Goal: Task Accomplishment & Management: Manage account settings

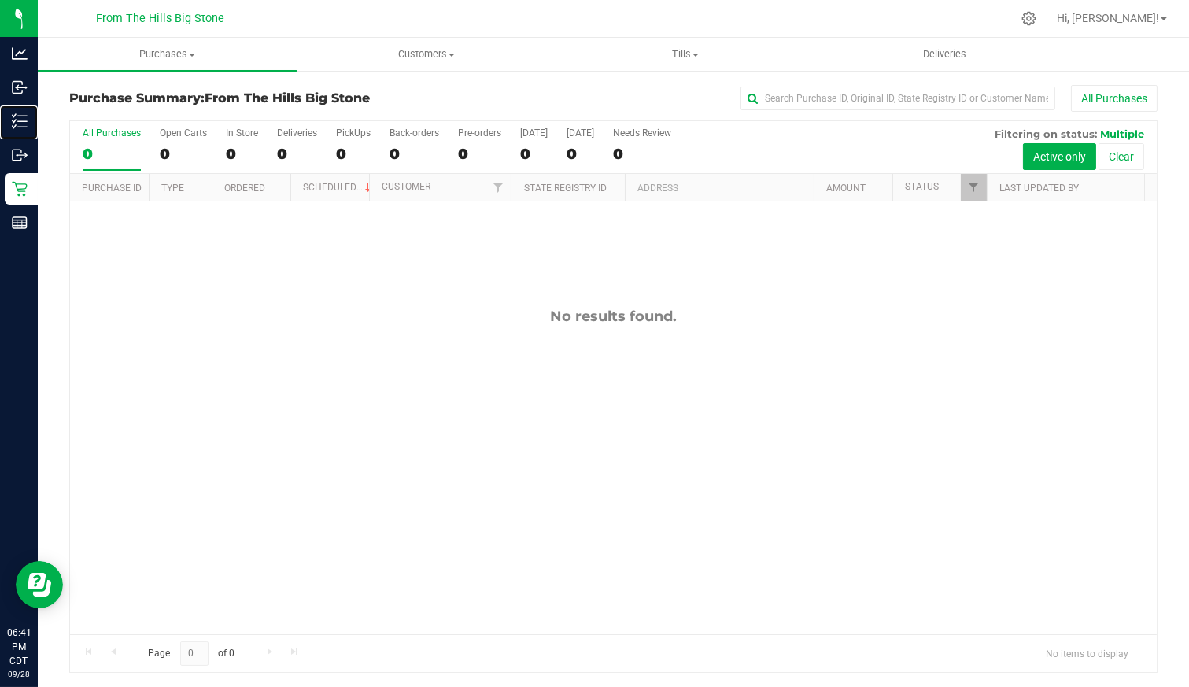
click at [0, 0] on p "Inventory" at bounding box center [0, 0] width 0 height 0
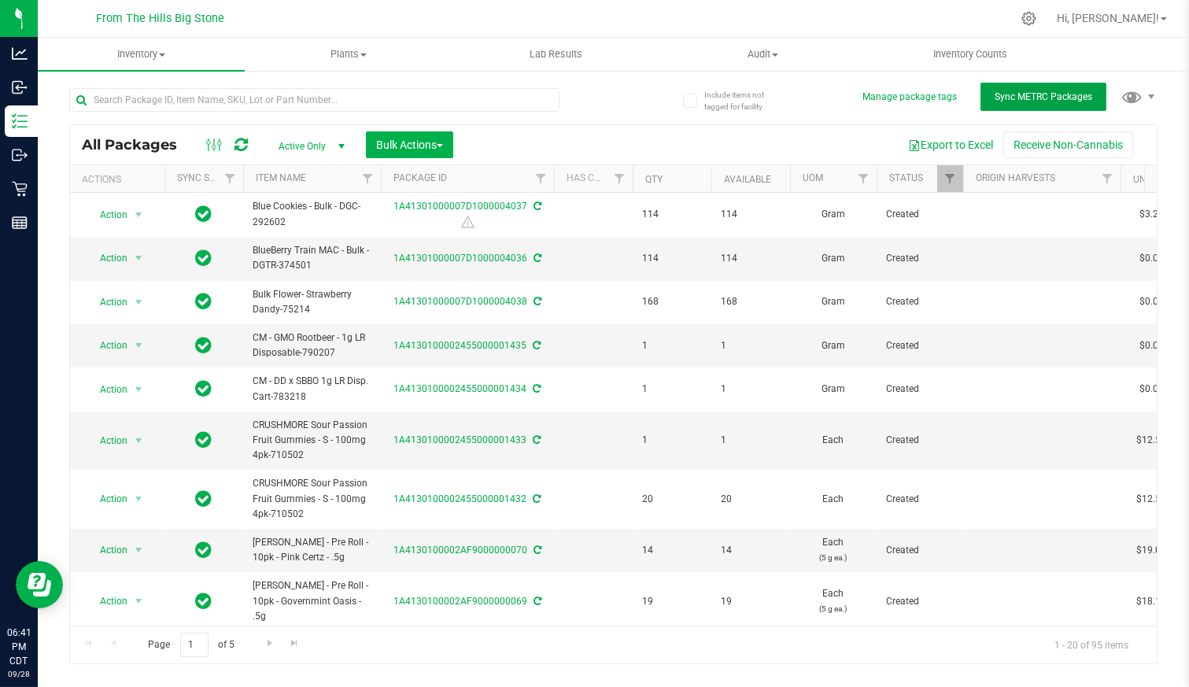
click at [1043, 95] on span "Sync METRC Packages" at bounding box center [1044, 96] width 98 height 11
click at [498, 298] on link "1A41301000007D1000004038" at bounding box center [461, 301] width 134 height 11
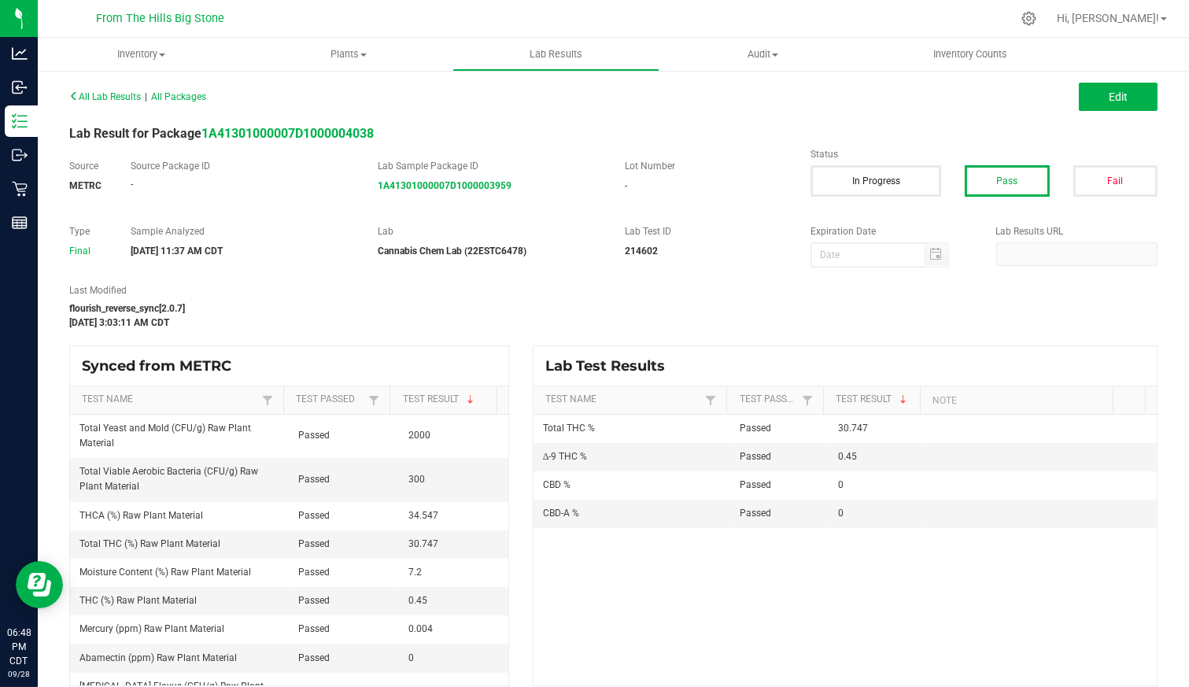
drag, startPoint x: 438, startPoint y: 540, endPoint x: 394, endPoint y: 534, distance: 44.4
click at [399, 534] on td "30.747" at bounding box center [453, 545] width 109 height 28
drag, startPoint x: 394, startPoint y: 534, endPoint x: 403, endPoint y: 538, distance: 10.2
copy span "30.747"
click at [191, 99] on span "All Packages" at bounding box center [178, 96] width 55 height 11
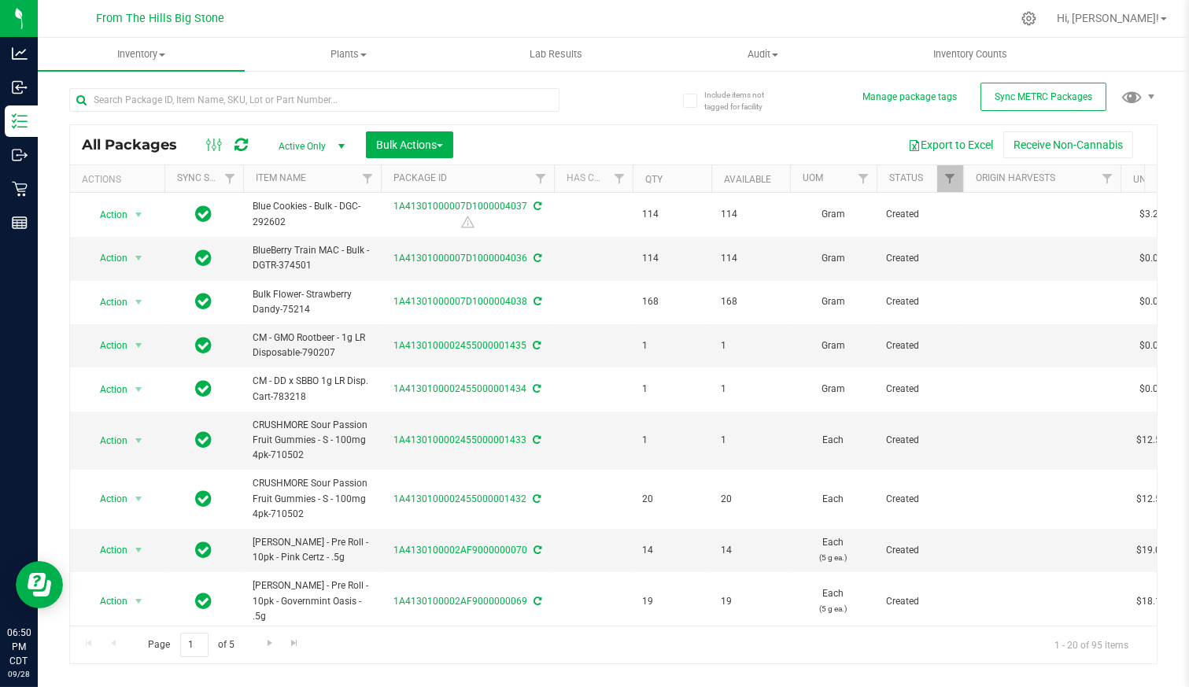
click at [1037, 17] on icon at bounding box center [1029, 18] width 15 height 15
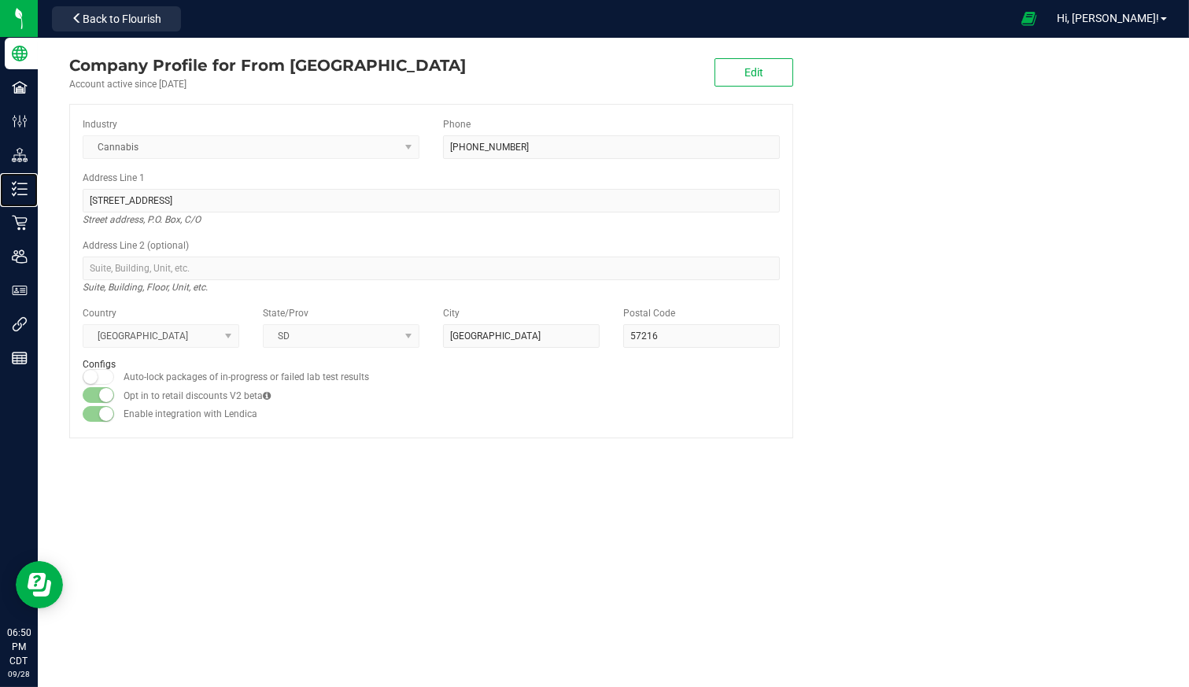
click at [17, 187] on icon at bounding box center [20, 189] width 16 height 16
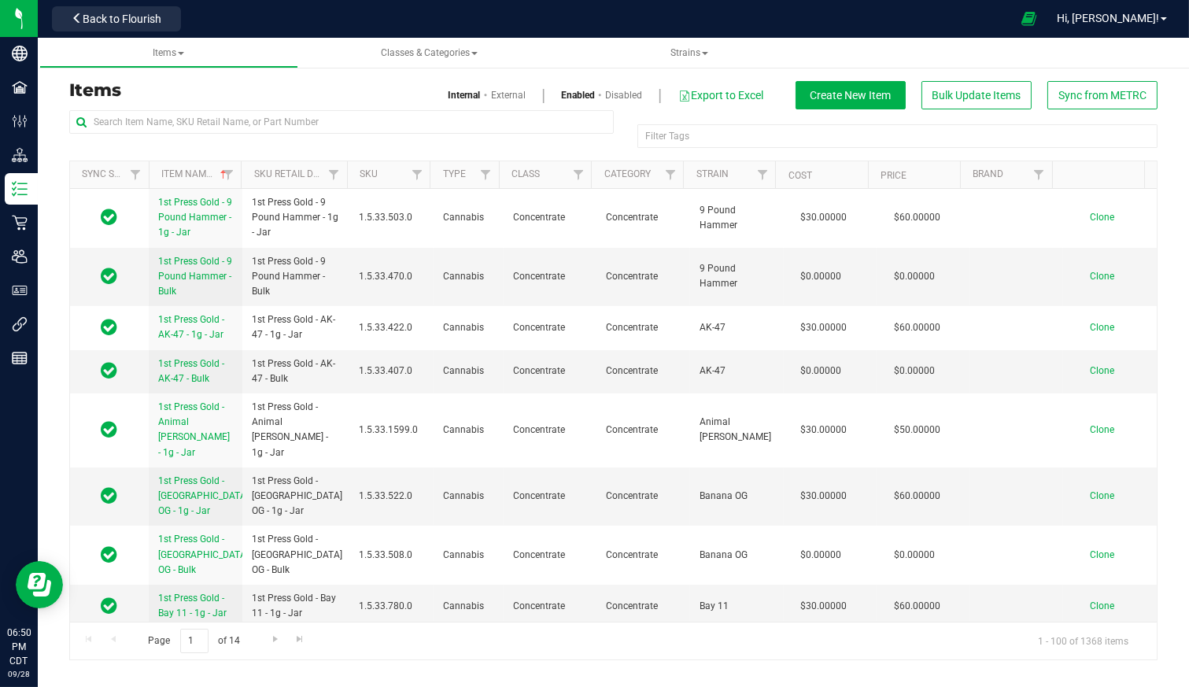
click at [684, 50] on span "Strains" at bounding box center [690, 52] width 38 height 11
click at [649, 89] on li "All strains" at bounding box center [690, 95] width 234 height 23
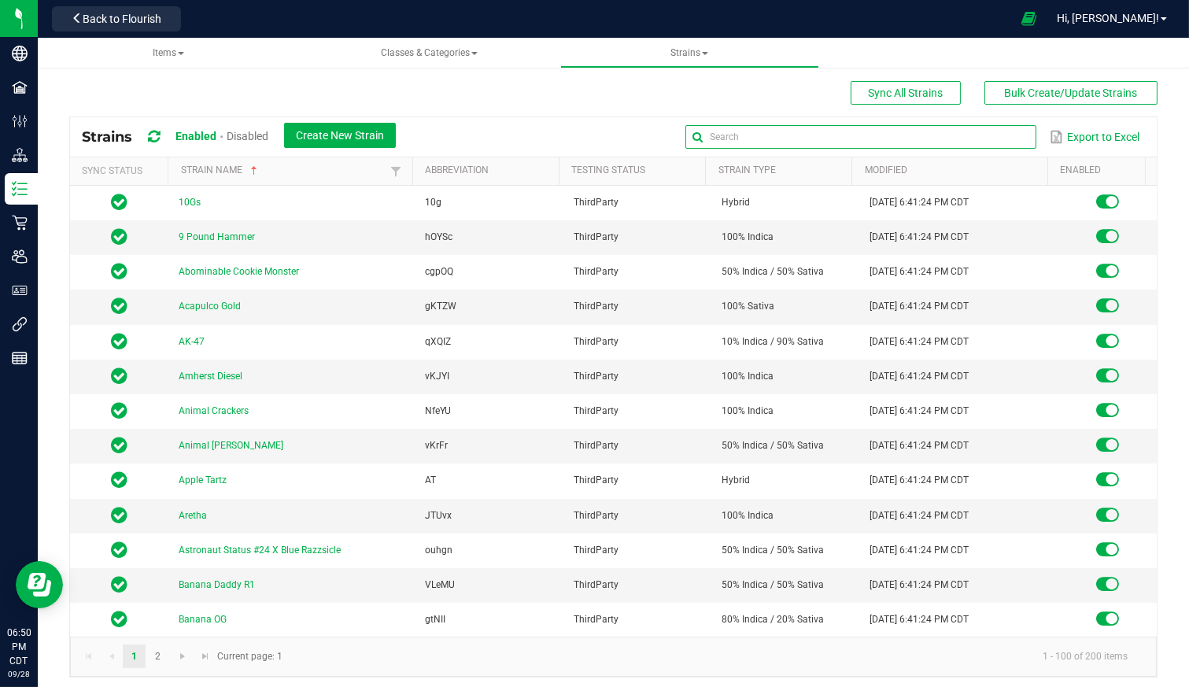
click at [996, 140] on input "text" at bounding box center [861, 137] width 351 height 24
type input "Strawberry"
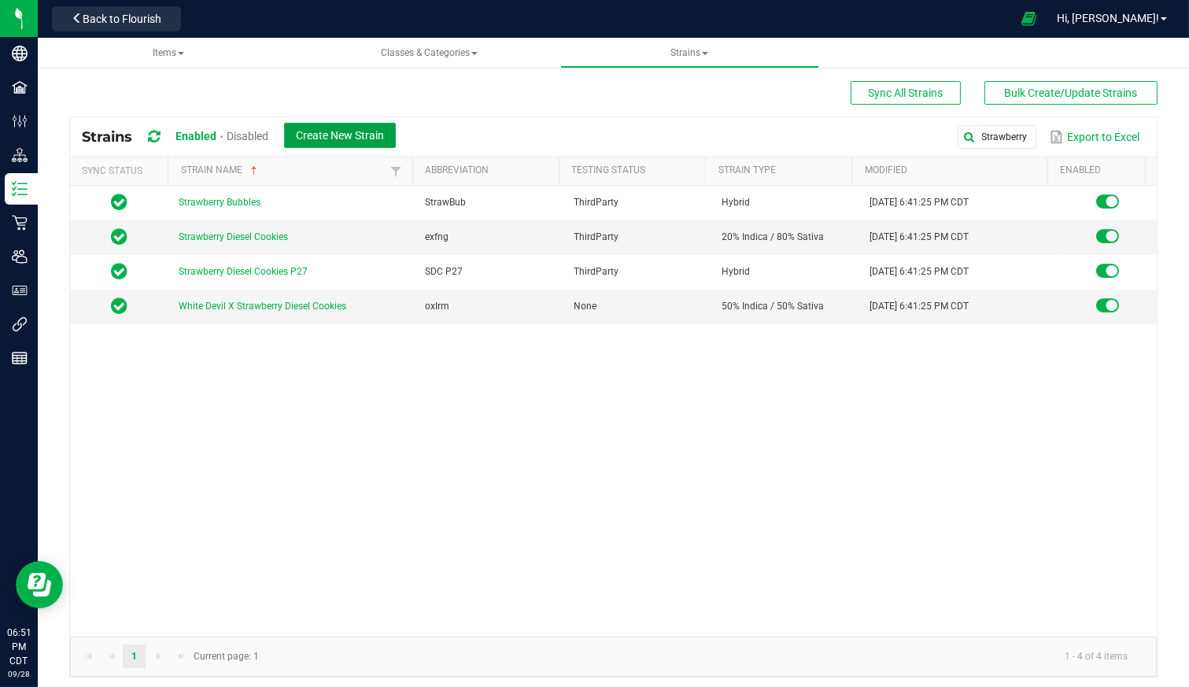
click at [349, 142] on button "Create New Strain" at bounding box center [340, 135] width 112 height 25
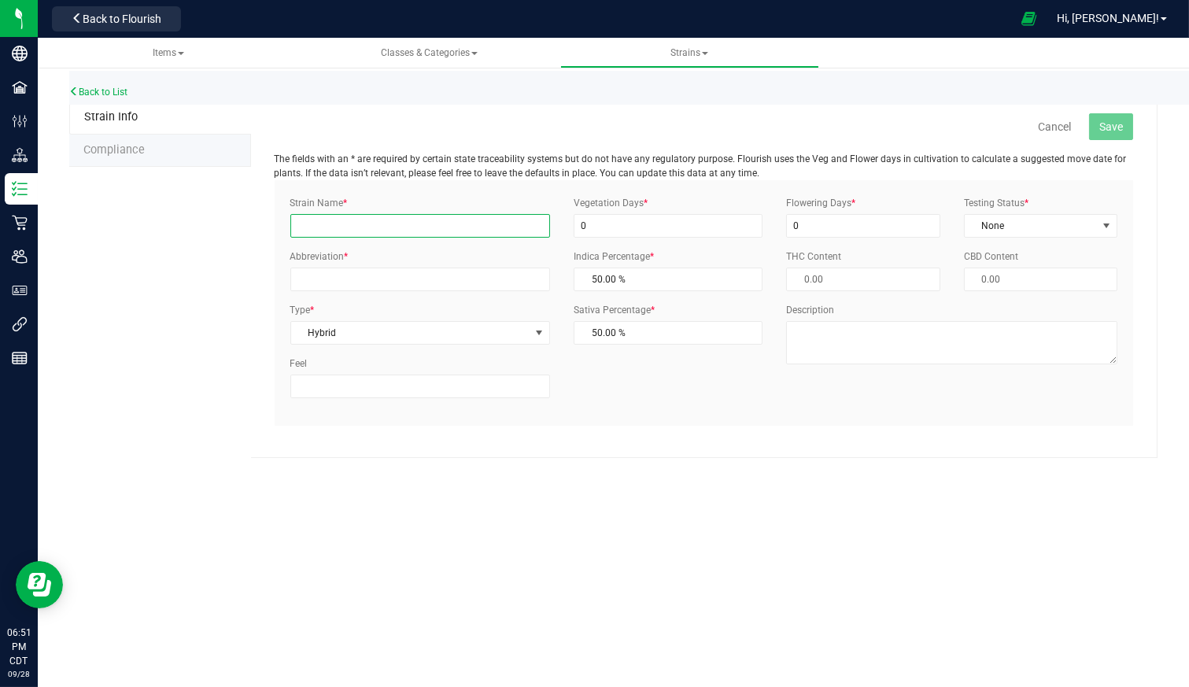
click at [378, 219] on input "Strain Name *" at bounding box center [420, 226] width 261 height 24
type input "Strawberry Dandy"
click at [1105, 228] on span "select" at bounding box center [1106, 226] width 13 height 13
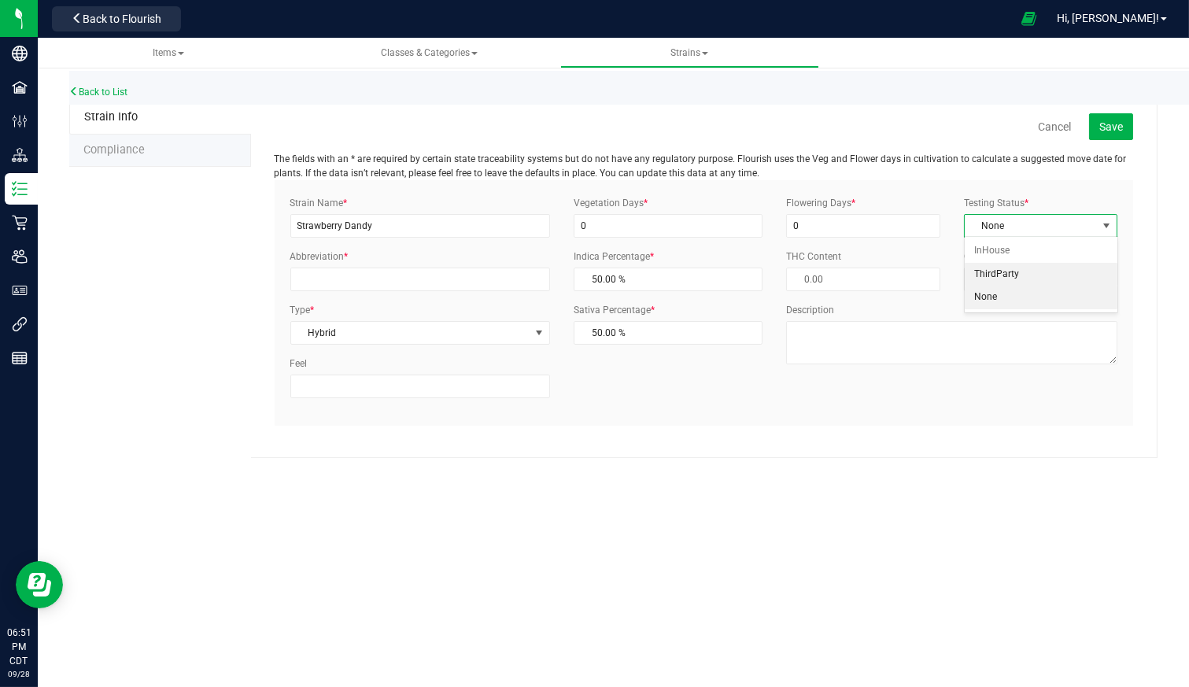
click at [1067, 271] on li "ThirdParty" at bounding box center [1041, 275] width 152 height 24
click at [356, 335] on span "Hybrid" at bounding box center [410, 333] width 239 height 22
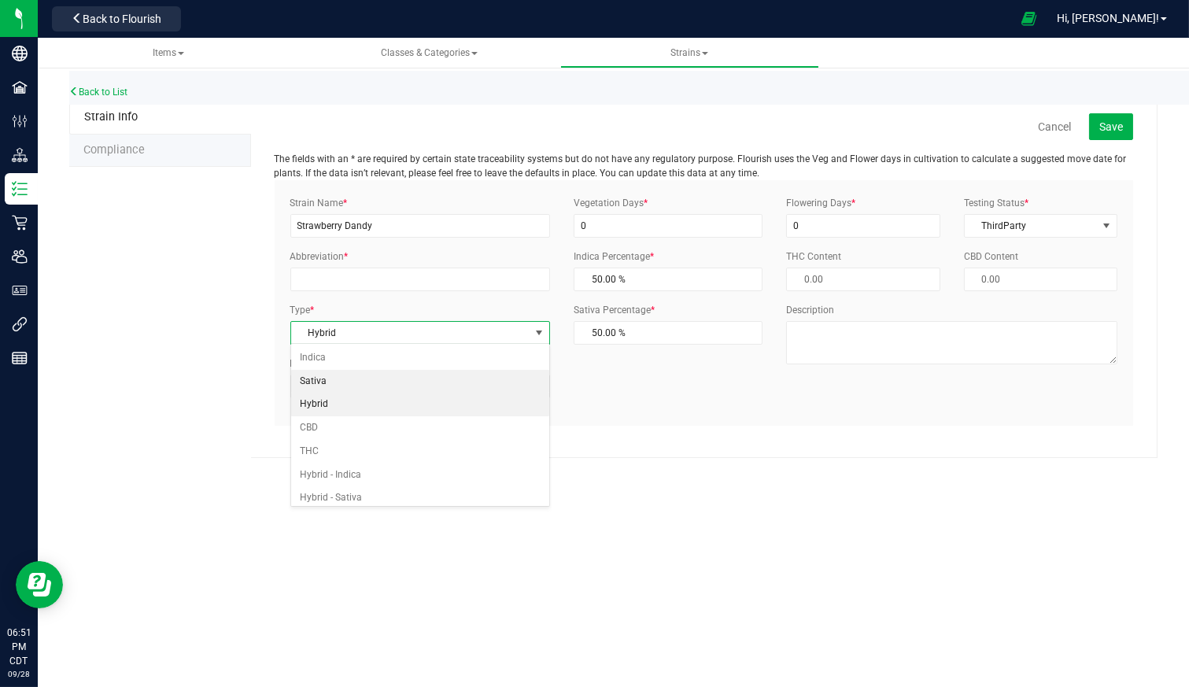
click at [342, 379] on li "Sativa" at bounding box center [420, 382] width 259 height 24
type input "0.00 %"
type input "0"
type input "100.00 %"
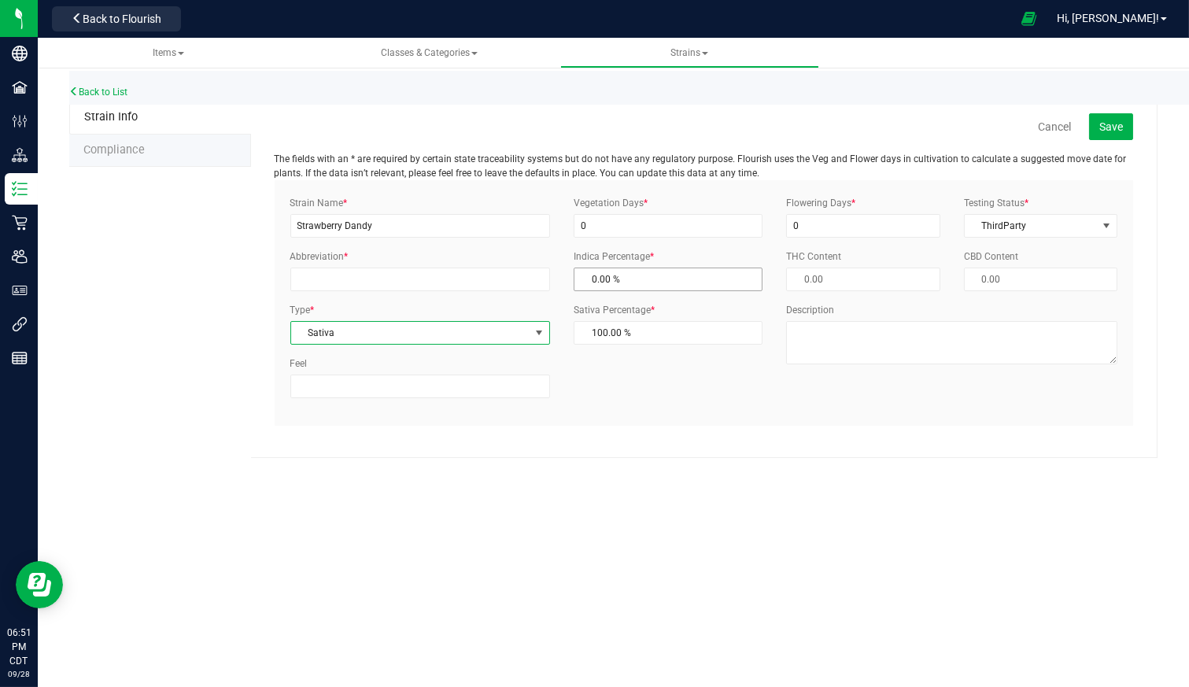
click at [620, 278] on span "0.00 % 0" at bounding box center [668, 280] width 189 height 24
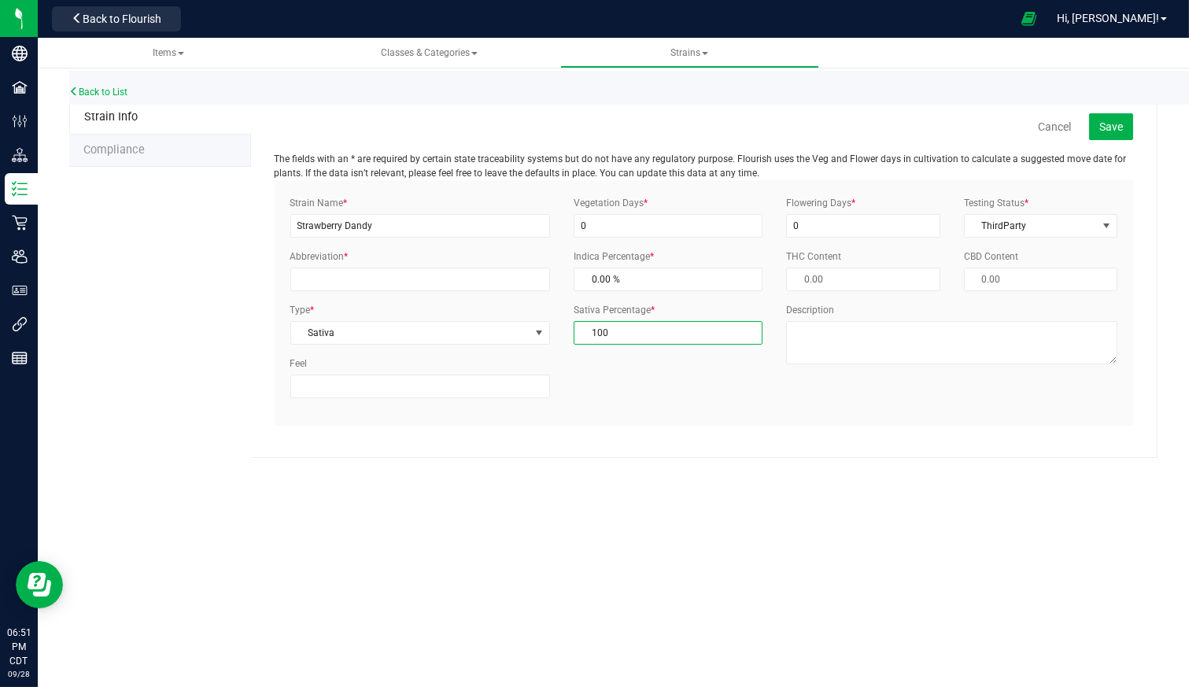
click at [638, 331] on span "100.00 % 100" at bounding box center [668, 333] width 189 height 24
type input "10"
type input "90.00 %"
type input "1"
type input "99.00 %"
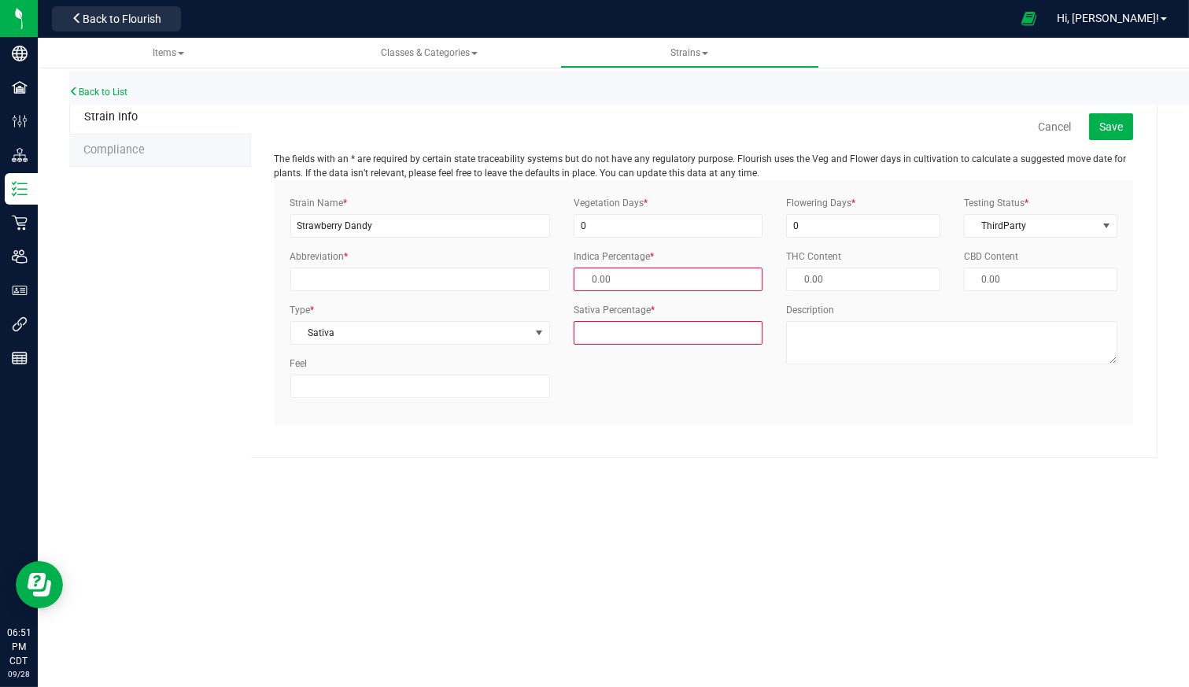
type input "3"
type input "97.00 %"
type input "30"
type input "70.00 %"
type input "30.7"
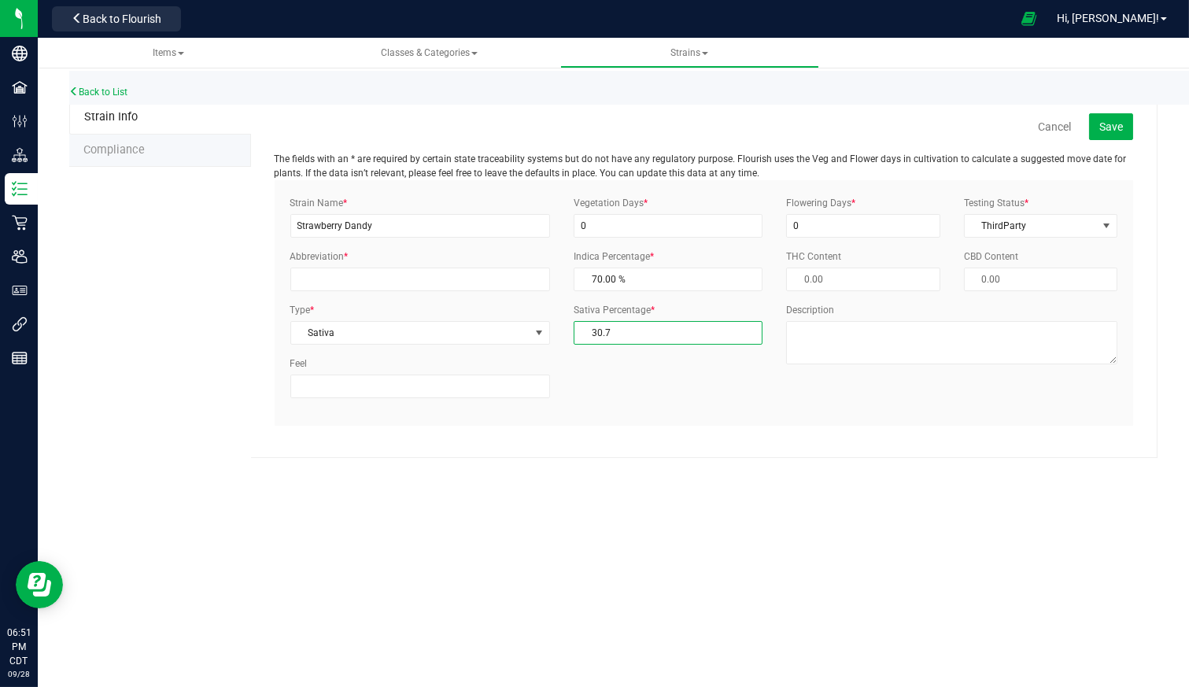
type input "69.30 %"
type input "30.74"
type input "69.26 %"
type input "30.74 %"
click at [772, 539] on div "Items Classes & Categories Strains All strains Create new strain Back to List S…" at bounding box center [614, 362] width 1152 height 649
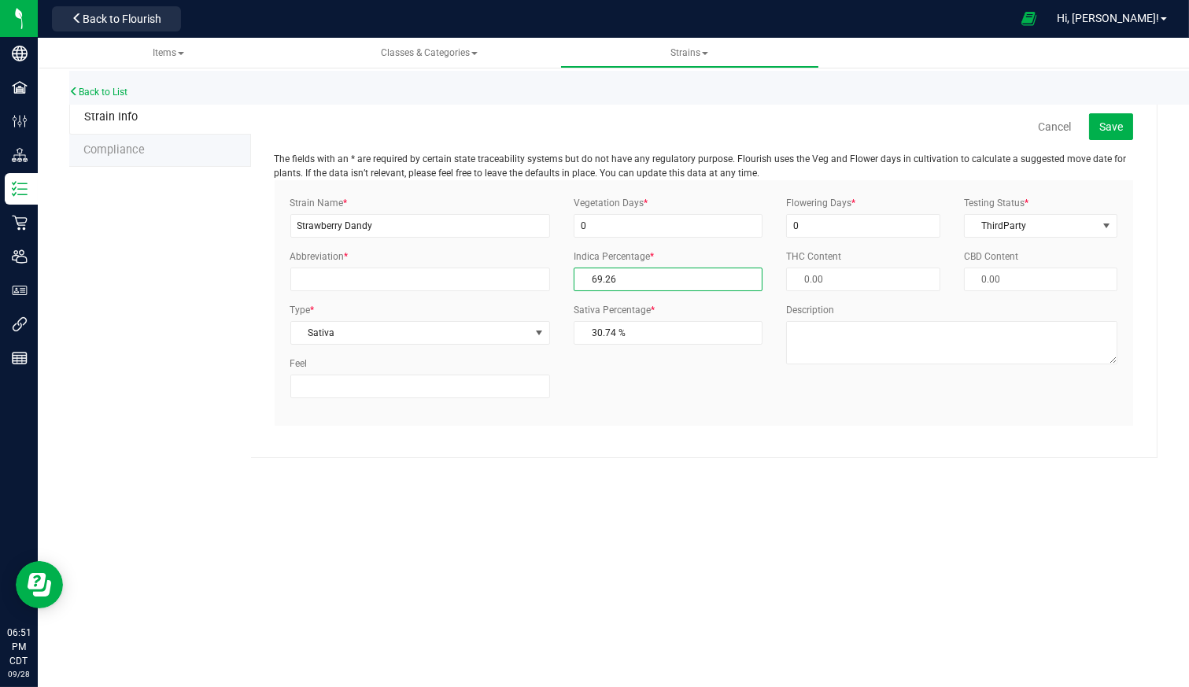
drag, startPoint x: 657, startPoint y: 277, endPoint x: 505, endPoint y: 285, distance: 152.1
click at [505, 285] on div "Strain Name * Strawberry Dandy Abbreviation * Type * Sativa Select Indica Sativ…" at bounding box center [705, 303] width 852 height 214
click at [612, 328] on span at bounding box center [668, 333] width 189 height 24
type input "3"
type input "97.00 %"
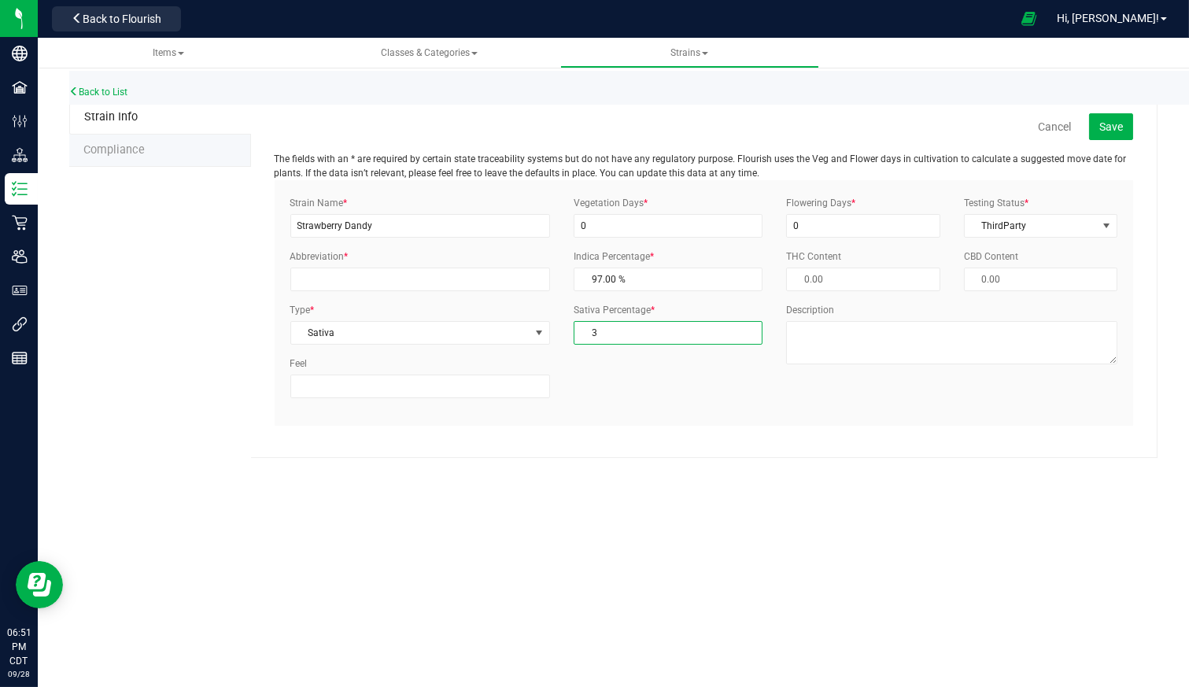
type input "30"
type input "70.00 %"
type input "30.7"
type input "69.30 %"
type input "30.74"
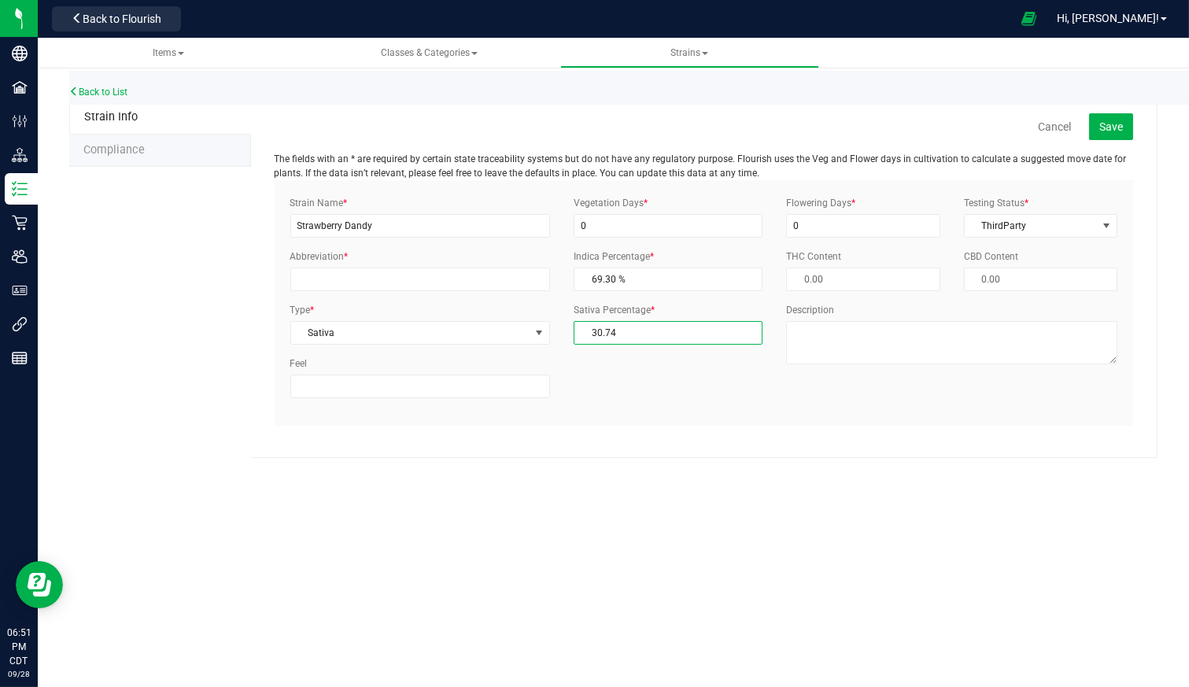
type input "69.26 %"
type input "30.74 %"
click at [931, 557] on div "Items Classes & Categories Strains All strains Create new strain Back to List S…" at bounding box center [614, 362] width 1152 height 649
click at [320, 275] on input "Abbreviation *" at bounding box center [420, 280] width 261 height 24
type input "SD"
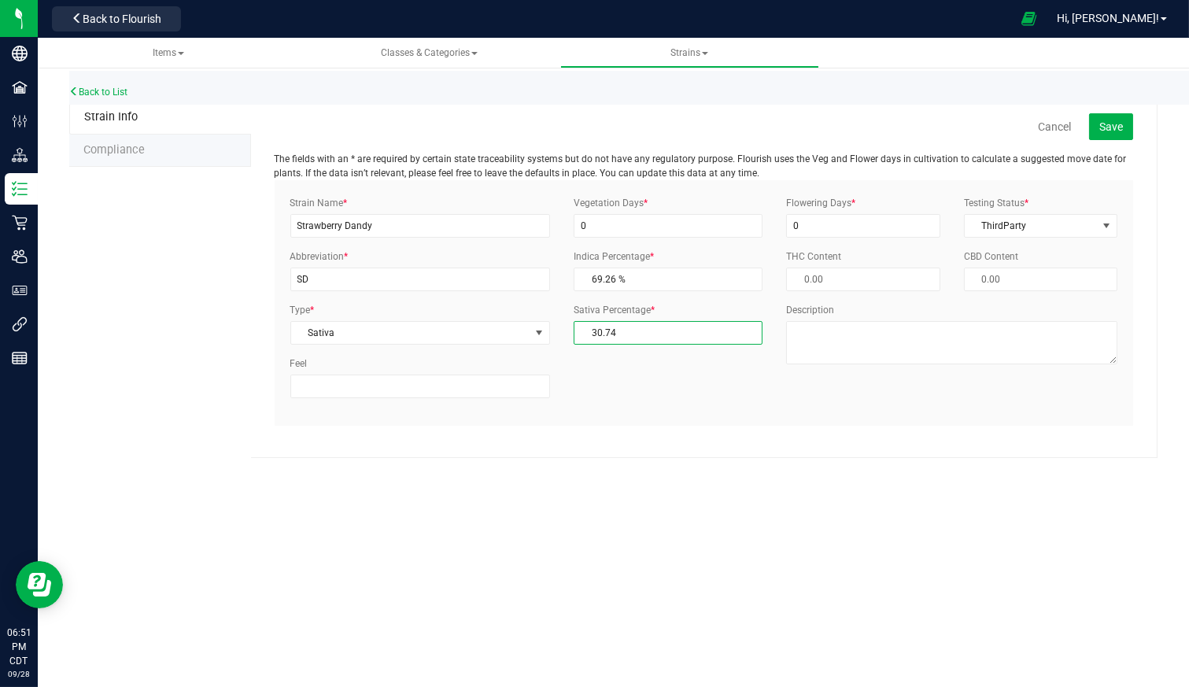
drag, startPoint x: 660, startPoint y: 321, endPoint x: 563, endPoint y: 332, distance: 98.2
click at [563, 332] on div "Sativa Percentage * 30.74 % 30.74" at bounding box center [668, 324] width 213 height 42
type input "1"
type input "99.00 %"
type input "10"
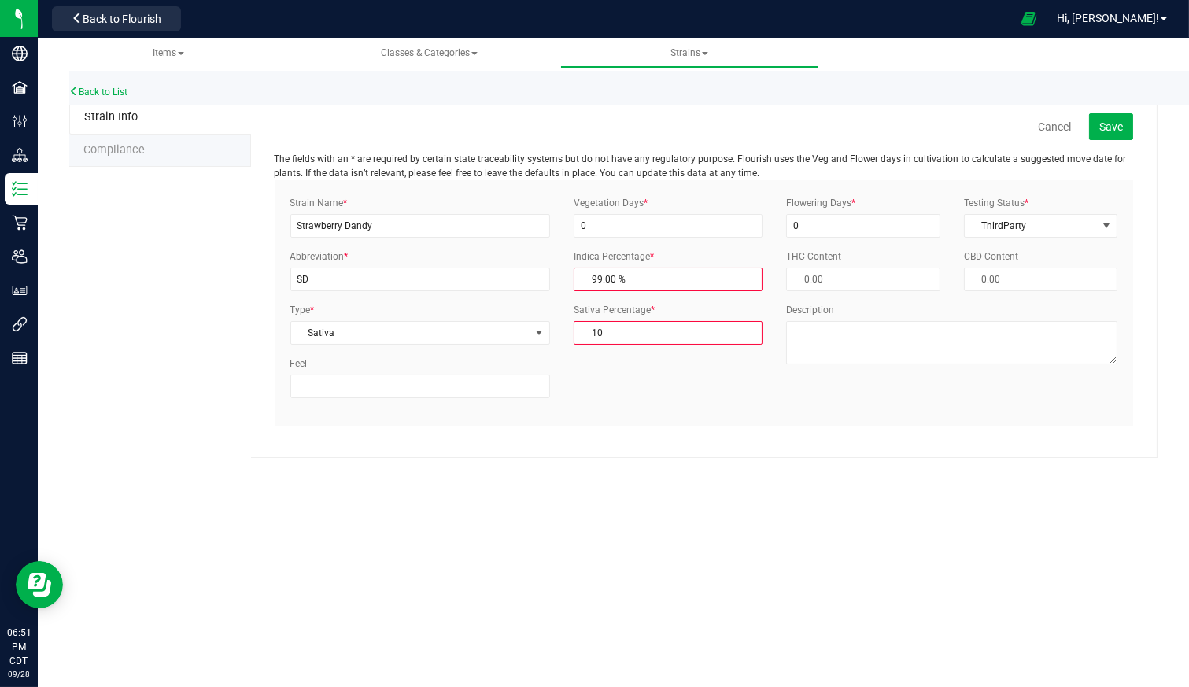
type input "90.00 %"
type input "100"
type input "0.00 %"
type input "100.00 %"
click at [940, 275] on span at bounding box center [862, 280] width 153 height 24
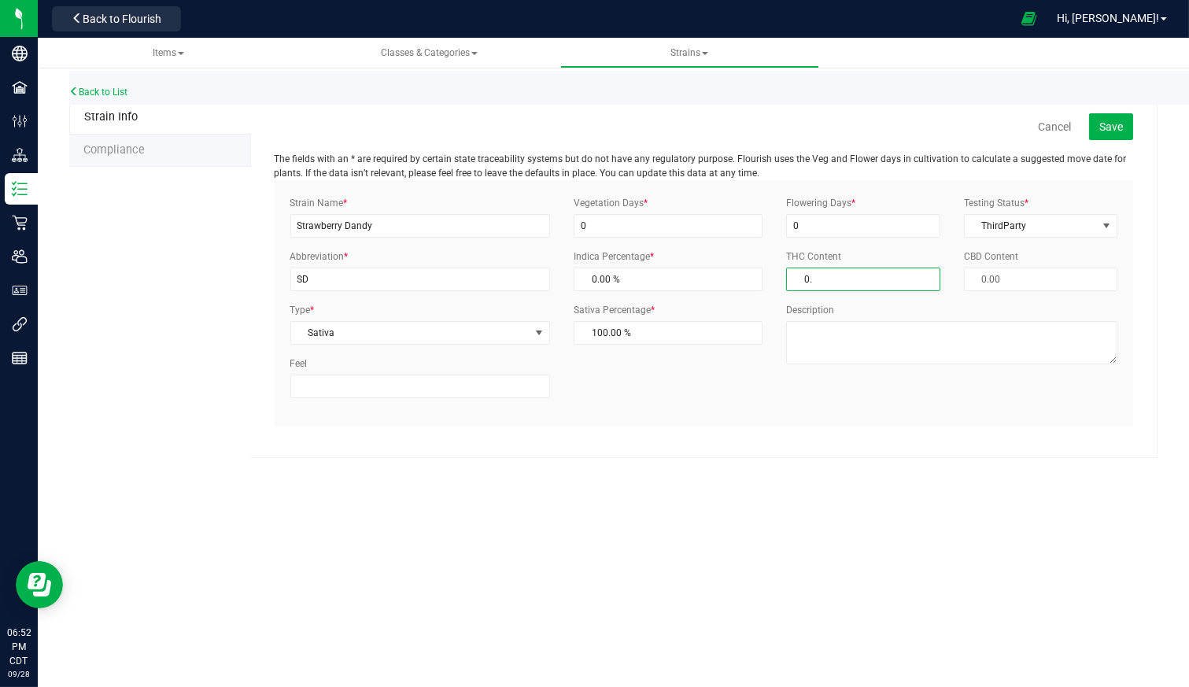
type input "."
click at [1104, 131] on span "Save" at bounding box center [1112, 126] width 24 height 13
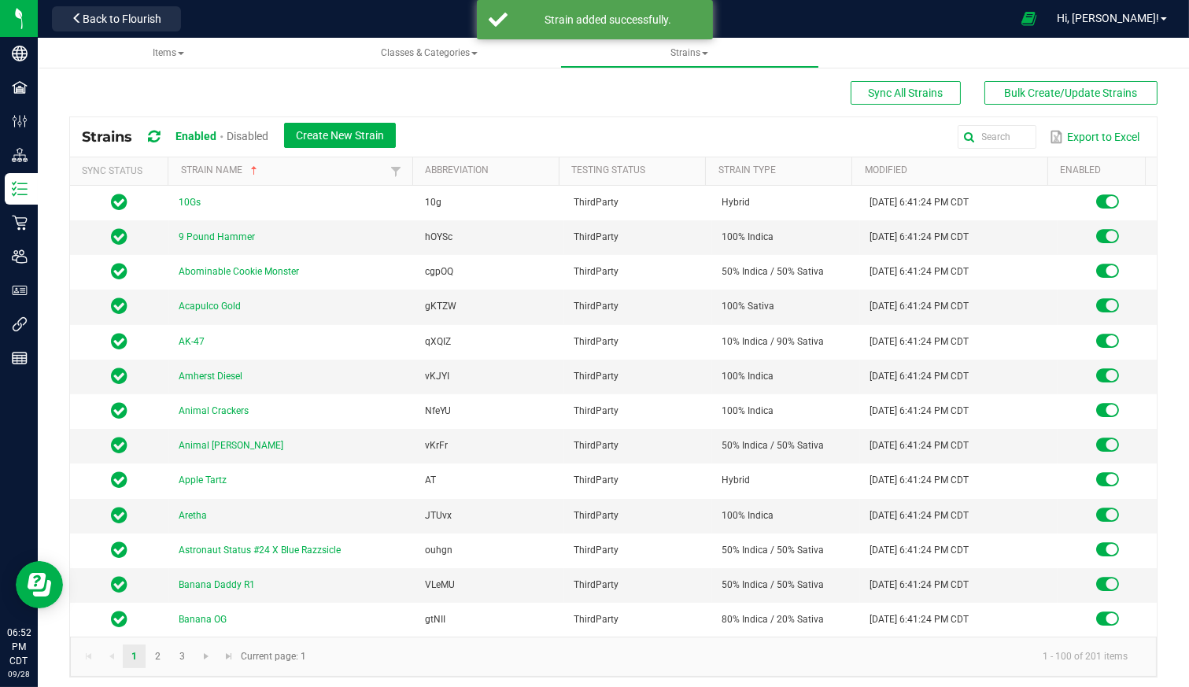
click at [158, 52] on span "Items" at bounding box center [168, 52] width 31 height 11
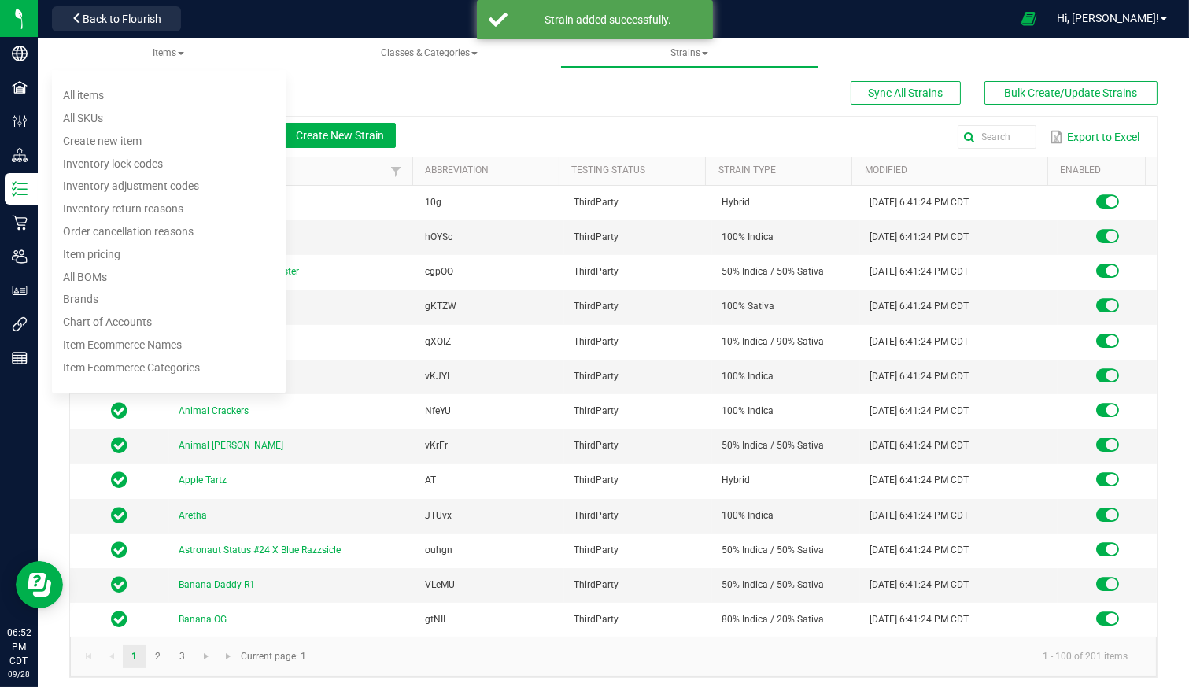
click at [158, 52] on span "Items" at bounding box center [168, 52] width 31 height 11
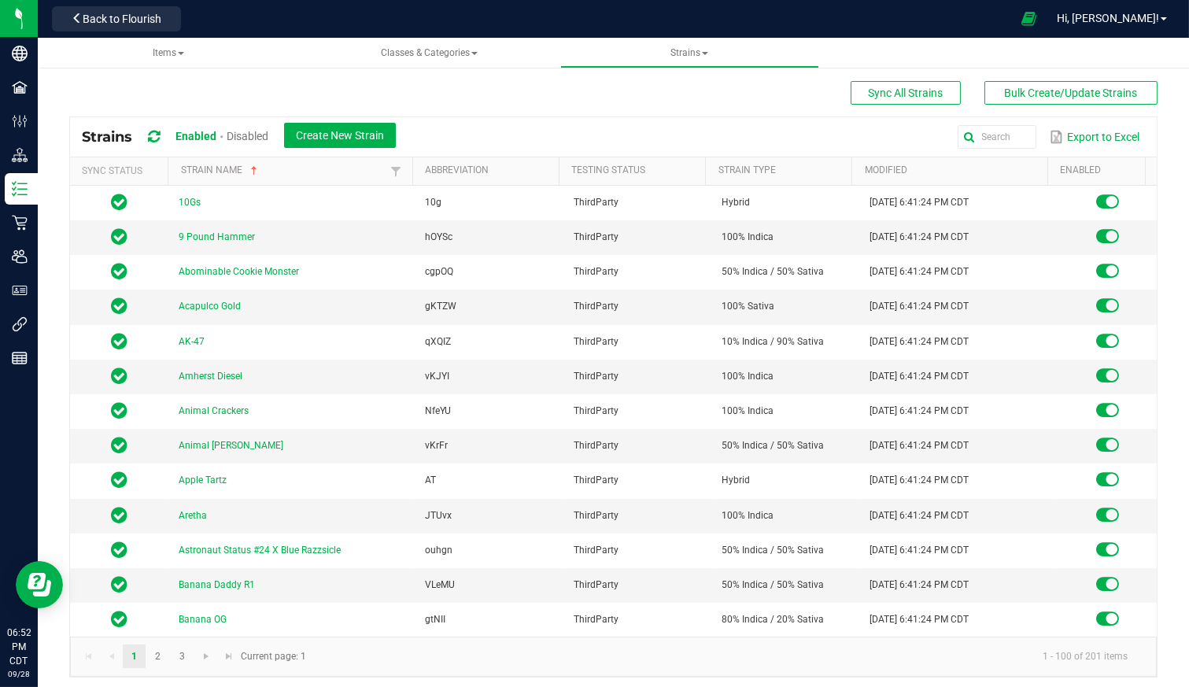
click at [161, 54] on span "Items" at bounding box center [168, 52] width 31 height 11
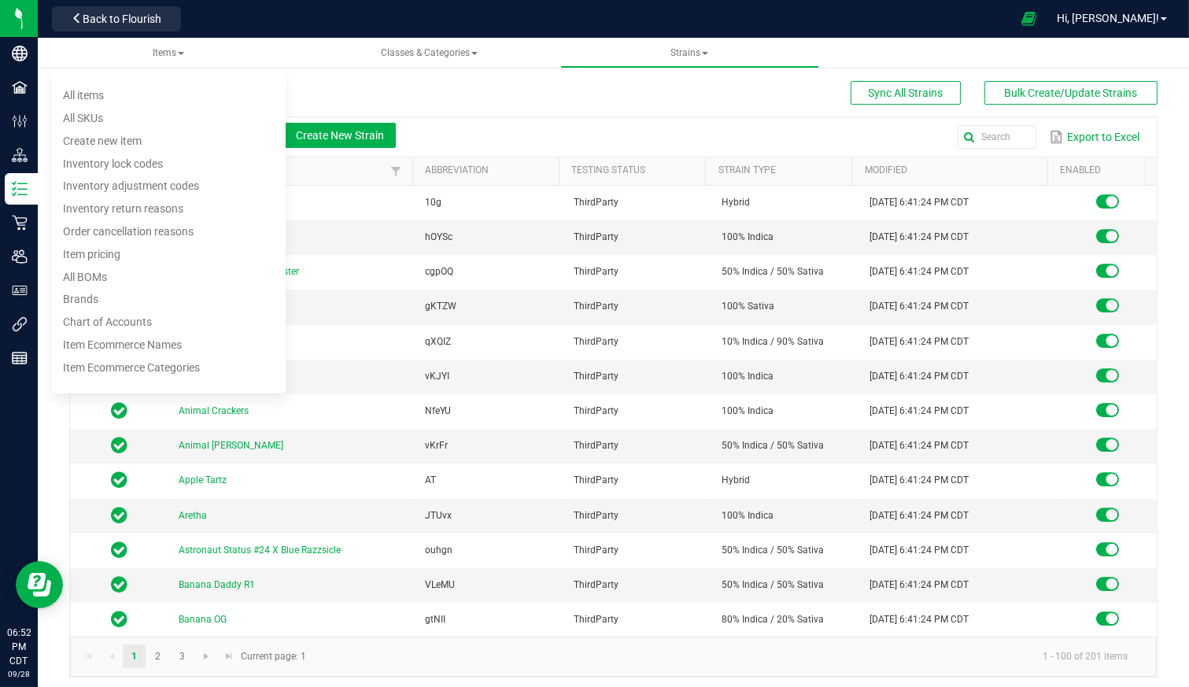
click at [136, 90] on li "All items" at bounding box center [169, 95] width 234 height 23
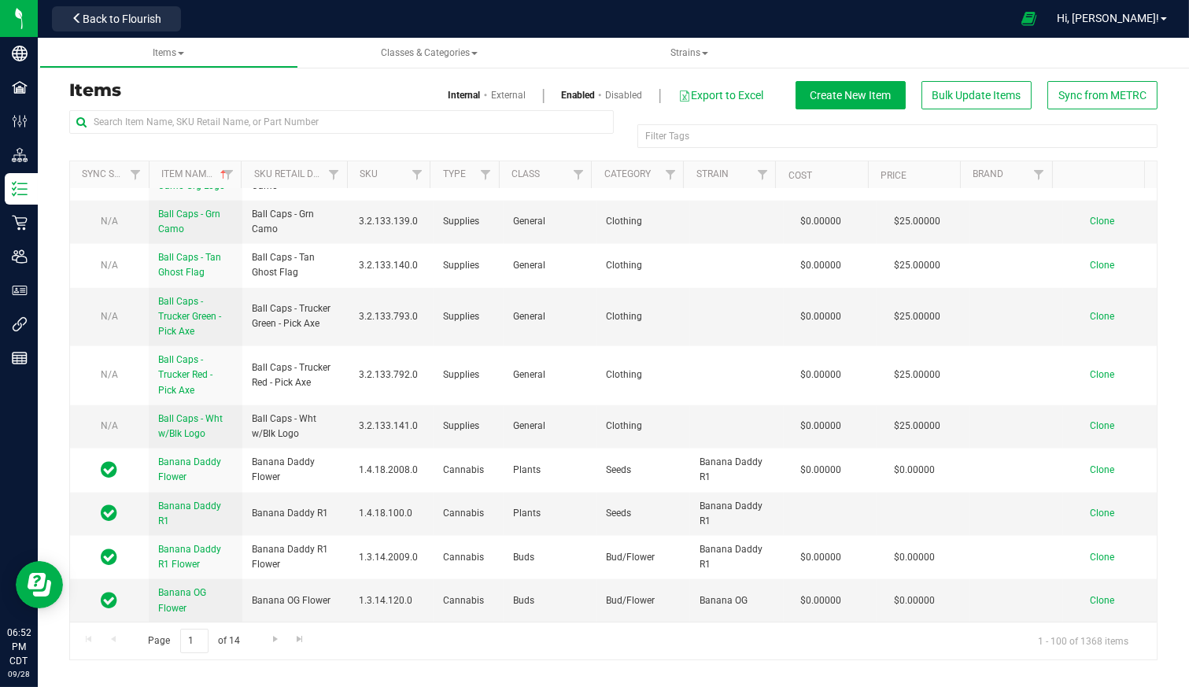
scroll to position [4023, 0]
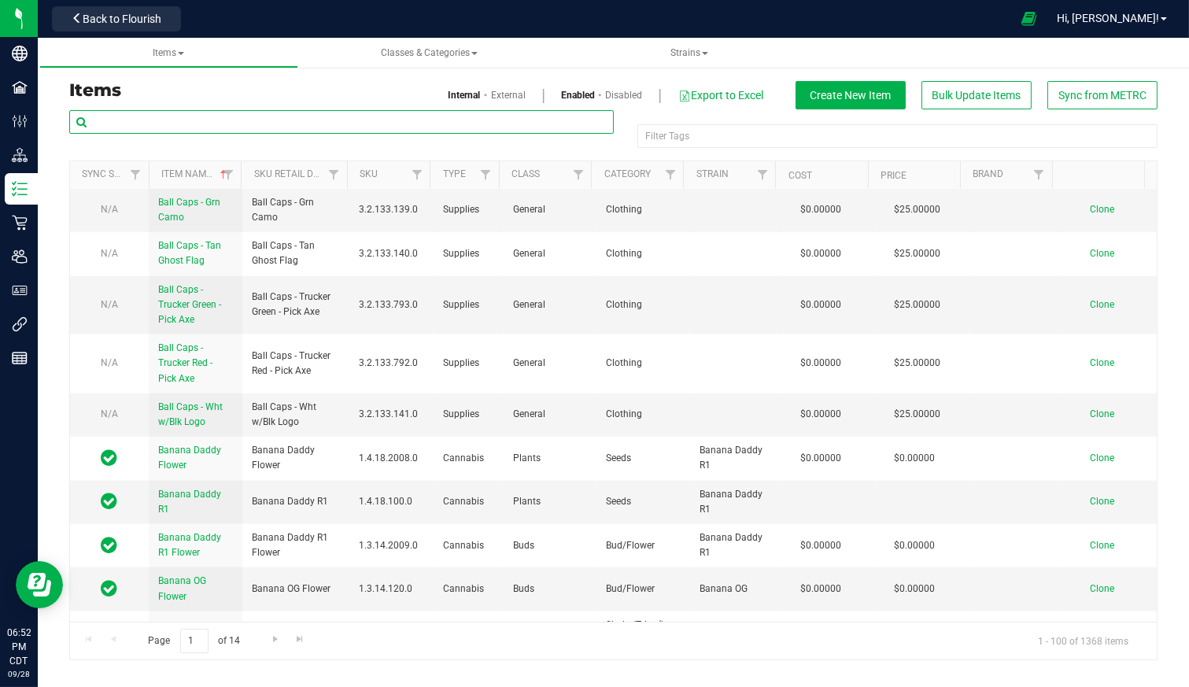
click at [186, 117] on input "text" at bounding box center [341, 122] width 545 height 24
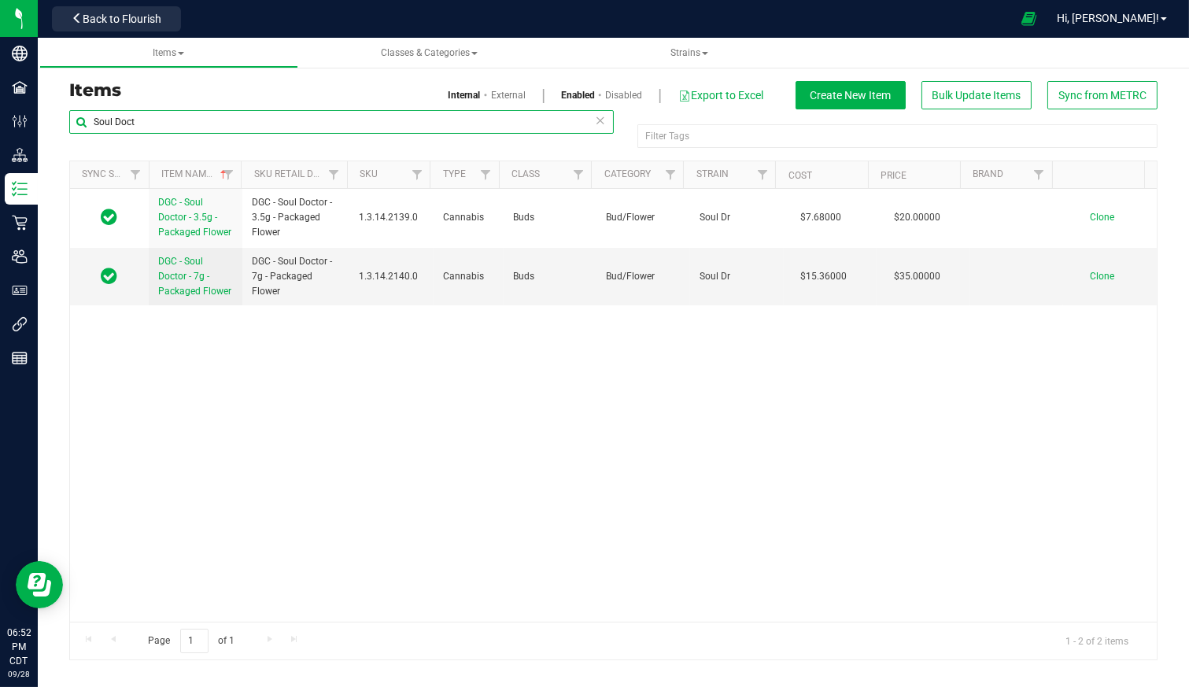
type input "Soul Doct"
drag, startPoint x: 282, startPoint y: 230, endPoint x: 249, endPoint y: 207, distance: 40.2
click at [249, 207] on td "DGC - Soul Doctor - 3.5g - Packaged Flower" at bounding box center [295, 218] width 107 height 59
copy span "DGC - Soul Doctor - 3.5g - Packaged Flower"
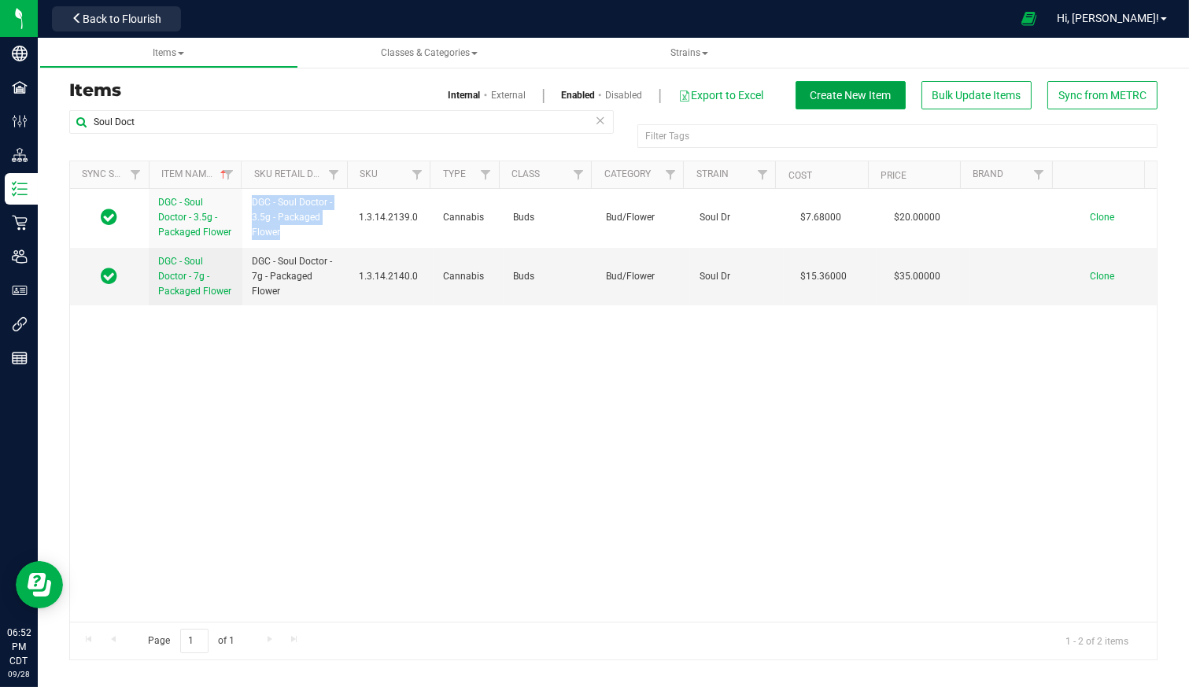
click at [840, 94] on span "Create New Item" at bounding box center [851, 95] width 81 height 13
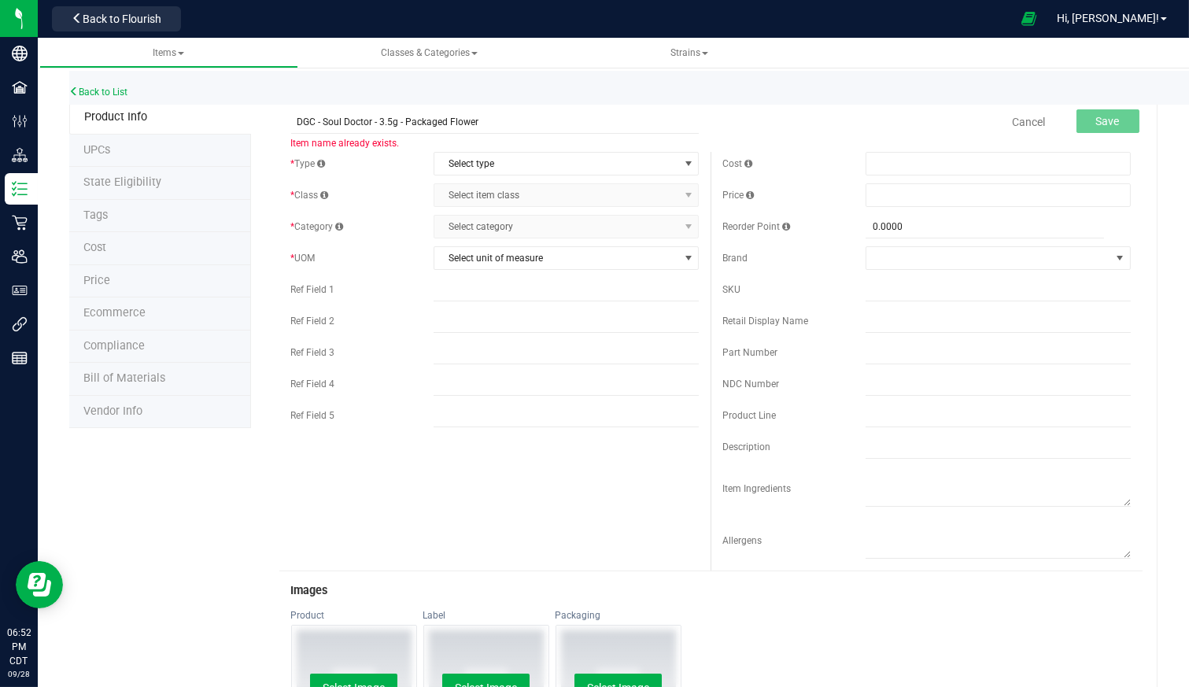
click at [368, 121] on input "DGC - Soul Doctor - 3.5g - Packaged Flower" at bounding box center [495, 122] width 409 height 24
drag, startPoint x: 370, startPoint y: 122, endPoint x: 324, endPoint y: 123, distance: 46.4
click at [324, 123] on input "DGC - Soul Doctor - 3.5g - Packaged Flower" at bounding box center [495, 122] width 409 height 24
type input "DGC - Strawberry Dandy - 3.5g - Packaged Flower"
click at [512, 163] on span "Select type" at bounding box center [556, 164] width 244 height 22
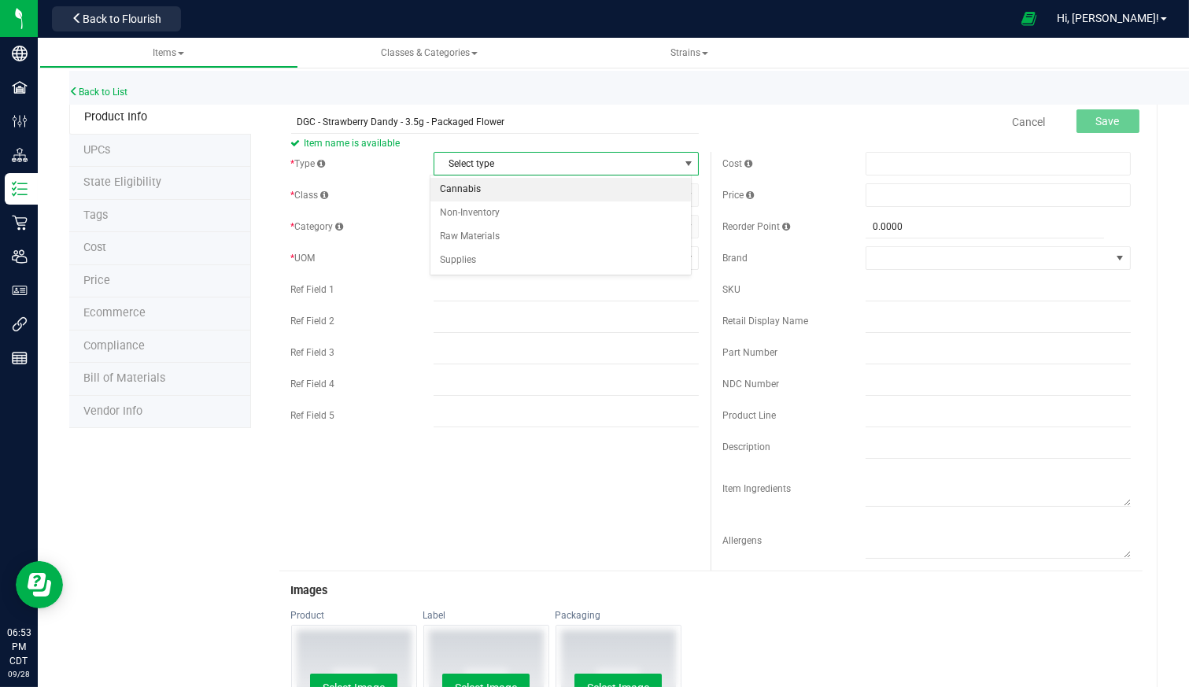
click at [505, 190] on li "Cannabis" at bounding box center [561, 190] width 261 height 24
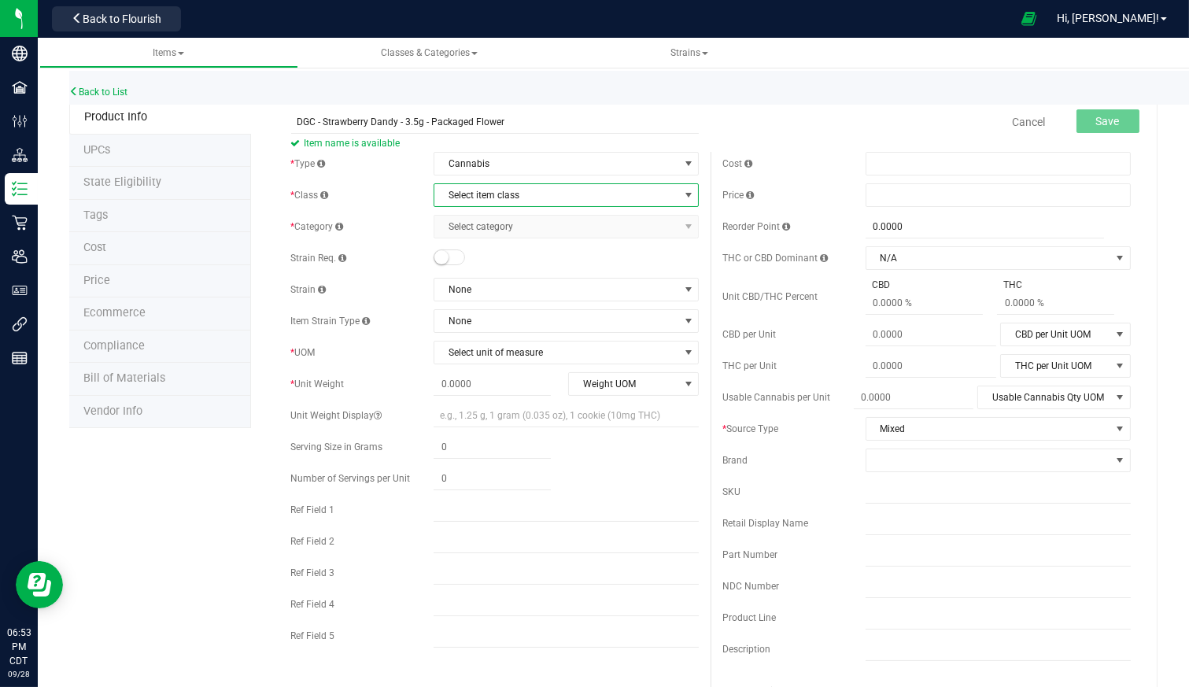
click at [539, 190] on span "Select item class" at bounding box center [556, 195] width 244 height 22
click at [508, 215] on li "Buds" at bounding box center [561, 221] width 261 height 24
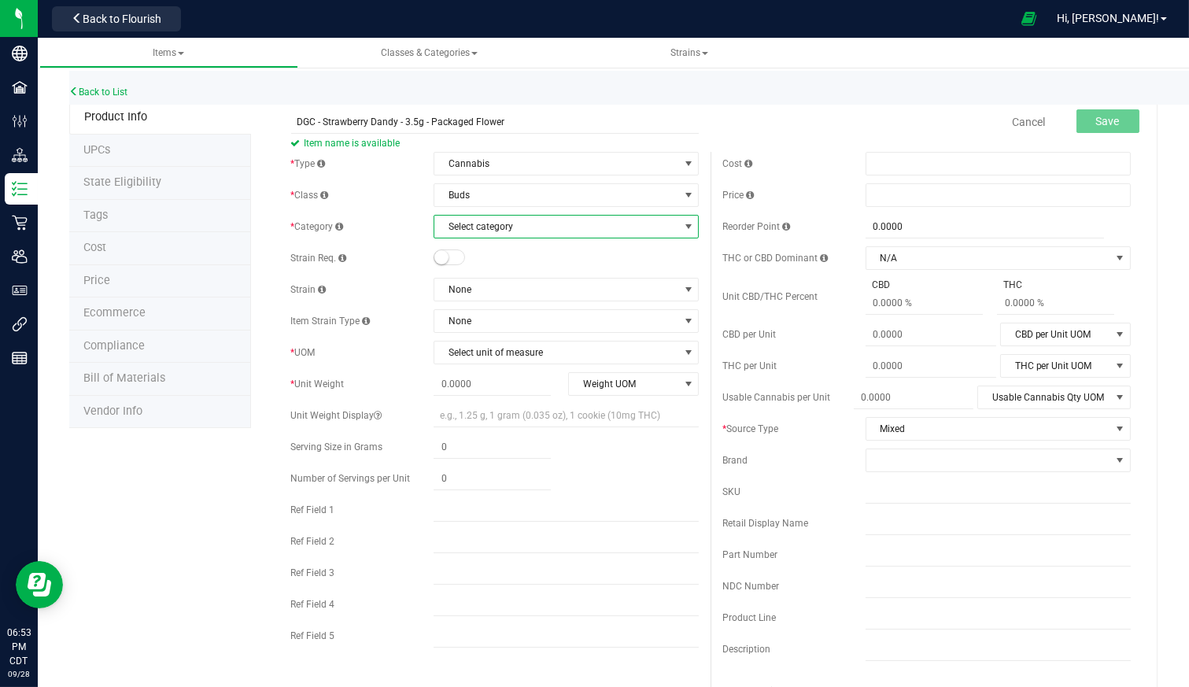
click at [527, 225] on span "Select category" at bounding box center [556, 227] width 244 height 22
click at [528, 275] on li "3.5g Packaged Flower" at bounding box center [561, 276] width 261 height 24
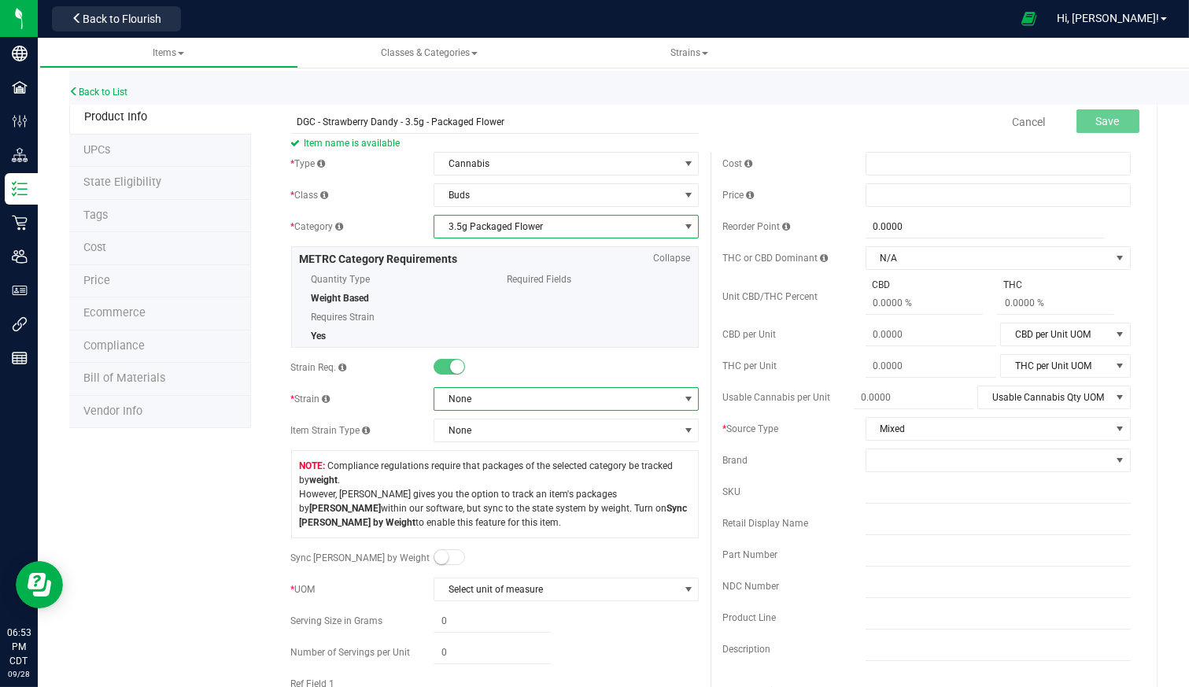
click at [496, 395] on span "None" at bounding box center [556, 399] width 244 height 22
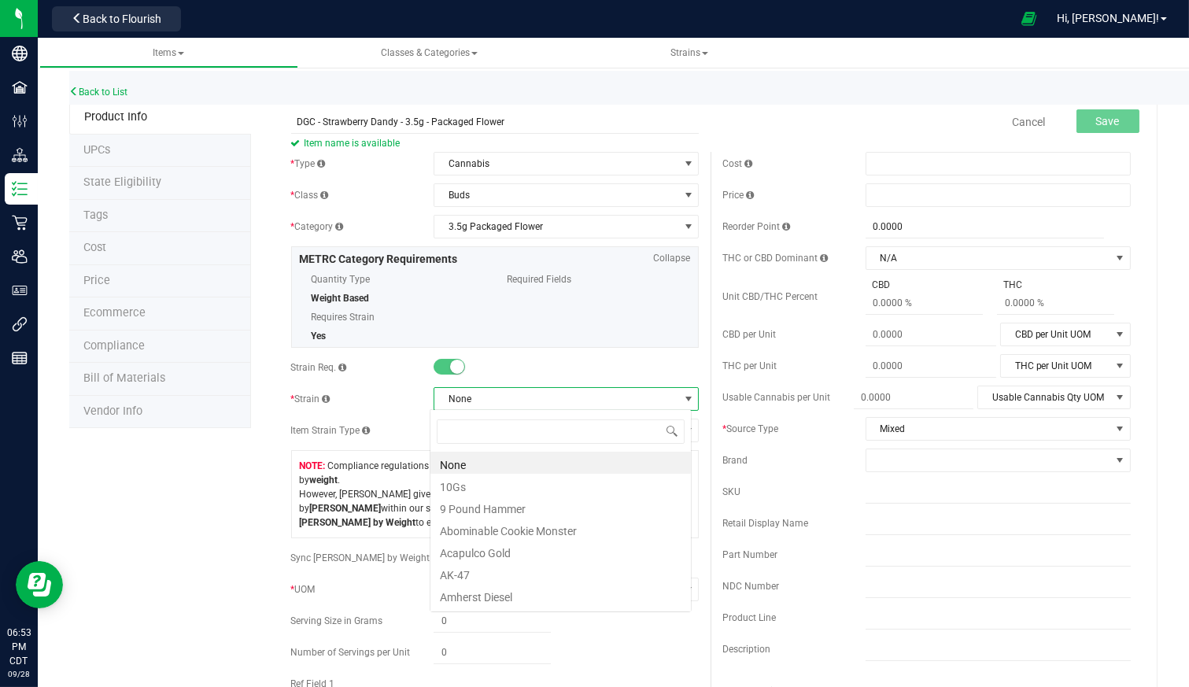
scroll to position [23, 261]
type input "Strawberry"
click at [503, 482] on li "Strawberry Dandy" at bounding box center [561, 485] width 261 height 22
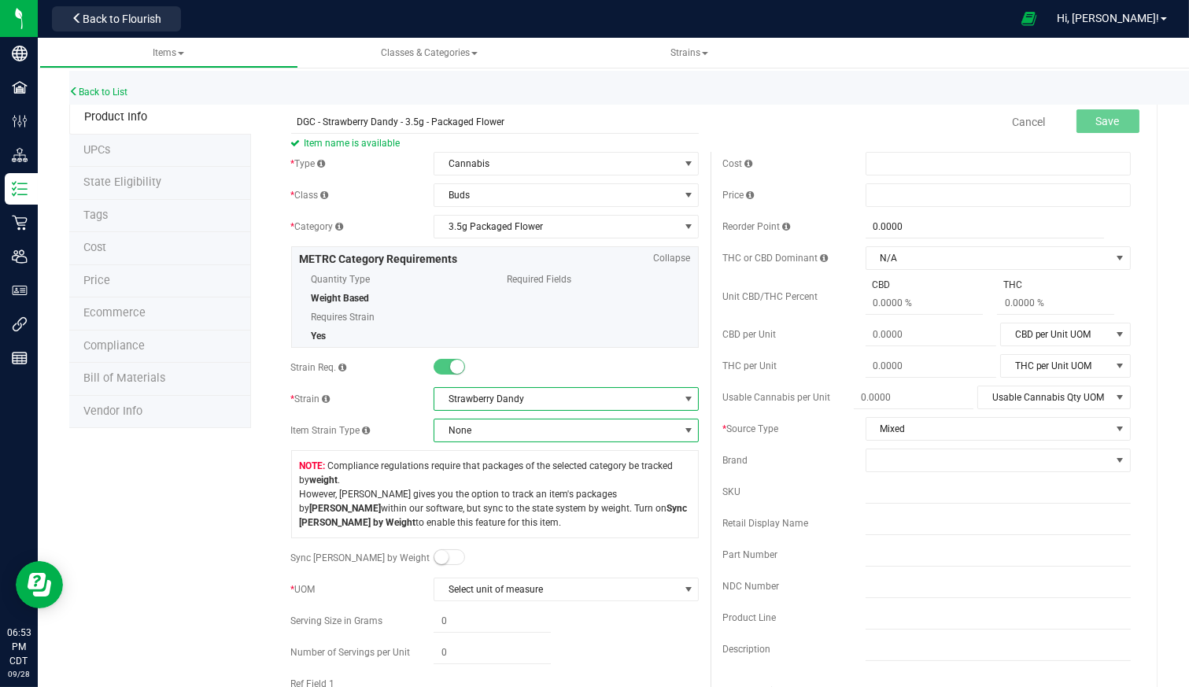
click at [512, 431] on span "None" at bounding box center [556, 431] width 244 height 22
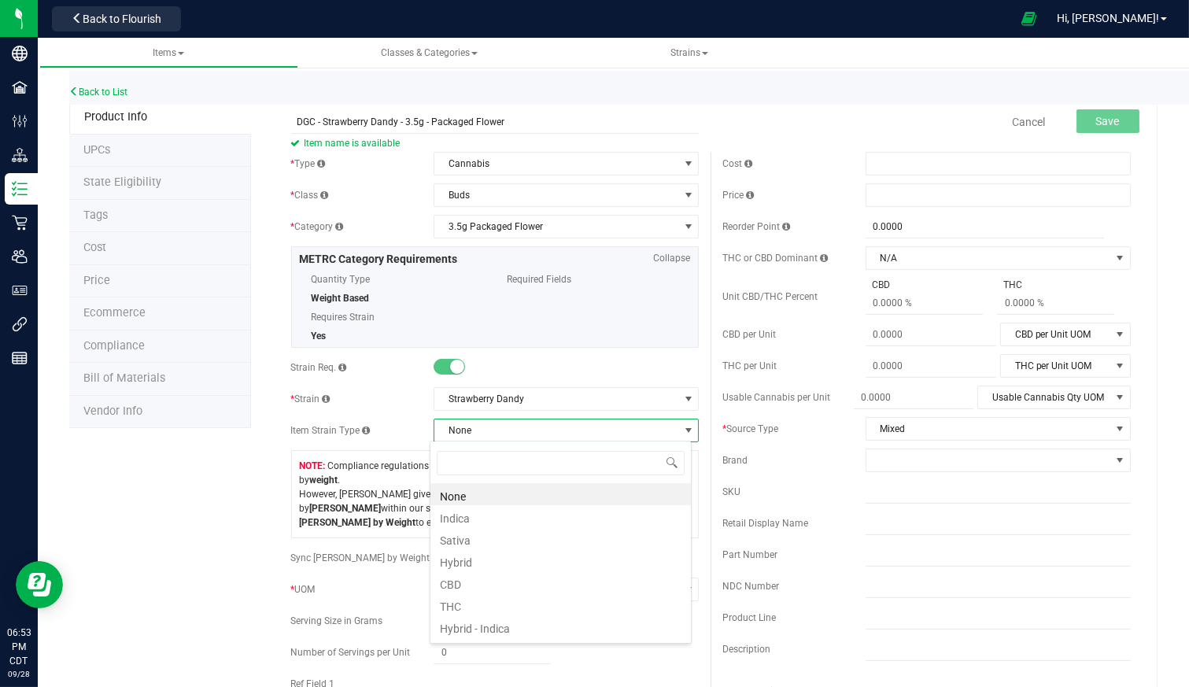
click at [509, 537] on li "Sativa" at bounding box center [561, 538] width 261 height 22
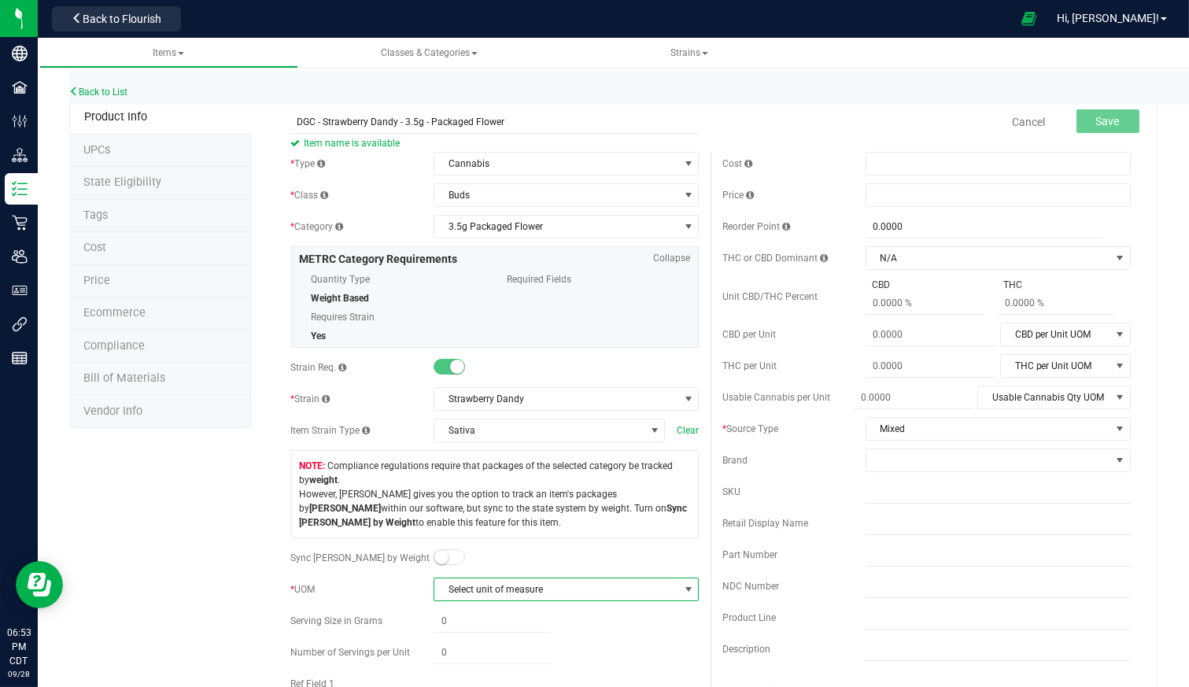
click at [508, 591] on span "Select unit of measure" at bounding box center [556, 590] width 244 height 22
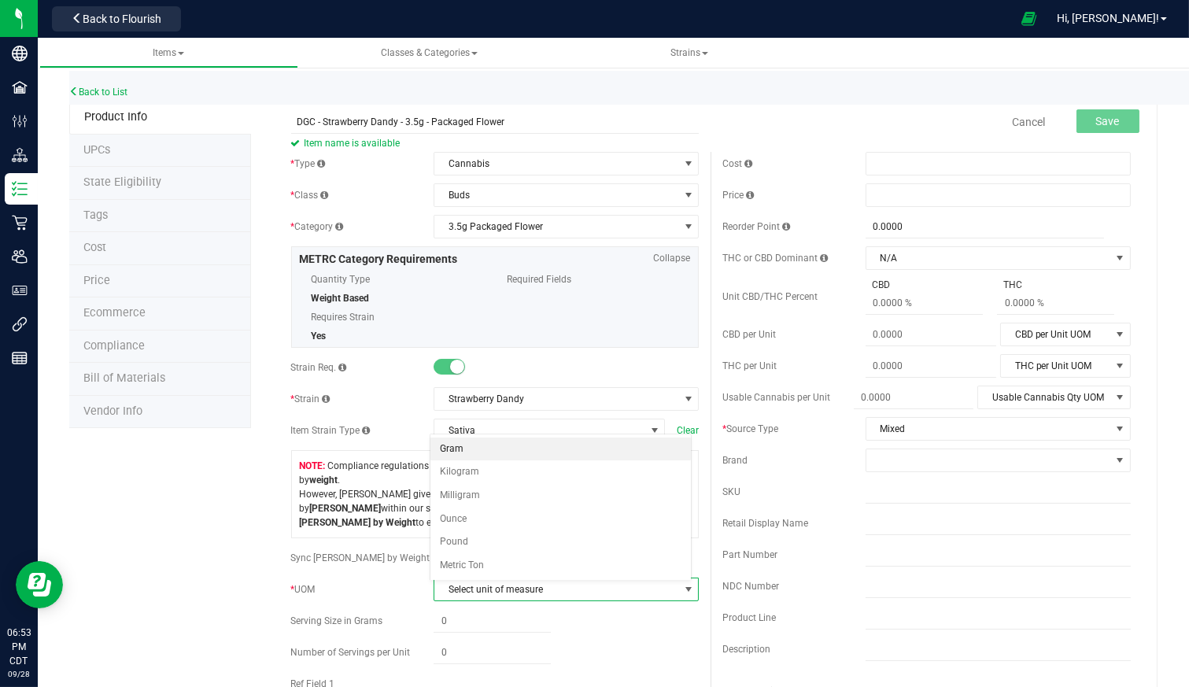
click at [464, 453] on li "Gram" at bounding box center [561, 450] width 261 height 24
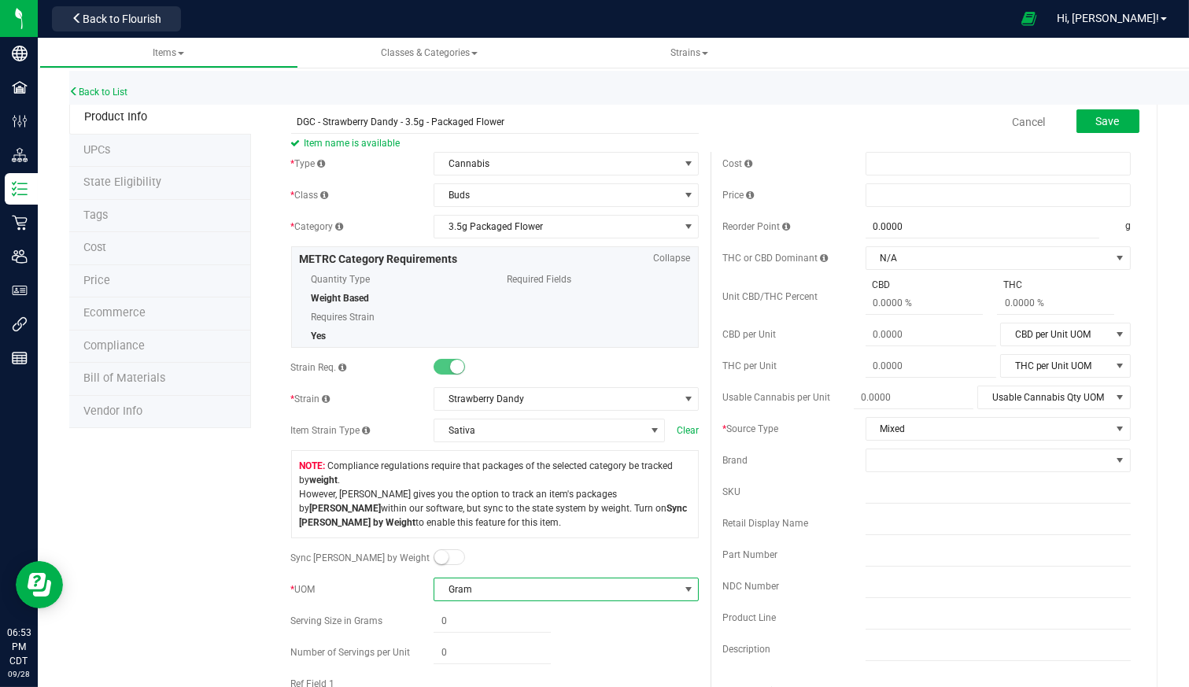
click at [590, 540] on div "* Type Cannabis Select type Cannabis Non-Inventory Raw Materials Supplies * Cla…" at bounding box center [495, 491] width 432 height 678
click at [438, 555] on small at bounding box center [441, 557] width 14 height 14
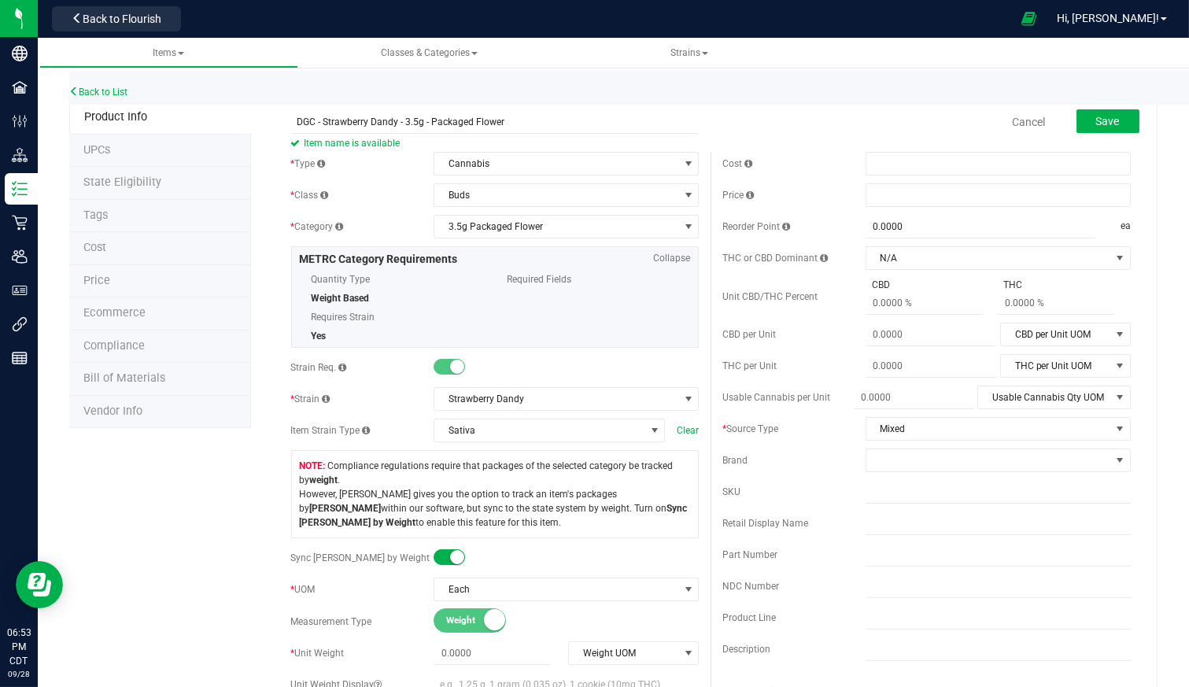
click at [583, 527] on span "Compliance regulations require that packages of the selected category be tracke…" at bounding box center [495, 494] width 391 height 71
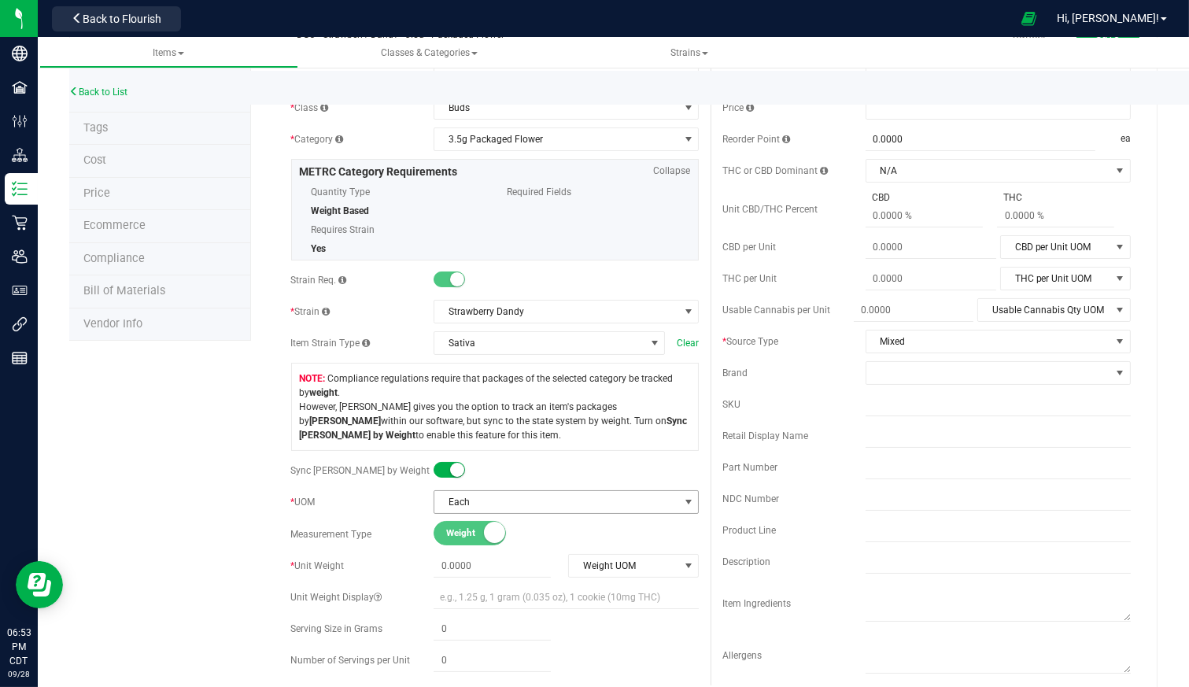
click at [582, 500] on span "Each" at bounding box center [556, 502] width 244 height 22
click at [545, 463] on div at bounding box center [566, 471] width 265 height 16
click at [450, 468] on small at bounding box center [457, 470] width 14 height 14
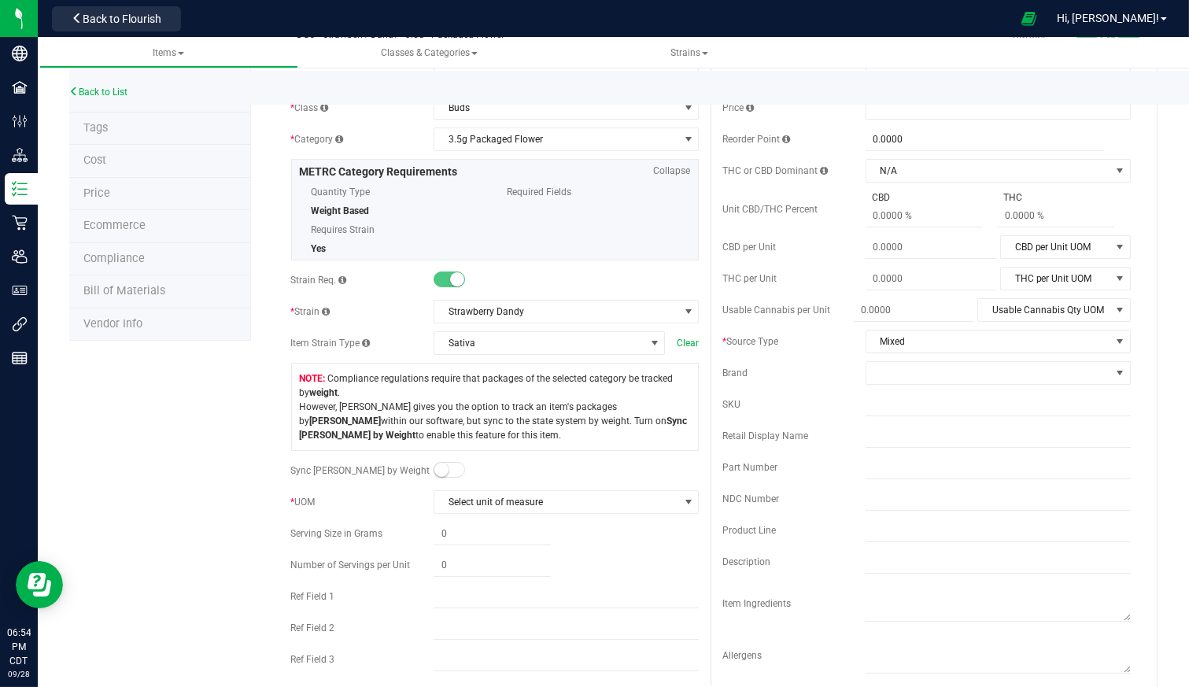
click at [441, 471] on small at bounding box center [441, 470] width 14 height 14
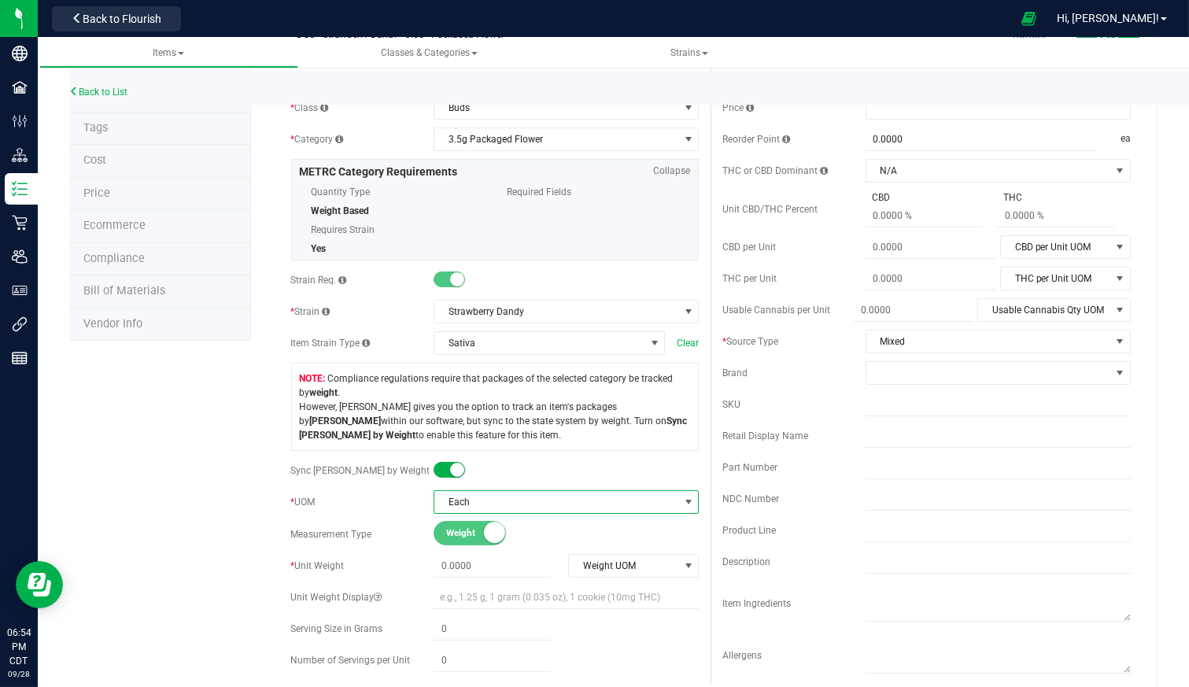
click at [549, 500] on span "Each" at bounding box center [556, 502] width 244 height 22
click at [551, 499] on span "Each" at bounding box center [556, 502] width 244 height 22
click at [642, 567] on span "Weight UOM" at bounding box center [623, 566] width 109 height 22
click at [615, 417] on li "Gram" at bounding box center [628, 425] width 128 height 24
click at [463, 561] on span at bounding box center [492, 566] width 117 height 23
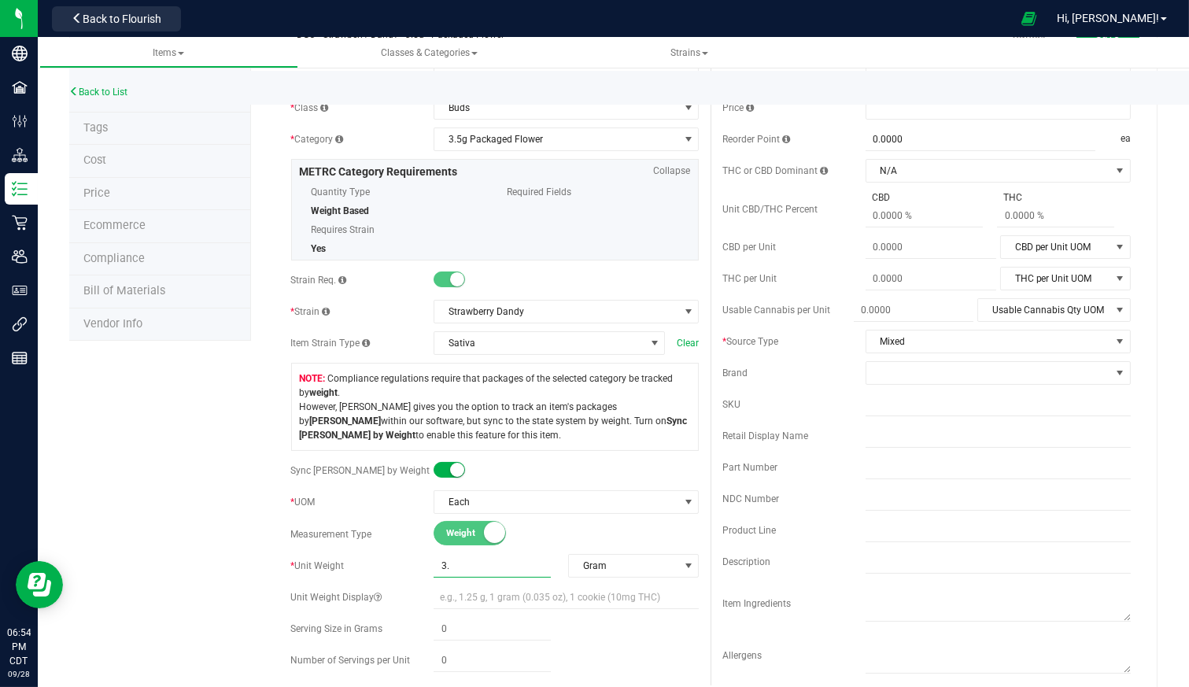
type input "3.5"
type input "3.5000"
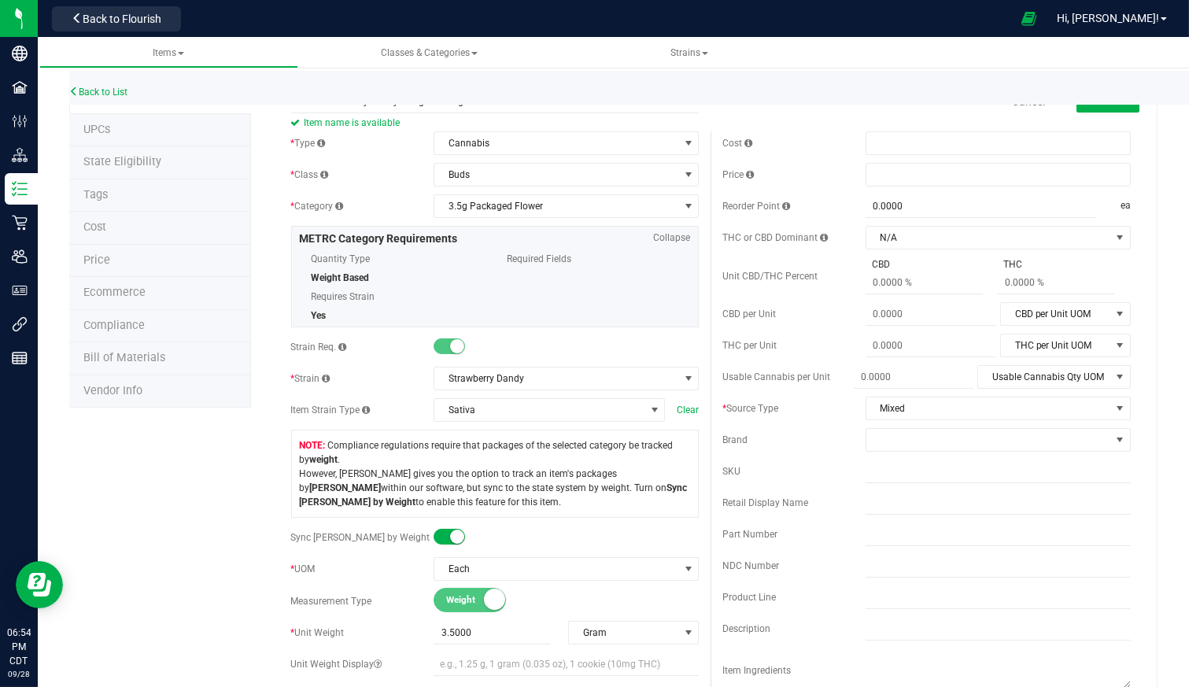
scroll to position [0, 0]
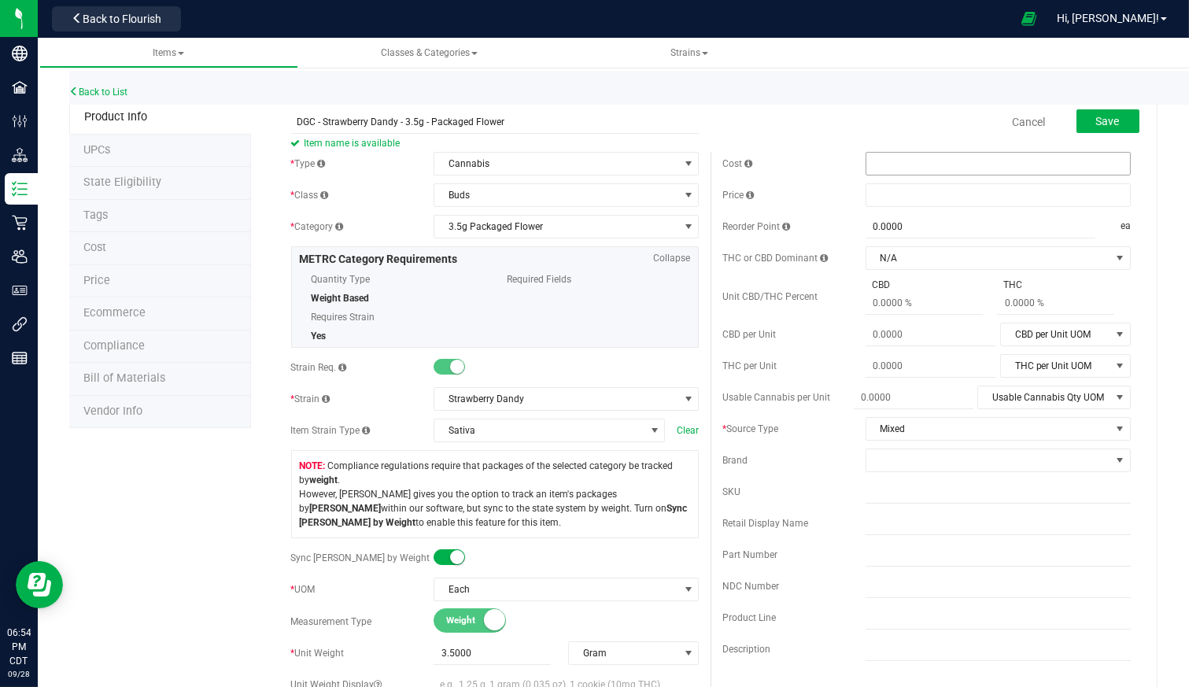
click at [892, 168] on span at bounding box center [998, 164] width 265 height 24
click at [894, 187] on span at bounding box center [998, 195] width 265 height 24
type input "30.00"
type input "$30.00000"
click at [889, 390] on span at bounding box center [914, 397] width 120 height 23
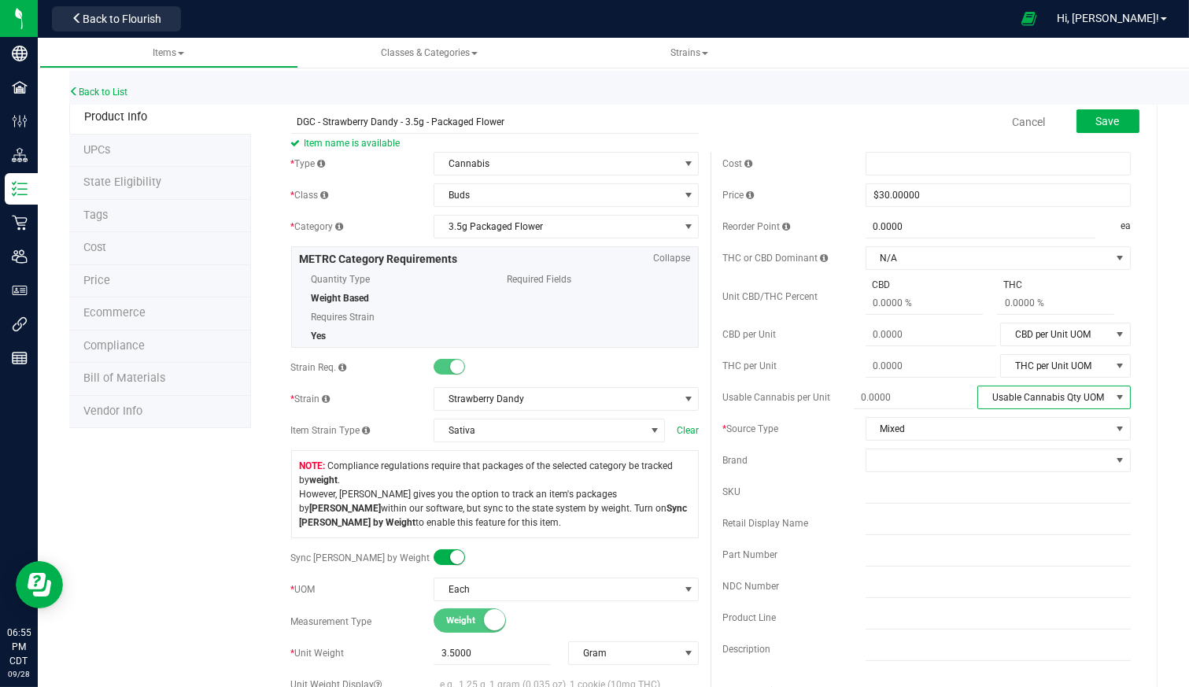
click at [1037, 394] on span "Usable Cannabis Qty UOM" at bounding box center [1044, 397] width 132 height 22
click at [1002, 472] on li "Gram" at bounding box center [1042, 470] width 149 height 24
click at [900, 398] on span at bounding box center [931, 397] width 131 height 23
click at [881, 391] on span at bounding box center [931, 397] width 131 height 23
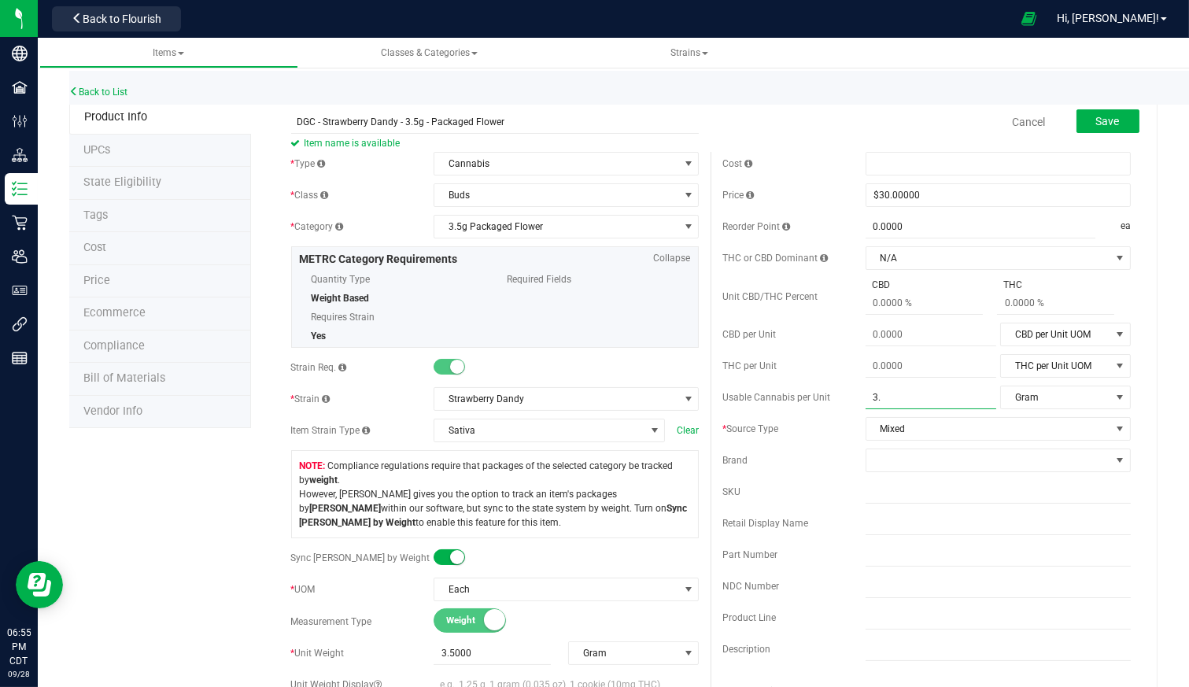
type input "3.5"
type input "3.5000"
click at [982, 435] on span "Mixed" at bounding box center [989, 429] width 244 height 22
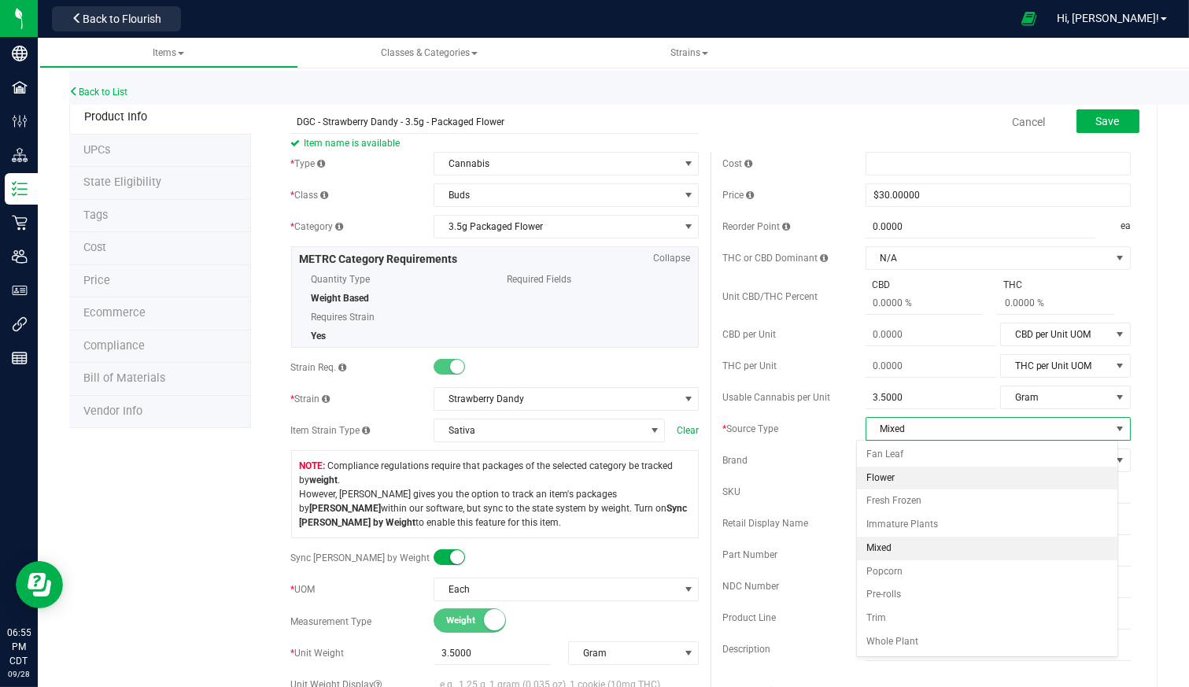
click at [967, 473] on li "Flower" at bounding box center [987, 479] width 261 height 24
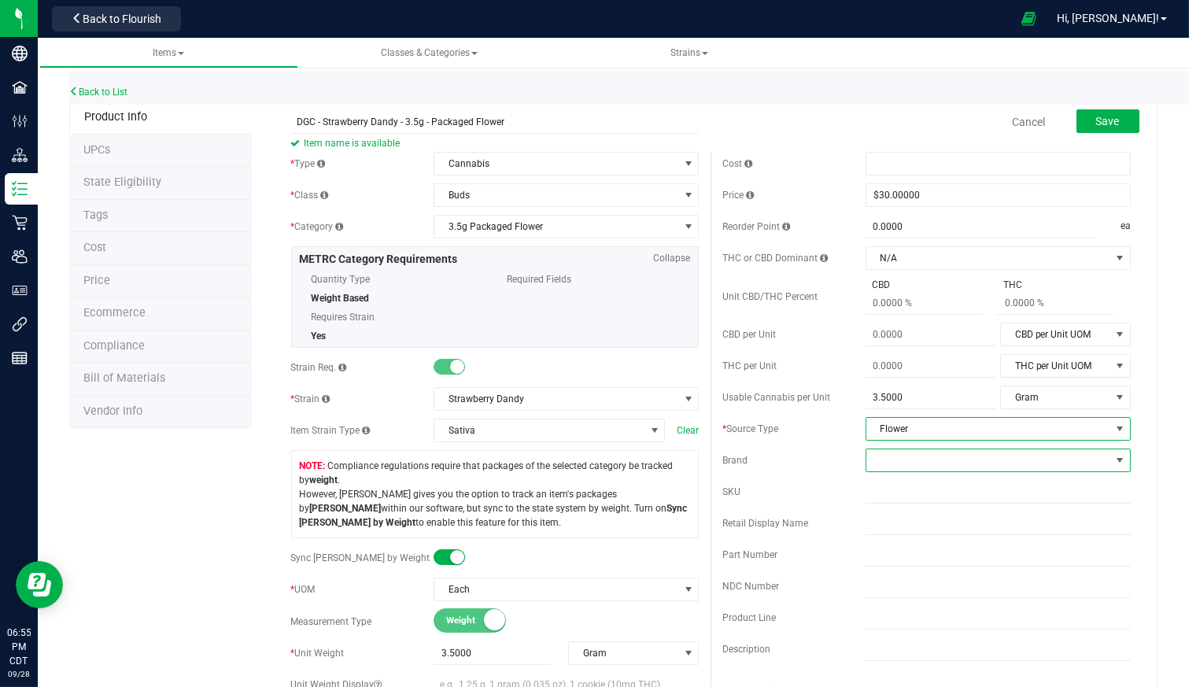
click at [964, 460] on span at bounding box center [989, 460] width 244 height 22
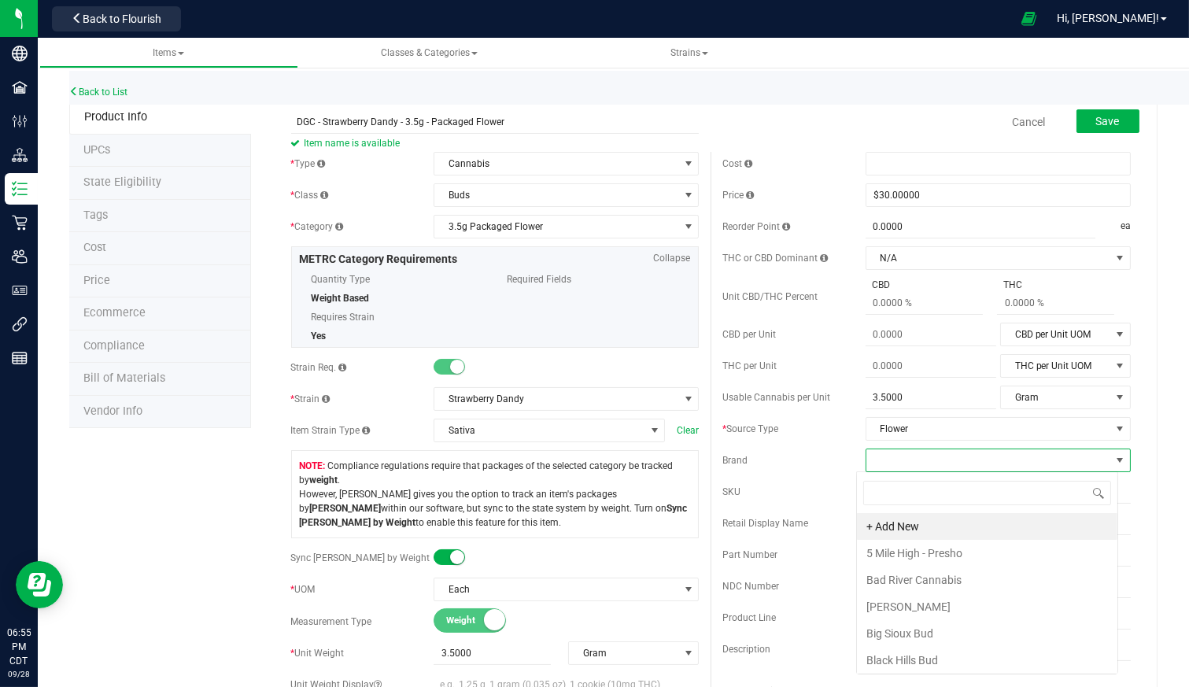
scroll to position [23, 261]
click at [964, 431] on span "Flower" at bounding box center [989, 429] width 244 height 22
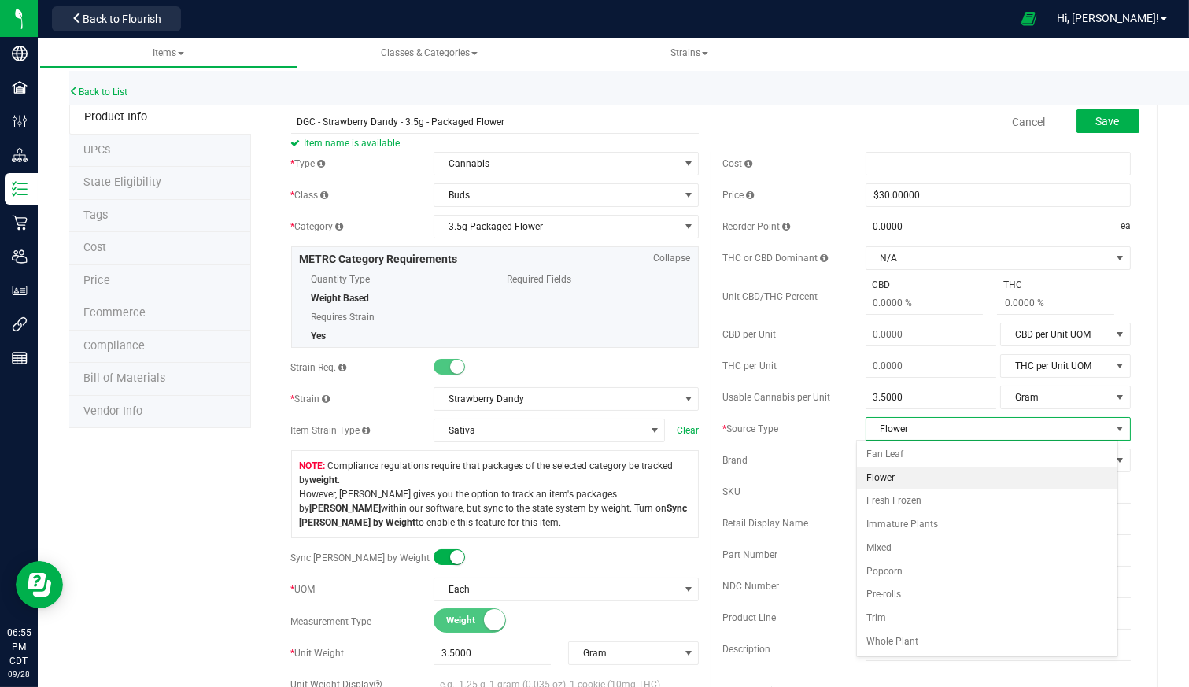
click at [934, 475] on li "Flower" at bounding box center [987, 479] width 261 height 24
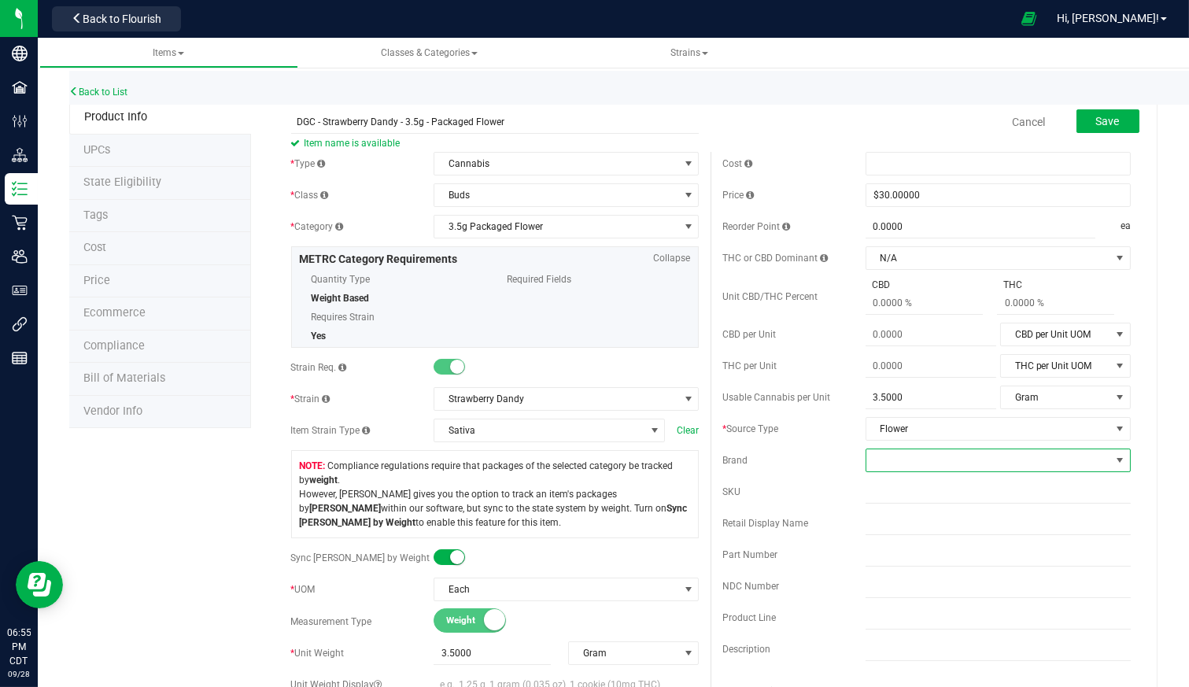
click at [934, 464] on span at bounding box center [989, 460] width 244 height 22
click at [935, 428] on span "Flower" at bounding box center [989, 429] width 244 height 22
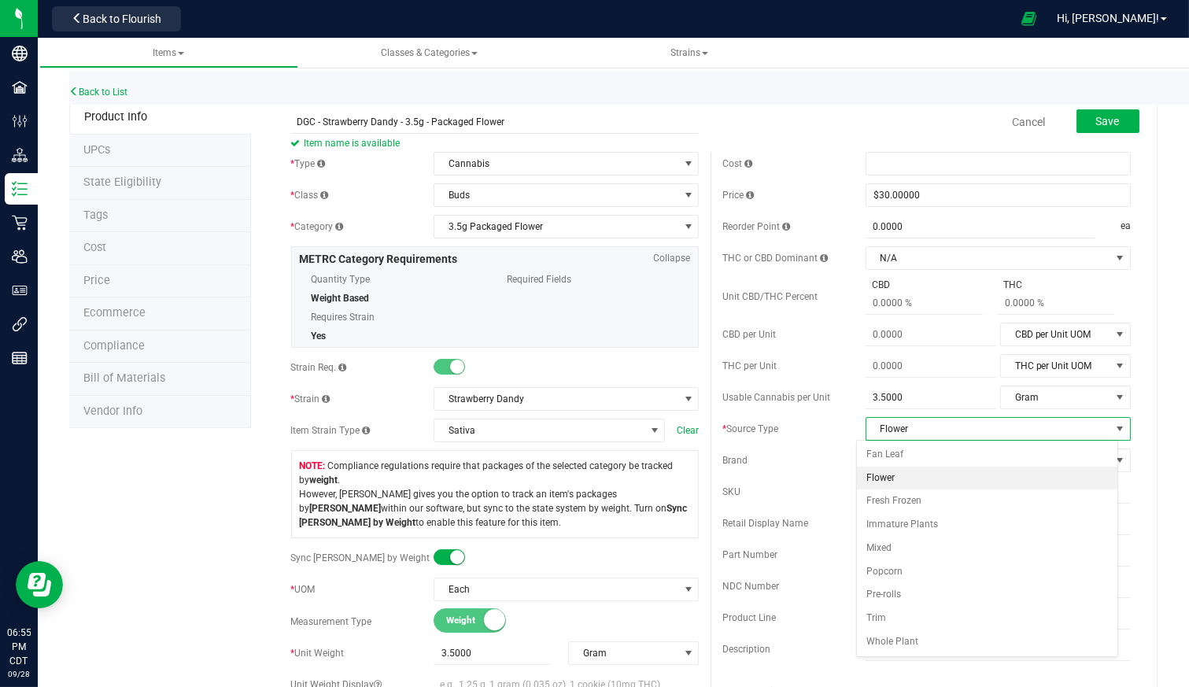
click at [913, 475] on li "Flower" at bounding box center [987, 479] width 261 height 24
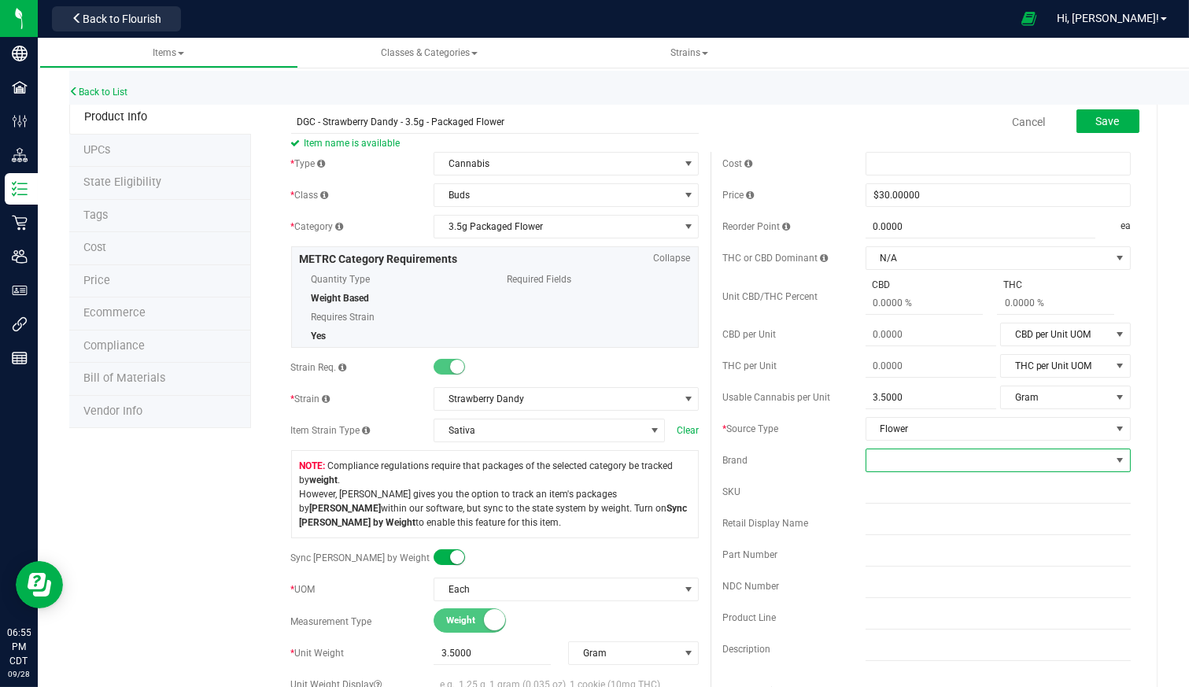
click at [926, 453] on span at bounding box center [989, 460] width 244 height 22
click at [925, 529] on li "Dakota Green" at bounding box center [987, 539] width 261 height 27
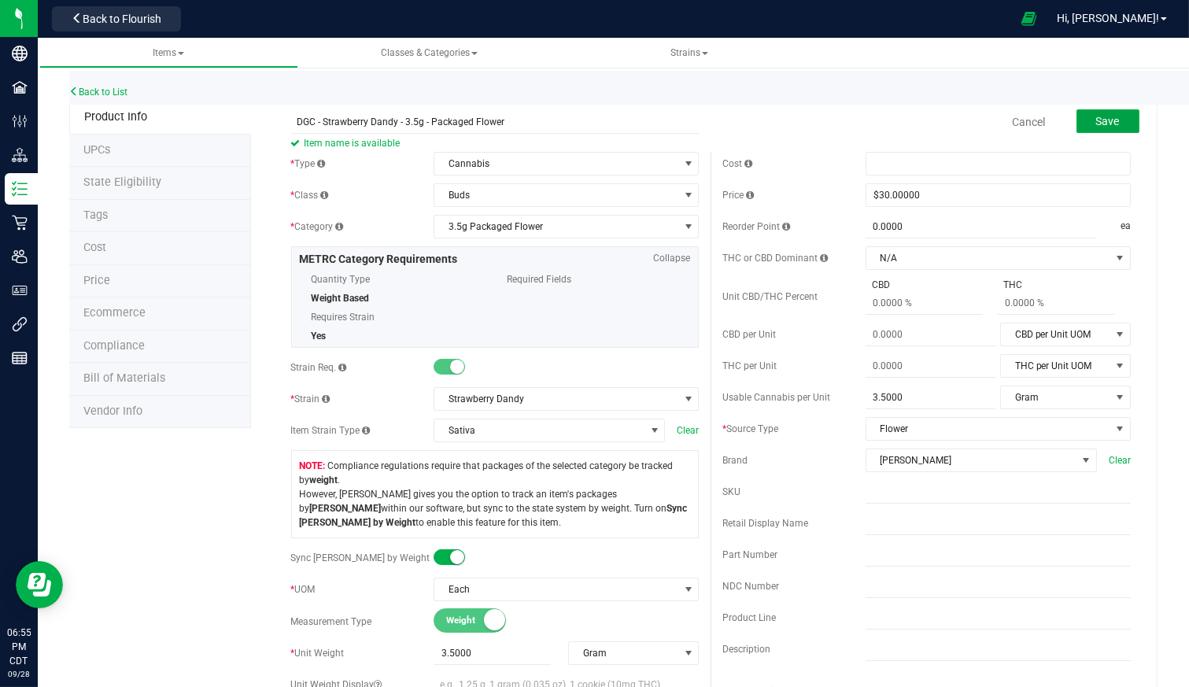
click at [1111, 117] on button "Save" at bounding box center [1108, 121] width 63 height 24
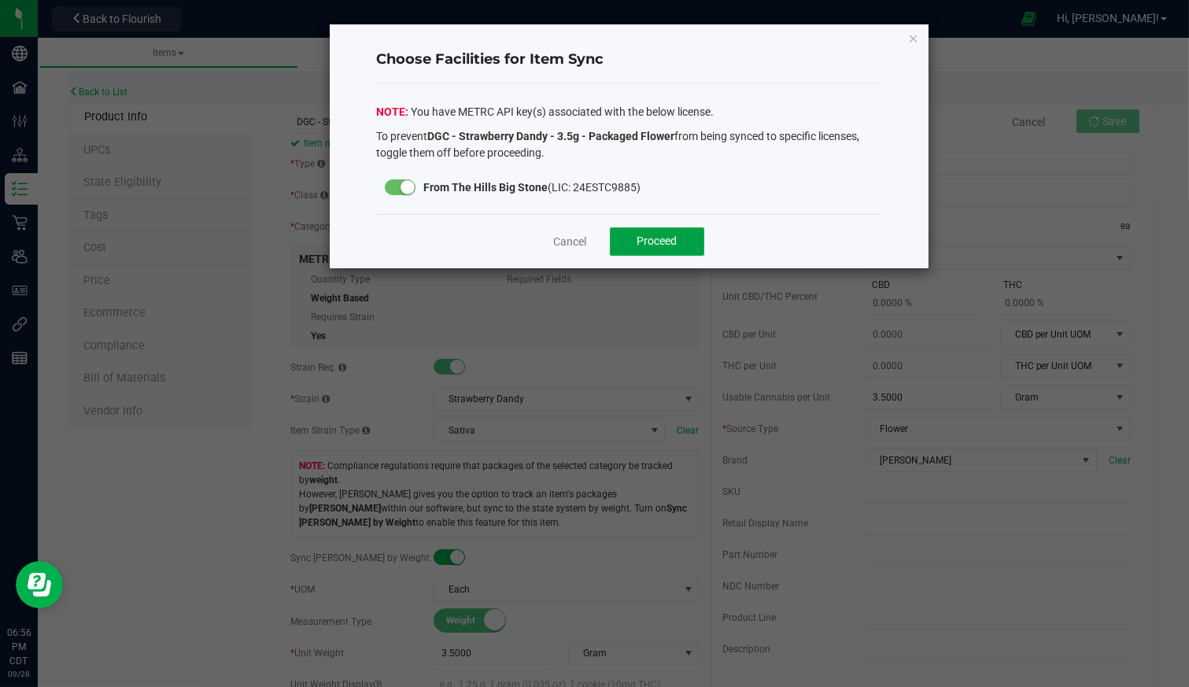
click at [681, 236] on button "Proceed" at bounding box center [657, 241] width 94 height 28
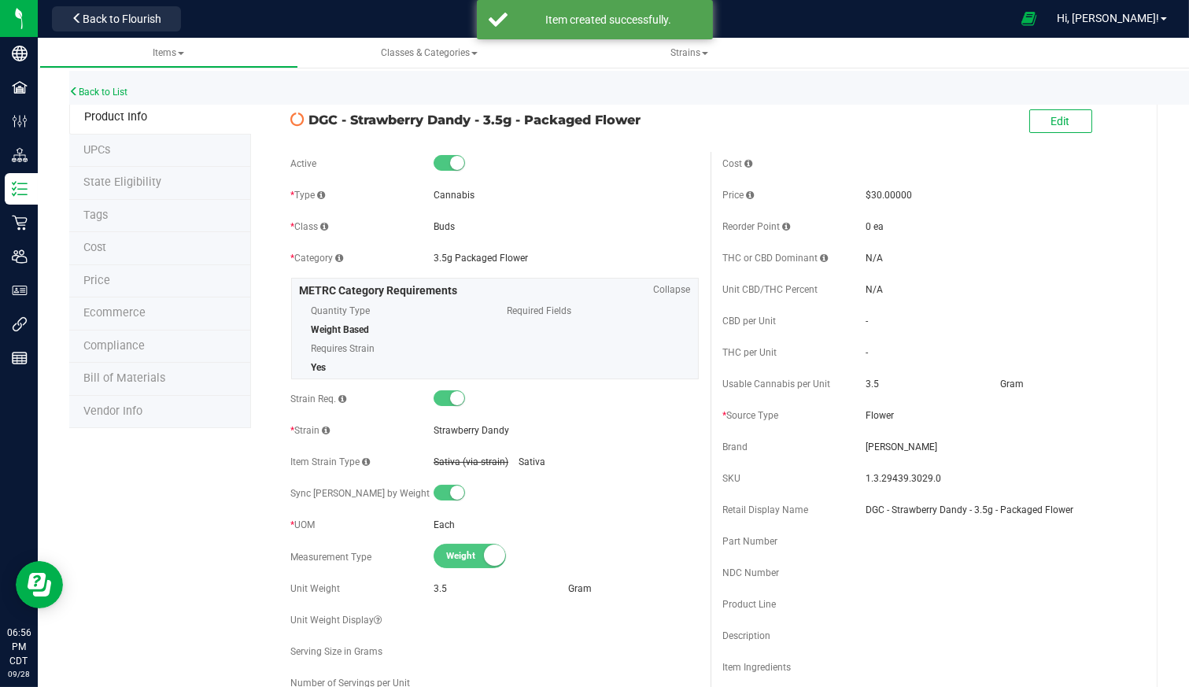
click at [115, 150] on li "UPCs" at bounding box center [160, 151] width 182 height 33
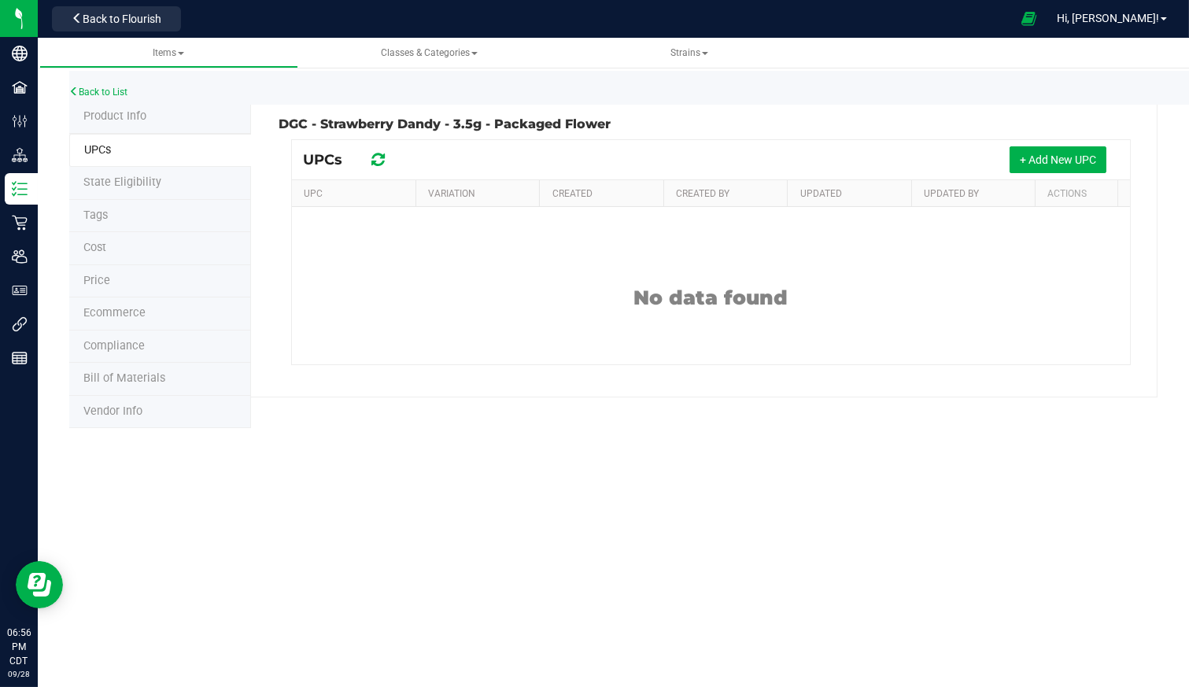
click at [116, 178] on span "State Eligibility" at bounding box center [122, 182] width 78 height 13
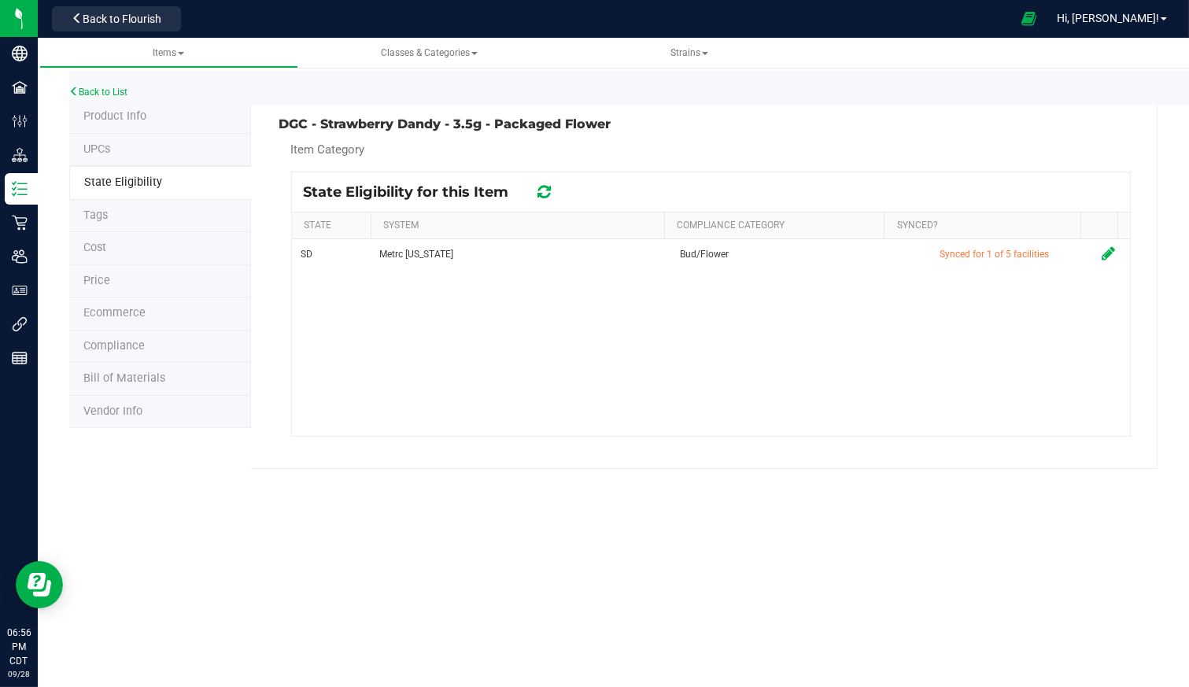
click at [103, 215] on span "Tags" at bounding box center [95, 215] width 24 height 13
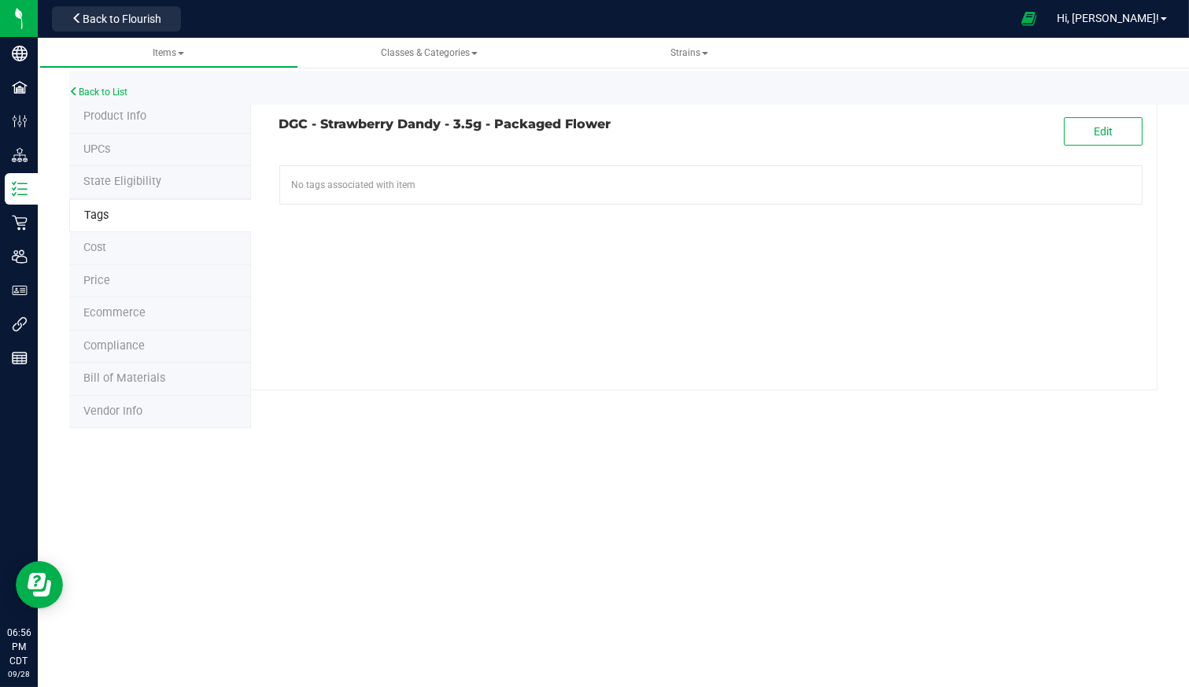
click at [98, 251] on span "Cost" at bounding box center [94, 247] width 23 height 13
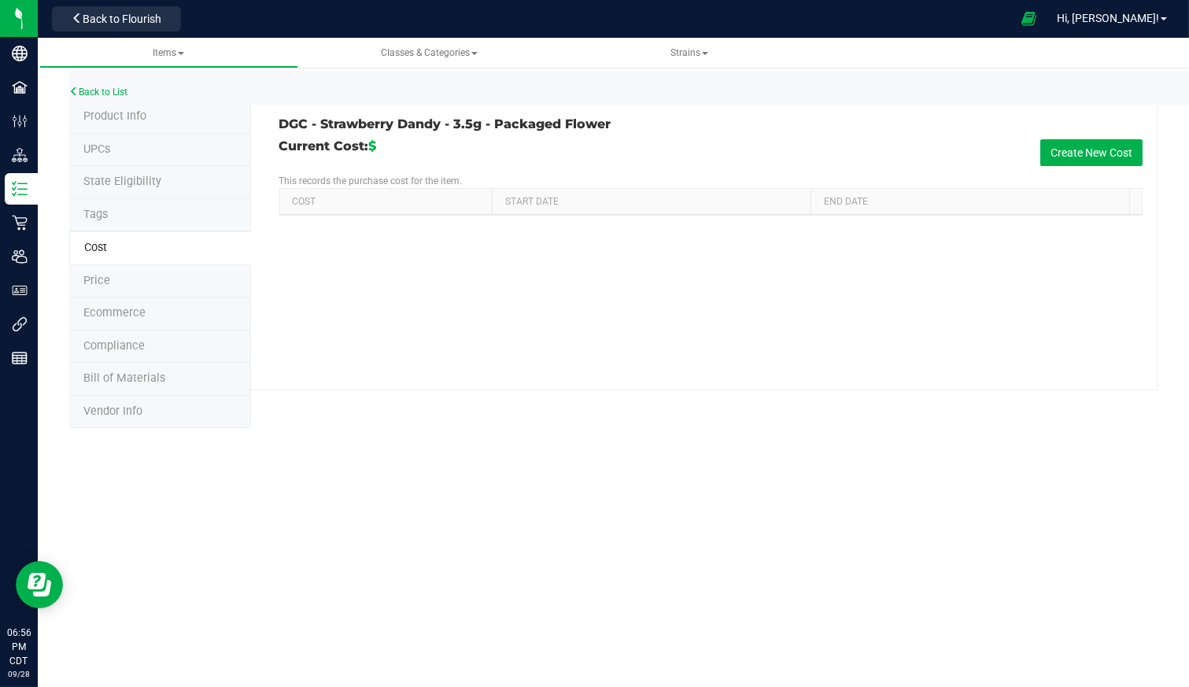
click at [98, 274] on span "Price" at bounding box center [96, 280] width 27 height 13
click at [111, 312] on span "Ecommerce" at bounding box center [114, 312] width 62 height 13
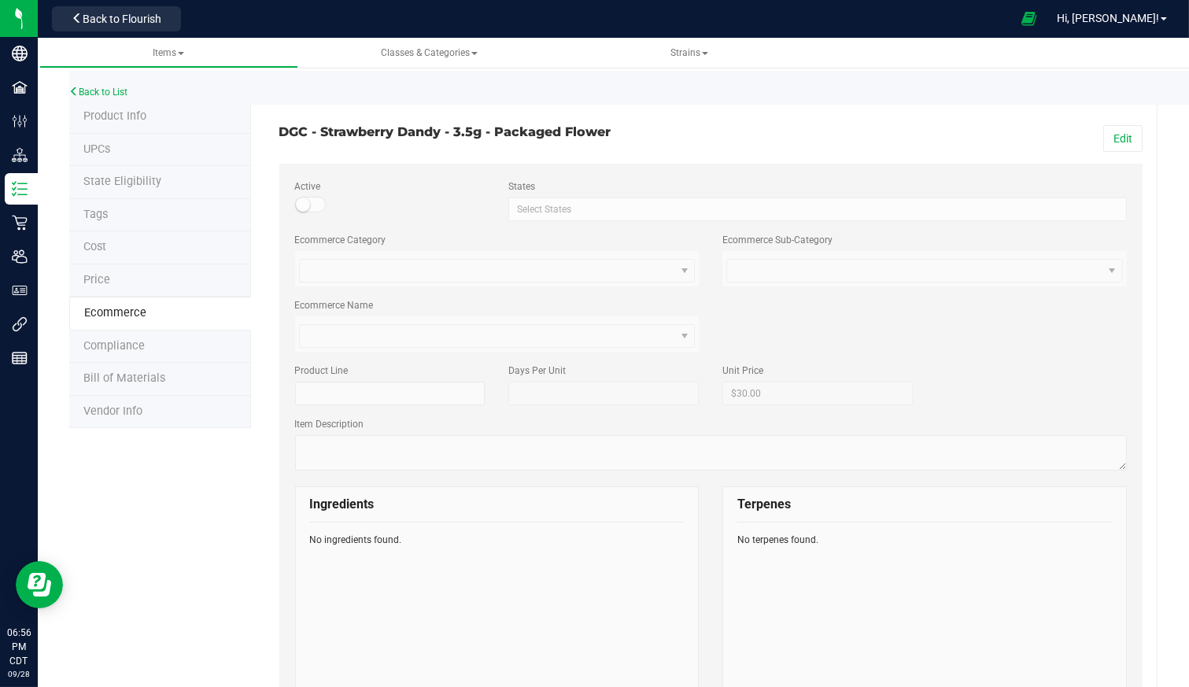
click at [118, 342] on span "Compliance" at bounding box center [113, 345] width 61 height 13
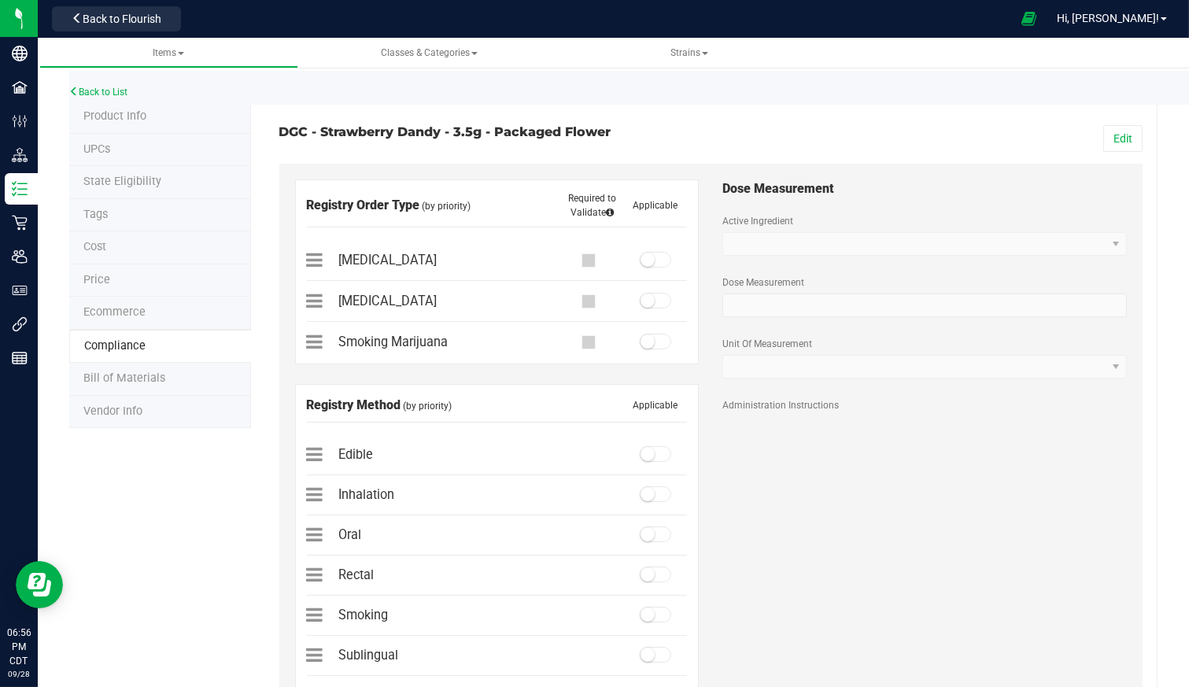
click at [131, 372] on span "Bill of Materials" at bounding box center [124, 378] width 82 height 13
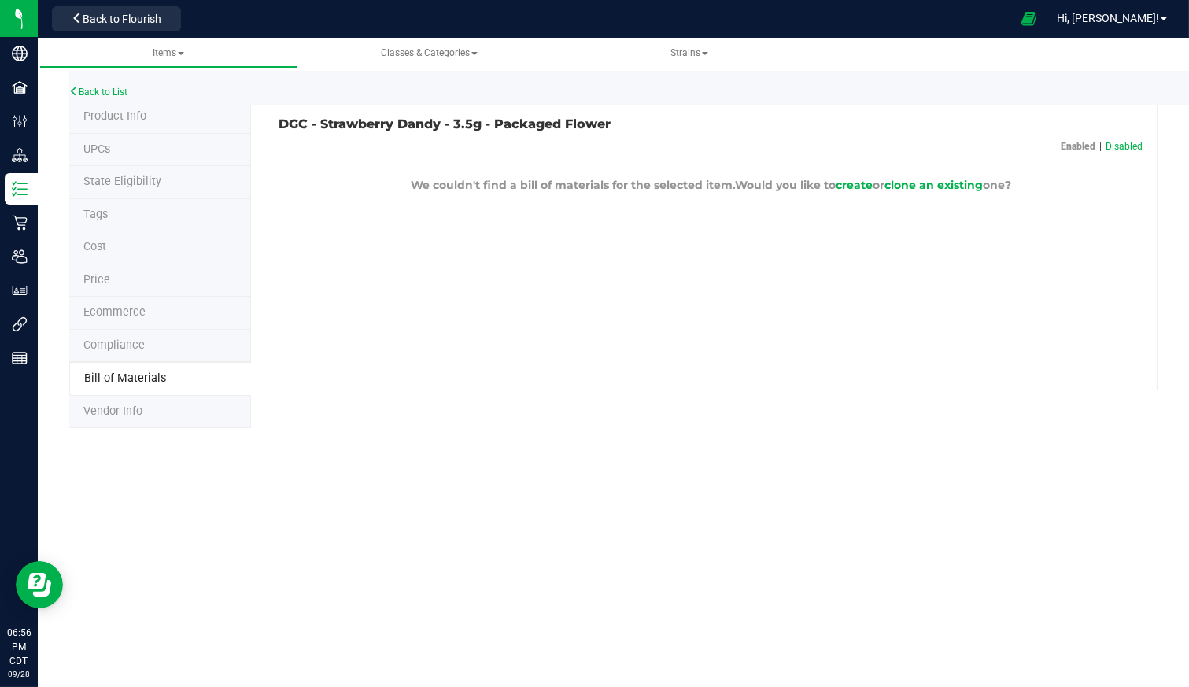
click at [139, 414] on li "Vendor Info" at bounding box center [160, 412] width 182 height 33
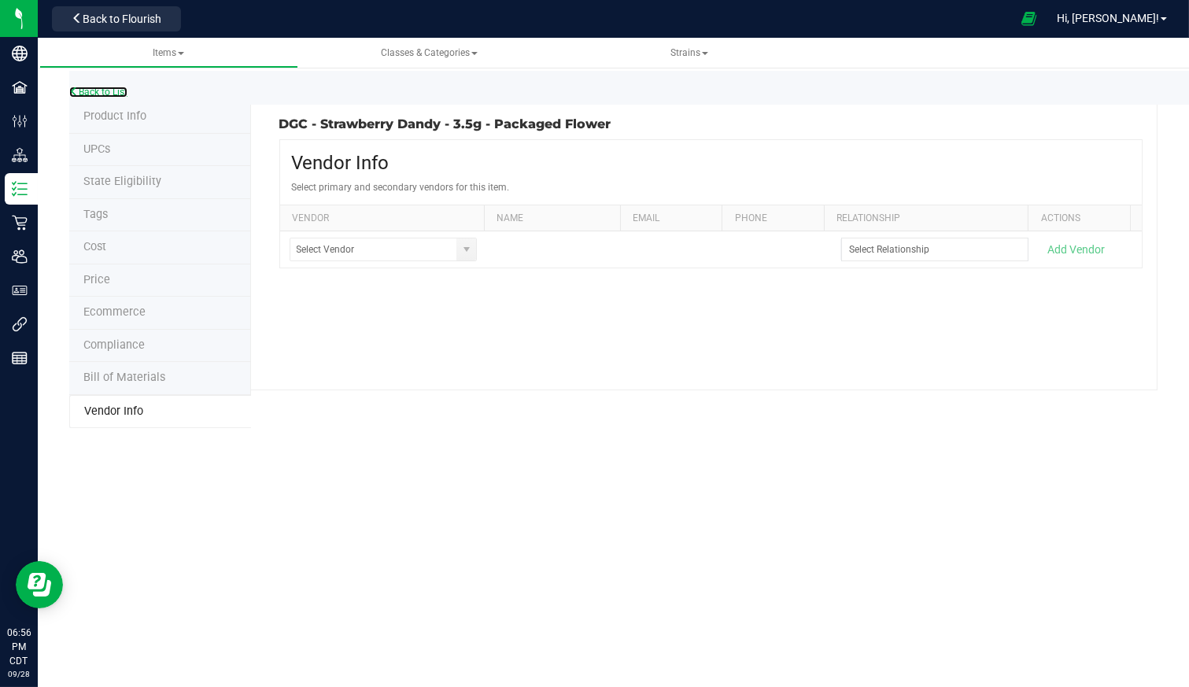
click at [107, 89] on link "Back to List" at bounding box center [98, 92] width 58 height 11
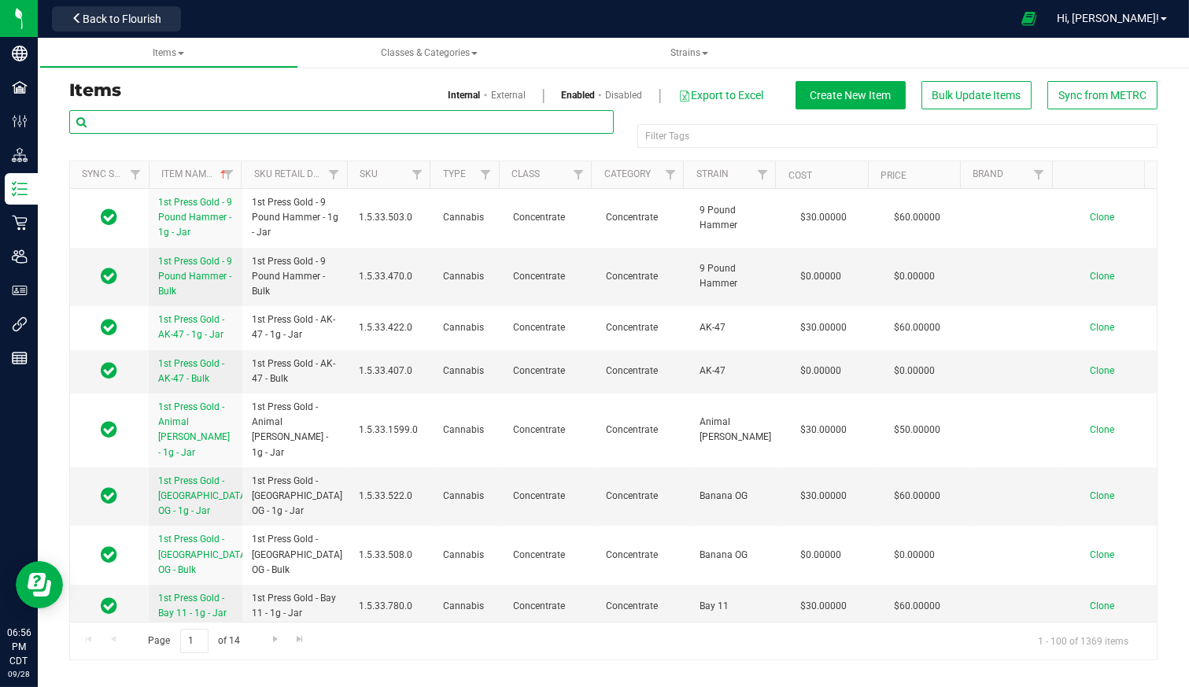
click at [257, 121] on input "text" at bounding box center [341, 122] width 545 height 24
click at [514, 94] on link "External" at bounding box center [508, 95] width 35 height 14
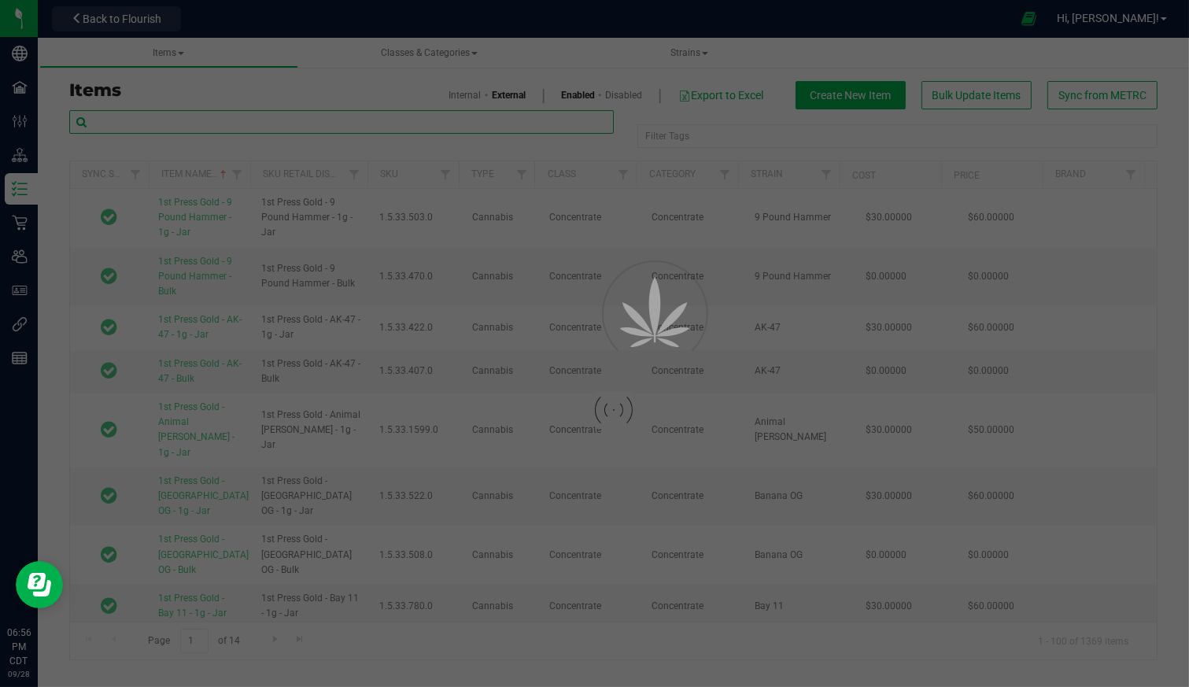
click at [305, 118] on input "text" at bounding box center [341, 122] width 545 height 24
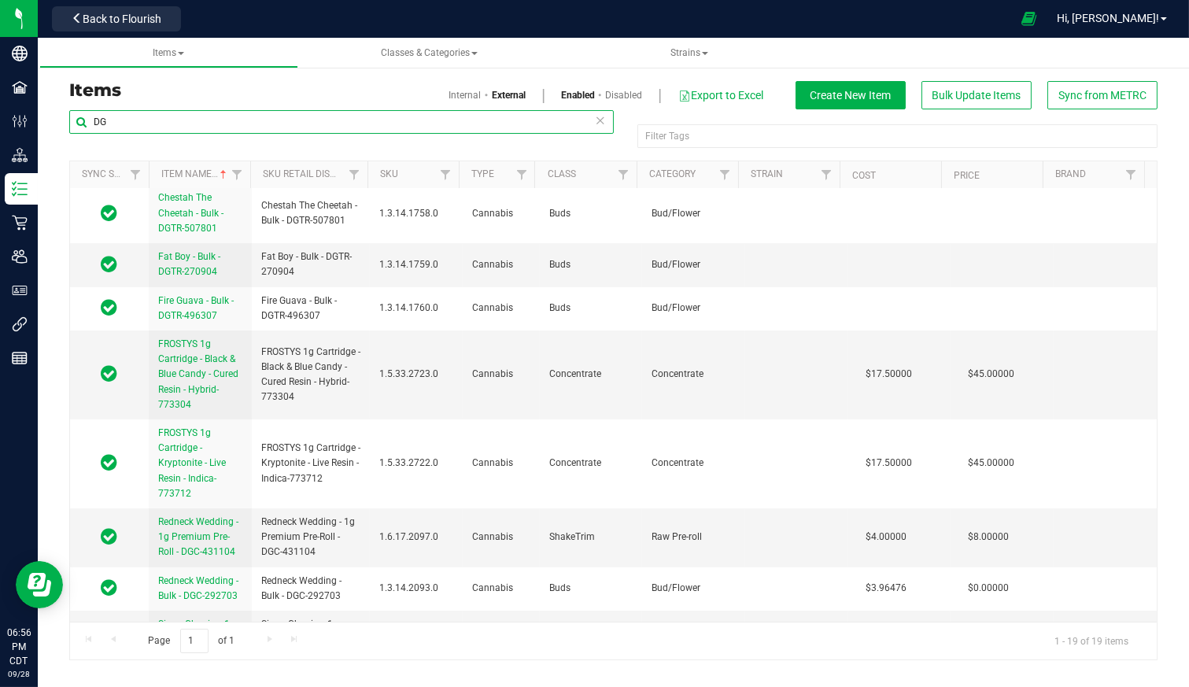
scroll to position [630, 0]
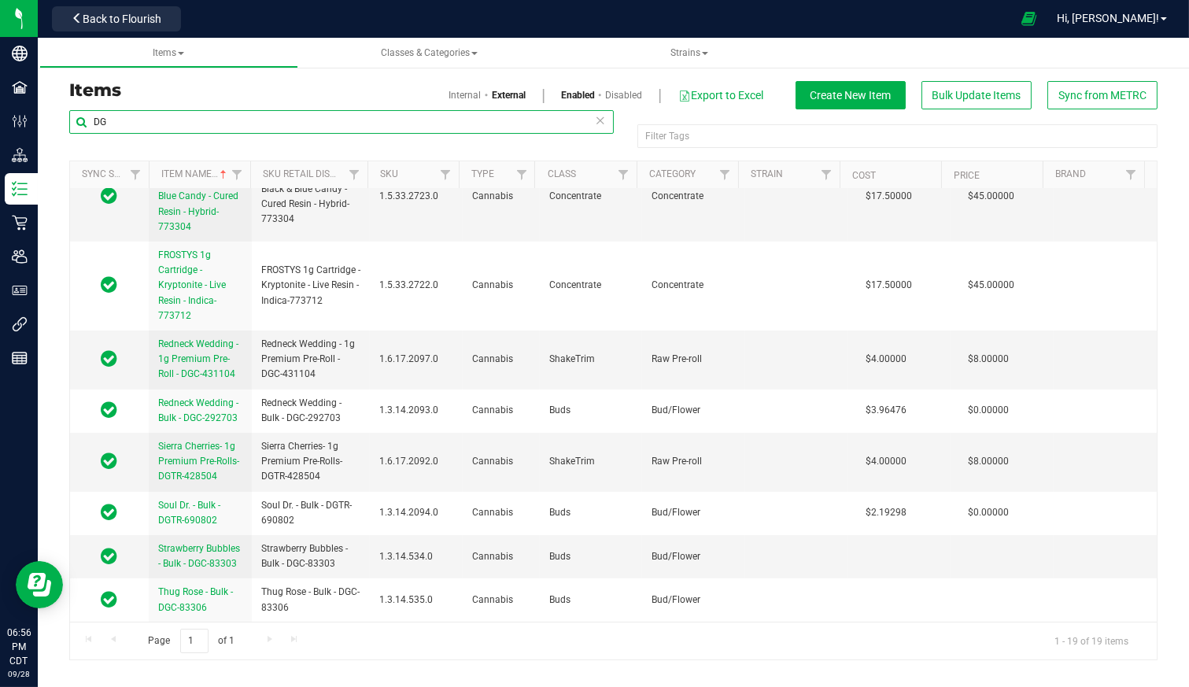
type input "DG"
drag, startPoint x: 232, startPoint y: 504, endPoint x: 202, endPoint y: 596, distance: 97.1
drag, startPoint x: 202, startPoint y: 596, endPoint x: 459, endPoint y: 94, distance: 563.6
click at [459, 94] on link "Internal" at bounding box center [465, 95] width 32 height 14
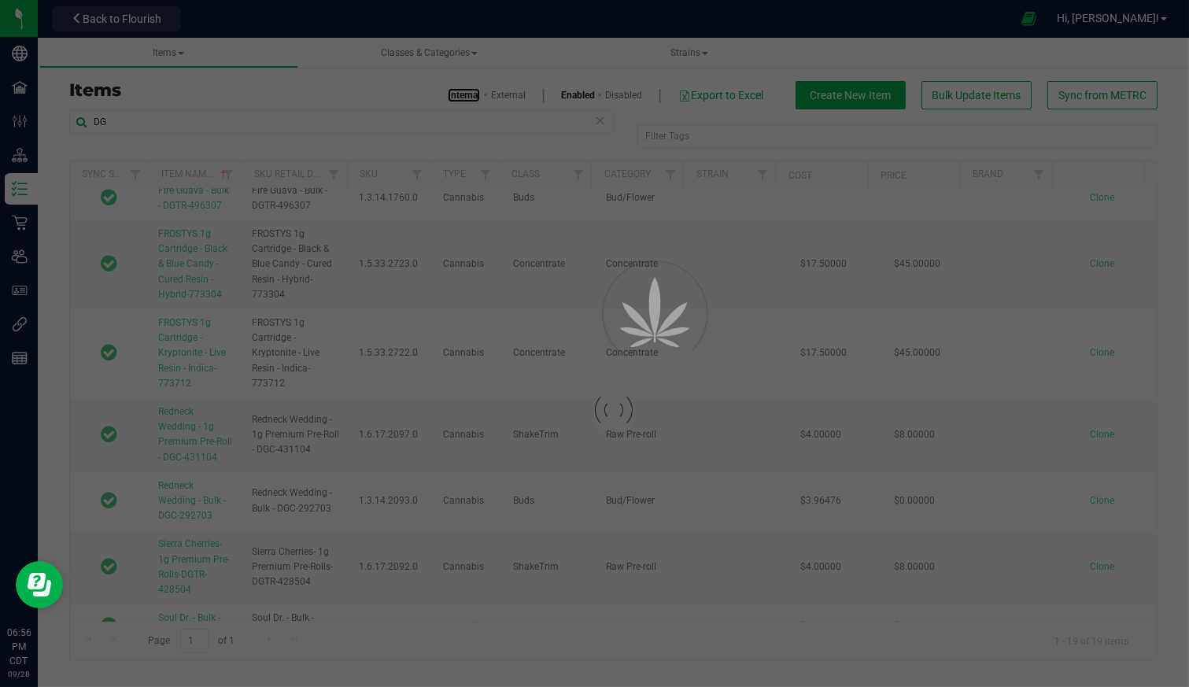
scroll to position [705, 0]
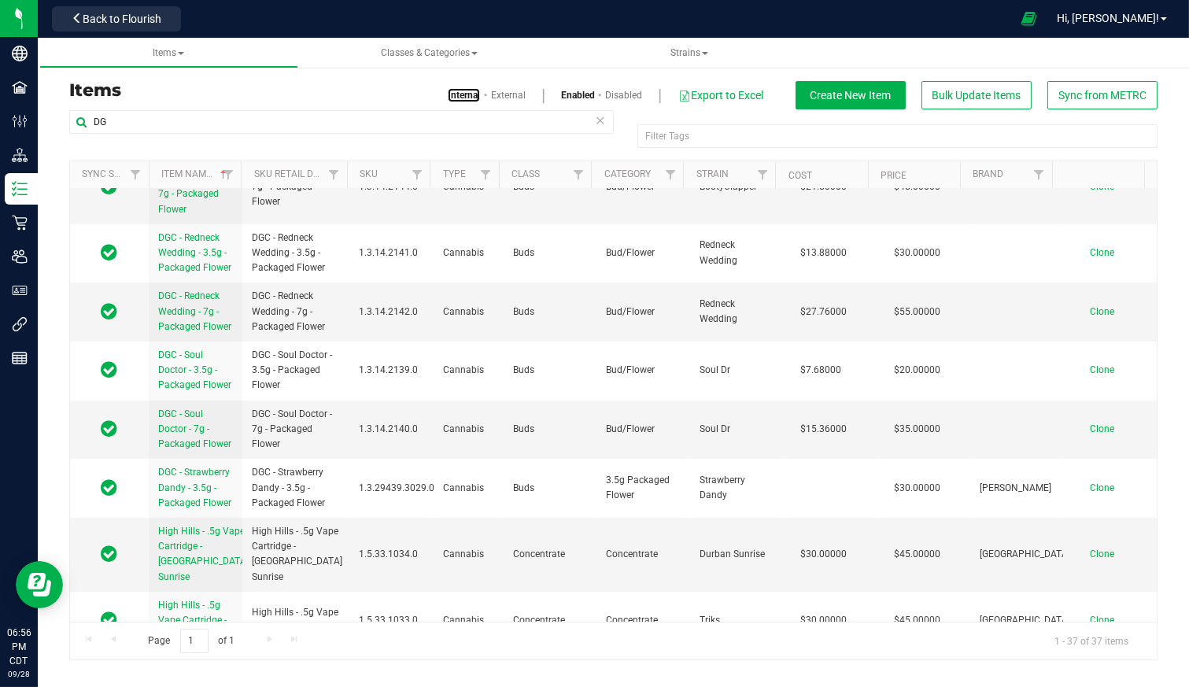
scroll to position [262, 0]
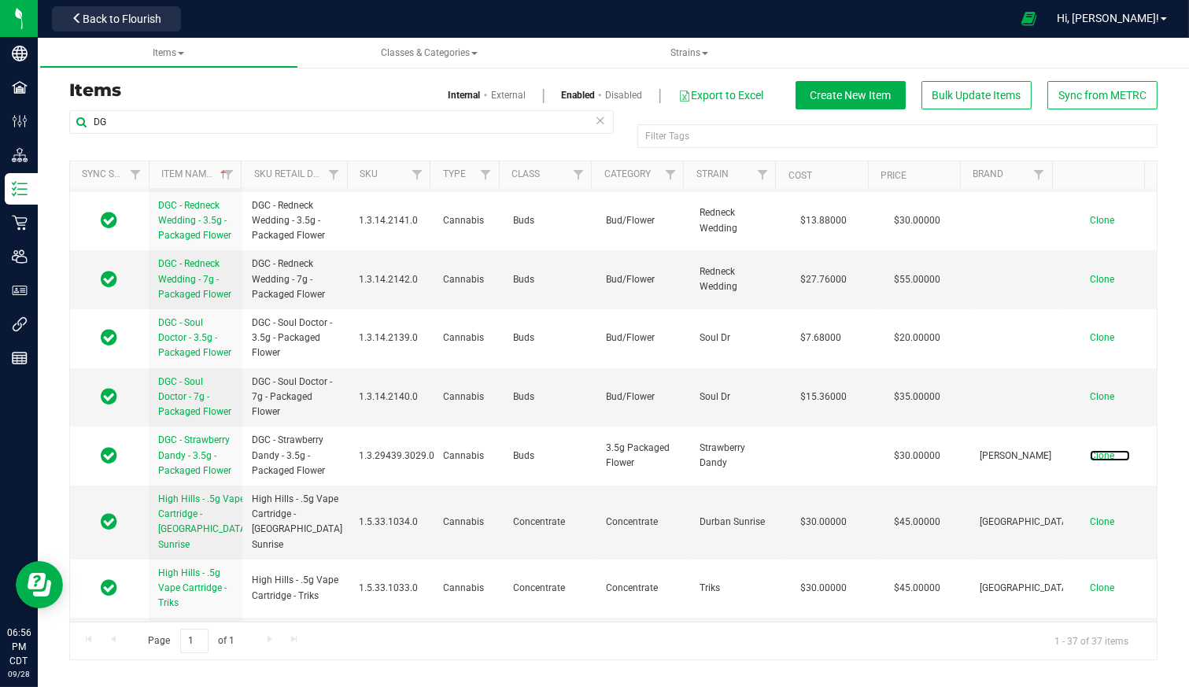
click at [1090, 452] on span "Clone" at bounding box center [1102, 455] width 24 height 11
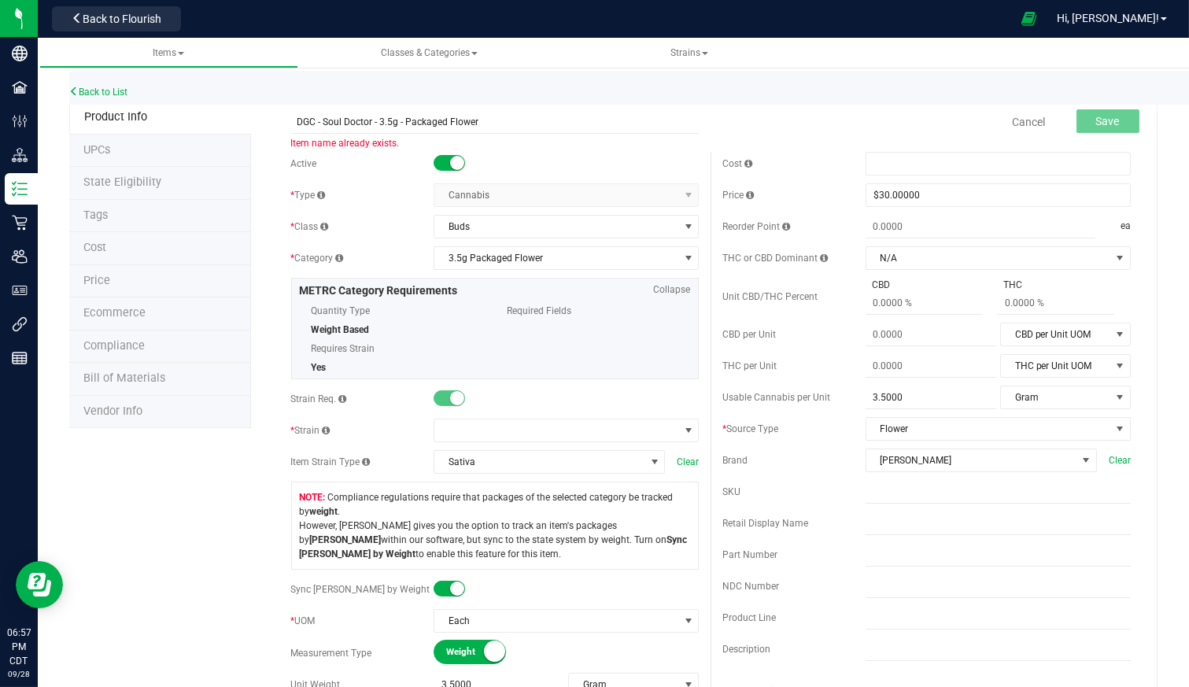
click at [394, 124] on input "DGC - Soul Doctor - 3.5g - Packaged Flower" at bounding box center [495, 122] width 409 height 24
click at [391, 124] on input "DGC - Soul Doctor - 3.5g - Packaged Flower" at bounding box center [495, 122] width 409 height 24
type input "DGC - Soul Doctor - 14g - Packaged Flower"
click at [556, 260] on span "3.5g Packaged Flower" at bounding box center [556, 258] width 244 height 22
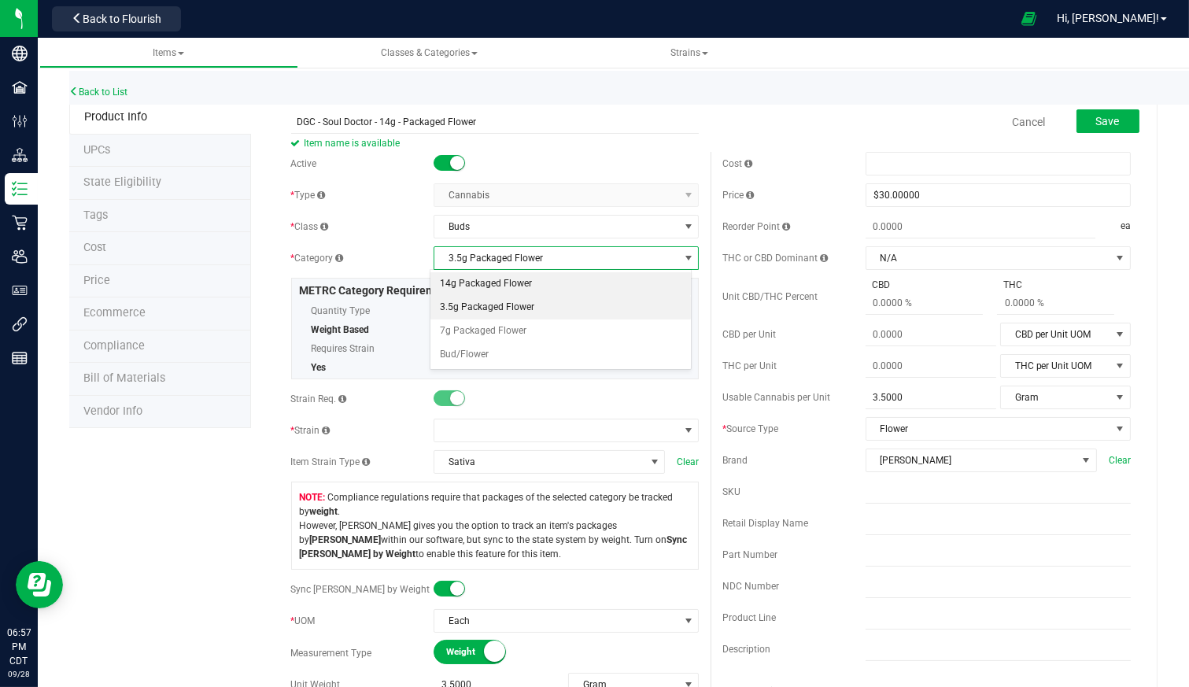
click at [556, 276] on li "14g Packaged Flower" at bounding box center [561, 284] width 261 height 24
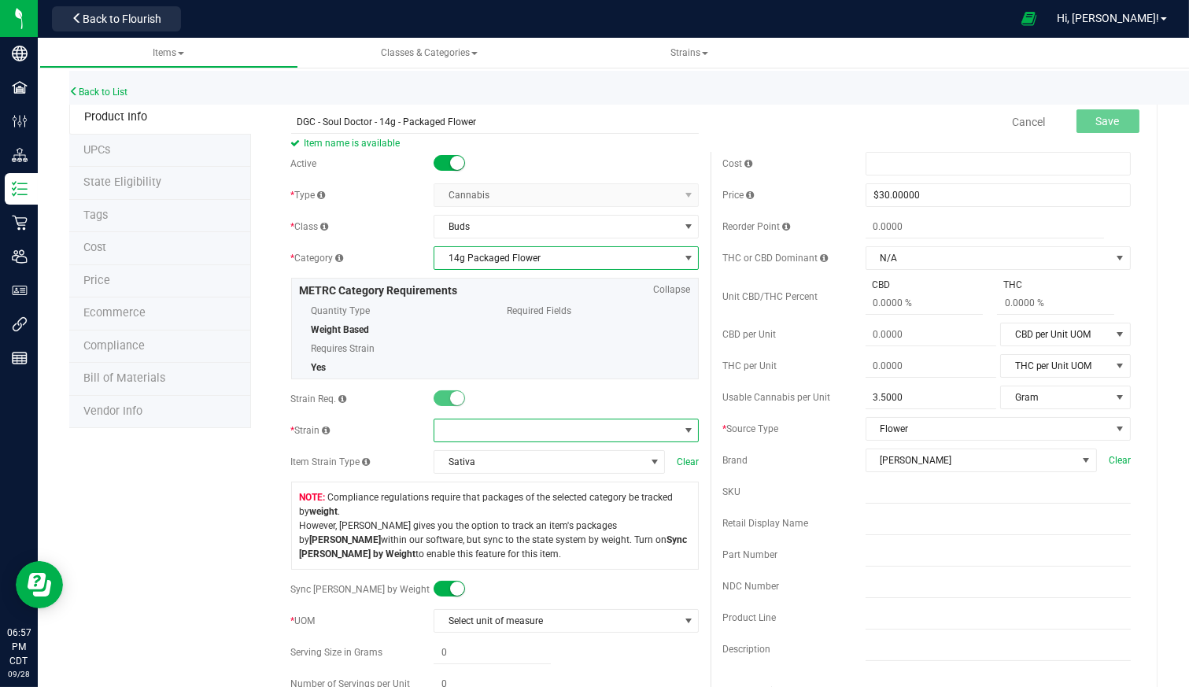
click at [586, 431] on span at bounding box center [556, 431] width 244 height 22
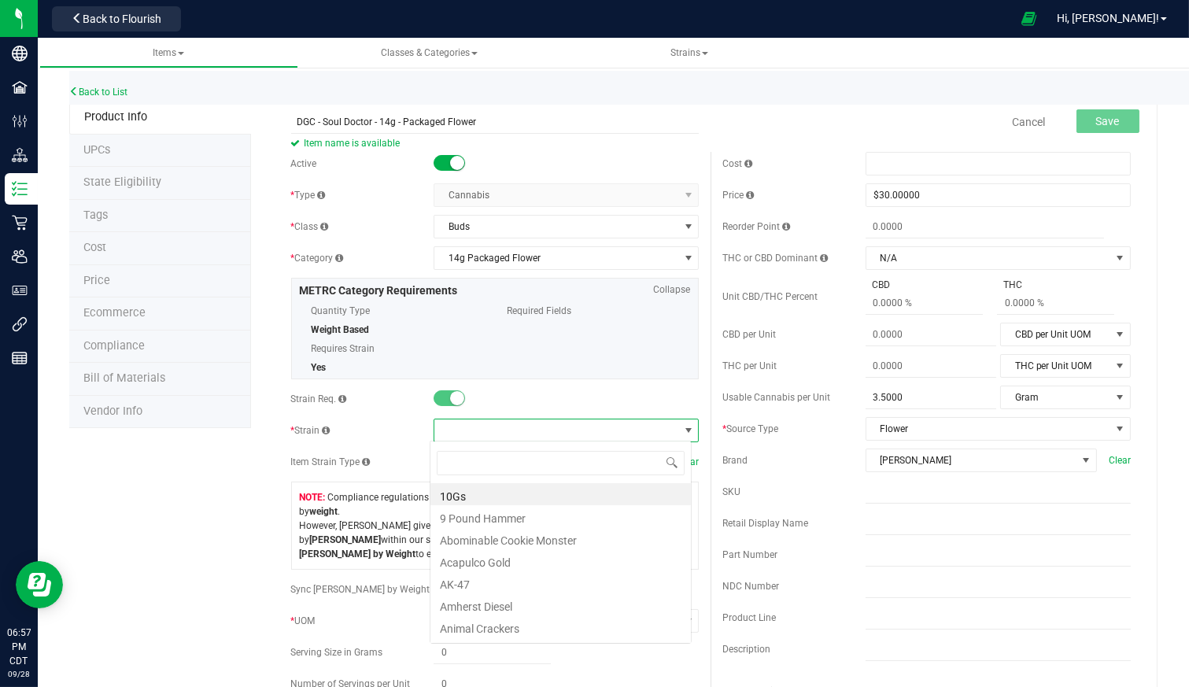
scroll to position [23, 261]
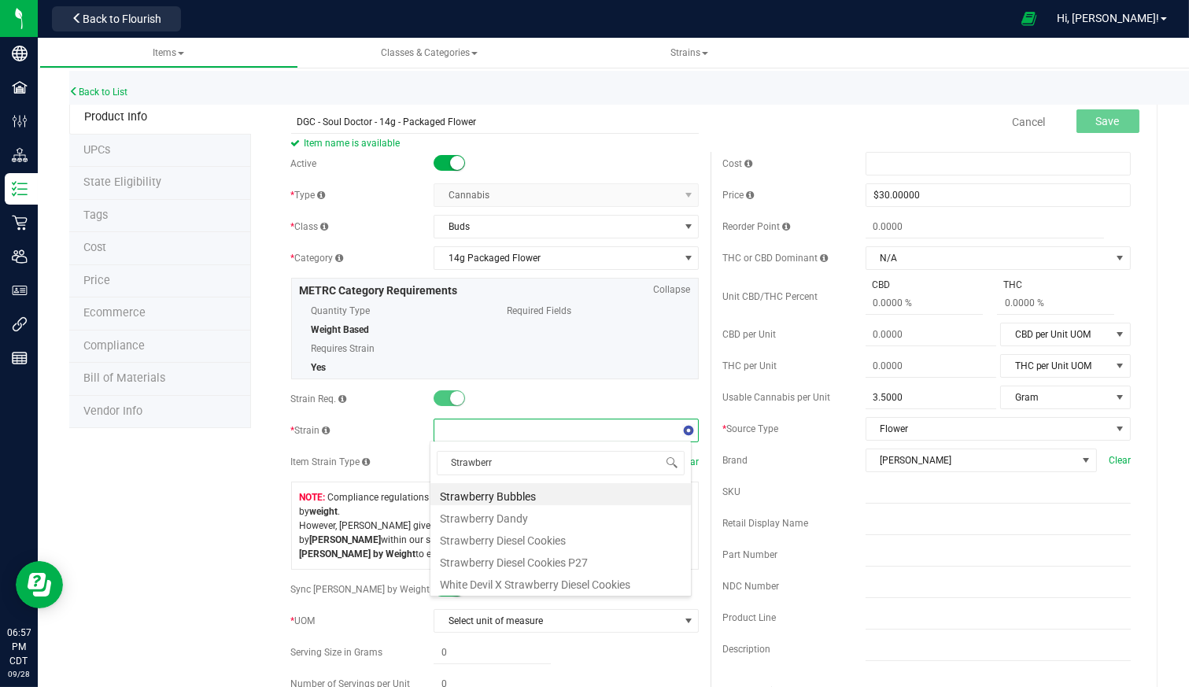
type input "Strawberry"
click at [497, 523] on li "Strawberry Dandy" at bounding box center [561, 516] width 261 height 22
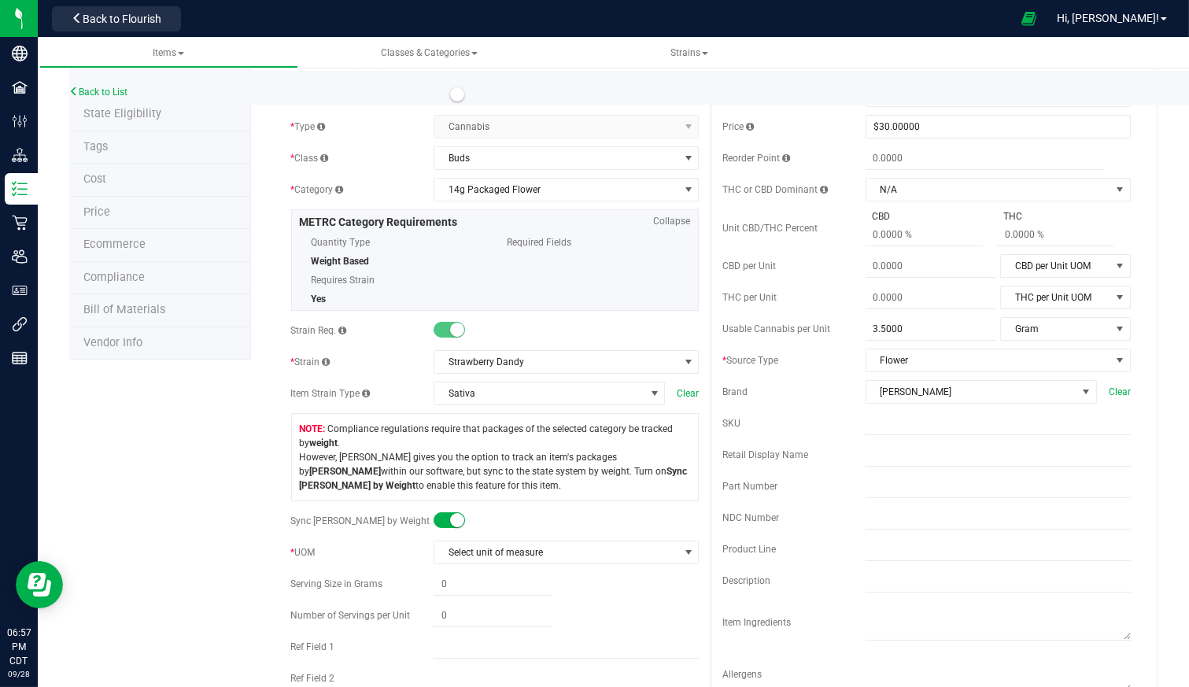
scroll to position [87, 0]
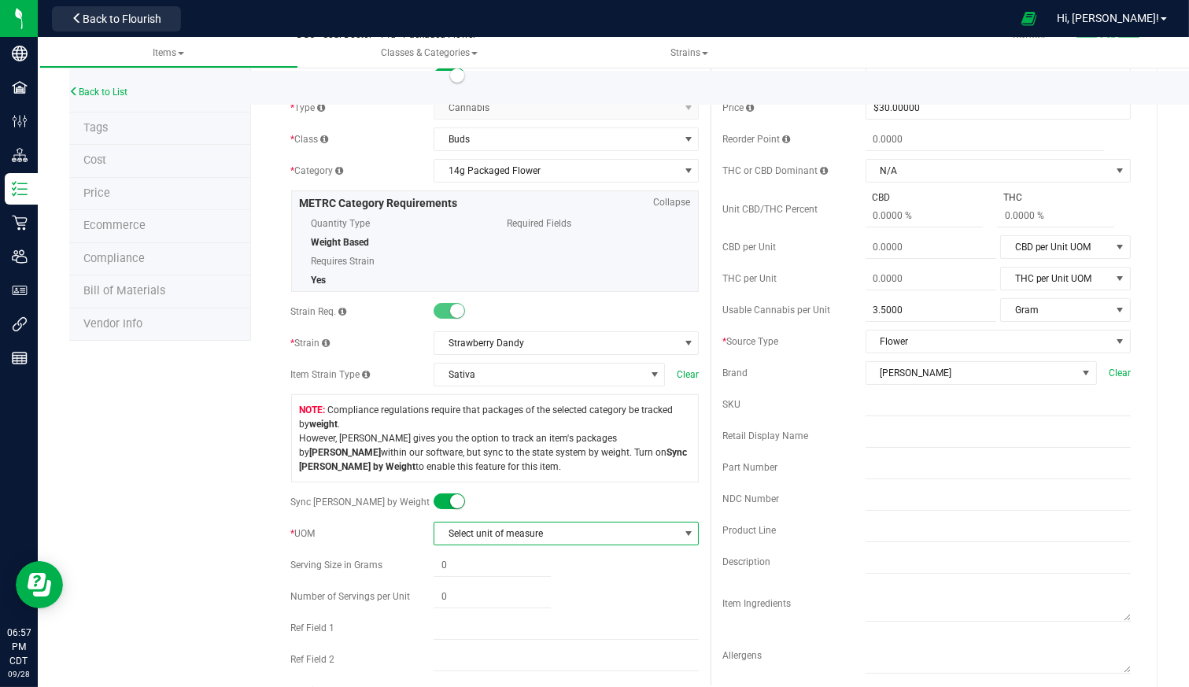
click at [553, 528] on span "Select unit of measure" at bounding box center [556, 534] width 244 height 22
click at [553, 554] on li "Gram" at bounding box center [561, 558] width 261 height 24
click at [220, 585] on div "Product Info UPCs State Eligibility Tags Cost Price Ecommerce Compliance Bill o…" at bounding box center [613, 677] width 1089 height 1329
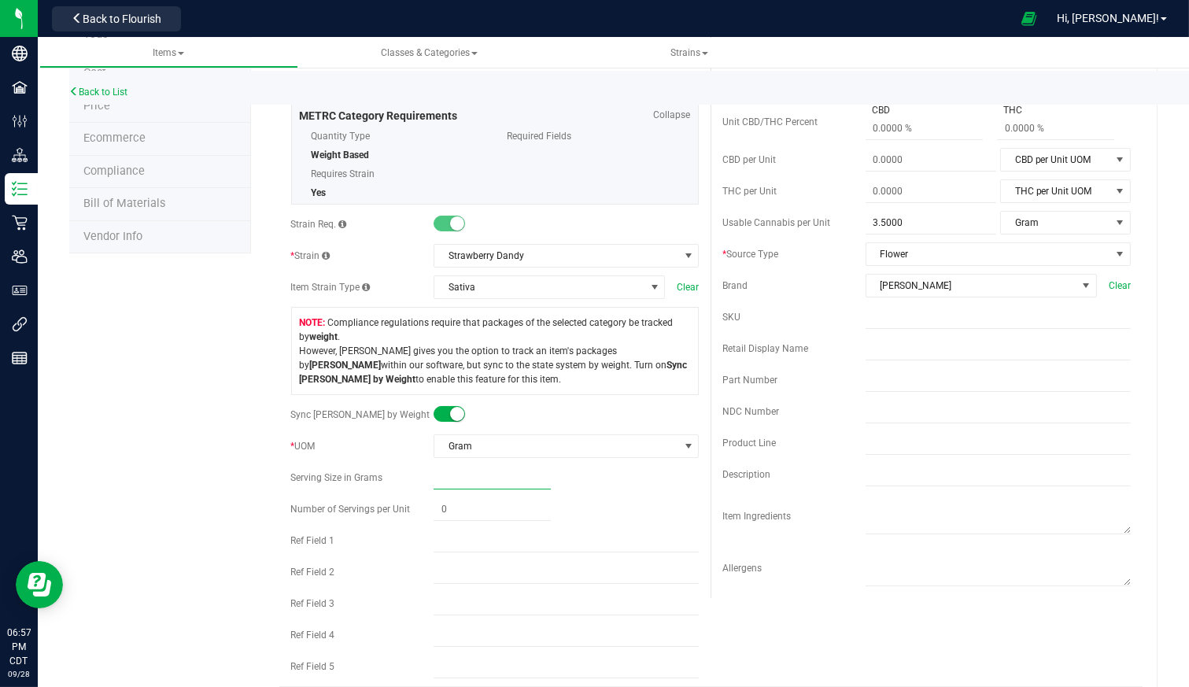
click at [465, 480] on span at bounding box center [492, 478] width 117 height 23
type input "14"
type input "14.0000"
click at [872, 225] on span "3.5000 3.5" at bounding box center [931, 223] width 131 height 23
drag, startPoint x: 900, startPoint y: 221, endPoint x: 840, endPoint y: 223, distance: 59.8
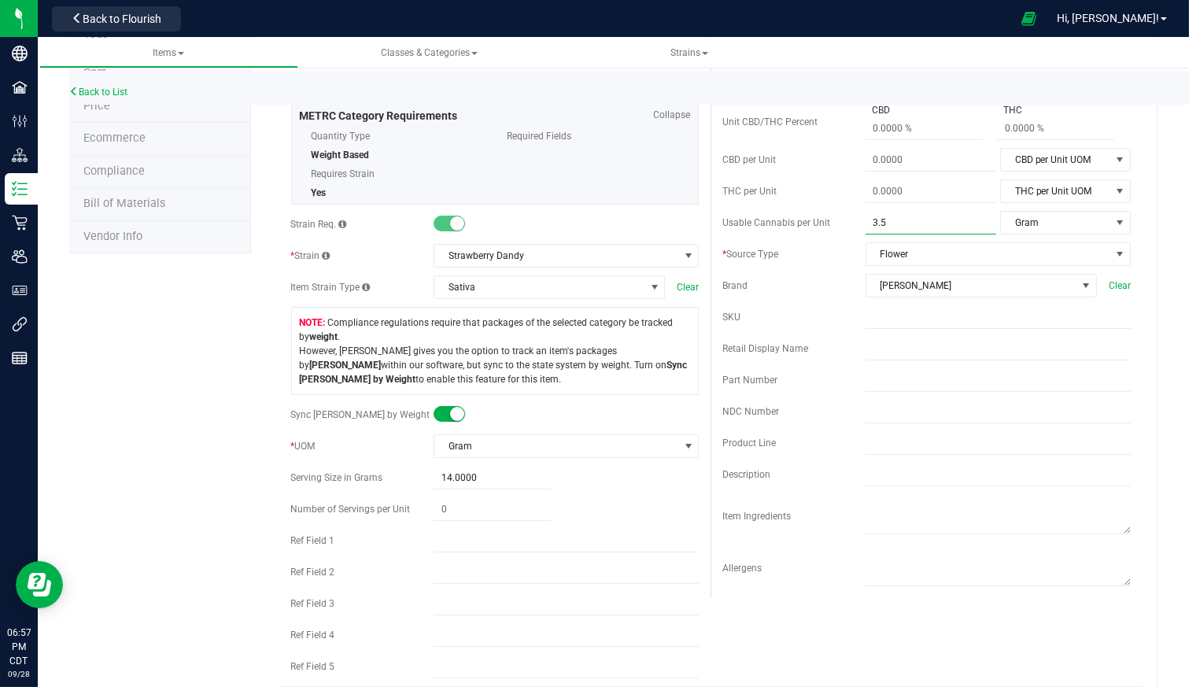
click at [840, 223] on div "Usable Cannabis per Unit 3.5000 3.5 Gram Usable Cannabis Qty UOM Fluid Ounce Ga…" at bounding box center [927, 223] width 409 height 24
type input "14"
type input "14.0000"
click at [808, 272] on div "Cost Price $30.00000 30 Reorder Point g THC or CBD Dominant N/A" at bounding box center [927, 287] width 432 height 621
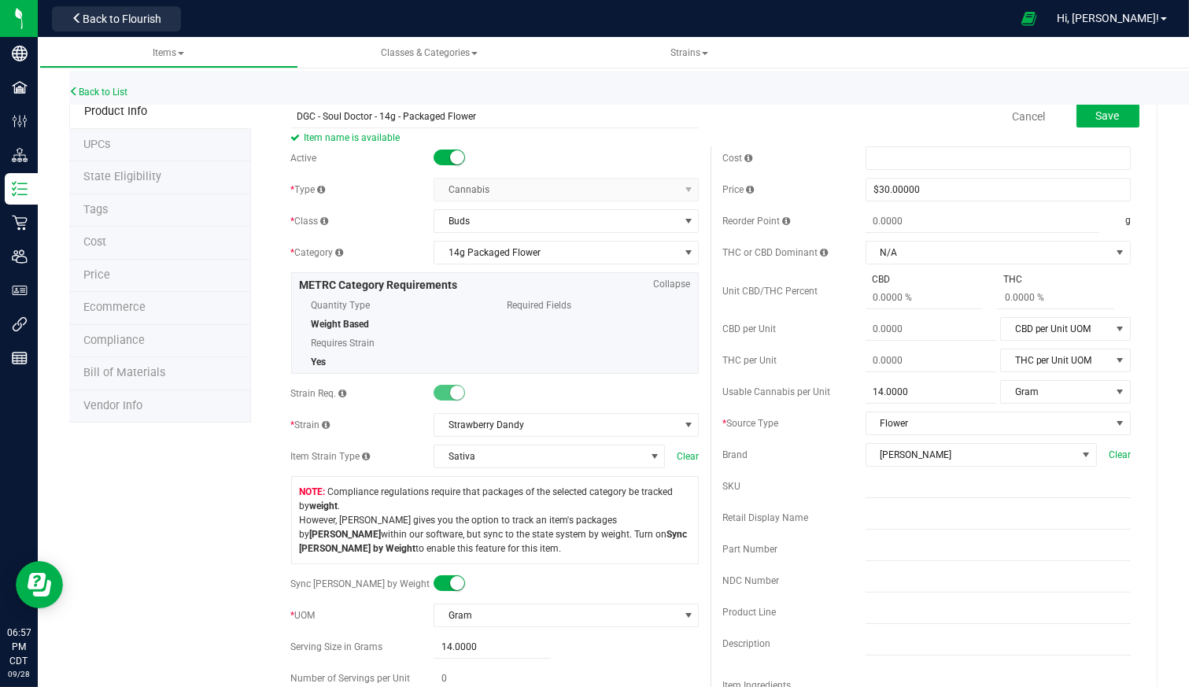
scroll to position [0, 0]
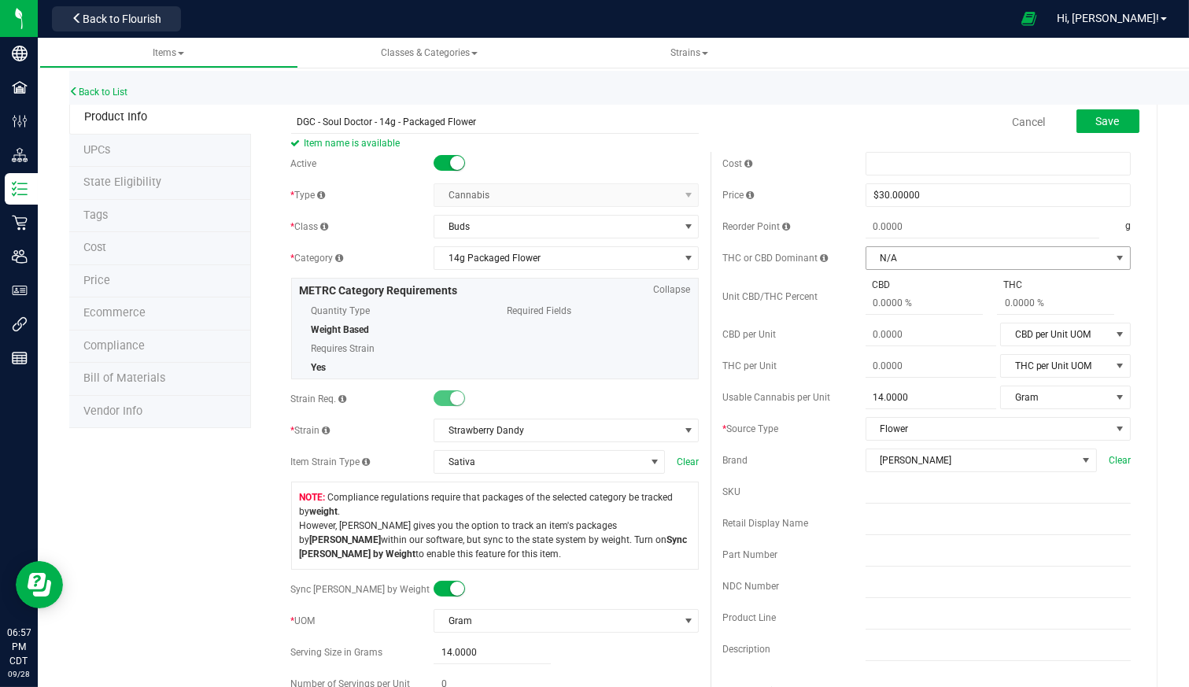
click at [1114, 257] on span "select" at bounding box center [1120, 258] width 13 height 13
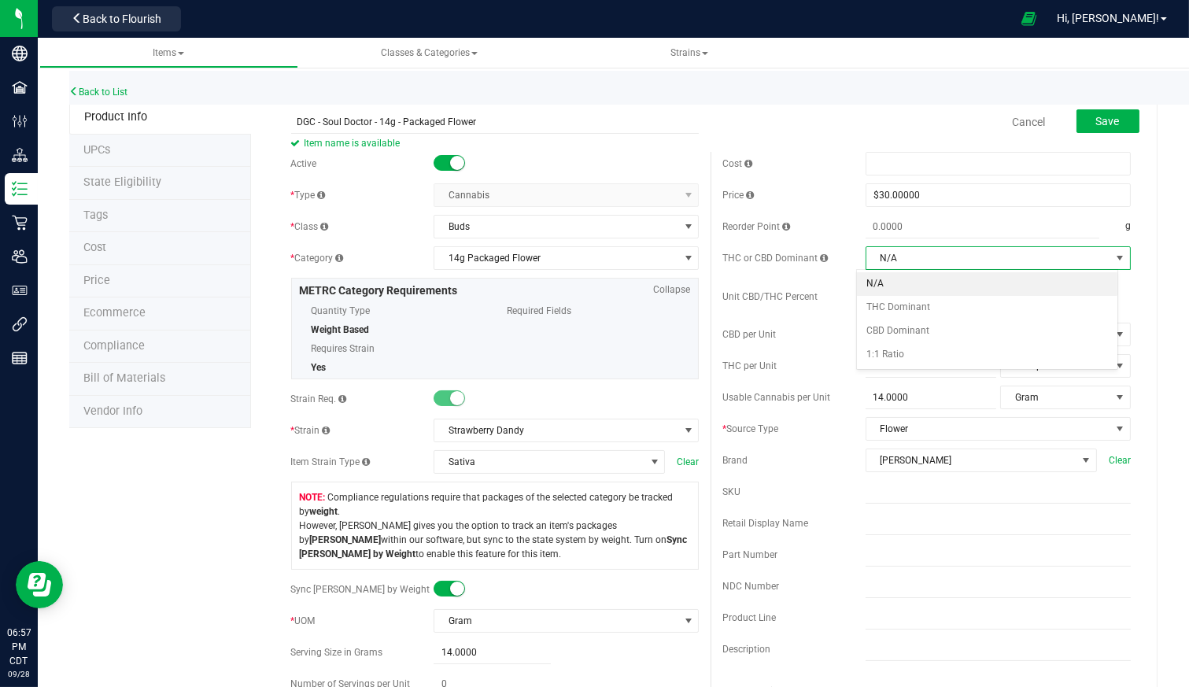
click at [1114, 257] on span "select" at bounding box center [1120, 258] width 13 height 13
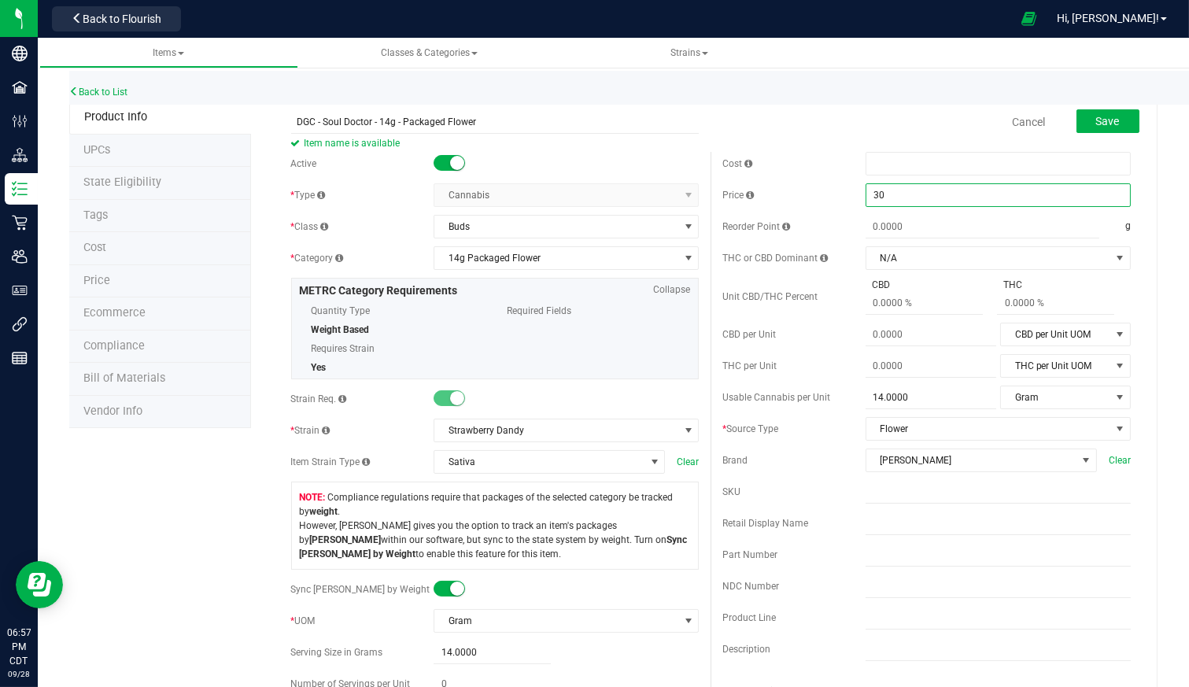
click at [930, 196] on span "$30.00000 30" at bounding box center [998, 195] width 265 height 24
drag, startPoint x: 930, startPoint y: 196, endPoint x: 810, endPoint y: 196, distance: 120.4
click at [810, 196] on div "Price $30.00000 30" at bounding box center [927, 195] width 409 height 24
type input "100"
type input "$100.00000"
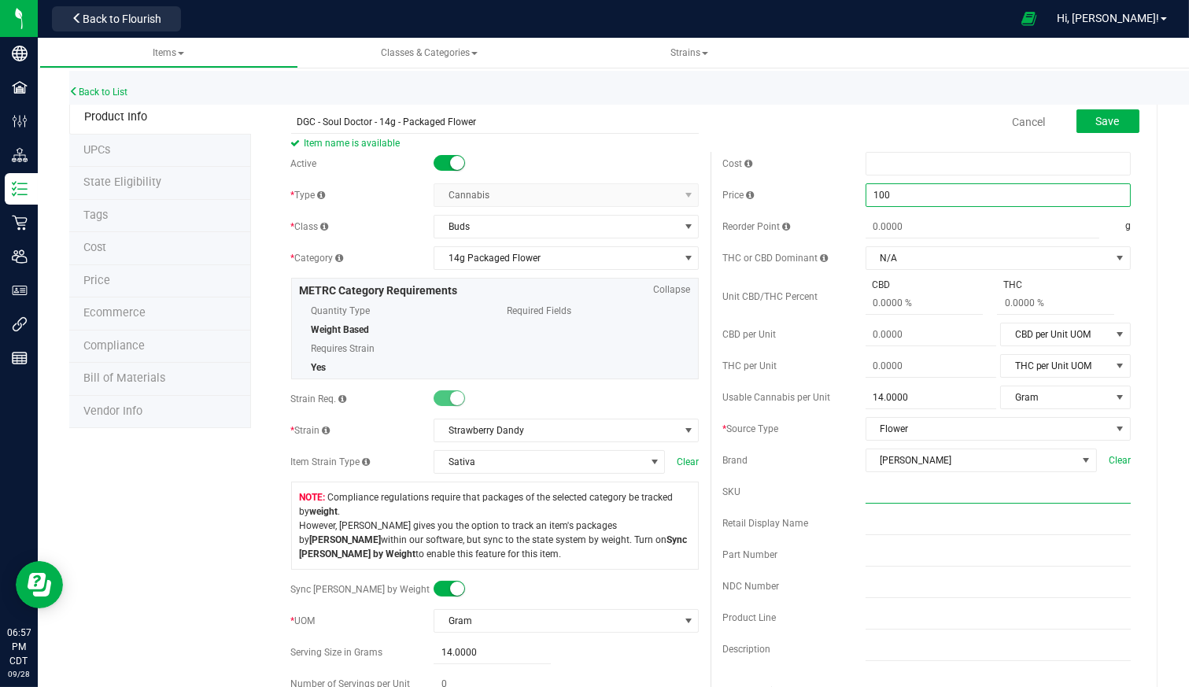
click at [1006, 497] on input "text" at bounding box center [998, 492] width 265 height 24
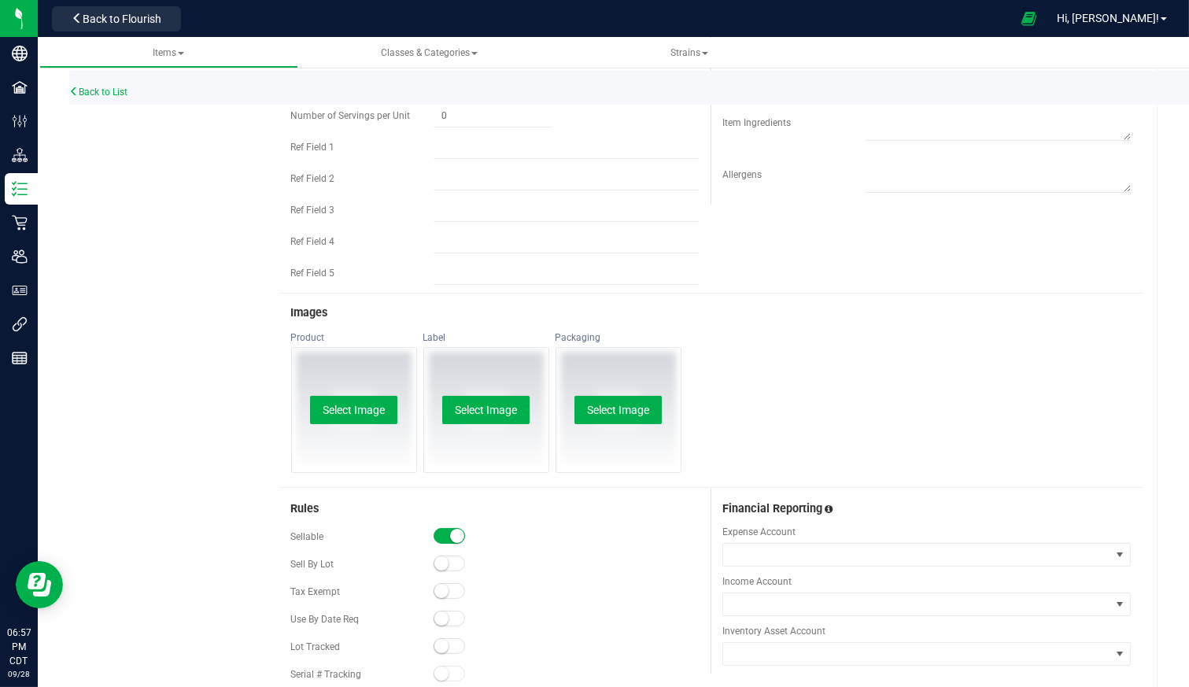
click at [126, 405] on div "Product Info UPCs State Eligibility Tags Cost Price Ecommerce Compliance Bill o…" at bounding box center [613, 196] width 1089 height 1329
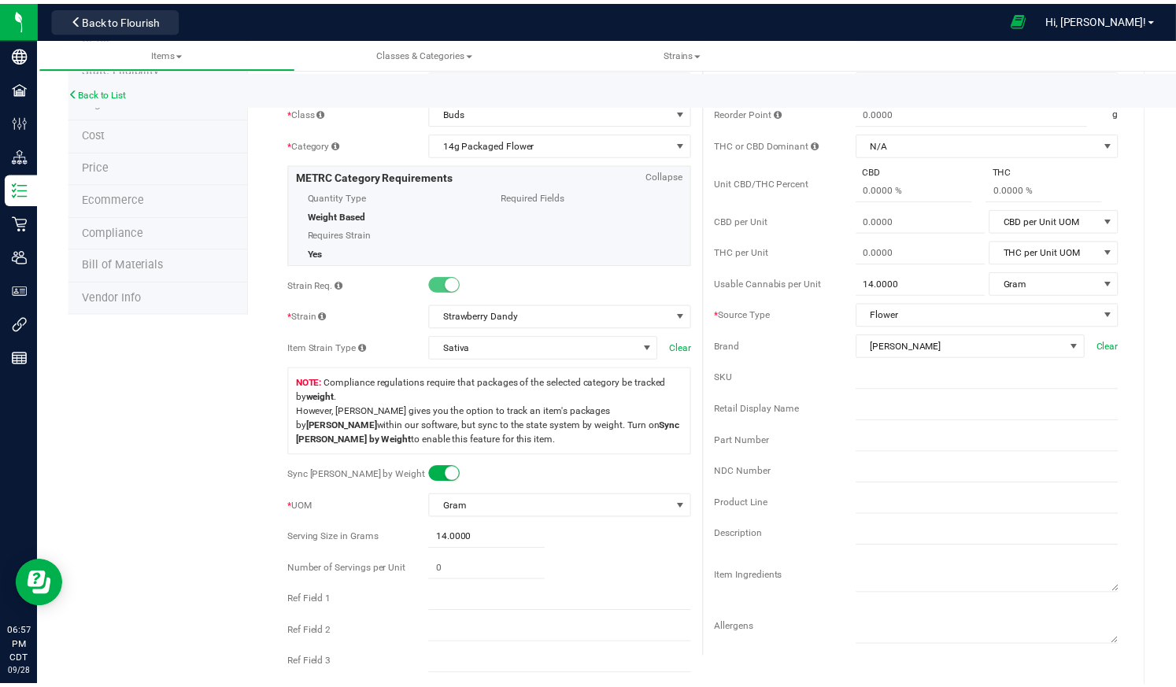
scroll to position [0, 0]
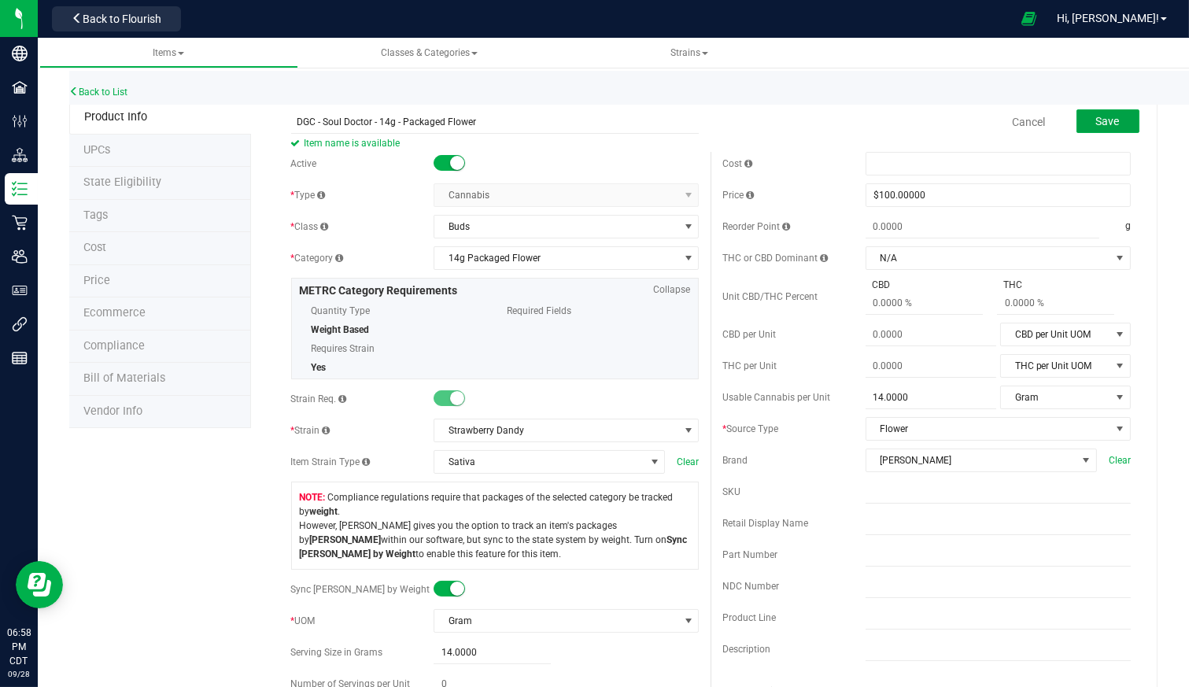
click at [1110, 121] on button "Save" at bounding box center [1108, 121] width 63 height 24
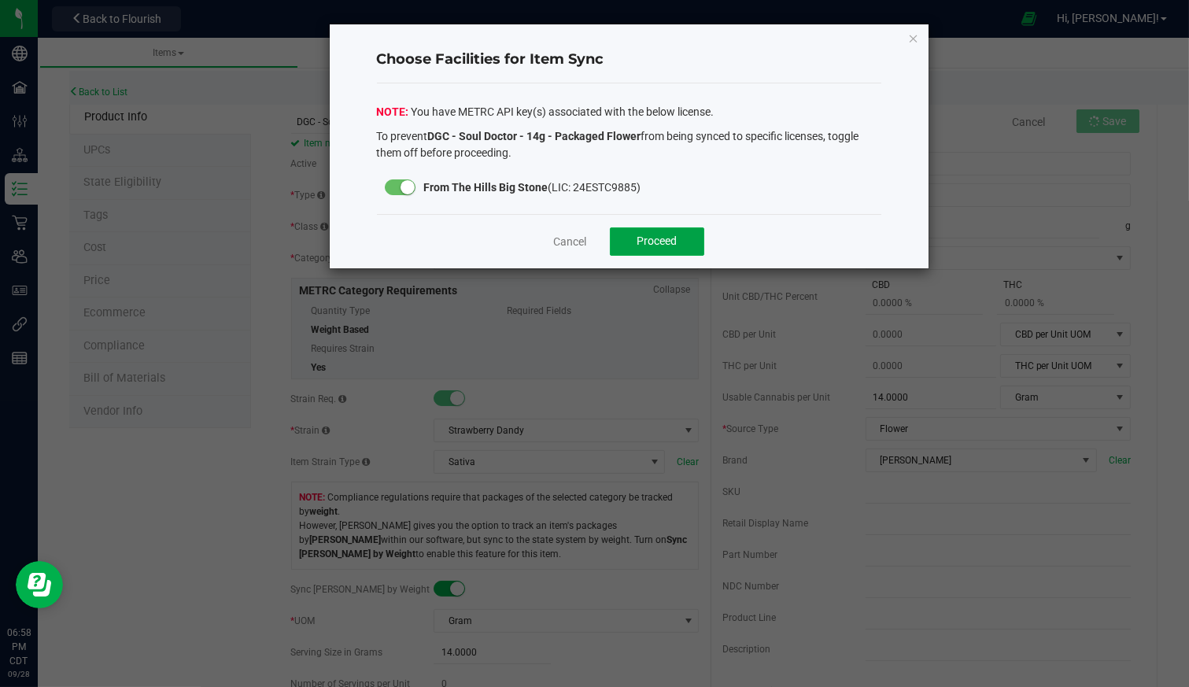
click at [671, 238] on span "Proceed" at bounding box center [658, 241] width 40 height 13
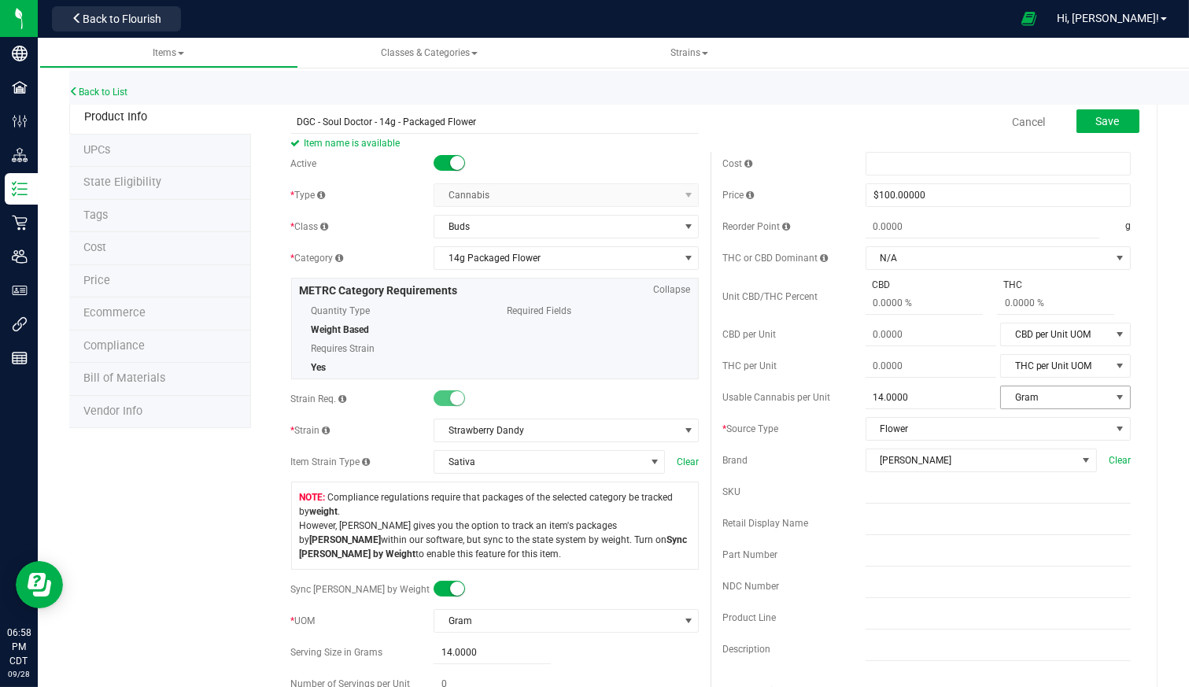
click at [1074, 395] on span "Gram" at bounding box center [1055, 397] width 109 height 22
click at [486, 622] on span "Gram" at bounding box center [556, 621] width 244 height 22
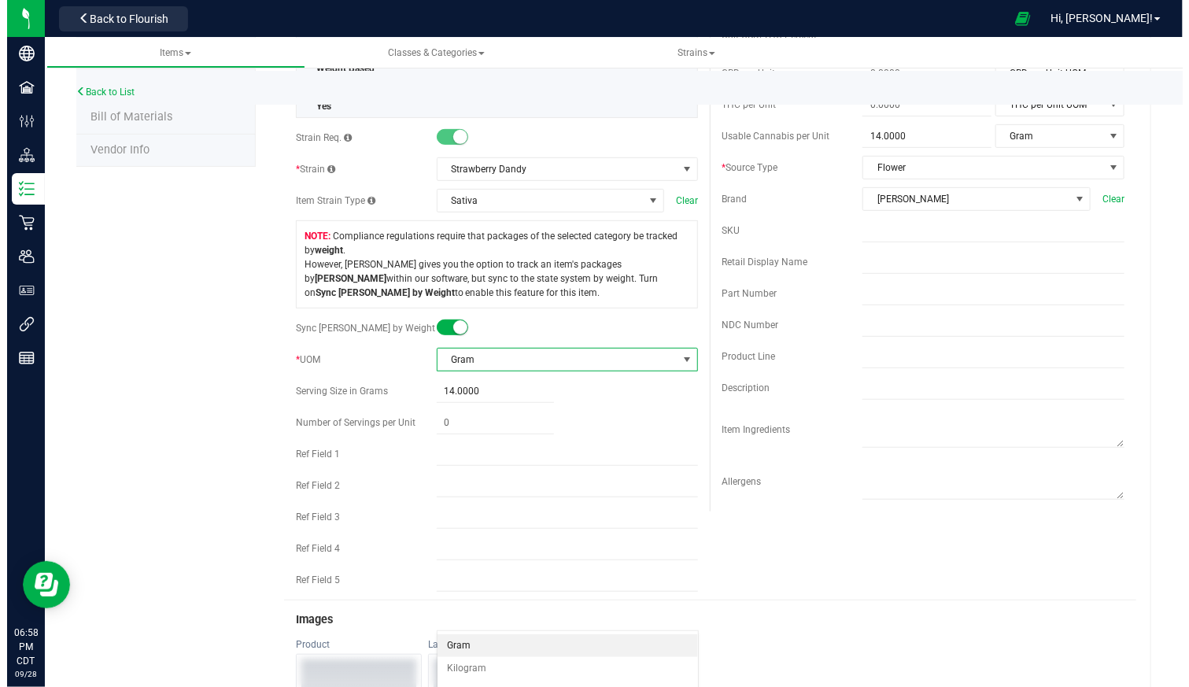
scroll to position [262, 0]
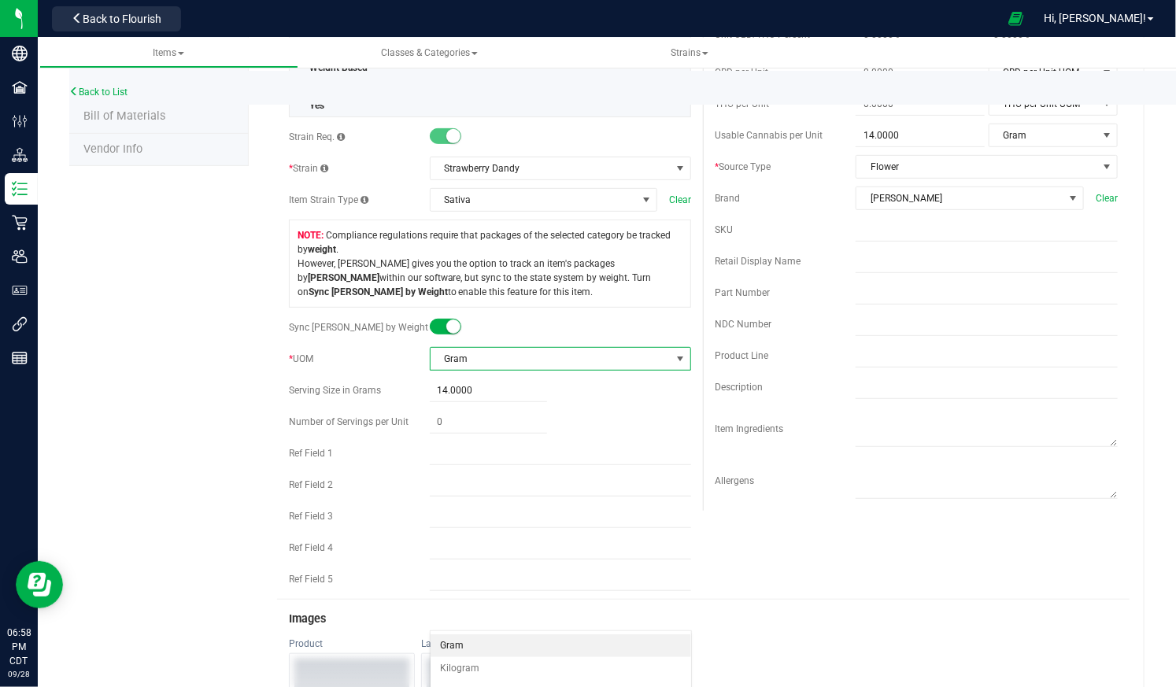
click at [682, 357] on span "select" at bounding box center [681, 359] width 20 height 22
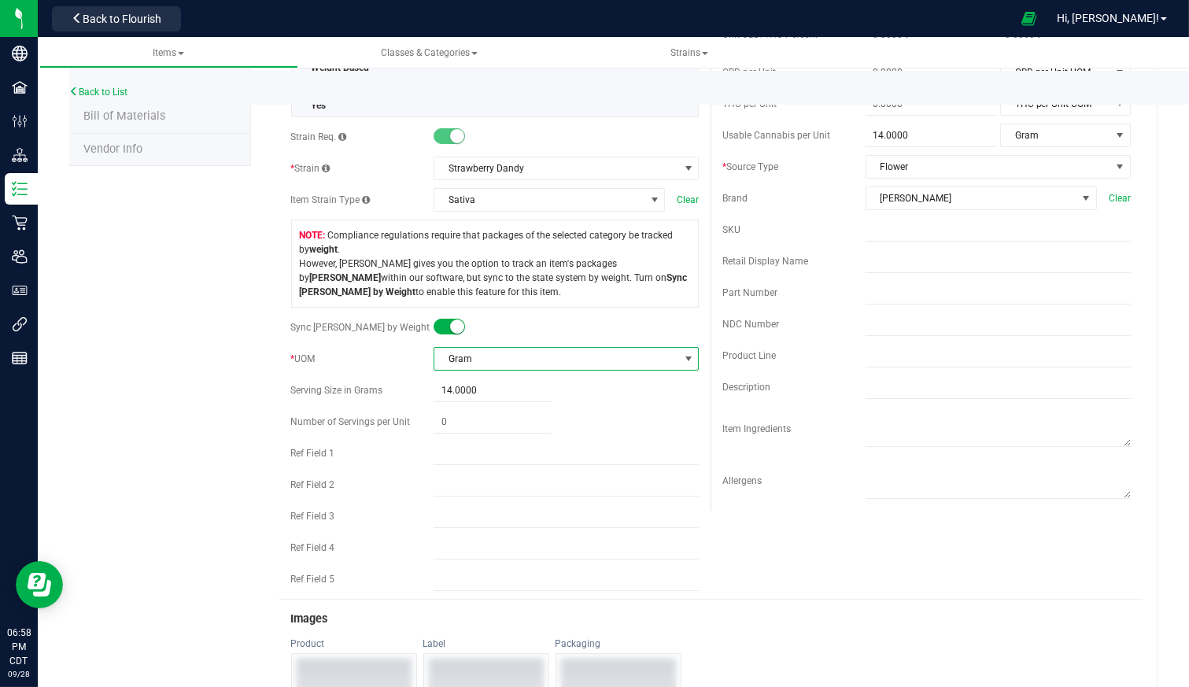
click at [682, 357] on span "select" at bounding box center [688, 359] width 13 height 13
click at [501, 384] on li "Gram" at bounding box center [561, 384] width 261 height 24
click at [158, 353] on div "Product Info UPCs State Eligibility Tags Cost Price Ecommerce Compliance Bill o…" at bounding box center [613, 503] width 1089 height 1329
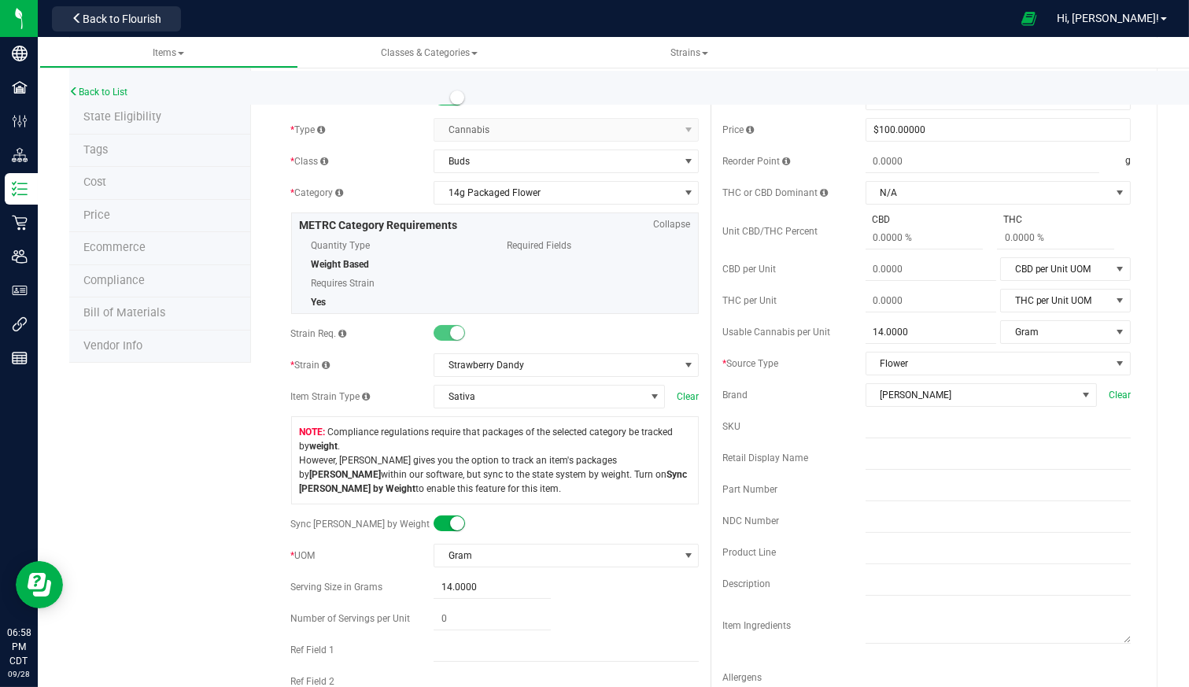
scroll to position [0, 0]
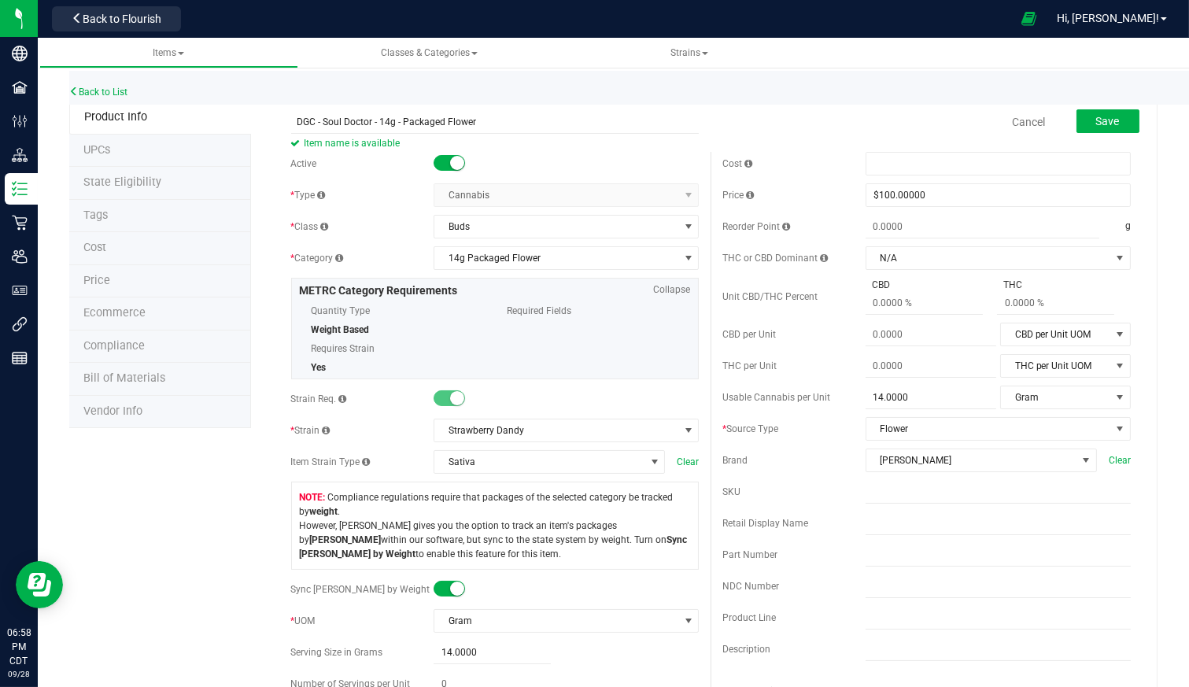
drag, startPoint x: 1097, startPoint y: 123, endPoint x: 888, endPoint y: 88, distance: 212.2
click at [888, 88] on div "Back to List" at bounding box center [663, 88] width 1189 height 34
click at [1099, 127] on span "Save" at bounding box center [1108, 121] width 24 height 13
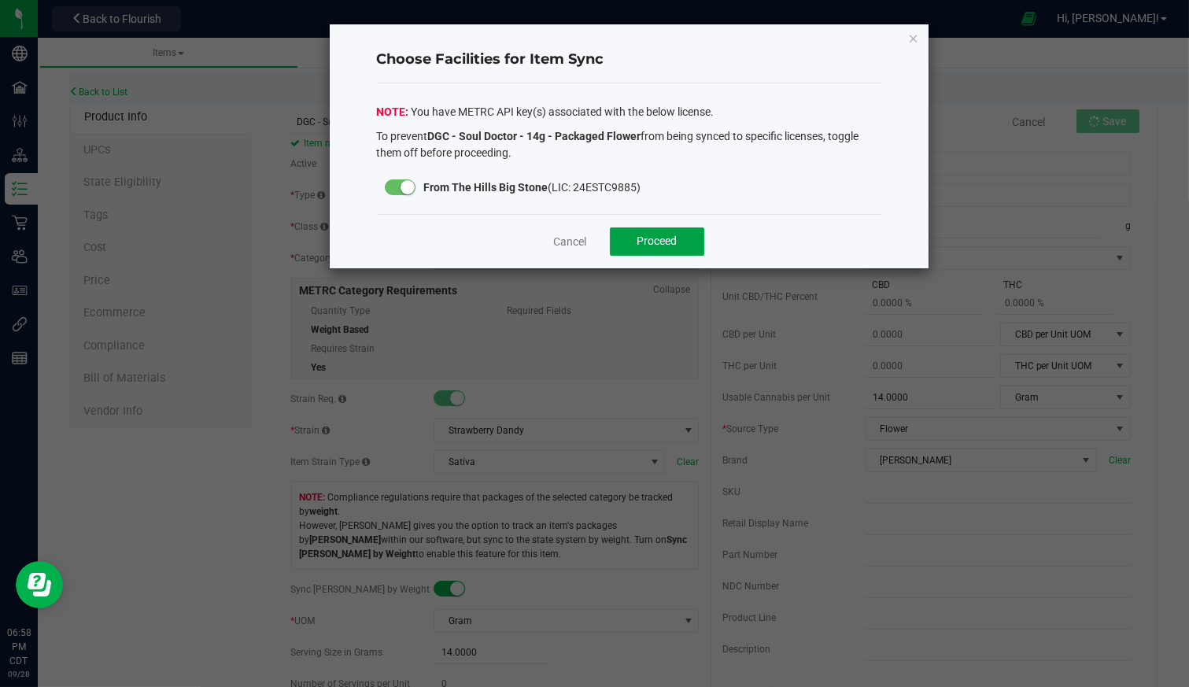
click at [662, 239] on span "Proceed" at bounding box center [658, 241] width 40 height 13
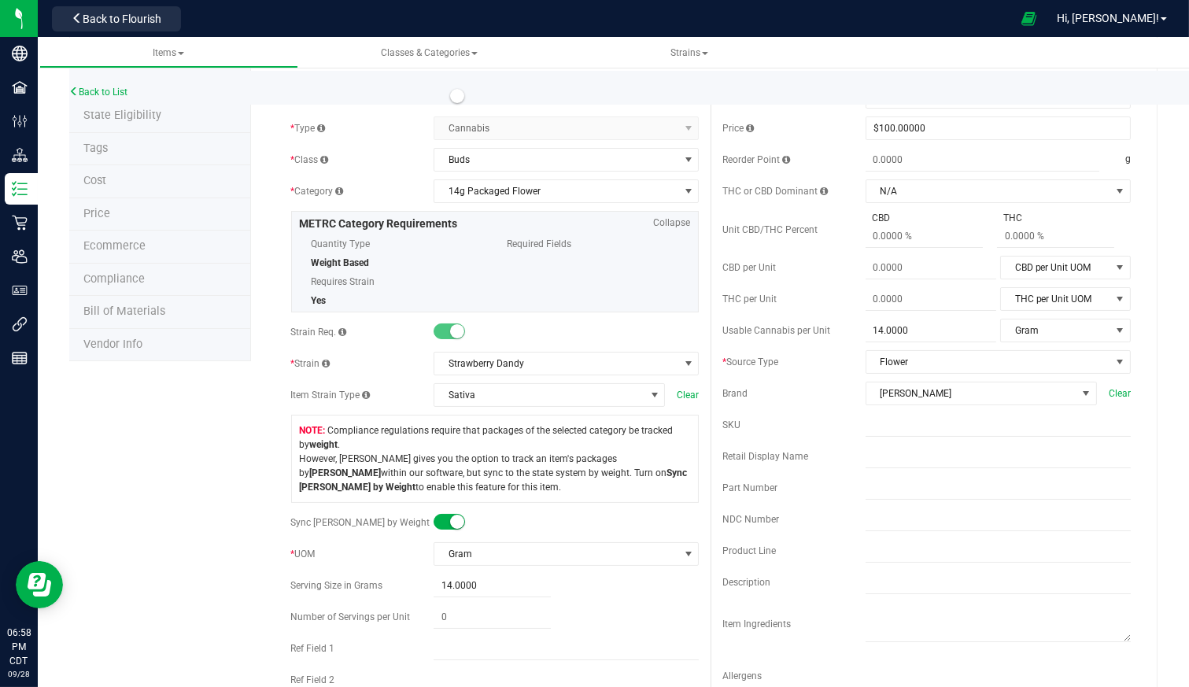
scroll to position [87, 0]
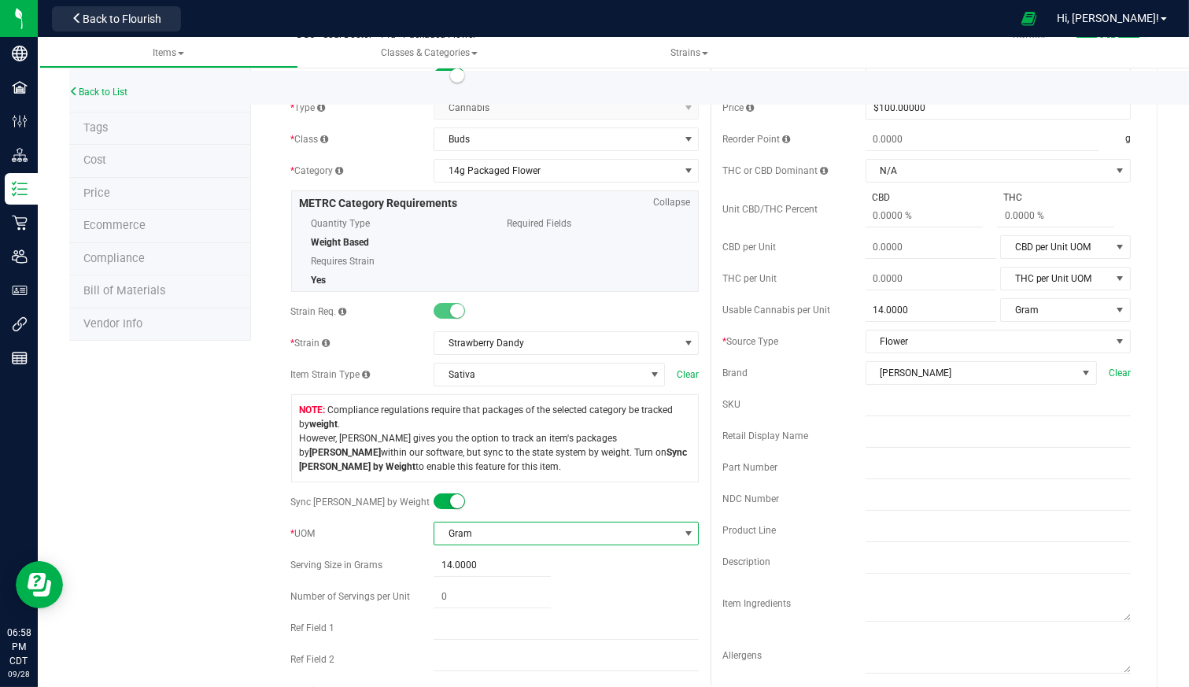
click at [545, 527] on span "Gram" at bounding box center [556, 534] width 244 height 22
click at [450, 505] on small at bounding box center [457, 501] width 14 height 14
click at [435, 505] on small at bounding box center [441, 501] width 14 height 14
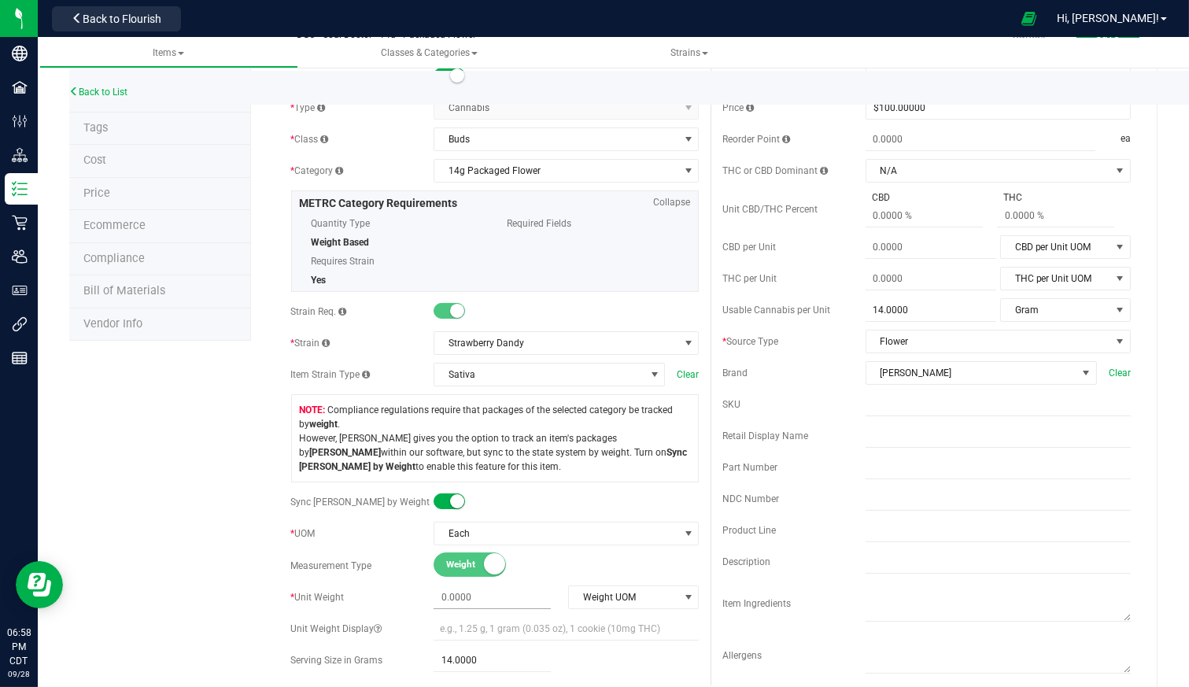
click at [482, 595] on span at bounding box center [492, 597] width 117 height 23
type input "14"
type input "14.0000"
click at [626, 586] on span "Weight UOM" at bounding box center [623, 597] width 109 height 22
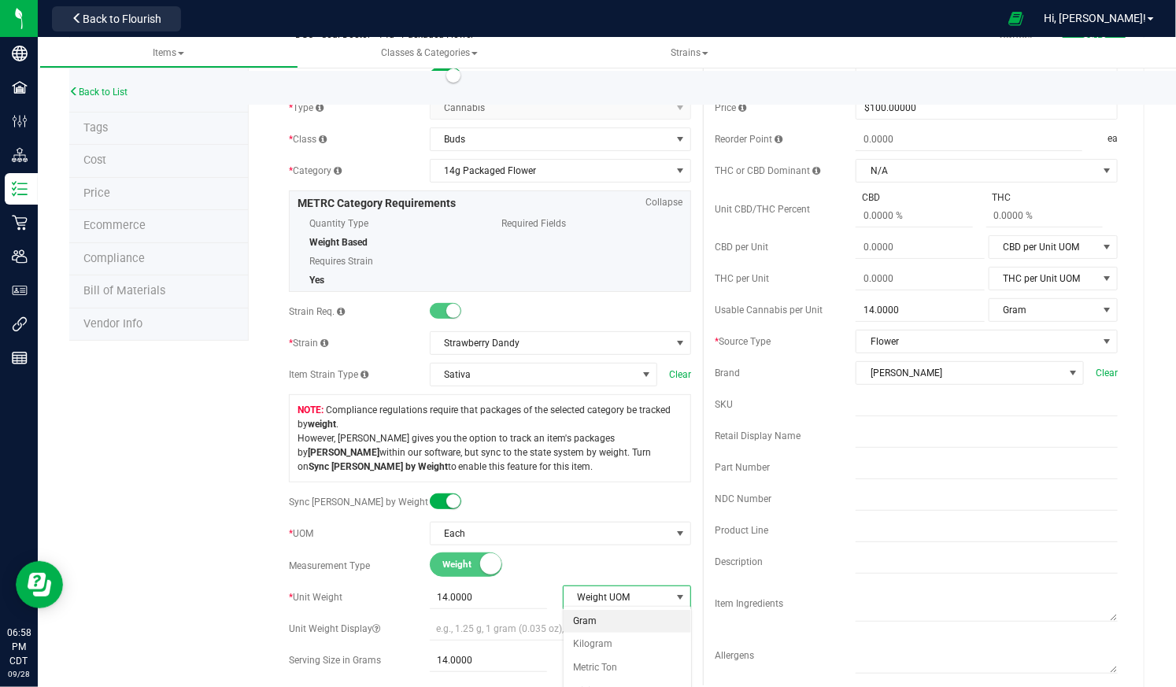
click at [612, 627] on li "Gram" at bounding box center [628, 622] width 128 height 24
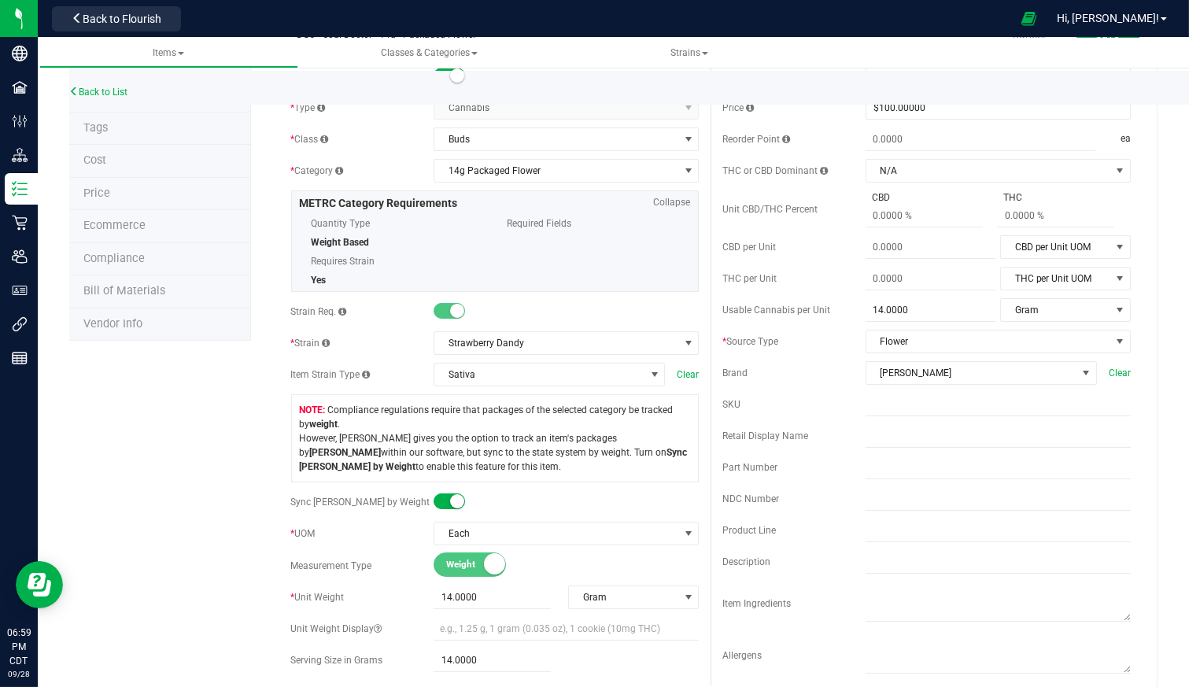
click at [1153, 81] on div "Back to List" at bounding box center [663, 88] width 1189 height 34
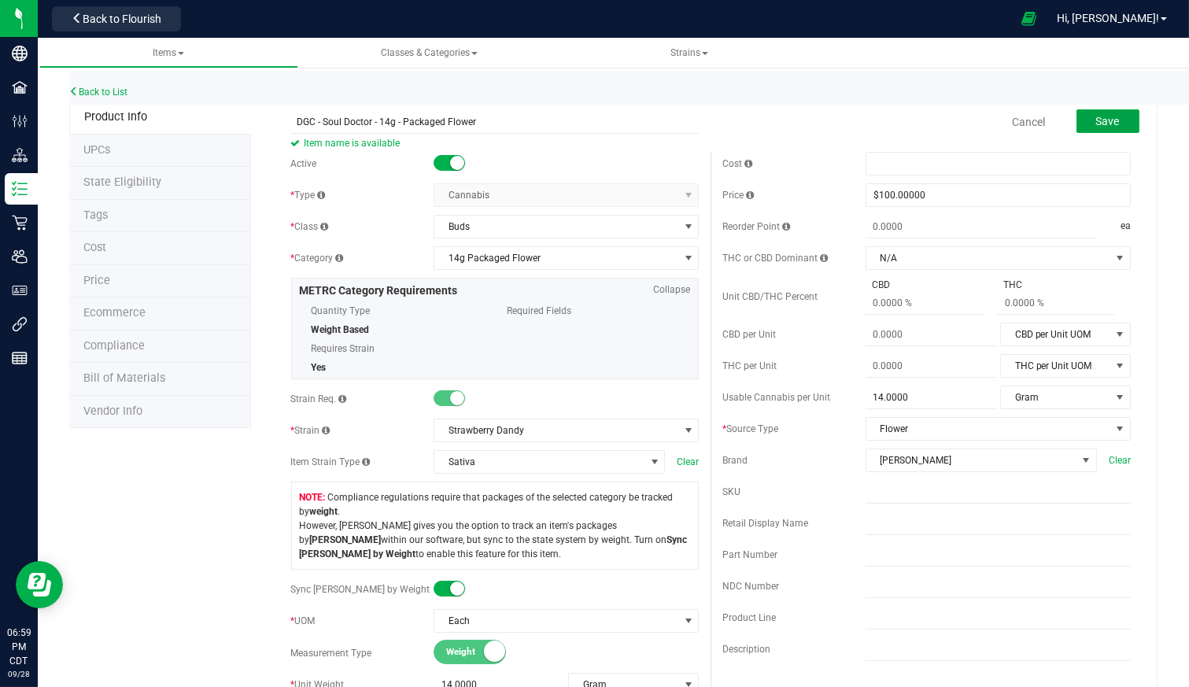
click at [1114, 118] on button "Save" at bounding box center [1108, 121] width 63 height 24
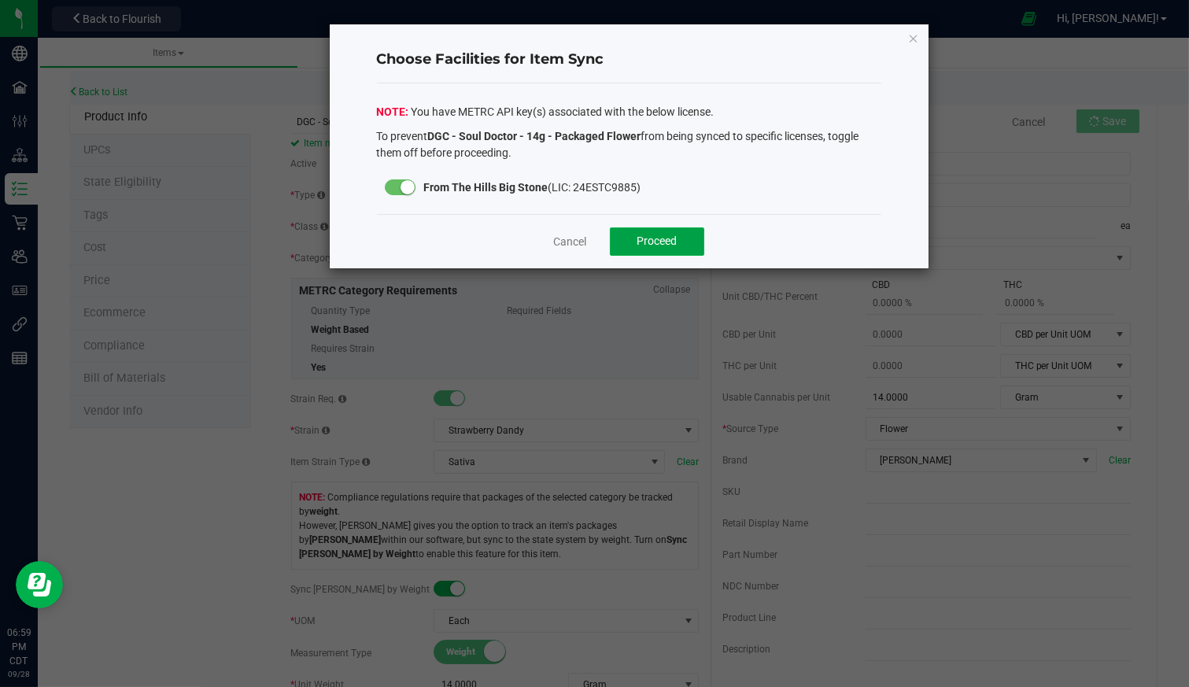
click at [674, 247] on button "Proceed" at bounding box center [657, 241] width 94 height 28
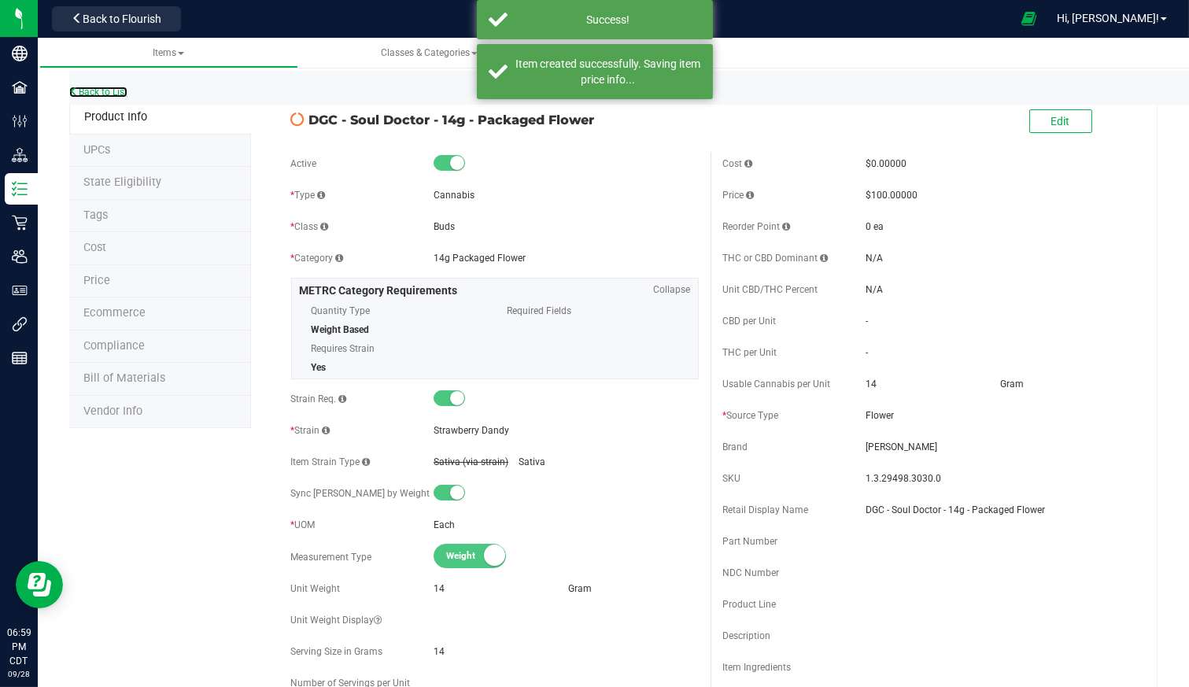
click at [119, 89] on link "Back to List" at bounding box center [98, 92] width 58 height 11
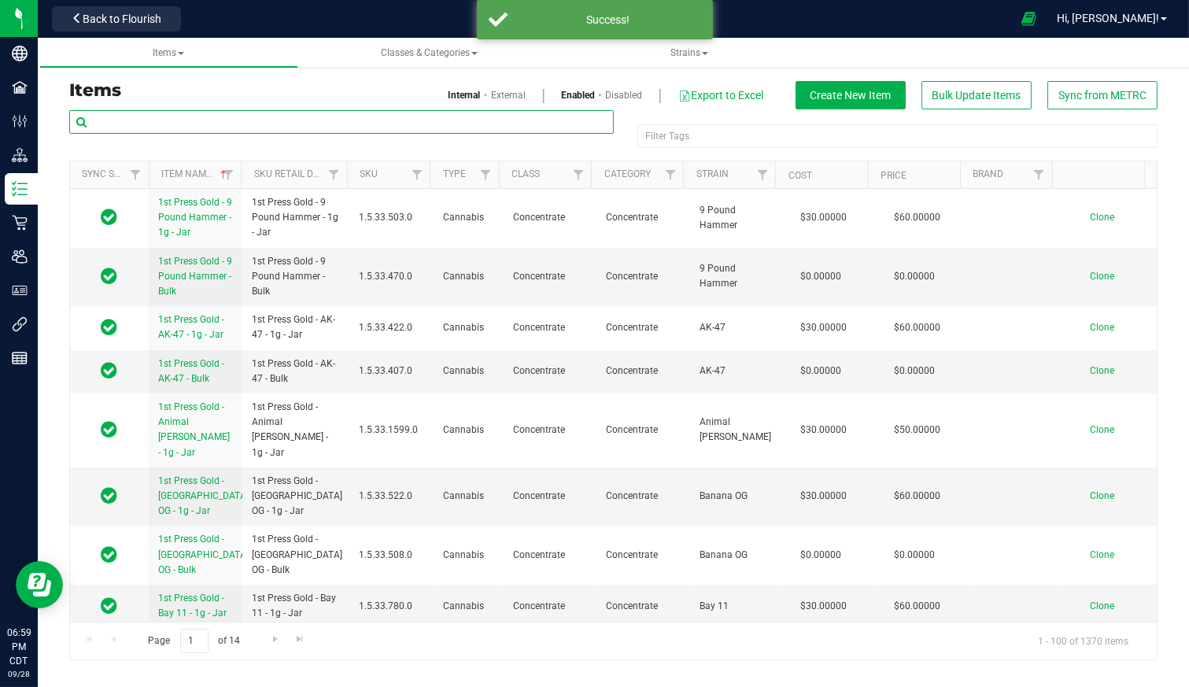
click at [115, 123] on input "text" at bounding box center [341, 122] width 545 height 24
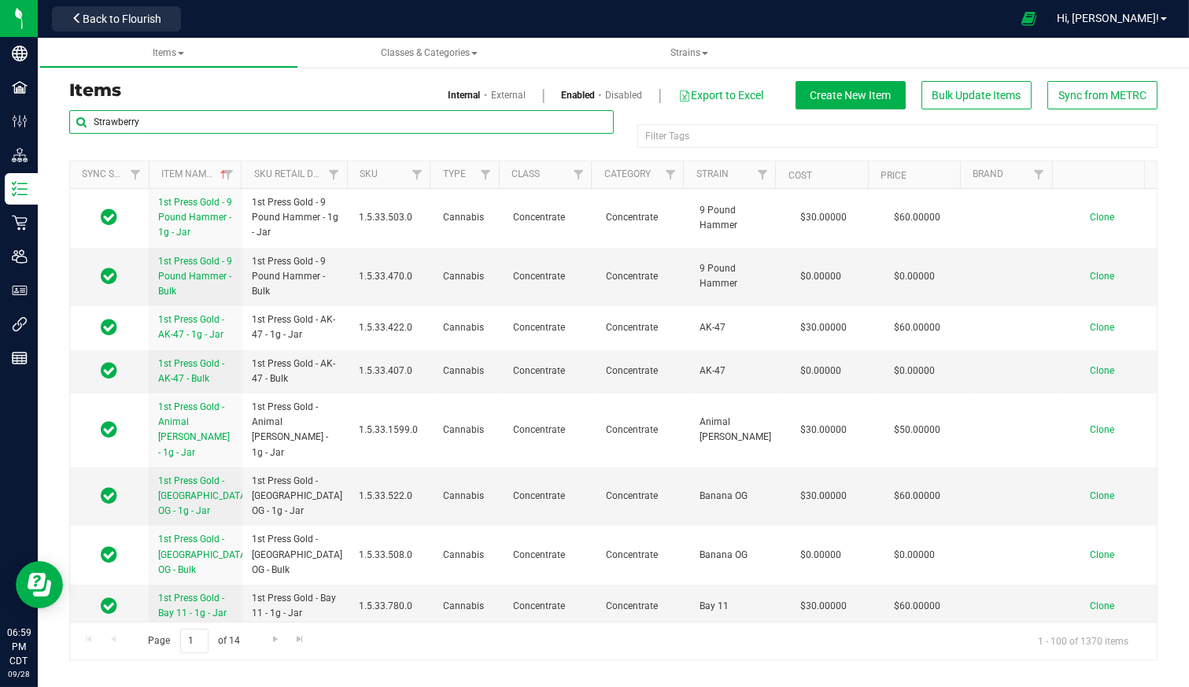
type input "Strawberry"
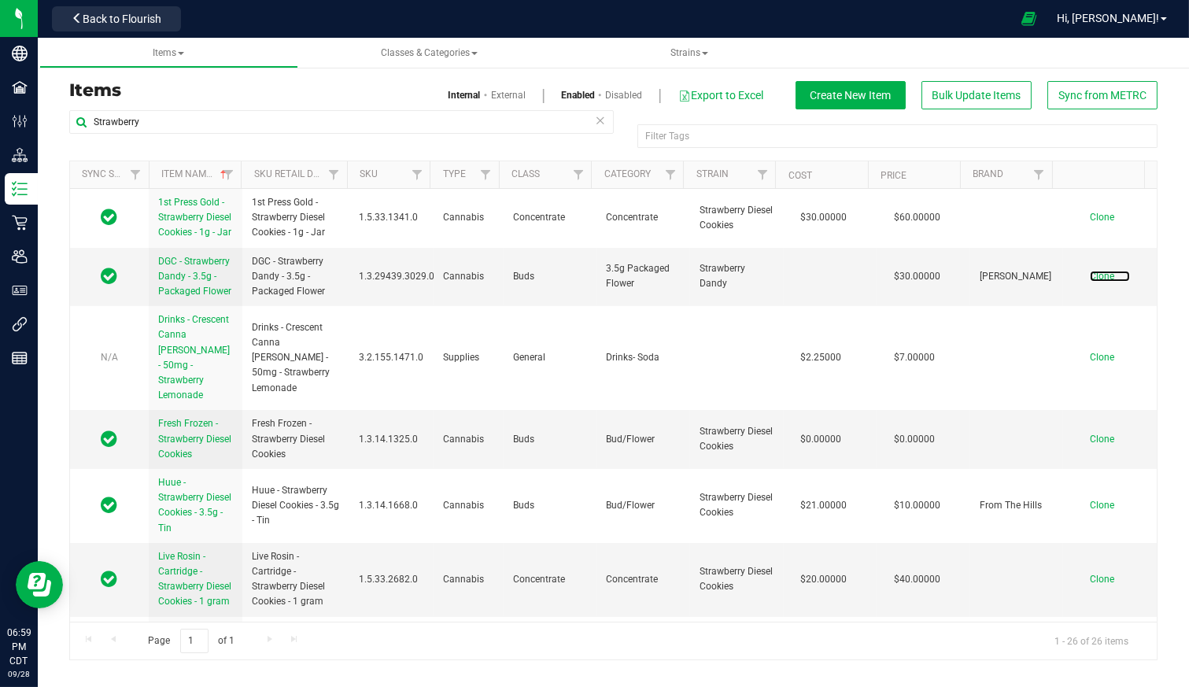
click at [1091, 275] on span "Clone" at bounding box center [1102, 276] width 24 height 11
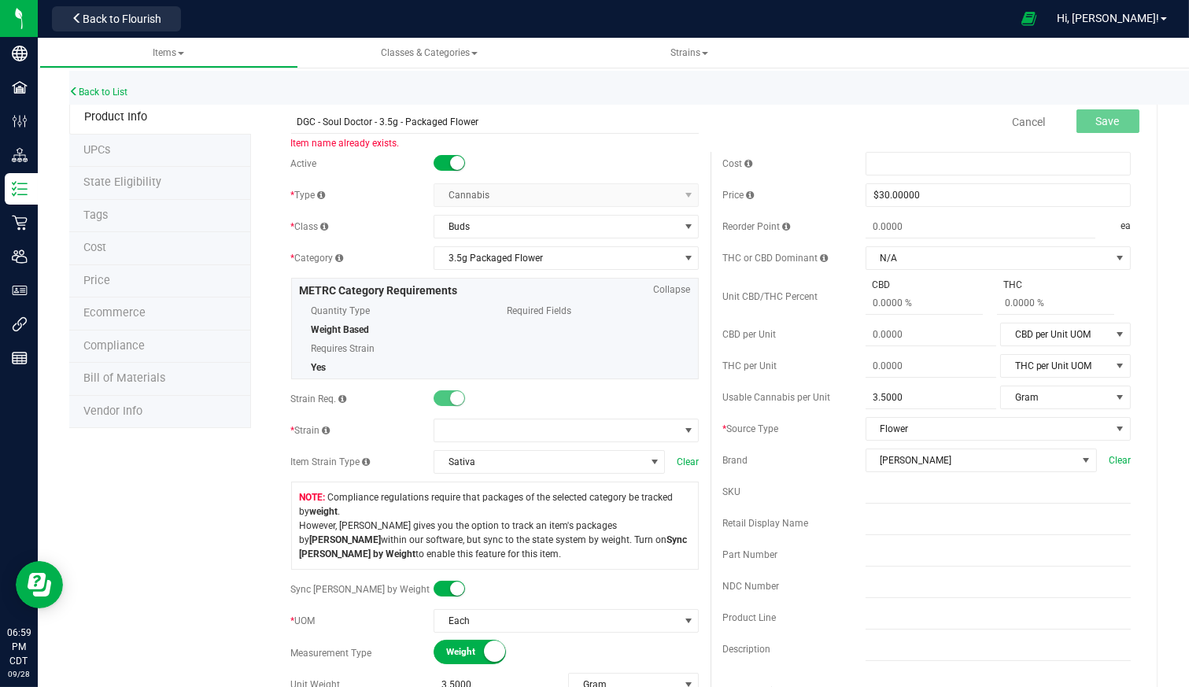
click at [386, 124] on input "DGC - Soul Doctor - 3.5g - Packaged Flower" at bounding box center [495, 122] width 409 height 24
type input "DGC - Soul Doctor - 7g - Packaged Flower"
click at [527, 261] on span "3.5g Packaged Flower" at bounding box center [556, 258] width 244 height 22
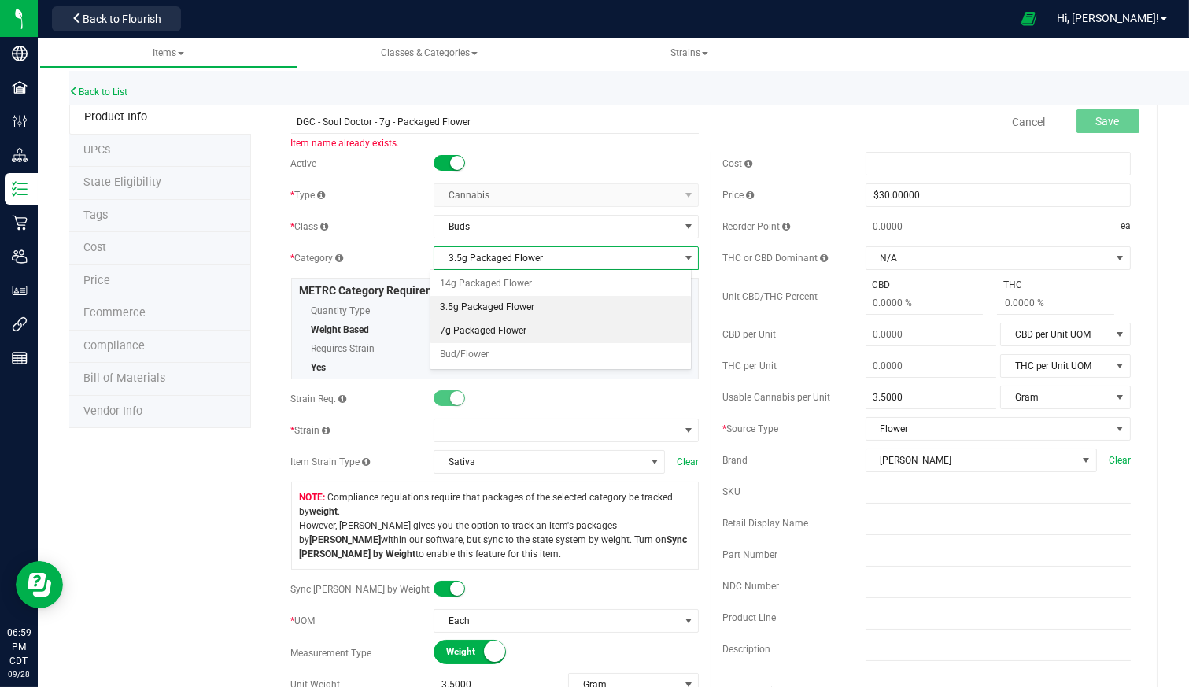
click at [508, 323] on li "7g Packaged Flower" at bounding box center [561, 332] width 261 height 24
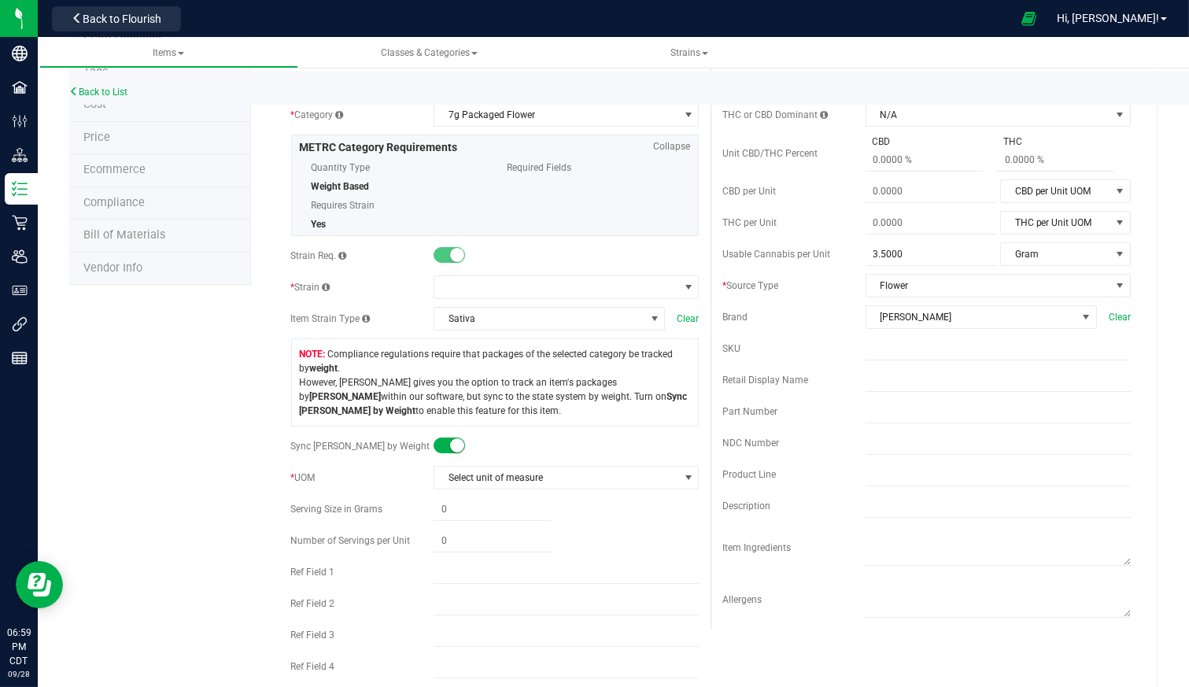
scroll to position [175, 0]
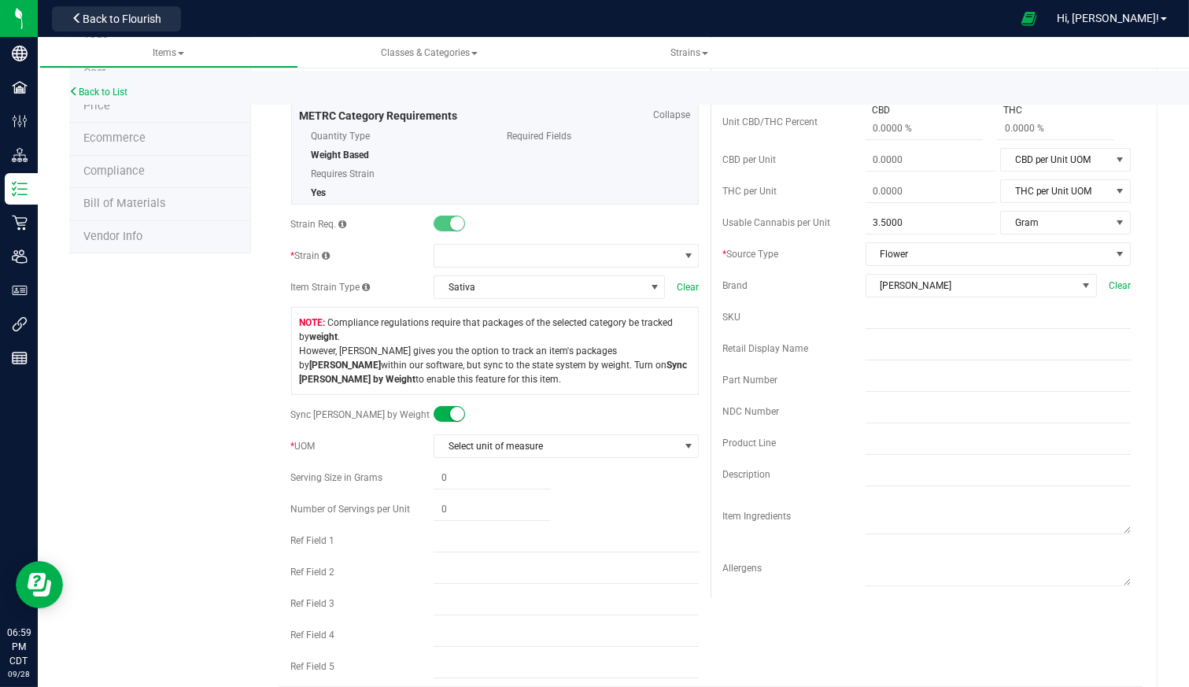
click at [450, 408] on small at bounding box center [457, 414] width 14 height 14
click at [434, 415] on small at bounding box center [441, 414] width 14 height 14
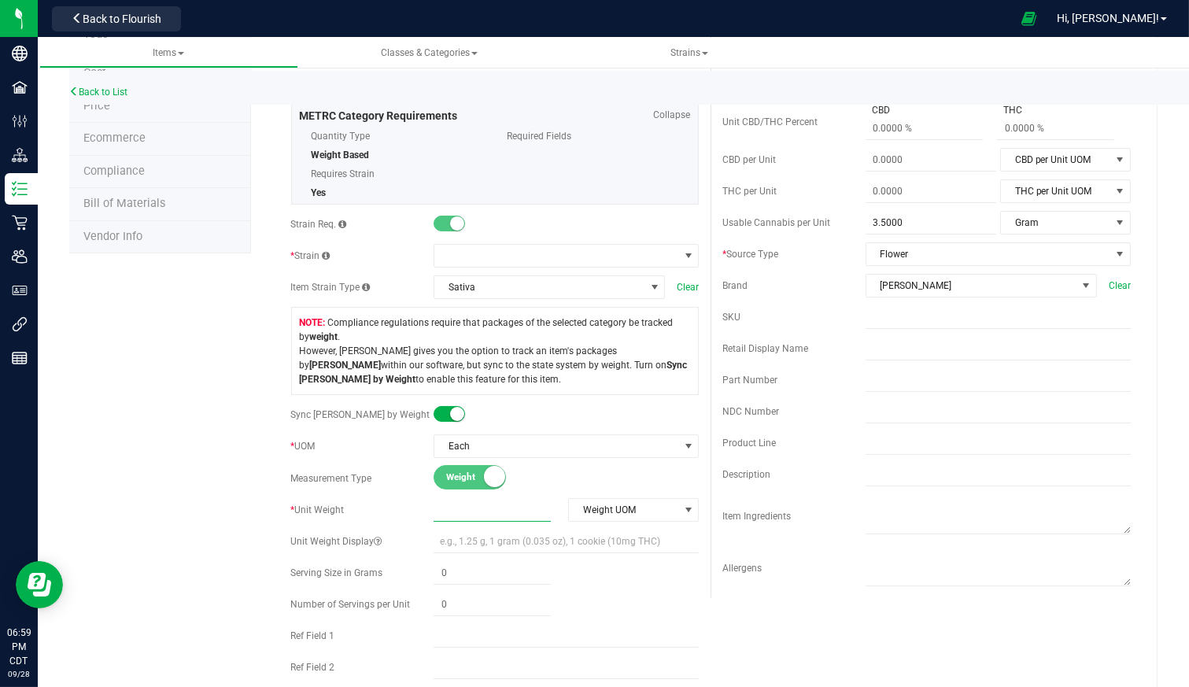
click at [448, 514] on span at bounding box center [492, 510] width 117 height 23
type input "7"
type input "7.0000"
click at [623, 506] on span "Weight UOM" at bounding box center [623, 510] width 109 height 22
click at [618, 529] on li "Gram" at bounding box center [628, 534] width 128 height 24
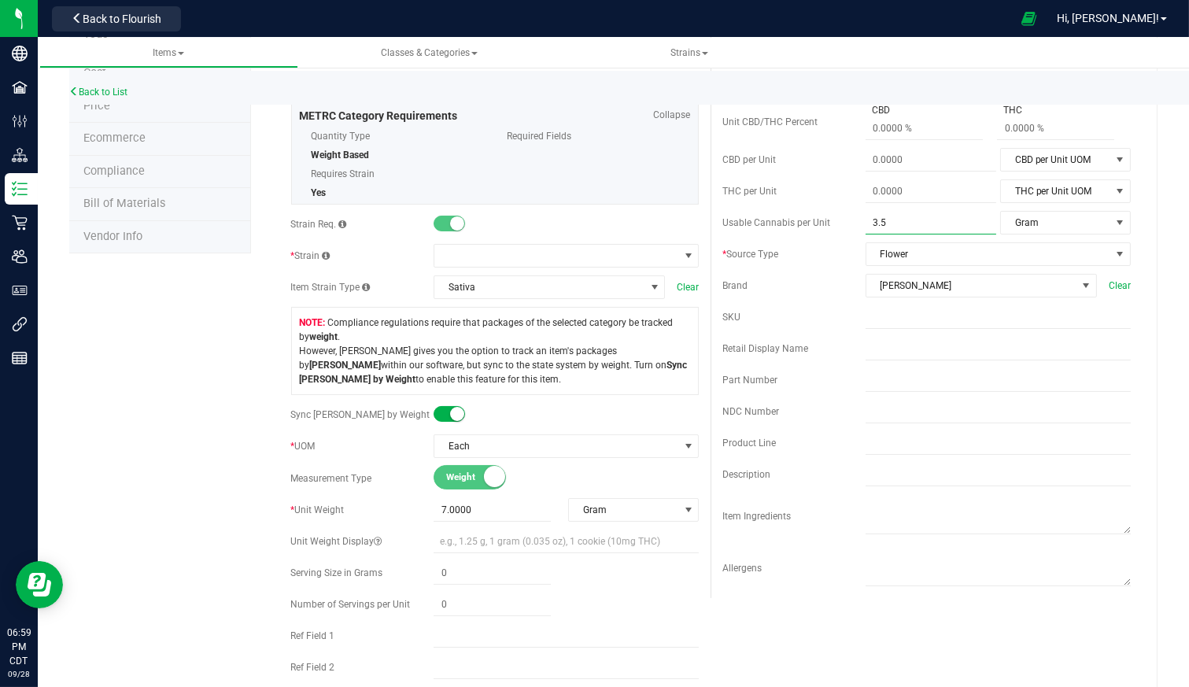
click at [916, 216] on span "3.5000 3.5" at bounding box center [931, 223] width 131 height 23
drag, startPoint x: 917, startPoint y: 216, endPoint x: 847, endPoint y: 224, distance: 70.4
click at [847, 224] on div "Usable Cannabis per Unit 3.5000 3.5 Gram Usable Cannabis Qty UOM Fluid Ounce Ga…" at bounding box center [927, 223] width 409 height 24
type input "7"
type input "7.0000"
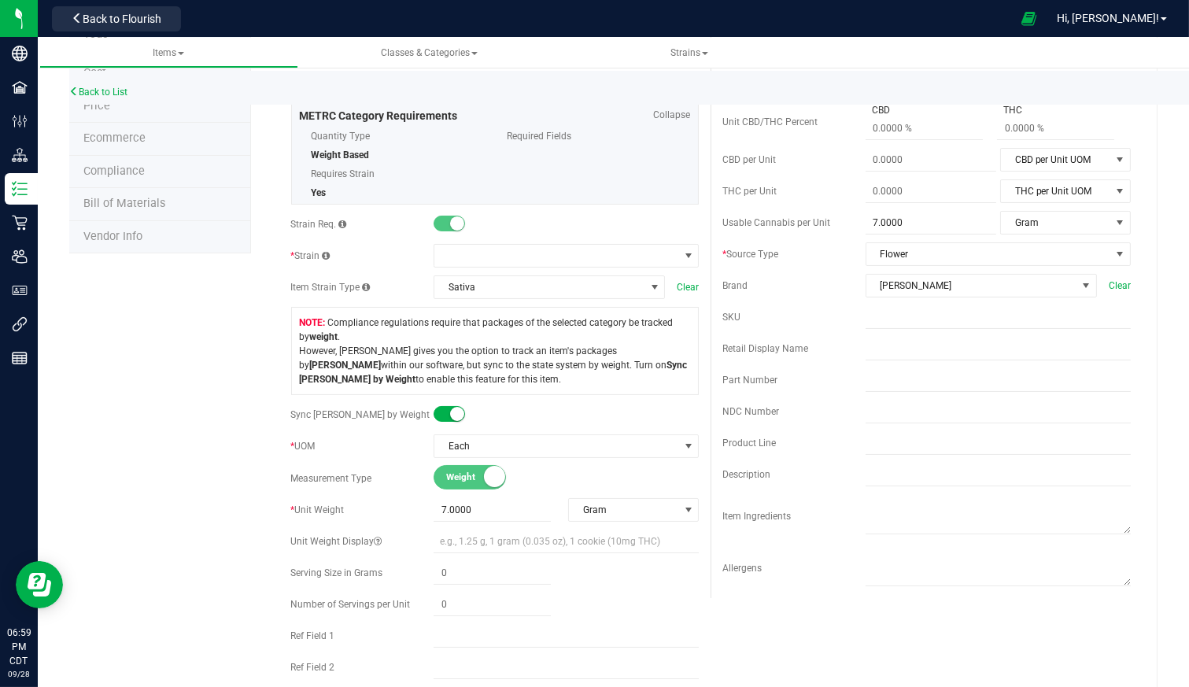
click at [1147, 123] on div "Back to List Product Info UPCs State Eligibility Tags Cost Price Ecommerce Comp…" at bounding box center [614, 619] width 1152 height 1496
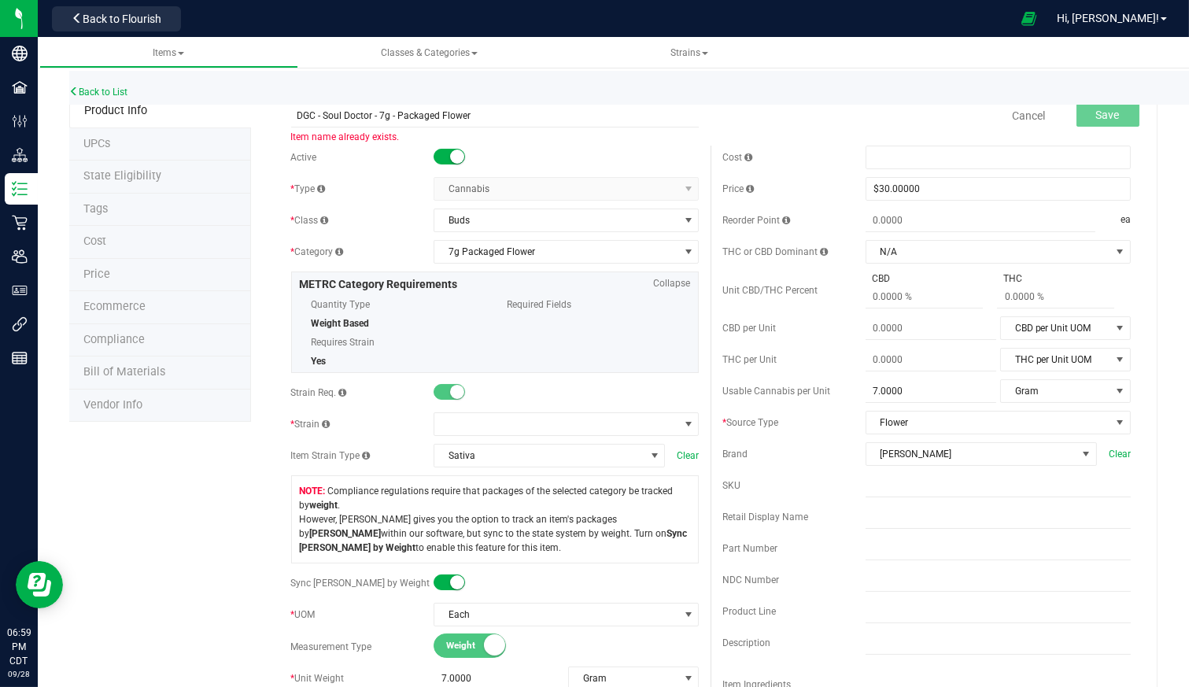
scroll to position [0, 0]
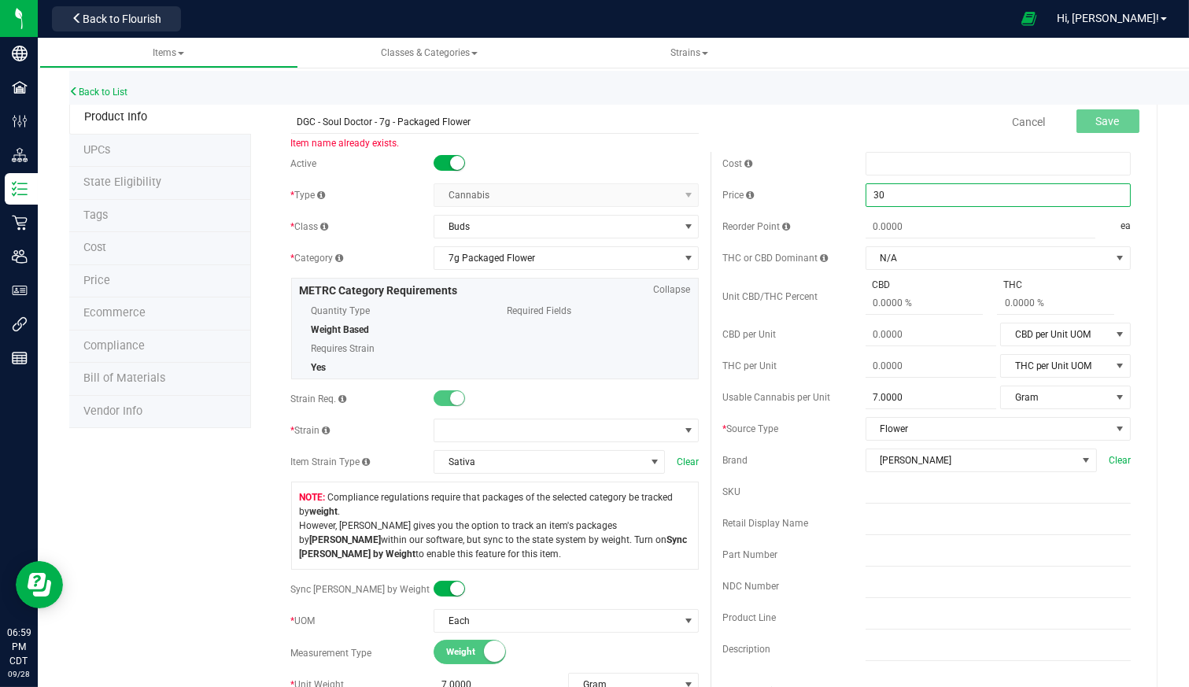
drag, startPoint x: 923, startPoint y: 194, endPoint x: 846, endPoint y: 196, distance: 76.4
click at [846, 196] on div "Price $30.00000 30" at bounding box center [927, 195] width 409 height 24
type input "55"
type input "$55.00000"
type input "0.0000"
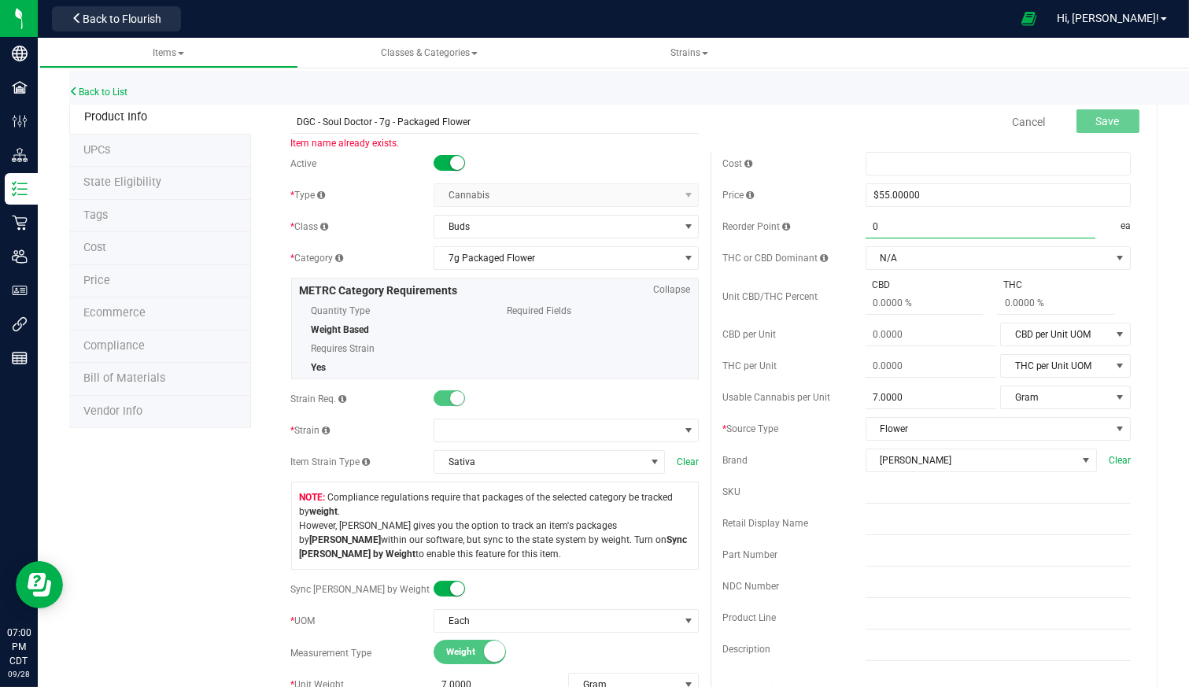
click at [821, 135] on div "Cancel Save" at bounding box center [927, 121] width 432 height 39
click at [421, 119] on input "DGC - Soul Doctor - 7g - Packaged Flower" at bounding box center [495, 122] width 409 height 24
click at [508, 116] on input "DGC - Soul Doctor - 7g - Packaged Flower" at bounding box center [495, 122] width 409 height 24
drag, startPoint x: 368, startPoint y: 122, endPoint x: 323, endPoint y: 123, distance: 44.9
click at [323, 123] on input "DGC - Soul Doctor - 7g - Packaged Flower" at bounding box center [495, 122] width 409 height 24
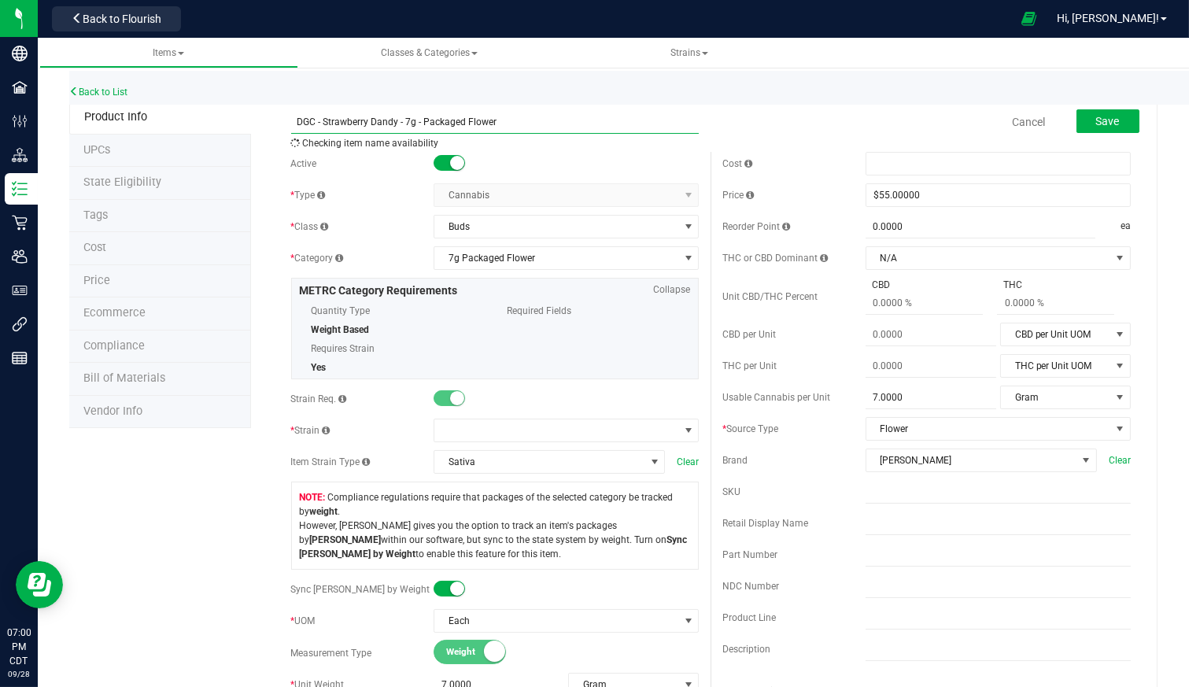
type input "DGC - Strawberry Dandy - 7g - Packaged Flower"
click at [1100, 119] on span "Save" at bounding box center [1108, 121] width 24 height 13
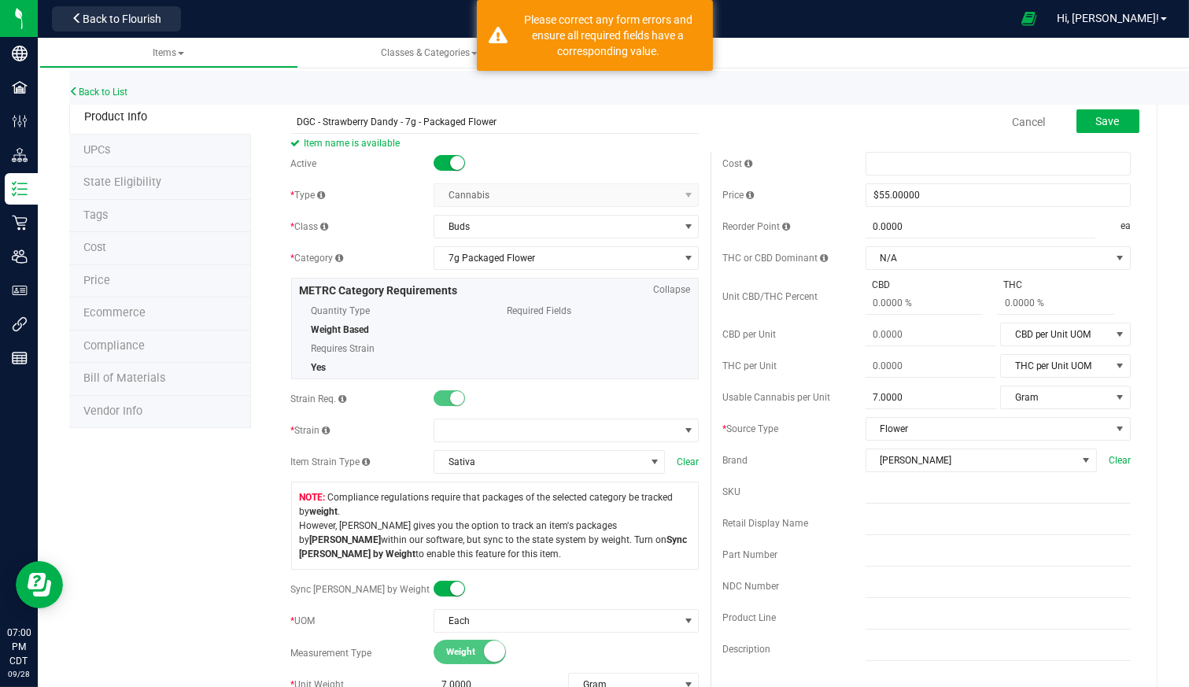
click at [895, 65] on ul "Items Classes & Categories Strains" at bounding box center [633, 53] width 1189 height 31
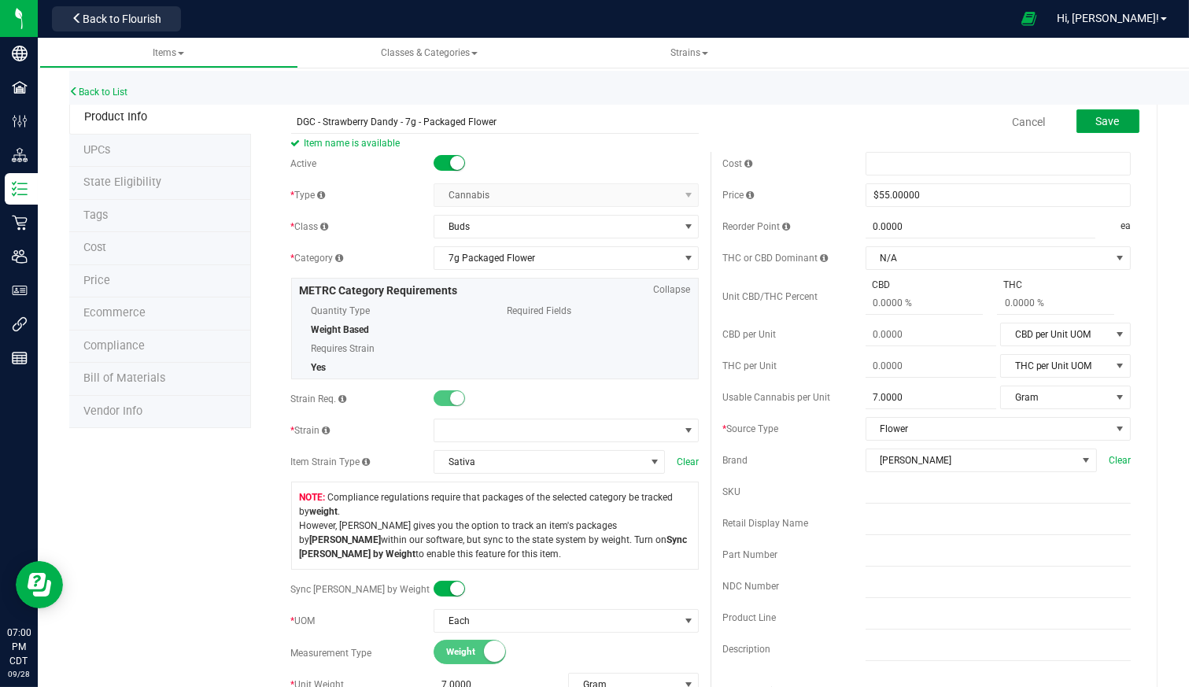
click at [1096, 116] on span "Save" at bounding box center [1108, 121] width 24 height 13
click at [501, 423] on span at bounding box center [556, 431] width 244 height 22
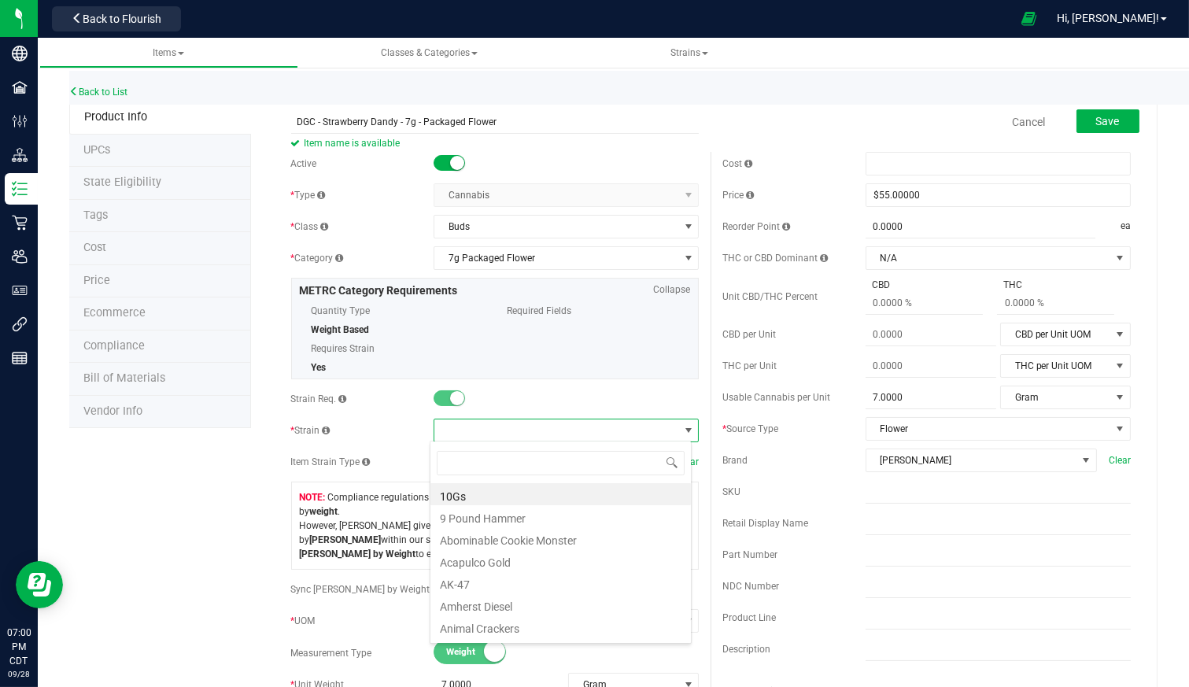
scroll to position [23, 261]
type input "Strawberry"
click at [459, 517] on li "Strawberry Dandy" at bounding box center [561, 516] width 261 height 22
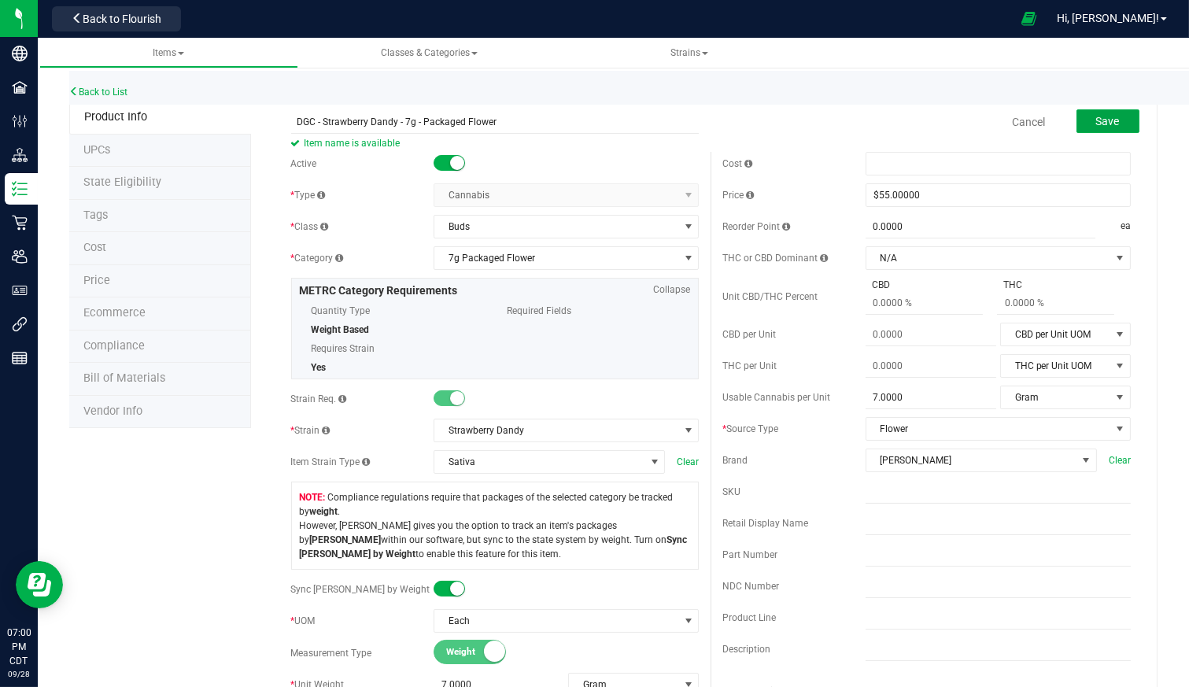
click at [1113, 126] on button "Save" at bounding box center [1108, 121] width 63 height 24
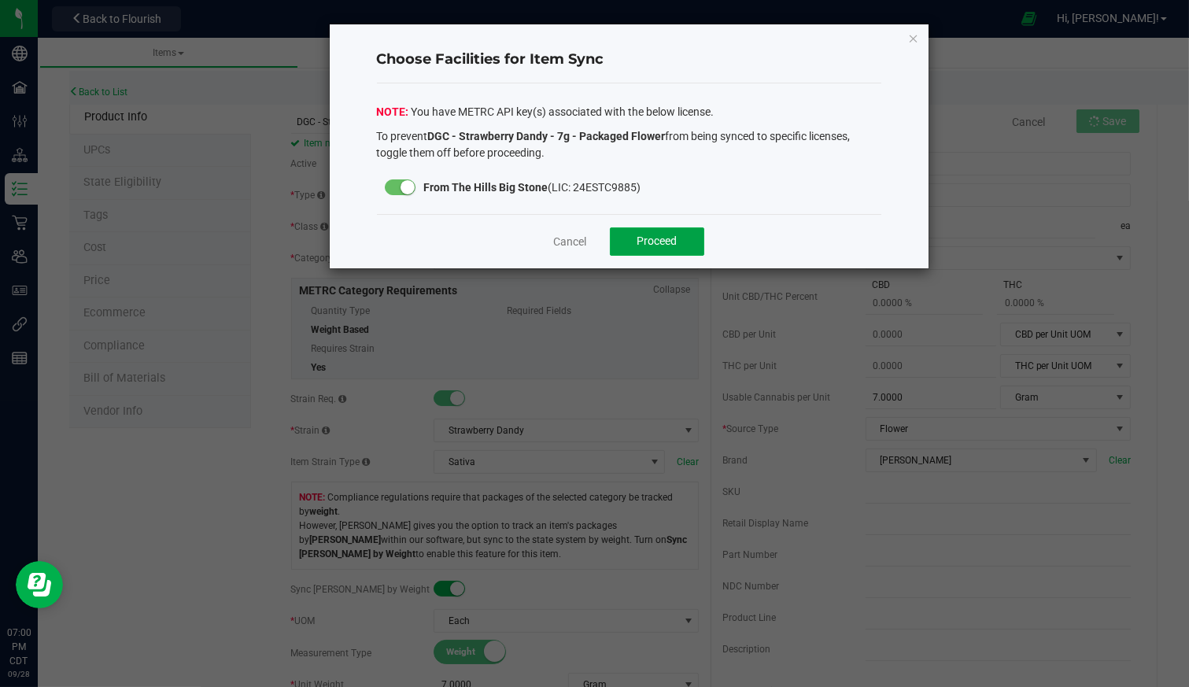
click at [660, 247] on button "Proceed" at bounding box center [657, 241] width 94 height 28
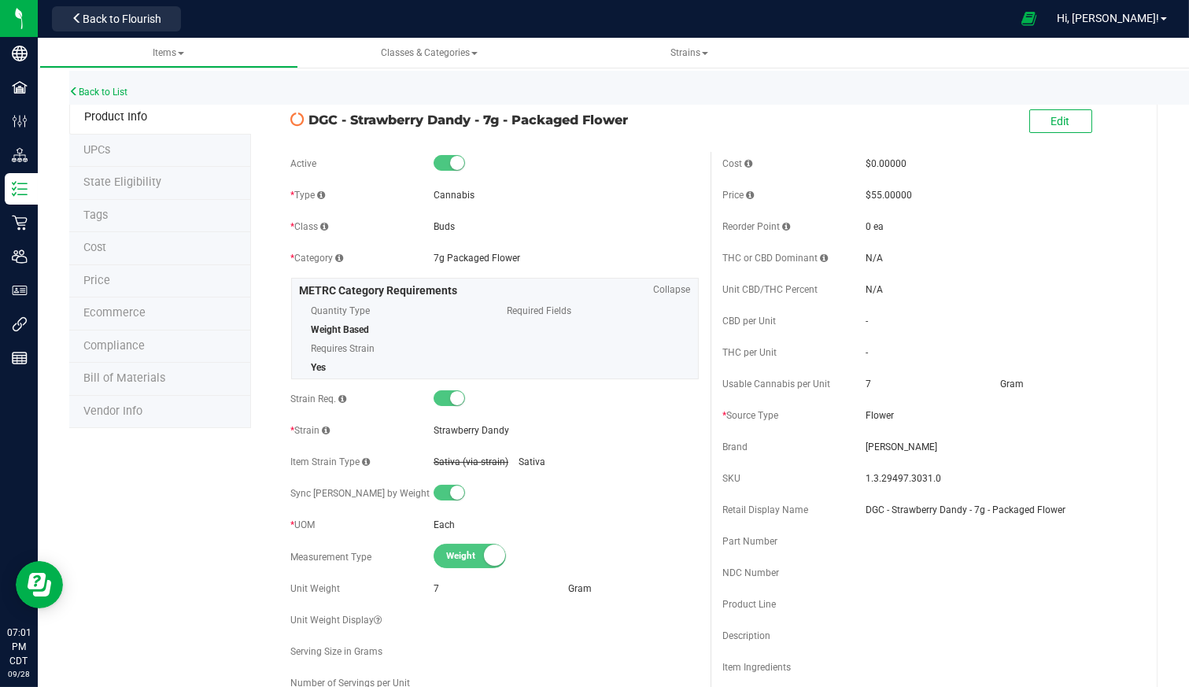
click at [153, 14] on span "Back to Flourish" at bounding box center [122, 19] width 79 height 13
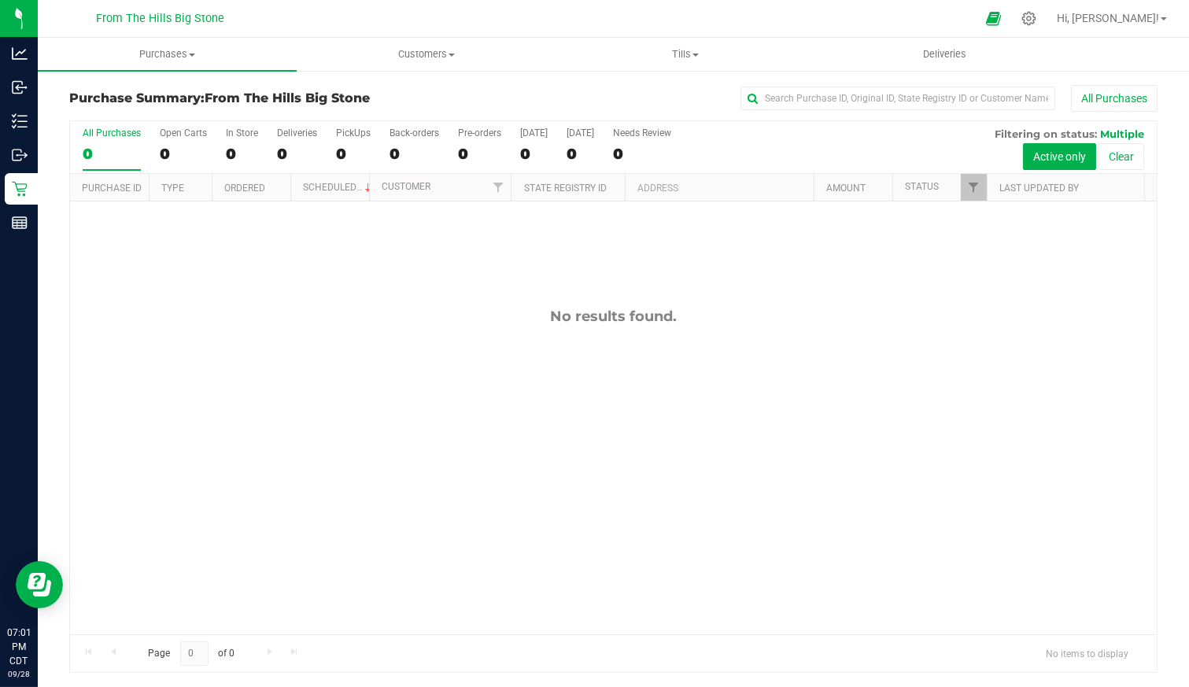
click at [1037, 16] on icon at bounding box center [1029, 18] width 15 height 15
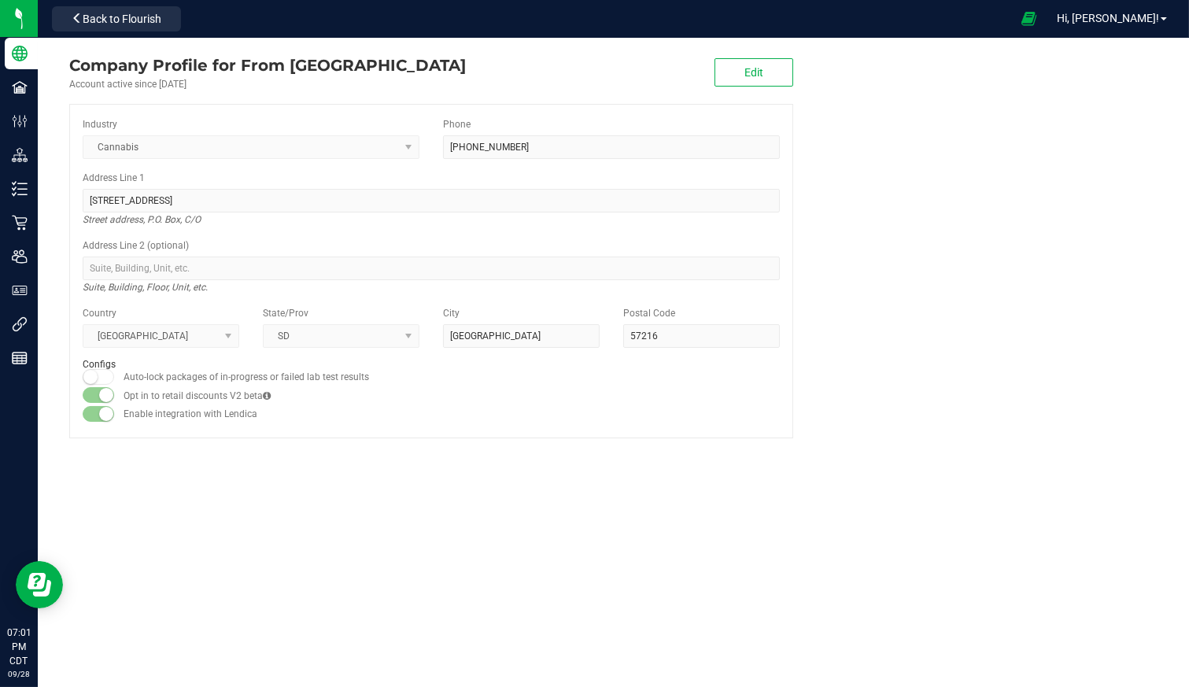
click at [128, 17] on span "Back to Flourish" at bounding box center [122, 19] width 79 height 13
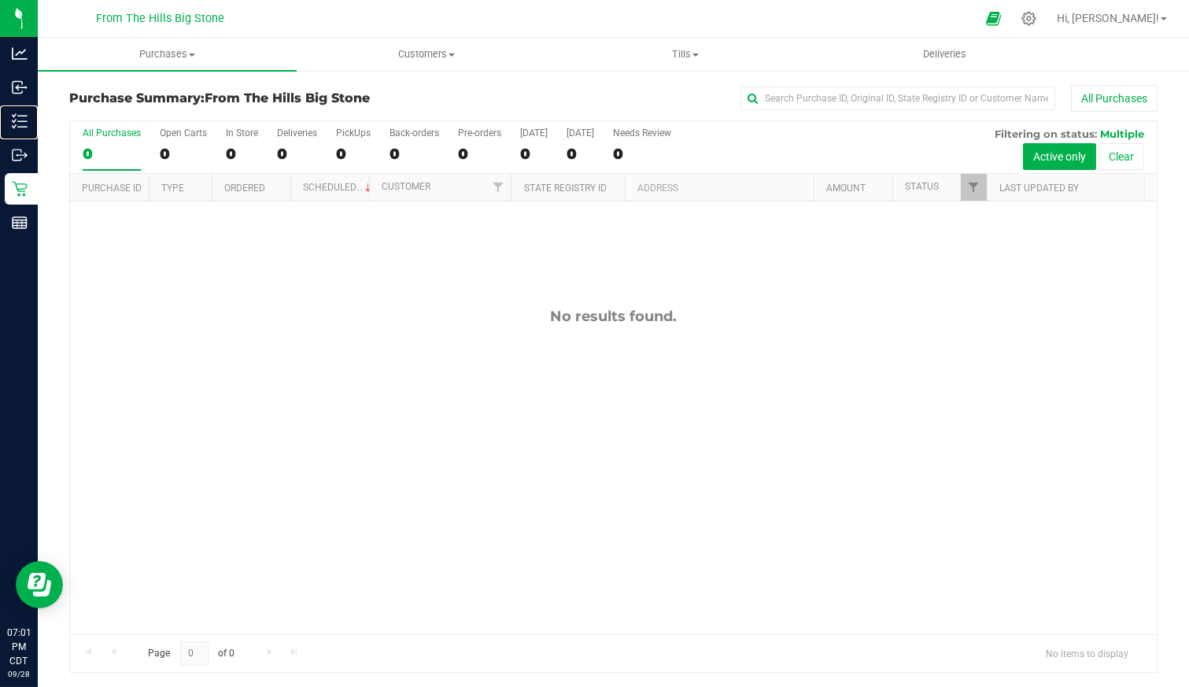
click at [0, 0] on p "Inventory" at bounding box center [0, 0] width 0 height 0
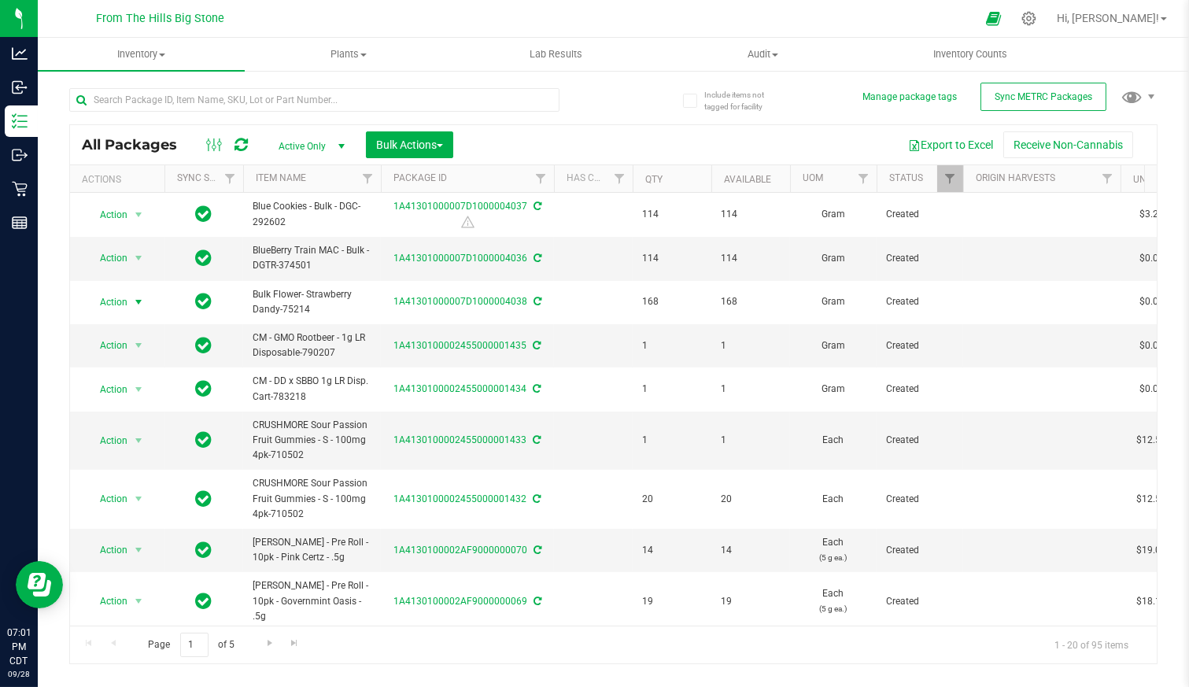
click at [115, 298] on span "Action" at bounding box center [107, 302] width 43 height 22
click at [113, 349] on li "Create package" at bounding box center [136, 350] width 98 height 24
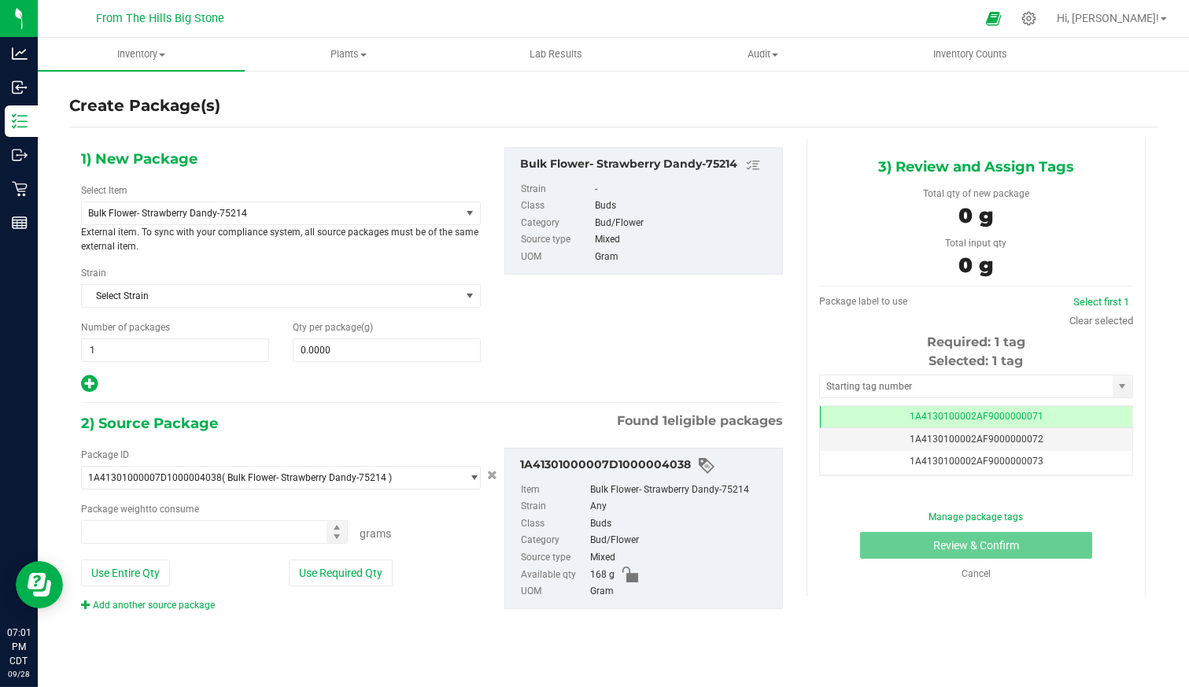
type input "0.0000 g"
click at [298, 215] on span "Bulk Flower- Strawberry Dandy-75214" at bounding box center [263, 213] width 351 height 11
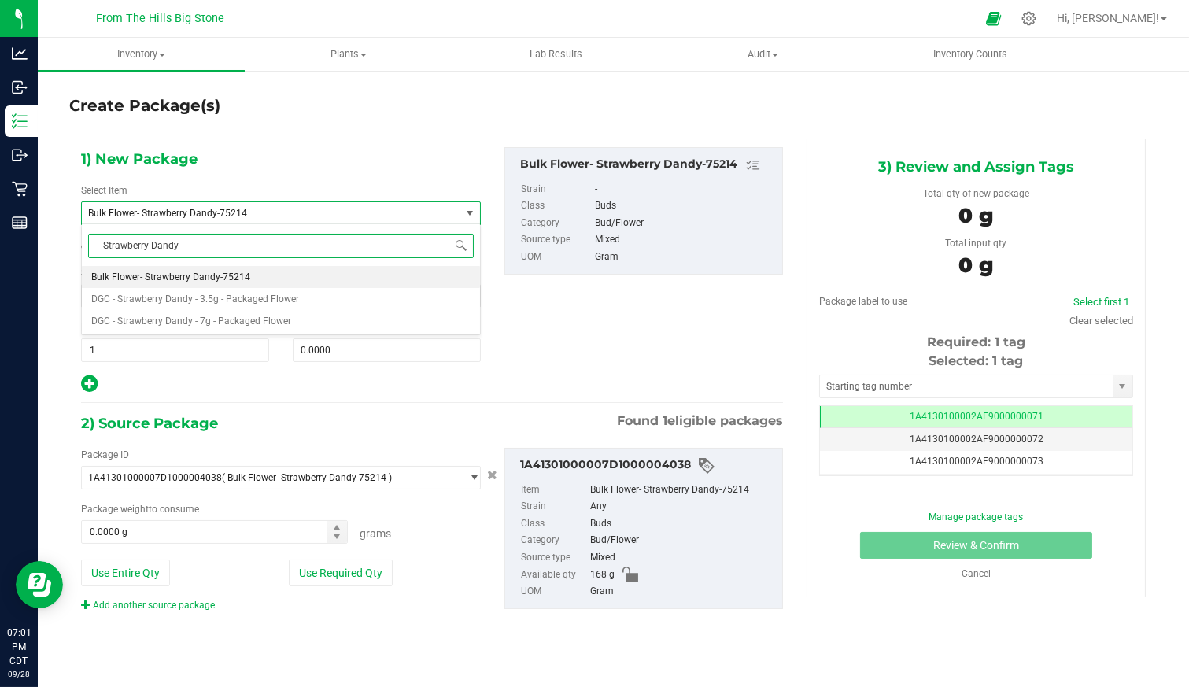
type input "Strawberry Dandy"
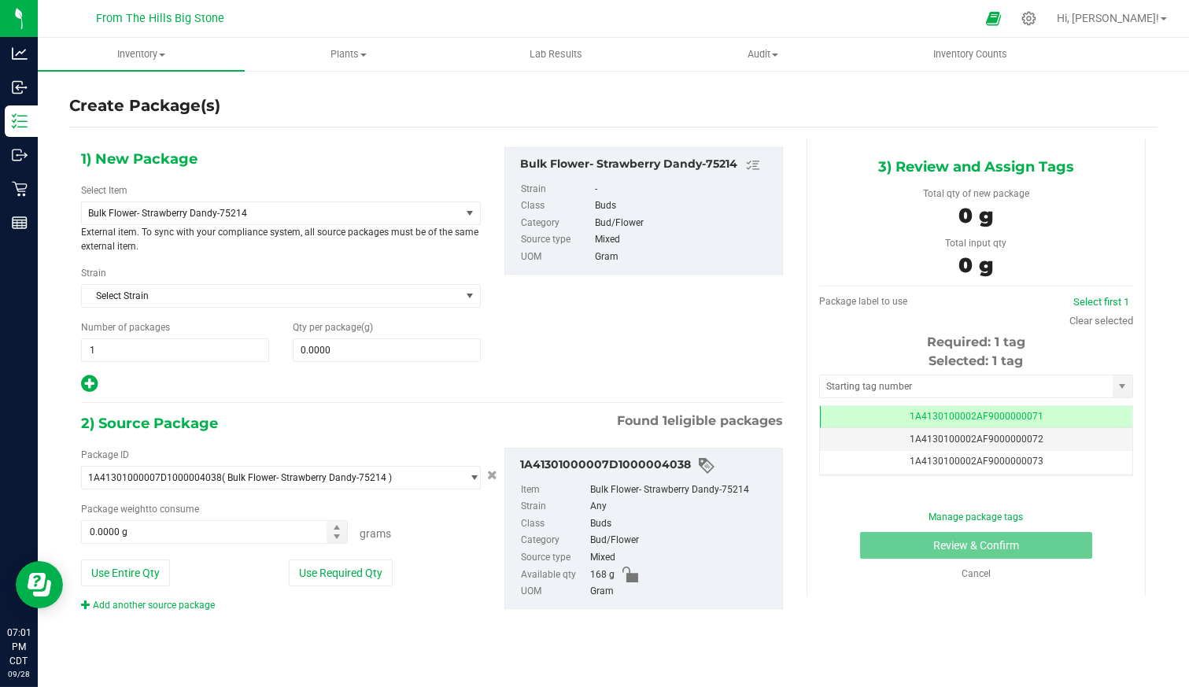
click at [1037, 24] on icon at bounding box center [1029, 18] width 15 height 15
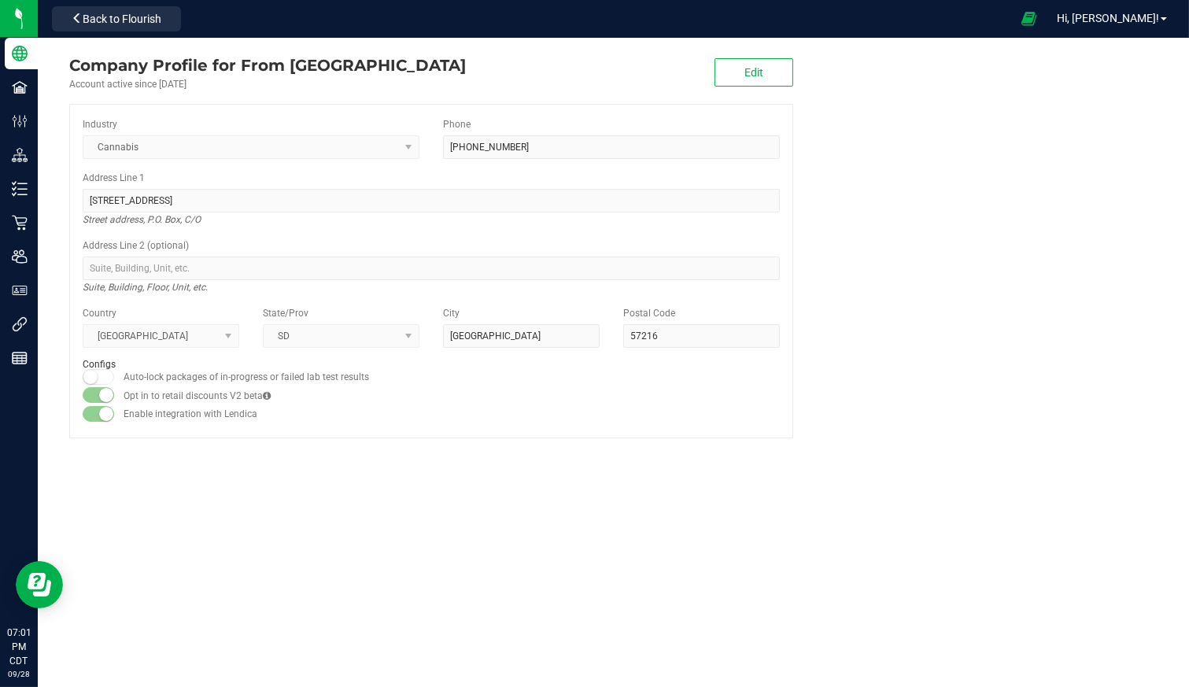
click at [128, 19] on span "Back to Flourish" at bounding box center [122, 19] width 79 height 13
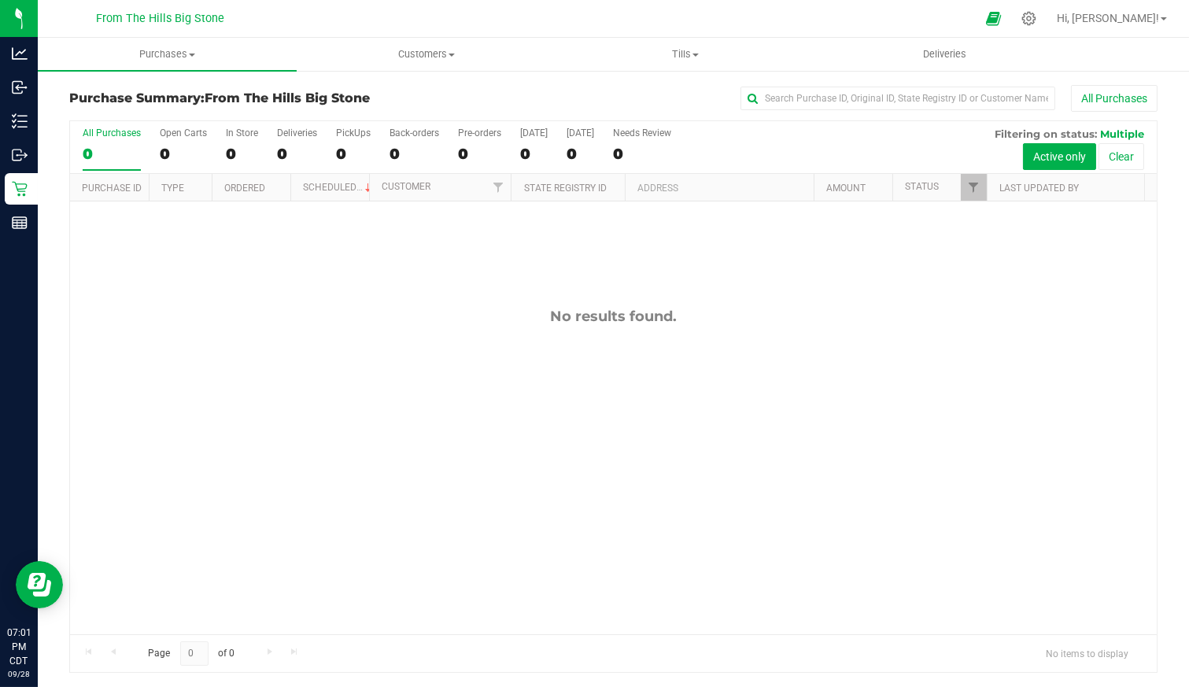
click at [1037, 18] on icon at bounding box center [1029, 18] width 15 height 15
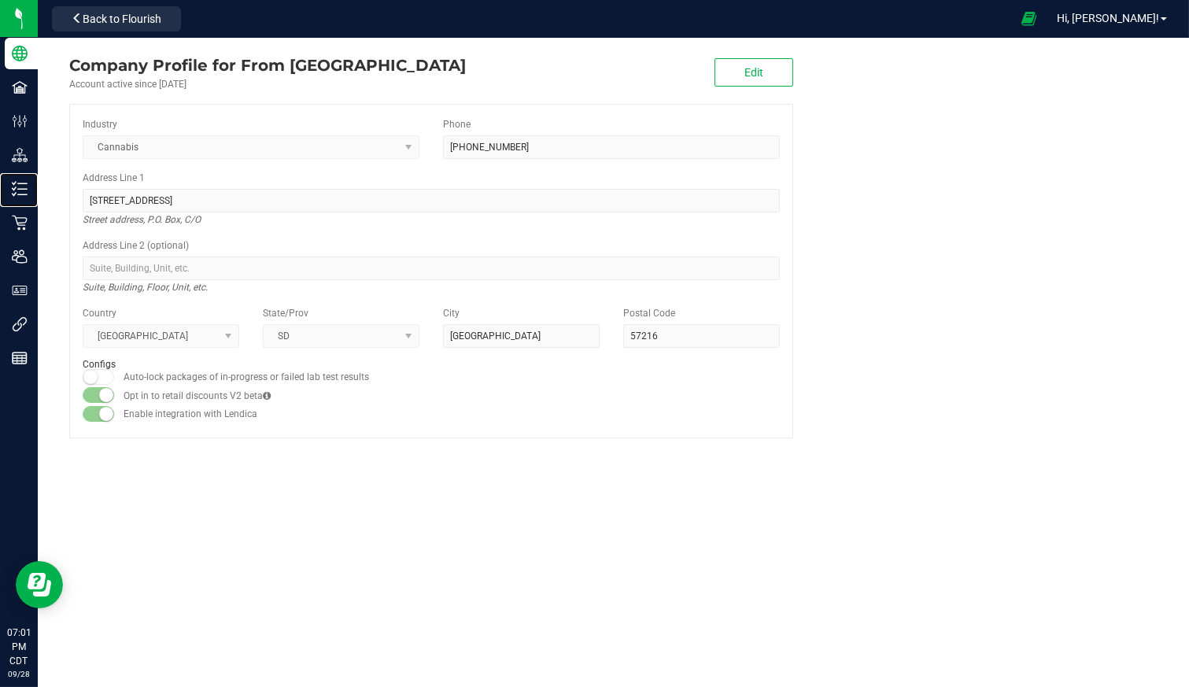
click at [0, 0] on p "Inventory" at bounding box center [0, 0] width 0 height 0
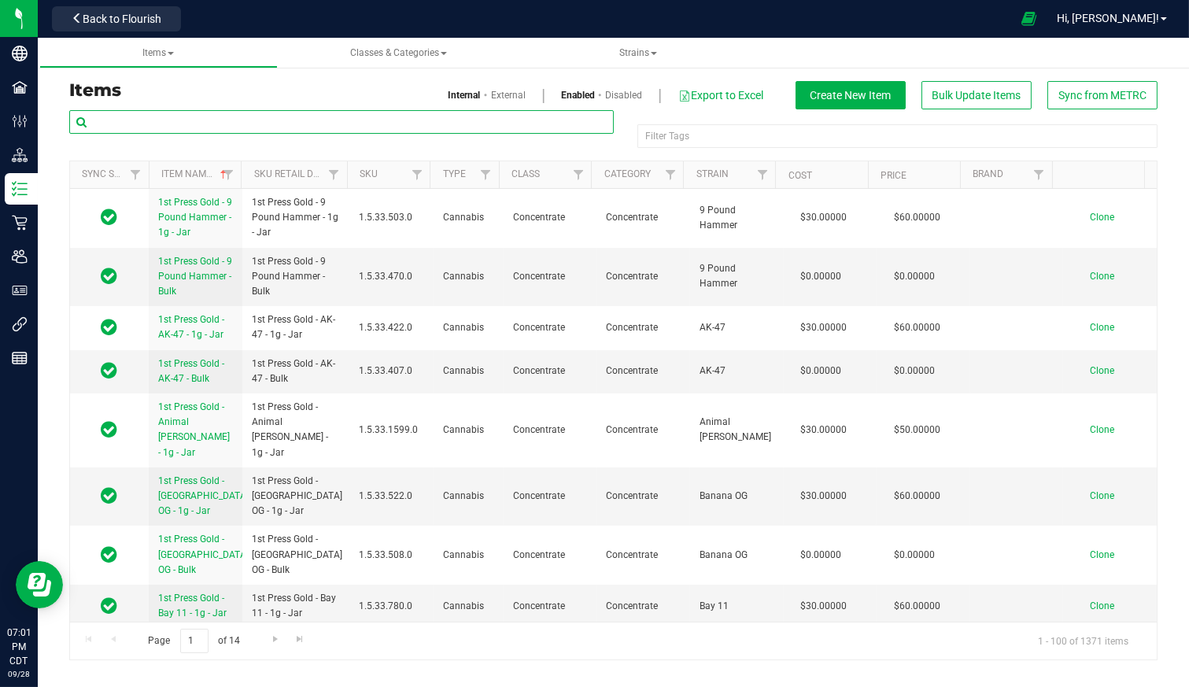
click at [169, 123] on input "text" at bounding box center [341, 122] width 545 height 24
paste input "DGC - Soul Doctor - 3.5g - Packaged Flower"
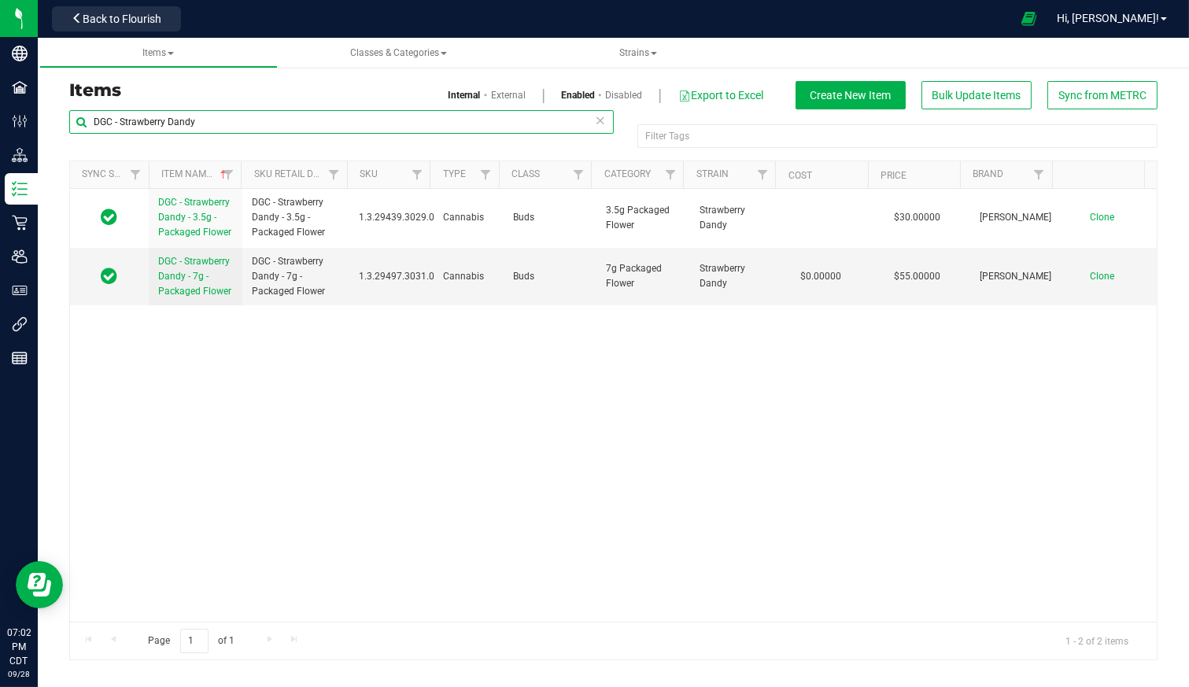
type input "DGC - Strawberry Dandy"
click at [1090, 276] on span "Clone" at bounding box center [1102, 276] width 24 height 11
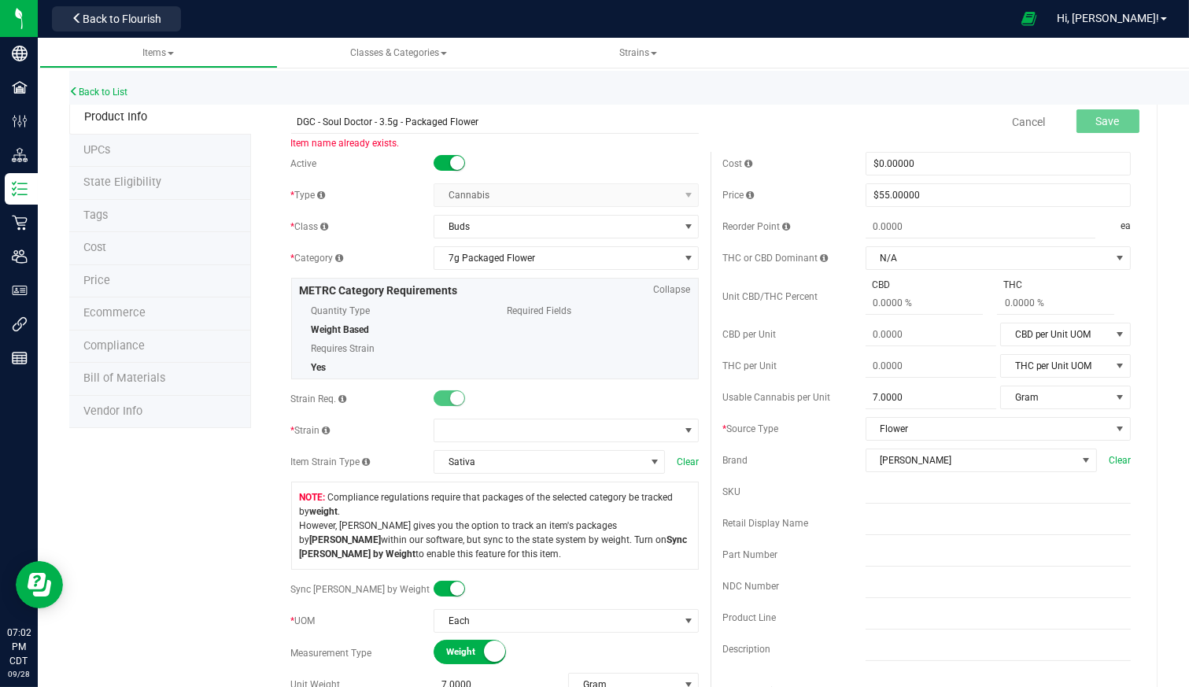
drag, startPoint x: 370, startPoint y: 120, endPoint x: 325, endPoint y: 122, distance: 44.9
click at [325, 122] on input "DGC - Soul Doctor - 3.5g - Packaged Flower" at bounding box center [495, 122] width 409 height 24
drag, startPoint x: 405, startPoint y: 120, endPoint x: 414, endPoint y: 119, distance: 8.7
click at [414, 119] on input "DGC - Strawberry Dandy - 3.5g - Packaged Flower" at bounding box center [495, 122] width 409 height 24
type input "DGC - Strawberry Dandy - 14g - Packaged Flower"
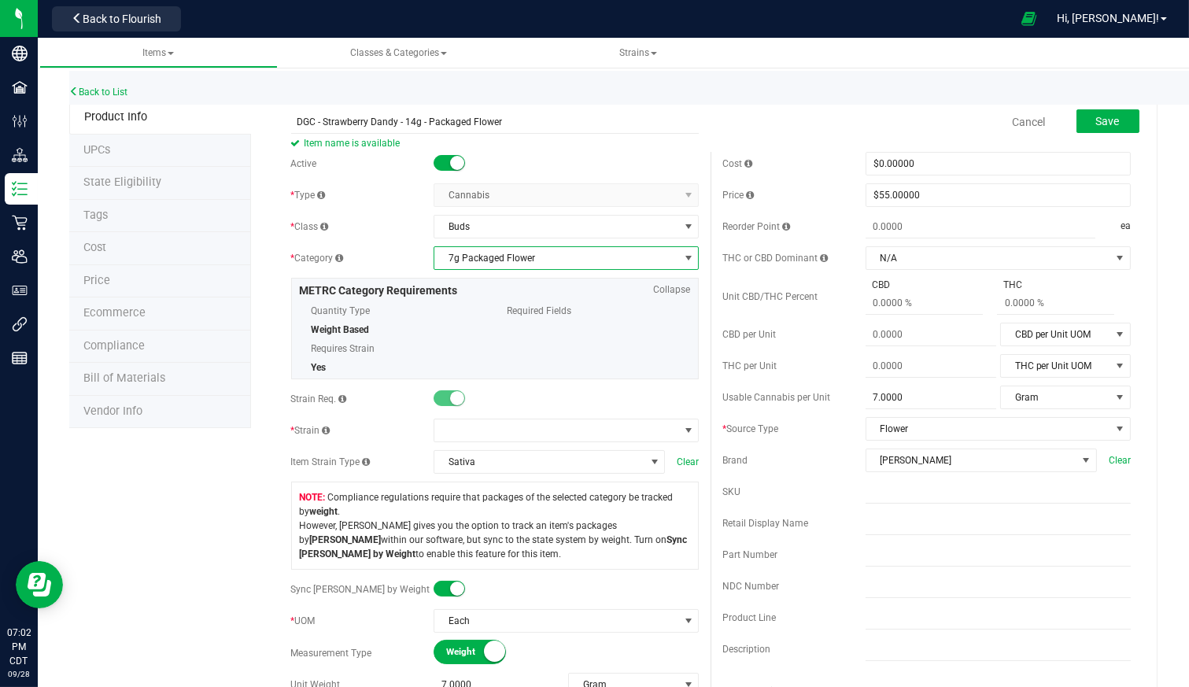
click at [519, 261] on span "7g Packaged Flower" at bounding box center [556, 258] width 244 height 22
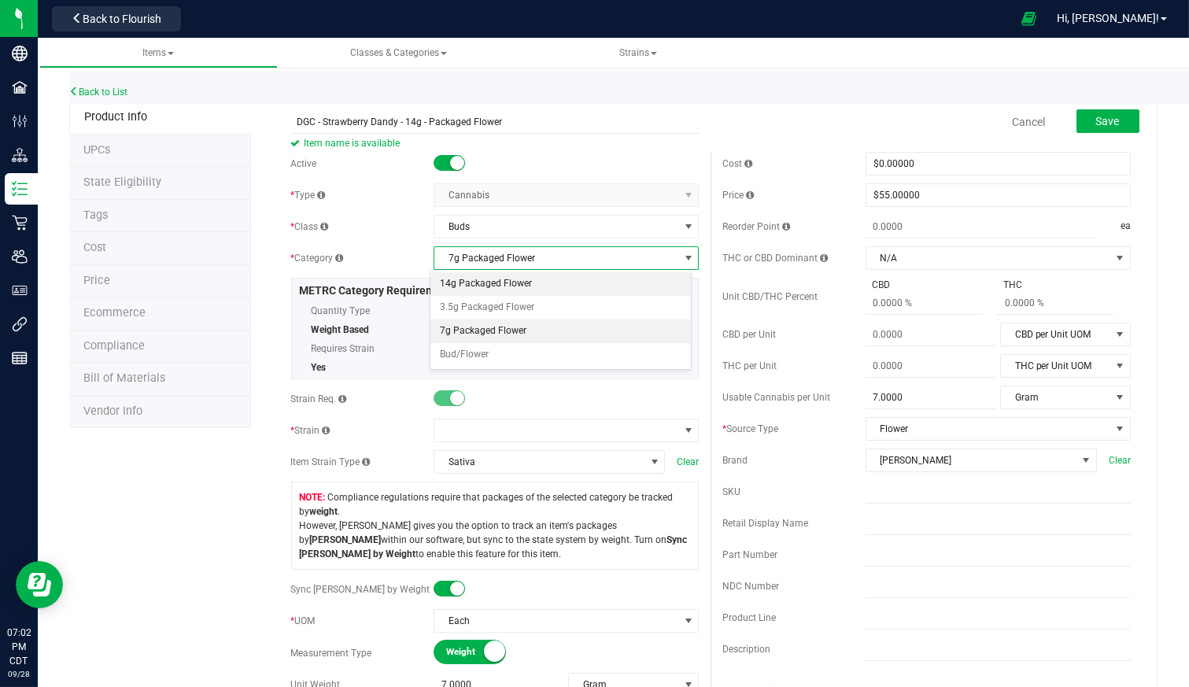
click at [506, 287] on li "14g Packaged Flower" at bounding box center [561, 284] width 261 height 24
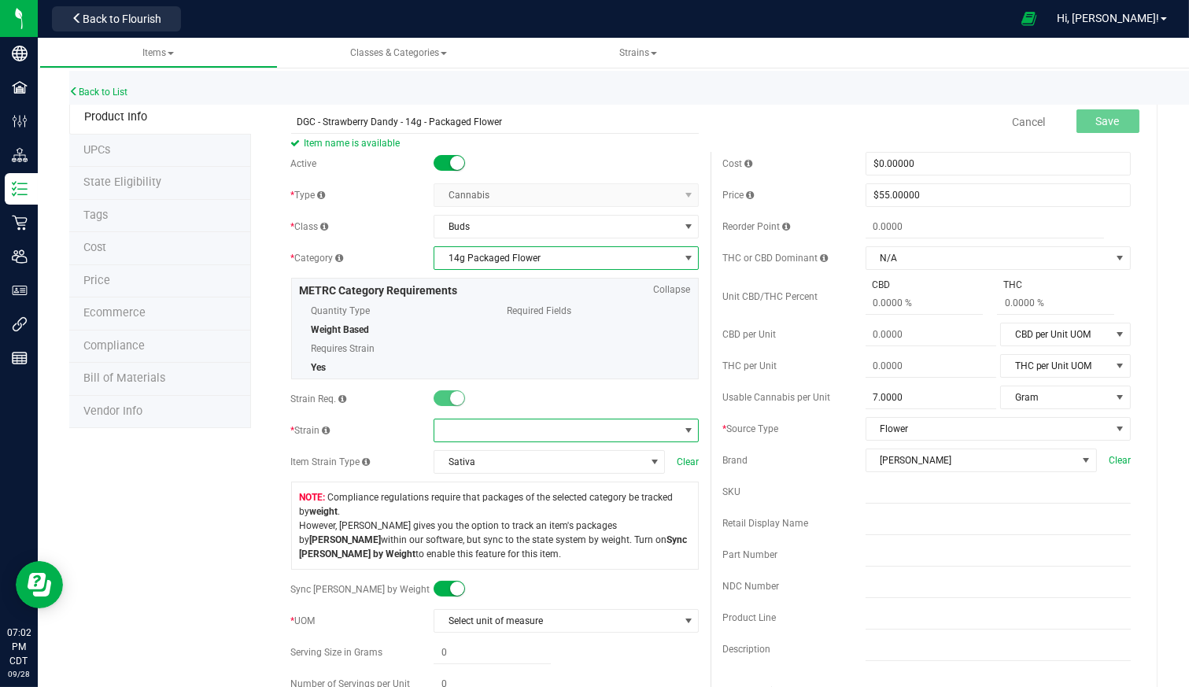
click at [507, 433] on span at bounding box center [556, 431] width 244 height 22
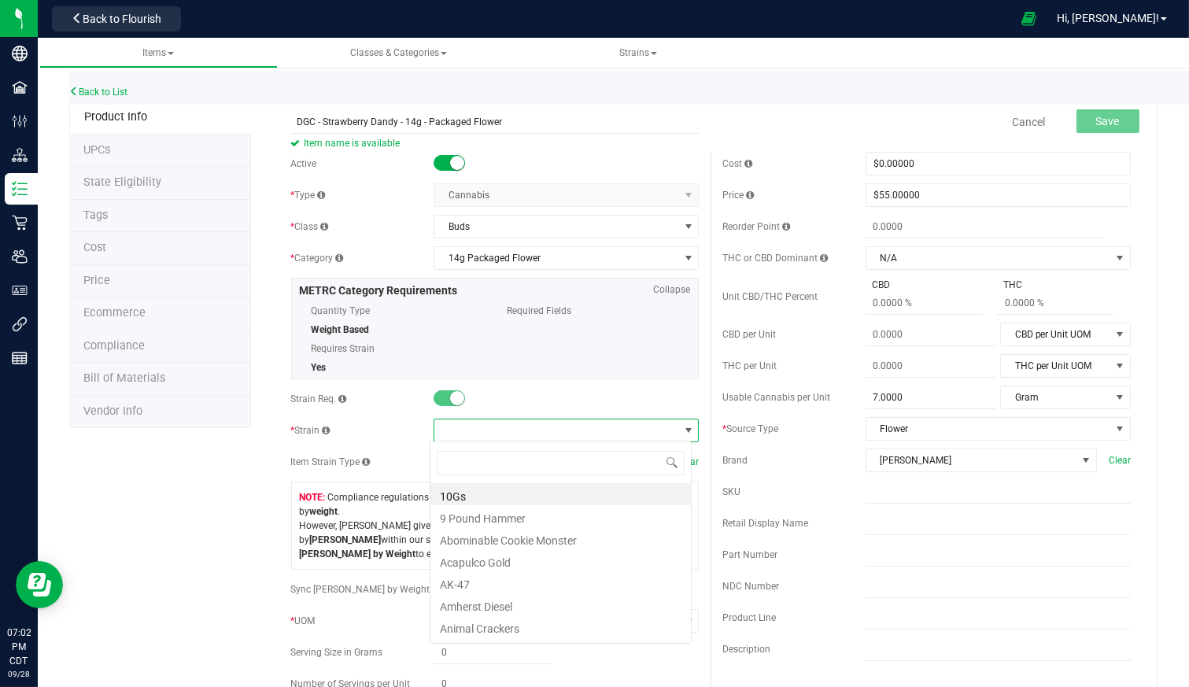
scroll to position [23, 261]
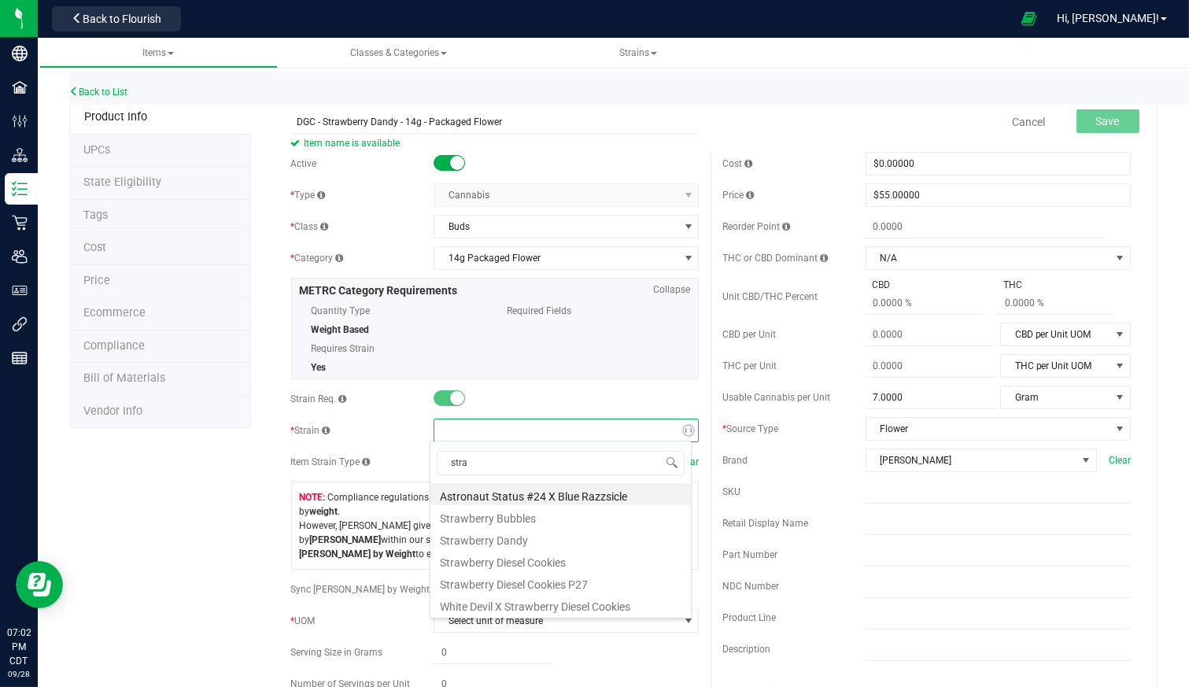
type input "straw"
click at [497, 516] on li "Strawberry Dandy" at bounding box center [561, 516] width 261 height 22
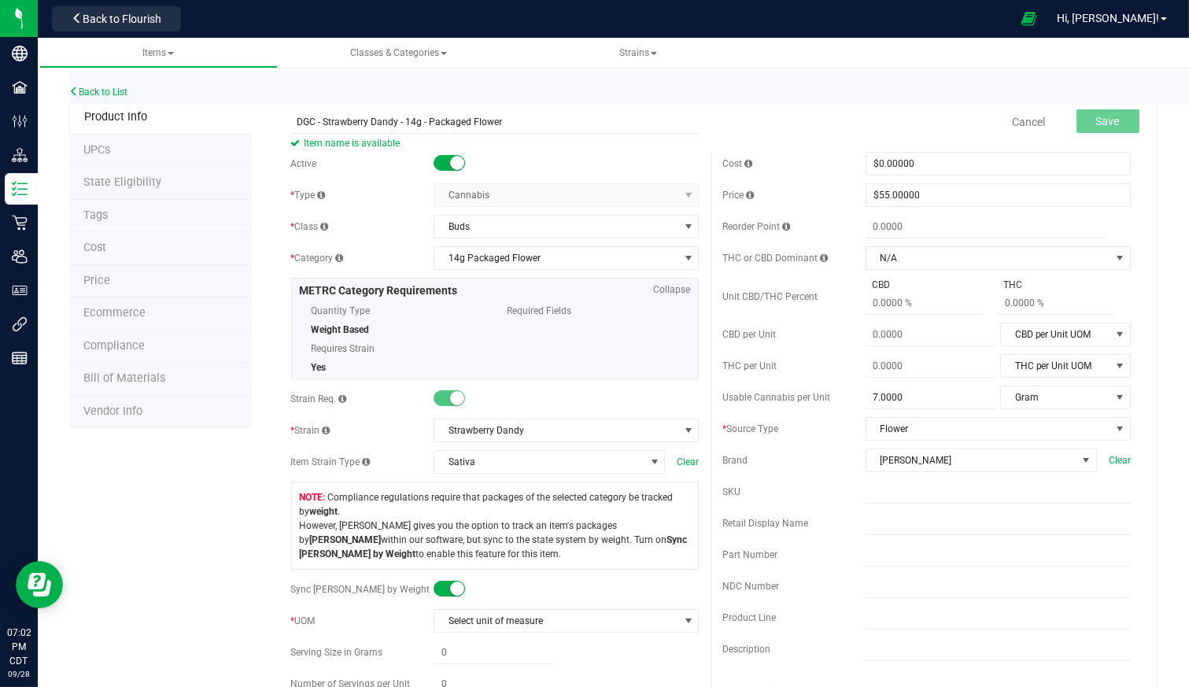
click at [516, 545] on span "Compliance regulations require that packages of the selected category be tracke…" at bounding box center [495, 525] width 391 height 71
click at [450, 586] on small at bounding box center [457, 589] width 14 height 14
click at [439, 586] on small at bounding box center [441, 589] width 14 height 14
click at [566, 557] on span "Compliance regulations require that packages of the selected category be tracke…" at bounding box center [495, 525] width 391 height 71
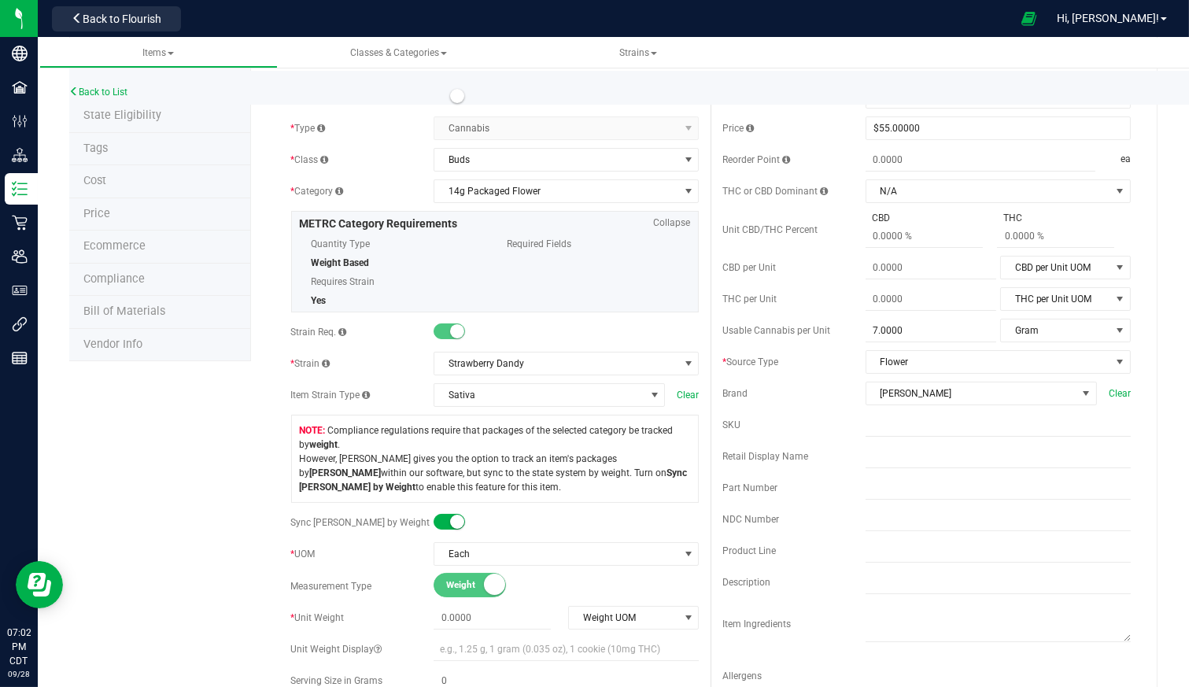
scroll to position [87, 0]
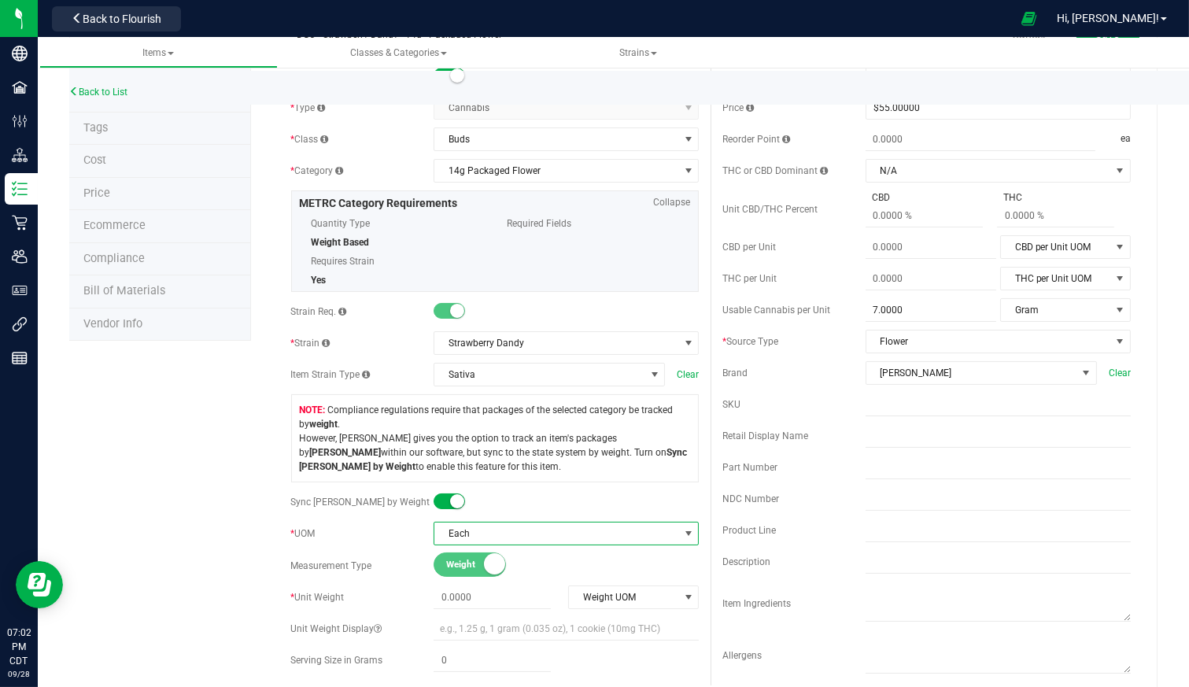
click at [569, 534] on span "Each" at bounding box center [556, 534] width 244 height 22
click at [582, 596] on span "Weight UOM" at bounding box center [623, 597] width 109 height 22
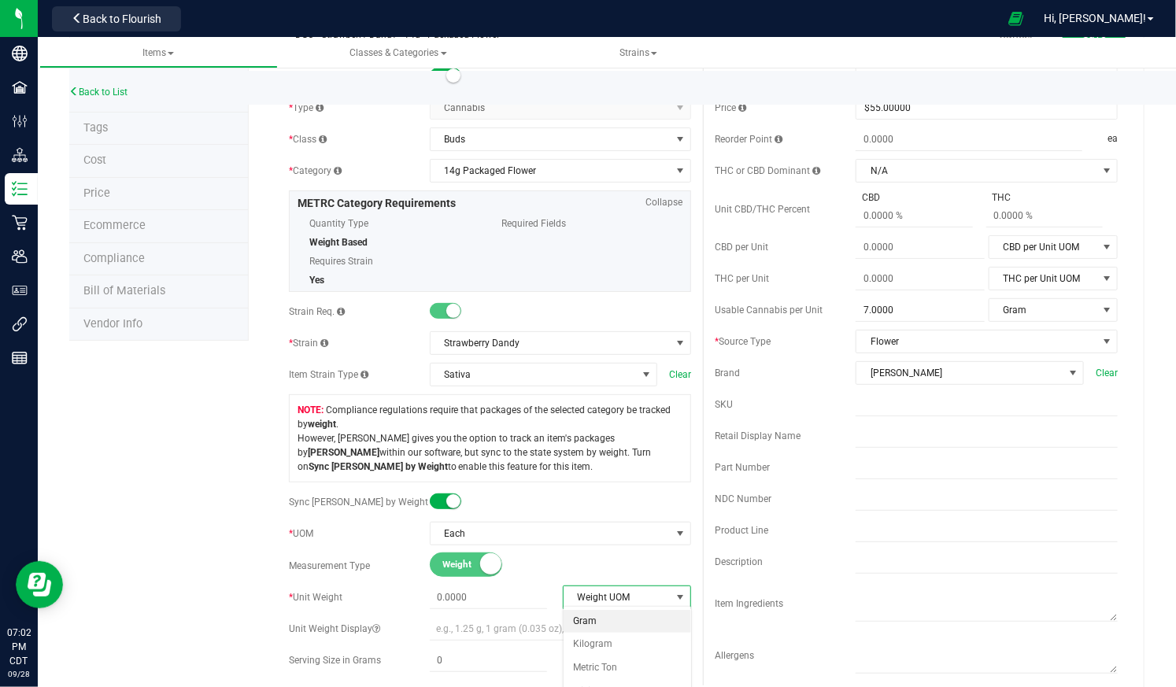
click at [584, 616] on li "Gram" at bounding box center [628, 622] width 128 height 24
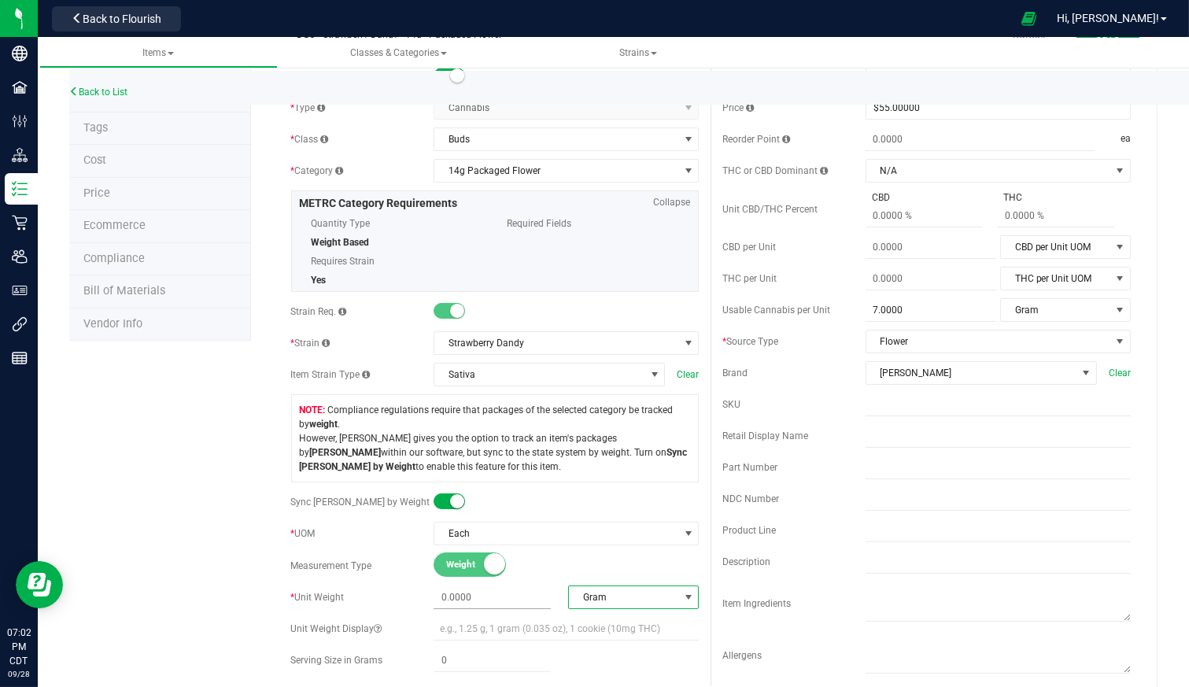
click at [486, 599] on span at bounding box center [492, 597] width 117 height 23
type input "14"
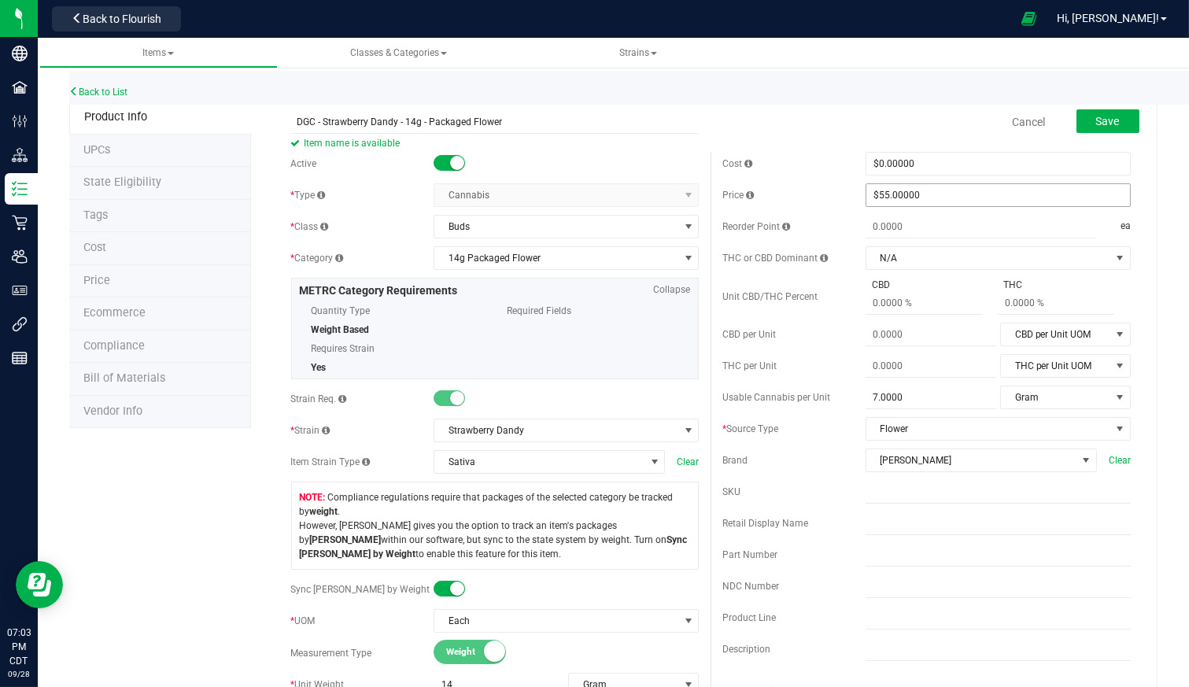
type input "14.0000"
drag, startPoint x: 922, startPoint y: 194, endPoint x: 850, endPoint y: 199, distance: 71.8
click at [850, 199] on div "Price $55.00000 55" at bounding box center [927, 195] width 409 height 24
type input "100"
type input "$100.00000"
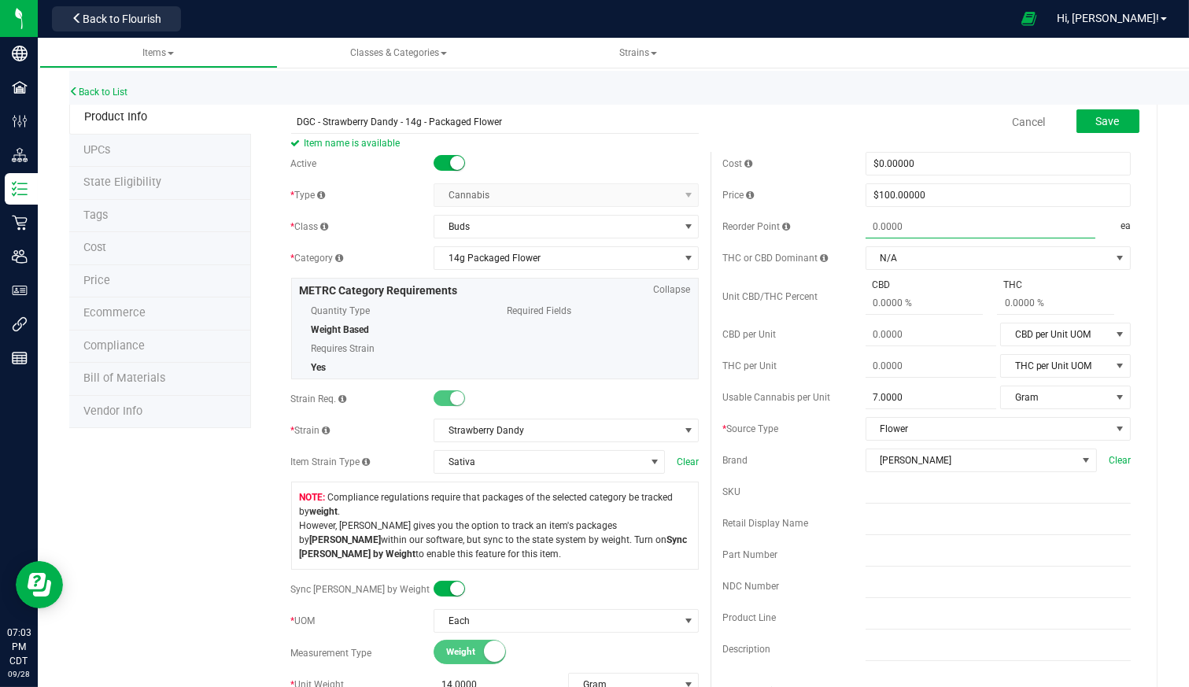
type input "0.0000"
click at [894, 392] on span "7.0000 7" at bounding box center [931, 397] width 131 height 23
drag, startPoint x: 895, startPoint y: 394, endPoint x: 809, endPoint y: 399, distance: 86.0
click at [809, 399] on div "Usable Cannabis per Unit 7.0000 7 Gram Usable Cannabis Qty UOM Fluid Ounce Gall…" at bounding box center [927, 398] width 409 height 24
type input "14"
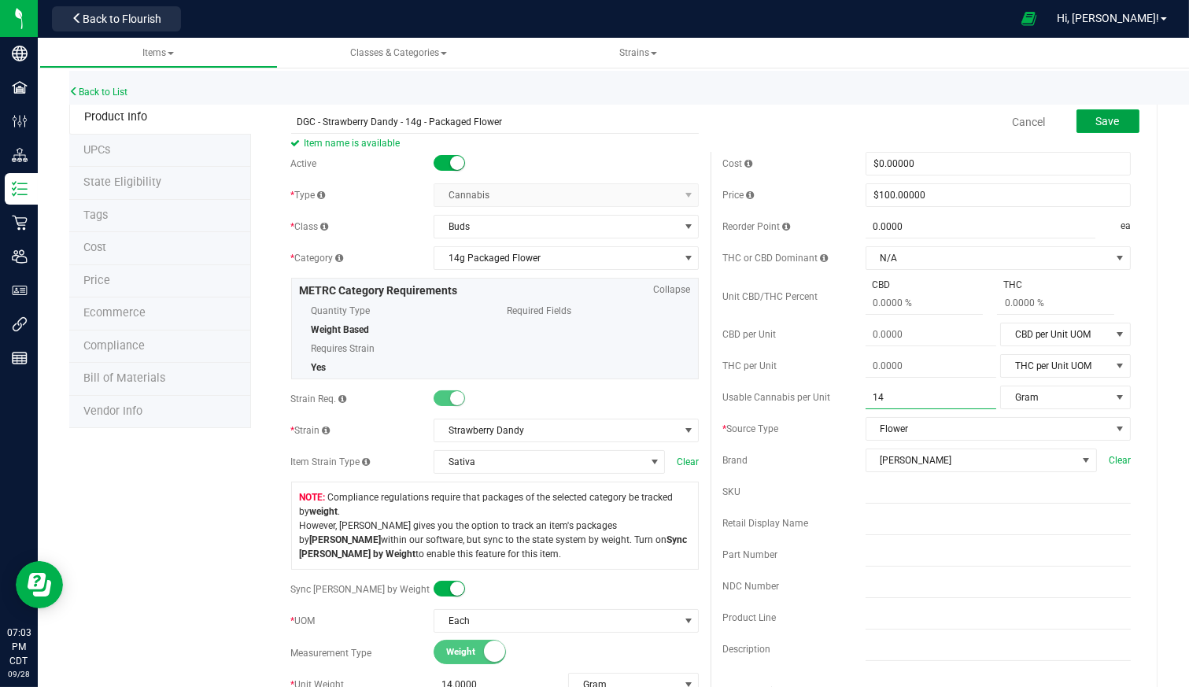
type input "14.0000"
click at [1102, 120] on span "Save" at bounding box center [1108, 121] width 24 height 13
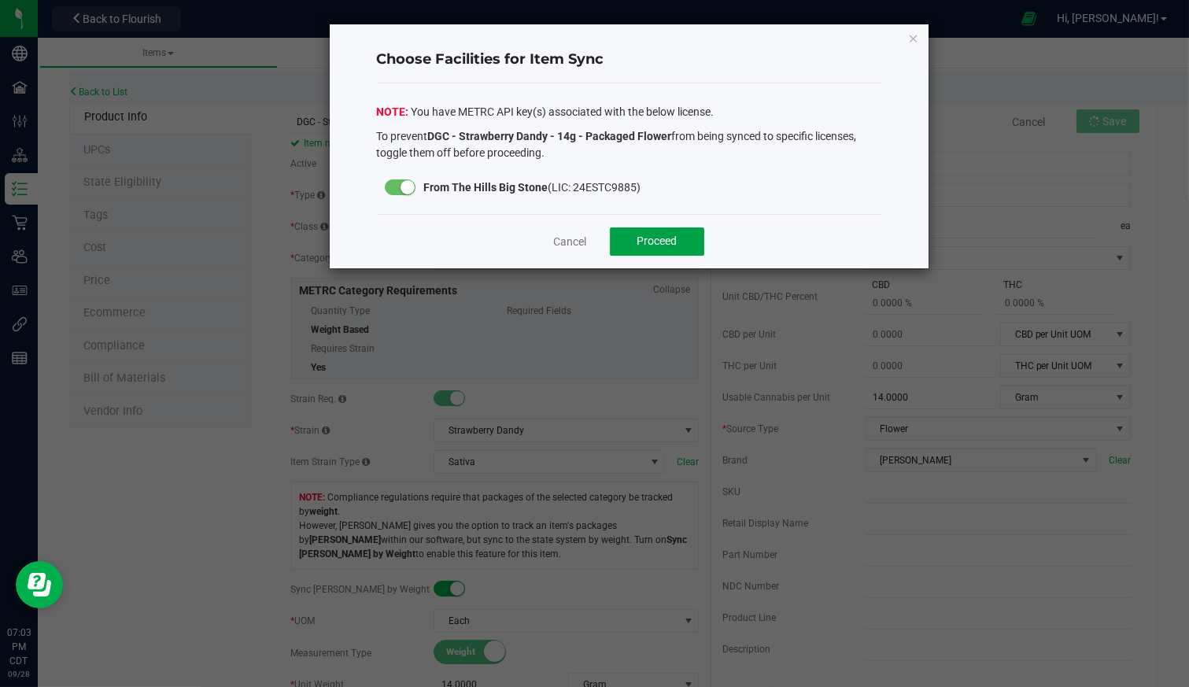
click at [683, 244] on button "Proceed" at bounding box center [657, 241] width 94 height 28
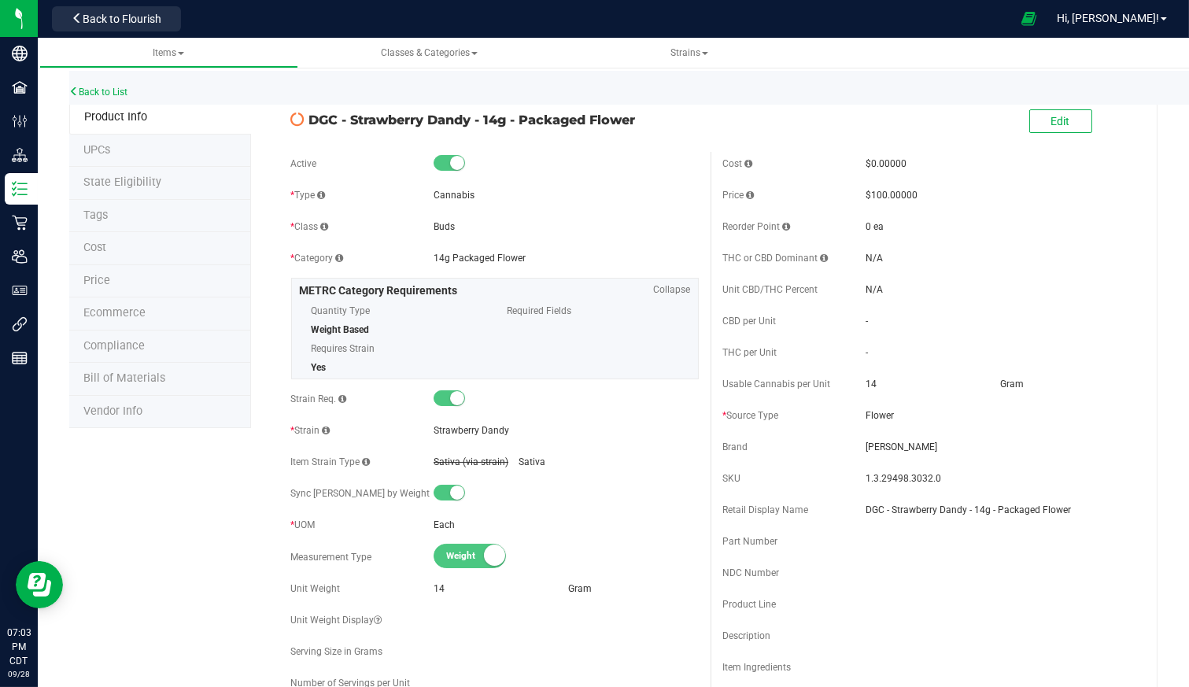
click at [138, 19] on span "Back to Flourish" at bounding box center [122, 19] width 79 height 13
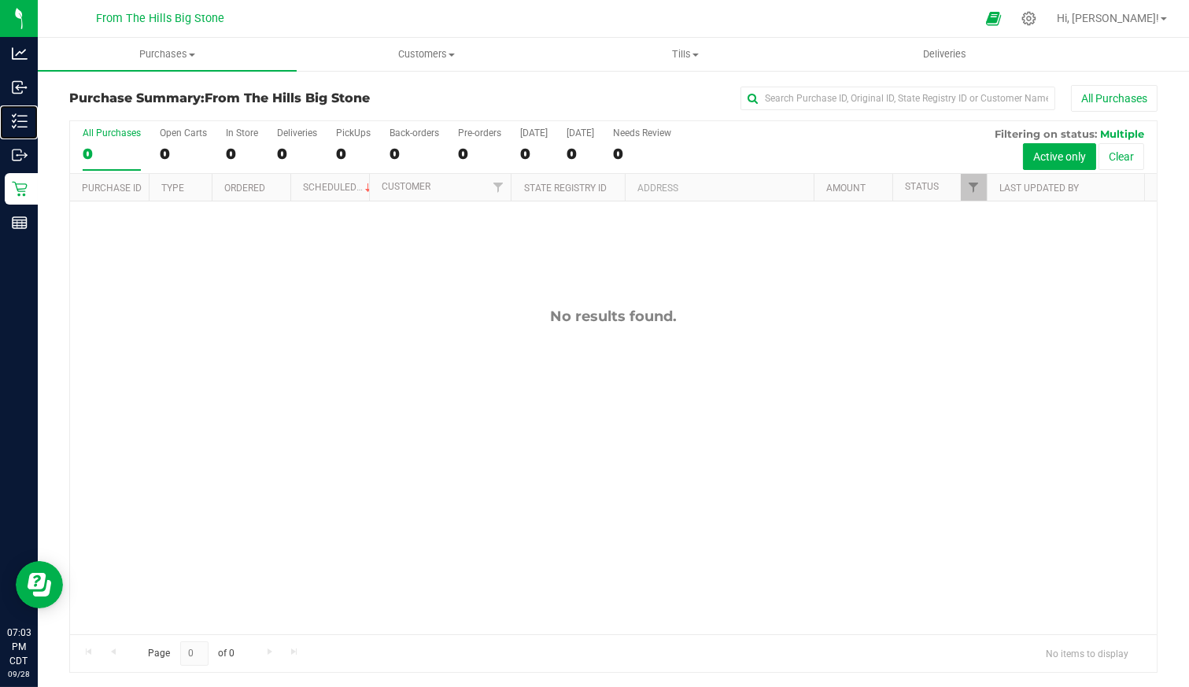
click at [0, 0] on p "Inventory" at bounding box center [0, 0] width 0 height 0
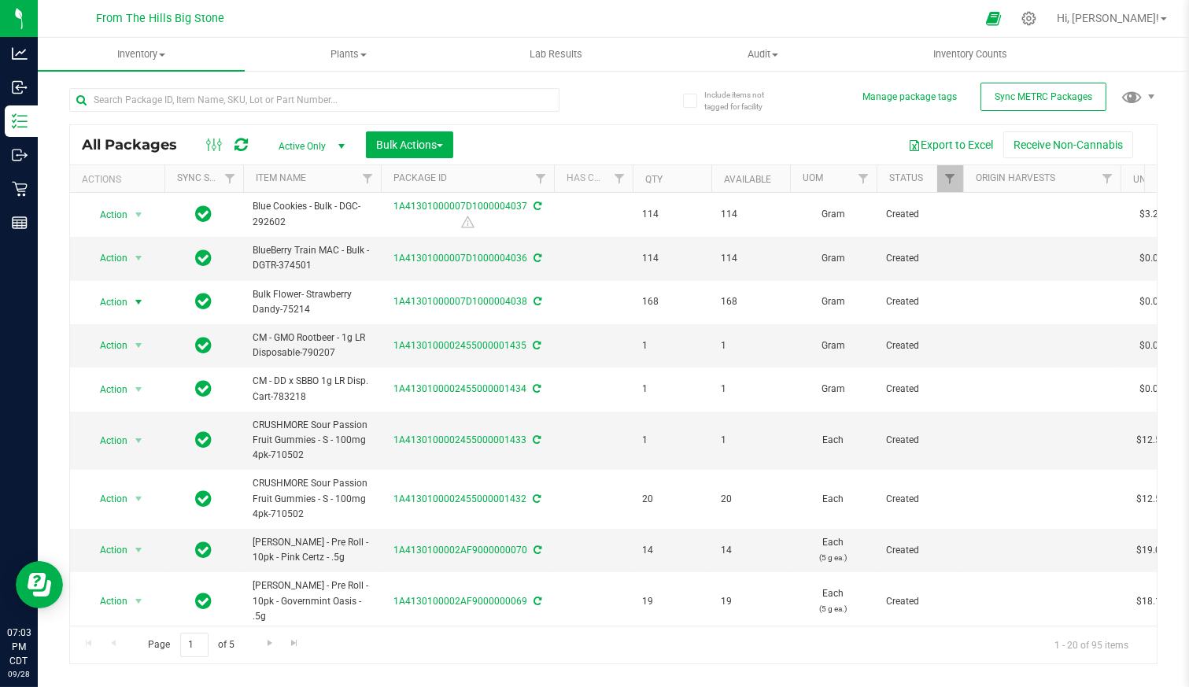
click at [131, 300] on span "select" at bounding box center [139, 302] width 20 height 22
click at [136, 353] on li "Create package" at bounding box center [136, 350] width 98 height 24
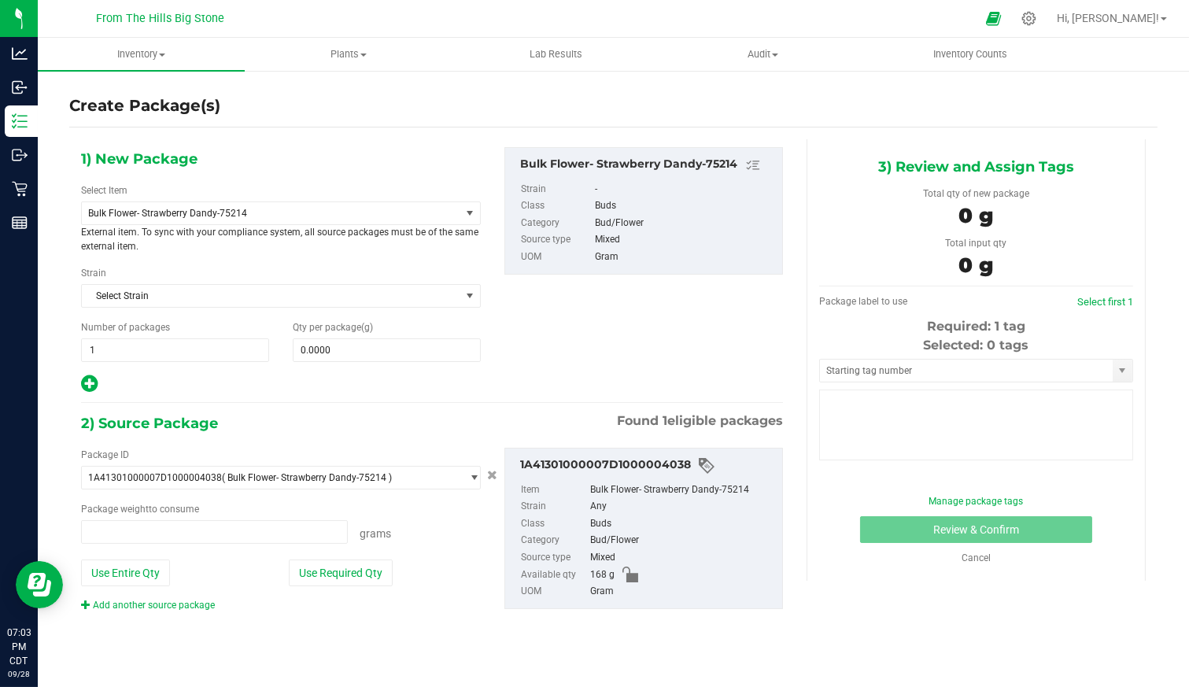
type input "0.0000 g"
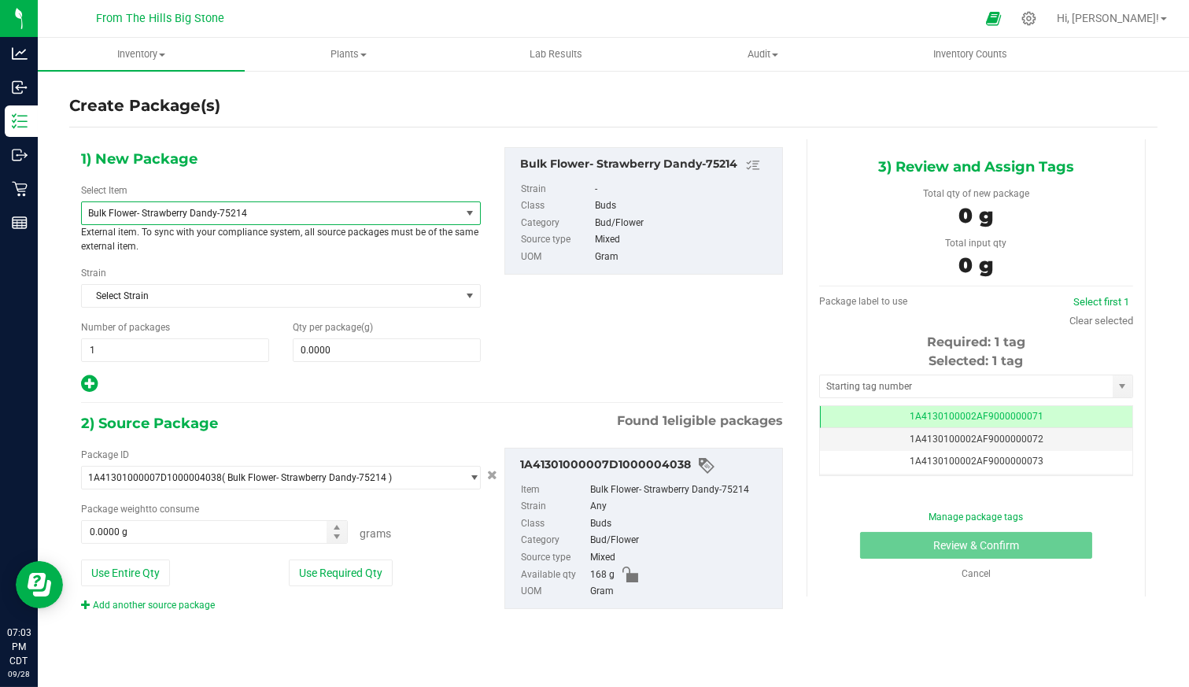
click at [249, 209] on span "Bulk Flower- Strawberry Dandy-75214" at bounding box center [263, 213] width 351 height 11
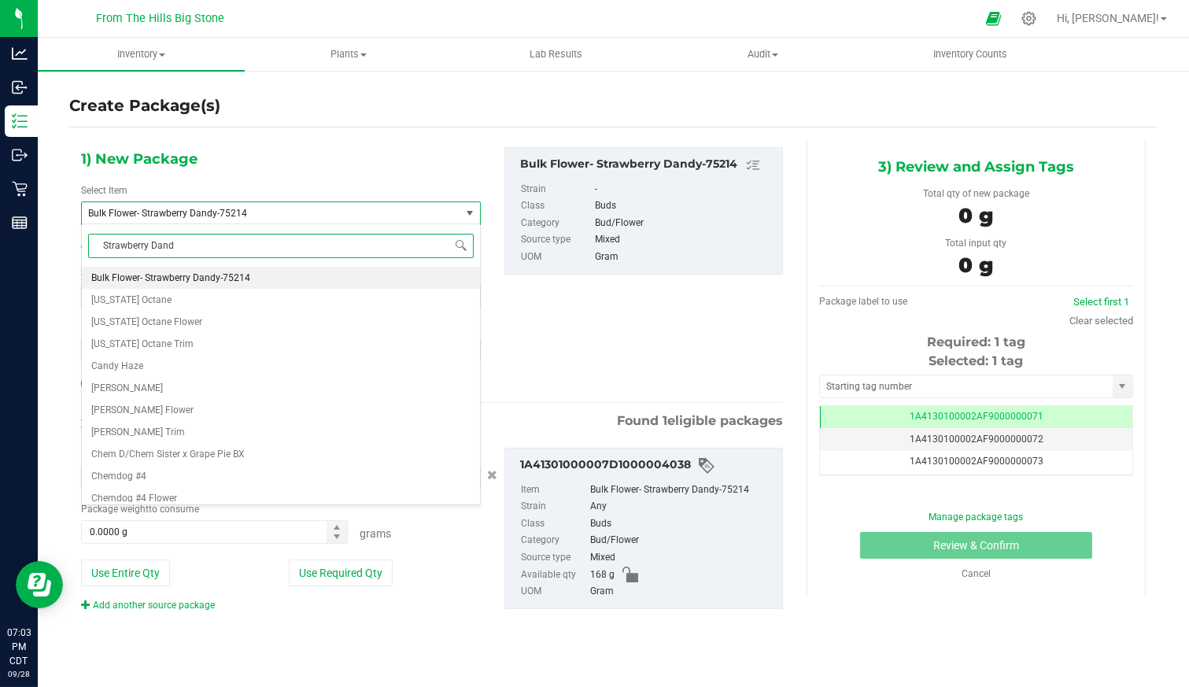
type input "Strawberry Dandy"
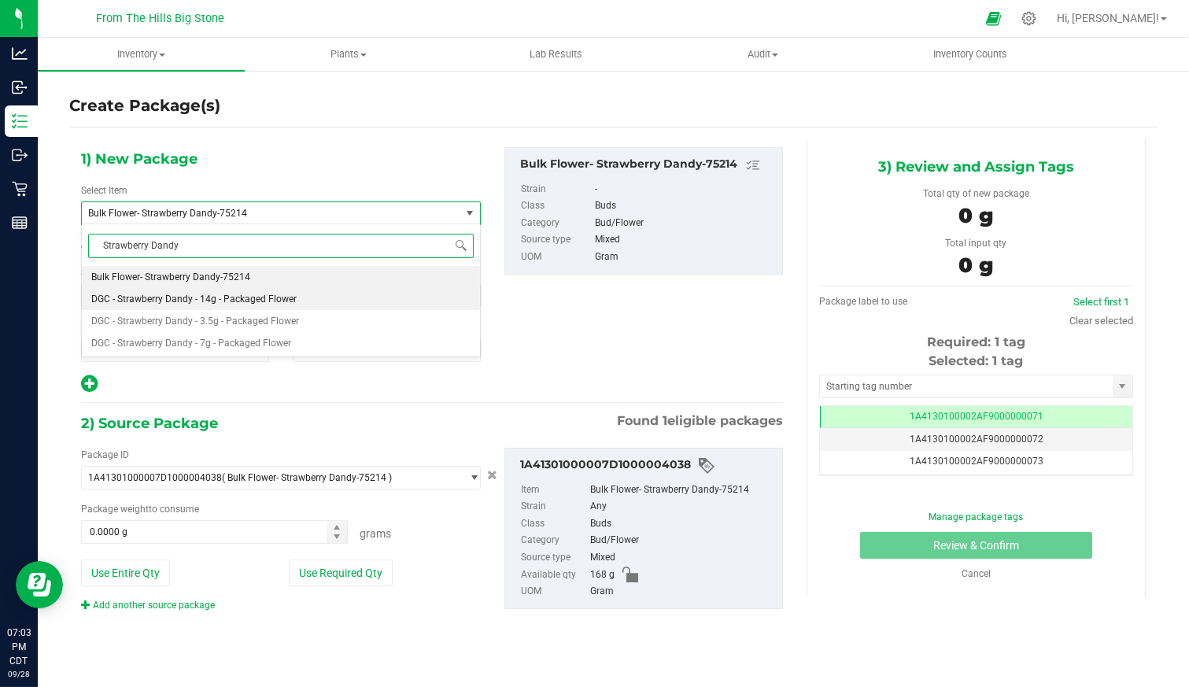
click at [219, 305] on li "DGC - Strawberry Dandy - 14g - Packaged Flower" at bounding box center [281, 299] width 398 height 22
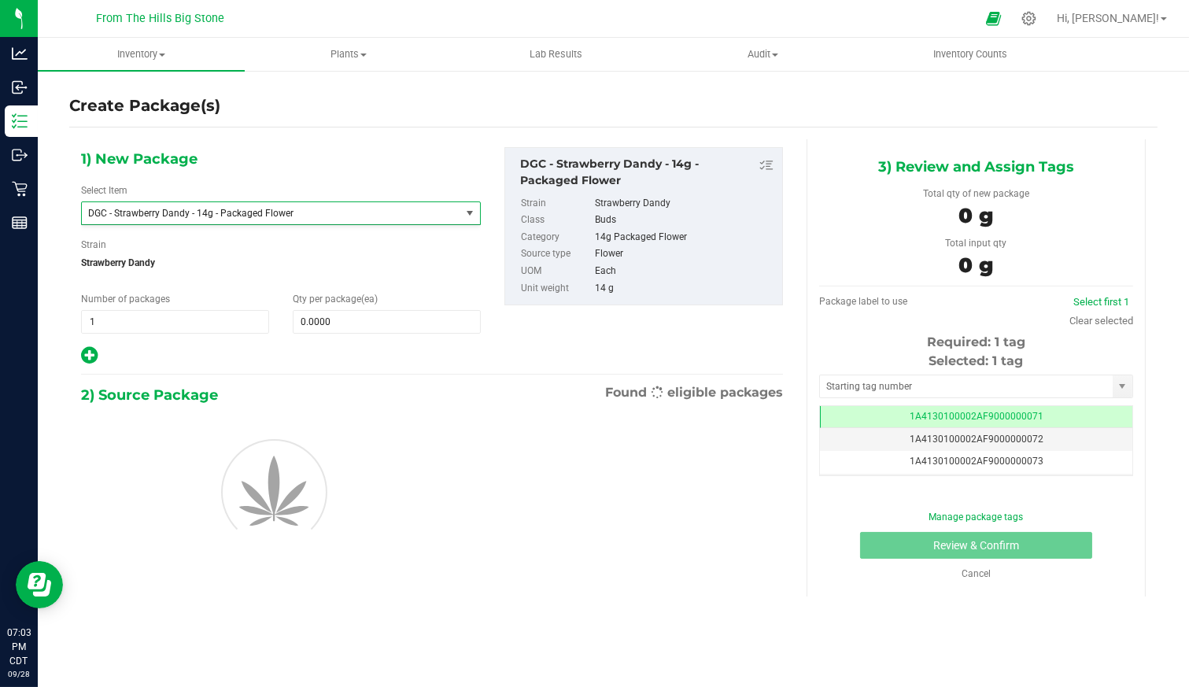
type input "0"
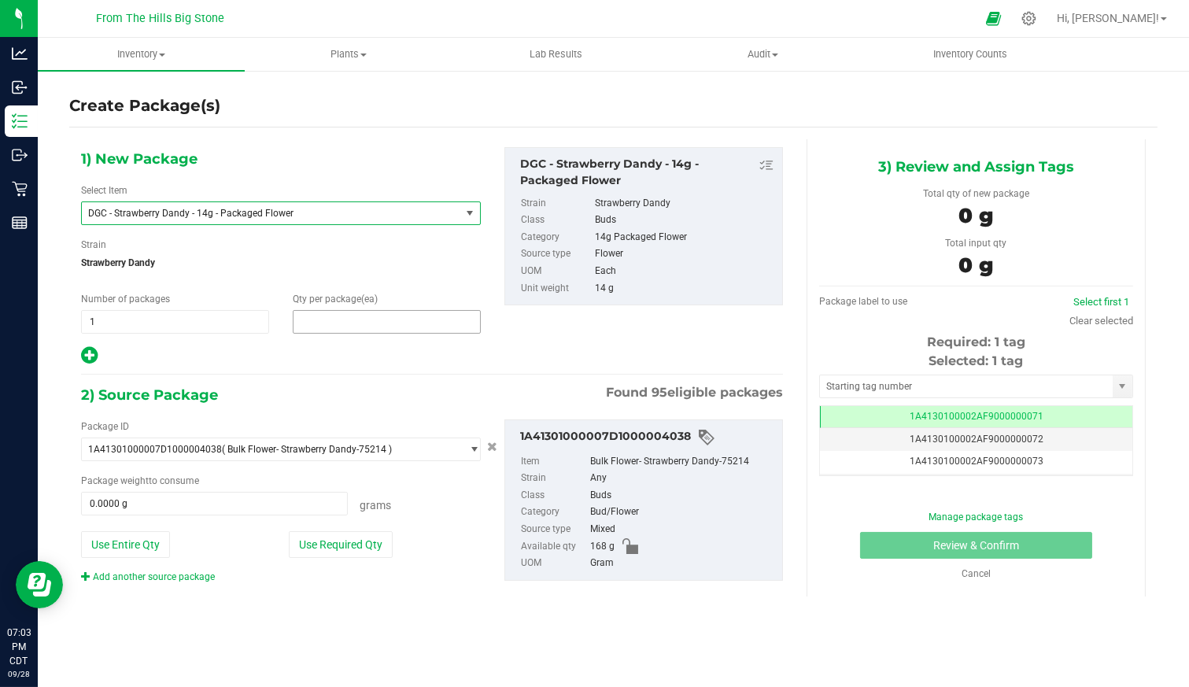
click at [345, 323] on span at bounding box center [387, 322] width 188 height 24
type input "5"
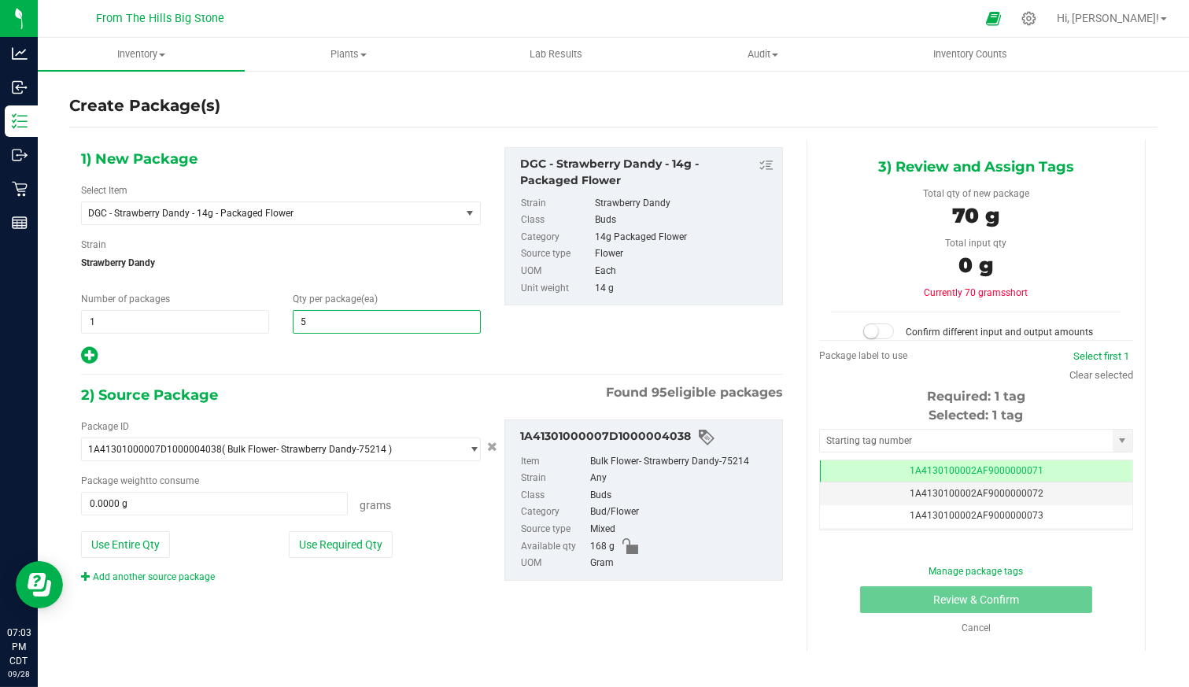
type input "5"
click at [320, 539] on button "Use Required Qty" at bounding box center [341, 544] width 104 height 27
type input "70.0000 g"
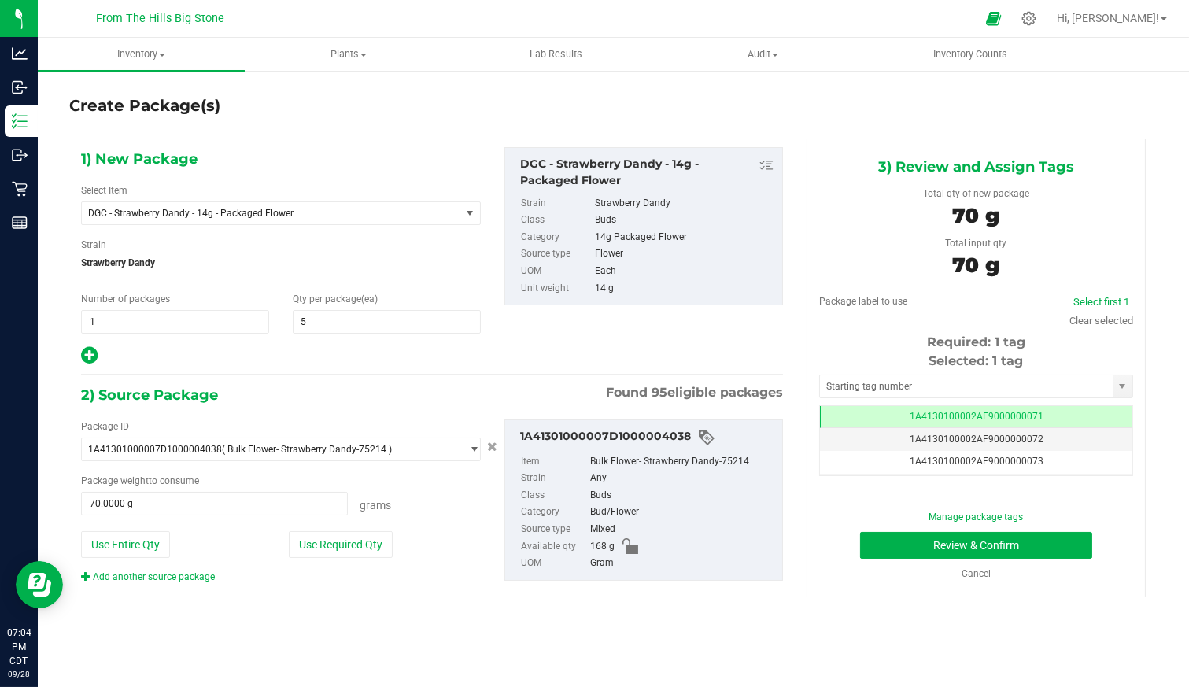
click at [364, 533] on button "Use Required Qty" at bounding box center [341, 544] width 104 height 27
click at [937, 542] on button "Review & Confirm" at bounding box center [976, 545] width 232 height 27
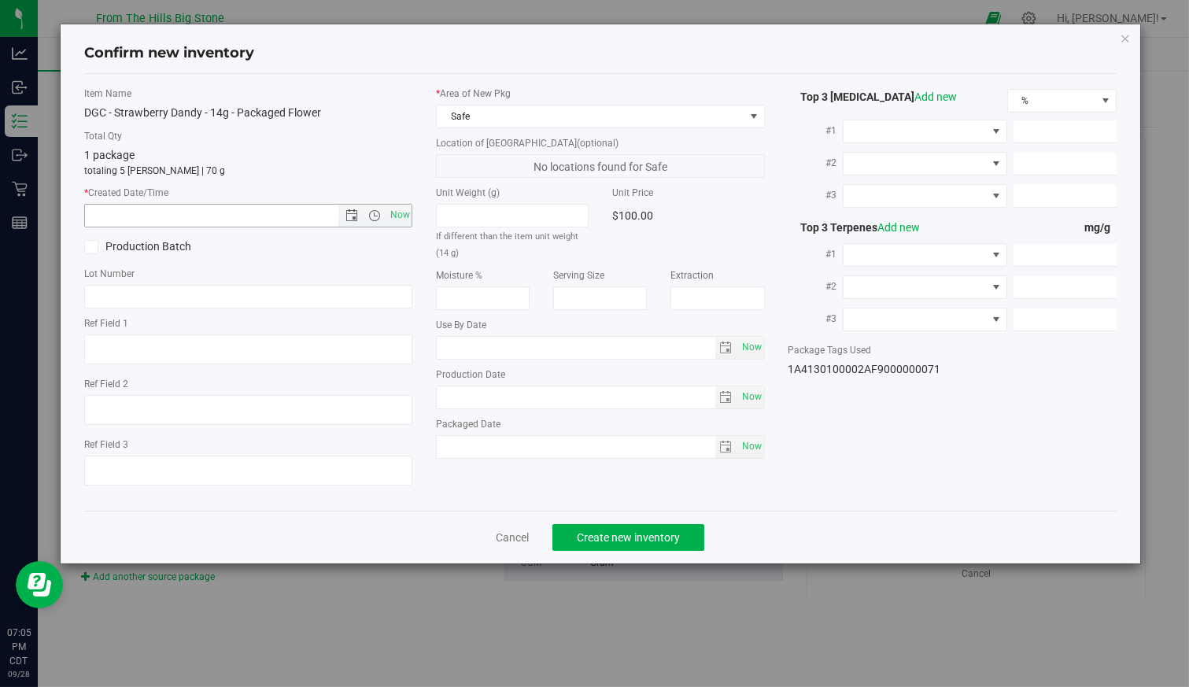
click at [395, 213] on span "Now" at bounding box center [399, 215] width 27 height 23
type input "9/28/2025 7:05 PM"
click at [934, 131] on span at bounding box center [915, 131] width 143 height 22
click at [901, 191] on li "THC" at bounding box center [925, 196] width 163 height 27
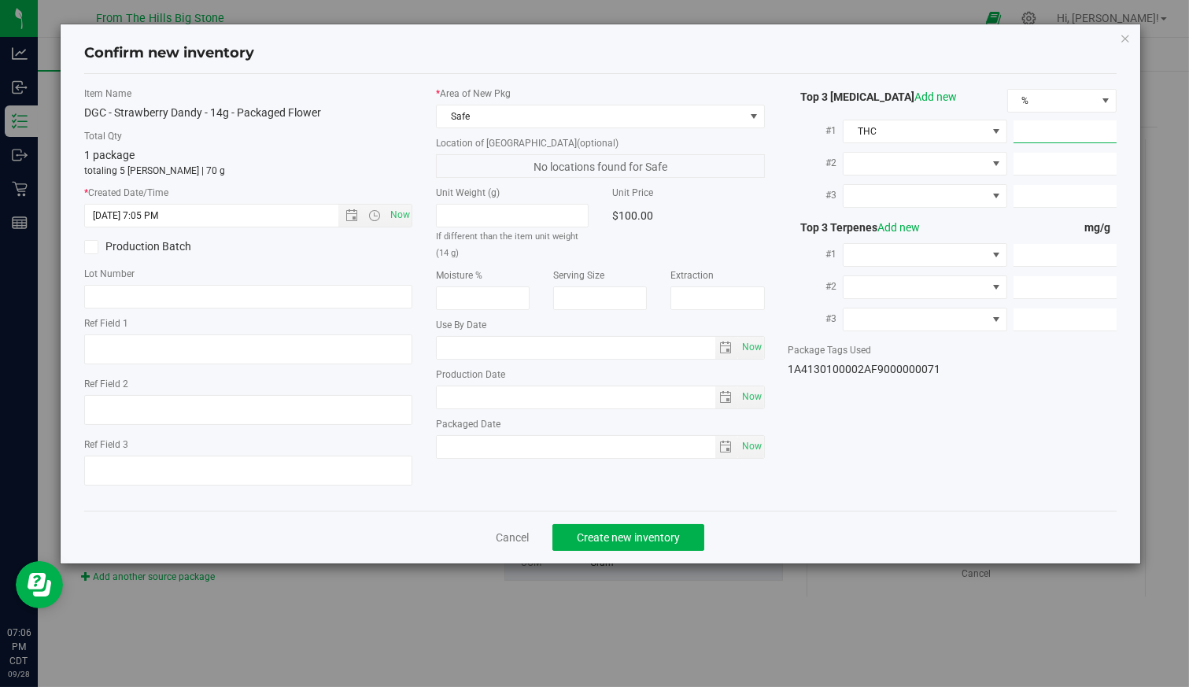
click at [1079, 131] on span at bounding box center [1065, 131] width 103 height 23
type input "30.74"
type input "30.7400"
click at [509, 346] on input "text" at bounding box center [576, 348] width 278 height 22
click at [729, 342] on span "select" at bounding box center [725, 348] width 13 height 13
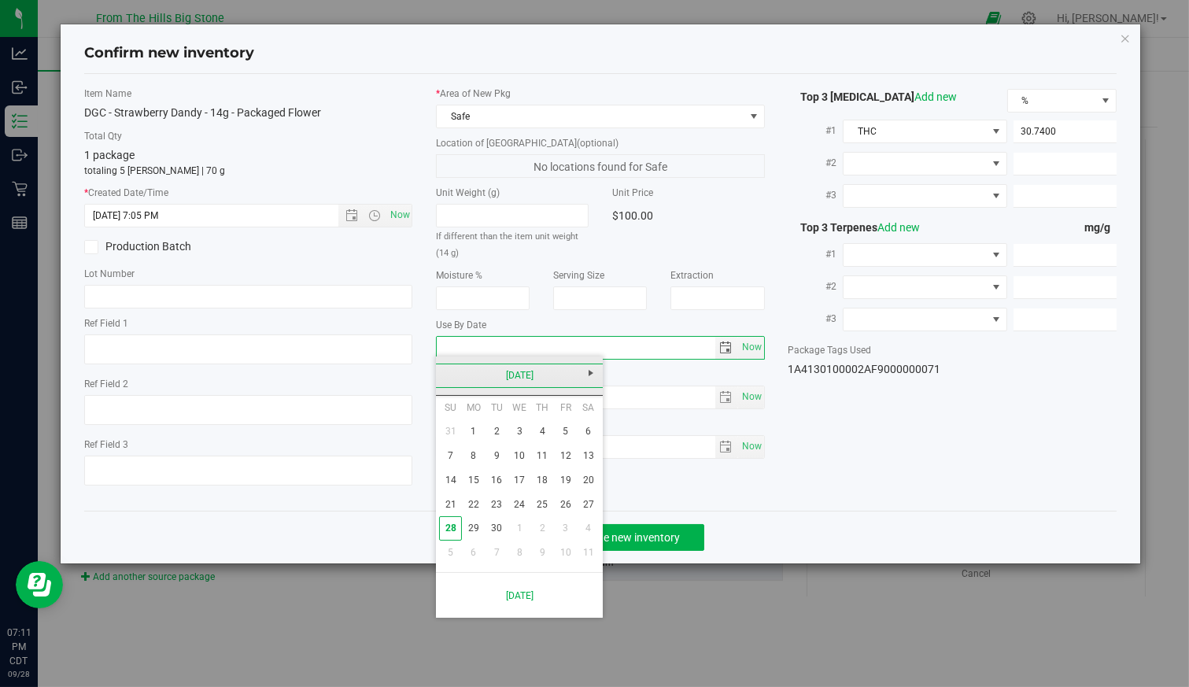
click at [549, 375] on link "September 2025" at bounding box center [519, 376] width 169 height 24
click at [523, 372] on link "2025" at bounding box center [519, 376] width 169 height 24
click at [583, 462] on link "2026" at bounding box center [580, 463] width 40 height 40
click at [534, 512] on link "Nov" at bounding box center [539, 507] width 40 height 40
click at [540, 458] on link "12" at bounding box center [542, 456] width 23 height 24
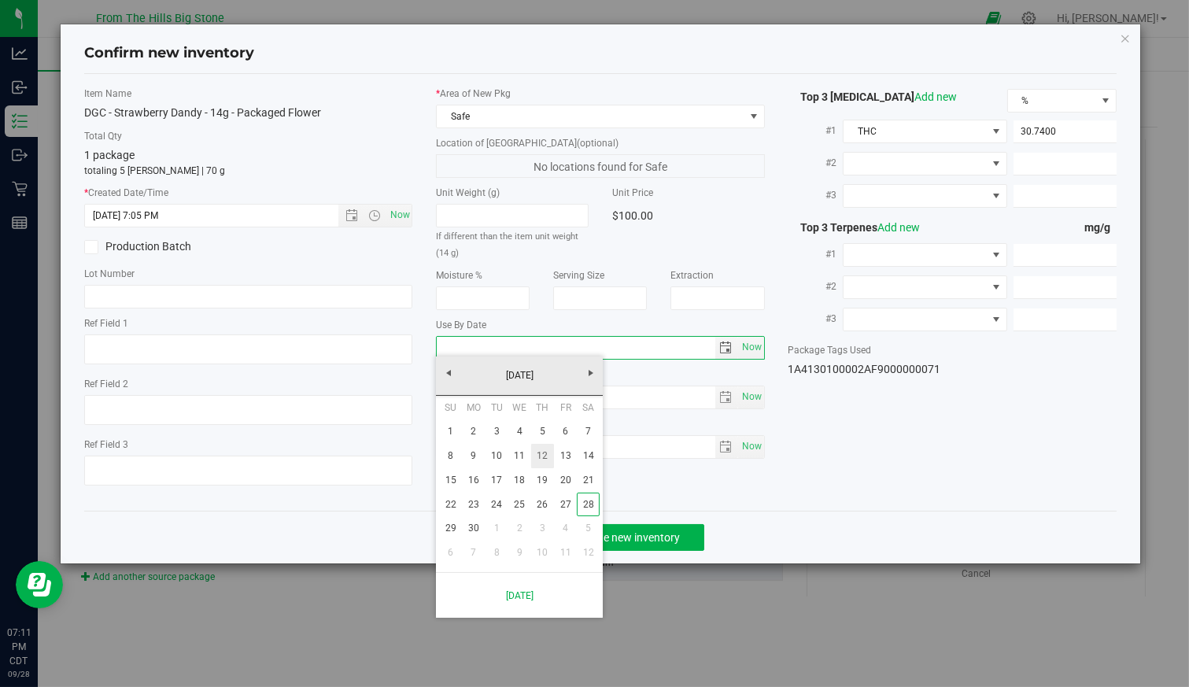
type input "2026-11-12"
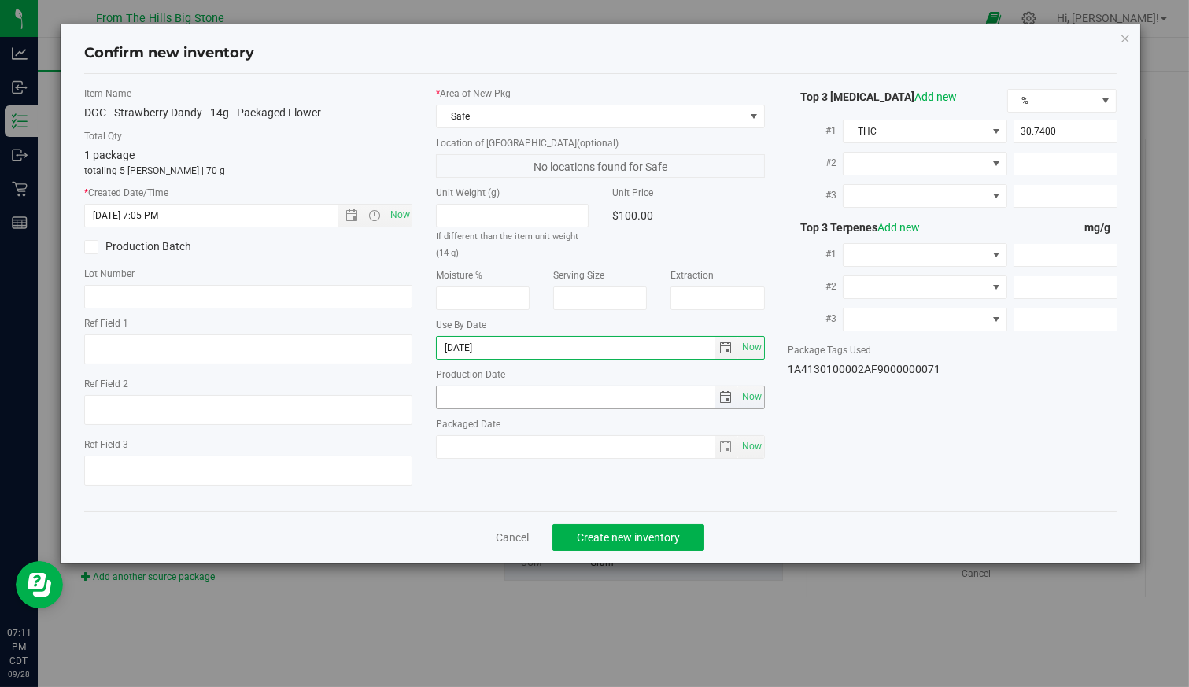
click at [727, 395] on span "select" at bounding box center [725, 397] width 13 height 13
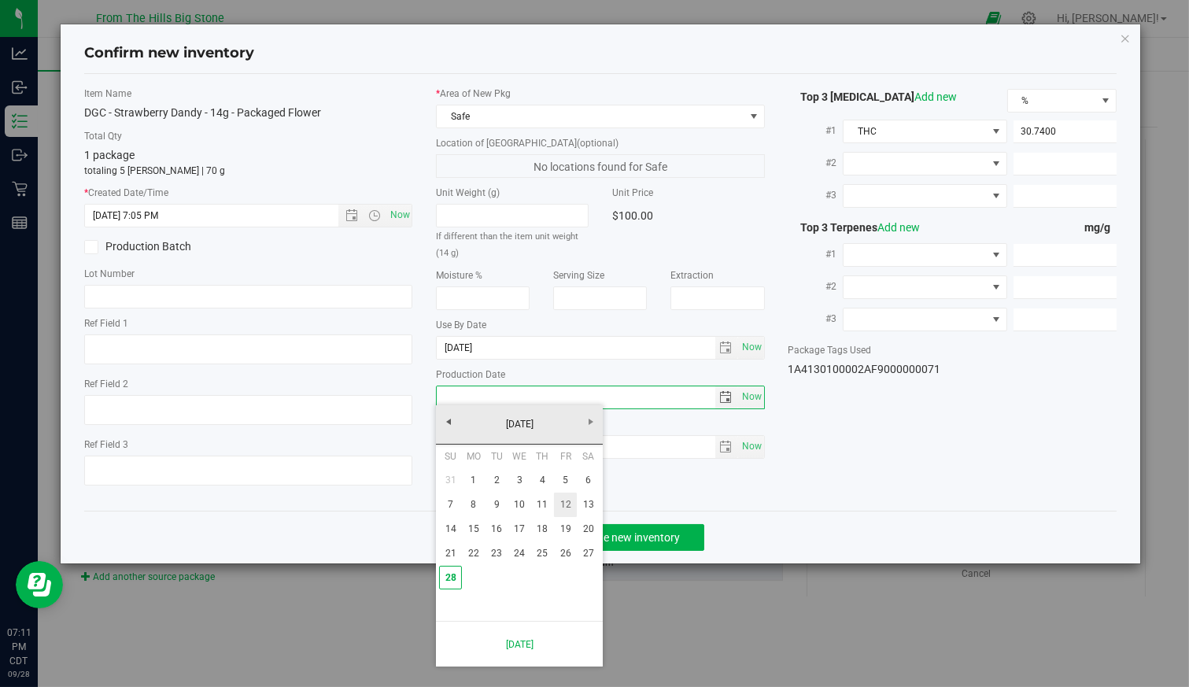
click at [569, 510] on link "12" at bounding box center [565, 505] width 23 height 24
type input "2025-09-12"
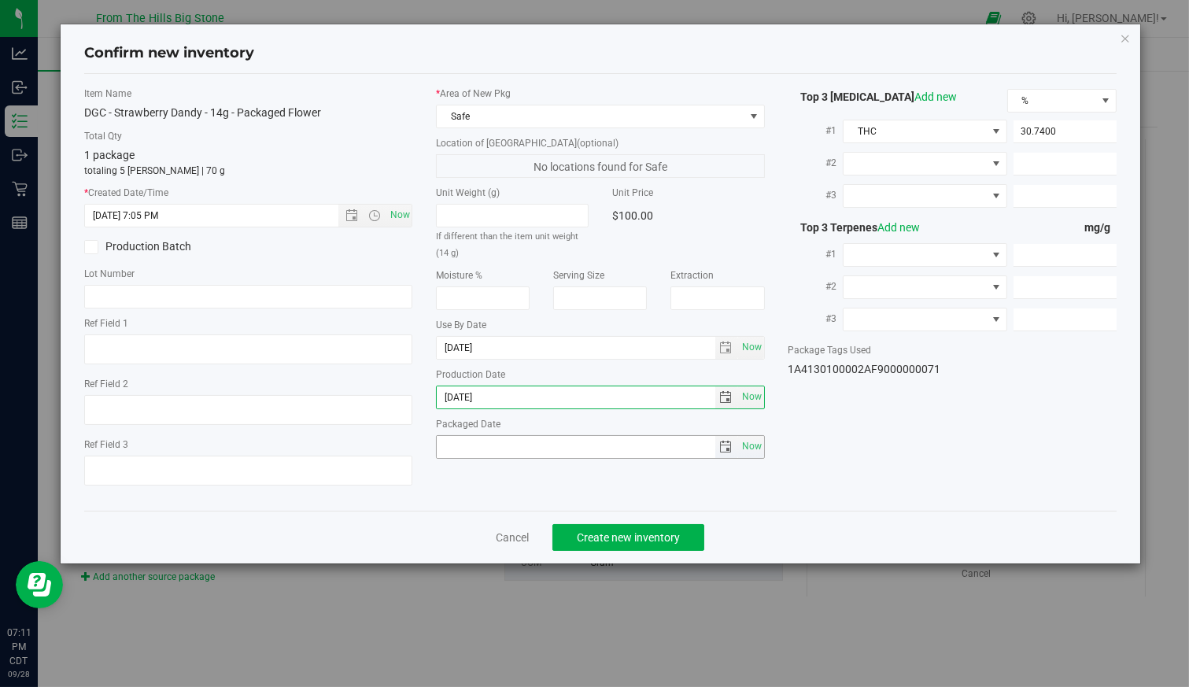
click at [727, 447] on span "select" at bounding box center [725, 447] width 13 height 13
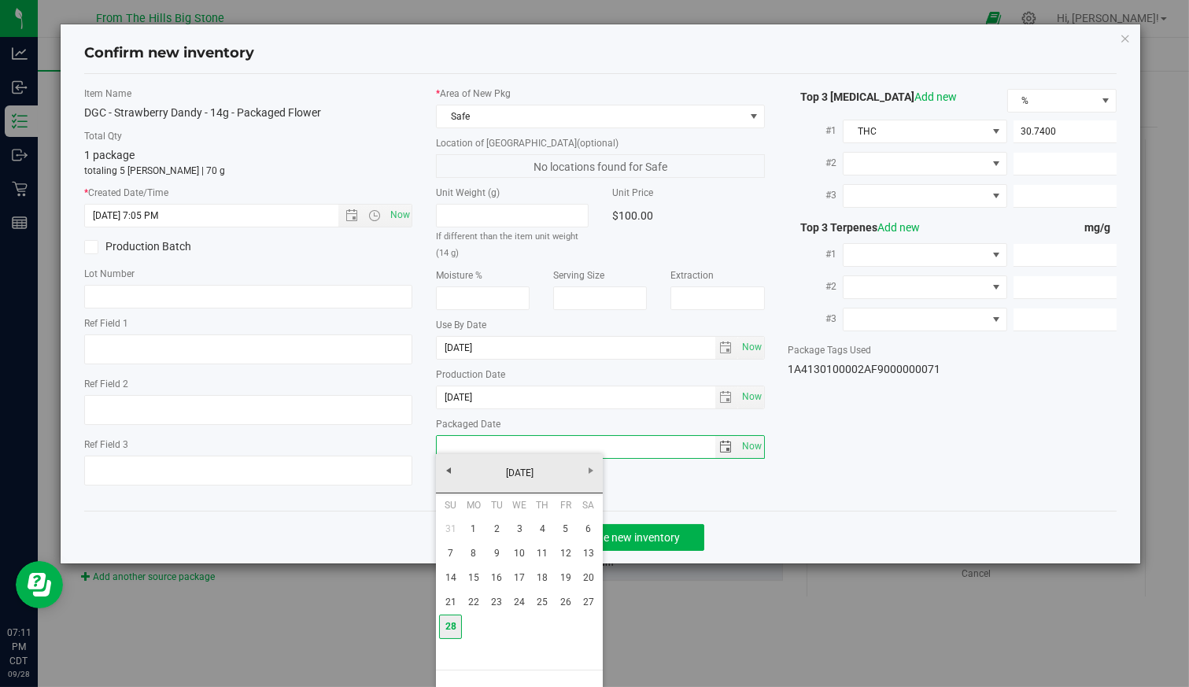
click at [453, 627] on link "28" at bounding box center [450, 627] width 23 height 24
type input "2025-09-28"
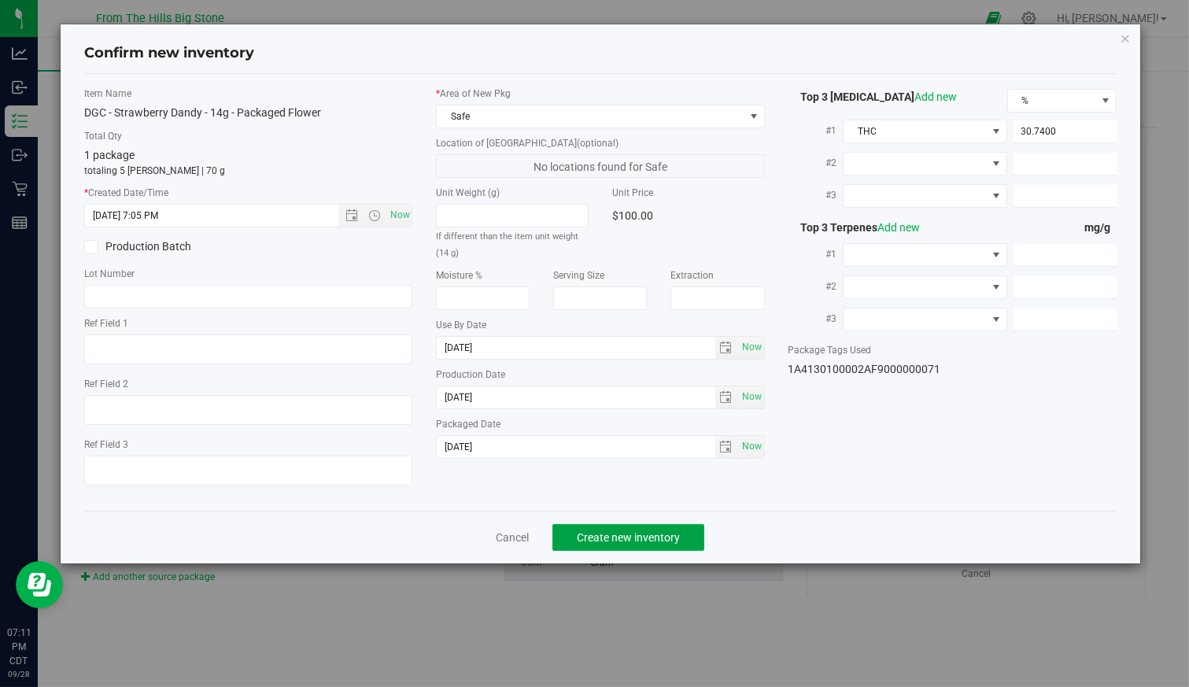
click at [680, 538] on span "Create new inventory" at bounding box center [628, 537] width 103 height 13
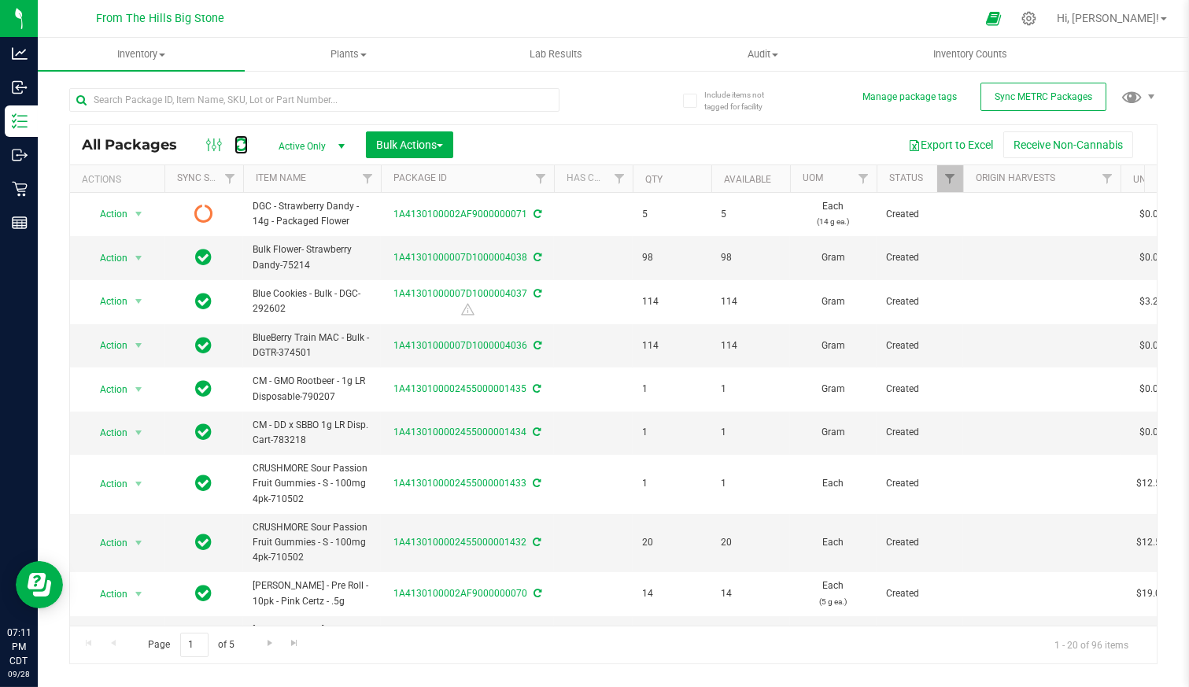
click at [241, 143] on icon at bounding box center [241, 145] width 13 height 16
click at [109, 214] on span "Action" at bounding box center [107, 214] width 43 height 22
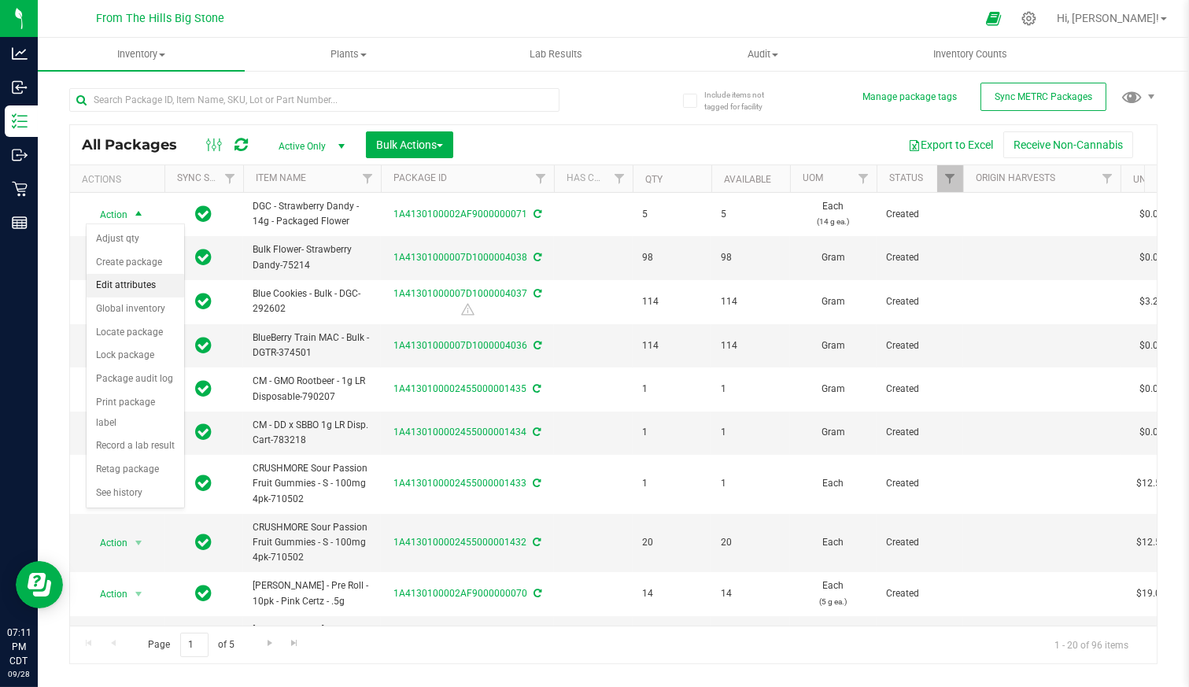
click at [108, 280] on li "Edit attributes" at bounding box center [136, 286] width 98 height 24
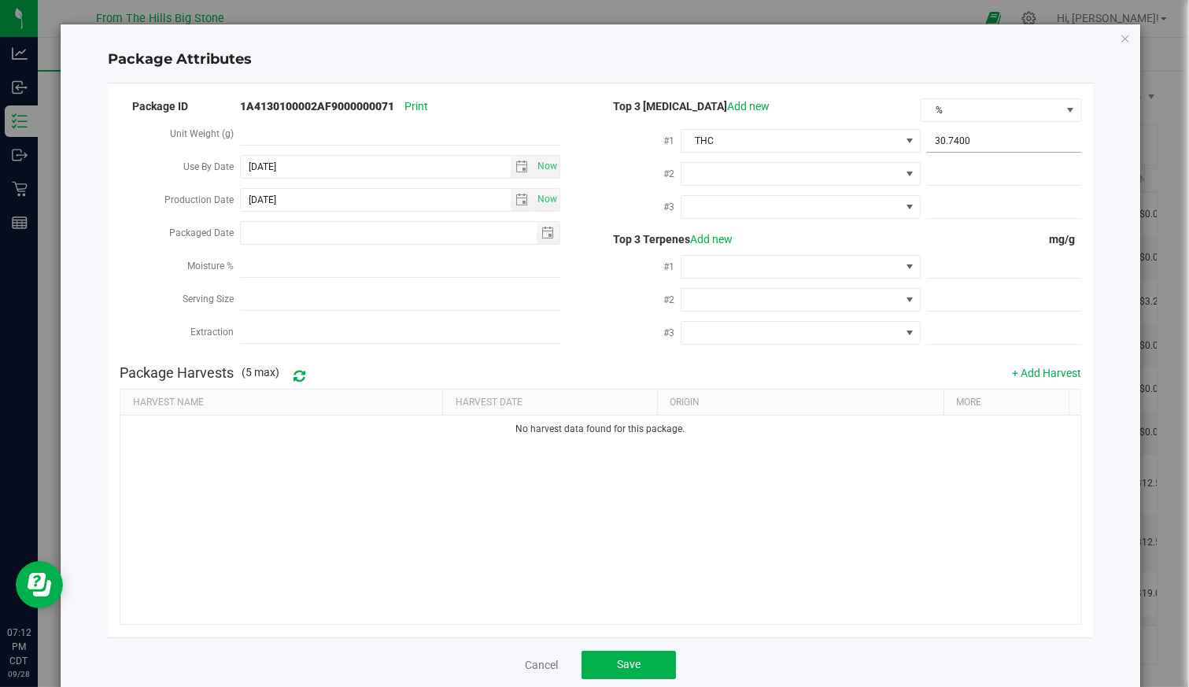
click at [1029, 136] on span "30.7400 30.74" at bounding box center [1004, 141] width 154 height 23
click at [834, 529] on div "No harvest data found for this package." at bounding box center [599, 520] width 959 height 208
click at [643, 663] on button "Save" at bounding box center [629, 665] width 94 height 28
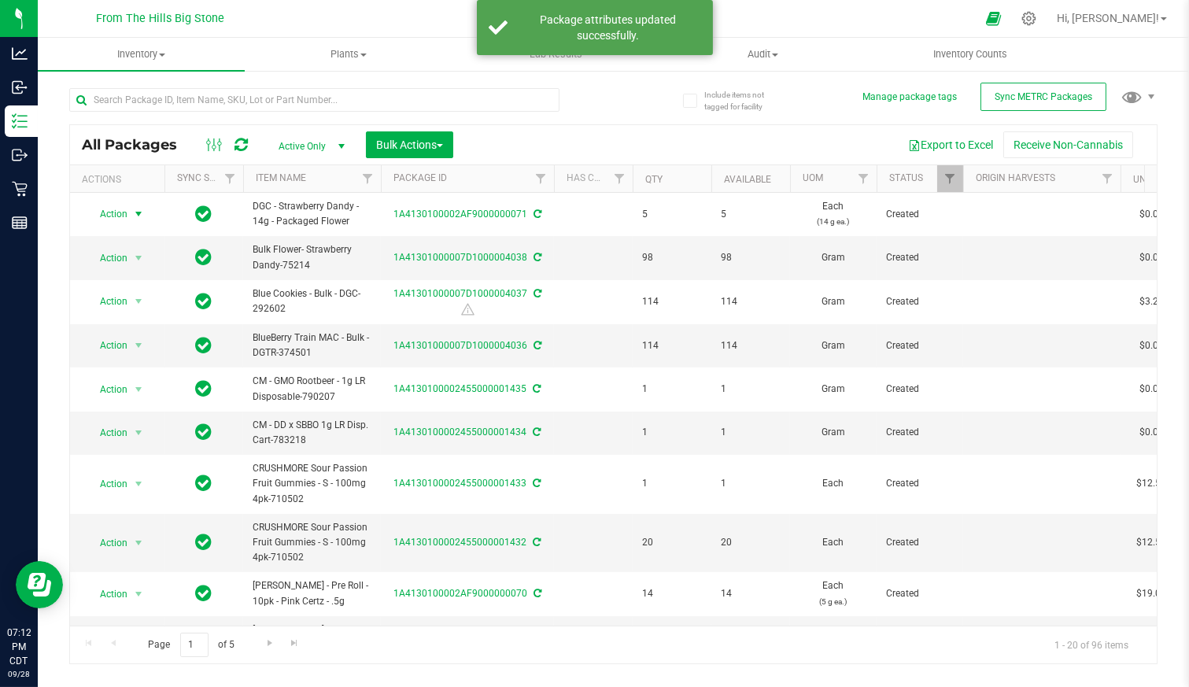
click at [127, 216] on span "Action" at bounding box center [107, 214] width 43 height 22
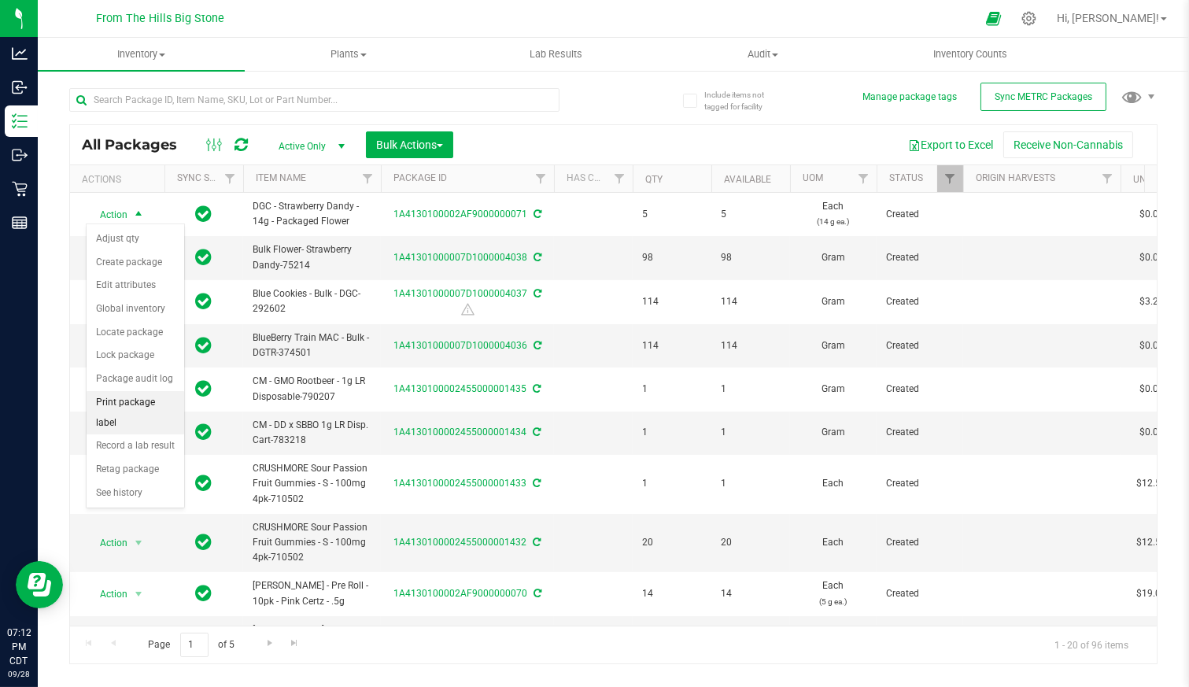
click at [127, 398] on li "Print package label" at bounding box center [136, 412] width 98 height 43
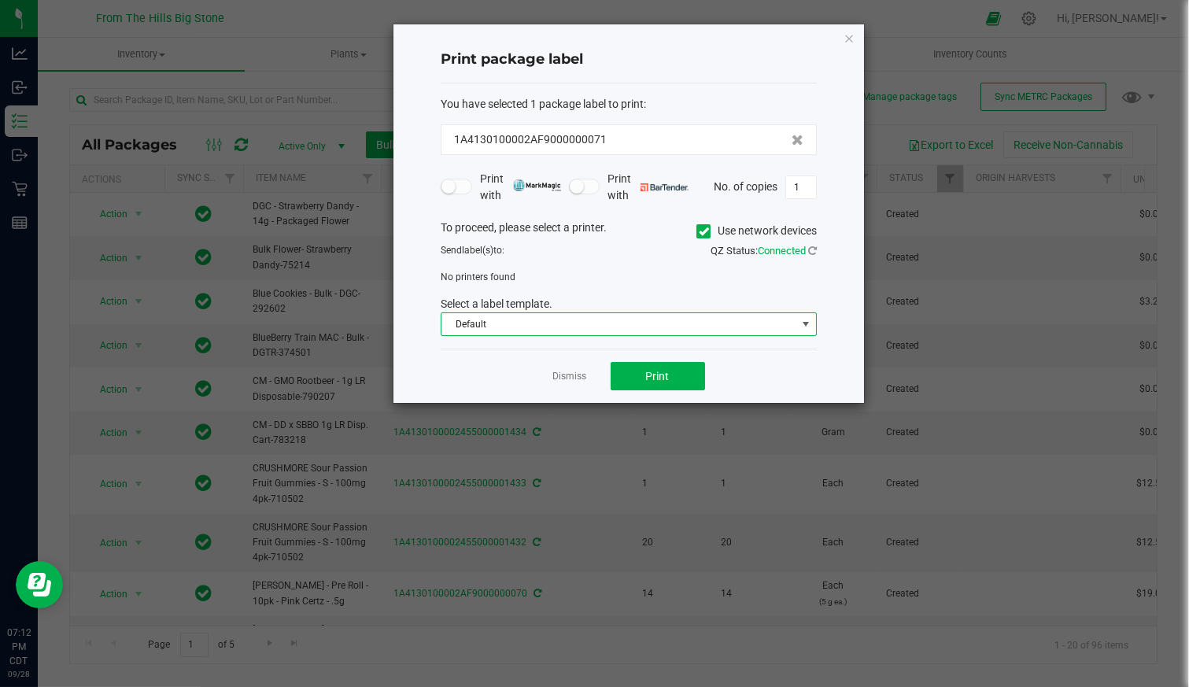
click at [620, 323] on span "Default" at bounding box center [619, 324] width 355 height 22
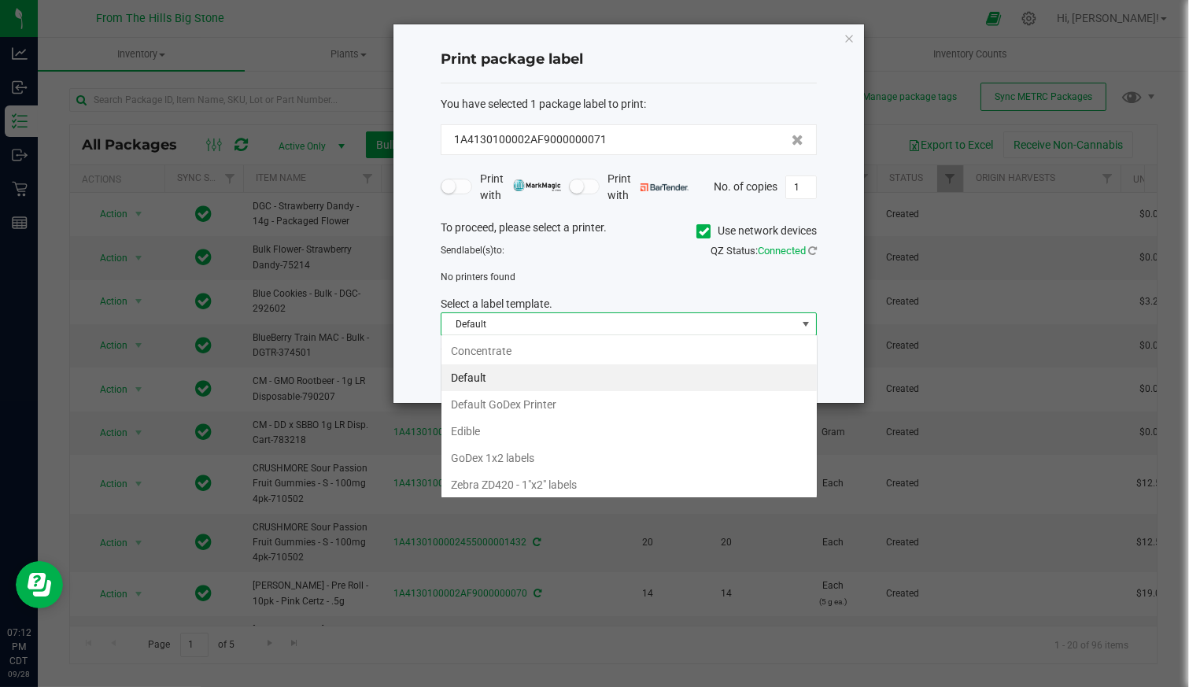
scroll to position [23, 376]
click at [600, 455] on li "GoDex 1x2 labels" at bounding box center [629, 458] width 375 height 27
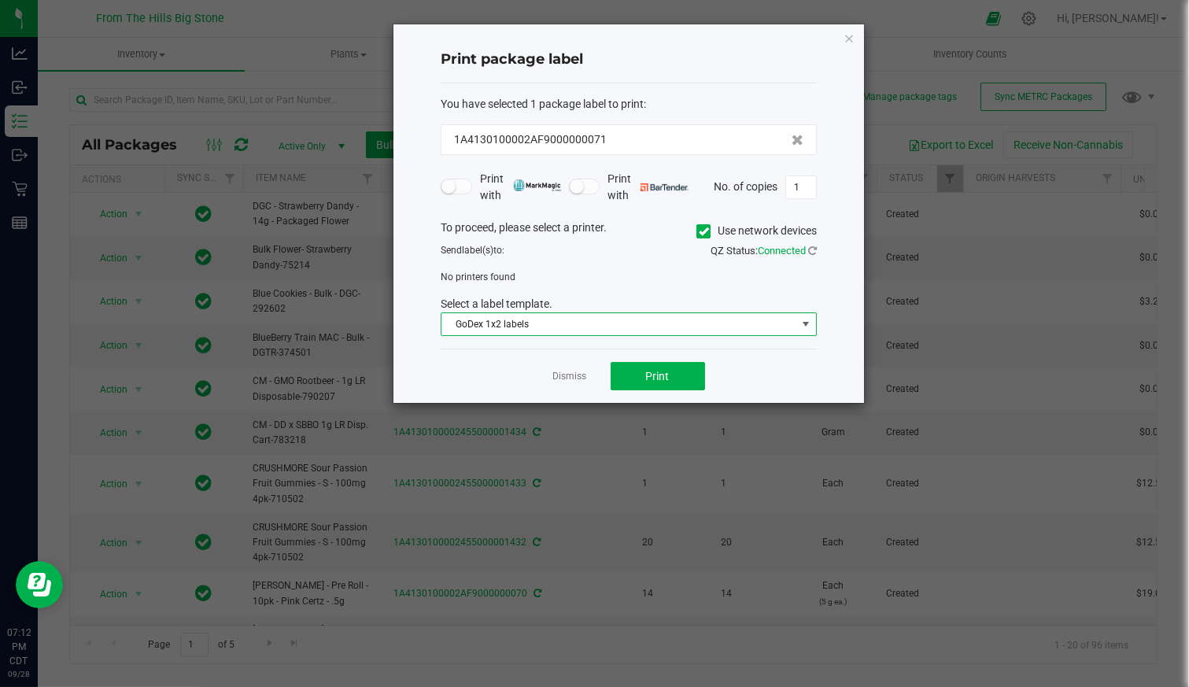
click at [705, 231] on icon at bounding box center [704, 231] width 10 height 0
click at [0, 0] on input "Use network devices" at bounding box center [0, 0] width 0 height 0
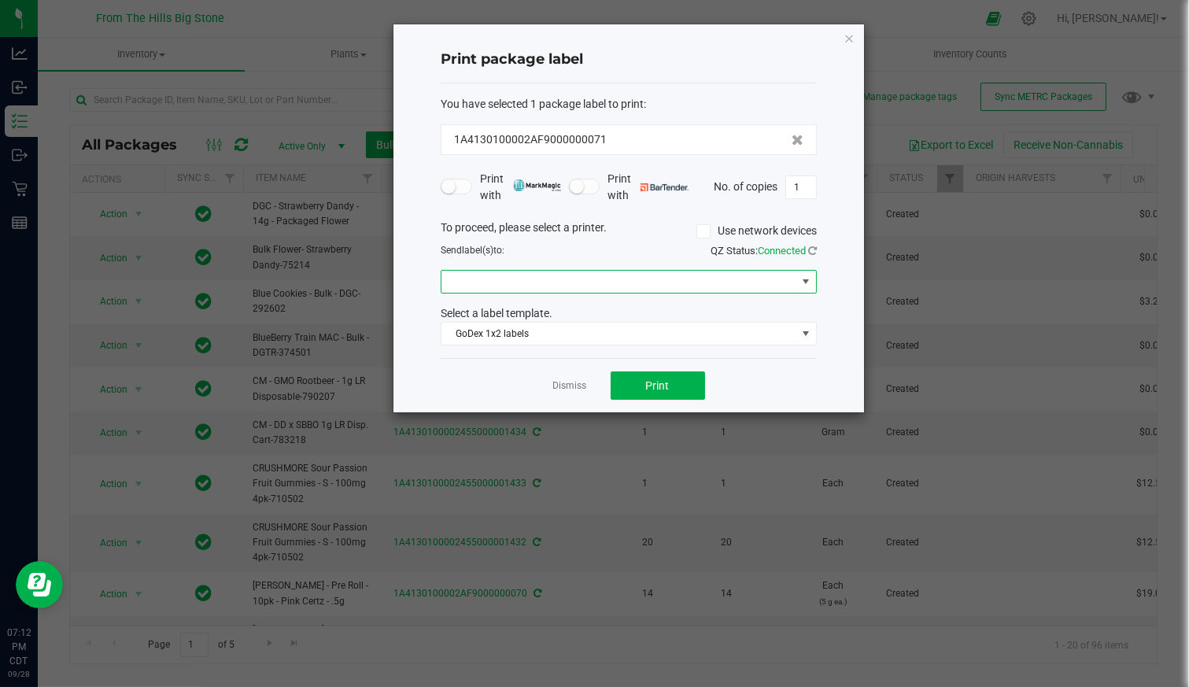
click at [584, 277] on span at bounding box center [619, 282] width 355 height 22
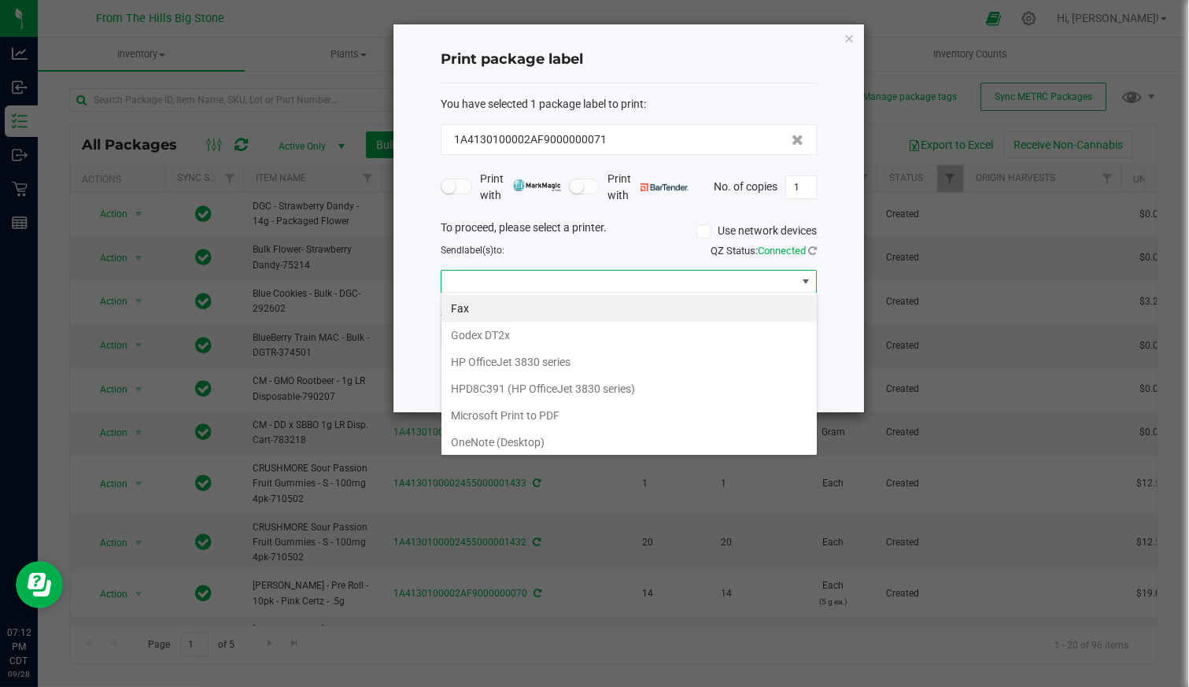
click at [593, 335] on DT2x "Godex DT2x" at bounding box center [629, 335] width 375 height 27
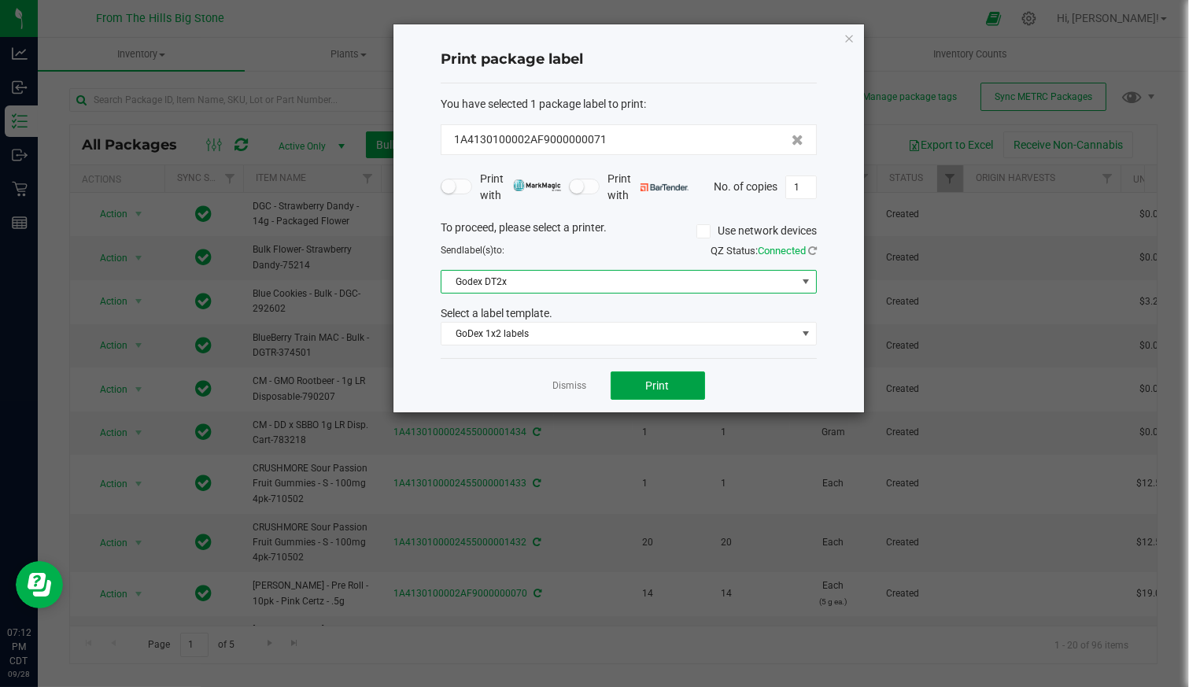
click at [679, 386] on button "Print" at bounding box center [658, 386] width 94 height 28
click at [801, 187] on input "1" at bounding box center [801, 187] width 30 height 22
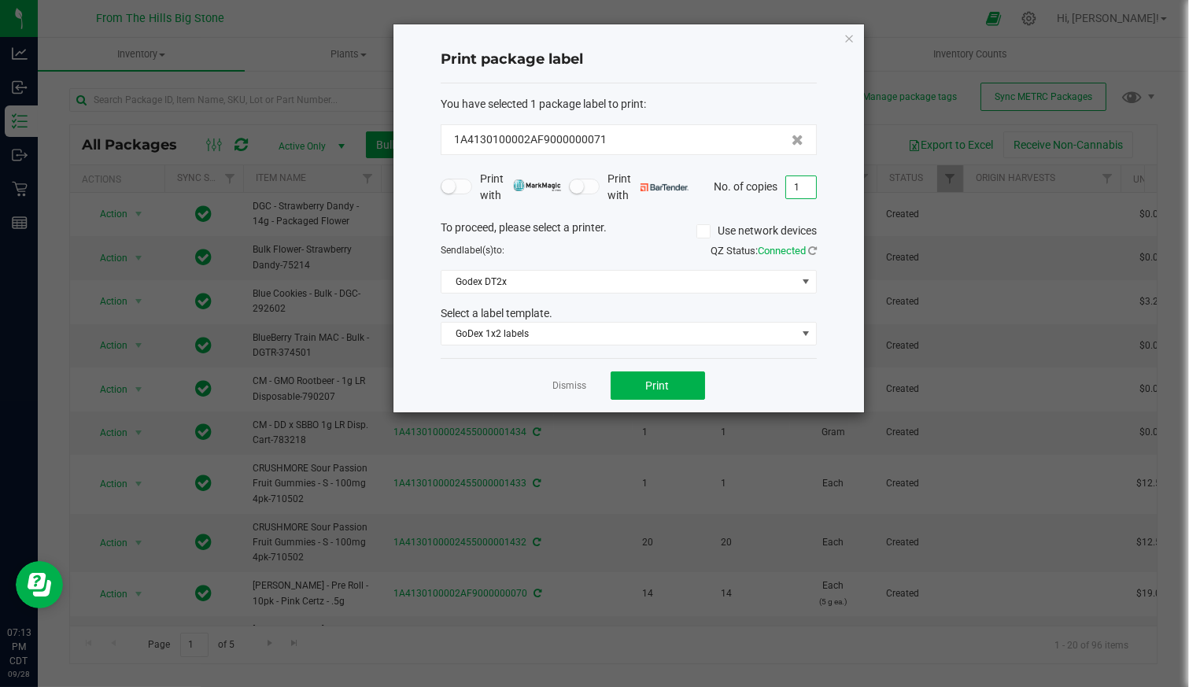
type input "8"
type input "5"
click at [675, 380] on button "Print" at bounding box center [658, 386] width 94 height 28
click at [571, 385] on link "Dismiss" at bounding box center [570, 385] width 34 height 13
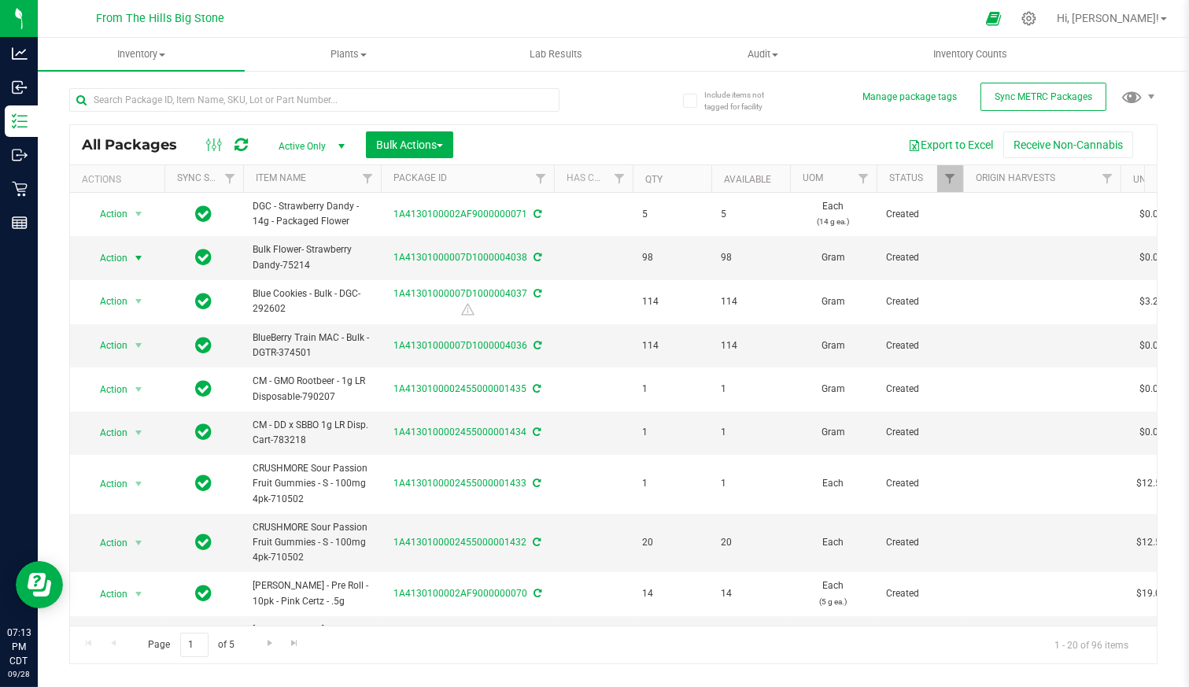
click at [124, 260] on span "Action" at bounding box center [107, 258] width 43 height 22
click at [121, 301] on li "Create package" at bounding box center [136, 306] width 98 height 24
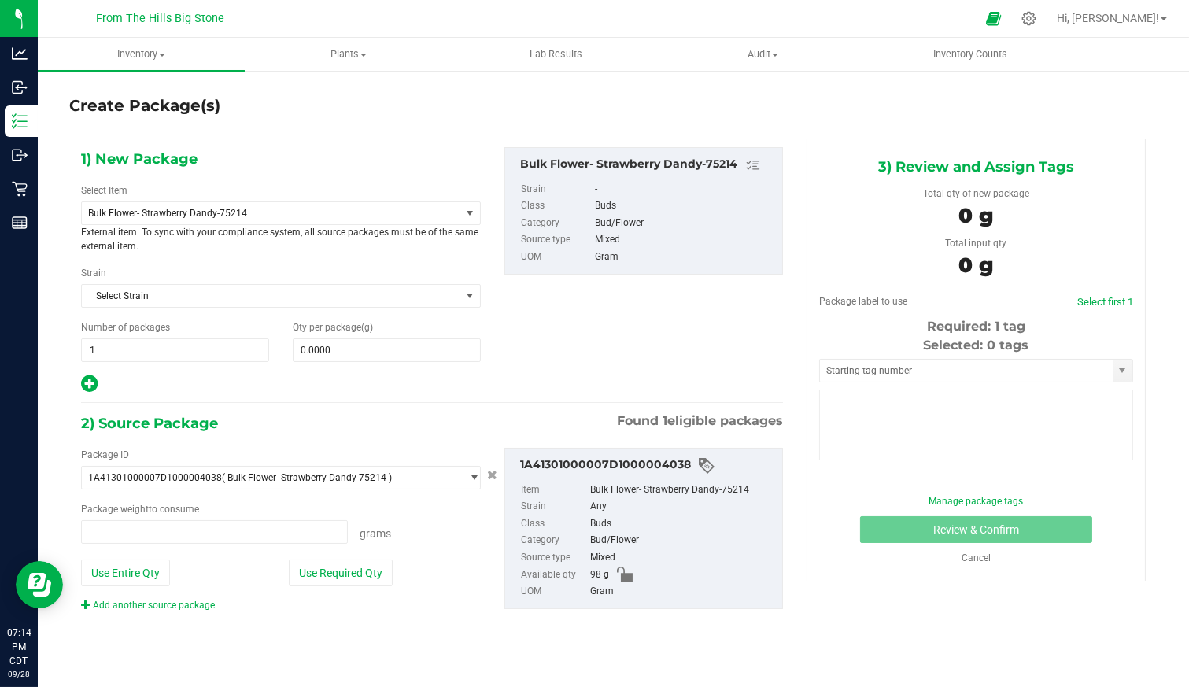
type input "0.0000 g"
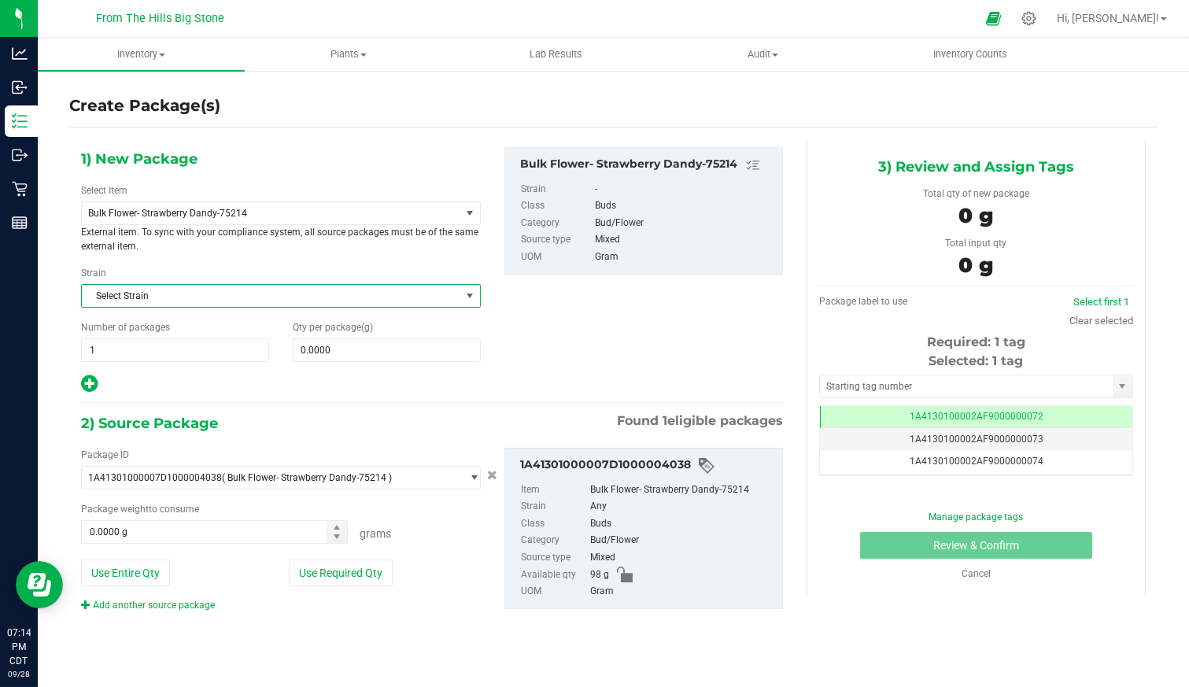
click at [121, 301] on span "Select Strain" at bounding box center [271, 296] width 379 height 22
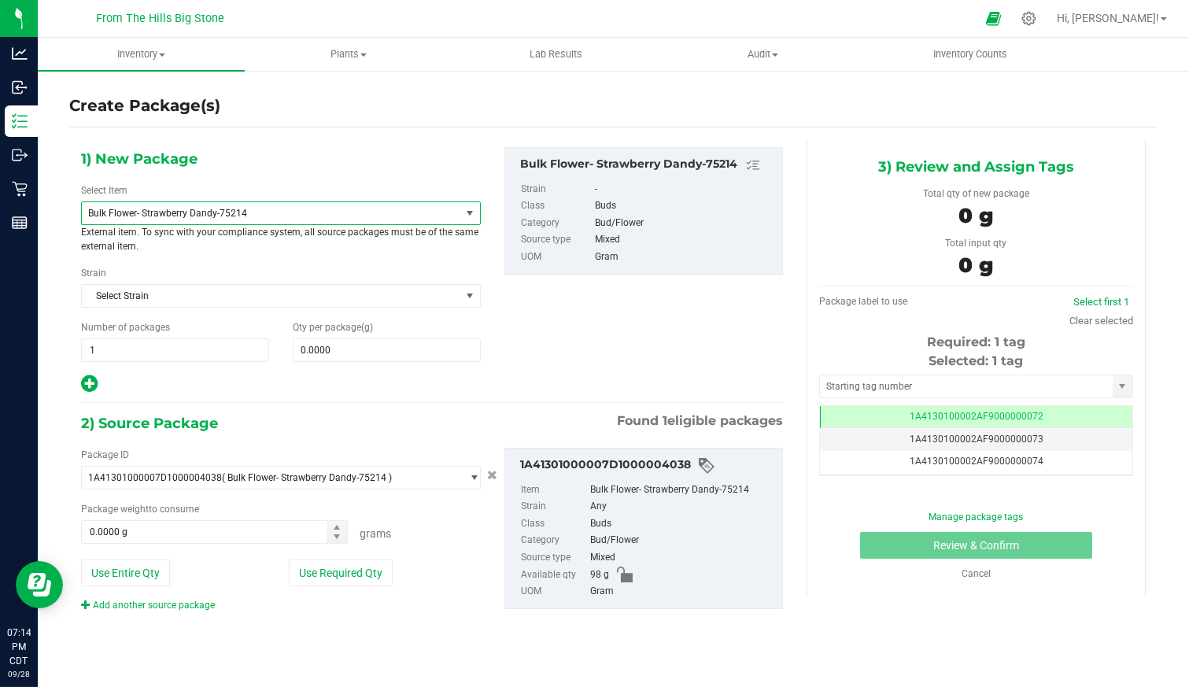
click at [211, 217] on span "Bulk Flower- Strawberry Dandy-75214" at bounding box center [263, 213] width 351 height 11
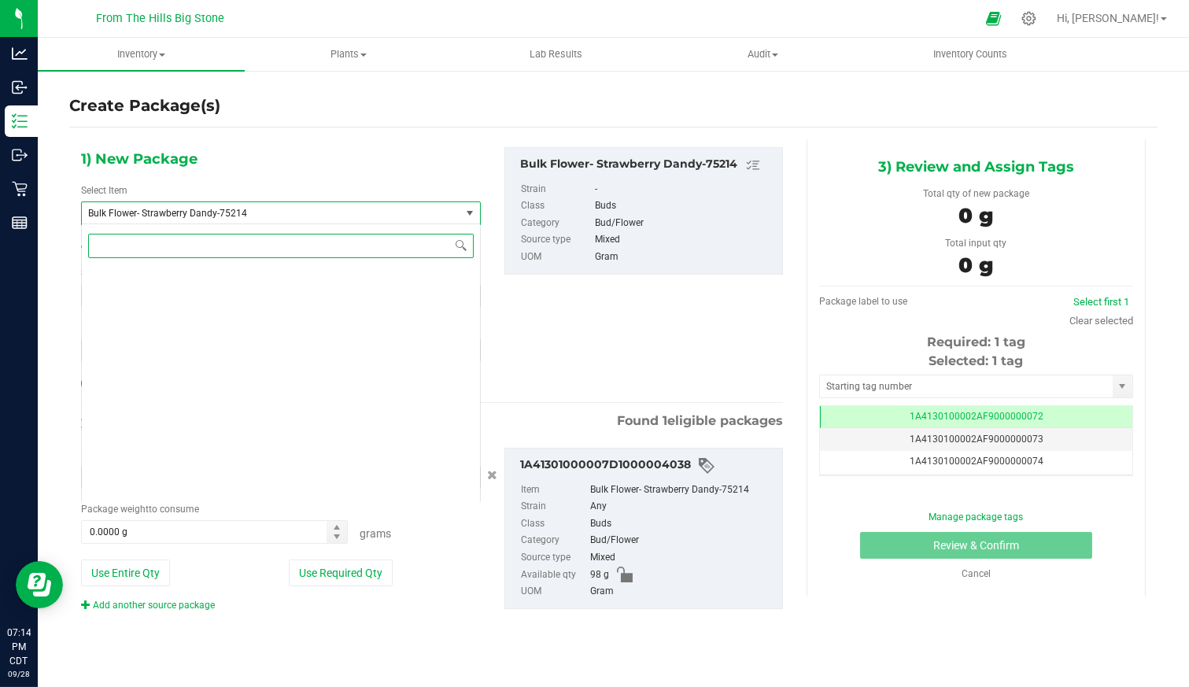
scroll to position [2666, 0]
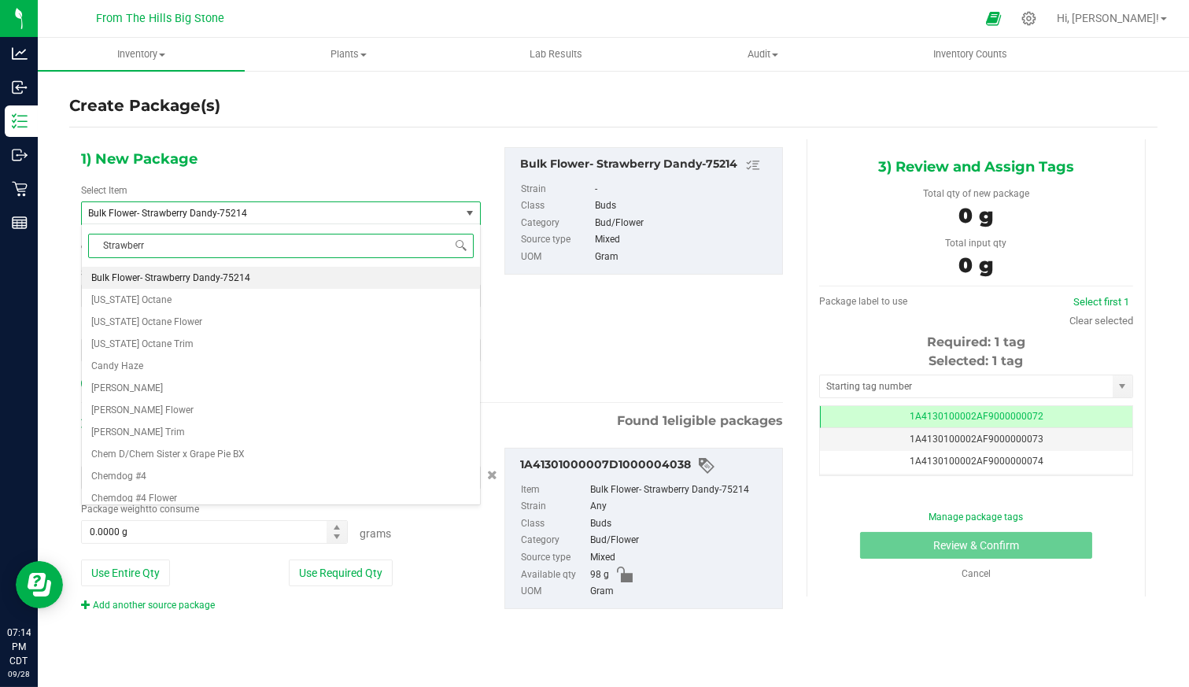
type input "Strawberry"
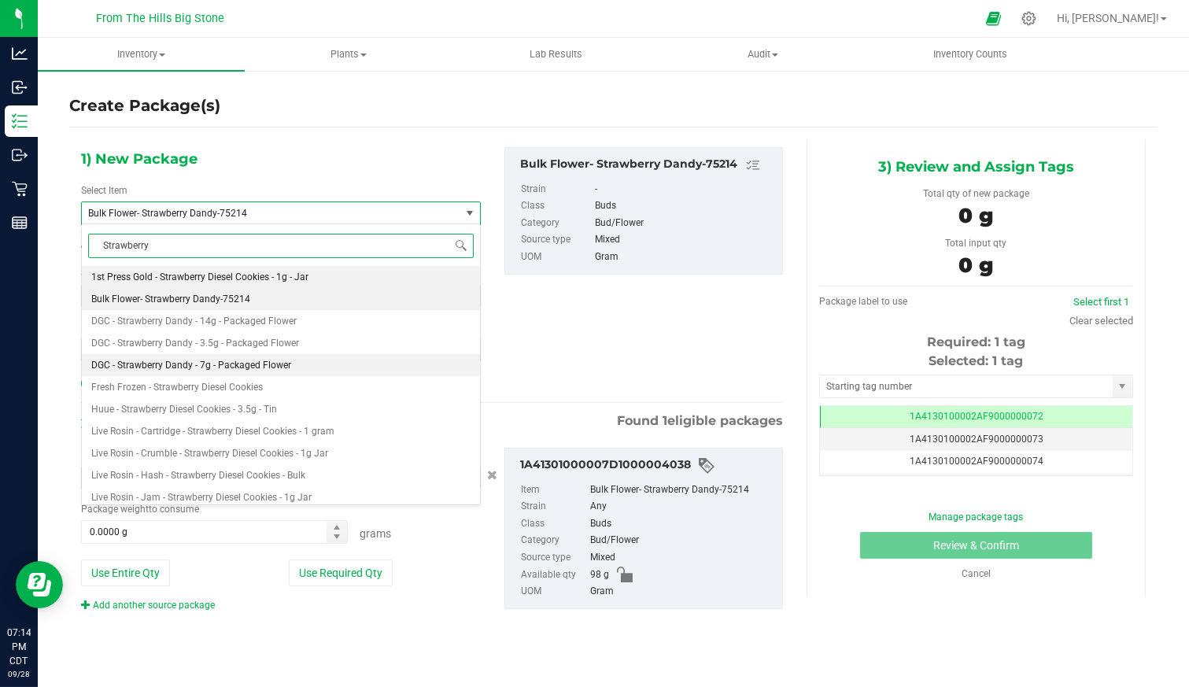
click at [270, 364] on span "DGC - Strawberry Dandy - 7g - Packaged Flower" at bounding box center [191, 365] width 200 height 11
type input "0"
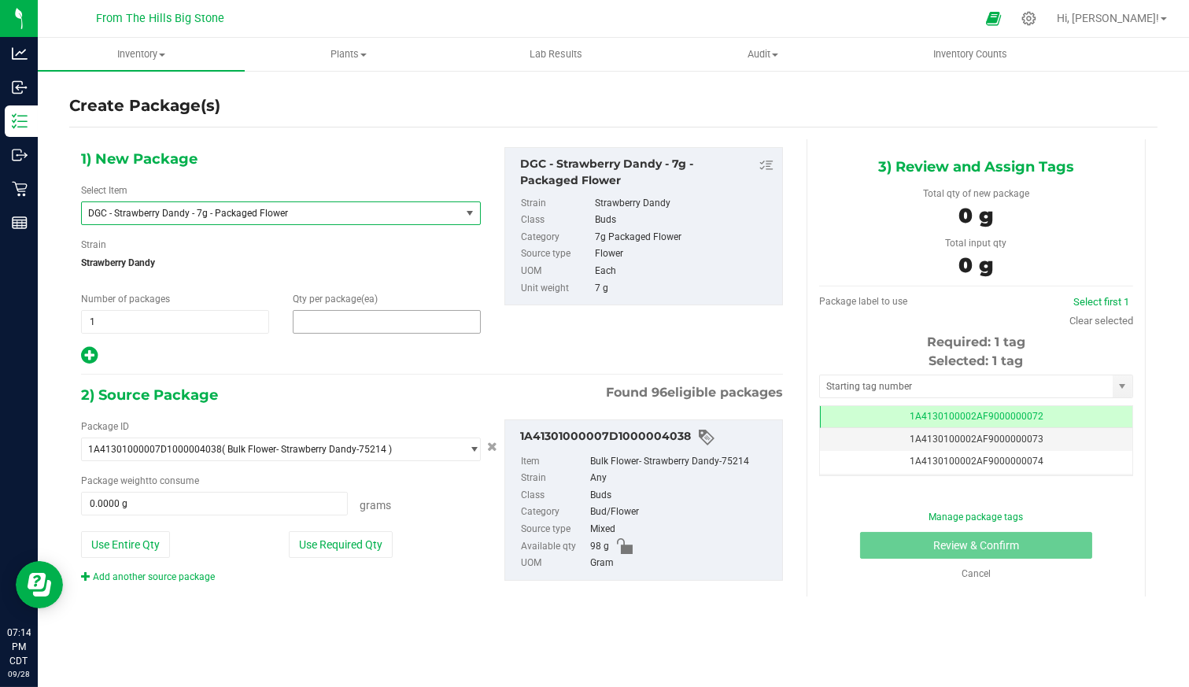
click at [322, 325] on span at bounding box center [387, 322] width 188 height 24
type input "9"
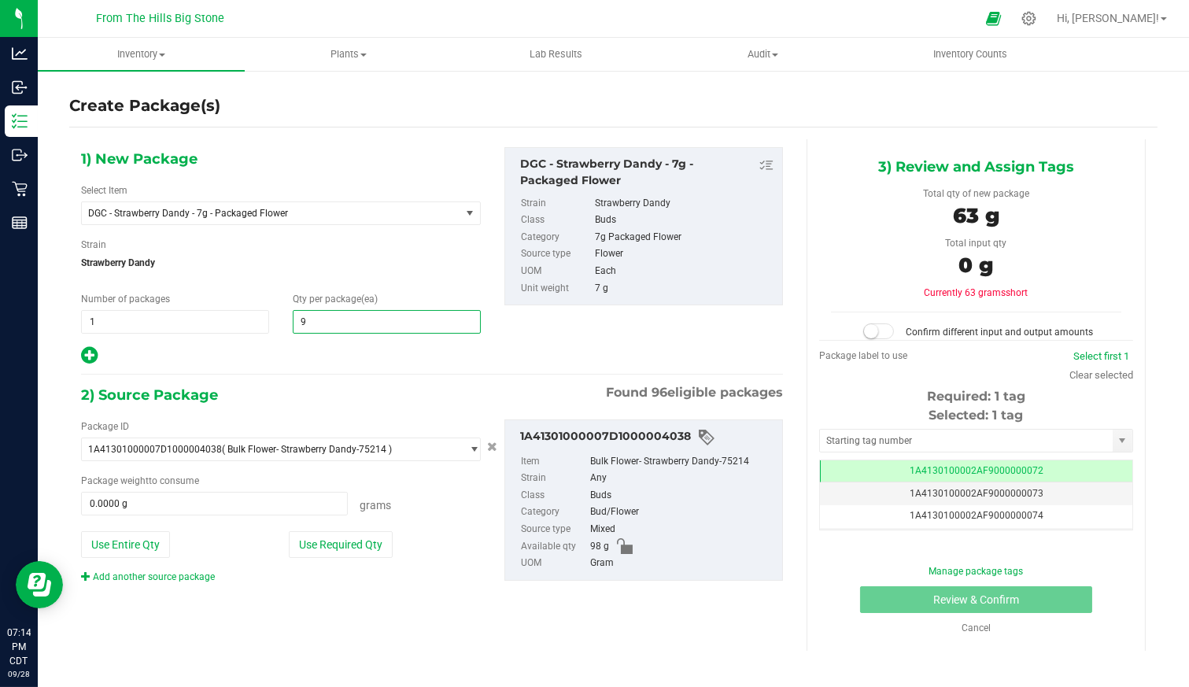
type input "9"
click at [351, 549] on button "Use Required Qty" at bounding box center [341, 544] width 104 height 27
type input "63.0000 g"
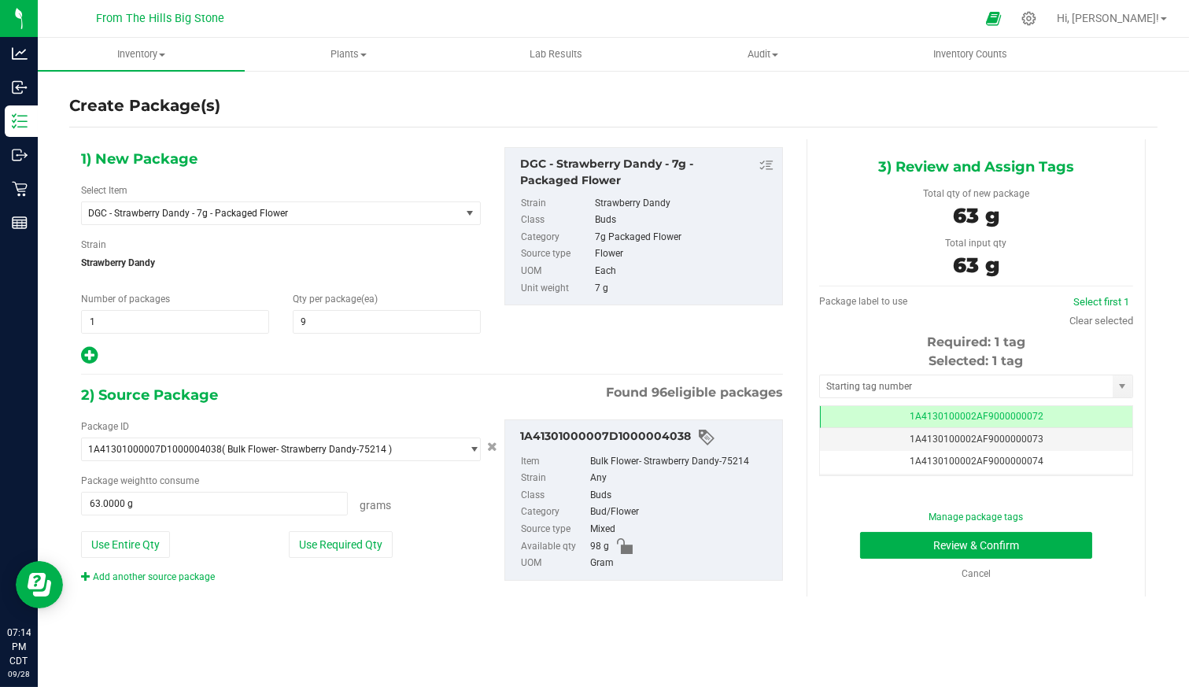
click at [351, 549] on button "Use Required Qty" at bounding box center [341, 544] width 104 height 27
click at [974, 538] on button "Review & Confirm" at bounding box center [976, 545] width 232 height 27
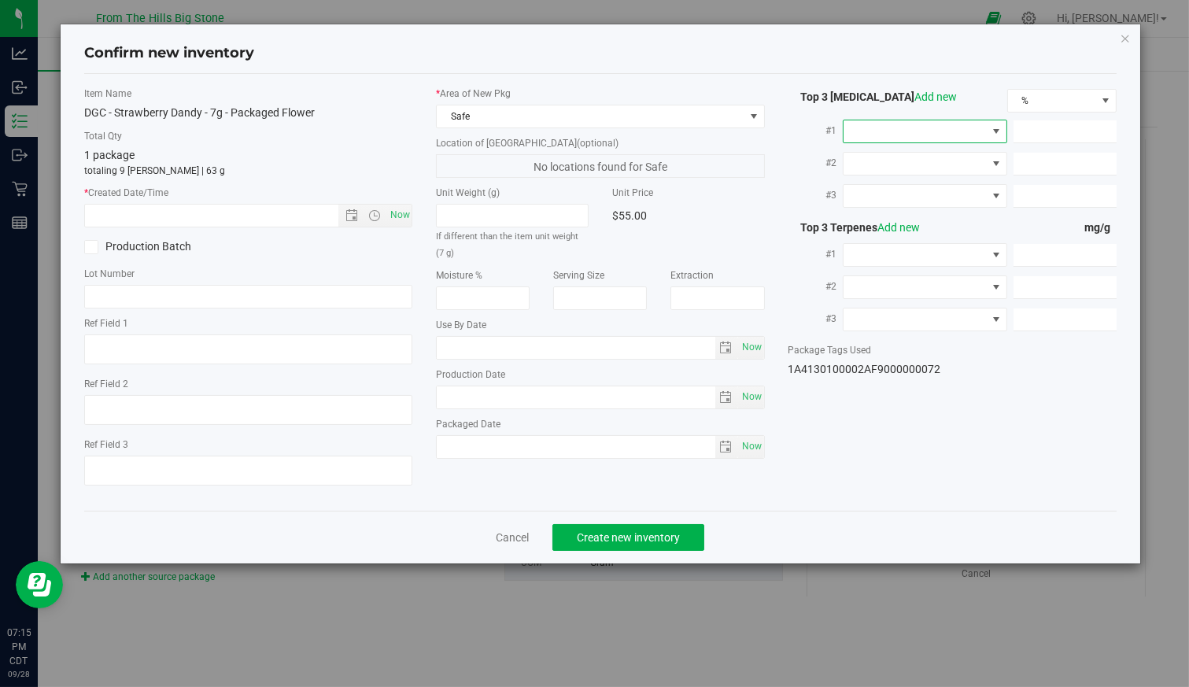
click at [941, 132] on span at bounding box center [915, 131] width 143 height 22
click at [906, 195] on li "THC" at bounding box center [925, 196] width 163 height 27
click at [1043, 134] on span at bounding box center [1065, 131] width 103 height 23
type input "30.74"
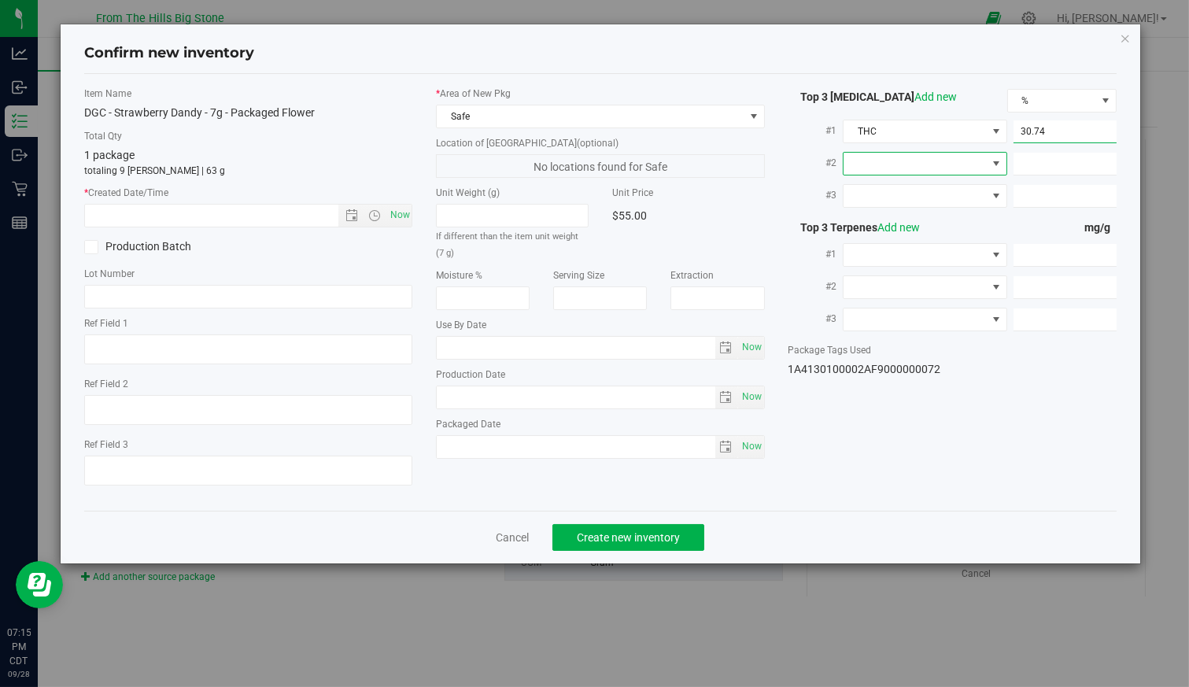
type input "30.7400"
click at [399, 216] on span "Now" at bounding box center [399, 215] width 27 height 23
type input "9/28/2025 7:15 PM"
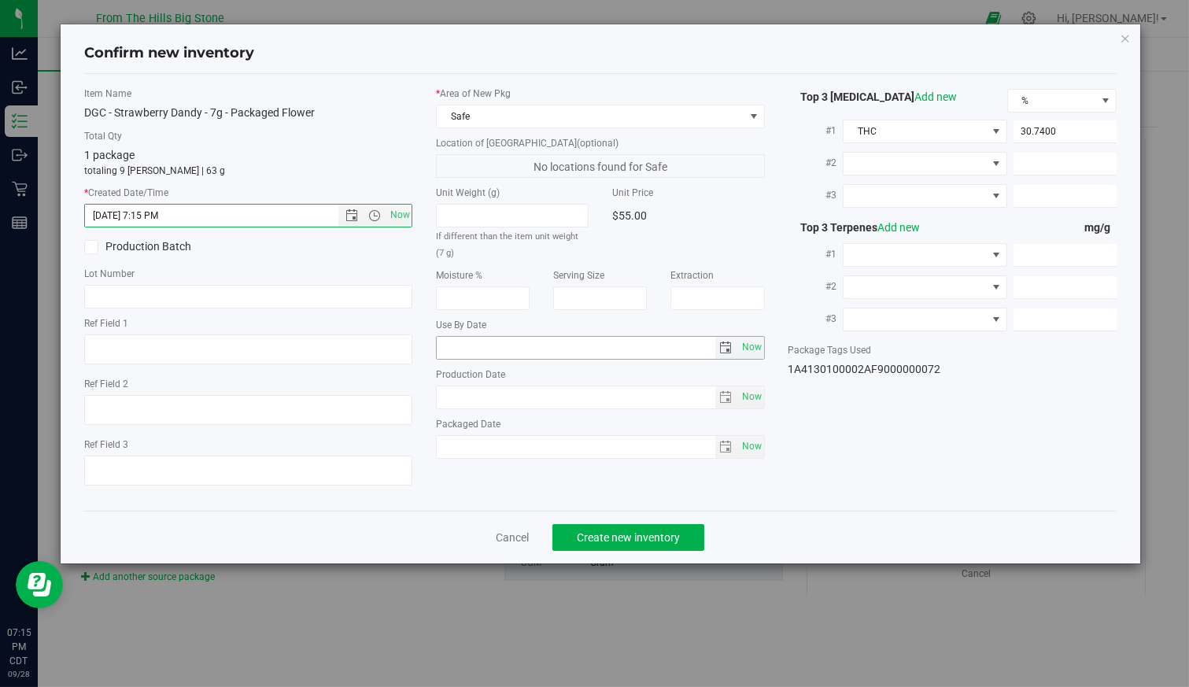
click at [730, 347] on span "select" at bounding box center [725, 348] width 13 height 13
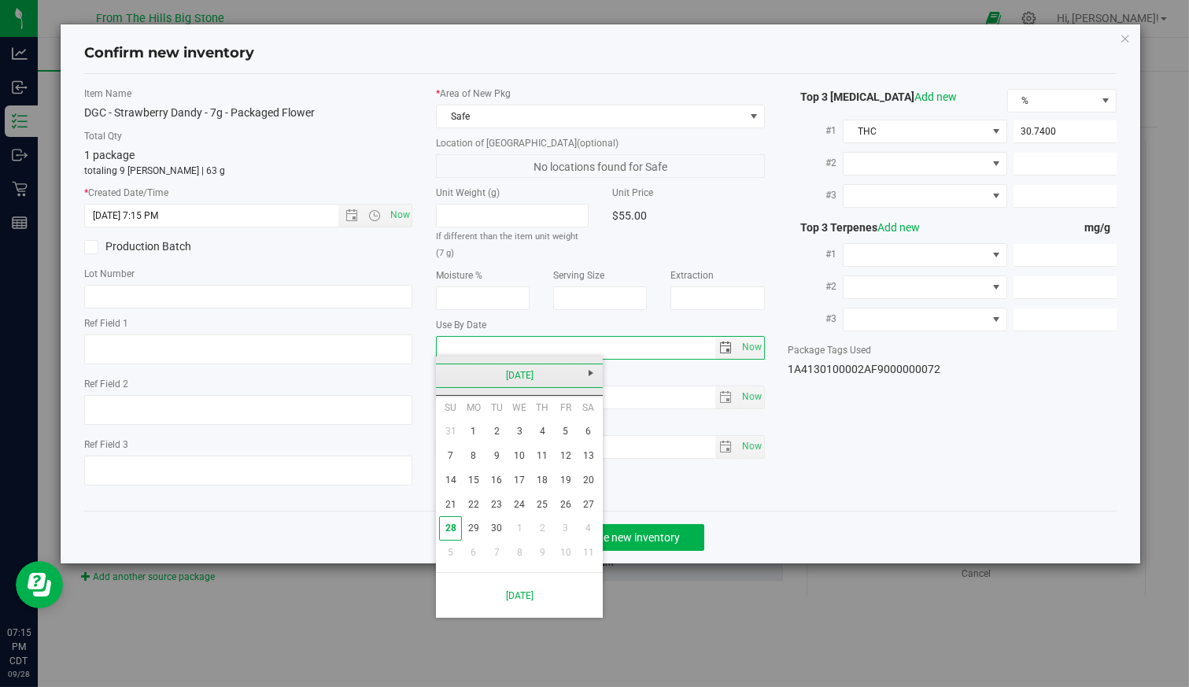
click at [515, 379] on link "September 2025" at bounding box center [519, 376] width 169 height 24
click at [516, 376] on link "2025" at bounding box center [519, 376] width 169 height 24
click at [590, 465] on link "2026" at bounding box center [580, 463] width 40 height 40
click at [538, 508] on link "Nov" at bounding box center [539, 507] width 40 height 40
click at [541, 457] on link "12" at bounding box center [542, 456] width 23 height 24
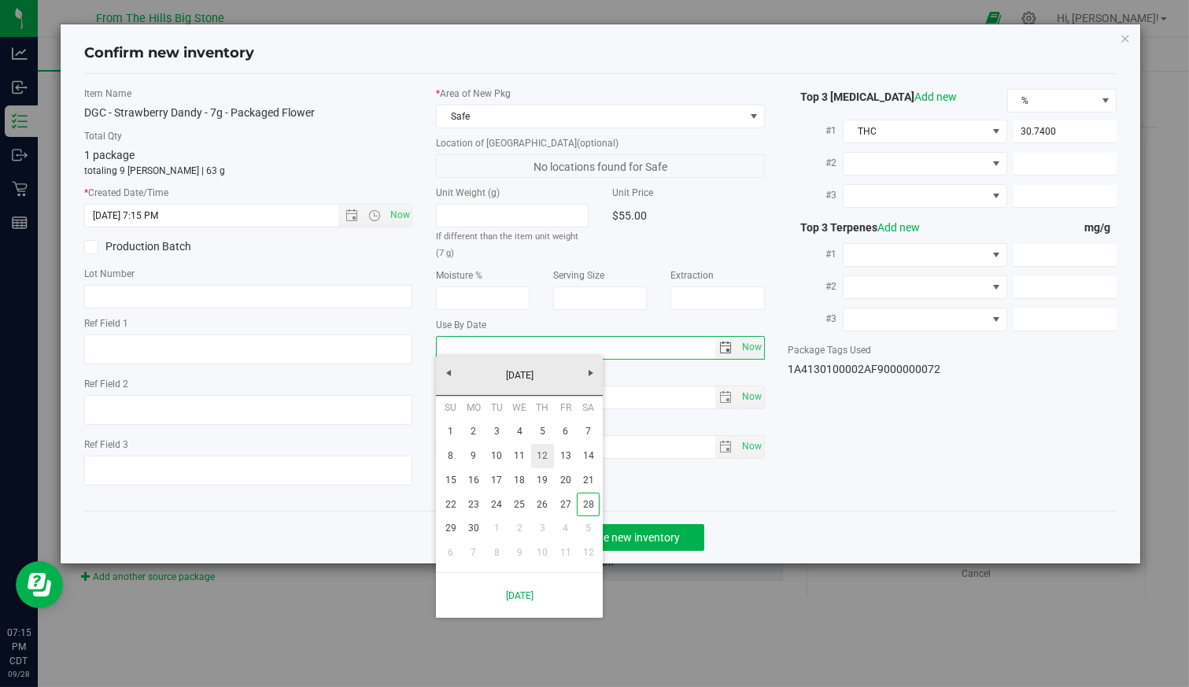
type input "2026-11-12"
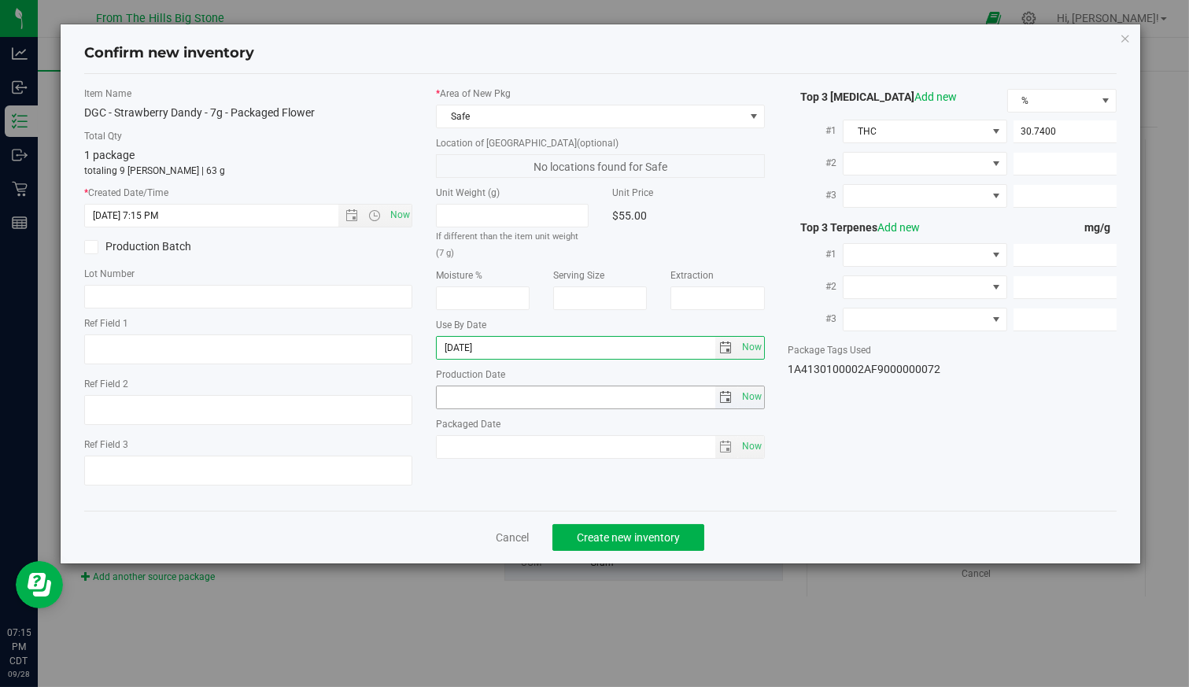
click at [727, 391] on span "select" at bounding box center [725, 397] width 13 height 13
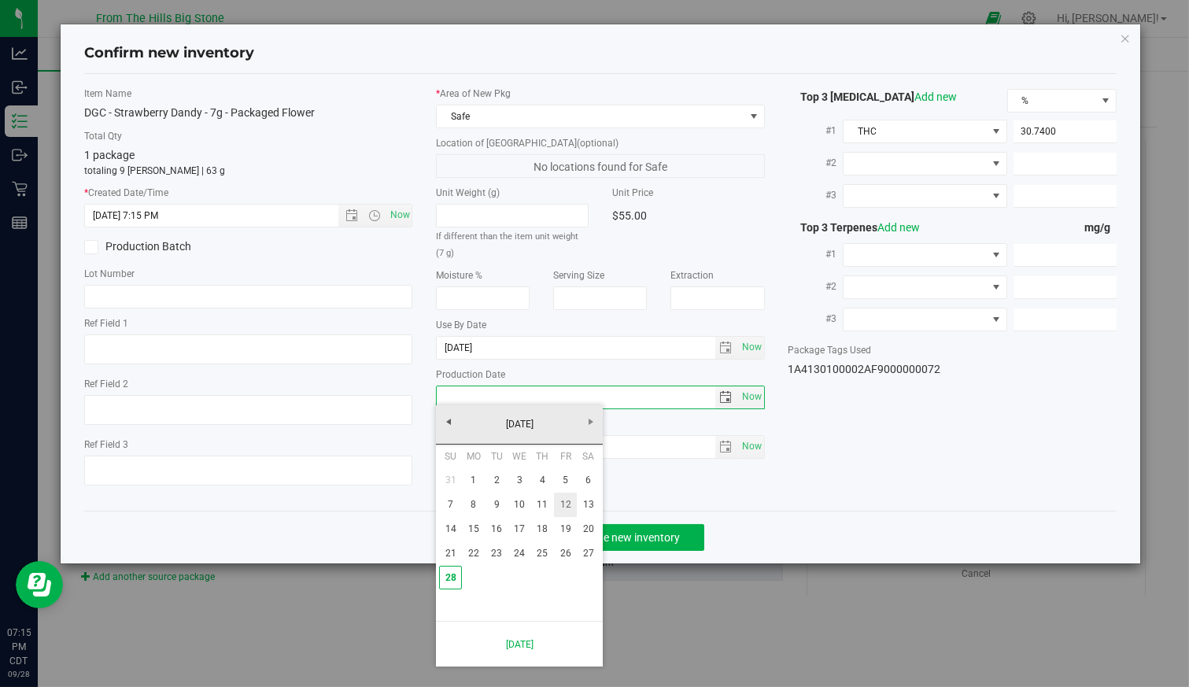
click at [576, 506] on tr "7 8 9 10 11 12 13" at bounding box center [519, 505] width 161 height 24
click at [567, 505] on link "12" at bounding box center [565, 505] width 23 height 24
type input "2025-09-12"
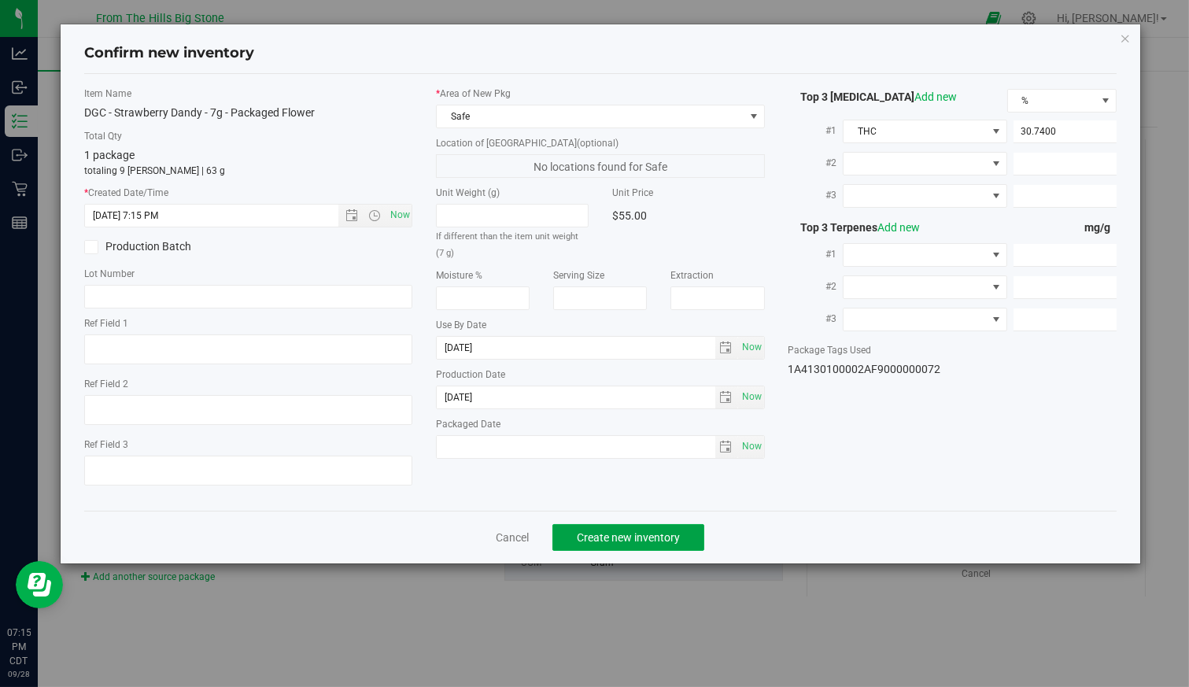
click at [628, 531] on span "Create new inventory" at bounding box center [628, 537] width 103 height 13
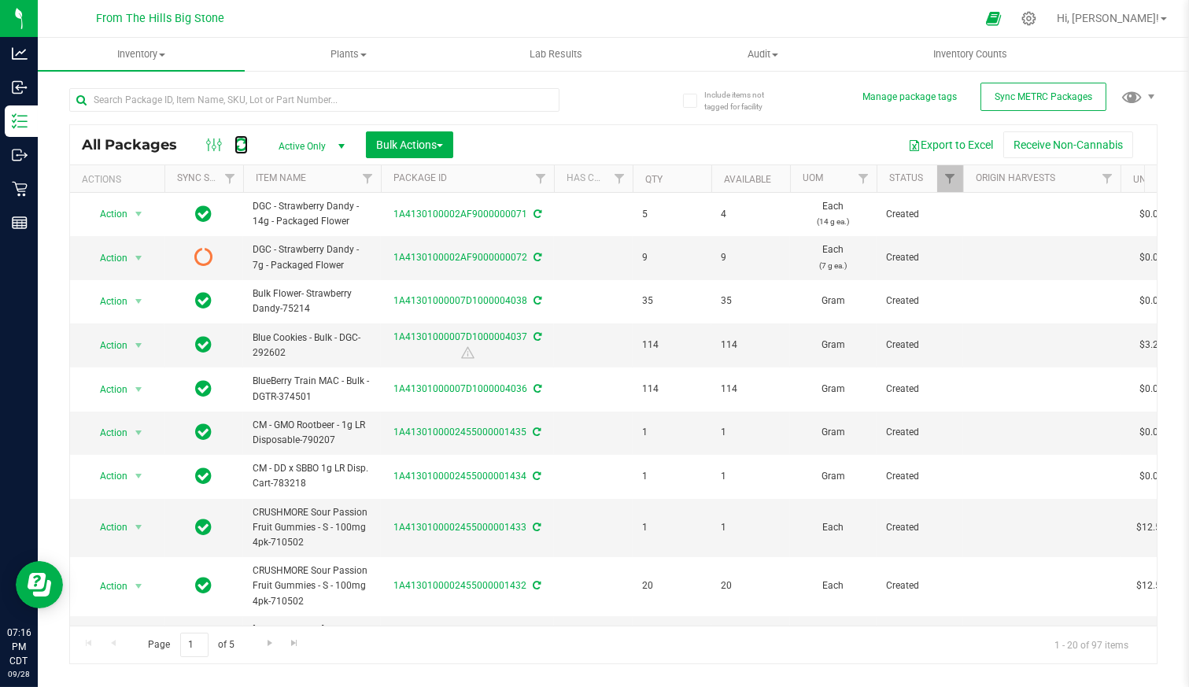
click at [238, 144] on icon at bounding box center [241, 145] width 13 height 16
click at [126, 257] on span "Action" at bounding box center [107, 258] width 43 height 22
click at [126, 440] on li "Print package label" at bounding box center [136, 455] width 98 height 43
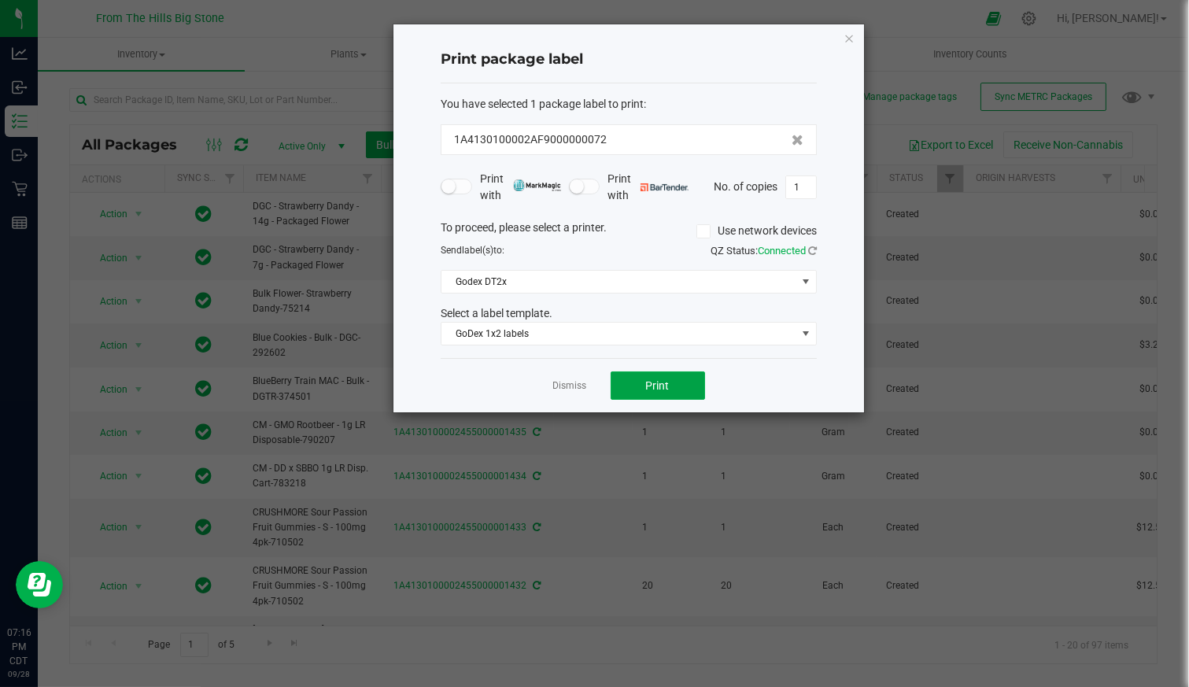
click at [660, 385] on span "Print" at bounding box center [658, 385] width 24 height 13
click at [571, 380] on link "Dismiss" at bounding box center [570, 385] width 34 height 13
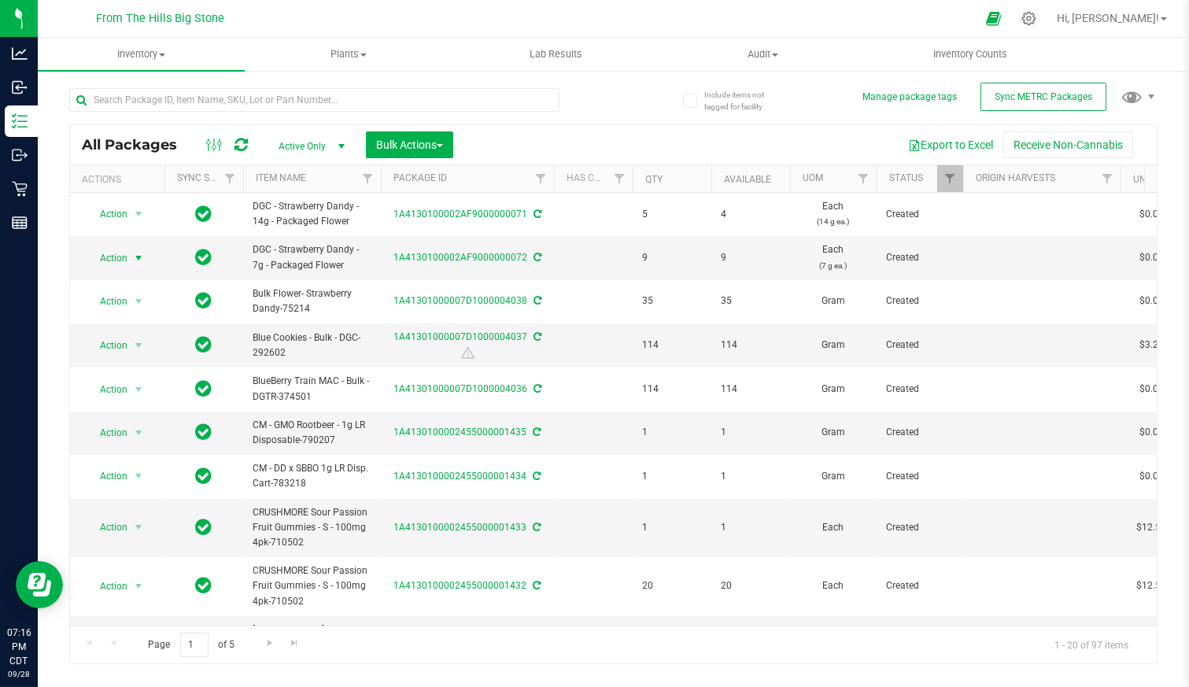
click at [118, 253] on span "Action" at bounding box center [107, 258] width 43 height 22
click at [125, 325] on li "Edit attributes" at bounding box center [136, 329] width 98 height 24
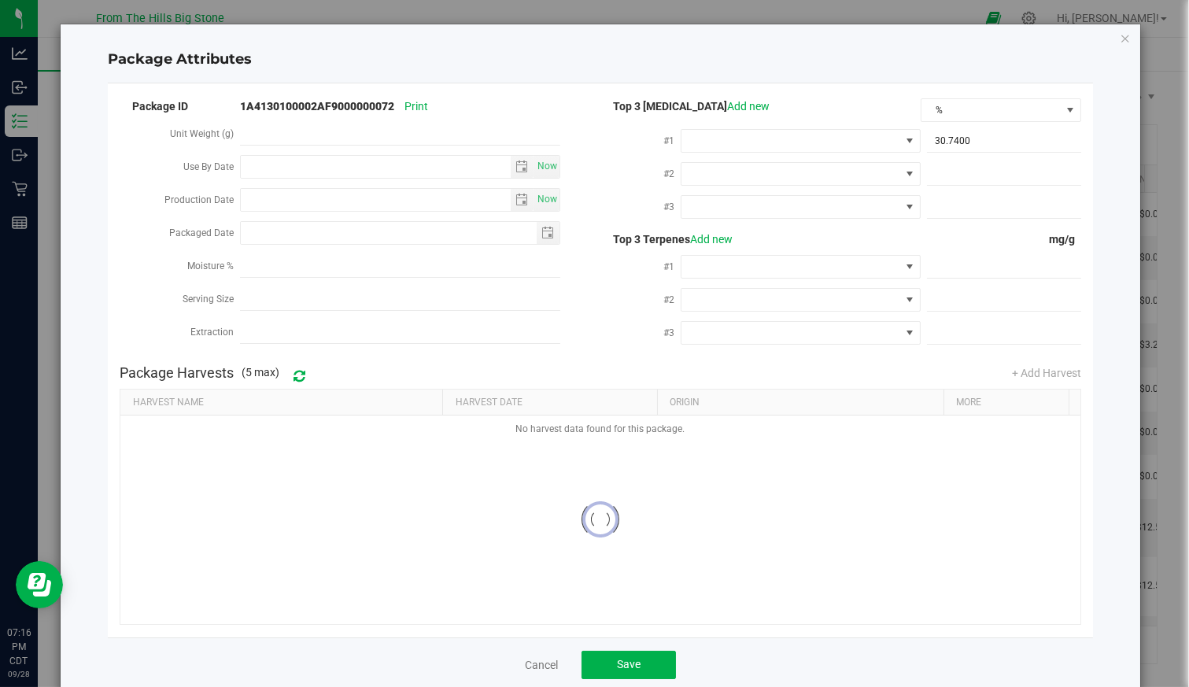
type input "2026-11-12"
type input "2025-09-12"
click at [629, 666] on span "Save" at bounding box center [629, 664] width 24 height 13
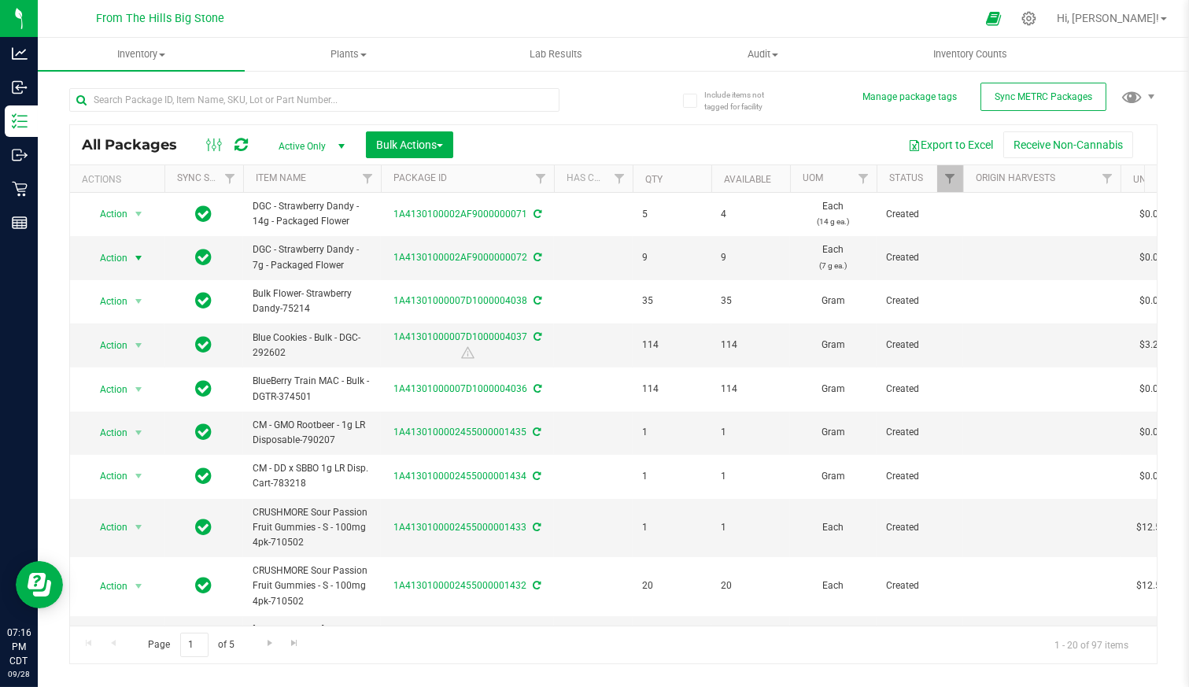
click at [114, 253] on span "Action" at bounding box center [107, 258] width 43 height 22
click at [149, 440] on li "Print package label" at bounding box center [136, 455] width 98 height 43
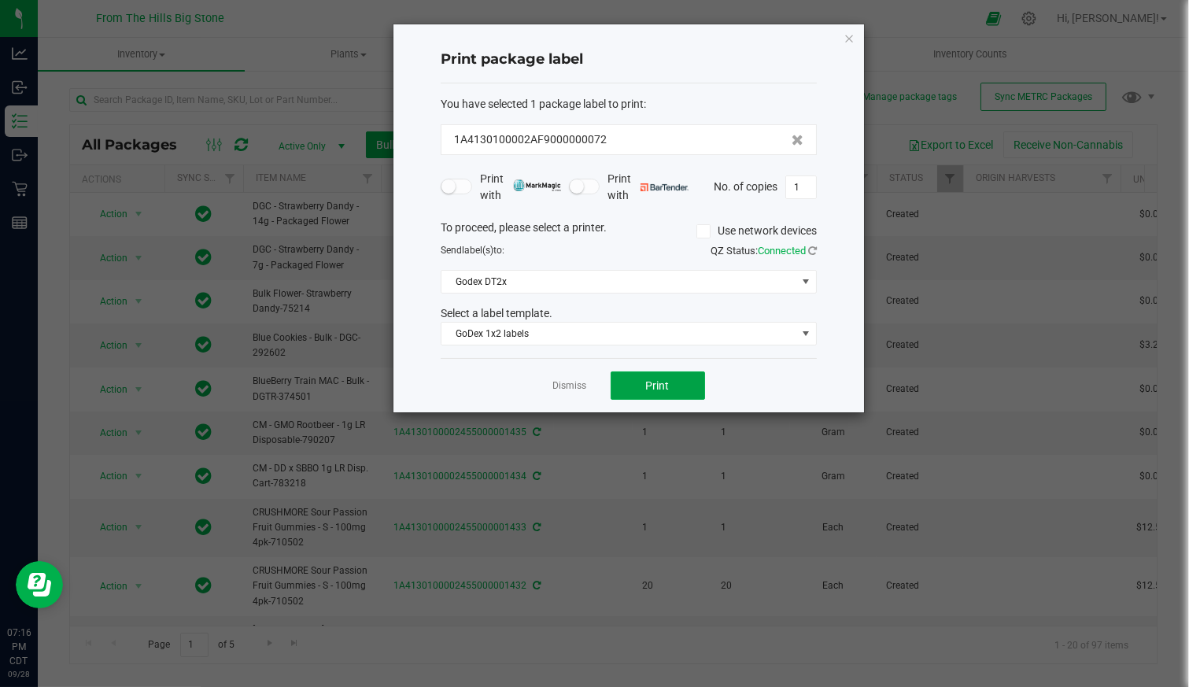
click at [619, 383] on button "Print" at bounding box center [658, 386] width 94 height 28
click at [806, 180] on input "1" at bounding box center [801, 187] width 30 height 22
type input "8"
click at [686, 379] on button "Print" at bounding box center [658, 386] width 94 height 28
click at [850, 35] on icon "button" at bounding box center [849, 37] width 11 height 19
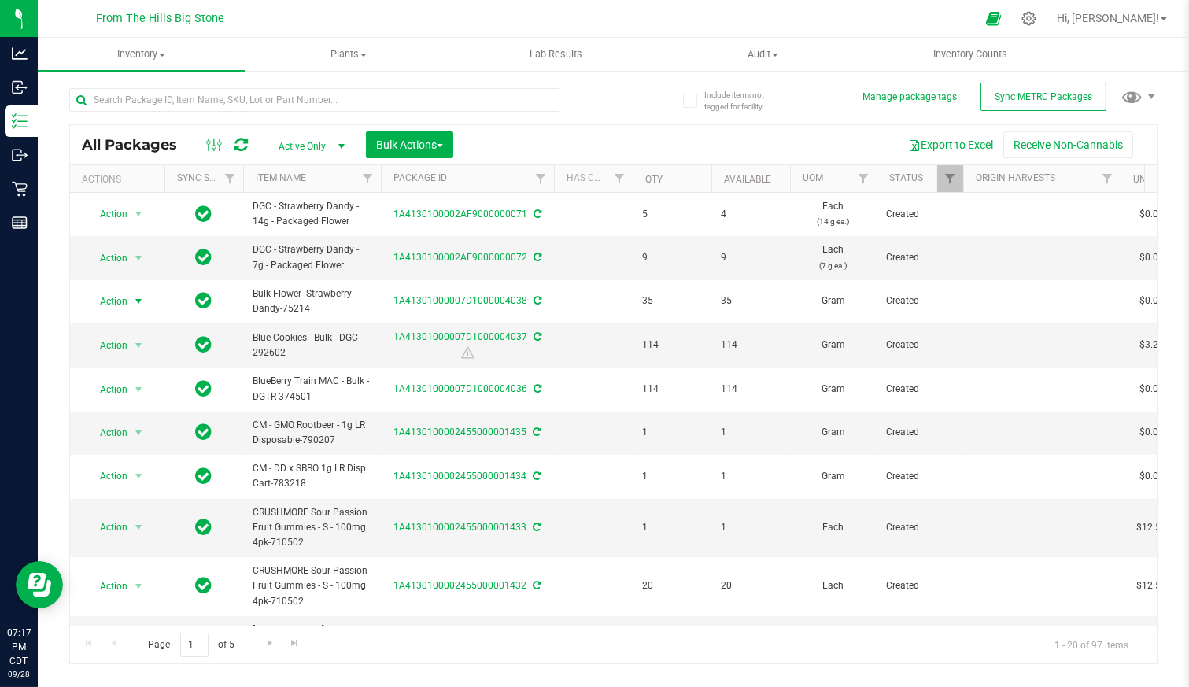
click at [129, 300] on span "select" at bounding box center [139, 301] width 20 height 22
click at [128, 353] on li "Create package" at bounding box center [136, 349] width 98 height 24
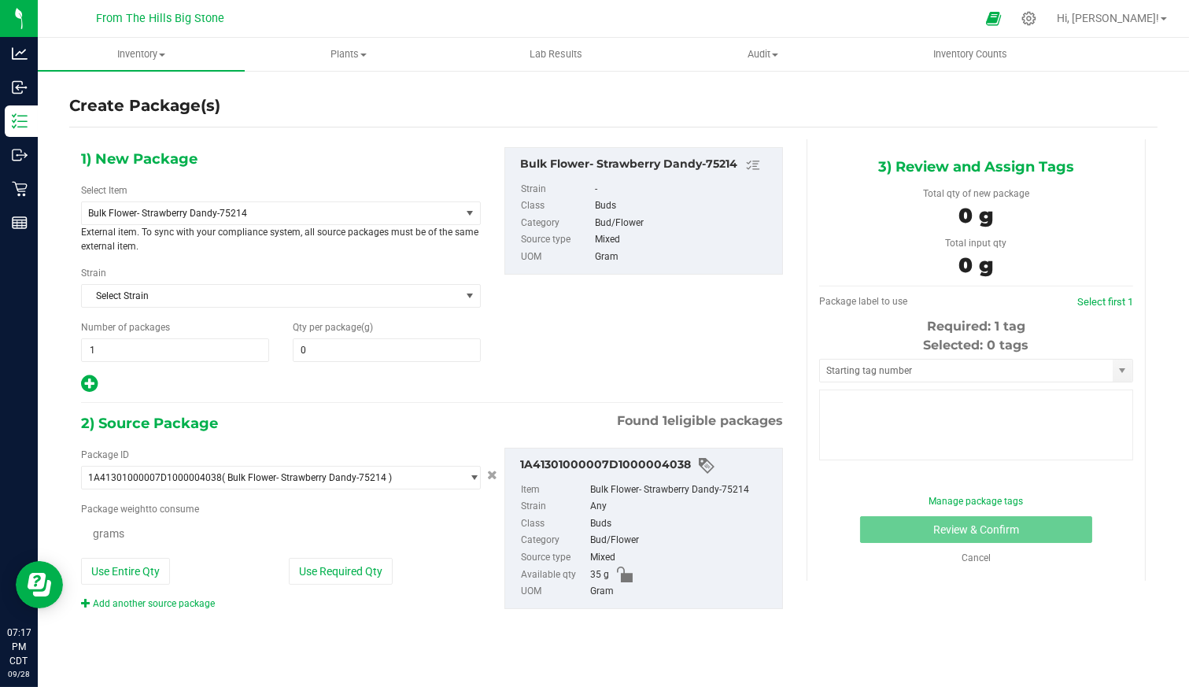
type input "0.0000"
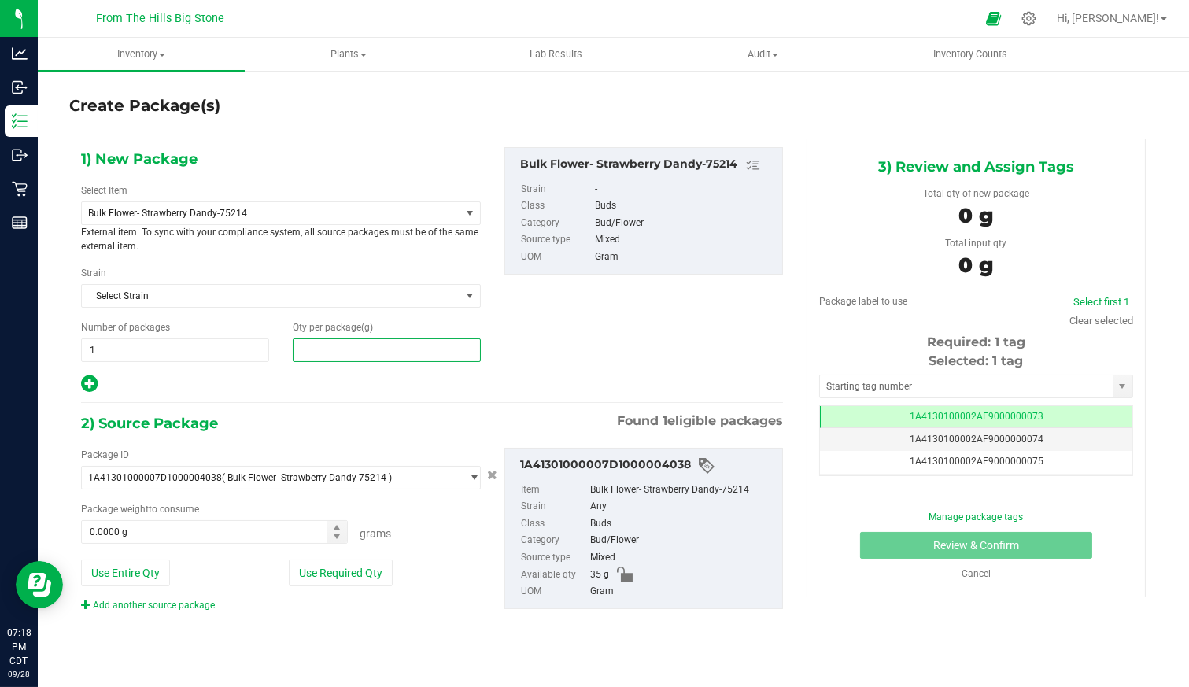
click at [340, 350] on span at bounding box center [387, 350] width 188 height 24
type input "9"
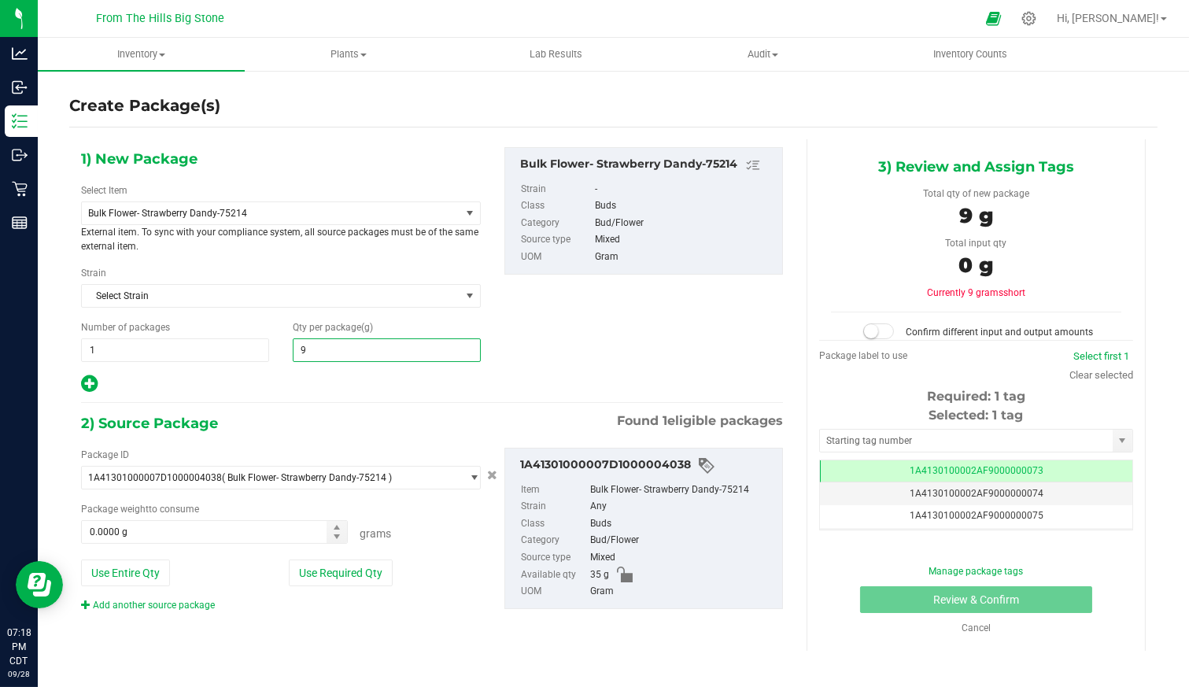
type input "9.0000"
click at [350, 569] on button "Use Required Qty" at bounding box center [341, 573] width 104 height 27
type input "9.0000 g"
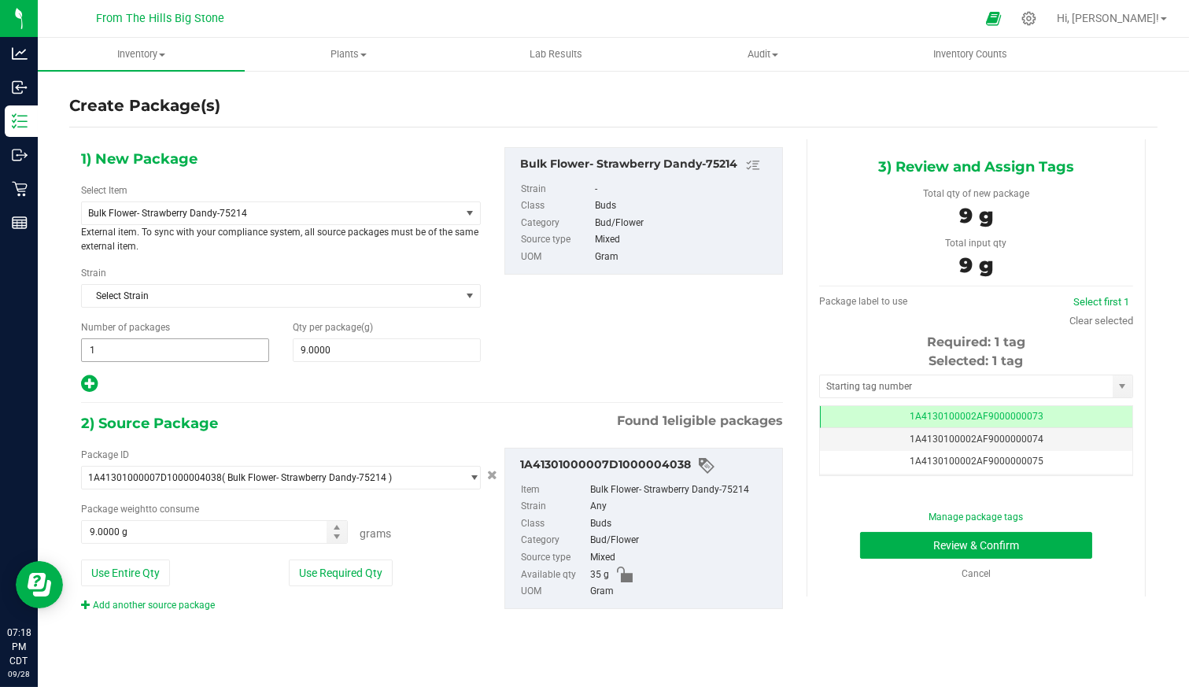
click at [176, 343] on span "1 1" at bounding box center [175, 350] width 188 height 24
click at [689, 346] on div "1) New Package Select Item Bulk Flower- Strawberry Dandy-75214 1st Press Gold -…" at bounding box center [432, 270] width 726 height 247
click at [344, 568] on button "Use Required Qty" at bounding box center [341, 573] width 104 height 27
click at [411, 213] on span "Bulk Flower- Strawberry Dandy-75214" at bounding box center [263, 213] width 351 height 11
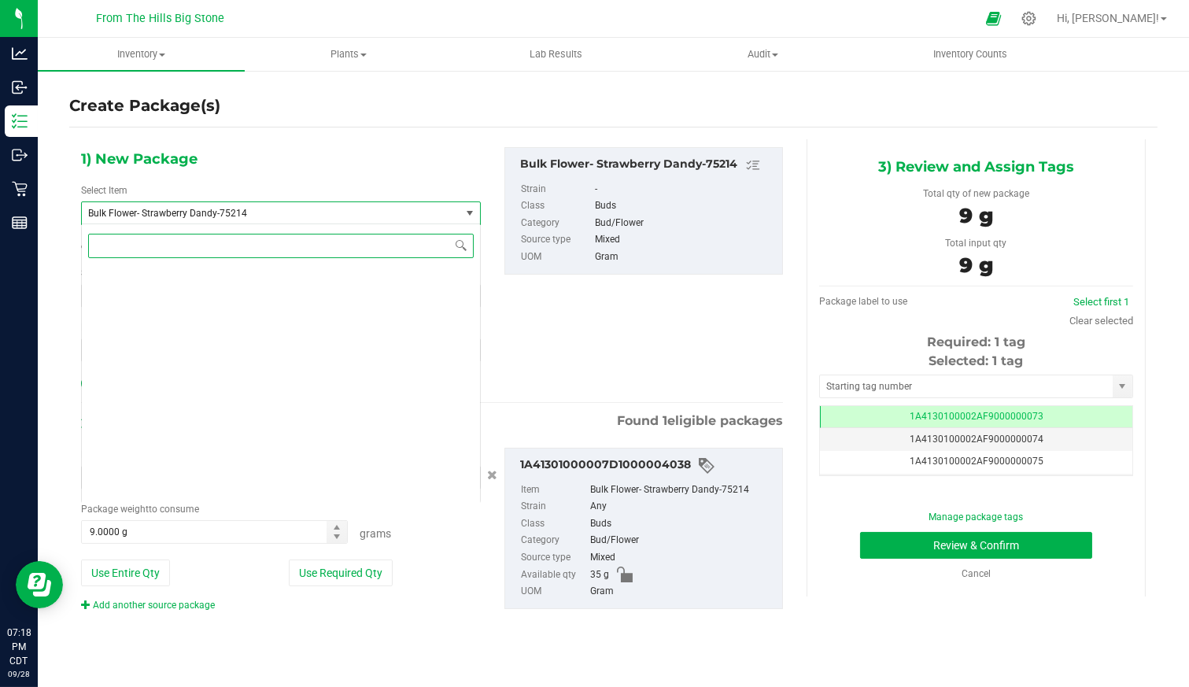
scroll to position [2666, 0]
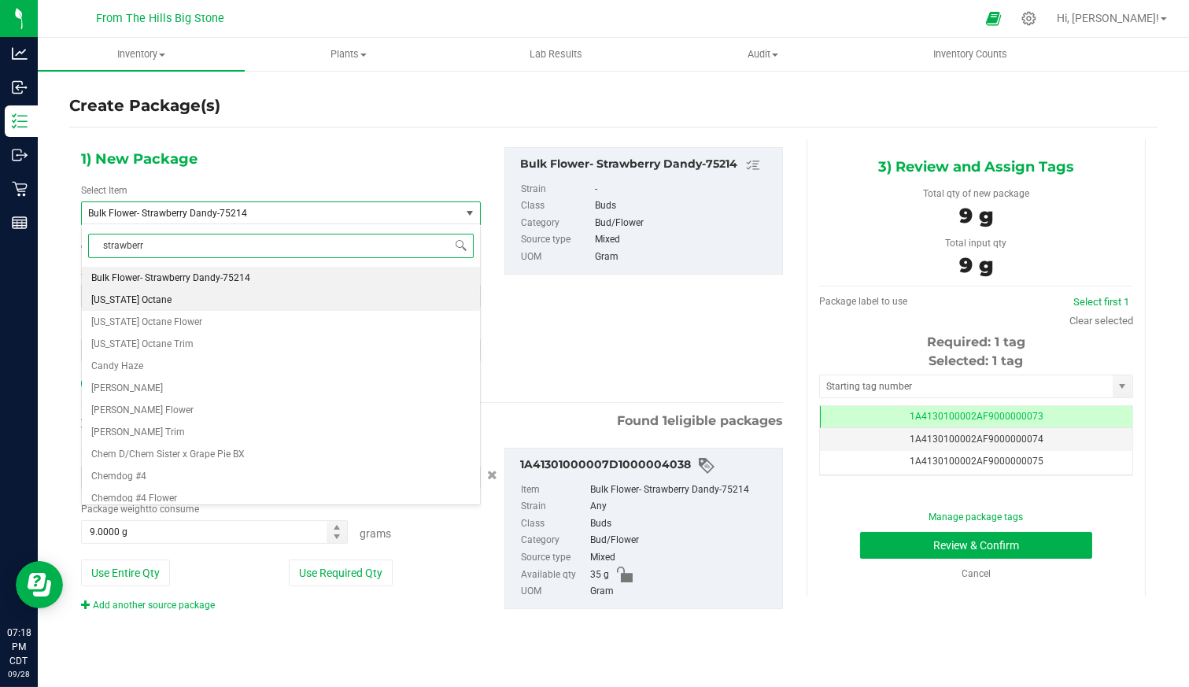
type input "strawberry"
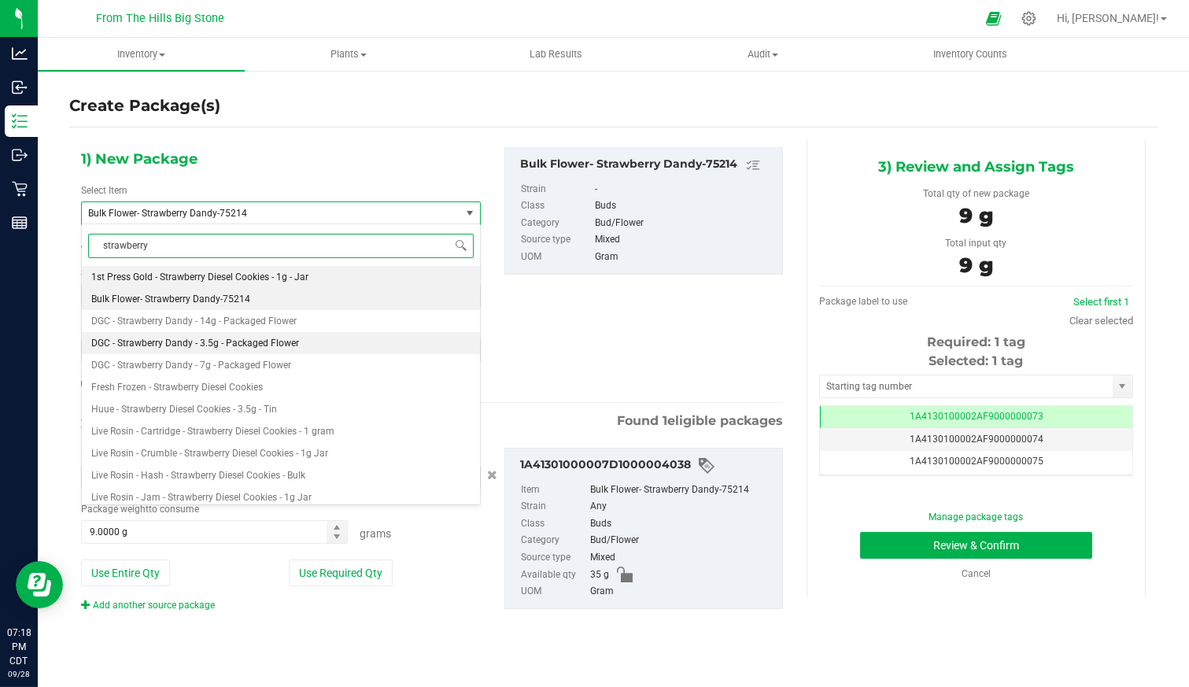
click at [323, 341] on li "DGC - Strawberry Dandy - 3.5g - Packaged Flower" at bounding box center [281, 343] width 398 height 22
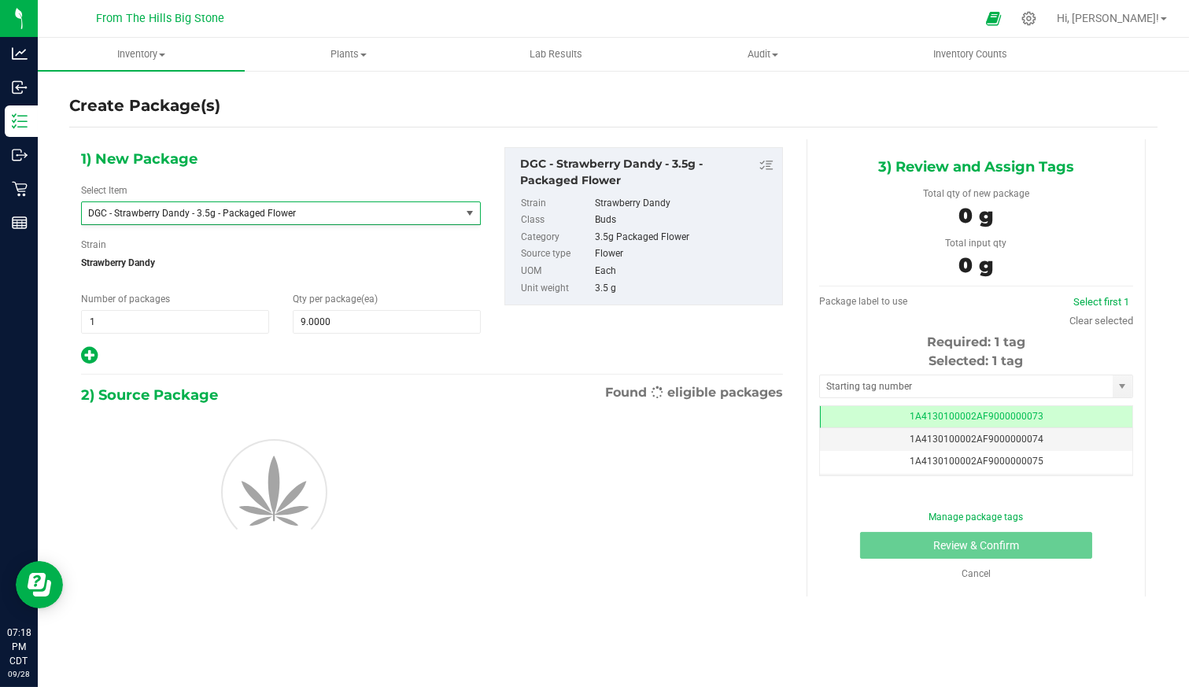
type input "0"
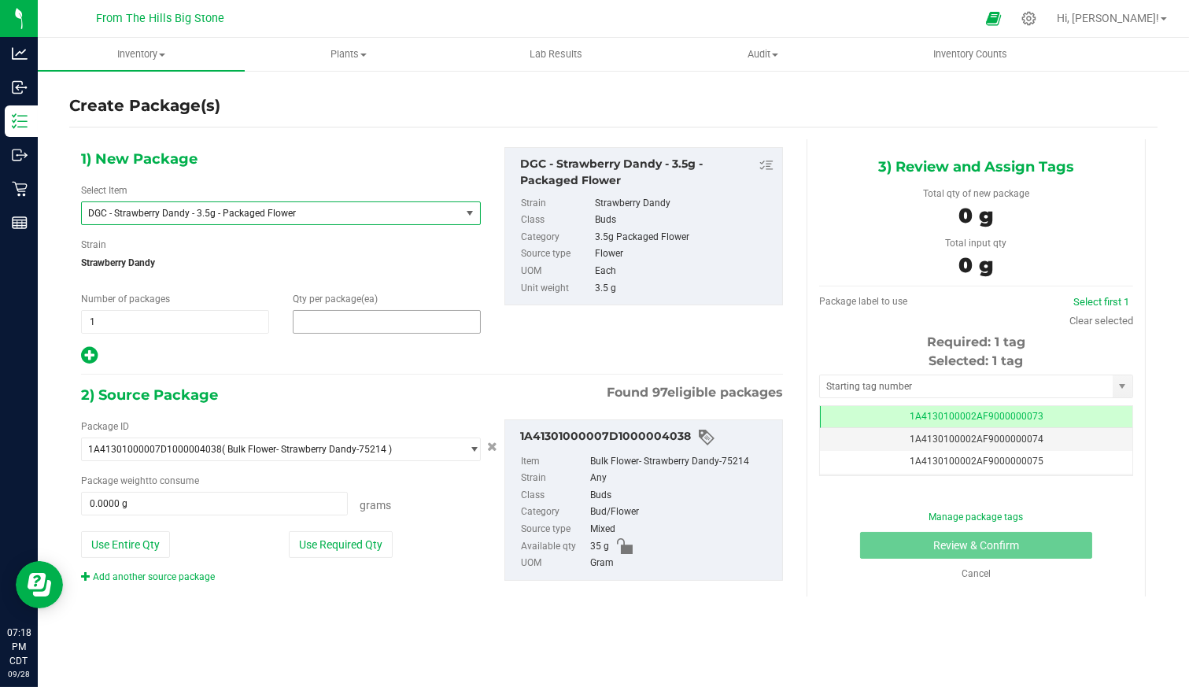
click at [349, 319] on span at bounding box center [387, 322] width 188 height 24
type input "9"
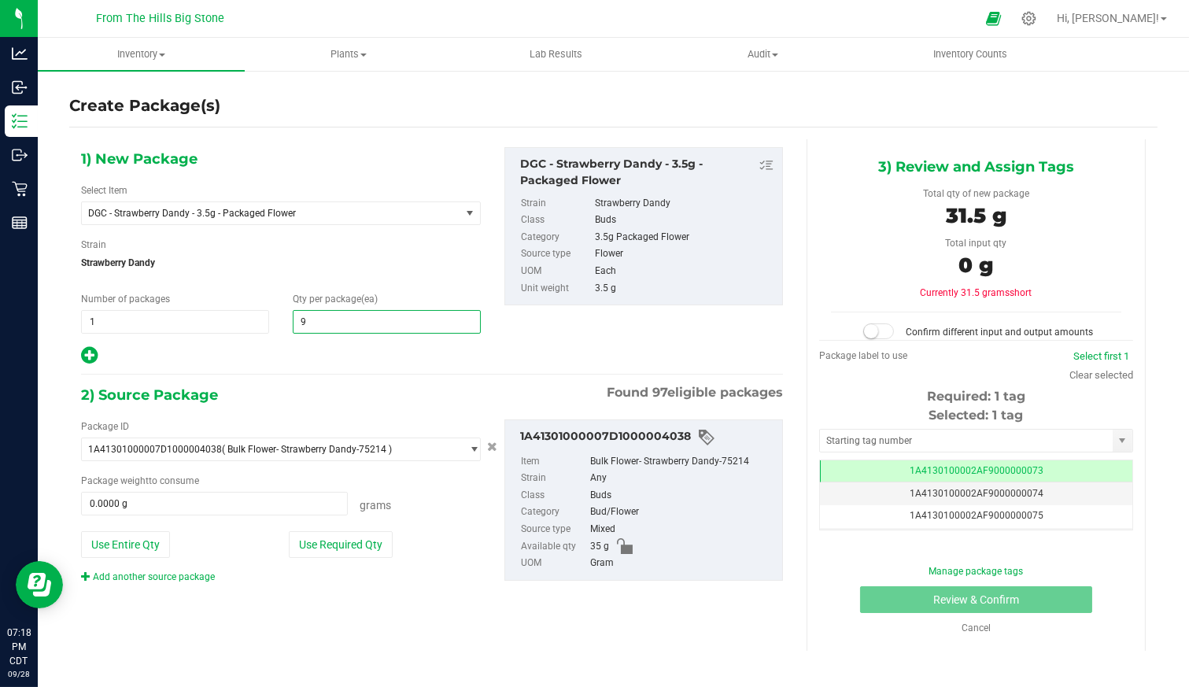
type input "9"
click at [320, 549] on button "Use Required Qty" at bounding box center [341, 544] width 104 height 27
type input "31.5000 g"
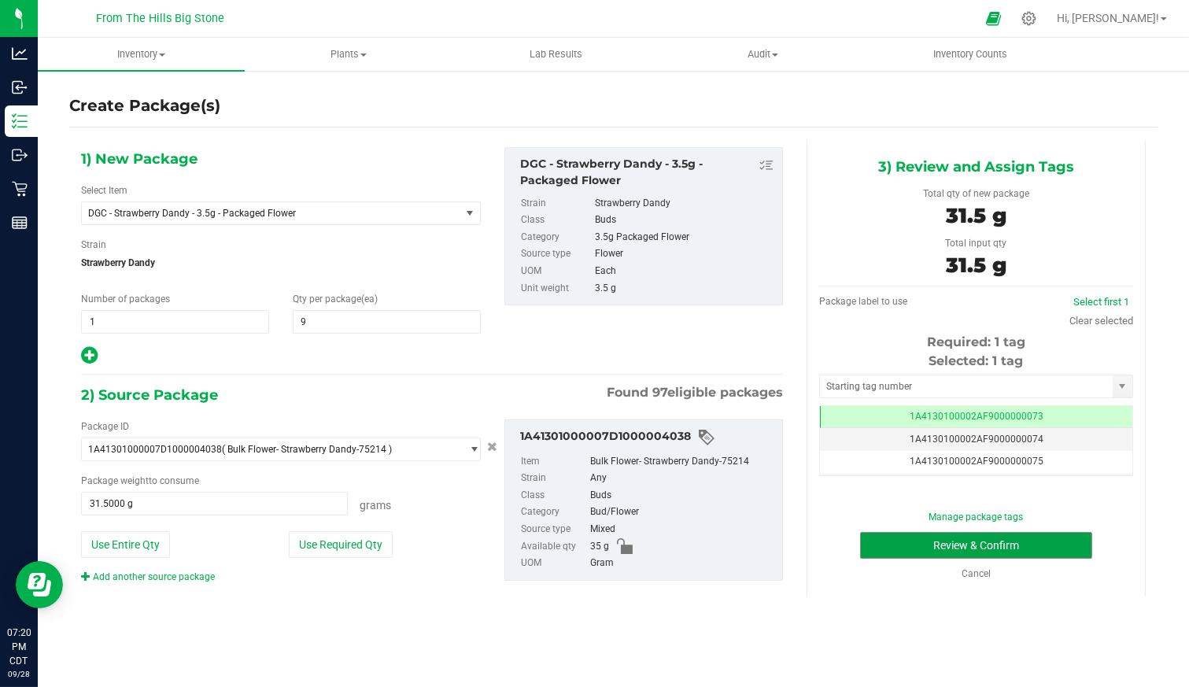
click at [882, 534] on button "Review & Confirm" at bounding box center [976, 545] width 232 height 27
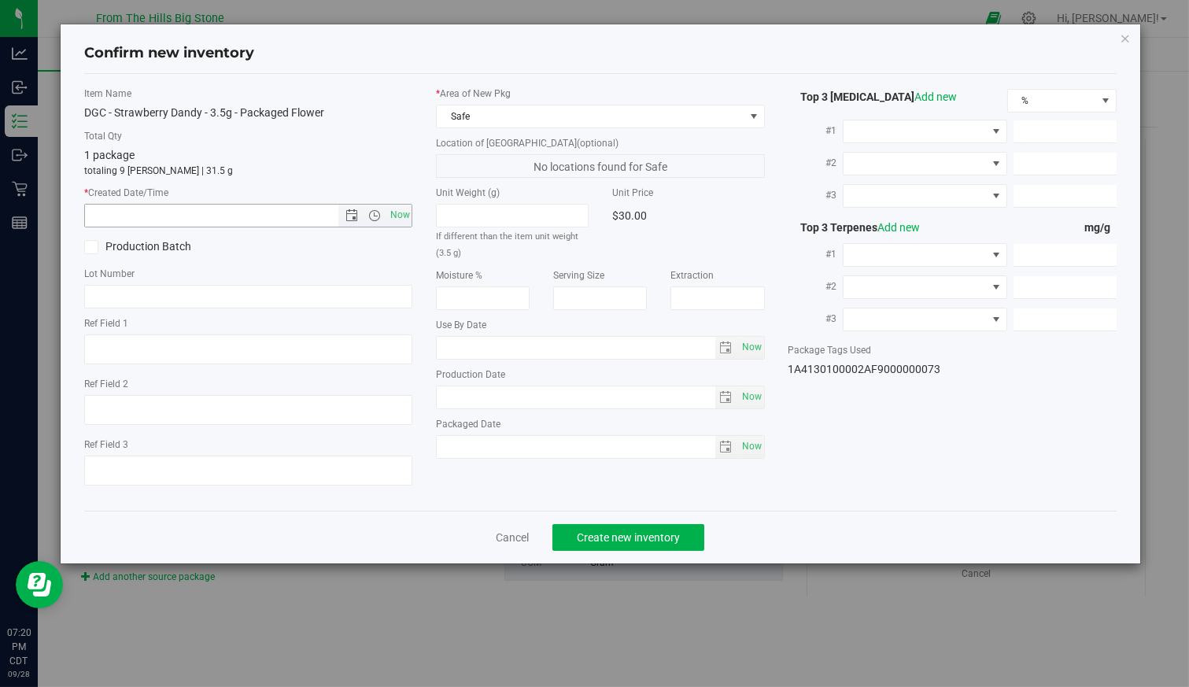
click at [402, 209] on span "Now" at bounding box center [399, 215] width 27 height 23
type input "9/28/2025 7:20 PM"
click at [754, 347] on span "Now" at bounding box center [751, 347] width 27 height 23
click at [726, 342] on span "select" at bounding box center [725, 348] width 13 height 13
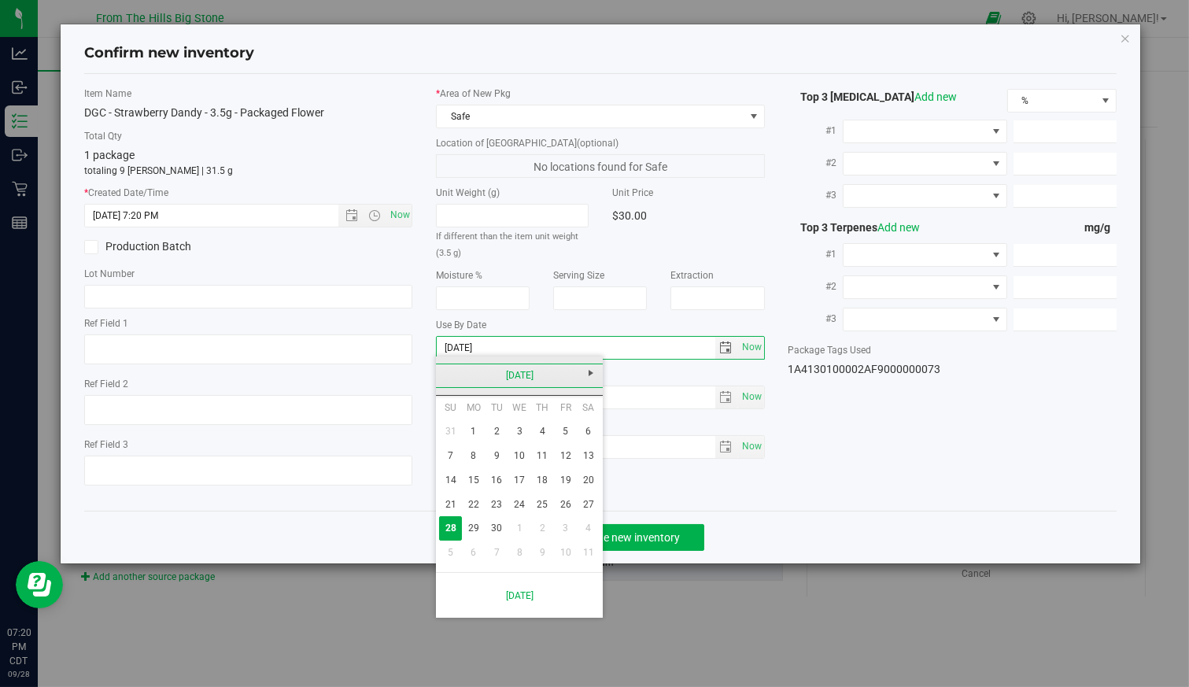
click at [545, 365] on link "September 2025" at bounding box center [519, 376] width 169 height 24
click at [527, 377] on link "2025" at bounding box center [519, 376] width 169 height 24
click at [579, 463] on link "2026" at bounding box center [580, 463] width 40 height 40
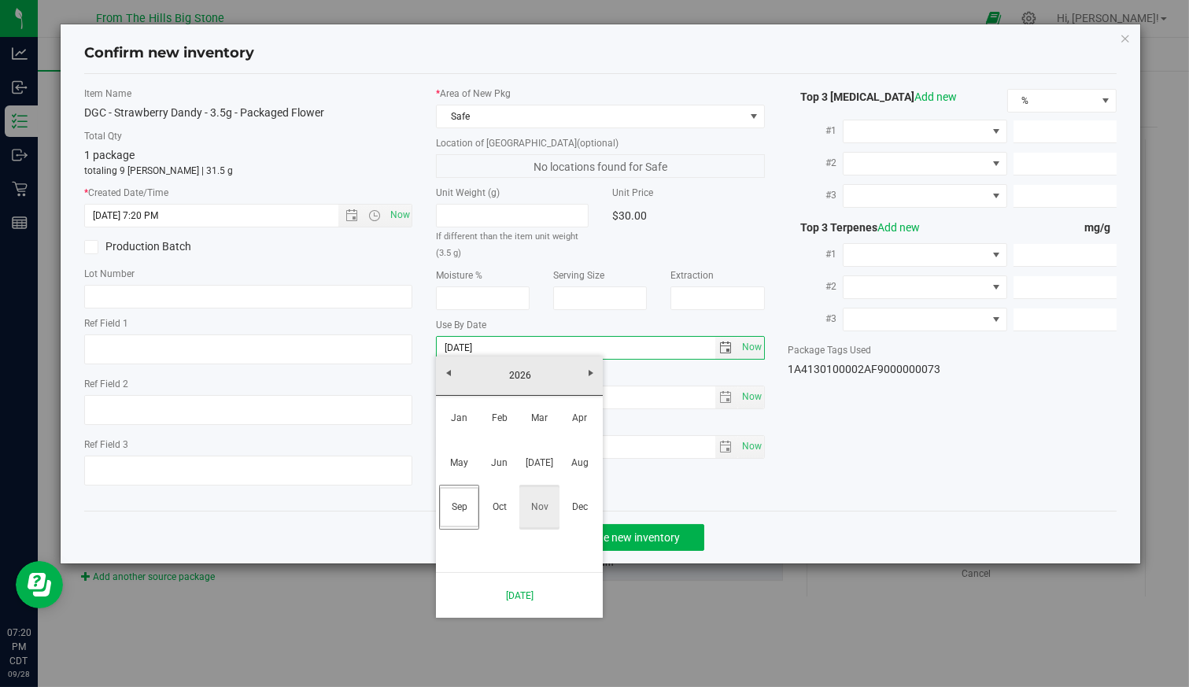
click at [544, 517] on link "Nov" at bounding box center [539, 507] width 40 height 40
click at [538, 459] on link "12" at bounding box center [542, 456] width 23 height 24
type input "2026-11-12"
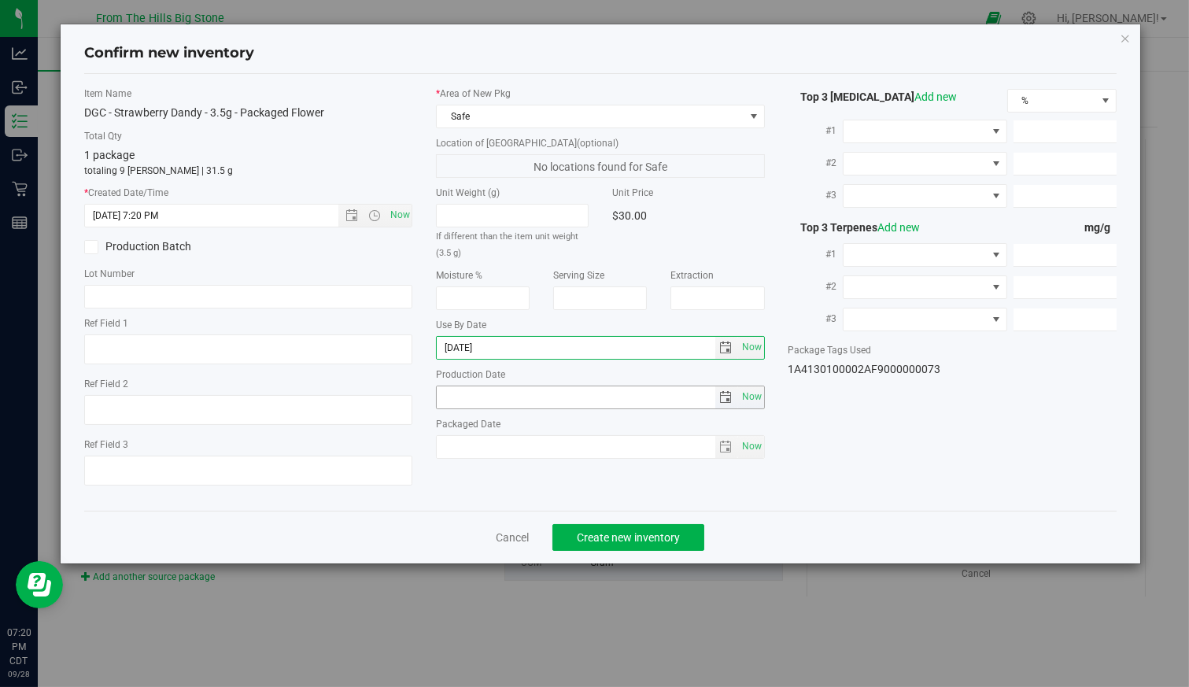
click at [724, 395] on span "select" at bounding box center [725, 397] width 13 height 13
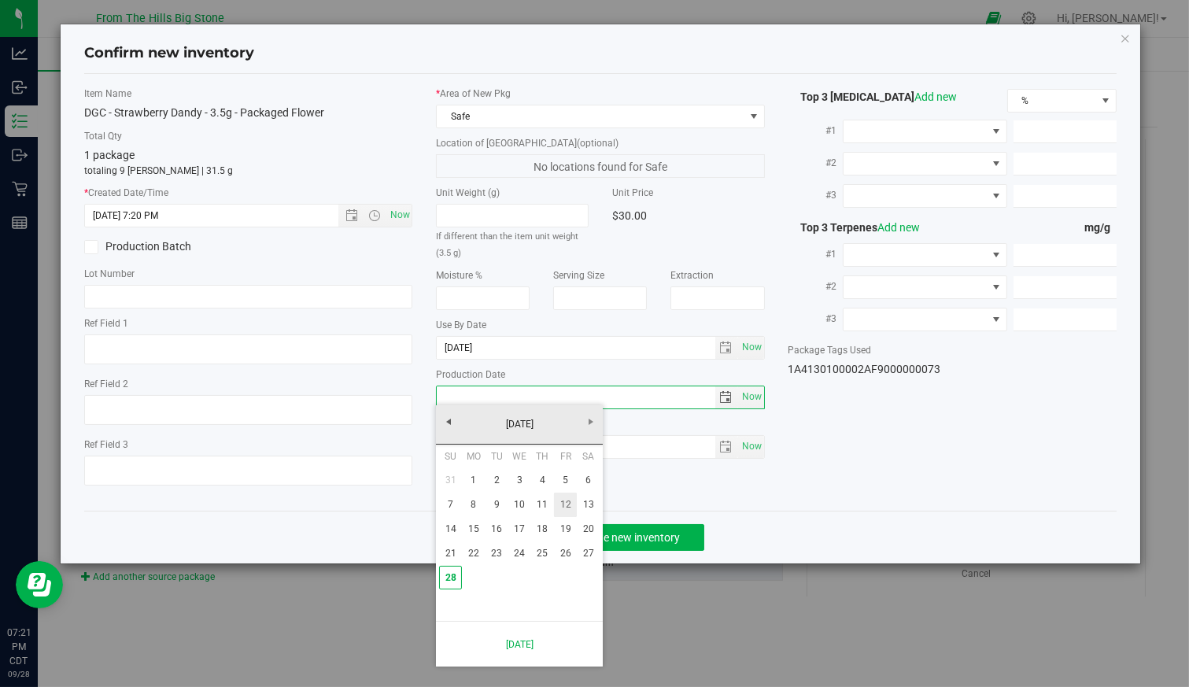
click at [571, 509] on link "12" at bounding box center [565, 505] width 23 height 24
type input "2025-09-12"
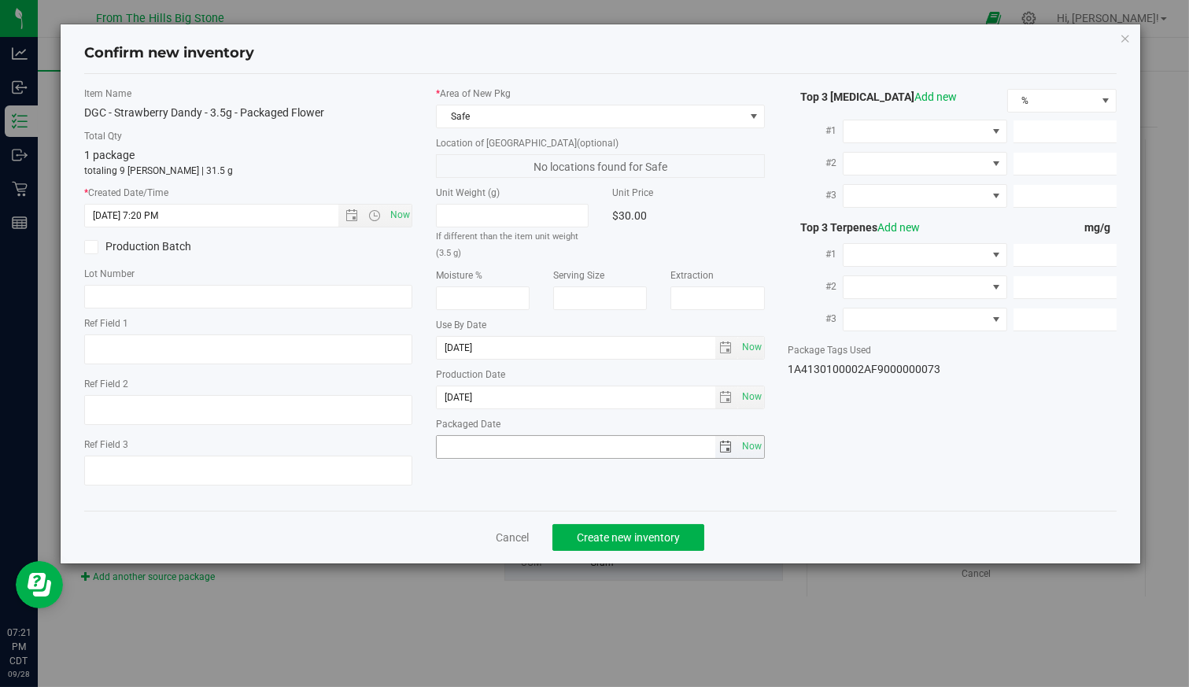
click at [758, 446] on span "Now" at bounding box center [751, 446] width 27 height 23
type input "2025-09-28"
click at [966, 126] on span at bounding box center [915, 131] width 143 height 22
click at [923, 194] on li "THC" at bounding box center [925, 196] width 163 height 27
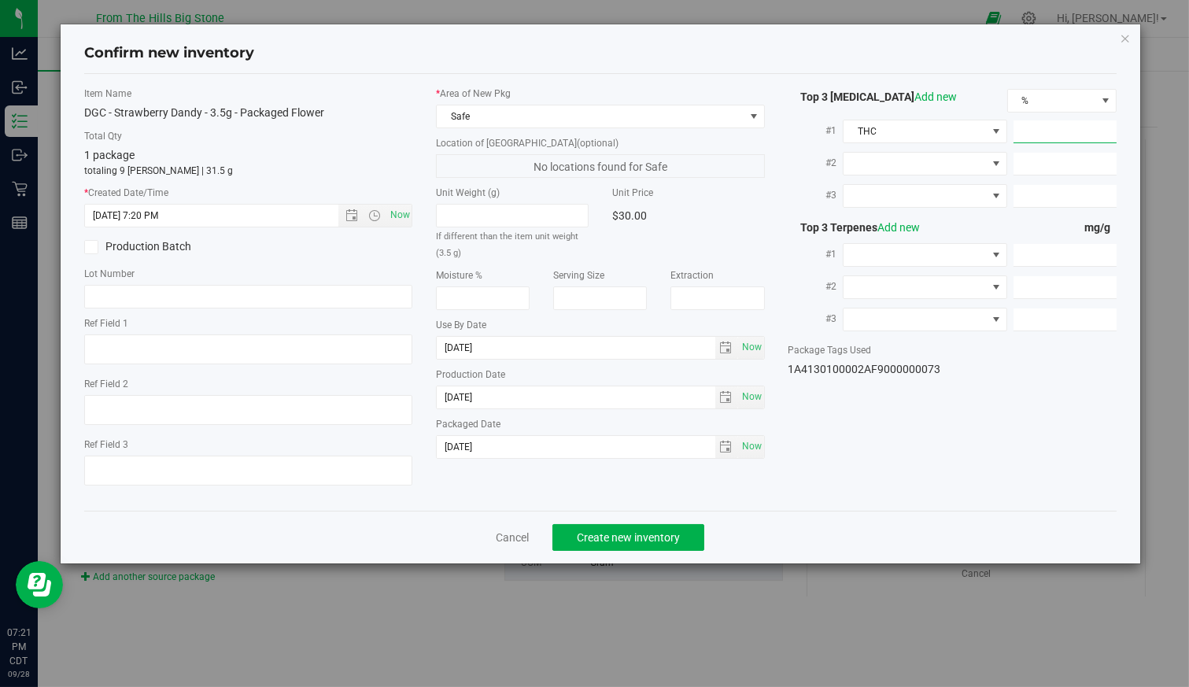
click at [1055, 127] on span at bounding box center [1065, 131] width 103 height 23
type input "30.74"
type input "30.7400"
click at [981, 538] on div "Cancel Create new inventory" at bounding box center [600, 537] width 1032 height 53
click at [632, 537] on span "Create new inventory" at bounding box center [628, 537] width 103 height 13
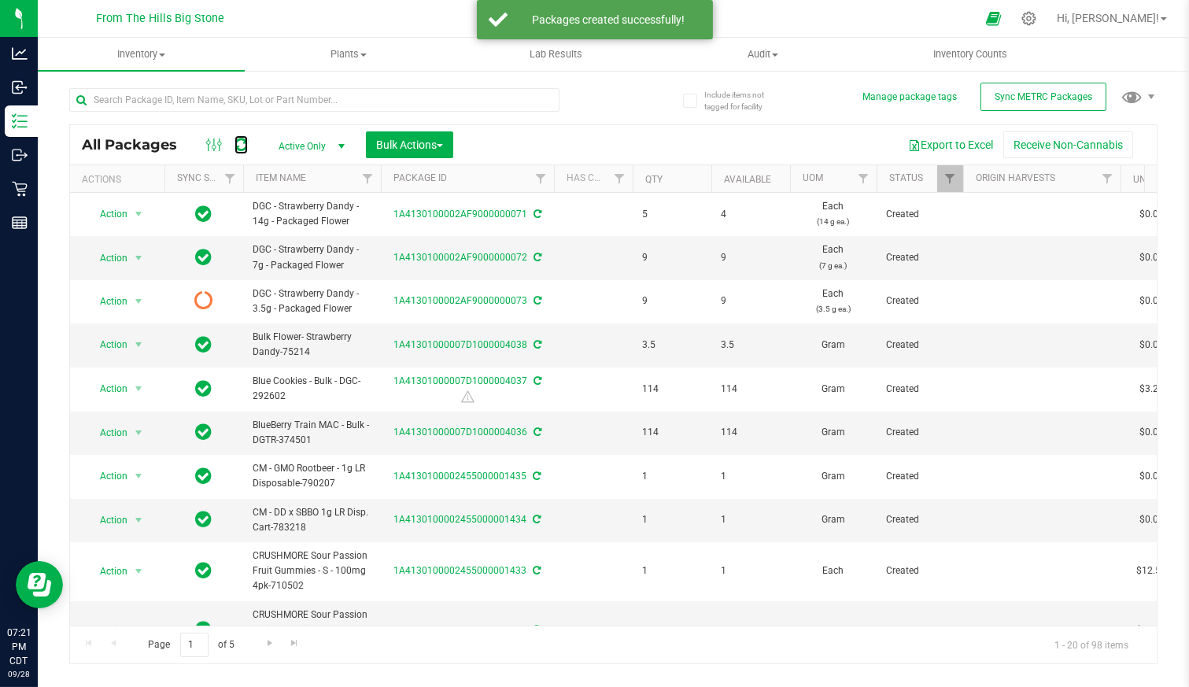
click at [240, 143] on icon at bounding box center [241, 145] width 13 height 16
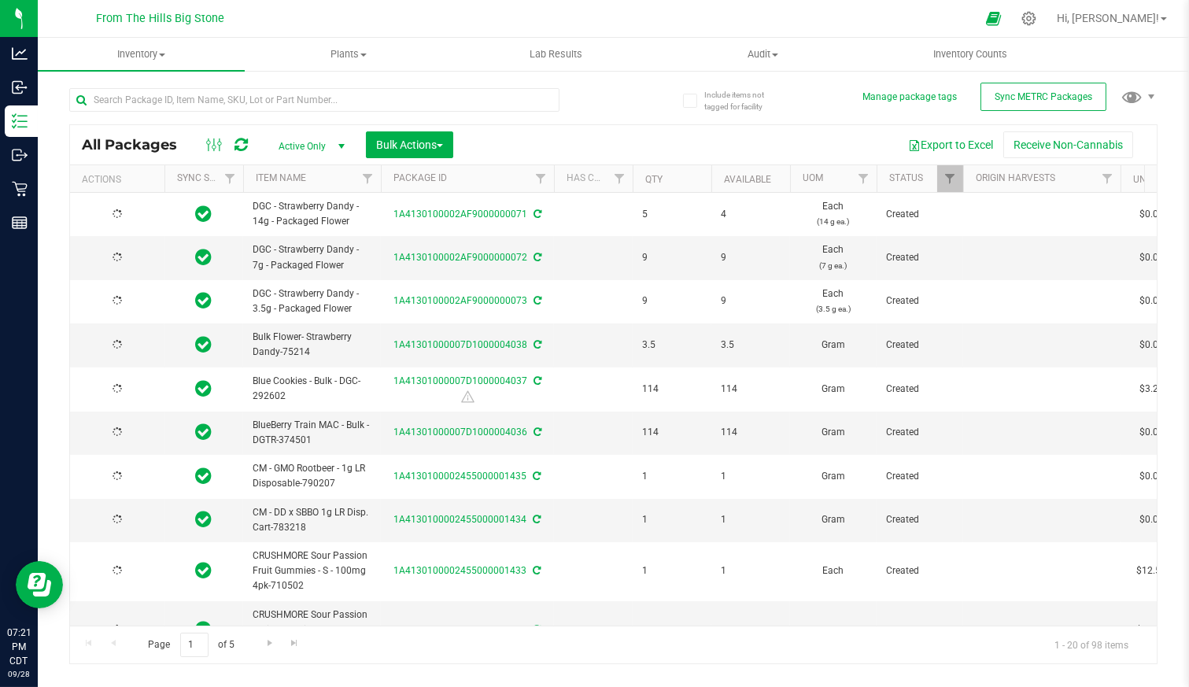
type input "2025-09-12"
type input "2026-11-12"
type input "2025-09-12"
type input "2026-11-12"
type input "2025-09-12"
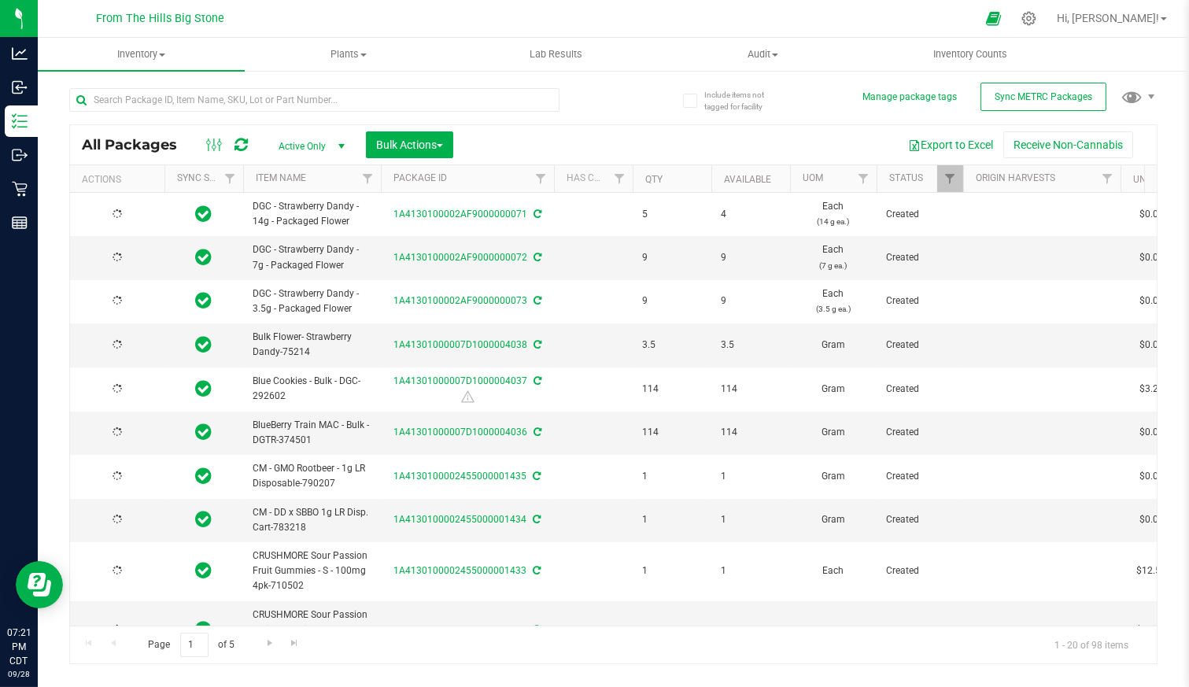
type input "2026-11-12"
type input "2025-05-27"
type input "2026-07-27"
type input "2025-07-14"
type input "2026-09-04"
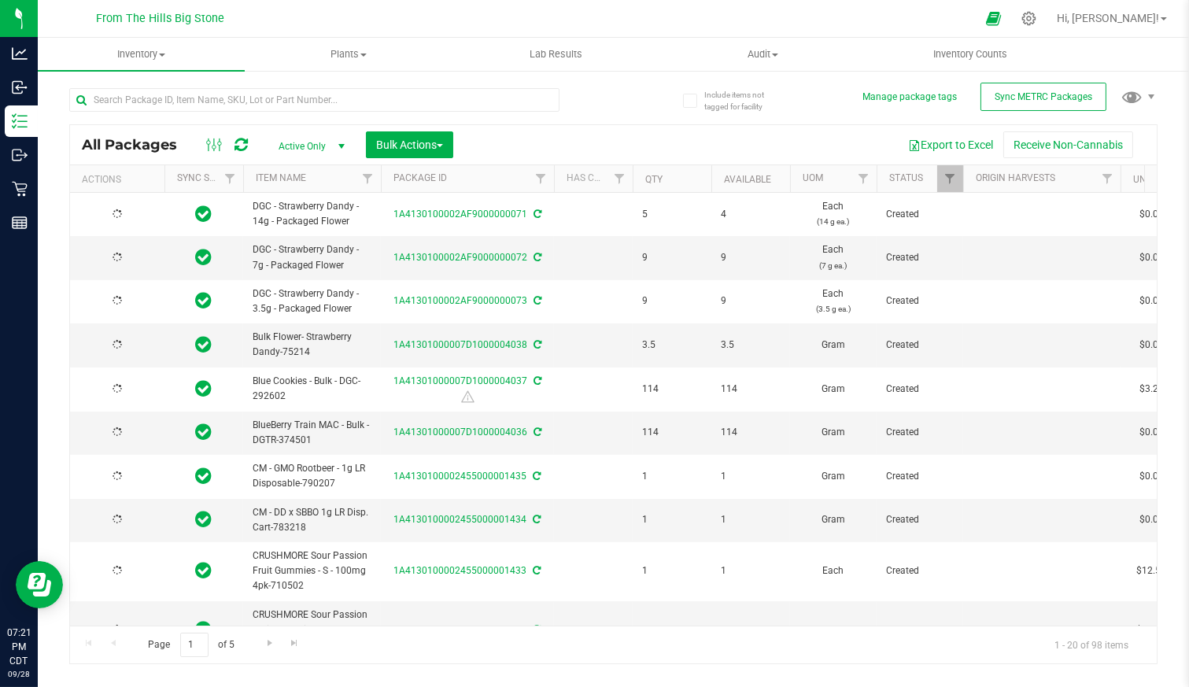
type input "2025-07-28"
type input "2026-09-28"
type input "2025-07-21"
type input "2026-09-21"
type input "2025-08-06"
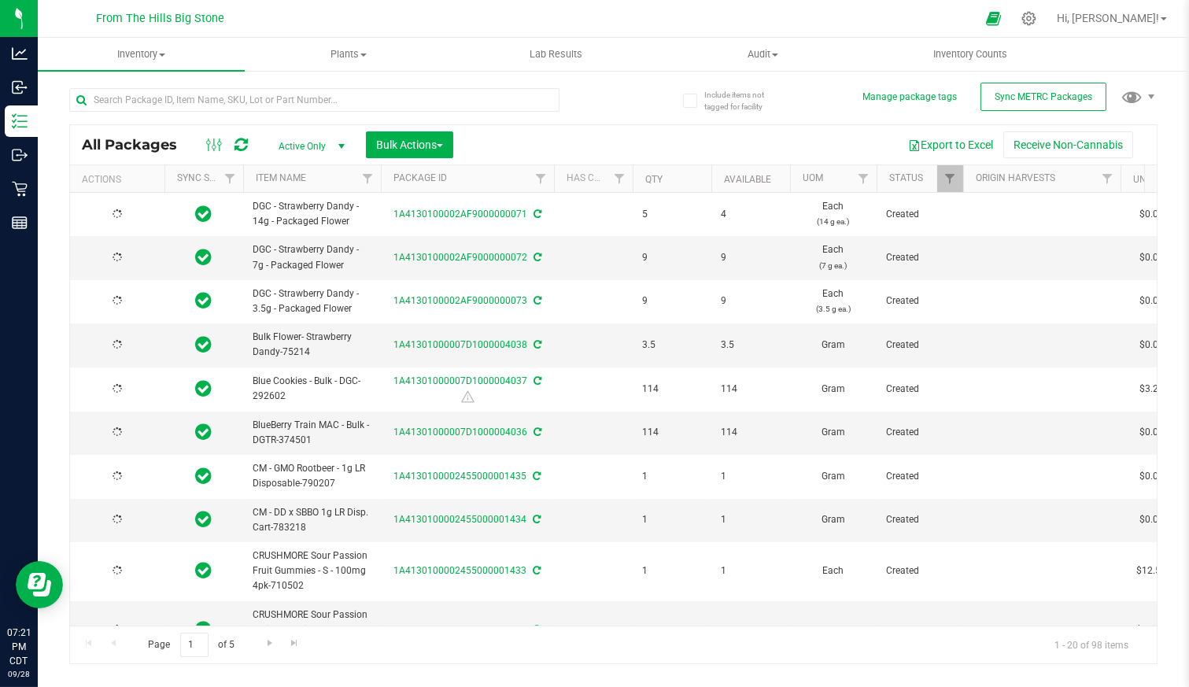
type input "2026-08-06"
type input "2025-07-14"
type input "2026-09-14"
type input "2026-05-27"
type input "2026-05-12"
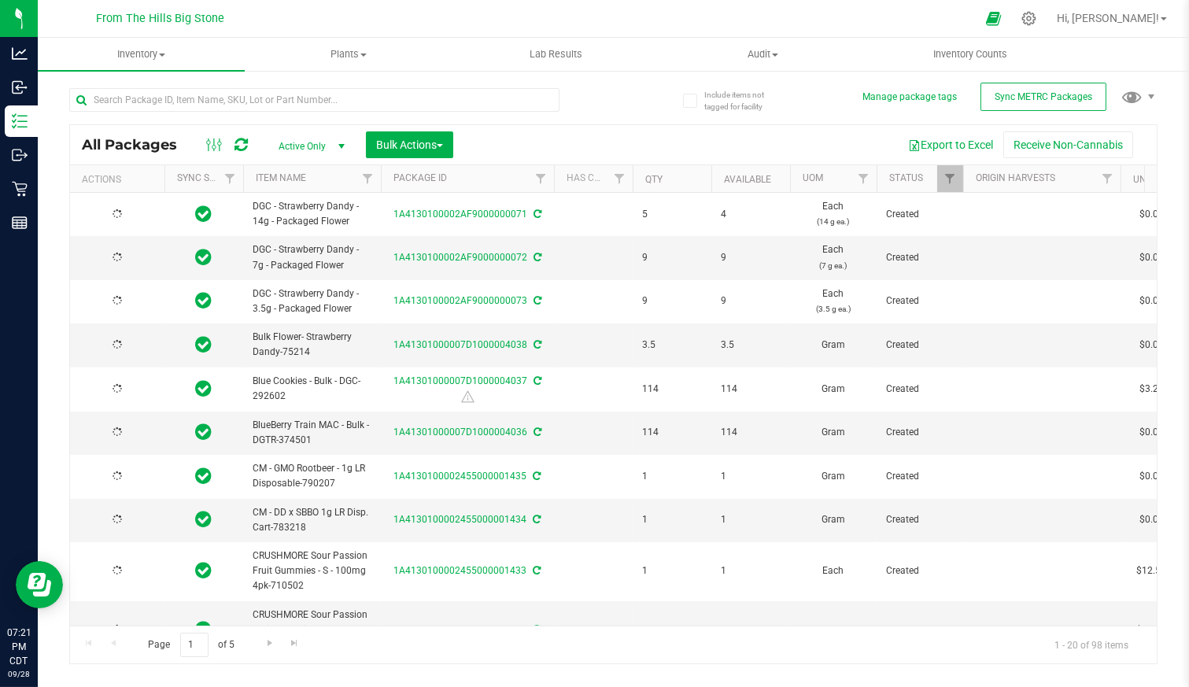
type input "2026-05-27"
click at [129, 295] on span "select" at bounding box center [139, 301] width 20 height 22
click at [130, 370] on li "Edit attributes" at bounding box center [136, 373] width 98 height 24
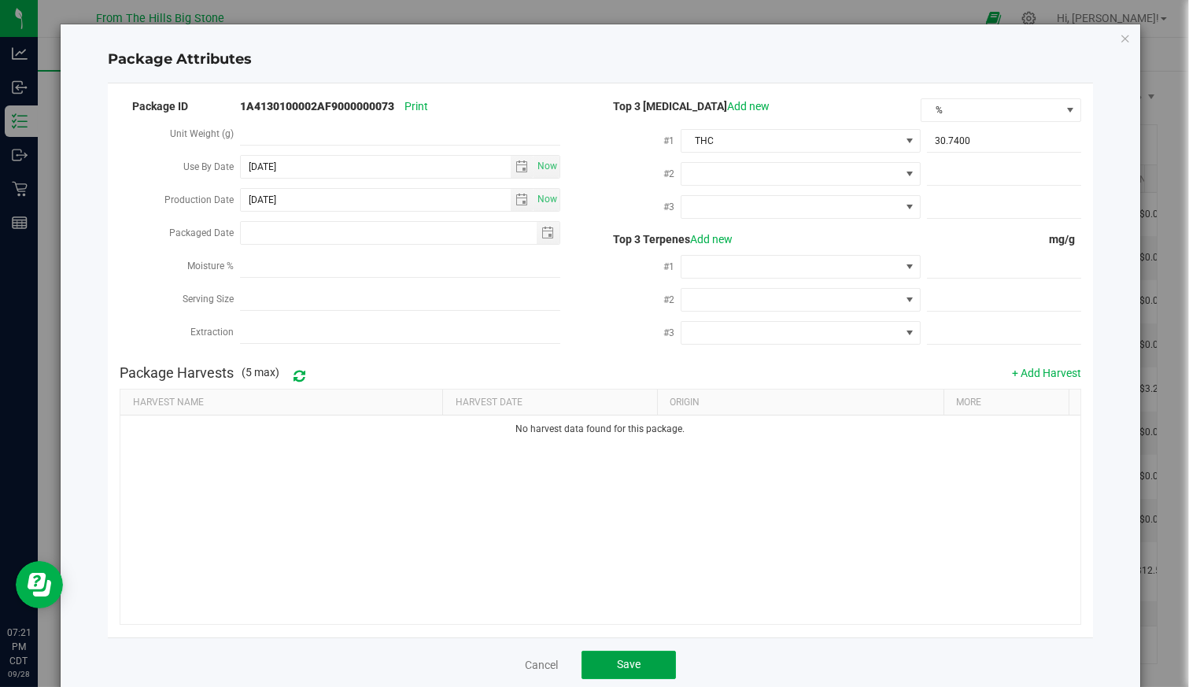
click at [629, 660] on span "Save" at bounding box center [629, 664] width 24 height 13
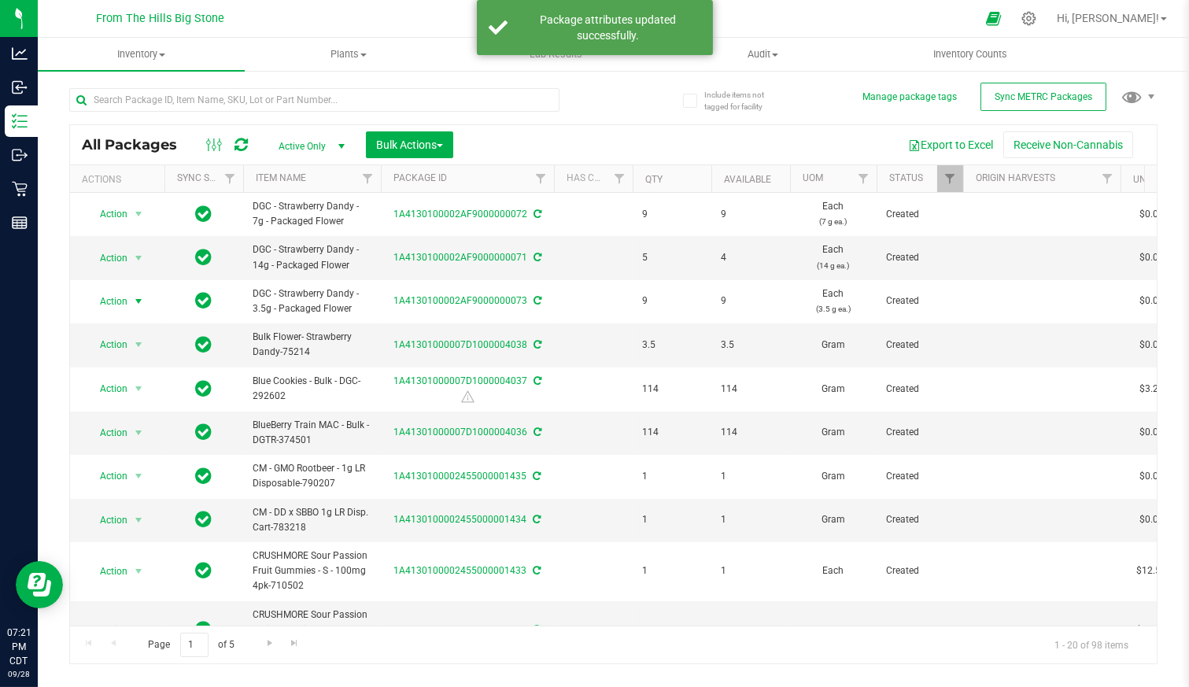
click at [126, 302] on span "Action" at bounding box center [107, 301] width 43 height 22
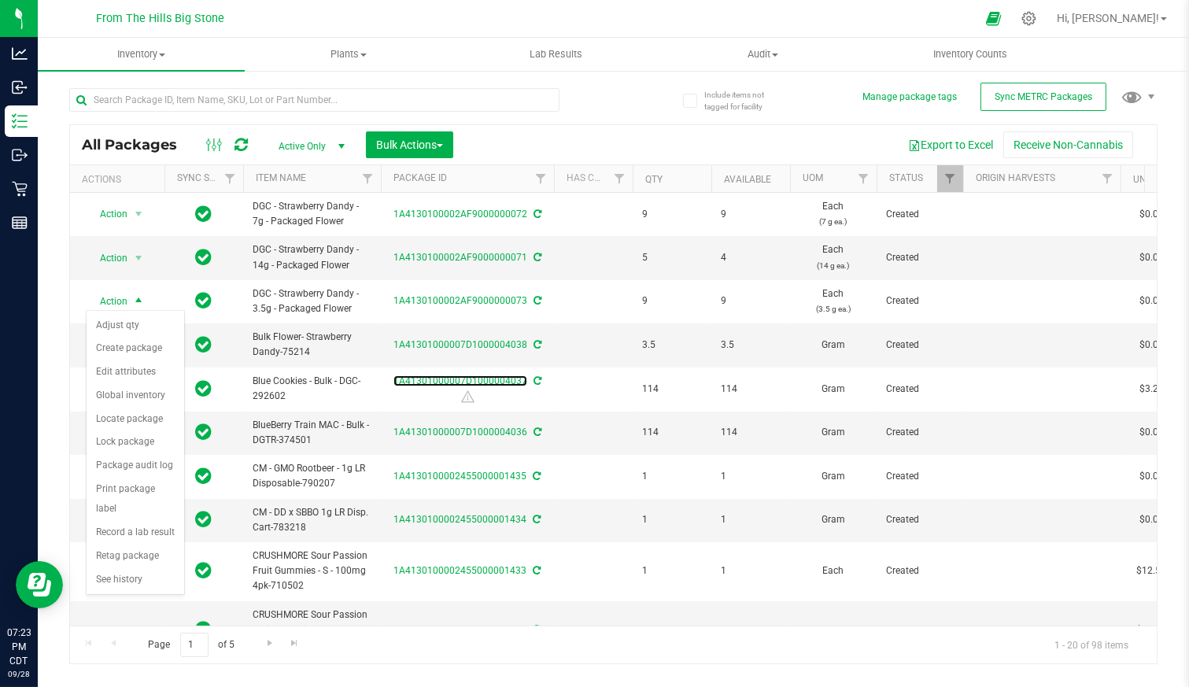
click at [468, 379] on link "1A41301000007D1000004037" at bounding box center [461, 380] width 134 height 11
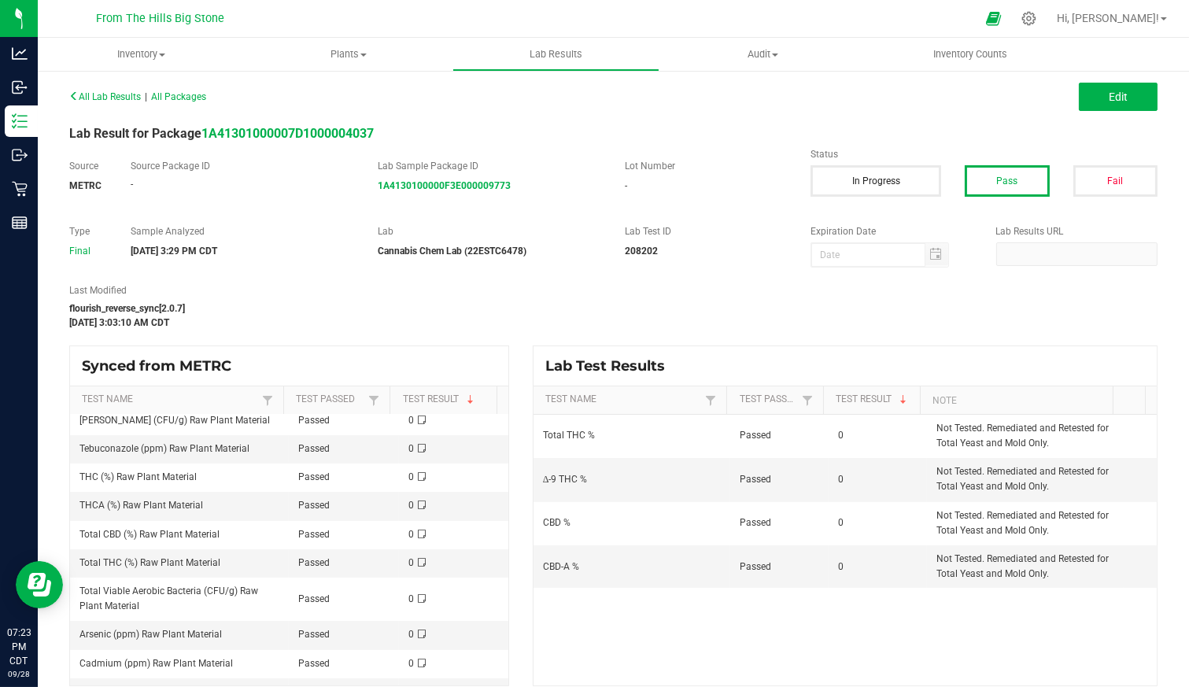
scroll to position [874, 0]
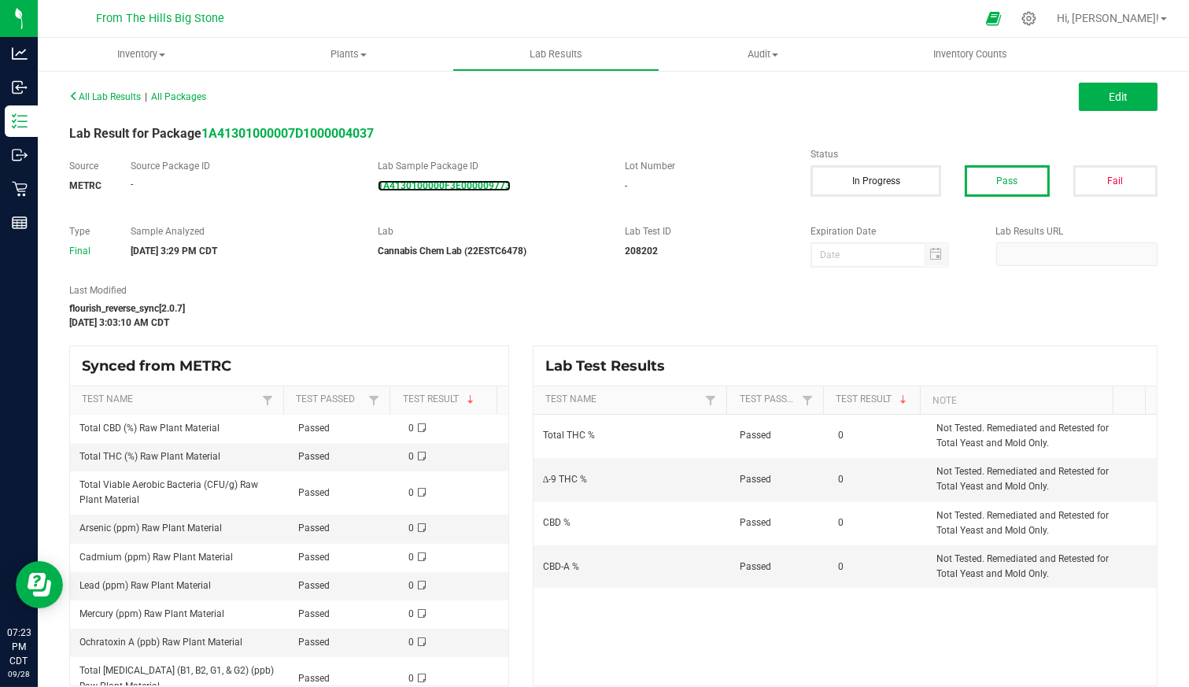
click at [471, 187] on strong "1A4130100000F3E000009773" at bounding box center [444, 185] width 133 height 11
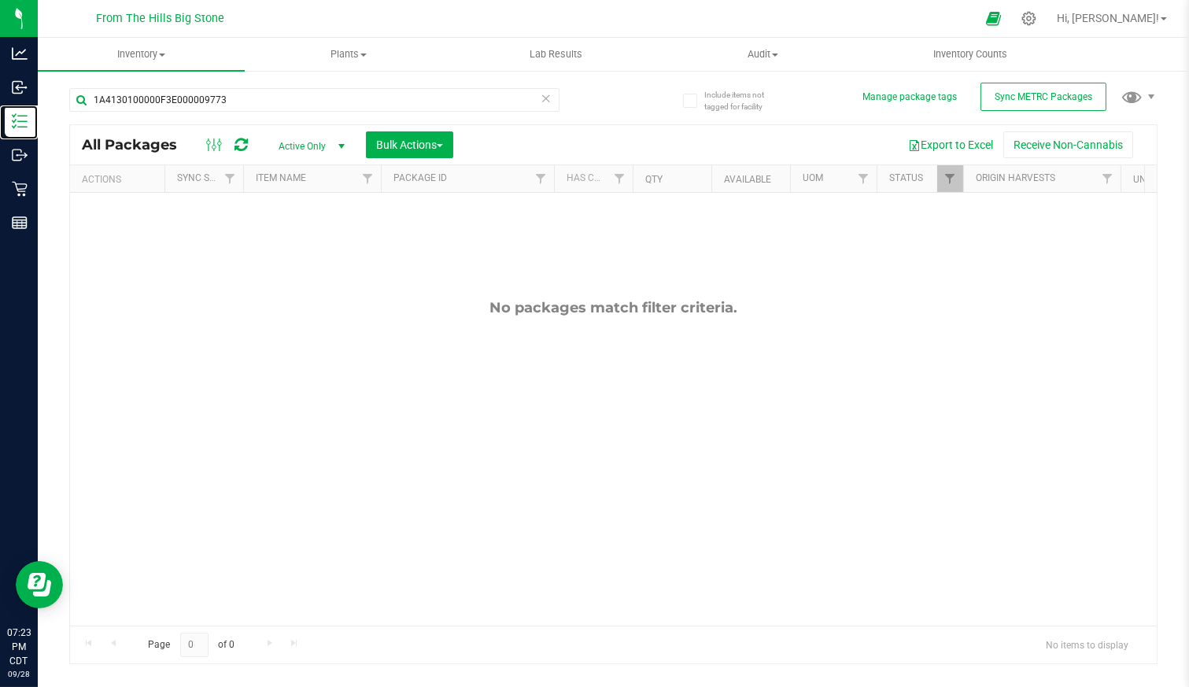
click at [0, 0] on p "Inventory" at bounding box center [0, 0] width 0 height 0
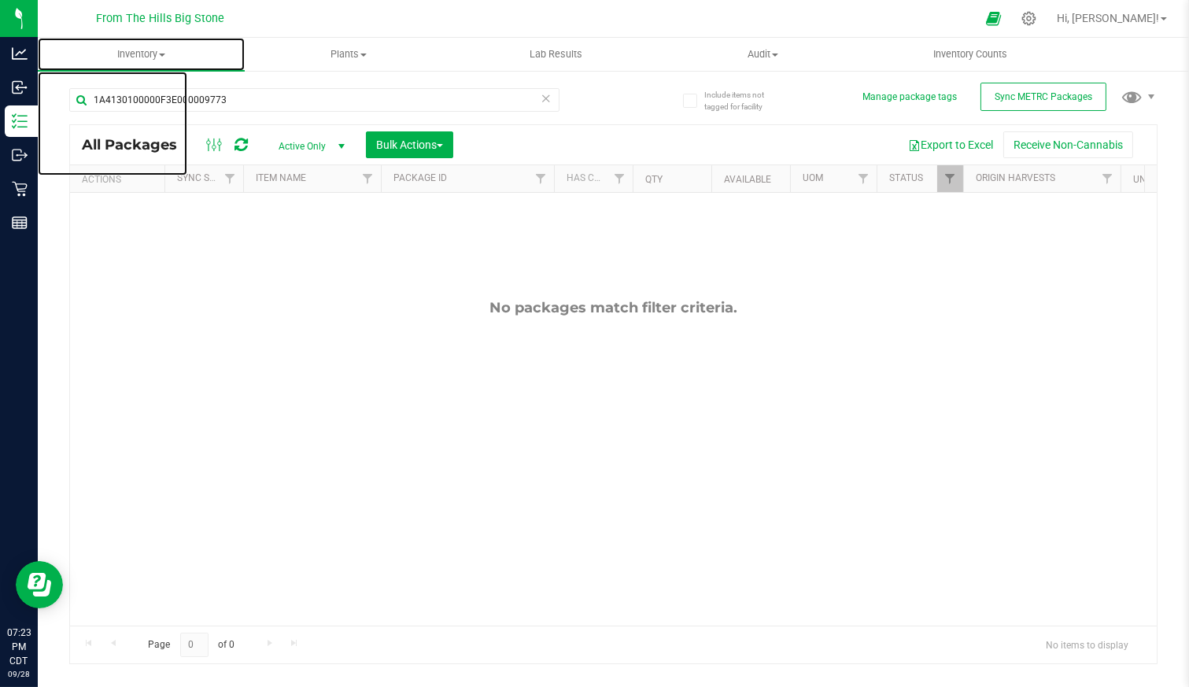
click at [148, 50] on span "Inventory" at bounding box center [141, 54] width 207 height 14
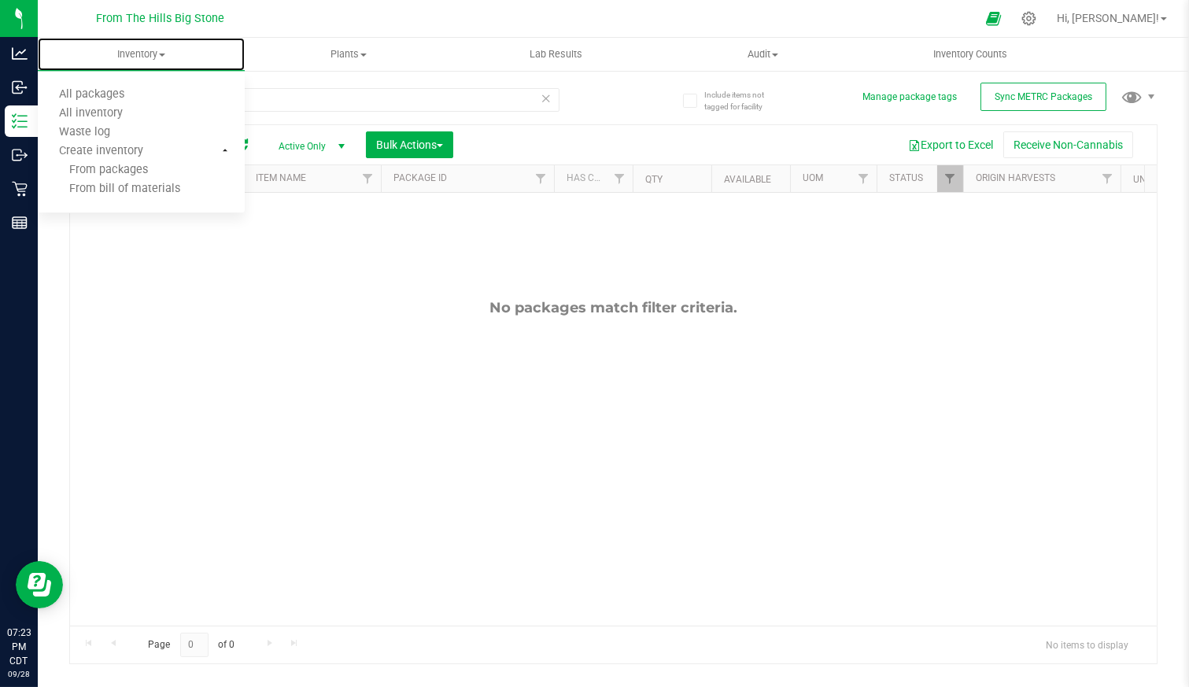
click at [130, 93] on span "All packages" at bounding box center [92, 94] width 108 height 13
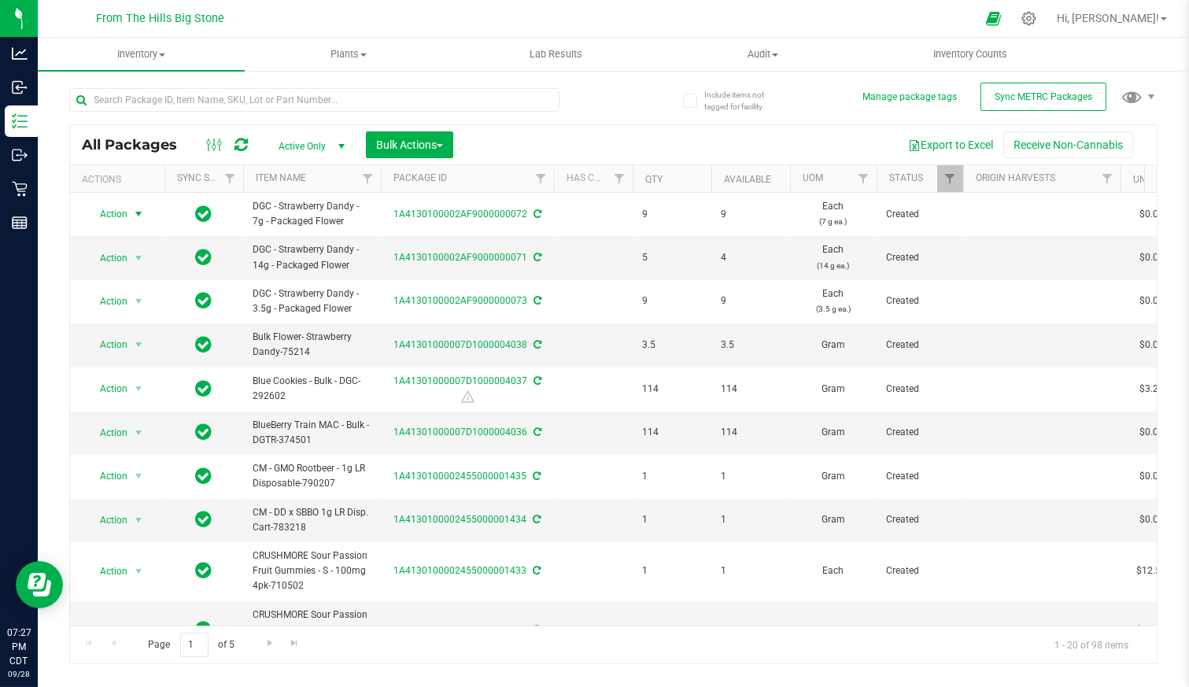
click at [117, 216] on span "Action" at bounding box center [107, 214] width 43 height 22
click at [305, 309] on span "DGC - Strawberry Dandy - 3.5g - Packaged Flower" at bounding box center [312, 302] width 119 height 30
click at [95, 297] on span "Action" at bounding box center [107, 301] width 43 height 22
click at [135, 486] on li "Print package label" at bounding box center [136, 499] width 98 height 43
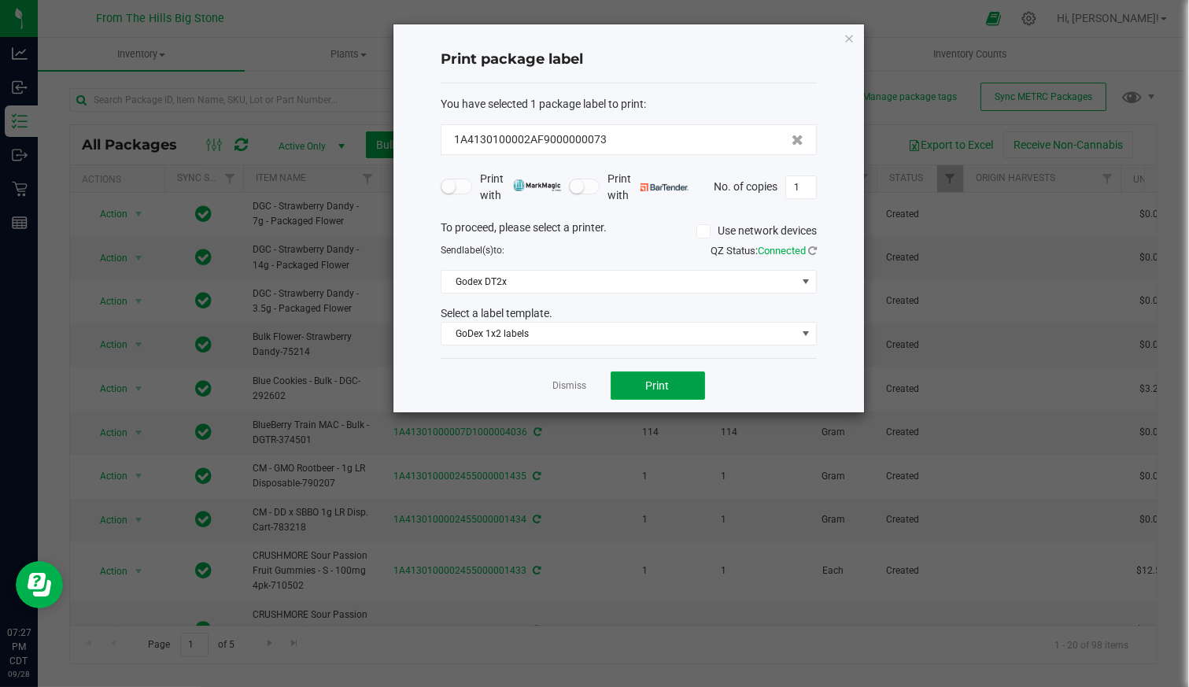
click at [663, 383] on span "Print" at bounding box center [658, 385] width 24 height 13
click at [804, 187] on input "1" at bounding box center [801, 187] width 30 height 22
type input "7"
type input "8"
click at [667, 379] on span "Print" at bounding box center [658, 385] width 24 height 13
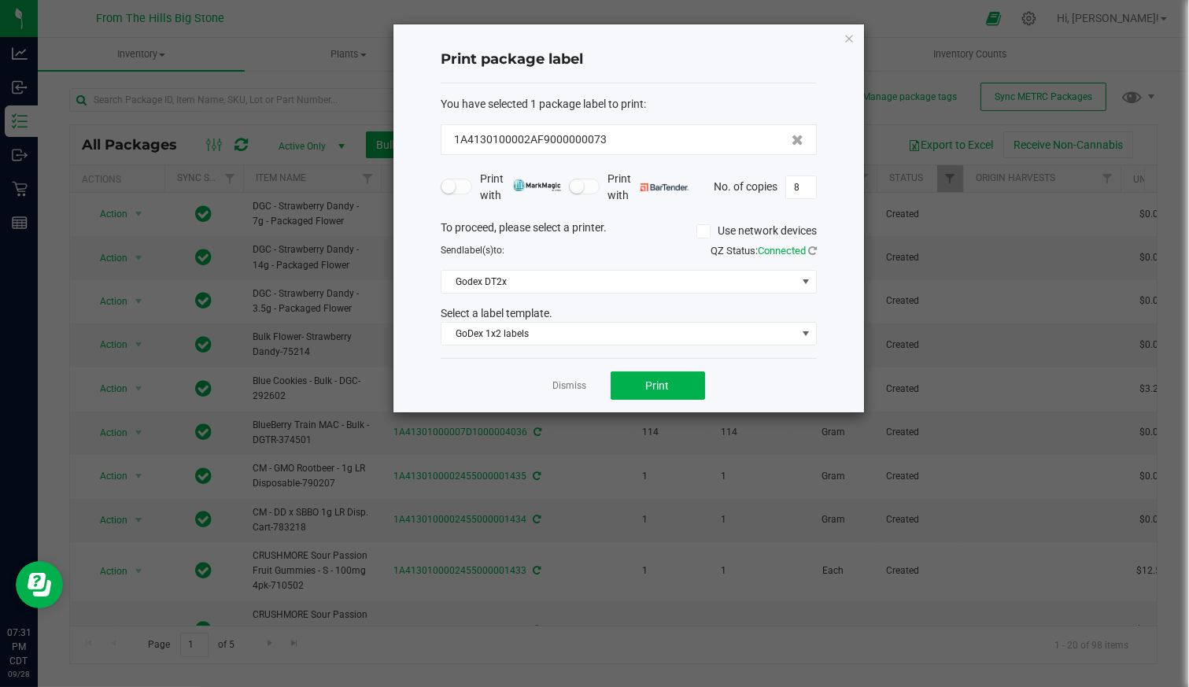
click at [579, 381] on link "Dismiss" at bounding box center [570, 385] width 34 height 13
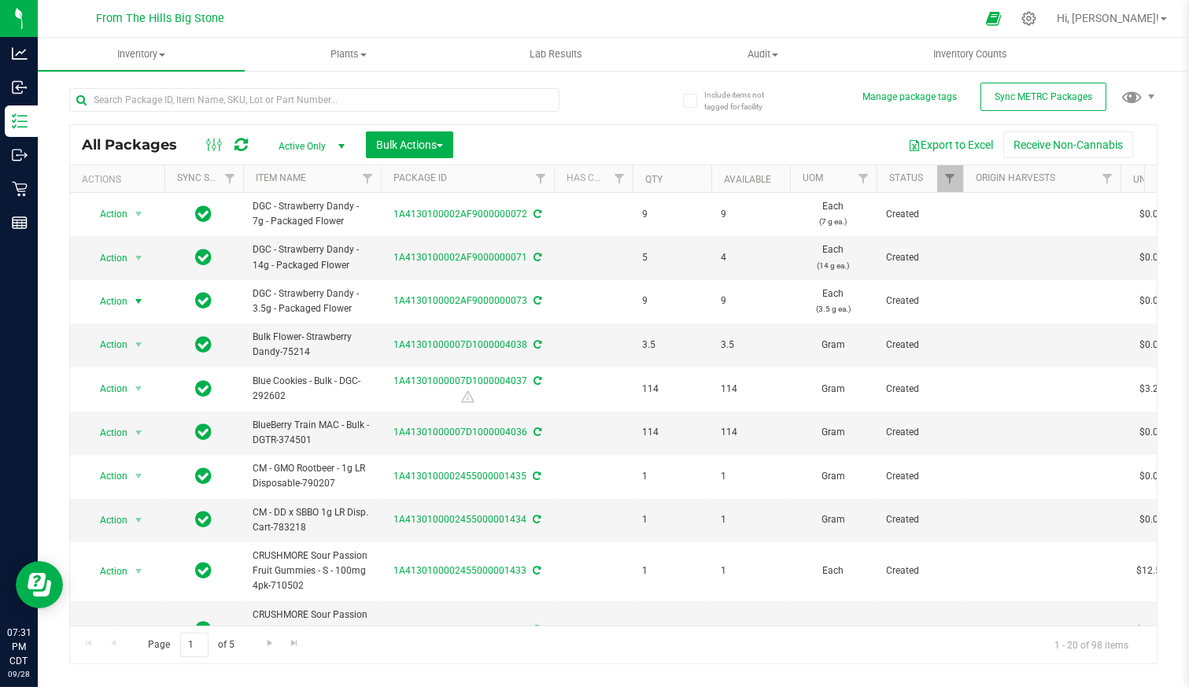
click at [1037, 18] on icon at bounding box center [1029, 18] width 15 height 15
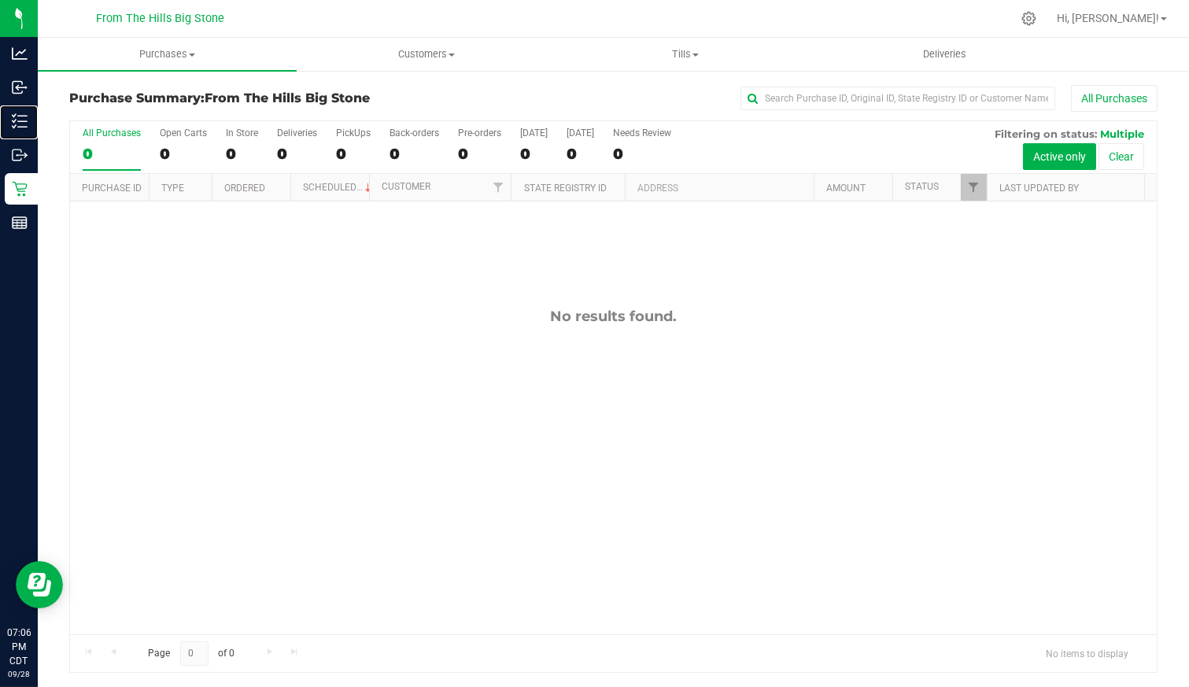
click at [0, 0] on p "Inventory" at bounding box center [0, 0] width 0 height 0
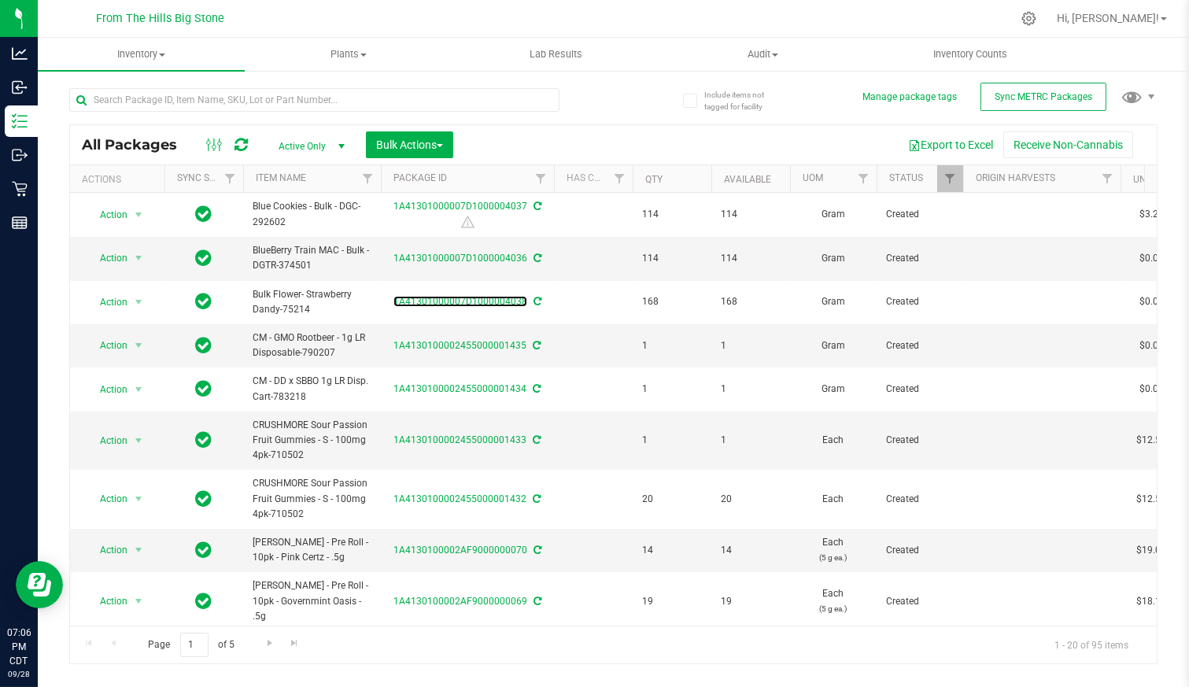
click at [468, 298] on link "1A41301000007D1000004038" at bounding box center [461, 301] width 134 height 11
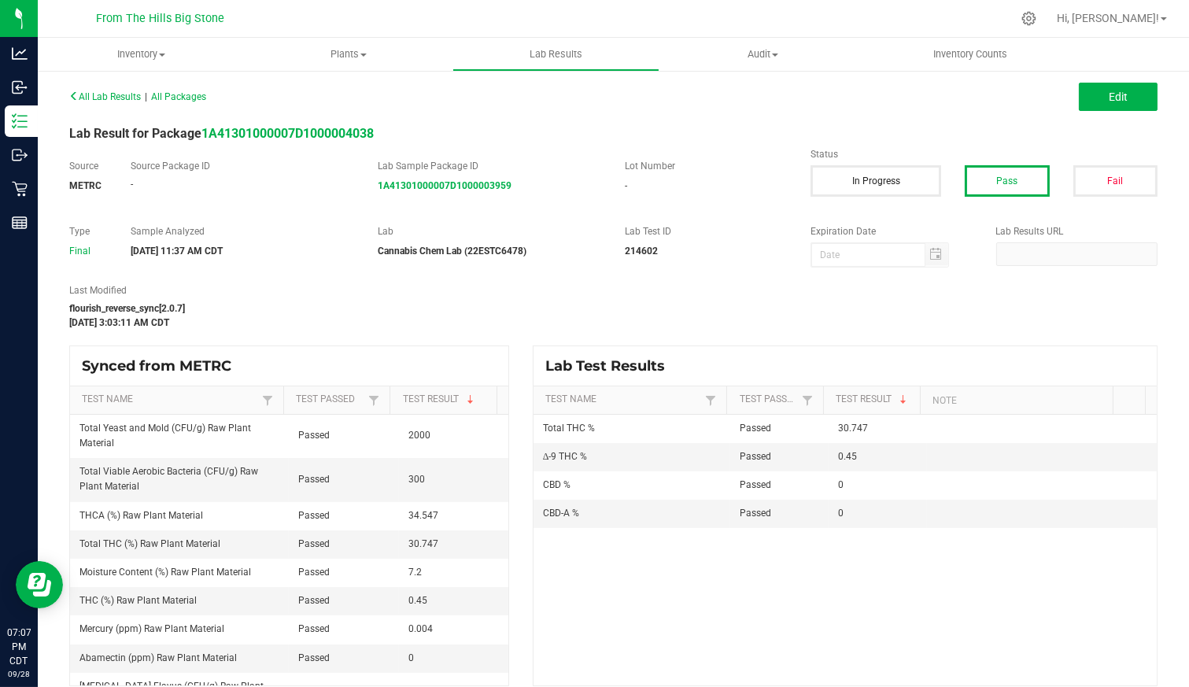
click at [926, 300] on div "Last Modified flourish_reverse_sync[2.0.7] Sep 28, 2025 3:03:11 AM CDT" at bounding box center [613, 306] width 1112 height 46
drag, startPoint x: 416, startPoint y: 484, endPoint x: 291, endPoint y: 309, distance: 214.5
click at [291, 309] on div "flourish_reverse_sync[2.0.7]" at bounding box center [428, 308] width 718 height 14
click at [89, 95] on span "All Lab Results" at bounding box center [105, 96] width 72 height 11
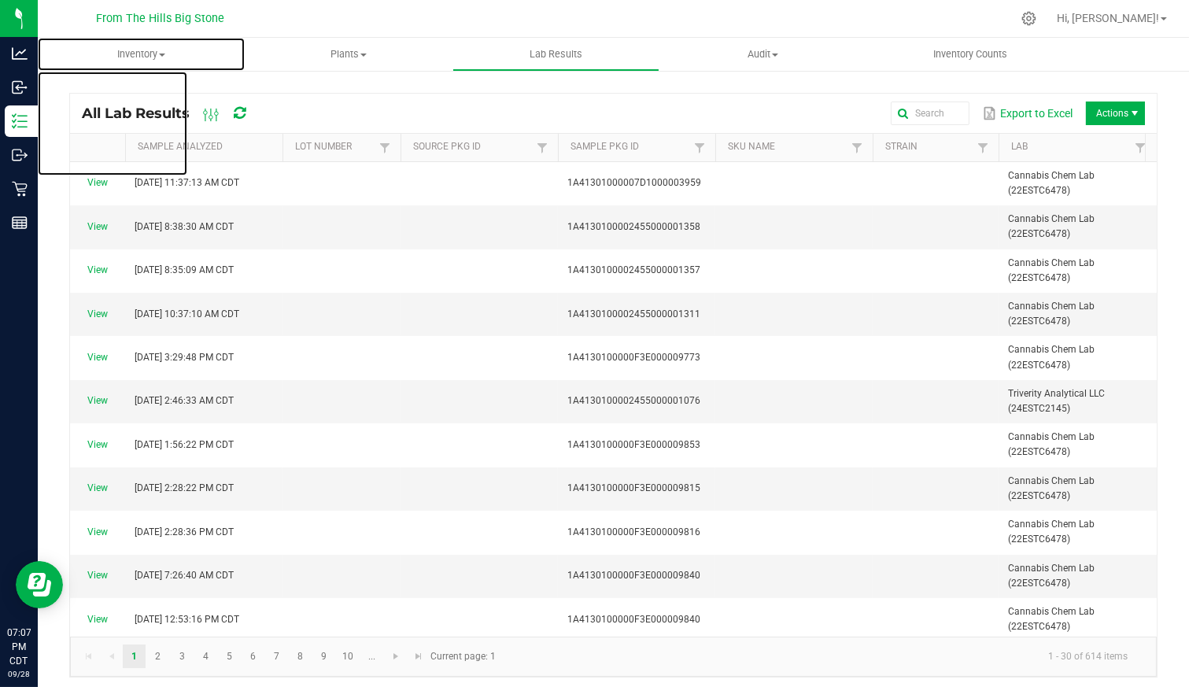
click at [138, 57] on span "Inventory" at bounding box center [141, 54] width 207 height 14
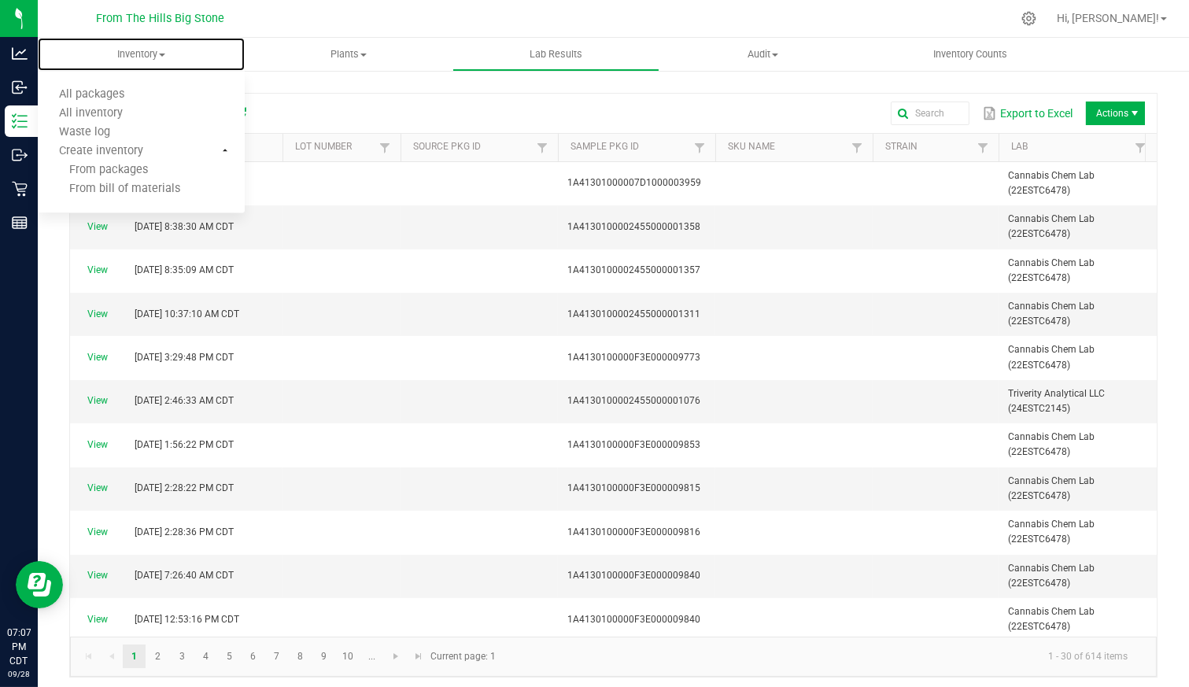
click at [142, 46] on uib-tab-heading "Inventory All packages All inventory Waste log Create inventory From packages F…" at bounding box center [141, 54] width 207 height 33
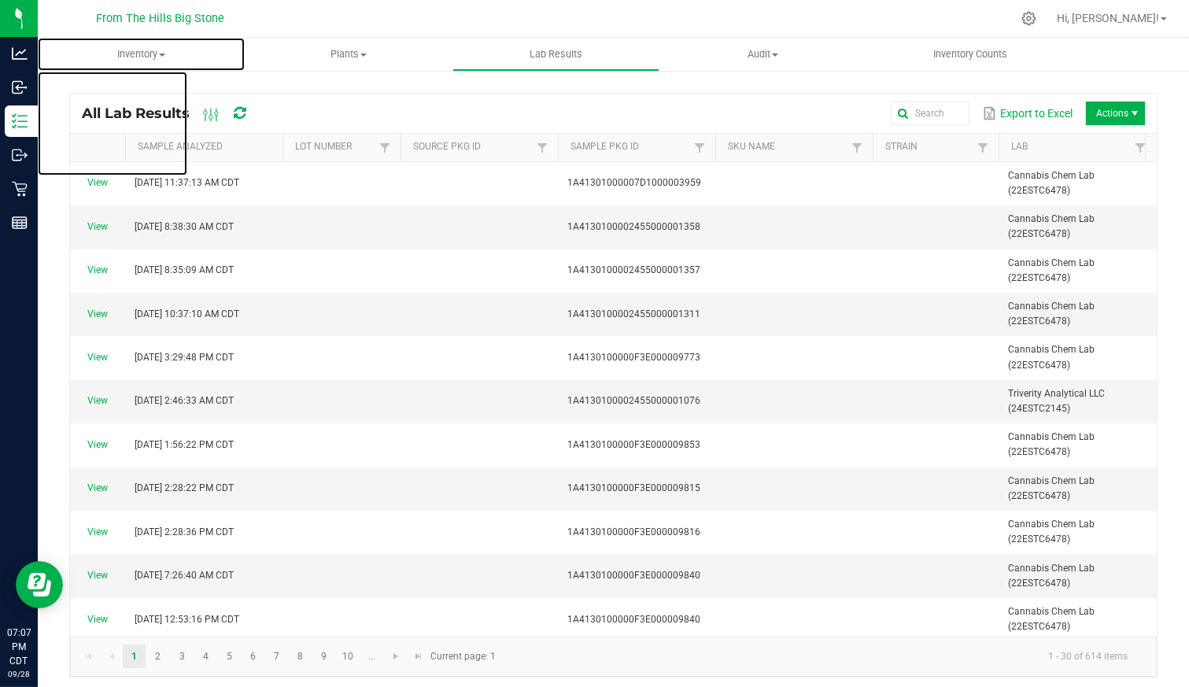
click at [139, 53] on span "Inventory" at bounding box center [141, 54] width 207 height 14
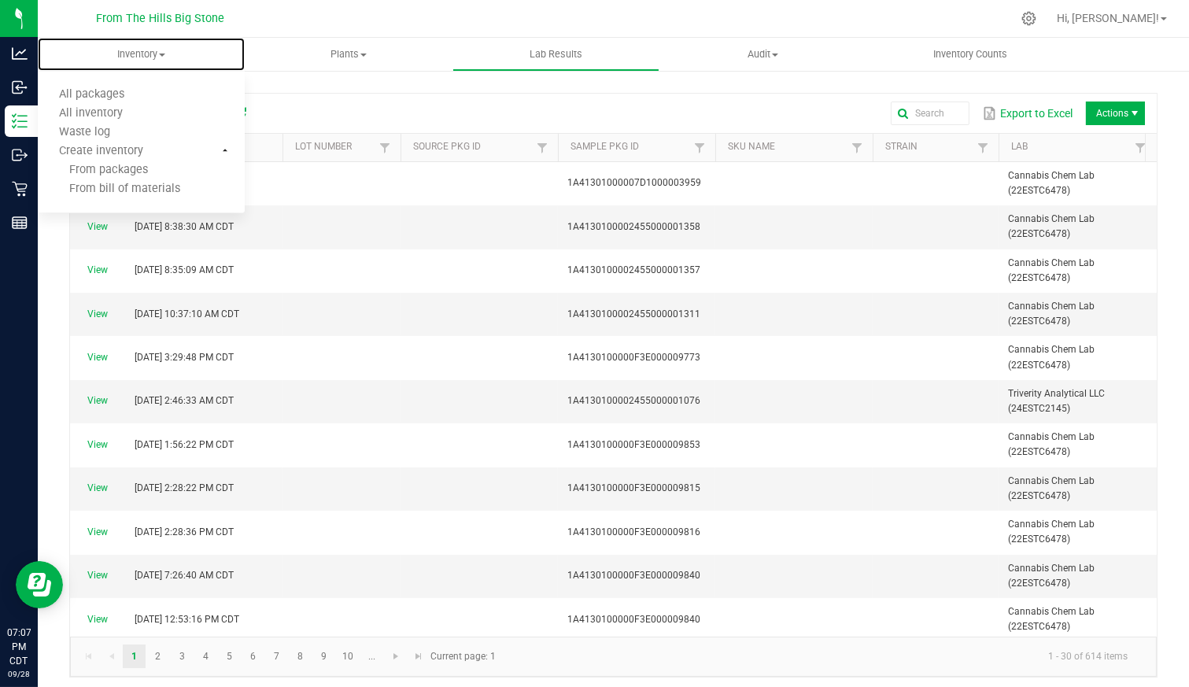
click at [116, 93] on span "All packages" at bounding box center [92, 94] width 108 height 13
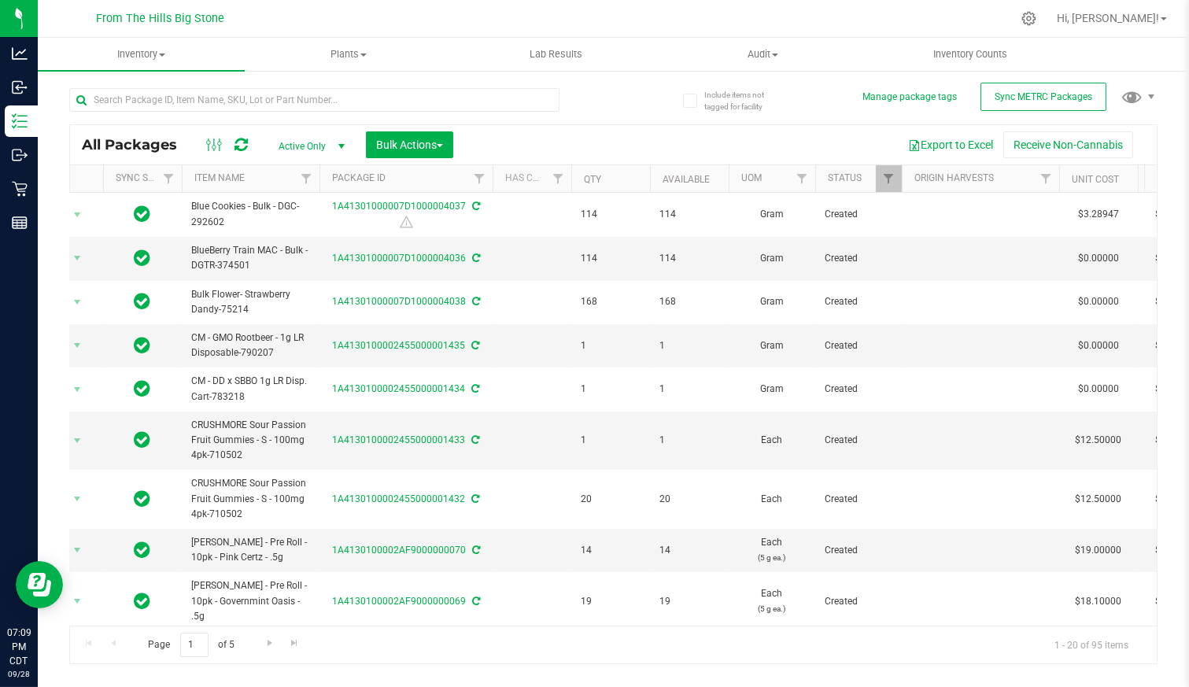
scroll to position [0, 42]
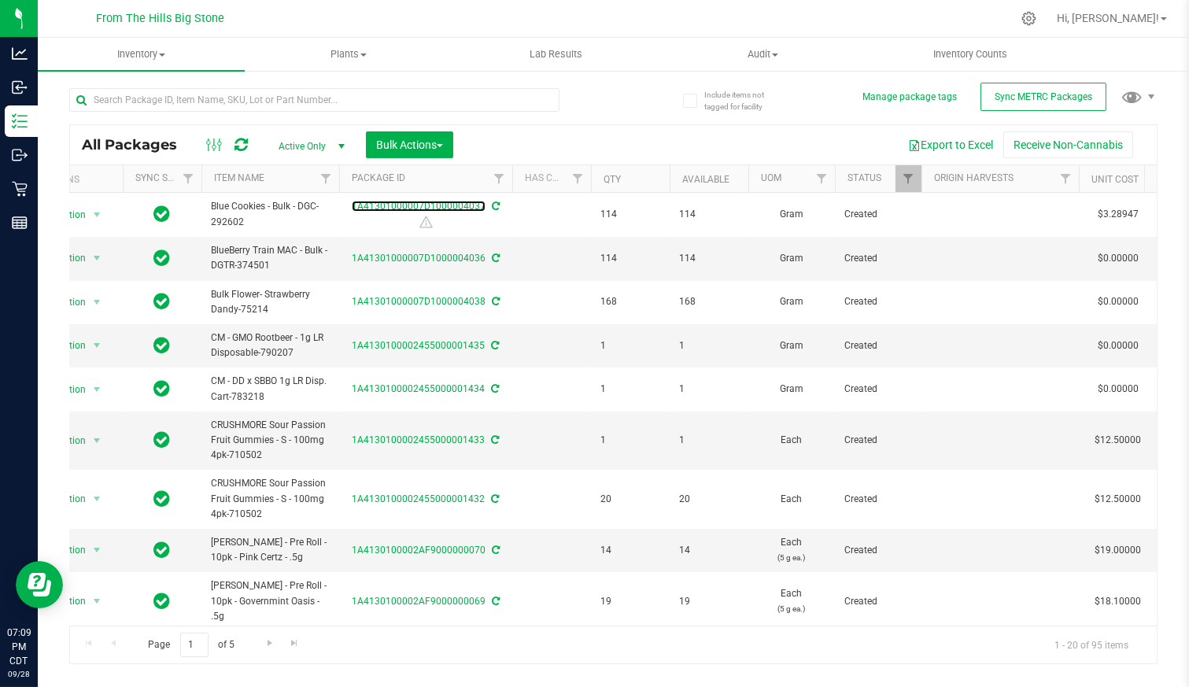
click at [448, 201] on link "1A41301000007D1000004037" at bounding box center [419, 206] width 134 height 11
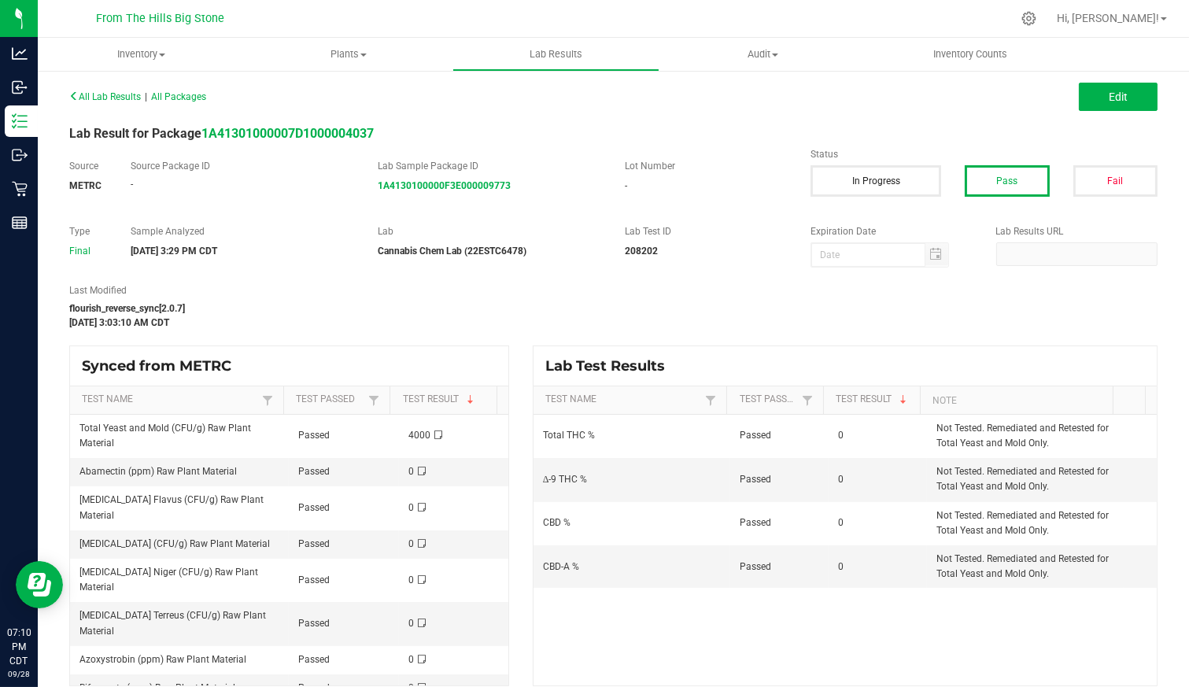
click at [97, 98] on span "All Lab Results" at bounding box center [105, 96] width 72 height 11
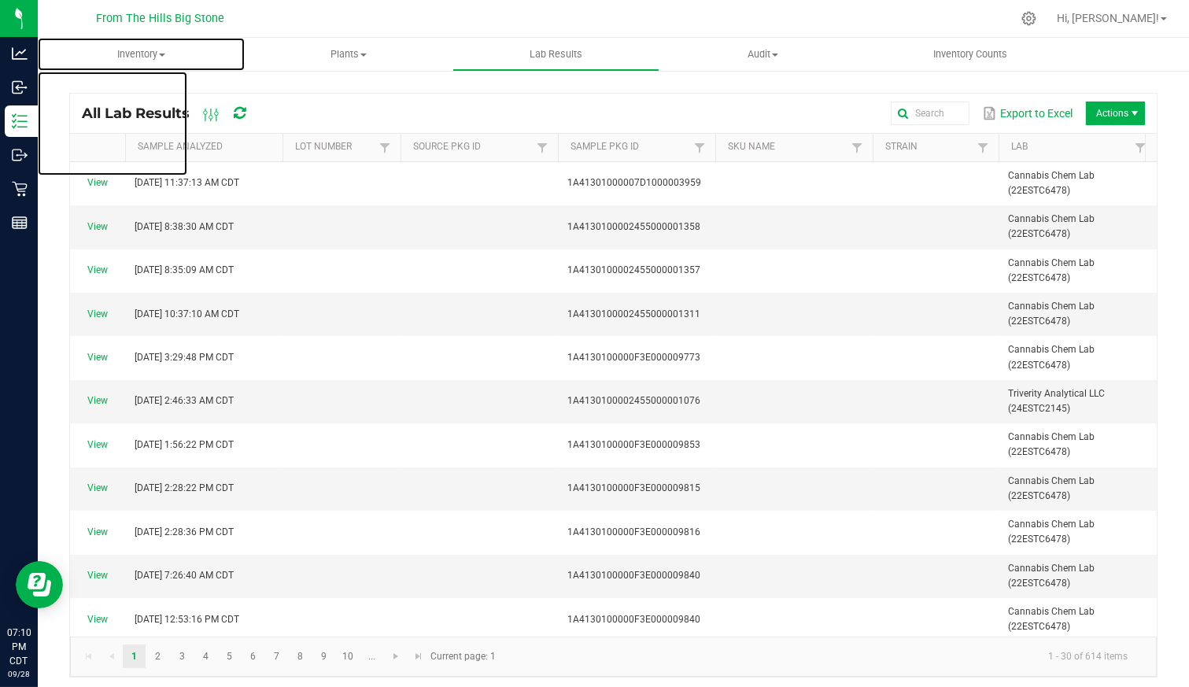
click at [128, 51] on span "Inventory" at bounding box center [141, 54] width 207 height 14
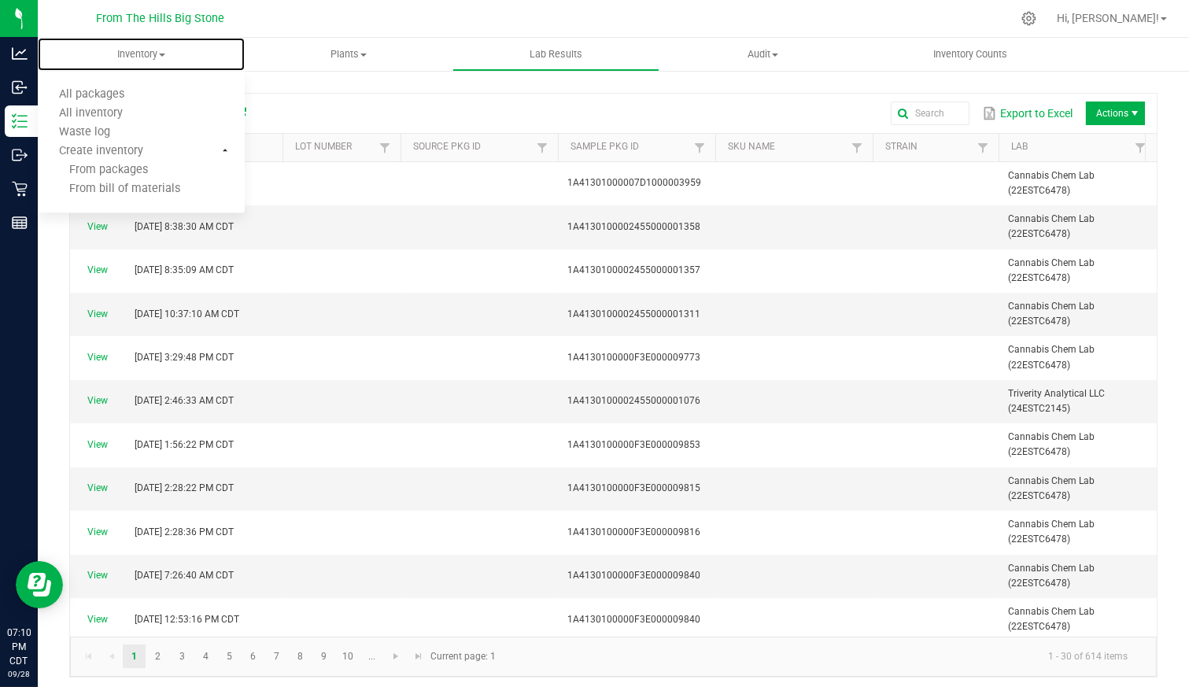
click at [112, 97] on span "All packages" at bounding box center [92, 94] width 108 height 13
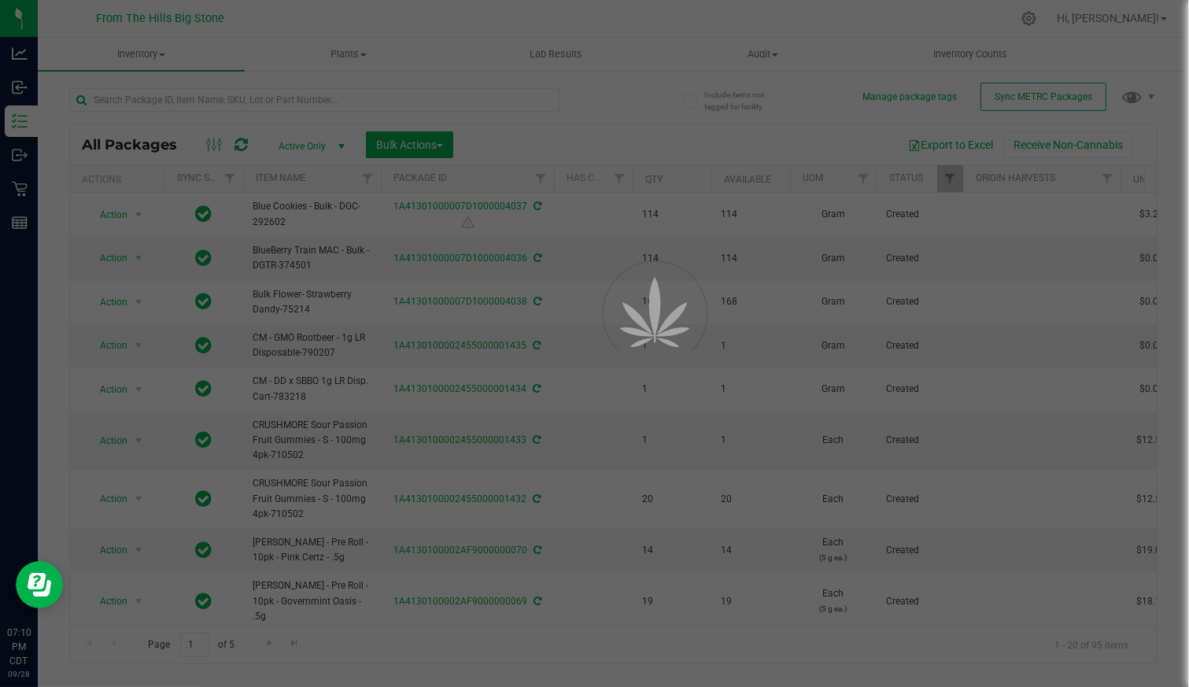
type input "[DATE]"
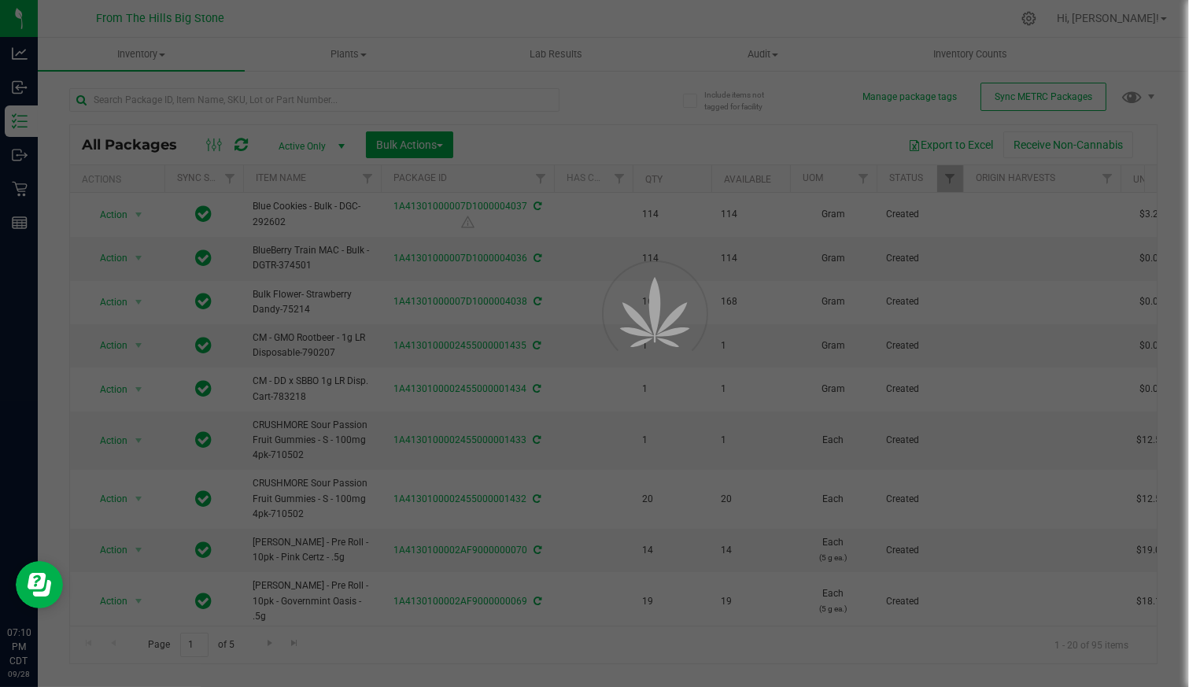
type input "[DATE]"
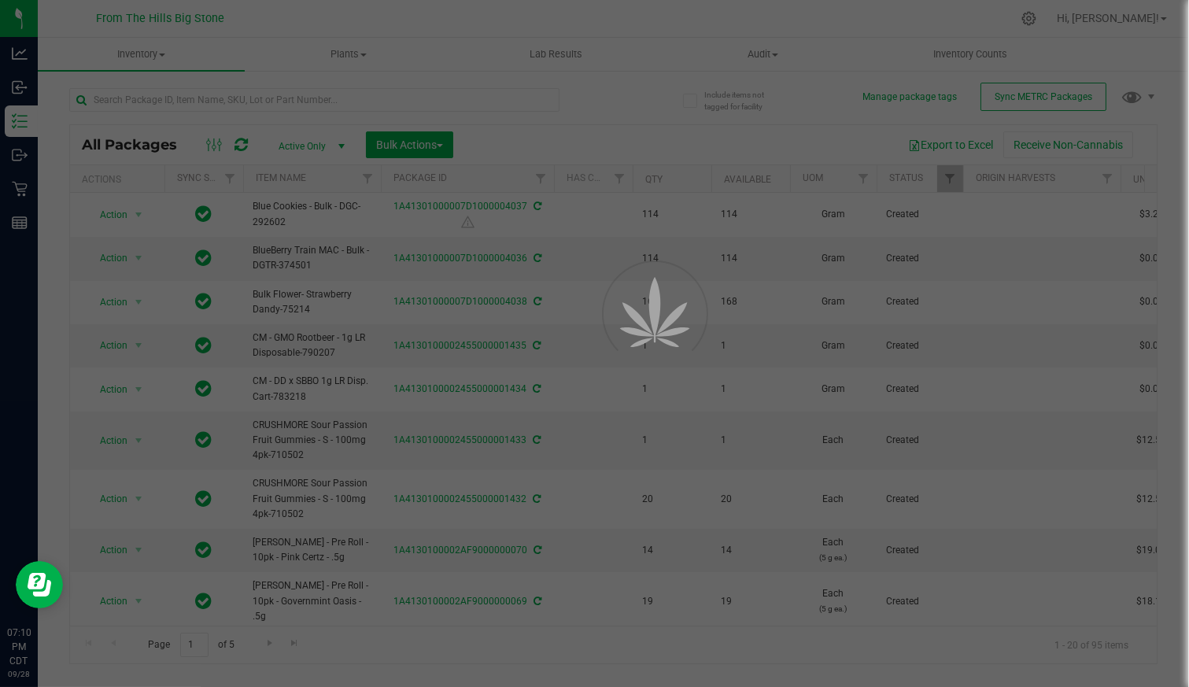
type input "[DATE]"
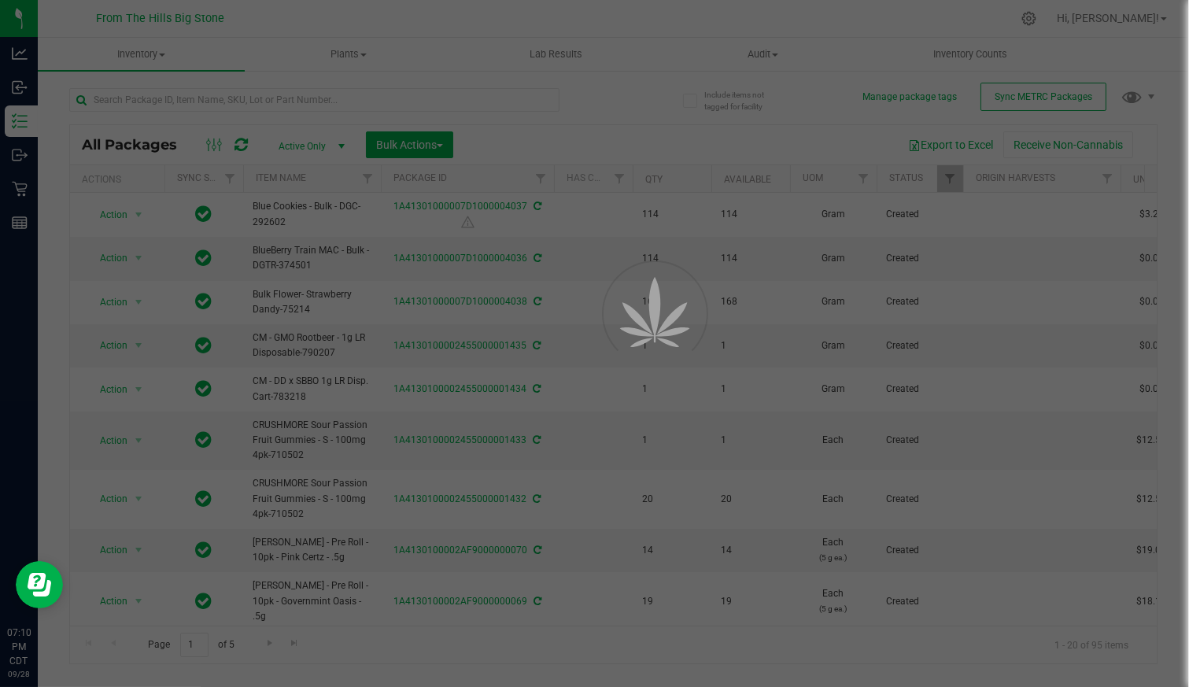
type input "[DATE]"
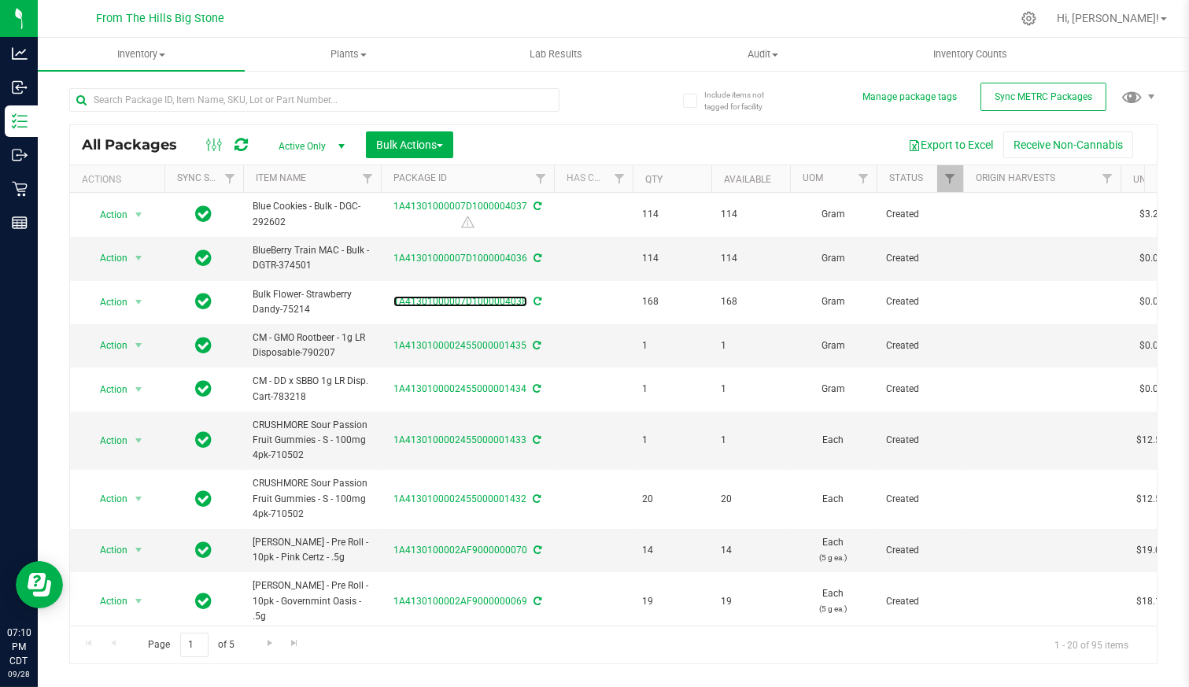
click at [464, 303] on link "1A41301000007D1000004038" at bounding box center [461, 301] width 134 height 11
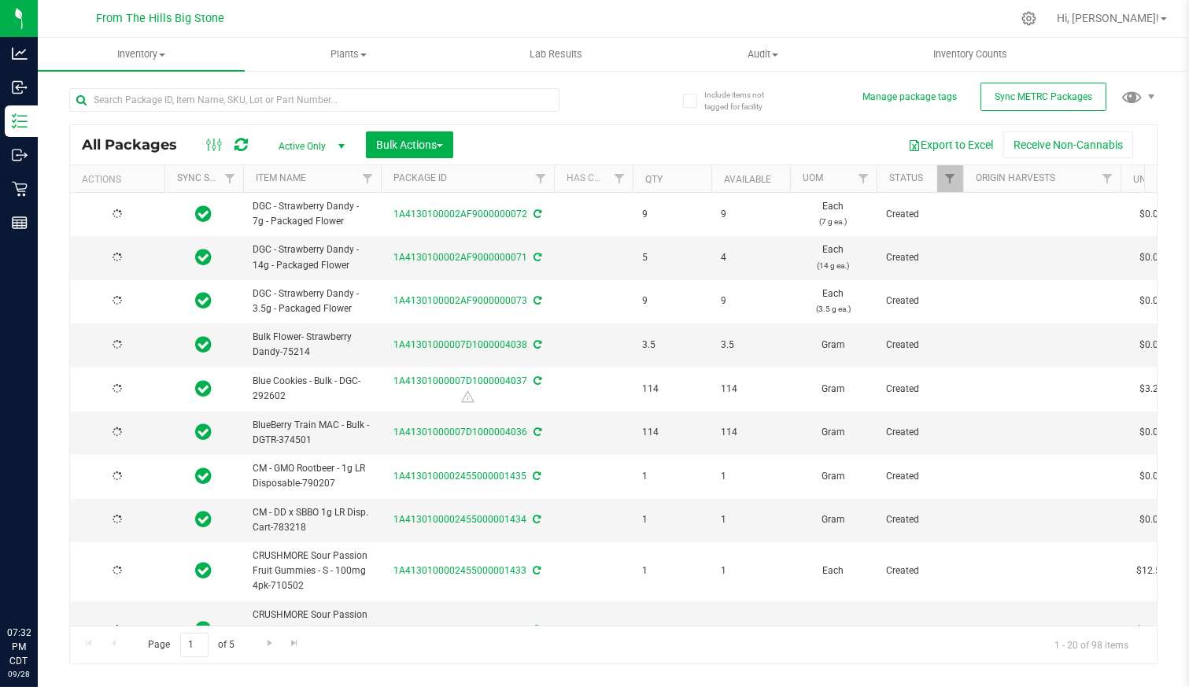
type input "[DATE]"
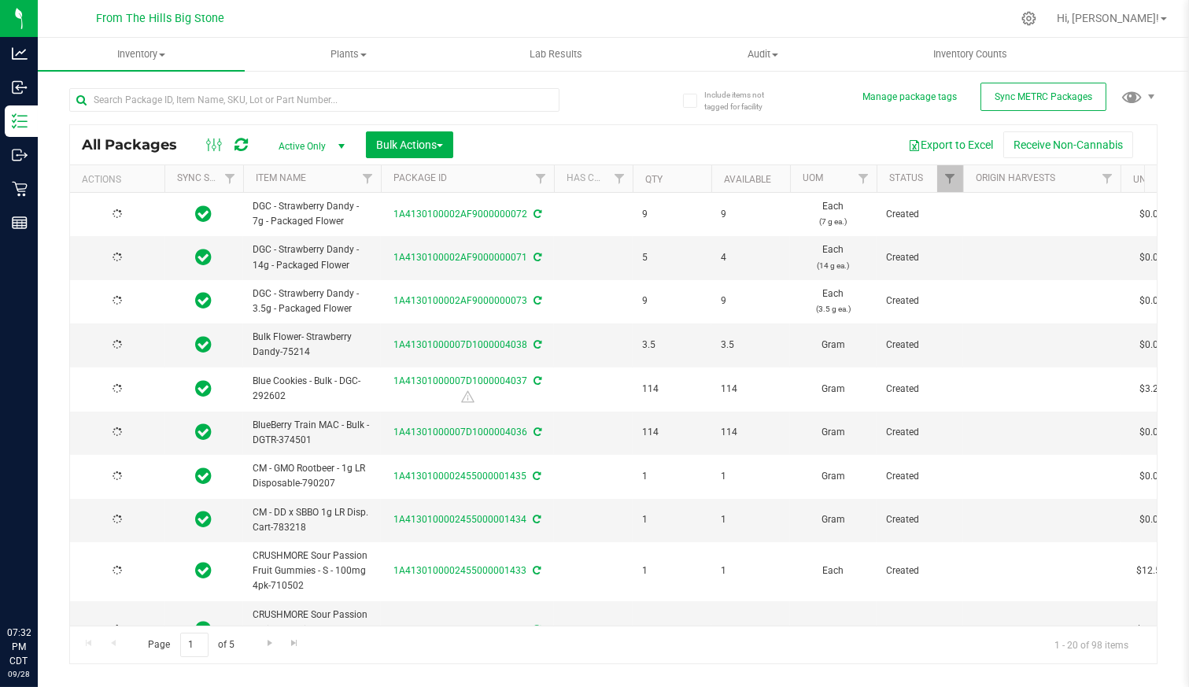
type input "[DATE]"
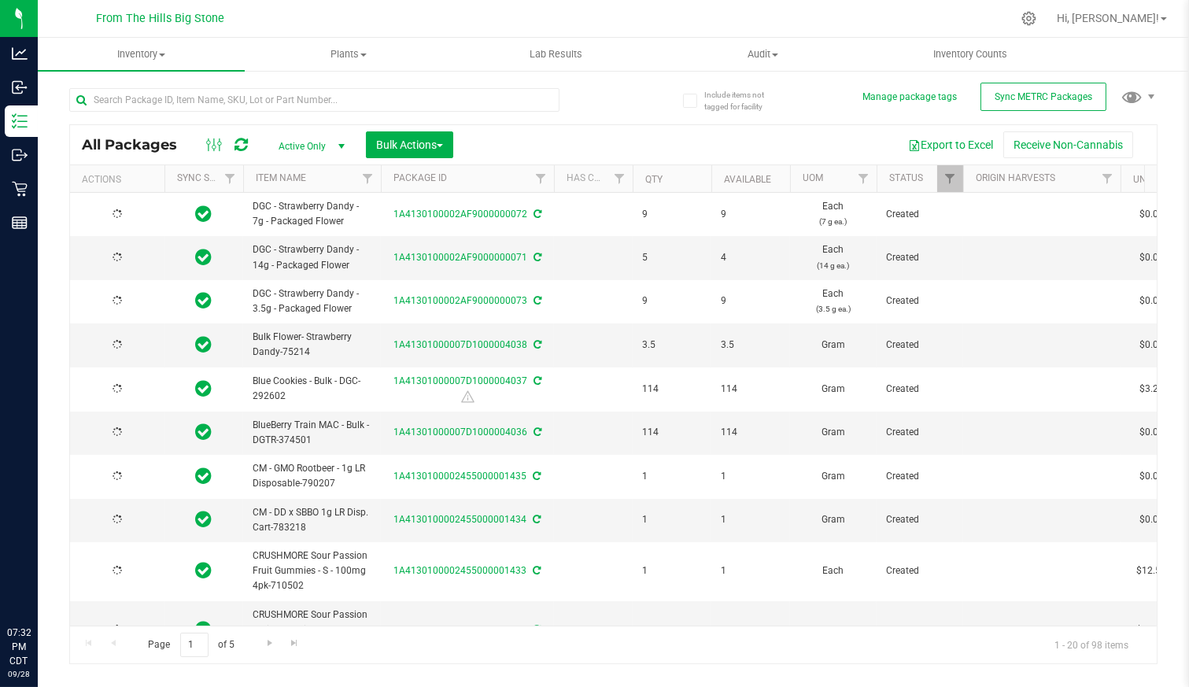
type input "[DATE]"
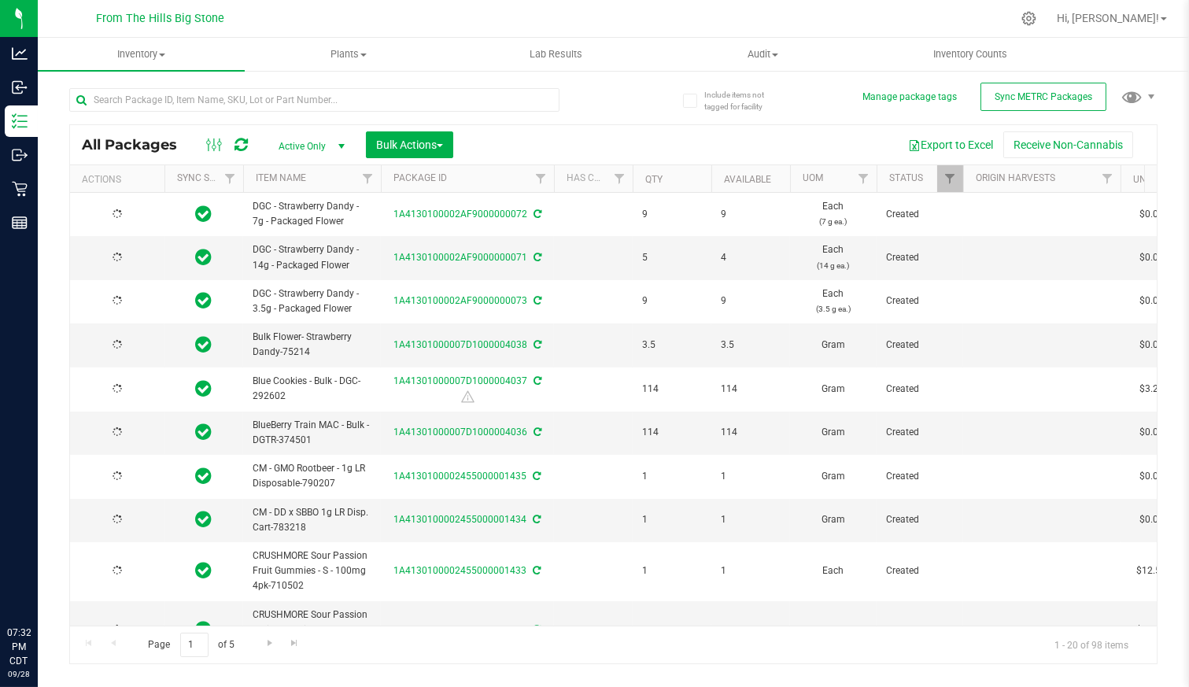
type input "[DATE]"
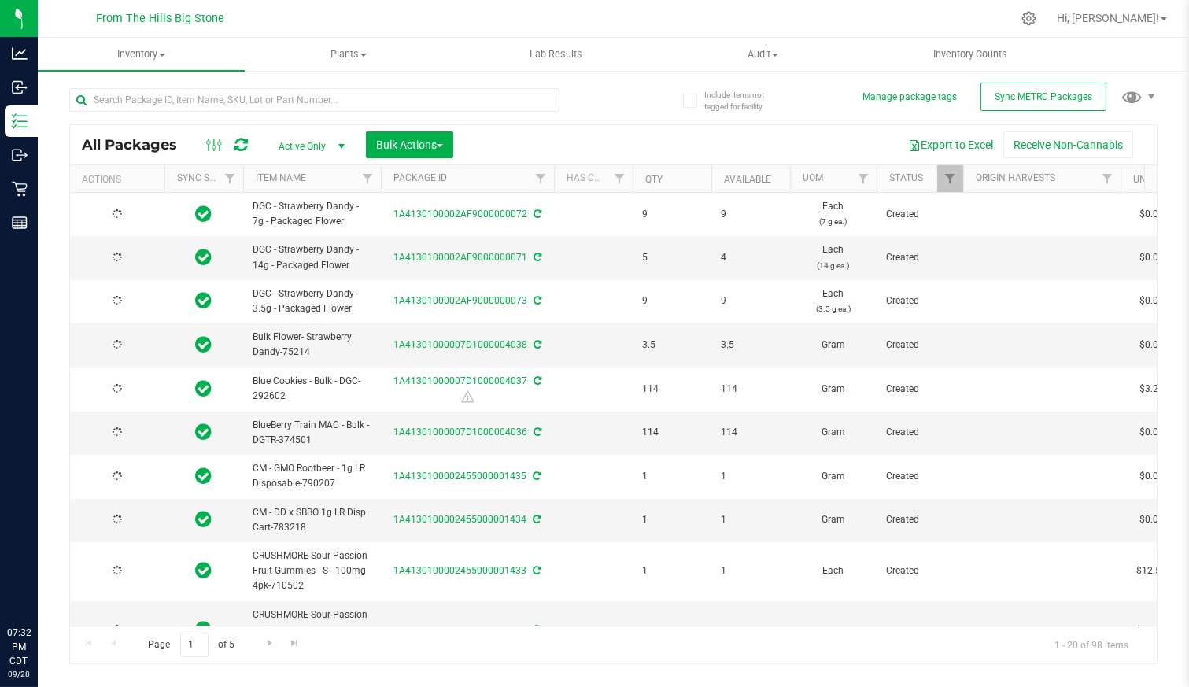
type input "[DATE]"
click at [1037, 13] on icon at bounding box center [1029, 18] width 15 height 15
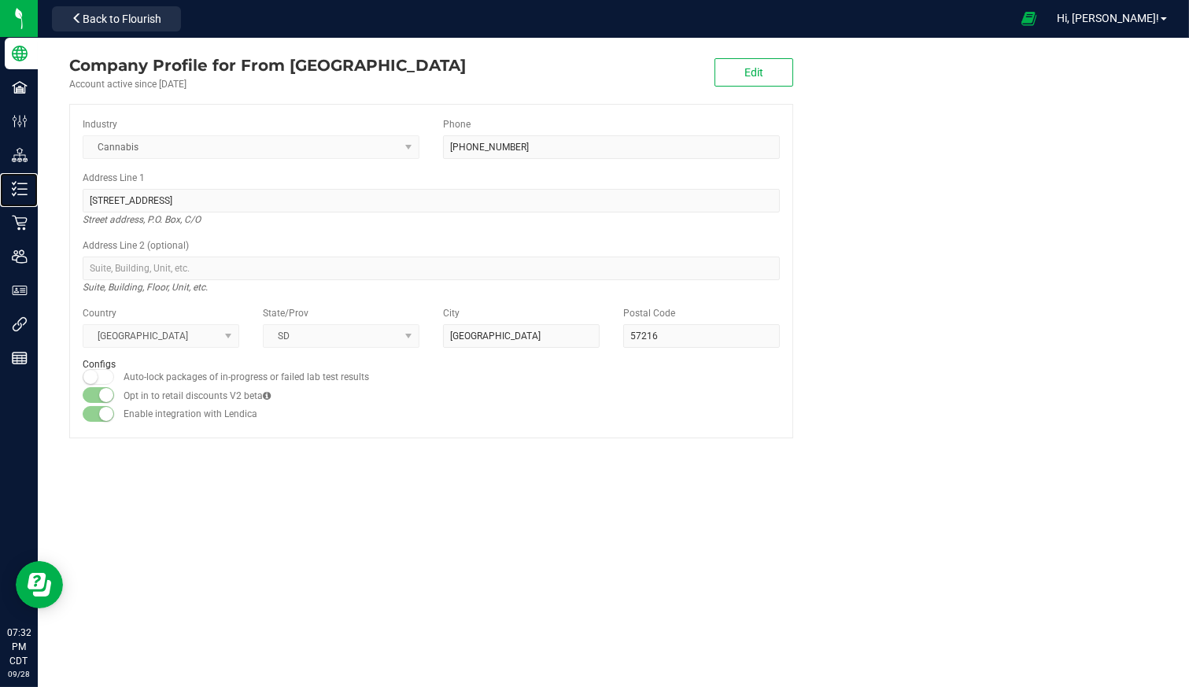
click at [0, 0] on p "Inventory" at bounding box center [0, 0] width 0 height 0
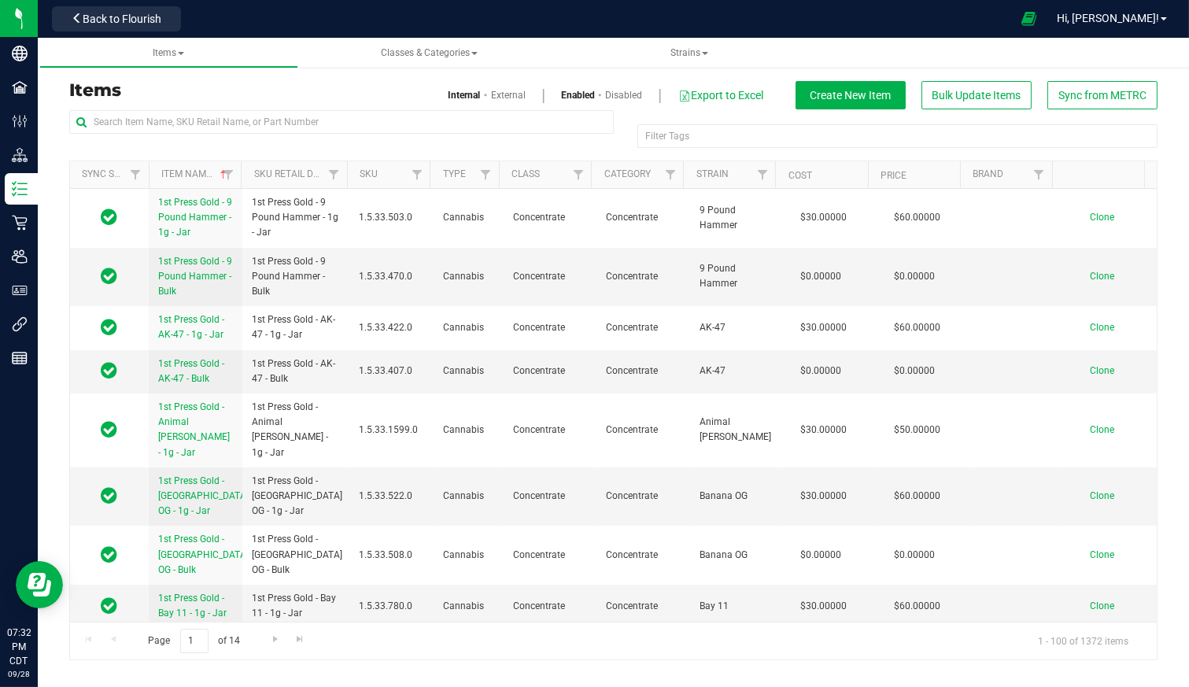
click at [693, 50] on span "Strains" at bounding box center [690, 52] width 38 height 11
click at [623, 89] on span "All strains" at bounding box center [608, 95] width 48 height 13
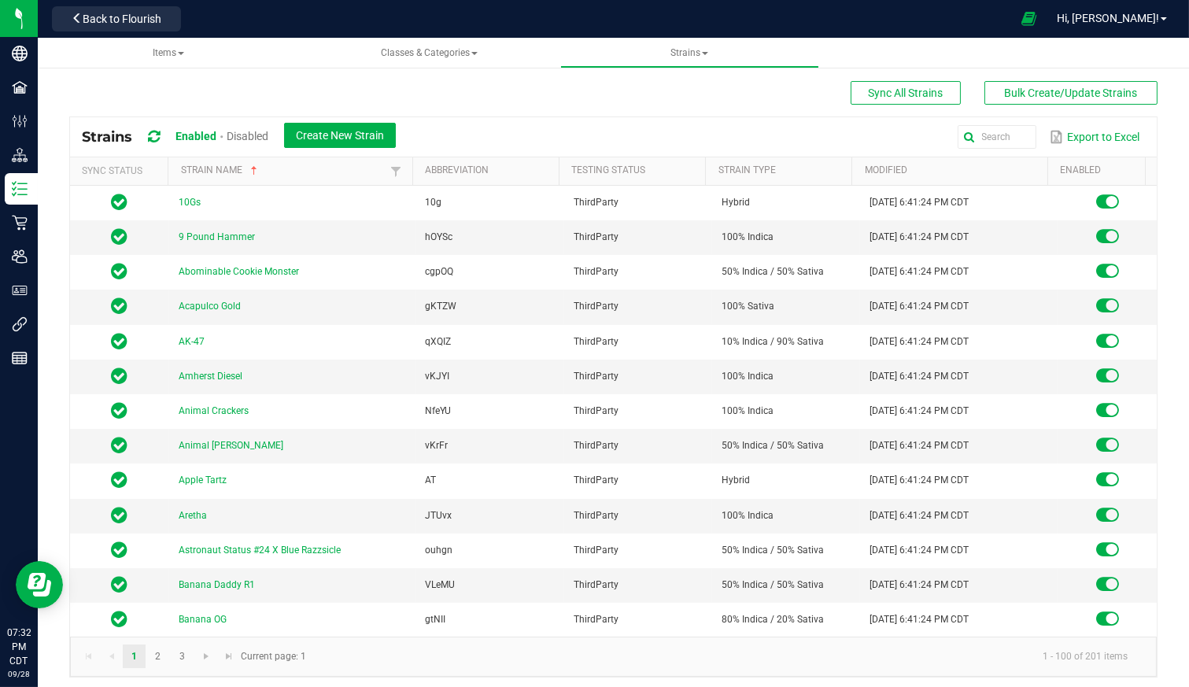
click at [897, 135] on div "Export to Excel" at bounding box center [777, 137] width 738 height 27
click at [964, 135] on input "text" at bounding box center [861, 137] width 351 height 24
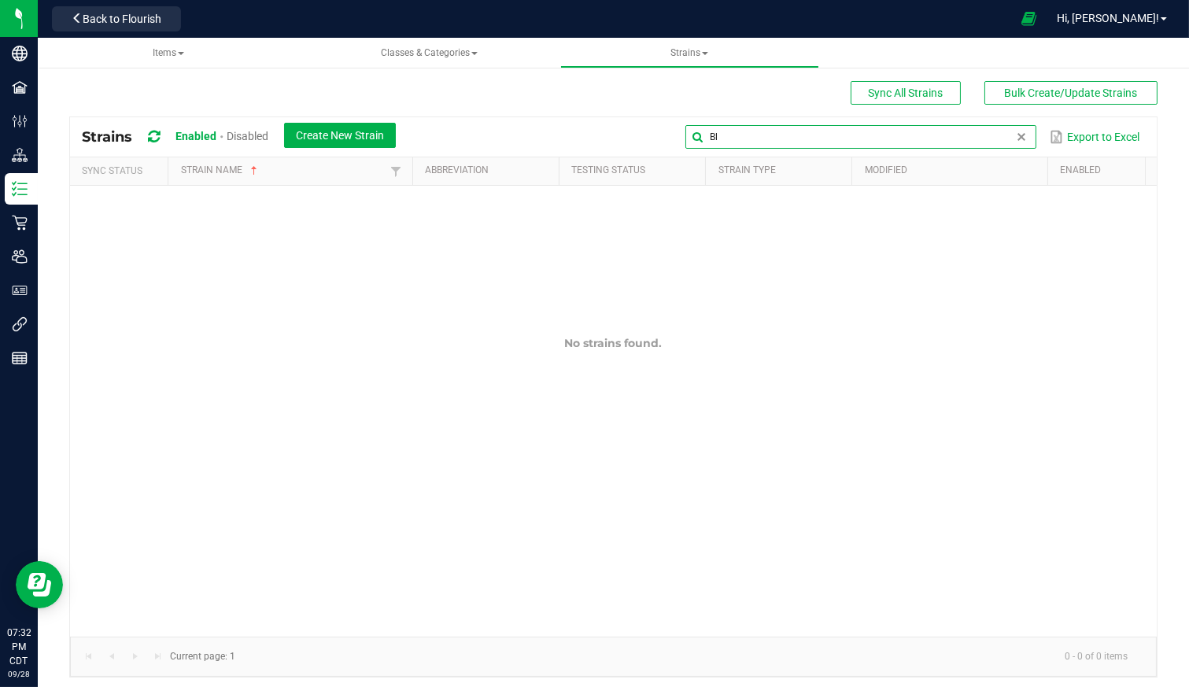
type input "B"
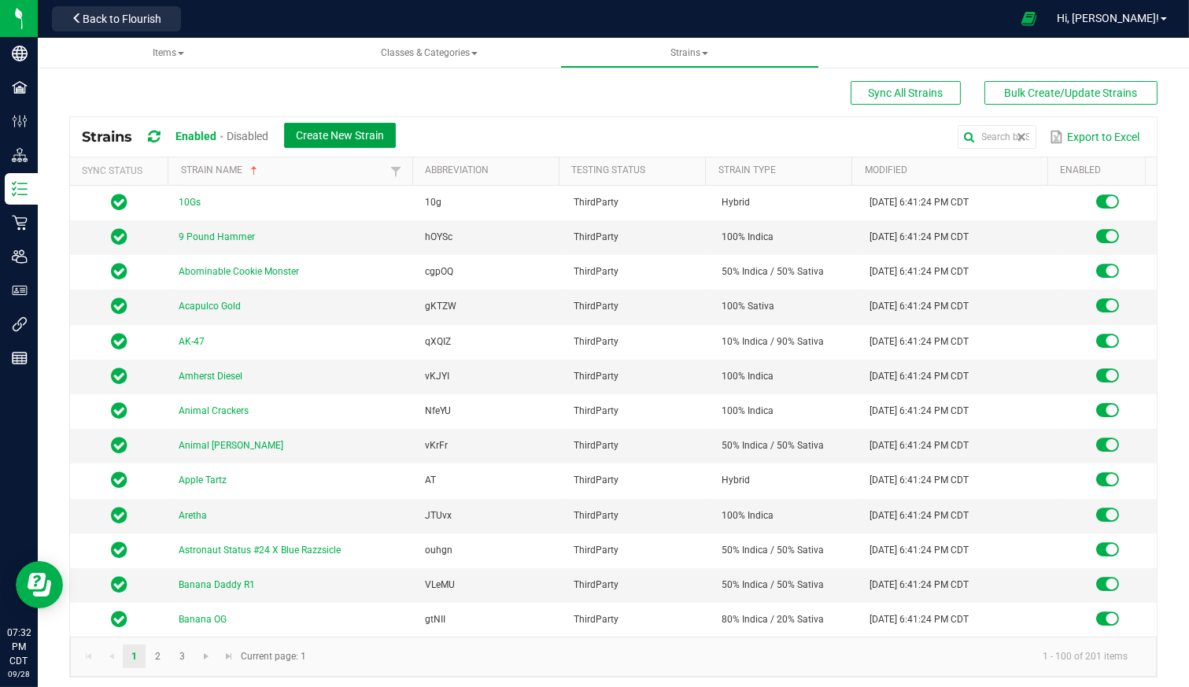
click at [360, 135] on span "Create New Strain" at bounding box center [340, 135] width 88 height 13
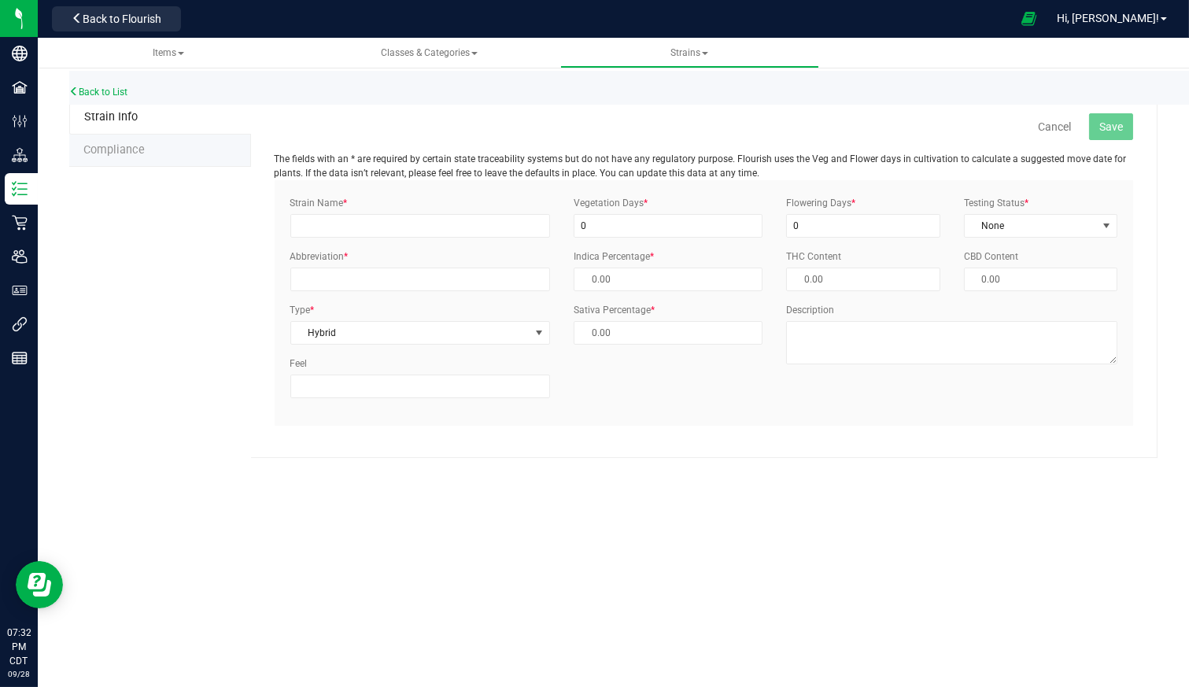
type input "50.00 %"
drag, startPoint x: 416, startPoint y: 223, endPoint x: 435, endPoint y: 218, distance: 20.2
click at [416, 223] on input "Strain Name *" at bounding box center [420, 226] width 261 height 24
type input "Blueberry Train Mac"
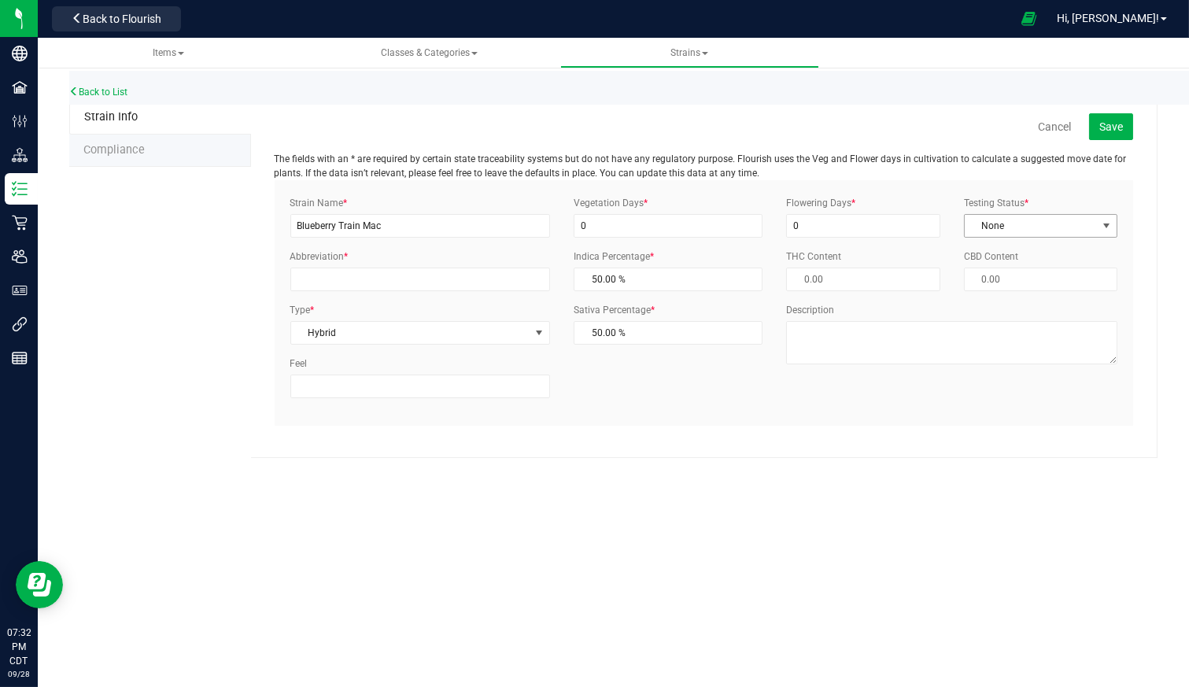
click at [1015, 222] on span "None" at bounding box center [1031, 226] width 132 height 22
click at [1000, 275] on li "ThirdParty" at bounding box center [1041, 275] width 152 height 24
drag, startPoint x: 446, startPoint y: 277, endPoint x: 478, endPoint y: 272, distance: 32.6
click at [446, 277] on input "Abbreviation *" at bounding box center [420, 280] width 261 height 24
type input "BT Mac"
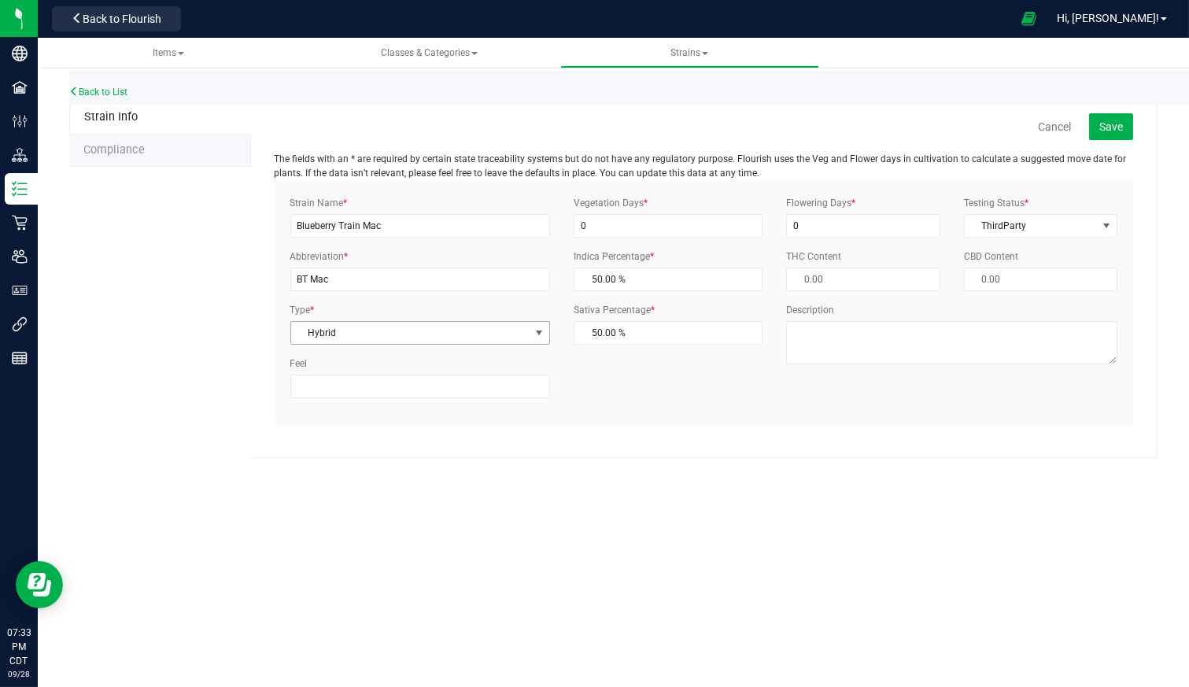
click at [384, 337] on span "Hybrid" at bounding box center [410, 333] width 239 height 22
click at [380, 359] on li "Indica" at bounding box center [420, 358] width 259 height 24
type input "100.00 %"
type input "0.00 %"
click at [1114, 124] on span "Save" at bounding box center [1112, 126] width 24 height 13
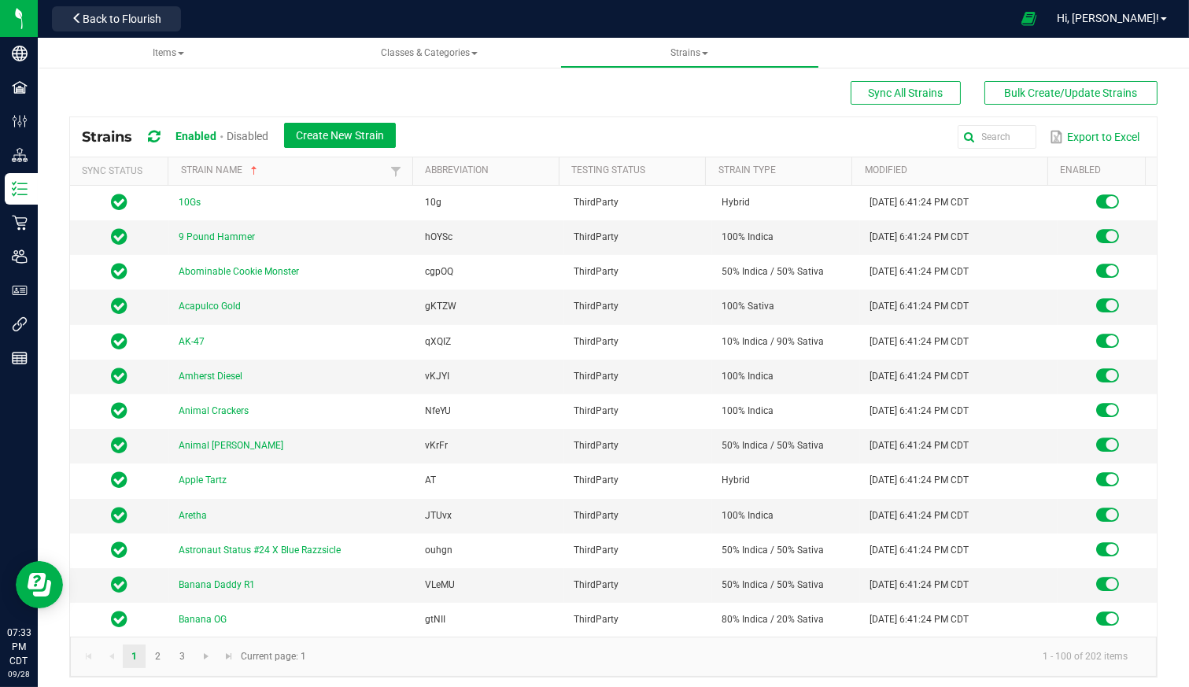
click at [172, 54] on span "Items" at bounding box center [168, 52] width 31 height 11
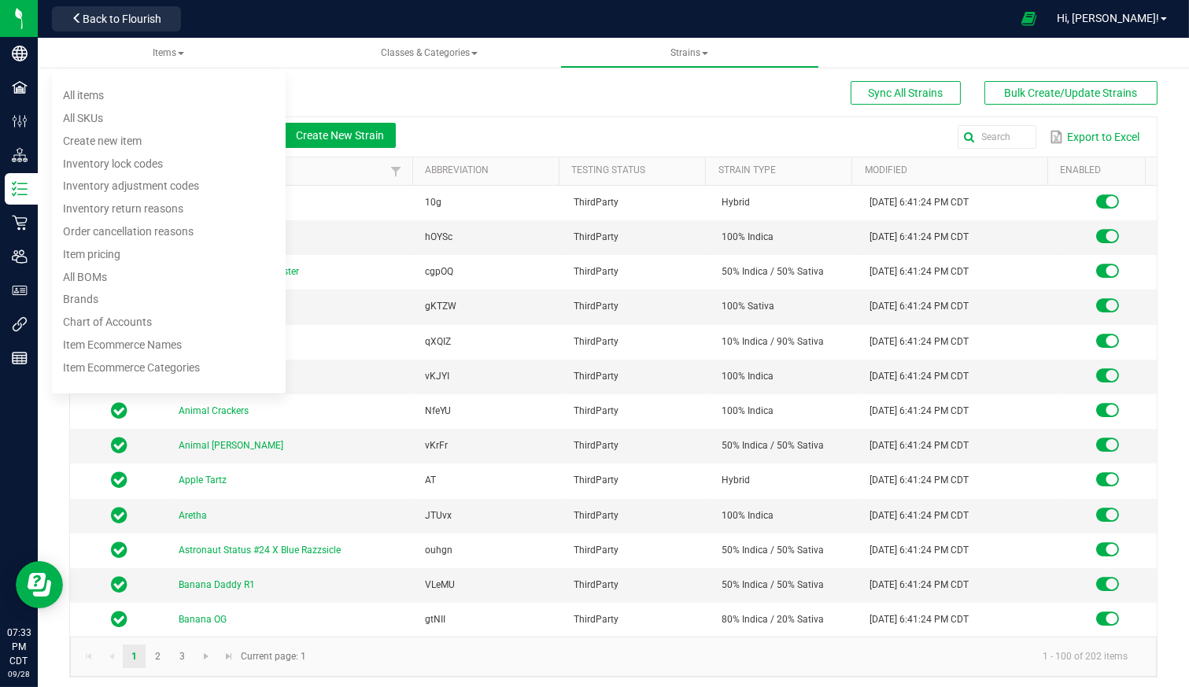
click at [150, 94] on li "All items" at bounding box center [169, 95] width 234 height 23
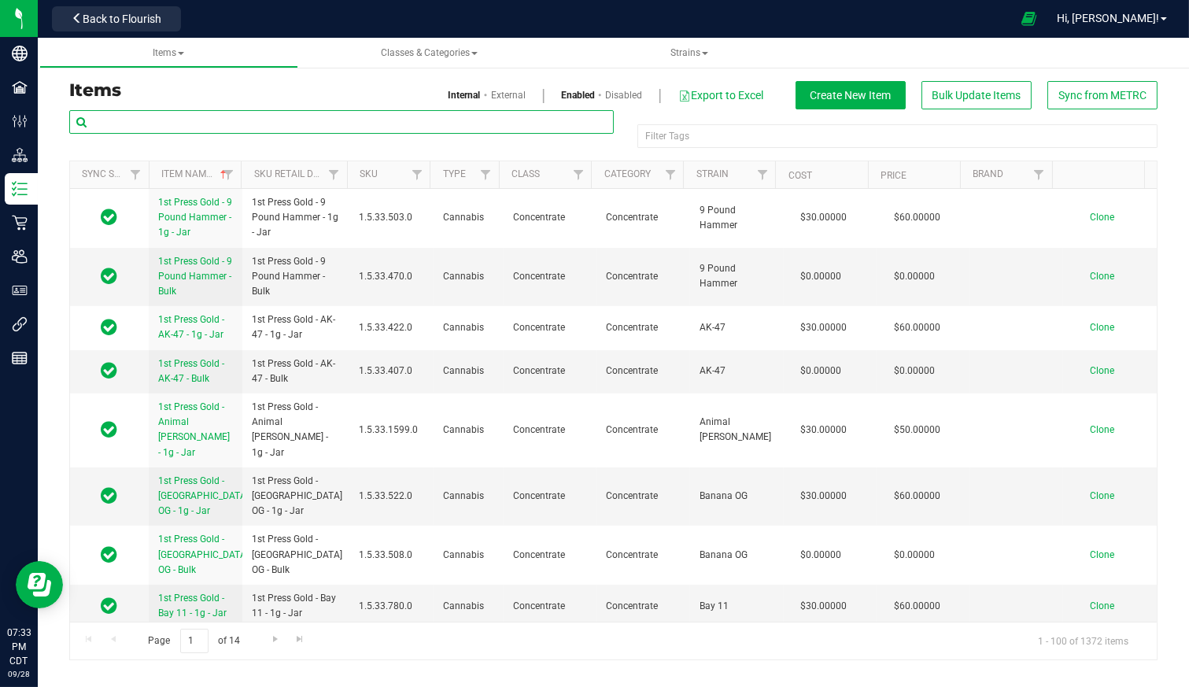
click at [203, 124] on input "text" at bounding box center [341, 122] width 545 height 24
type input "B"
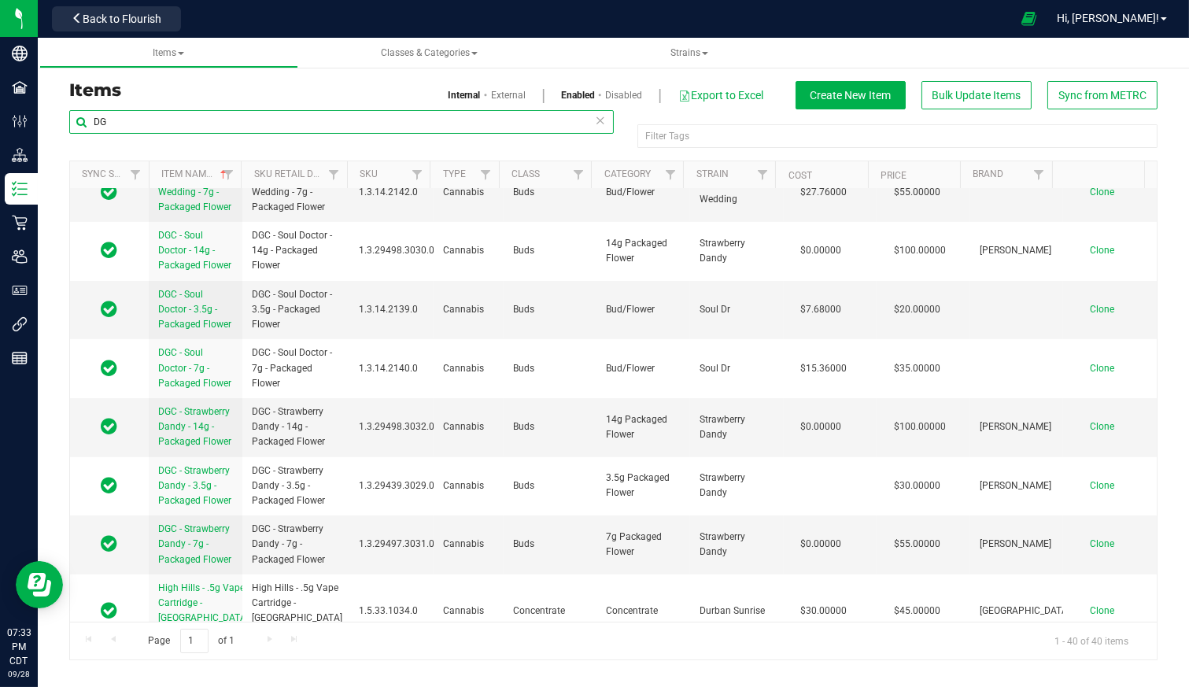
scroll to position [437, 0]
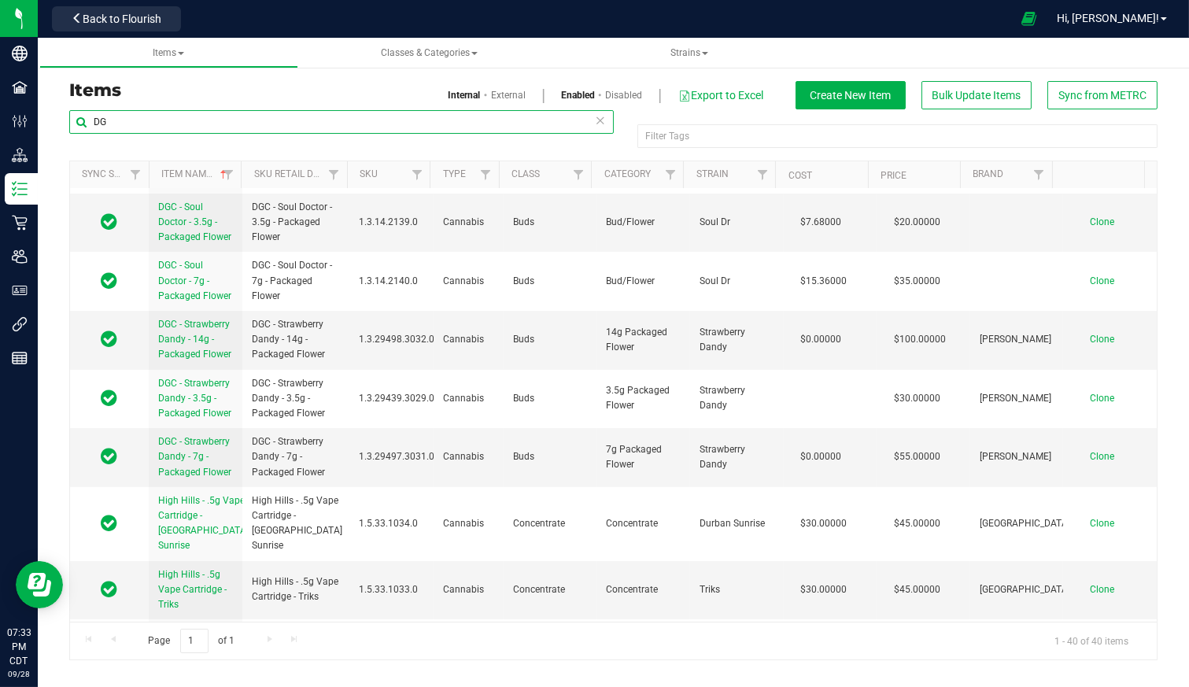
type input "DG"
drag, startPoint x: 235, startPoint y: 412, endPoint x: 150, endPoint y: 387, distance: 88.4
click at [150, 387] on td "DGC - Strawberry Dandy - 3.5g - Packaged Flower" at bounding box center [196, 399] width 94 height 59
copy span "DGC - Strawberry Dandy - 3.5g - Packaged Flower"
drag, startPoint x: 1096, startPoint y: 390, endPoint x: 870, endPoint y: 92, distance: 373.6
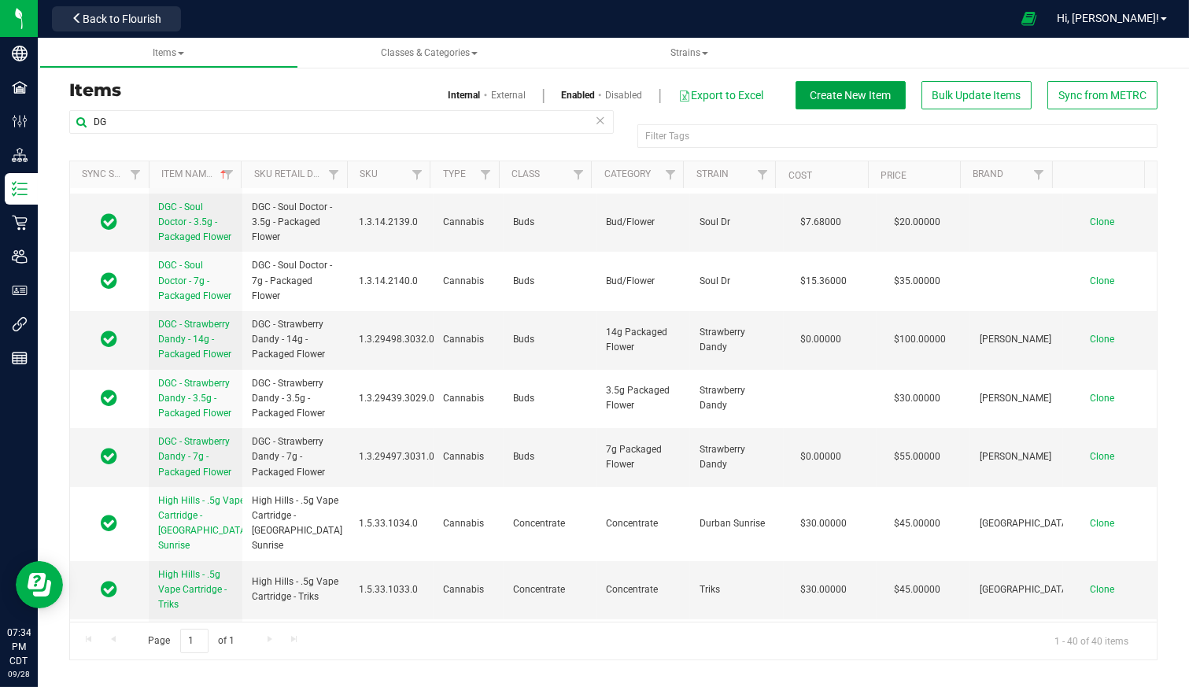
click at [870, 92] on span "Create New Item" at bounding box center [851, 95] width 81 height 13
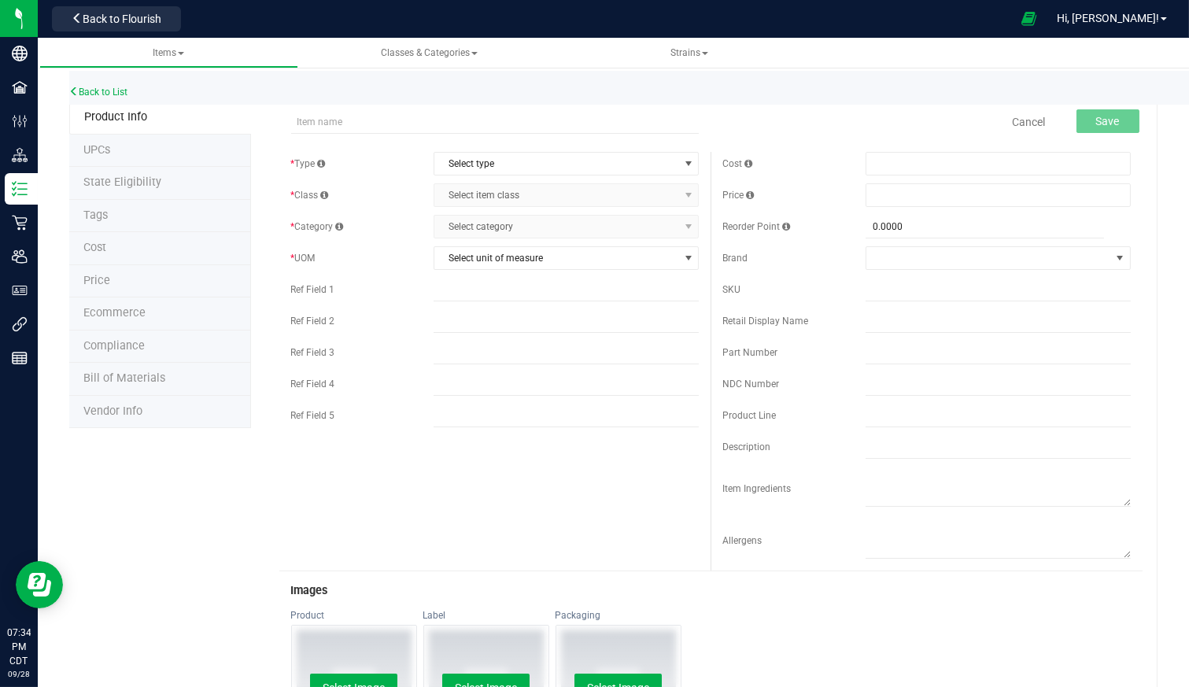
click at [359, 116] on input "text" at bounding box center [495, 122] width 409 height 24
drag, startPoint x: 391, startPoint y: 120, endPoint x: 320, endPoint y: 124, distance: 71.0
click at [320, 124] on input "DGC - Strawberry Dandy - 3.5g - Packaged Flower" at bounding box center [495, 122] width 409 height 24
type input "DGC - Blueberry Train Mac - 3.5g - Packaged Flower"
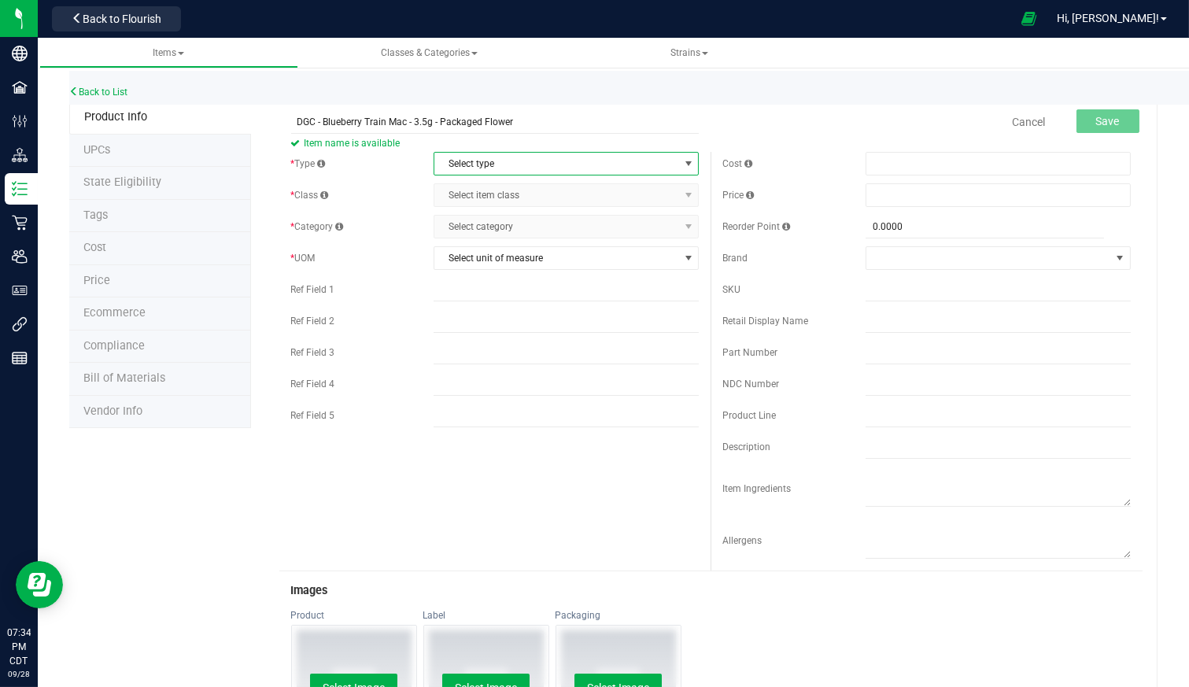
click at [535, 166] on span "Select type" at bounding box center [556, 164] width 244 height 22
click at [531, 187] on li "Cannabis" at bounding box center [561, 190] width 261 height 24
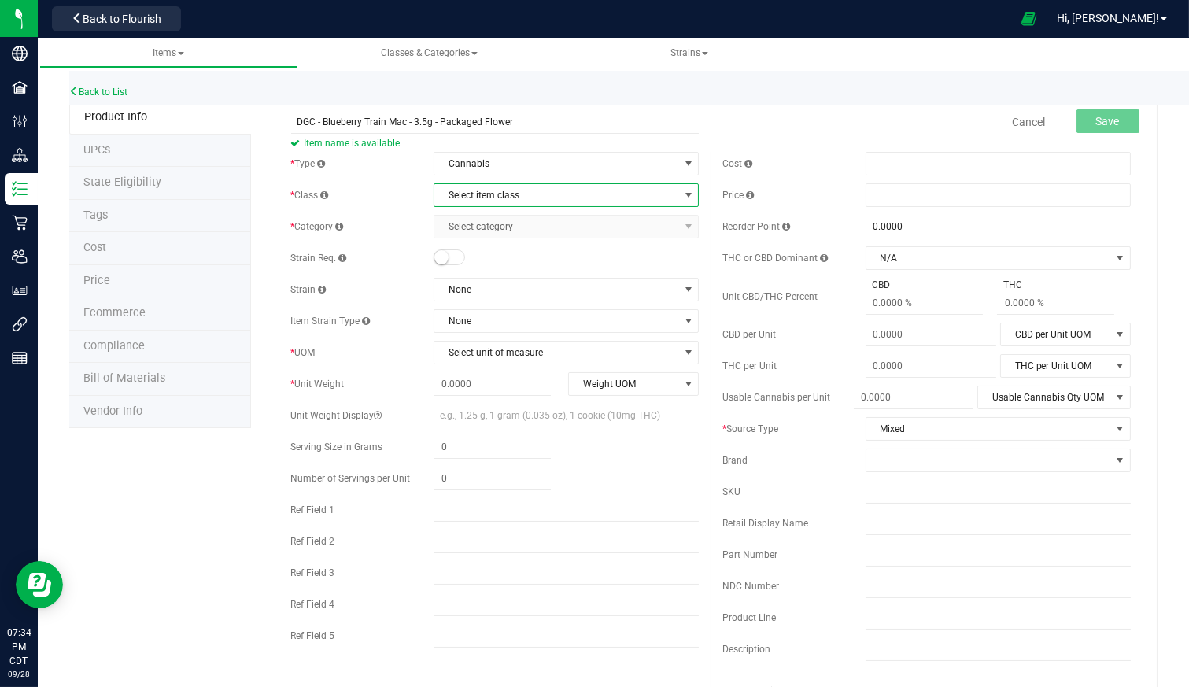
click at [571, 189] on span "Select item class" at bounding box center [556, 195] width 244 height 22
click at [571, 218] on li "Buds" at bounding box center [561, 221] width 261 height 24
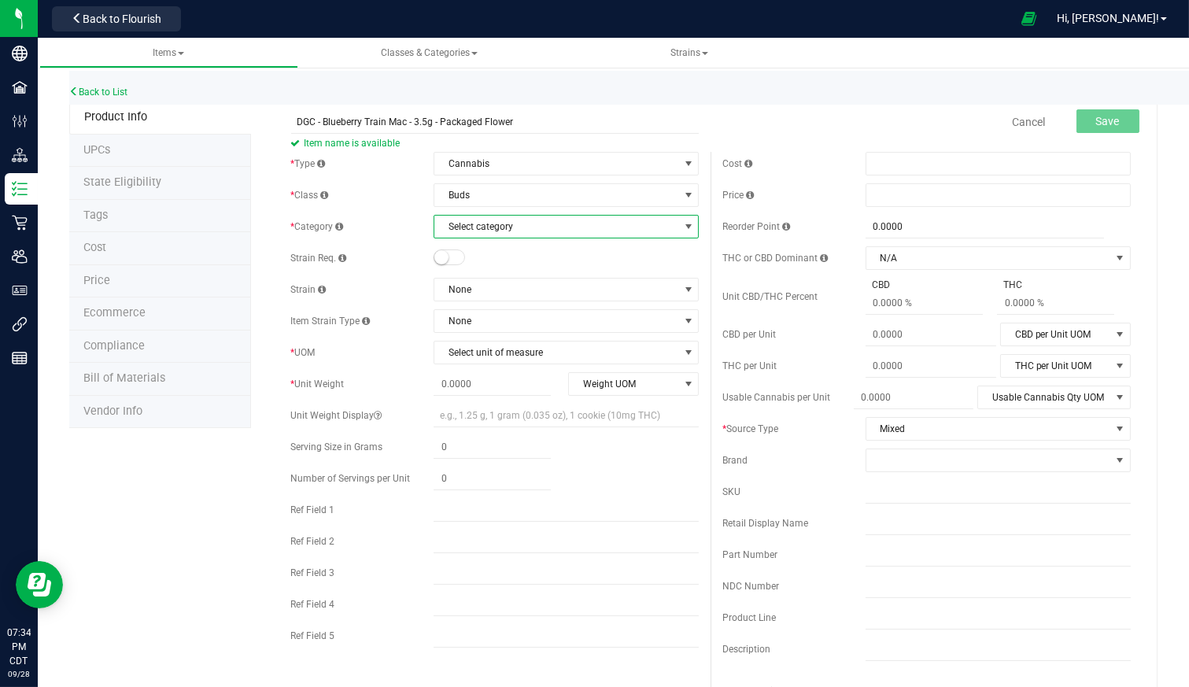
click at [562, 227] on span "Select category" at bounding box center [556, 227] width 244 height 22
click at [552, 273] on li "3.5g Packaged Flower" at bounding box center [561, 276] width 261 height 24
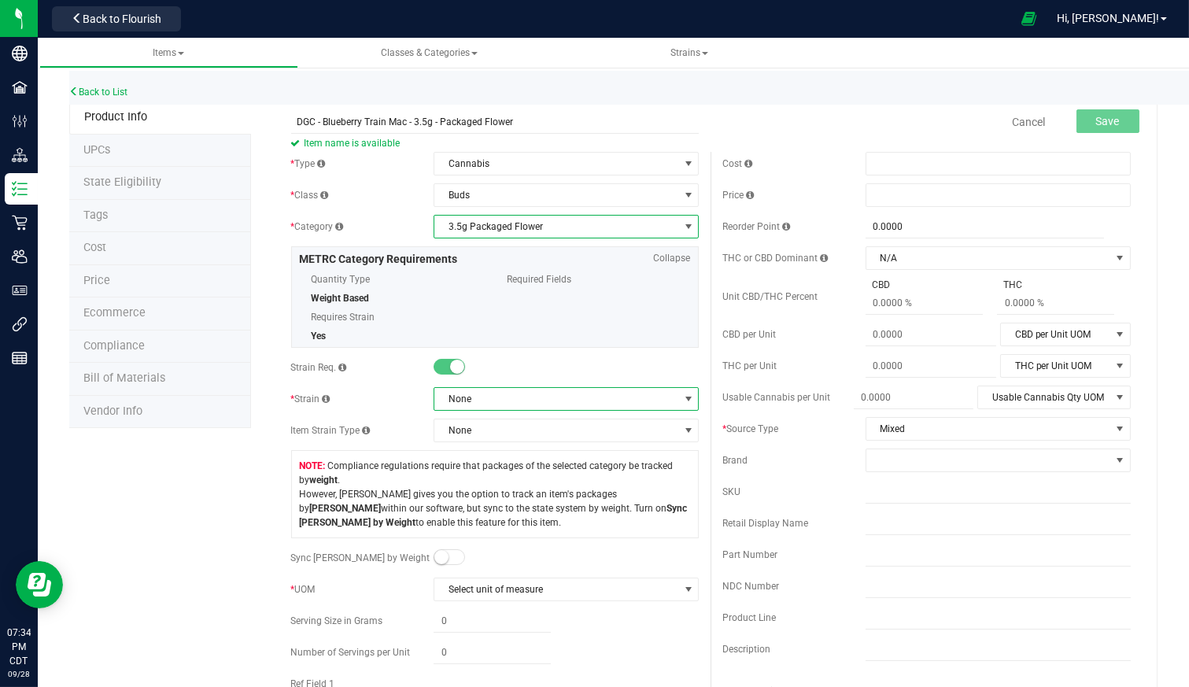
click at [531, 404] on span "None" at bounding box center [556, 399] width 244 height 22
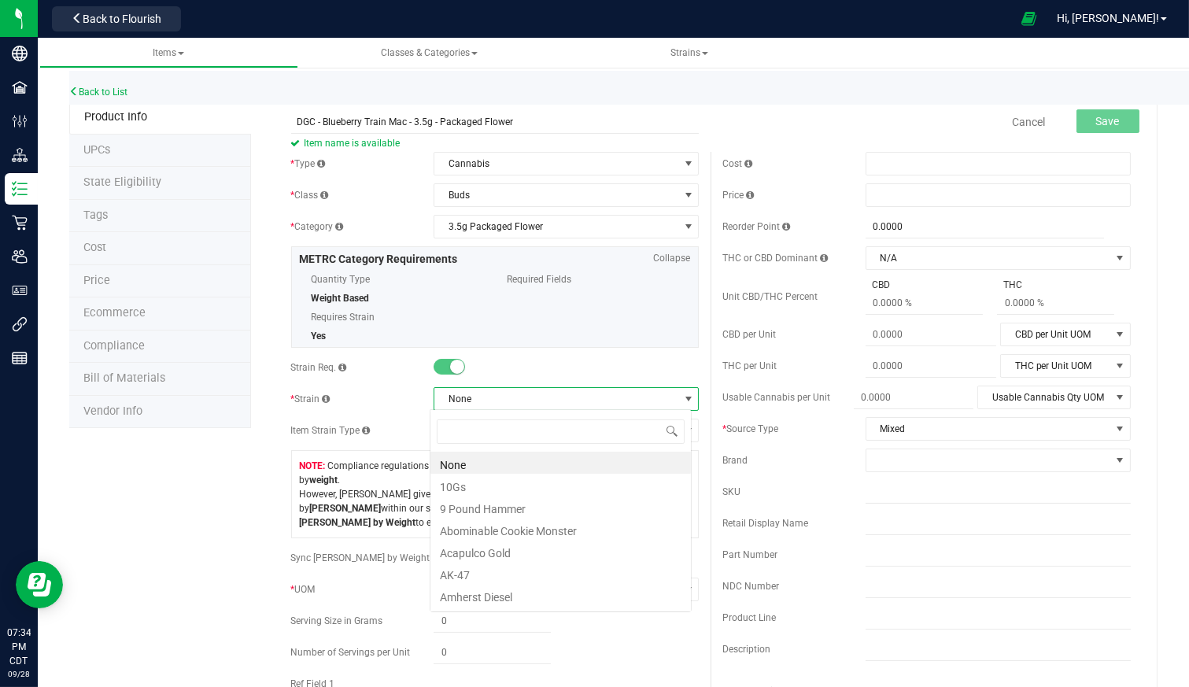
scroll to position [23, 261]
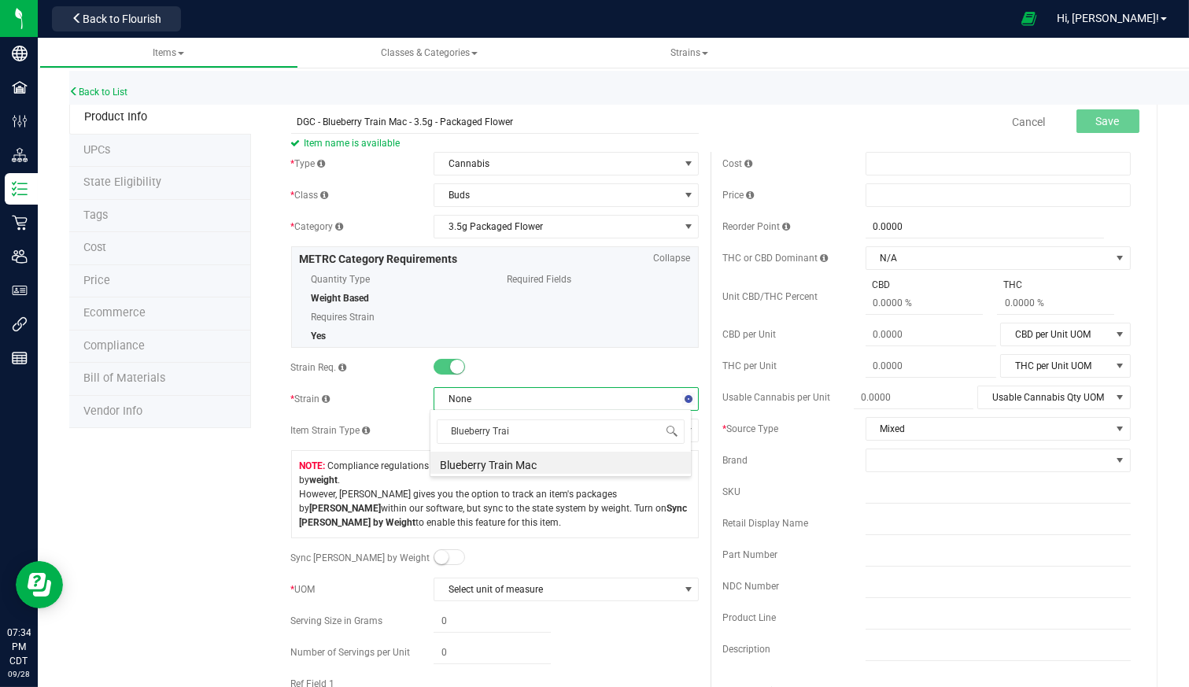
type input "Blueberry Train"
click at [524, 463] on li "Blueberry Train Mac" at bounding box center [561, 463] width 261 height 22
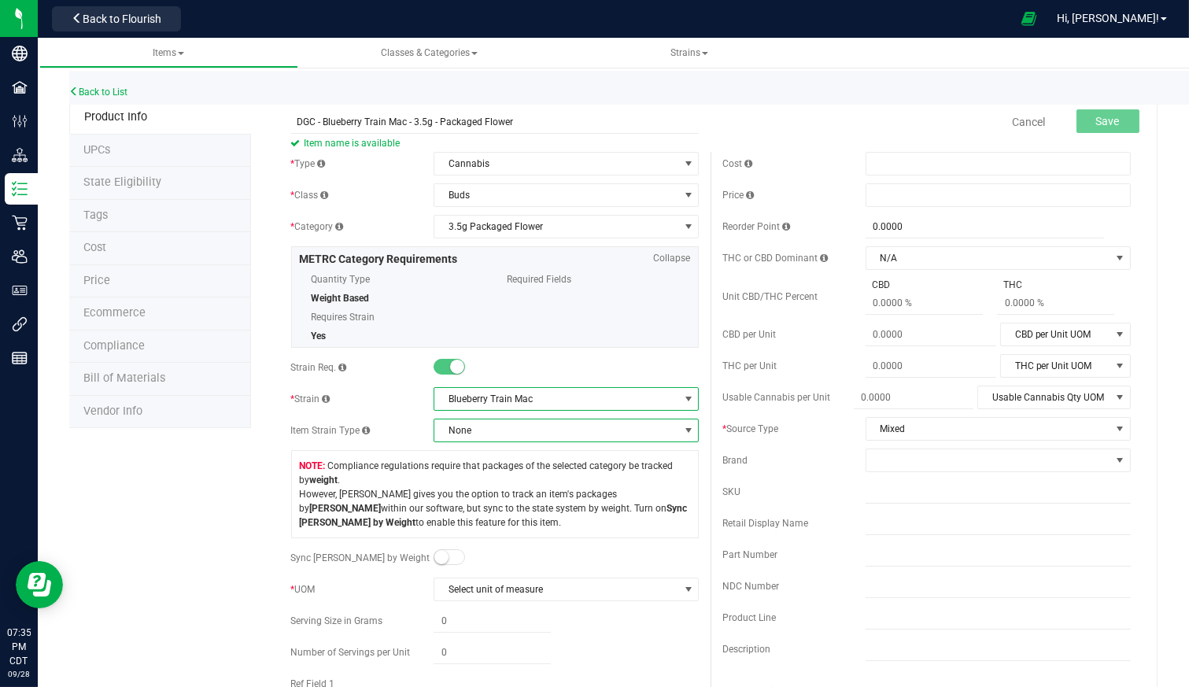
click at [549, 423] on span "None" at bounding box center [556, 431] width 244 height 22
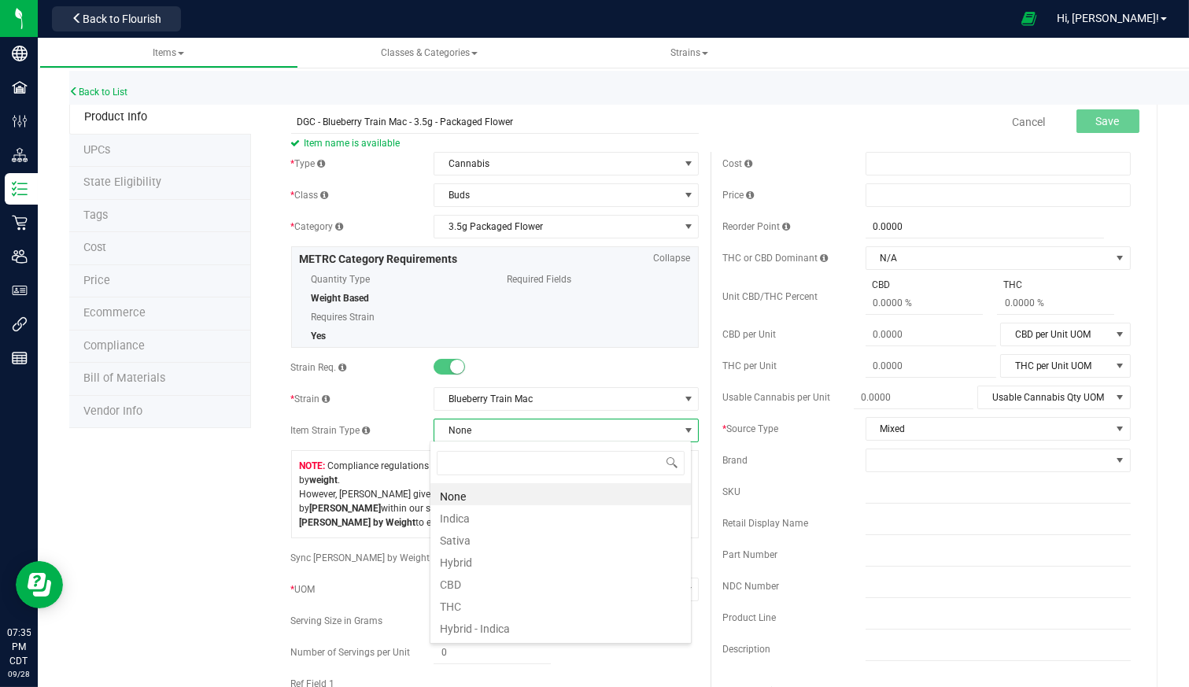
click at [538, 517] on li "Indica" at bounding box center [561, 516] width 261 height 22
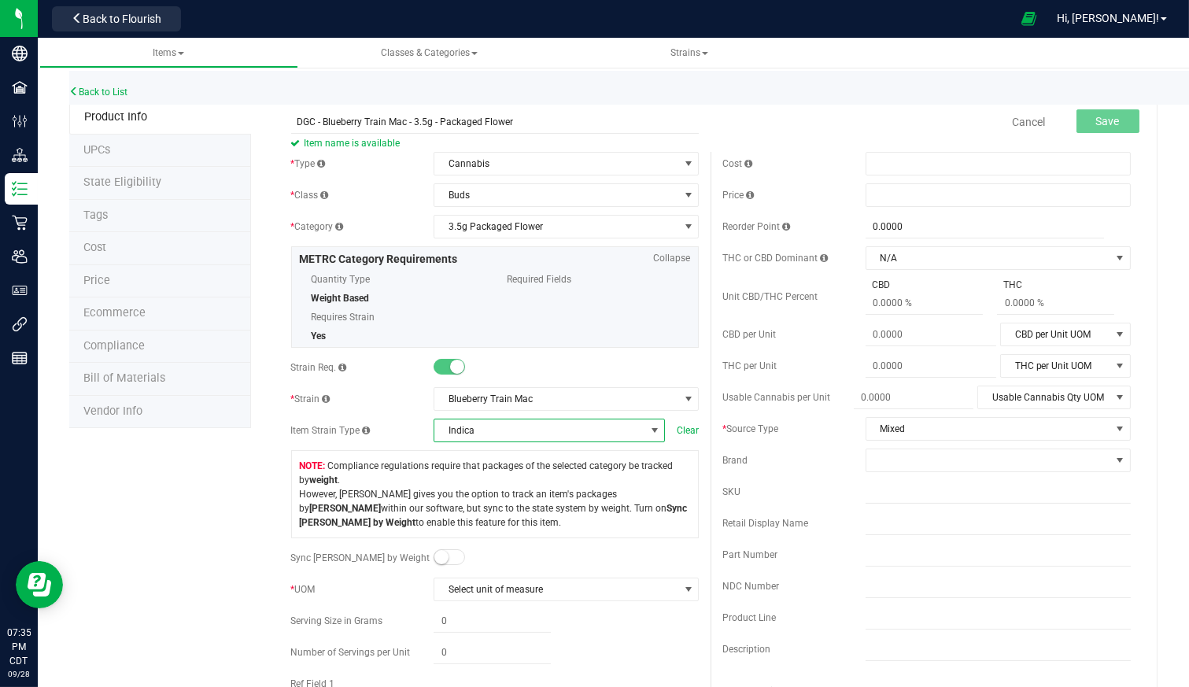
click at [438, 557] on small at bounding box center [441, 557] width 14 height 14
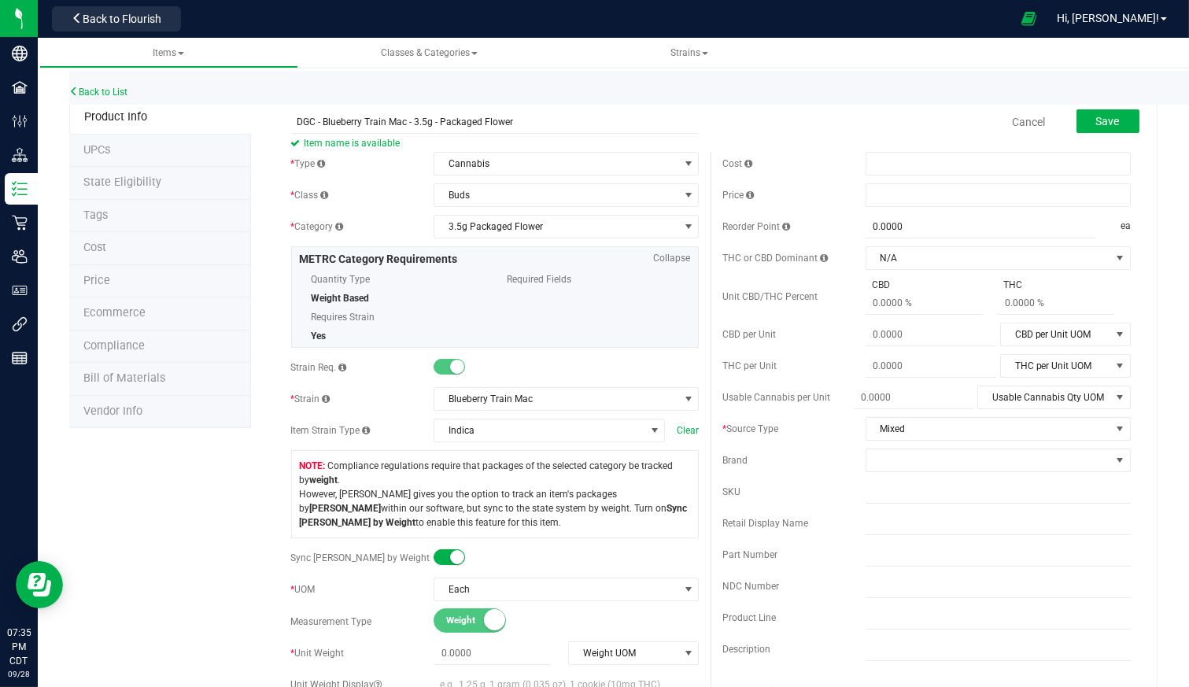
click at [619, 518] on span "Compliance regulations require that packages of the selected category be tracke…" at bounding box center [495, 494] width 391 height 71
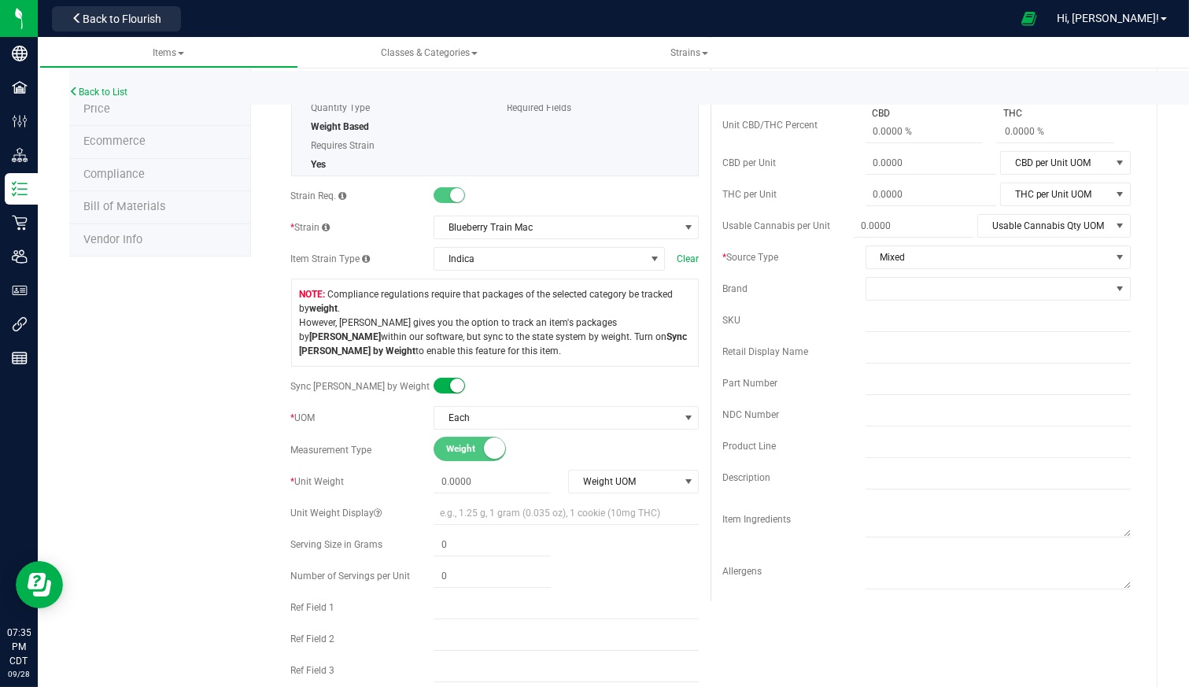
scroll to position [262, 0]
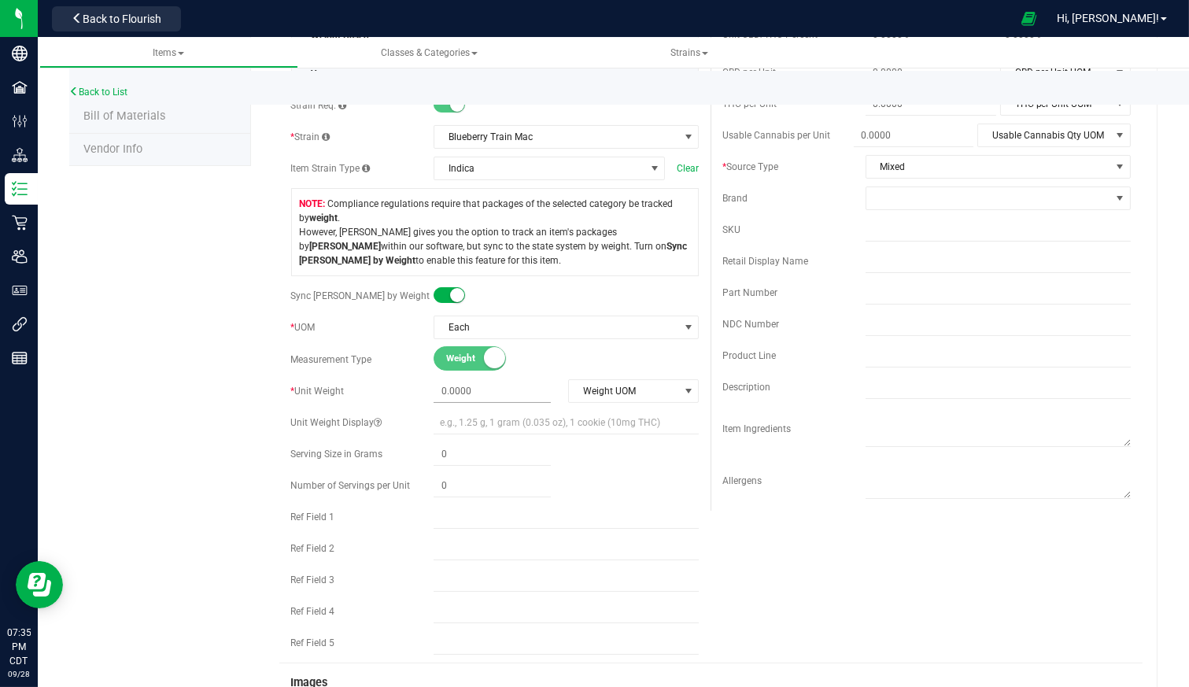
click at [457, 388] on span at bounding box center [492, 391] width 117 height 23
type input "3.5"
type input "3.5000"
click at [657, 395] on span "Weight UOM" at bounding box center [623, 391] width 109 height 22
click at [628, 418] on li "Gram" at bounding box center [628, 415] width 128 height 24
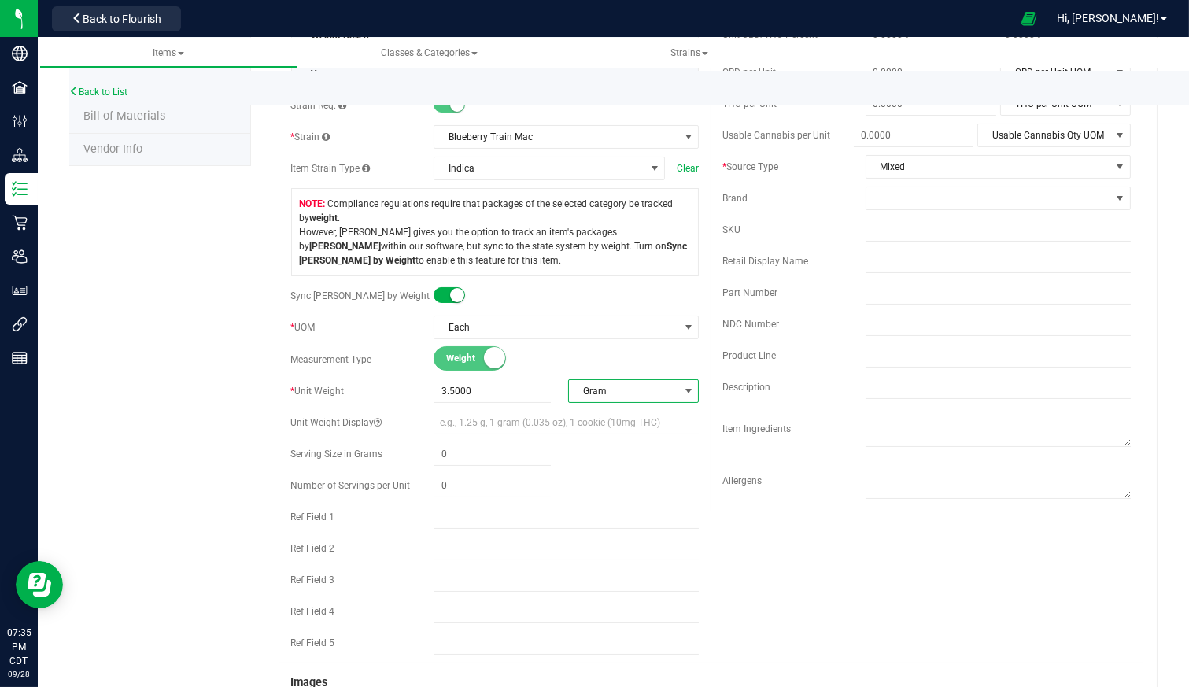
click at [1167, 327] on div "Back to List Product Info UPCs State Eligibility Tags Cost Price Ecommerce Comp…" at bounding box center [614, 516] width 1152 height 1464
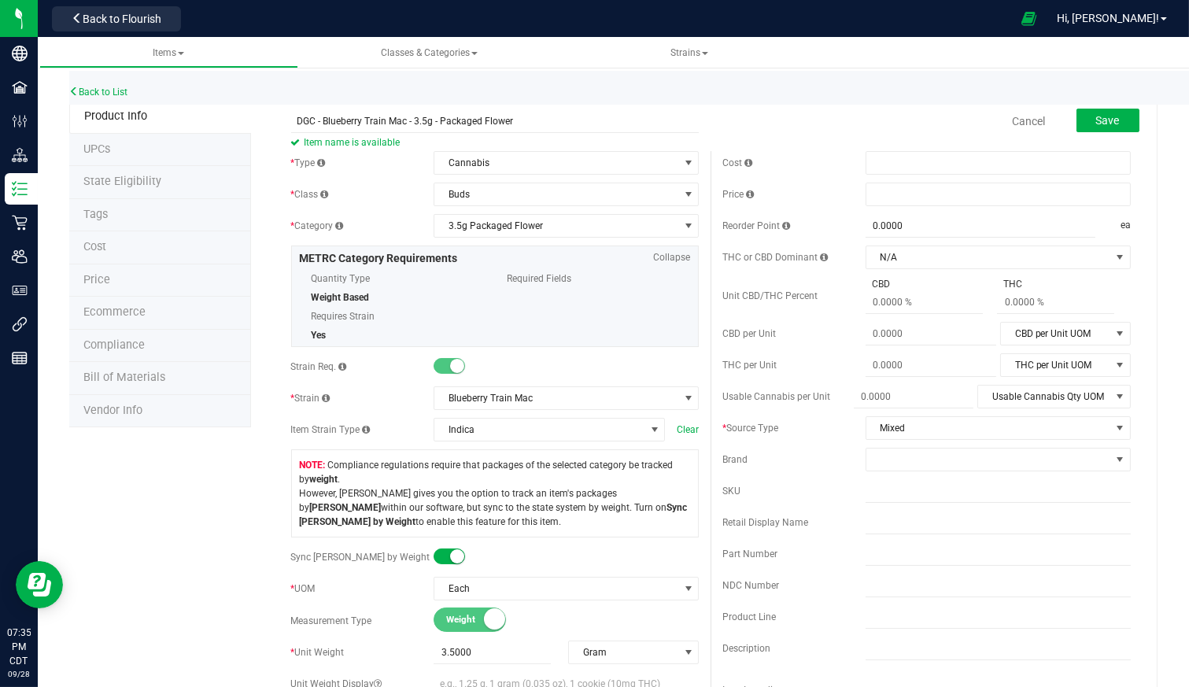
scroll to position [0, 0]
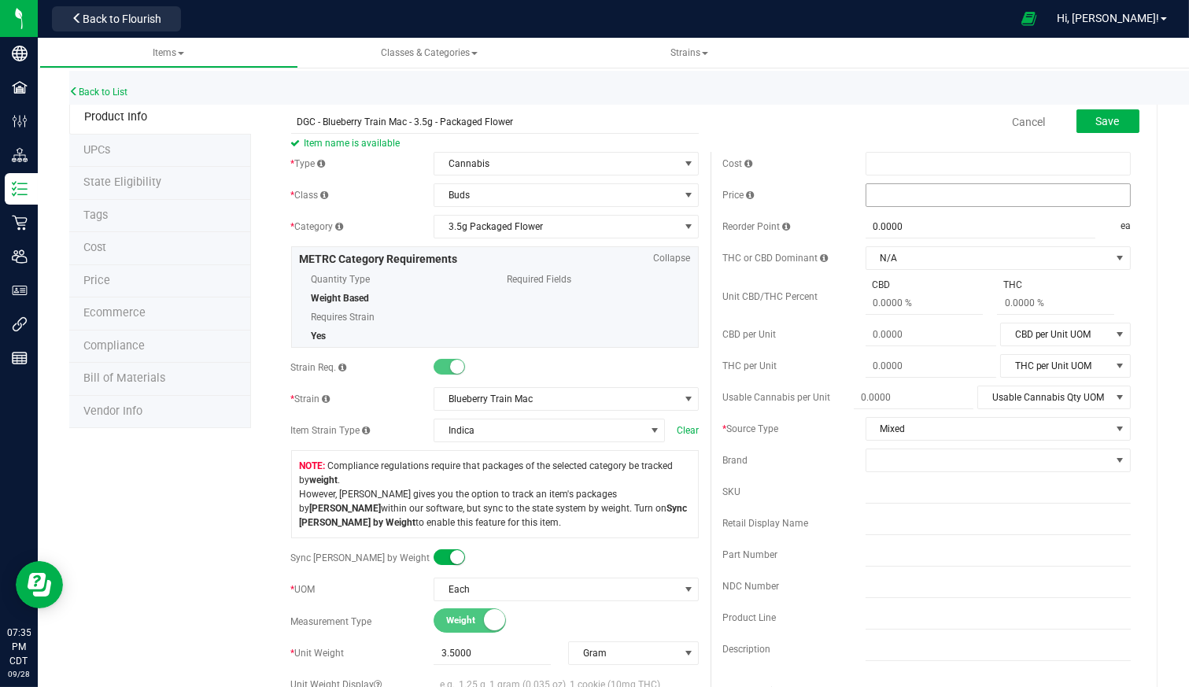
click at [906, 194] on span at bounding box center [998, 195] width 265 height 24
type input "25"
type input "$25.00000"
click at [883, 398] on span at bounding box center [914, 397] width 120 height 23
type input "3.5"
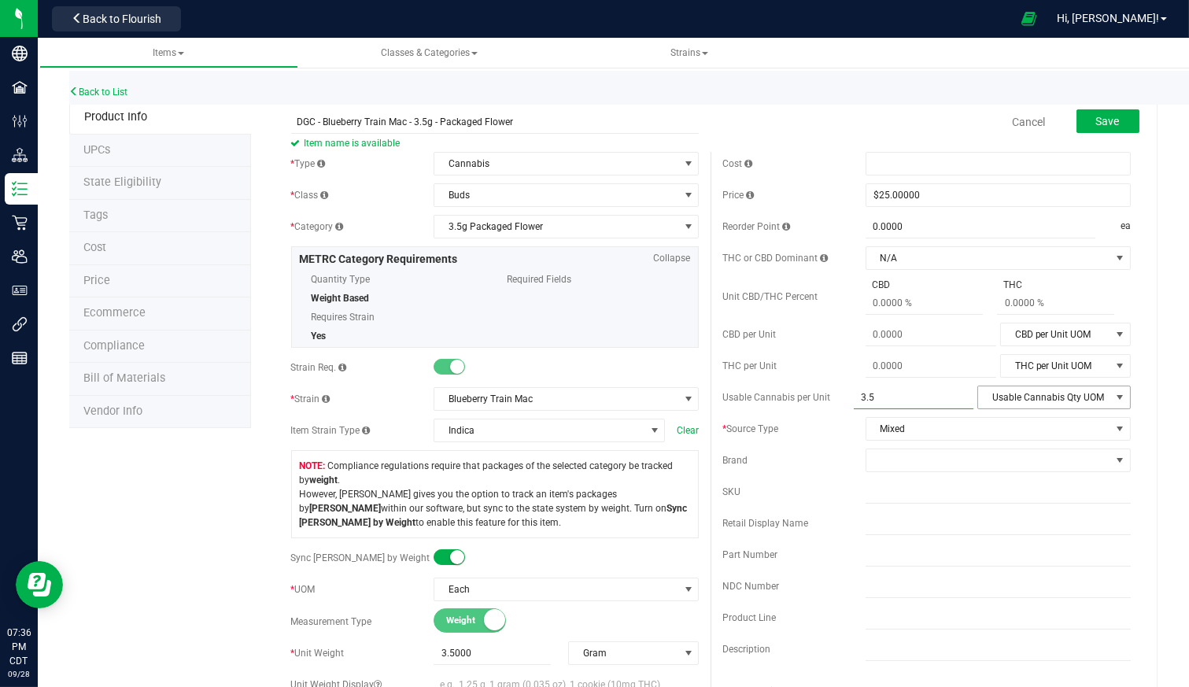
type input "3.5000"
click at [1071, 399] on span "Usable Cannabis Qty UOM" at bounding box center [1044, 397] width 132 height 22
click at [1030, 471] on li "Gram" at bounding box center [1042, 470] width 149 height 24
click at [945, 429] on span "Mixed" at bounding box center [989, 429] width 244 height 22
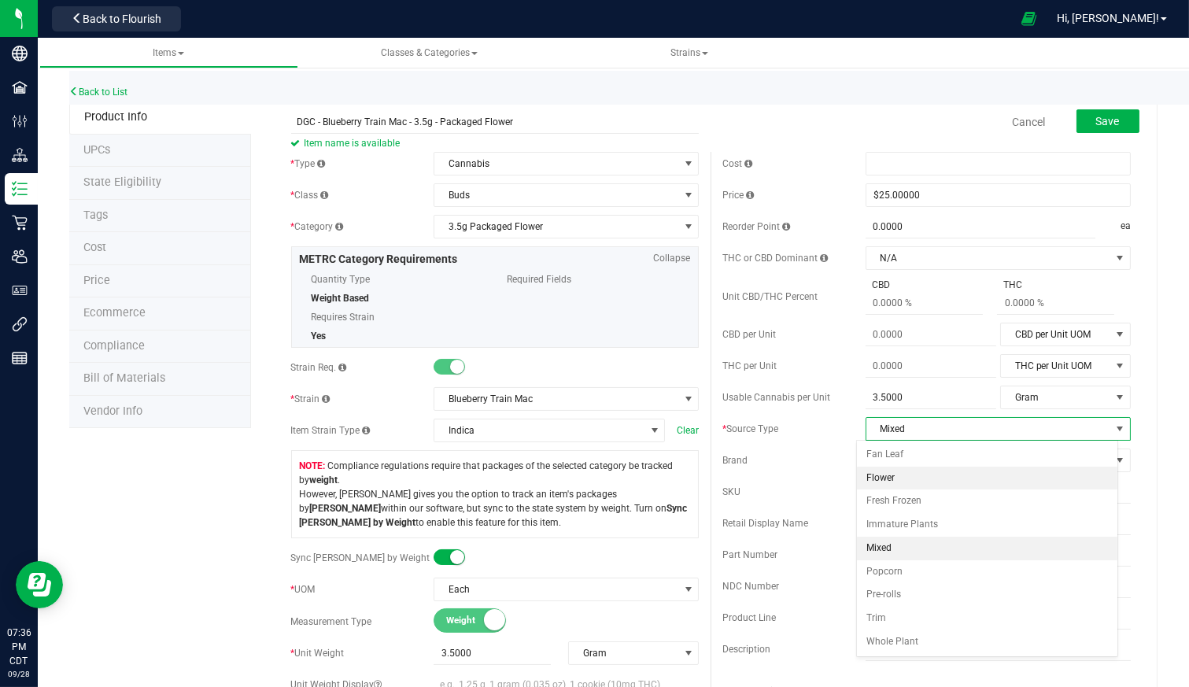
click at [944, 475] on li "Flower" at bounding box center [987, 479] width 261 height 24
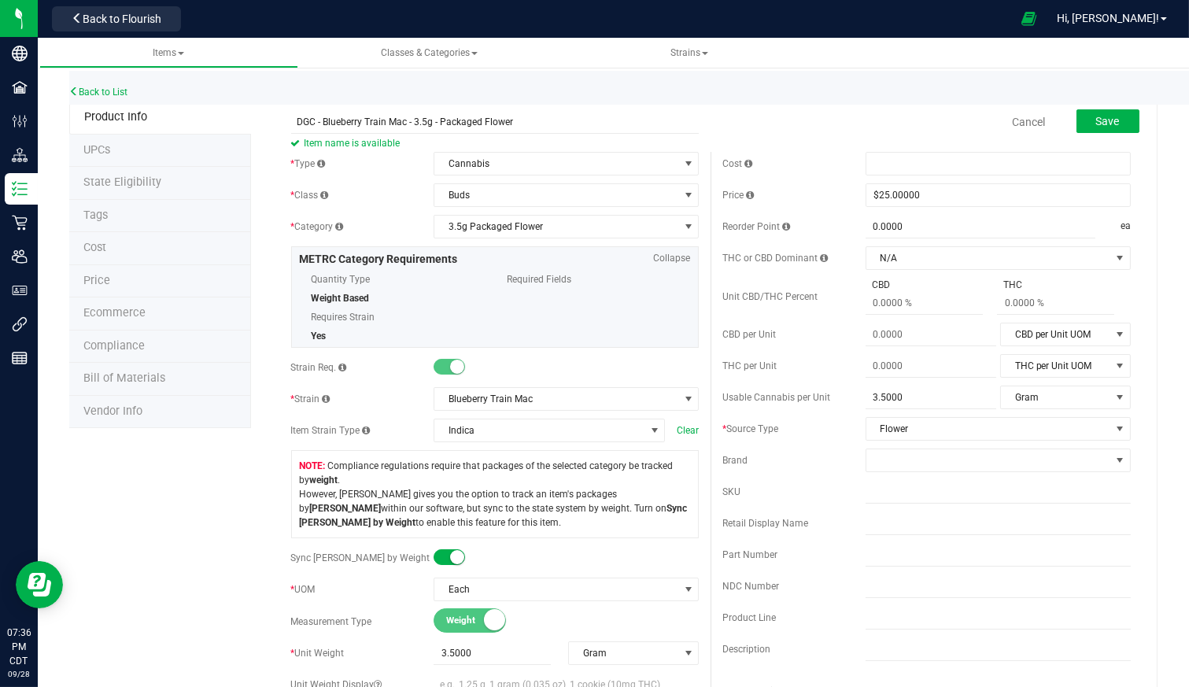
click at [971, 459] on span at bounding box center [989, 460] width 244 height 22
click at [931, 535] on li "Dakota Green" at bounding box center [987, 539] width 261 height 27
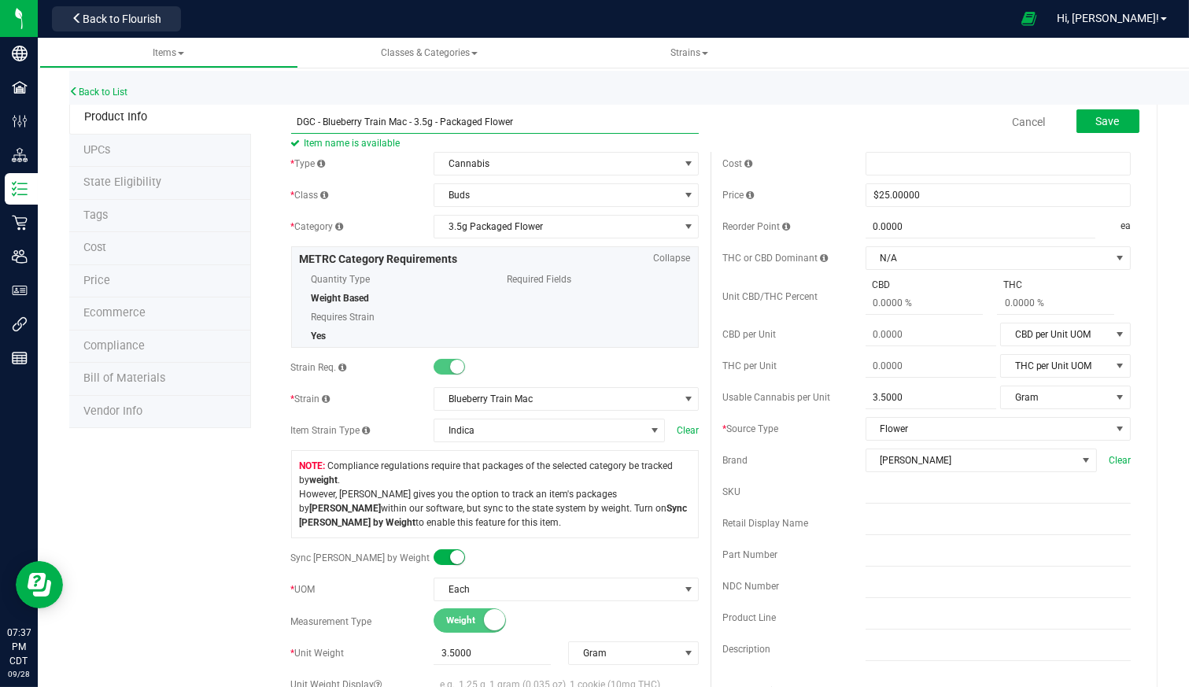
drag, startPoint x: 534, startPoint y: 122, endPoint x: 265, endPoint y: 113, distance: 268.6
click at [1096, 116] on span "Save" at bounding box center [1108, 121] width 24 height 13
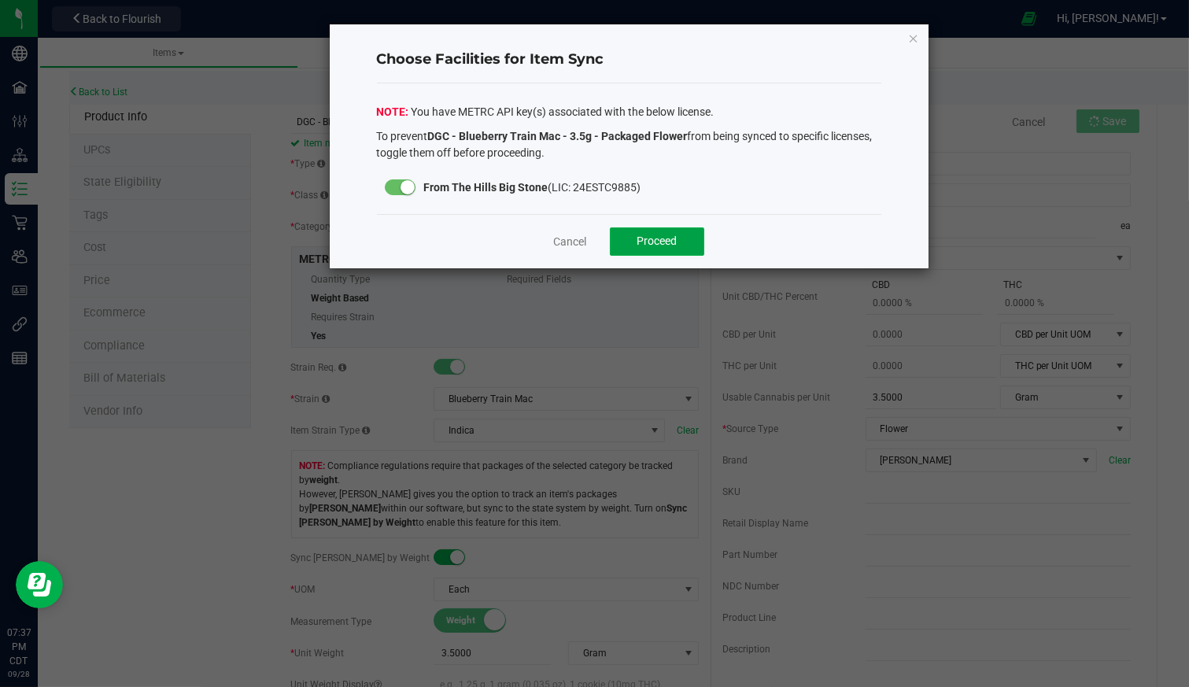
click at [682, 238] on button "Proceed" at bounding box center [657, 241] width 94 height 28
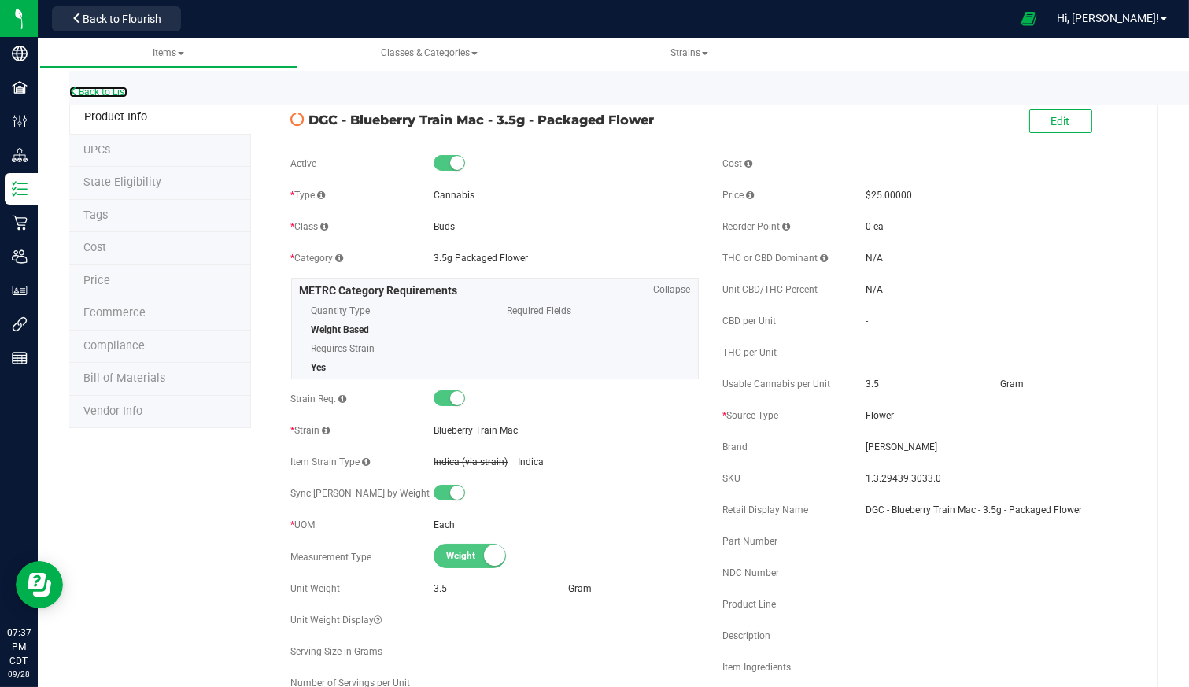
click at [110, 91] on link "Back to List" at bounding box center [98, 92] width 58 height 11
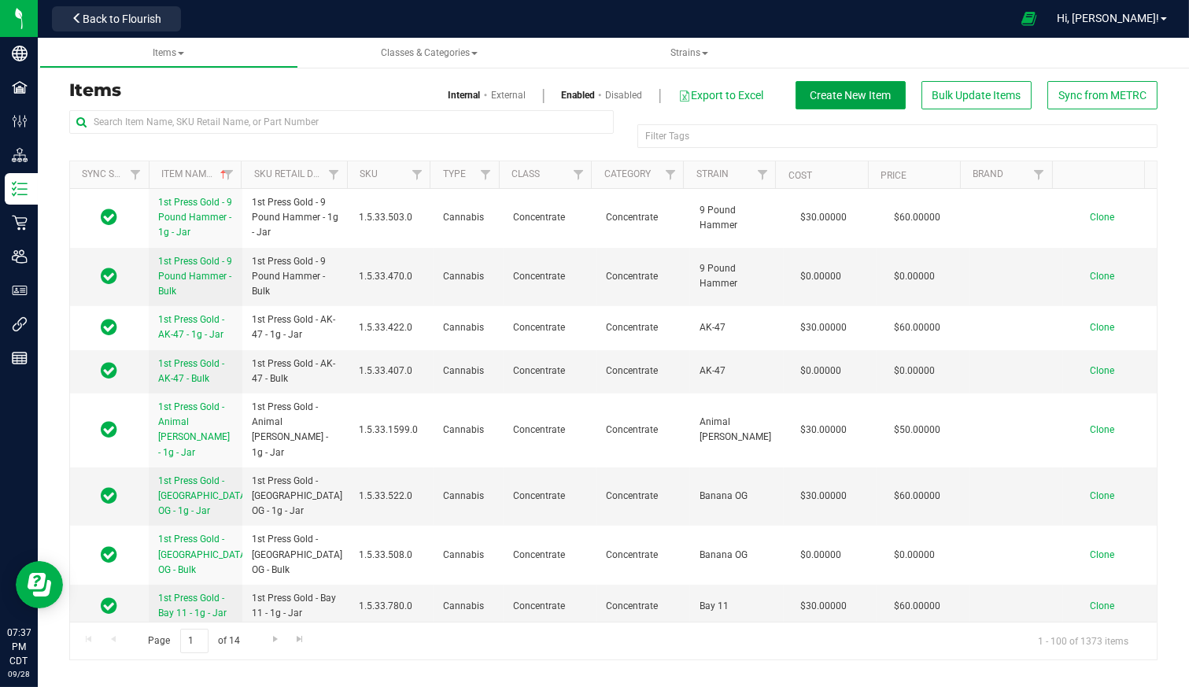
click at [836, 94] on span "Create New Item" at bounding box center [851, 95] width 81 height 13
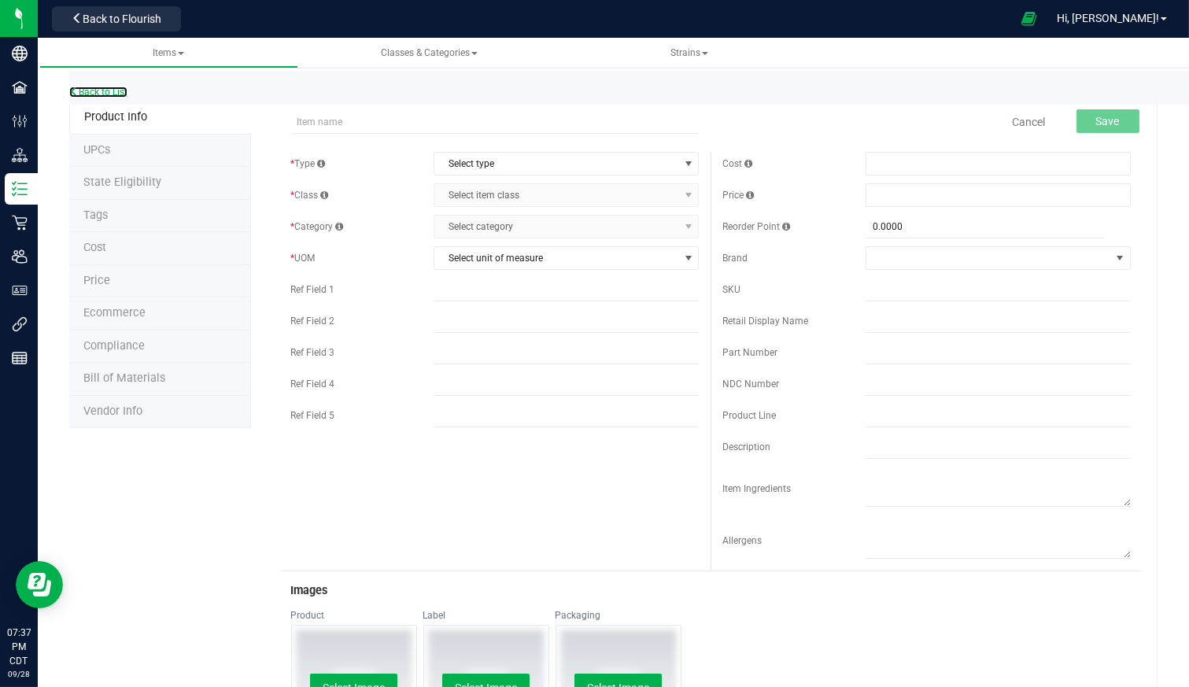
click at [103, 96] on link "Back to List" at bounding box center [98, 92] width 58 height 11
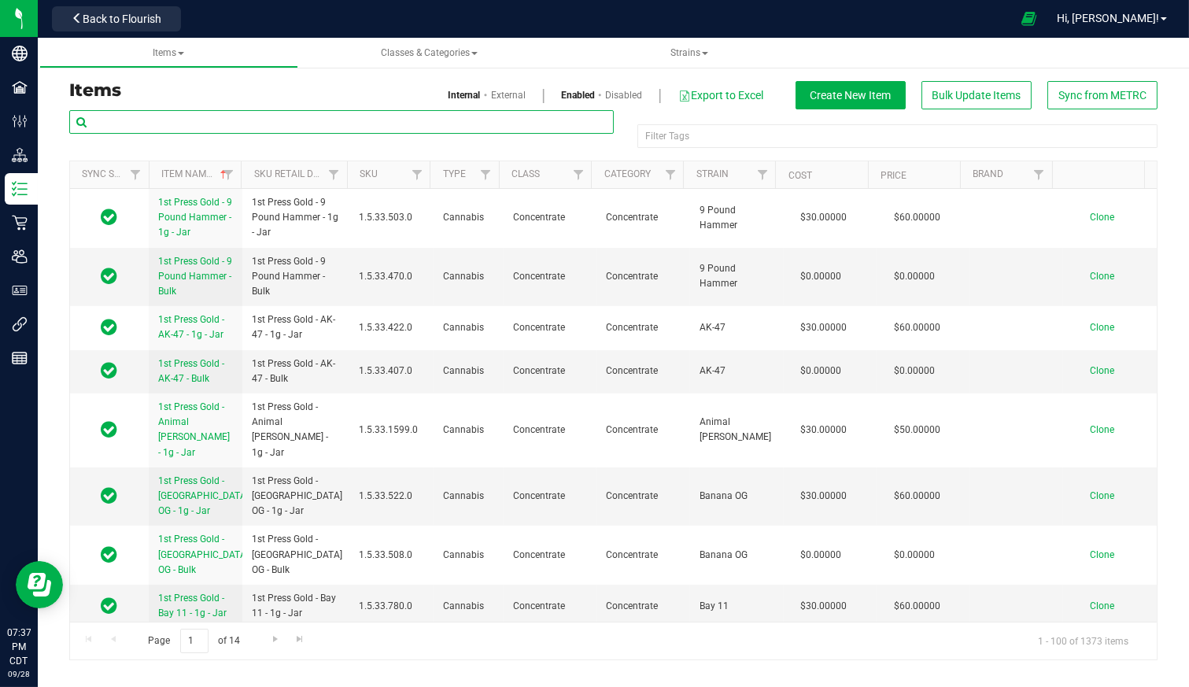
click at [109, 123] on input "text" at bounding box center [341, 122] width 545 height 24
type input "Blueberry Train"
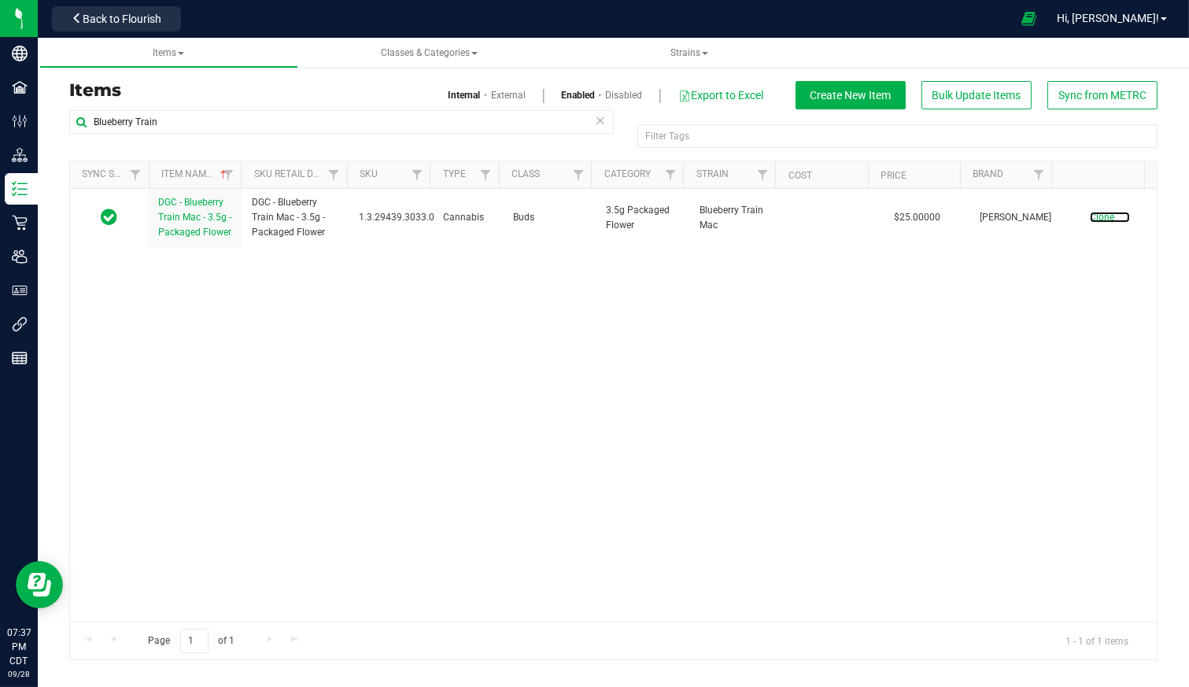
click at [1090, 215] on span "Clone" at bounding box center [1102, 217] width 24 height 11
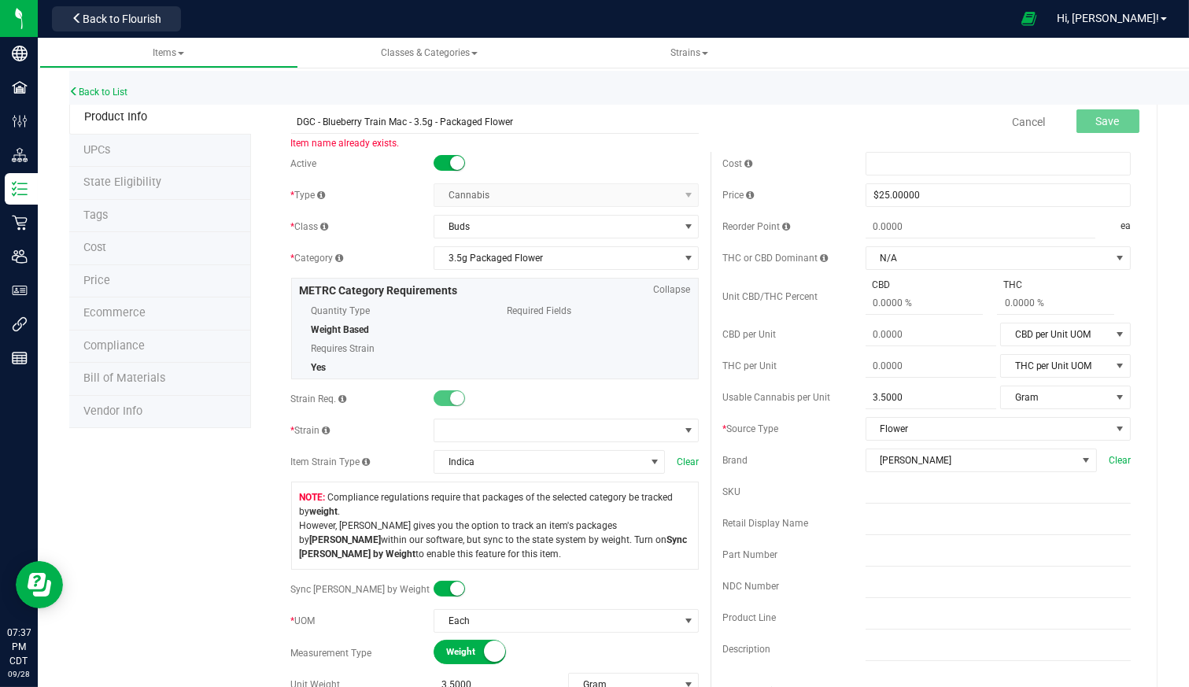
drag, startPoint x: 426, startPoint y: 120, endPoint x: 414, endPoint y: 123, distance: 12.2
click at [414, 123] on input "DGC - Blueberry Train Mac - 3.5g - Packaged Flower" at bounding box center [495, 122] width 409 height 24
type input "DGC - Blueberry Train Mac - 7g - Packaged Flower"
click at [603, 264] on span "3.5g Packaged Flower" at bounding box center [556, 258] width 244 height 22
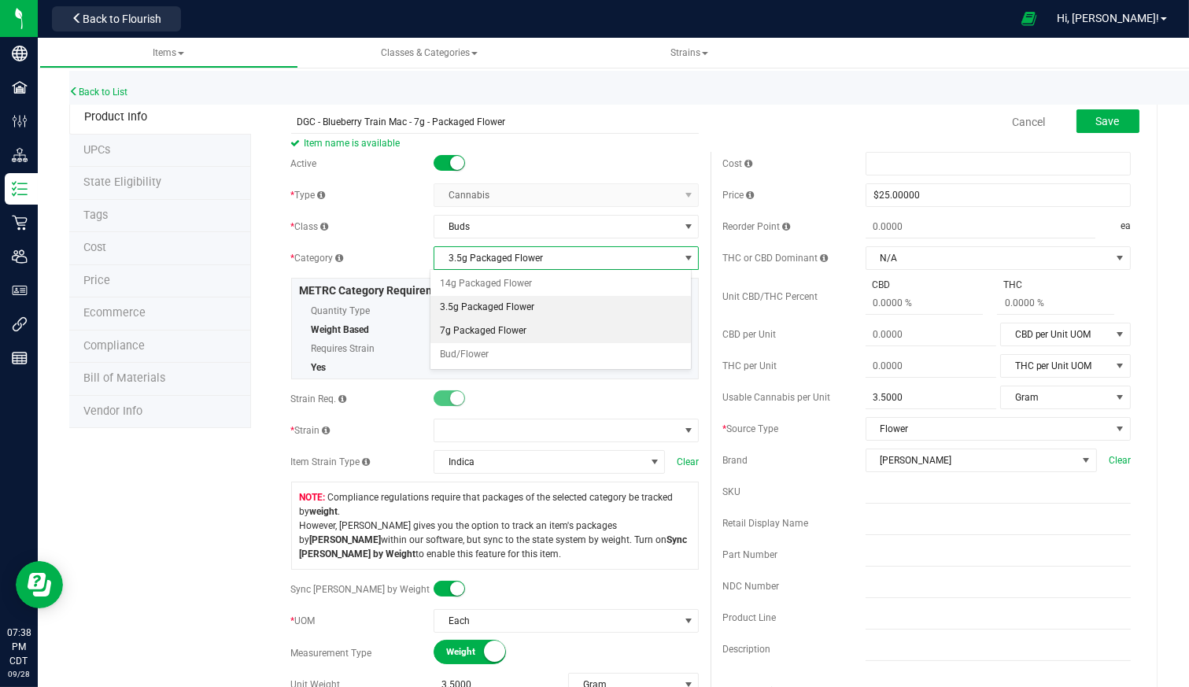
click at [540, 328] on li "7g Packaged Flower" at bounding box center [561, 332] width 261 height 24
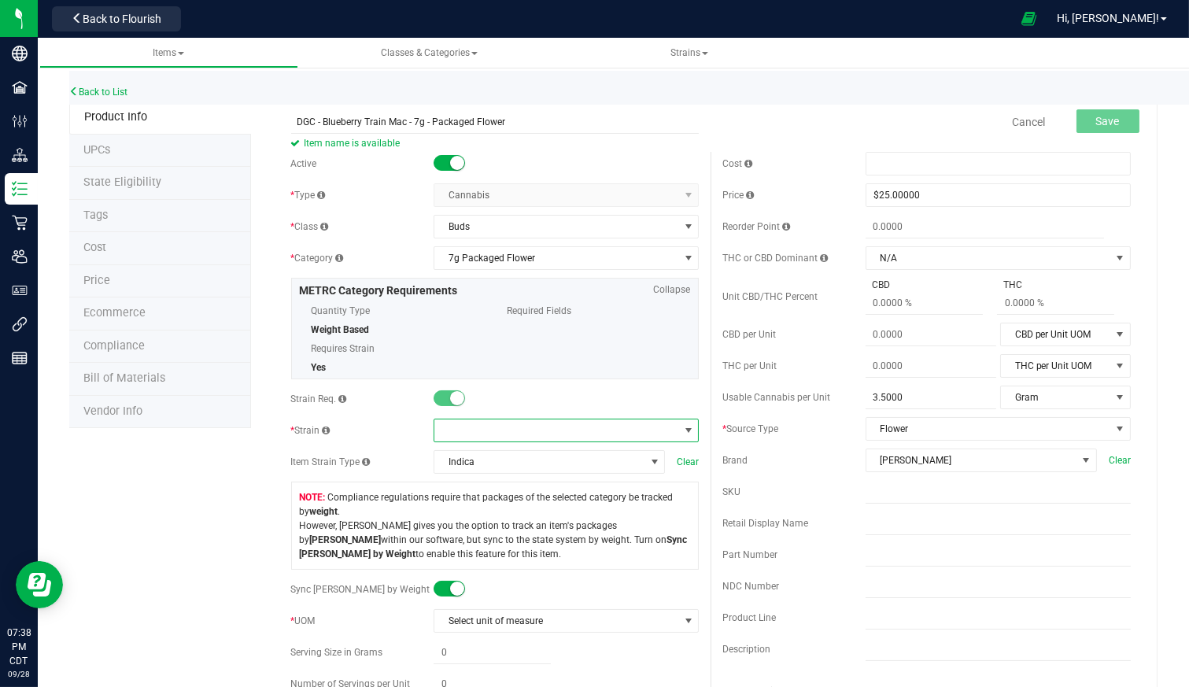
click at [551, 435] on span at bounding box center [556, 431] width 244 height 22
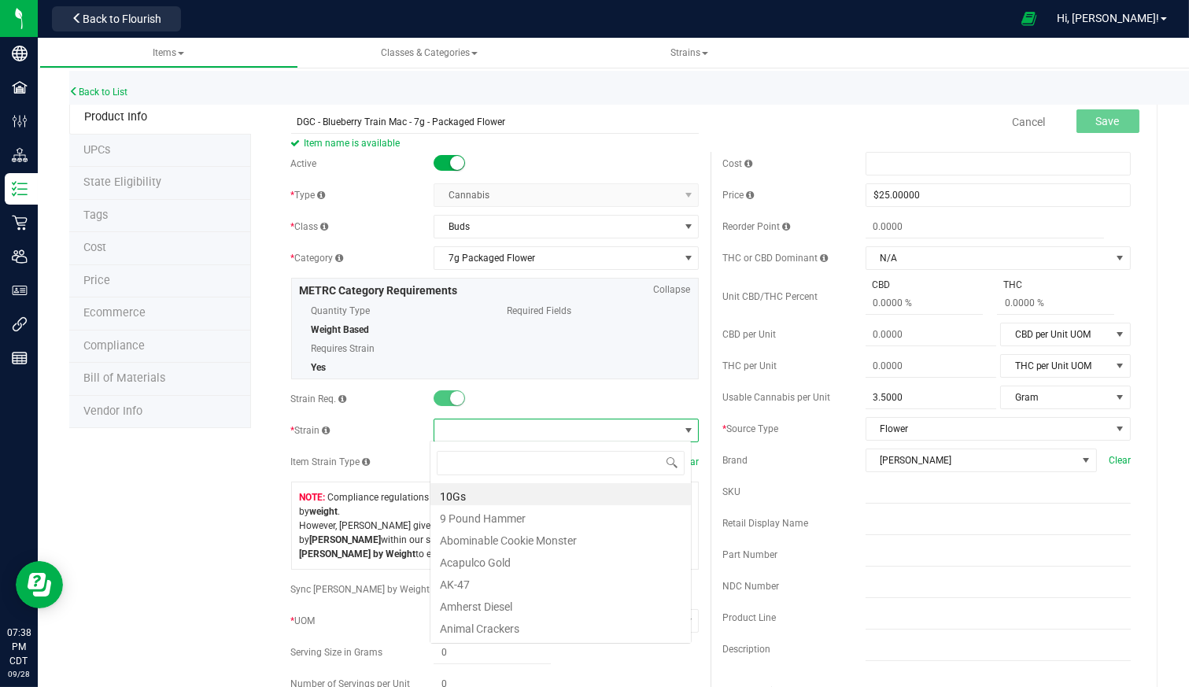
scroll to position [23, 261]
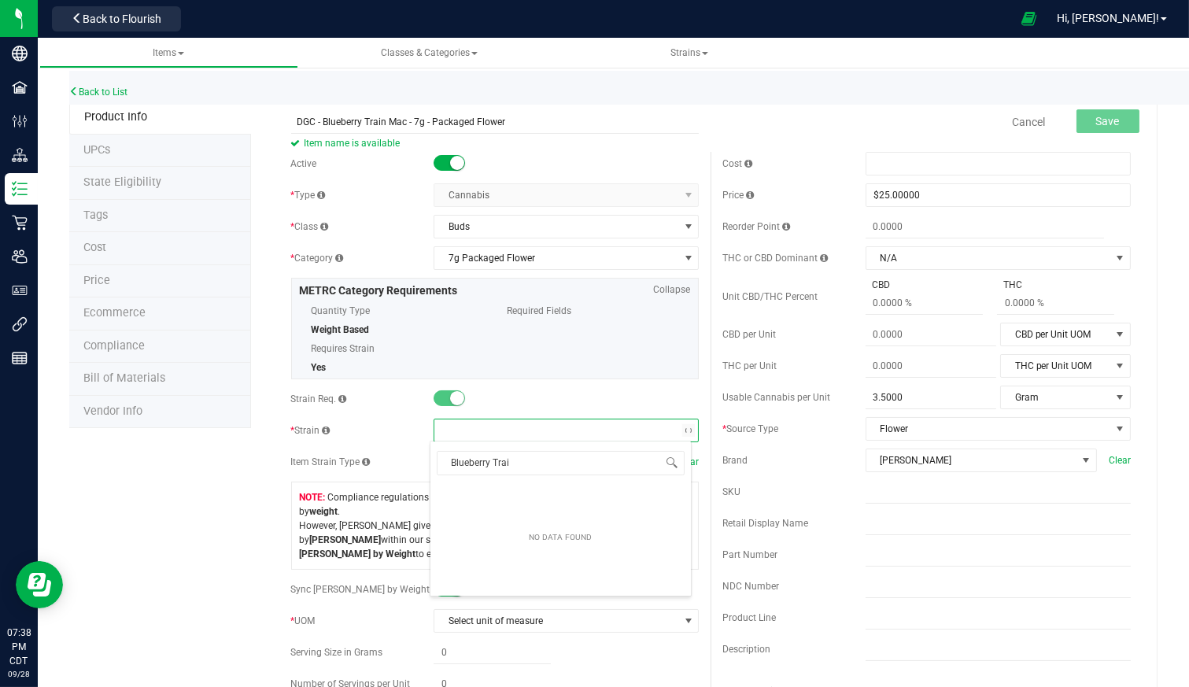
type input "Blueberry Train"
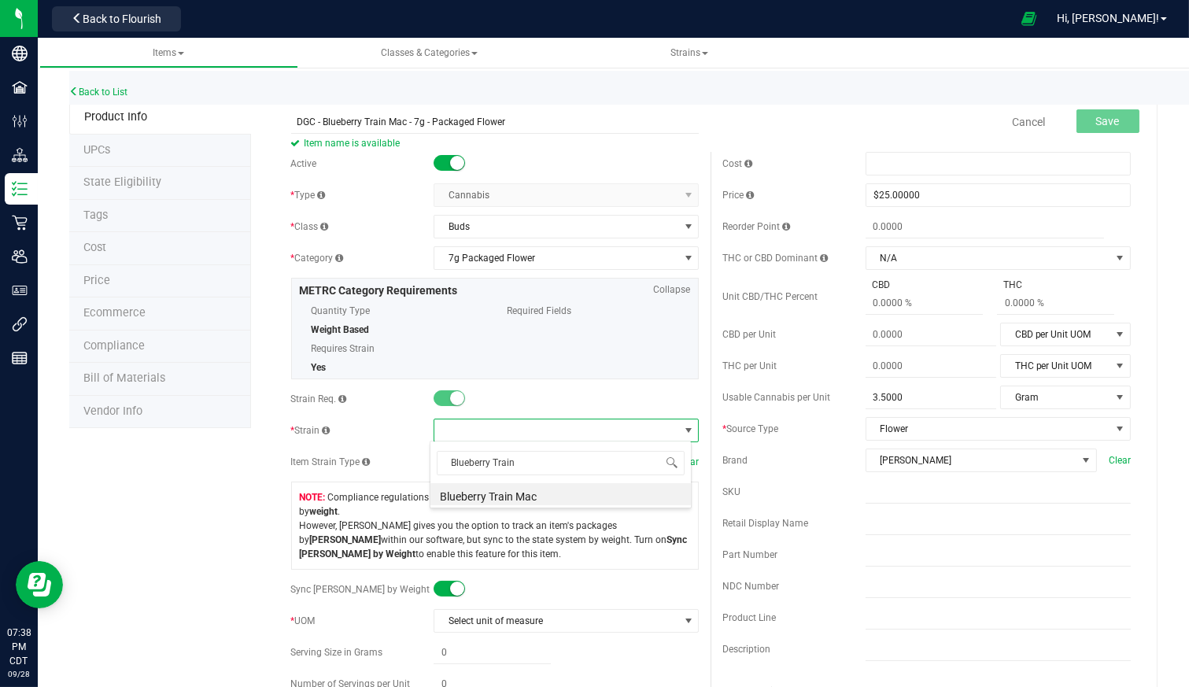
click at [512, 496] on li "Blueberry Train Mac" at bounding box center [561, 494] width 261 height 22
click at [450, 584] on small at bounding box center [457, 589] width 14 height 14
click at [438, 584] on small at bounding box center [441, 589] width 14 height 14
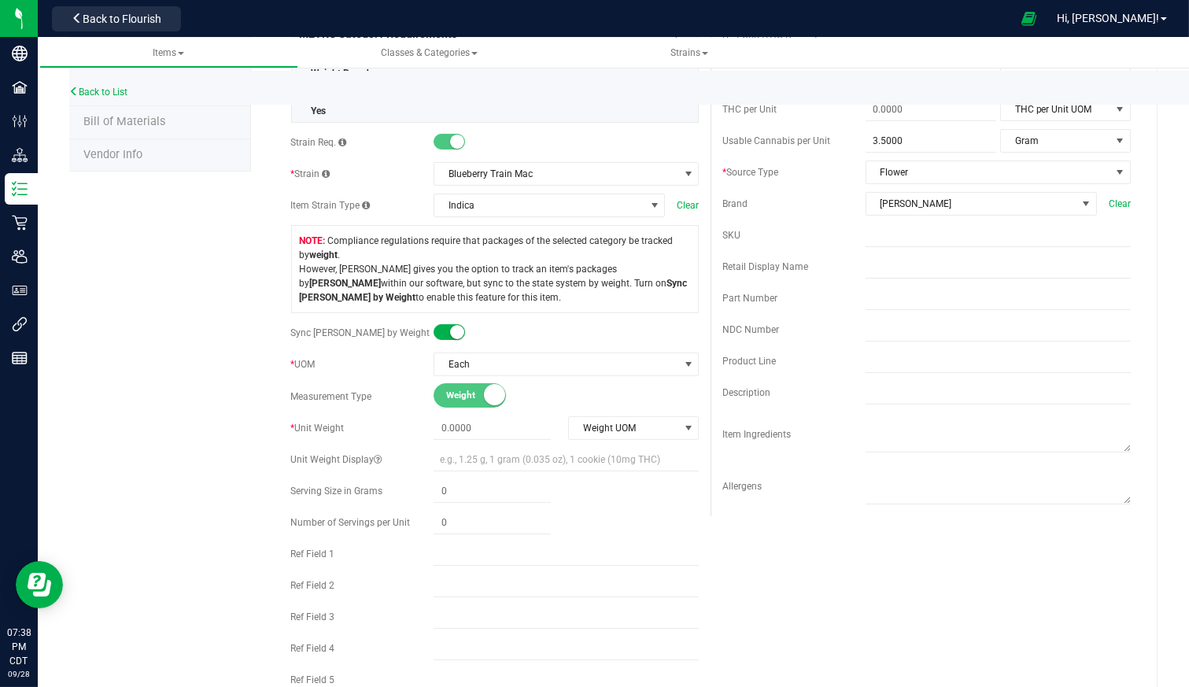
scroll to position [262, 0]
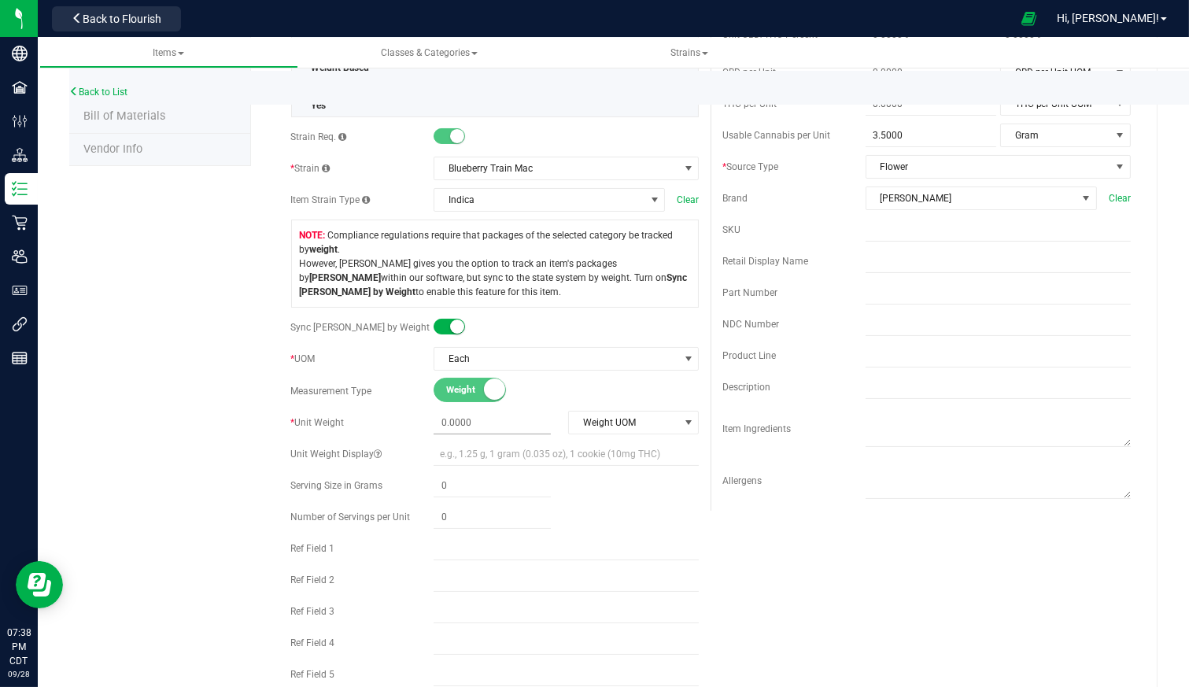
click at [493, 416] on span at bounding box center [492, 423] width 117 height 23
type input "7"
type input "7.0000"
click at [608, 416] on span "Weight UOM" at bounding box center [623, 423] width 109 height 22
click at [606, 446] on li "Gram" at bounding box center [628, 446] width 128 height 24
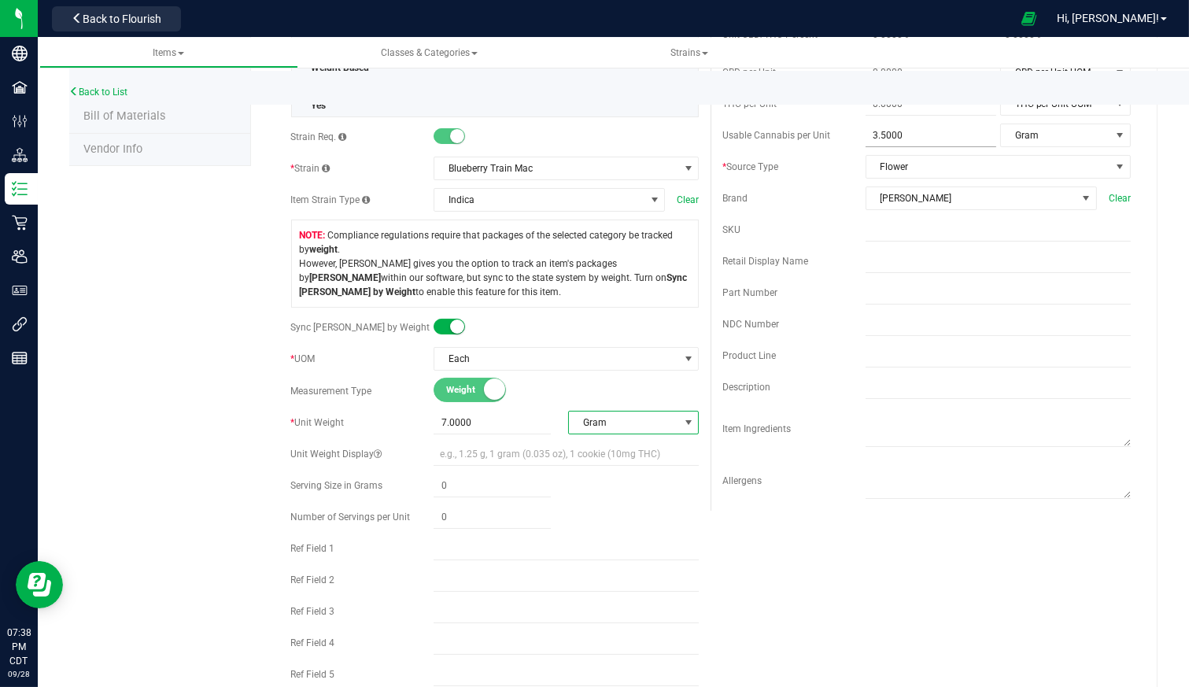
click at [892, 134] on span "3.5000 3.5" at bounding box center [931, 135] width 131 height 23
type input "3"
type input "7"
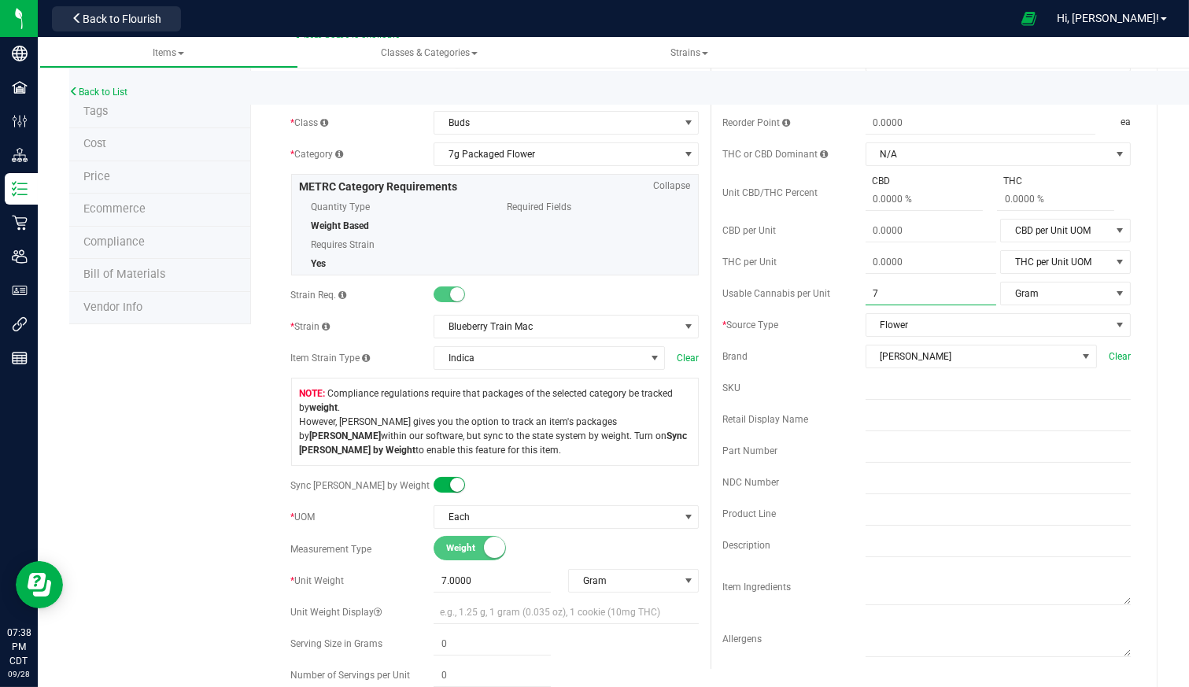
scroll to position [0, 0]
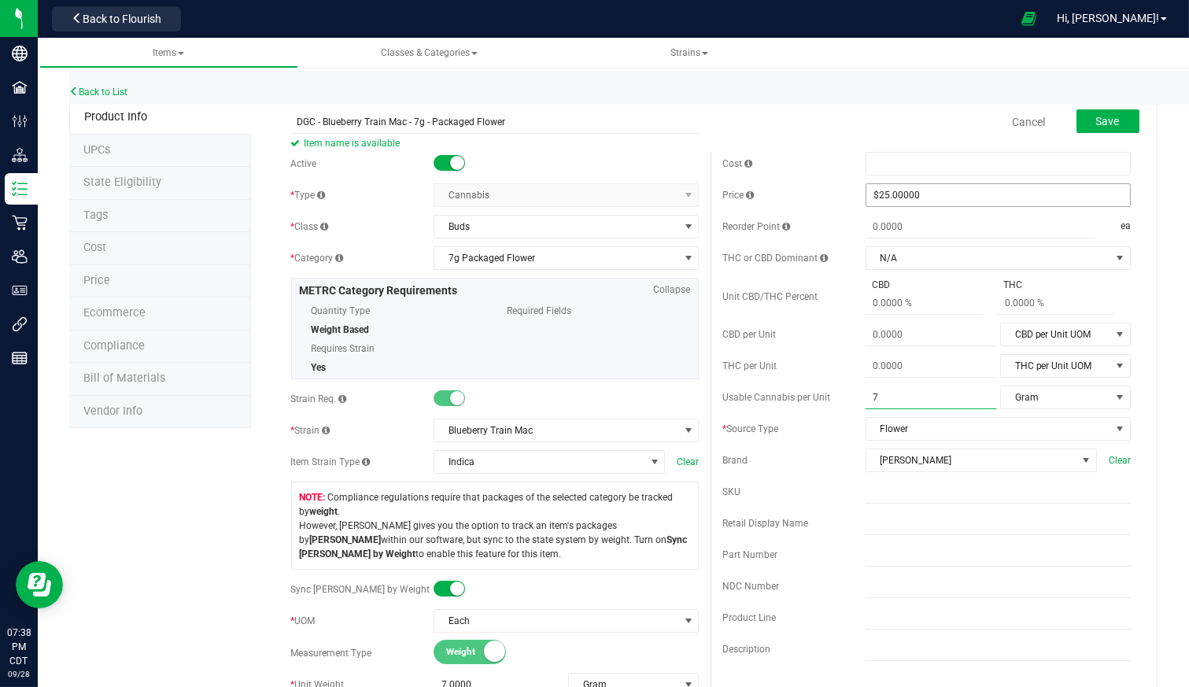
type input "7.0000"
drag, startPoint x: 908, startPoint y: 194, endPoint x: 826, endPoint y: 189, distance: 82.0
click at [826, 189] on div "Price $25.00000 25" at bounding box center [927, 195] width 409 height 24
type input "45"
type input "$45.00000"
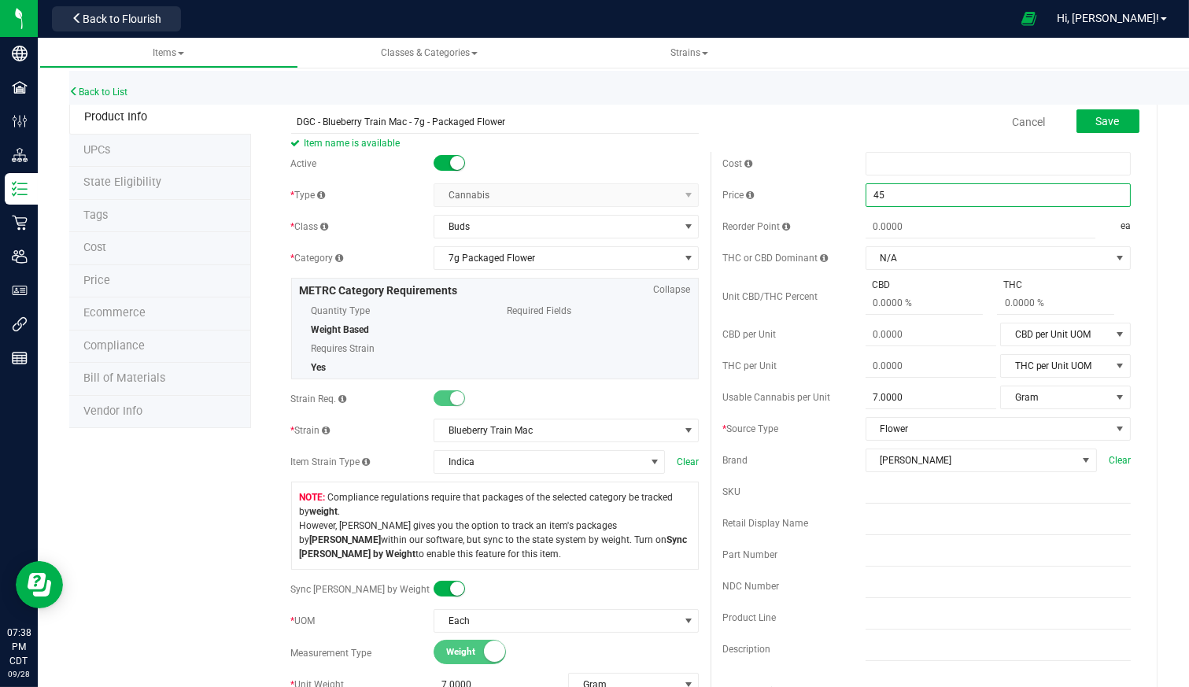
click at [915, 117] on div "Cancel Save" at bounding box center [927, 121] width 432 height 39
click at [1105, 115] on span "Save" at bounding box center [1108, 121] width 24 height 13
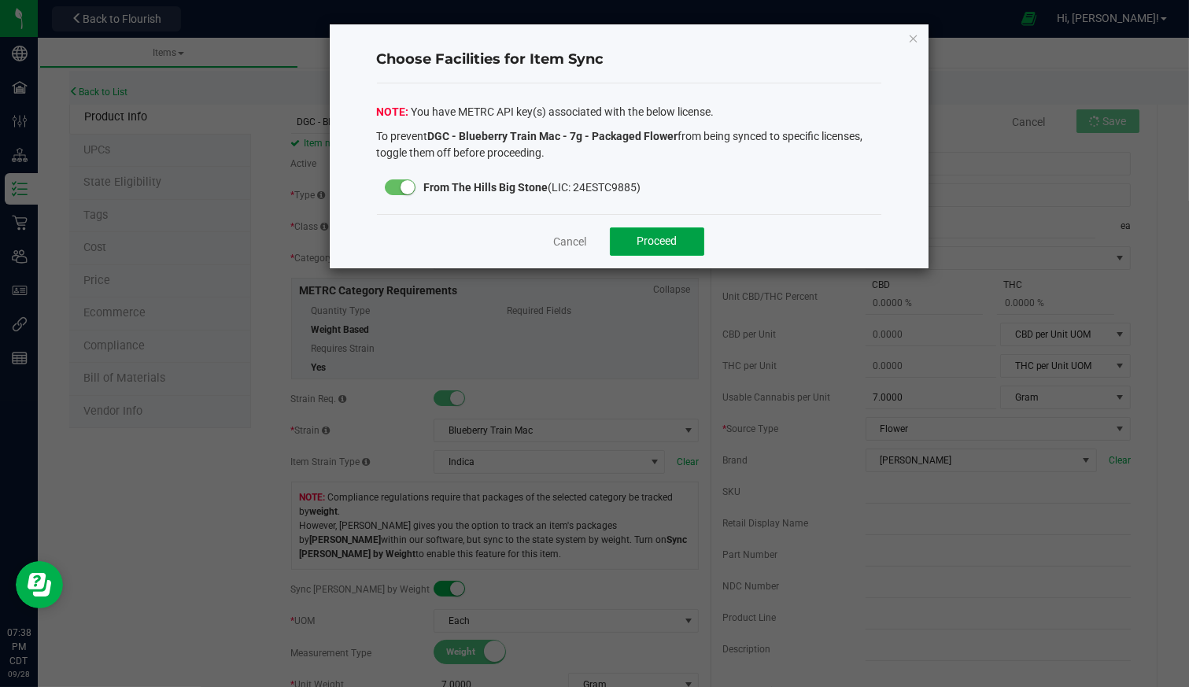
click at [675, 241] on span "Proceed" at bounding box center [658, 241] width 40 height 13
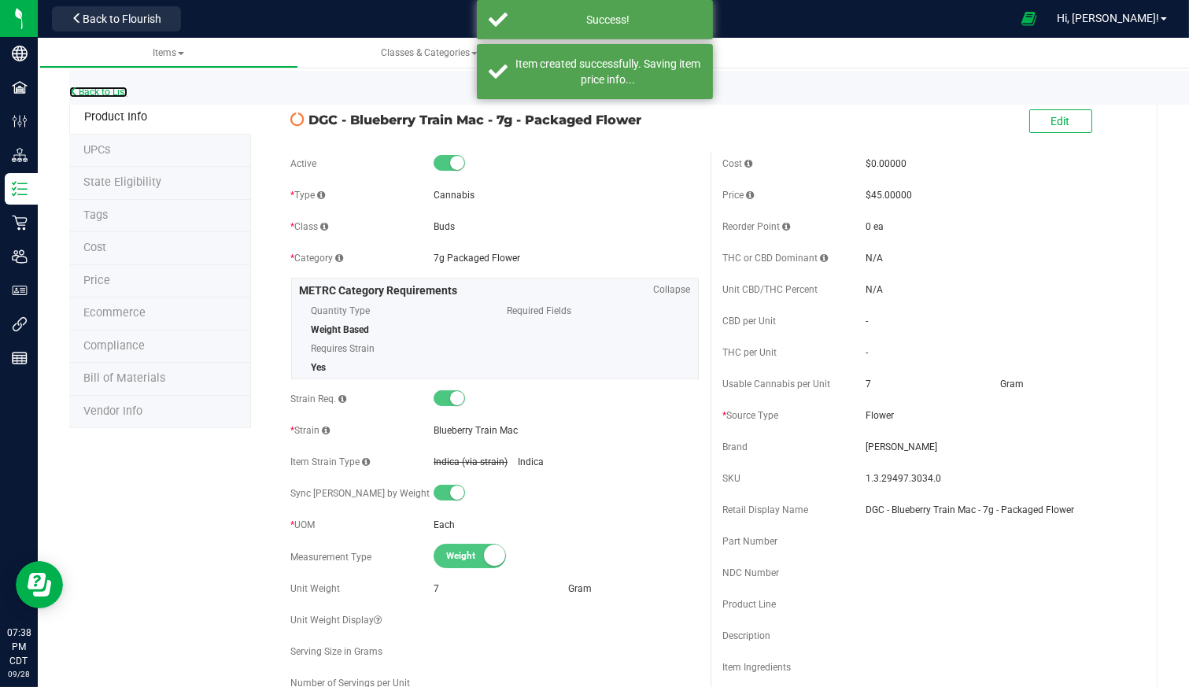
click at [120, 93] on link "Back to List" at bounding box center [98, 92] width 58 height 11
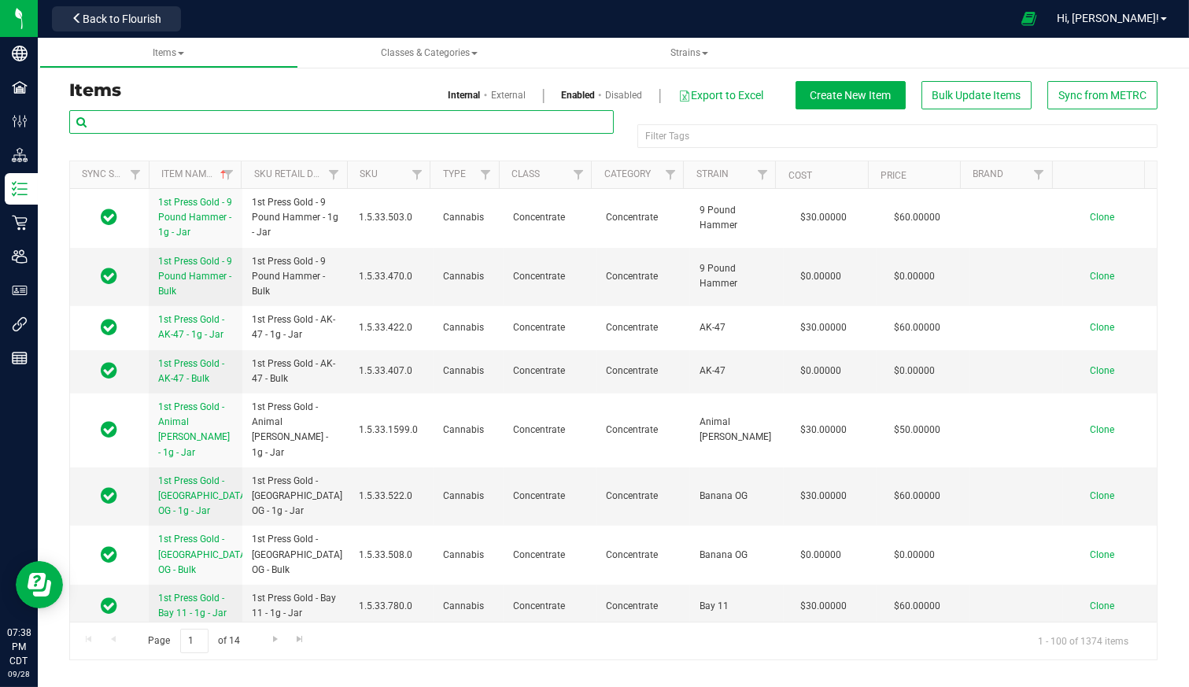
click at [209, 126] on input "text" at bounding box center [341, 122] width 545 height 24
type input "Blue cookies"
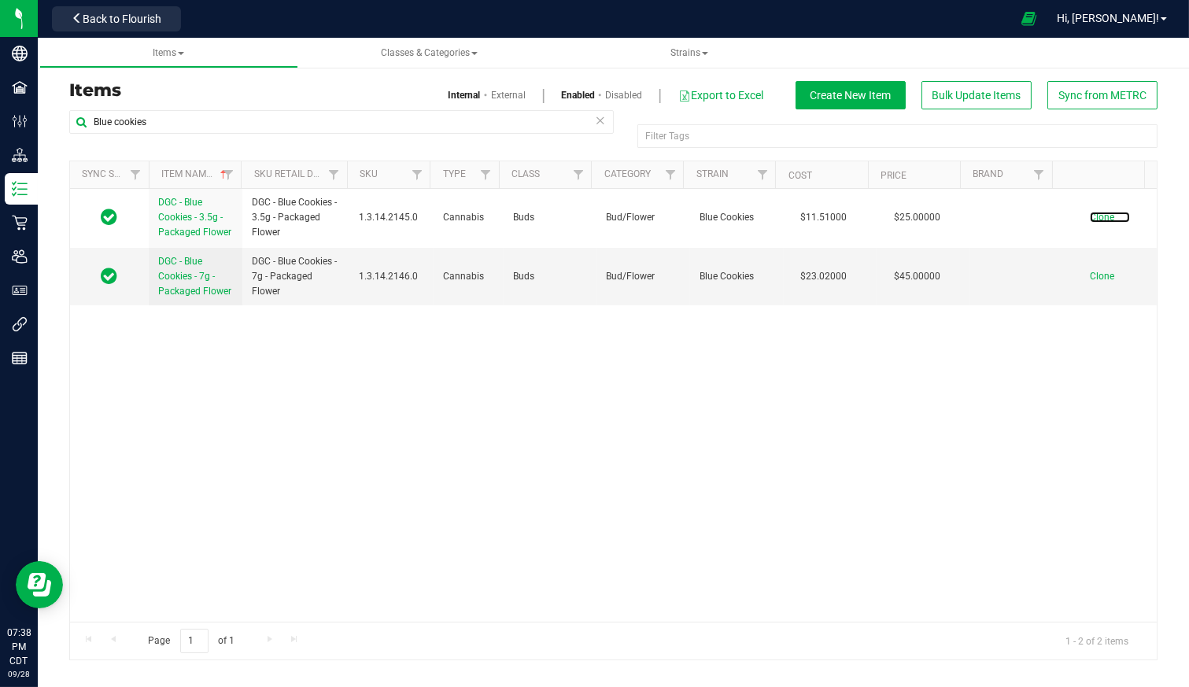
click at [1100, 215] on span "Clone" at bounding box center [1102, 217] width 24 height 11
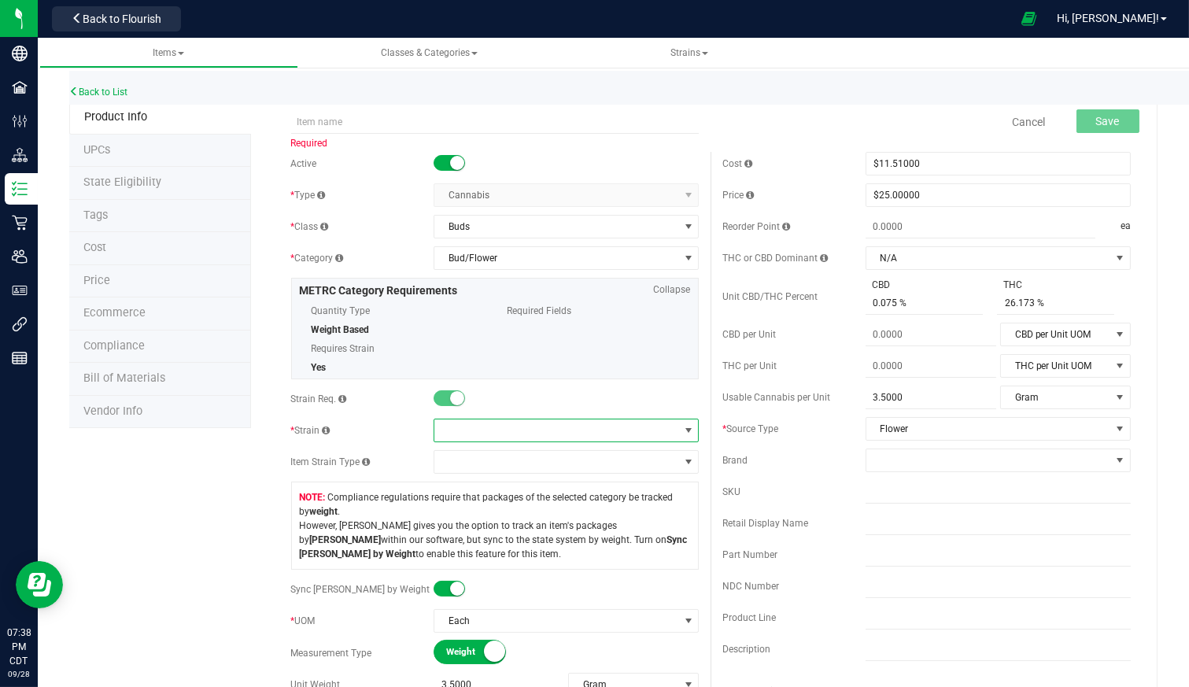
click at [488, 429] on span at bounding box center [556, 431] width 244 height 22
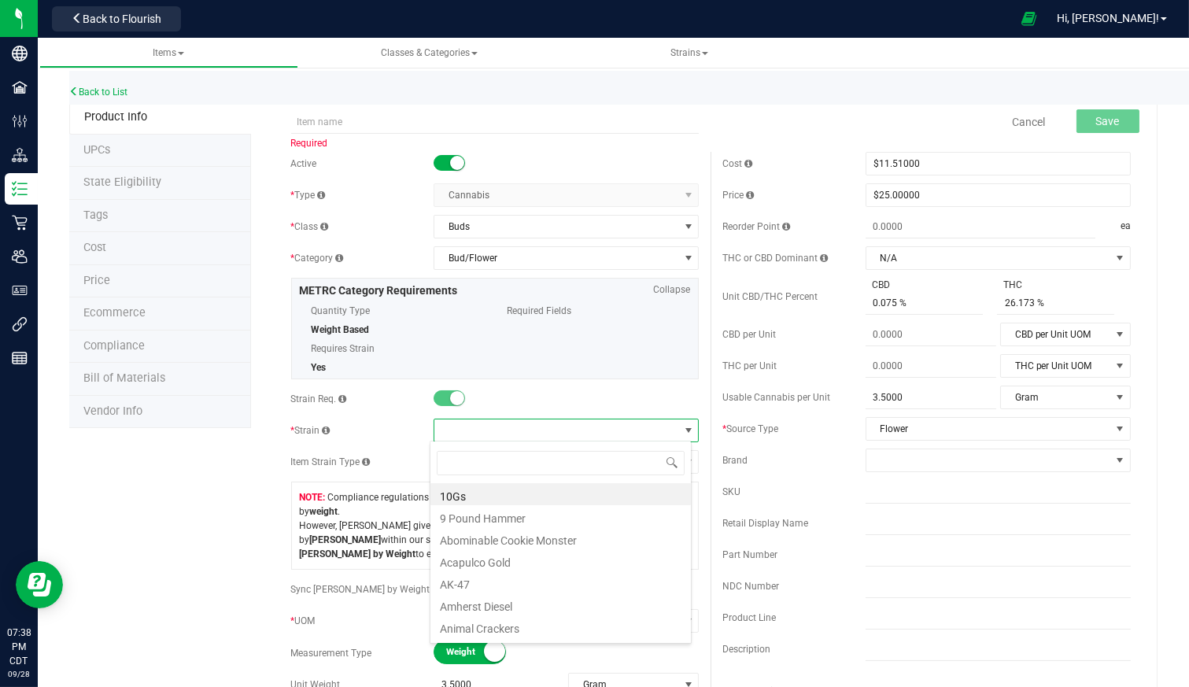
scroll to position [23, 261]
type input "Blue"
click at [513, 564] on li "Blue Cookies" at bounding box center [561, 560] width 261 height 22
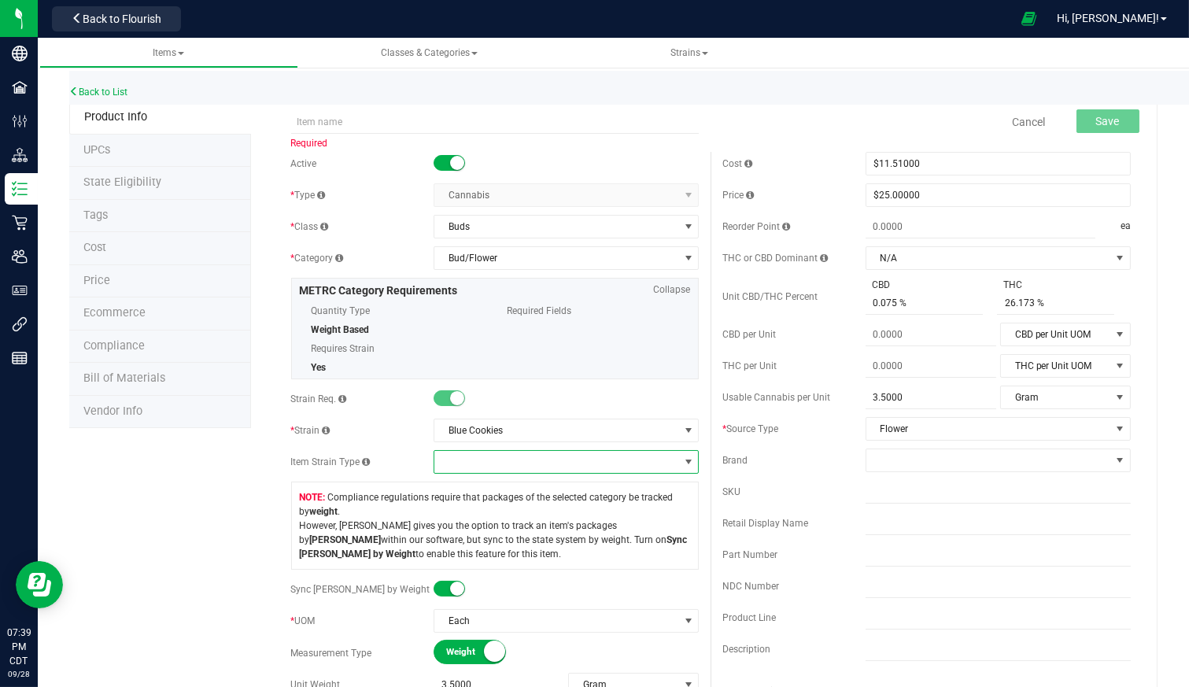
click at [506, 463] on span at bounding box center [556, 462] width 244 height 22
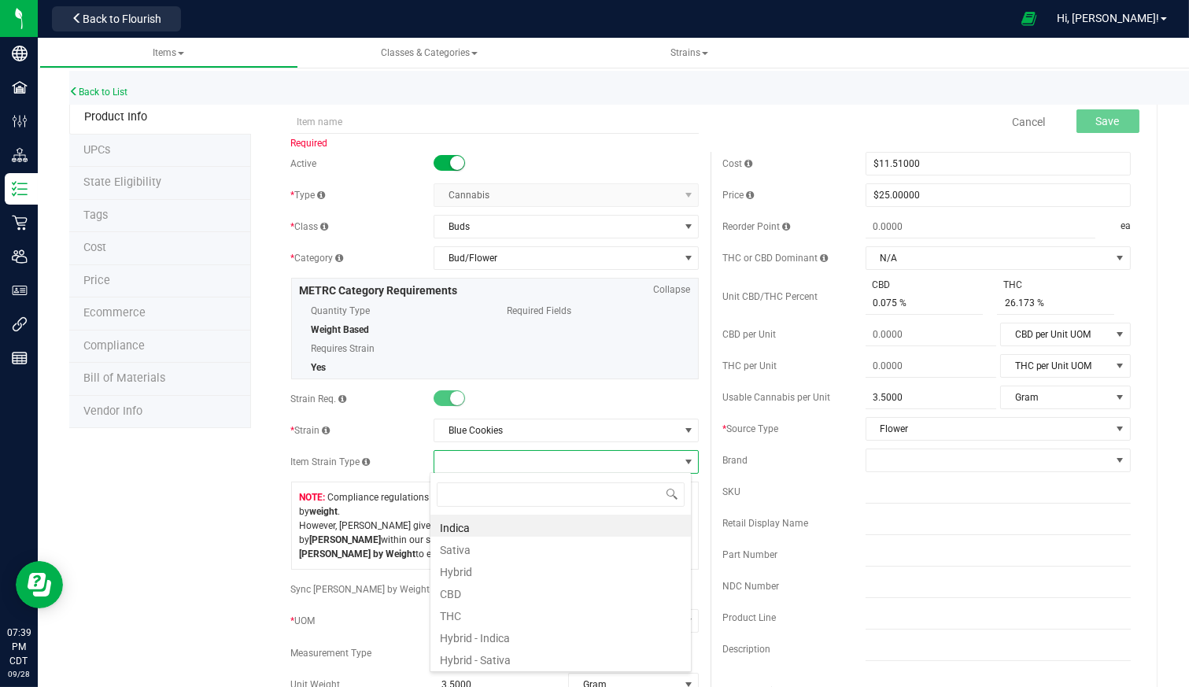
click at [497, 525] on li "Indica" at bounding box center [561, 526] width 261 height 22
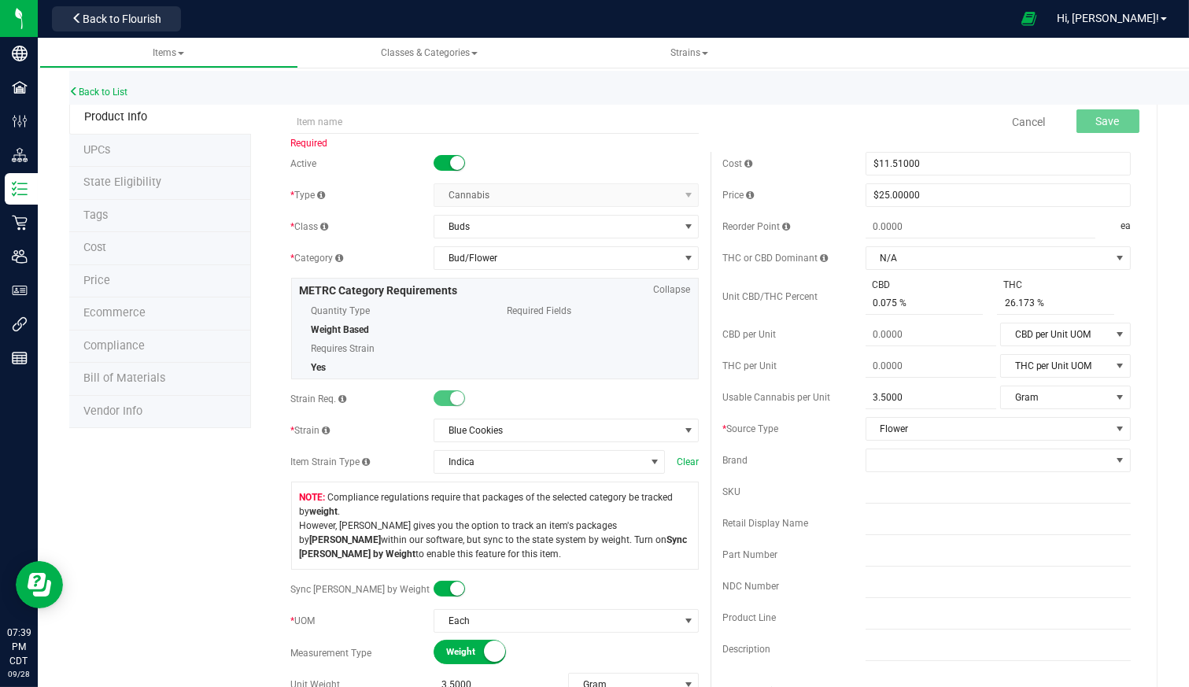
click at [568, 547] on span "Compliance regulations require that packages of the selected category be tracke…" at bounding box center [495, 525] width 391 height 71
click at [407, 125] on input "text" at bounding box center [495, 122] width 409 height 24
paste input "DGC - Blueberry Train Mac - 3.5g - Packaged Flower"
drag, startPoint x: 403, startPoint y: 119, endPoint x: 338, endPoint y: 124, distance: 65.6
click at [338, 124] on input "DGC - Blueberry Train Mac - 3.5g - Packaged Flower" at bounding box center [495, 122] width 409 height 24
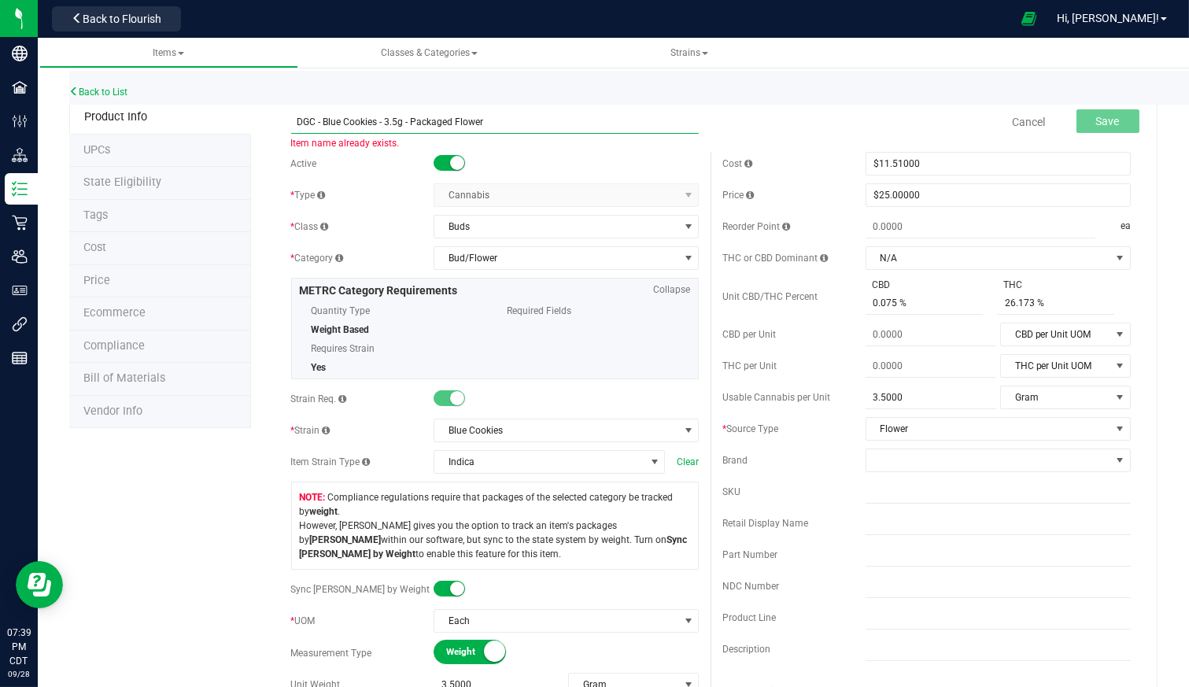
type input "DGC - Blue Cookies - 3.5g - Packaged Flower"
click at [774, 98] on div "Back to List" at bounding box center [663, 88] width 1189 height 34
drag, startPoint x: 1048, startPoint y: 301, endPoint x: 938, endPoint y: 301, distance: 109.4
click at [938, 301] on div "CBD 0.075 % 0.075 THC 26.173 % 26.173" at bounding box center [998, 296] width 265 height 37
type input "25.628"
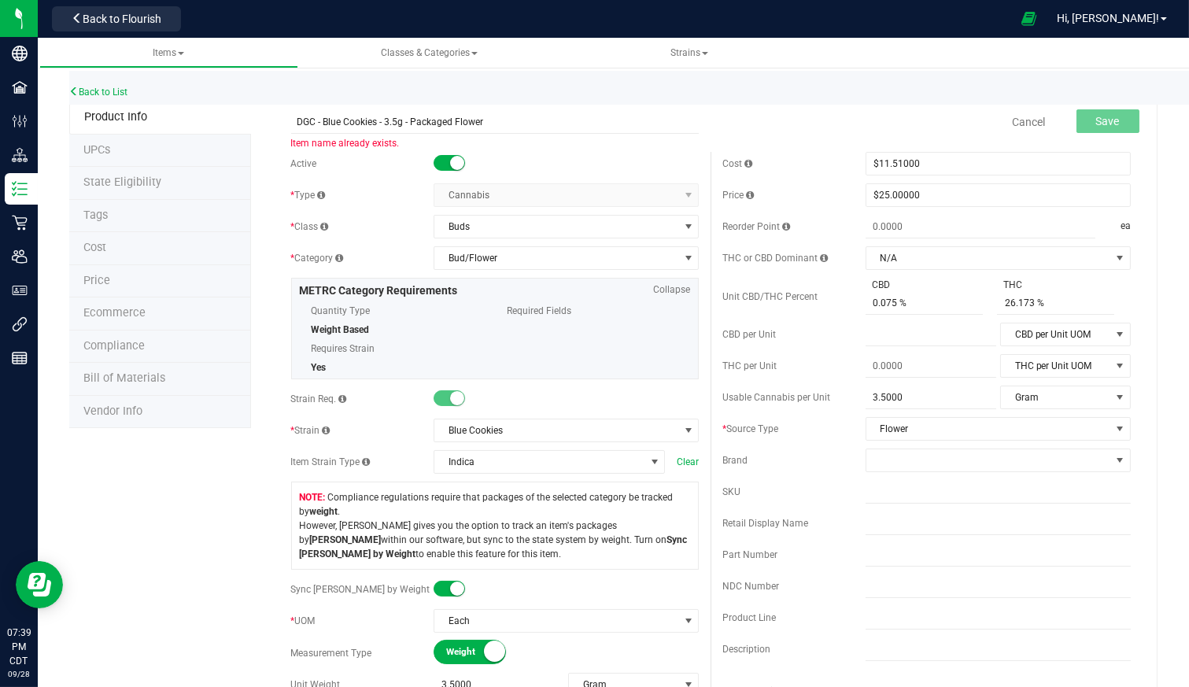
type input "25.628 %"
drag, startPoint x: 908, startPoint y: 306, endPoint x: 786, endPoint y: 309, distance: 121.3
click at [786, 309] on div "Unit CBD/THC Percent CBD 0.075 % 0.075 THC 25.628 % 25.628" at bounding box center [927, 296] width 409 height 37
click at [956, 457] on span at bounding box center [989, 460] width 244 height 22
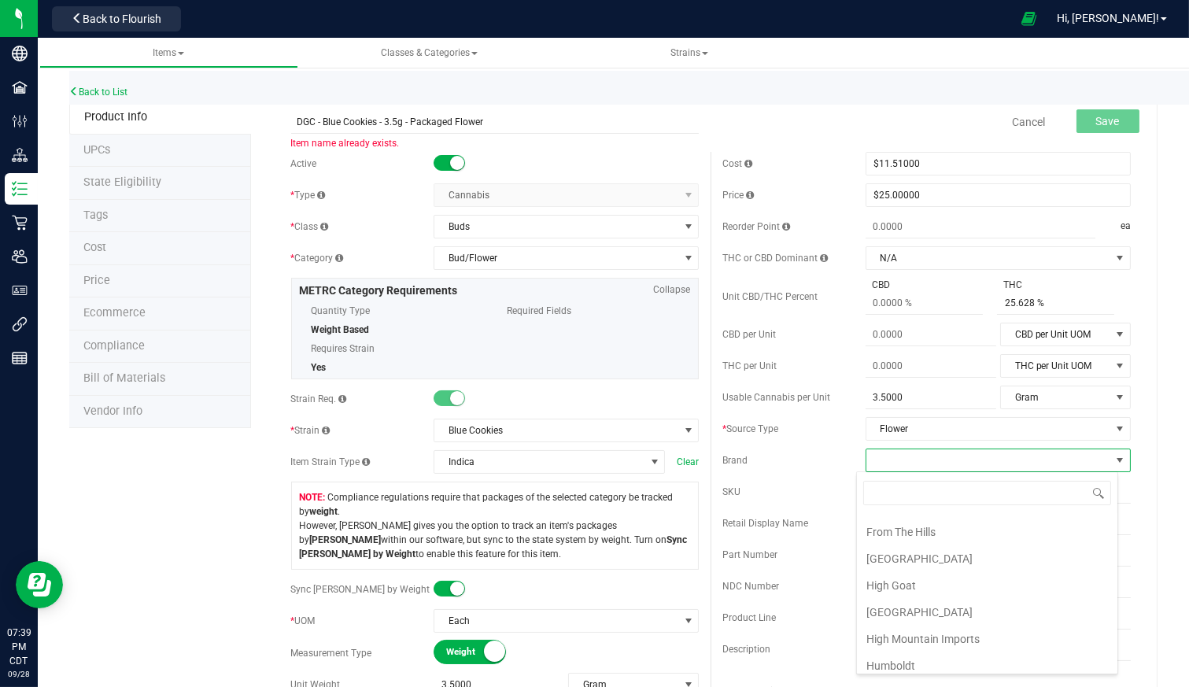
scroll to position [175, 0]
click at [922, 537] on li "[PERSON_NAME]" at bounding box center [987, 539] width 261 height 27
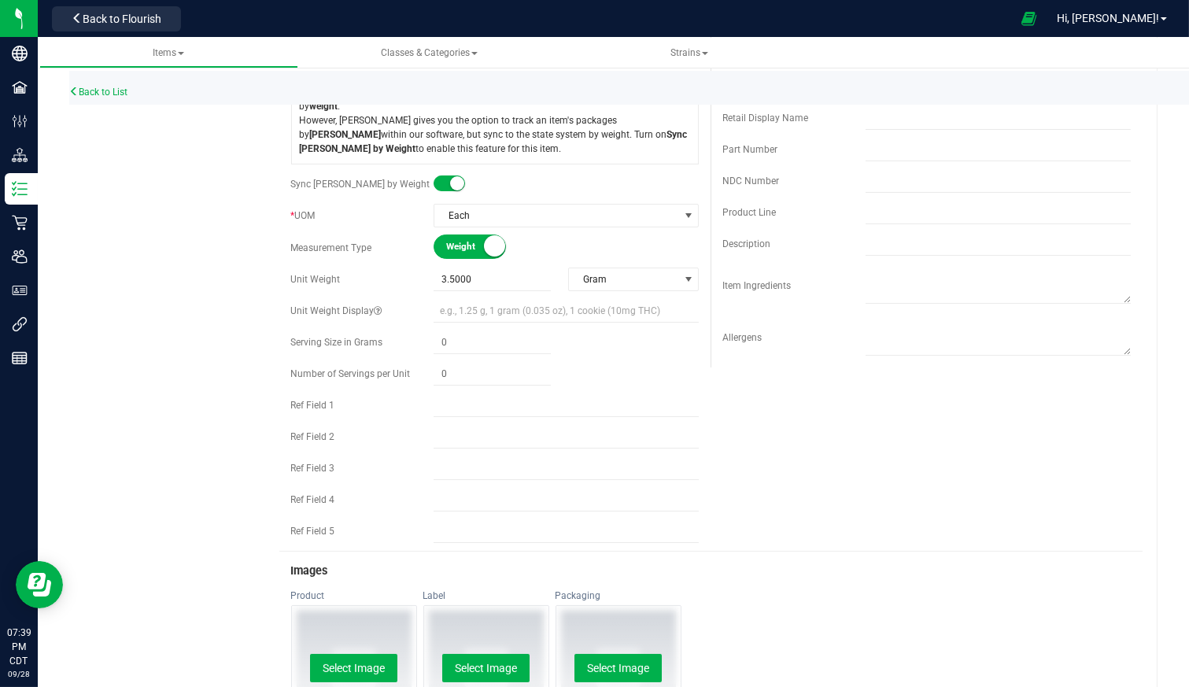
scroll to position [62, 0]
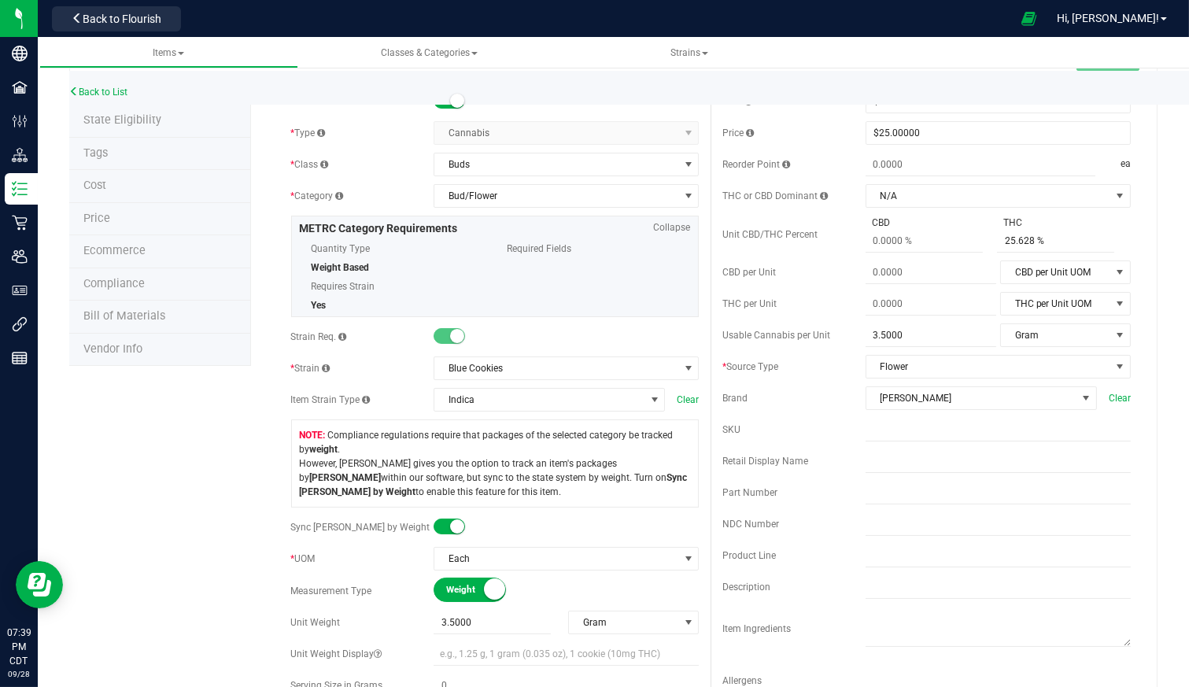
drag, startPoint x: 1163, startPoint y: 398, endPoint x: 1151, endPoint y: 540, distance: 142.2
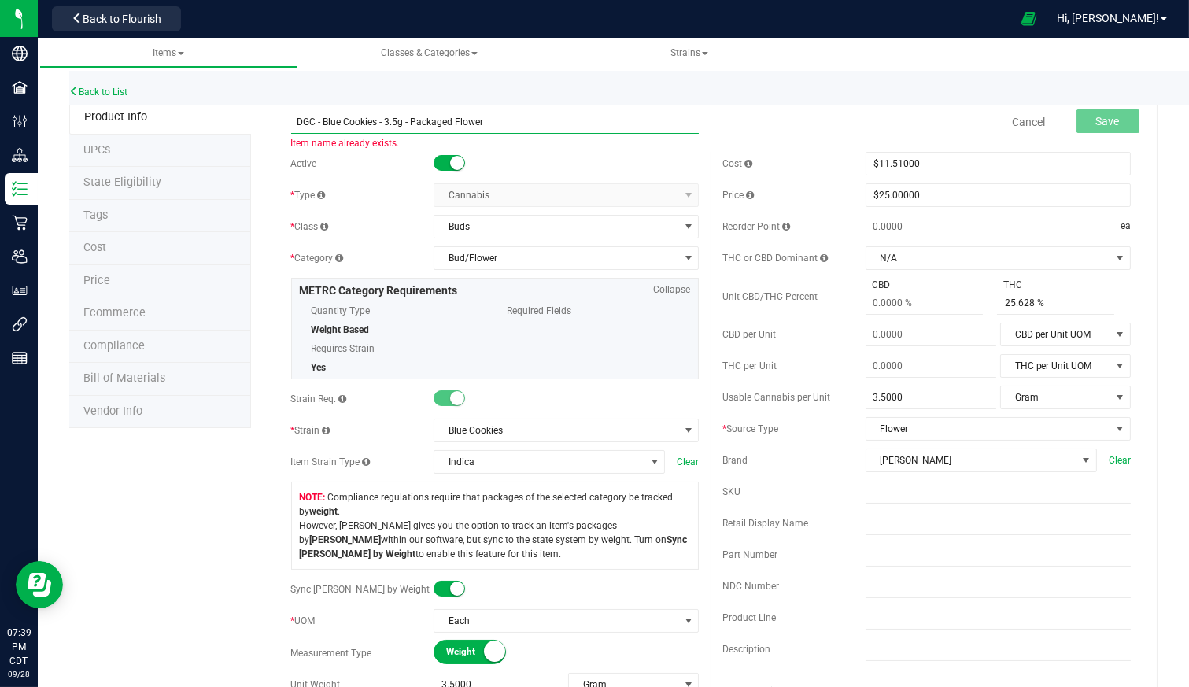
click at [372, 120] on input "DGC - Blue Cookies - 3.5g - Packaged Flower" at bounding box center [495, 122] width 409 height 24
click at [293, 119] on input "DGC - Blue Cookies - 3.5g - Packaged Flower" at bounding box center [495, 122] width 409 height 24
drag, startPoint x: 1016, startPoint y: 128, endPoint x: 809, endPoint y: 87, distance: 211.2
click at [809, 87] on div "Back to List" at bounding box center [663, 88] width 1189 height 34
drag, startPoint x: 1021, startPoint y: 118, endPoint x: 882, endPoint y: 95, distance: 140.4
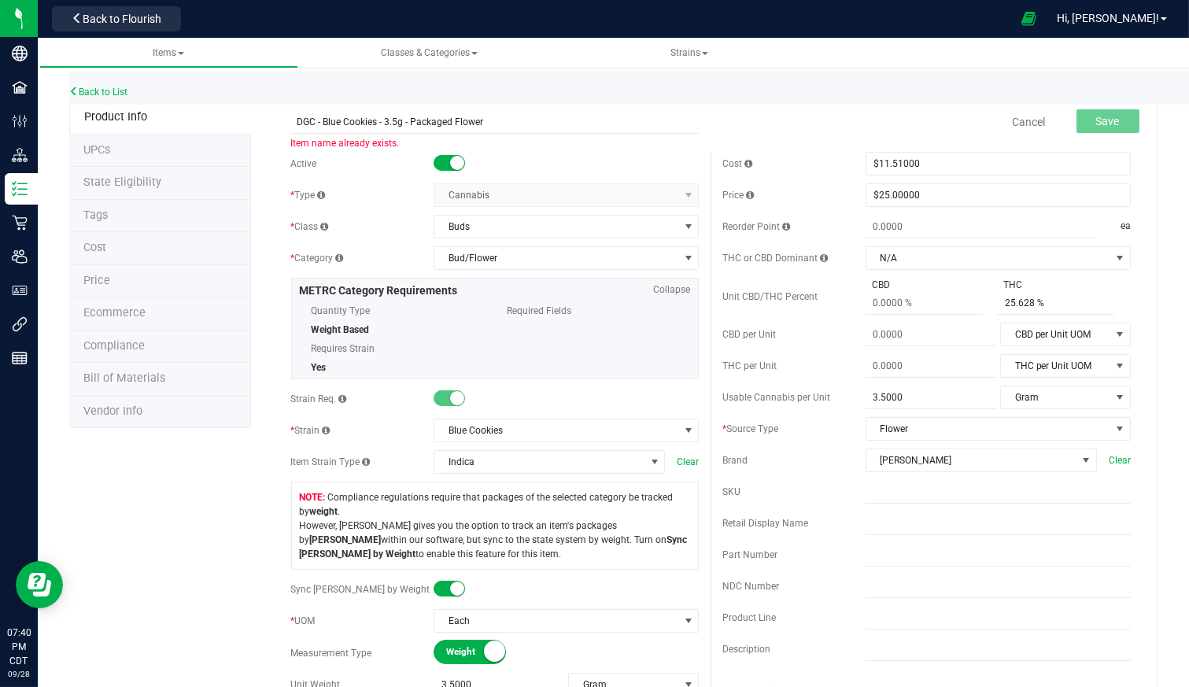
click at [882, 95] on div "Back to List" at bounding box center [663, 88] width 1189 height 34
click at [1021, 116] on link "Cancel" at bounding box center [1029, 122] width 33 height 16
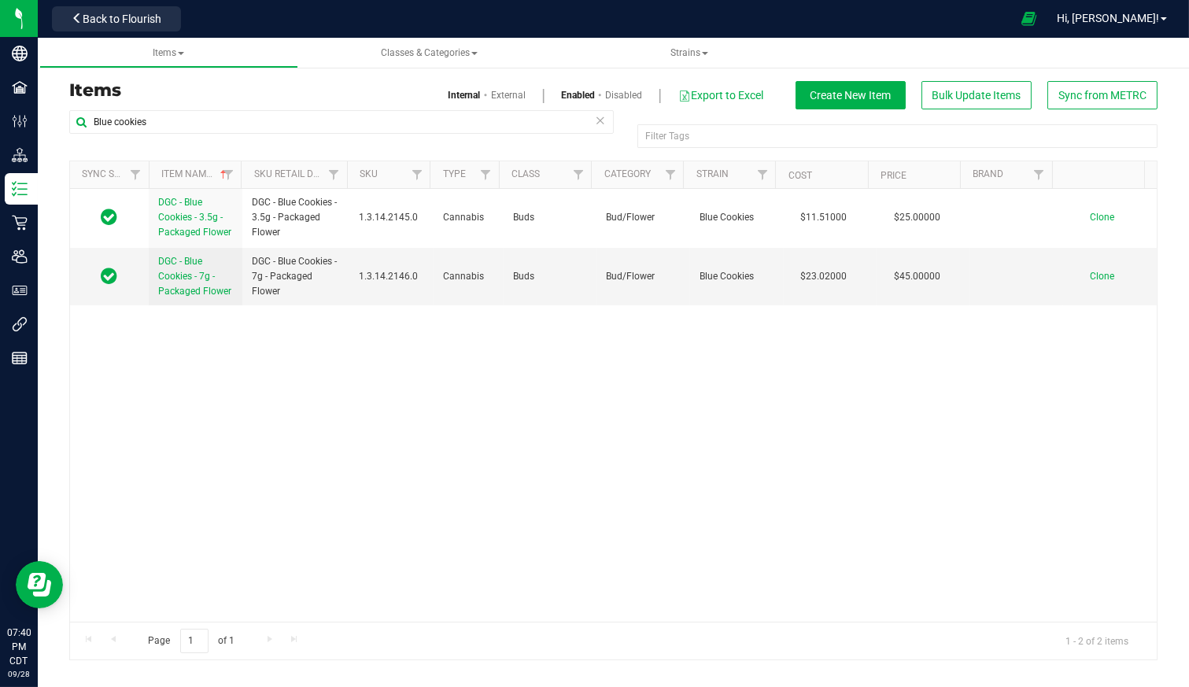
click at [135, 20] on span "Back to Flourish" at bounding box center [122, 19] width 79 height 13
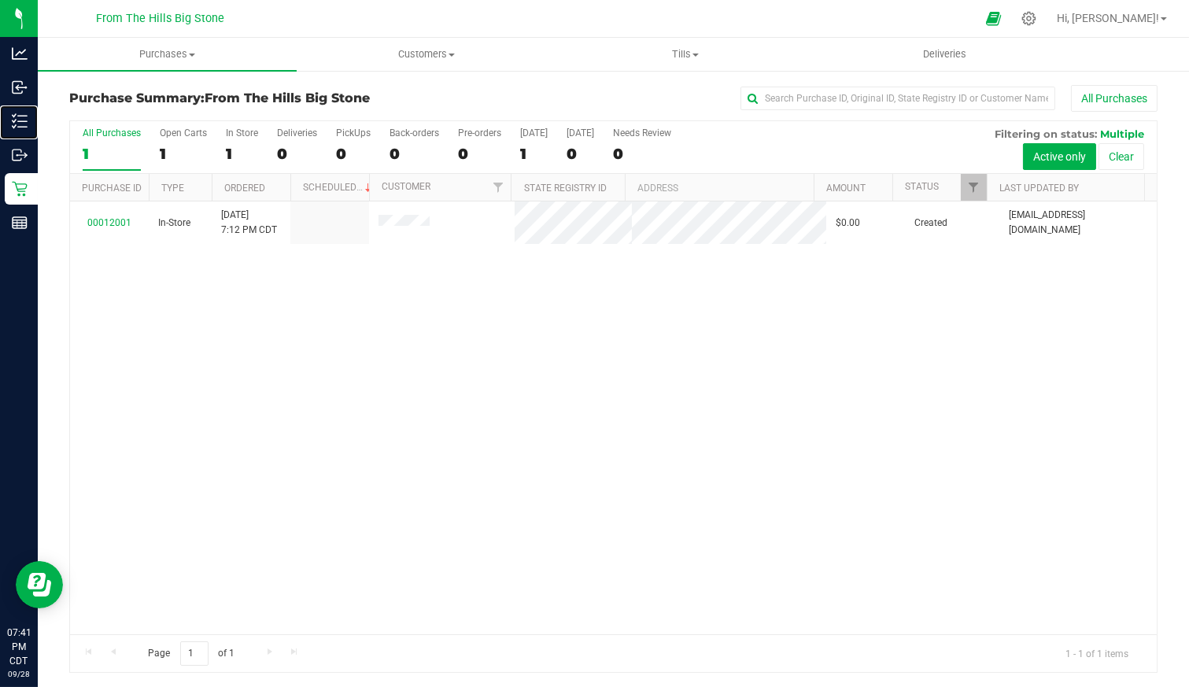
click at [0, 0] on p "Inventory" at bounding box center [0, 0] width 0 height 0
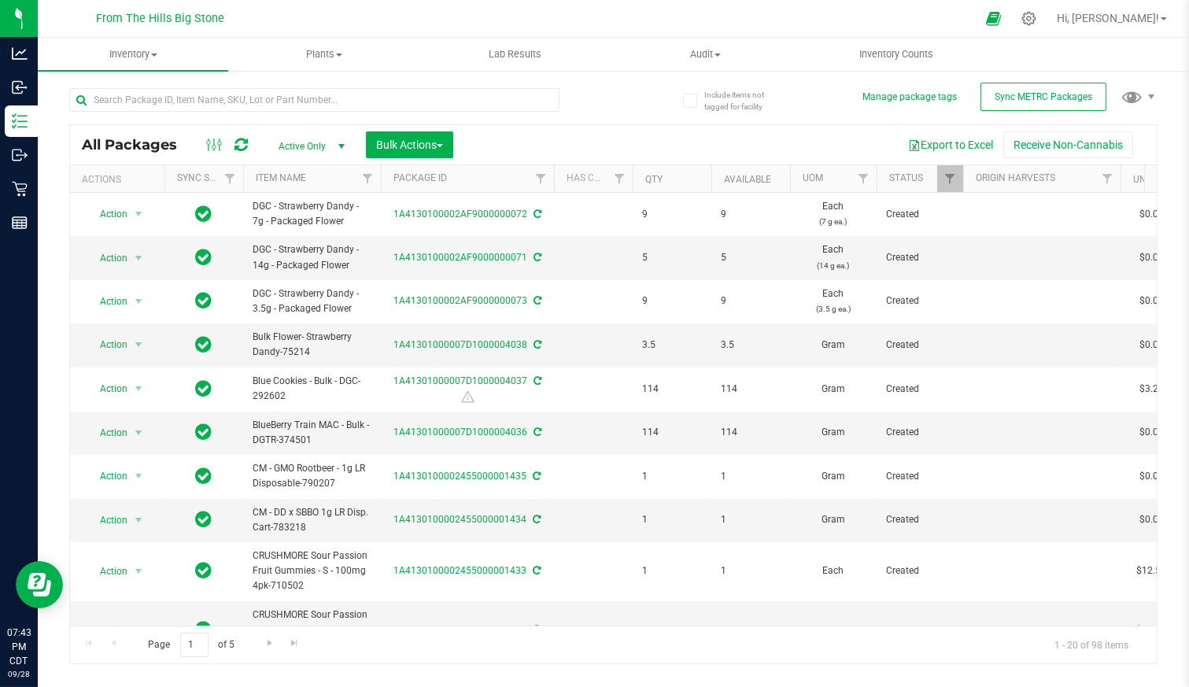
click at [1169, 233] on div "Include items not tagged for facility Manage package tags Sync METRC Packages A…" at bounding box center [614, 309] width 1152 height 480
click at [104, 380] on span "Action" at bounding box center [107, 389] width 43 height 22
click at [131, 432] on li "Create package" at bounding box center [136, 436] width 98 height 24
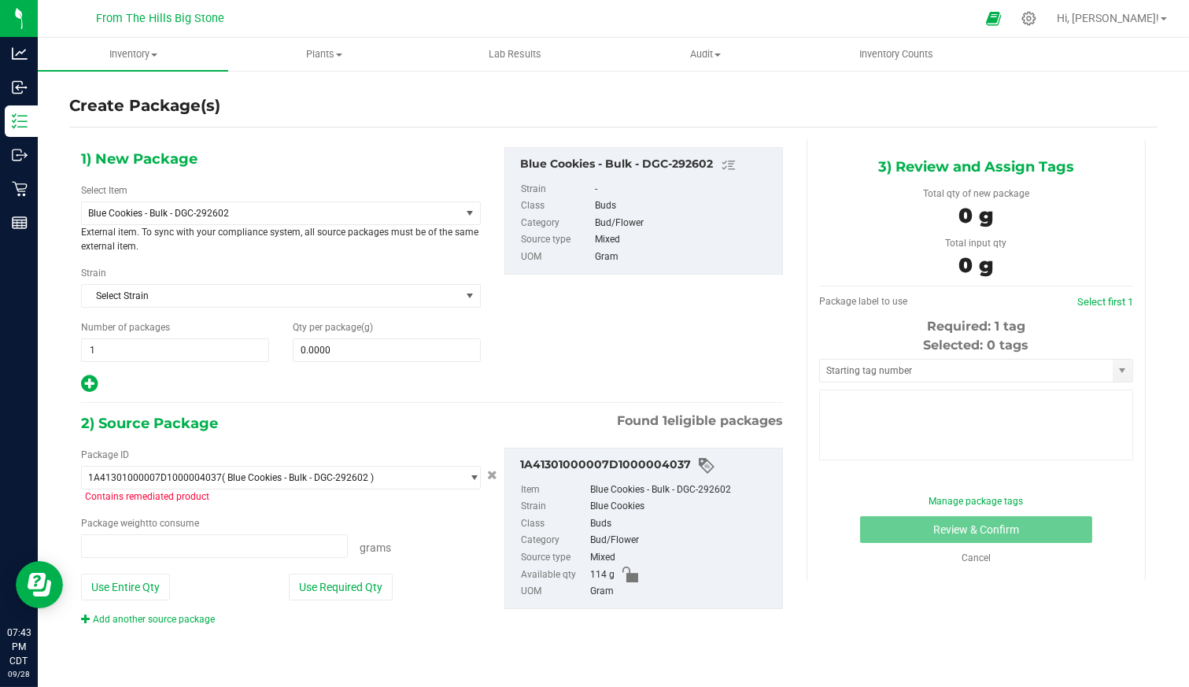
type input "0.0000 g"
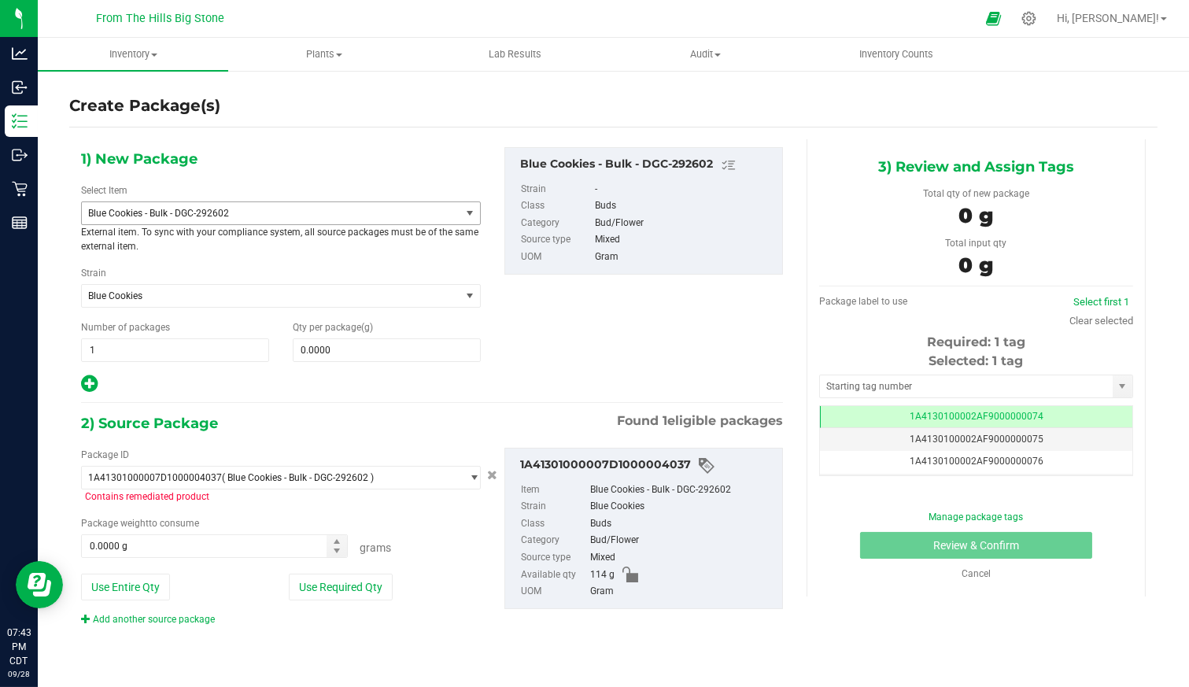
click at [276, 208] on span "Blue Cookies - Bulk - DGC-292602" at bounding box center [263, 213] width 351 height 11
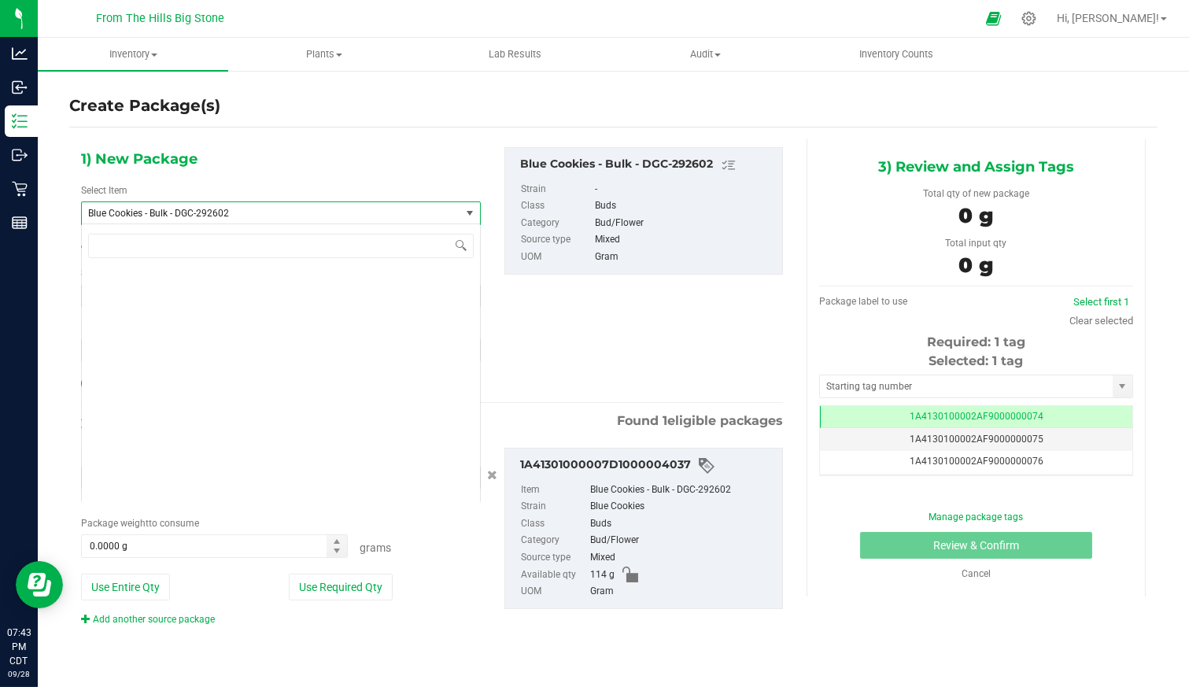
scroll to position [2028, 0]
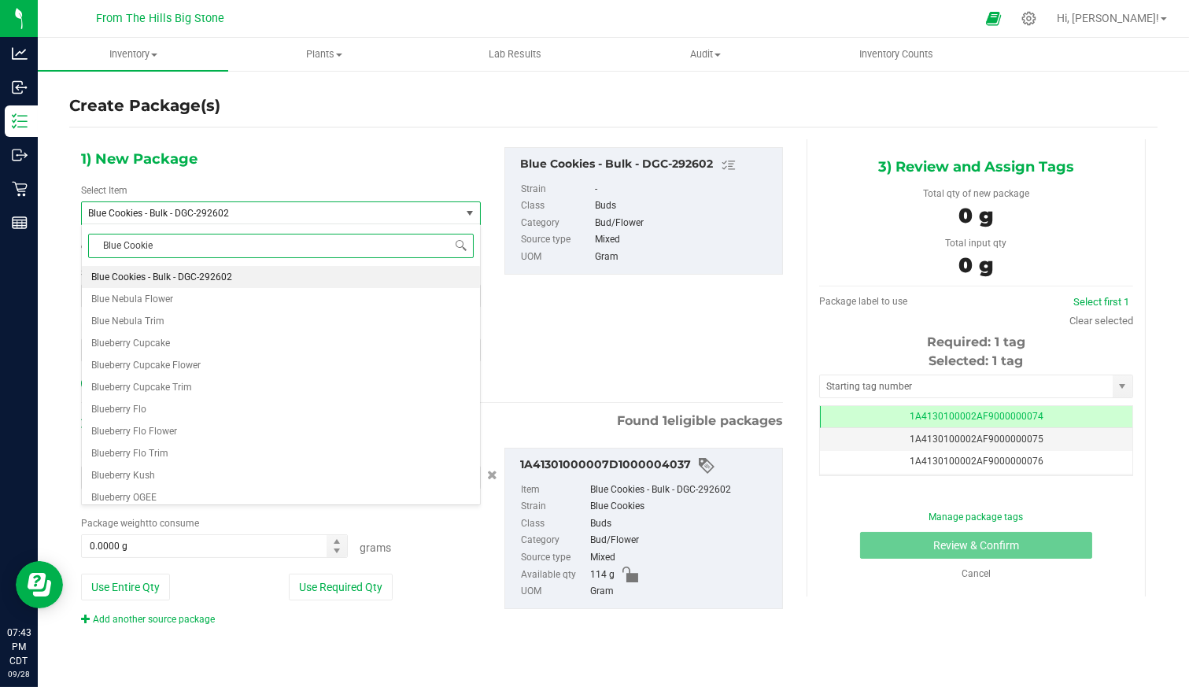
type input "Blue Cookies"
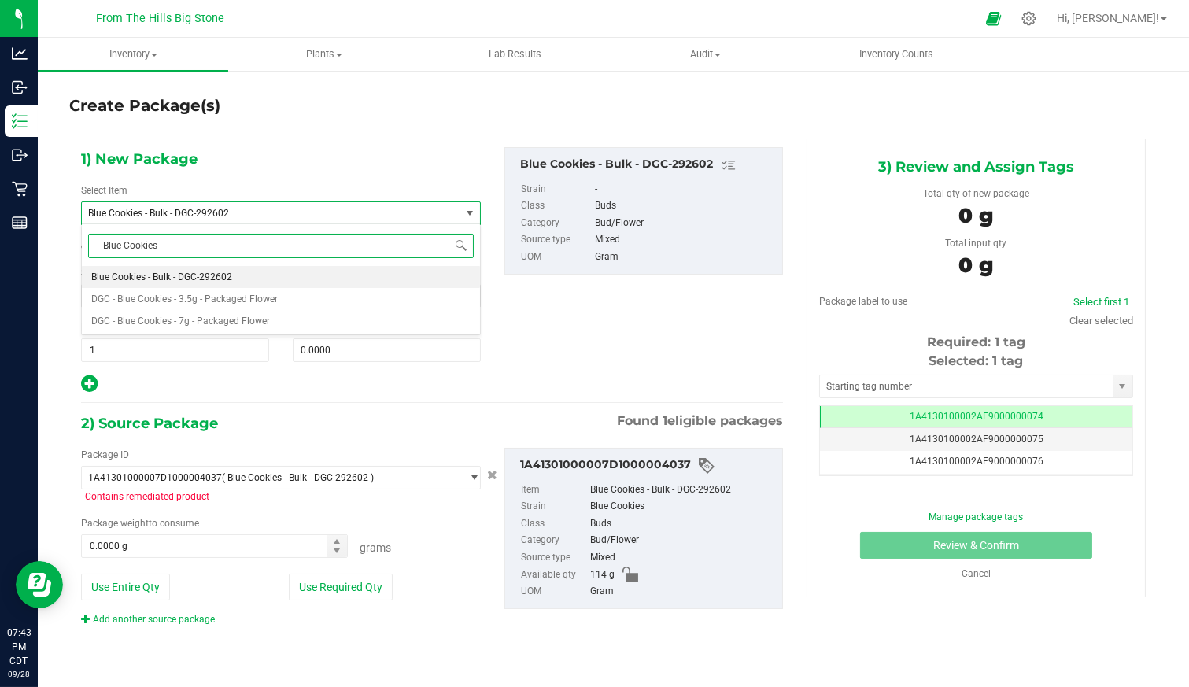
scroll to position [0, 0]
click at [212, 316] on span "DGC - Blue Cookies - 7g - Packaged Flower" at bounding box center [180, 321] width 179 height 11
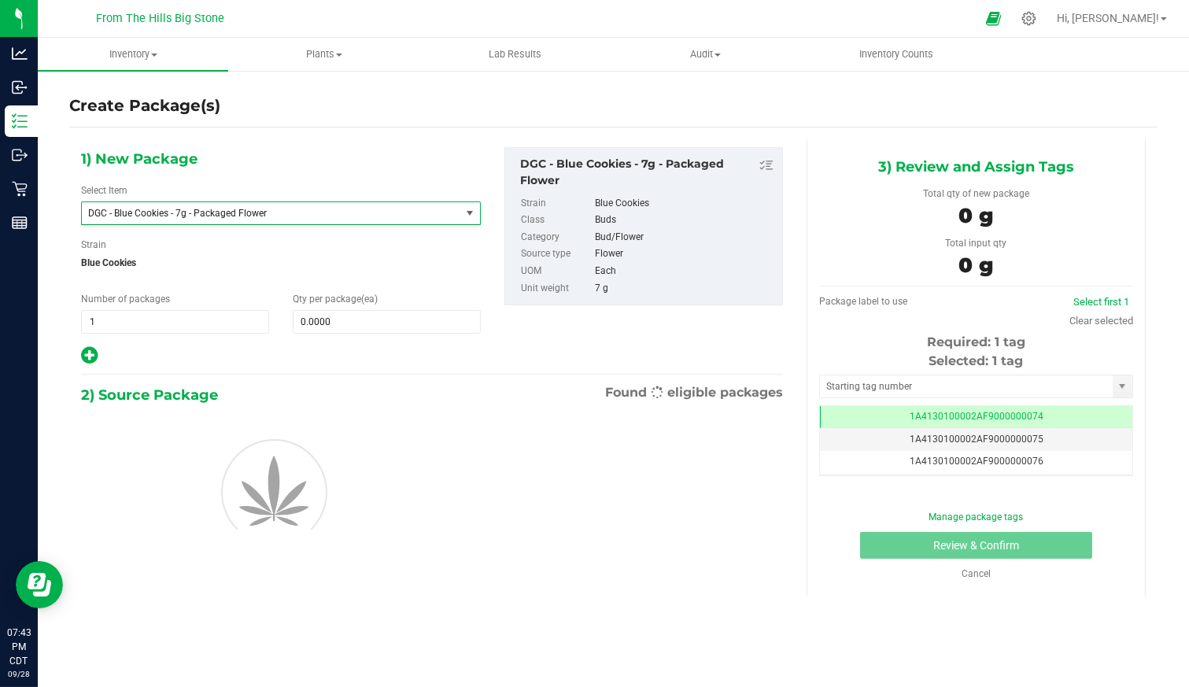
type input "0"
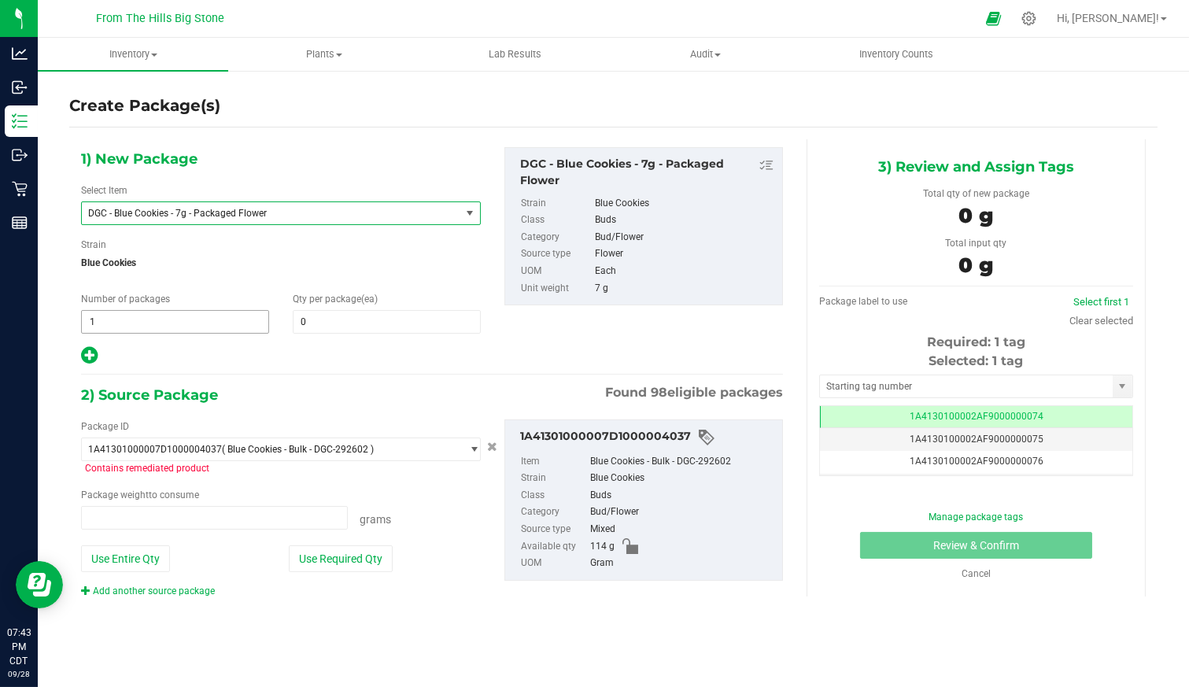
type input "0.0000 g"
click at [338, 320] on span at bounding box center [387, 322] width 188 height 24
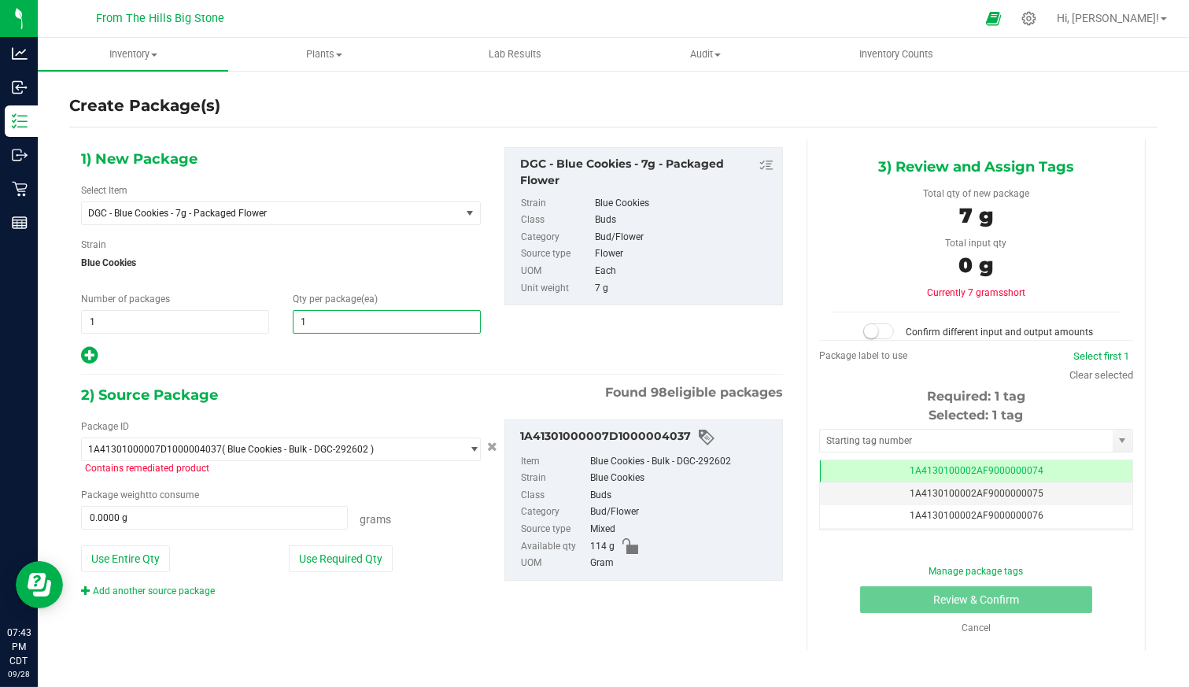
type input "11"
click at [371, 556] on button "Use Required Qty" at bounding box center [341, 558] width 104 height 27
type input "77.0000 g"
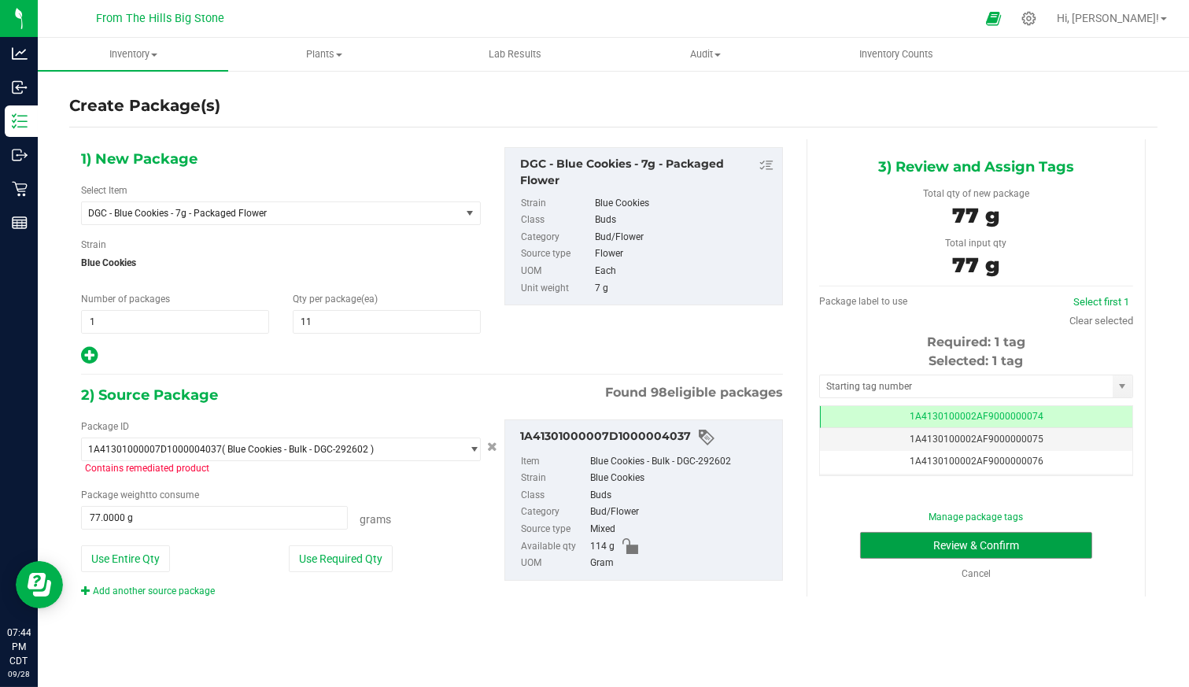
click at [994, 548] on button "Review & Confirm" at bounding box center [976, 545] width 232 height 27
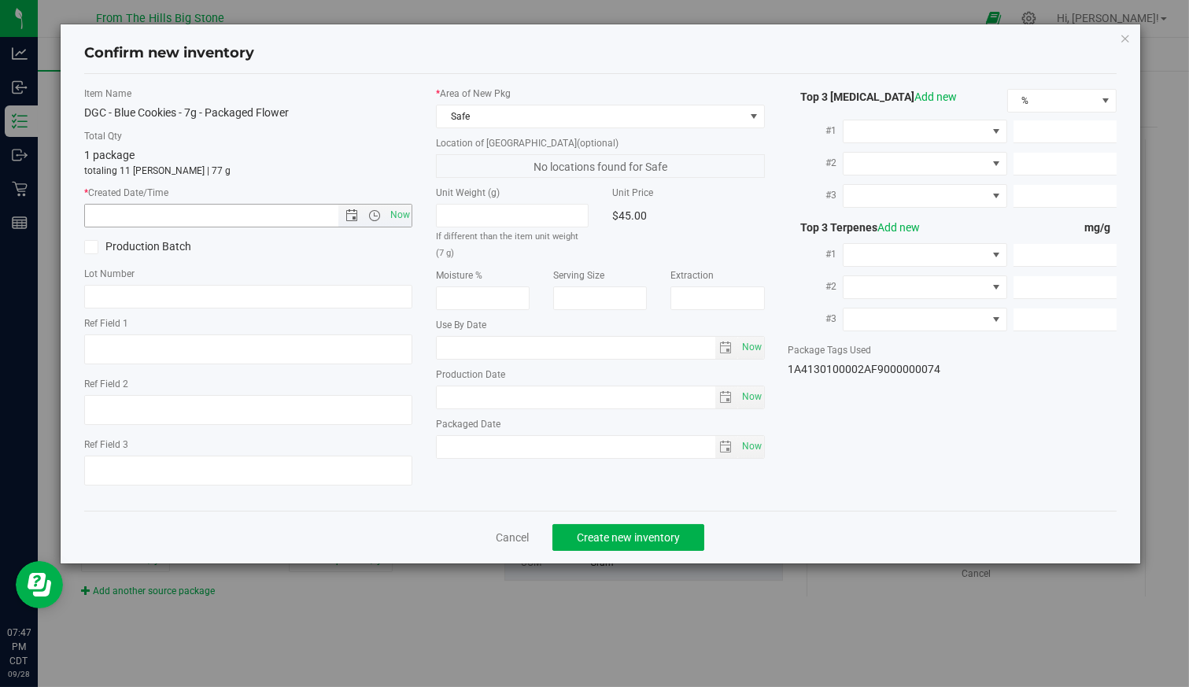
click at [357, 216] on span "Open the date view" at bounding box center [352, 215] width 13 height 13
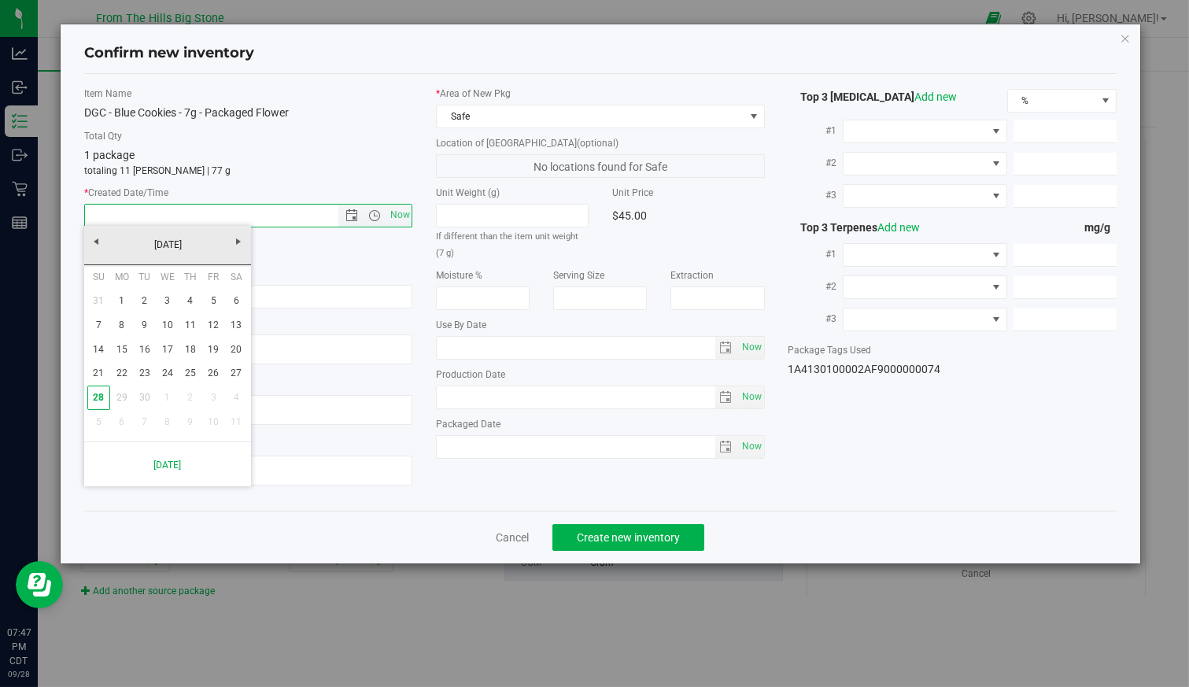
click at [357, 216] on span "Open the date view" at bounding box center [352, 215] width 13 height 13
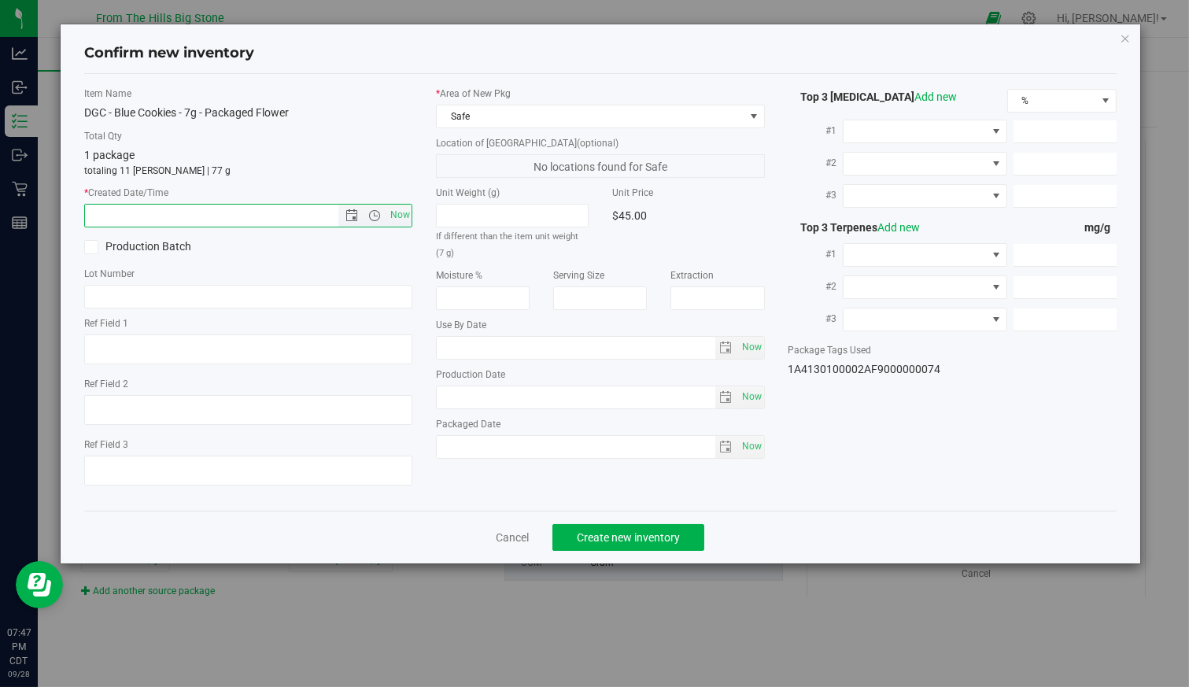
click at [404, 209] on span "Now" at bounding box center [399, 215] width 27 height 23
type input "9/28/2025 7:47 PM"
click at [730, 347] on span "select" at bounding box center [725, 348] width 13 height 13
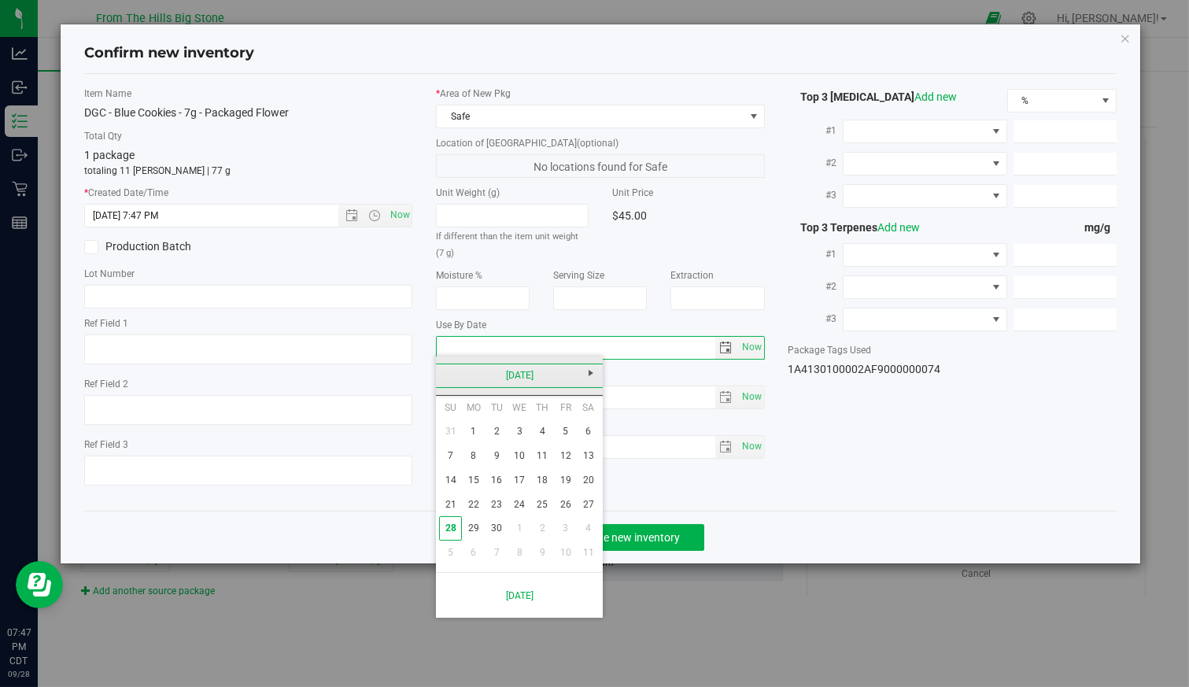
click at [527, 383] on link "September 2025" at bounding box center [519, 376] width 169 height 24
click at [516, 374] on link "2025" at bounding box center [519, 376] width 169 height 24
click at [568, 458] on link "2026" at bounding box center [580, 463] width 40 height 40
click at [545, 463] on link "Jul" at bounding box center [539, 463] width 40 height 40
click at [540, 527] on link "30" at bounding box center [542, 528] width 23 height 24
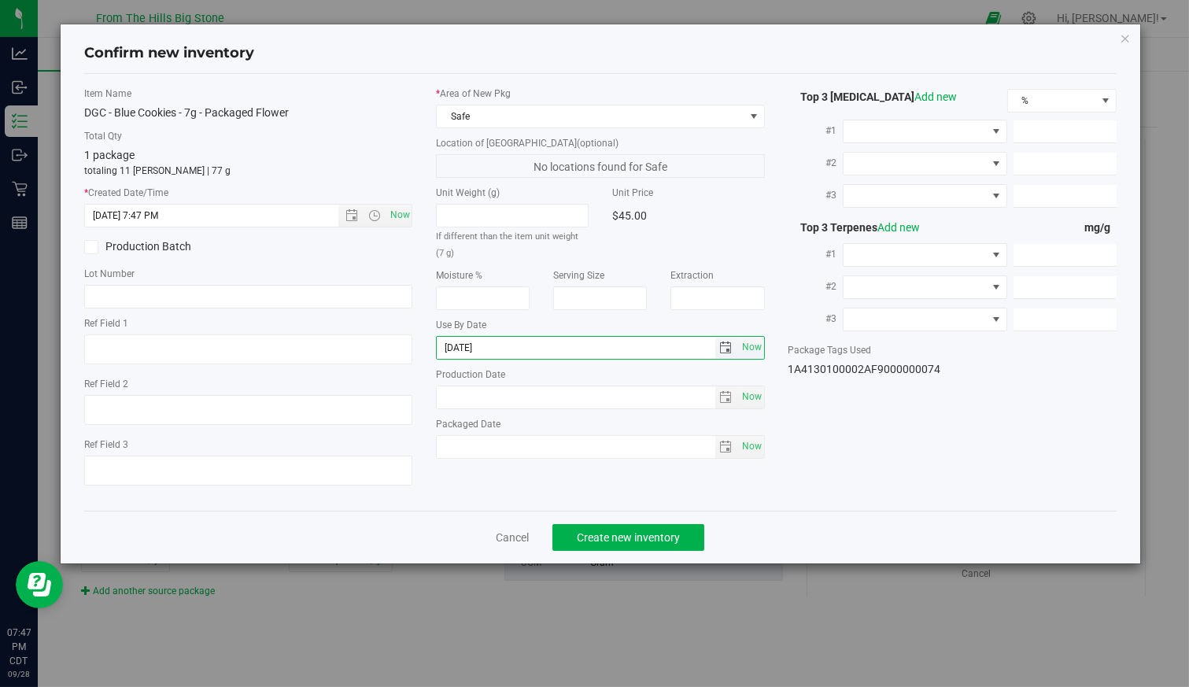
click at [724, 345] on span "select" at bounding box center [725, 348] width 13 height 13
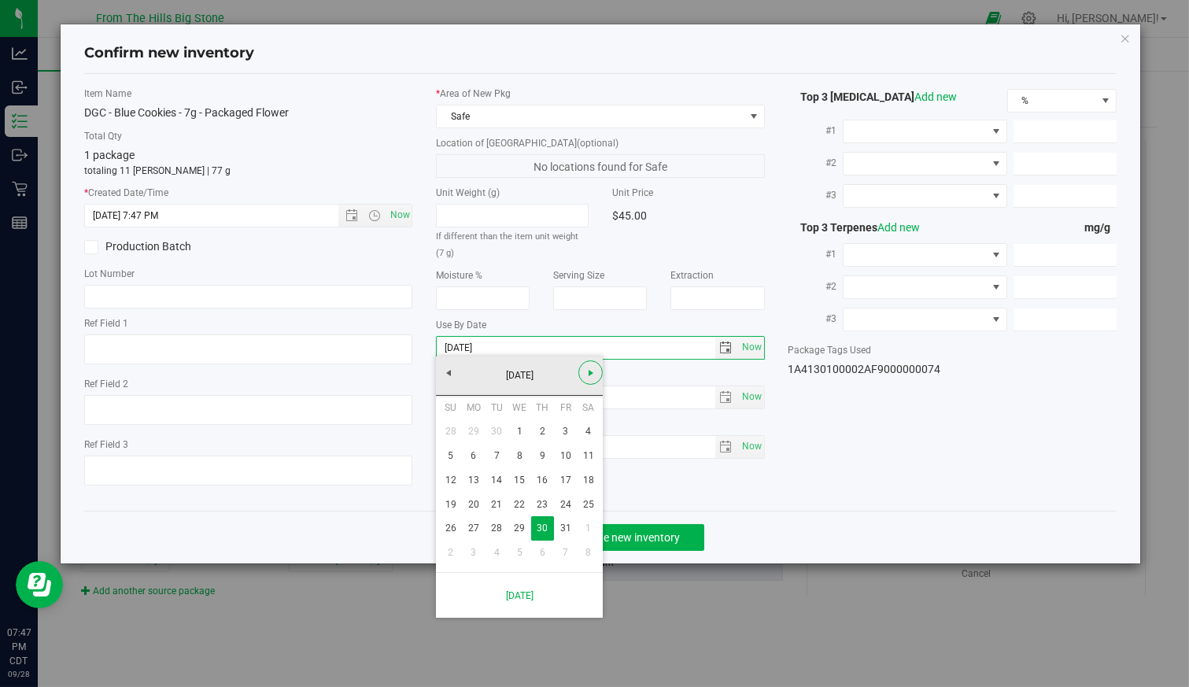
click at [589, 368] on span "Next" at bounding box center [591, 373] width 13 height 13
click at [581, 370] on link "Next" at bounding box center [591, 373] width 24 height 24
click at [457, 482] on link "13" at bounding box center [450, 480] width 23 height 24
type input "2026-09-13"
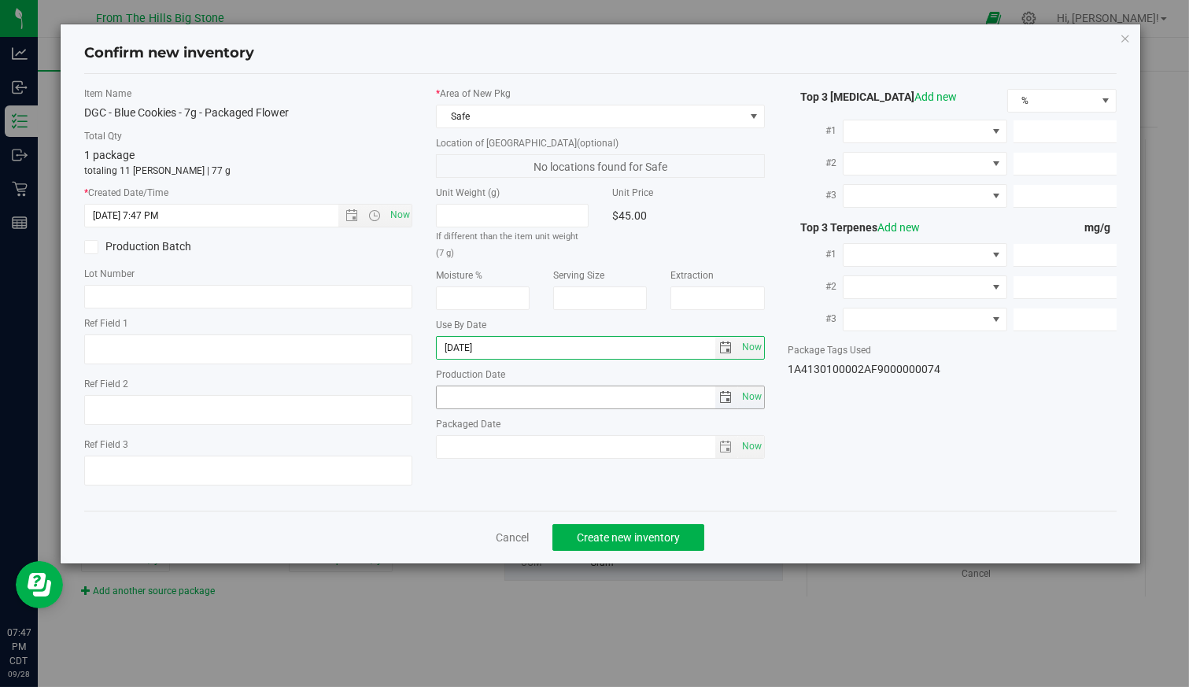
click at [727, 394] on span "select" at bounding box center [725, 397] width 13 height 13
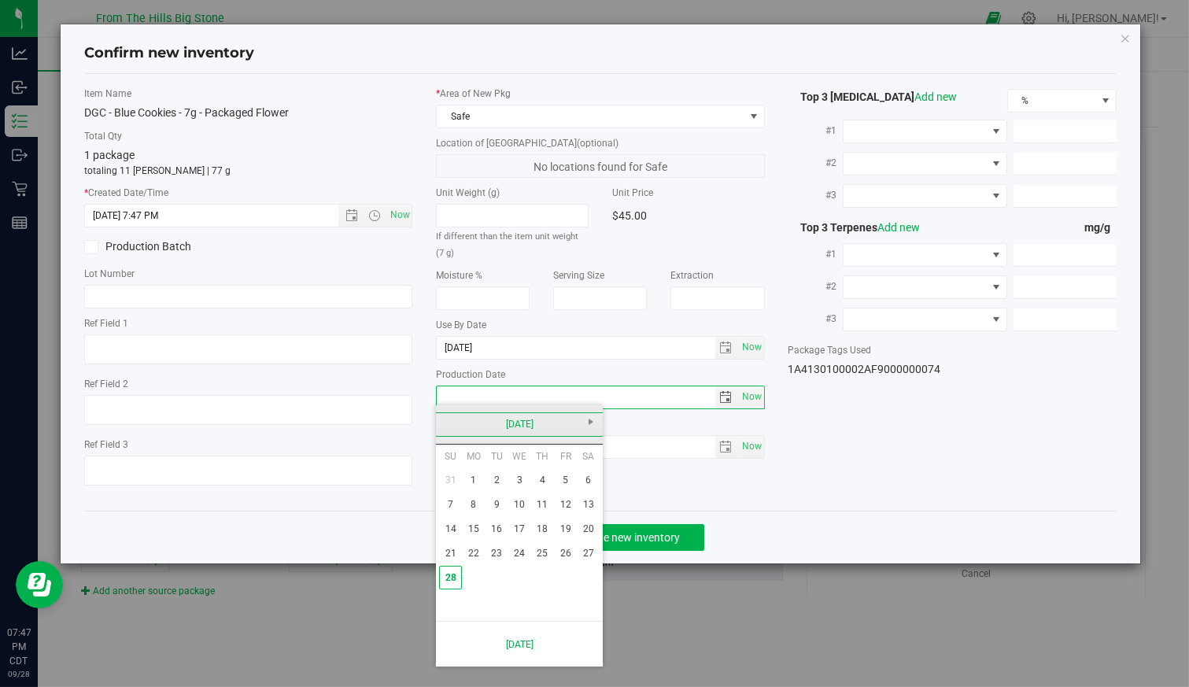
click at [451, 423] on link "September 2025" at bounding box center [519, 424] width 169 height 24
click at [451, 423] on link "2025" at bounding box center [519, 424] width 169 height 24
click at [593, 422] on link "2020-2025" at bounding box center [519, 424] width 169 height 24
click at [577, 468] on link "2020 - 2025" at bounding box center [580, 467] width 40 height 40
click at [528, 513] on link "2025" at bounding box center [539, 512] width 40 height 40
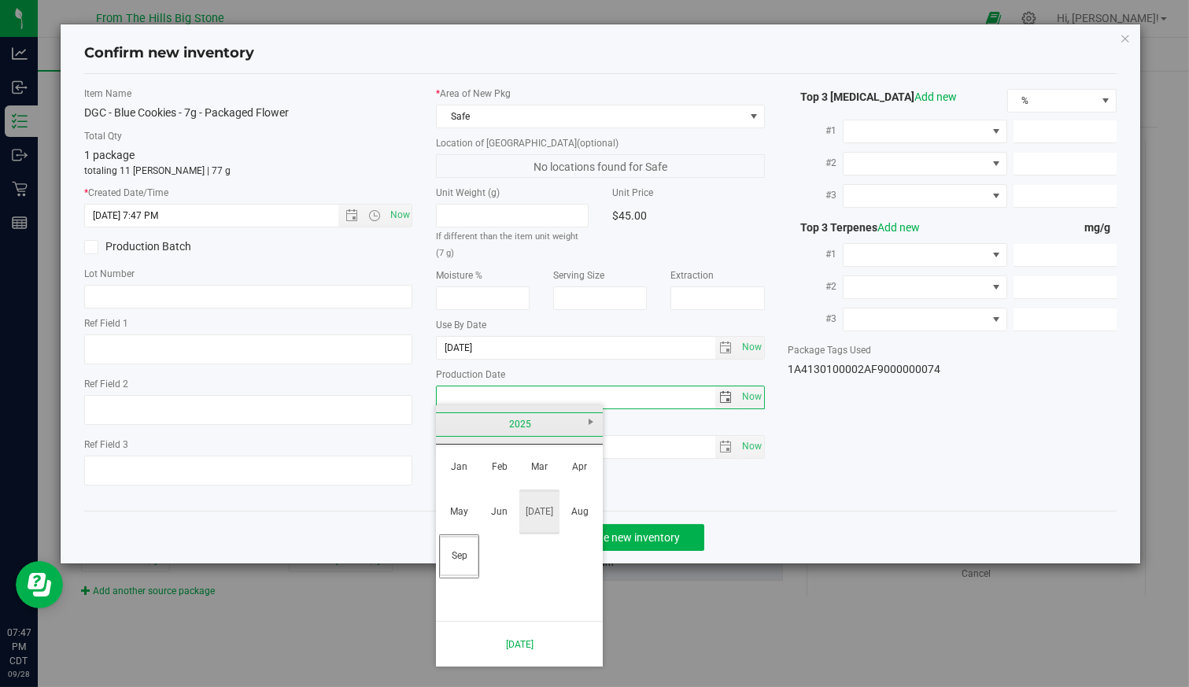
click at [545, 508] on link "Jul" at bounding box center [539, 512] width 40 height 40
click at [523, 578] on link "30" at bounding box center [519, 578] width 23 height 24
type input "2025-07-30"
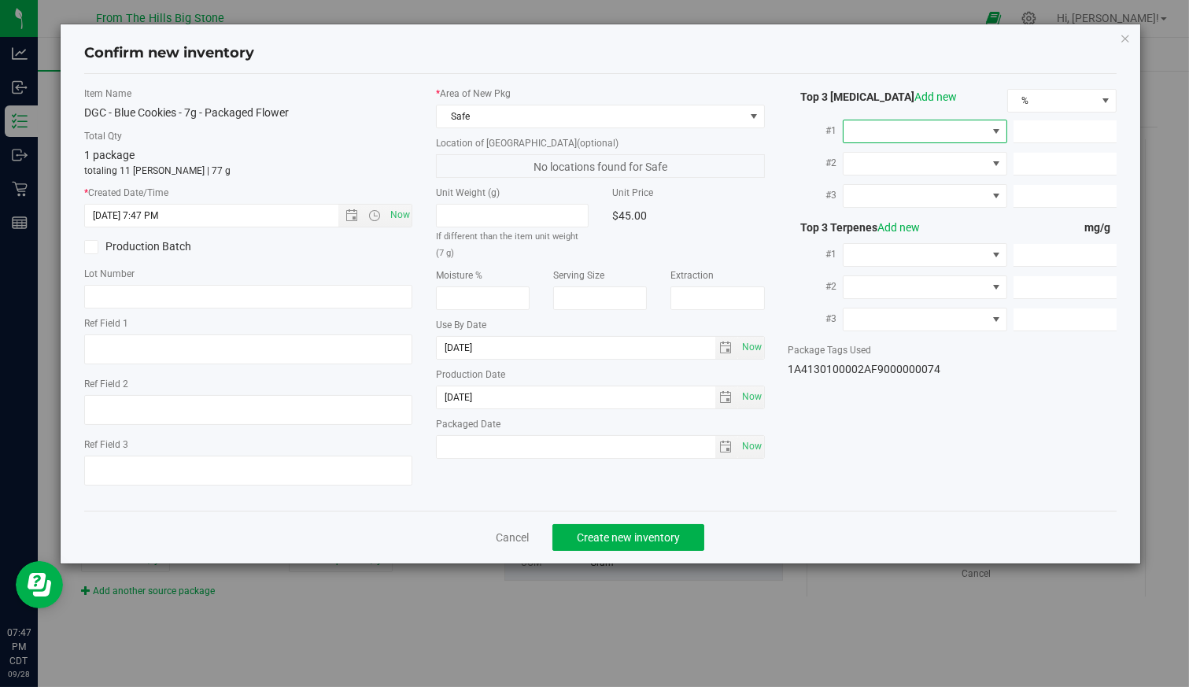
click at [919, 131] on span at bounding box center [915, 131] width 143 height 22
click at [900, 199] on li "THC" at bounding box center [925, 196] width 163 height 27
click at [1060, 134] on span at bounding box center [1065, 131] width 103 height 23
type input "25.628"
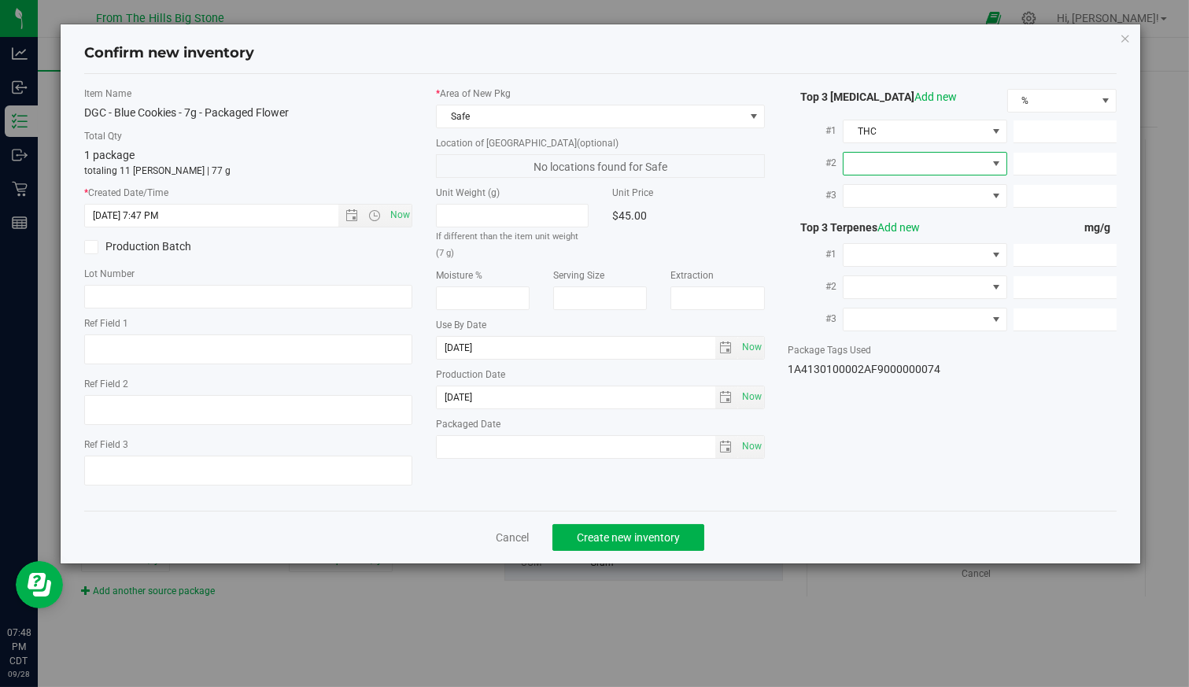
type input "25.6280"
click at [655, 538] on span "Create new inventory" at bounding box center [628, 537] width 103 height 13
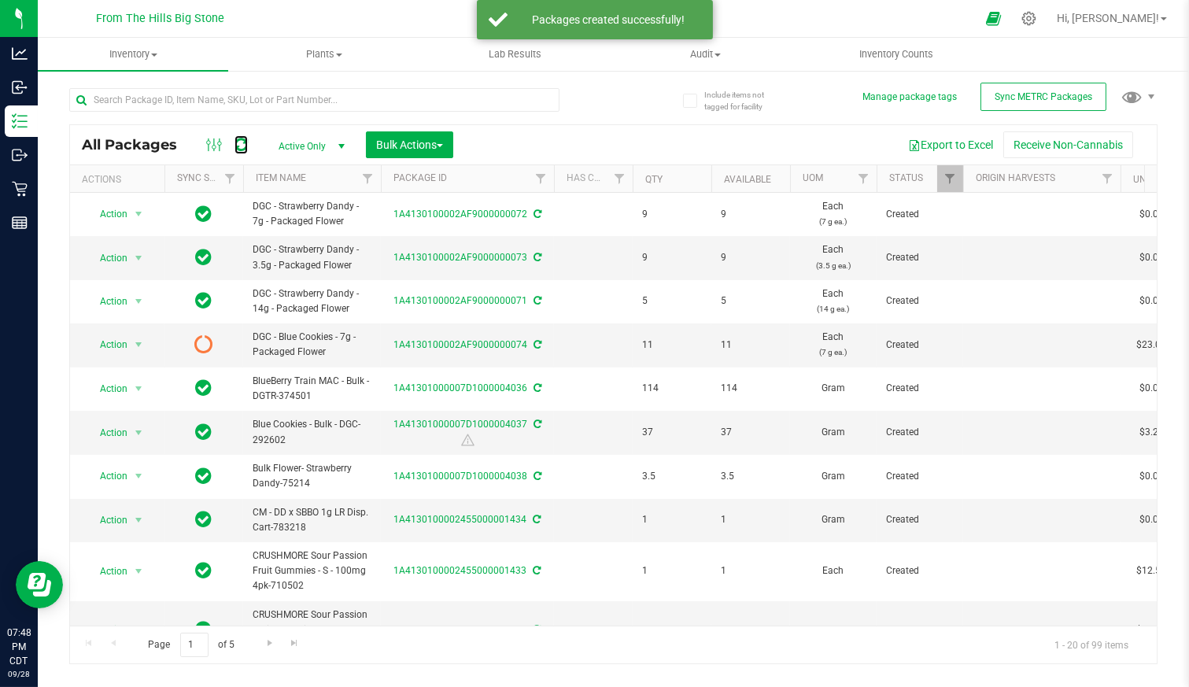
click at [238, 144] on icon at bounding box center [241, 145] width 13 height 16
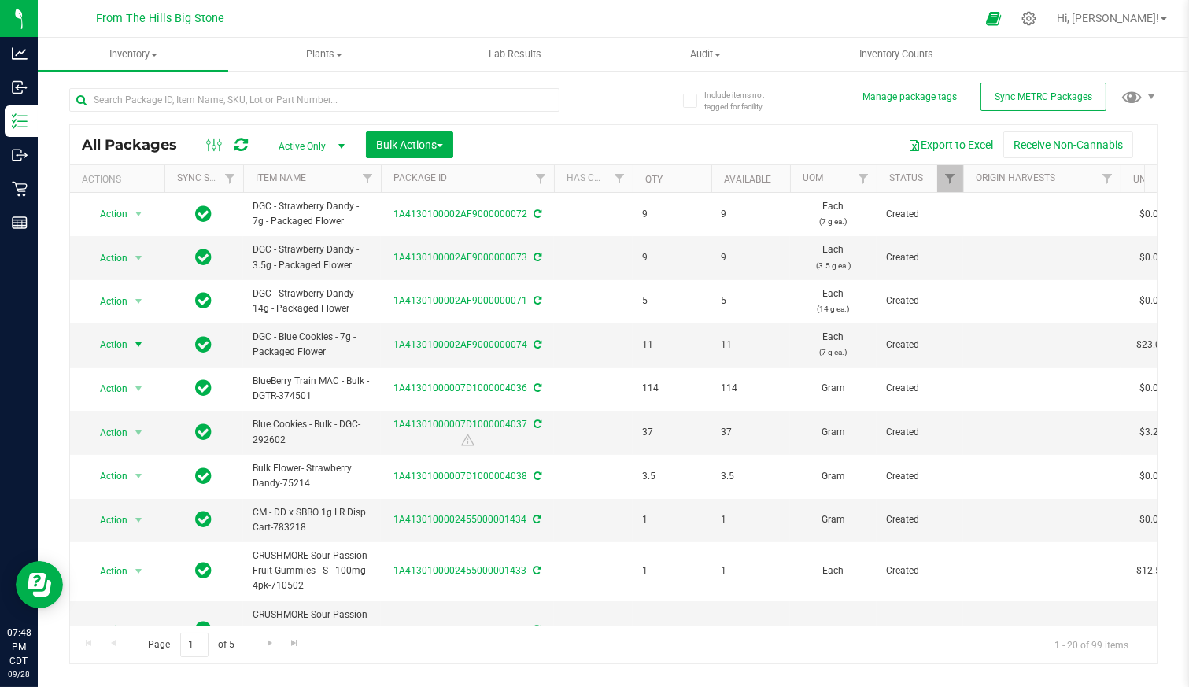
click at [112, 339] on span "Action" at bounding box center [107, 345] width 43 height 22
click at [112, 412] on li "Edit attributes" at bounding box center [136, 416] width 98 height 24
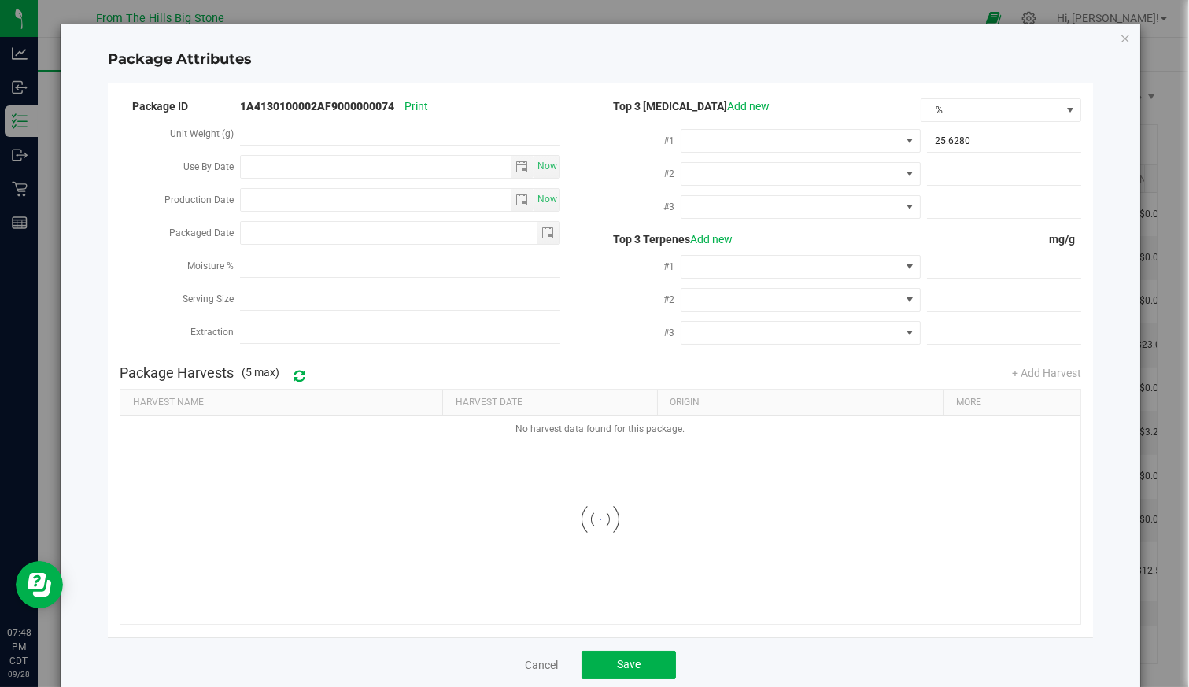
type input "2026-09-13"
type input "2025-07-30"
click at [630, 660] on span "Save" at bounding box center [629, 664] width 24 height 13
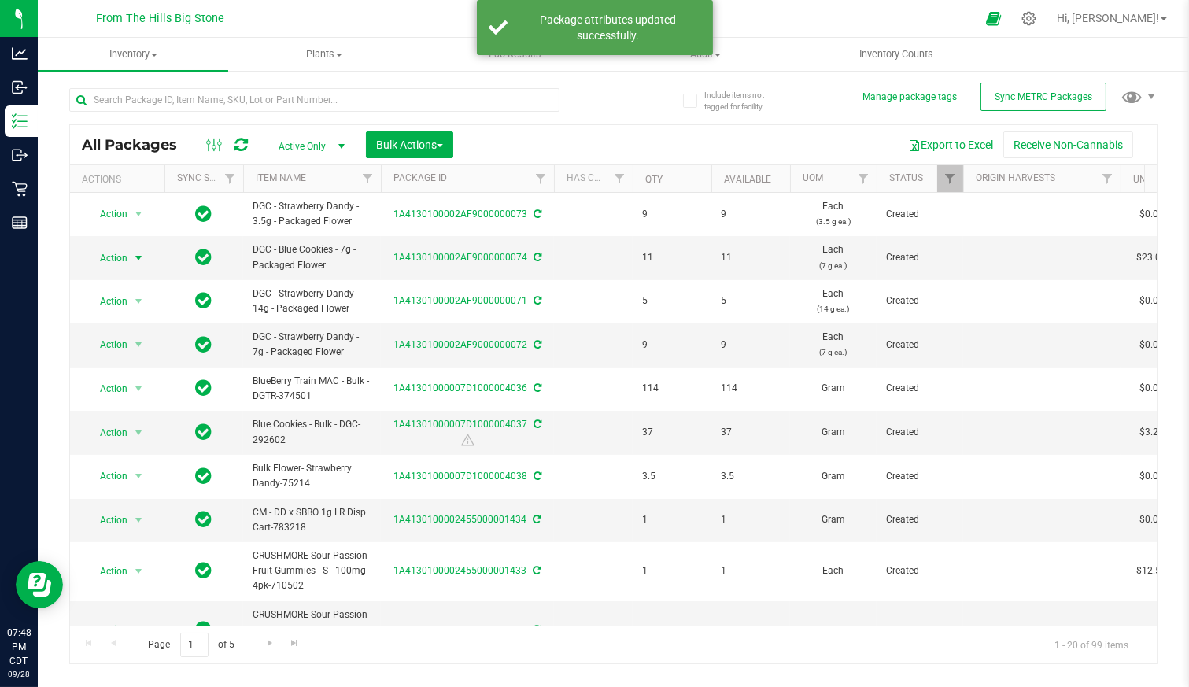
click at [107, 254] on span "Action" at bounding box center [107, 258] width 43 height 22
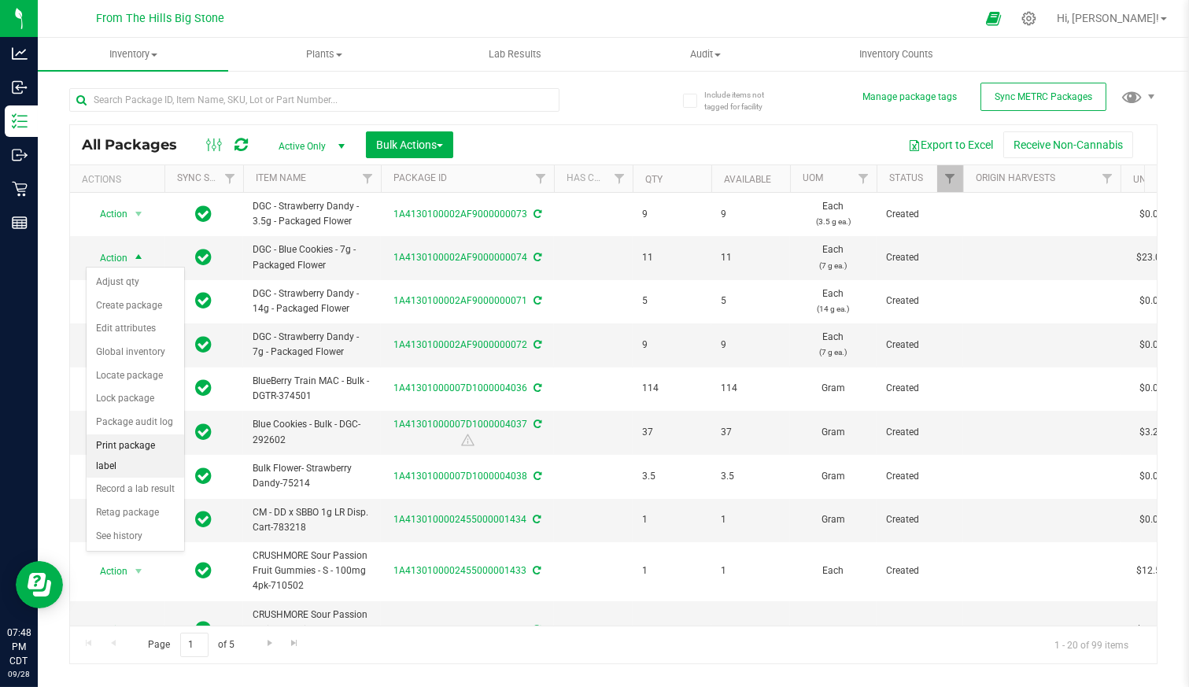
click at [169, 444] on li "Print package label" at bounding box center [136, 455] width 98 height 43
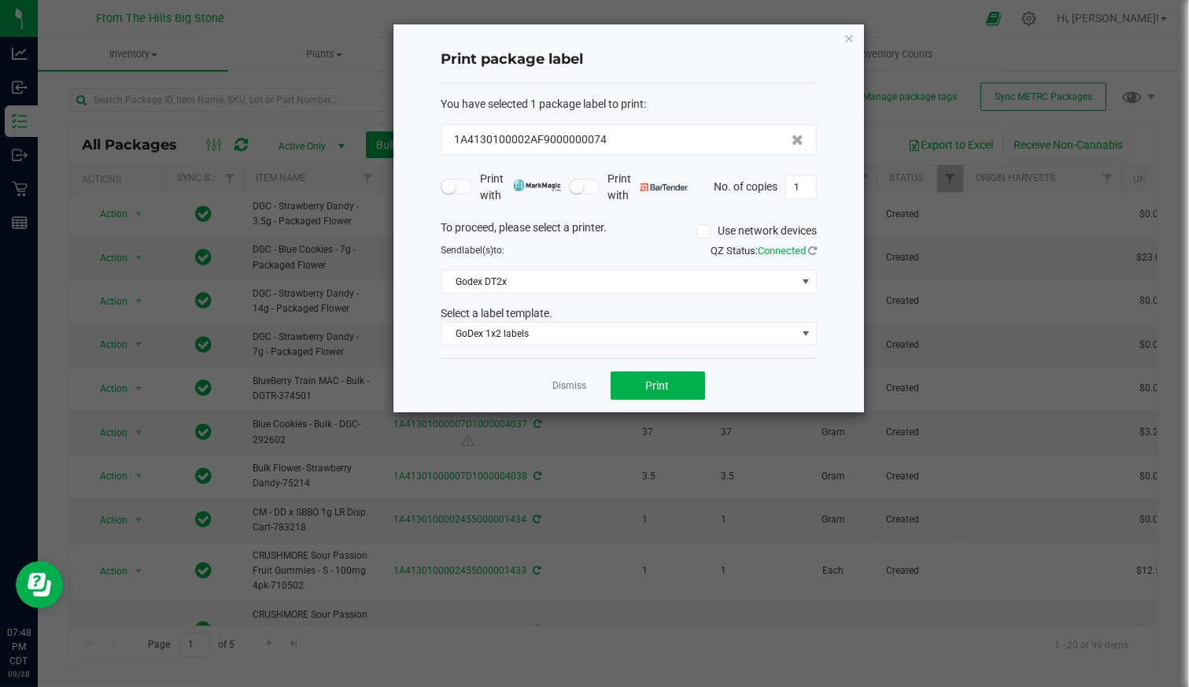
click at [629, 367] on div "Dismiss Print" at bounding box center [629, 385] width 376 height 54
click at [648, 386] on span "Print" at bounding box center [658, 385] width 24 height 13
drag, startPoint x: 652, startPoint y: 40, endPoint x: 701, endPoint y: 50, distance: 49.9
click at [701, 50] on div "Print package label" at bounding box center [629, 60] width 376 height 46
click at [801, 183] on input "1" at bounding box center [801, 187] width 30 height 22
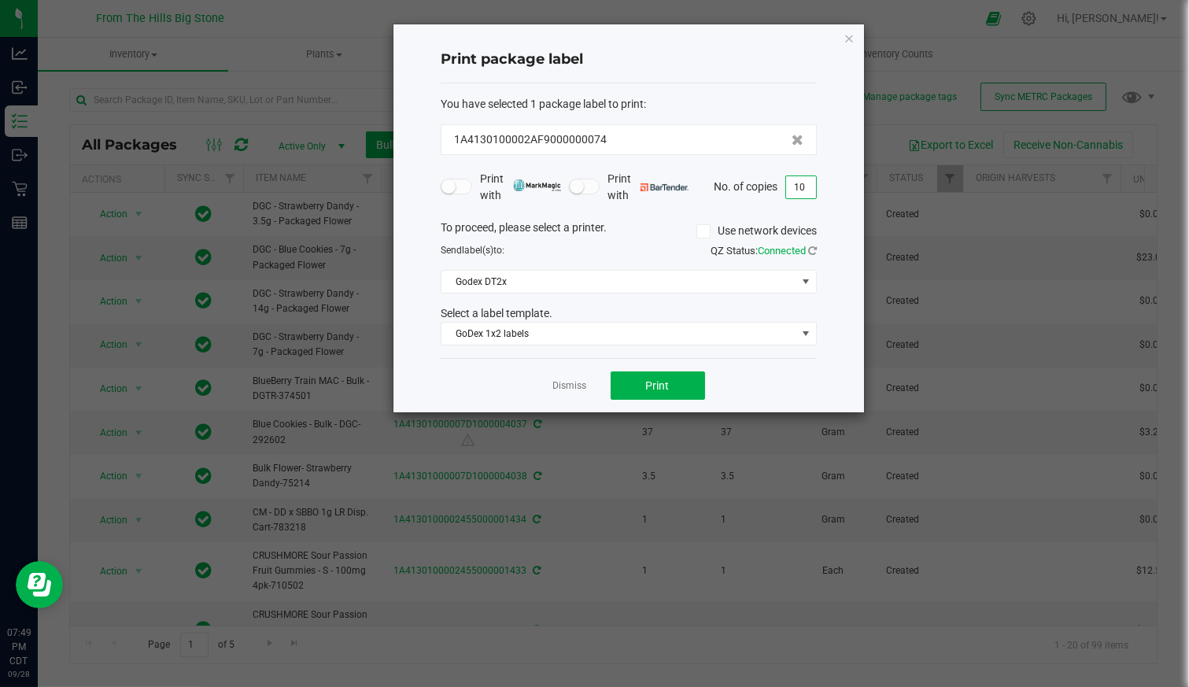
type input "10"
click at [671, 374] on button "Print" at bounding box center [658, 386] width 94 height 28
click at [579, 386] on link "Dismiss" at bounding box center [570, 385] width 34 height 13
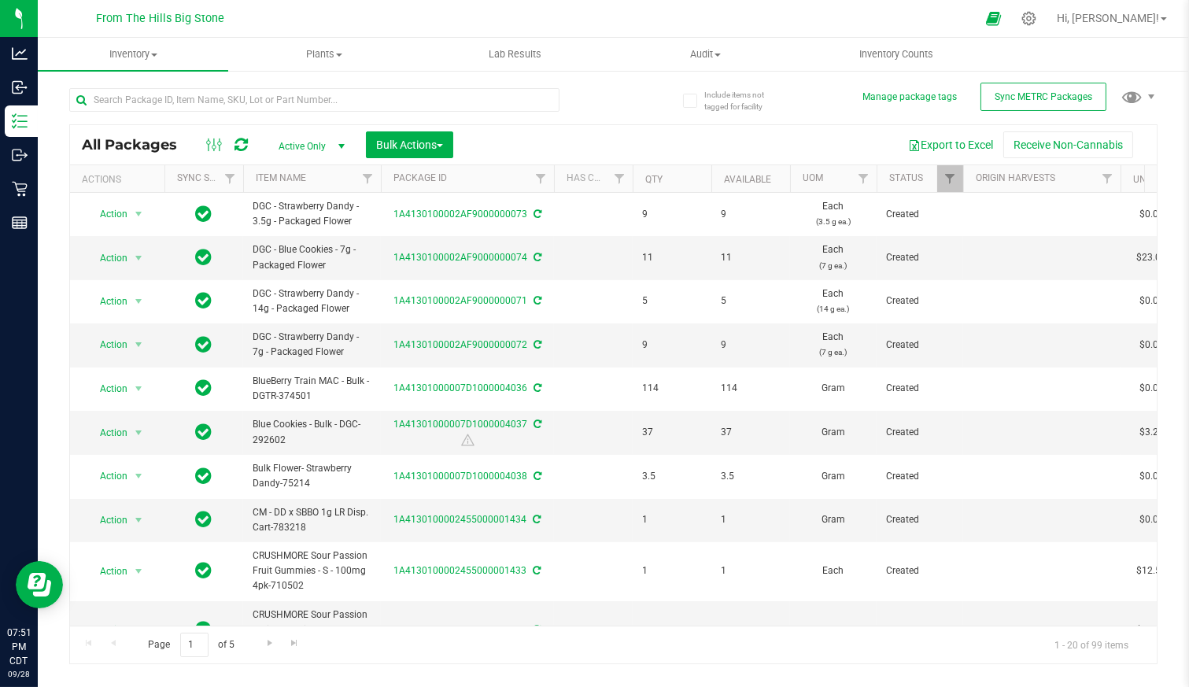
click at [1052, 139] on button "Receive Non-Cannabis" at bounding box center [1069, 144] width 130 height 27
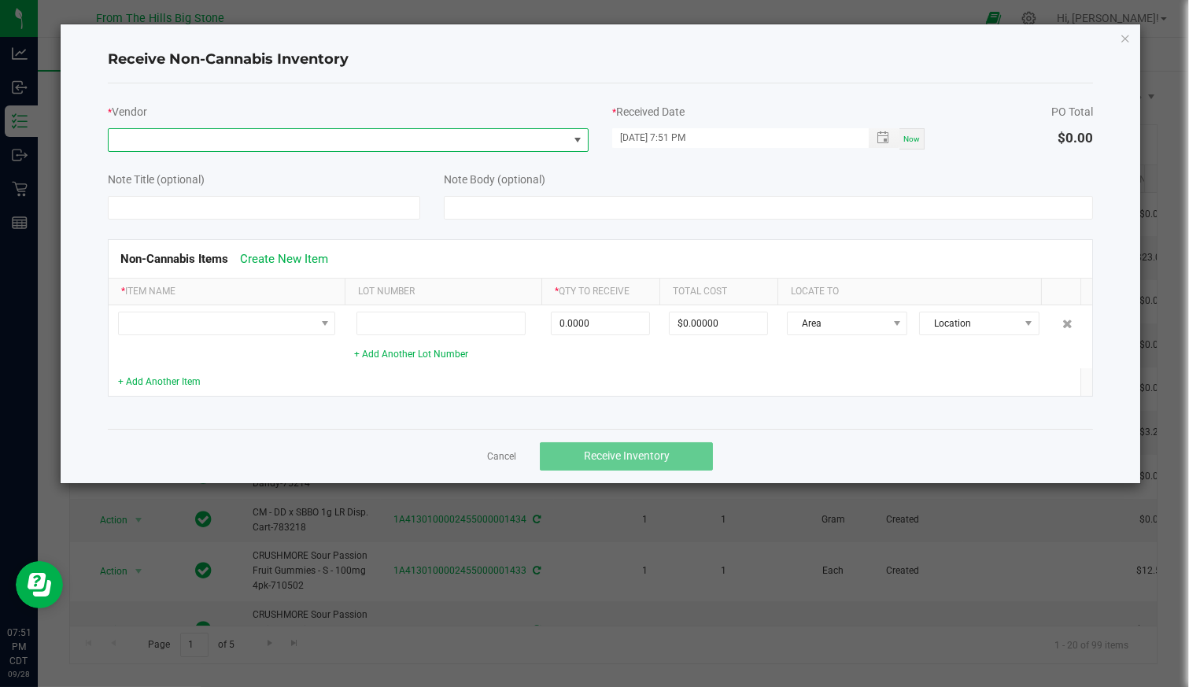
click at [191, 134] on span at bounding box center [339, 140] width 460 height 22
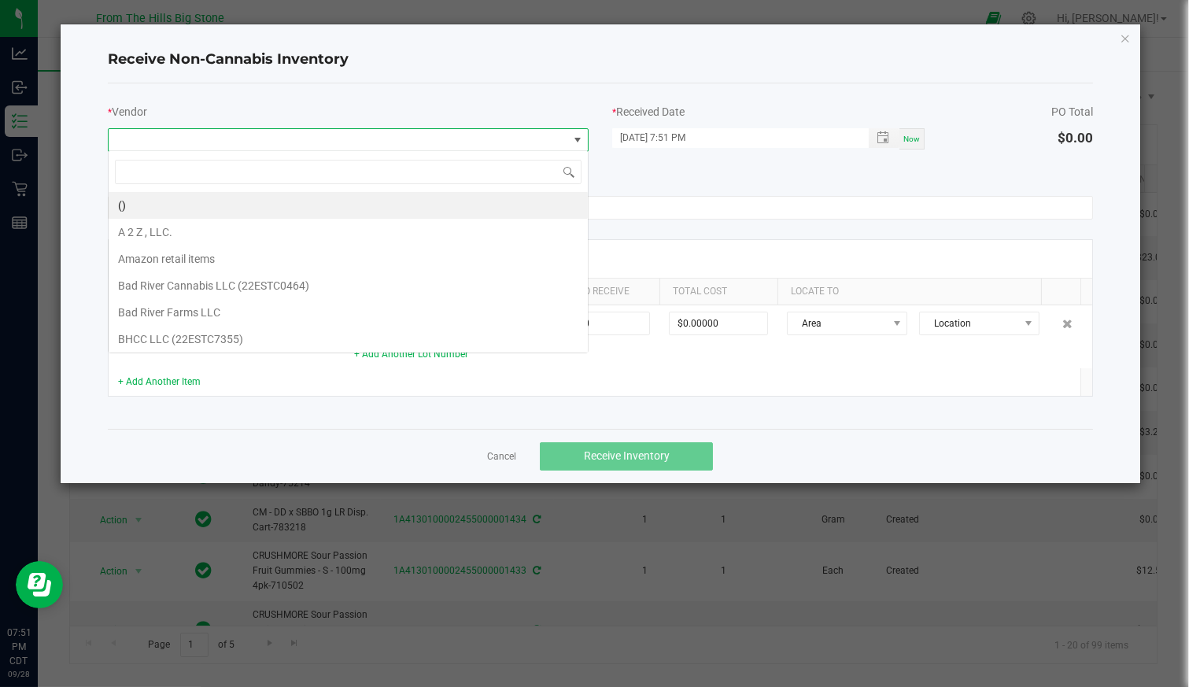
scroll to position [23, 481]
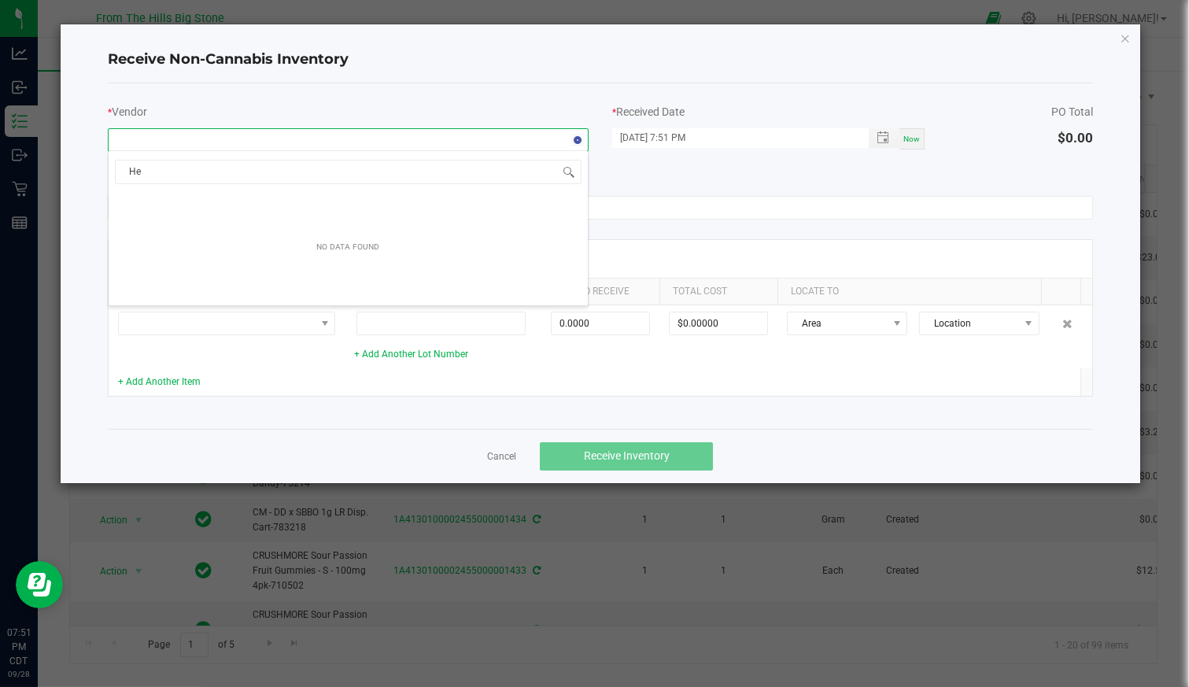
type input "H"
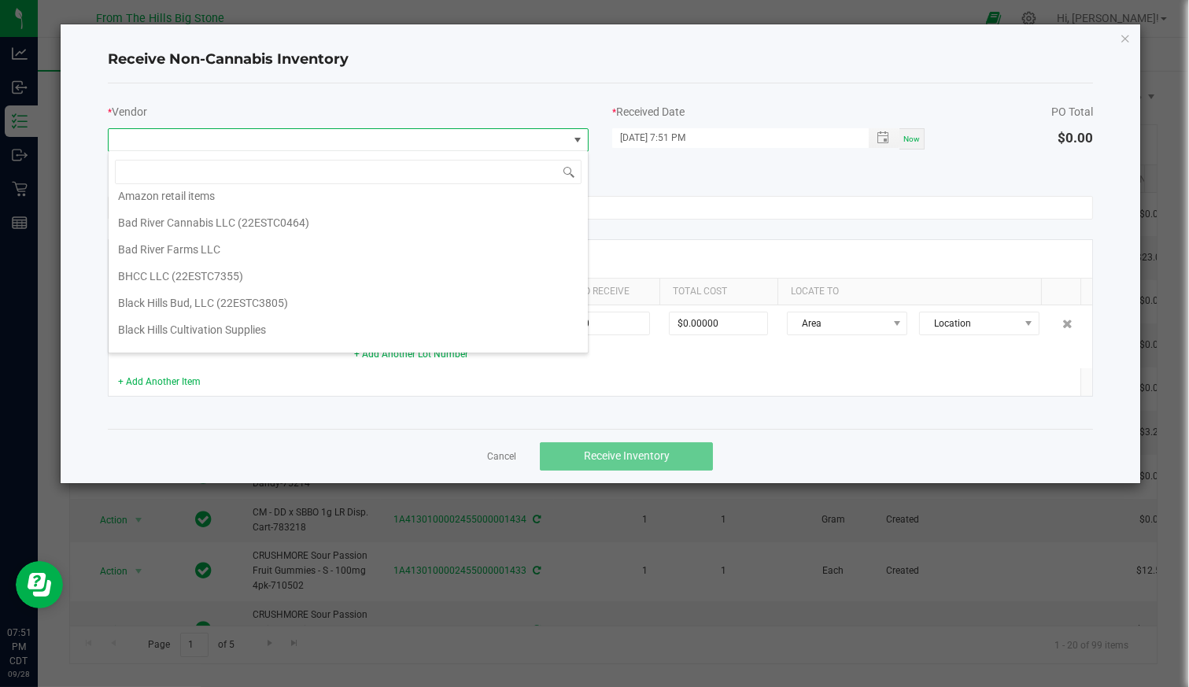
scroll to position [0, 0]
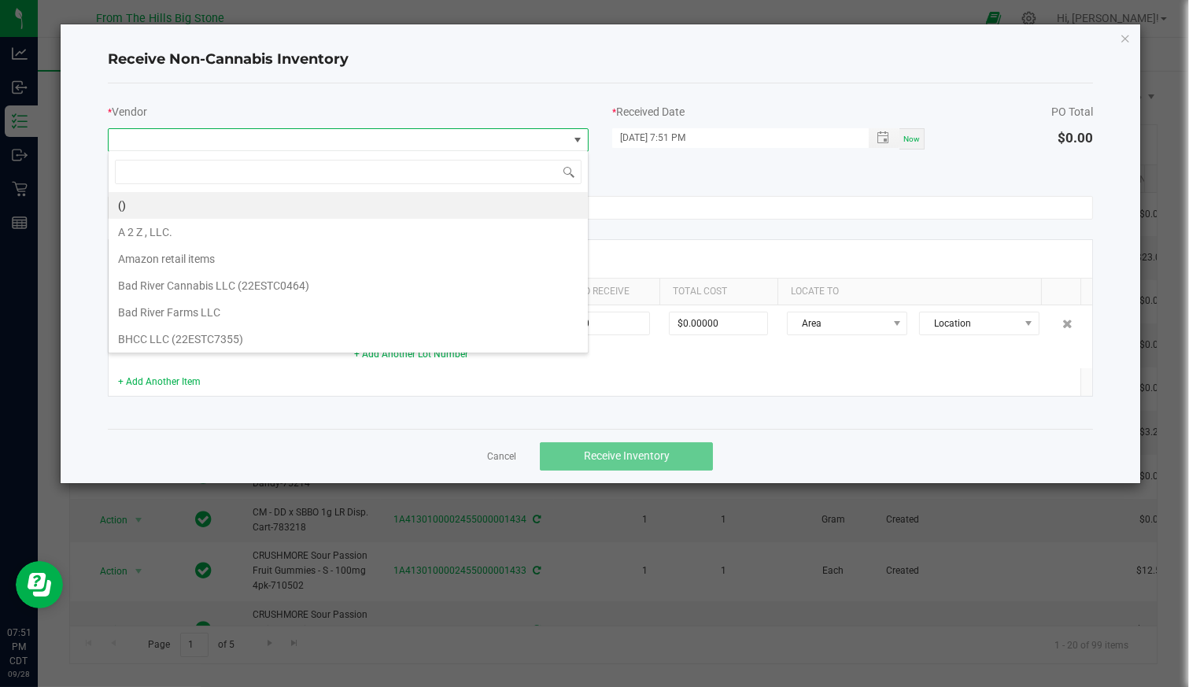
click at [134, 209] on li "()" at bounding box center [348, 205] width 479 height 27
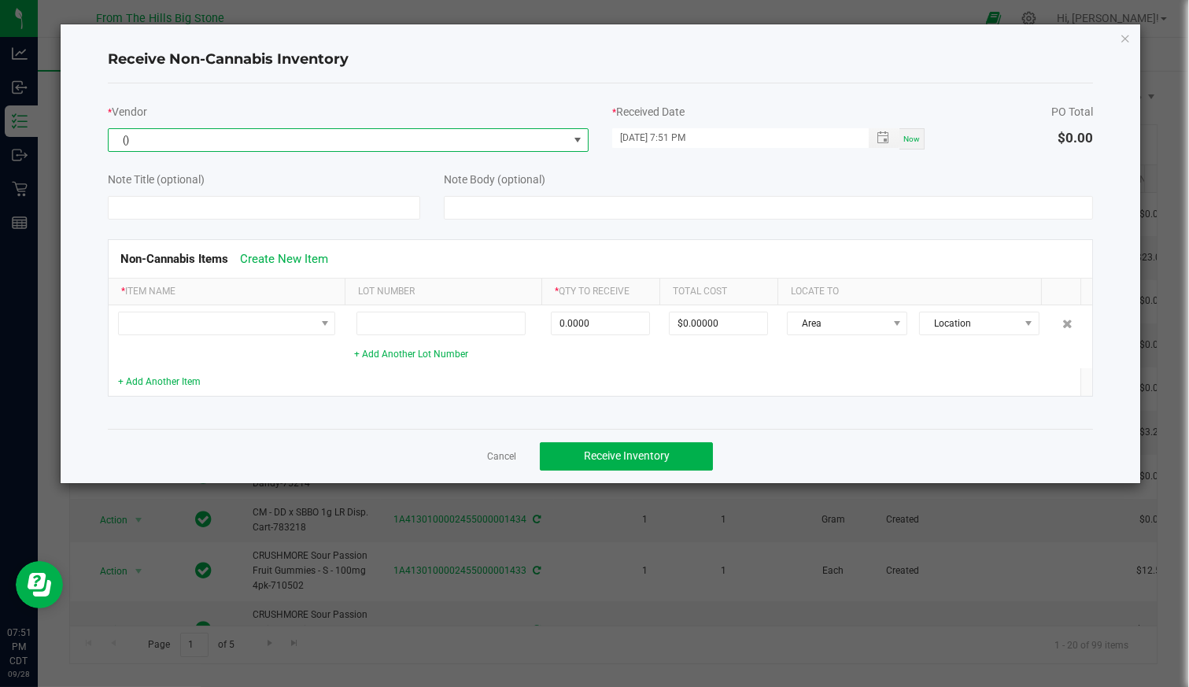
click at [305, 307] on td at bounding box center [227, 336] width 236 height 63
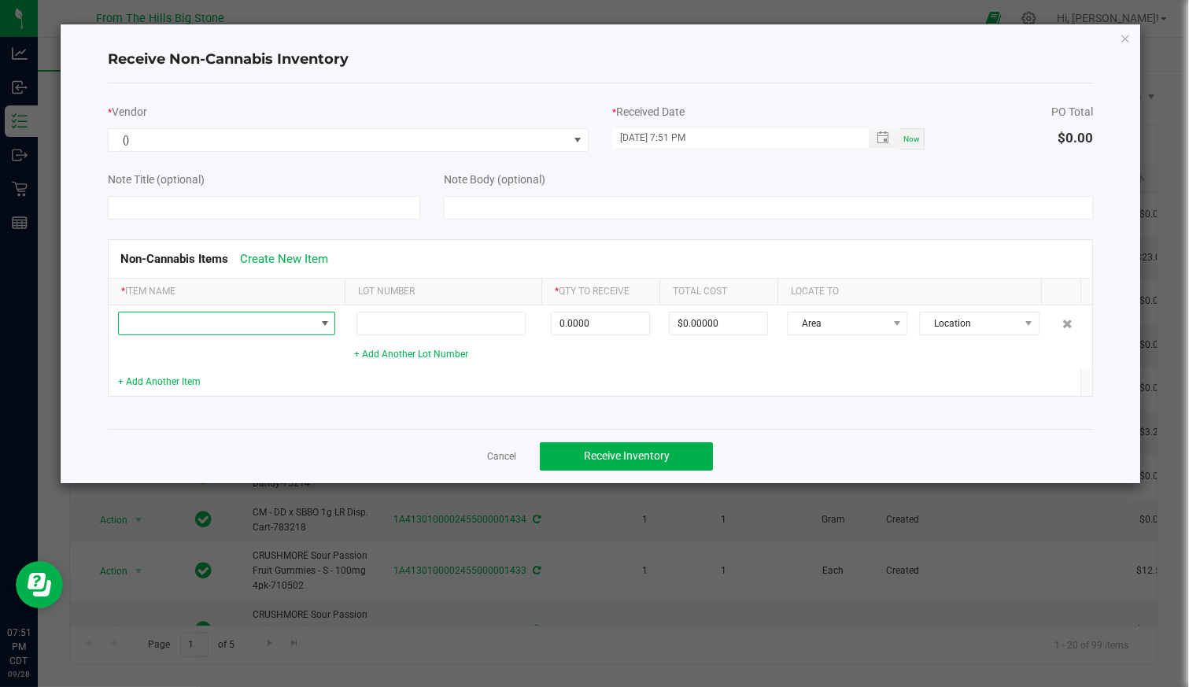
click at [298, 320] on span at bounding box center [217, 323] width 196 height 22
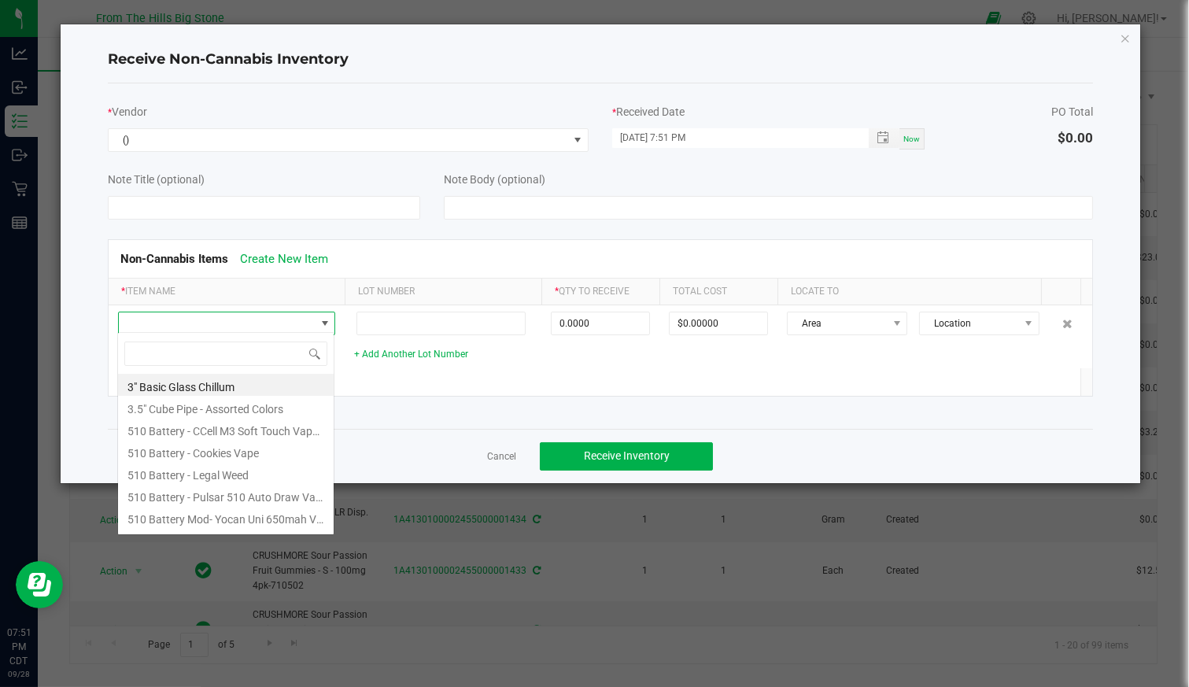
scroll to position [23, 217]
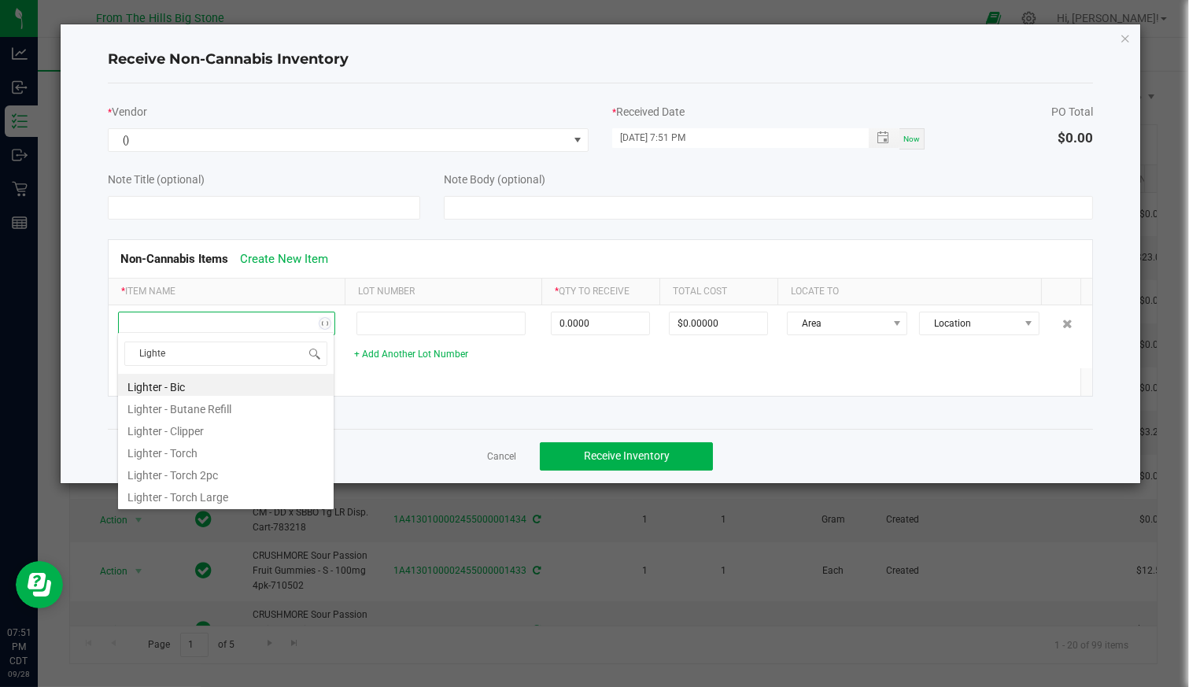
type input "Lighter"
click at [170, 453] on li "Lighter - Torch" at bounding box center [226, 451] width 216 height 22
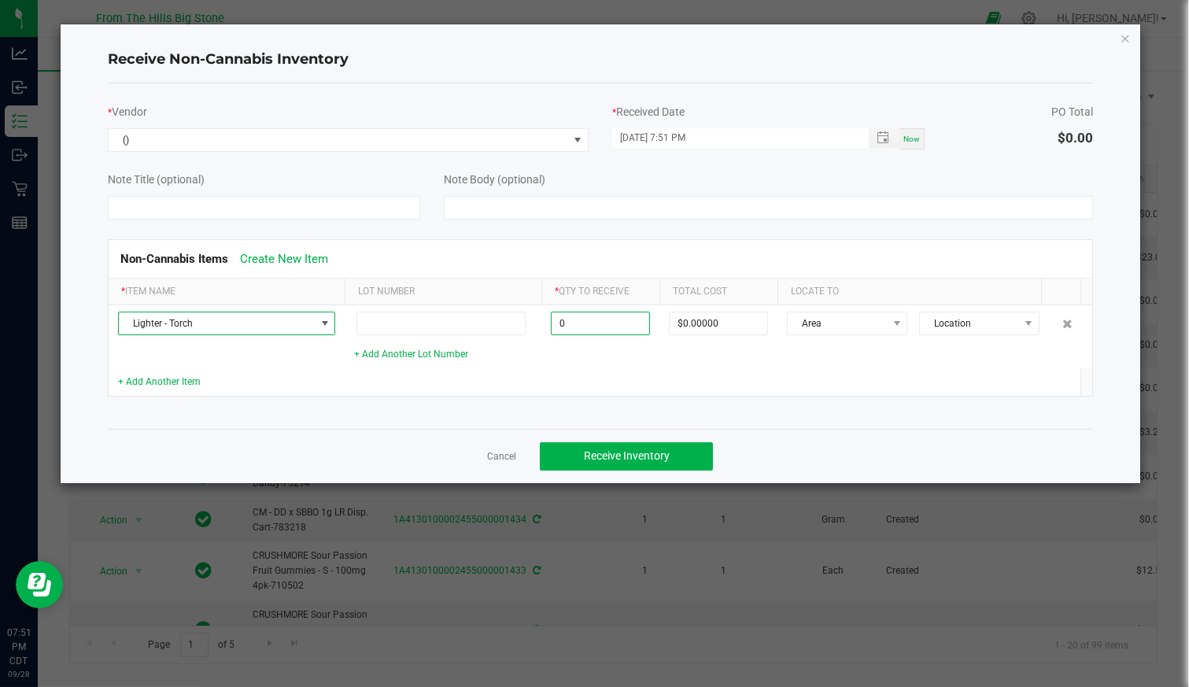
click at [613, 324] on input "0" at bounding box center [601, 323] width 98 height 22
type input "12 ea"
type input "$38.25000"
click at [845, 321] on span "Area" at bounding box center [837, 323] width 99 height 22
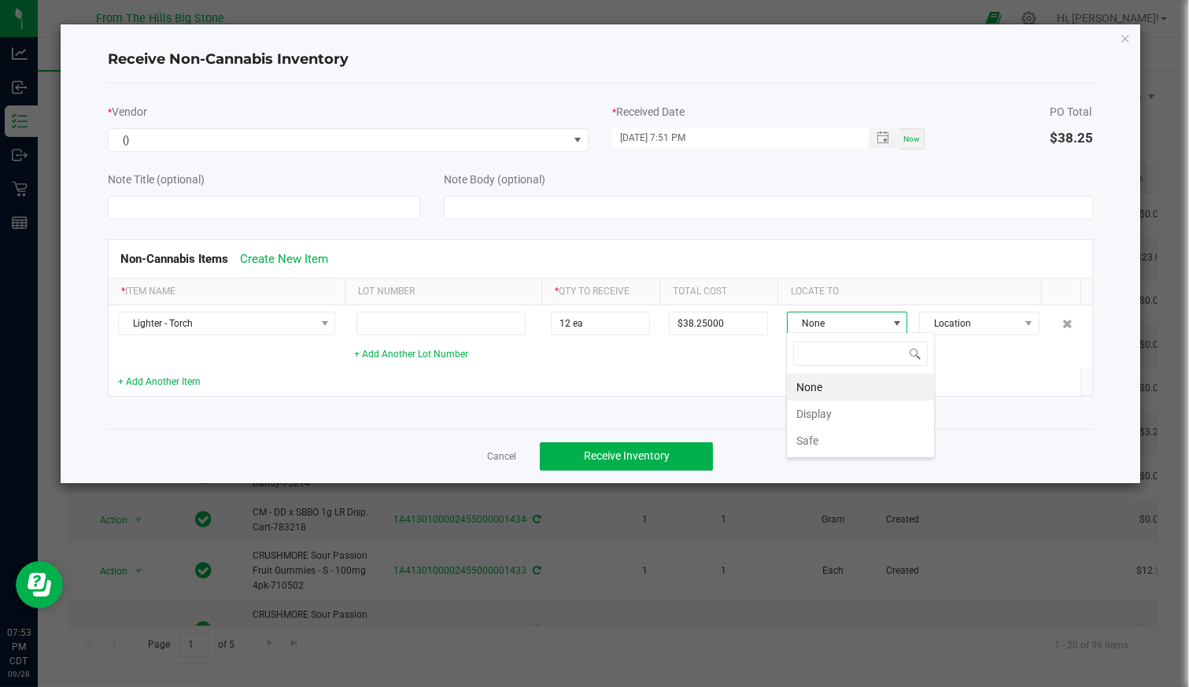
scroll to position [23, 115]
click at [837, 412] on li "Display" at bounding box center [860, 414] width 147 height 27
click at [1000, 327] on span "Location" at bounding box center [969, 323] width 99 height 22
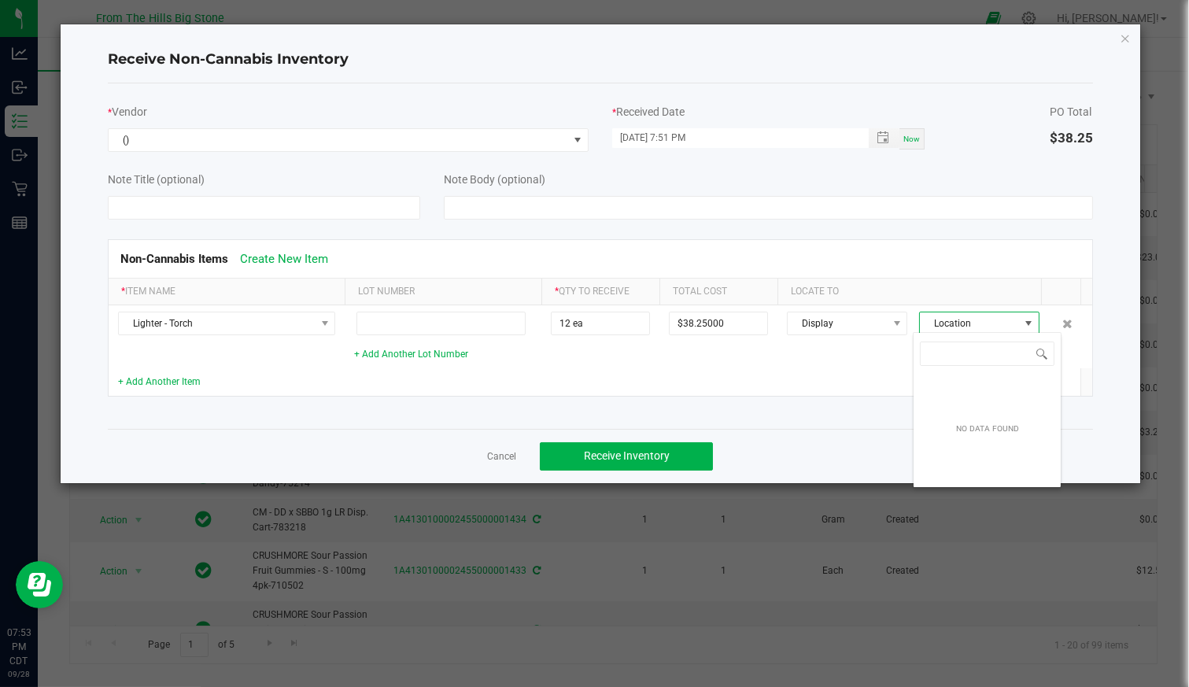
click at [1000, 327] on span "Location" at bounding box center [969, 323] width 99 height 22
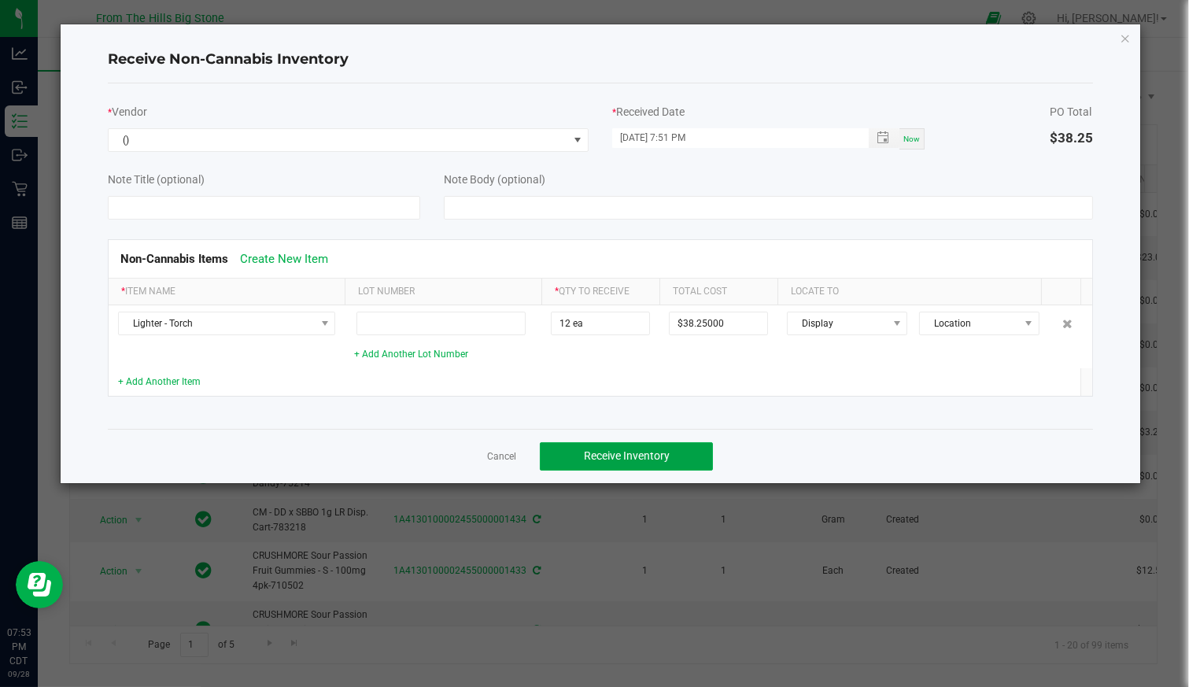
click at [670, 451] on button "Receive Inventory" at bounding box center [626, 456] width 173 height 28
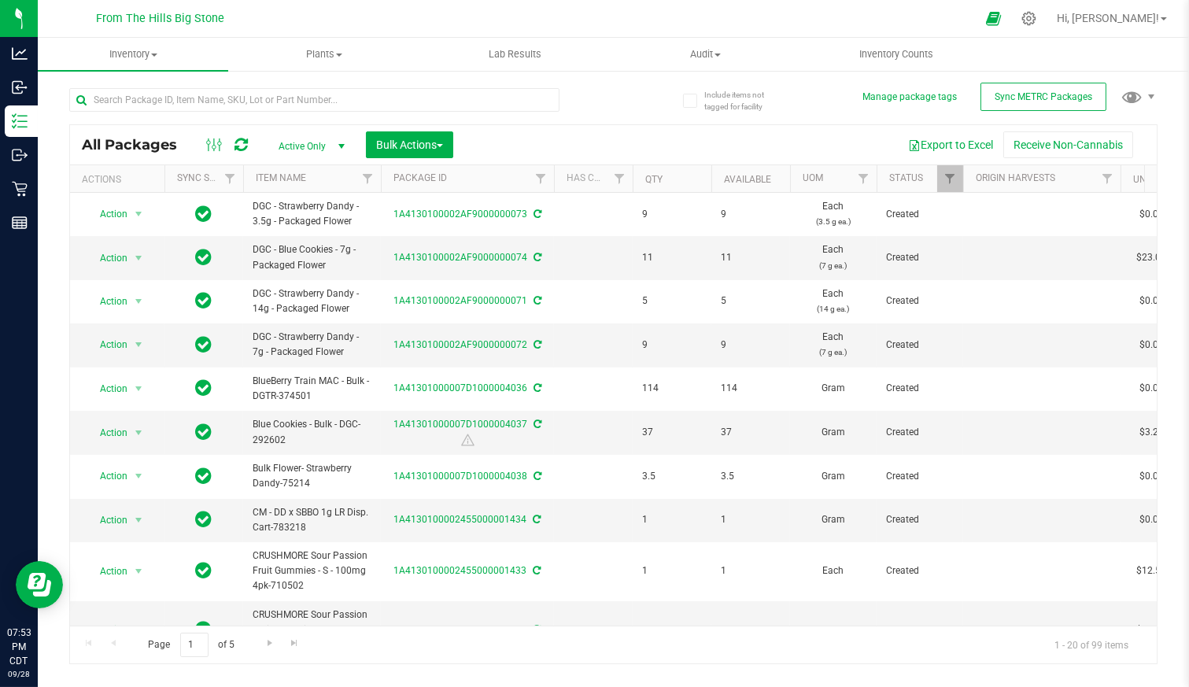
click at [1060, 139] on button "Receive Non-Cannabis" at bounding box center [1069, 144] width 130 height 27
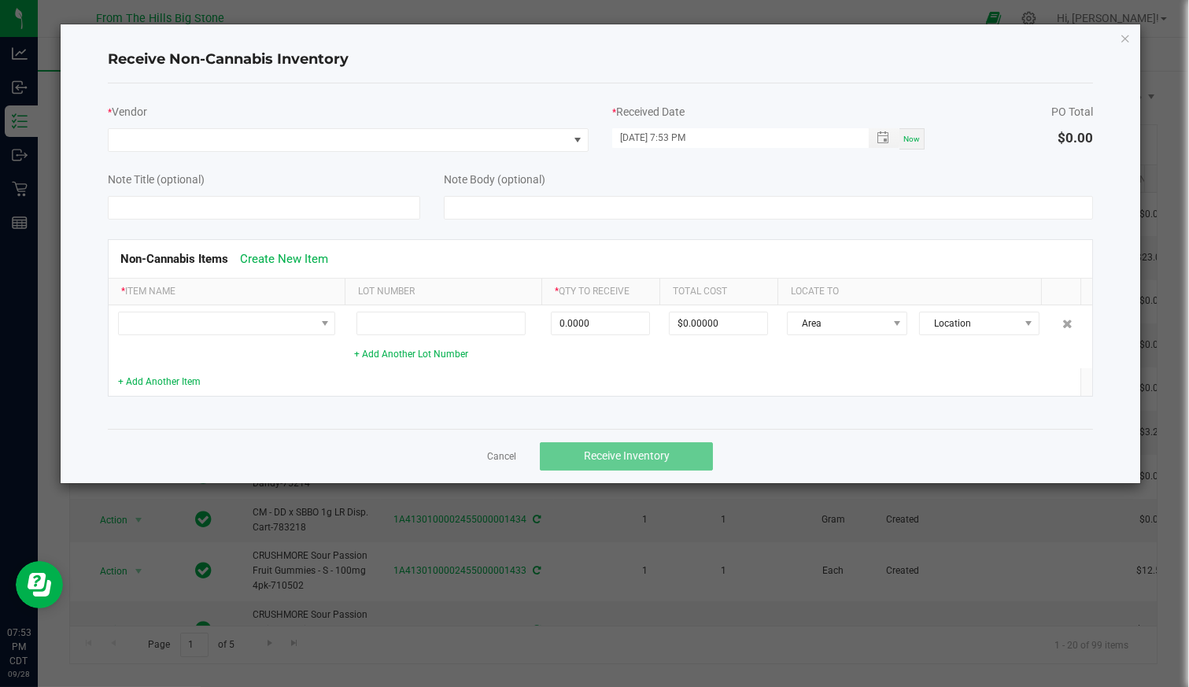
click at [164, 123] on div "* Vendor" at bounding box center [348, 124] width 505 height 56
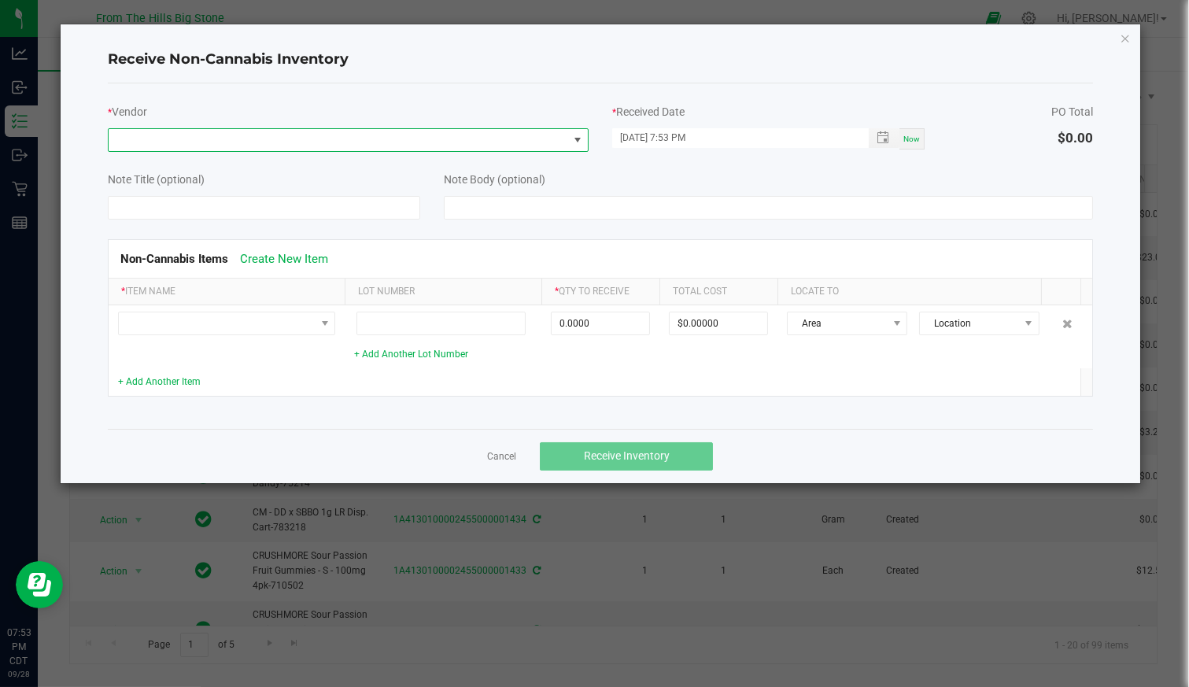
click at [163, 133] on span at bounding box center [339, 140] width 460 height 22
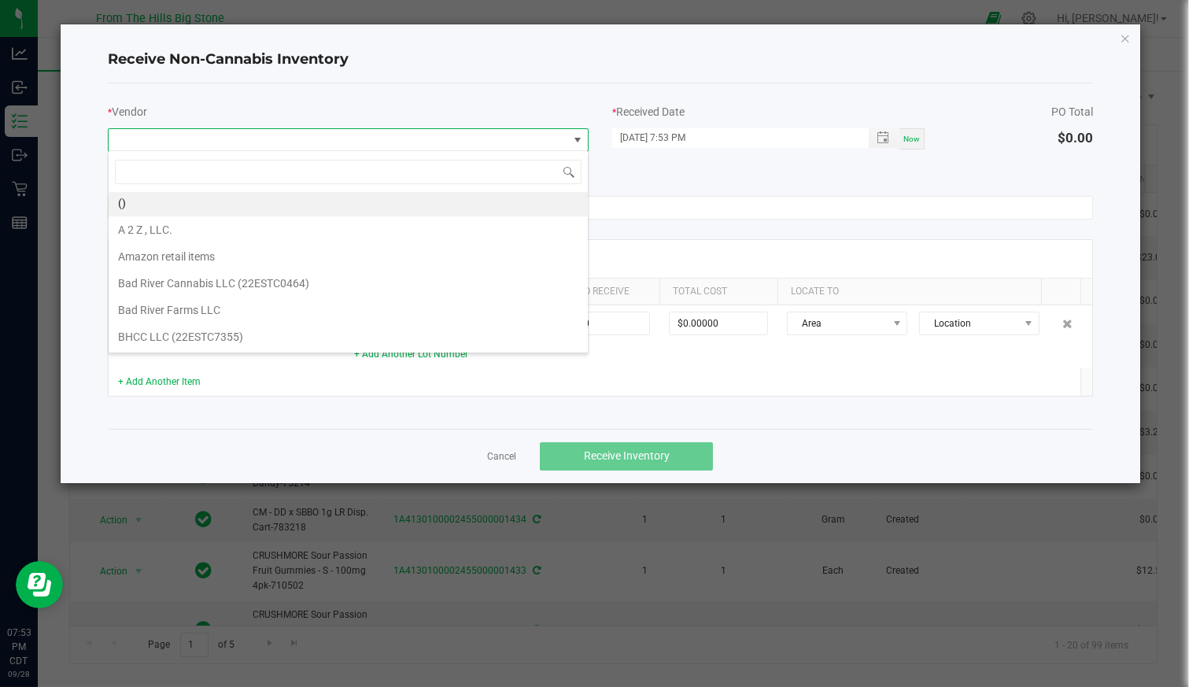
scroll to position [0, 0]
click at [148, 207] on li "()" at bounding box center [348, 205] width 479 height 27
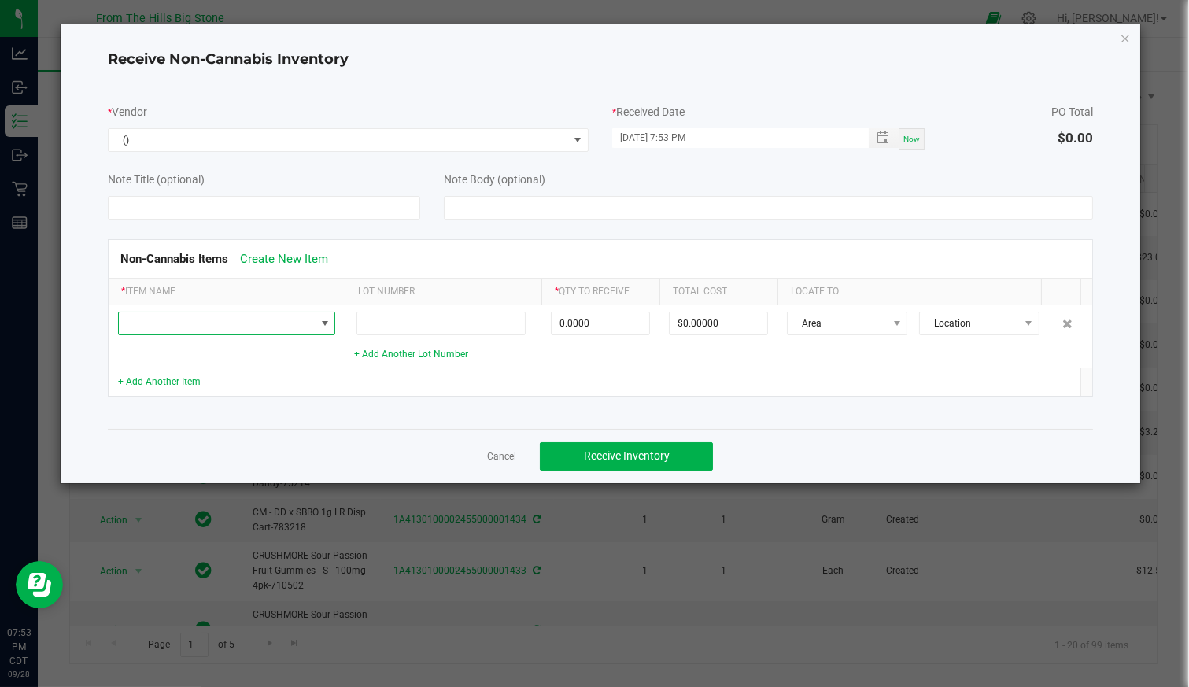
click at [159, 325] on span at bounding box center [217, 323] width 196 height 22
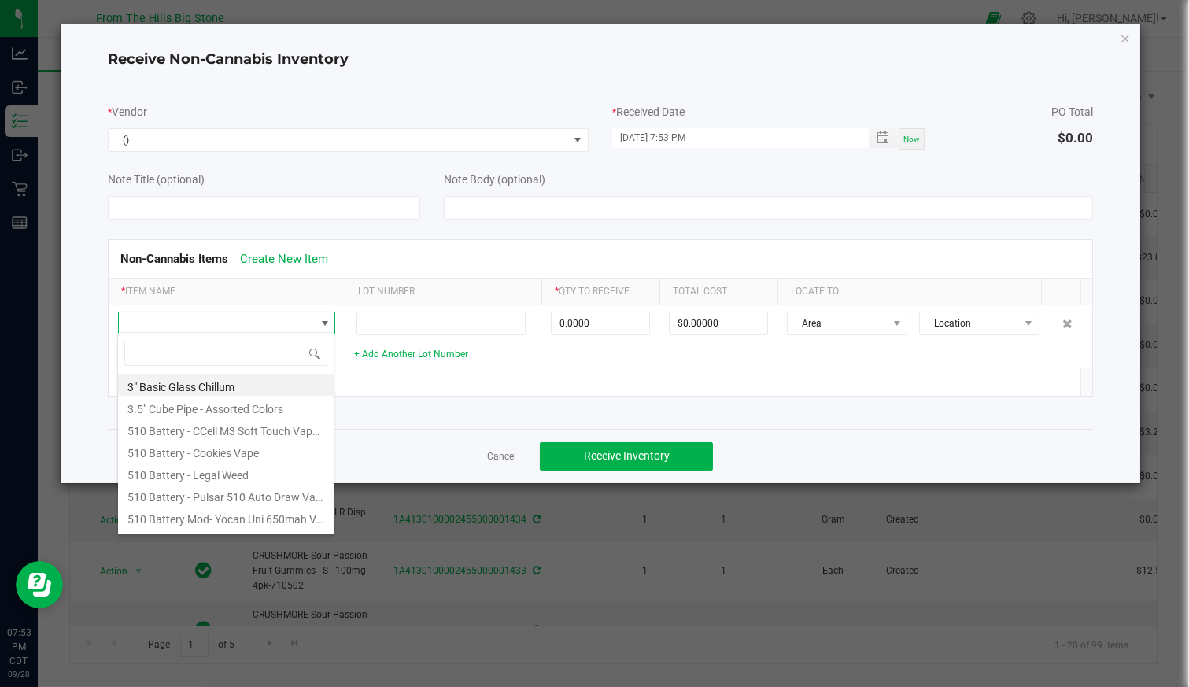
scroll to position [23, 217]
click at [158, 325] on span at bounding box center [217, 323] width 196 height 22
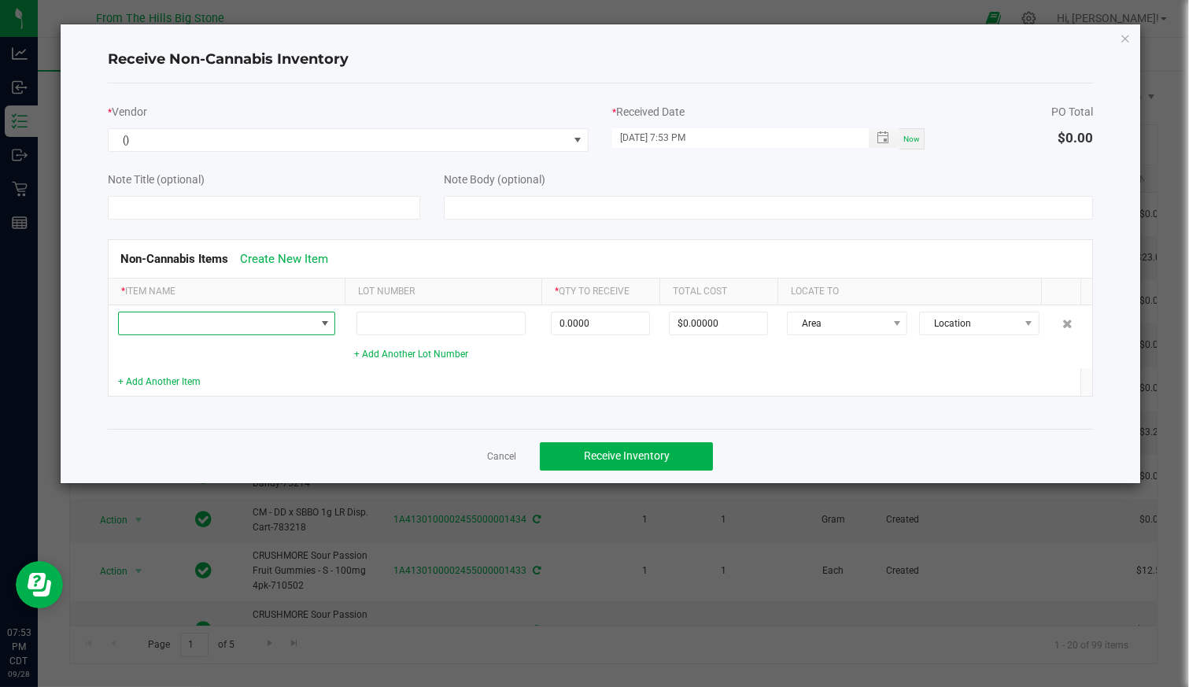
click at [155, 324] on span at bounding box center [217, 323] width 196 height 22
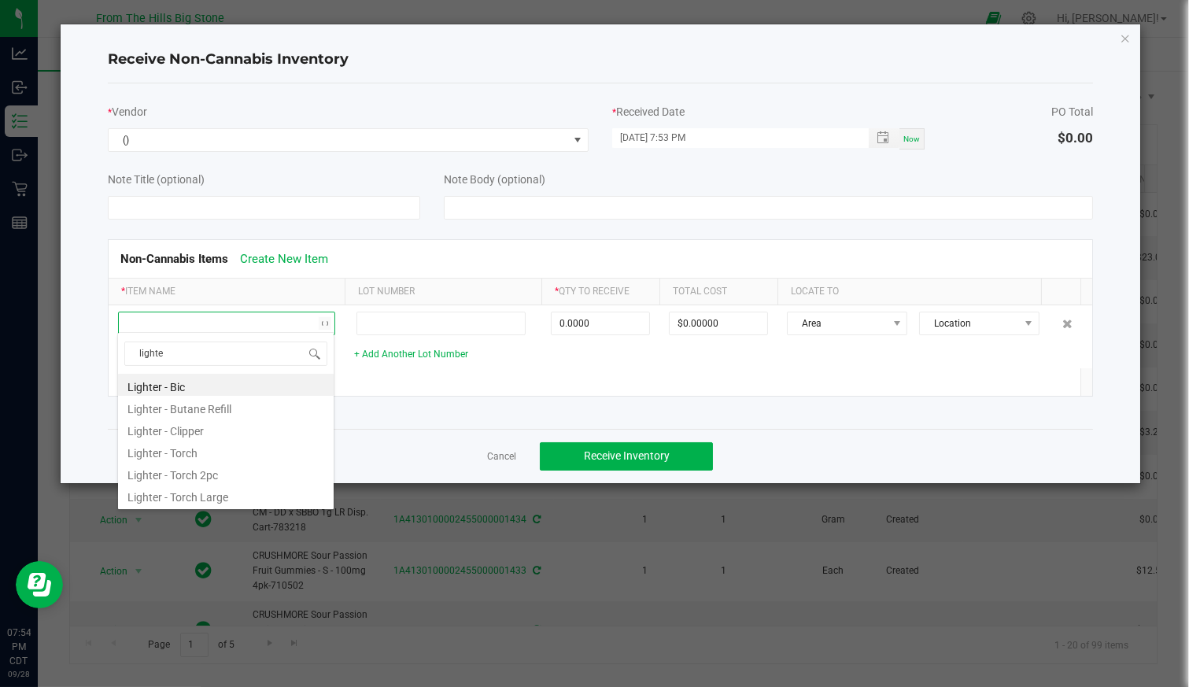
type input "lighter"
click at [176, 387] on li "Lighter - Bic" at bounding box center [226, 385] width 216 height 22
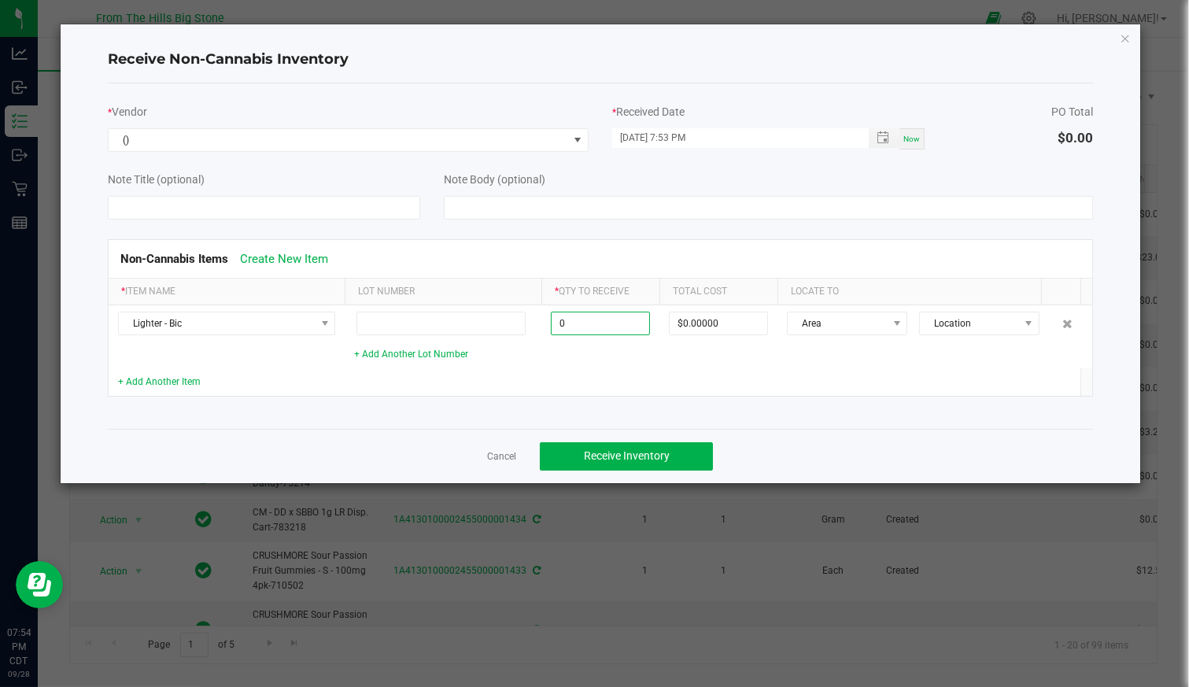
click at [628, 316] on input "0" at bounding box center [601, 323] width 98 height 22
type input "50 ea"
type input "$65.03000"
click at [849, 330] on span "Area" at bounding box center [837, 323] width 99 height 22
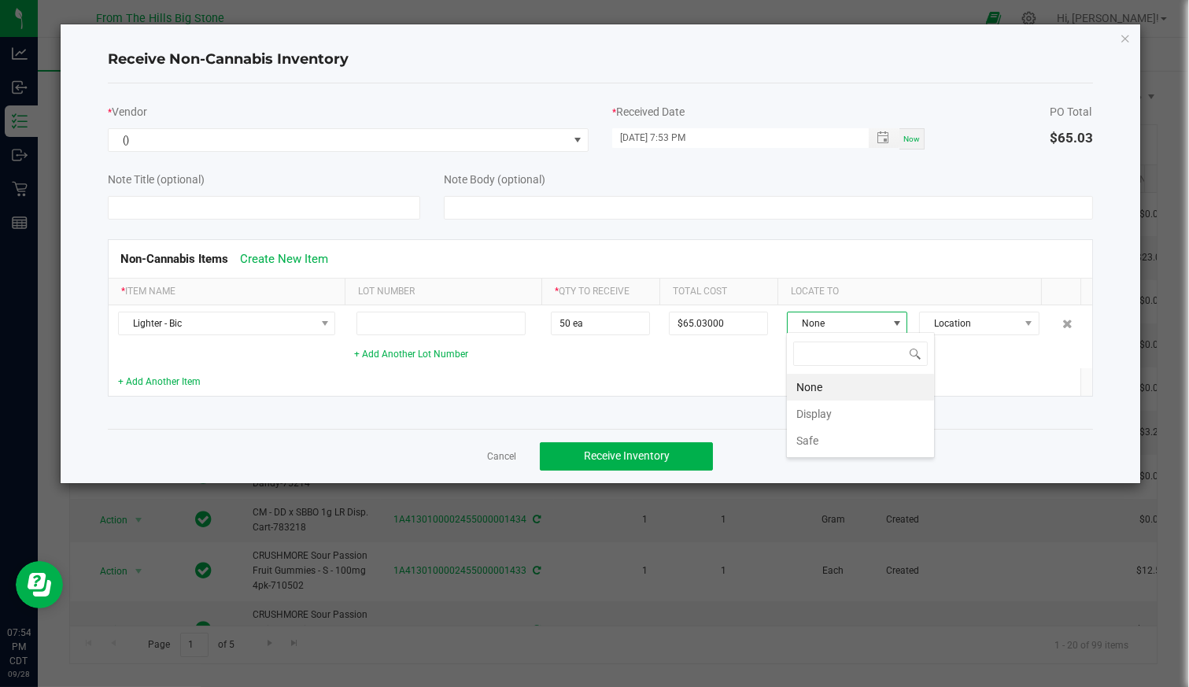
click at [837, 407] on li "Display" at bounding box center [860, 414] width 147 height 27
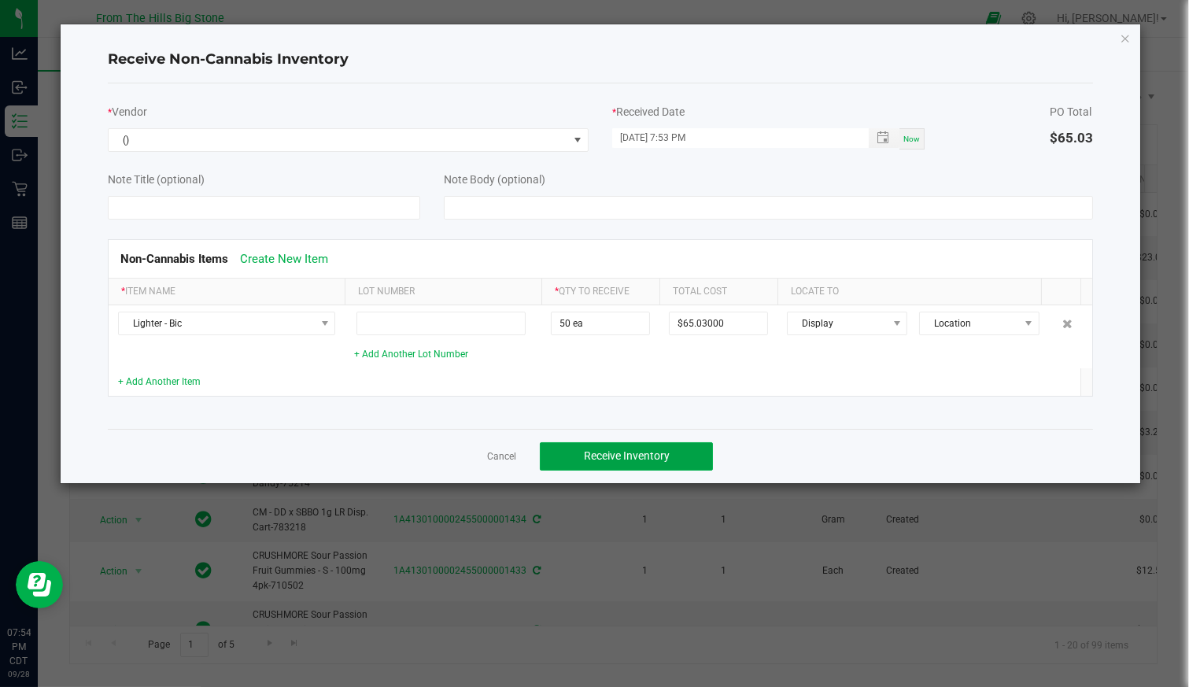
click at [667, 453] on span "Receive Inventory" at bounding box center [627, 455] width 86 height 13
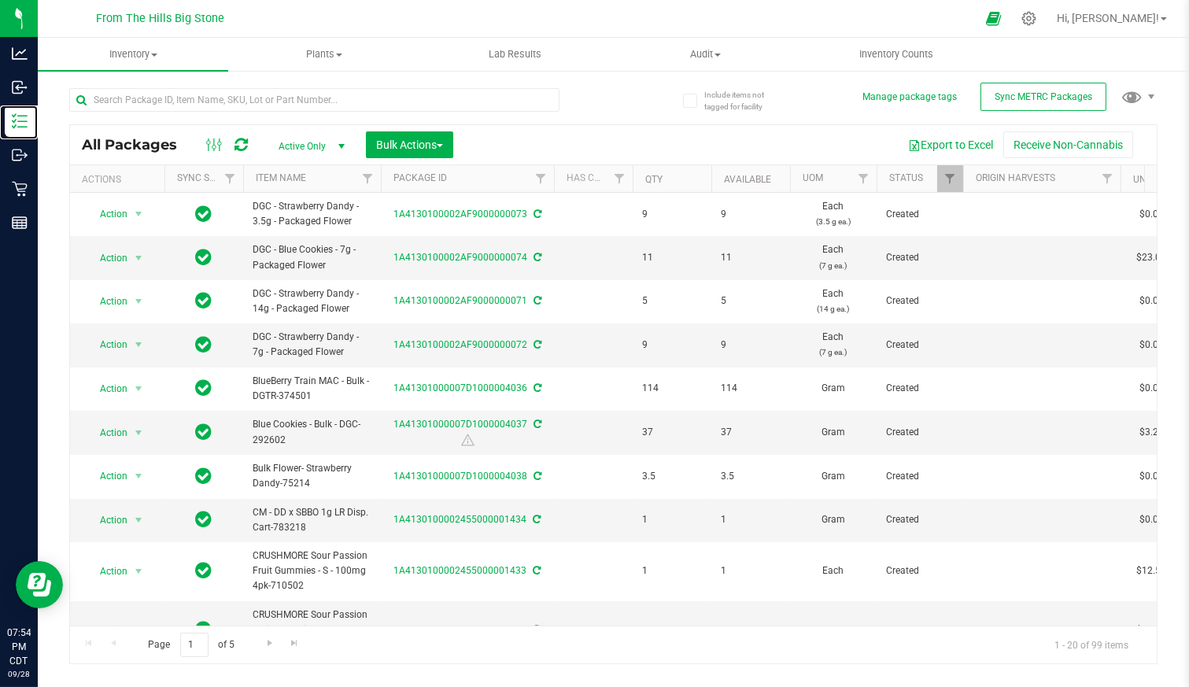
click at [28, 125] on div "Inventory" at bounding box center [21, 120] width 33 height 31
click at [0, 0] on p "Inventory" at bounding box center [0, 0] width 0 height 0
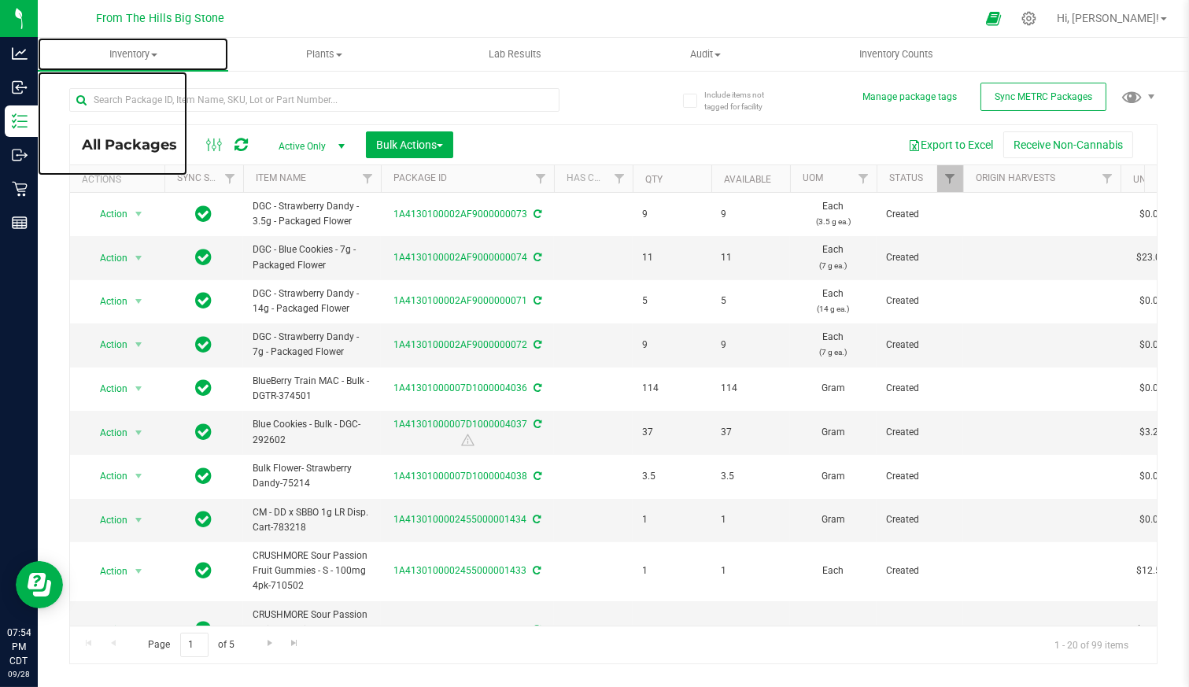
click at [131, 57] on span "Inventory" at bounding box center [133, 54] width 190 height 14
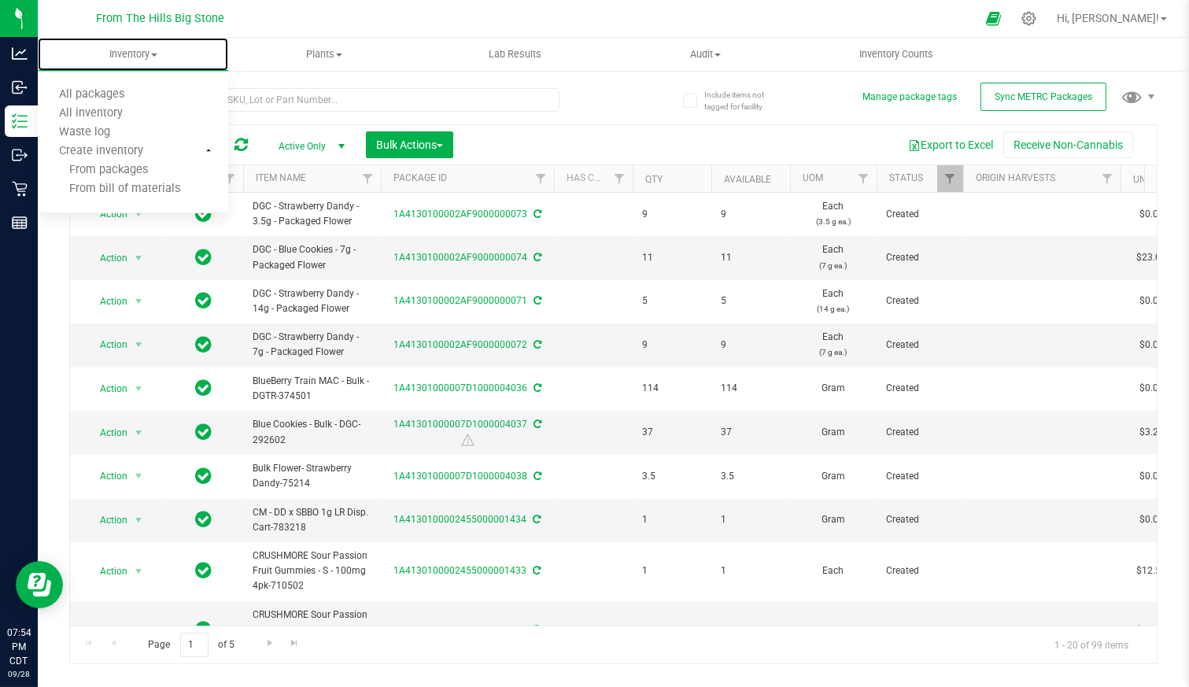
click at [108, 116] on span "All inventory" at bounding box center [91, 113] width 106 height 13
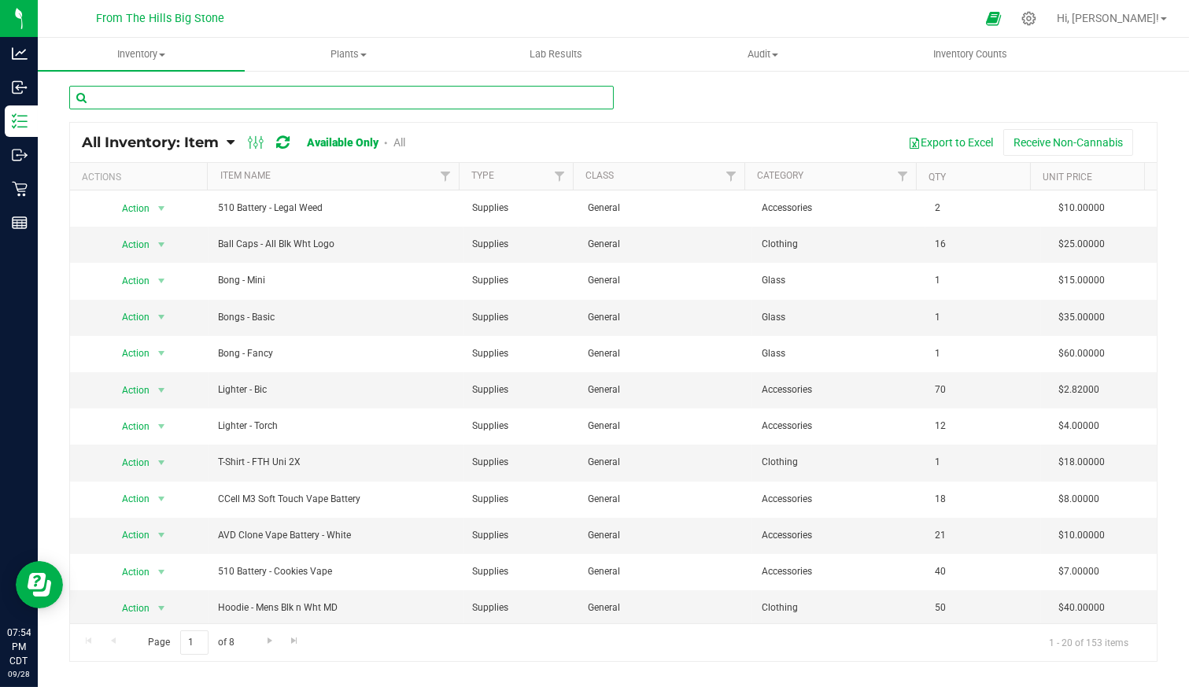
click at [132, 97] on input "text" at bounding box center [341, 98] width 545 height 24
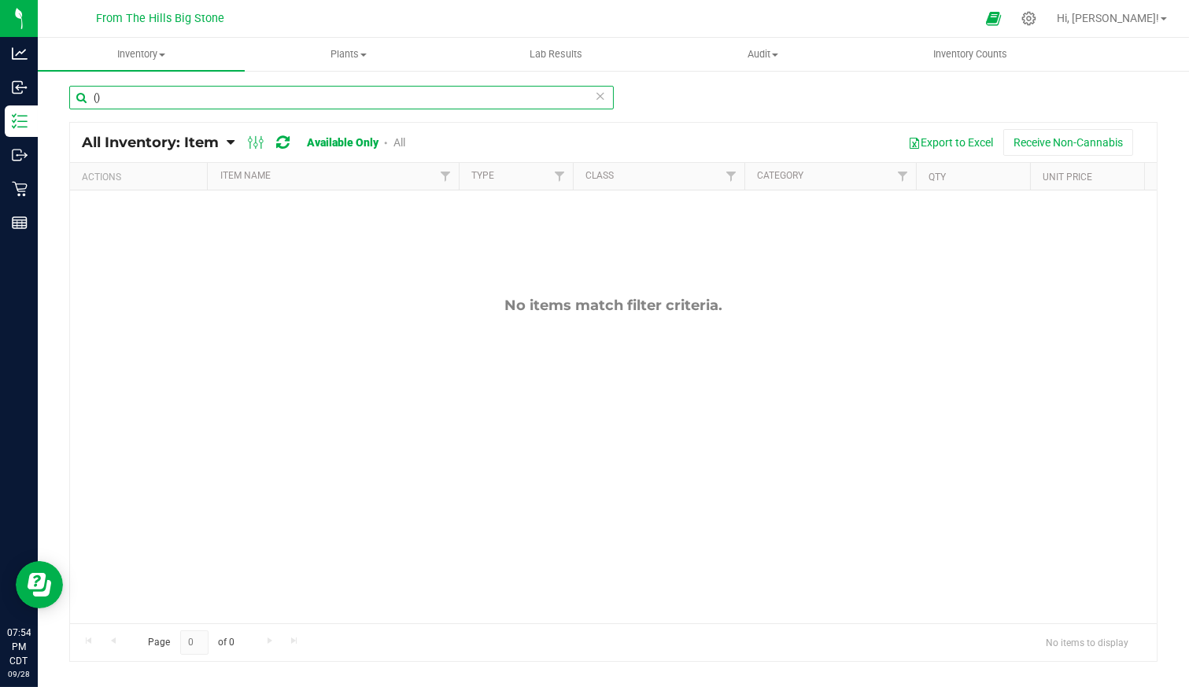
type input "("
type input "B"
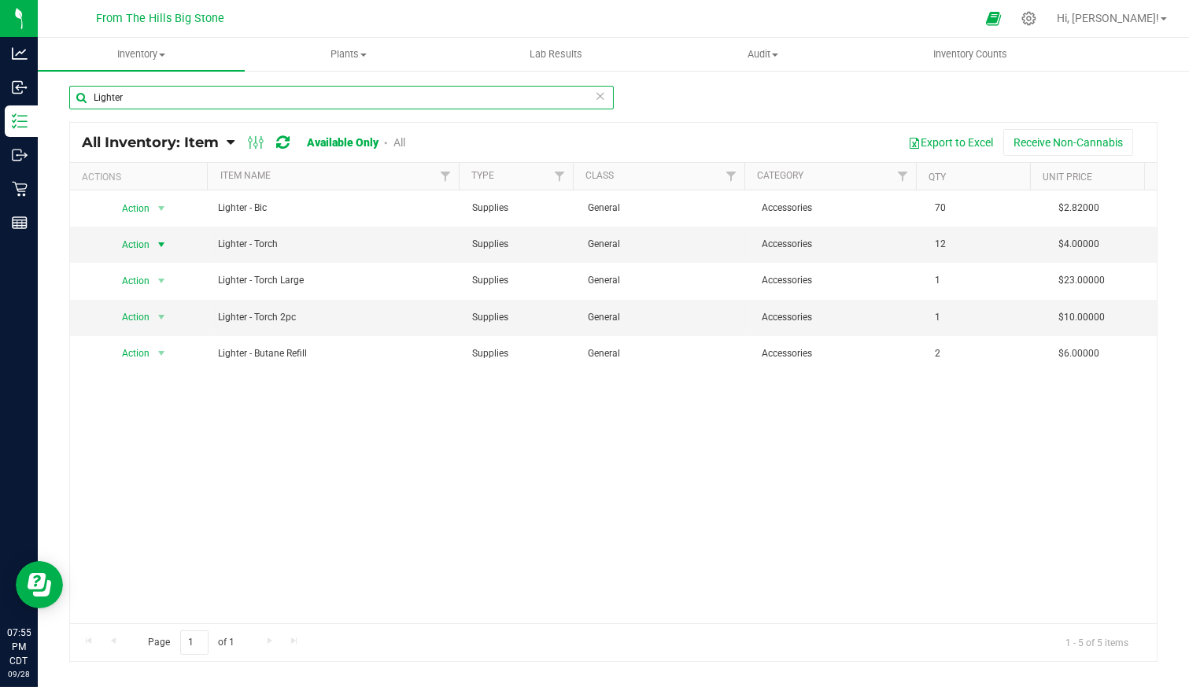
type input "Lighter"
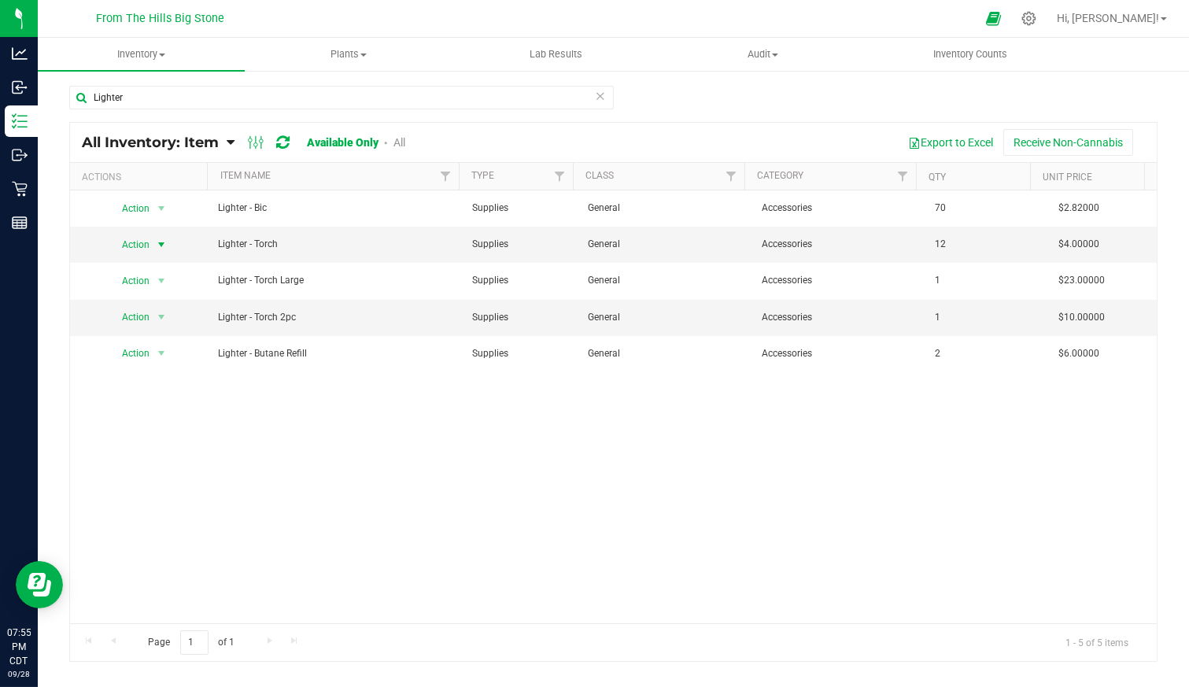
click at [139, 242] on span "Action" at bounding box center [129, 245] width 43 height 22
click at [132, 286] on li "Edit lots/costs" at bounding box center [157, 293] width 99 height 24
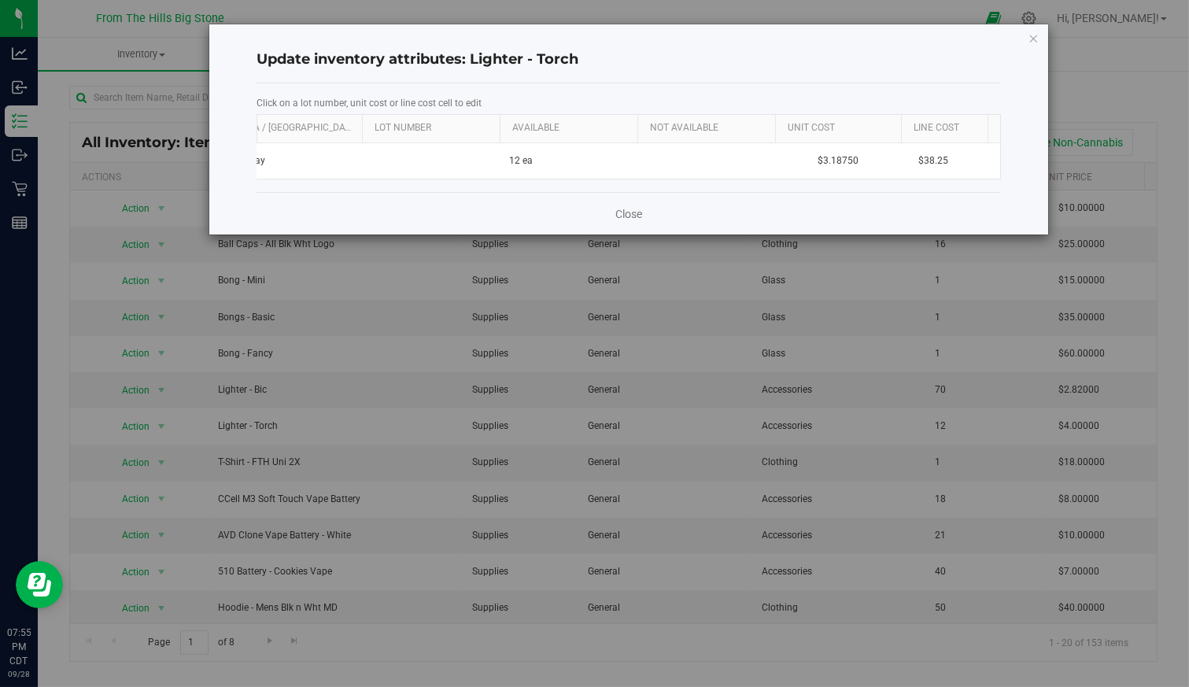
scroll to position [0, 70]
click at [801, 160] on td "$3.18750" at bounding box center [812, 160] width 126 height 35
click at [801, 160] on input "3.1875" at bounding box center [807, 161] width 109 height 22
click at [904, 158] on span "$38.25" at bounding box center [907, 161] width 46 height 23
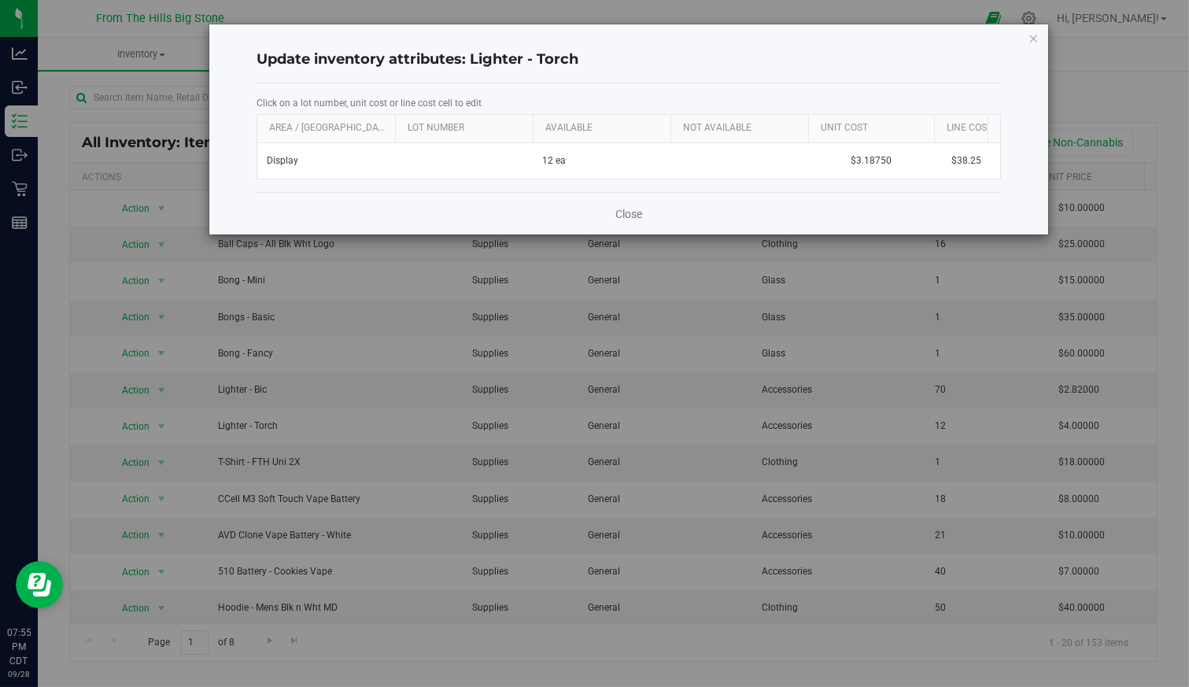
click at [1031, 35] on icon "button" at bounding box center [1034, 37] width 11 height 19
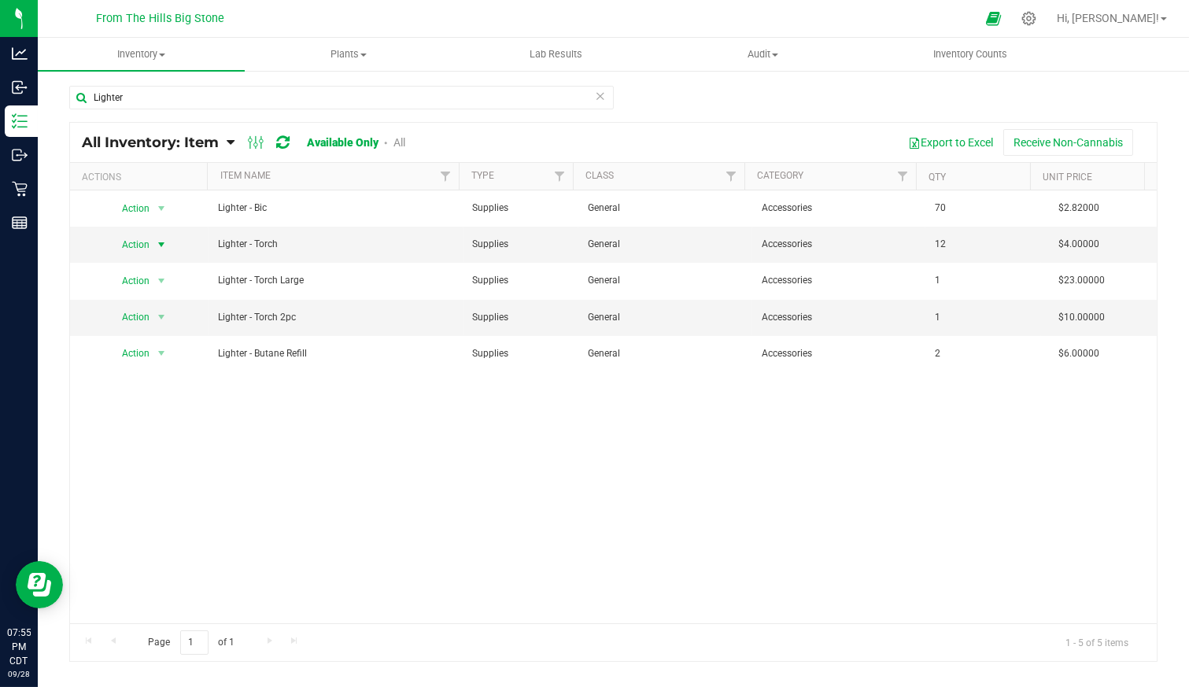
click at [146, 246] on span "Action" at bounding box center [129, 245] width 43 height 22
click at [149, 289] on li "Edit lots/costs" at bounding box center [157, 293] width 99 height 24
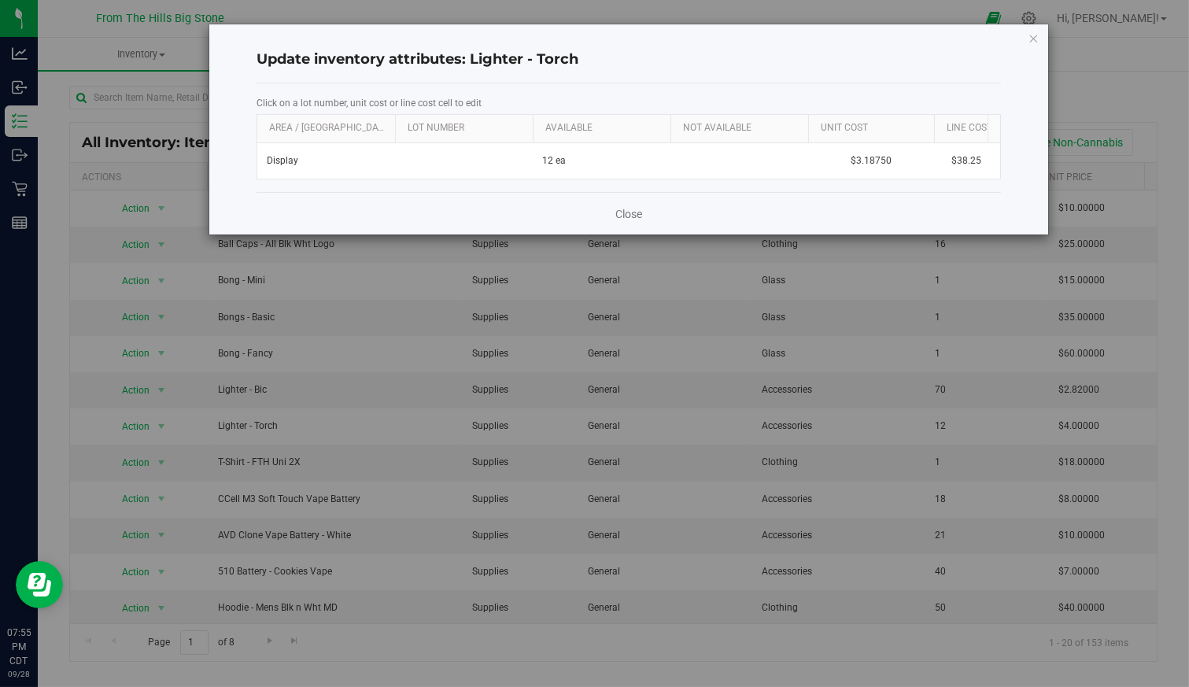
click at [895, 155] on td "$3.18750" at bounding box center [871, 160] width 126 height 35
drag, startPoint x: 886, startPoint y: 158, endPoint x: 760, endPoint y: 162, distance: 126.0
click at [762, 162] on tr "Display 12 ea 3.18750 3.1875 $38.25" at bounding box center [658, 160] width 803 height 35
type input "5.09"
click at [623, 222] on link "Close" at bounding box center [629, 214] width 27 height 16
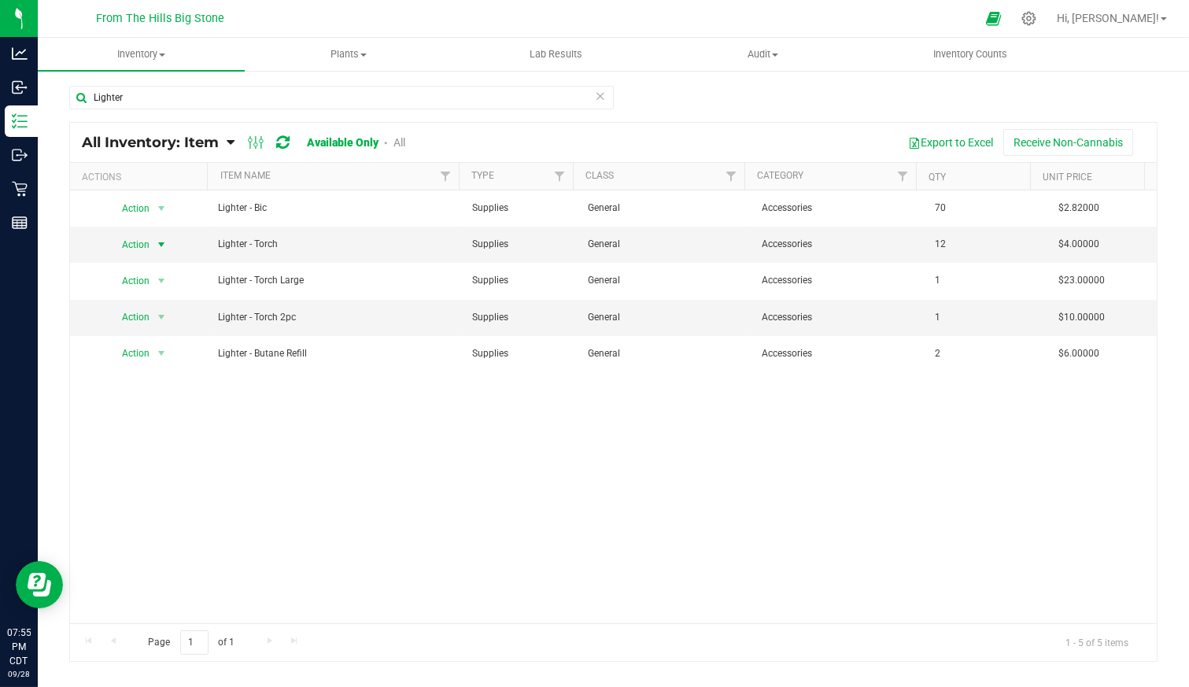
click at [143, 240] on span "Action" at bounding box center [129, 245] width 43 height 22
click at [155, 364] on li "Print product labels" at bounding box center [157, 372] width 99 height 43
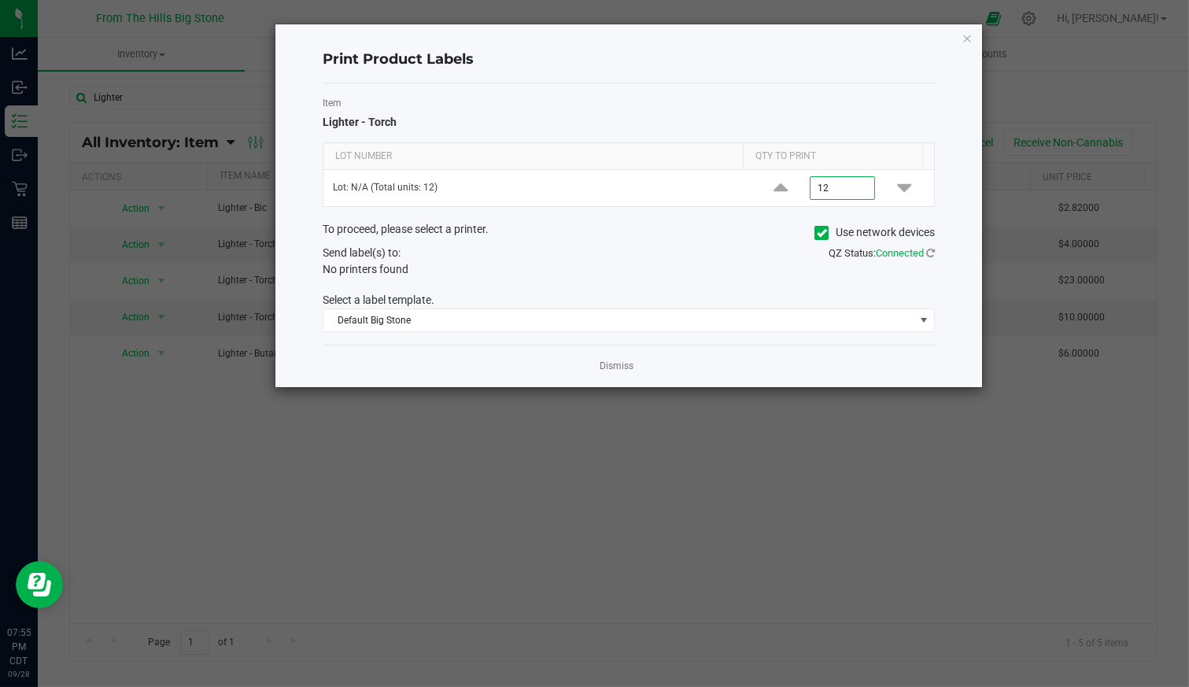
click at [811, 185] on input "12" at bounding box center [843, 188] width 65 height 22
type input "1"
click at [598, 319] on span "Default Big Stone" at bounding box center [619, 320] width 591 height 22
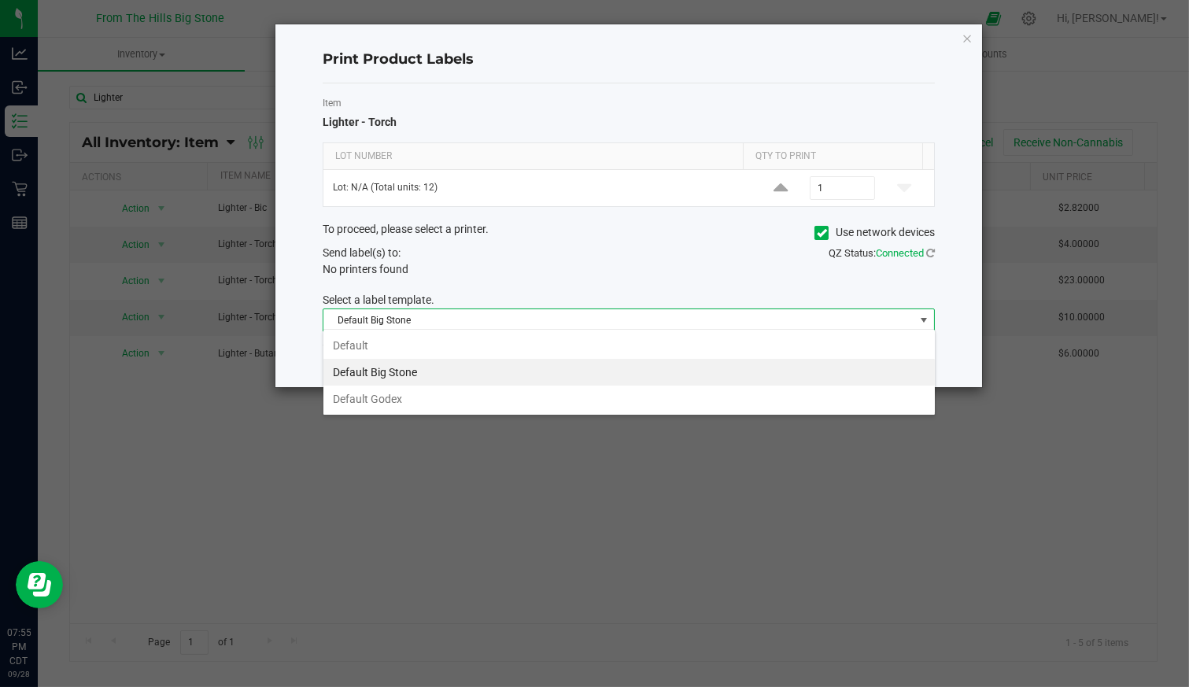
scroll to position [23, 612]
click at [598, 319] on span "Default Big Stone" at bounding box center [619, 320] width 591 height 22
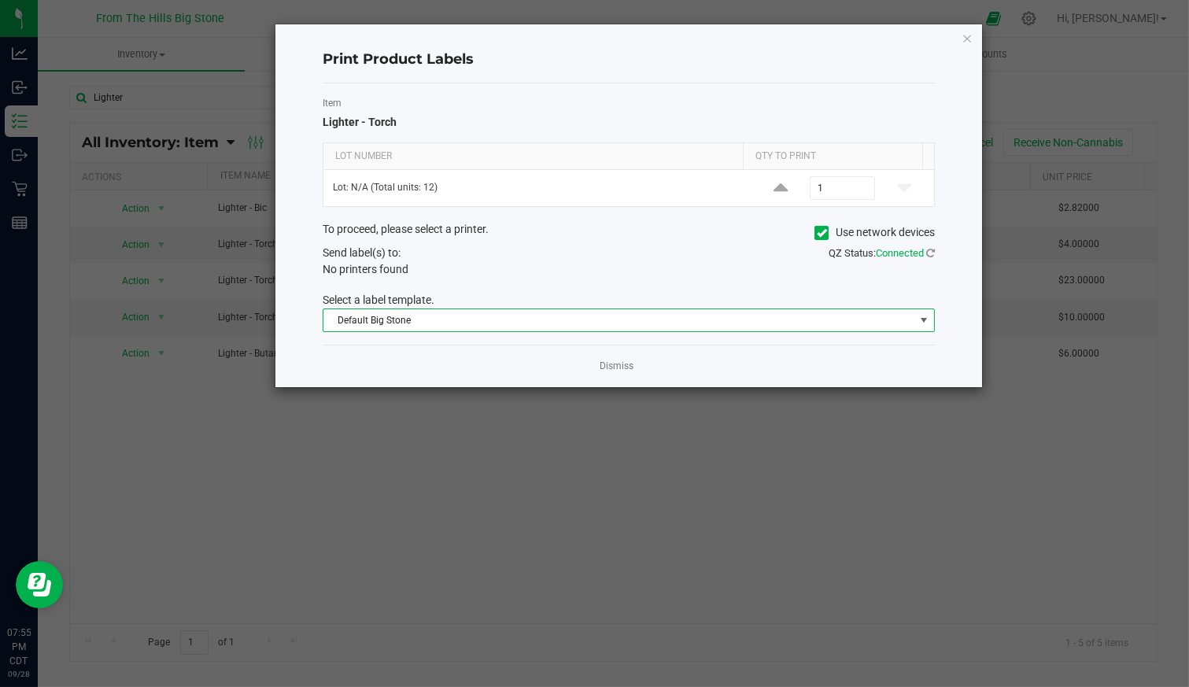
click at [639, 318] on span "Default Big Stone" at bounding box center [619, 320] width 591 height 22
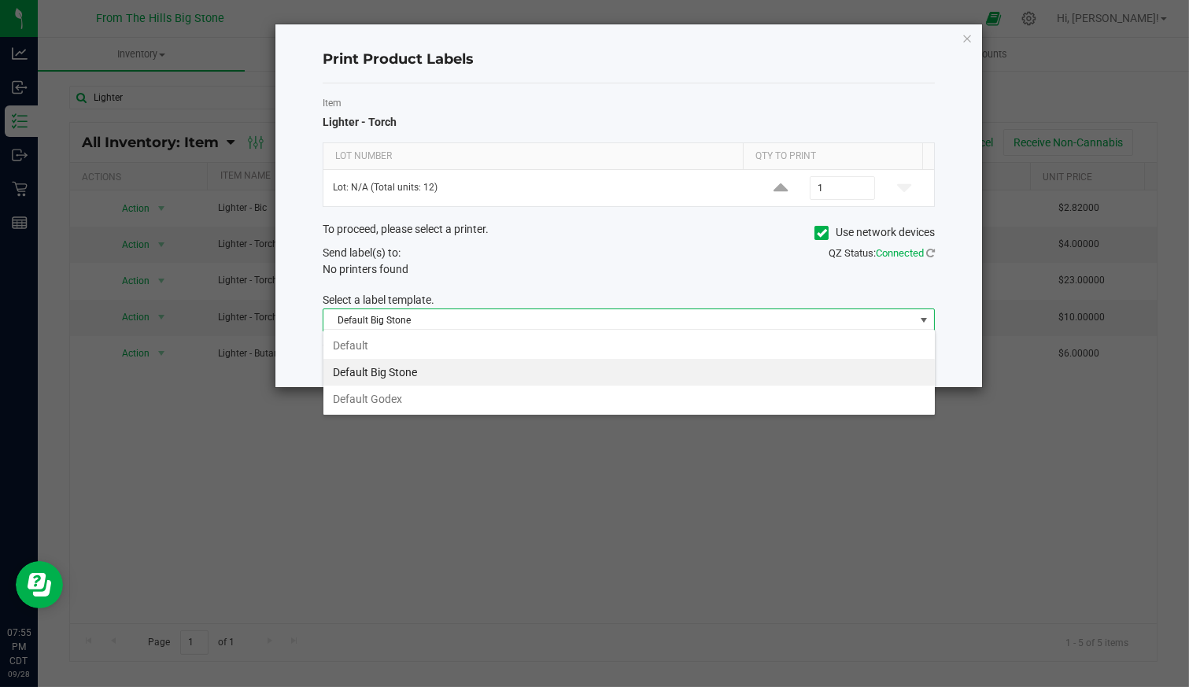
click at [639, 318] on span "Default Big Stone" at bounding box center [619, 320] width 591 height 22
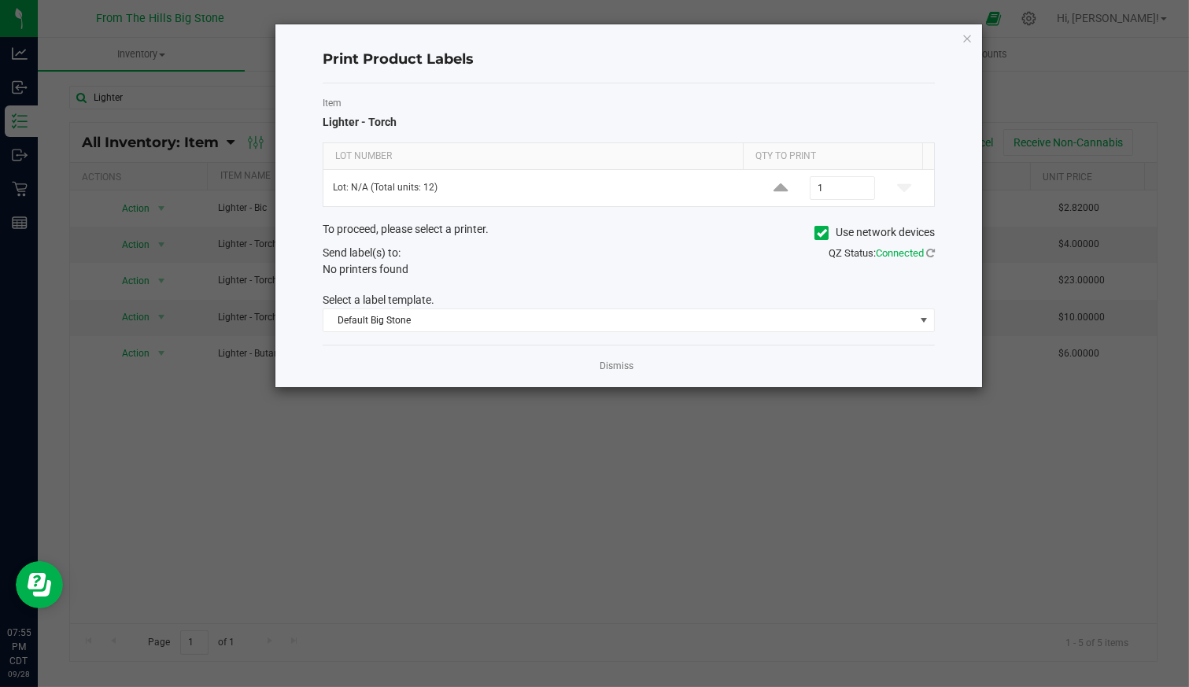
click at [822, 233] on icon at bounding box center [822, 233] width 10 height 0
click at [0, 0] on input "Use network devices" at bounding box center [0, 0] width 0 height 0
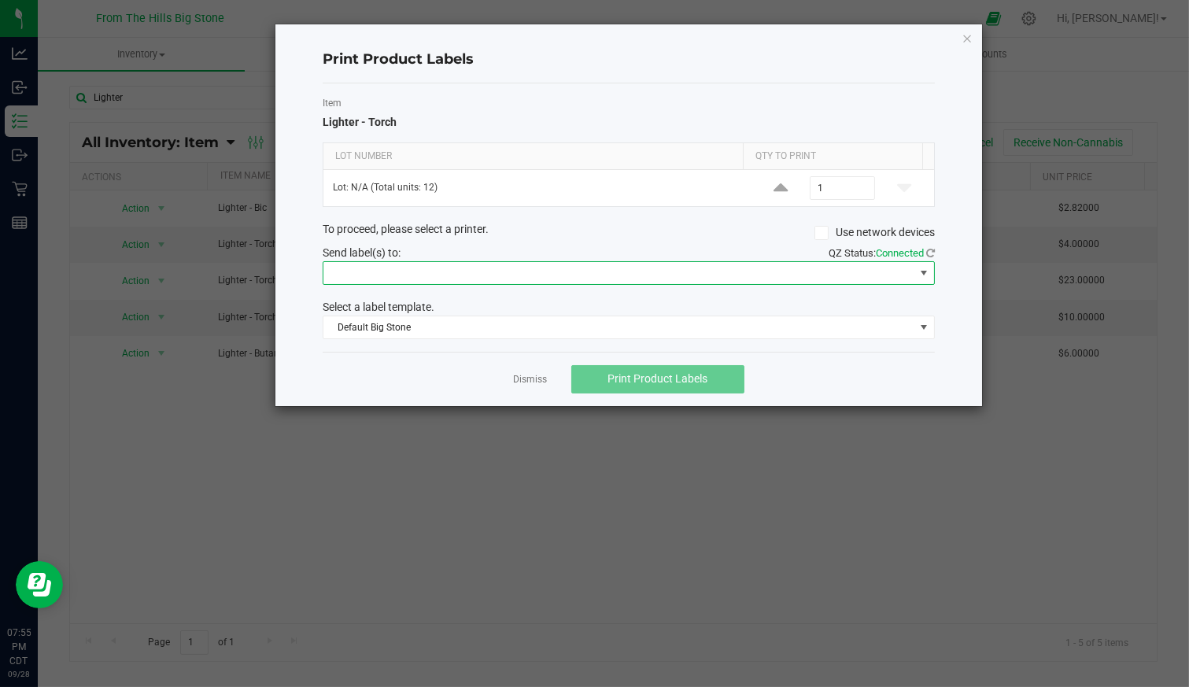
click at [498, 274] on span at bounding box center [619, 273] width 591 height 22
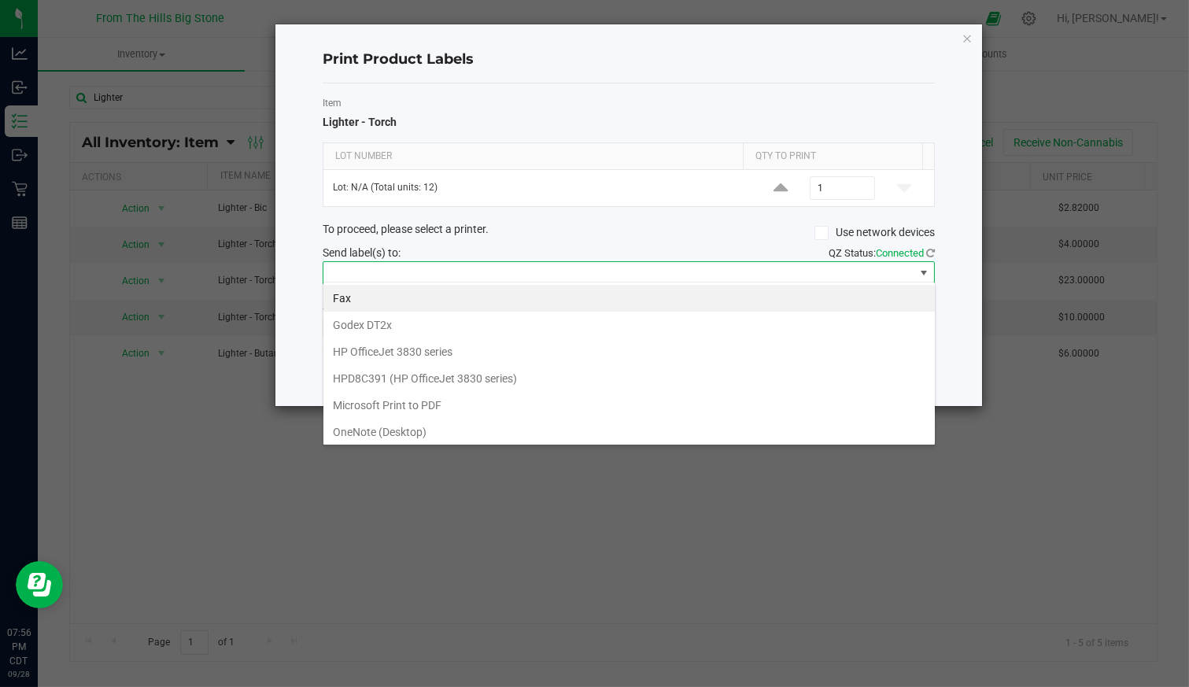
click at [490, 323] on DT2x "Godex DT2x" at bounding box center [630, 325] width 612 height 27
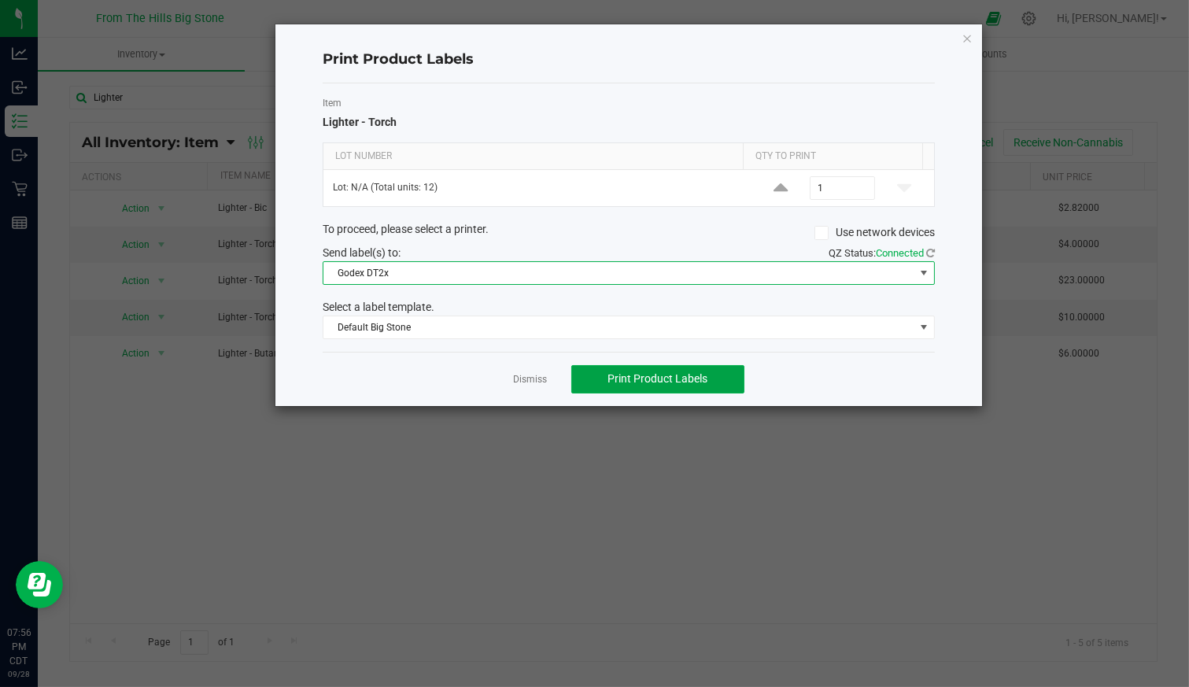
click at [636, 372] on span "Print Product Labels" at bounding box center [658, 378] width 100 height 13
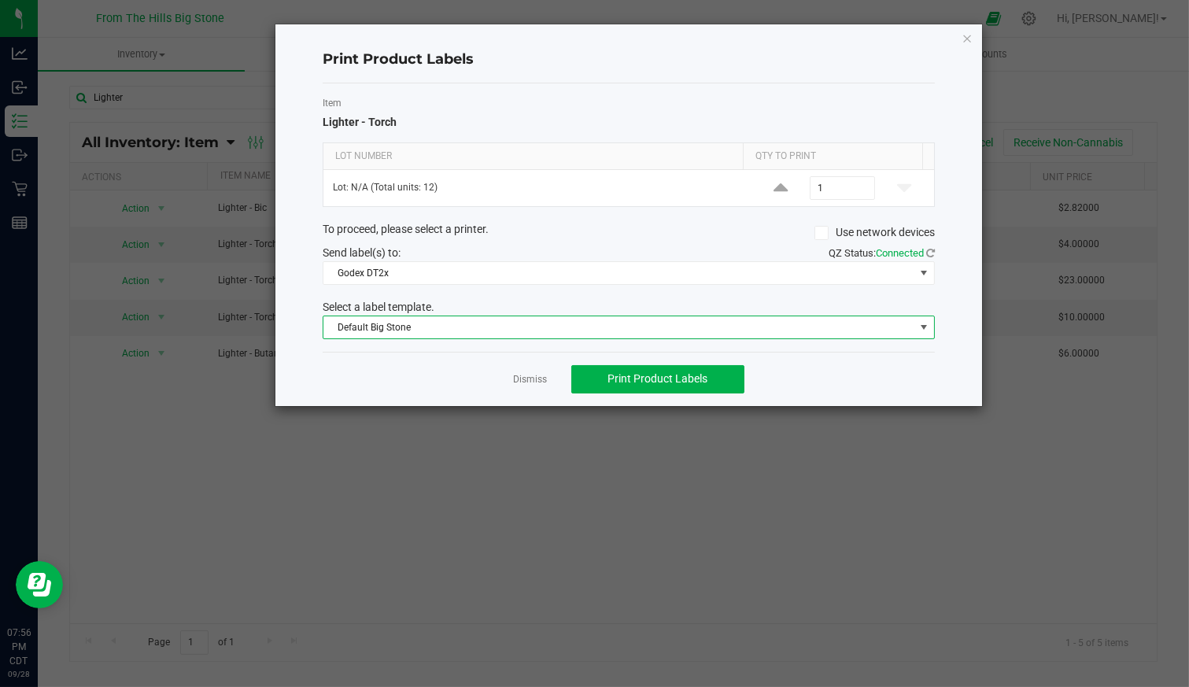
click at [504, 316] on span "Default Big Stone" at bounding box center [619, 327] width 591 height 22
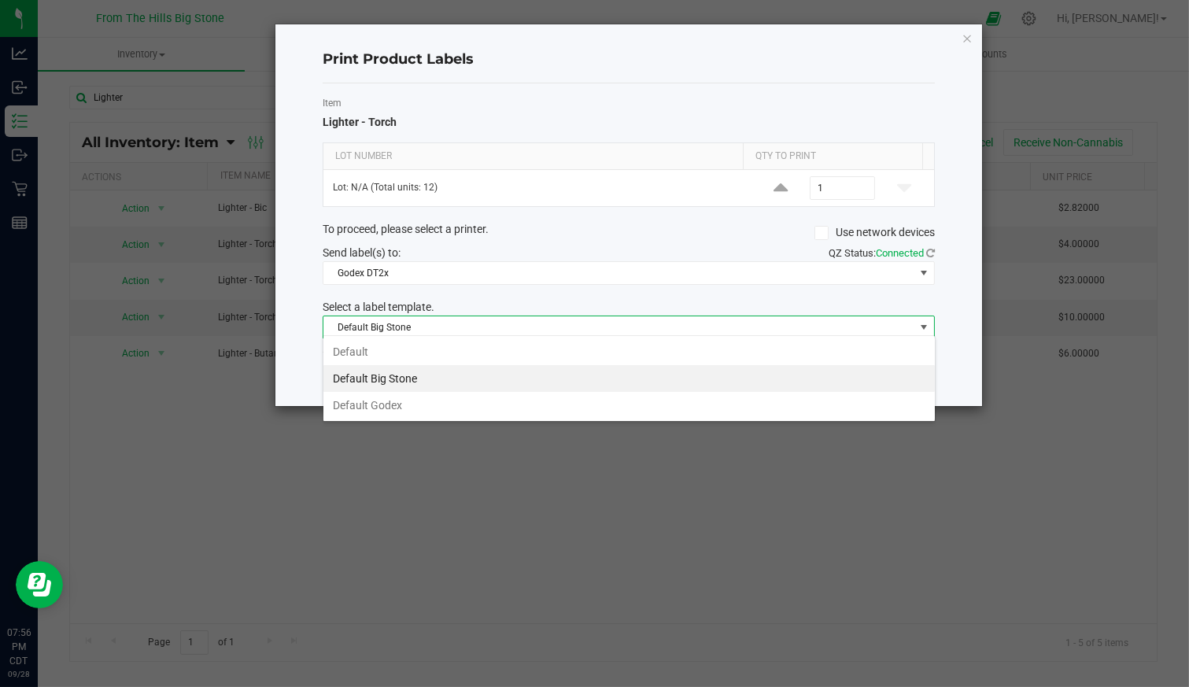
click at [473, 399] on li "Default Godex" at bounding box center [630, 405] width 612 height 27
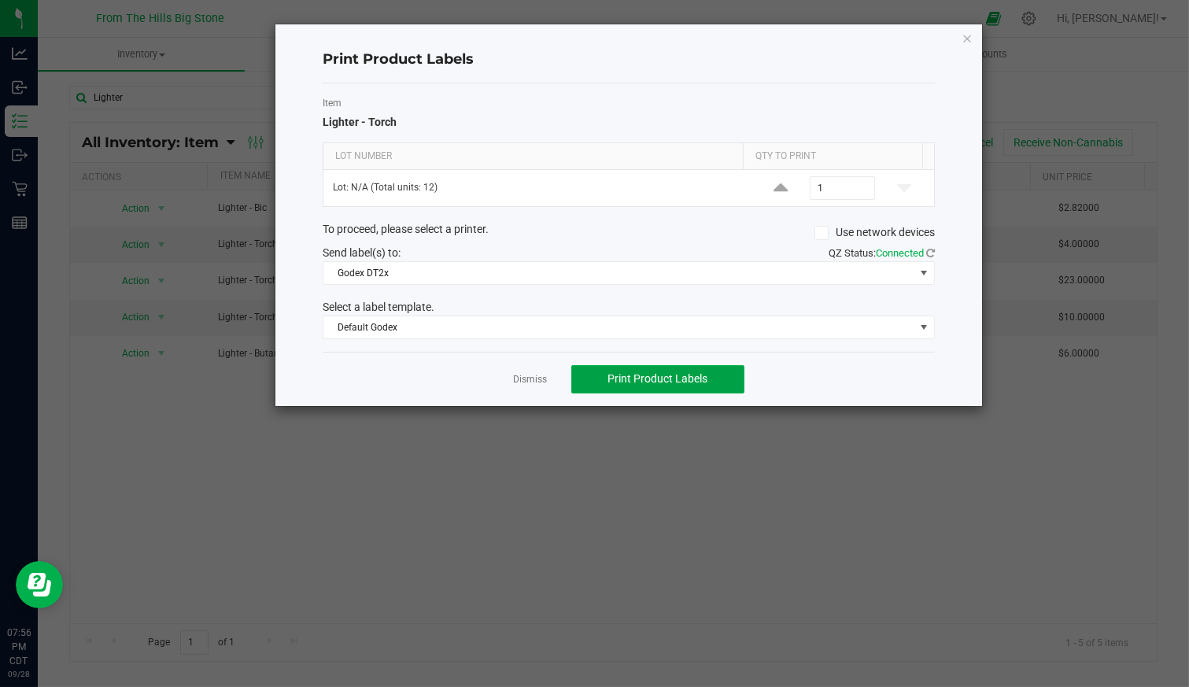
click at [681, 367] on button "Print Product Labels" at bounding box center [657, 379] width 173 height 28
click at [530, 375] on link "Dismiss" at bounding box center [531, 379] width 34 height 13
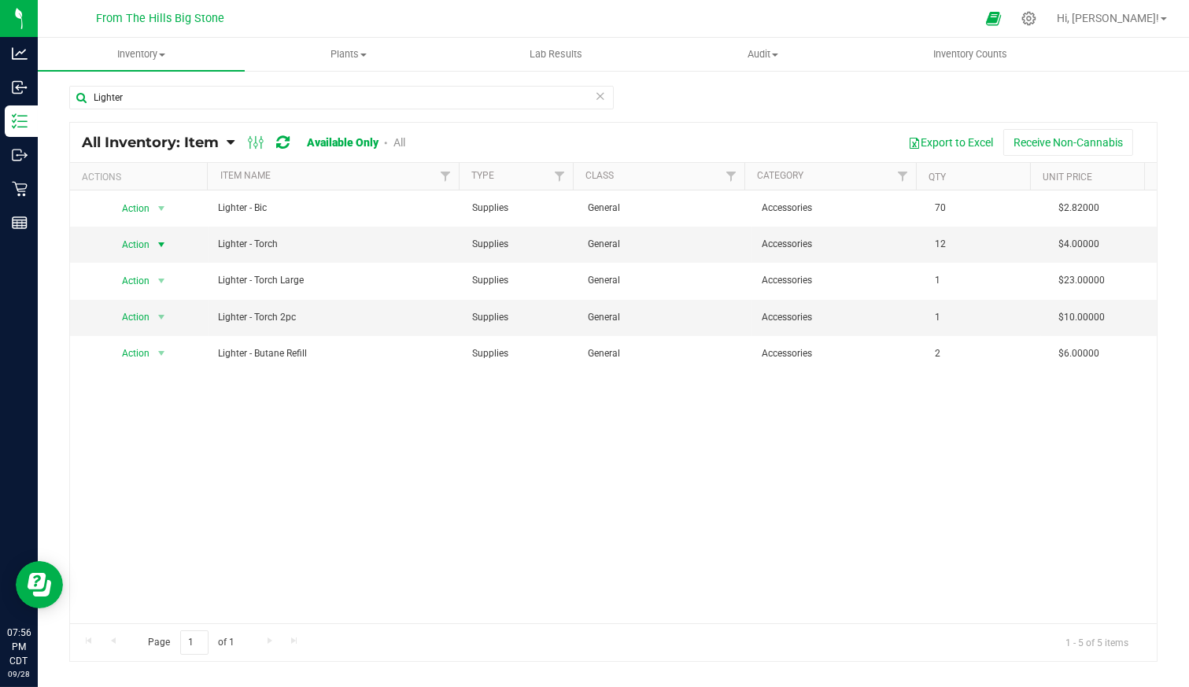
click at [140, 245] on span "Action" at bounding box center [129, 245] width 43 height 22
click at [179, 291] on li "Edit lots/costs" at bounding box center [157, 293] width 99 height 24
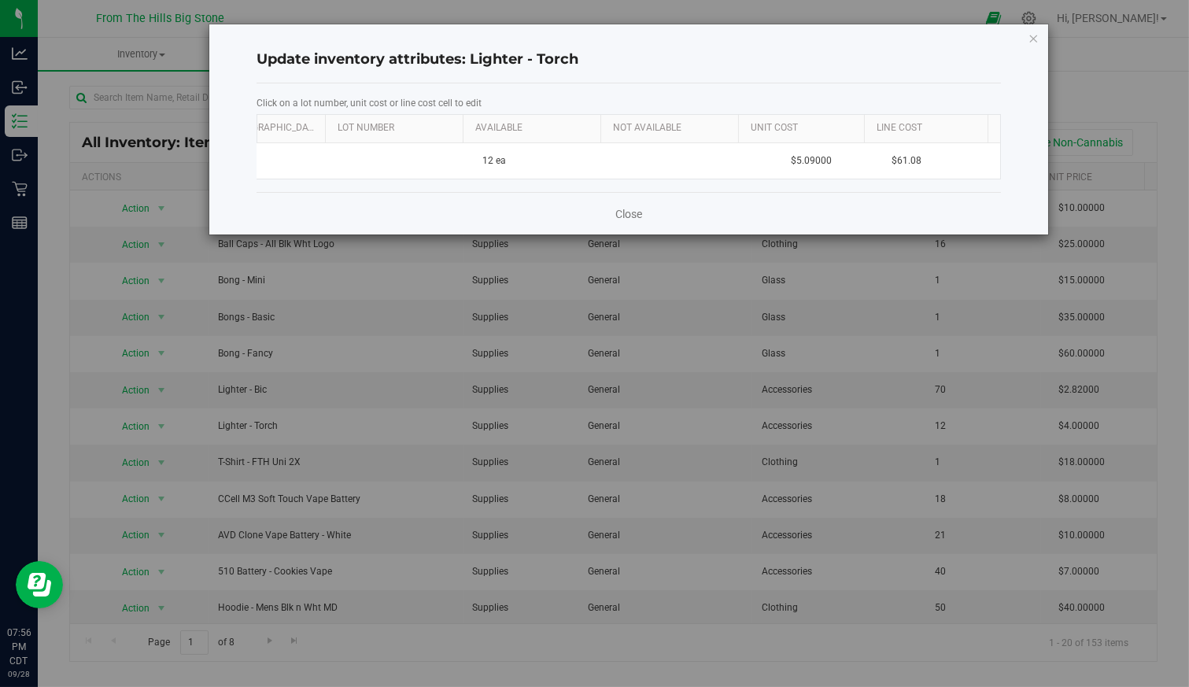
scroll to position [0, 71]
drag, startPoint x: 931, startPoint y: 155, endPoint x: 864, endPoint y: 161, distance: 67.1
click at [874, 161] on td "$61.08" at bounding box center [937, 160] width 126 height 35
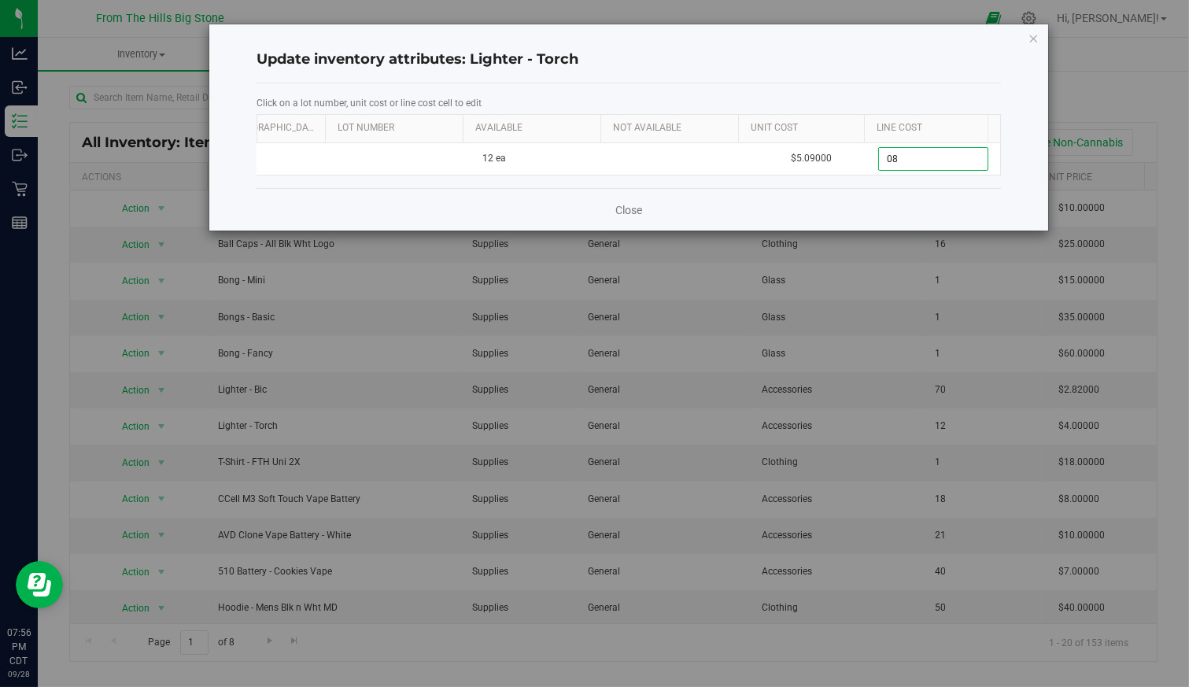
type input "8"
type input "38.25"
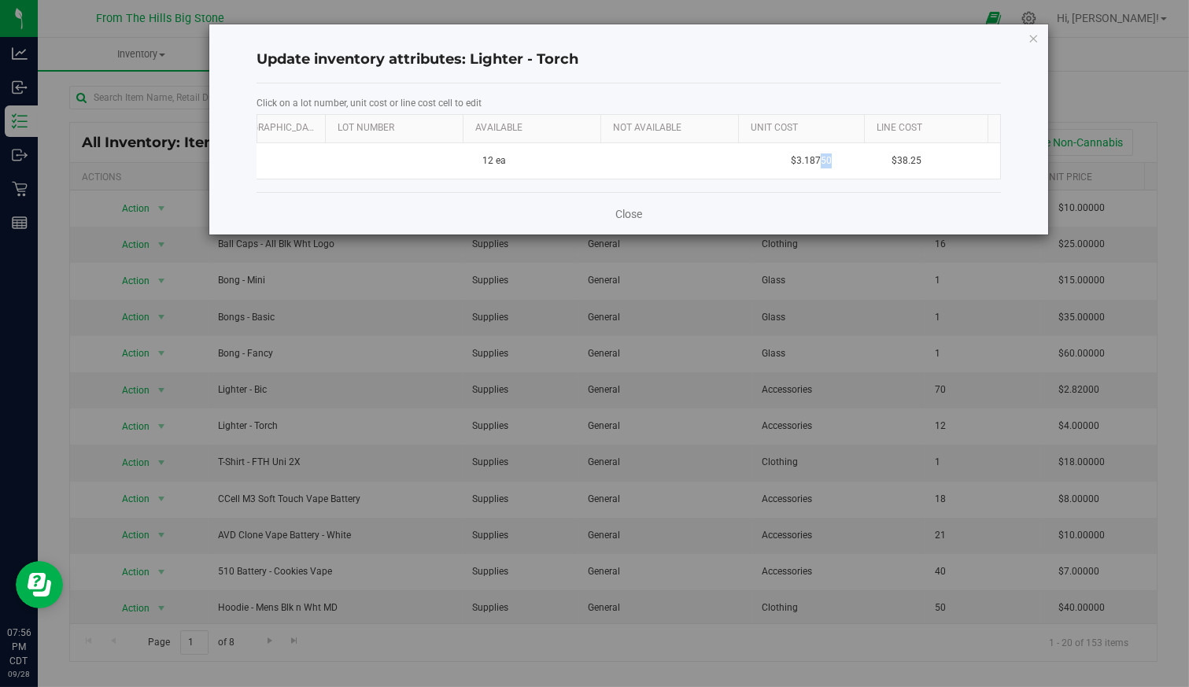
drag, startPoint x: 834, startPoint y: 154, endPoint x: 807, endPoint y: 156, distance: 26.8
click at [807, 156] on td "$3.18750" at bounding box center [812, 160] width 126 height 35
drag, startPoint x: 719, startPoint y: 165, endPoint x: 685, endPoint y: 165, distance: 34.6
click at [685, 165] on tr "Display 12 ea 3.18750 3.1875 $38.25" at bounding box center [599, 160] width 803 height 35
type input "5.09"
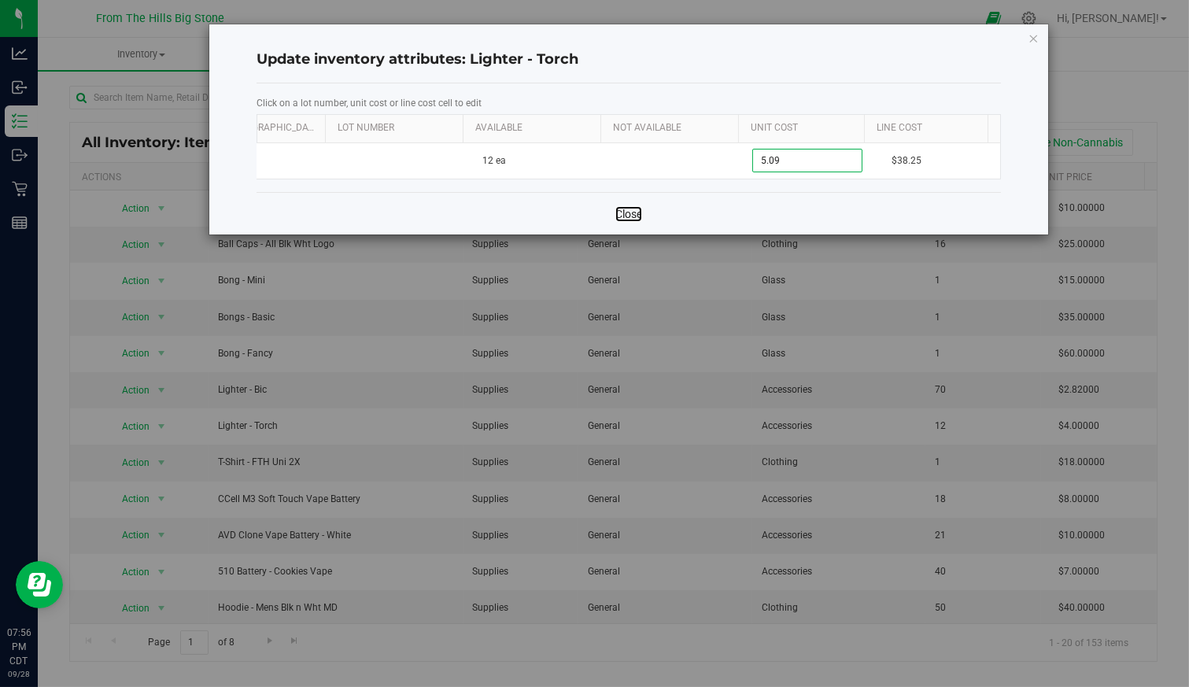
type input "5.09000"
click at [620, 222] on link "Close" at bounding box center [629, 214] width 27 height 16
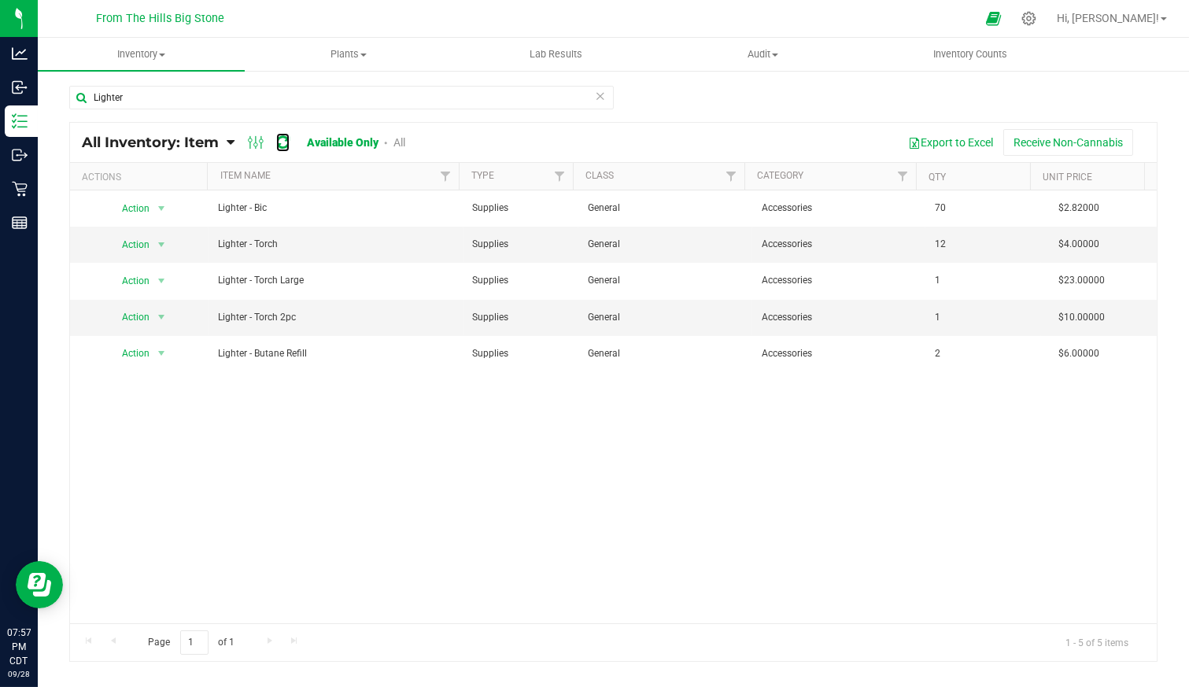
click at [280, 147] on icon at bounding box center [282, 143] width 13 height 16
click at [148, 209] on span "Action" at bounding box center [129, 209] width 43 height 22
click at [126, 237] on span "Action" at bounding box center [129, 245] width 43 height 22
click at [157, 408] on li "Refresh inventory" at bounding box center [157, 406] width 99 height 24
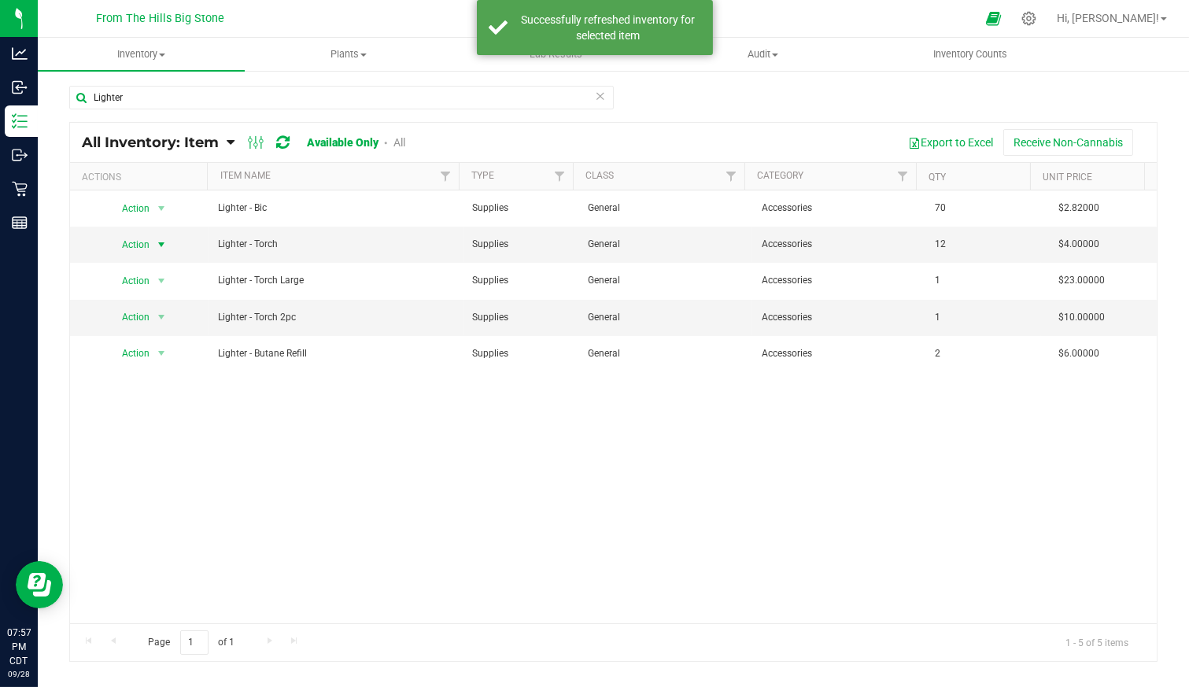
click at [135, 243] on span "Action" at bounding box center [129, 245] width 43 height 22
click at [135, 298] on li "Edit lots/costs" at bounding box center [157, 293] width 99 height 24
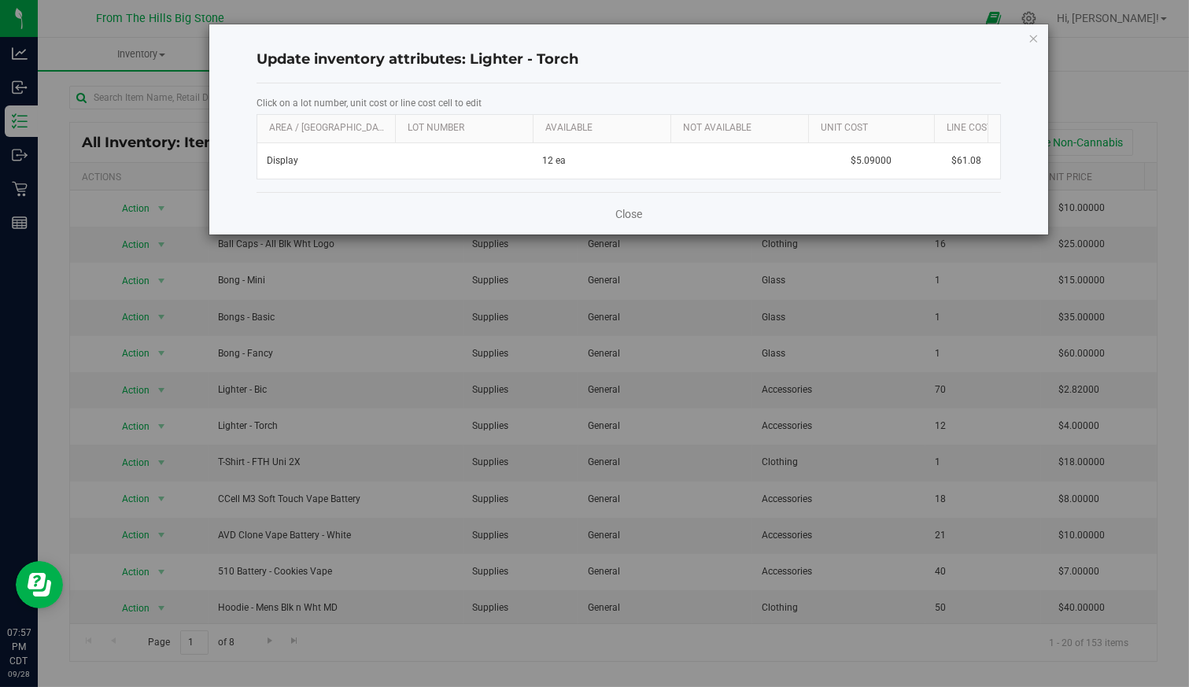
click at [1036, 36] on icon "button" at bounding box center [1034, 37] width 11 height 19
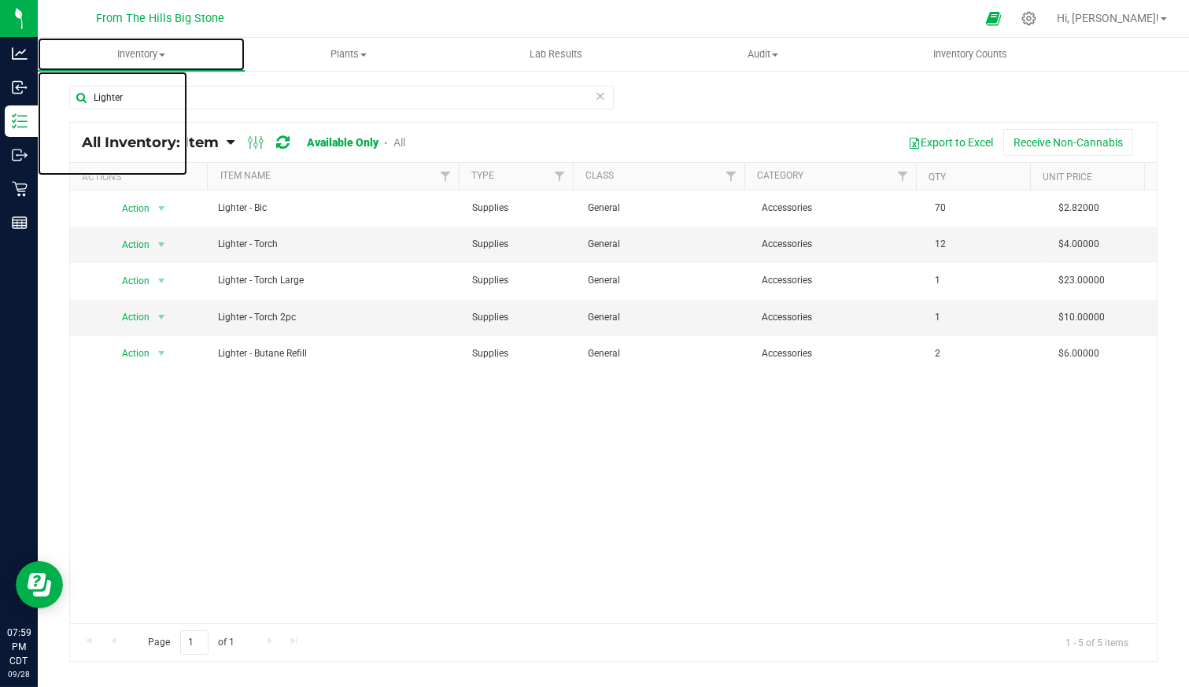
click at [147, 53] on span "Inventory" at bounding box center [141, 54] width 207 height 14
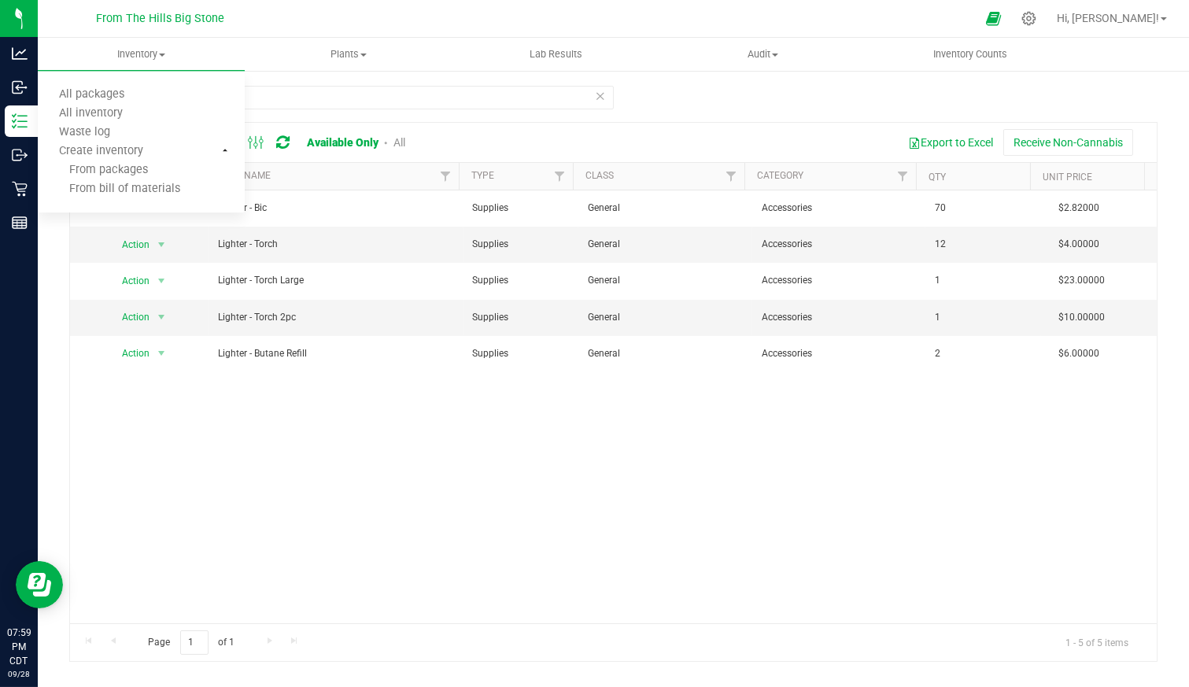
click at [601, 101] on icon at bounding box center [600, 95] width 11 height 19
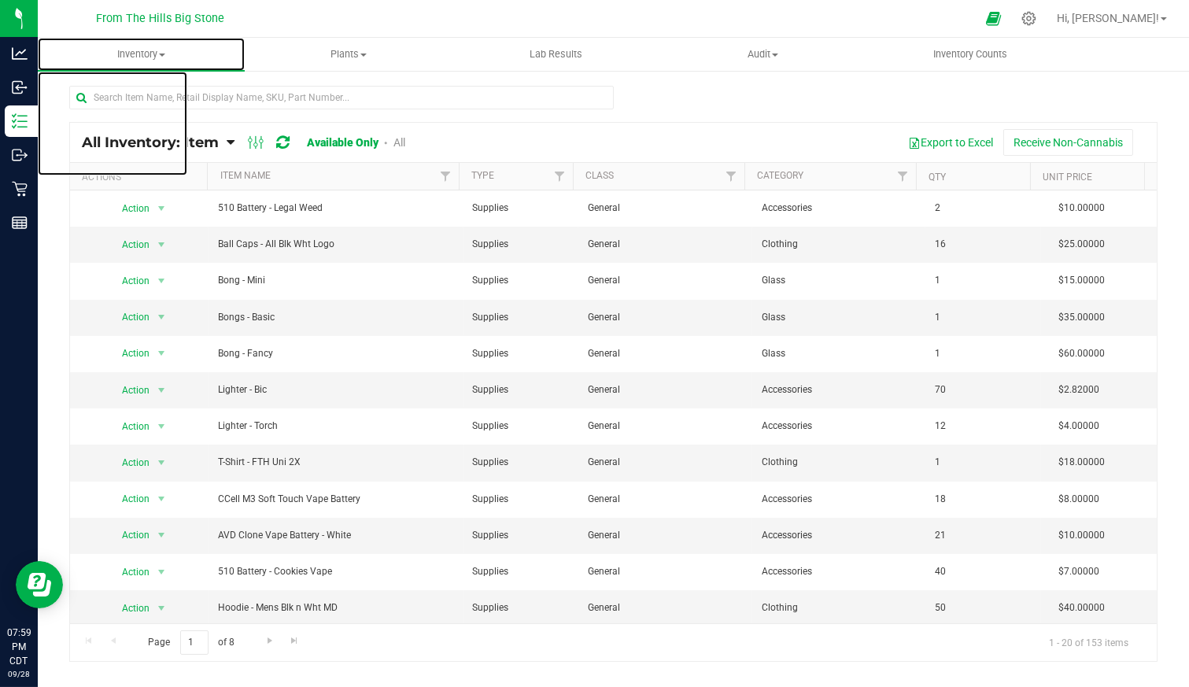
click at [128, 53] on span "Inventory" at bounding box center [141, 54] width 207 height 14
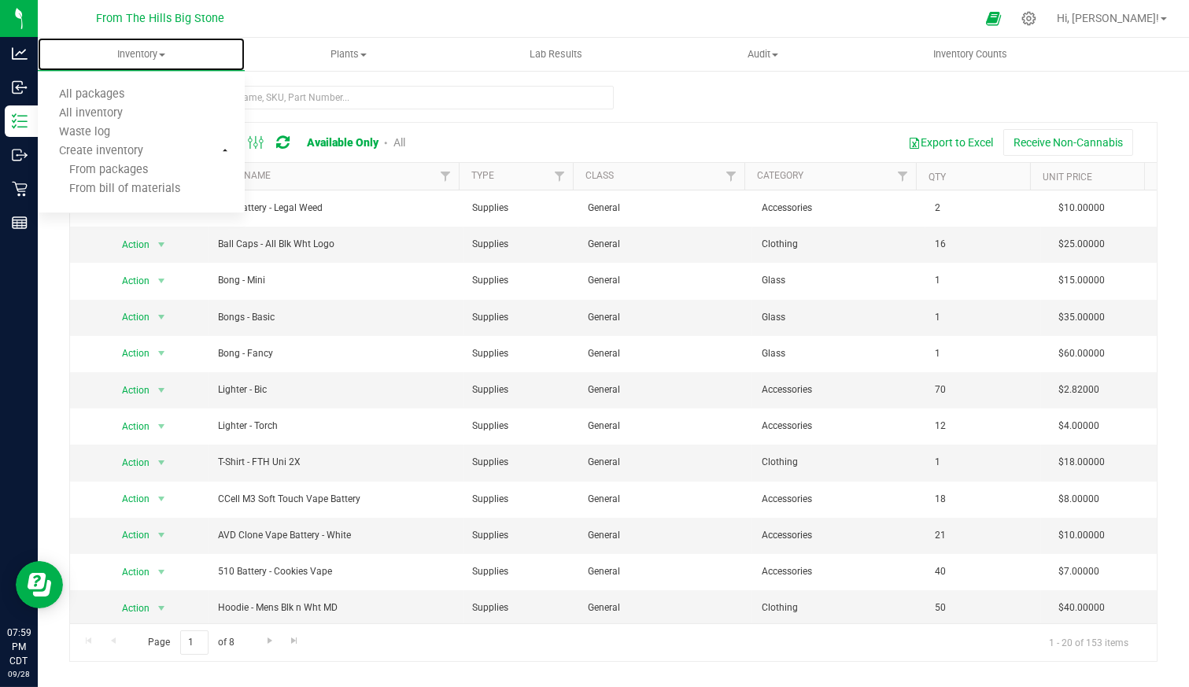
click at [126, 94] on span "All packages" at bounding box center [92, 94] width 108 height 13
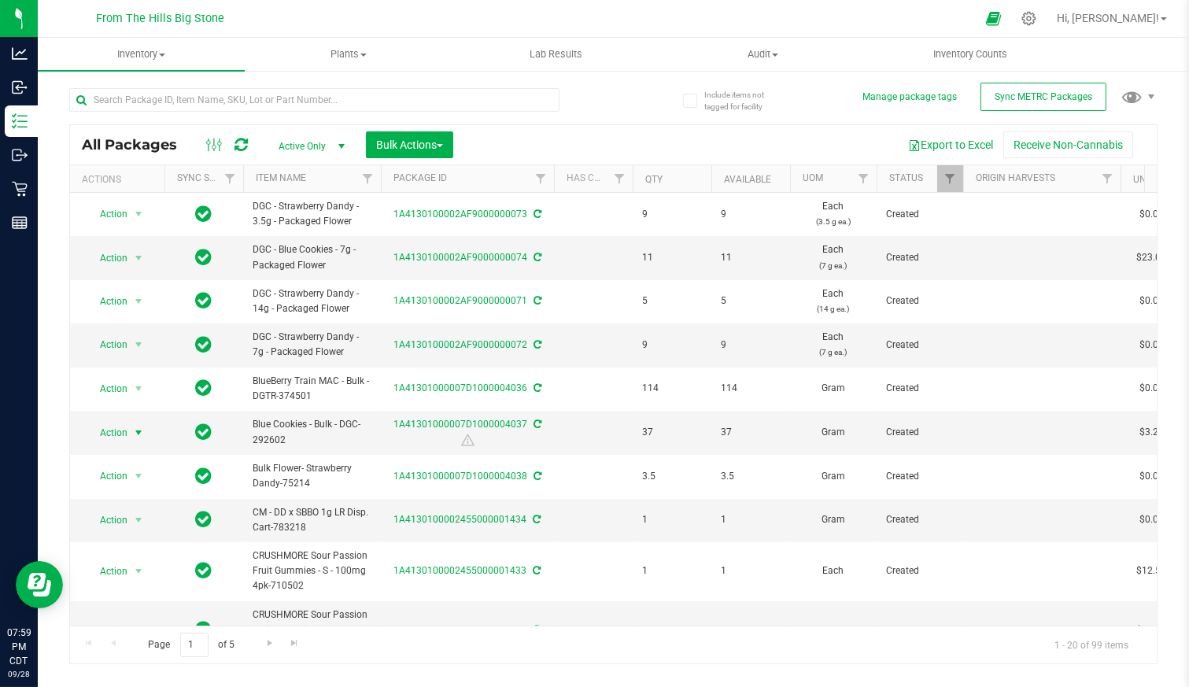
click at [118, 427] on span "Action" at bounding box center [107, 433] width 43 height 22
click at [134, 200] on li "Create package" at bounding box center [136, 202] width 98 height 24
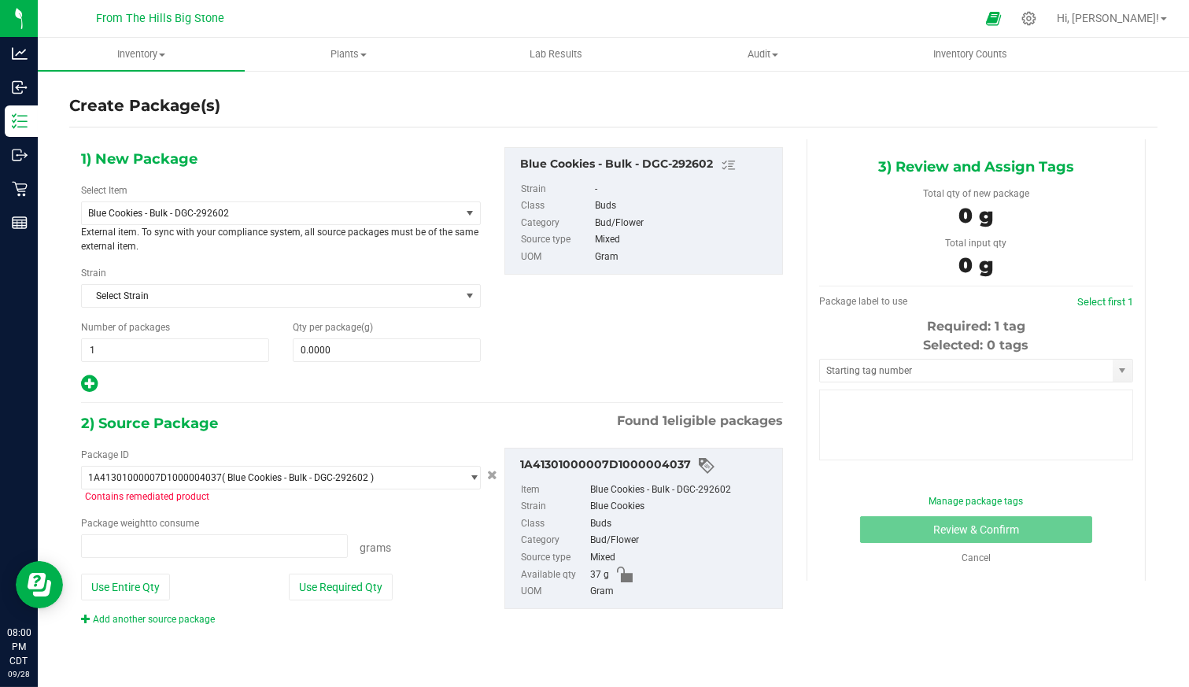
type input "0.0000 g"
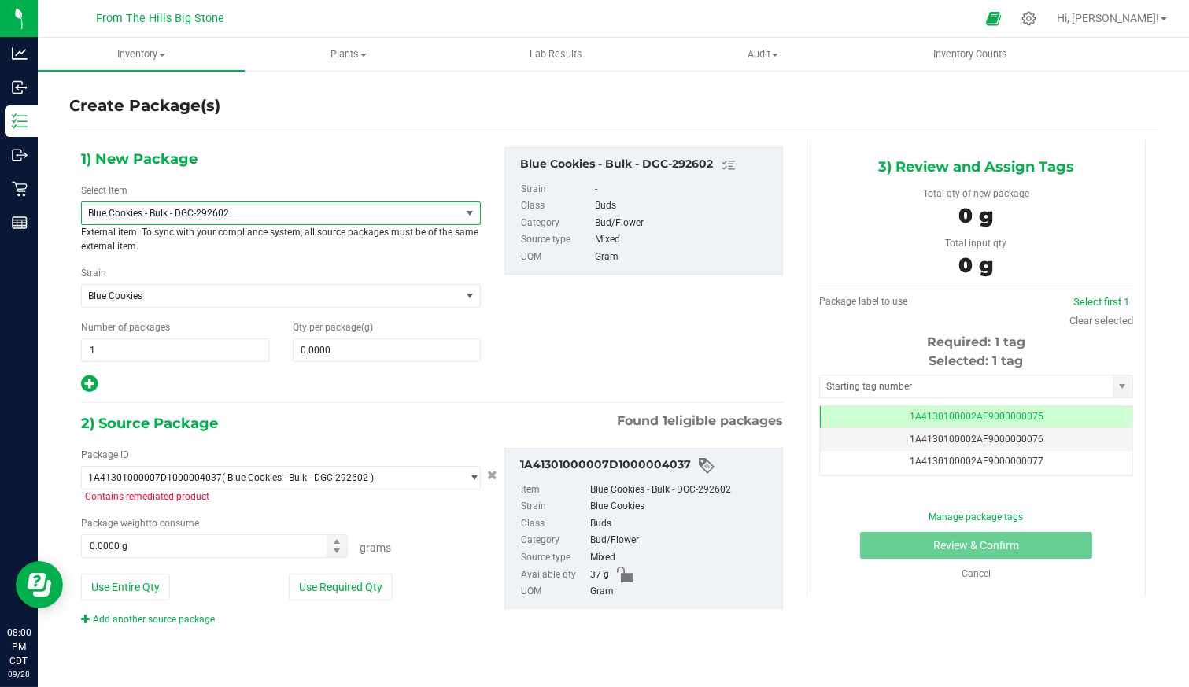
click at [194, 214] on span "Blue Cookies - Bulk - DGC-292602" at bounding box center [263, 213] width 351 height 11
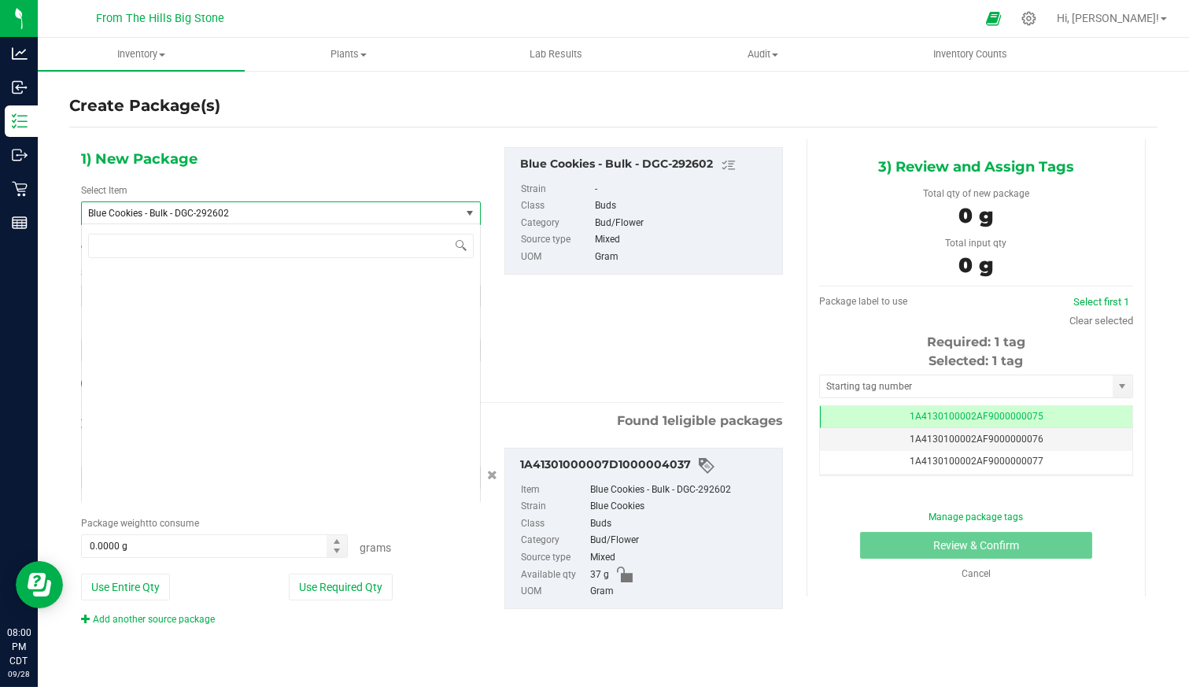
scroll to position [2028, 0]
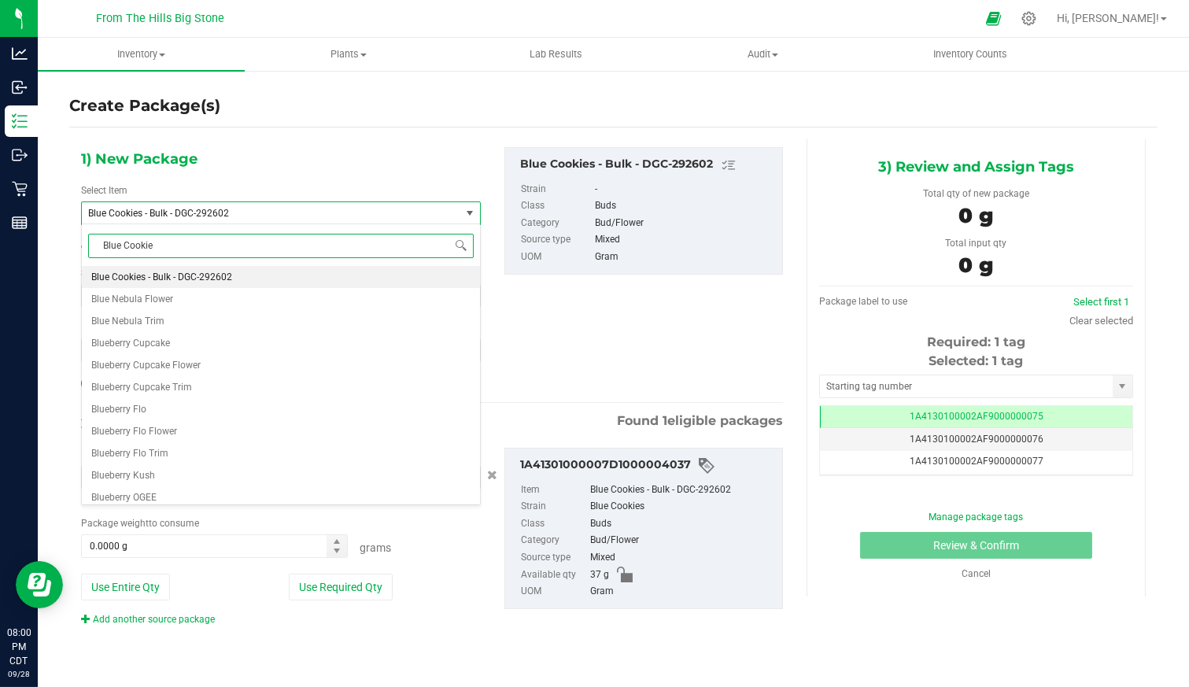
type input "Blue Cookies"
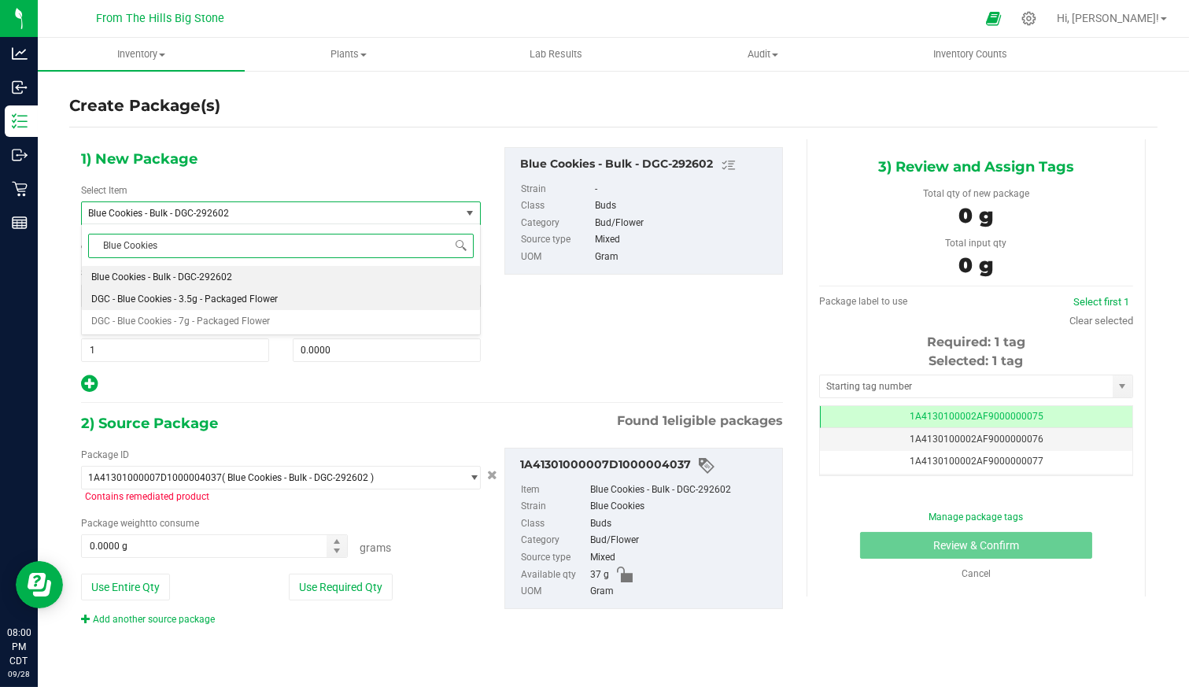
click at [206, 302] on span "DGC - Blue Cookies - 3.5g - Packaged Flower" at bounding box center [184, 299] width 187 height 11
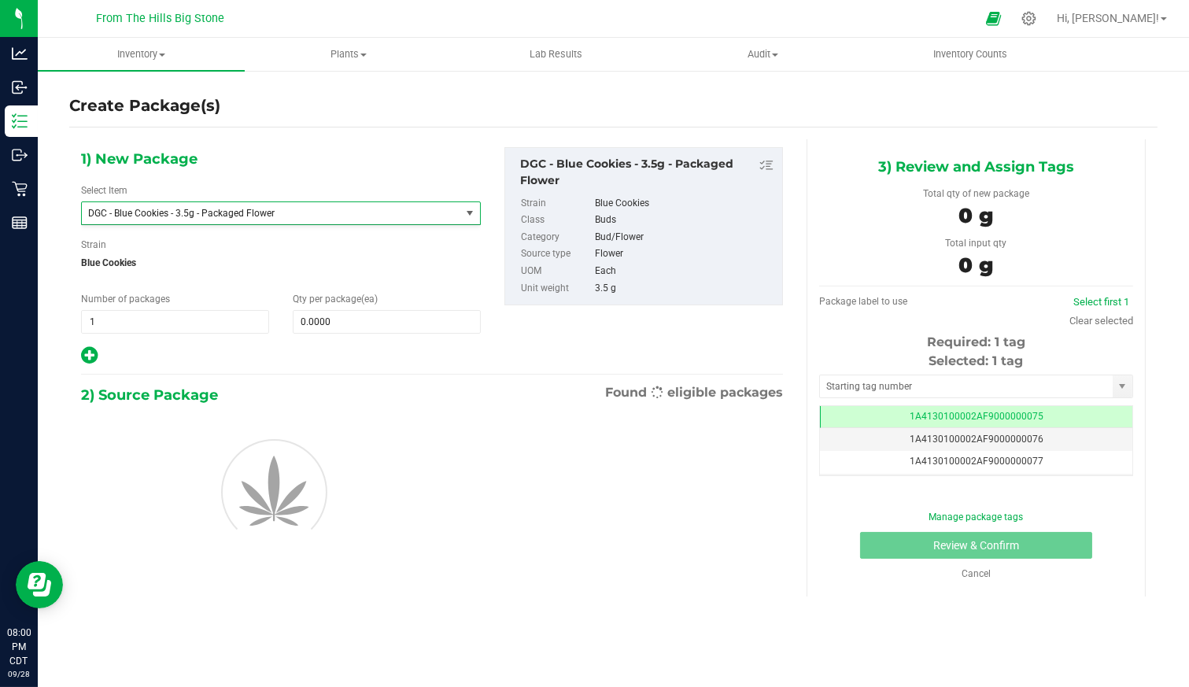
type input "0"
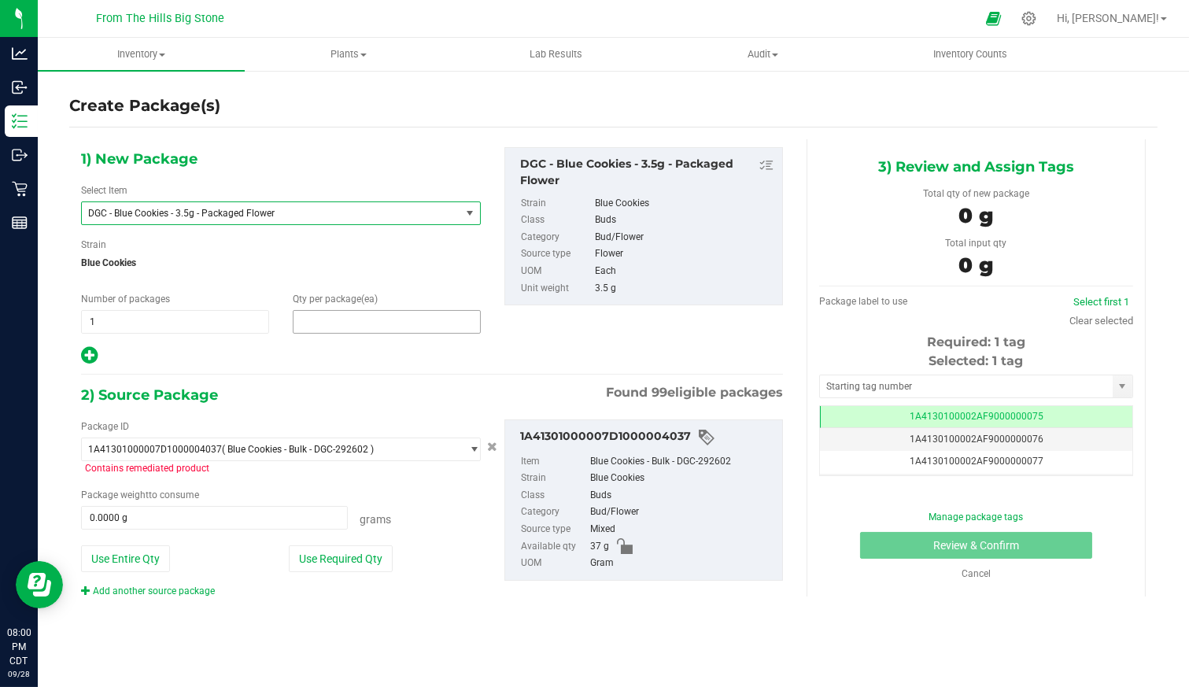
click at [375, 323] on span at bounding box center [387, 322] width 188 height 24
type input "10"
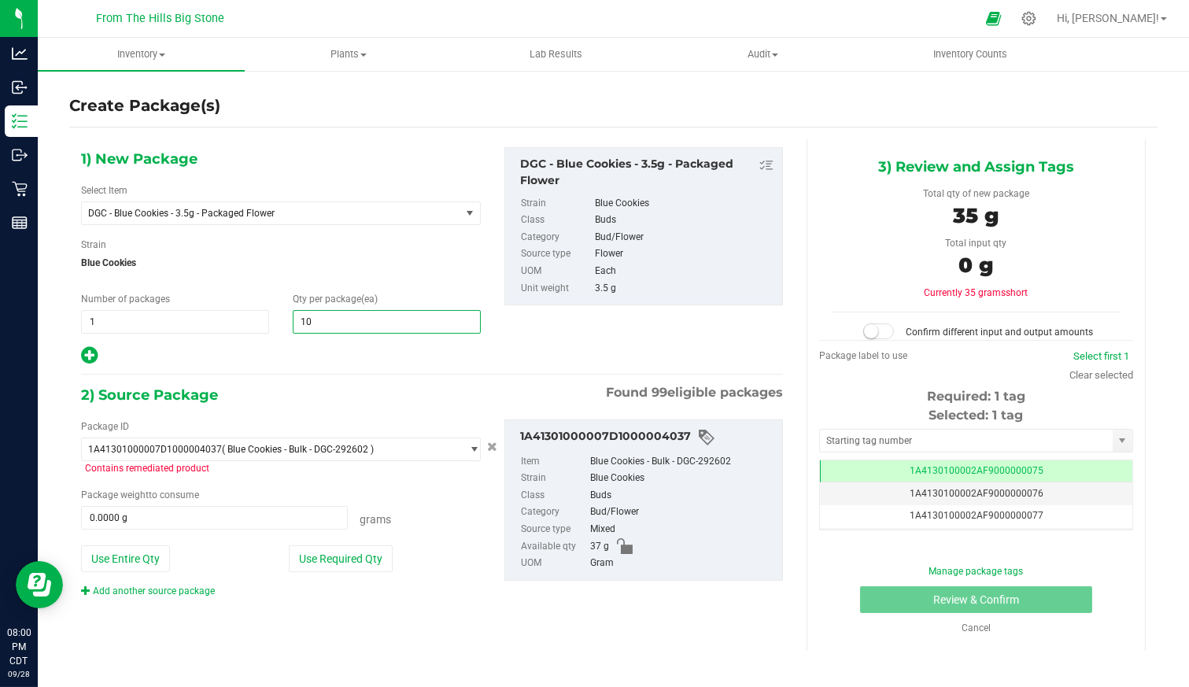
type input "10"
click at [457, 251] on span "Blue Cookies" at bounding box center [281, 263] width 400 height 24
click at [341, 559] on button "Use Required Qty" at bounding box center [341, 558] width 104 height 27
type input "35.0000 g"
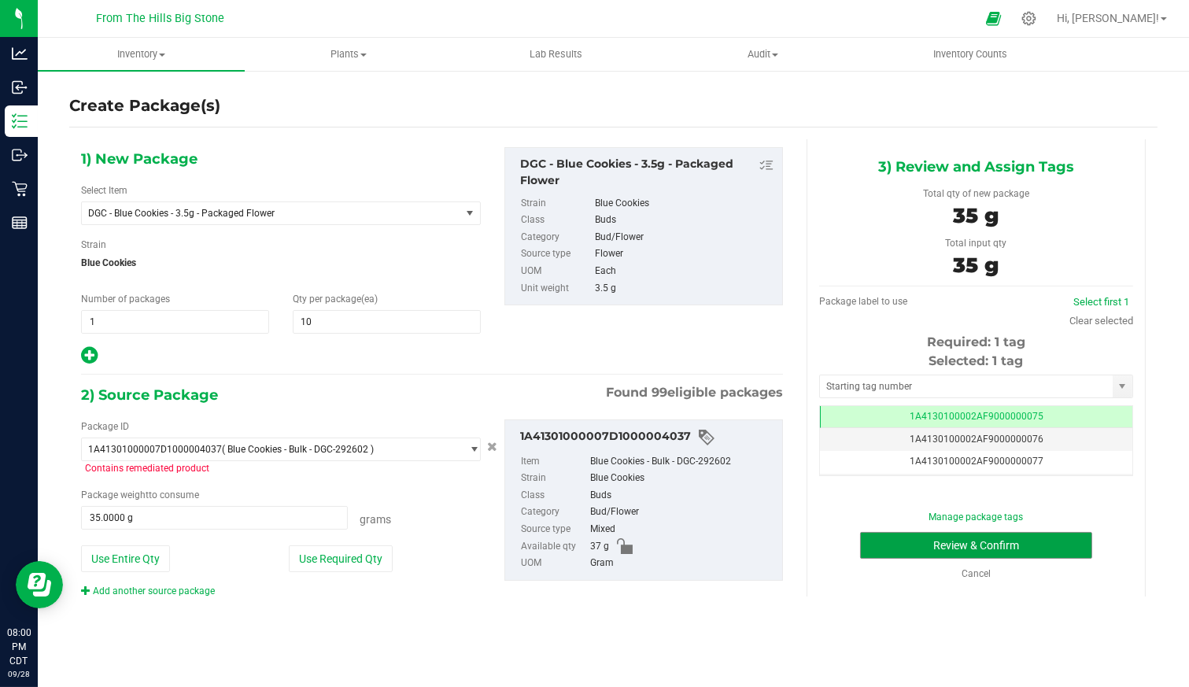
click at [996, 549] on button "Review & Confirm" at bounding box center [976, 545] width 232 height 27
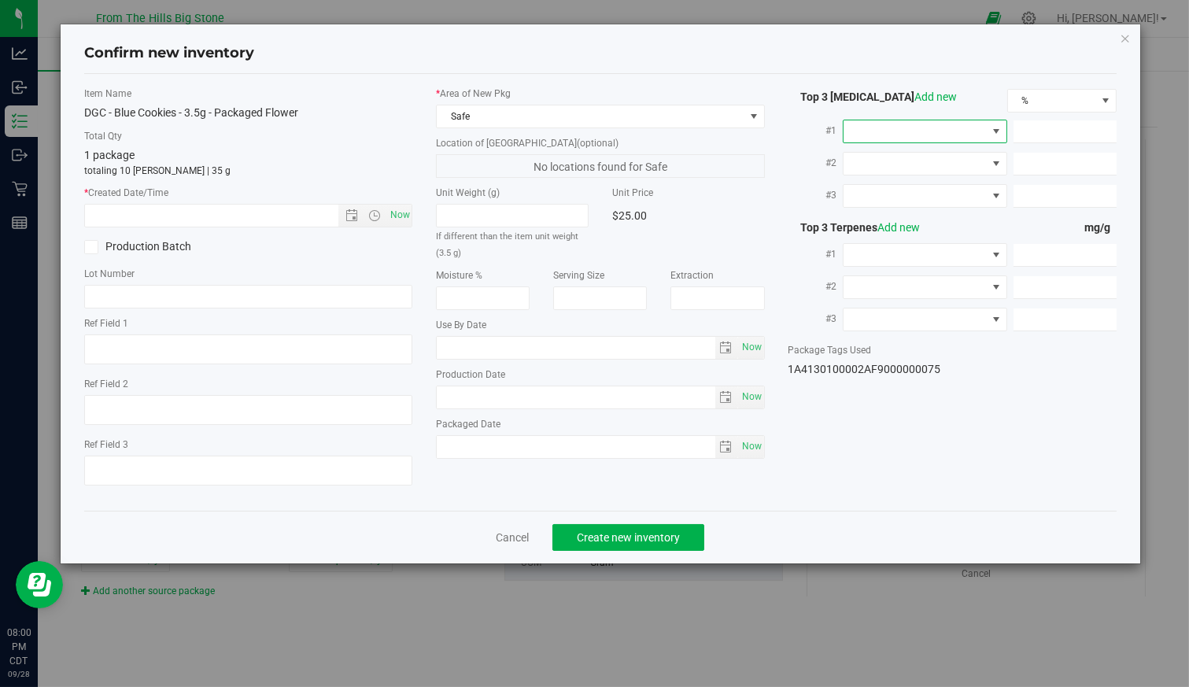
click at [919, 124] on span at bounding box center [915, 131] width 143 height 22
click at [902, 201] on li "THC" at bounding box center [925, 196] width 163 height 27
click at [1037, 132] on span at bounding box center [1065, 131] width 103 height 23
type input "25.628"
click at [728, 394] on span "select" at bounding box center [725, 397] width 13 height 13
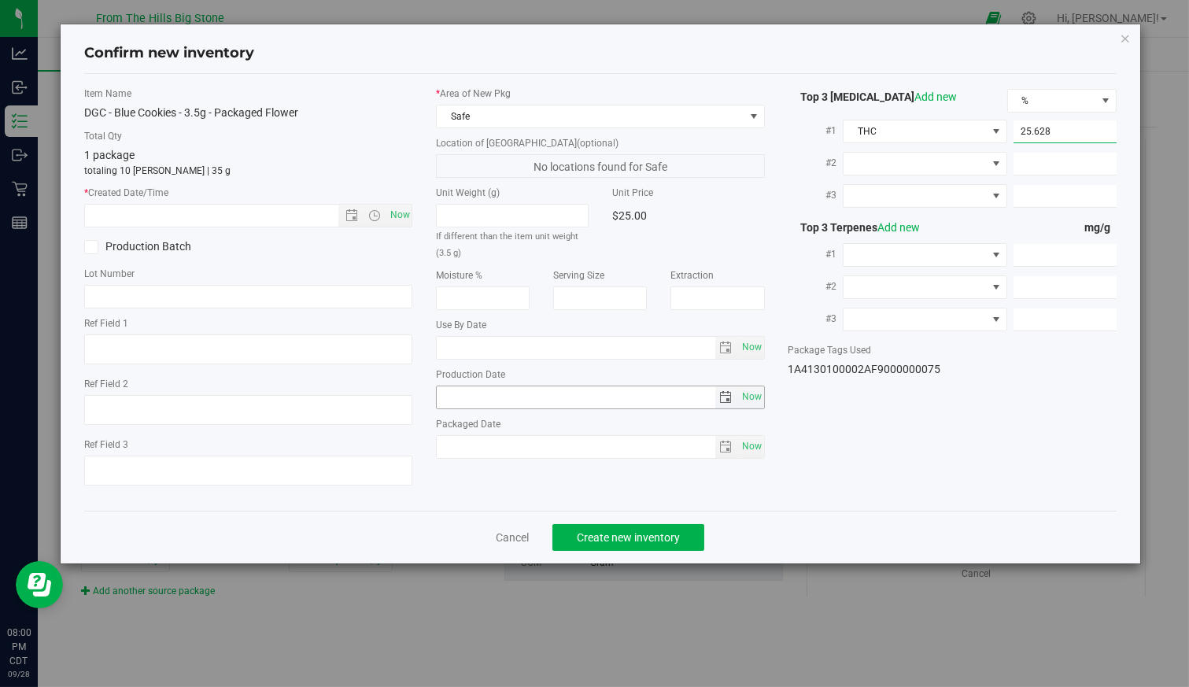
type input "25.6280"
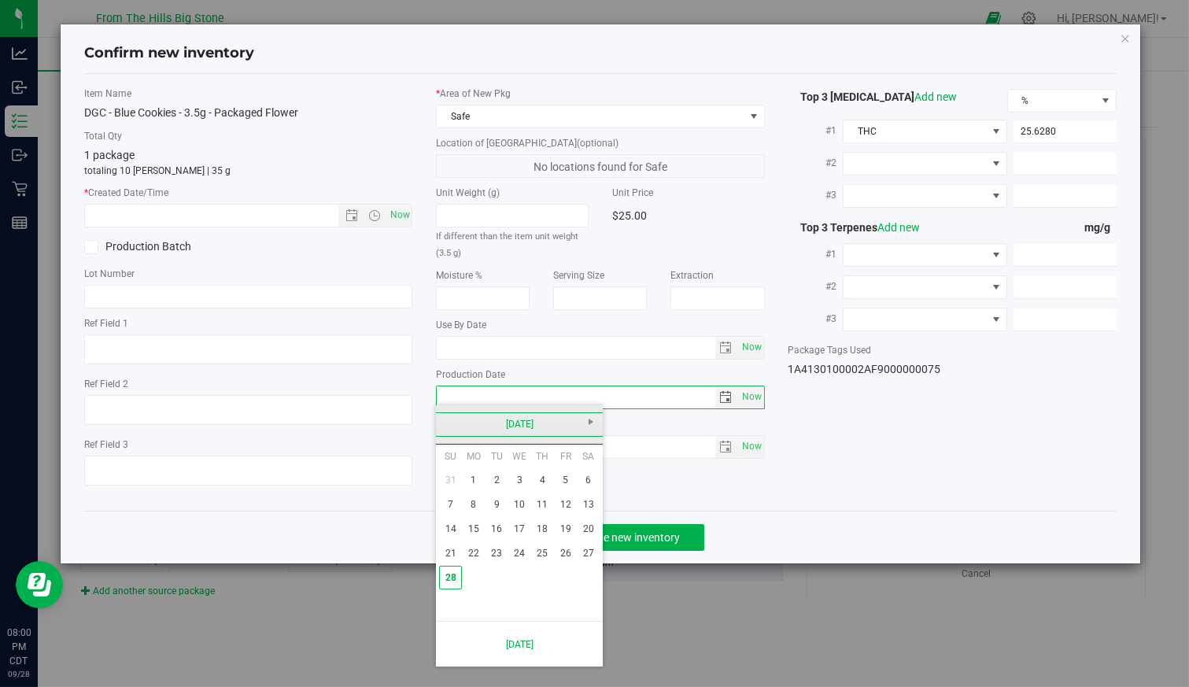
click at [449, 421] on link "September 2025" at bounding box center [519, 424] width 169 height 24
click at [545, 511] on link "Jul" at bounding box center [539, 512] width 40 height 40
click at [516, 576] on link "30" at bounding box center [519, 578] width 23 height 24
type input "2025-07-30"
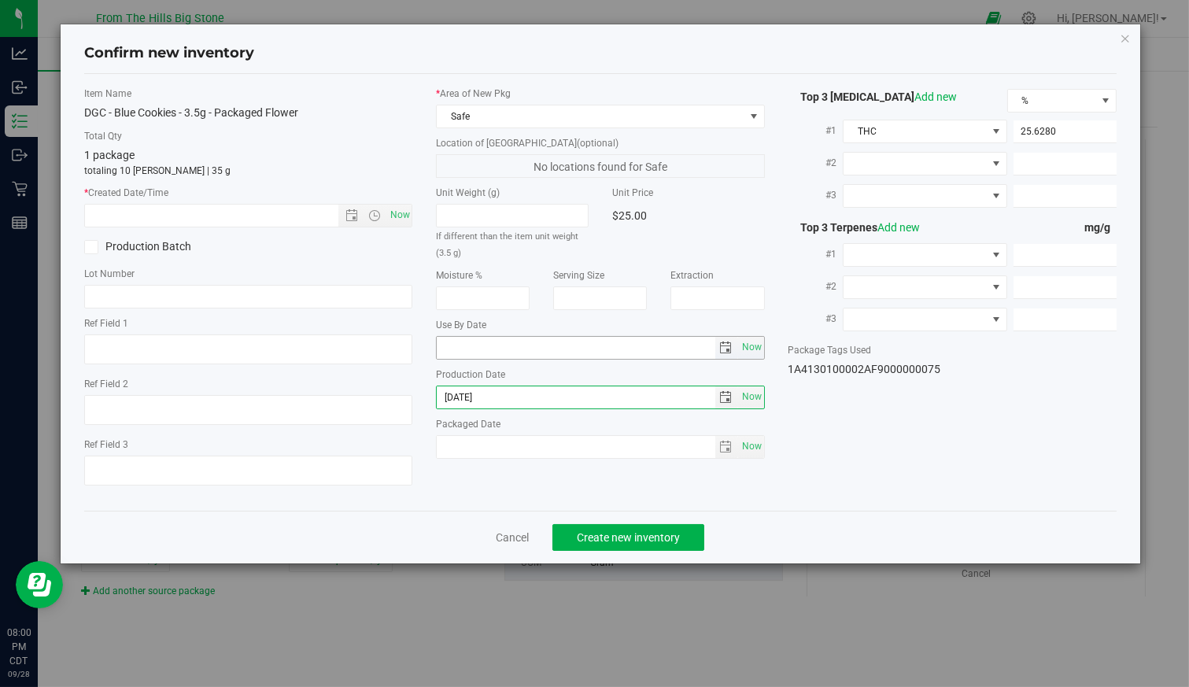
click at [722, 347] on span "select" at bounding box center [725, 348] width 13 height 13
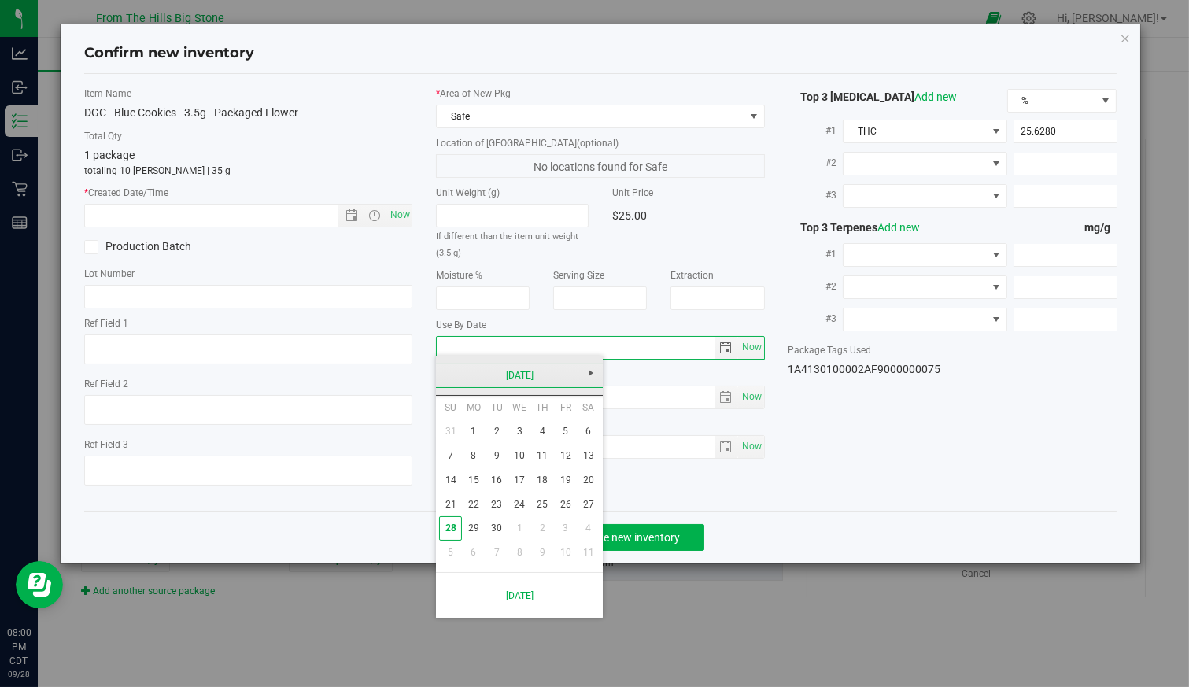
click at [556, 378] on link "September 2025" at bounding box center [519, 376] width 169 height 24
click at [531, 374] on link "2025" at bounding box center [519, 376] width 169 height 24
click at [585, 458] on link "2026" at bounding box center [580, 463] width 40 height 40
click at [468, 506] on link "Sep" at bounding box center [459, 507] width 40 height 40
click at [518, 523] on link "30" at bounding box center [519, 528] width 23 height 24
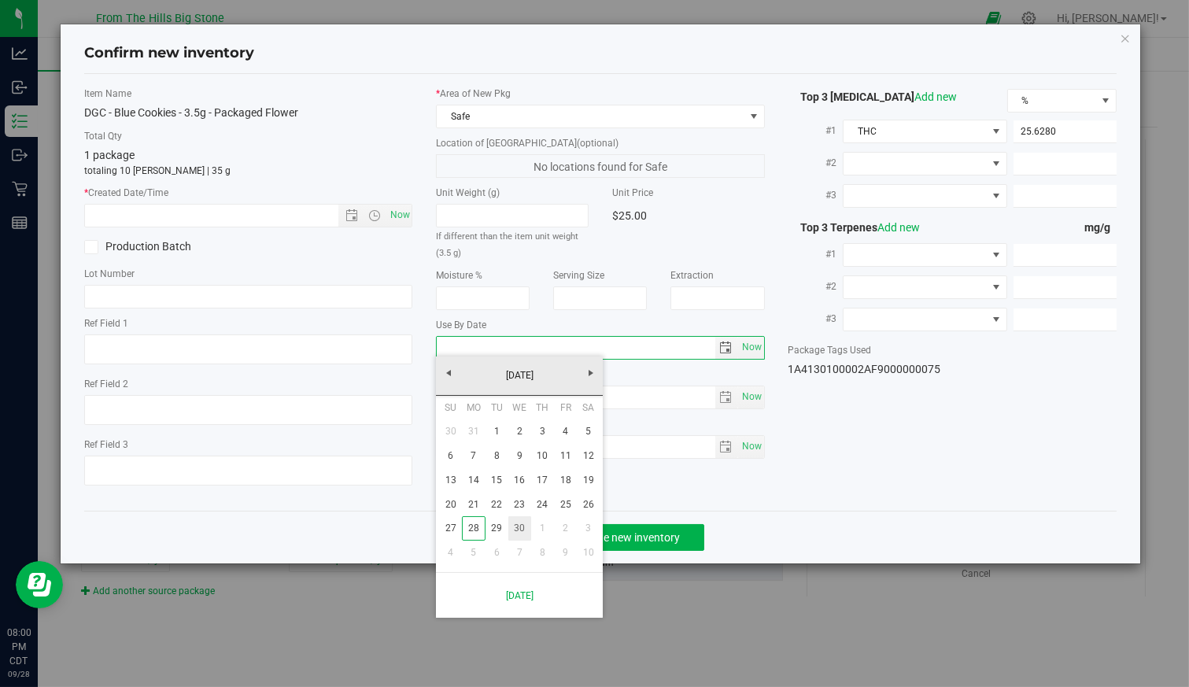
type input "2026-09-30"
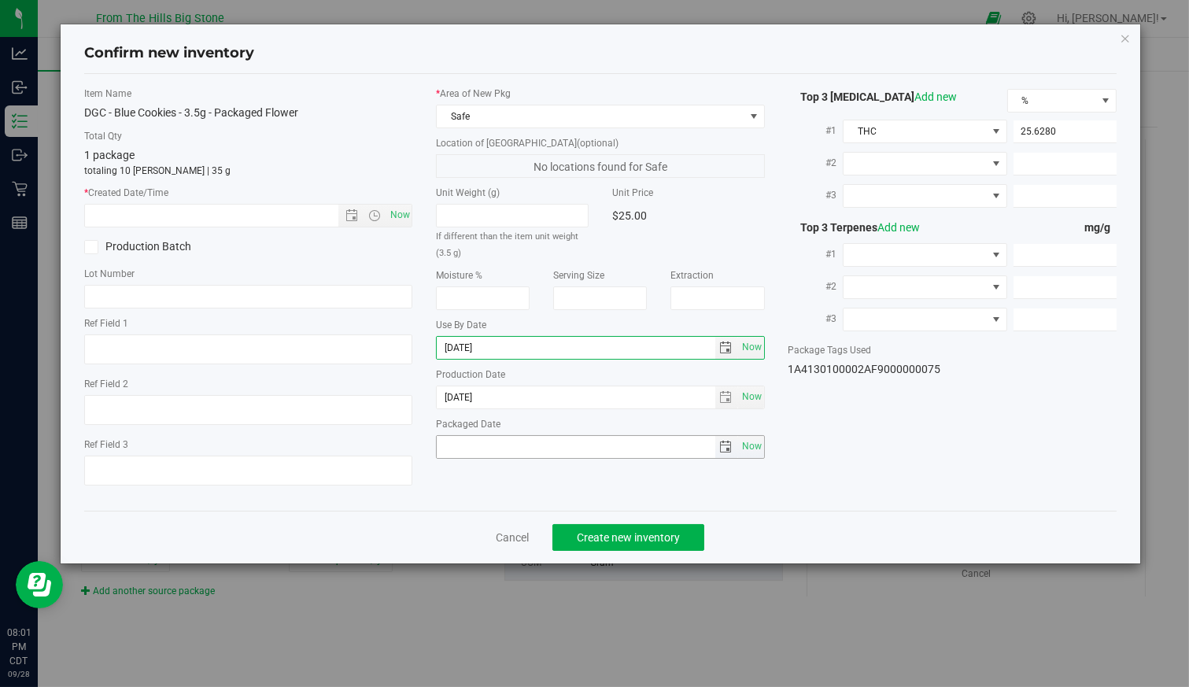
click at [756, 442] on span "Now" at bounding box center [751, 446] width 27 height 23
type input "2025-09-28"
click at [654, 534] on span "Create new inventory" at bounding box center [628, 537] width 103 height 13
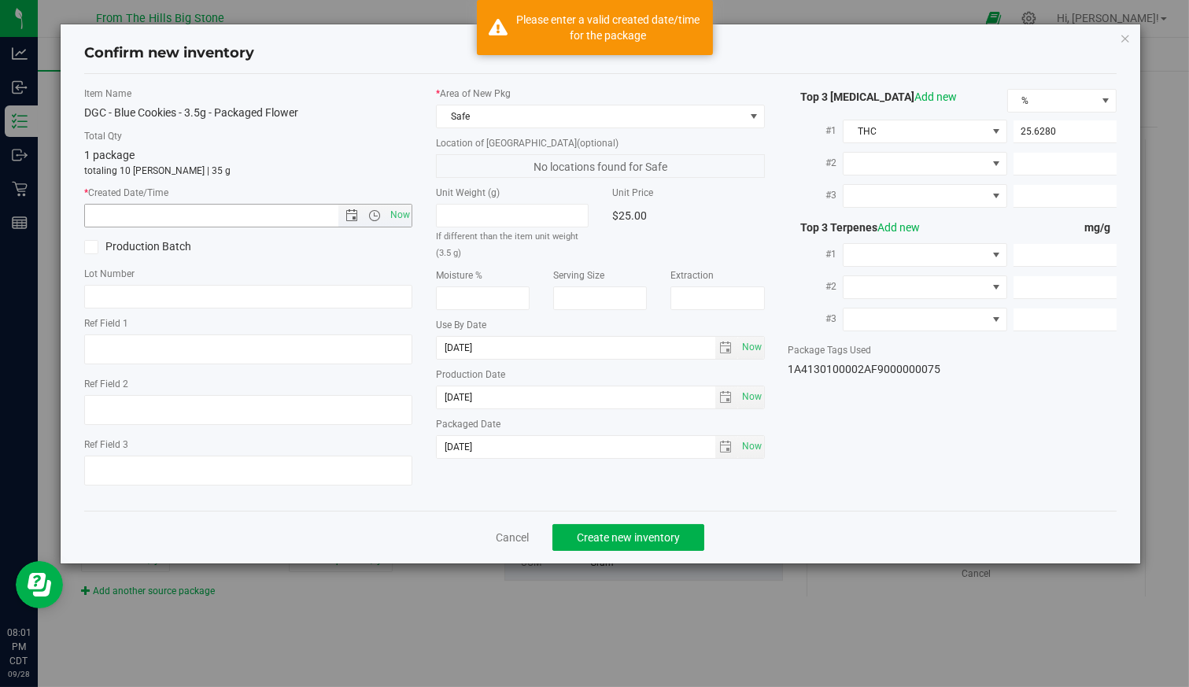
click at [402, 211] on span "Now" at bounding box center [399, 215] width 27 height 23
type input "9/28/2025 8:01 PM"
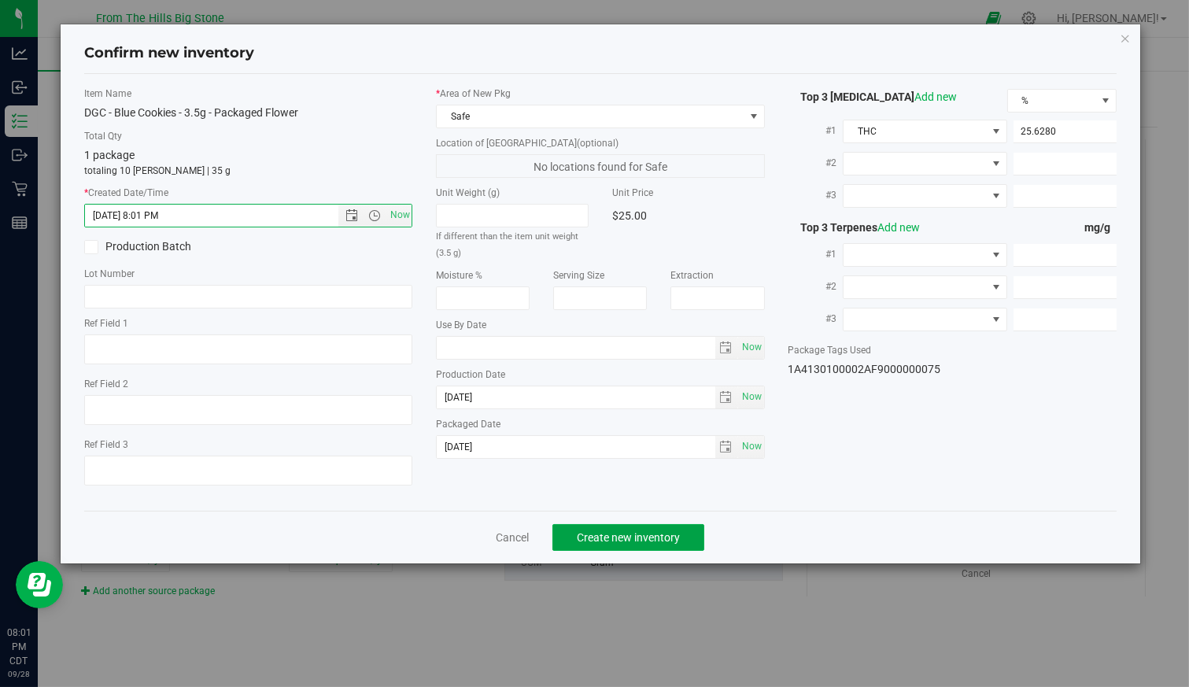
click at [644, 531] on span "Create new inventory" at bounding box center [628, 537] width 103 height 13
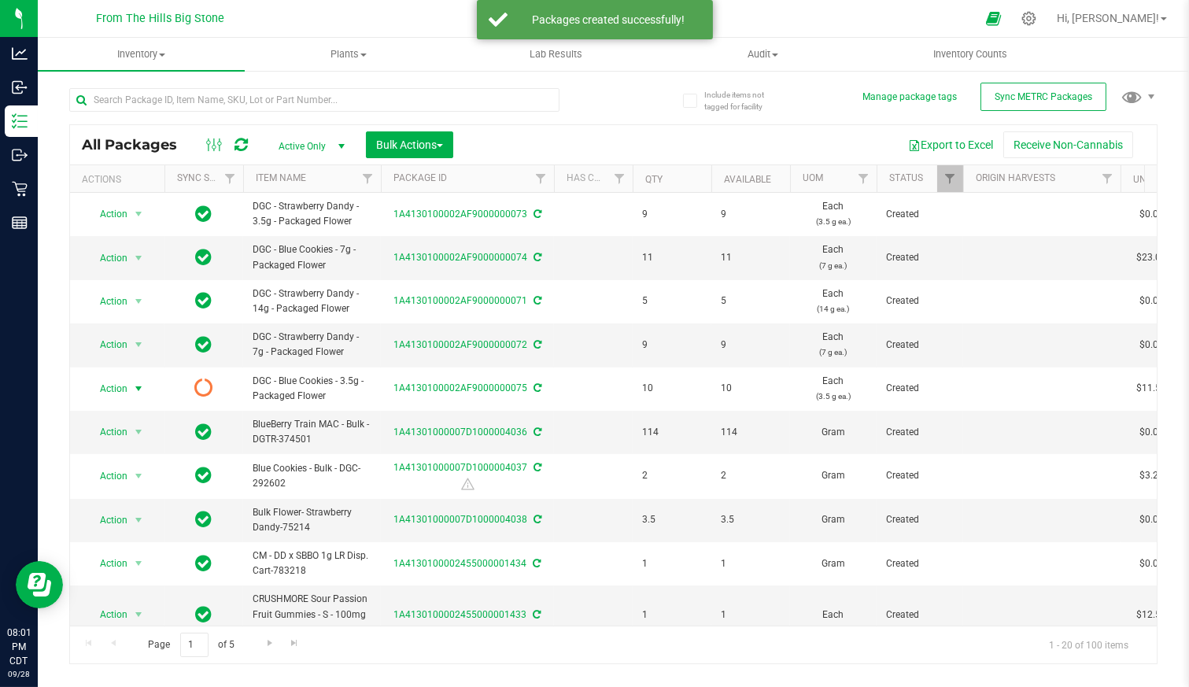
click at [129, 383] on span "select" at bounding box center [139, 389] width 20 height 22
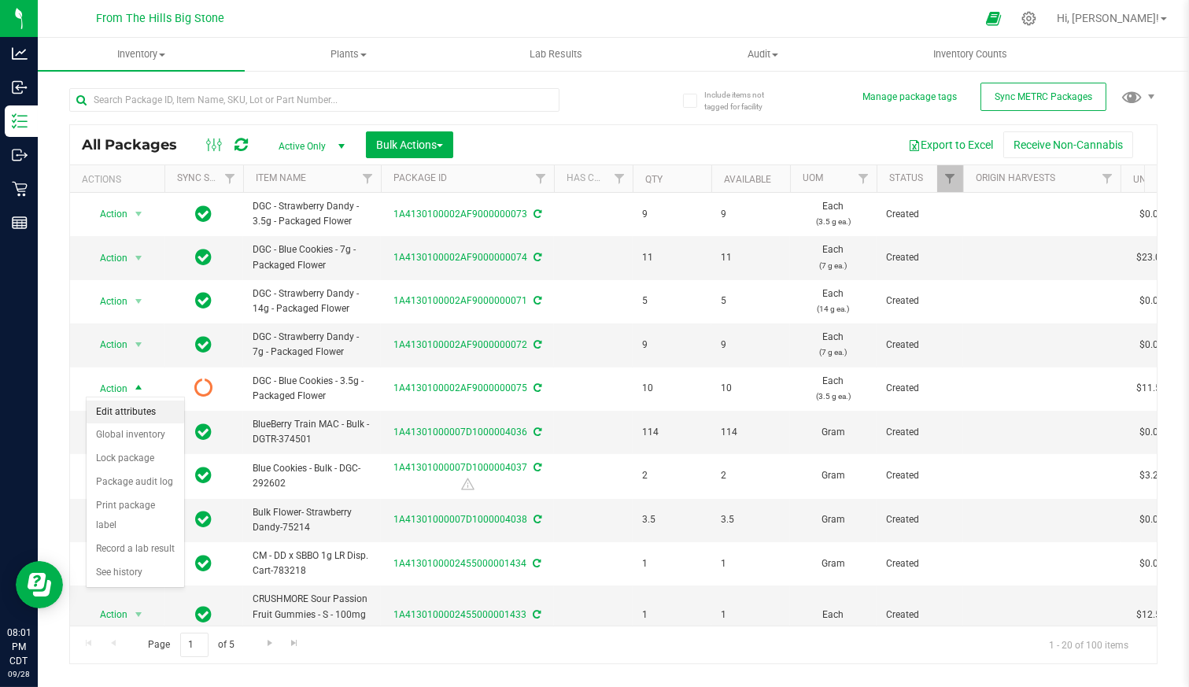
click at [124, 412] on li "Edit attributes" at bounding box center [136, 413] width 98 height 24
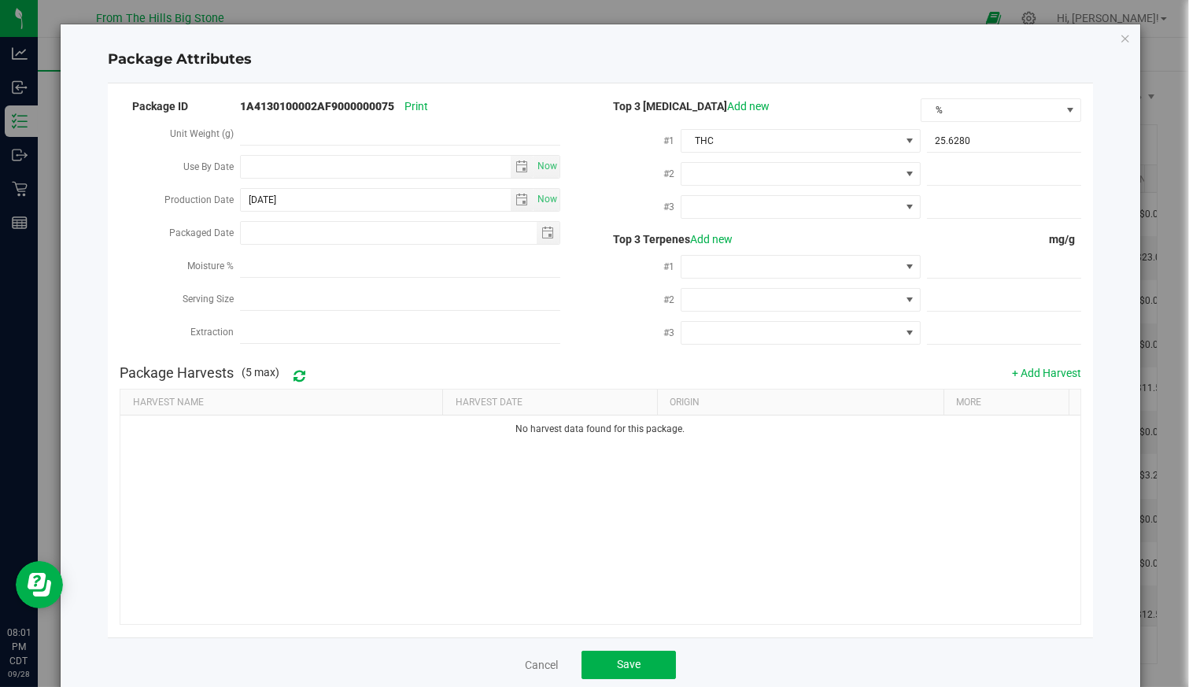
click at [725, 556] on div "No harvest data found for this package." at bounding box center [599, 520] width 959 height 208
click at [617, 665] on span "Save" at bounding box center [629, 664] width 24 height 13
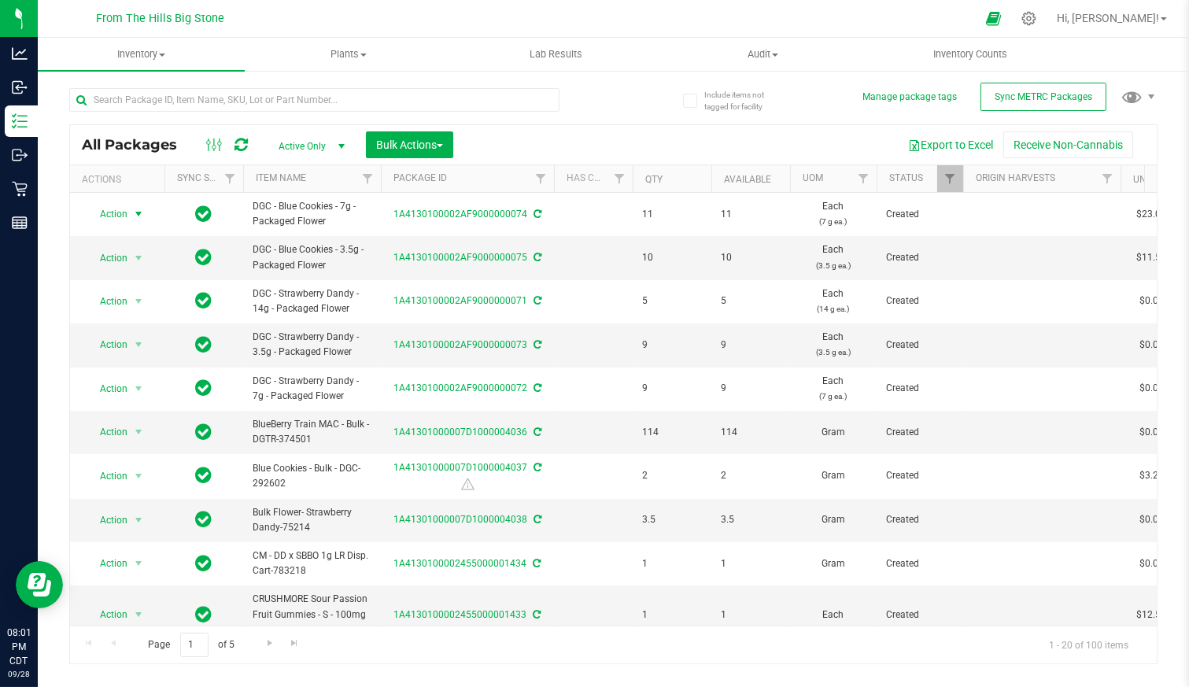
click at [118, 212] on span "Action" at bounding box center [107, 214] width 43 height 22
click at [121, 237] on li "Adjust qty" at bounding box center [136, 239] width 98 height 24
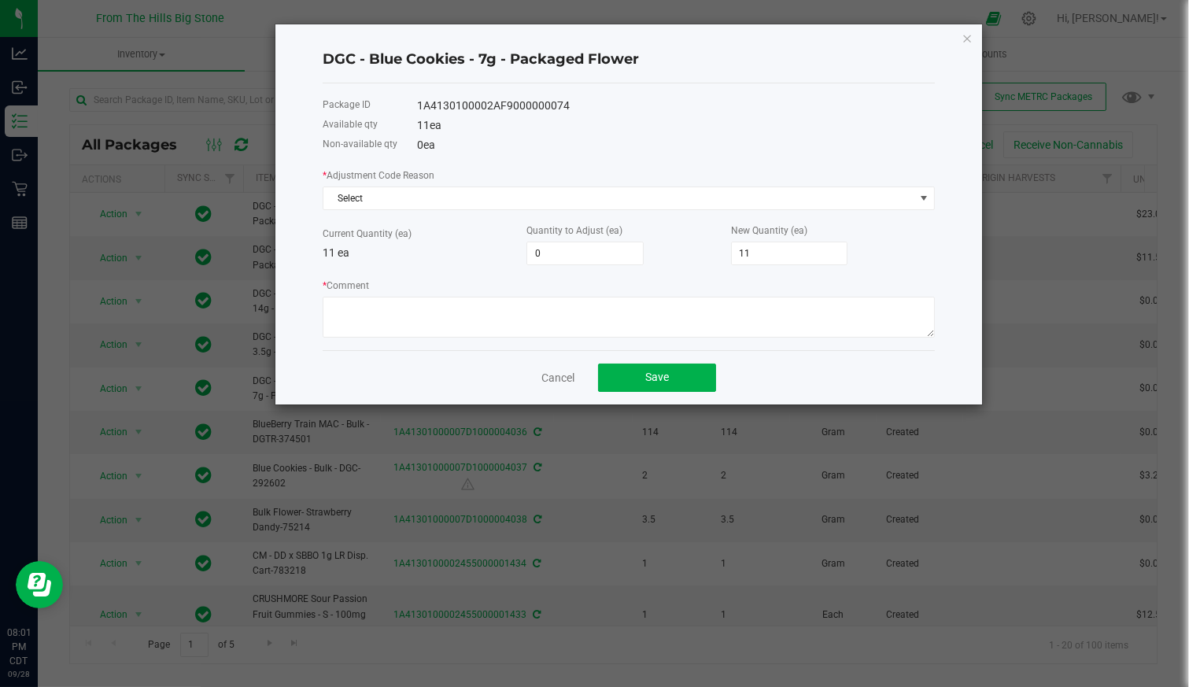
click at [568, 370] on link "Cancel" at bounding box center [558, 378] width 33 height 16
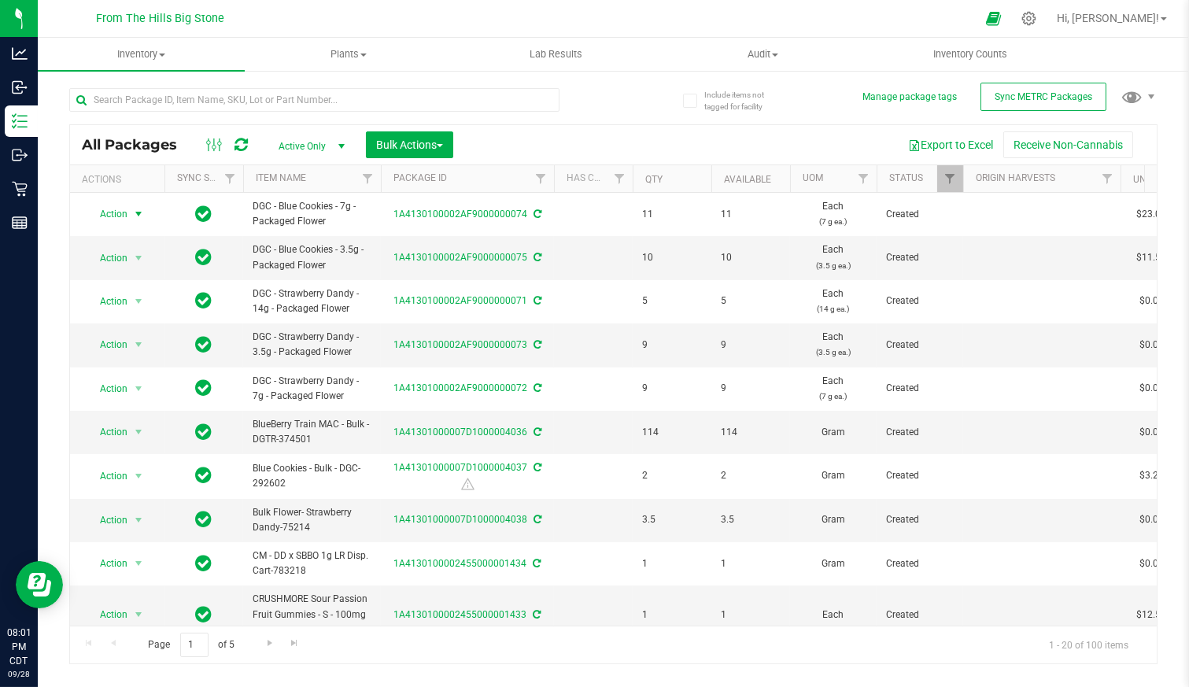
click at [111, 209] on span "Action" at bounding box center [107, 214] width 43 height 22
click at [131, 283] on li "Edit attributes" at bounding box center [136, 286] width 98 height 24
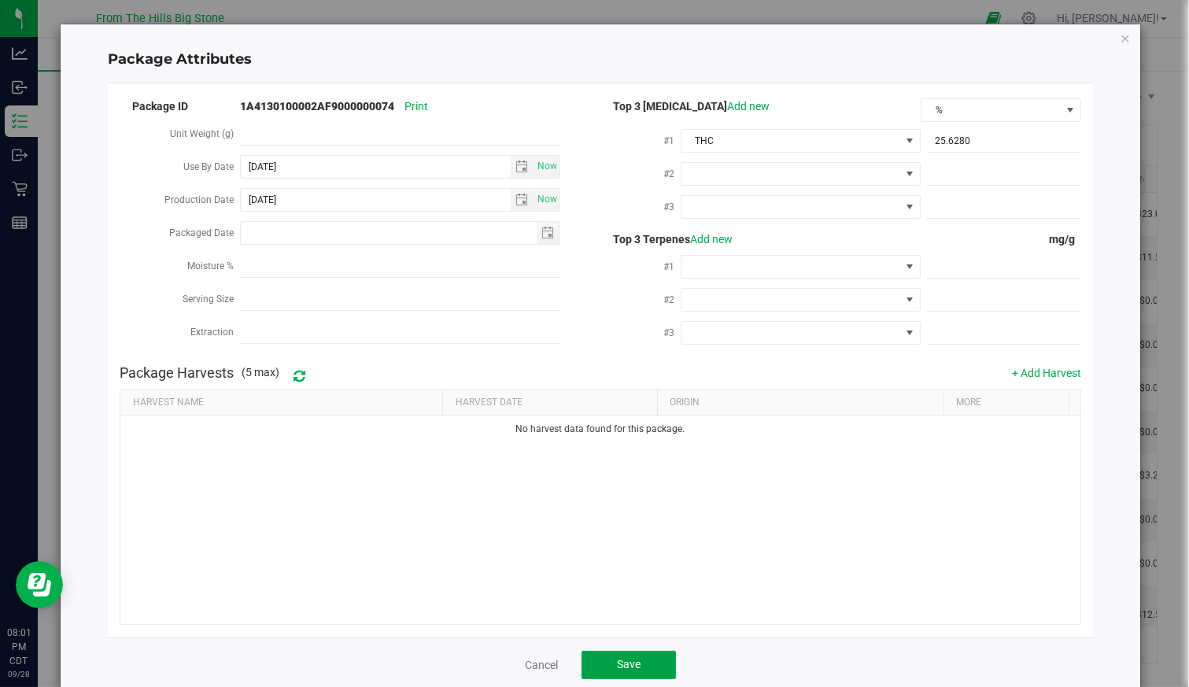
click at [639, 659] on button "Save" at bounding box center [629, 665] width 94 height 28
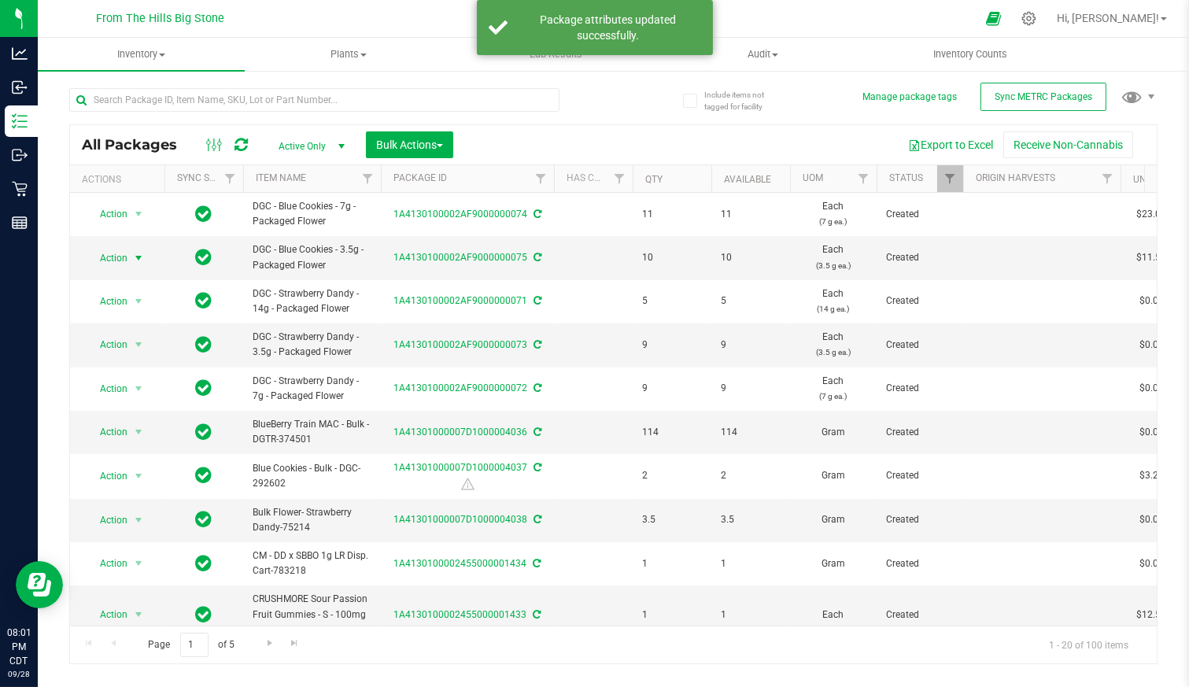
click at [116, 252] on span "Action" at bounding box center [107, 258] width 43 height 22
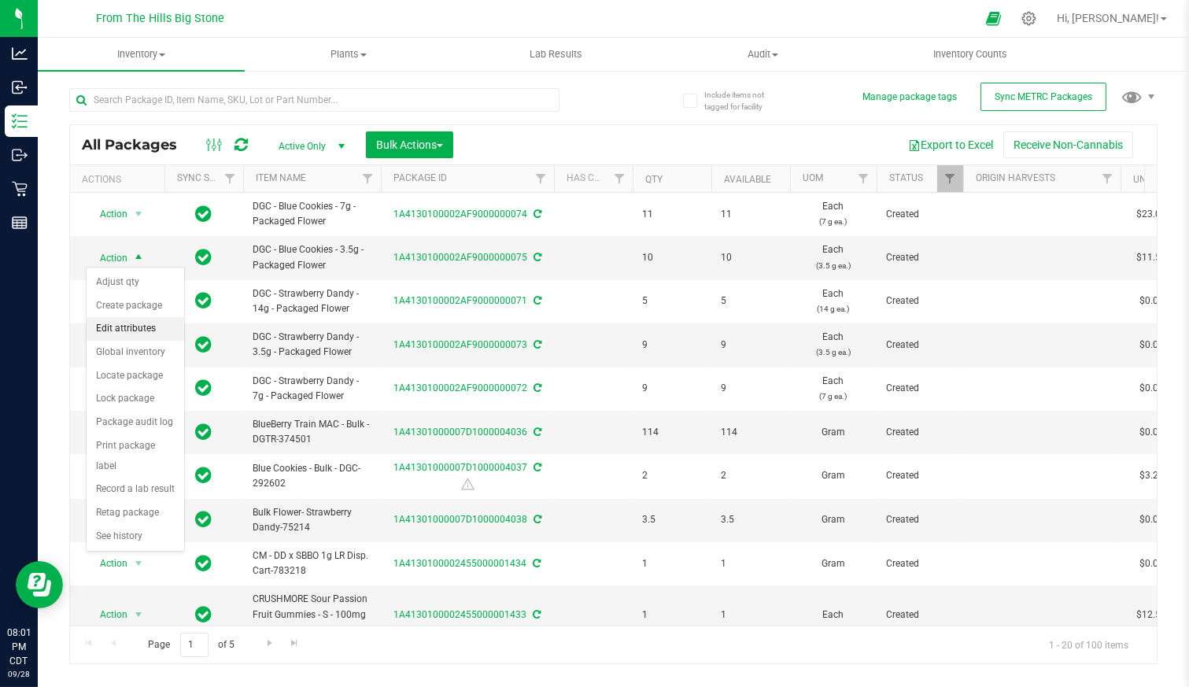
click at [121, 327] on li "Edit attributes" at bounding box center [136, 329] width 98 height 24
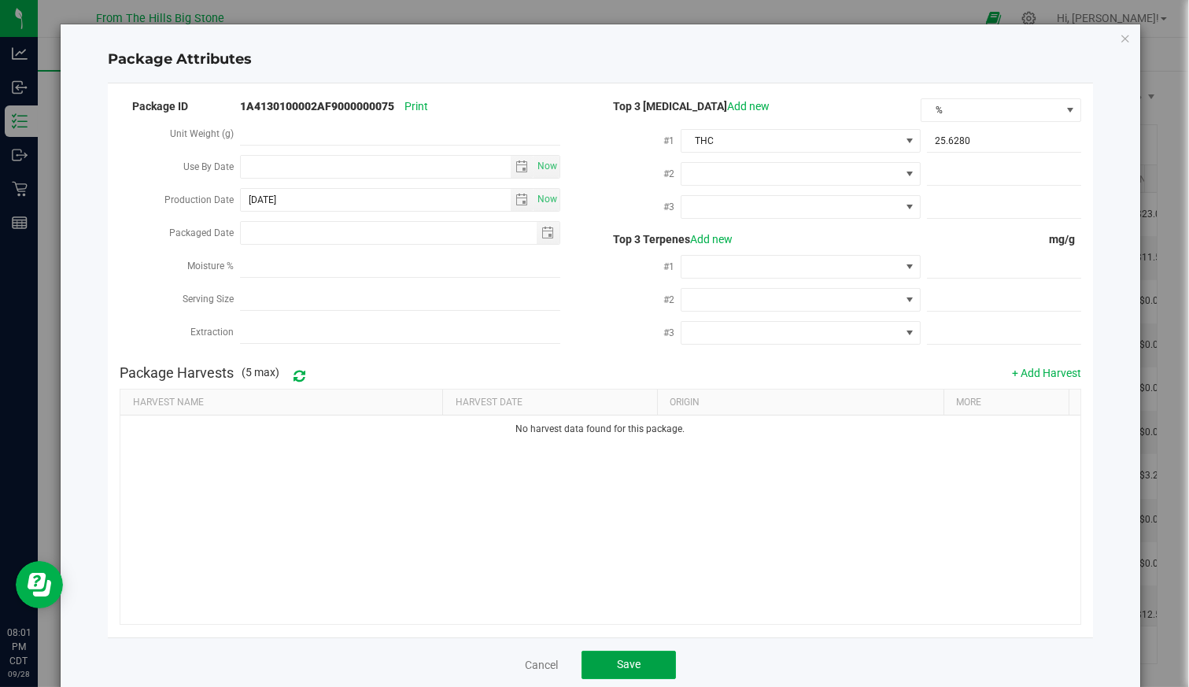
click at [635, 660] on button "Save" at bounding box center [629, 665] width 94 height 28
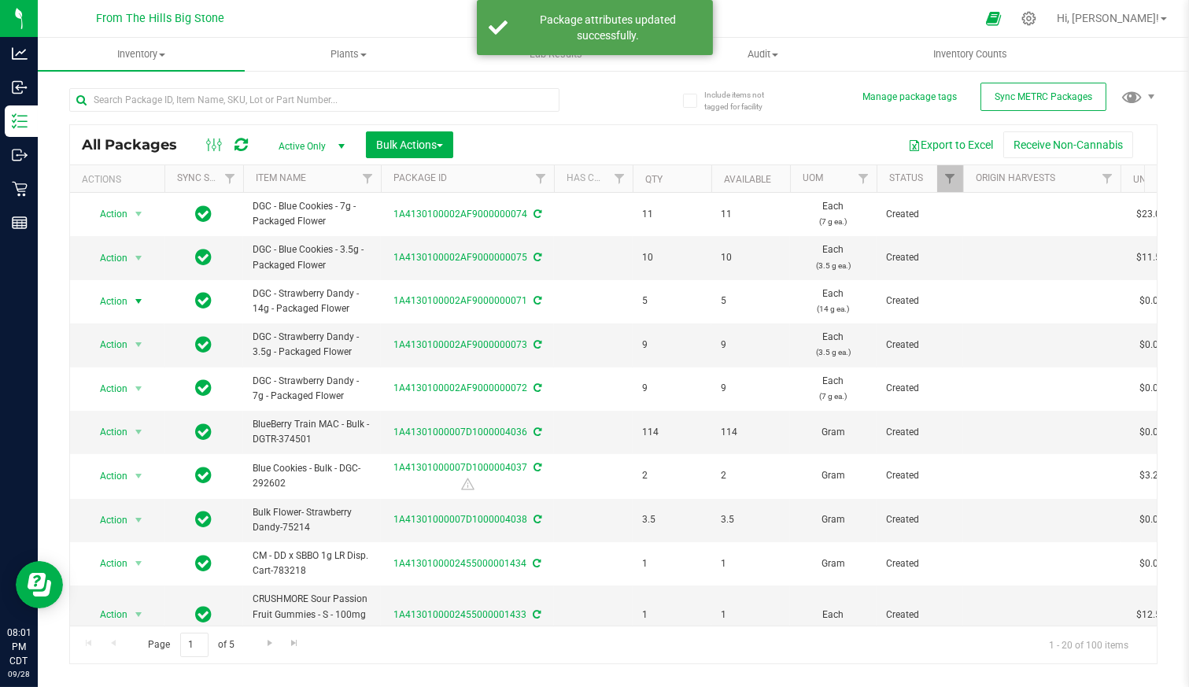
click at [126, 300] on span "Action" at bounding box center [107, 301] width 43 height 22
click at [118, 257] on span "Action" at bounding box center [107, 258] width 43 height 22
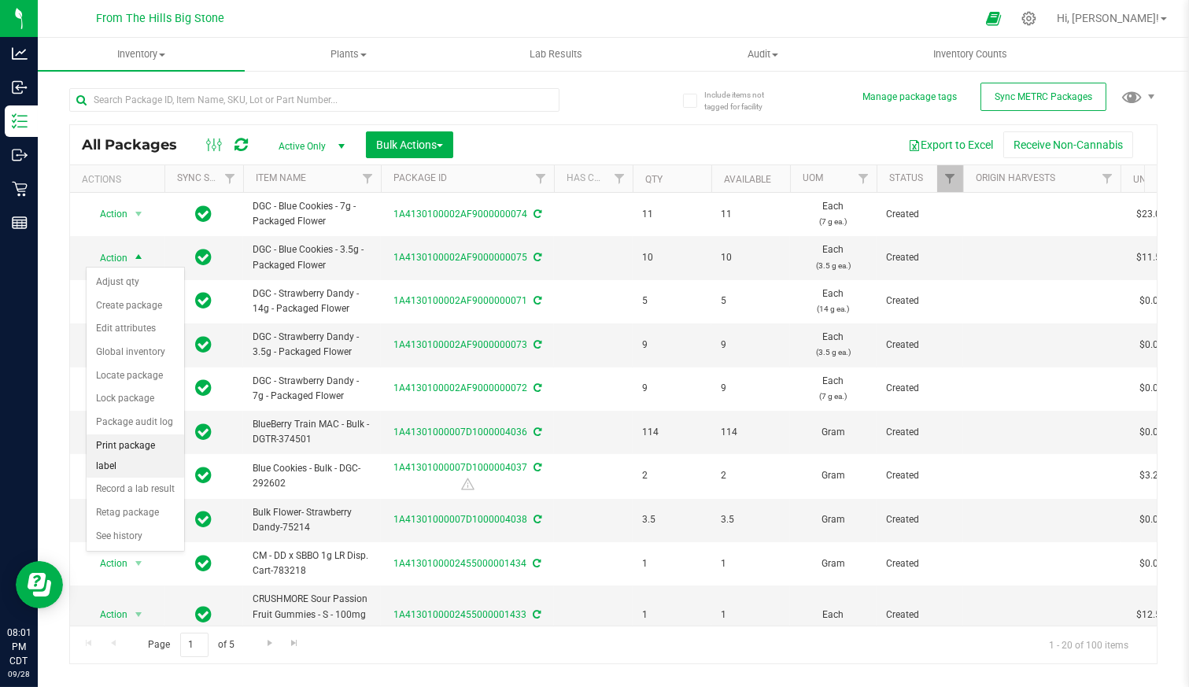
click at [132, 438] on li "Print package label" at bounding box center [136, 455] width 98 height 43
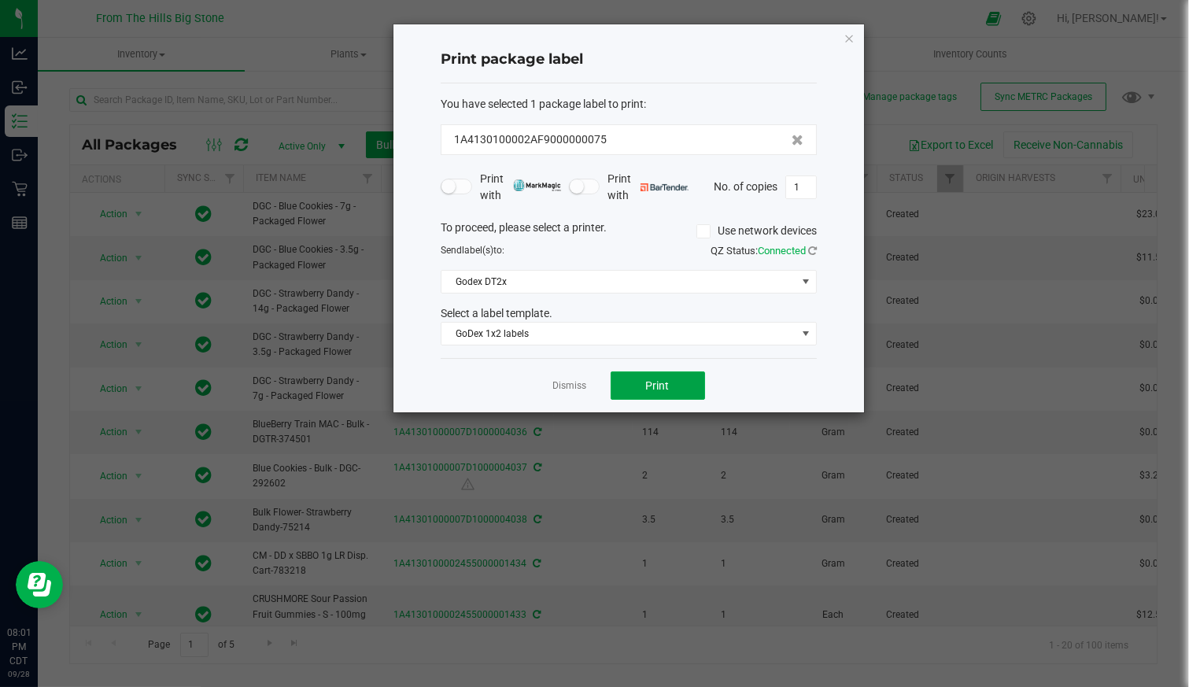
click at [653, 379] on span "Print" at bounding box center [658, 385] width 24 height 13
click at [576, 382] on link "Dismiss" at bounding box center [570, 385] width 34 height 13
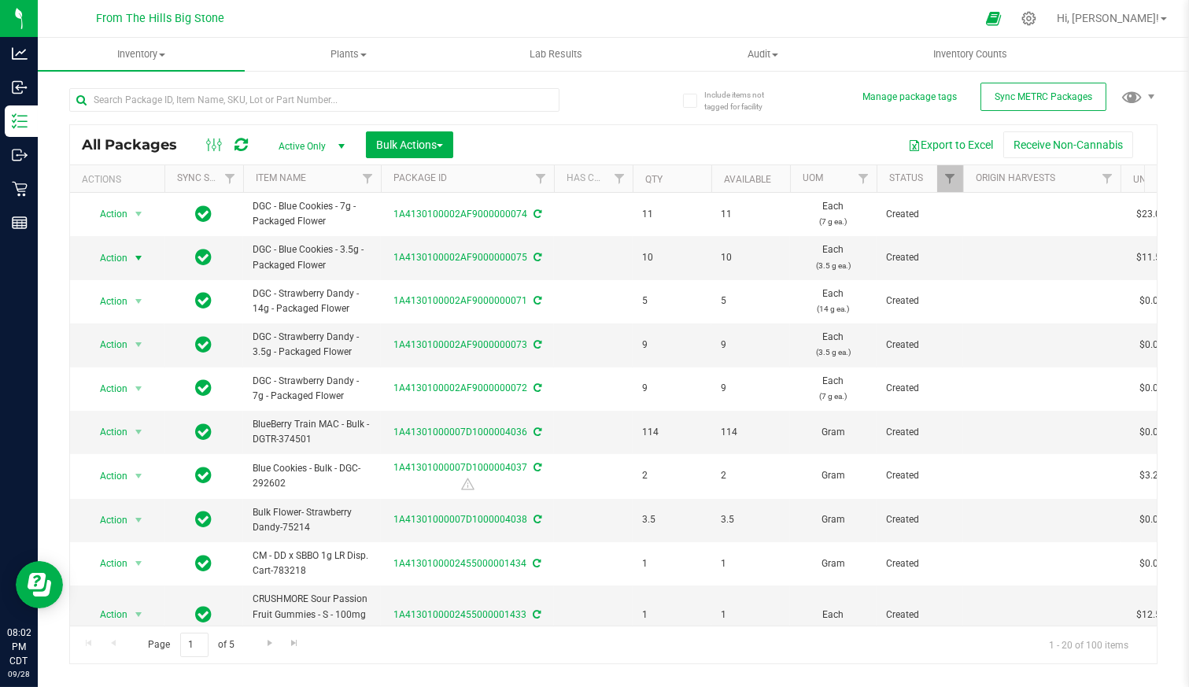
click at [116, 253] on span "Action" at bounding box center [107, 258] width 43 height 22
click at [135, 327] on li "Edit attributes" at bounding box center [136, 329] width 98 height 24
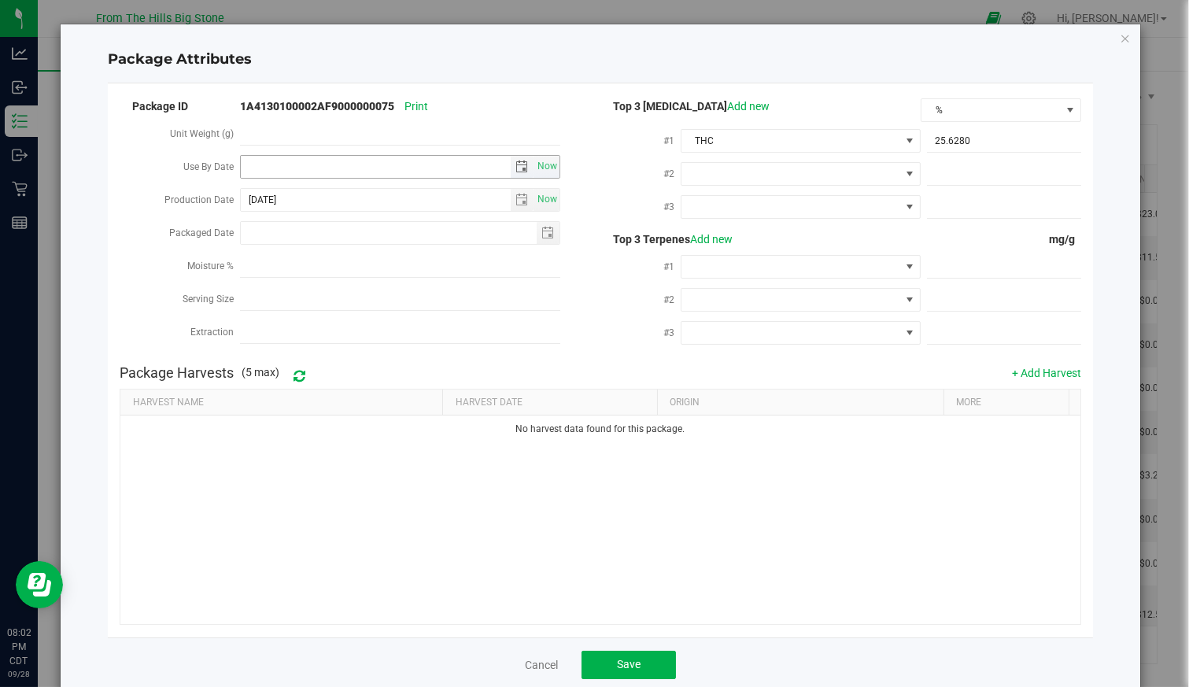
click at [517, 162] on span "select" at bounding box center [522, 167] width 13 height 13
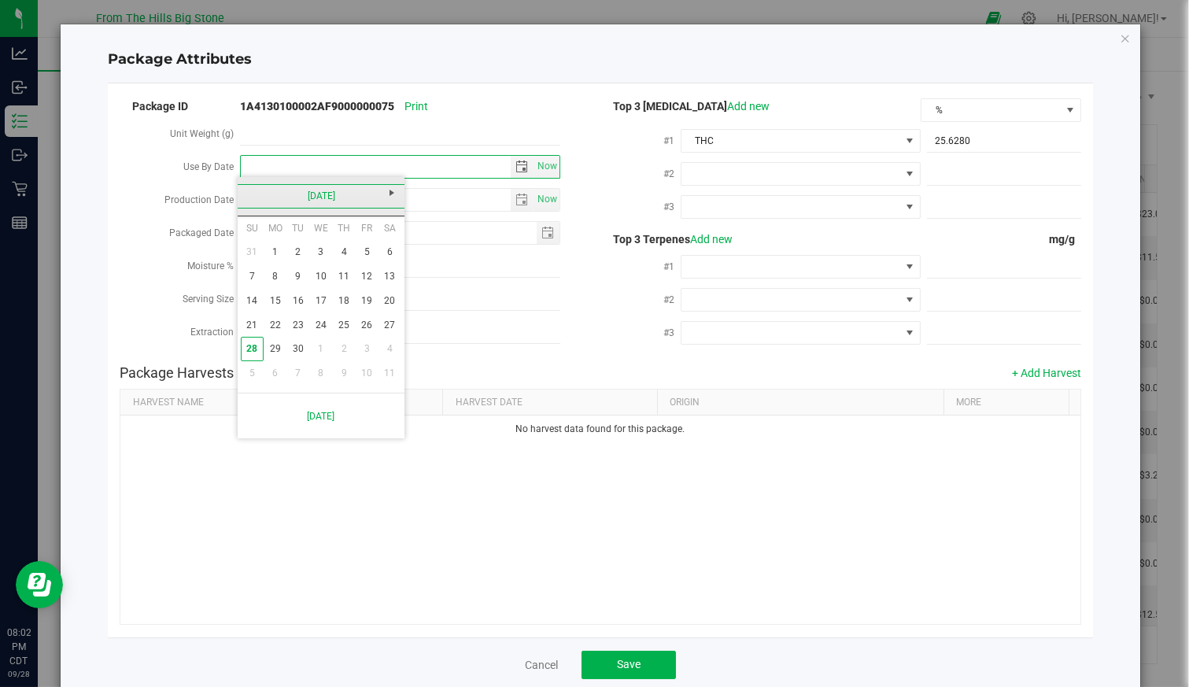
click at [332, 201] on link "September 2025" at bounding box center [321, 196] width 169 height 24
click at [315, 193] on link "2025" at bounding box center [321, 196] width 169 height 24
click at [390, 288] on link "2026" at bounding box center [381, 283] width 40 height 40
click at [253, 325] on link "Sep" at bounding box center [261, 328] width 40 height 40
click at [320, 346] on link "30" at bounding box center [320, 349] width 23 height 24
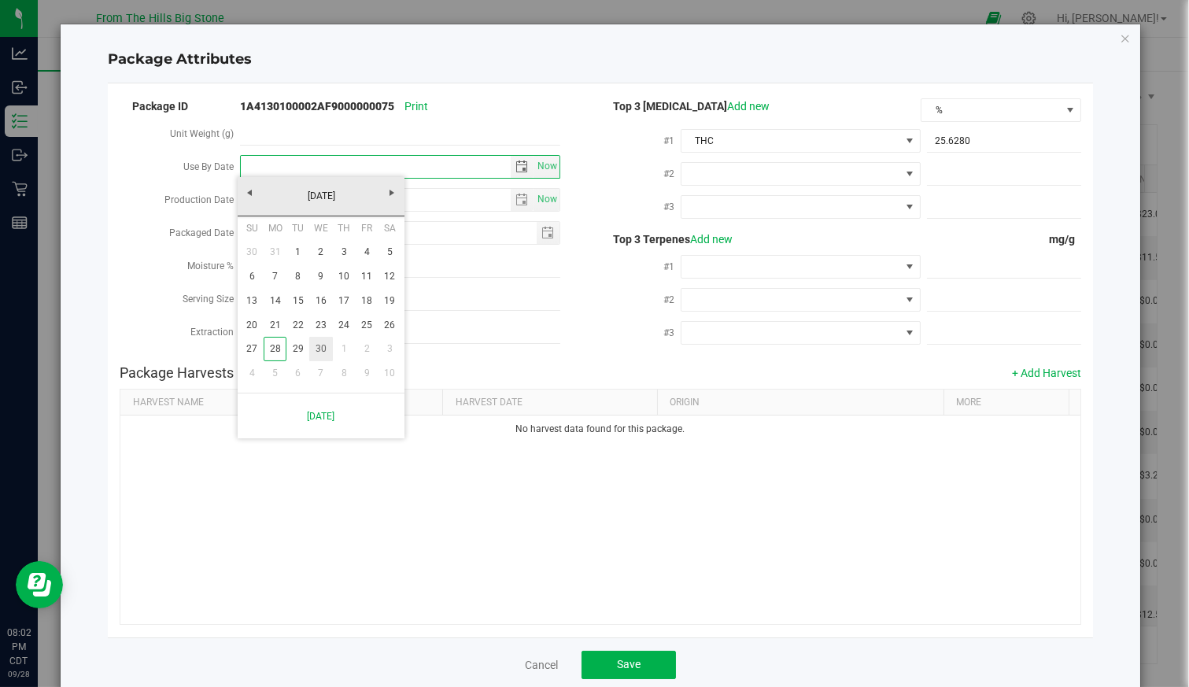
type input "2026-09-30"
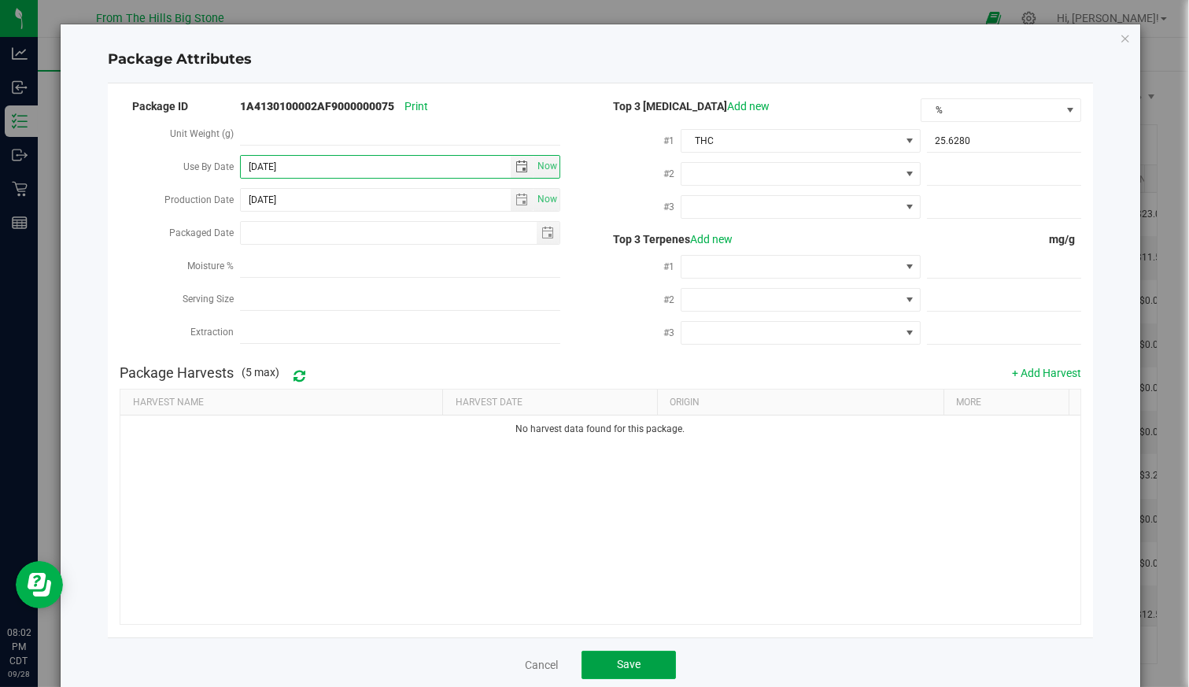
click at [642, 655] on button "Save" at bounding box center [629, 665] width 94 height 28
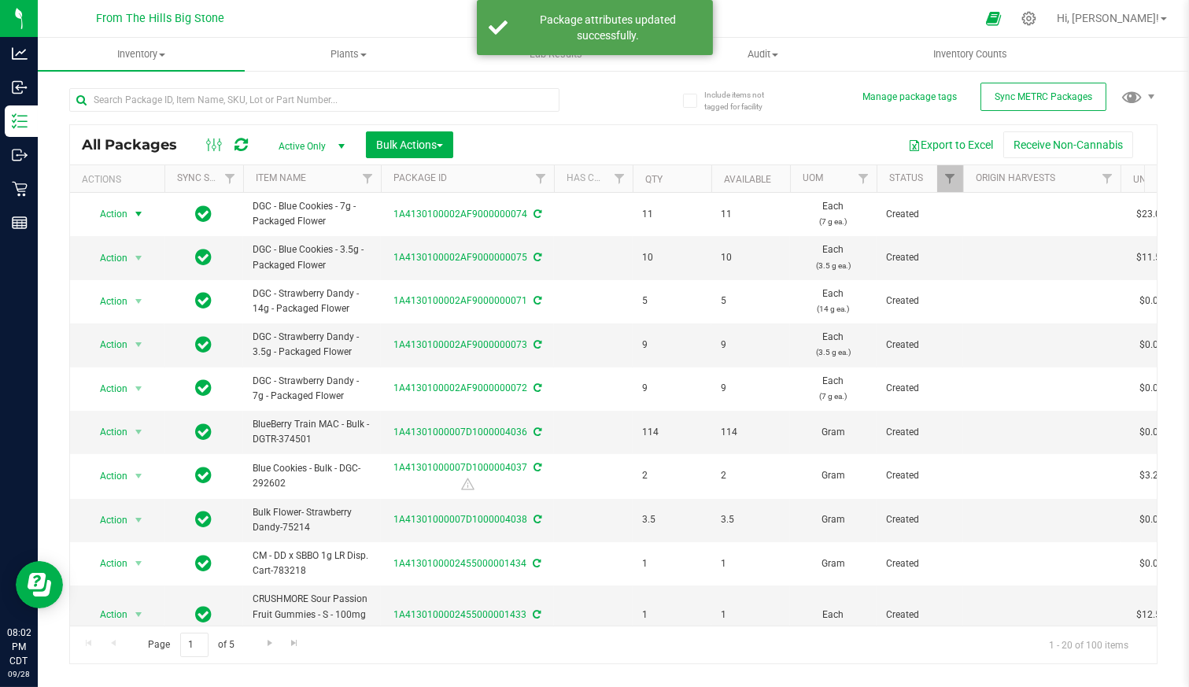
click at [116, 210] on span "Action" at bounding box center [107, 214] width 43 height 22
click at [115, 282] on li "Edit attributes" at bounding box center [136, 286] width 98 height 24
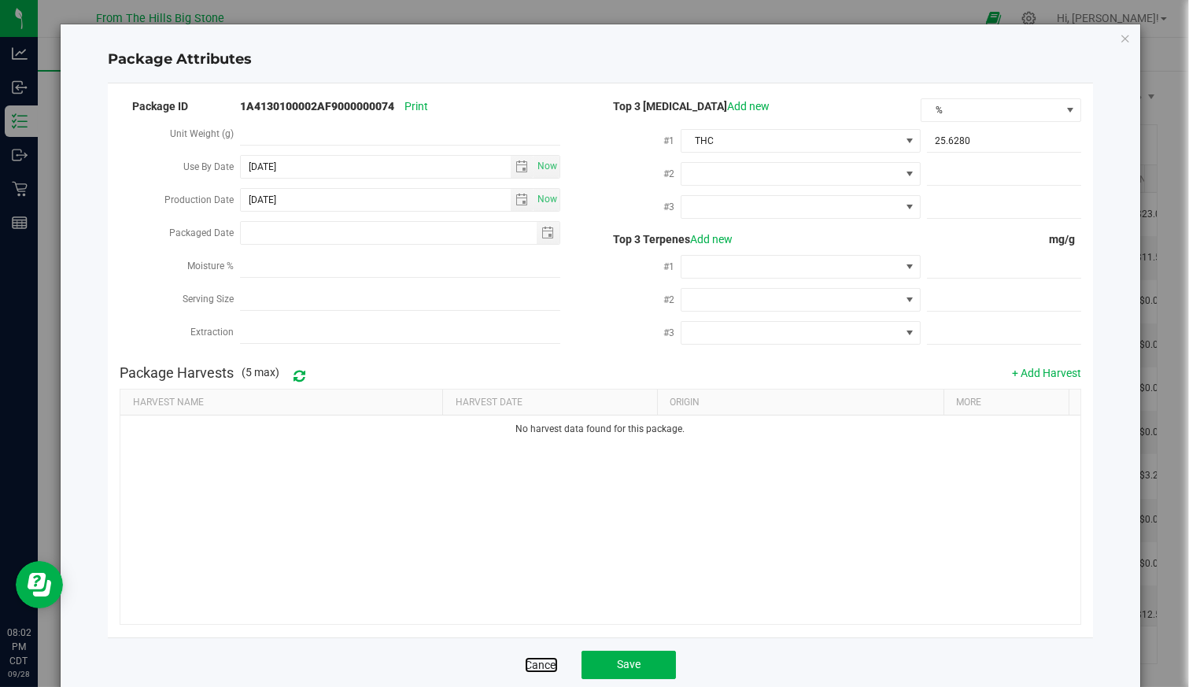
drag, startPoint x: 542, startPoint y: 656, endPoint x: 526, endPoint y: 645, distance: 19.4
click at [542, 657] on link "Cancel" at bounding box center [541, 665] width 33 height 16
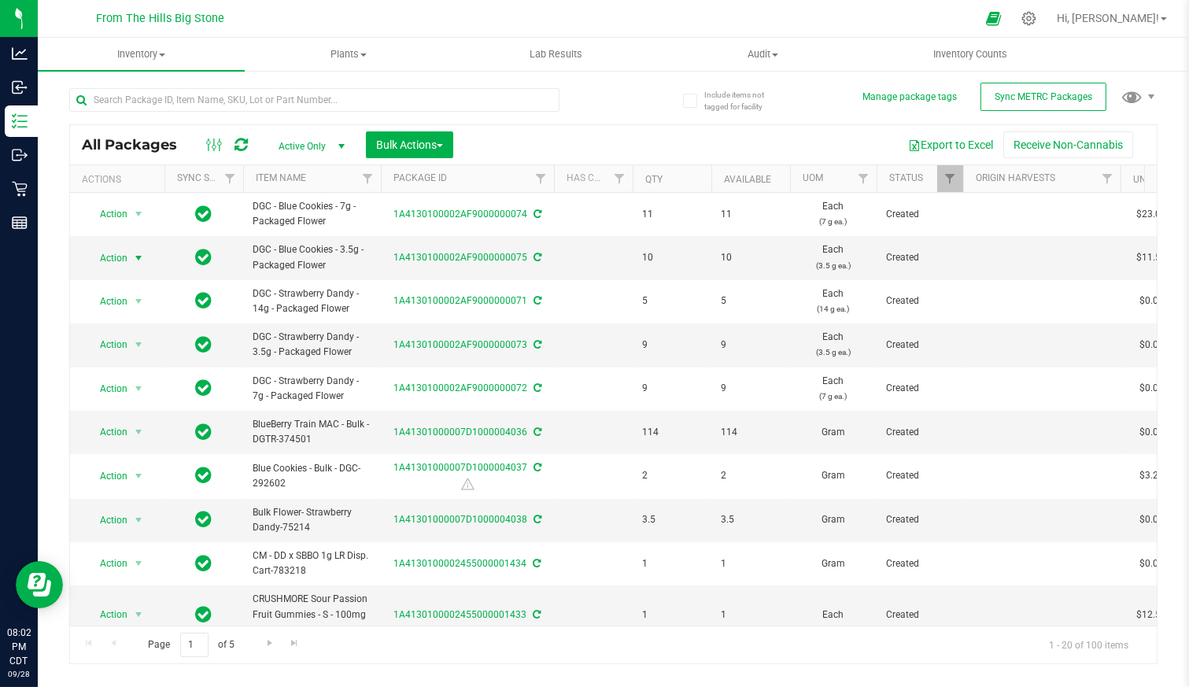
click at [125, 247] on span "Action" at bounding box center [107, 258] width 43 height 22
click at [120, 214] on span "Action" at bounding box center [107, 214] width 43 height 22
click at [127, 287] on li "Edit attributes" at bounding box center [136, 286] width 98 height 24
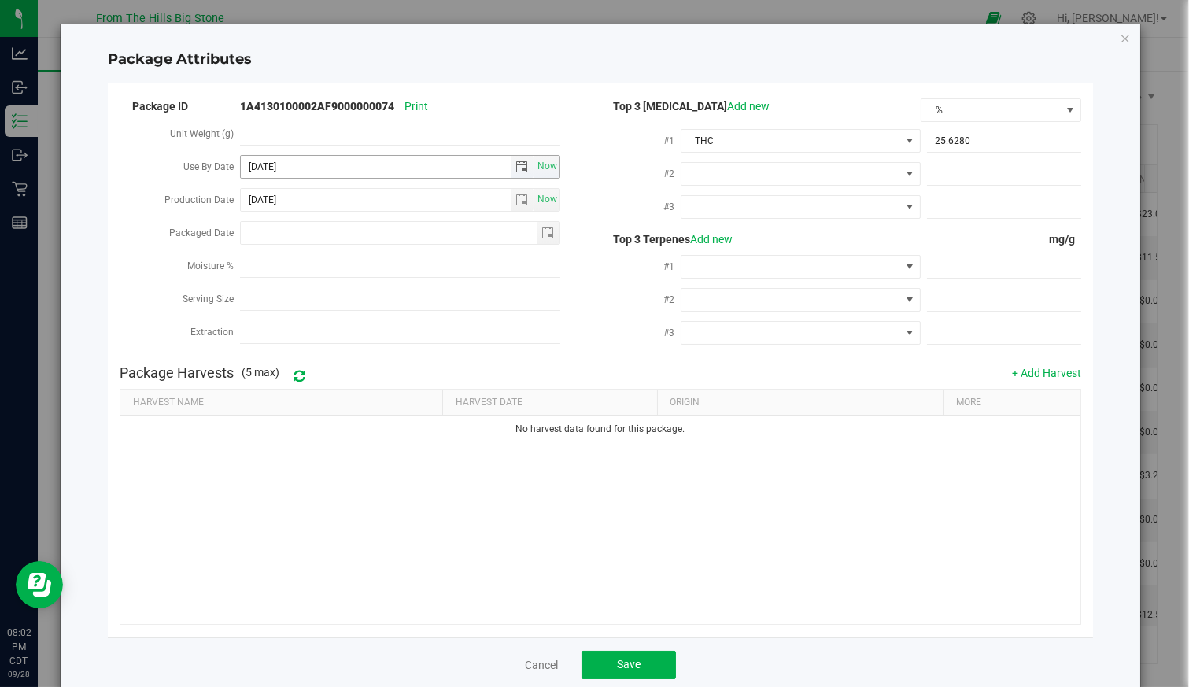
click at [519, 165] on span "select" at bounding box center [522, 167] width 13 height 13
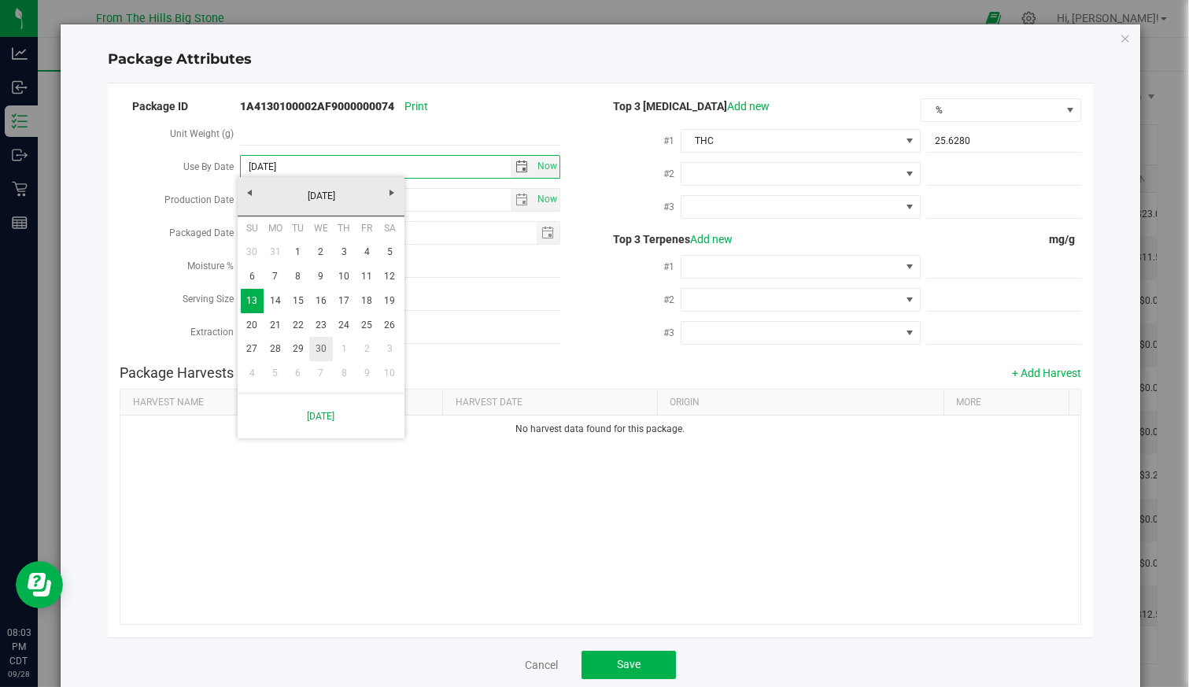
click at [320, 351] on link "30" at bounding box center [320, 349] width 23 height 24
type input "2026-09-30"
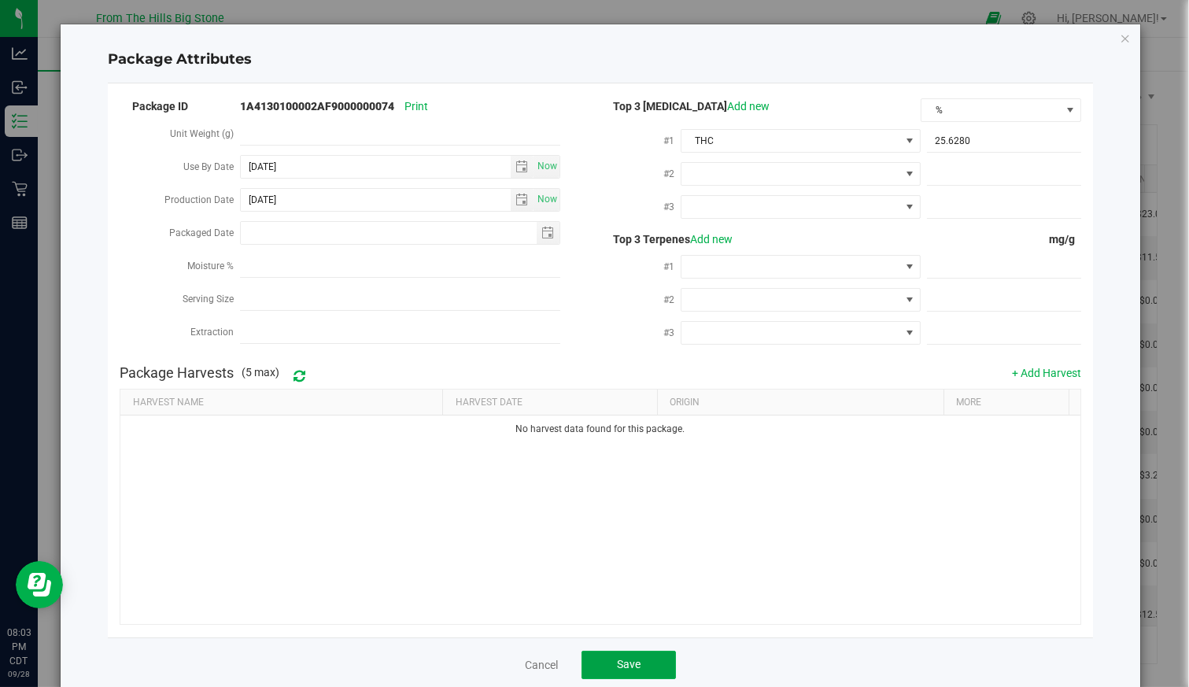
click at [655, 654] on button "Save" at bounding box center [629, 665] width 94 height 28
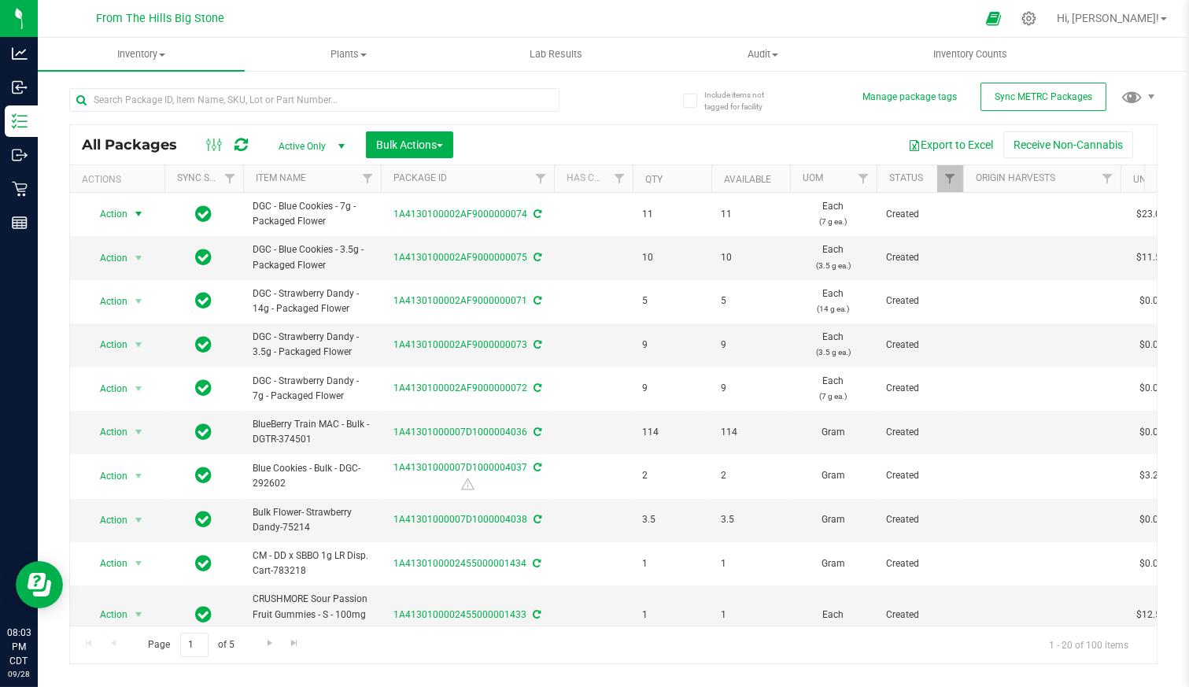
click at [122, 213] on span "Action" at bounding box center [107, 214] width 43 height 22
click at [163, 401] on li "Print package label" at bounding box center [136, 412] width 98 height 43
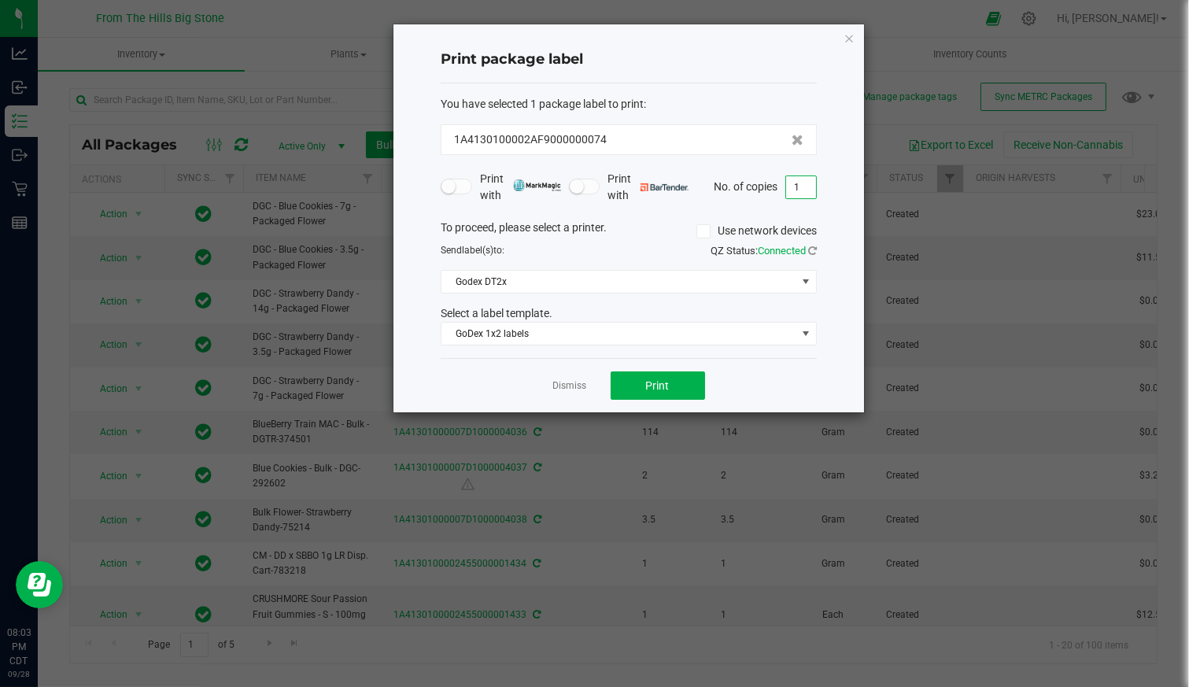
click at [807, 180] on input "1" at bounding box center [801, 187] width 30 height 22
type input "11"
click at [686, 372] on button "Print" at bounding box center [658, 386] width 94 height 28
drag, startPoint x: 579, startPoint y: 386, endPoint x: 418, endPoint y: 342, distance: 167.5
click at [579, 386] on link "Dismiss" at bounding box center [570, 385] width 34 height 13
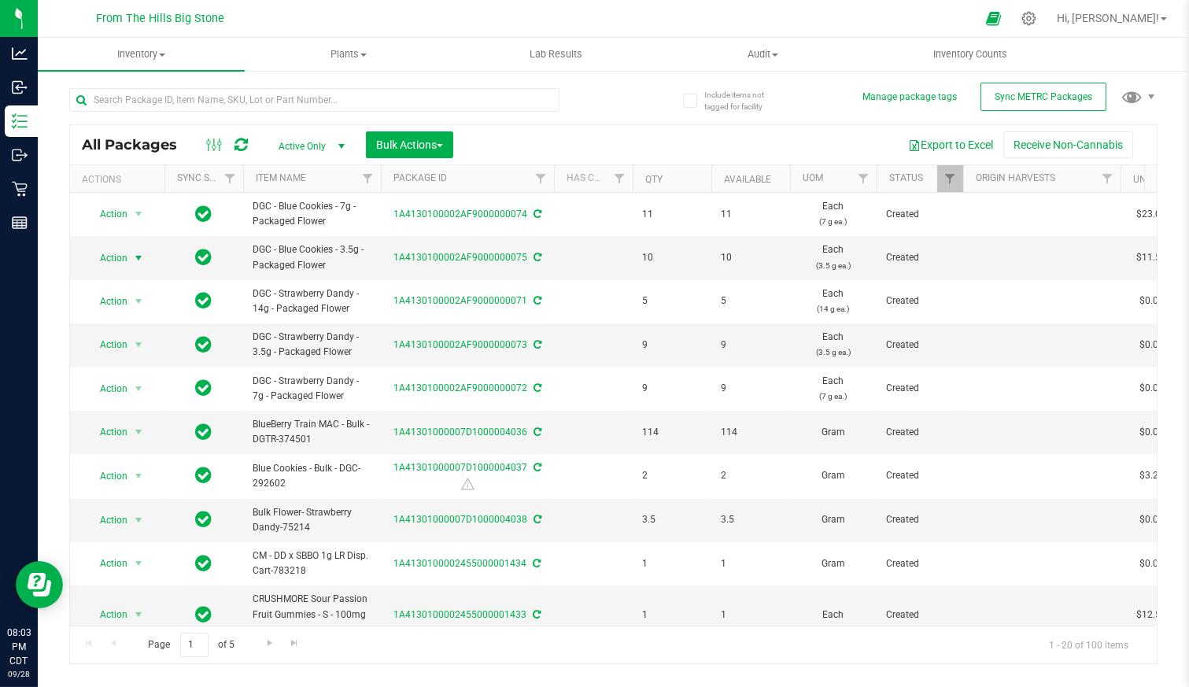
click at [132, 253] on span "select" at bounding box center [138, 258] width 13 height 13
click at [167, 443] on li "Print package label" at bounding box center [136, 455] width 98 height 43
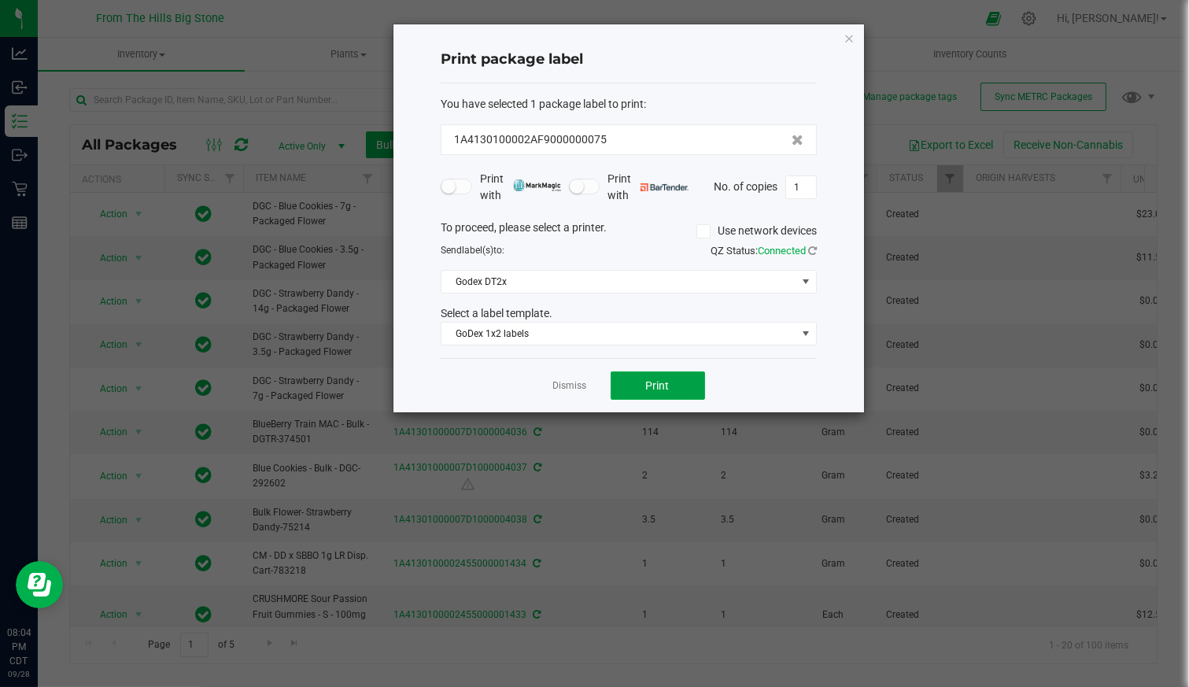
click at [631, 390] on button "Print" at bounding box center [658, 386] width 94 height 28
click at [802, 179] on input "1" at bounding box center [801, 187] width 30 height 22
type input "9"
click at [682, 387] on button "Print" at bounding box center [658, 386] width 94 height 28
click at [852, 37] on icon "button" at bounding box center [849, 37] width 11 height 19
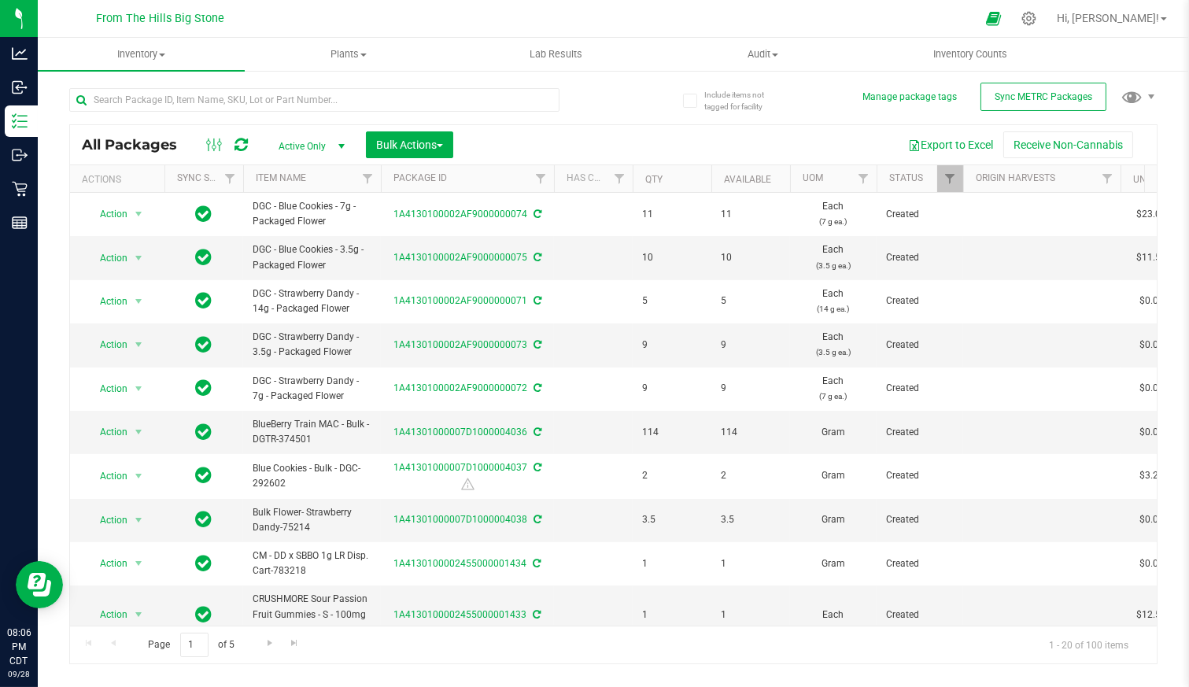
drag, startPoint x: 327, startPoint y: 221, endPoint x: 247, endPoint y: 211, distance: 80.2
click at [247, 211] on td "DGC - Blue Cookies - 7g - Packaged Flower" at bounding box center [312, 214] width 138 height 43
drag, startPoint x: 247, startPoint y: 211, endPoint x: 270, endPoint y: 209, distance: 22.9
copy span "DGC - Blue Cookies - 7g - Packaged Flower"
click at [1047, 13] on div at bounding box center [1028, 18] width 35 height 31
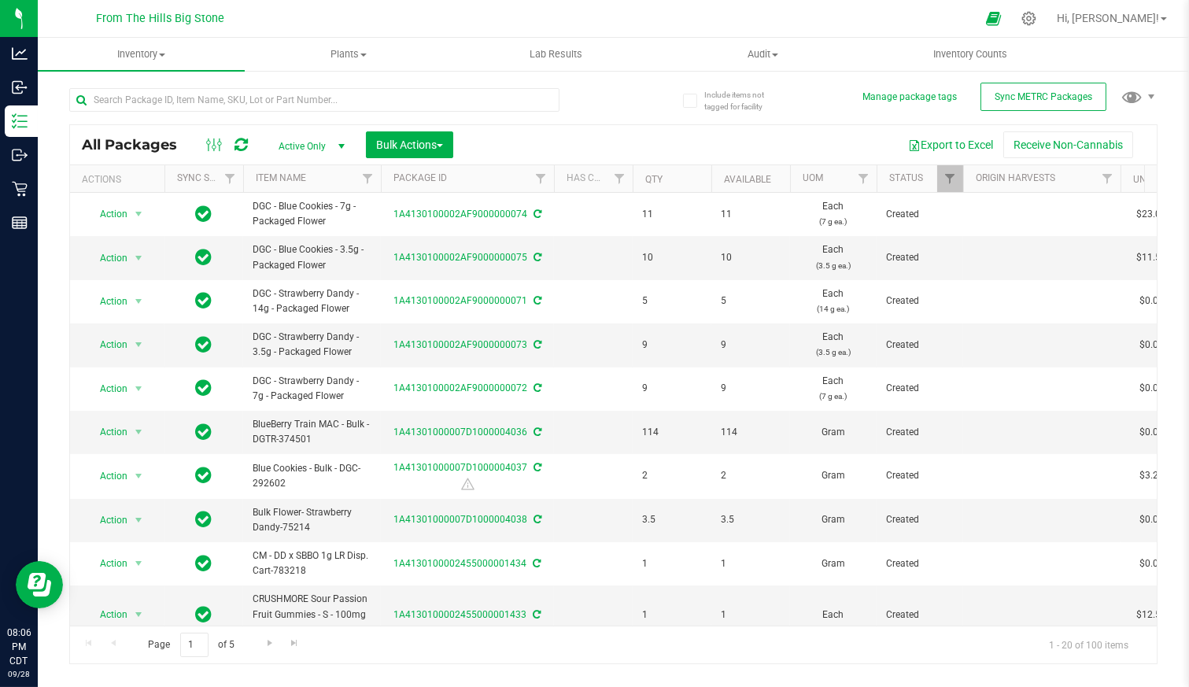
click at [1037, 21] on icon at bounding box center [1029, 18] width 15 height 15
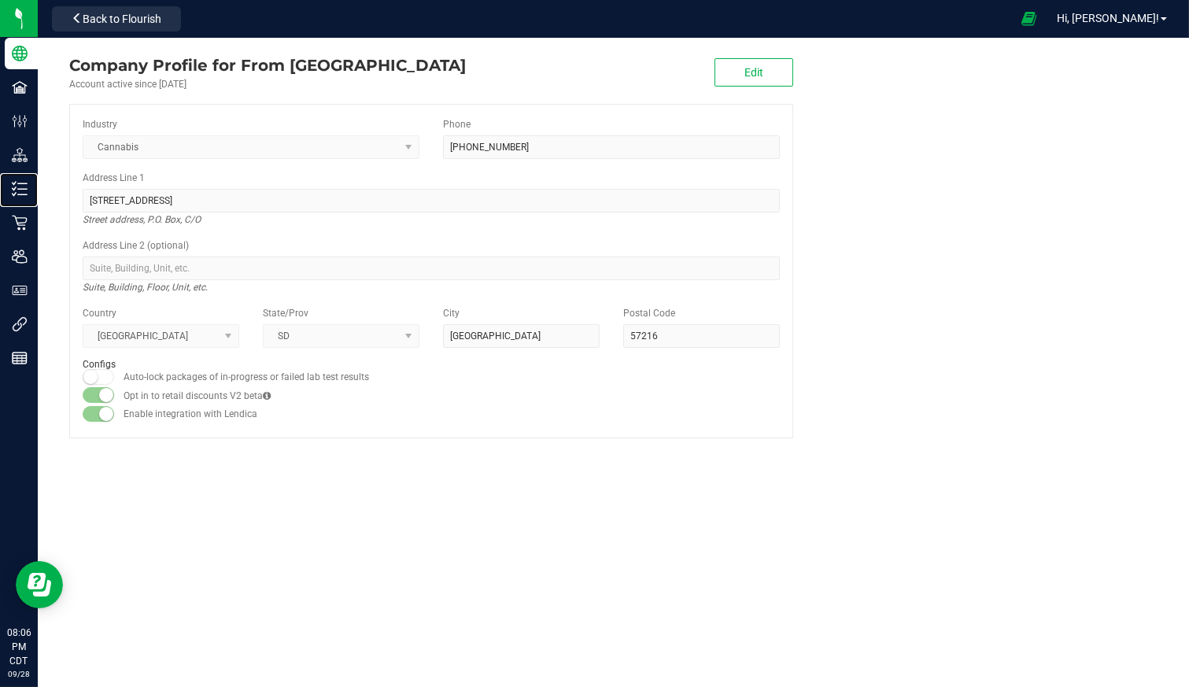
click at [0, 0] on p "Inventory" at bounding box center [0, 0] width 0 height 0
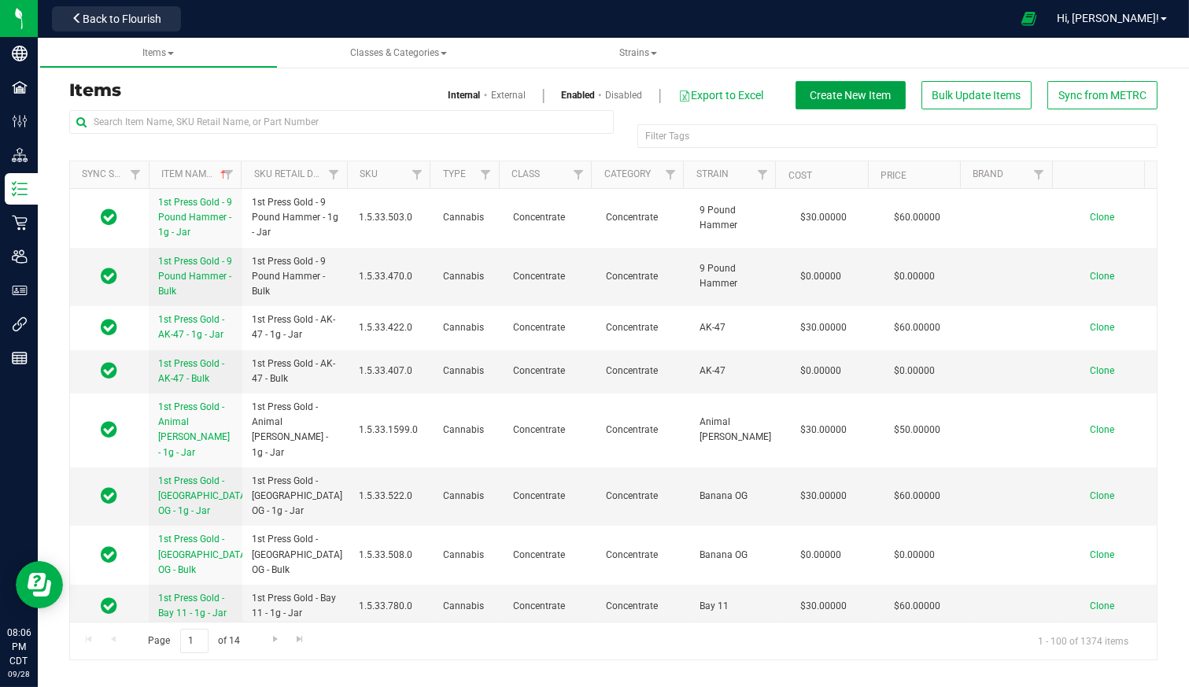
click at [847, 91] on span "Create New Item" at bounding box center [851, 95] width 81 height 13
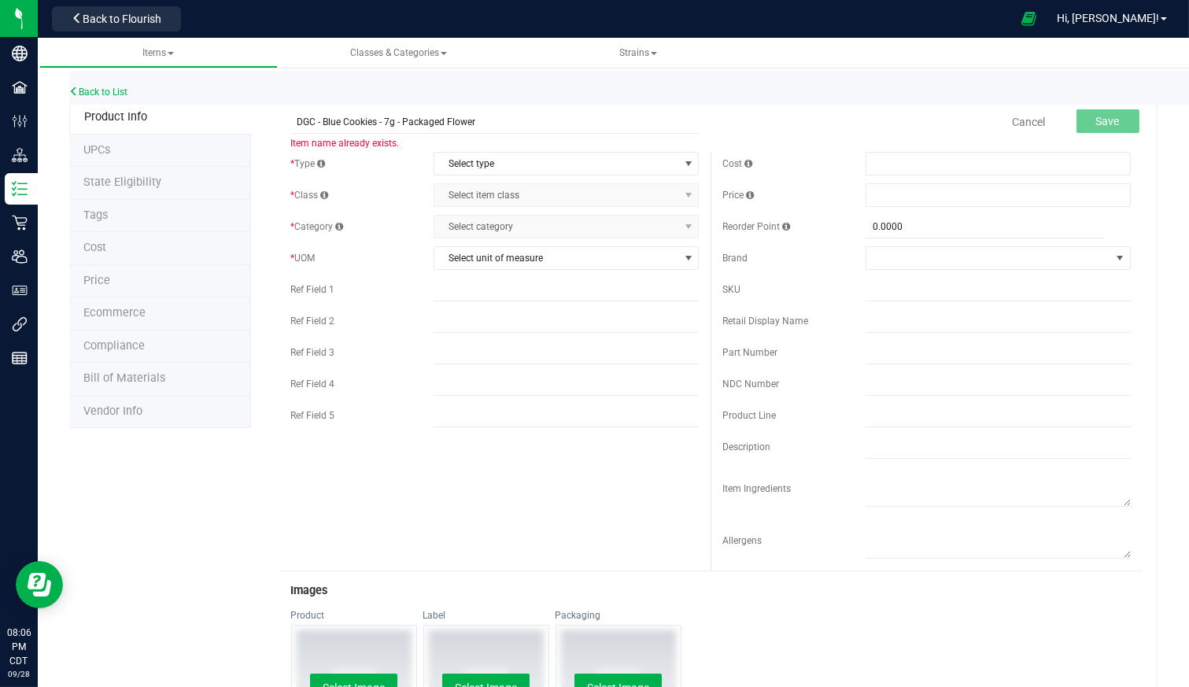
drag, startPoint x: 375, startPoint y: 126, endPoint x: 338, endPoint y: 126, distance: 37.0
click at [338, 126] on input "DGC - Blue Cookies - 7g - Packaged Flower" at bounding box center [495, 122] width 409 height 24
type input "DGC - Blueberry Train Mac - 7g - Packaged Flower"
click at [563, 169] on span "Select type" at bounding box center [556, 164] width 244 height 22
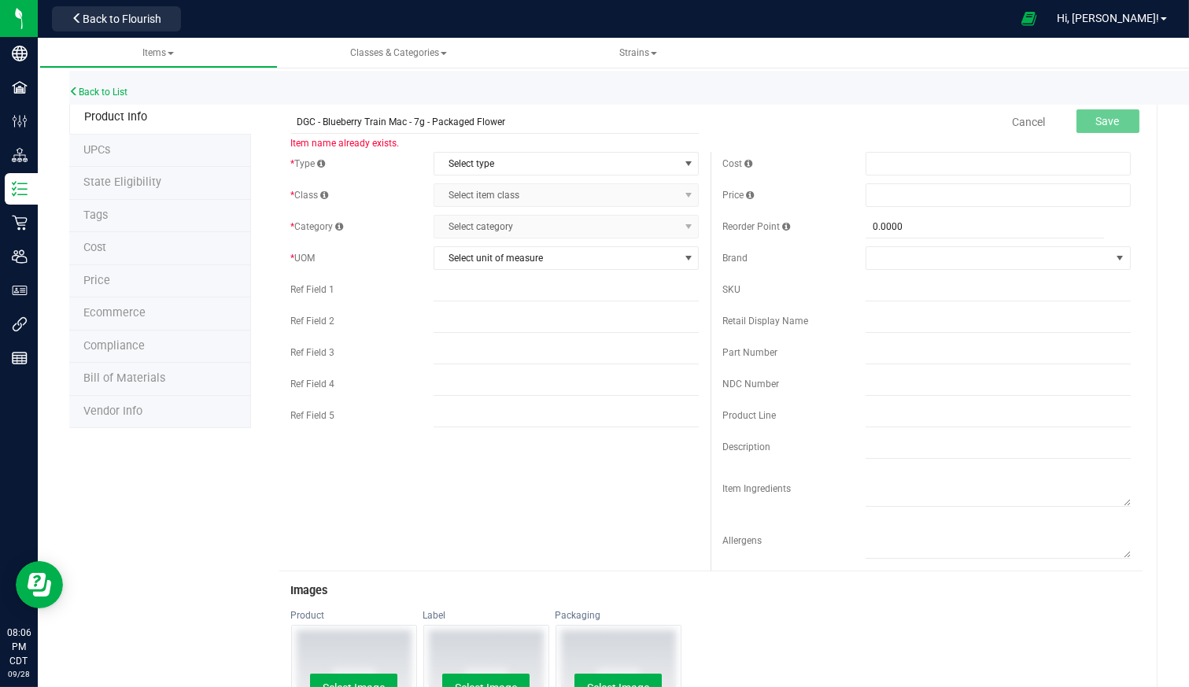
click at [1019, 126] on link "Cancel" at bounding box center [1029, 122] width 33 height 16
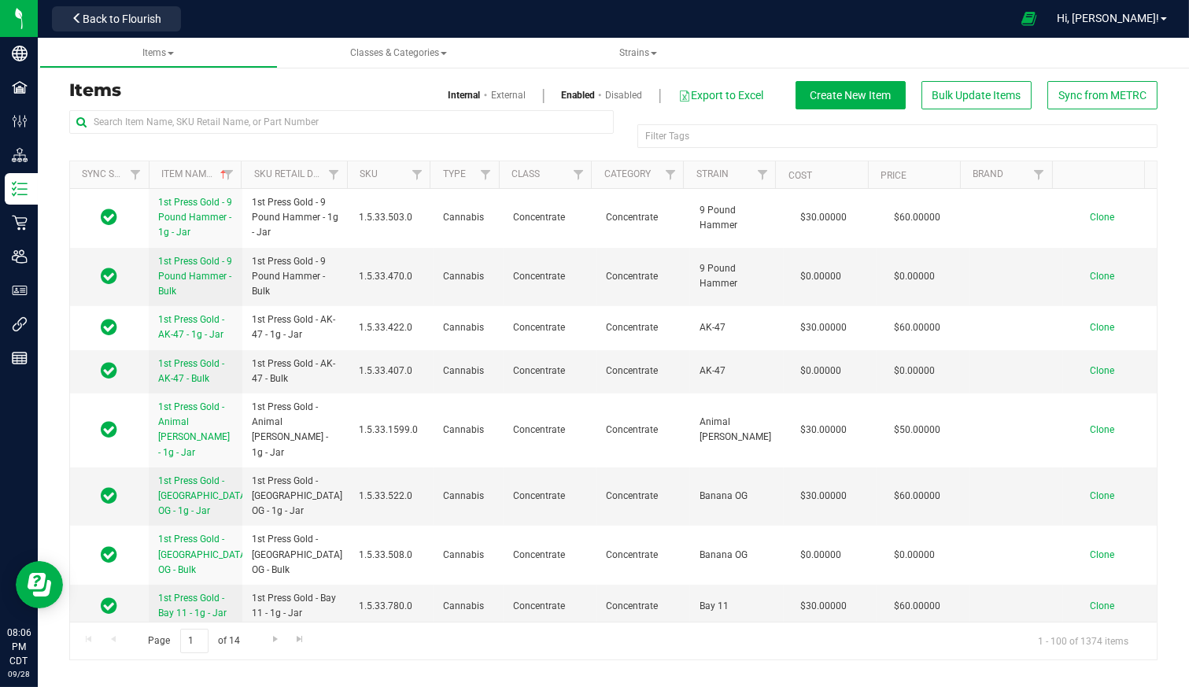
click at [164, 12] on button "Back to Flourish" at bounding box center [116, 18] width 129 height 25
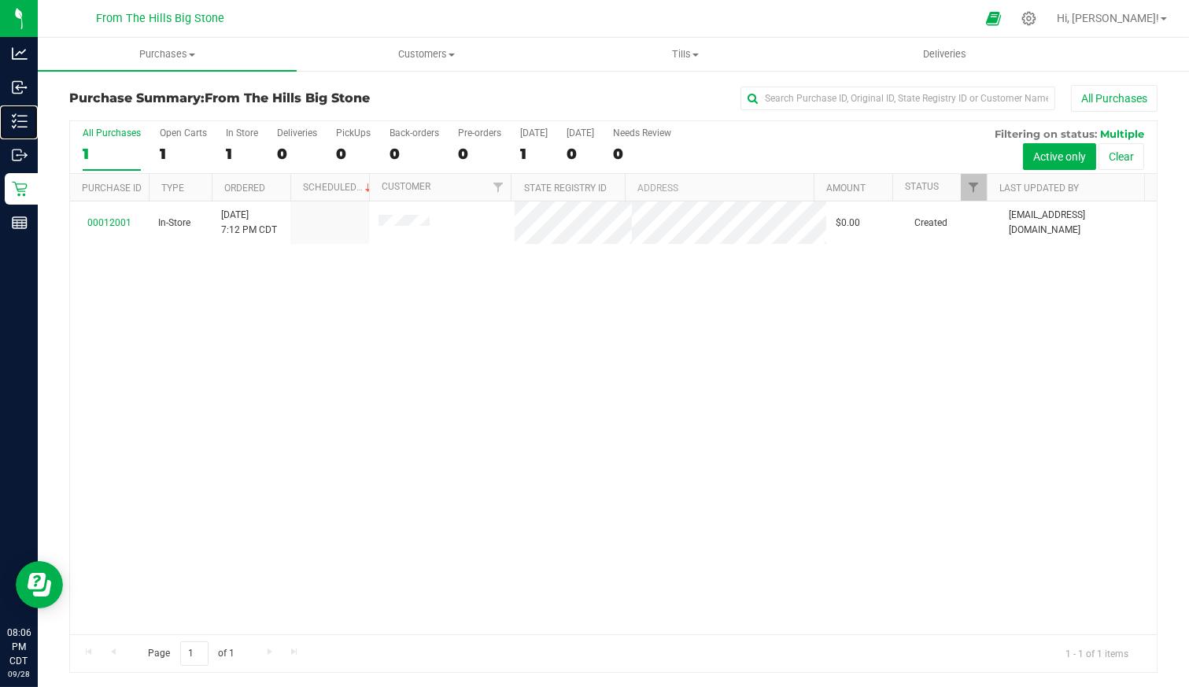
click at [0, 0] on p "Inventory" at bounding box center [0, 0] width 0 height 0
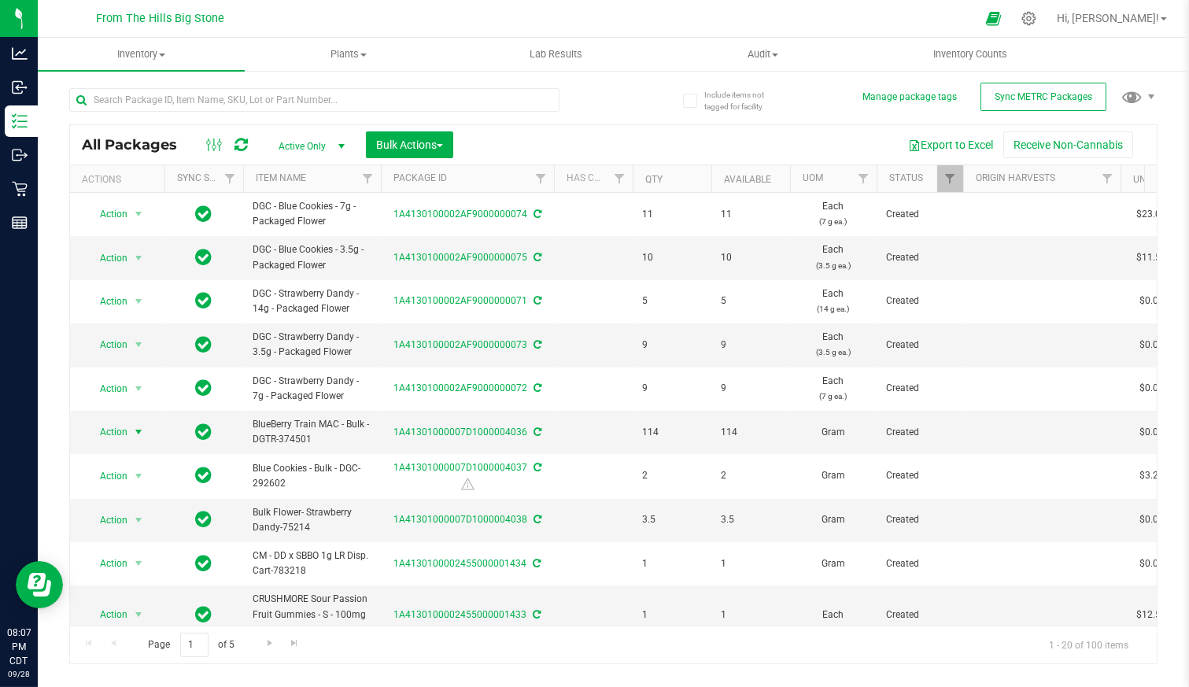
click at [117, 430] on span "Action" at bounding box center [107, 432] width 43 height 22
click at [106, 194] on li "Create package" at bounding box center [136, 201] width 98 height 24
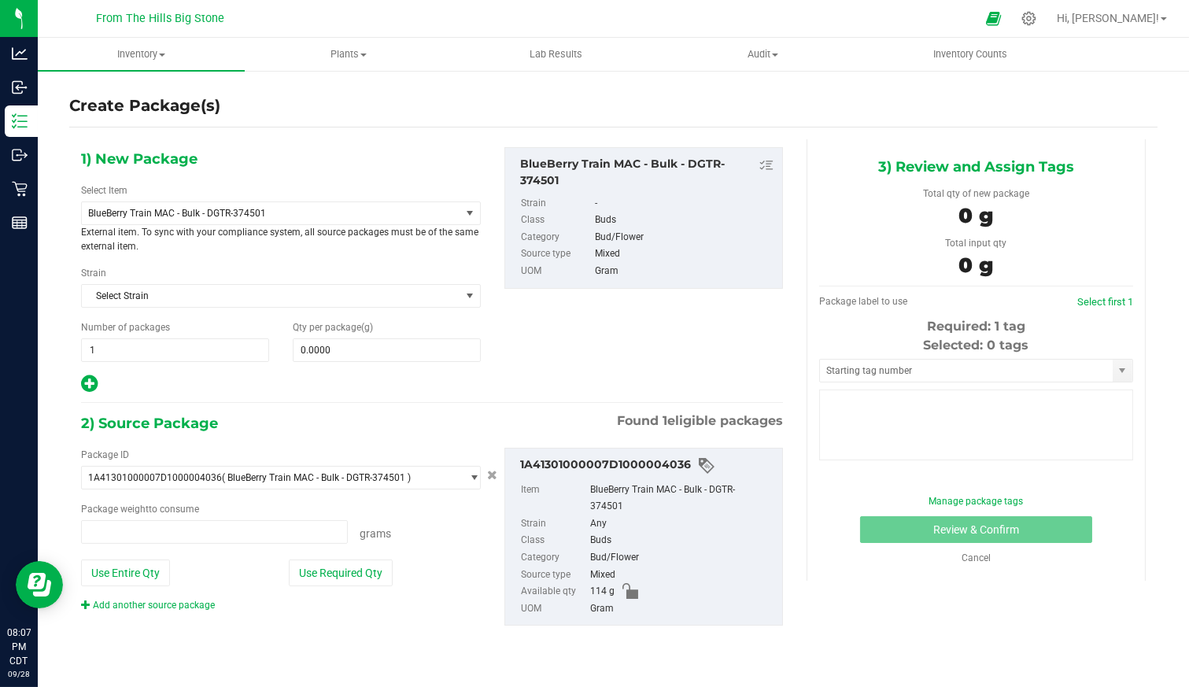
type input "0.0000 g"
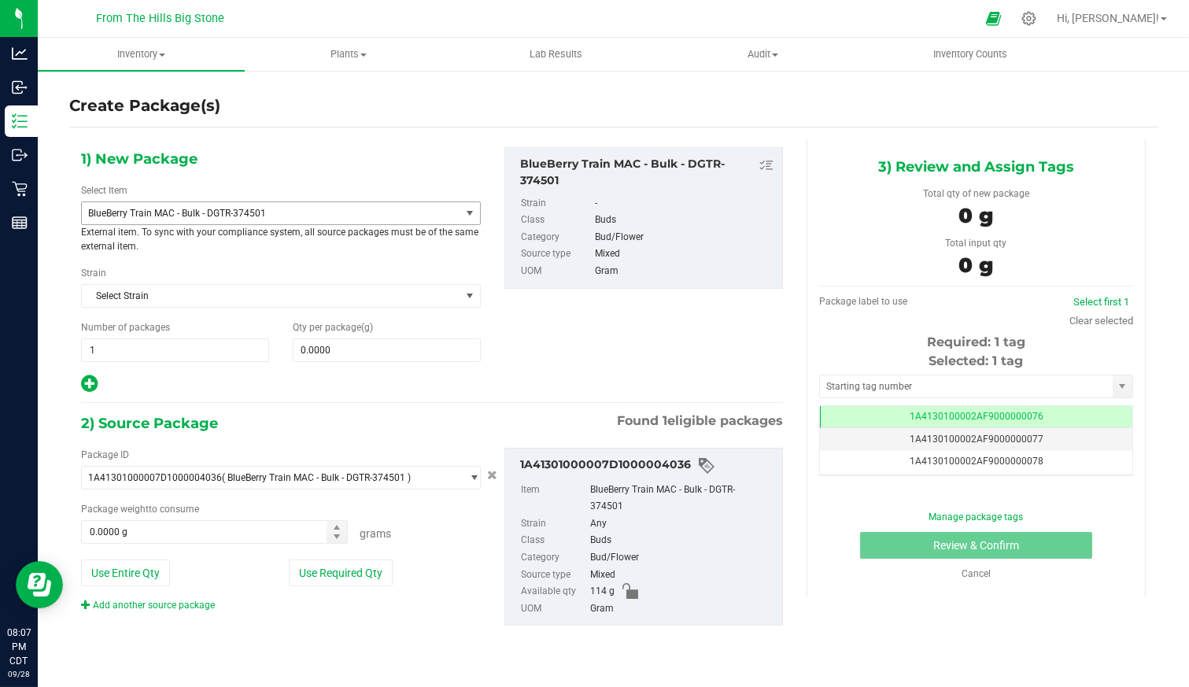
click at [194, 216] on span "BlueBerry Train MAC - Bulk - DGTR-374501" at bounding box center [263, 213] width 351 height 11
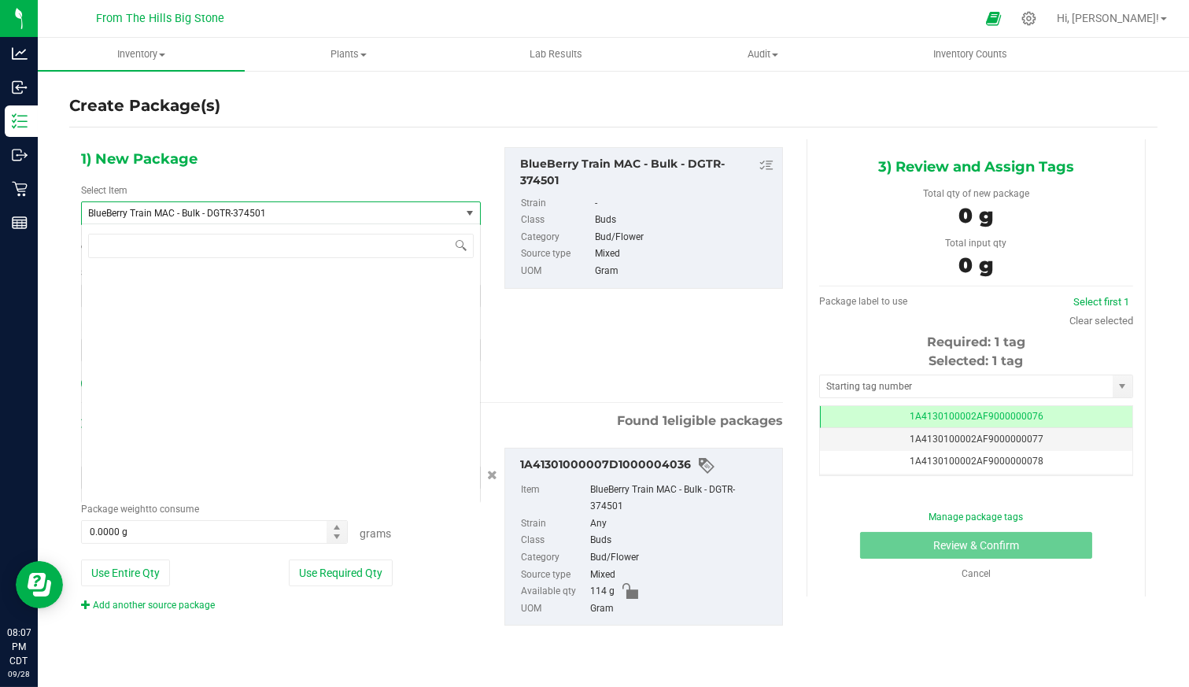
scroll to position [2248, 0]
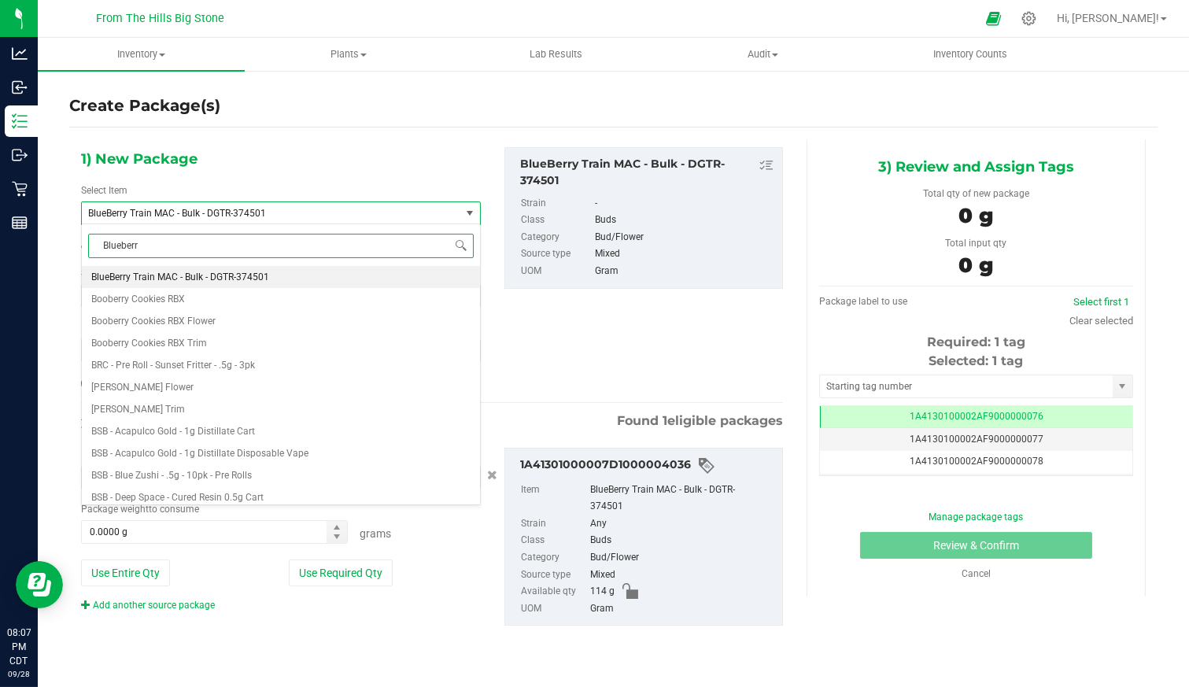
type input "Blueberry"
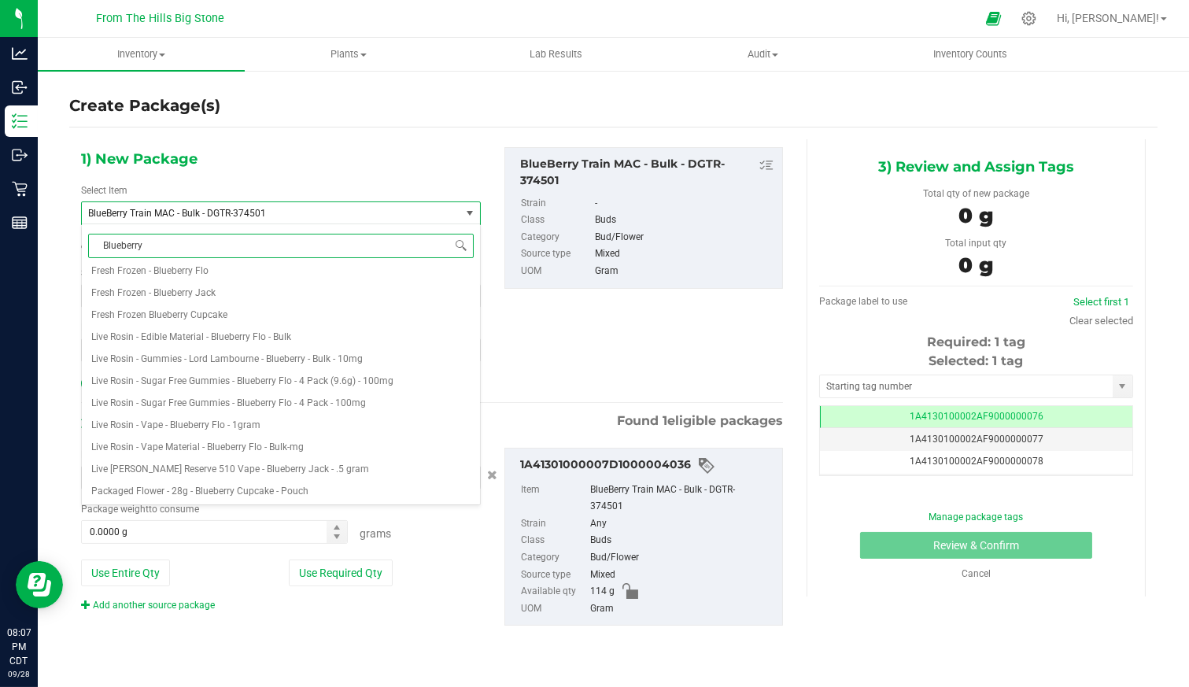
scroll to position [0, 0]
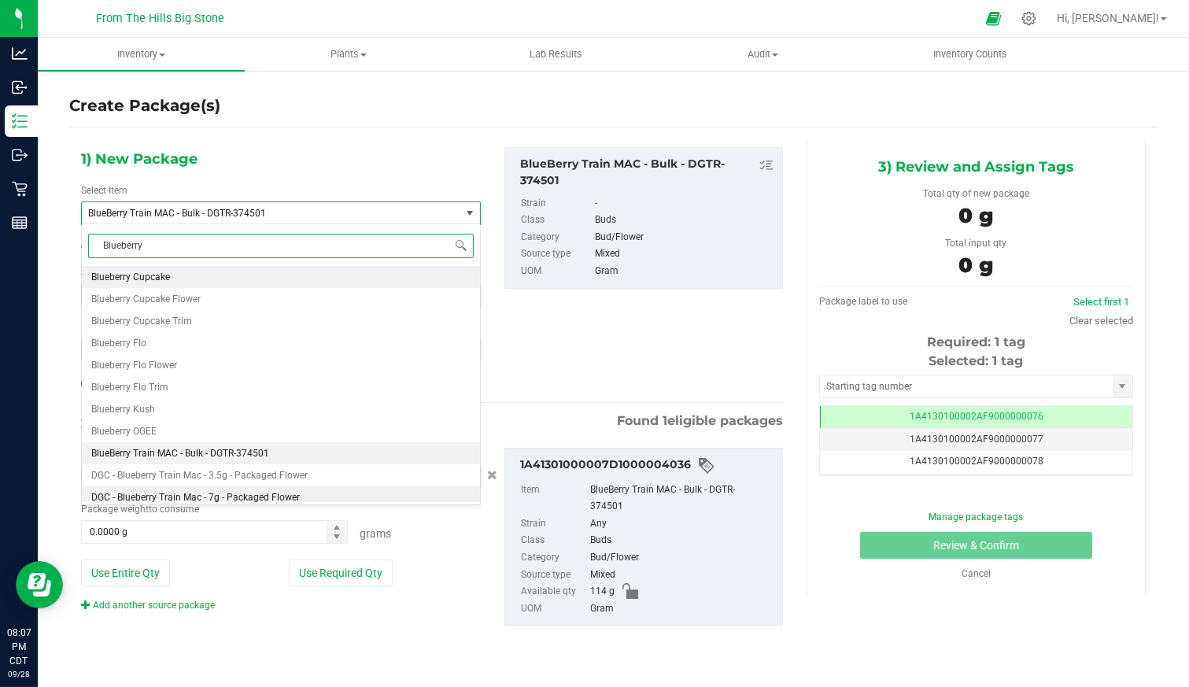
click at [267, 494] on span "DGC - Blueberry Train Mac - 7g - Packaged Flower" at bounding box center [195, 497] width 209 height 11
type input "0"
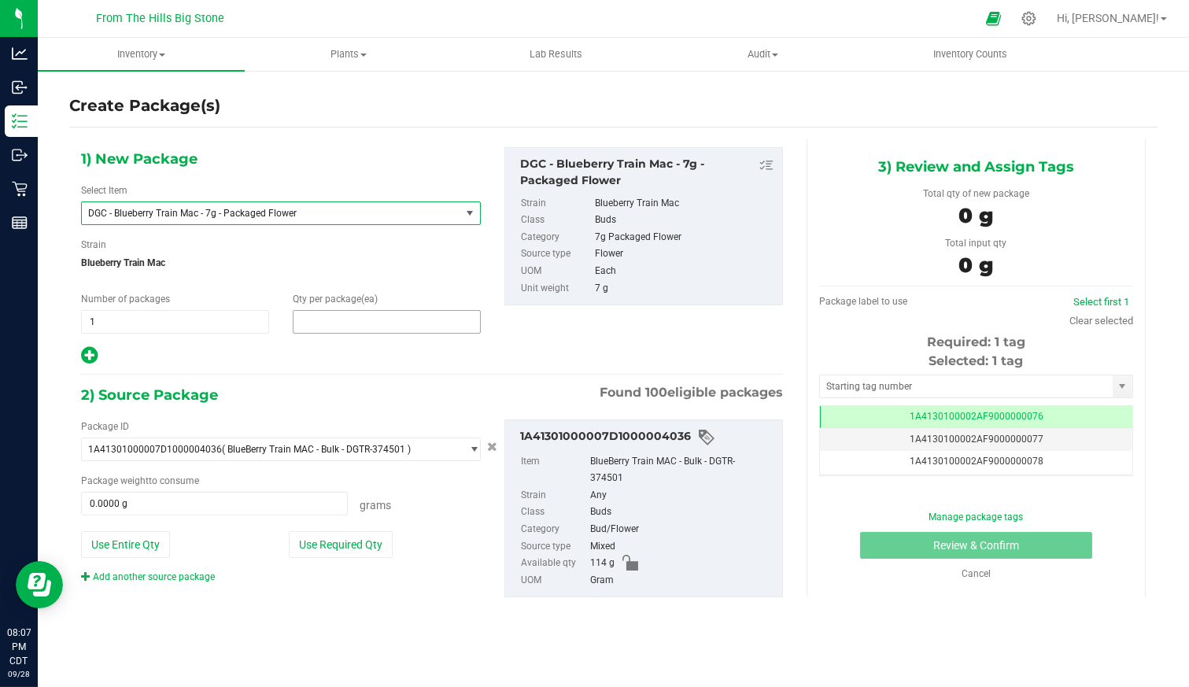
click at [370, 319] on span at bounding box center [387, 322] width 188 height 24
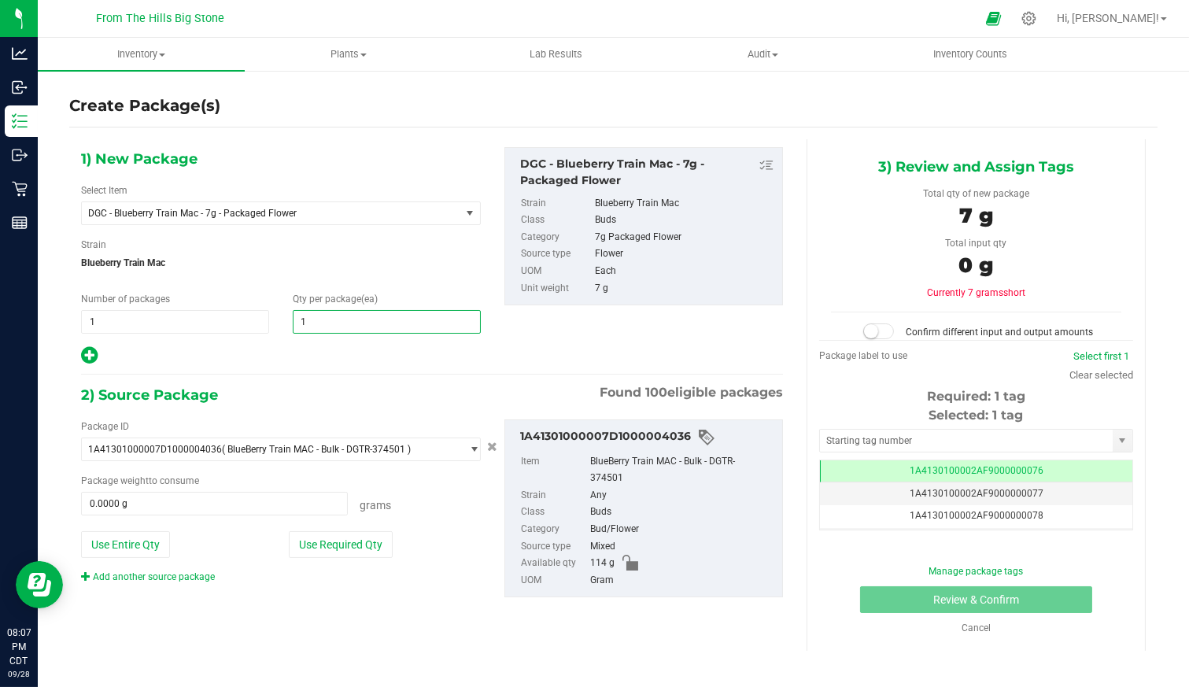
type input "11"
click at [357, 548] on button "Use Required Qty" at bounding box center [341, 544] width 104 height 27
type input "77.0000 g"
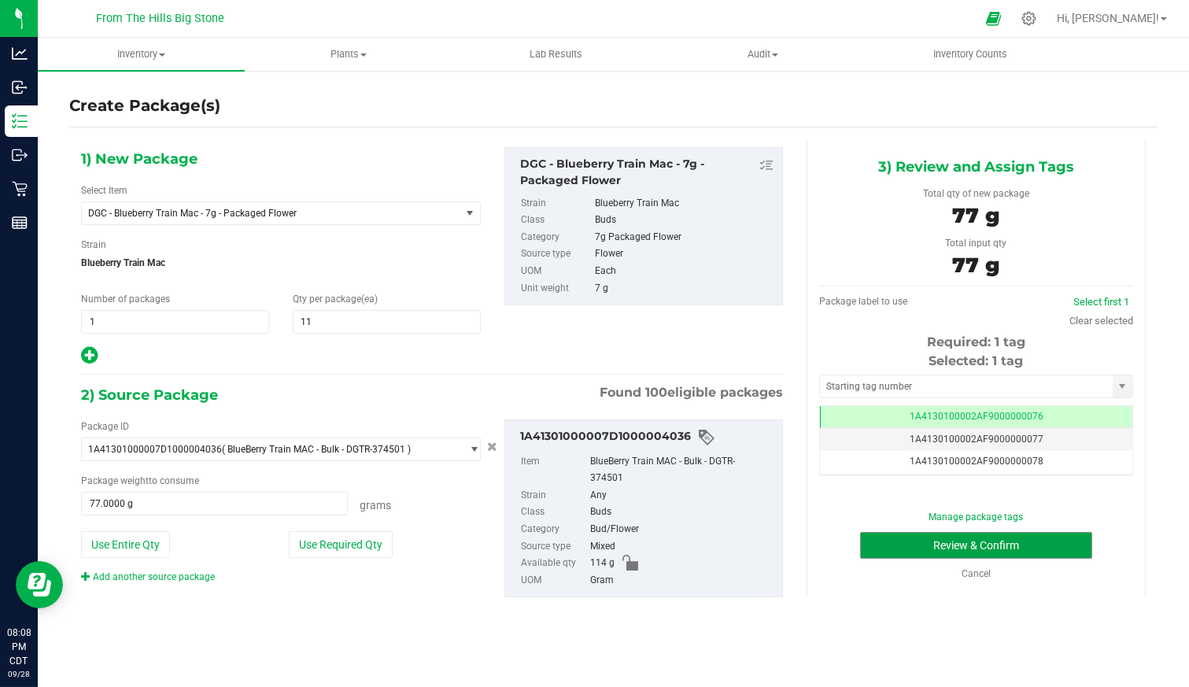
click at [1052, 541] on button "Review & Confirm" at bounding box center [976, 545] width 232 height 27
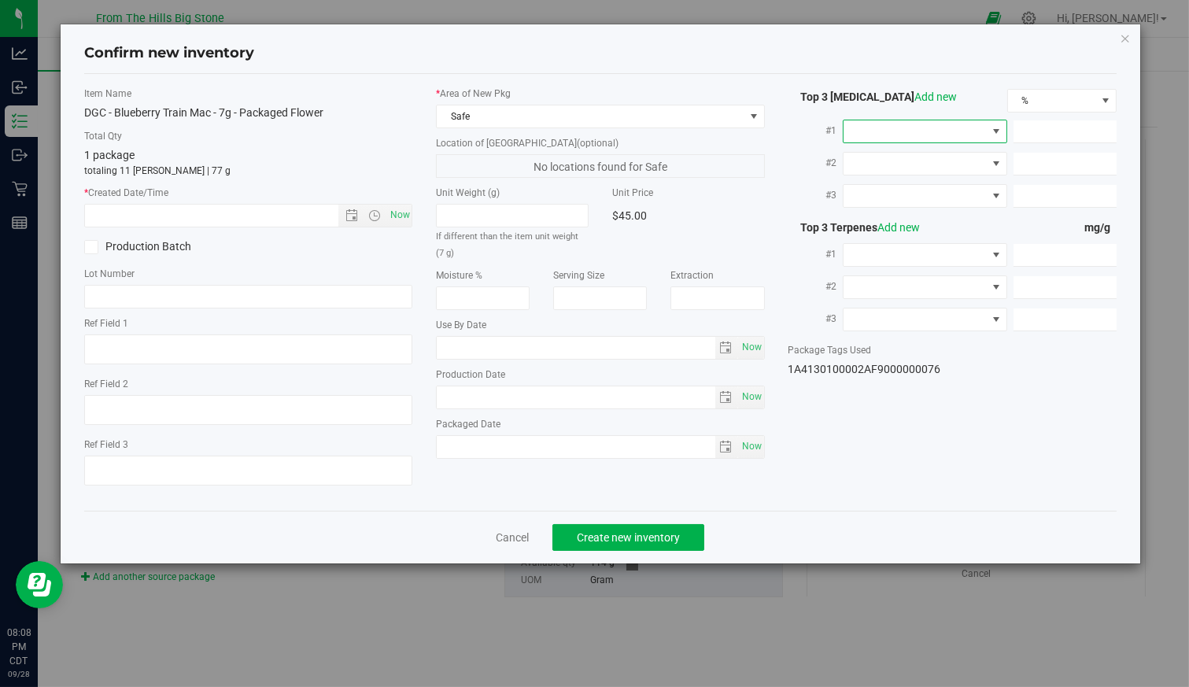
click at [926, 131] on span at bounding box center [915, 131] width 143 height 22
click at [909, 197] on li "THC" at bounding box center [925, 196] width 163 height 27
click at [403, 214] on span "Now" at bounding box center [399, 215] width 27 height 23
type input "9/28/2025 8:08 PM"
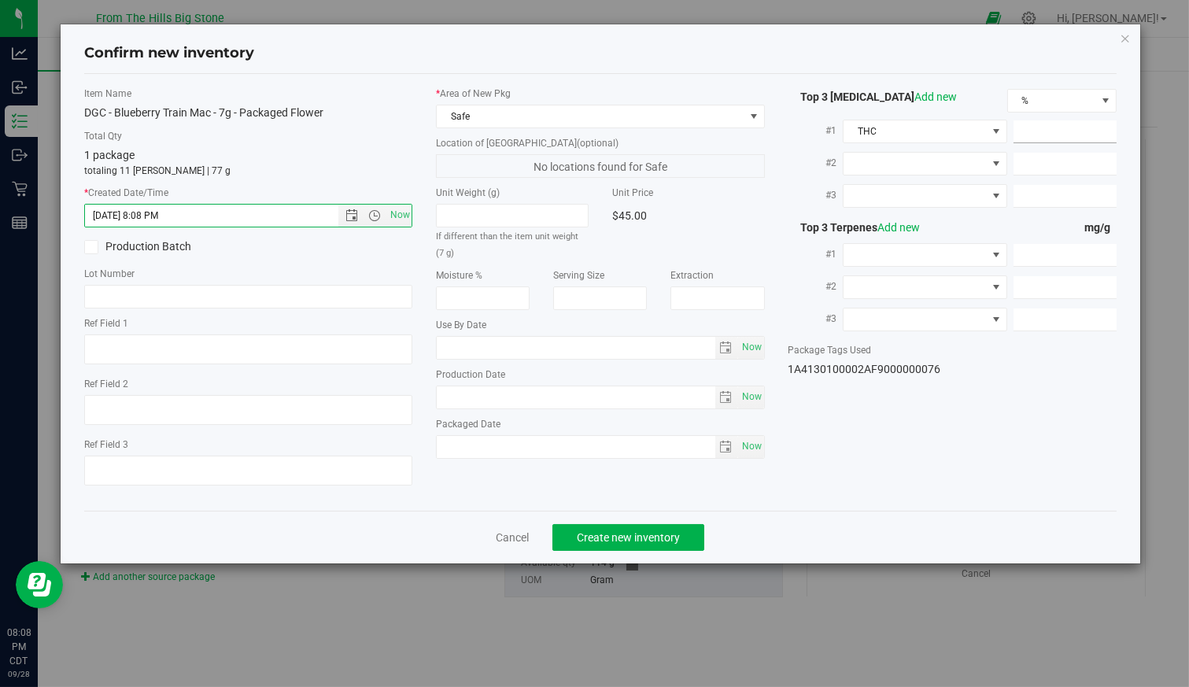
click at [1083, 130] on span at bounding box center [1065, 131] width 103 height 23
type input "23.545"
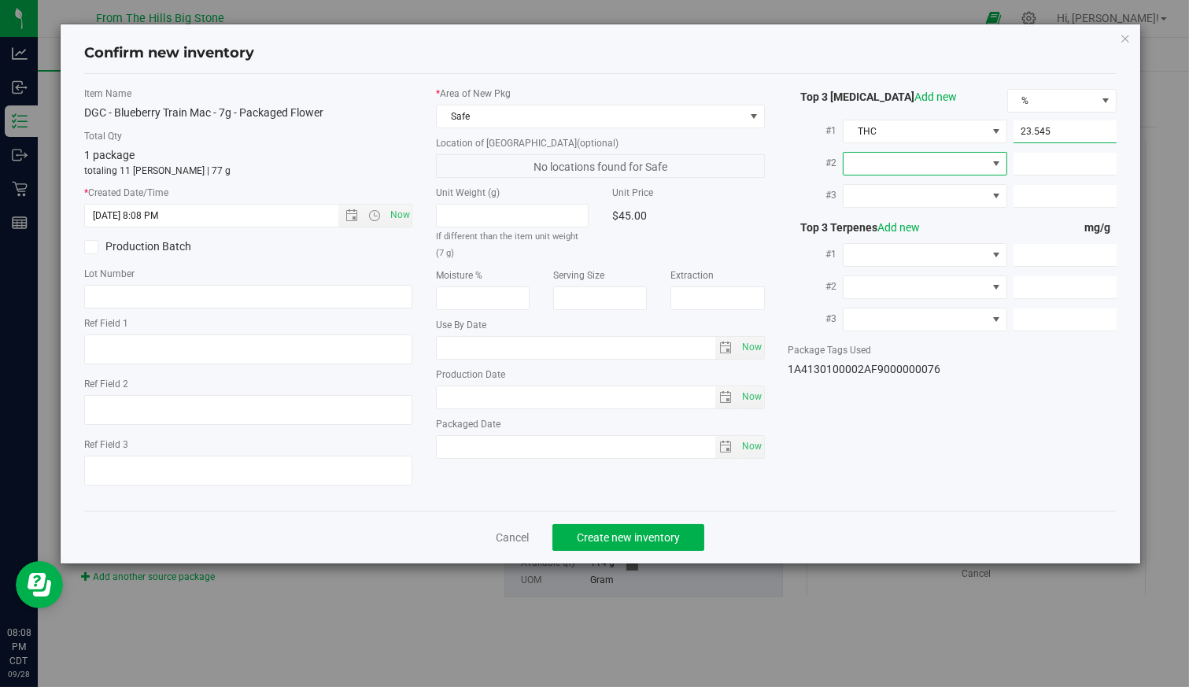
type input "23.5450"
click at [728, 347] on span "select" at bounding box center [725, 348] width 13 height 13
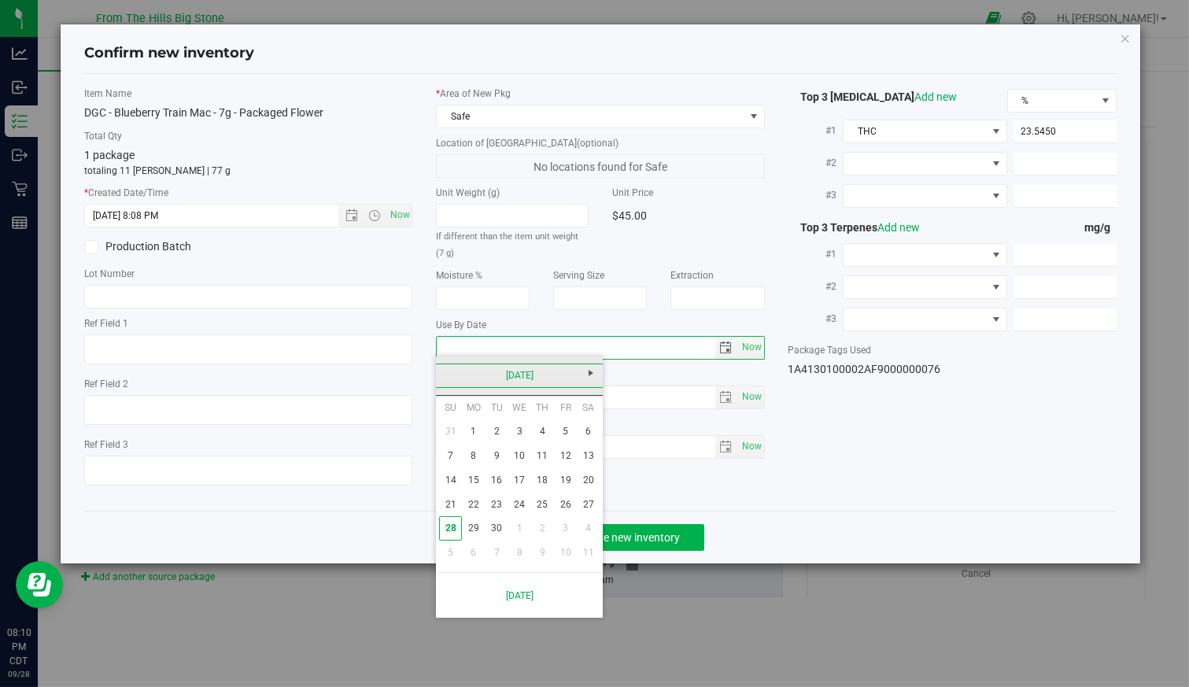
click at [526, 369] on link "September 2025" at bounding box center [519, 376] width 169 height 24
click at [520, 375] on link "2025" at bounding box center [519, 376] width 169 height 24
click at [578, 468] on link "2026" at bounding box center [580, 463] width 40 height 40
click at [549, 516] on link "Nov" at bounding box center [539, 507] width 40 height 40
click at [523, 434] on link "4" at bounding box center [519, 432] width 23 height 24
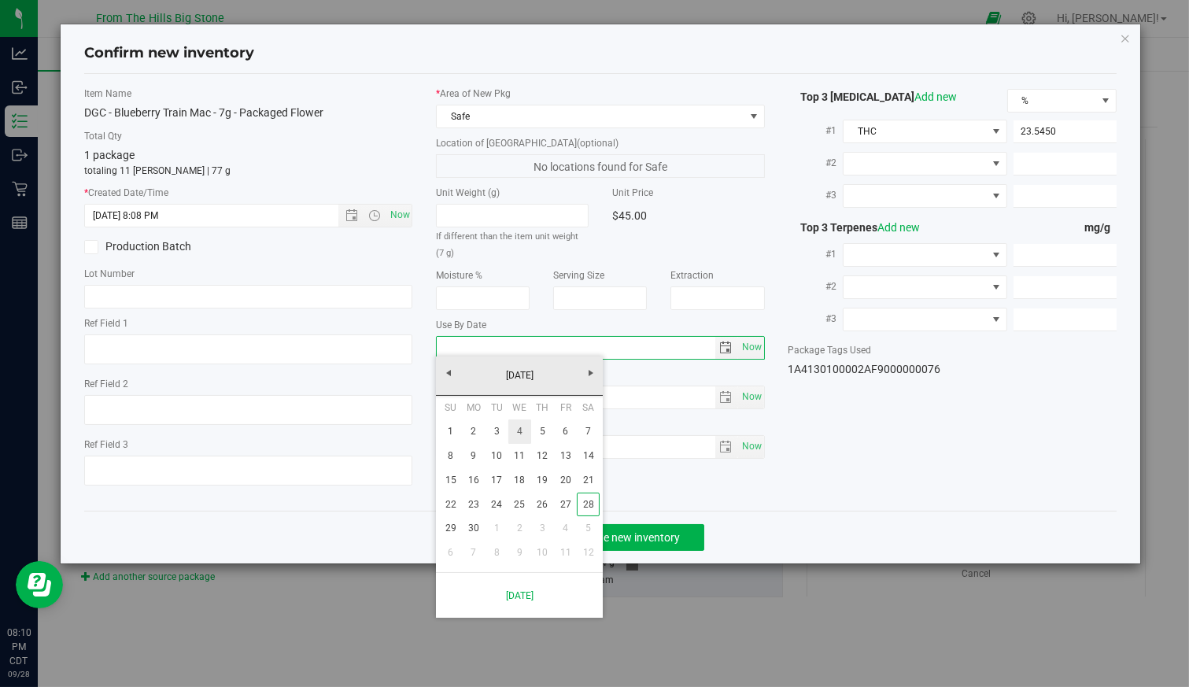
type input "2026-11-04"
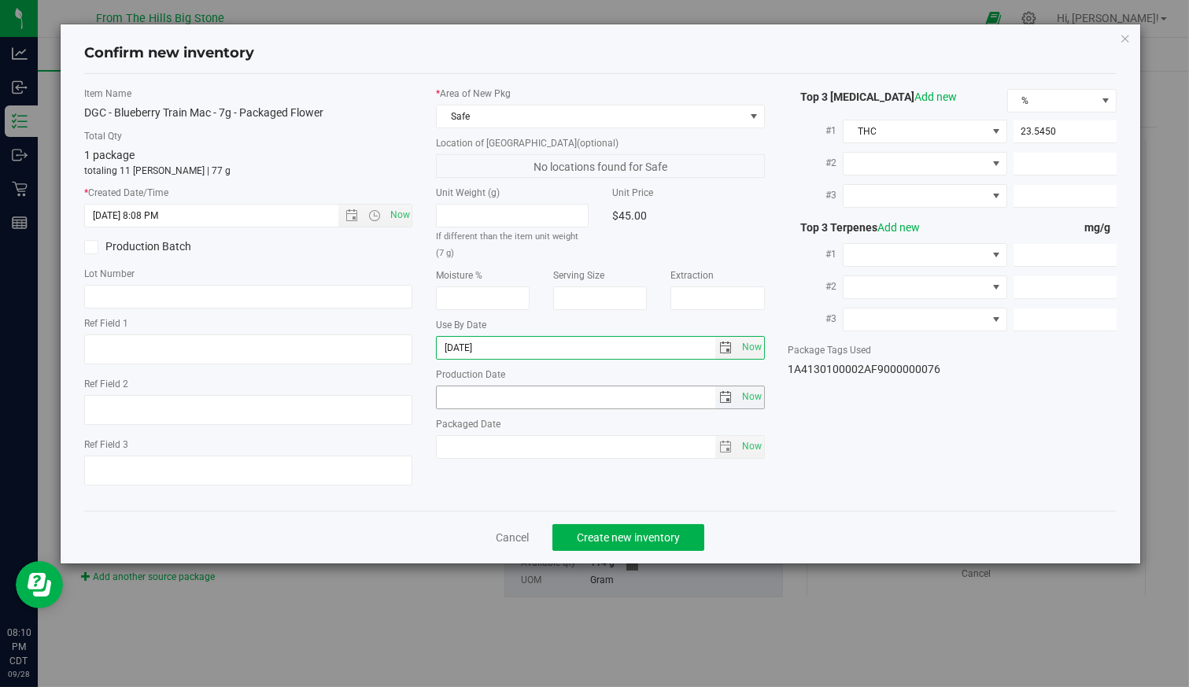
click at [726, 397] on span "select" at bounding box center [725, 397] width 13 height 13
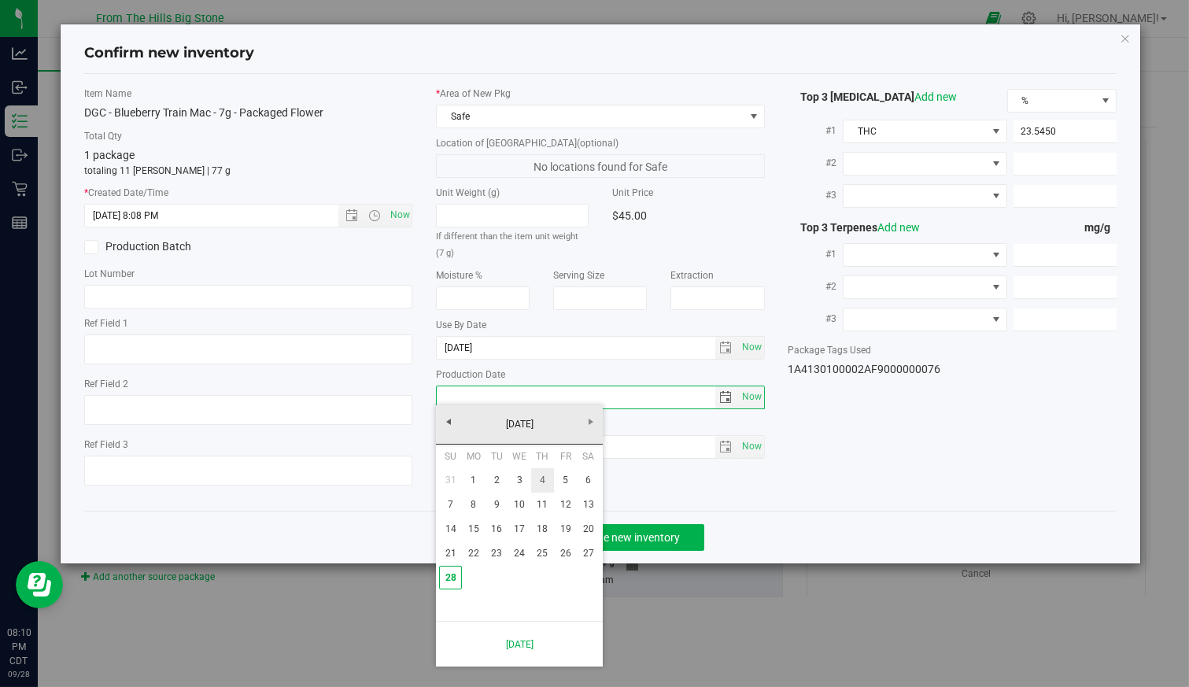
click at [548, 485] on link "4" at bounding box center [542, 480] width 23 height 24
type input "2025-09-04"
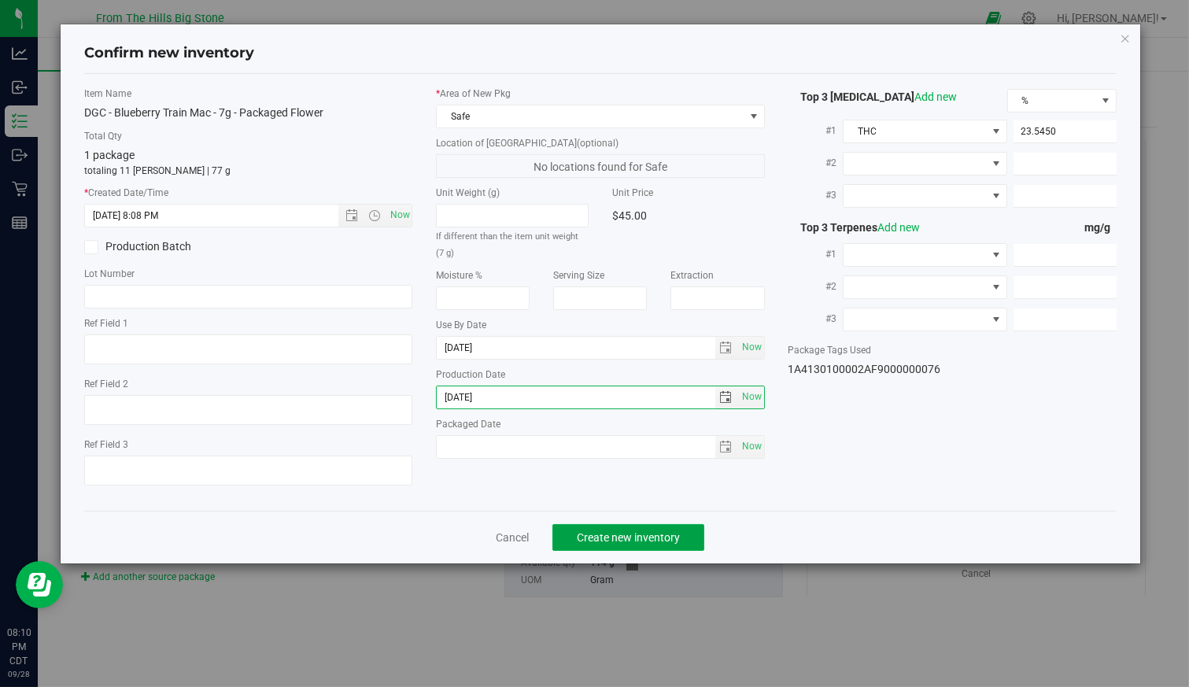
click at [623, 531] on span "Create new inventory" at bounding box center [628, 537] width 103 height 13
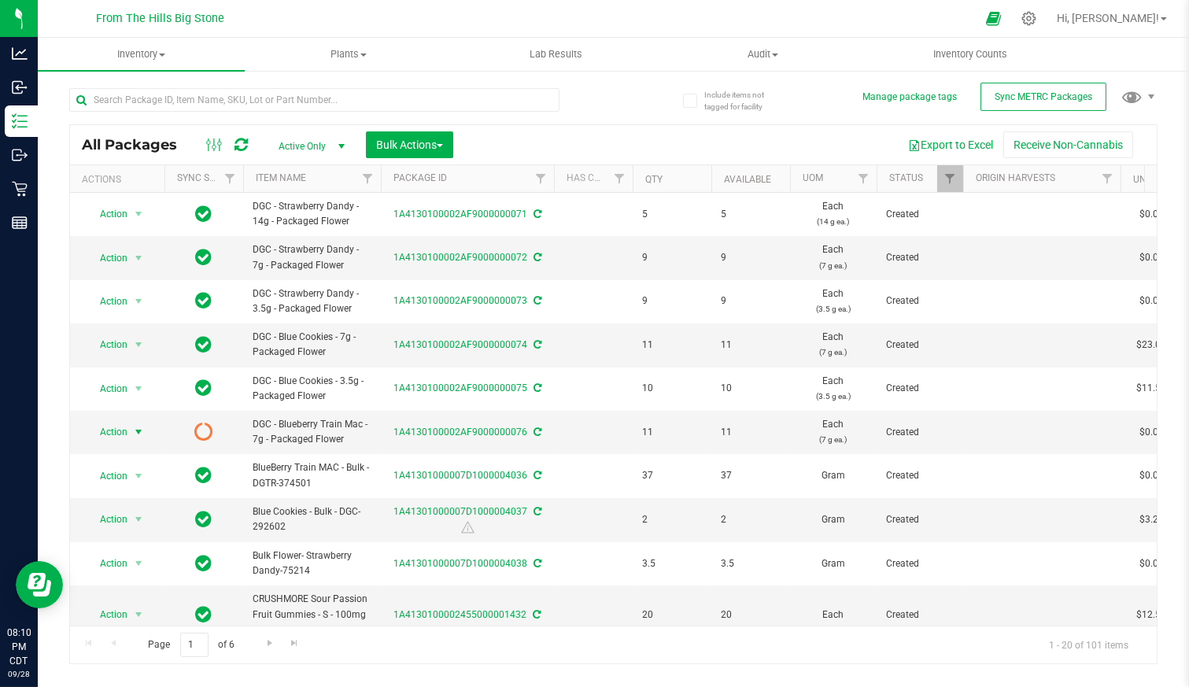
click at [101, 431] on span "Action" at bounding box center [107, 432] width 43 height 22
click at [105, 453] on li "Edit attributes" at bounding box center [136, 456] width 98 height 24
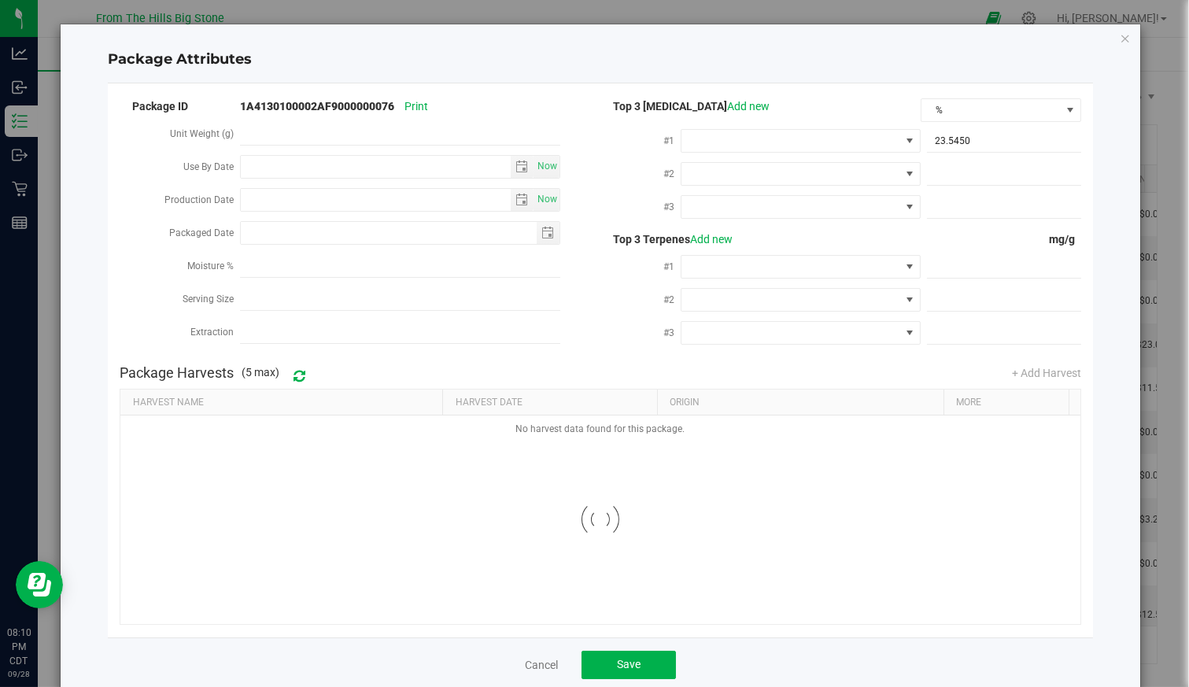
type input "2026-11-04"
type input "2025-09-04"
click at [618, 658] on span "Save" at bounding box center [629, 664] width 24 height 13
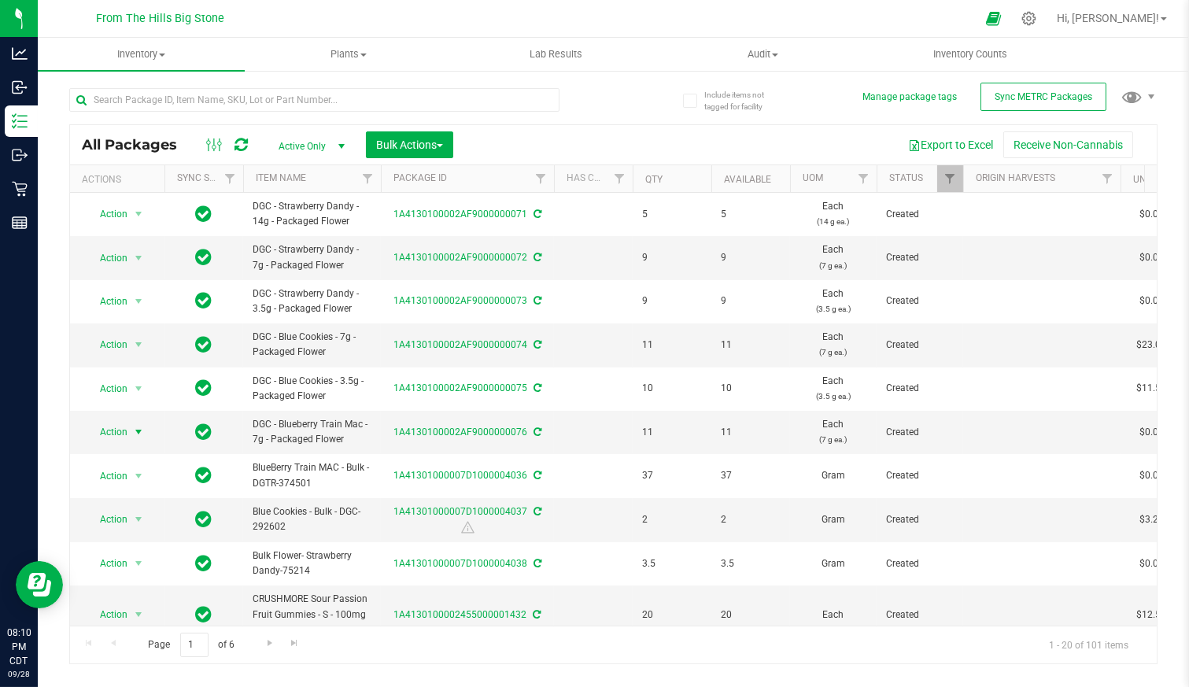
click at [120, 431] on span "Action" at bounding box center [107, 432] width 43 height 22
click at [146, 330] on li "Print package label" at bounding box center [136, 351] width 98 height 43
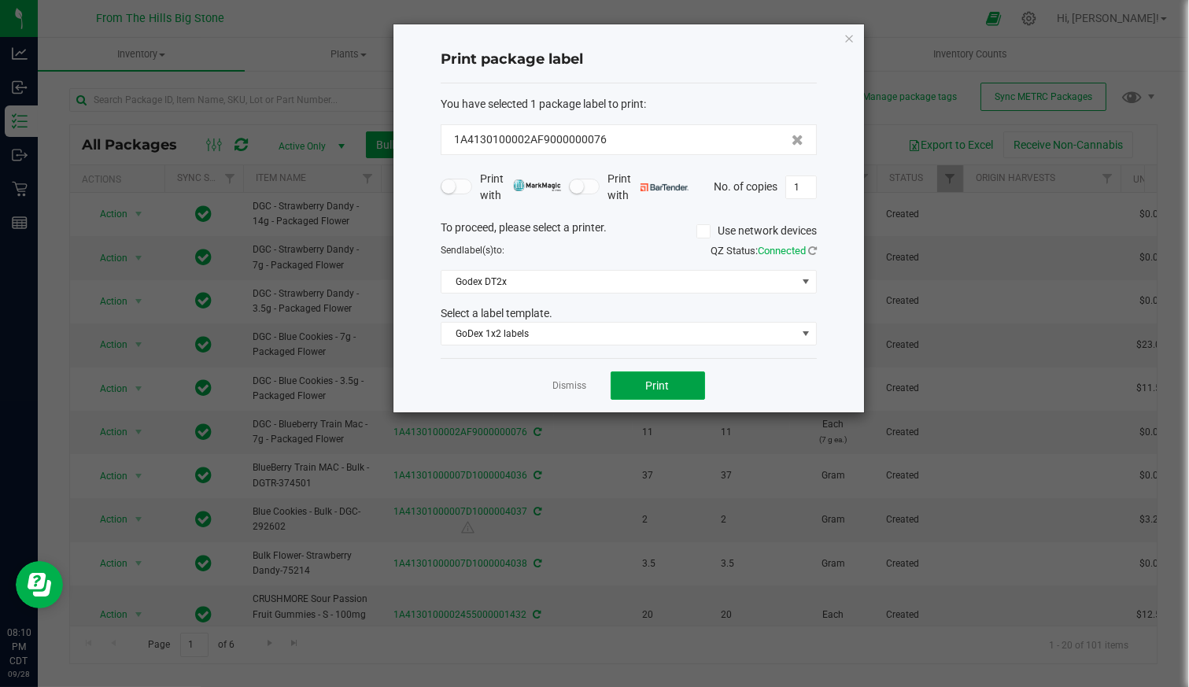
click at [650, 386] on span "Print" at bounding box center [658, 385] width 24 height 13
click at [807, 190] on input "1" at bounding box center [801, 187] width 30 height 22
type input "10"
click at [677, 379] on button "Print" at bounding box center [658, 386] width 94 height 28
click at [571, 379] on link "Dismiss" at bounding box center [570, 385] width 34 height 13
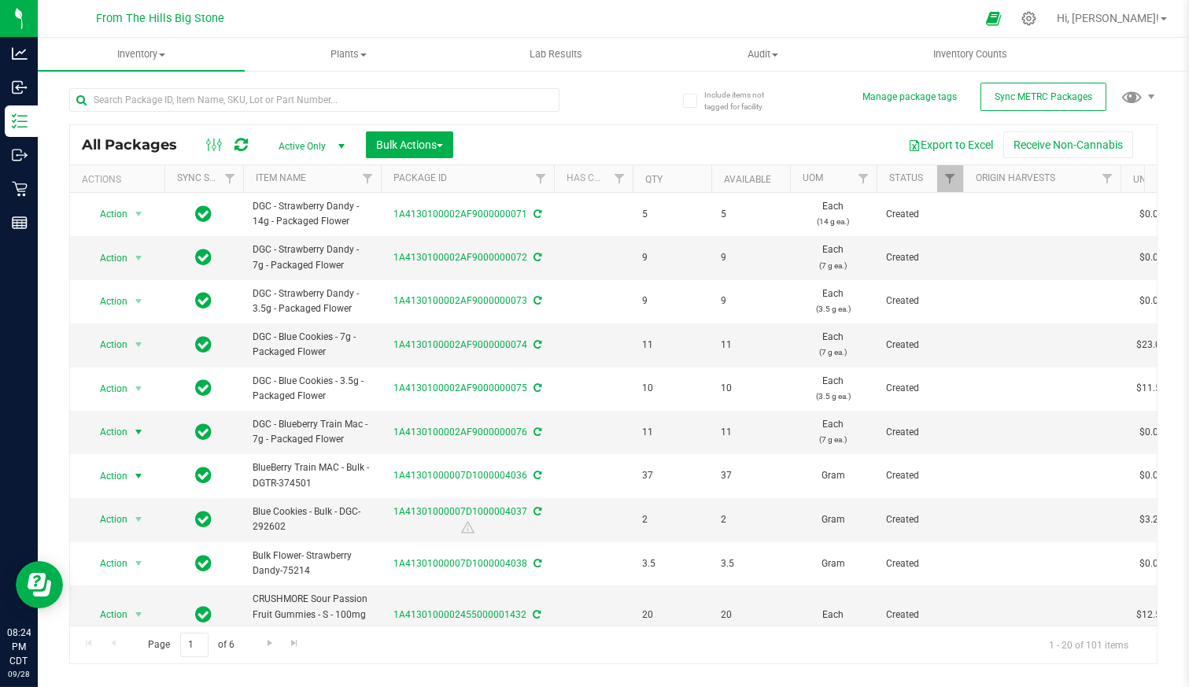
click at [126, 469] on span "Action" at bounding box center [107, 476] width 43 height 22
click at [114, 242] on li "Create package" at bounding box center [136, 244] width 98 height 24
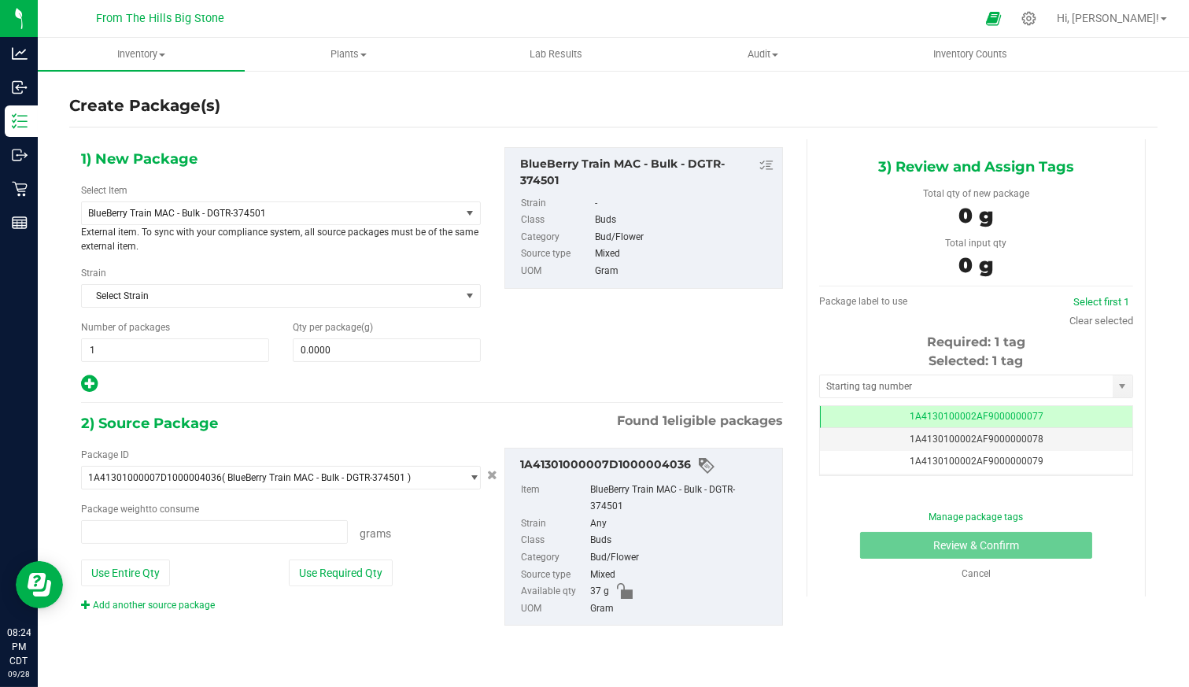
type input "0.0000 g"
click at [262, 215] on span "BlueBerry Train MAC - Bulk - DGTR-374501" at bounding box center [263, 213] width 351 height 11
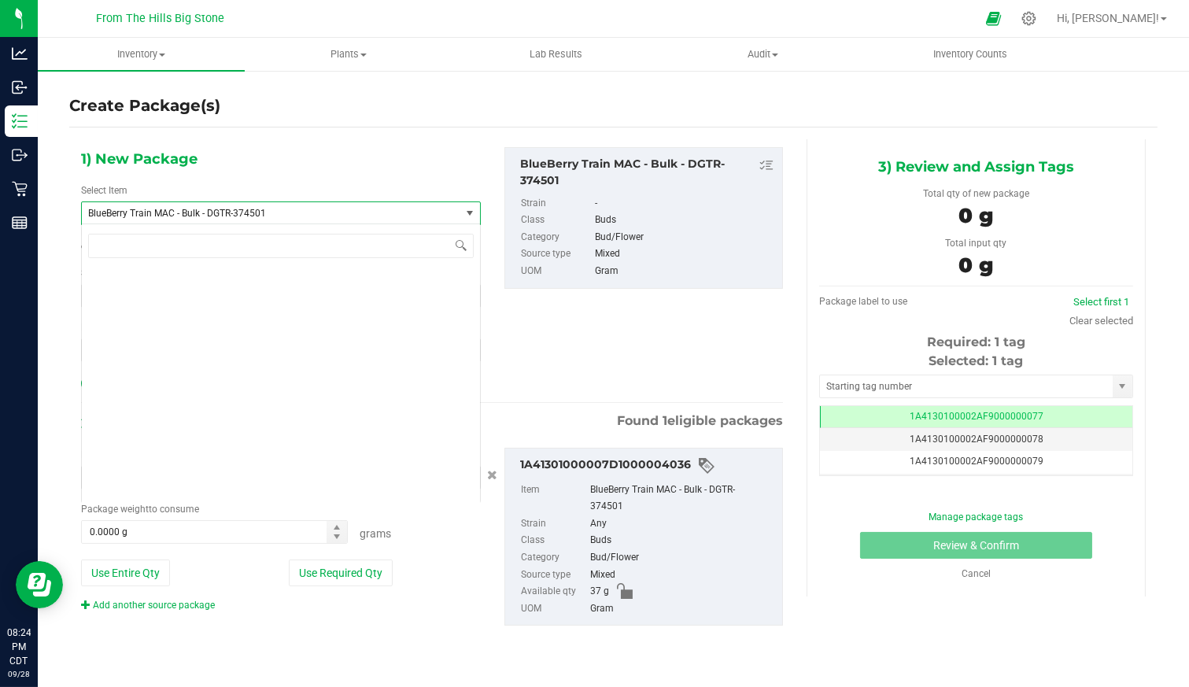
scroll to position [2248, 0]
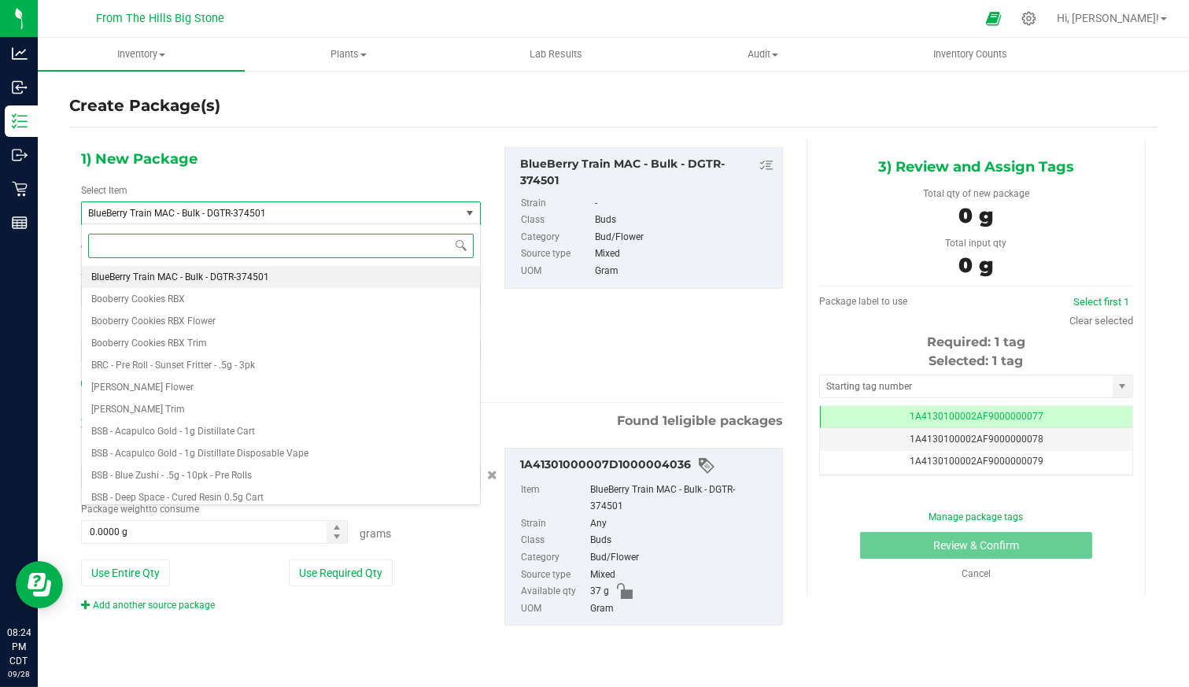
drag, startPoint x: 260, startPoint y: 216, endPoint x: 166, endPoint y: 252, distance: 100.1
click at [166, 252] on input at bounding box center [281, 246] width 386 height 24
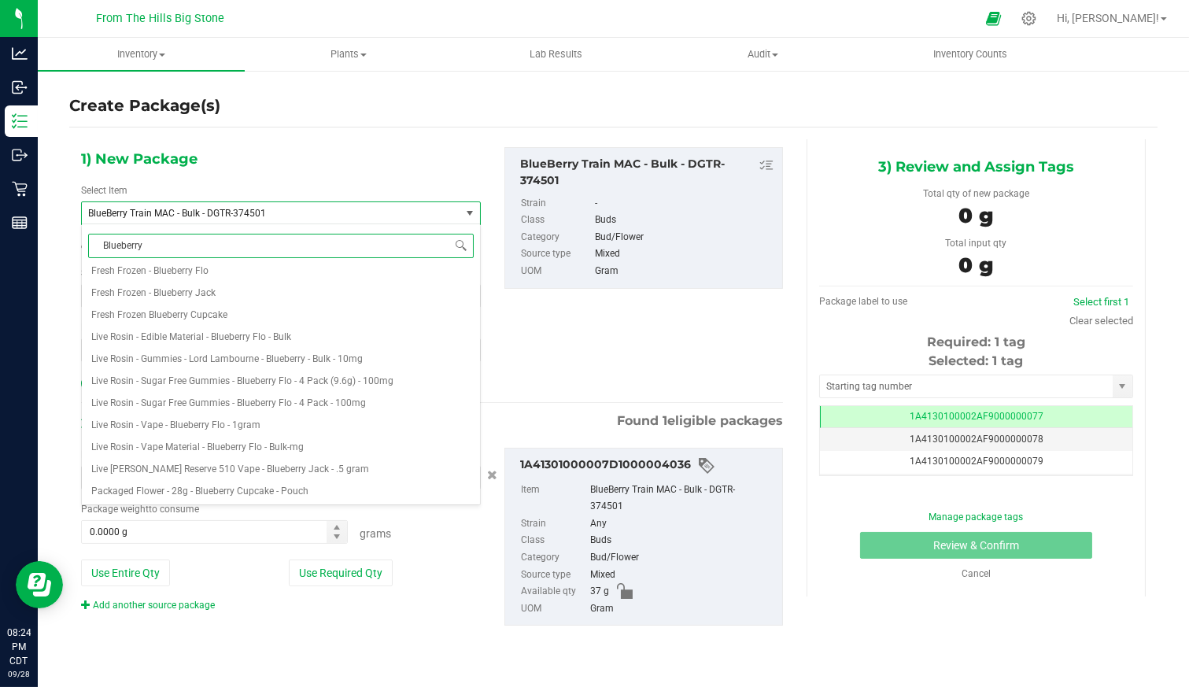
scroll to position [0, 0]
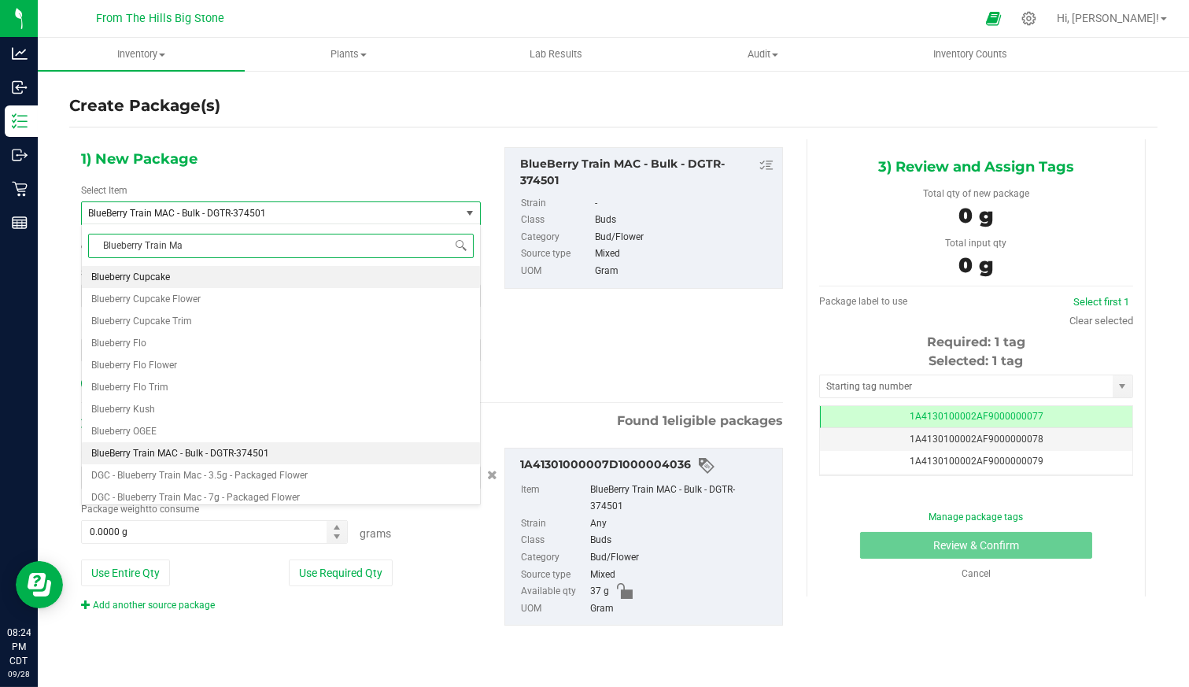
type input "Blueberry Train Mac"
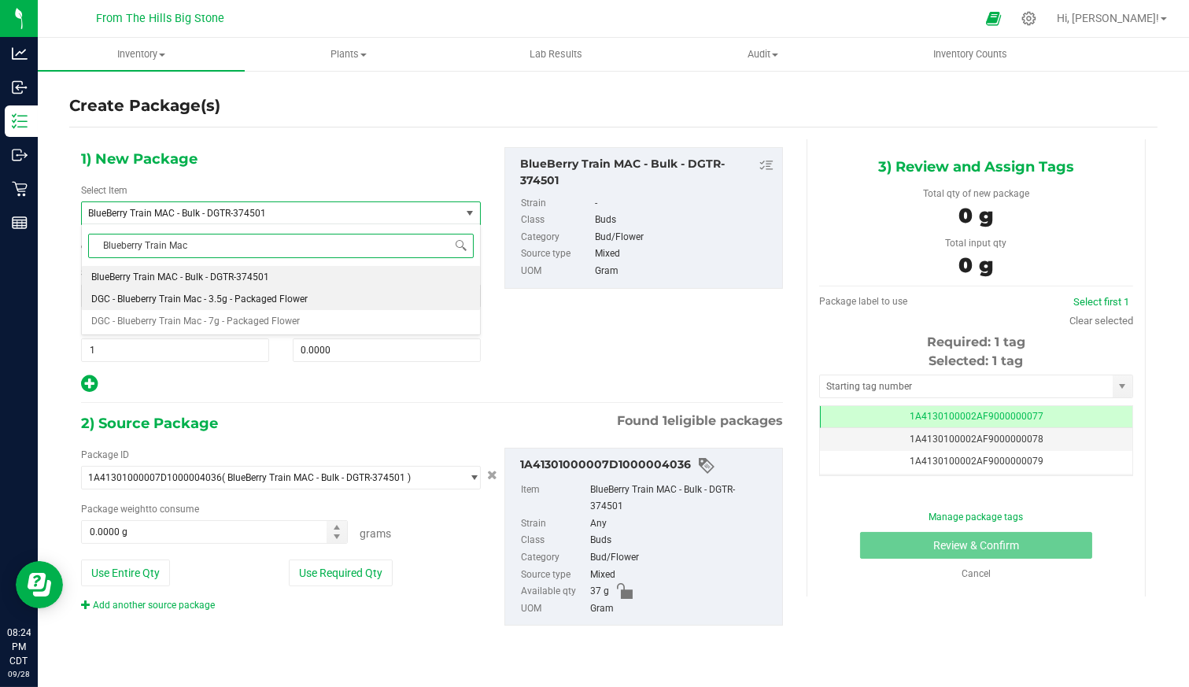
click at [164, 294] on span "DGC - Blueberry Train Mac - 3.5g - Packaged Flower" at bounding box center [199, 299] width 216 height 11
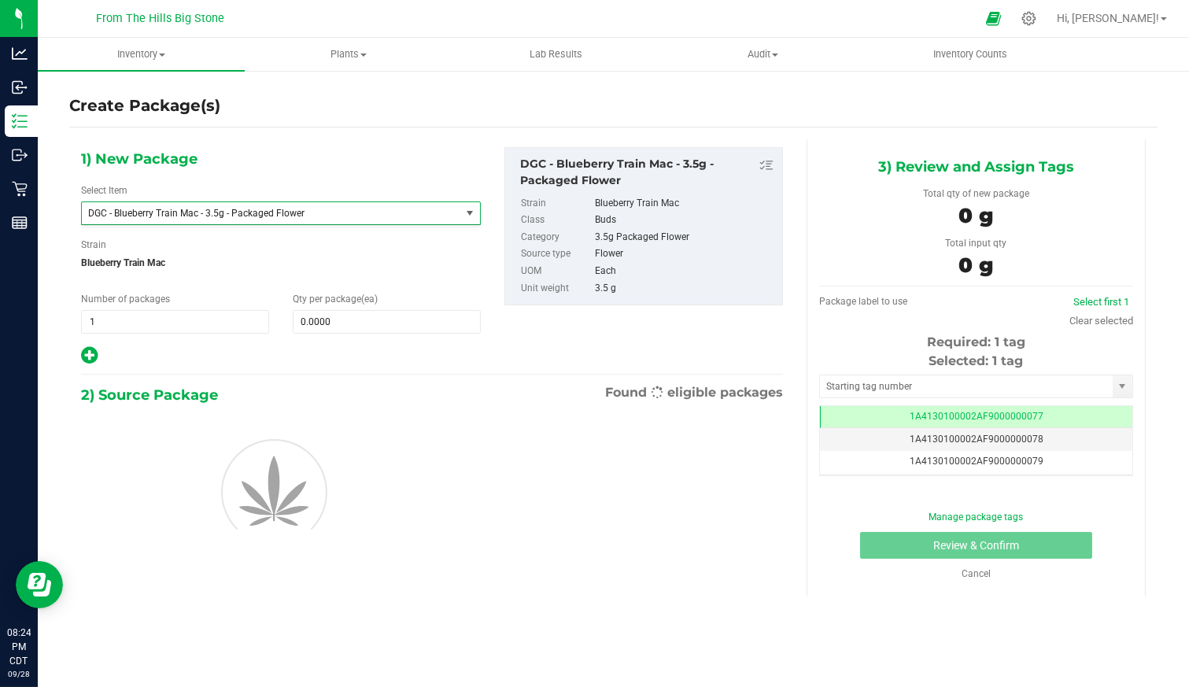
type input "0"
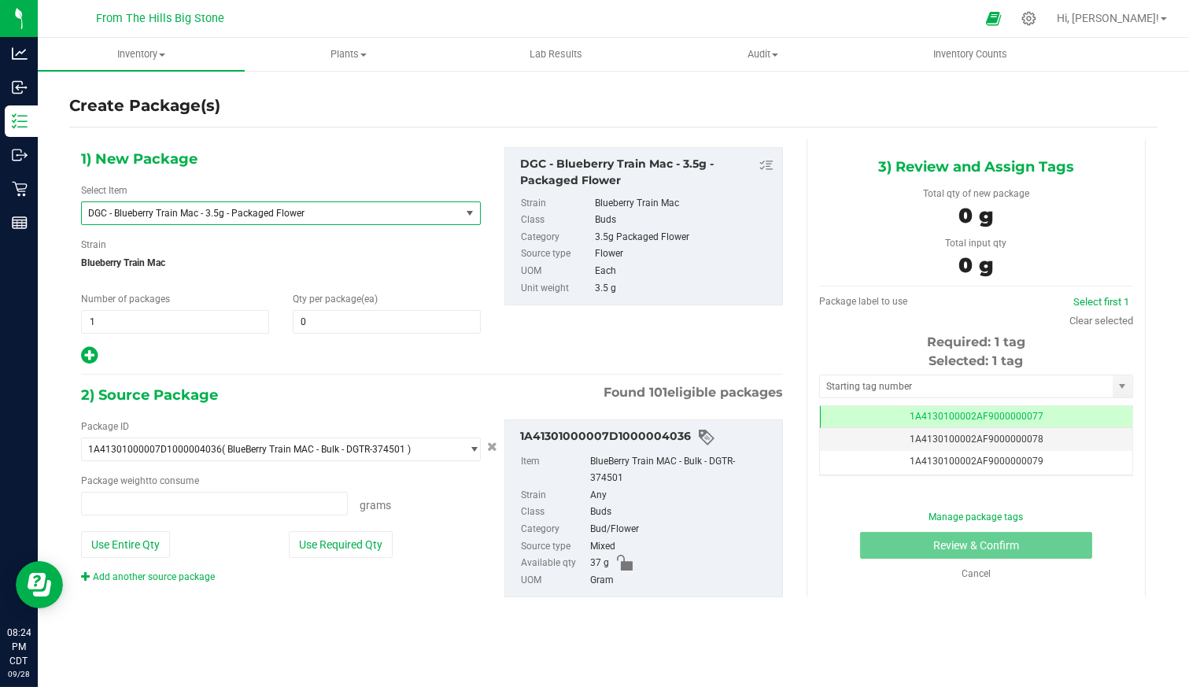
type input "0.0000 g"
click at [338, 316] on span "0 0" at bounding box center [387, 322] width 188 height 24
type input "10"
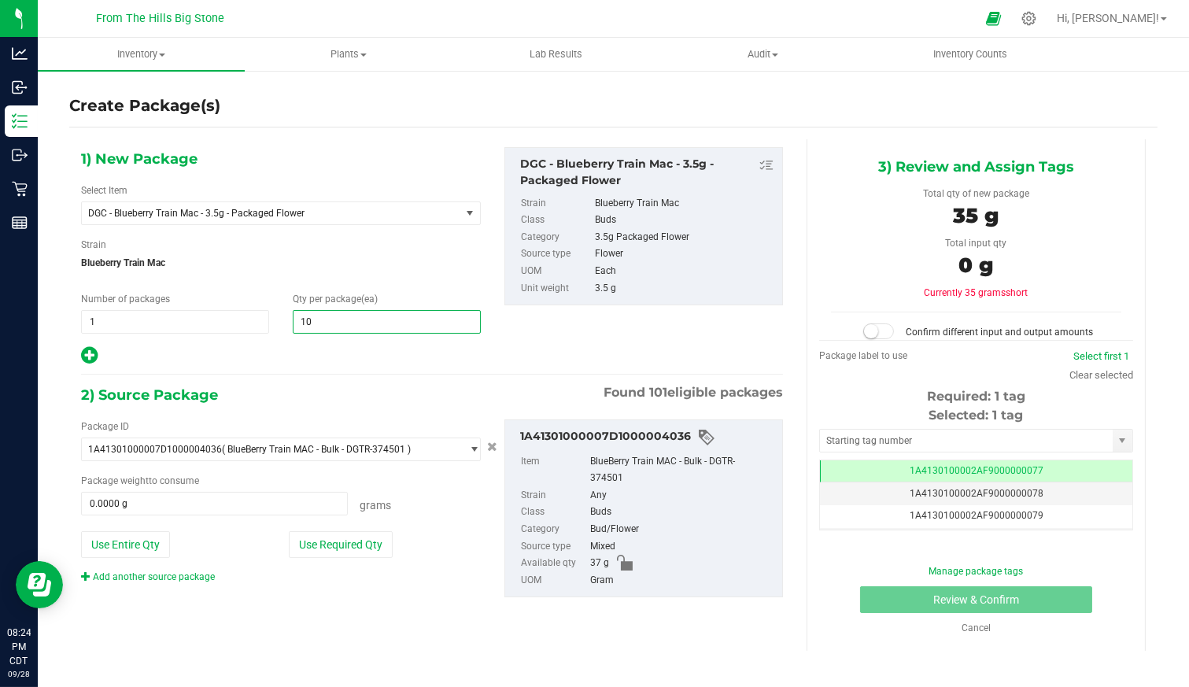
type input "10"
click at [361, 242] on div "Strain Blueberry Train Mac" at bounding box center [281, 259] width 400 height 42
click at [349, 540] on button "Use Required Qty" at bounding box center [341, 544] width 104 height 27
type input "35.0000 g"
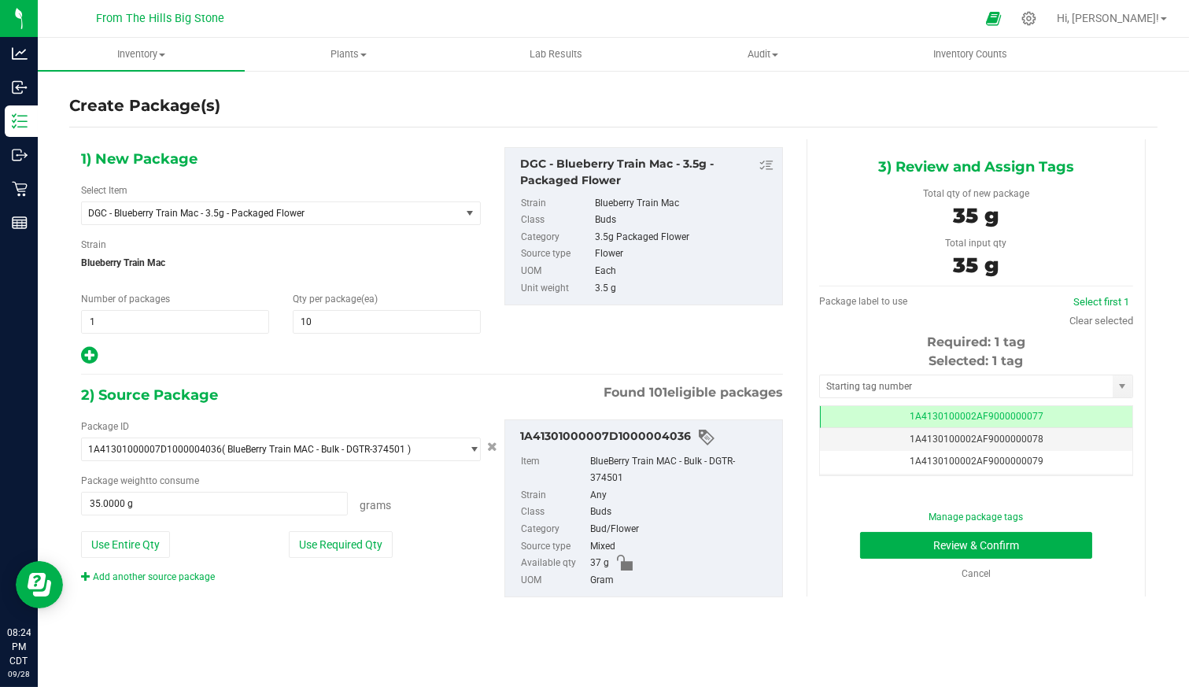
click at [757, 350] on div "1) New Package Select Item DGC - Blueberry Train Mac - 3.5g - Packaged Flower C…" at bounding box center [432, 256] width 726 height 219
click at [886, 420] on td "1A4130100002AF9000000077" at bounding box center [976, 417] width 312 height 23
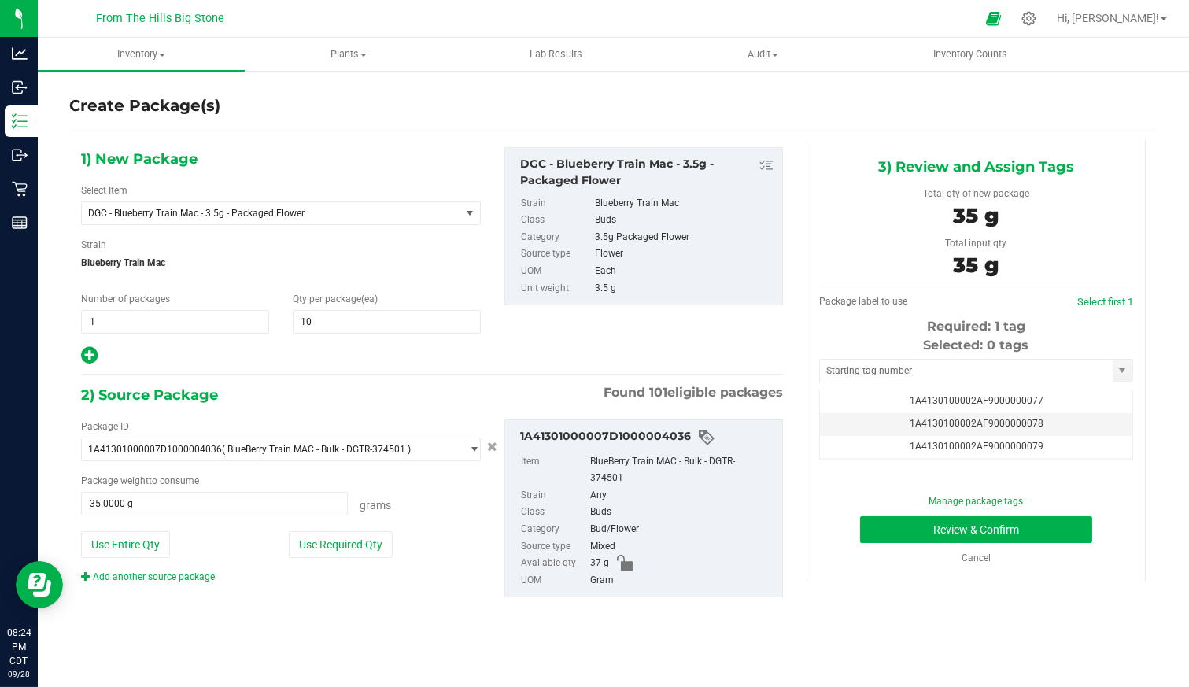
click at [886, 413] on td "1A4130100002AF9000000078" at bounding box center [976, 424] width 312 height 23
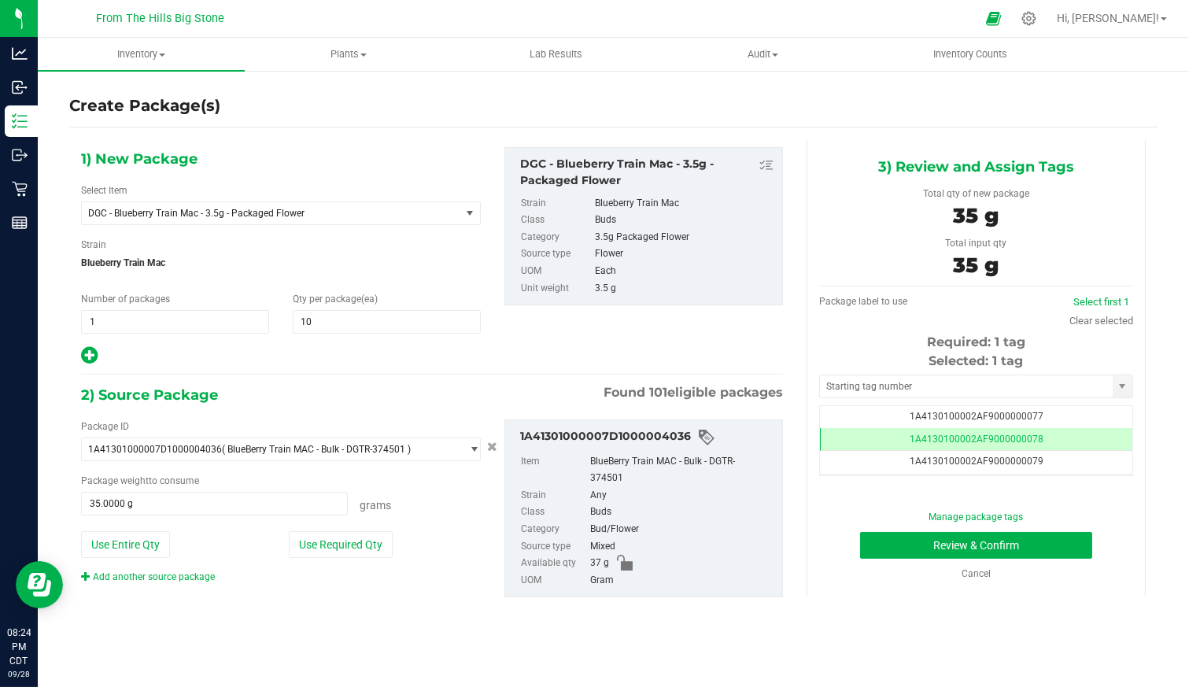
click at [956, 416] on span "1A4130100002AF9000000077" at bounding box center [977, 416] width 134 height 11
click at [956, 445] on td "1A4130100002AF9000000078" at bounding box center [976, 439] width 312 height 23
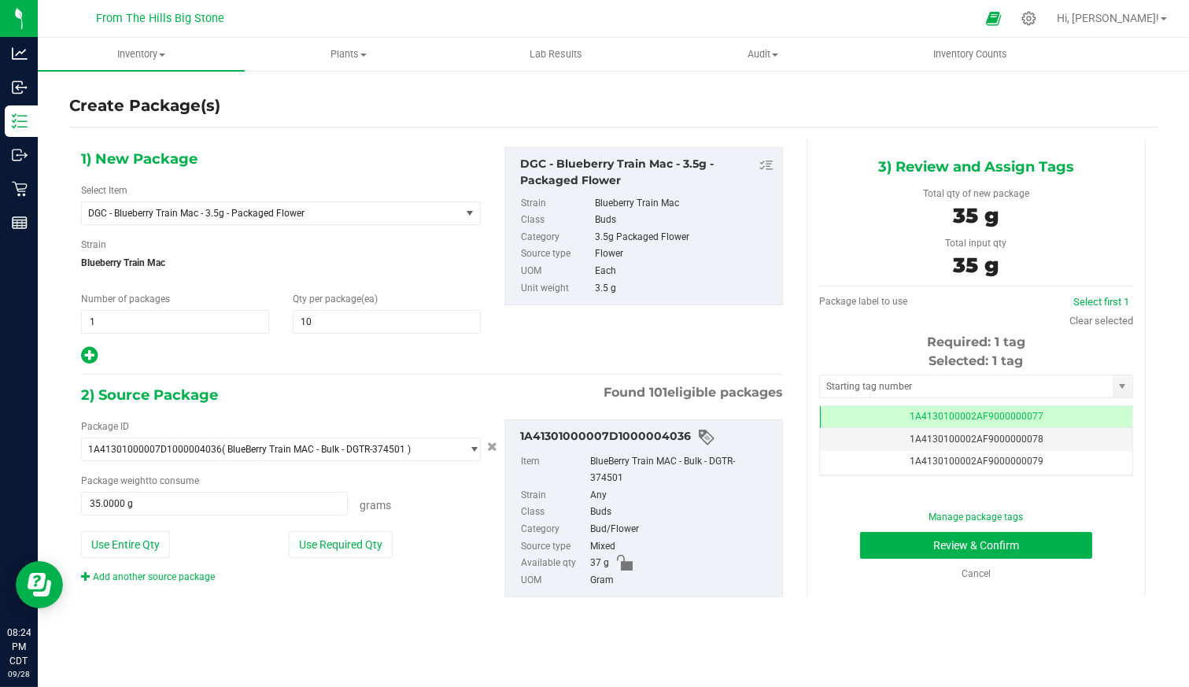
click at [1043, 418] on td "1A4130100002AF9000000077" at bounding box center [976, 417] width 312 height 23
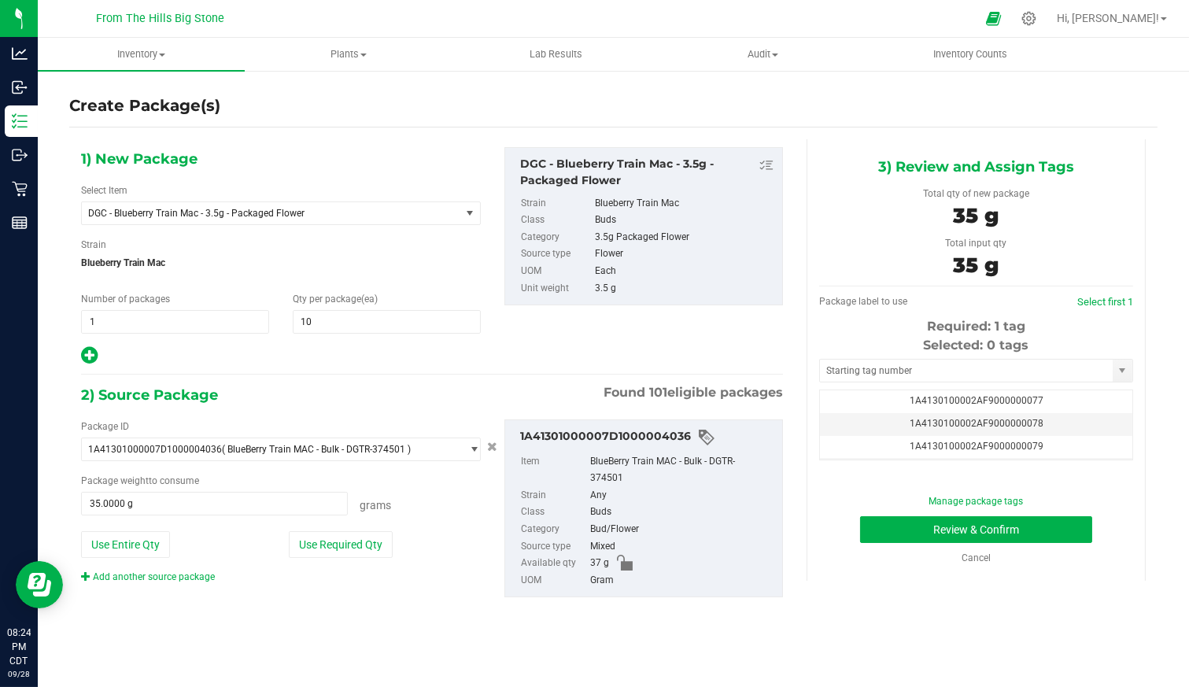
click at [1009, 397] on span "1A4130100002AF9000000077" at bounding box center [977, 400] width 134 height 11
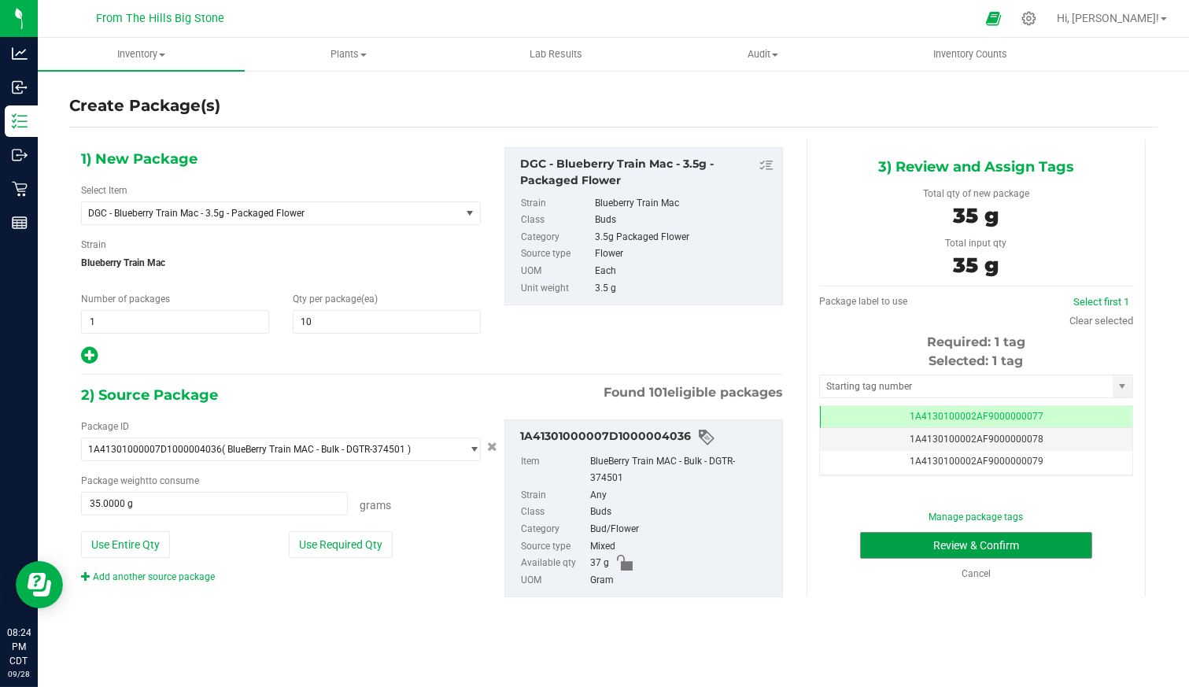
click at [1005, 545] on button "Review & Confirm" at bounding box center [976, 545] width 232 height 27
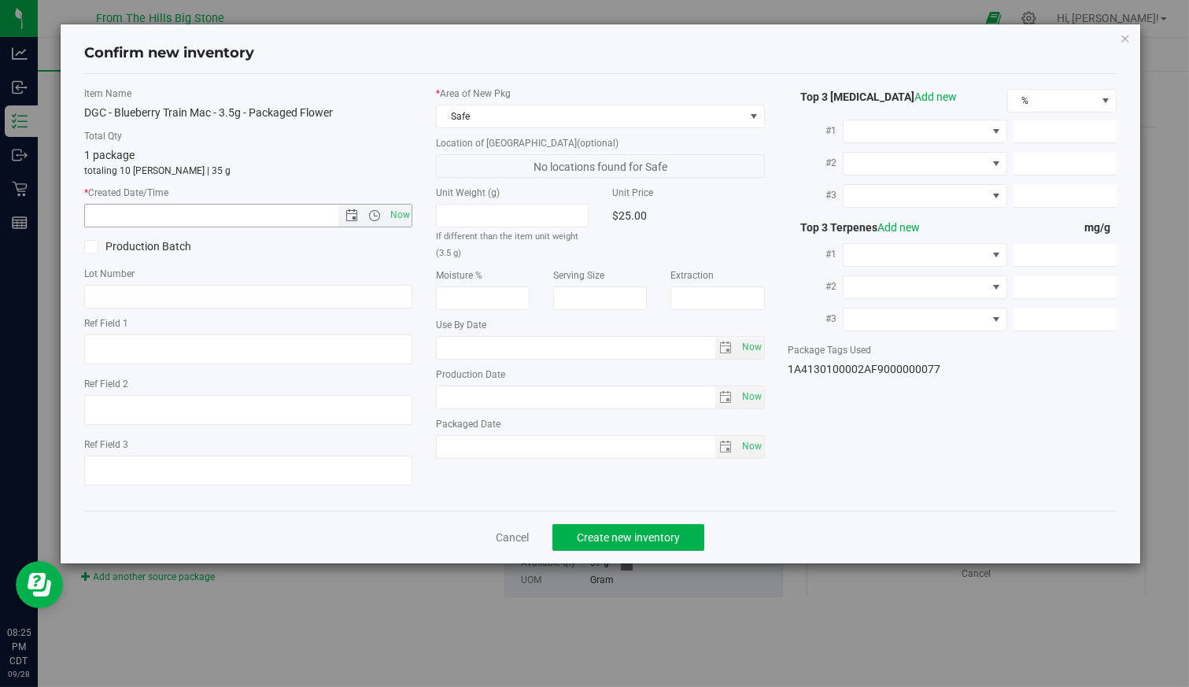
click at [401, 219] on span "Now" at bounding box center [399, 215] width 27 height 23
type input "9/28/2025 8:25 PM"
click at [905, 128] on span at bounding box center [915, 131] width 143 height 22
click at [893, 194] on li "THC" at bounding box center [925, 196] width 163 height 27
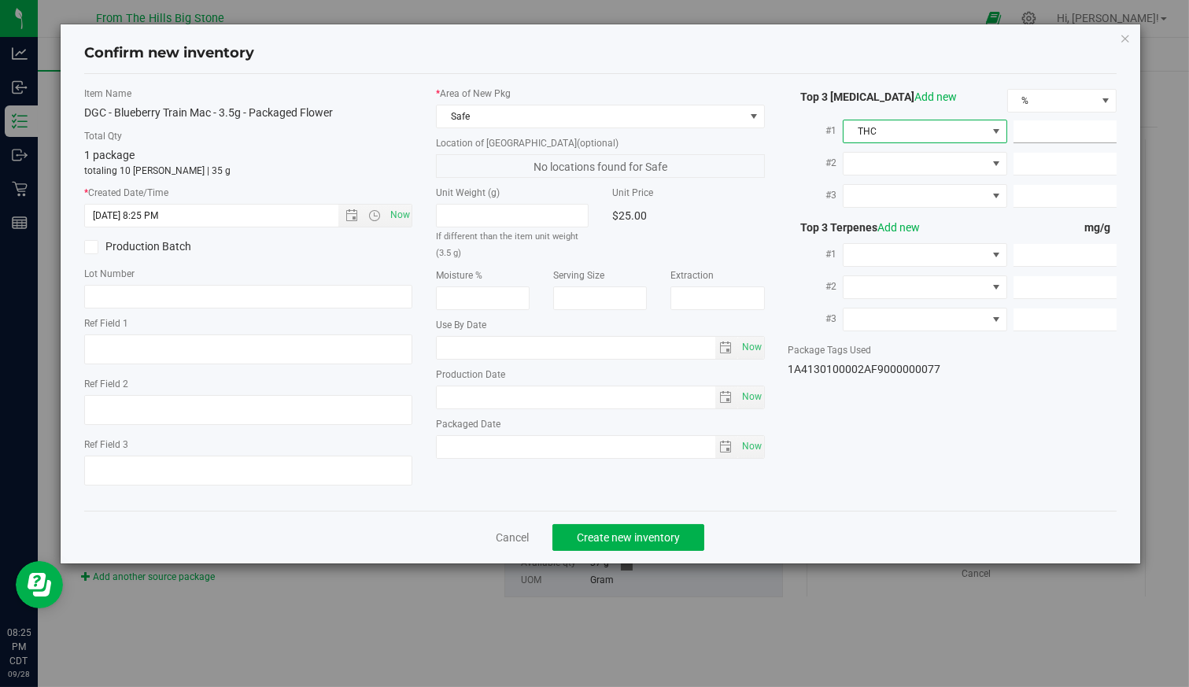
click at [1046, 135] on span at bounding box center [1065, 131] width 103 height 23
type input "23.545"
click at [729, 346] on span "select" at bounding box center [725, 348] width 13 height 13
type input "23.5450"
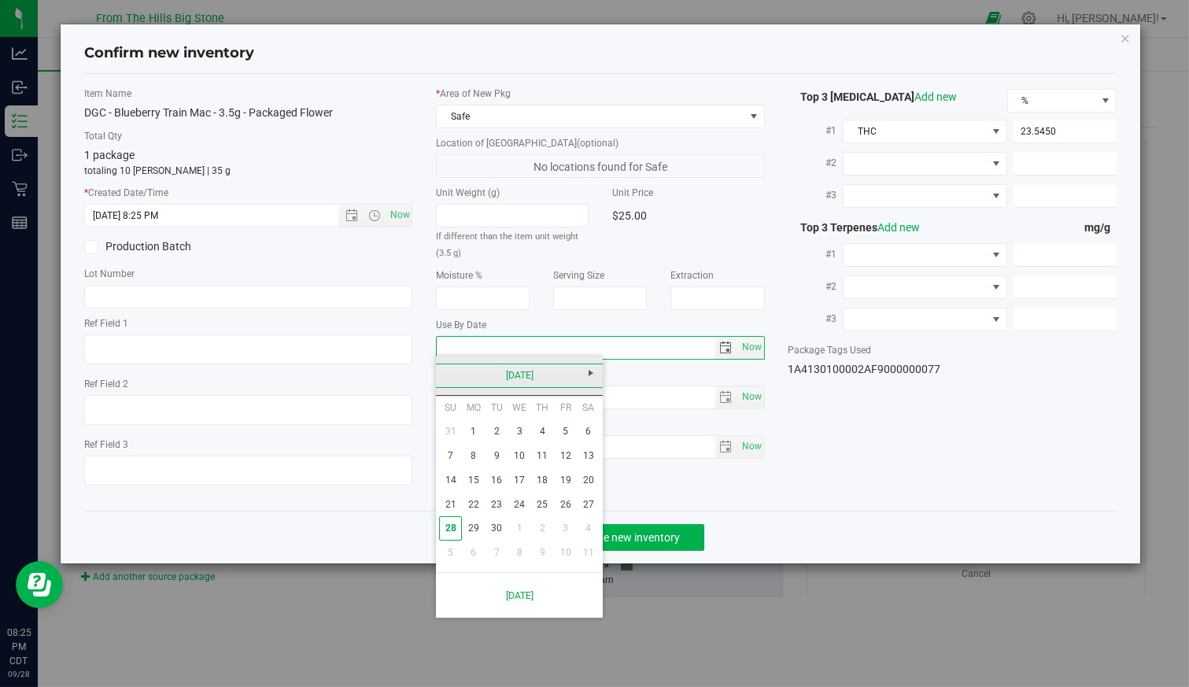
click at [542, 382] on link "September 2025" at bounding box center [519, 376] width 169 height 24
click at [520, 379] on link "2025" at bounding box center [519, 376] width 169 height 24
click at [574, 458] on link "2026" at bounding box center [580, 463] width 40 height 40
click at [534, 513] on link "Nov" at bounding box center [539, 507] width 40 height 40
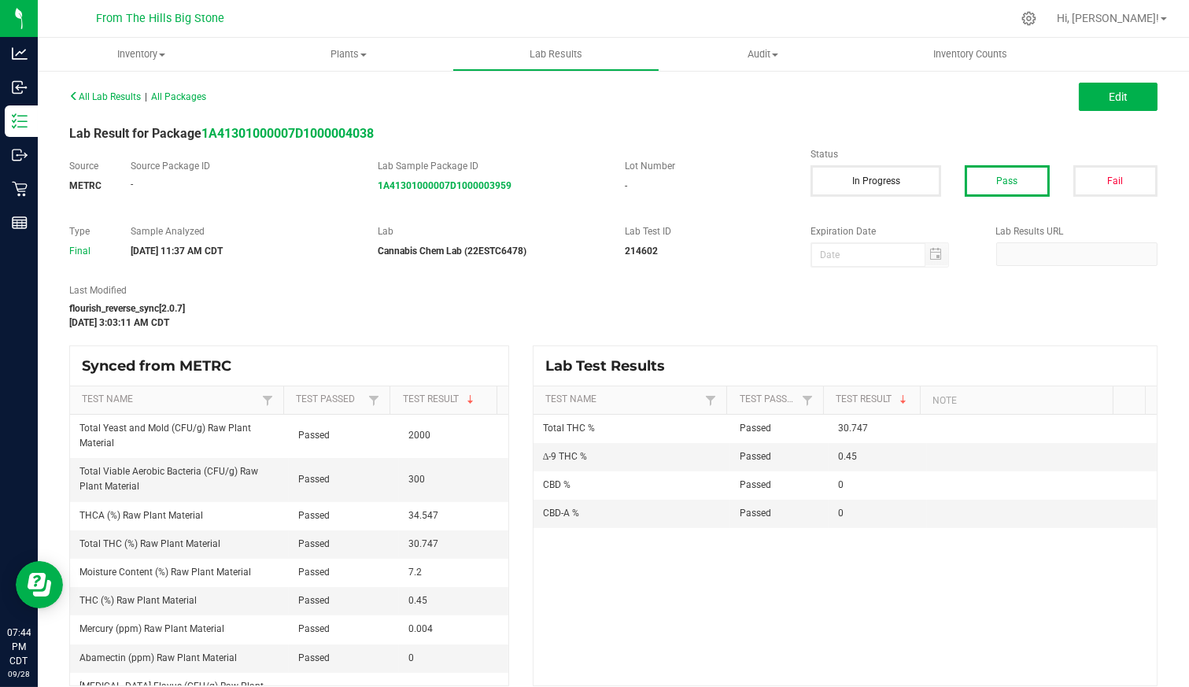
click at [132, 94] on span "All Lab Results" at bounding box center [105, 96] width 72 height 11
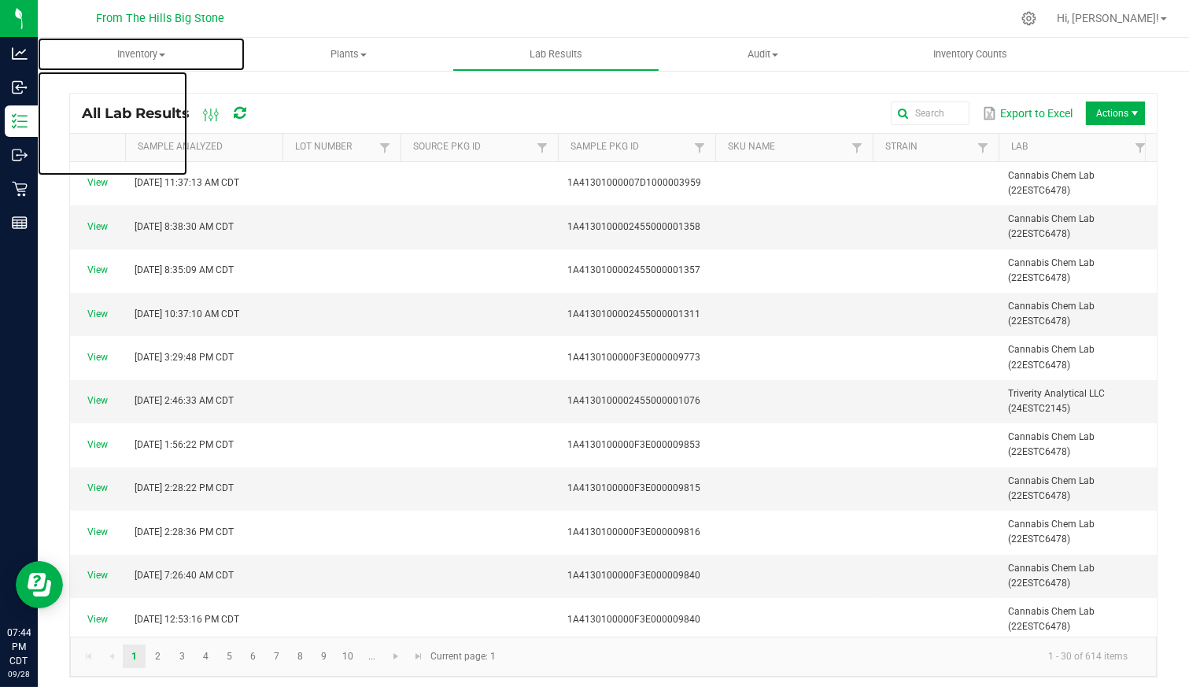
click at [142, 55] on span "Inventory" at bounding box center [141, 54] width 207 height 14
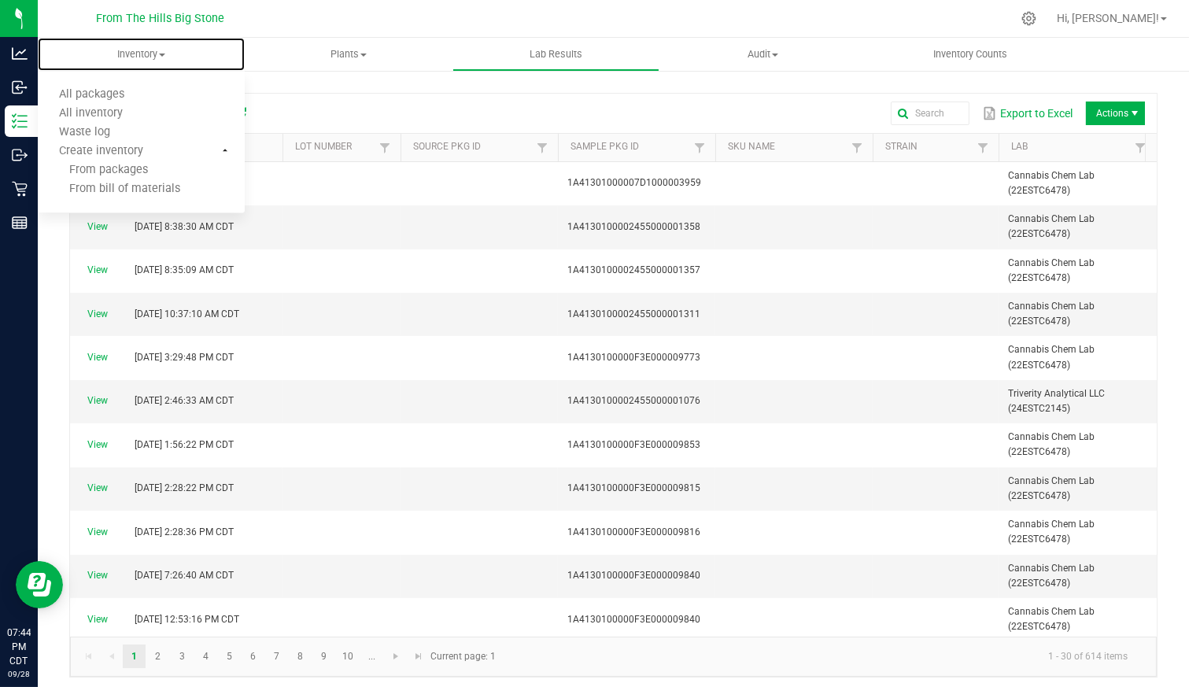
click at [136, 96] on span "All packages" at bounding box center [92, 94] width 108 height 13
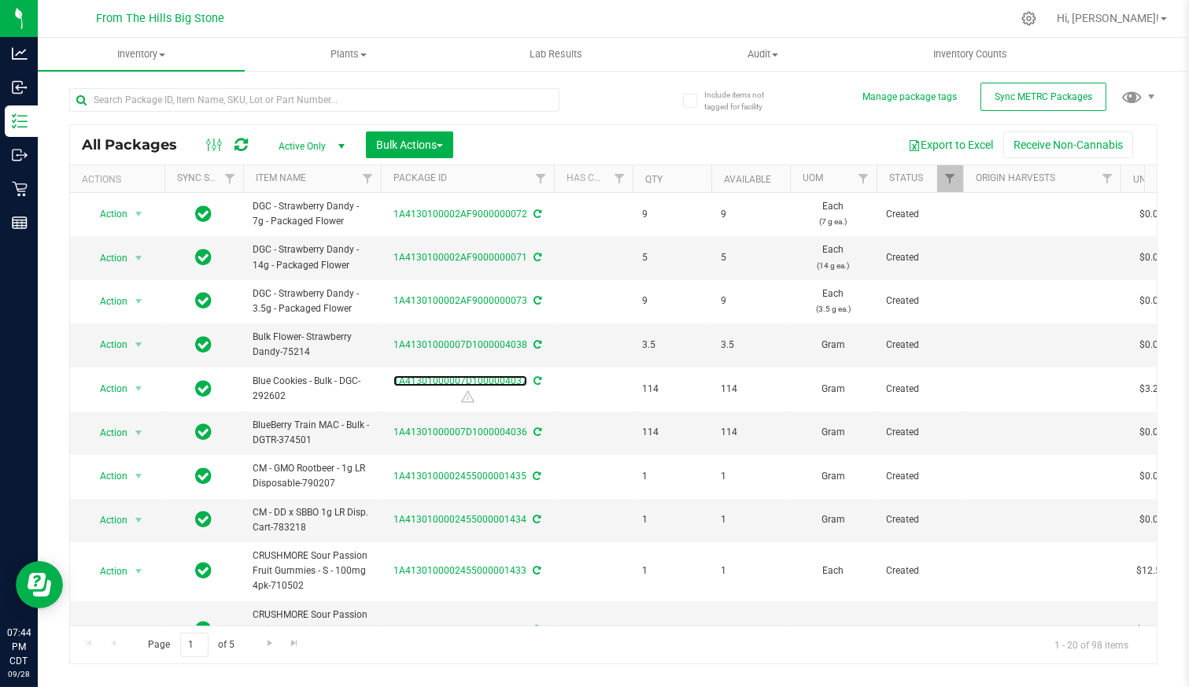
click at [484, 375] on link "1A41301000007D1000004037" at bounding box center [461, 380] width 134 height 11
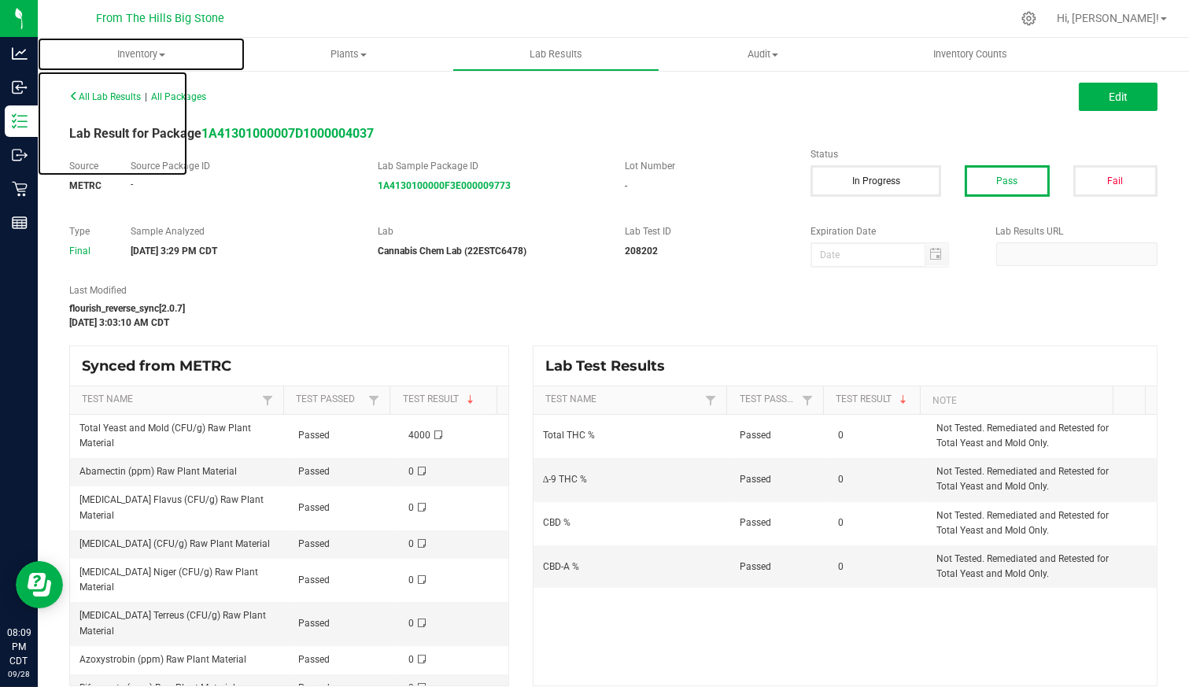
click at [135, 46] on uib-tab-heading "Inventory All packages All inventory Waste log Create inventory" at bounding box center [141, 54] width 207 height 33
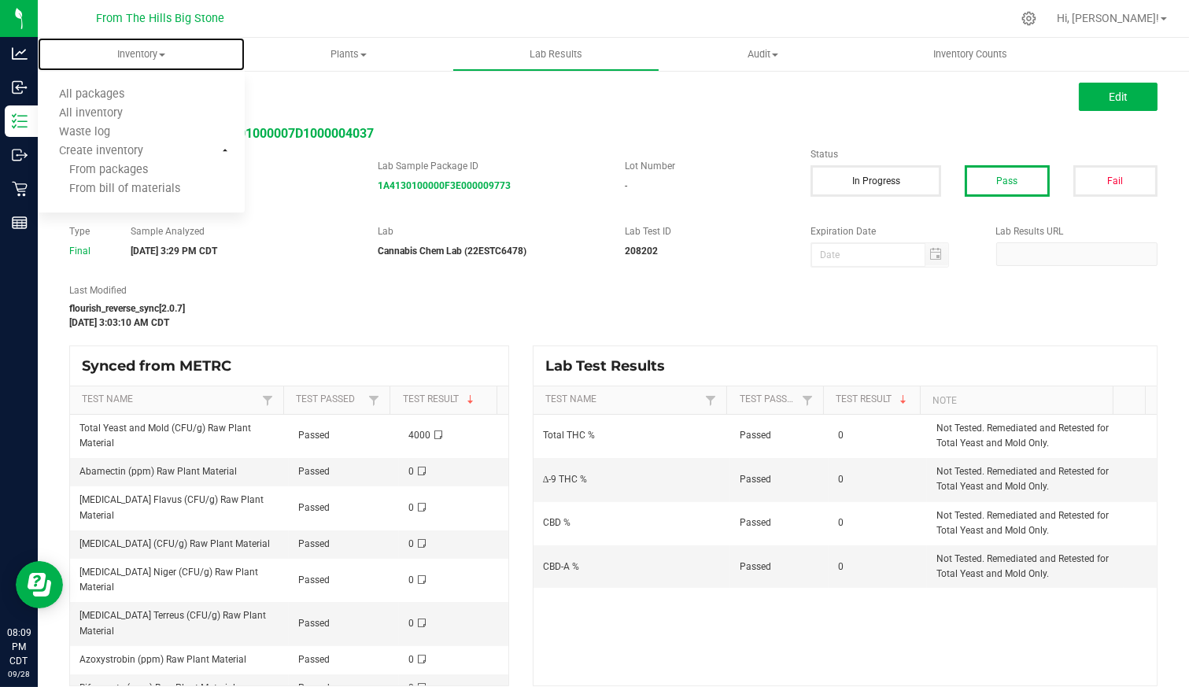
click at [109, 93] on span "All packages" at bounding box center [92, 94] width 108 height 13
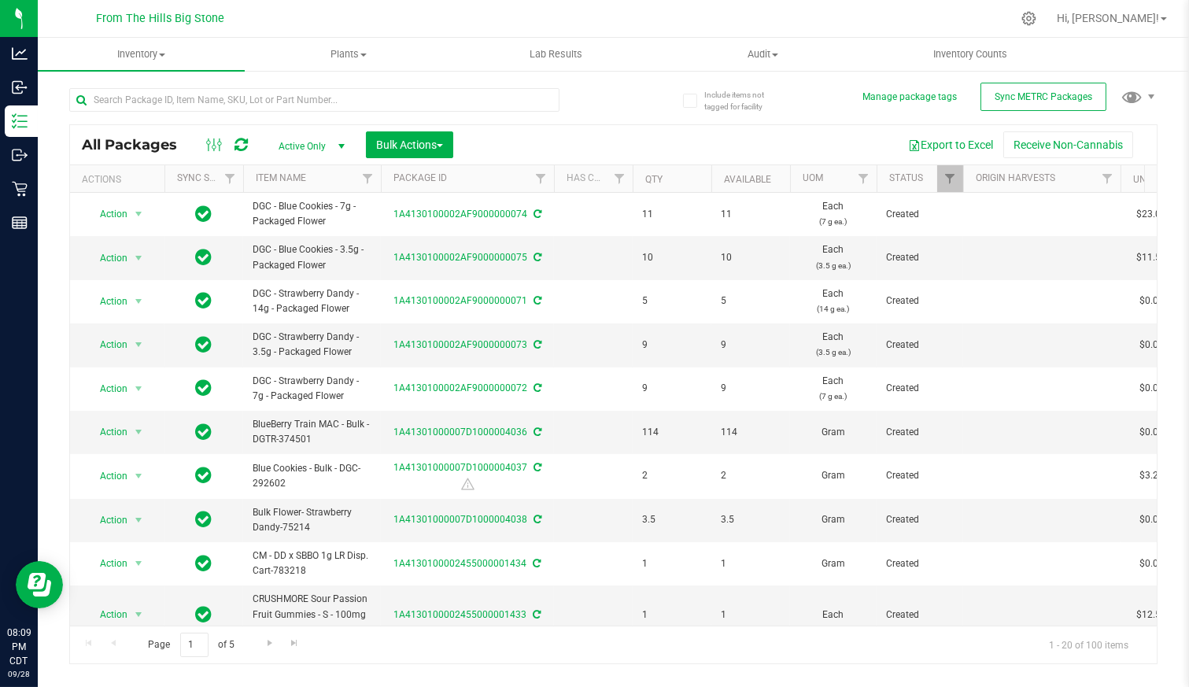
drag, startPoint x: 266, startPoint y: 430, endPoint x: 457, endPoint y: 438, distance: 190.6
click at [457, 438] on td "1A41301000007D1000004036" at bounding box center [467, 432] width 173 height 43
click at [457, 430] on link "1A41301000007D1000004036" at bounding box center [461, 432] width 134 height 11
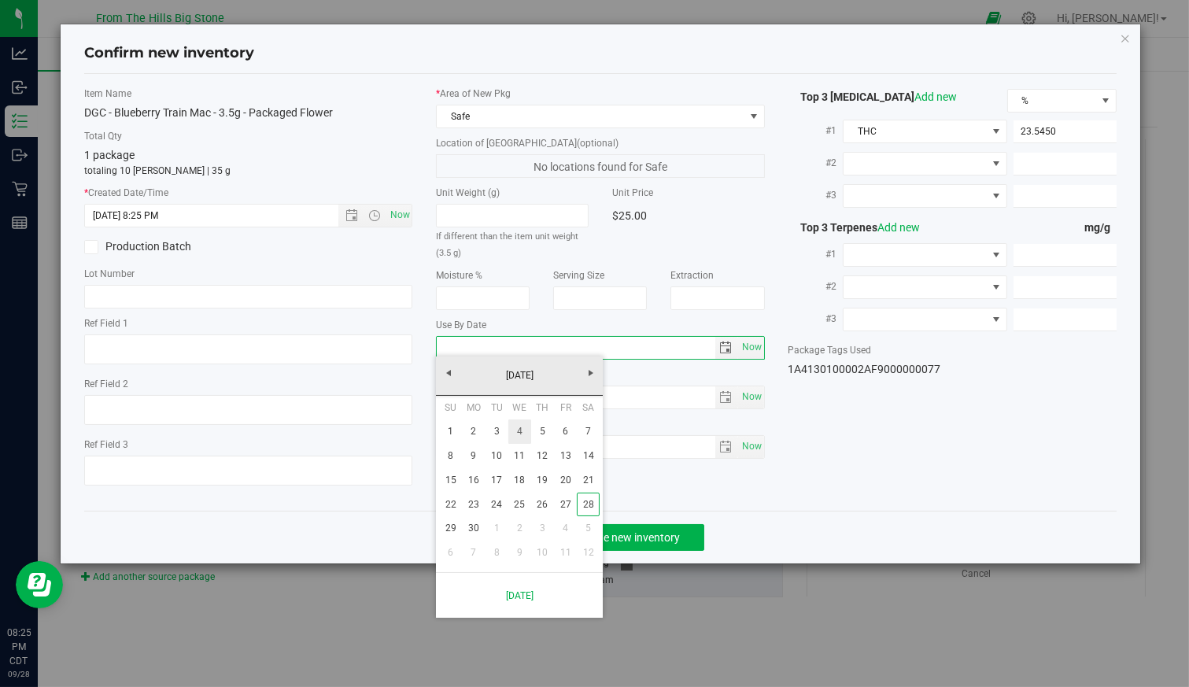
click at [523, 438] on link "4" at bounding box center [519, 432] width 23 height 24
type input "[DATE]"
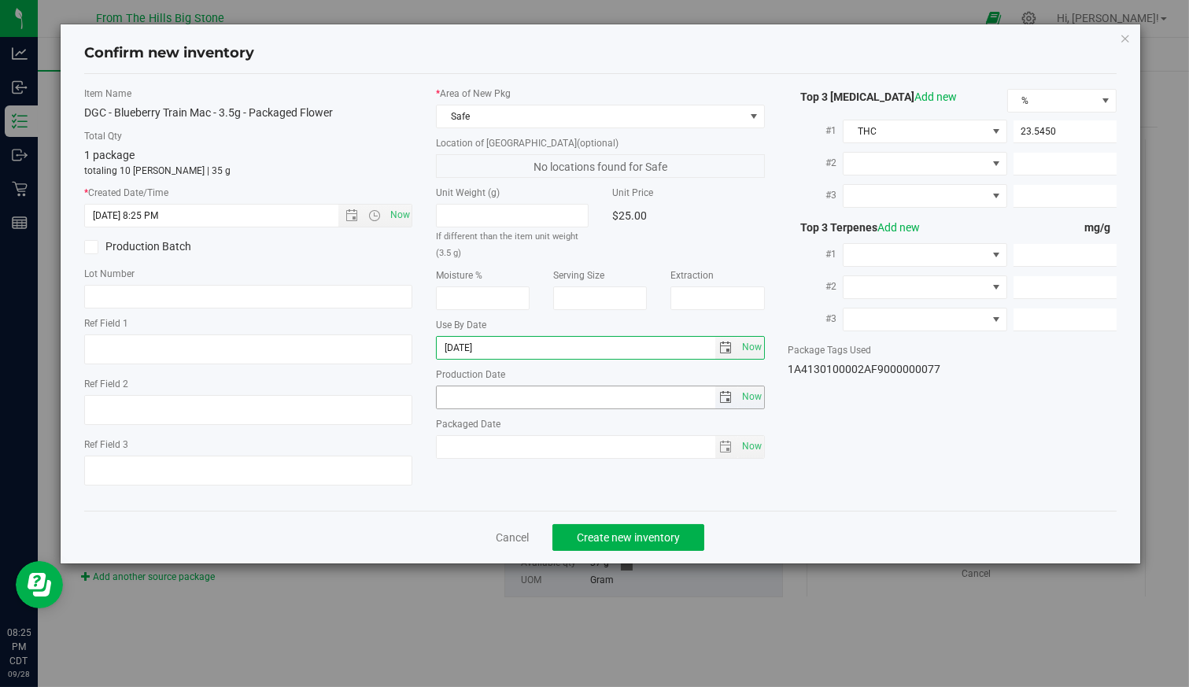
click at [730, 395] on span "select" at bounding box center [725, 397] width 13 height 13
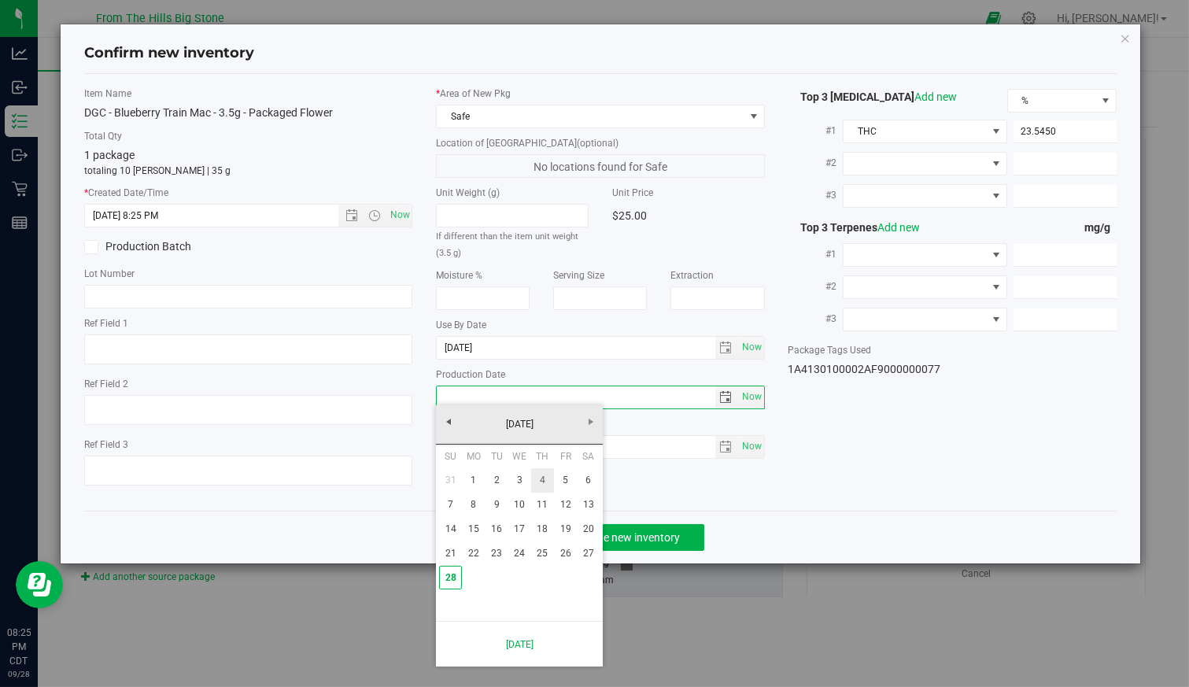
click at [535, 478] on link "4" at bounding box center [542, 480] width 23 height 24
type input "[DATE]"
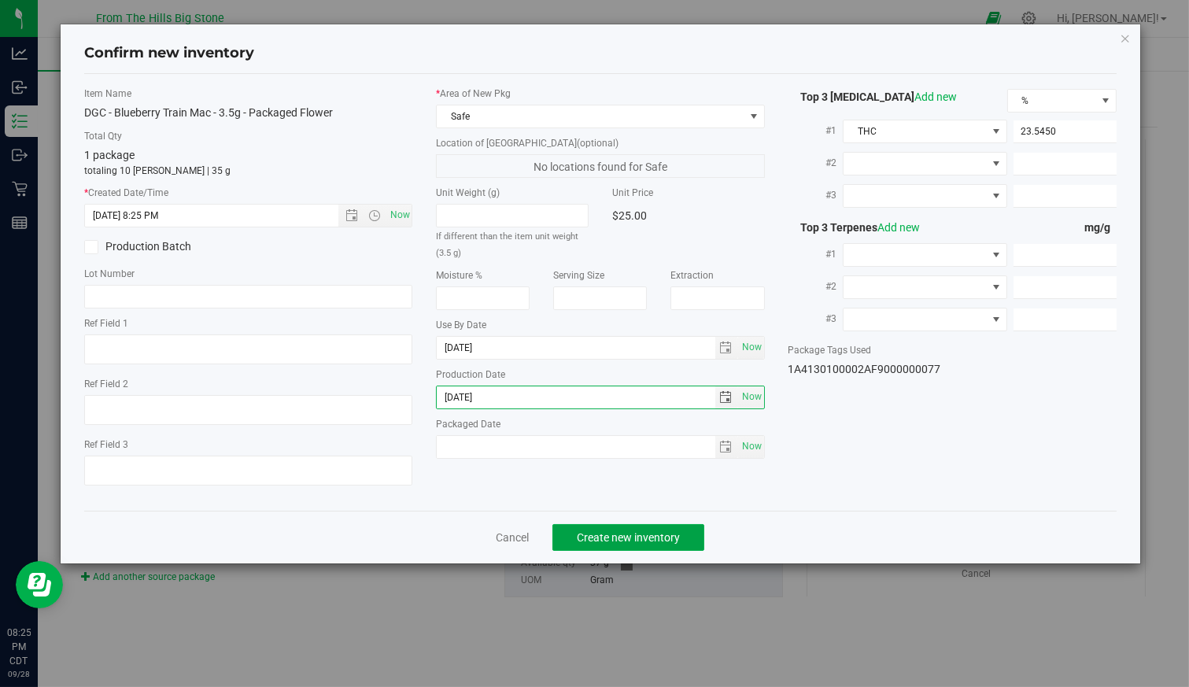
click at [640, 538] on span "Create new inventory" at bounding box center [628, 537] width 103 height 13
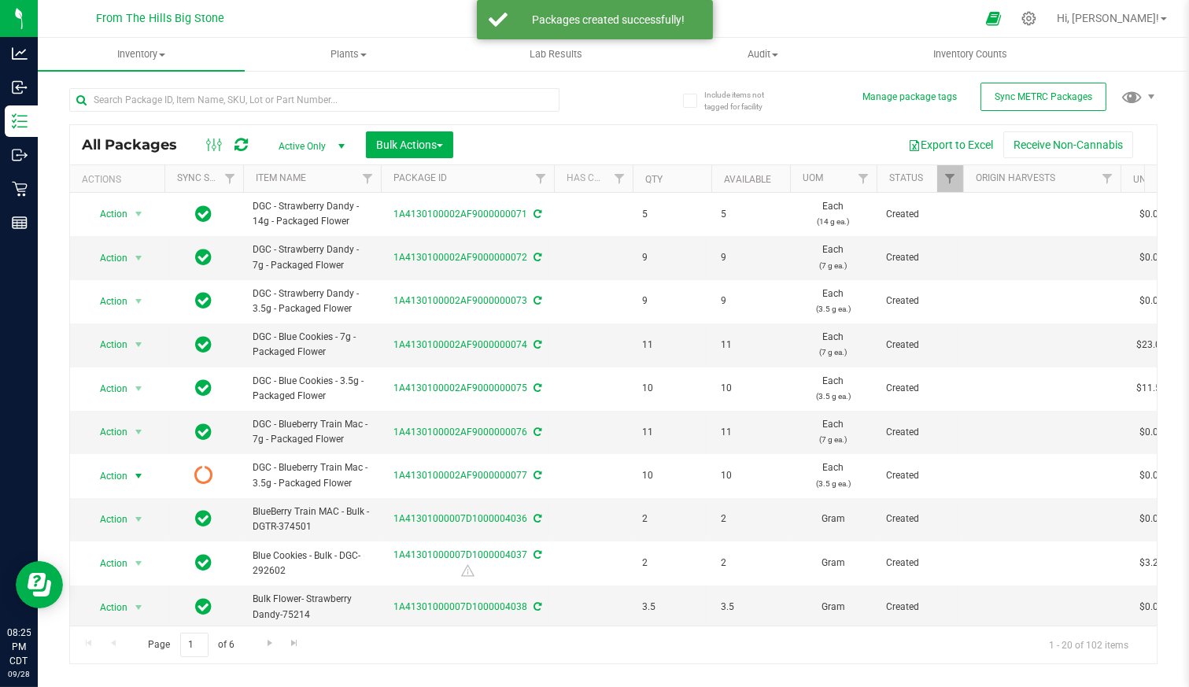
click at [121, 471] on span "Action" at bounding box center [107, 476] width 43 height 22
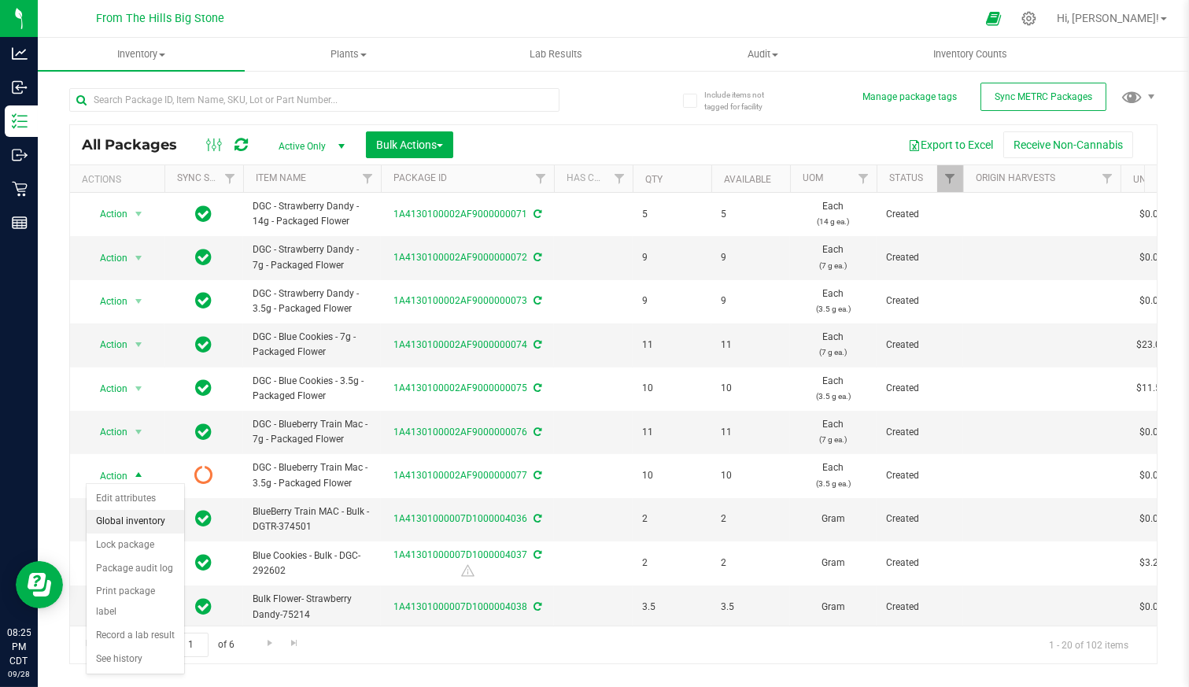
click at [120, 519] on li "Global inventory" at bounding box center [136, 522] width 98 height 24
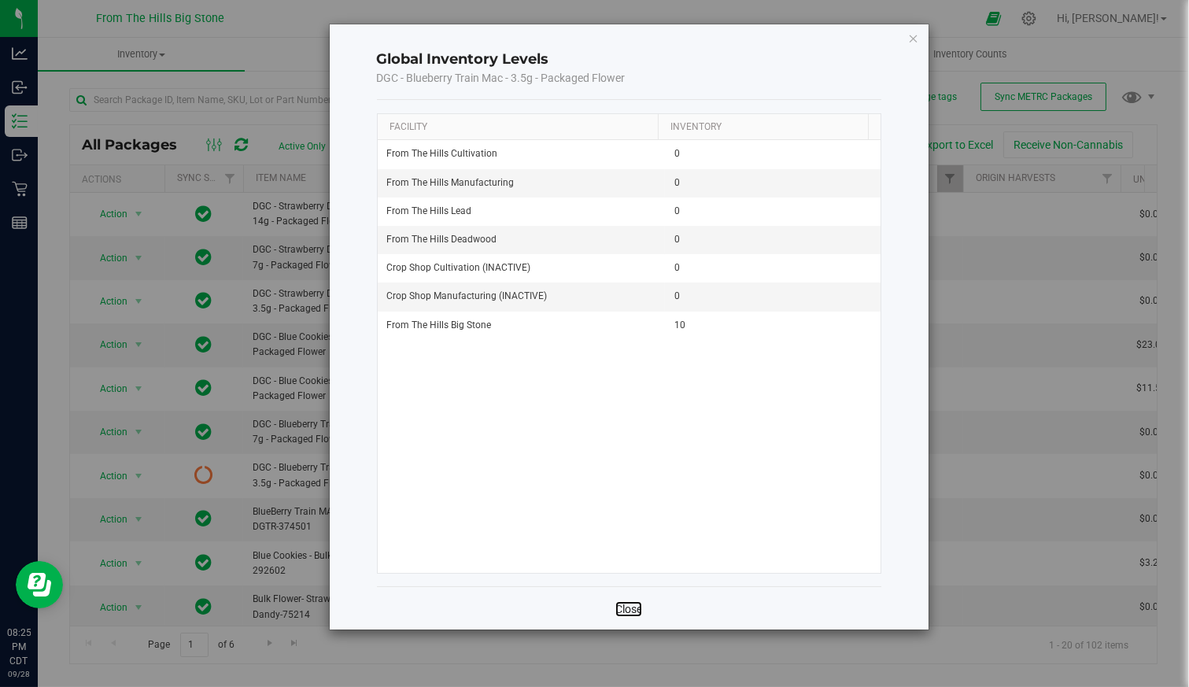
click at [635, 608] on link "Close" at bounding box center [629, 609] width 27 height 16
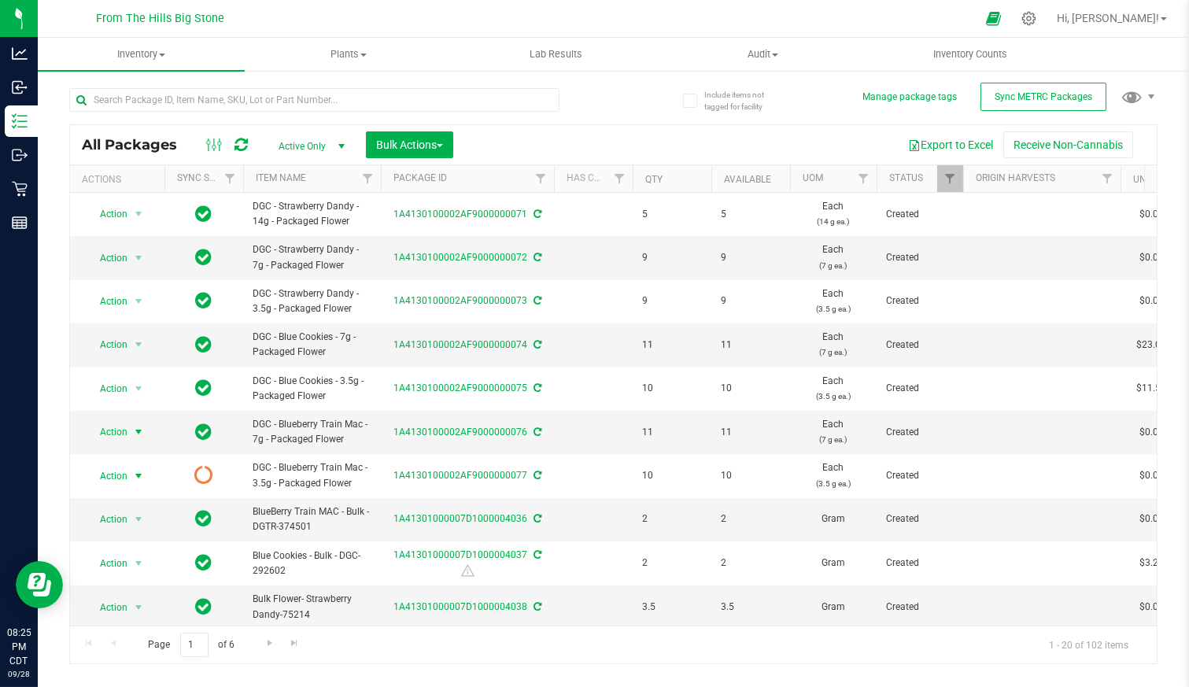
click at [104, 422] on span "Action" at bounding box center [107, 432] width 43 height 22
click at [103, 432] on span "Action" at bounding box center [107, 432] width 43 height 22
click at [105, 471] on span "Action" at bounding box center [107, 476] width 43 height 22
click at [124, 500] on li "Edit attributes" at bounding box center [136, 499] width 98 height 24
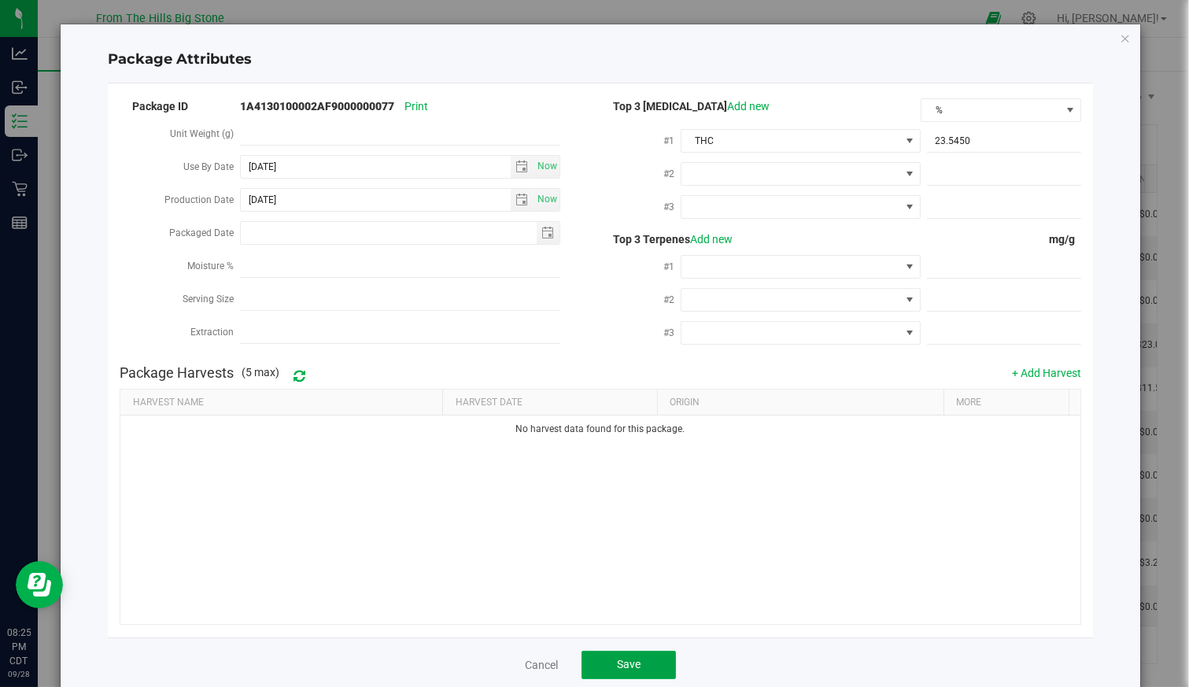
drag, startPoint x: 619, startPoint y: 656, endPoint x: 612, endPoint y: 649, distance: 9.5
click at [619, 658] on span "Save" at bounding box center [629, 664] width 24 height 13
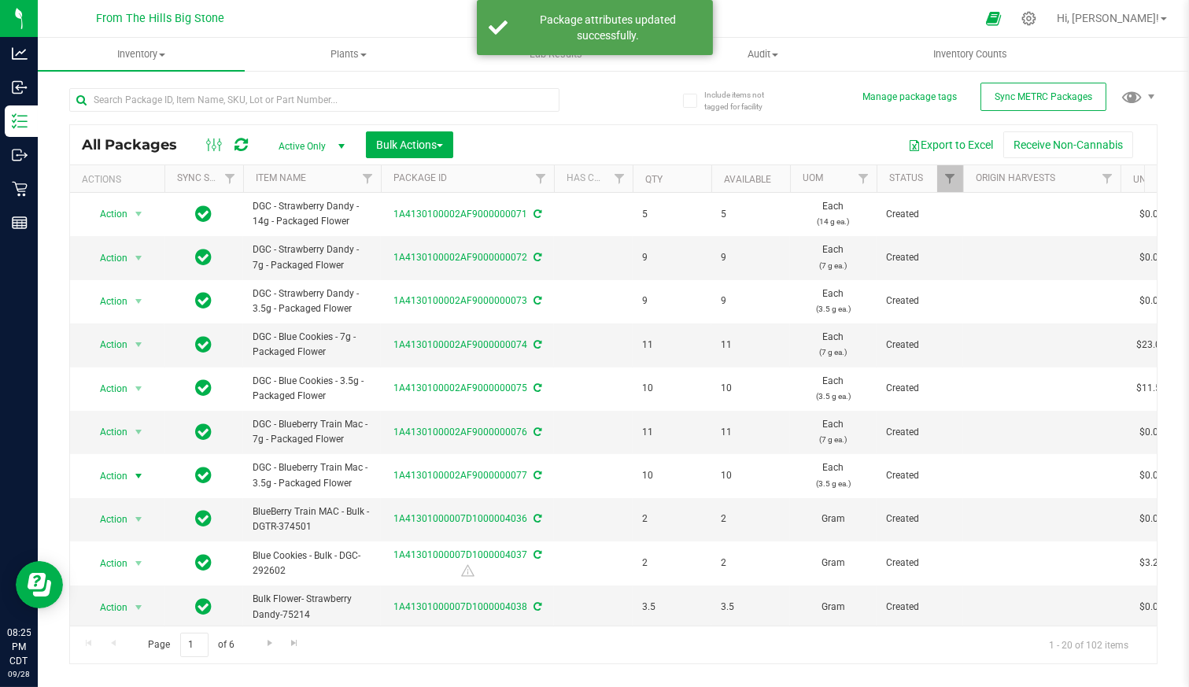
click at [105, 472] on span "Action" at bounding box center [107, 476] width 43 height 22
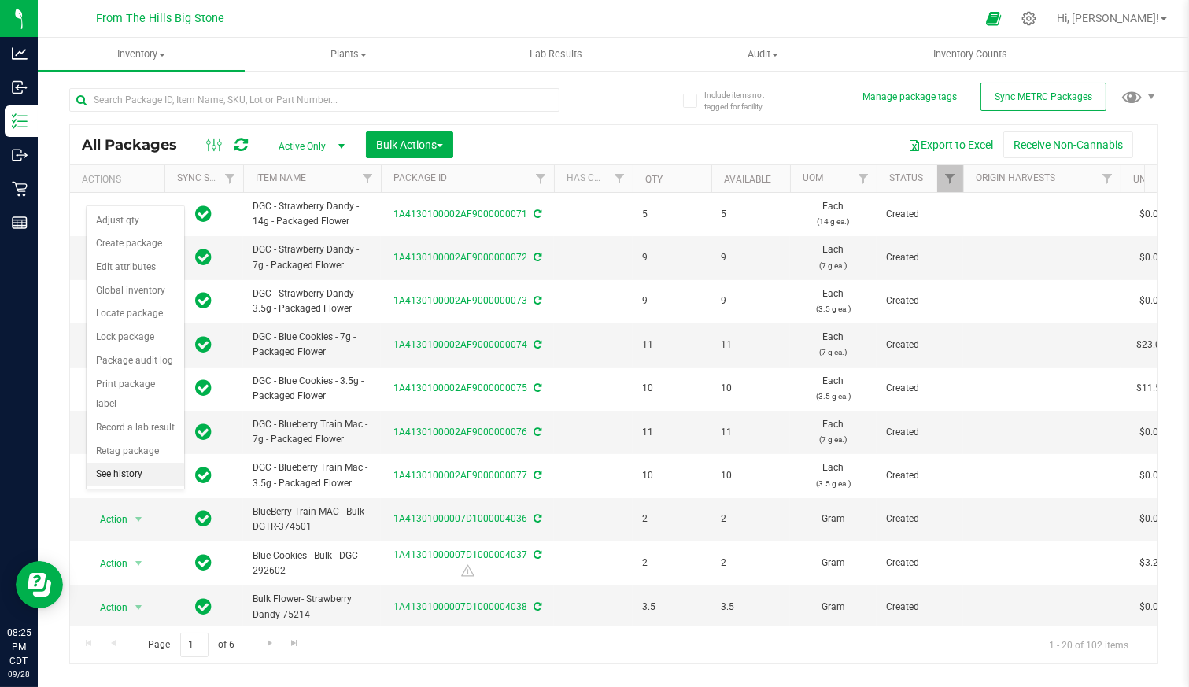
drag, startPoint x: 116, startPoint y: 437, endPoint x: 113, endPoint y: 468, distance: 31.6
click at [113, 468] on span "Action" at bounding box center [107, 476] width 43 height 22
click at [122, 383] on li "Print package label" at bounding box center [136, 394] width 98 height 43
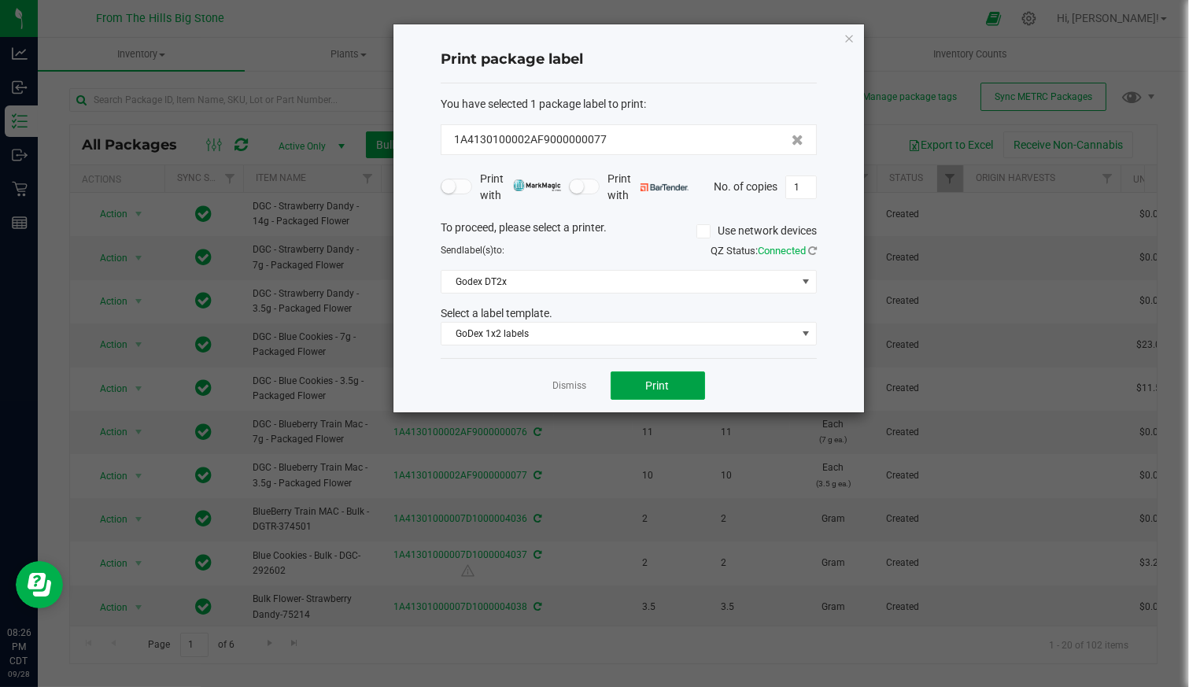
click at [660, 386] on span "Print" at bounding box center [658, 385] width 24 height 13
click at [813, 189] on input "1" at bounding box center [801, 187] width 30 height 22
click at [643, 383] on button "Print" at bounding box center [658, 386] width 94 height 28
click at [804, 183] on input "9" at bounding box center [801, 187] width 30 height 22
type input "7"
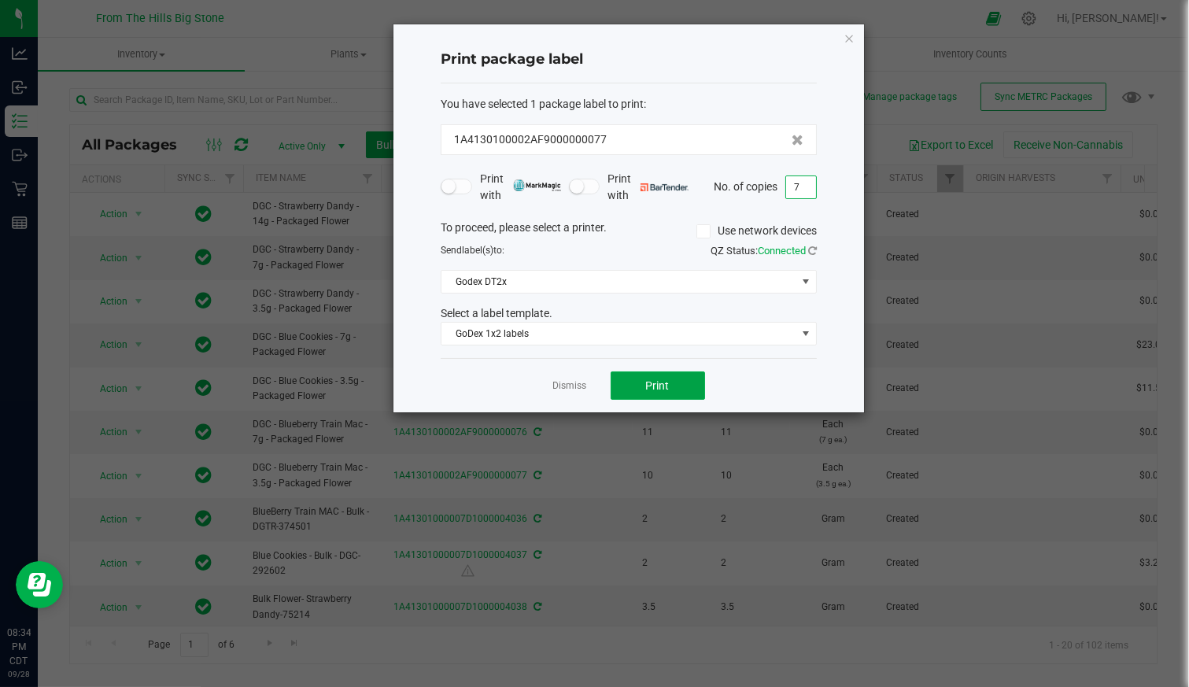
click at [653, 379] on span "Print" at bounding box center [658, 385] width 24 height 13
click at [567, 371] on div "Dismiss Print" at bounding box center [629, 385] width 376 height 54
click at [564, 383] on link "Dismiss" at bounding box center [570, 385] width 34 height 13
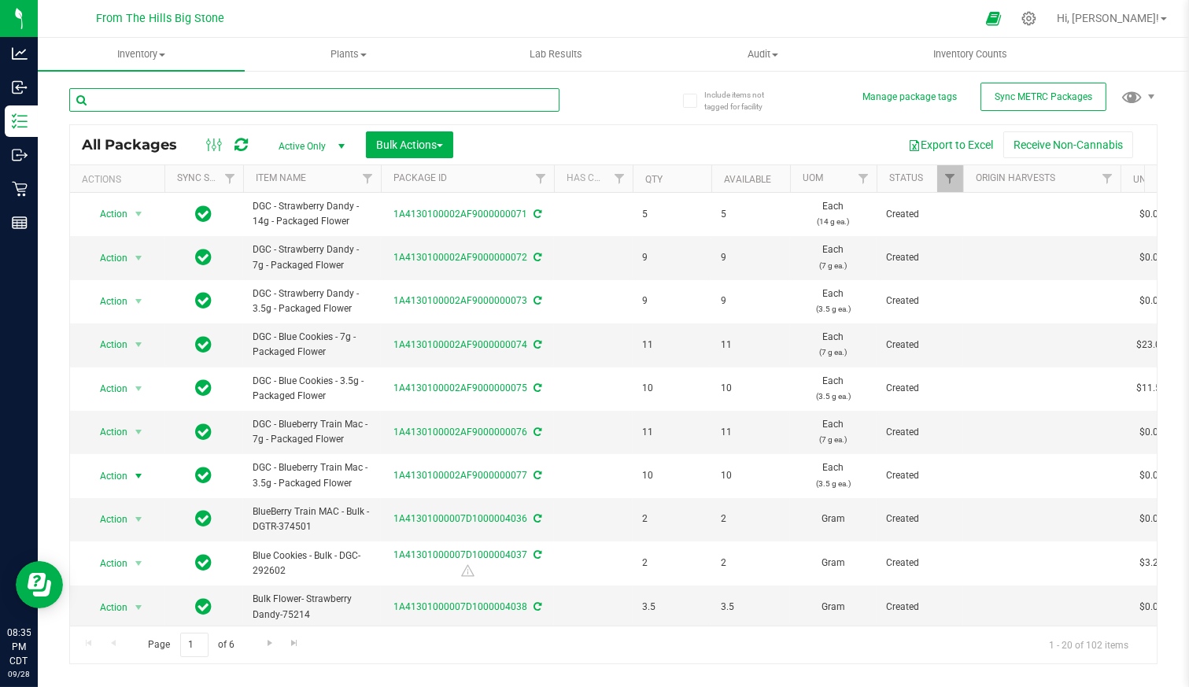
click at [207, 98] on input "text" at bounding box center [314, 100] width 490 height 24
click at [1037, 13] on icon at bounding box center [1029, 18] width 15 height 15
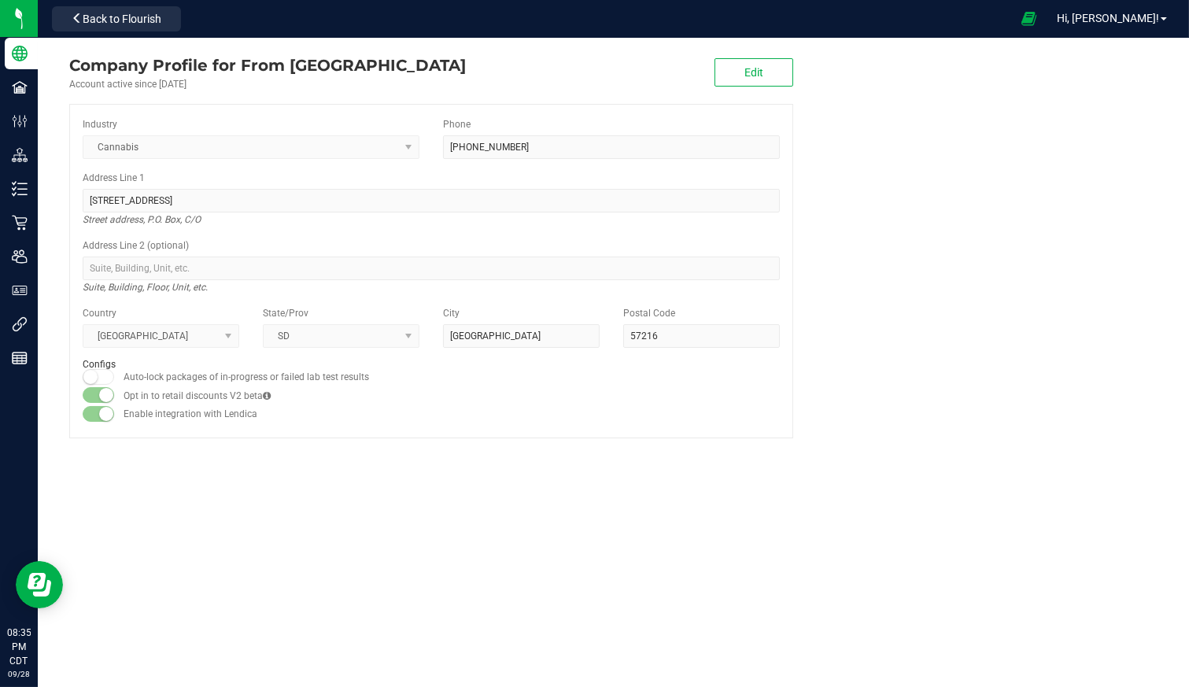
click at [143, 22] on span "Back to Flourish" at bounding box center [122, 19] width 79 height 13
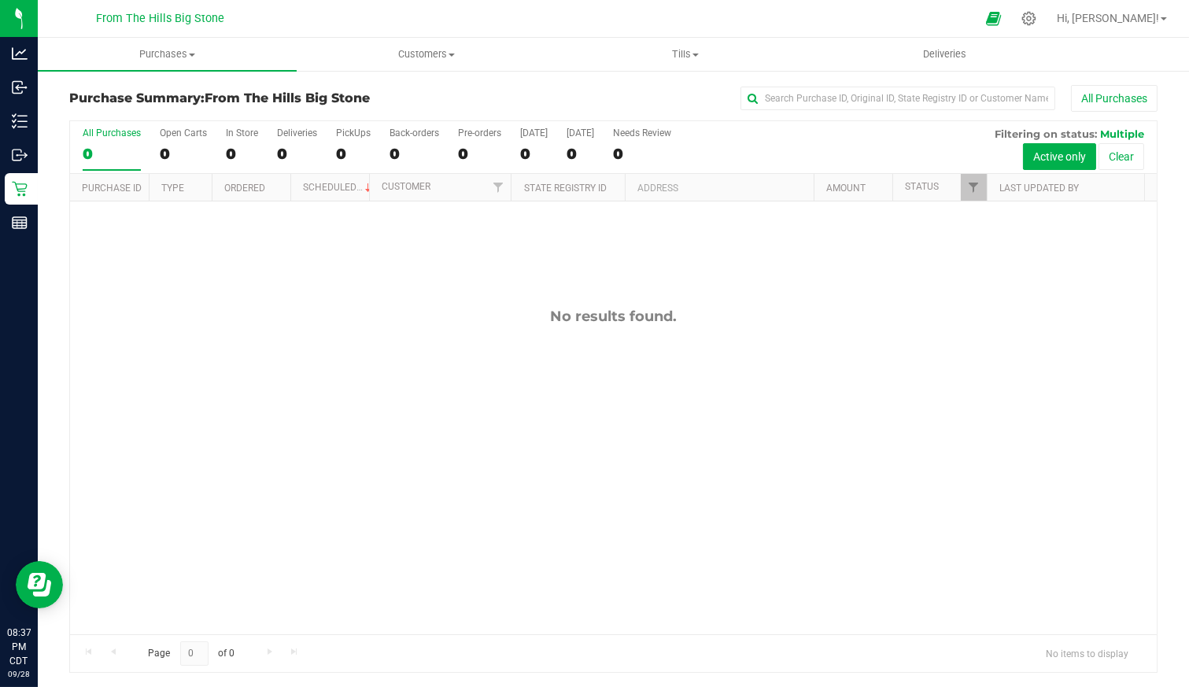
click at [1037, 15] on icon at bounding box center [1029, 18] width 15 height 15
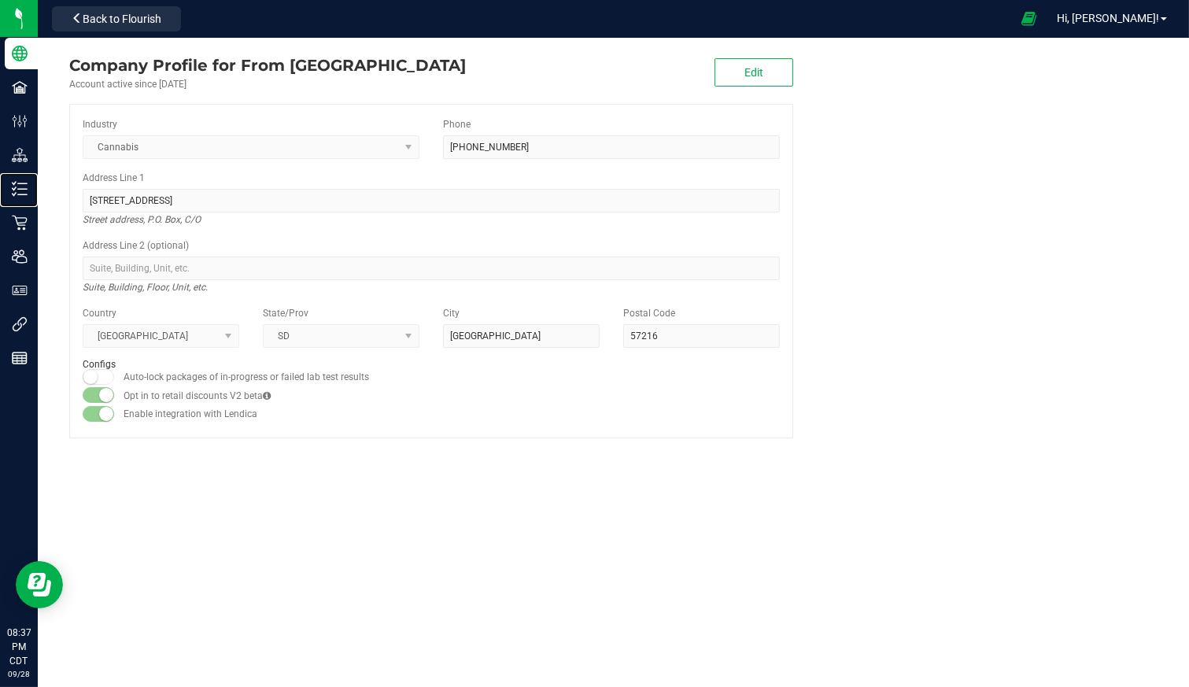
click at [21, 186] on icon at bounding box center [20, 189] width 16 height 16
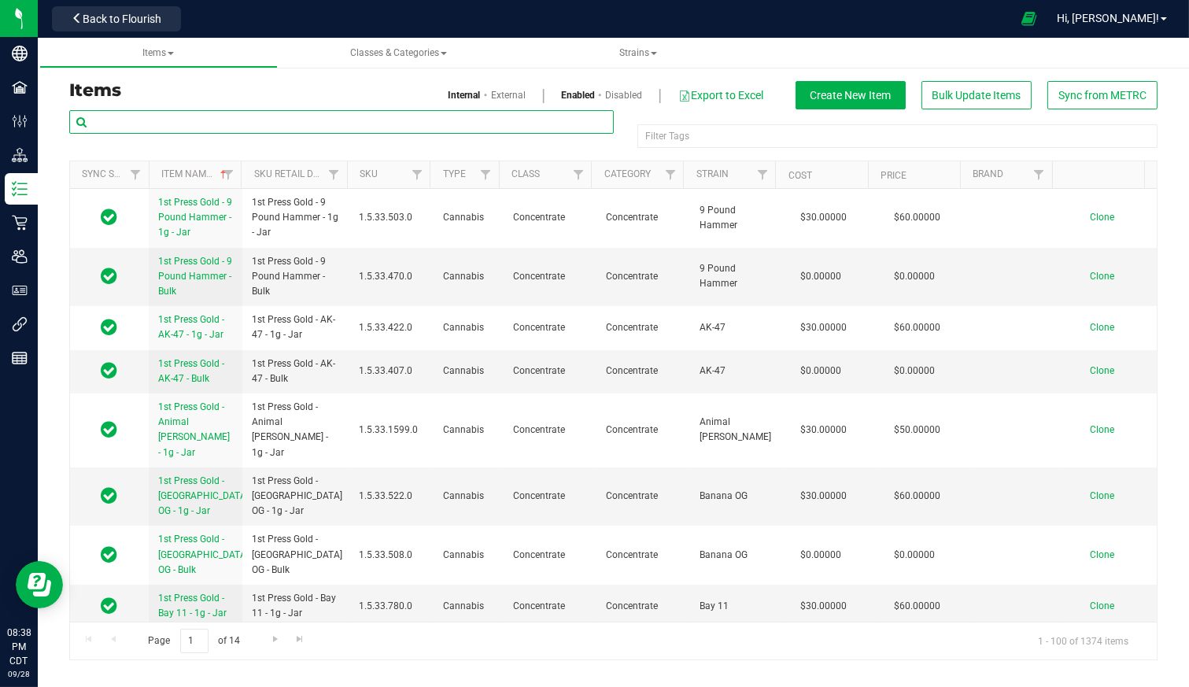
click at [257, 120] on input "text" at bounding box center [341, 122] width 545 height 24
click at [515, 91] on link "External" at bounding box center [508, 95] width 35 height 14
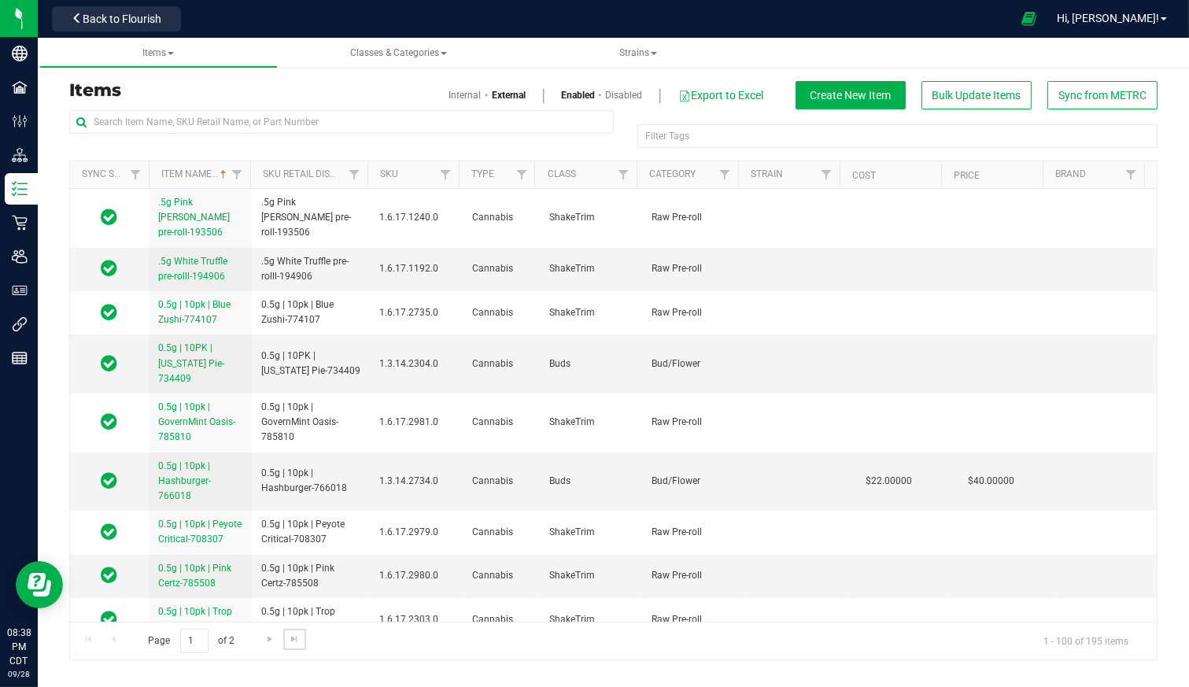
click at [295, 638] on span "Go to the last page" at bounding box center [294, 639] width 13 height 13
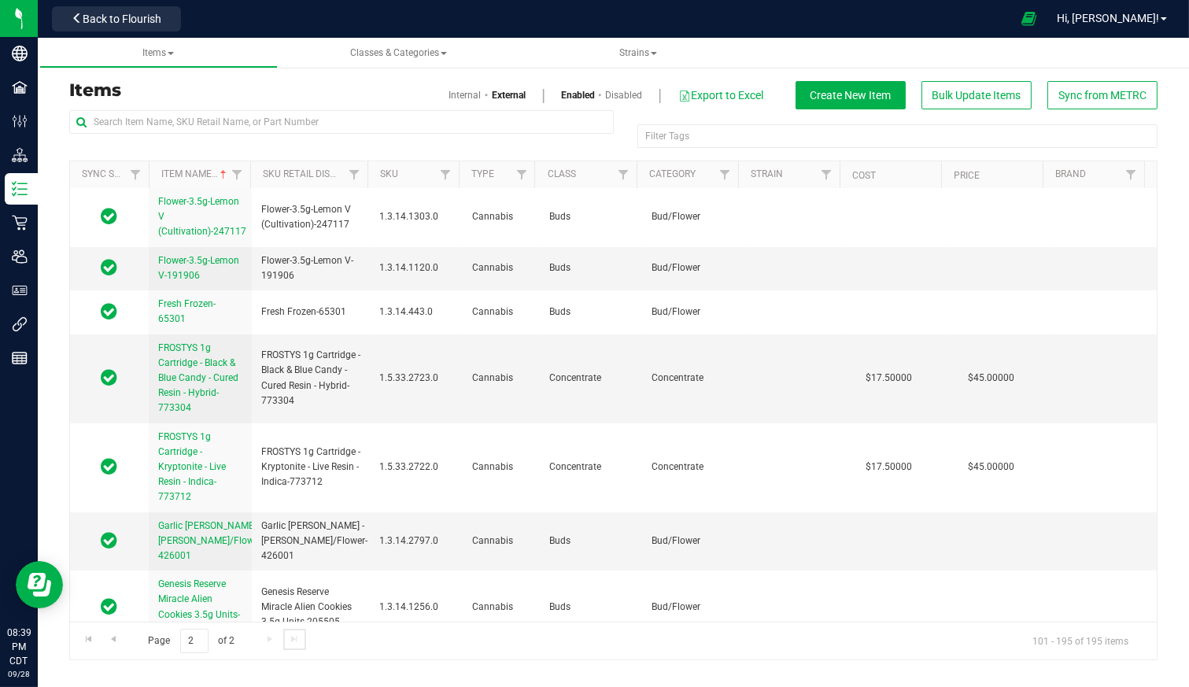
scroll to position [962, 0]
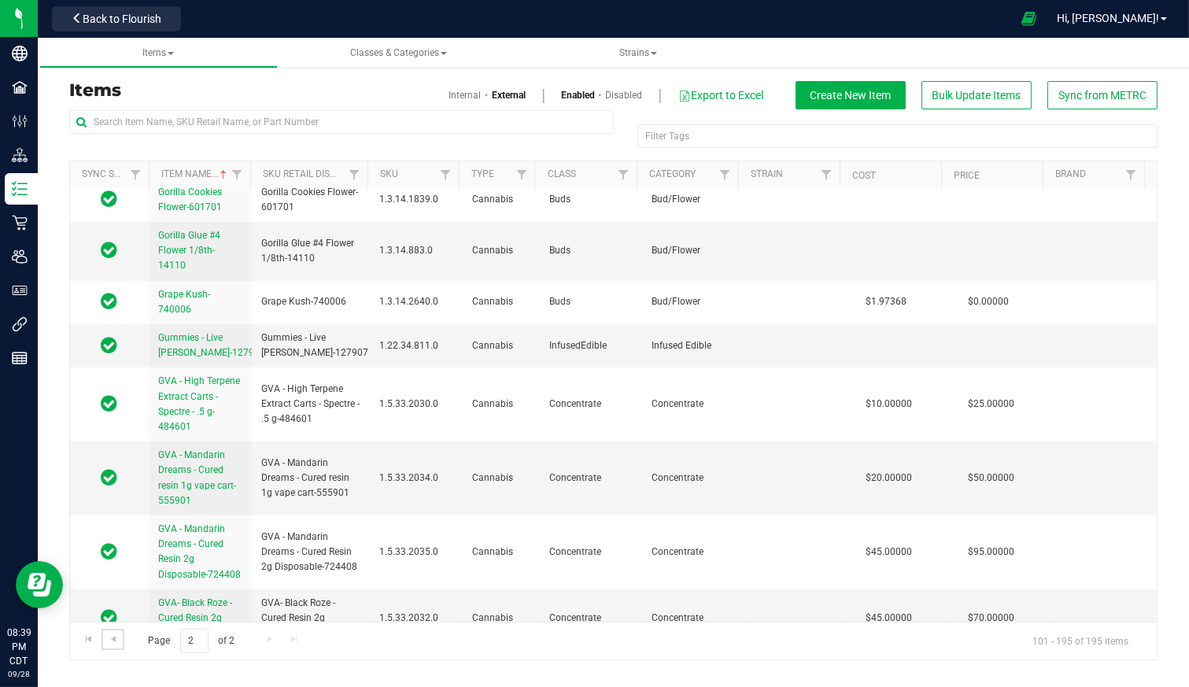
click at [113, 638] on span "Go to the previous page" at bounding box center [113, 639] width 13 height 13
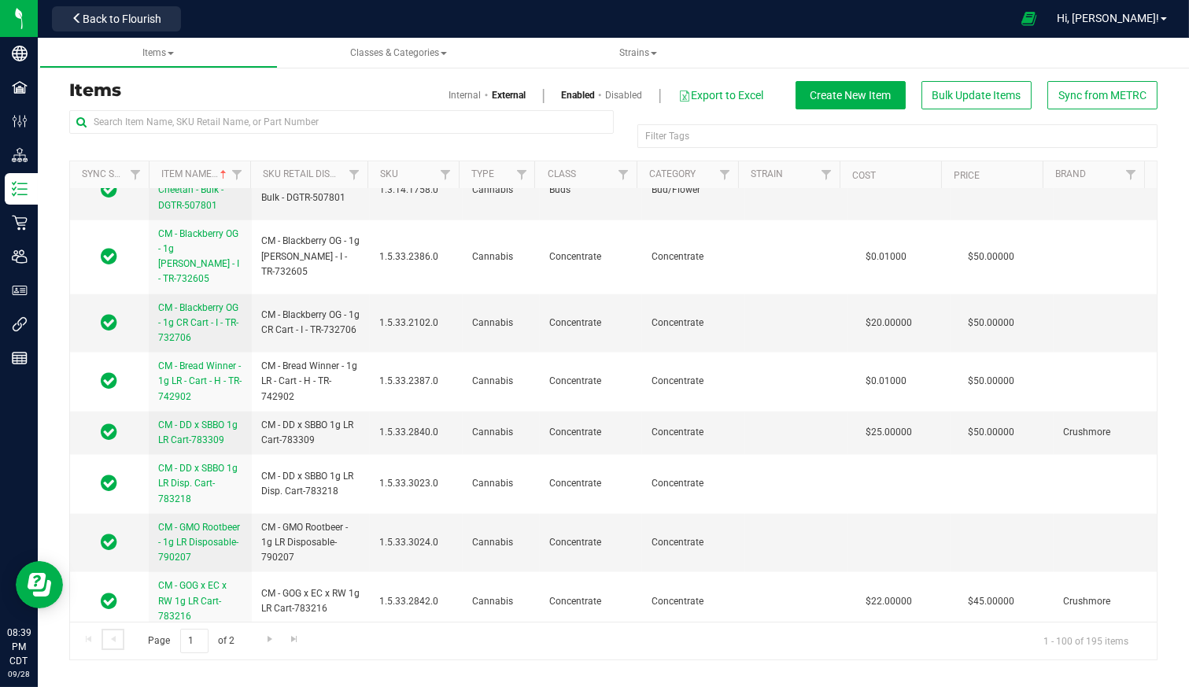
scroll to position [3585, 0]
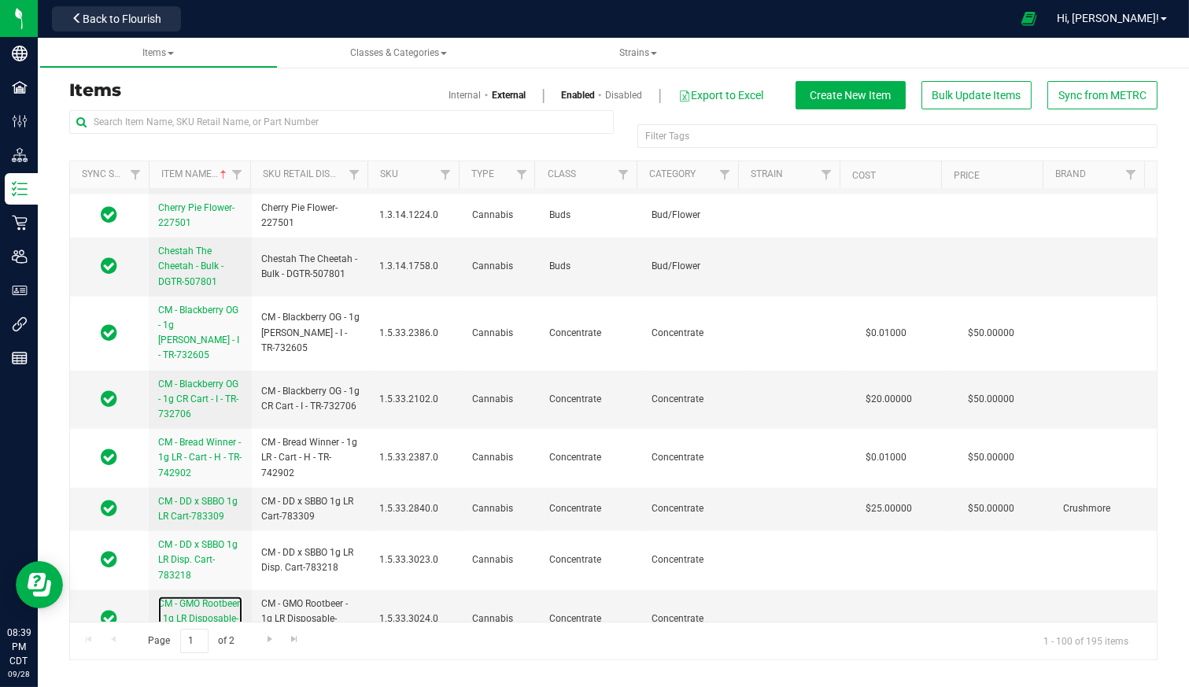
click at [185, 598] on span "CM - GMO Rootbeer - 1g LR Disposable-790207" at bounding box center [199, 618] width 82 height 41
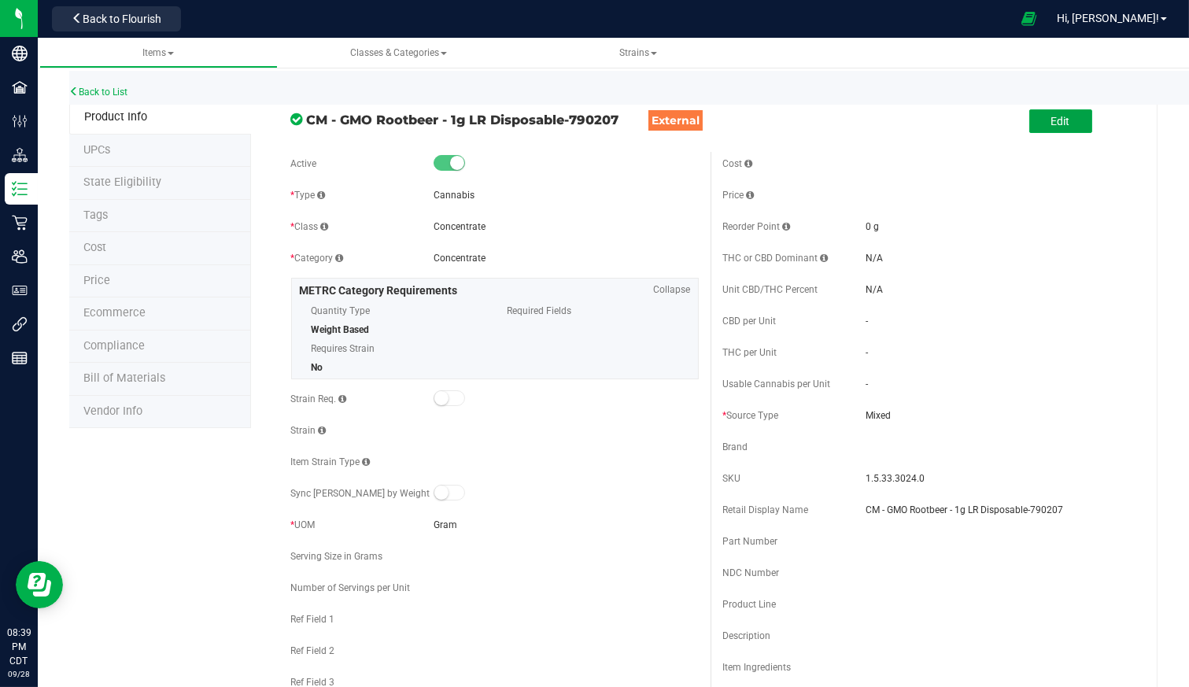
click at [1051, 128] on button "Edit" at bounding box center [1061, 121] width 63 height 24
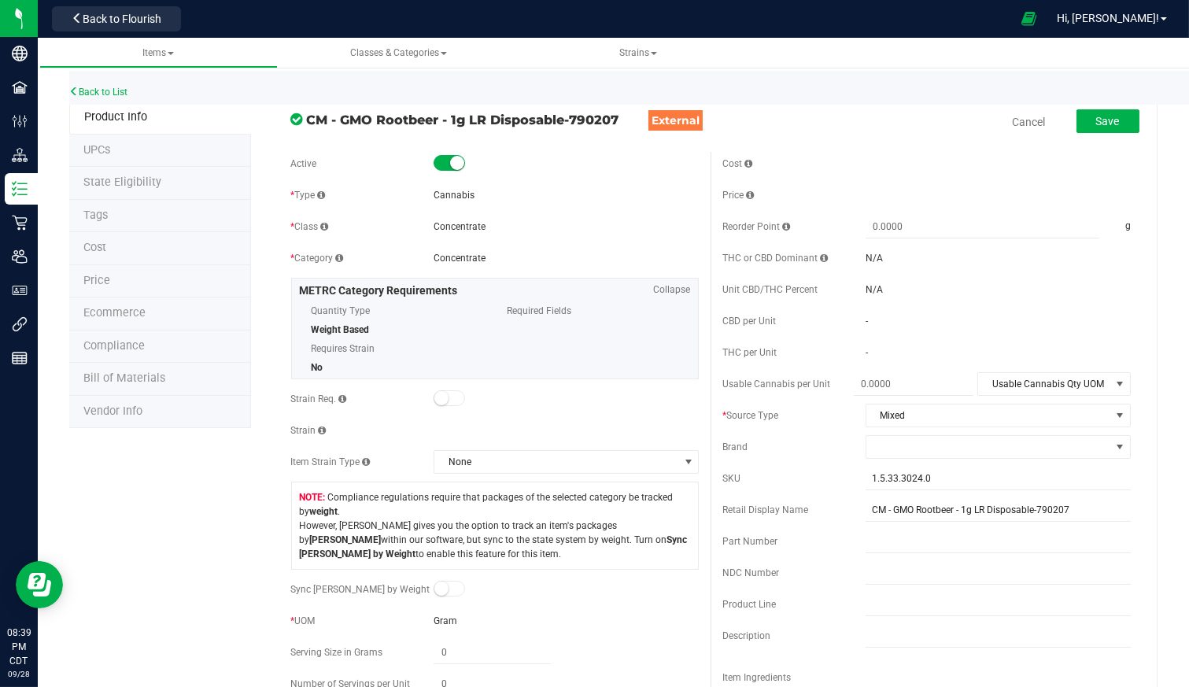
click at [512, 230] on div "Concentrate" at bounding box center [566, 227] width 265 height 14
click at [440, 403] on small at bounding box center [441, 398] width 14 height 14
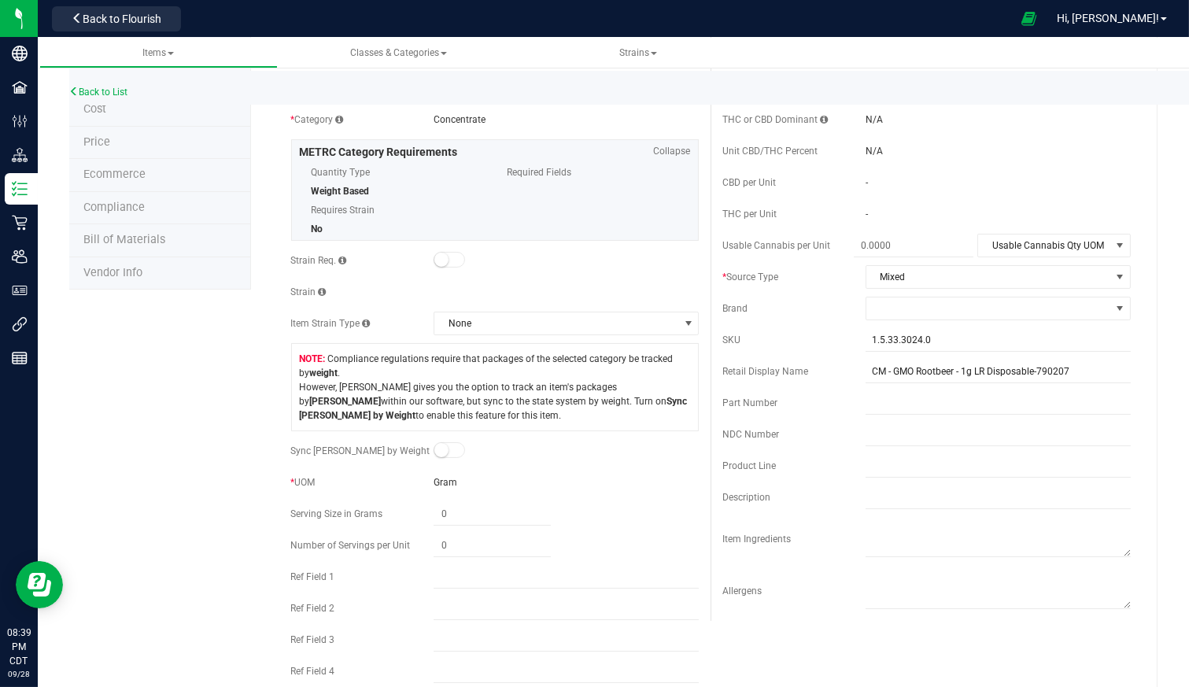
scroll to position [175, 0]
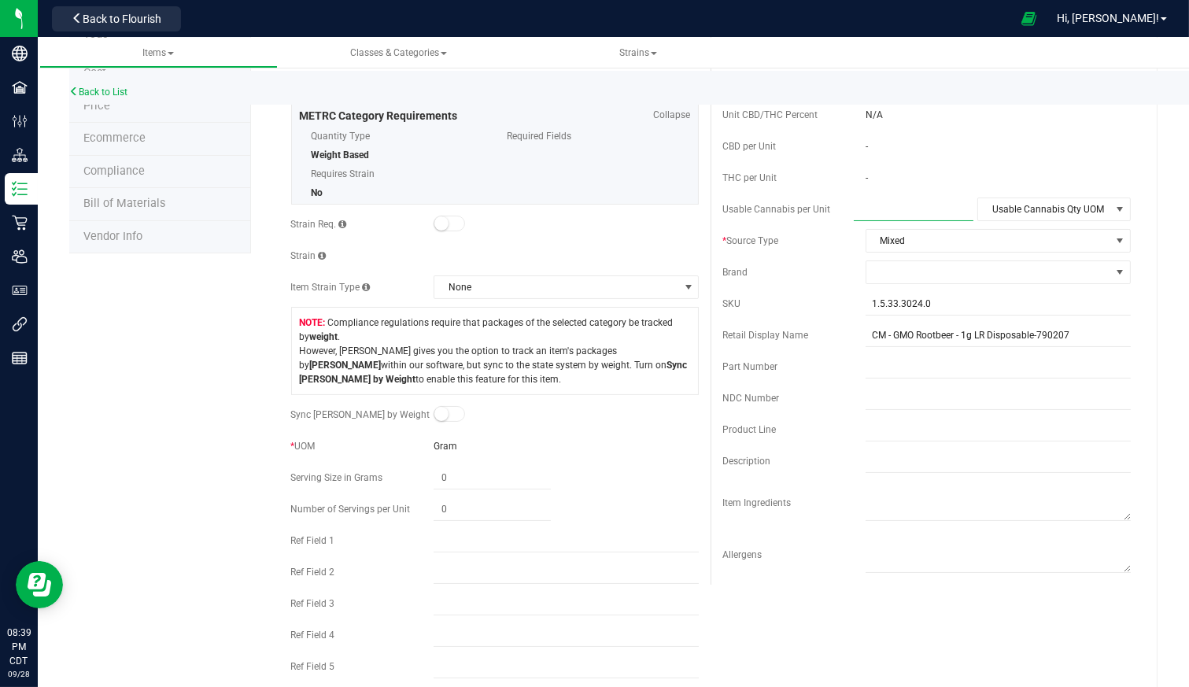
click at [882, 202] on span at bounding box center [914, 209] width 120 height 23
type input "3.5"
type input "3.5000"
click at [1073, 212] on span "Usable Cannabis Qty UOM" at bounding box center [1044, 209] width 132 height 22
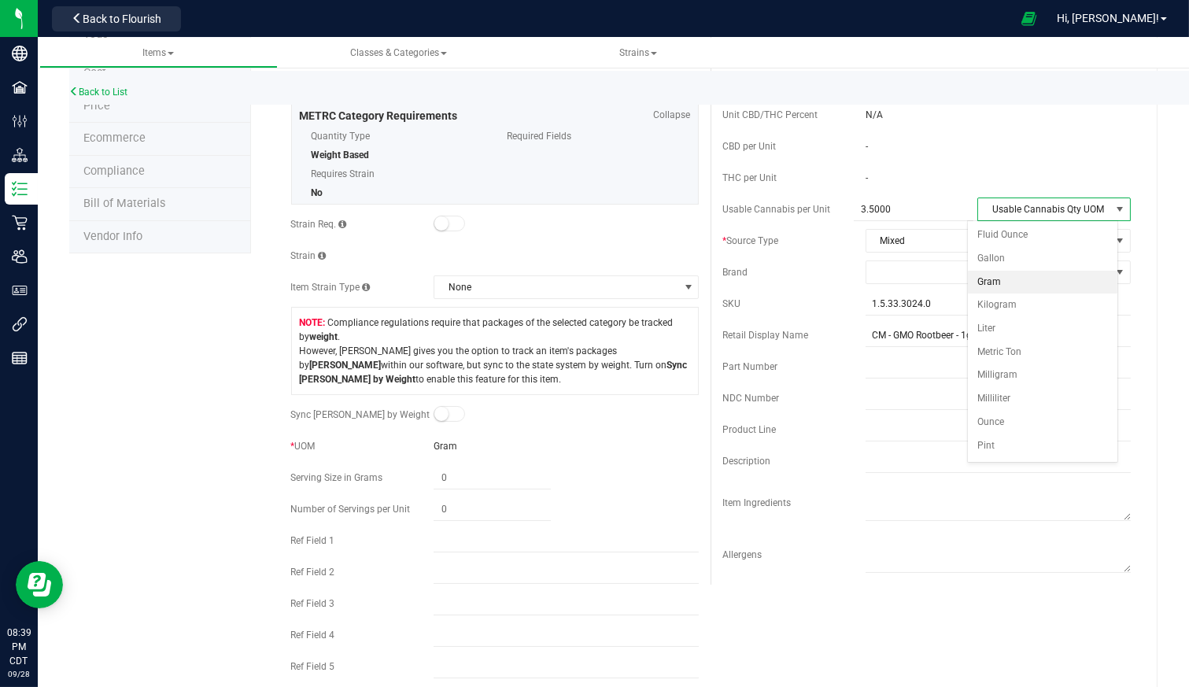
click at [1041, 280] on li "Gram" at bounding box center [1042, 283] width 149 height 24
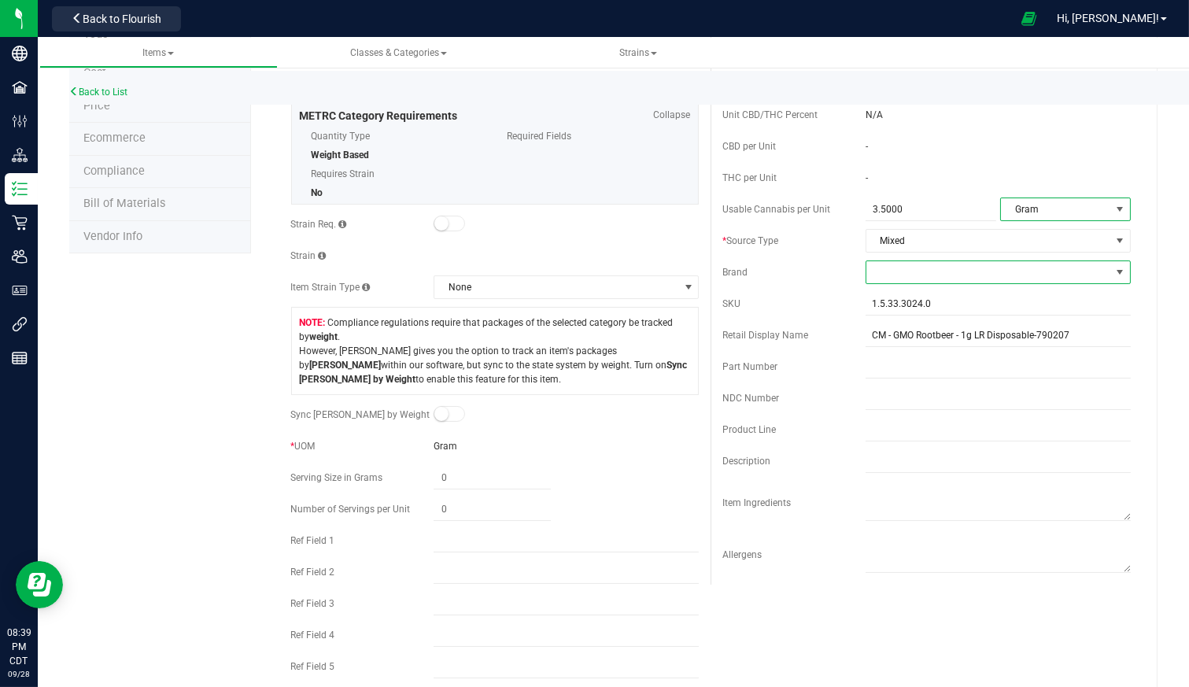
click at [954, 280] on span at bounding box center [989, 272] width 244 height 22
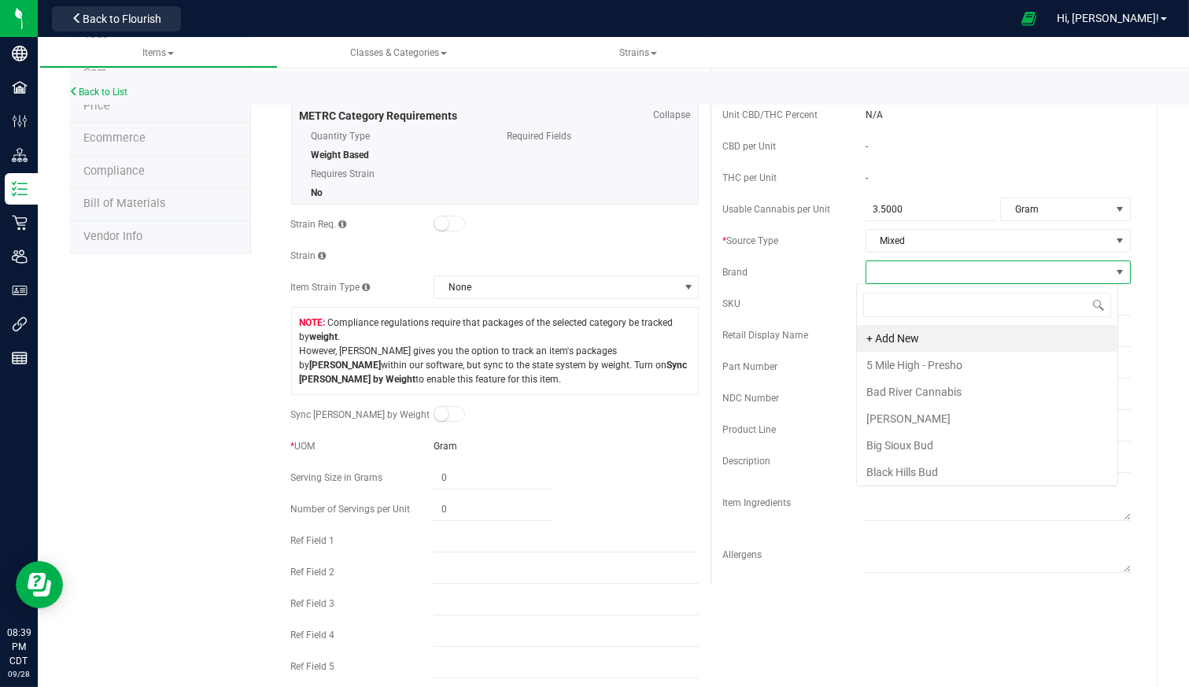
scroll to position [23, 261]
click at [954, 280] on span at bounding box center [989, 272] width 244 height 22
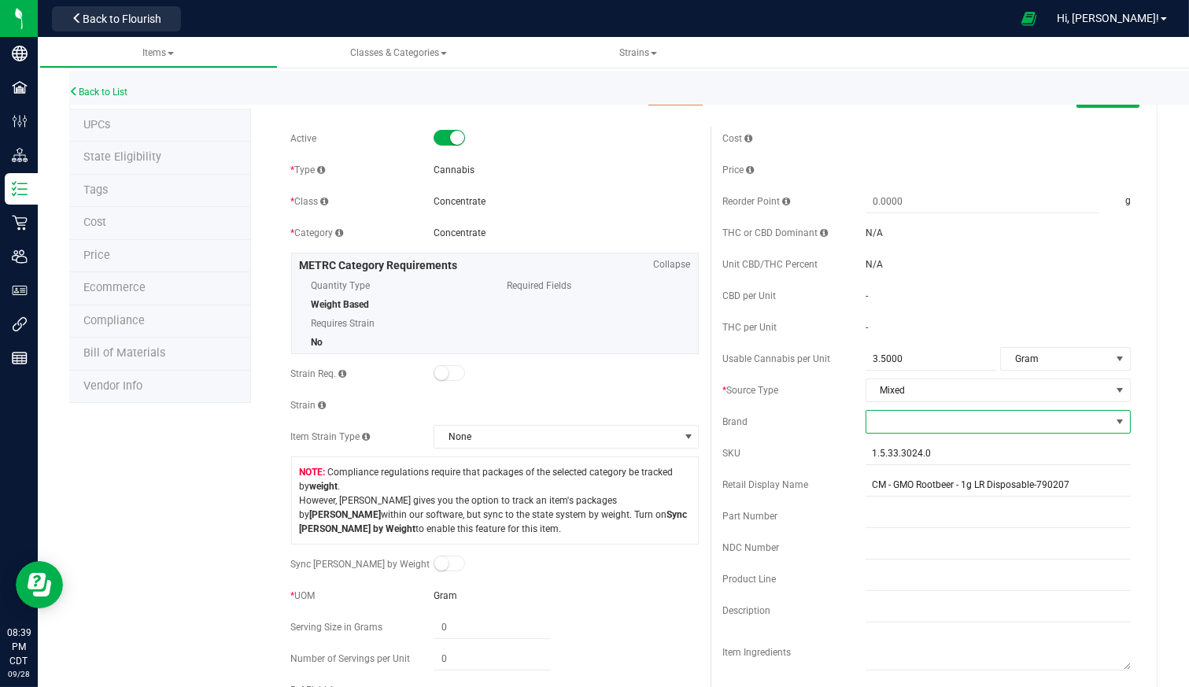
scroll to position [0, 0]
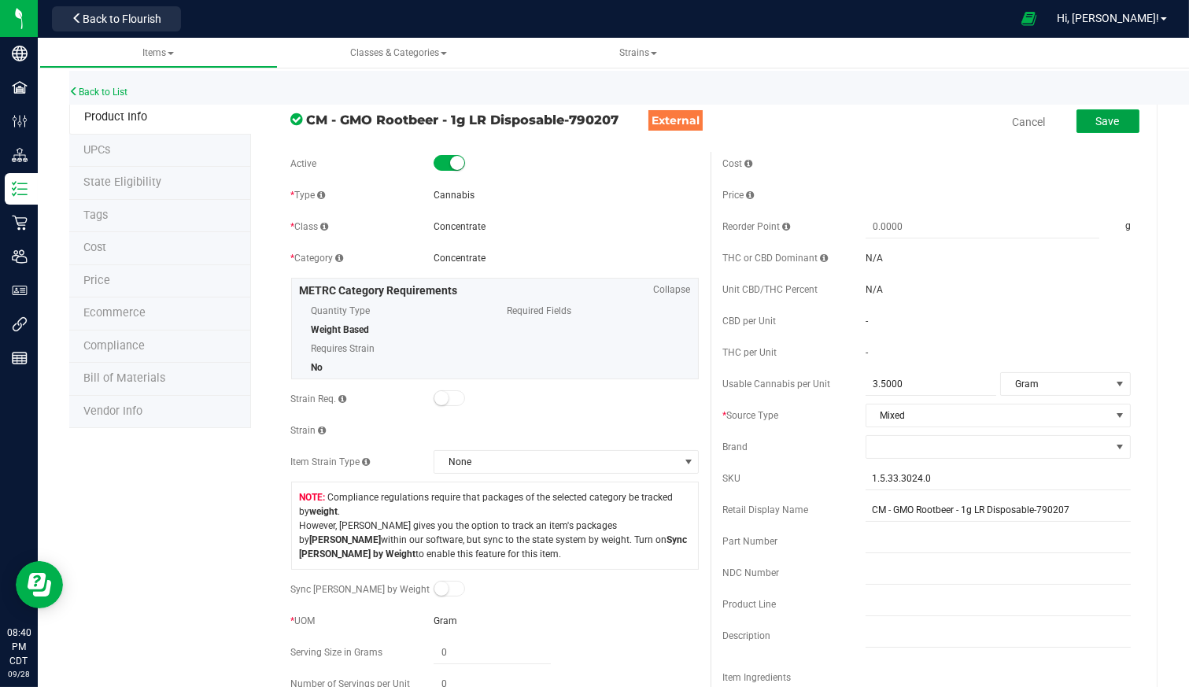
click at [1096, 126] on span "Save" at bounding box center [1108, 121] width 24 height 13
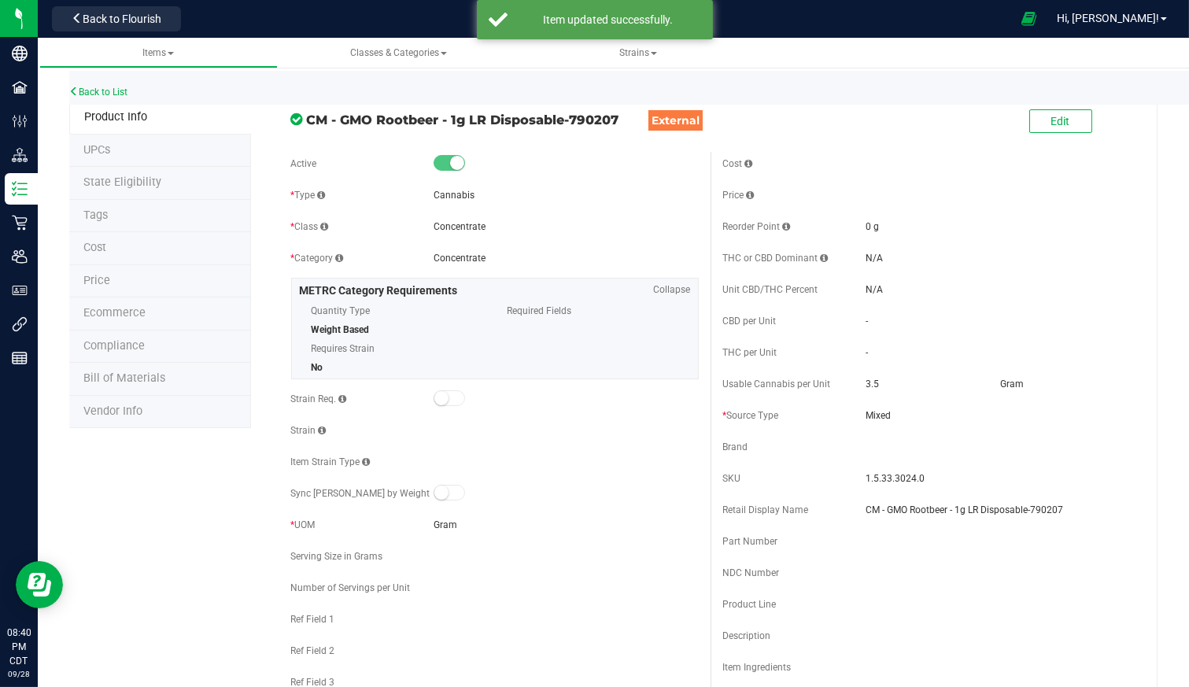
click at [97, 257] on li "Cost" at bounding box center [160, 248] width 182 height 33
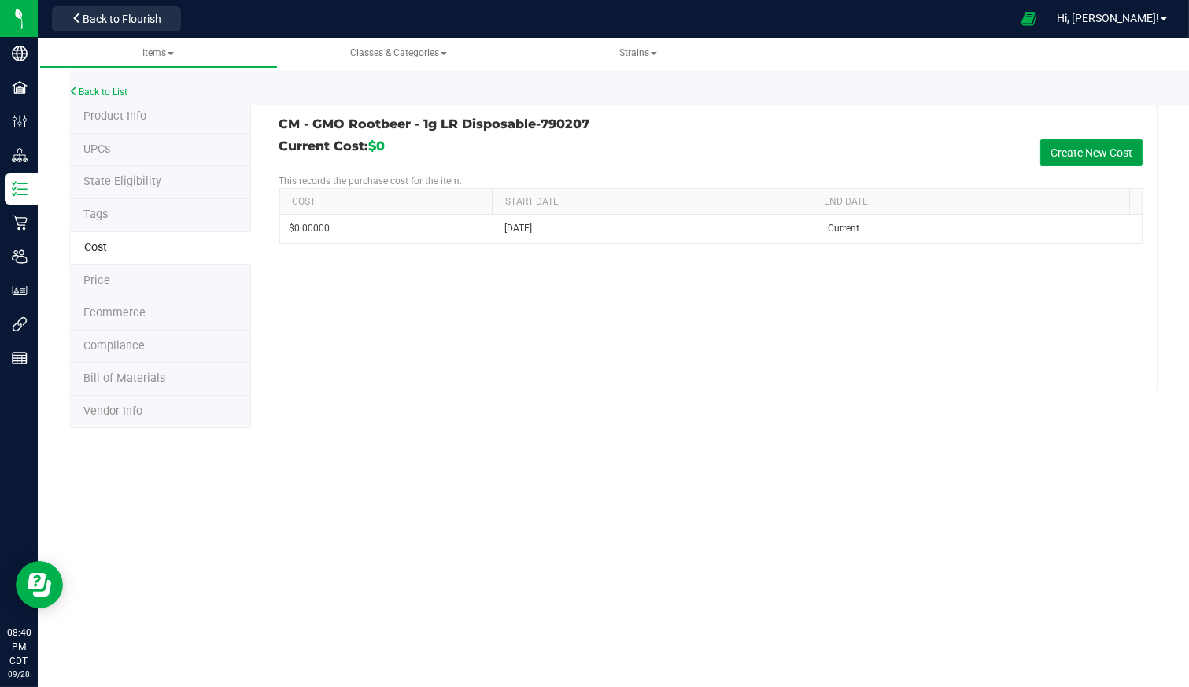
click at [1067, 147] on button "Create New Cost" at bounding box center [1092, 152] width 102 height 27
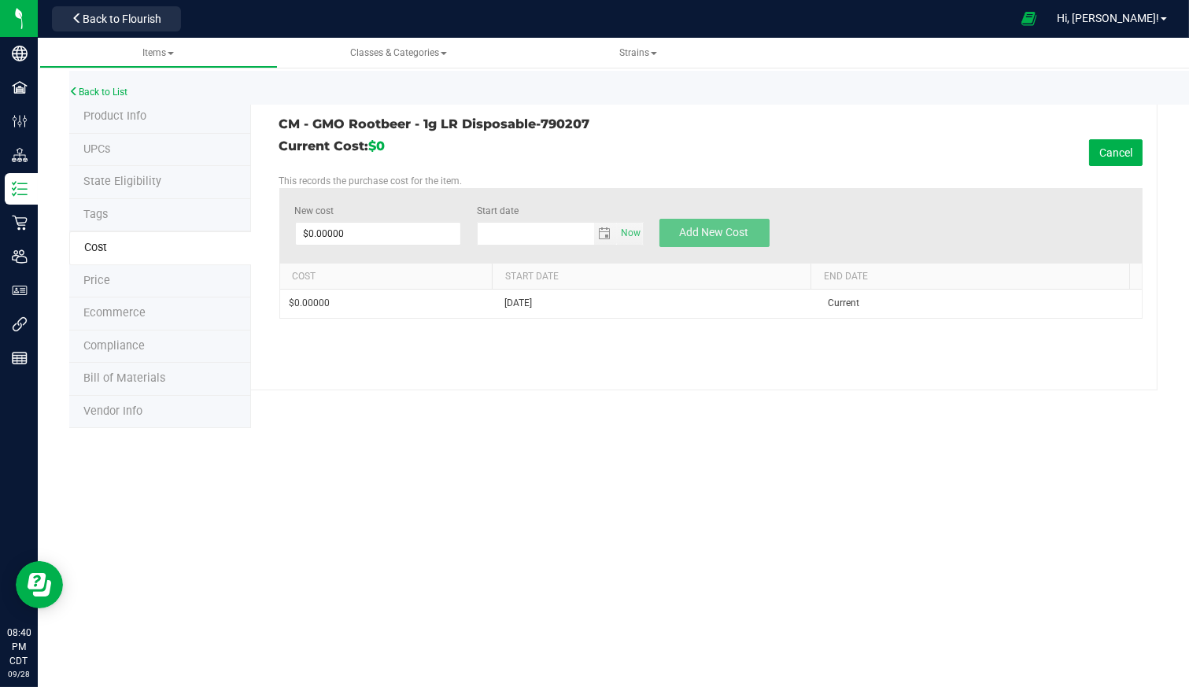
type input "9/28/2025"
click at [131, 279] on li "Price" at bounding box center [160, 281] width 182 height 33
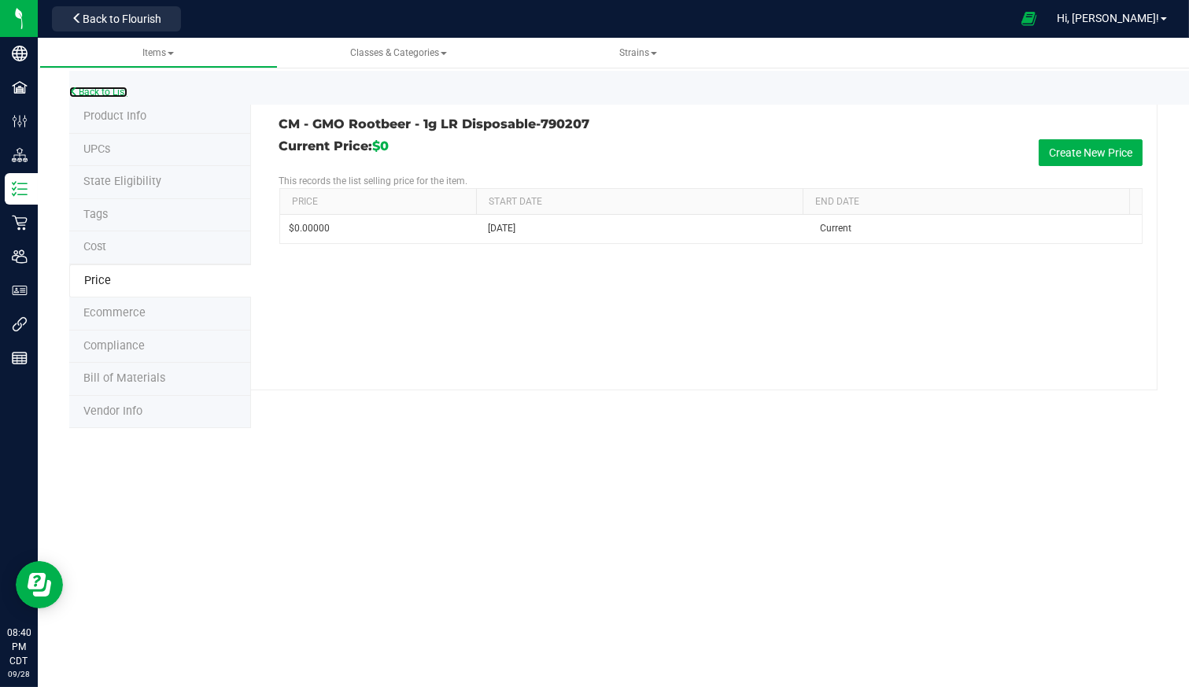
click at [108, 87] on link "Back to List" at bounding box center [98, 92] width 58 height 11
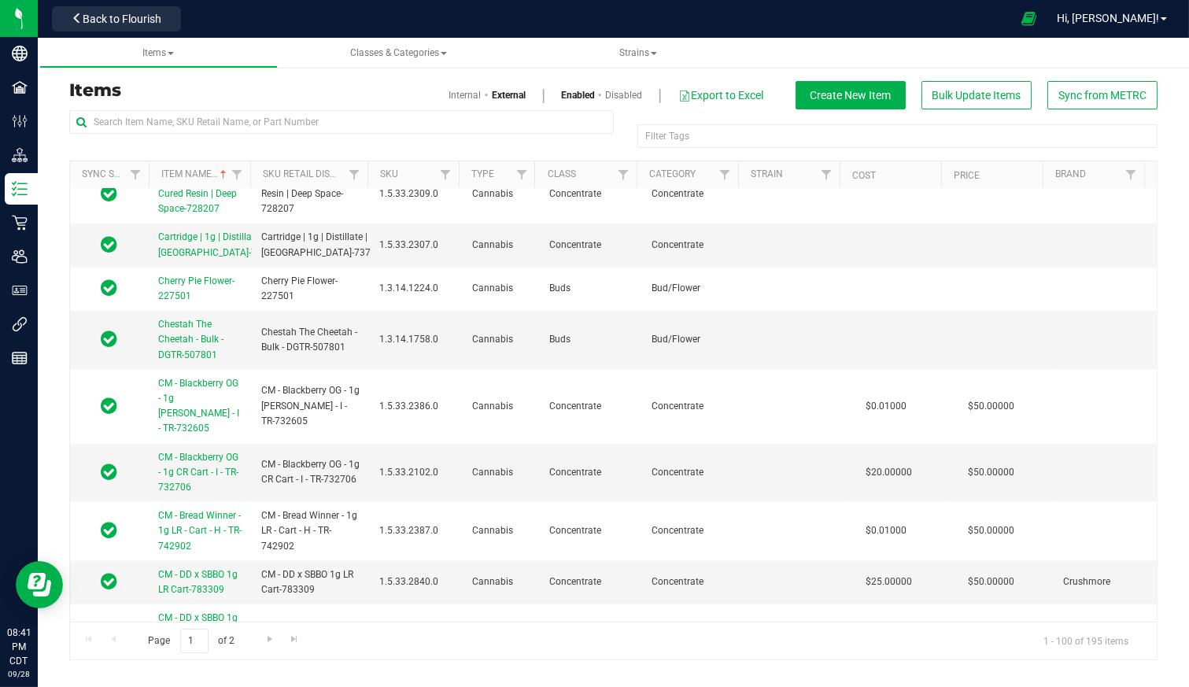
scroll to position [3760, 0]
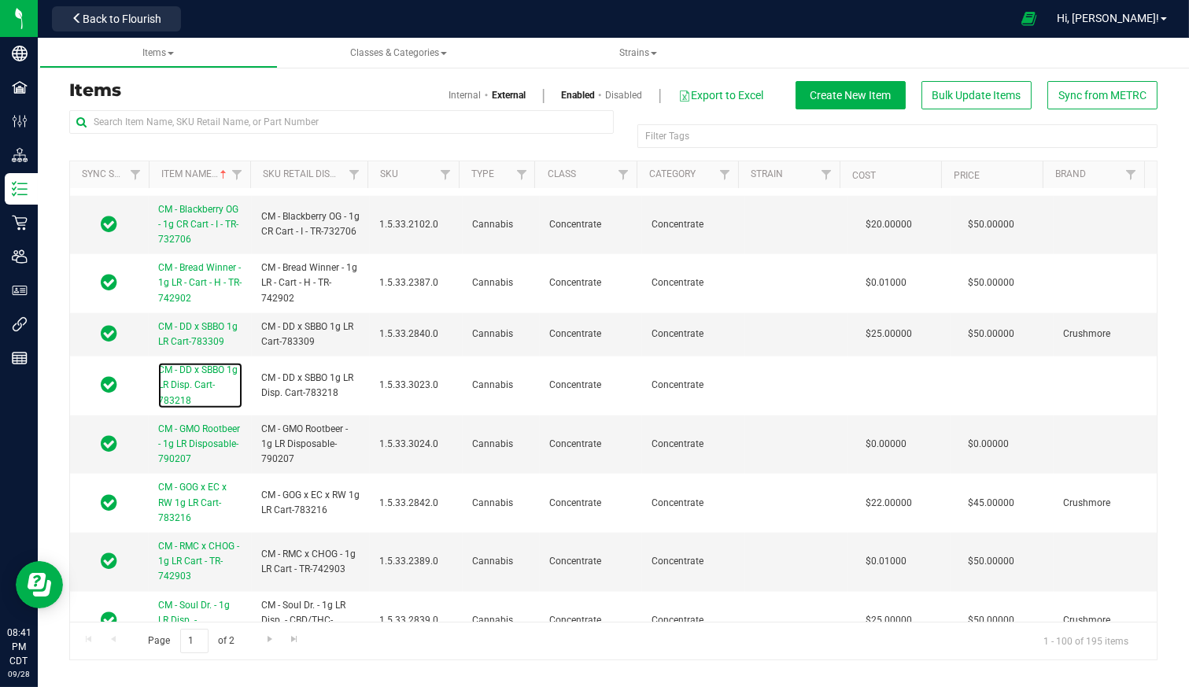
click at [201, 364] on span "CM - DD x SBBO 1g LR Disp. Cart-783218" at bounding box center [197, 384] width 79 height 41
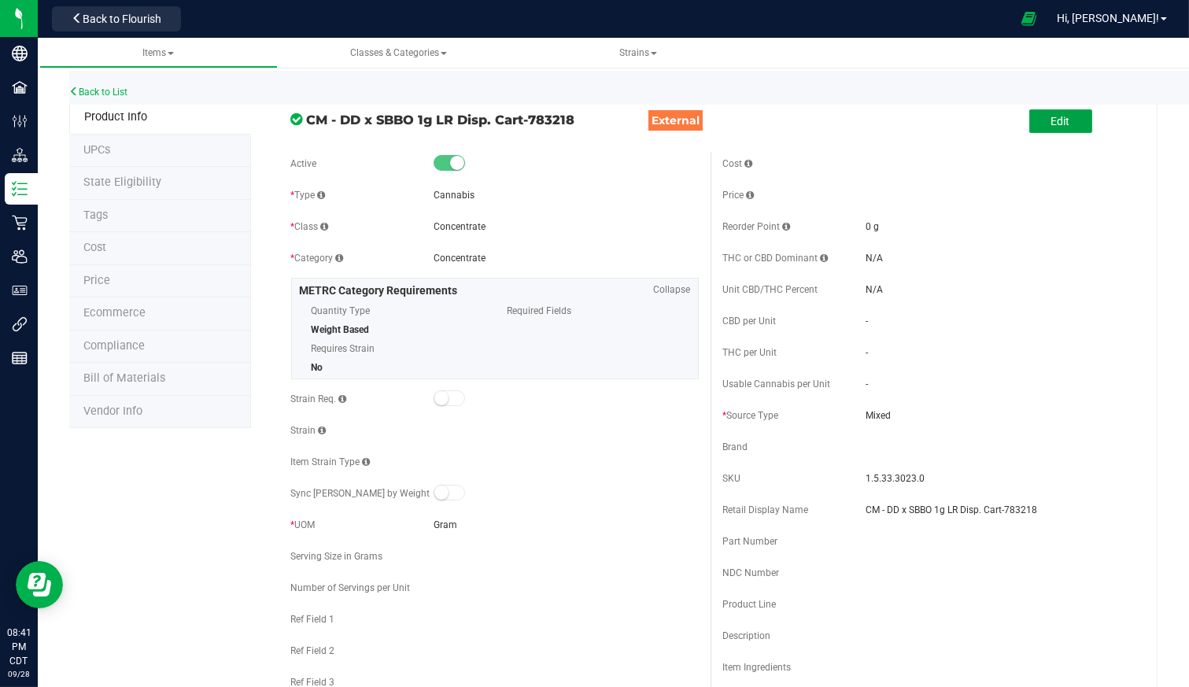
click at [1059, 123] on button "Edit" at bounding box center [1061, 121] width 63 height 24
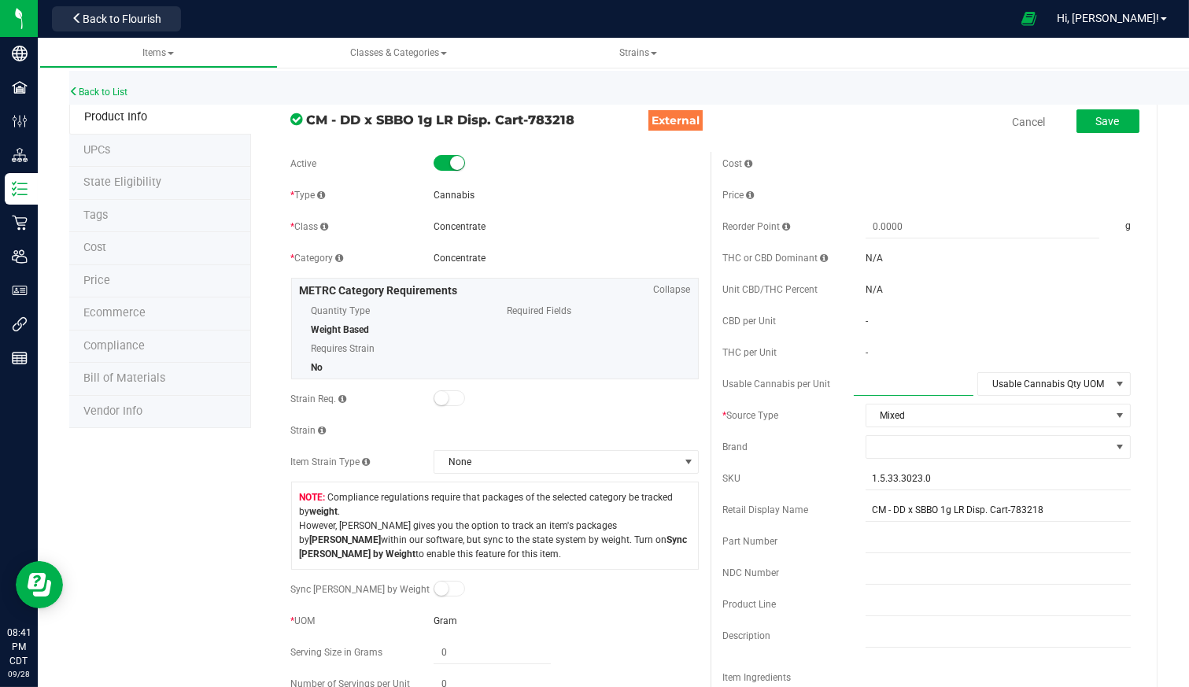
drag, startPoint x: 886, startPoint y: 379, endPoint x: 893, endPoint y: 372, distance: 10.0
click at [886, 378] on span at bounding box center [914, 384] width 120 height 23
type input "3.5"
type input "3.5000"
click at [1083, 384] on span "Usable Cannabis Qty UOM" at bounding box center [1044, 384] width 132 height 22
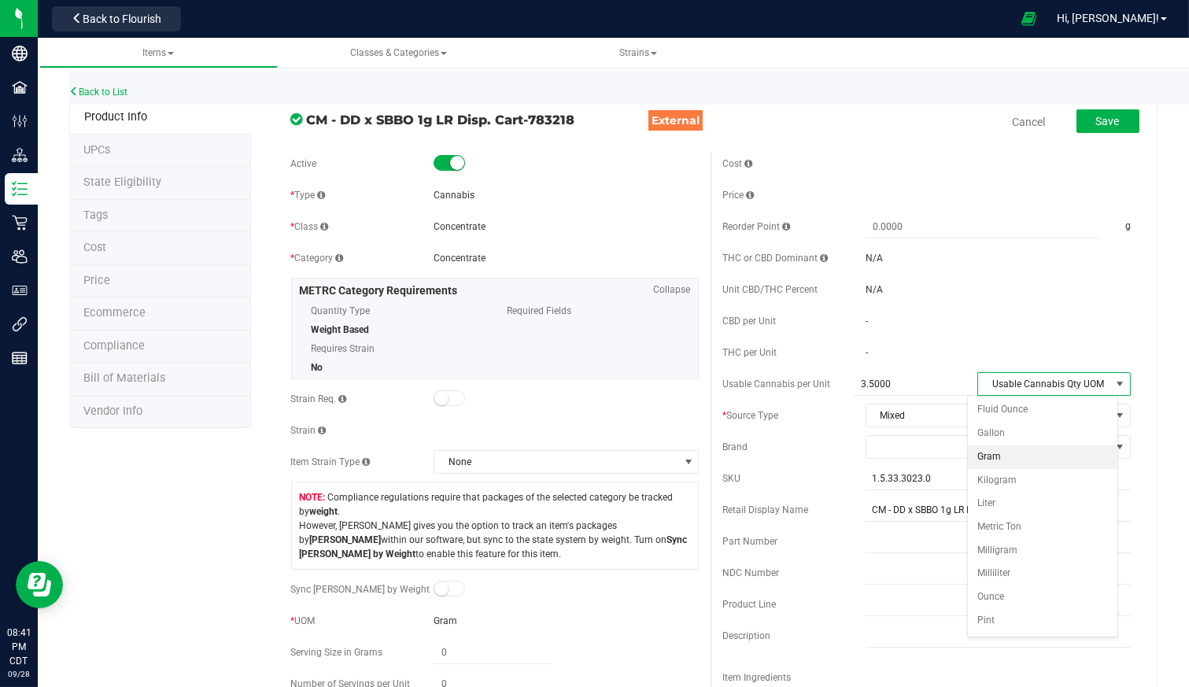
click at [1063, 455] on li "Gram" at bounding box center [1042, 458] width 149 height 24
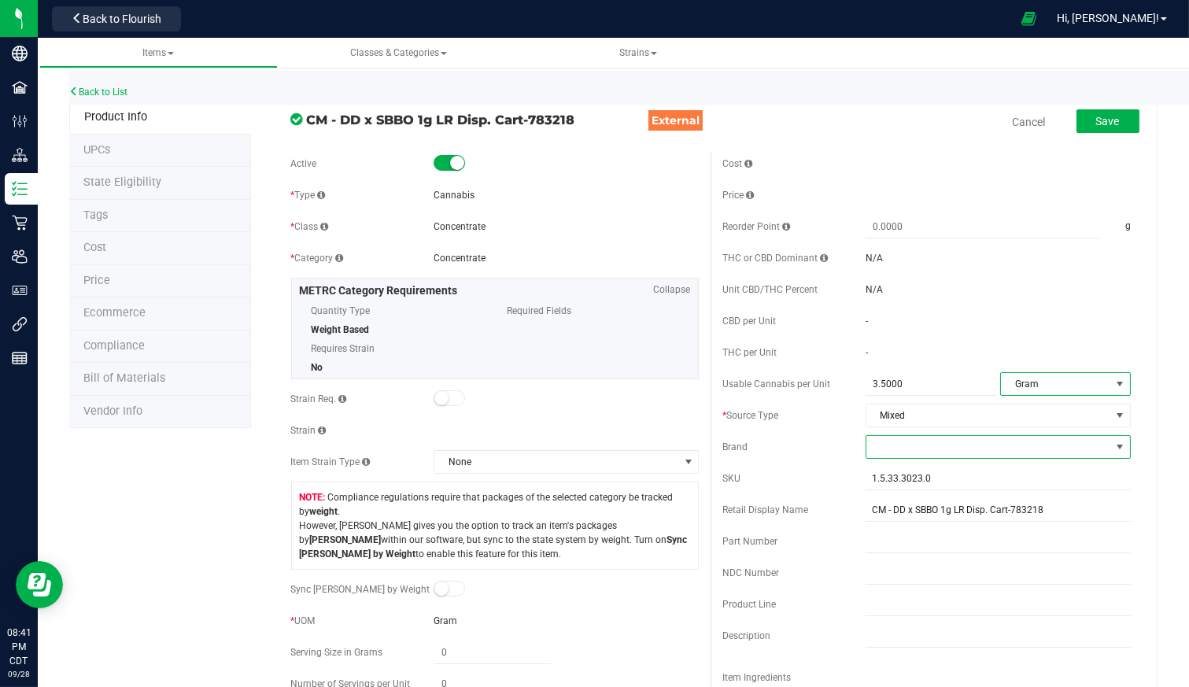
click at [954, 452] on span at bounding box center [989, 447] width 244 height 22
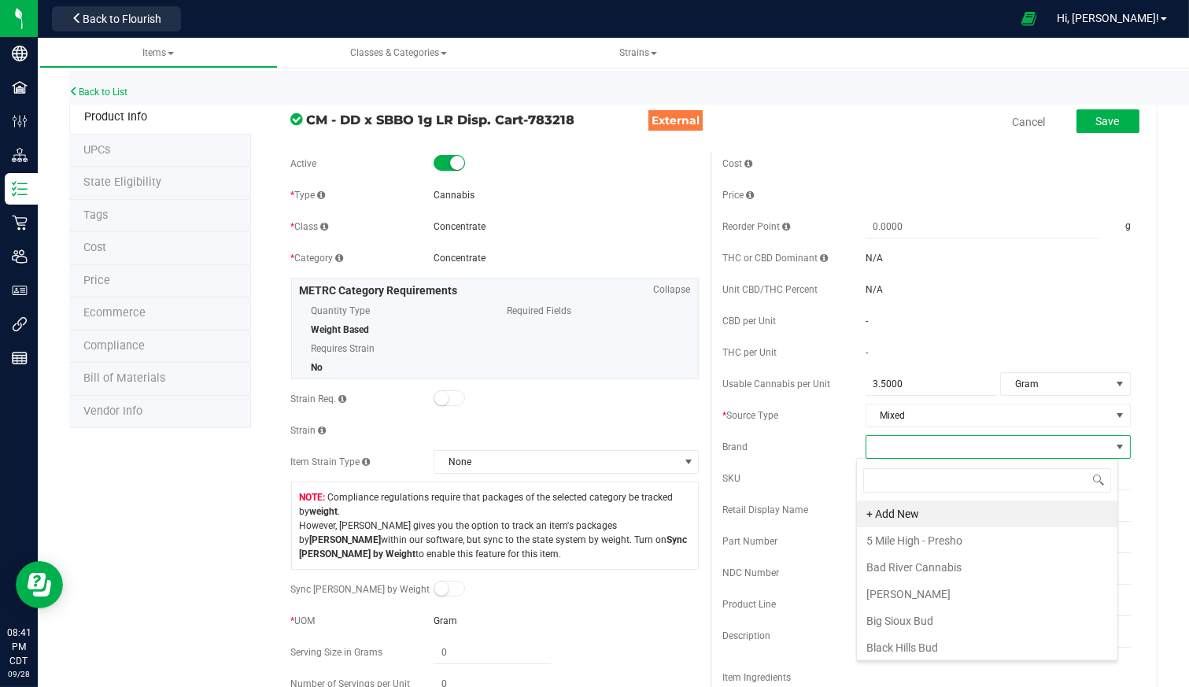
scroll to position [87, 0]
click at [955, 593] on li "Crushmore" at bounding box center [987, 587] width 261 height 27
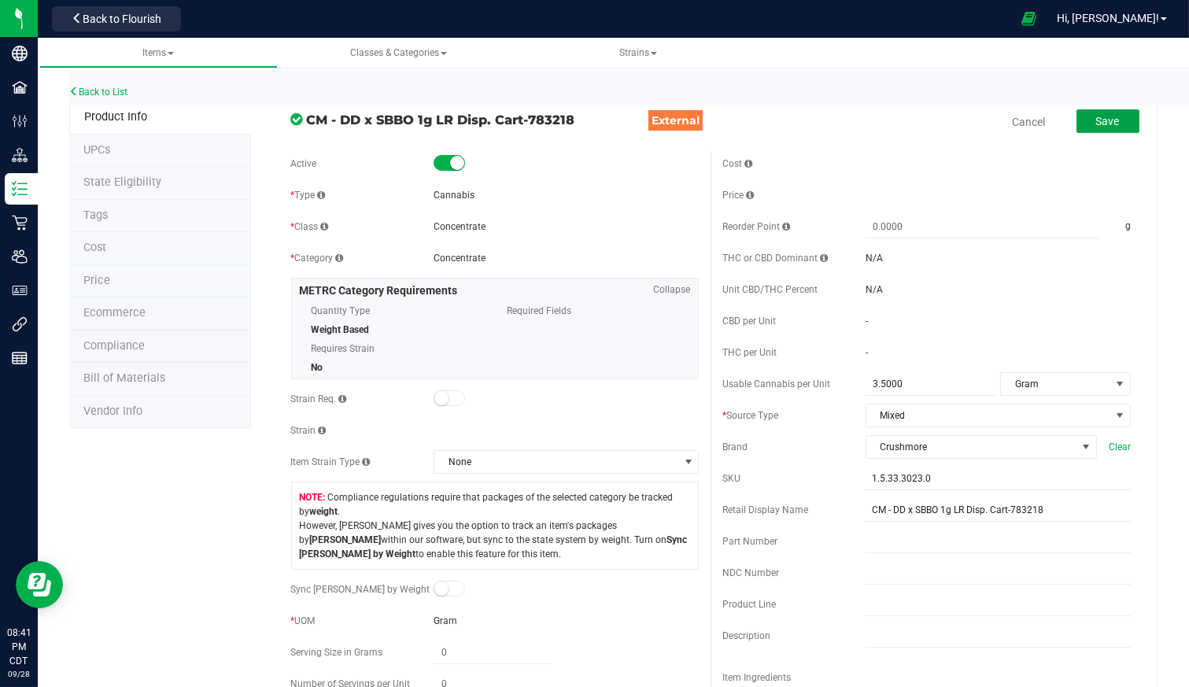
click at [1096, 118] on span "Save" at bounding box center [1108, 121] width 24 height 13
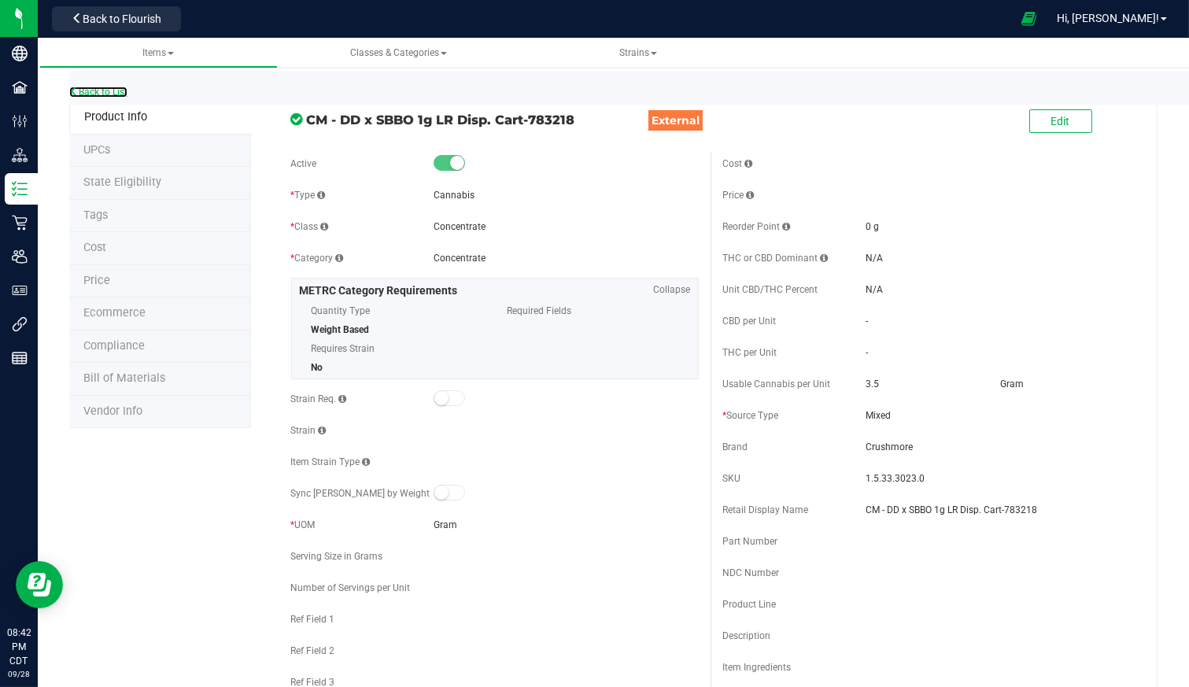
click at [92, 93] on link "Back to List" at bounding box center [98, 92] width 58 height 11
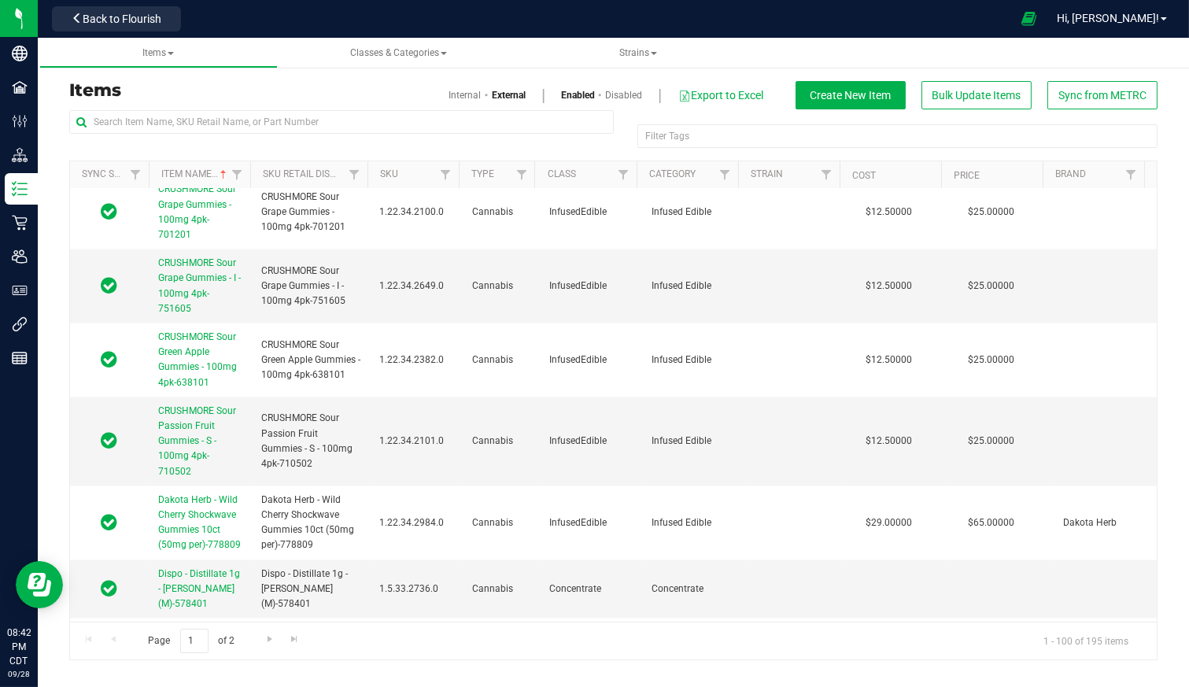
scroll to position [4705, 0]
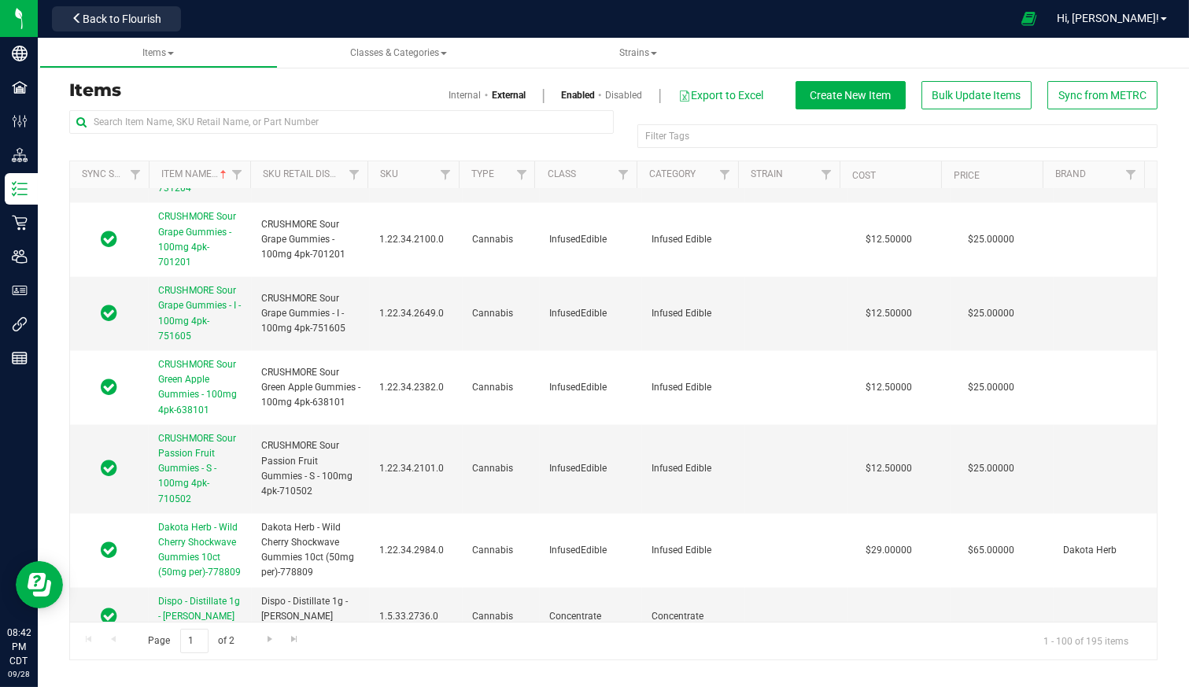
drag, startPoint x: 190, startPoint y: 505, endPoint x: 1006, endPoint y: 628, distance: 824.8
click at [1006, 628] on div "Page 1 of 2 1 - 100 of 195 items" at bounding box center [613, 641] width 1087 height 38
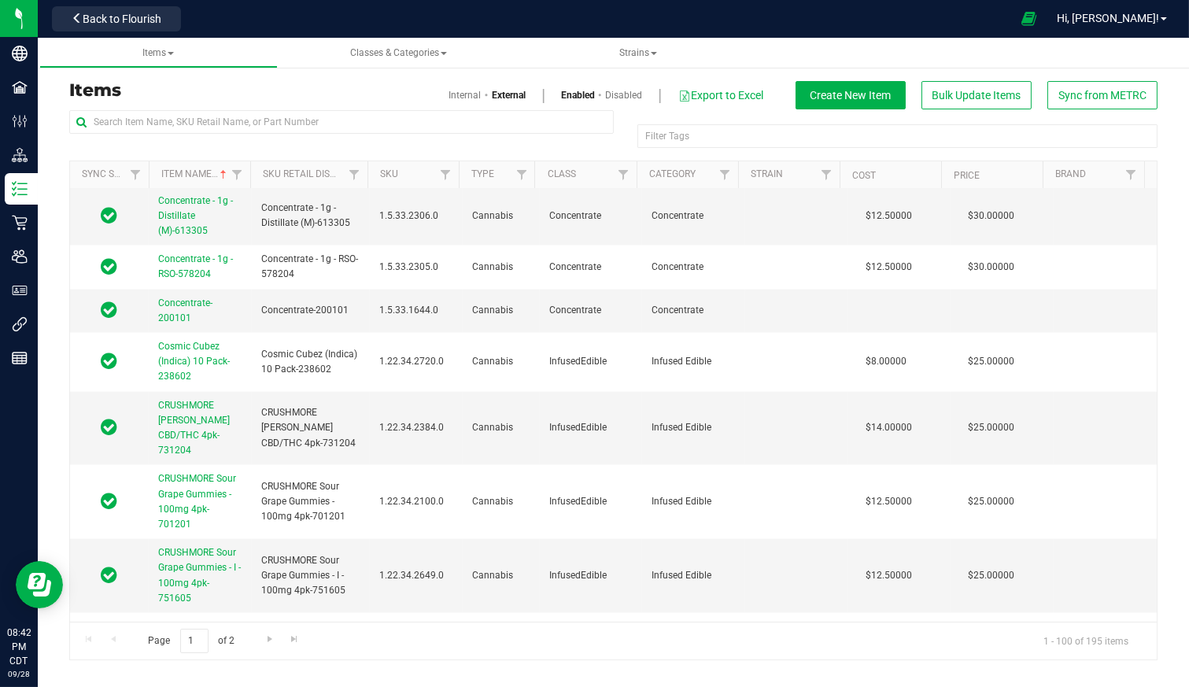
scroll to position [4355, 0]
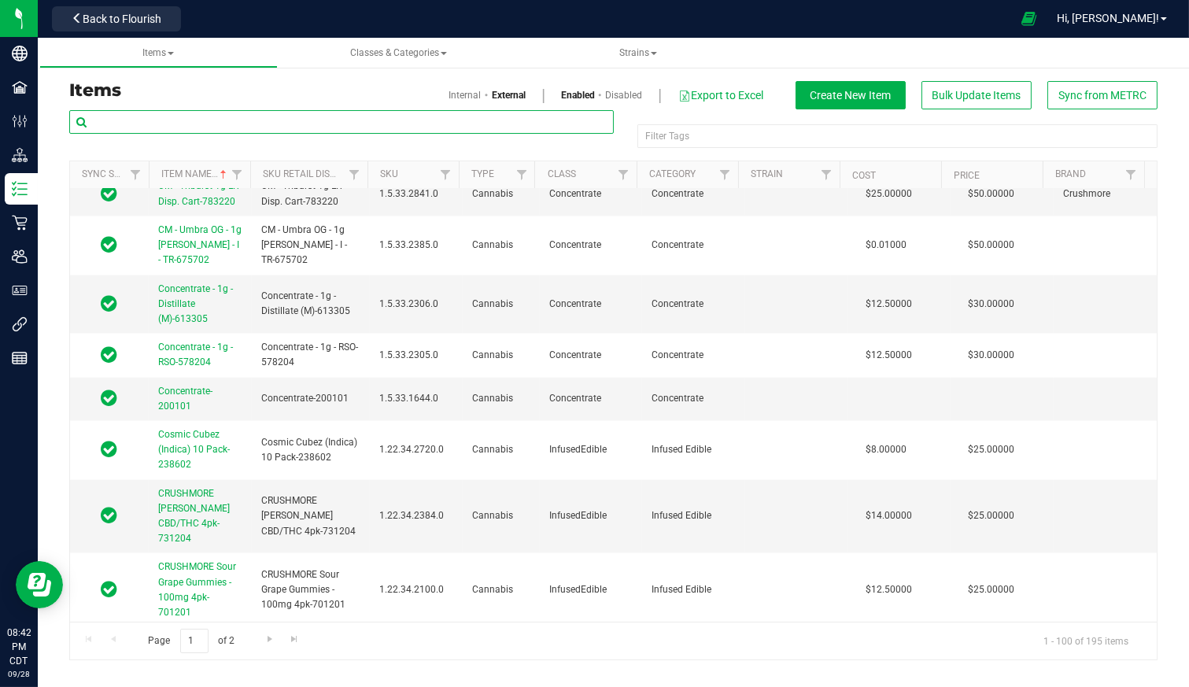
click at [215, 111] on input "text" at bounding box center [341, 122] width 545 height 24
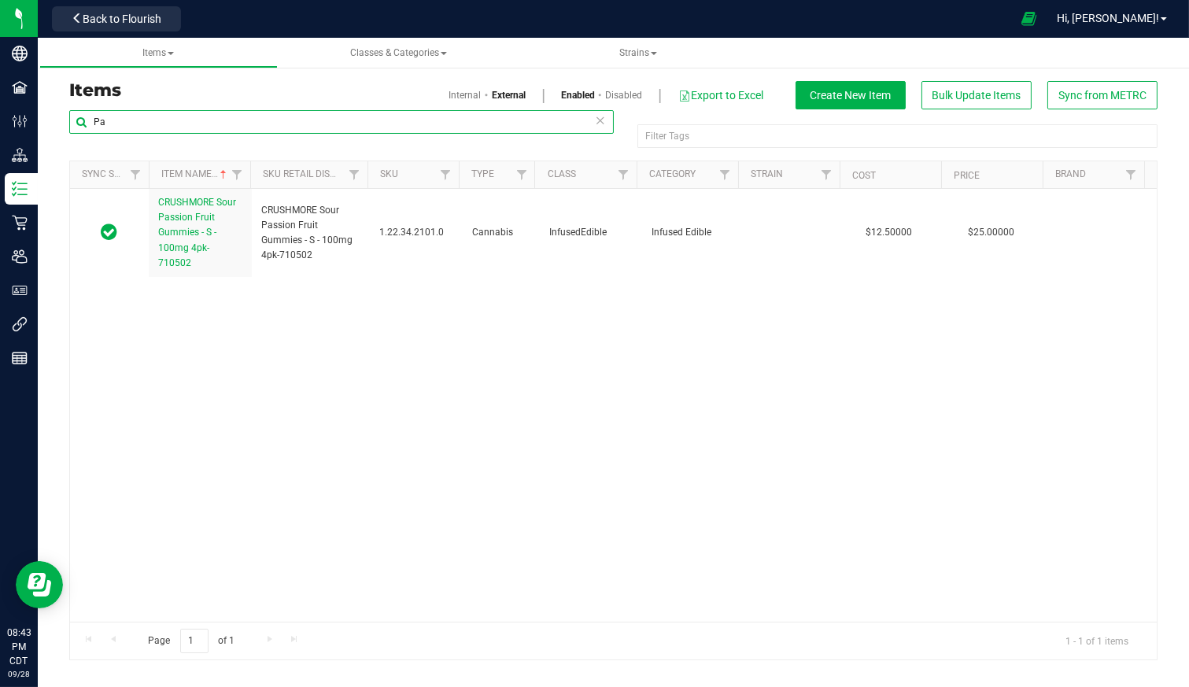
type input "P"
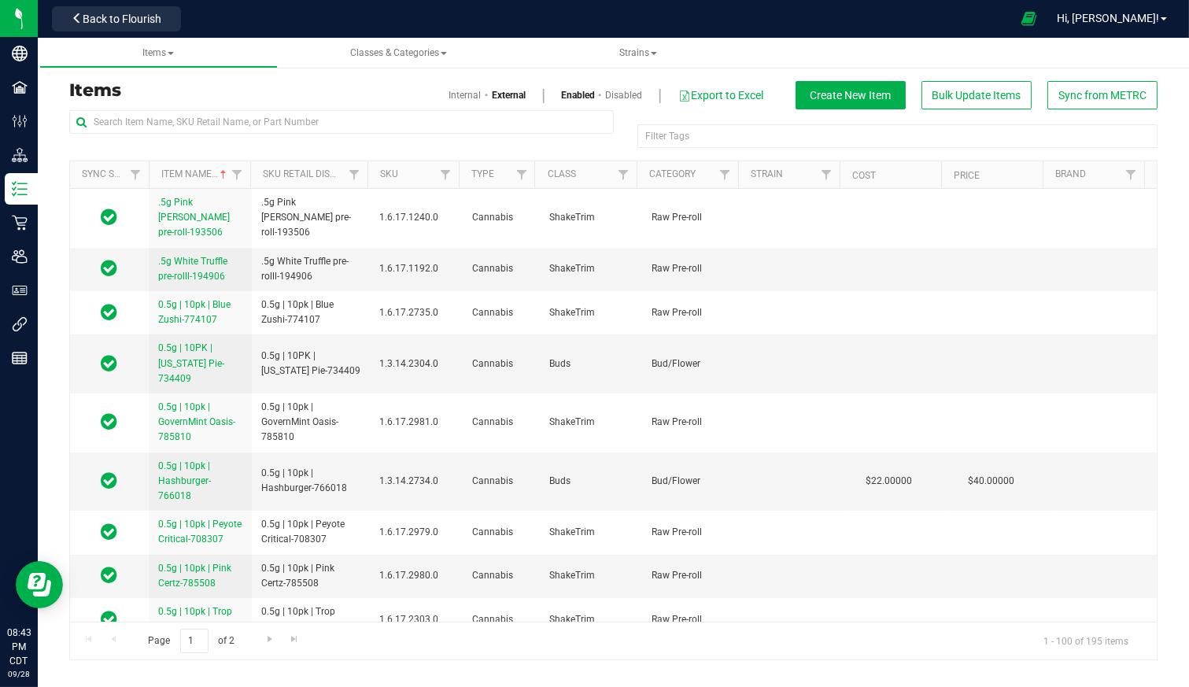
click at [158, 45] on link "Items" at bounding box center [158, 53] width 238 height 31
click at [156, 54] on span "Items" at bounding box center [157, 52] width 31 height 11
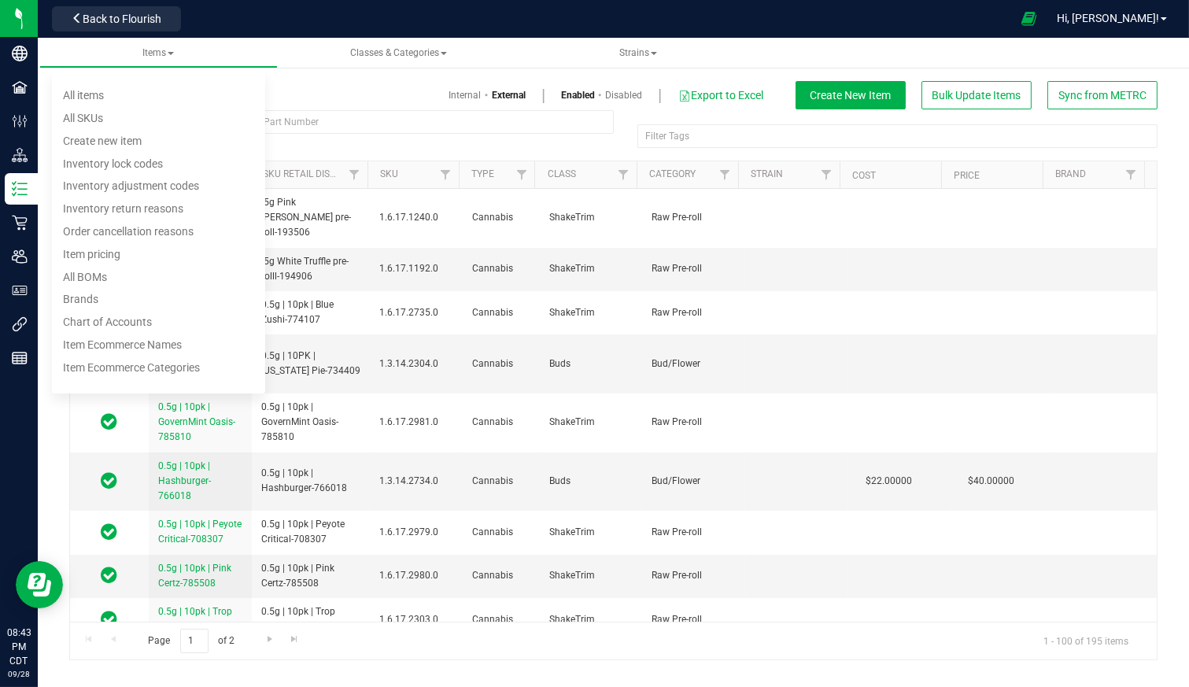
click at [131, 96] on li "All items" at bounding box center [158, 95] width 213 height 23
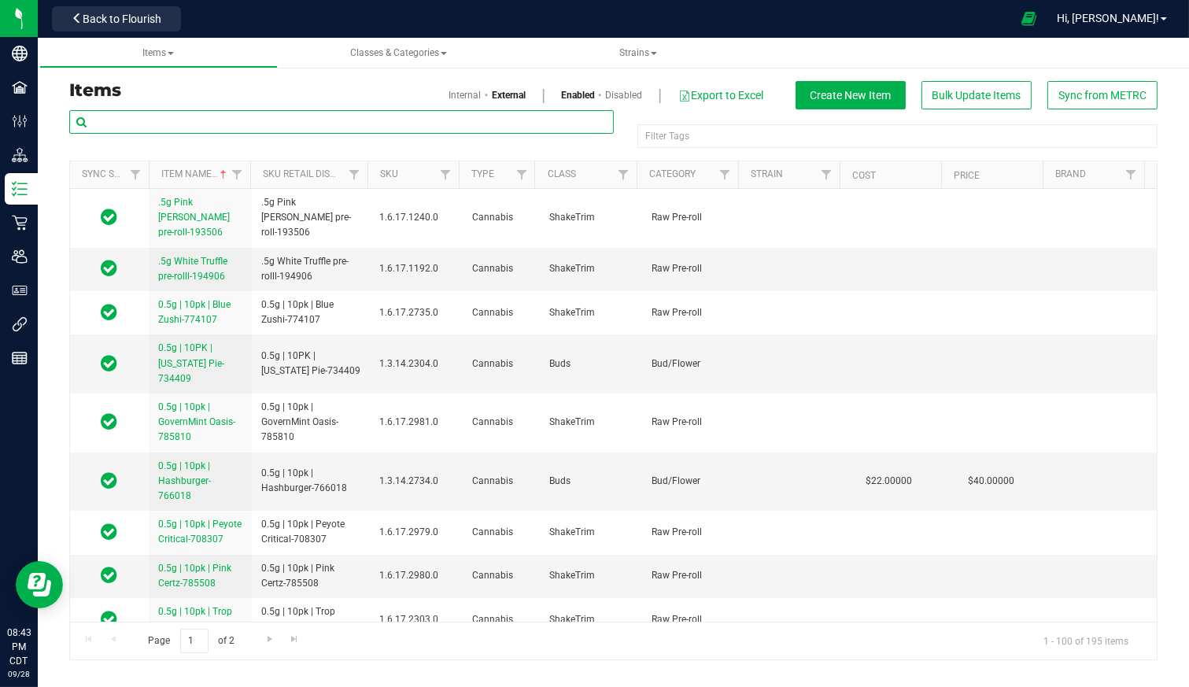
click at [203, 120] on input "text" at bounding box center [341, 122] width 545 height 24
type input "Lighter"
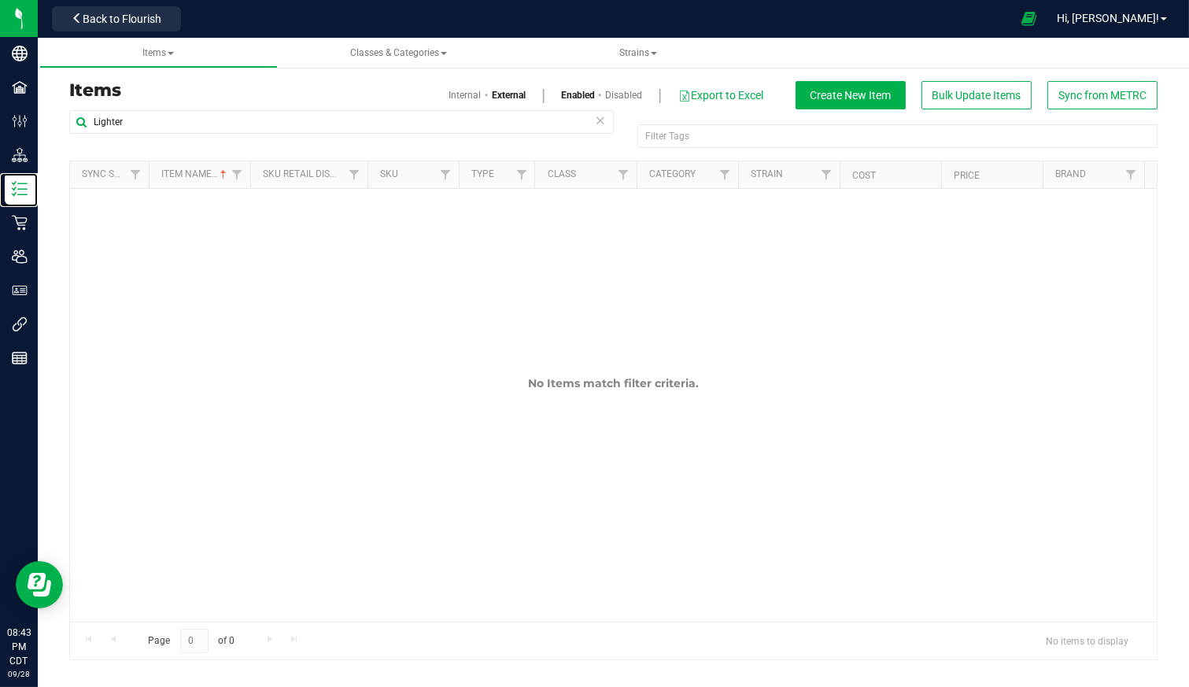
click at [21, 179] on div "Inventory" at bounding box center [21, 188] width 33 height 31
click at [449, 94] on link "Internal" at bounding box center [465, 95] width 32 height 14
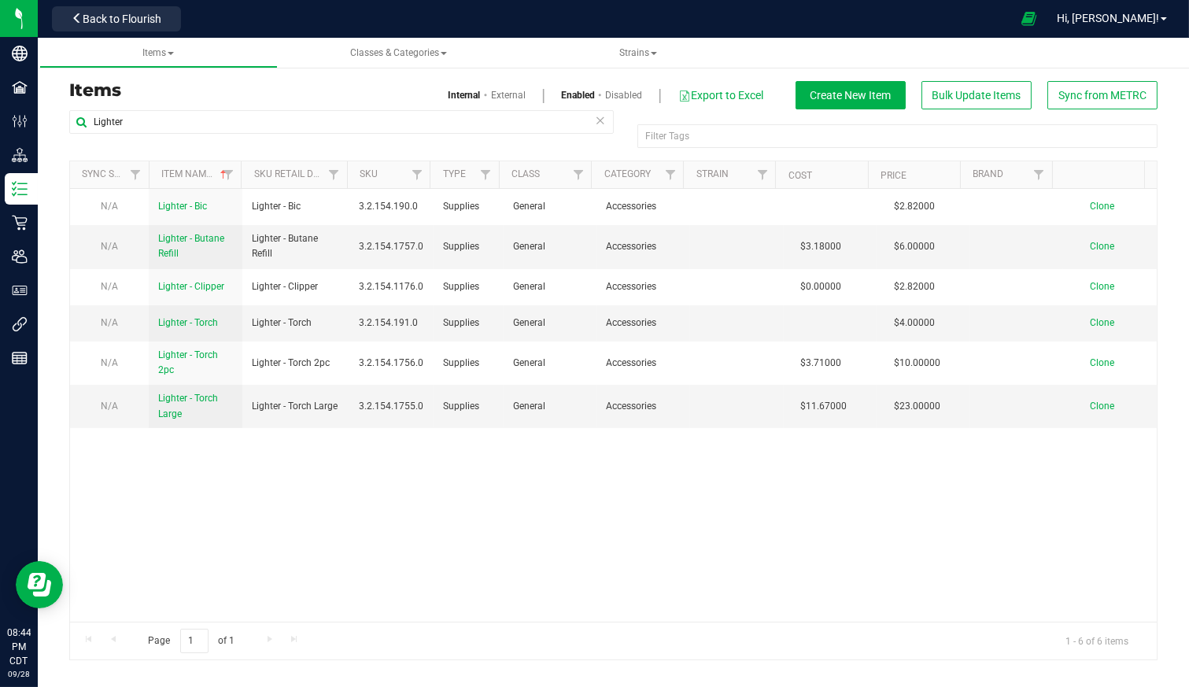
click at [784, 327] on td at bounding box center [831, 323] width 94 height 36
click at [207, 324] on span "Lighter - Torch" at bounding box center [188, 322] width 60 height 11
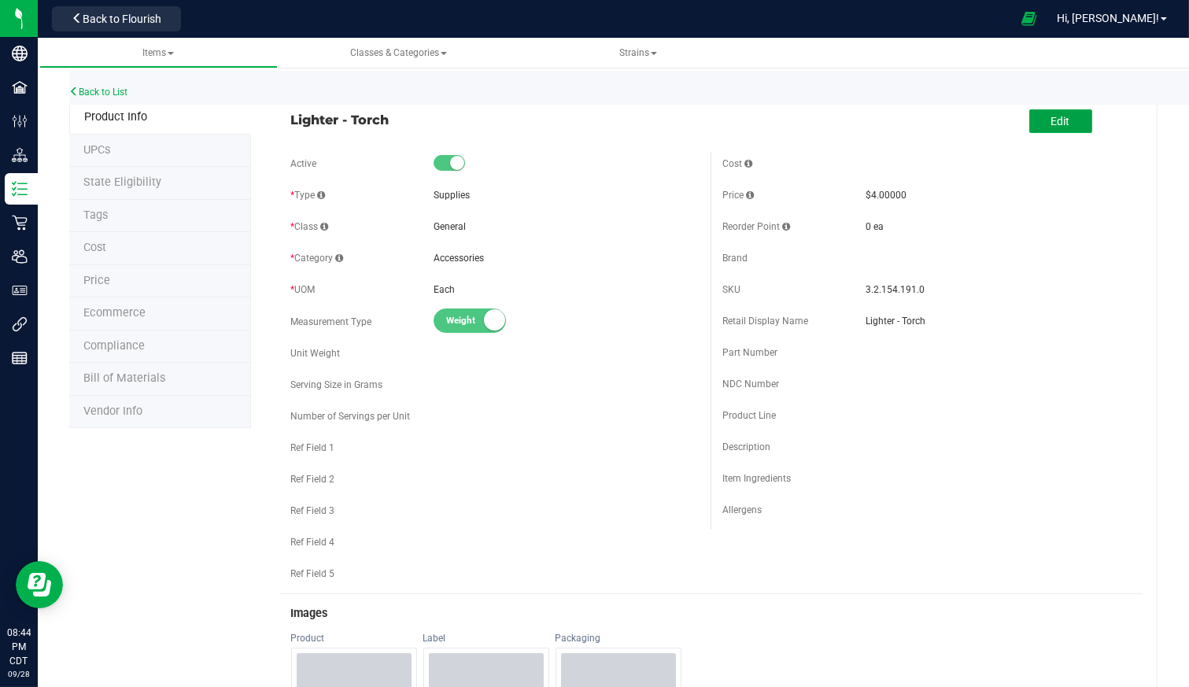
click at [1059, 122] on button "Edit" at bounding box center [1061, 121] width 63 height 24
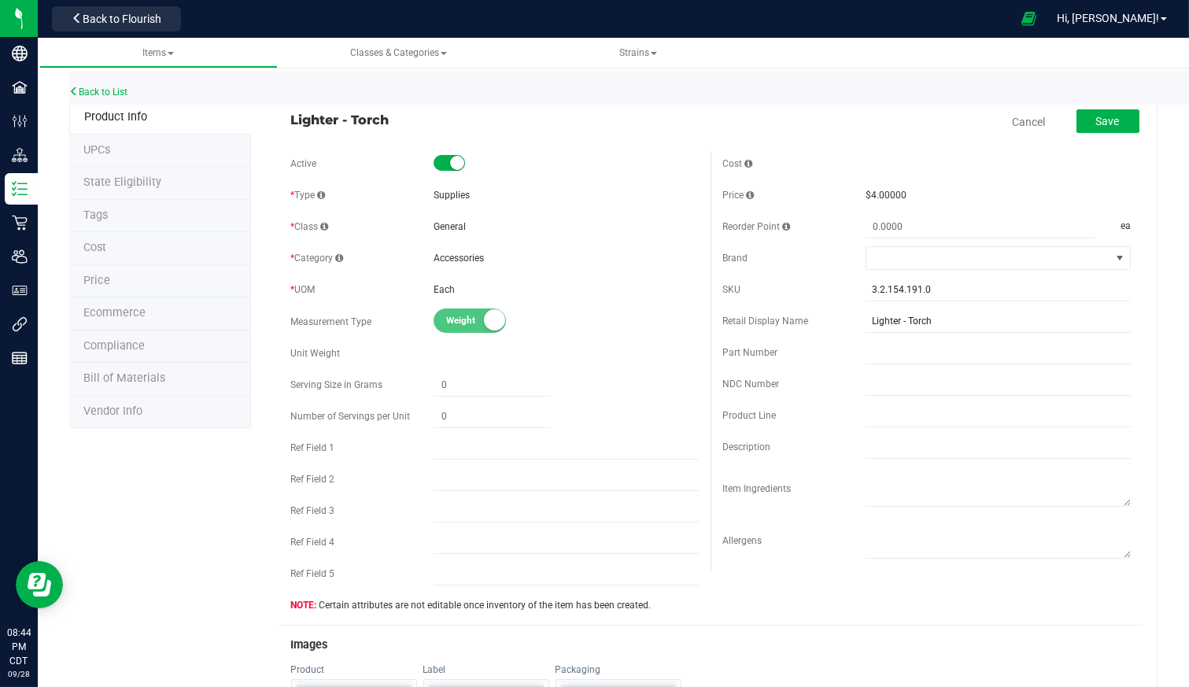
drag, startPoint x: 908, startPoint y: 198, endPoint x: 786, endPoint y: 205, distance: 122.2
click at [786, 205] on div "Price $4.00000" at bounding box center [927, 195] width 409 height 24
click at [97, 276] on span "Price" at bounding box center [96, 280] width 27 height 13
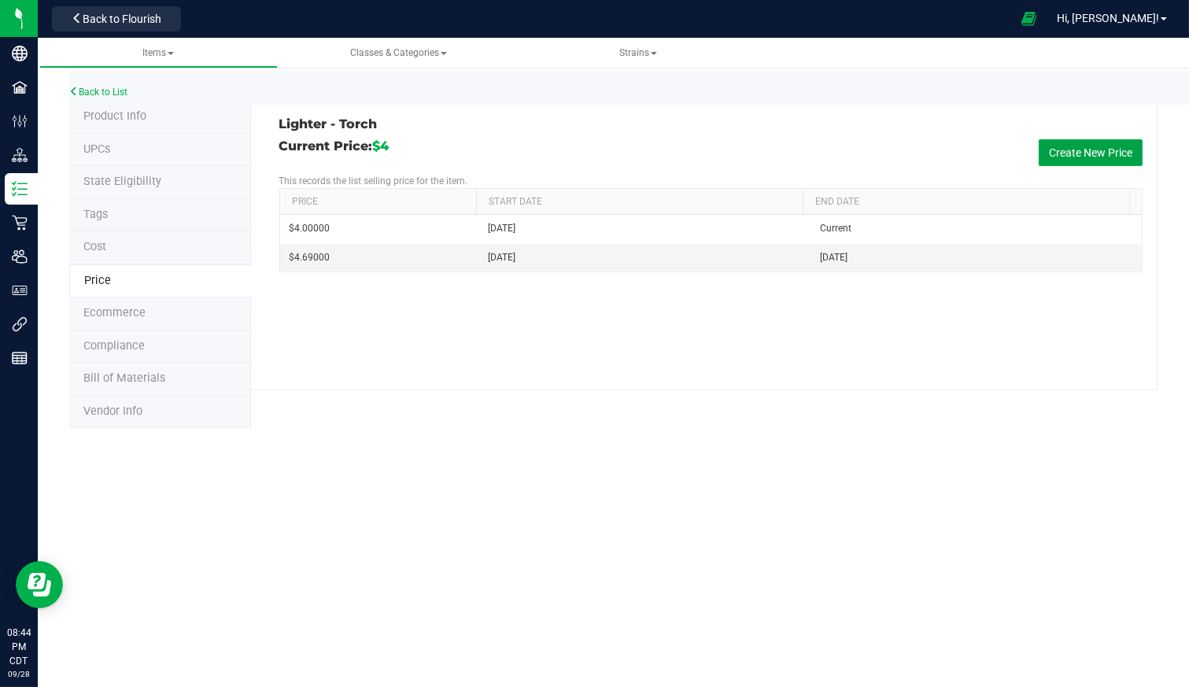
click at [1126, 144] on button "Create New Price" at bounding box center [1091, 152] width 104 height 27
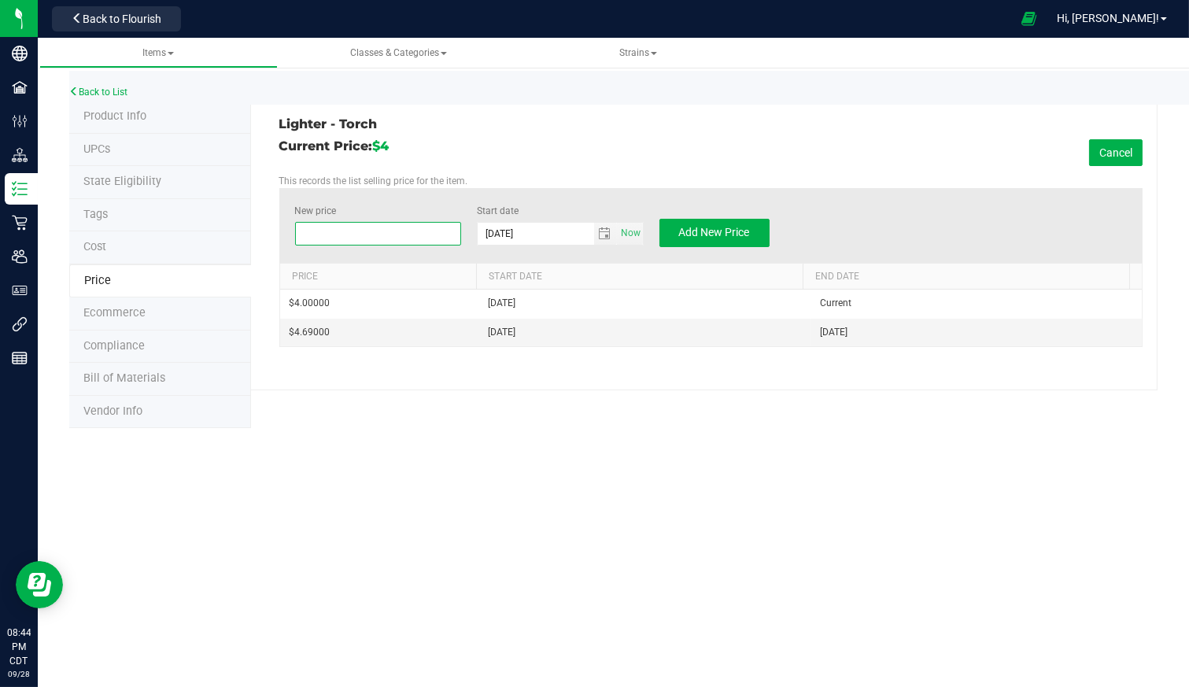
click at [383, 232] on span at bounding box center [378, 234] width 167 height 24
type input "5.00"
click at [700, 226] on span "Add New Price" at bounding box center [714, 232] width 71 height 13
type input "$0.00000"
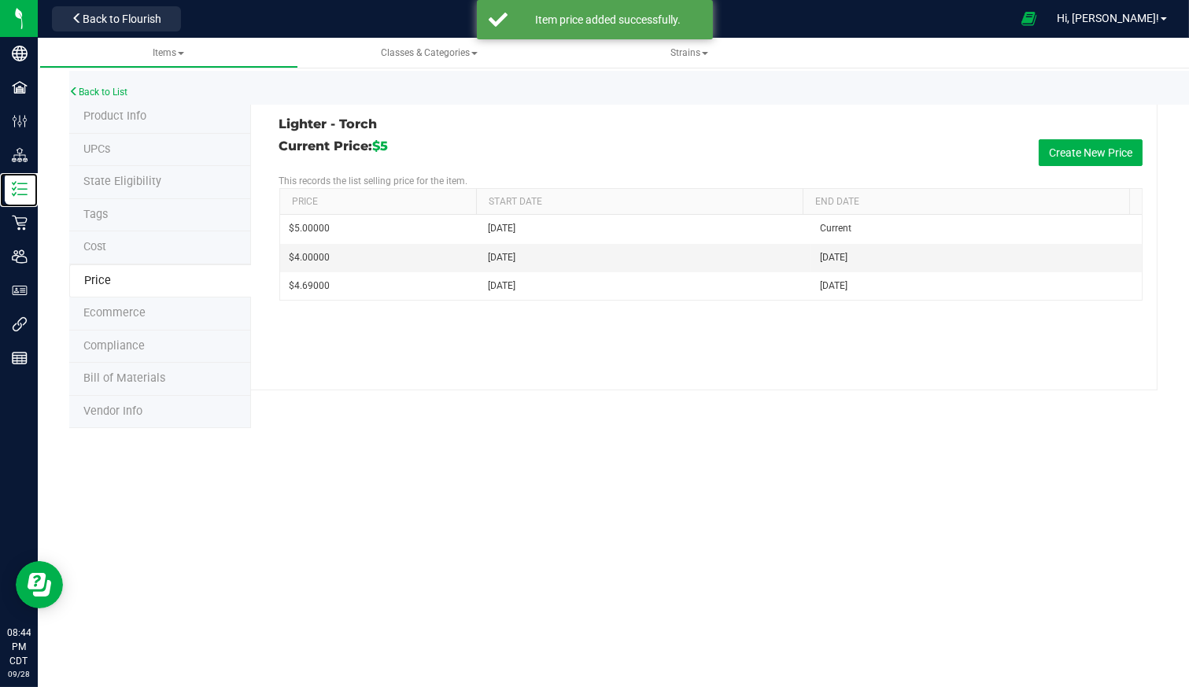
click at [0, 0] on p "Inventory" at bounding box center [0, 0] width 0 height 0
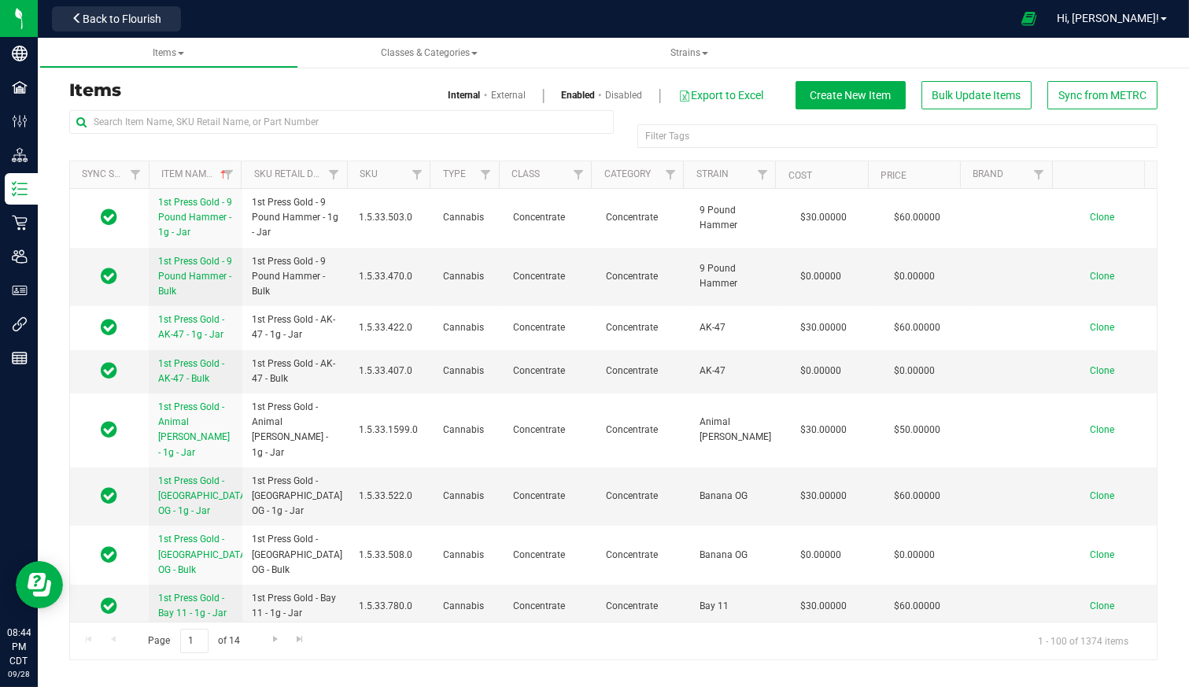
click at [156, 17] on span "Back to Flourish" at bounding box center [122, 19] width 79 height 13
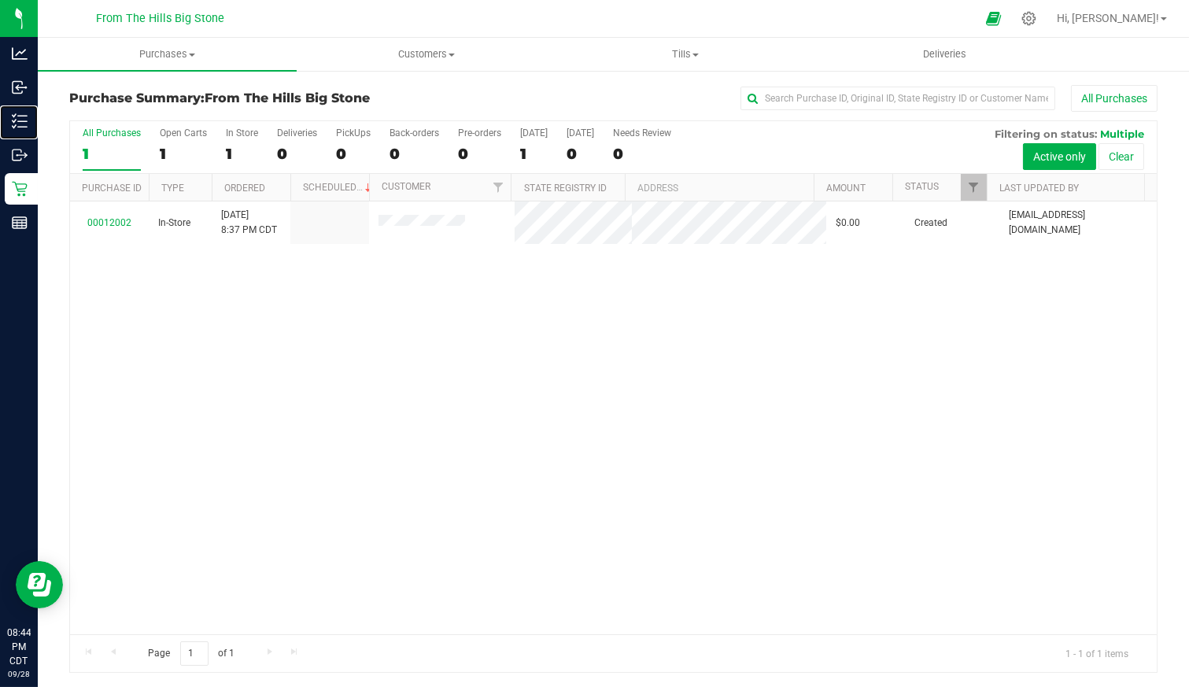
click at [0, 0] on p "Inventory" at bounding box center [0, 0] width 0 height 0
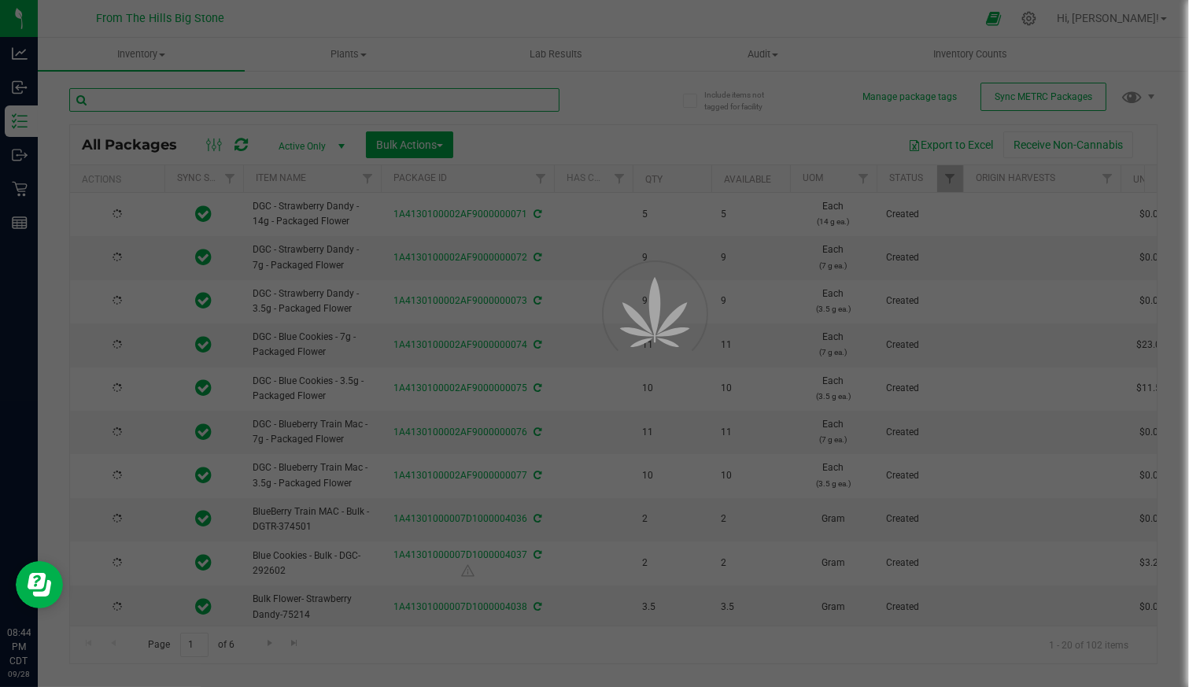
click at [176, 102] on input "text" at bounding box center [314, 100] width 490 height 24
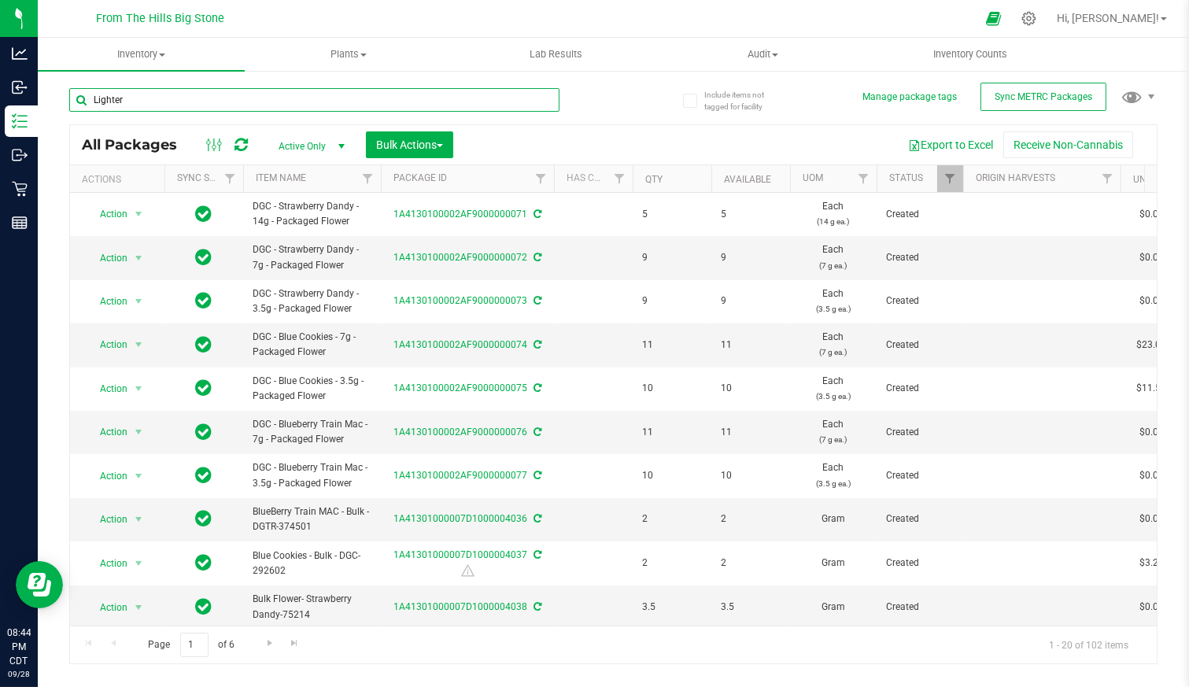
type input "Lighter"
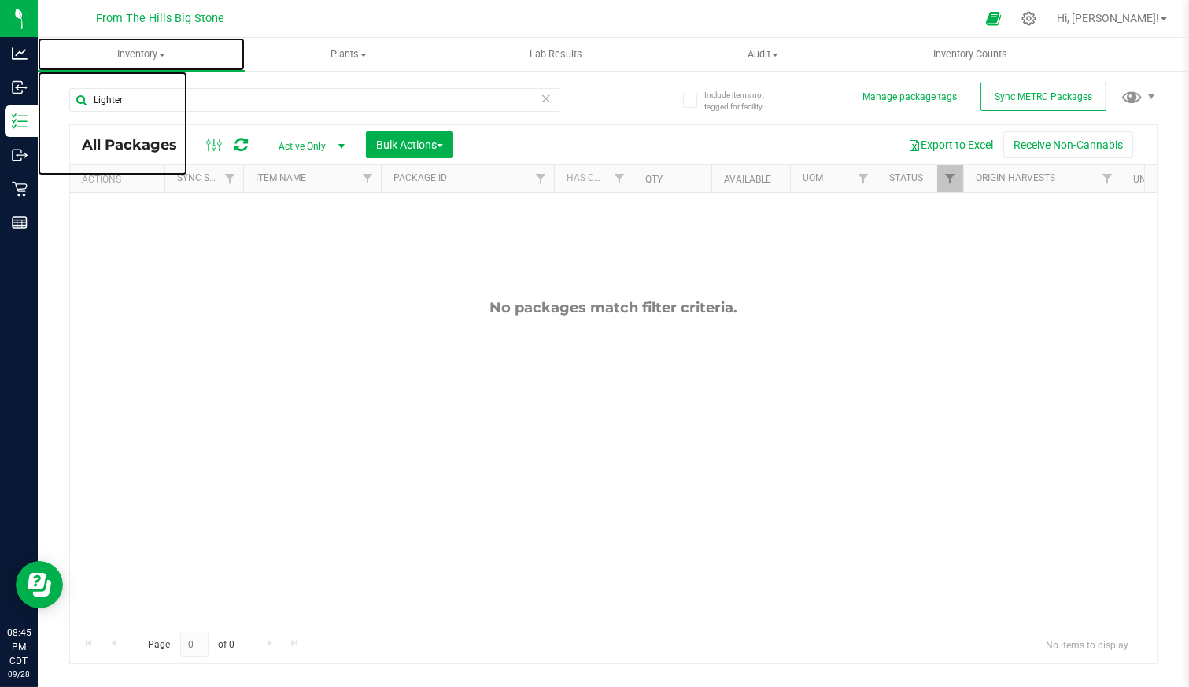
click at [125, 50] on span "Inventory" at bounding box center [141, 54] width 207 height 14
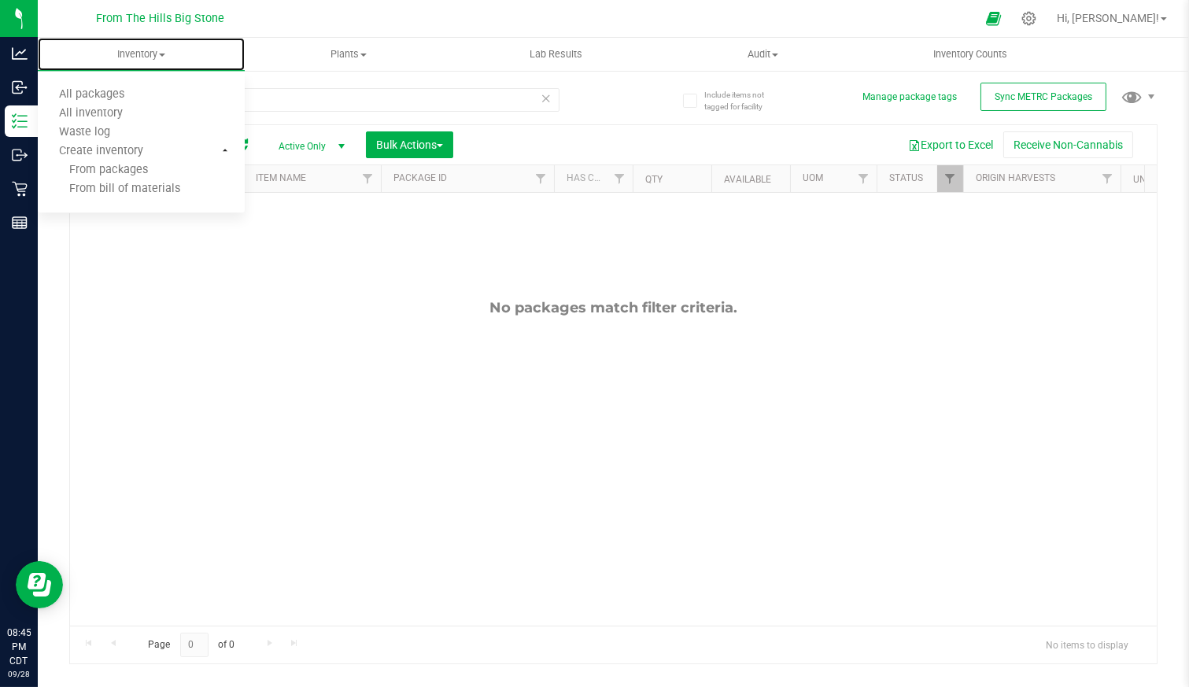
click at [118, 87] on li "All packages" at bounding box center [141, 95] width 207 height 19
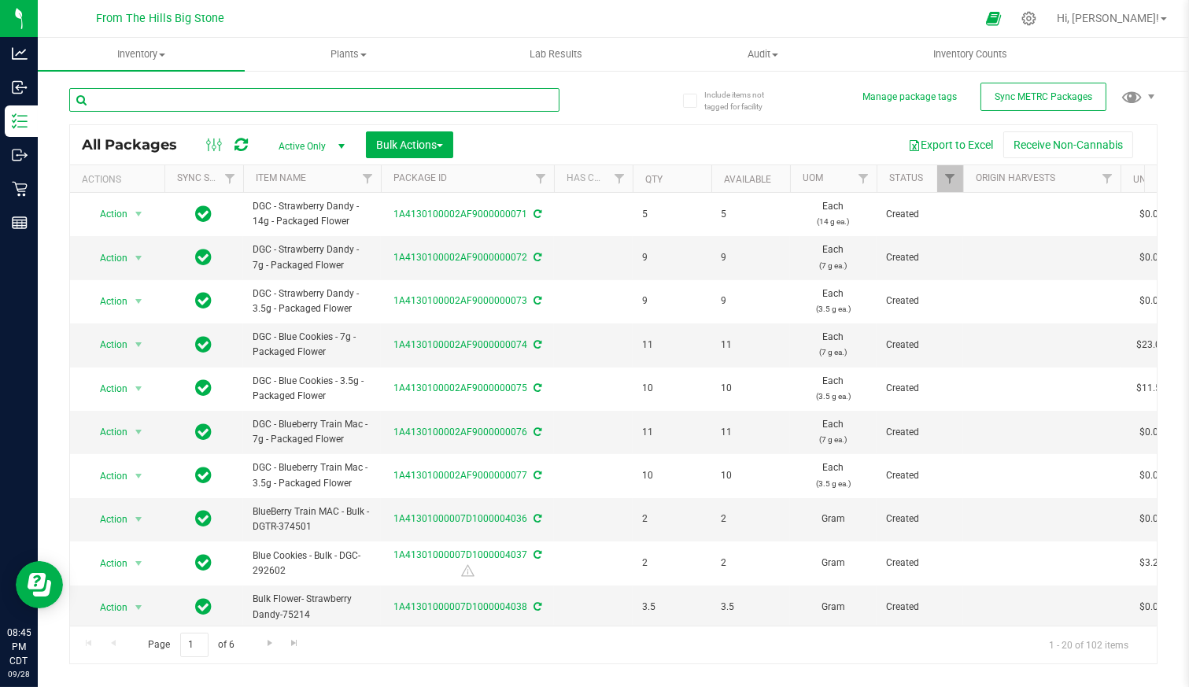
click at [172, 105] on input "text" at bounding box center [314, 100] width 490 height 24
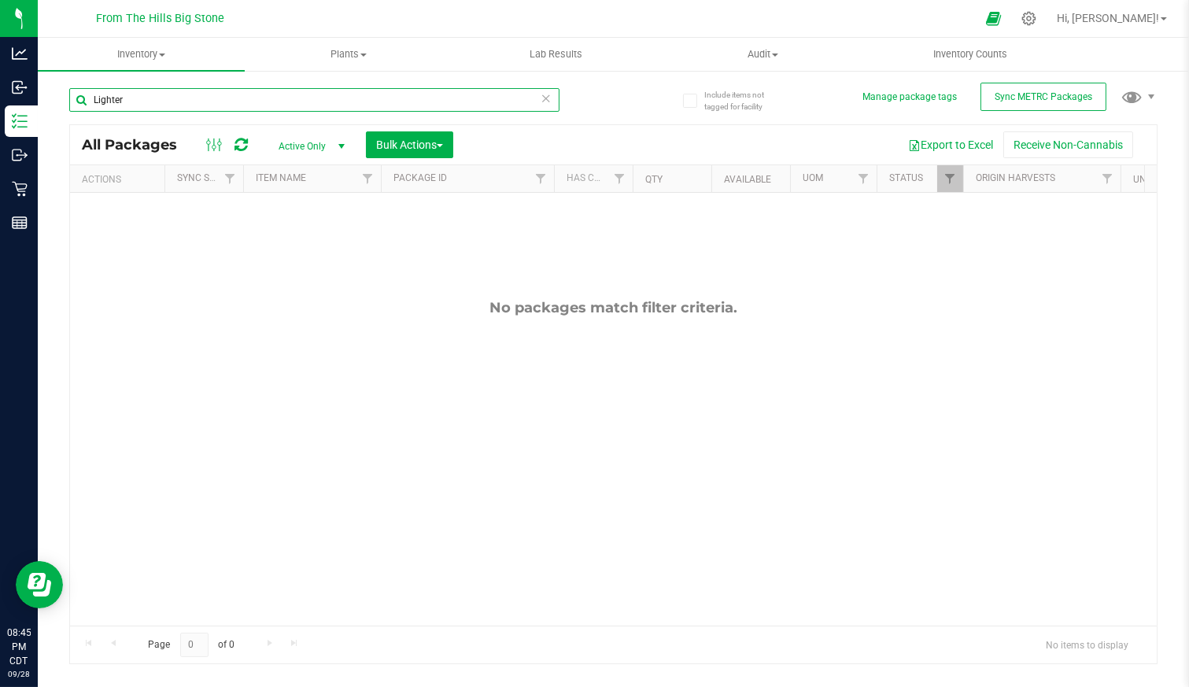
type input "Lighter"
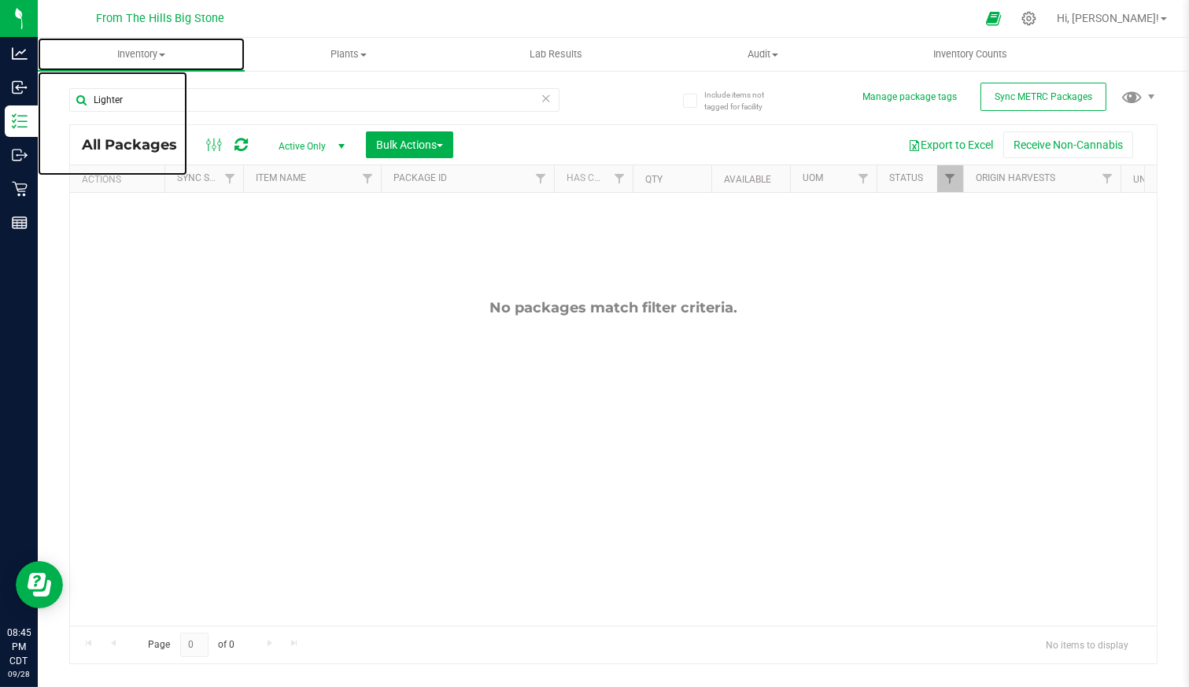
click at [158, 56] on span "Inventory" at bounding box center [141, 54] width 207 height 14
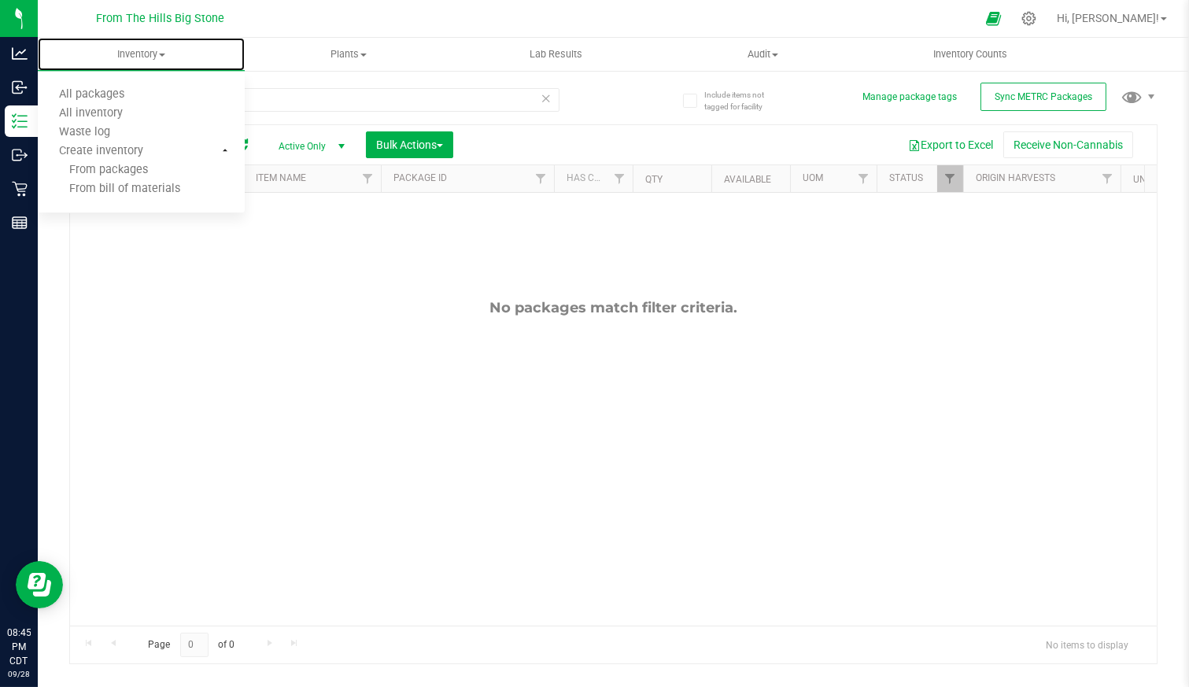
click at [121, 113] on span "All inventory" at bounding box center [91, 113] width 106 height 13
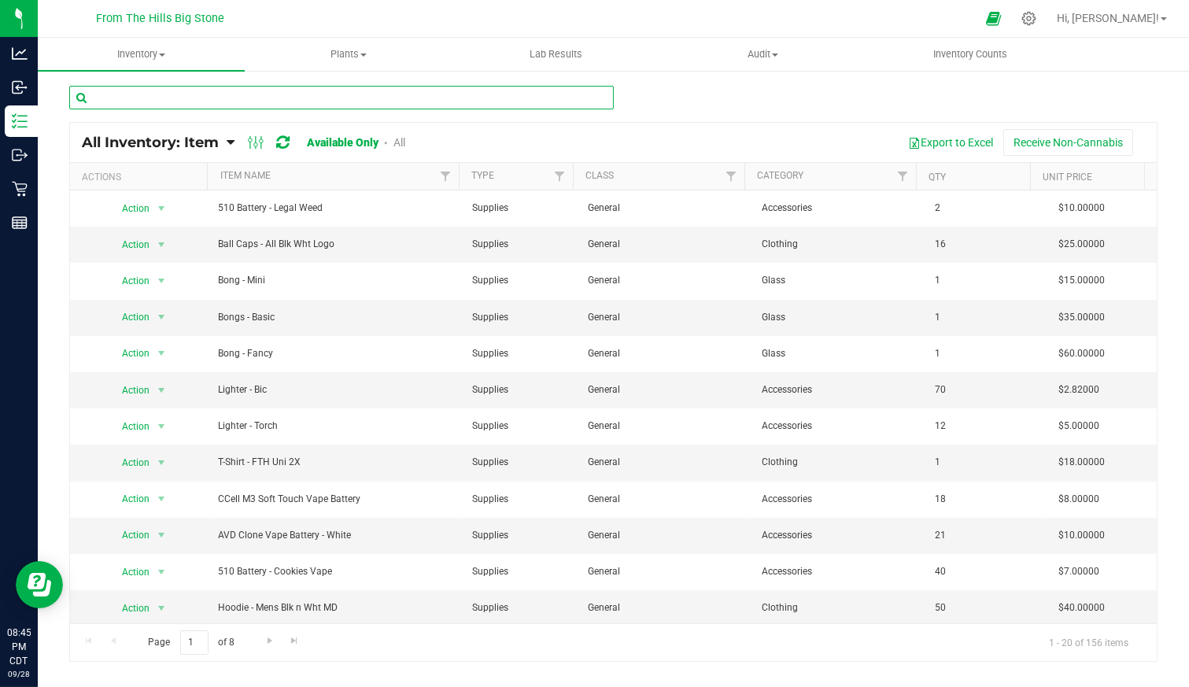
click at [213, 104] on input "text" at bounding box center [341, 98] width 545 height 24
type input "Lighter"
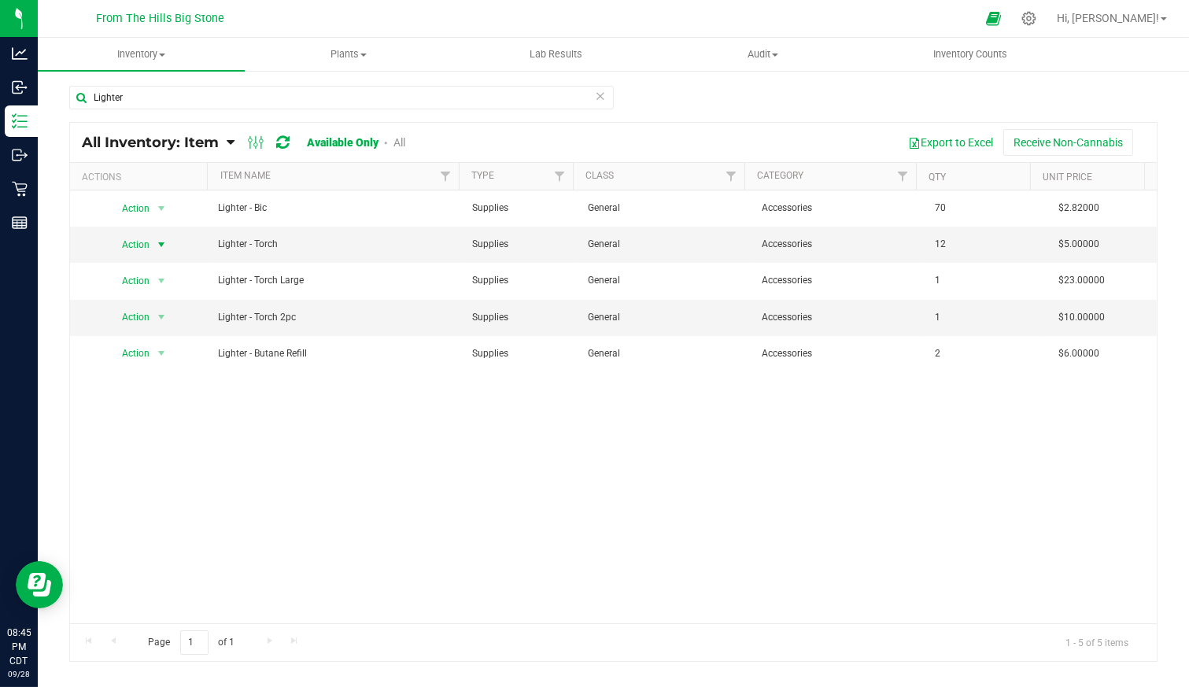
click at [128, 241] on span "Action" at bounding box center [129, 245] width 43 height 22
click at [175, 368] on li "Print product labels" at bounding box center [157, 372] width 99 height 43
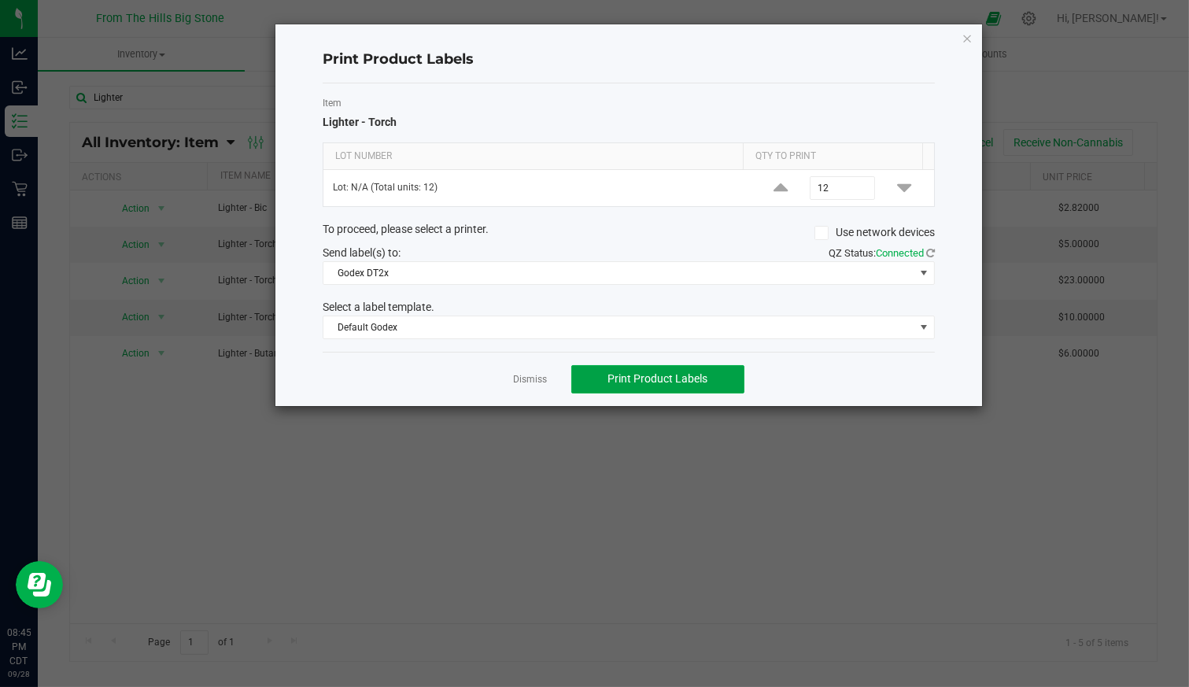
click at [670, 380] on span "Print Product Labels" at bounding box center [658, 378] width 100 height 13
click at [519, 375] on link "Dismiss" at bounding box center [531, 379] width 34 height 13
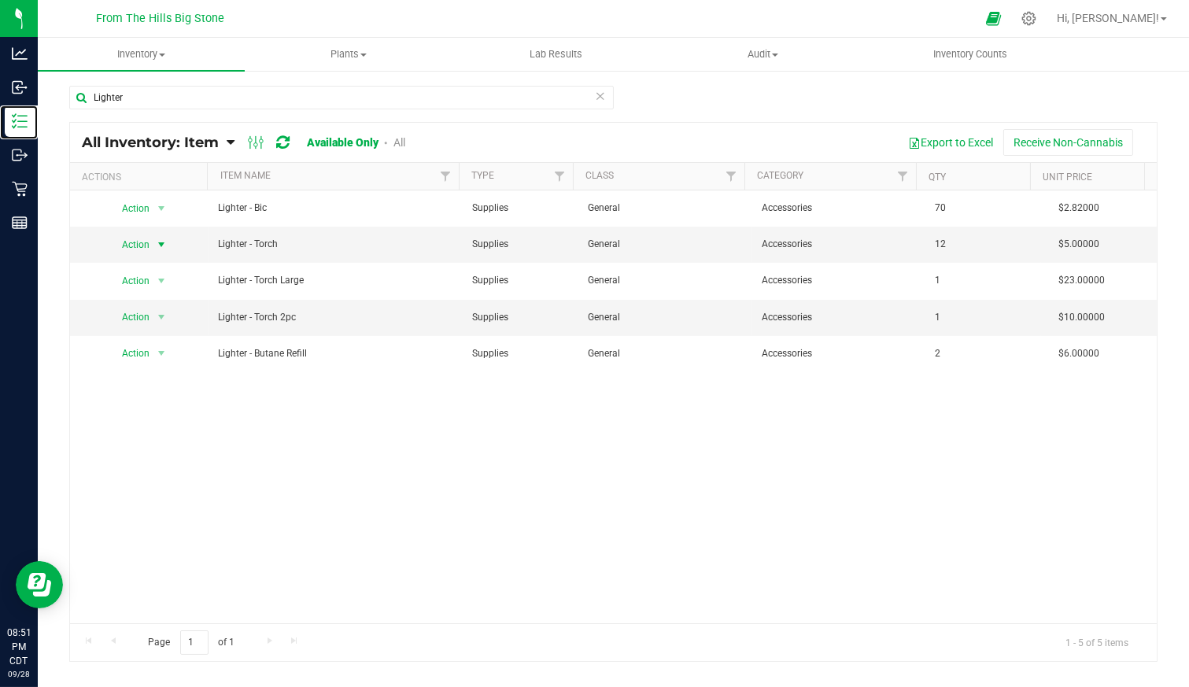
click at [0, 0] on p "Inventory" at bounding box center [0, 0] width 0 height 0
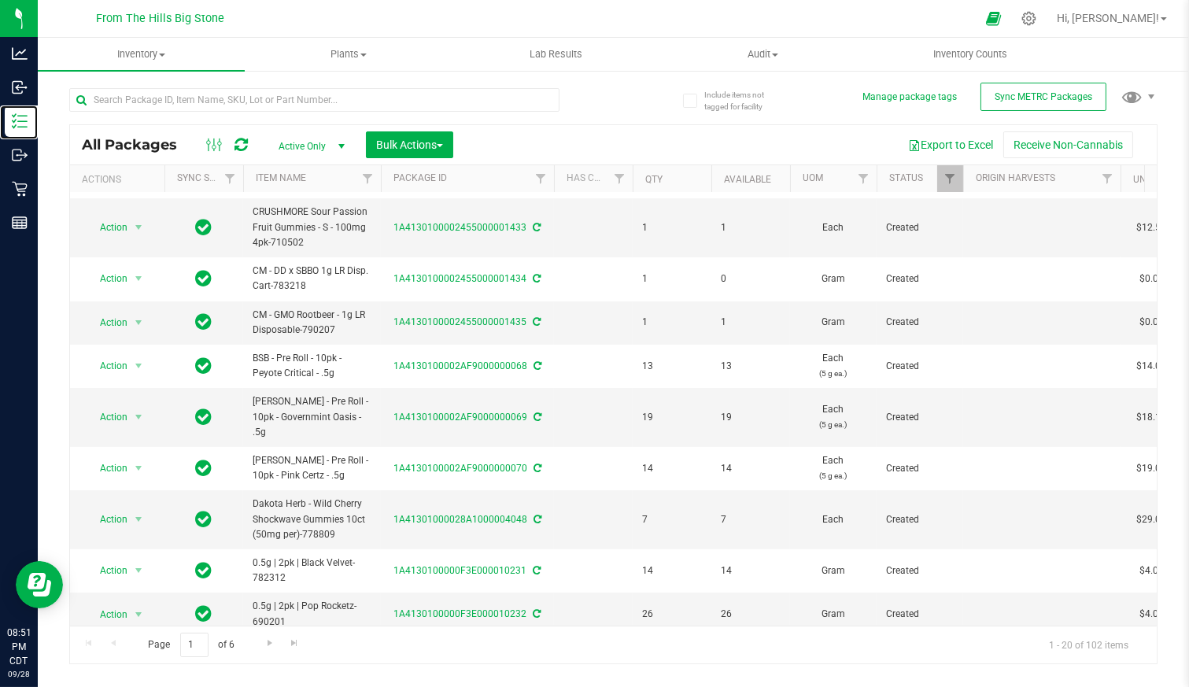
scroll to position [490, 0]
click at [268, 634] on link "Go to the next page" at bounding box center [269, 643] width 23 height 21
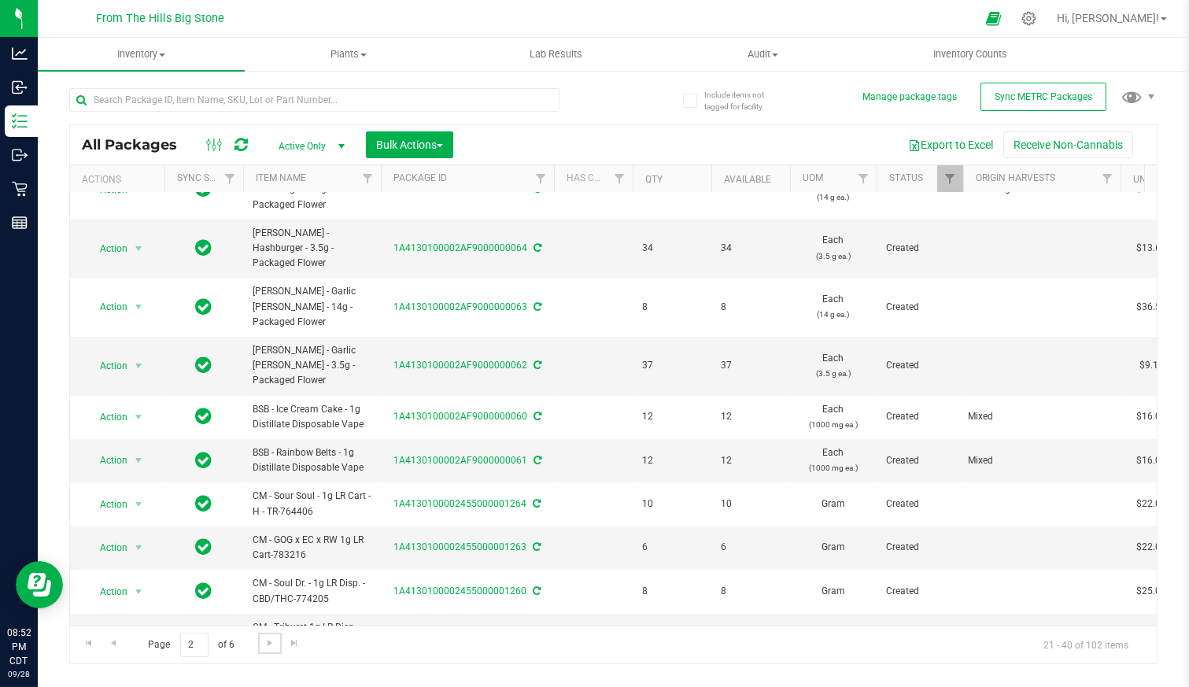
scroll to position [349, 0]
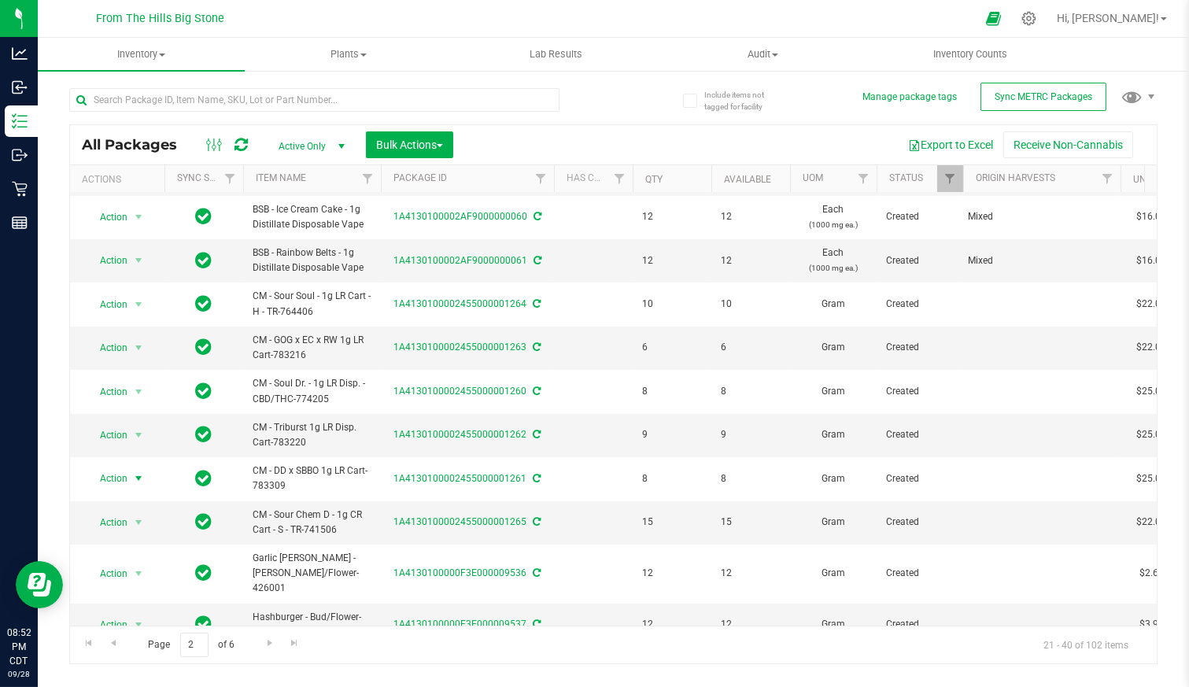
click at [138, 472] on span "select" at bounding box center [138, 478] width 13 height 13
click at [134, 450] on li "Edit attributes" at bounding box center [136, 455] width 98 height 24
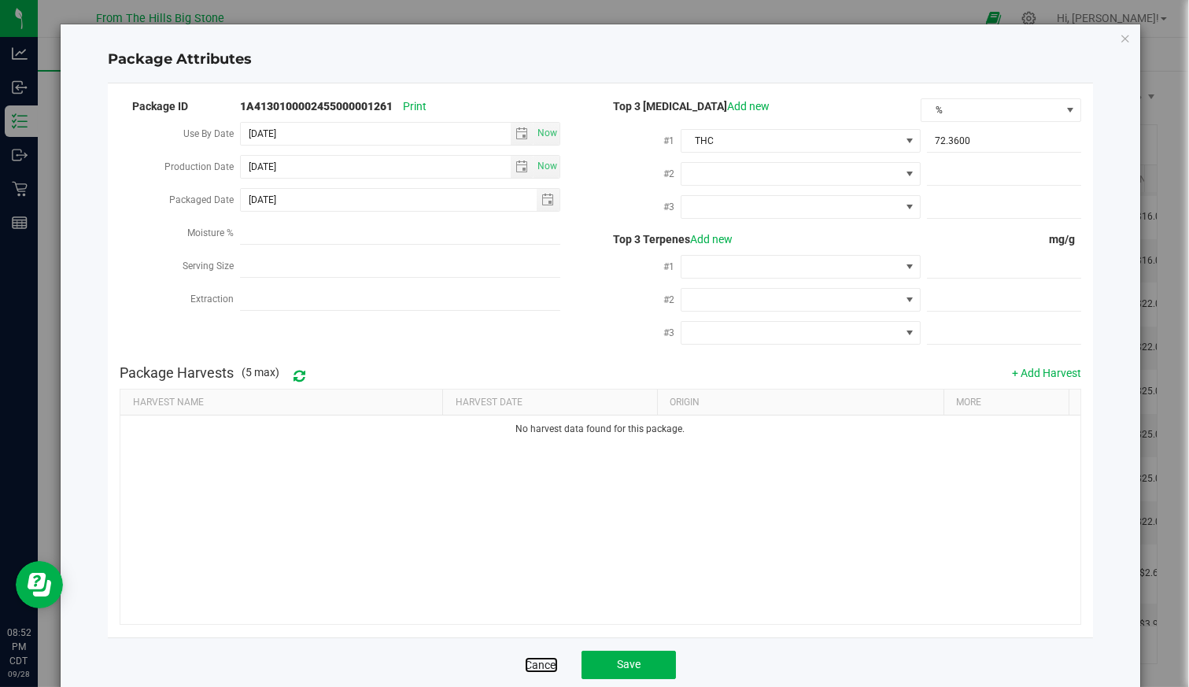
click at [536, 666] on link "Cancel" at bounding box center [541, 665] width 33 height 16
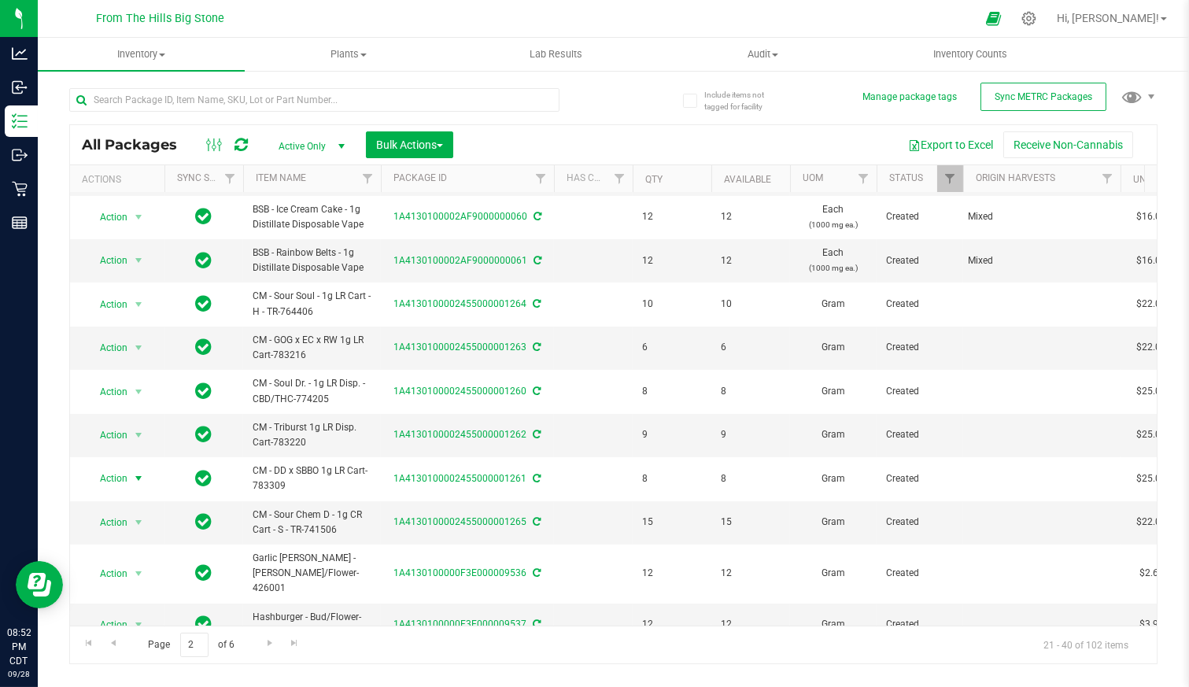
click at [1037, 17] on icon at bounding box center [1029, 18] width 15 height 15
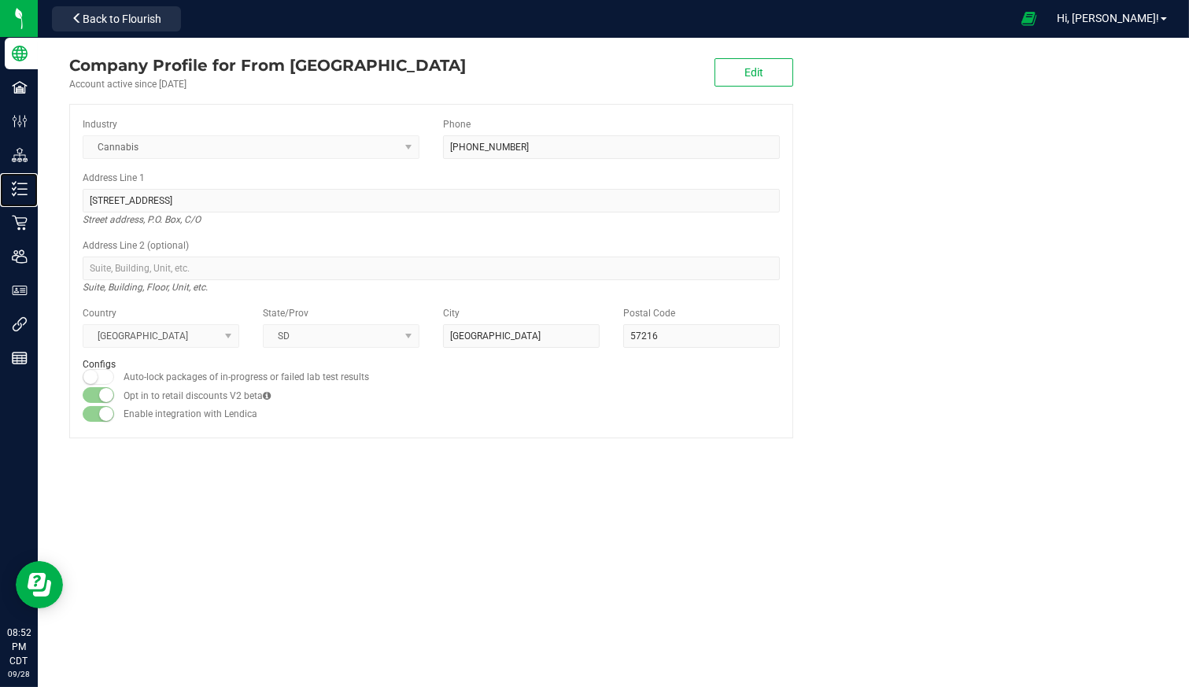
click at [0, 0] on p "Inventory" at bounding box center [0, 0] width 0 height 0
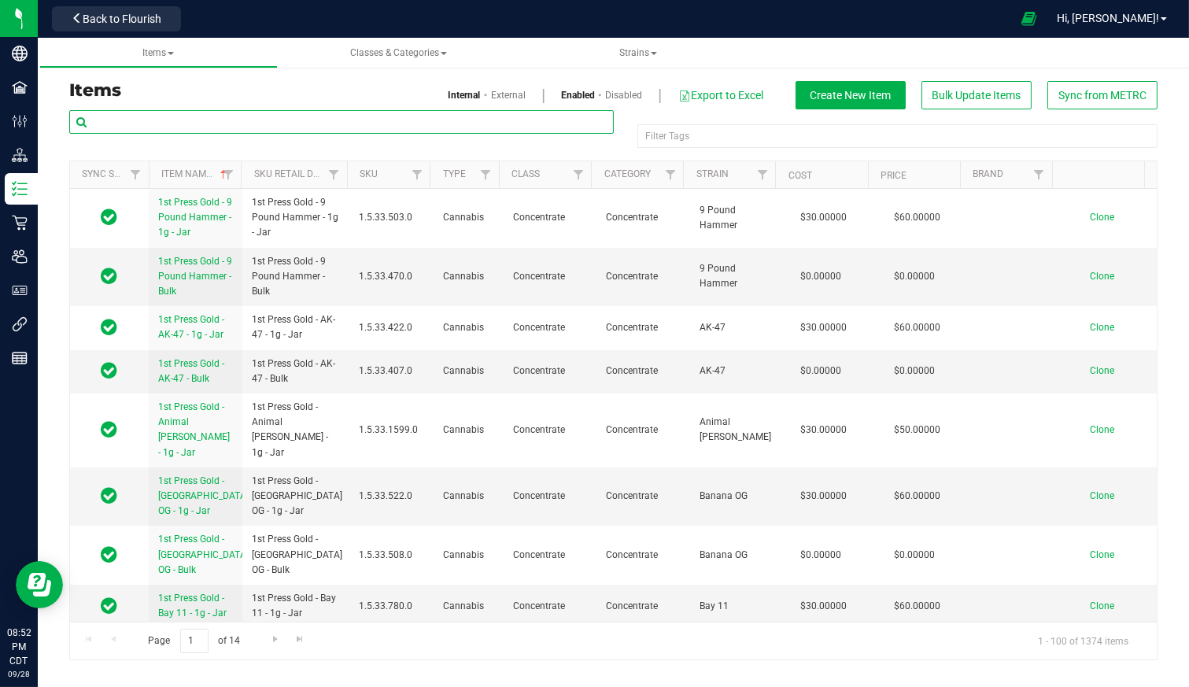
click at [207, 122] on input "text" at bounding box center [341, 122] width 545 height 24
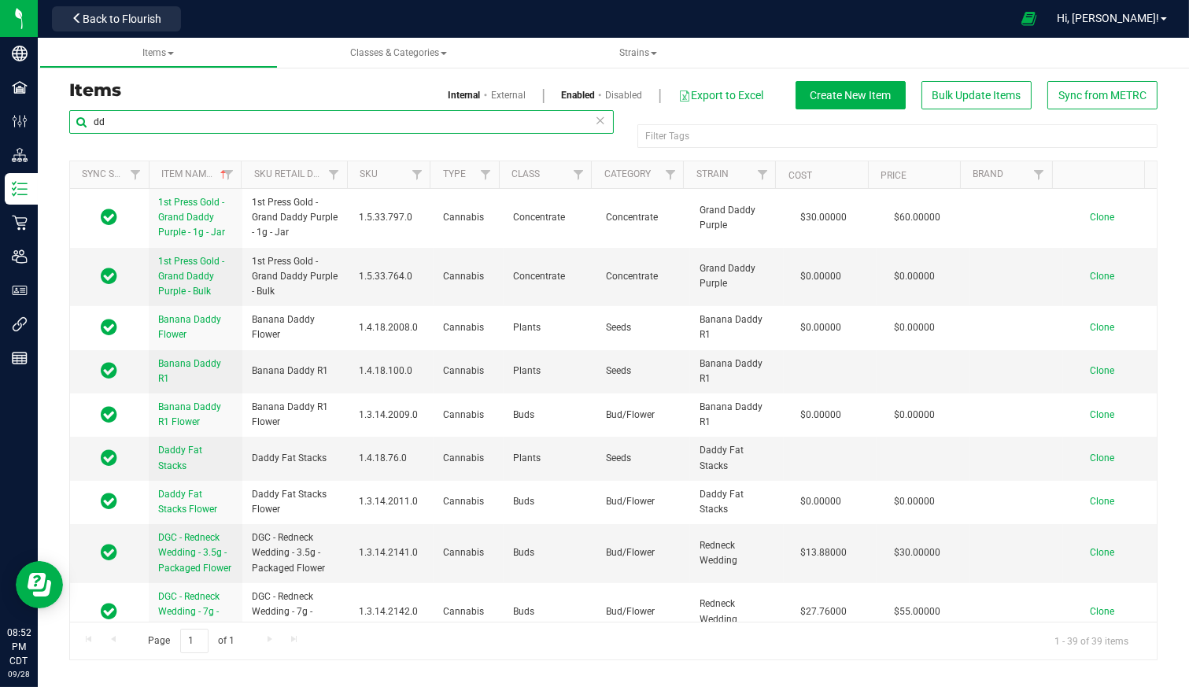
click at [333, 130] on input "dd" at bounding box center [341, 122] width 545 height 24
type input "d"
type input "cm - dd"
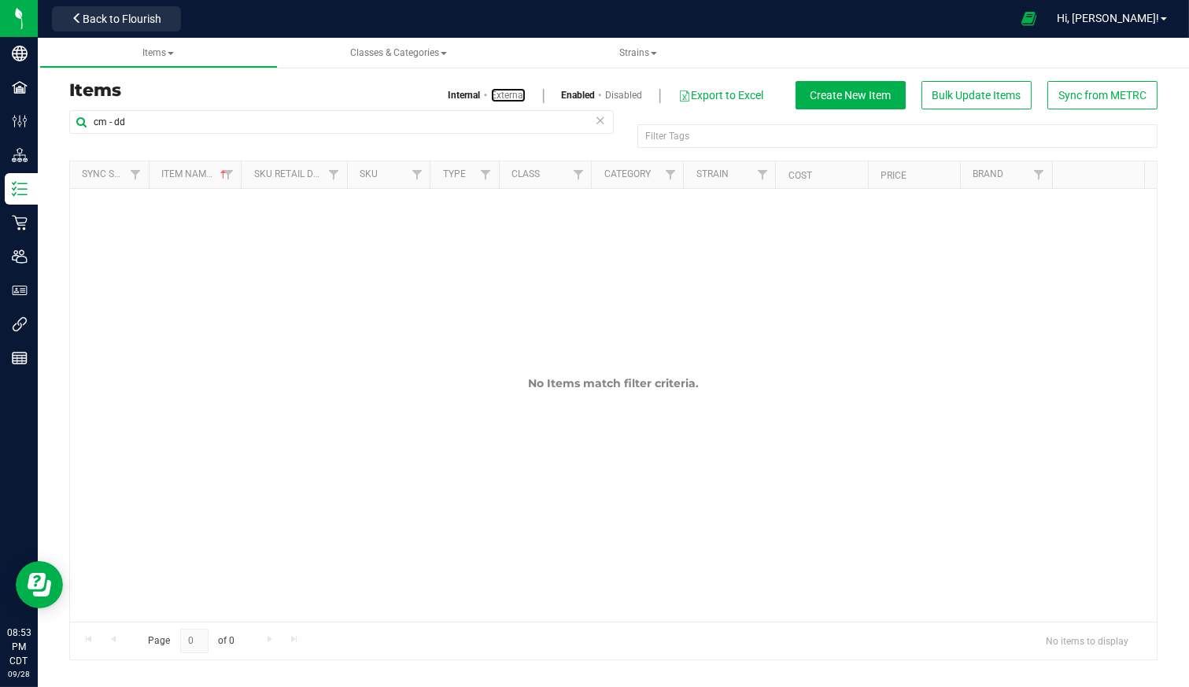
click at [500, 93] on link "External" at bounding box center [508, 95] width 35 height 14
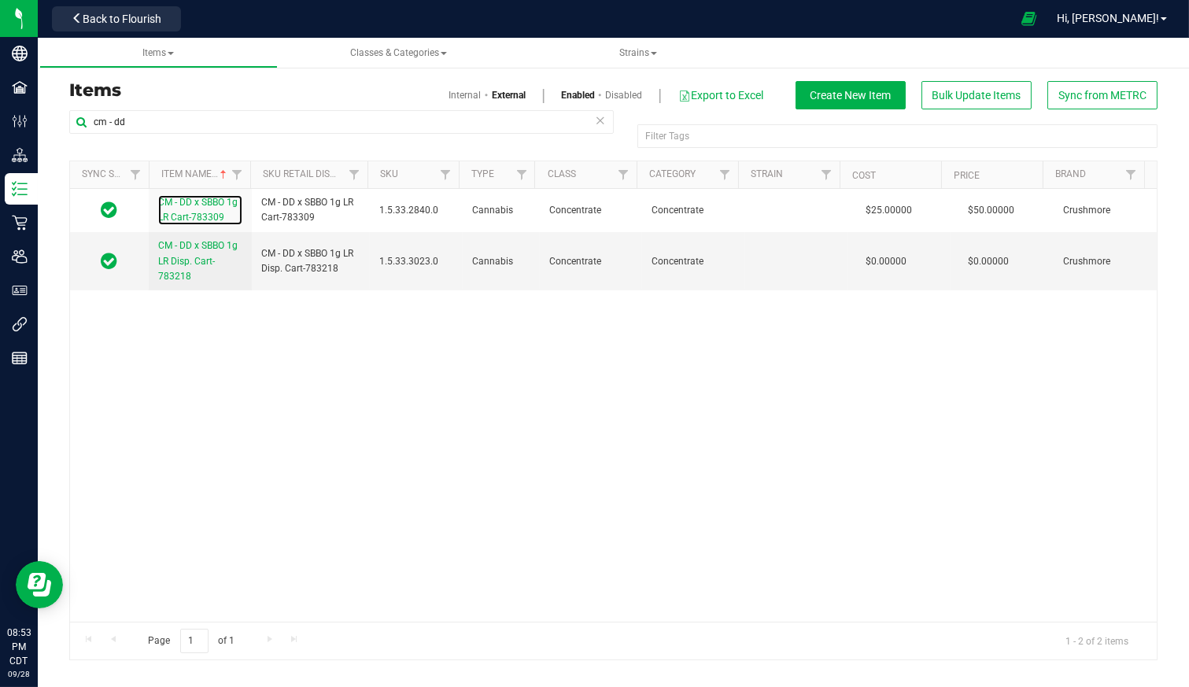
click at [207, 205] on span "CM - DD x SBBO 1g LR Cart-783309" at bounding box center [197, 210] width 79 height 26
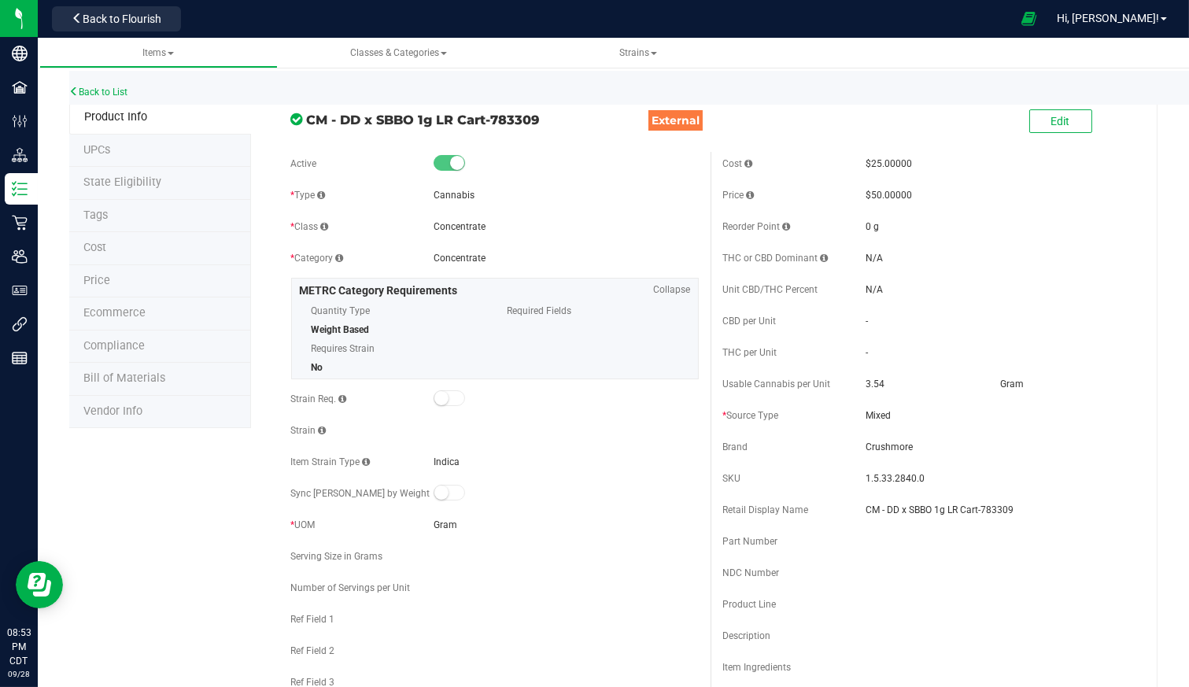
click at [876, 383] on div "3.54" at bounding box center [931, 384] width 131 height 14
click at [109, 20] on span "Back to Flourish" at bounding box center [122, 19] width 79 height 13
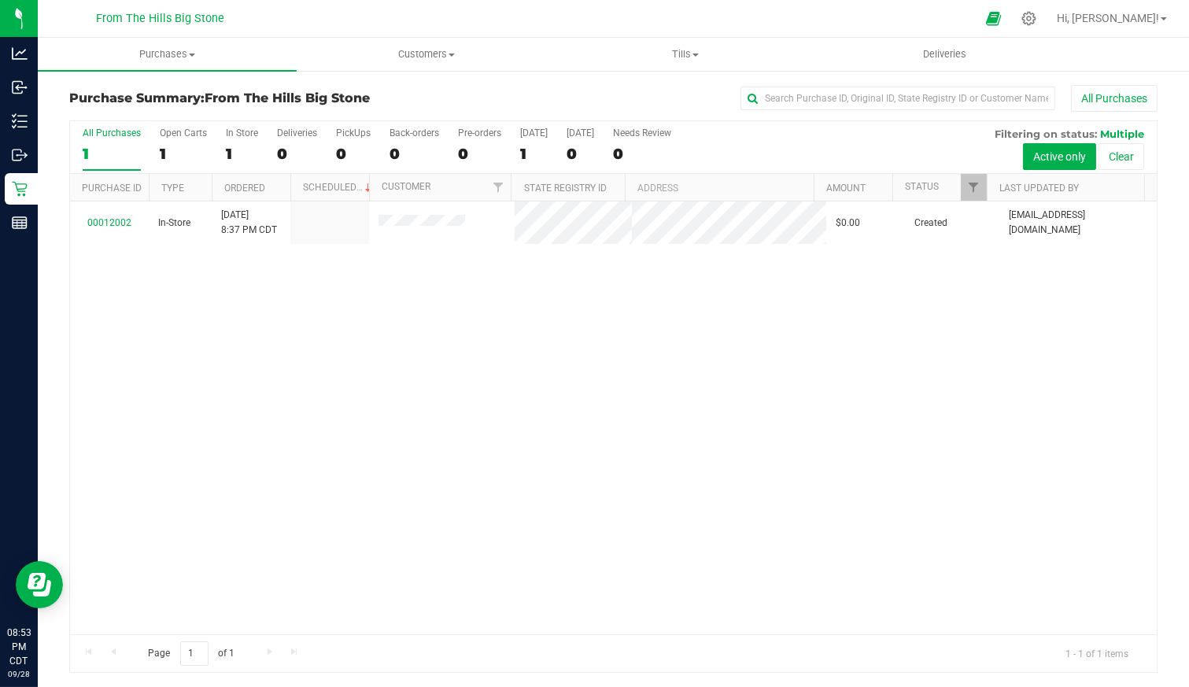
click at [1037, 20] on icon at bounding box center [1029, 18] width 15 height 15
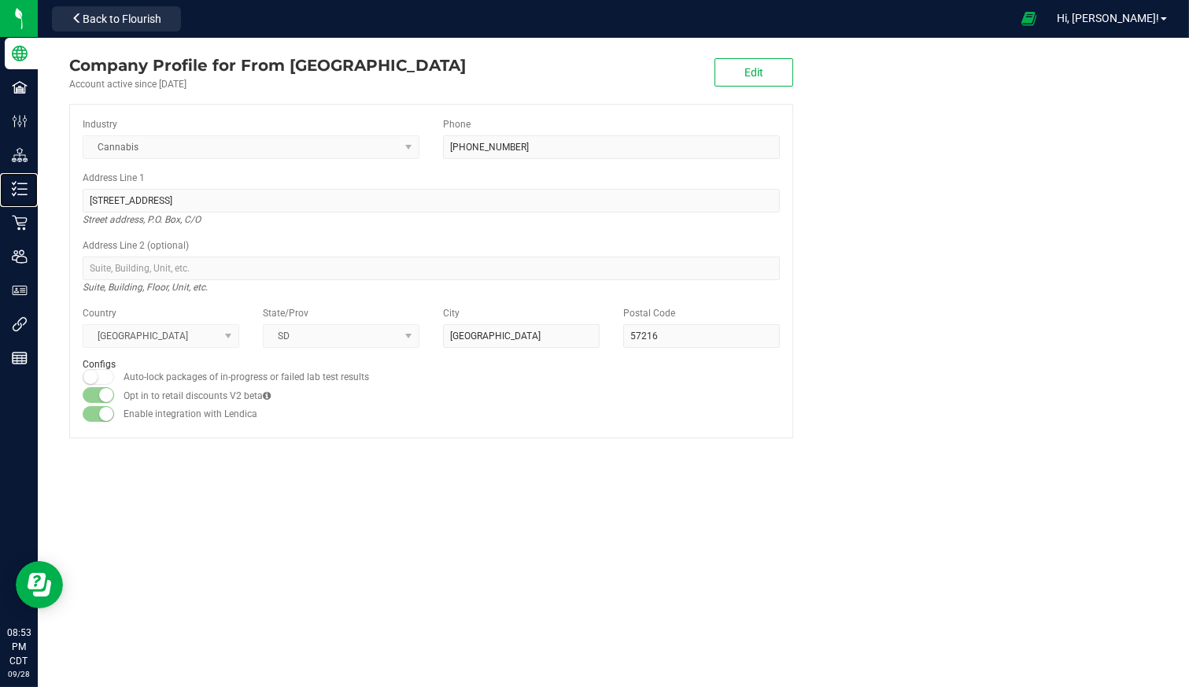
click at [0, 0] on p "Inventory" at bounding box center [0, 0] width 0 height 0
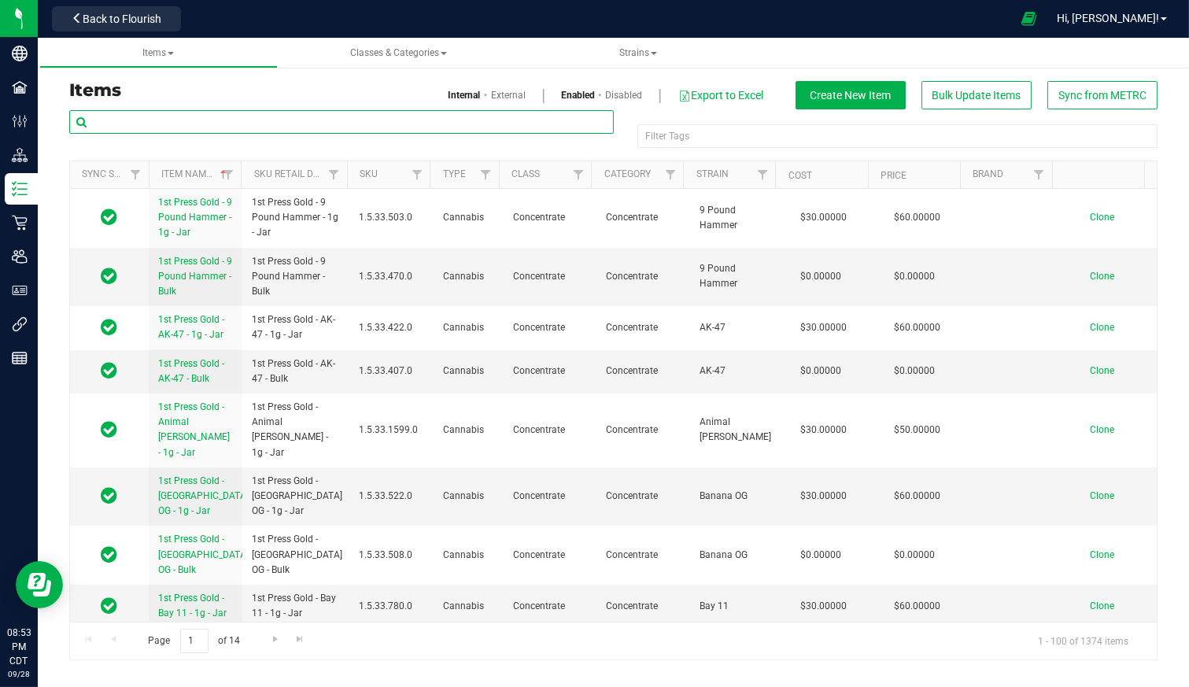
click at [267, 114] on input "text" at bounding box center [341, 122] width 545 height 24
type input "cm - dd"
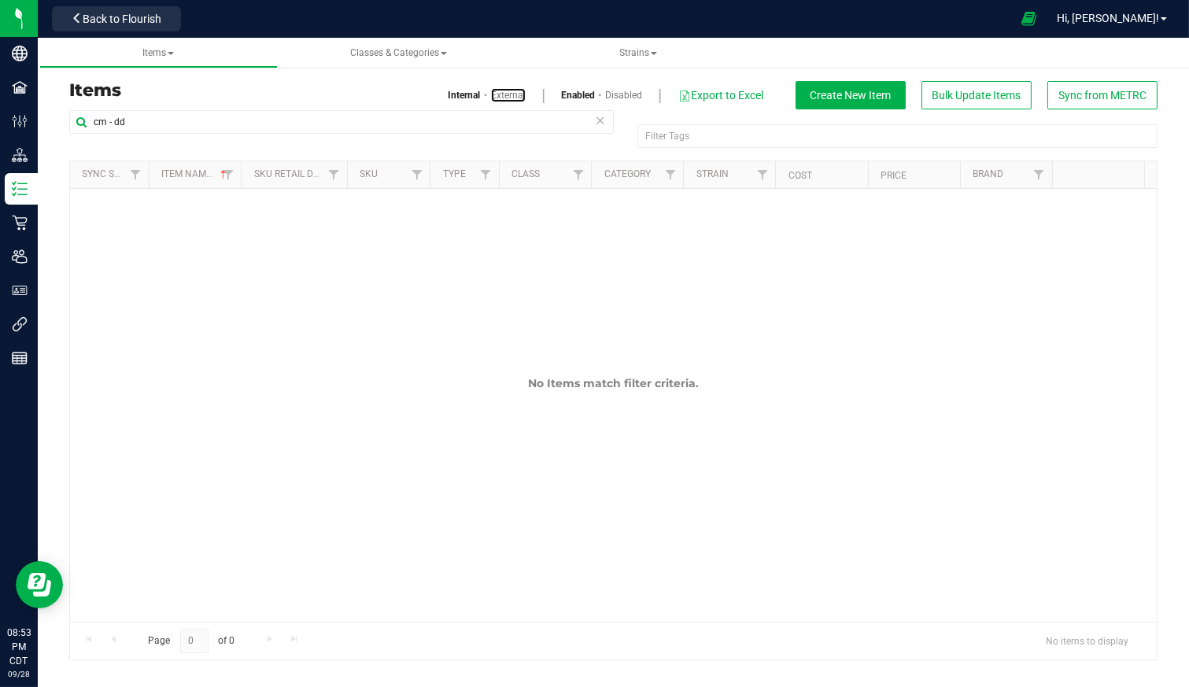
click at [492, 88] on link "External" at bounding box center [508, 95] width 35 height 14
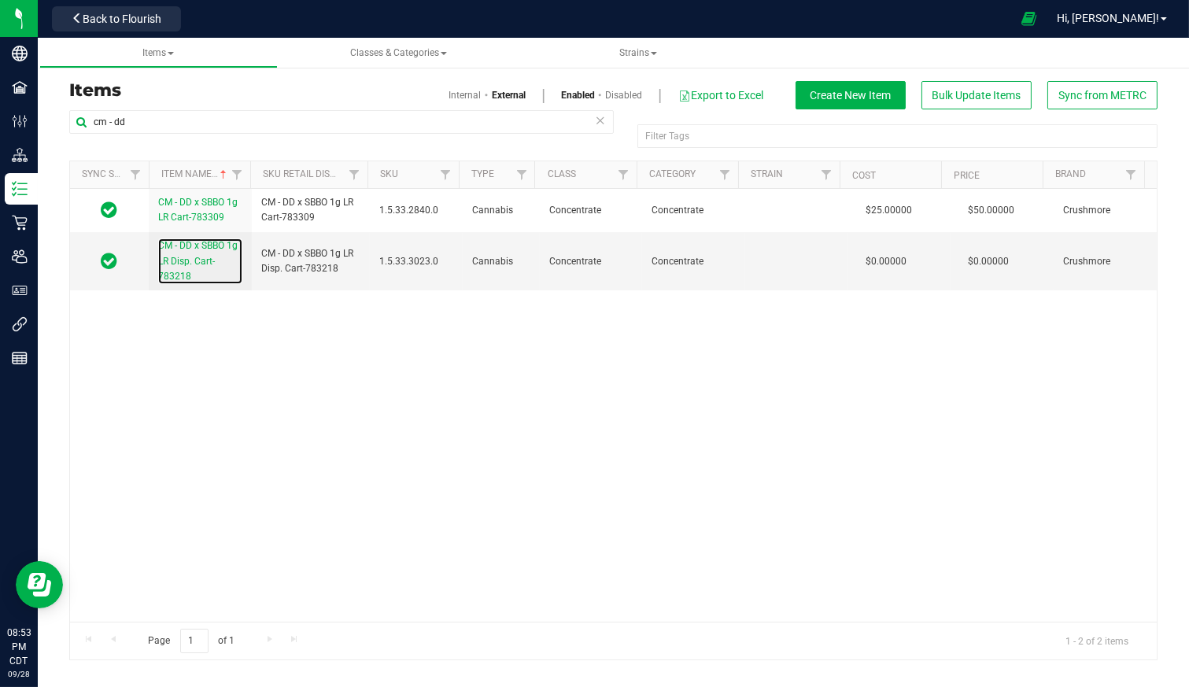
click at [173, 243] on span "CM - DD x SBBO 1g LR Disp. Cart-783218" at bounding box center [197, 260] width 79 height 41
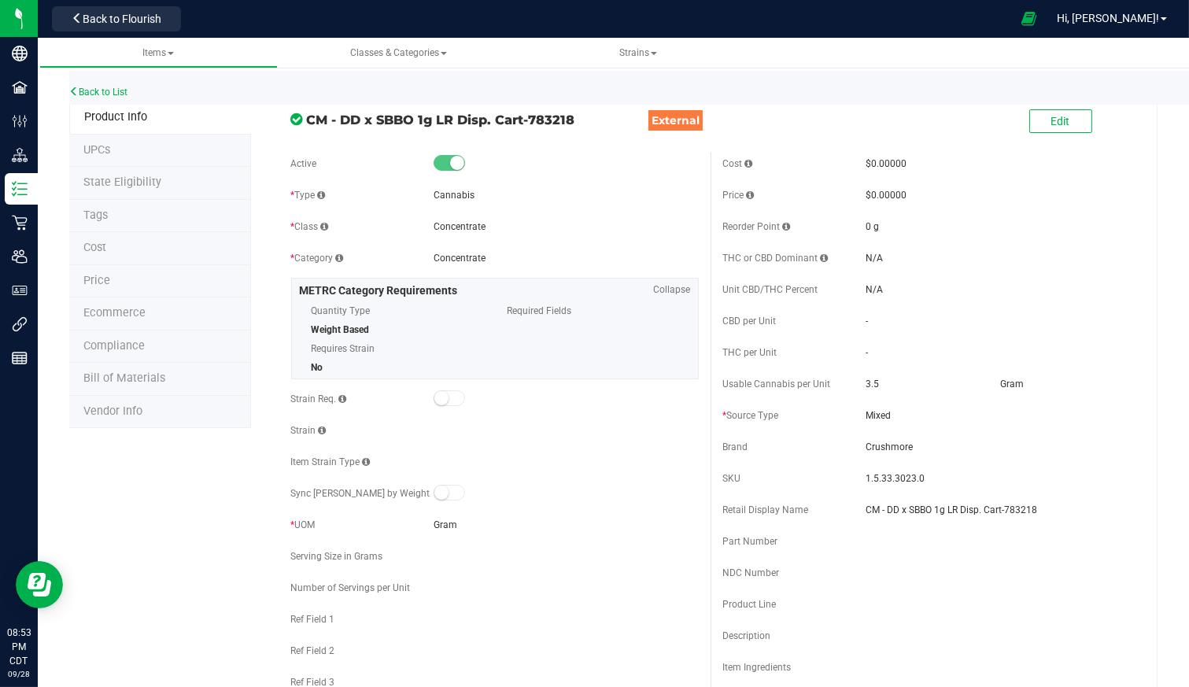
click at [877, 382] on div "3.5" at bounding box center [931, 384] width 131 height 14
click at [869, 388] on span "3.5" at bounding box center [872, 384] width 13 height 11
drag, startPoint x: 869, startPoint y: 379, endPoint x: 860, endPoint y: 386, distance: 11.2
click at [866, 386] on span "3.5" at bounding box center [872, 384] width 13 height 11
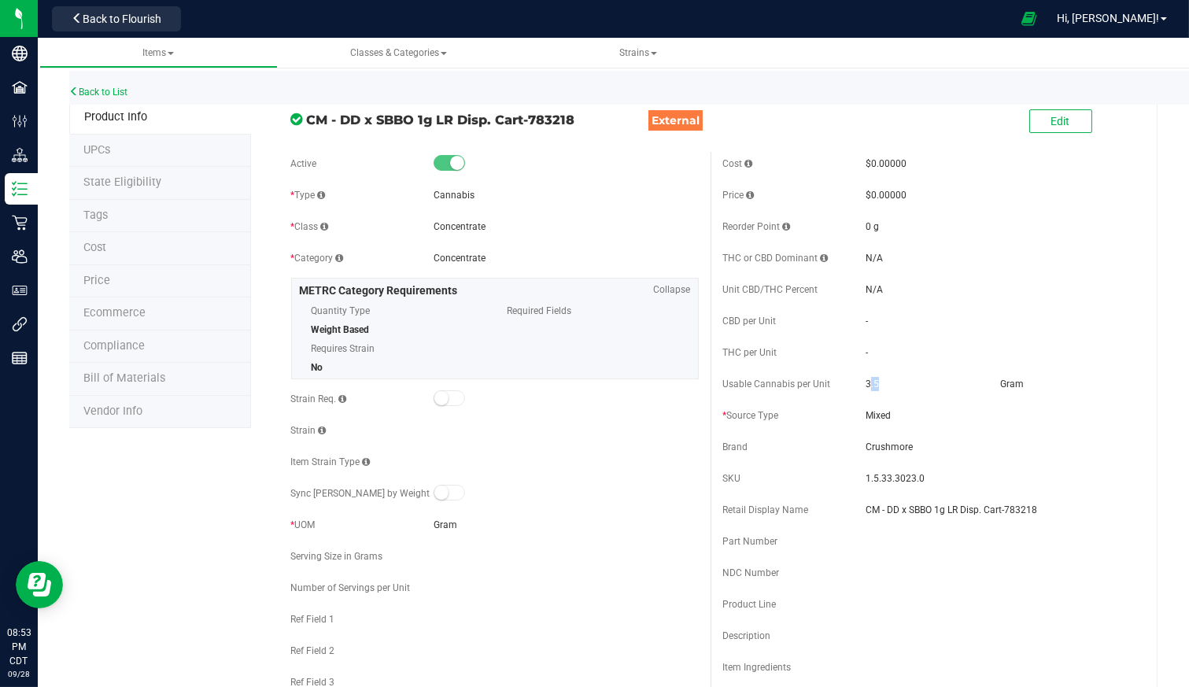
click at [882, 387] on div "3.5" at bounding box center [931, 384] width 131 height 14
click at [1052, 117] on span "Edit" at bounding box center [1061, 121] width 19 height 13
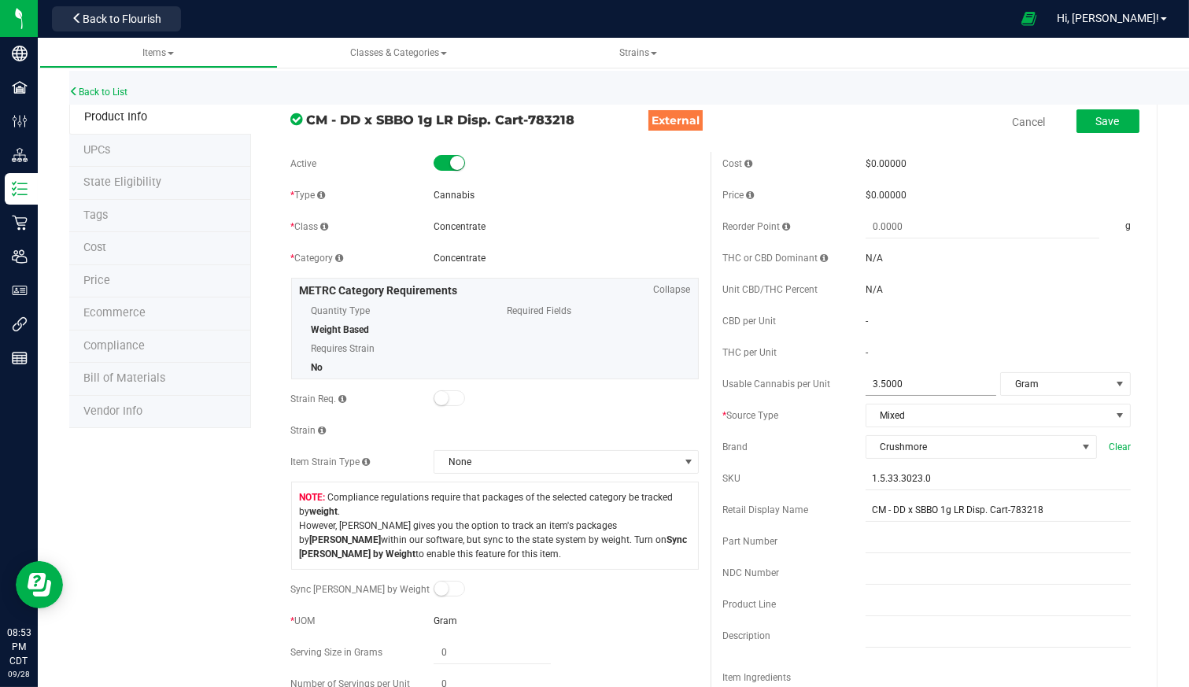
click at [922, 383] on span "3.5000 3.5" at bounding box center [931, 384] width 131 height 23
type input "3.54"
type input "3.5400"
click at [1101, 126] on span "Save" at bounding box center [1108, 121] width 24 height 13
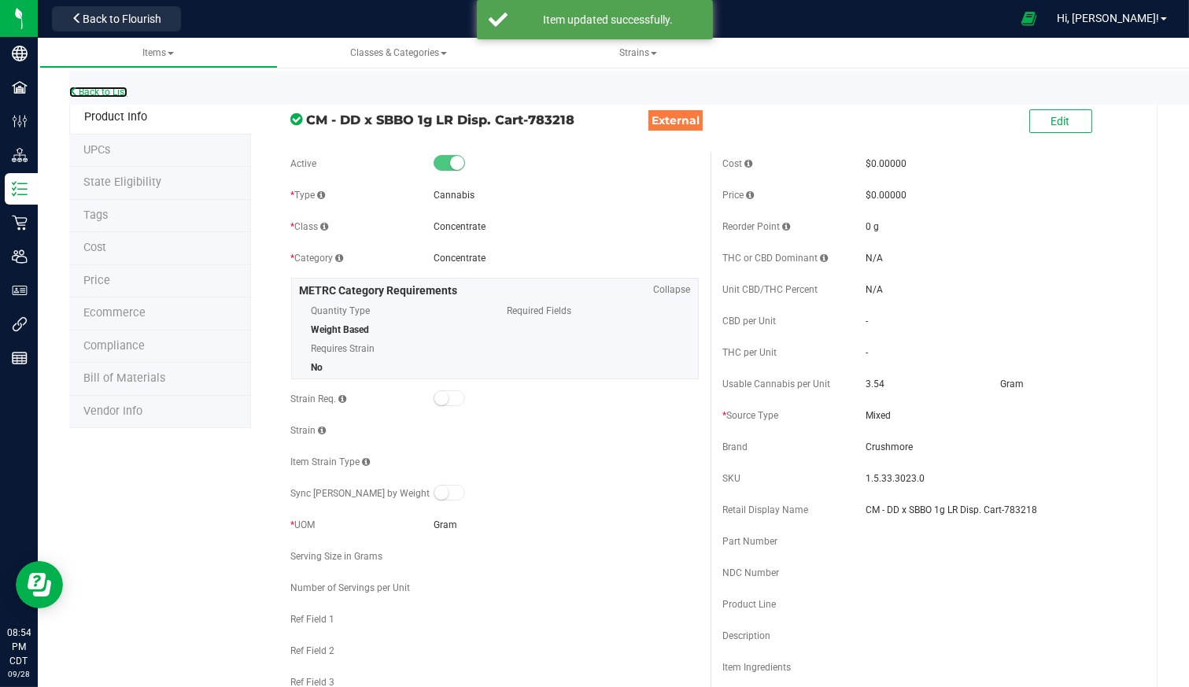
click at [115, 88] on link "Back to List" at bounding box center [98, 92] width 58 height 11
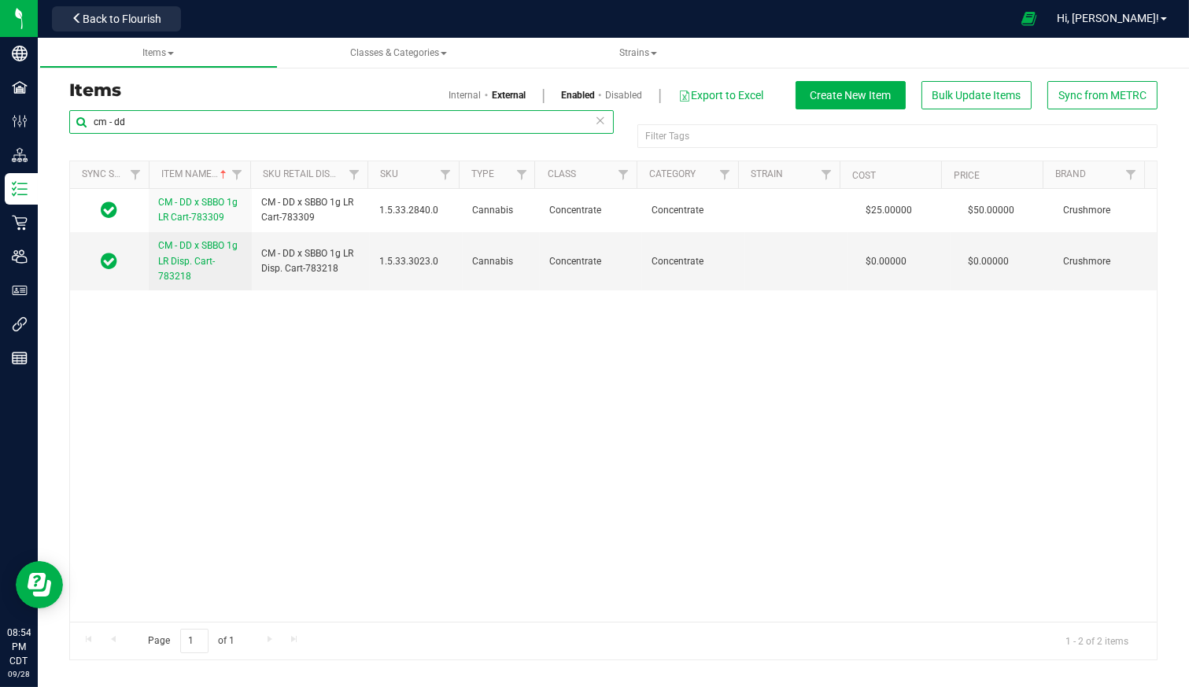
click at [220, 110] on input "cm - dd" at bounding box center [341, 122] width 545 height 24
click at [219, 110] on input "cm - dd" at bounding box center [341, 122] width 545 height 24
click at [106, 13] on span "Back to Flourish" at bounding box center [122, 19] width 79 height 13
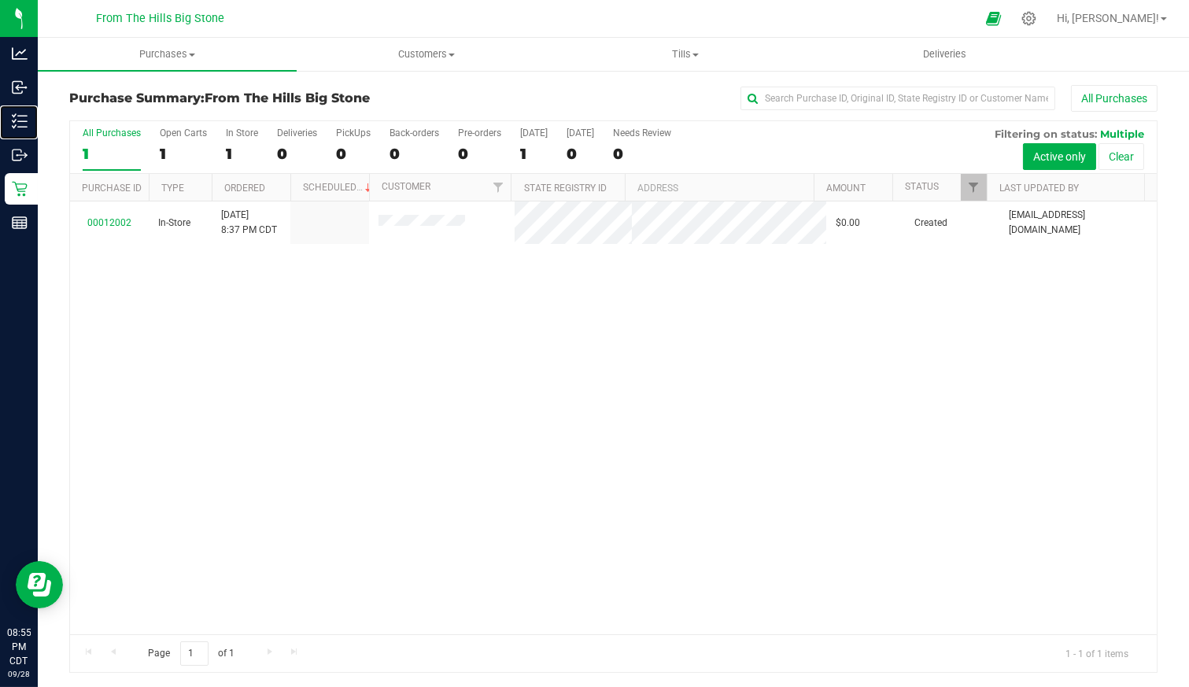
click at [0, 0] on p "Inventory" at bounding box center [0, 0] width 0 height 0
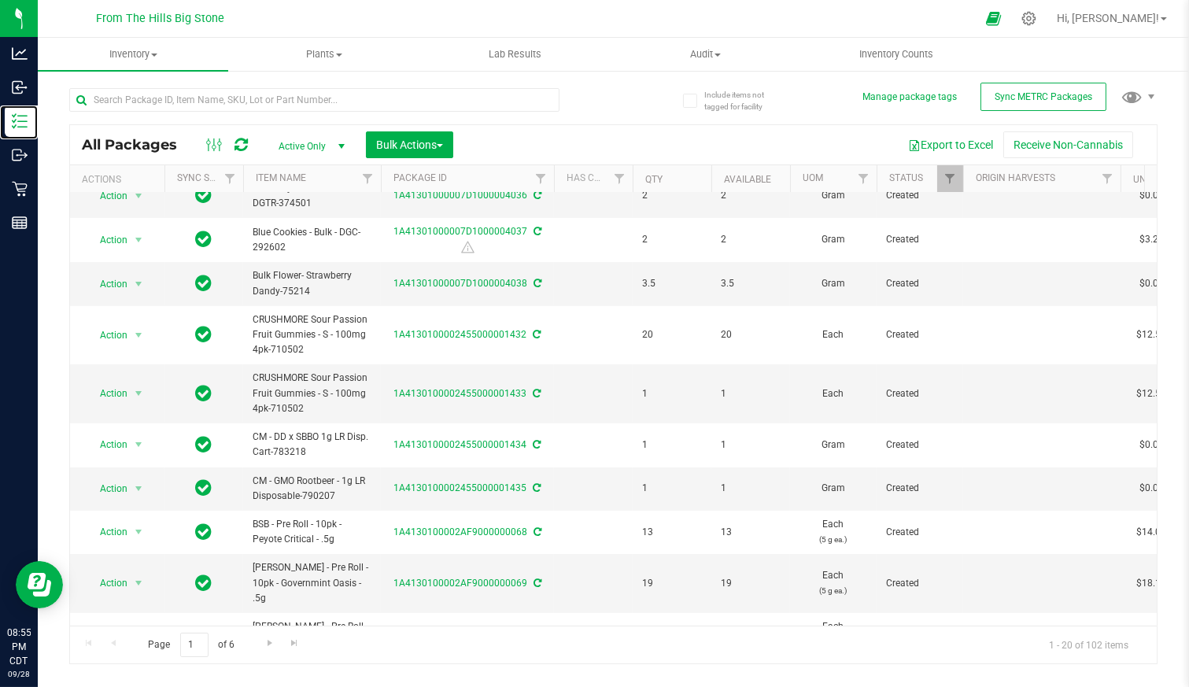
scroll to position [490, 0]
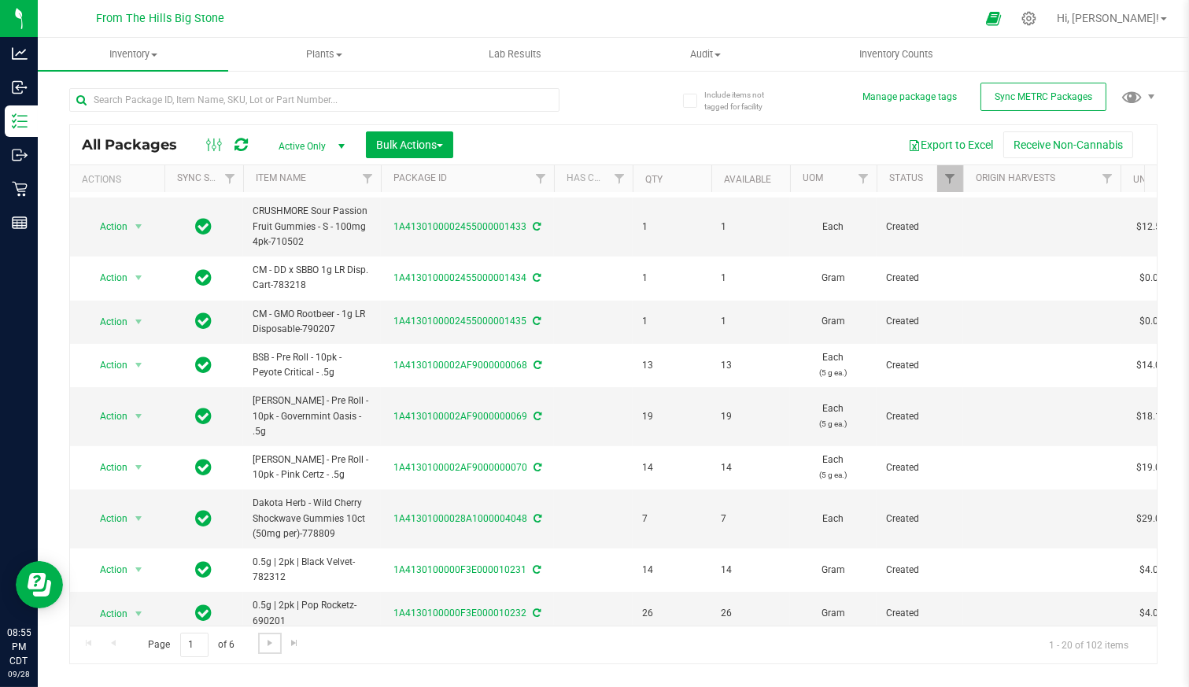
click at [272, 638] on span "Go to the next page" at bounding box center [270, 643] width 13 height 13
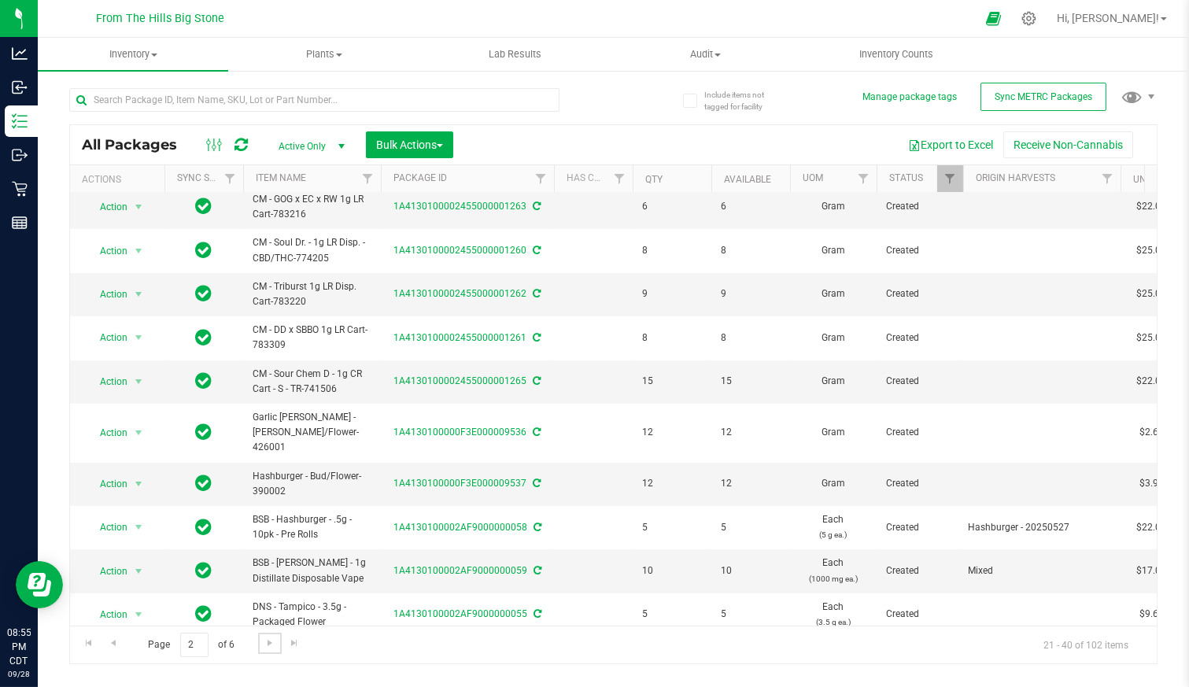
scroll to position [262, 0]
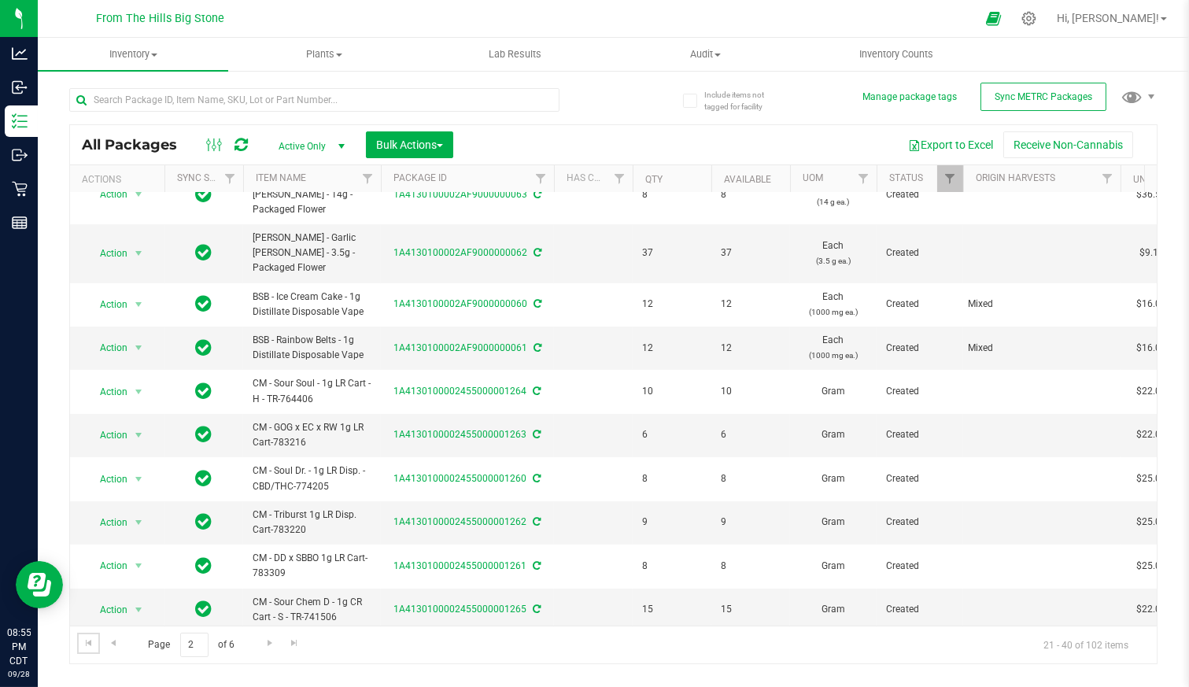
click at [92, 642] on span "Go to the first page" at bounding box center [89, 643] width 13 height 13
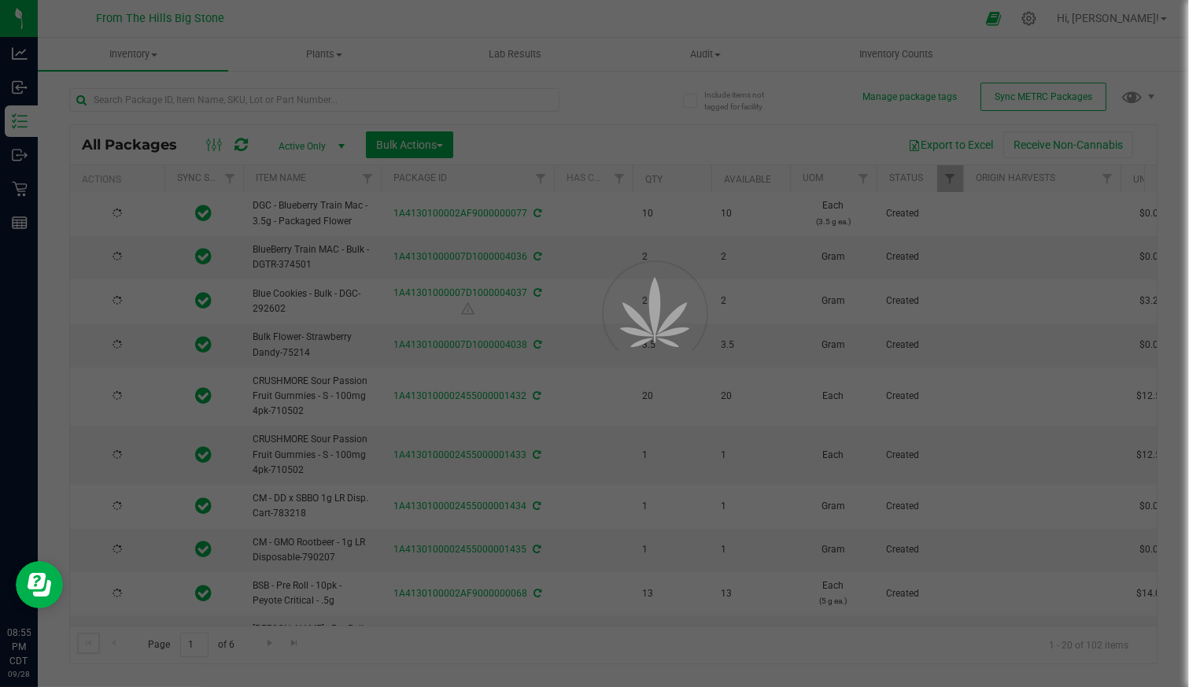
type input "2025-09-12"
type input "2026-11-12"
type input "2025-09-12"
type input "2026-11-12"
type input "2025-09-12"
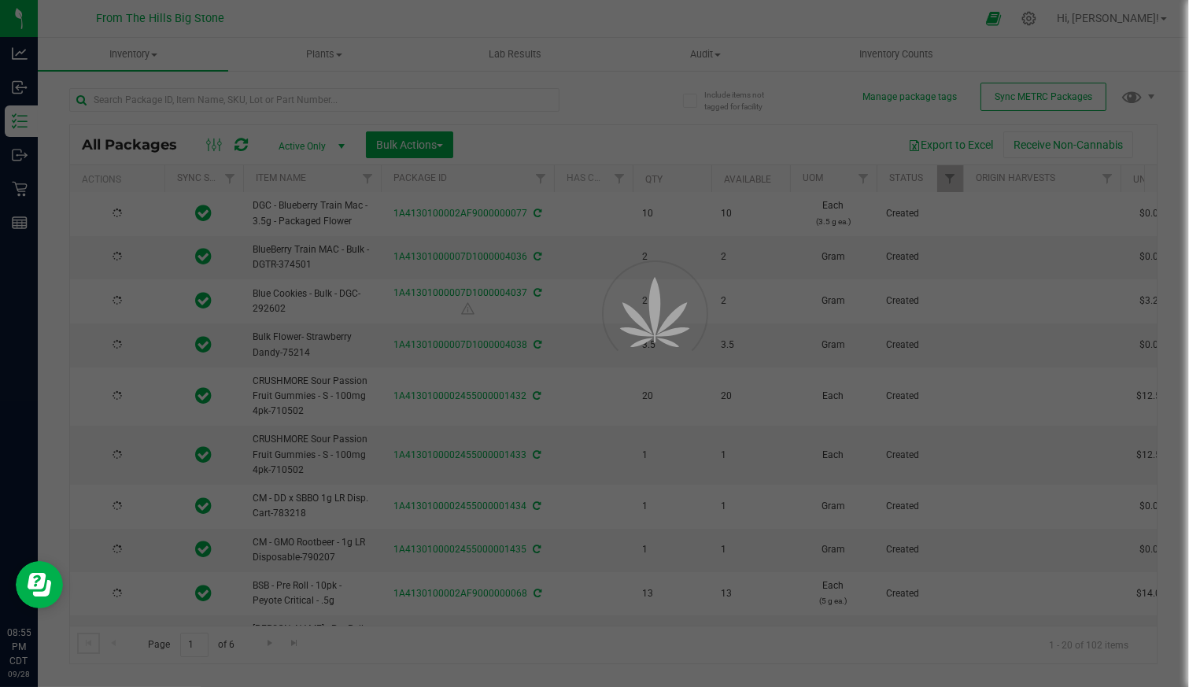
type input "2026-11-12"
type input "2025-07-30"
type input "2026-09-30"
type input "2025-07-30"
type input "2026-09-30"
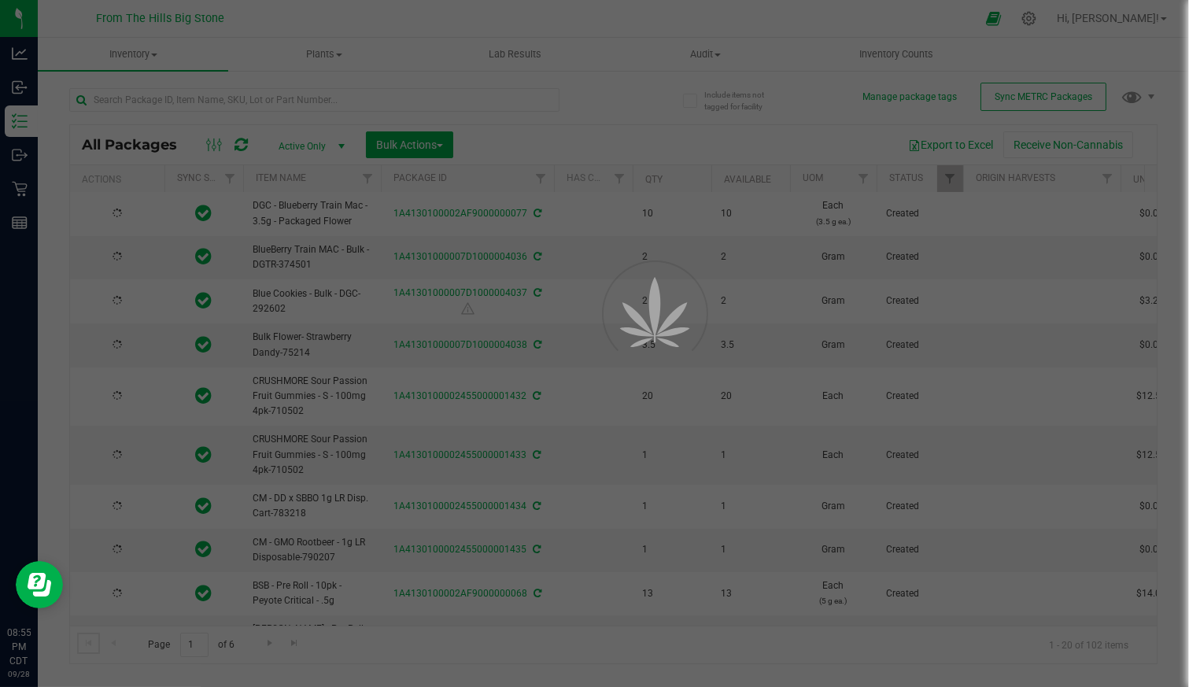
type input "2025-09-04"
type input "2026-11-04"
type input "2025-09-04"
type input "2026-11-04"
type input "2025-05-27"
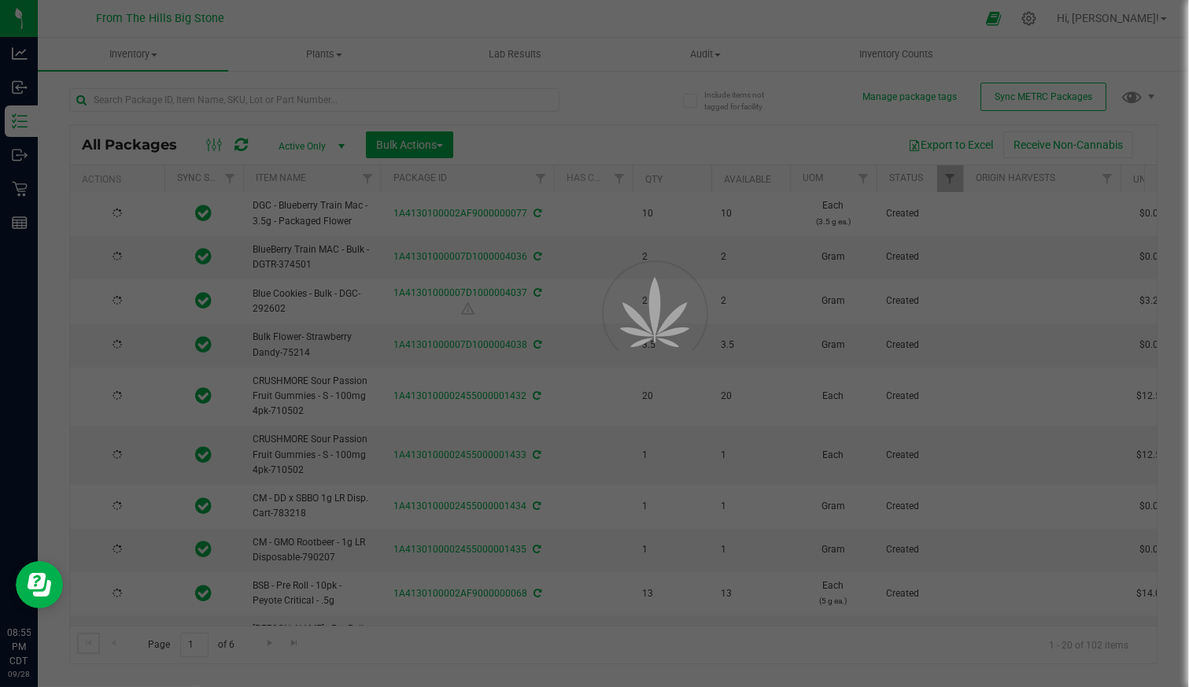
type input "2026-07-27"
type input "2025-07-14"
type input "2026-09-04"
type input "2025-07-28"
type input "2026-09-28"
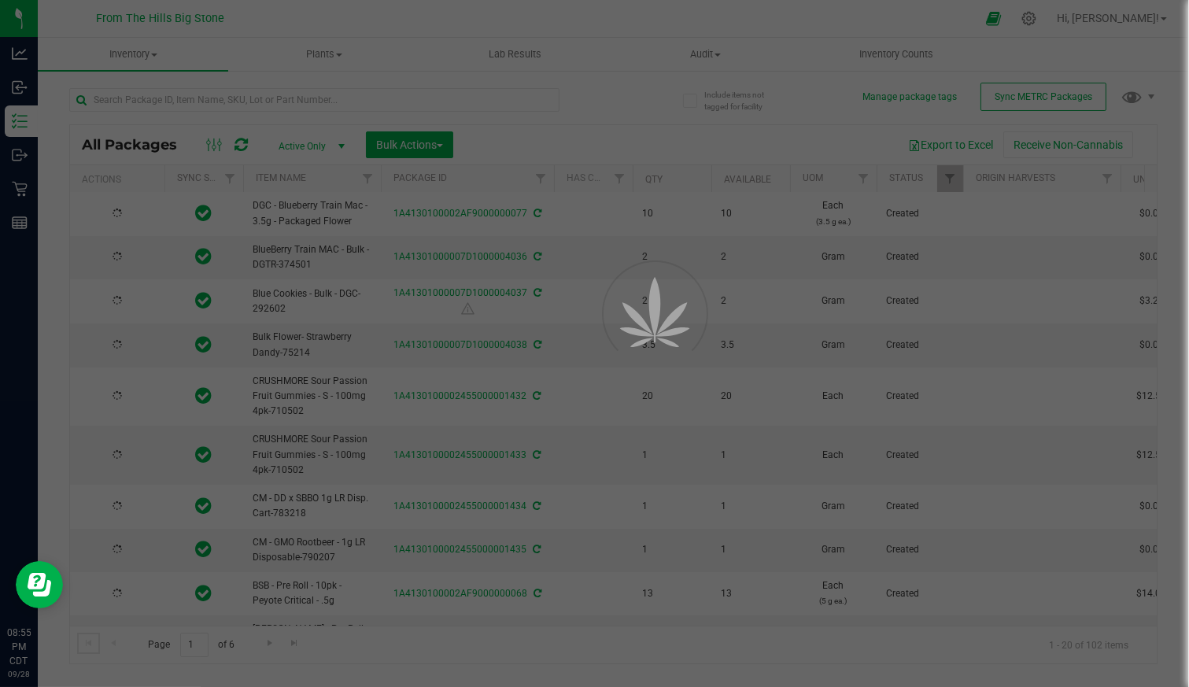
type input "2025-08-06"
type input "2026-08-06"
type input "2025-07-14"
type input "2026-09-14"
type input "2025-07-21"
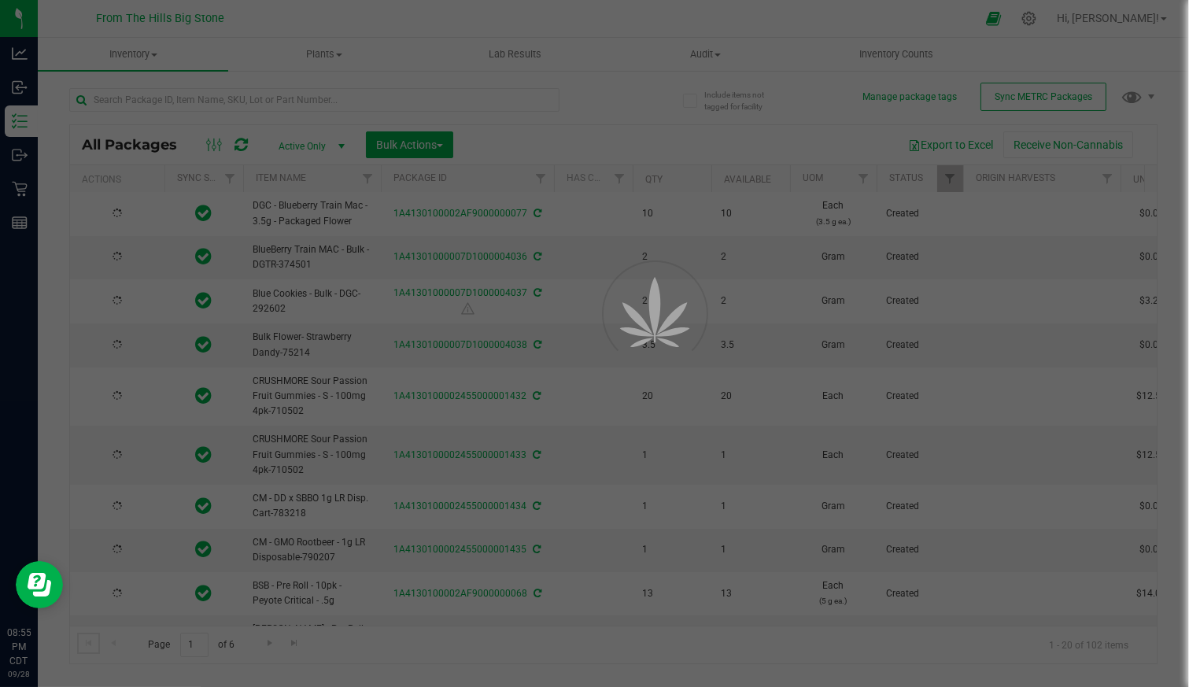
type input "2026-09-21"
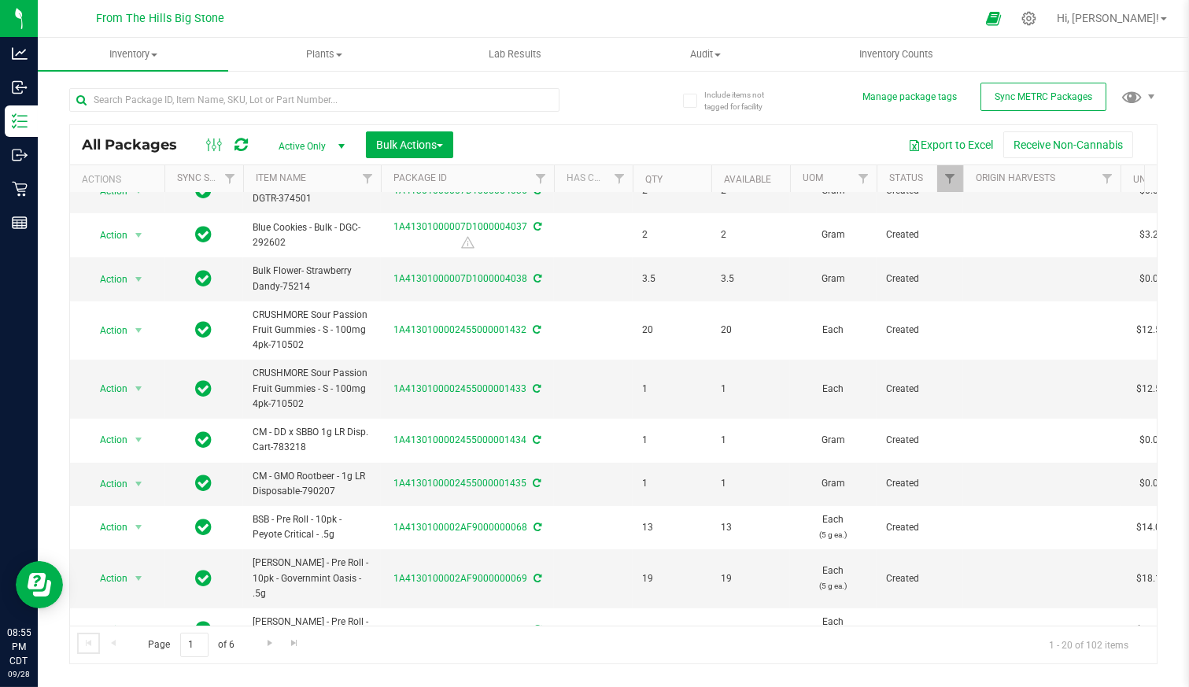
scroll to position [349, 0]
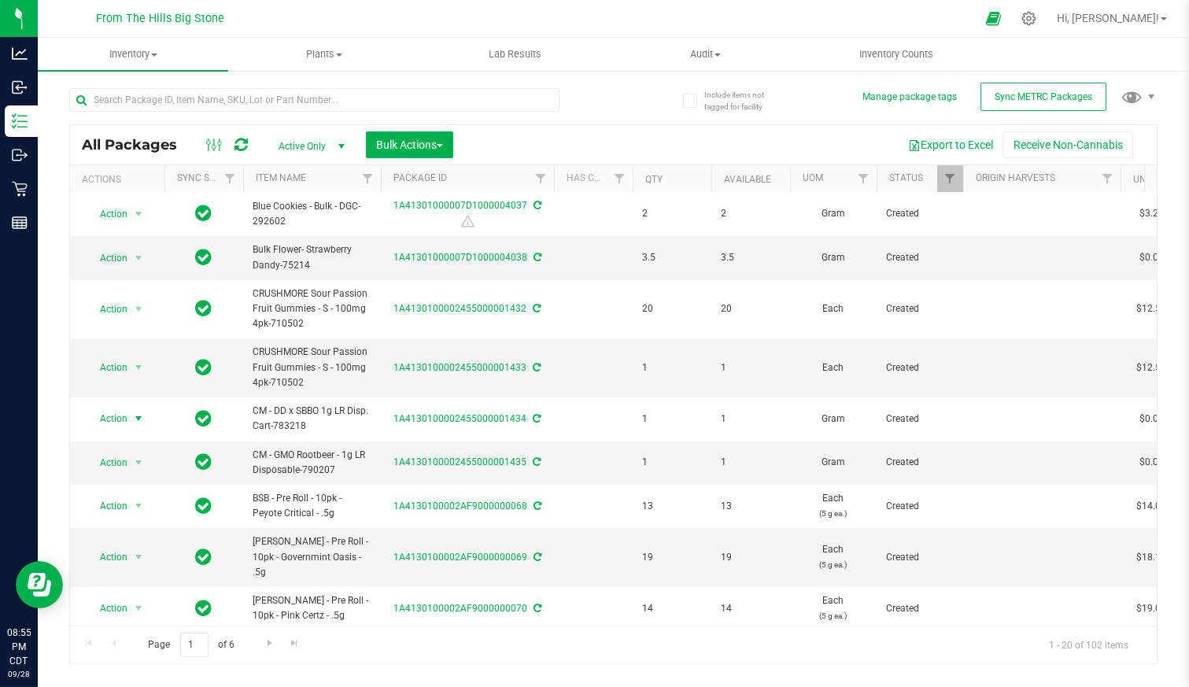
click at [129, 410] on span "select" at bounding box center [139, 419] width 20 height 22
click at [124, 597] on li "Print package label" at bounding box center [136, 612] width 98 height 43
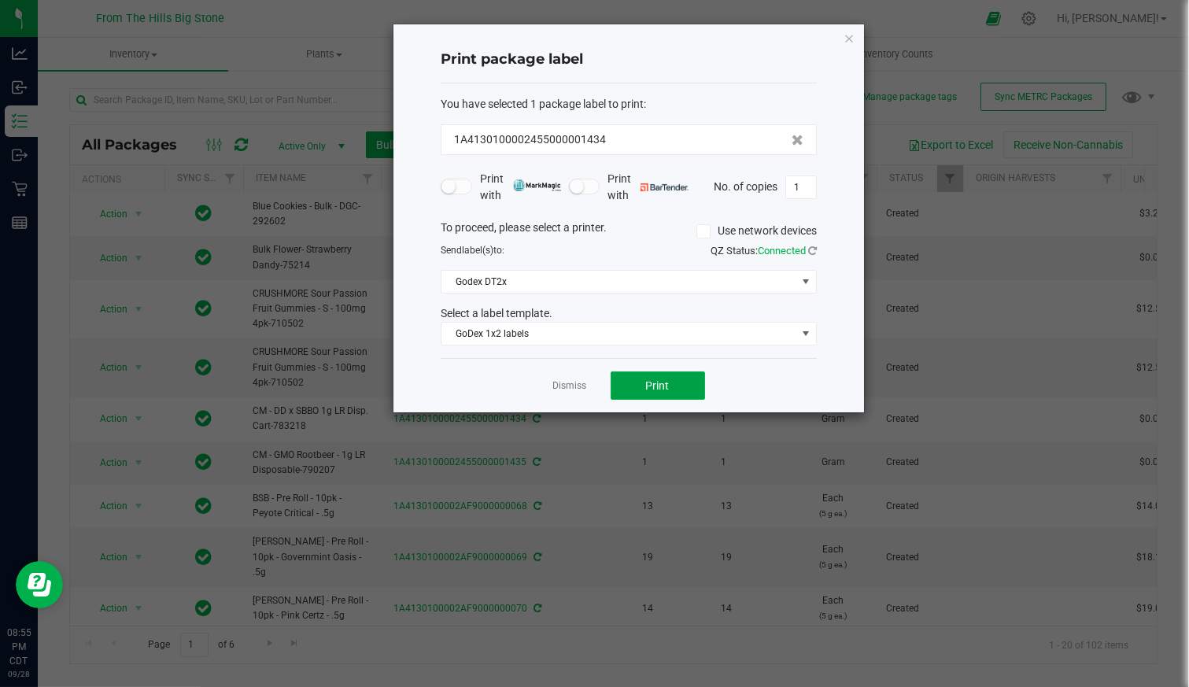
click at [647, 379] on span "Print" at bounding box center [658, 385] width 24 height 13
click at [574, 383] on link "Dismiss" at bounding box center [570, 385] width 34 height 13
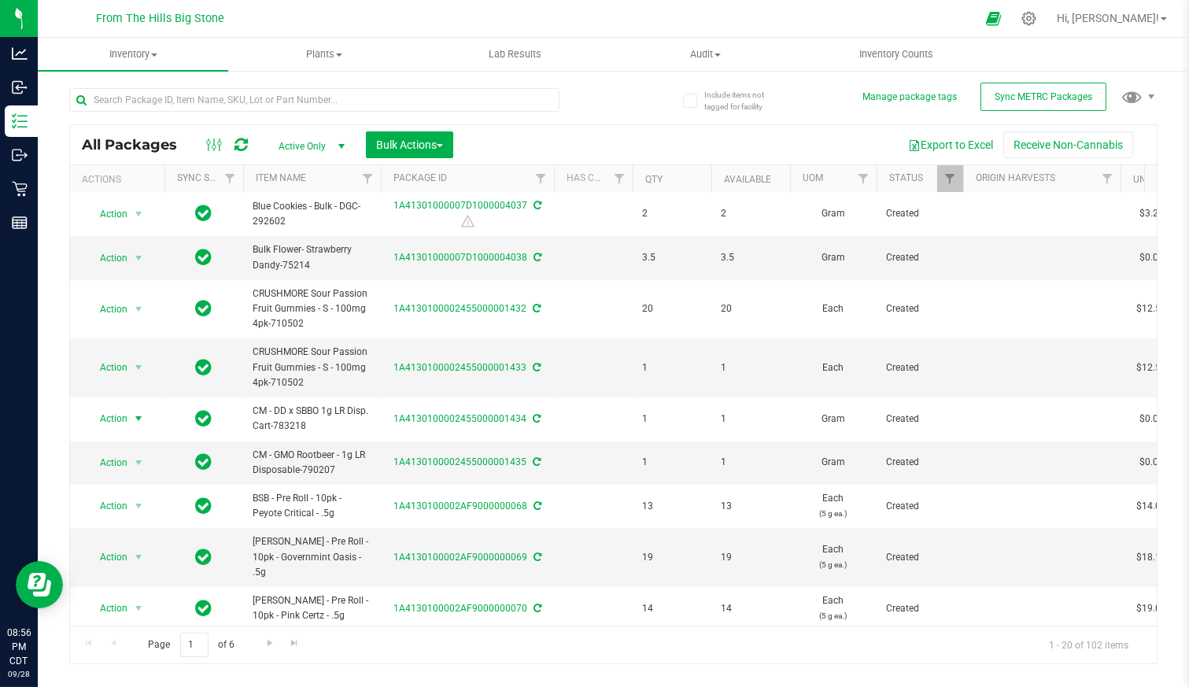
click at [1101, 9] on nav "From The Hills Big Stone Hi, Karen!" at bounding box center [614, 19] width 1152 height 38
click at [1039, 13] on div at bounding box center [1029, 18] width 20 height 15
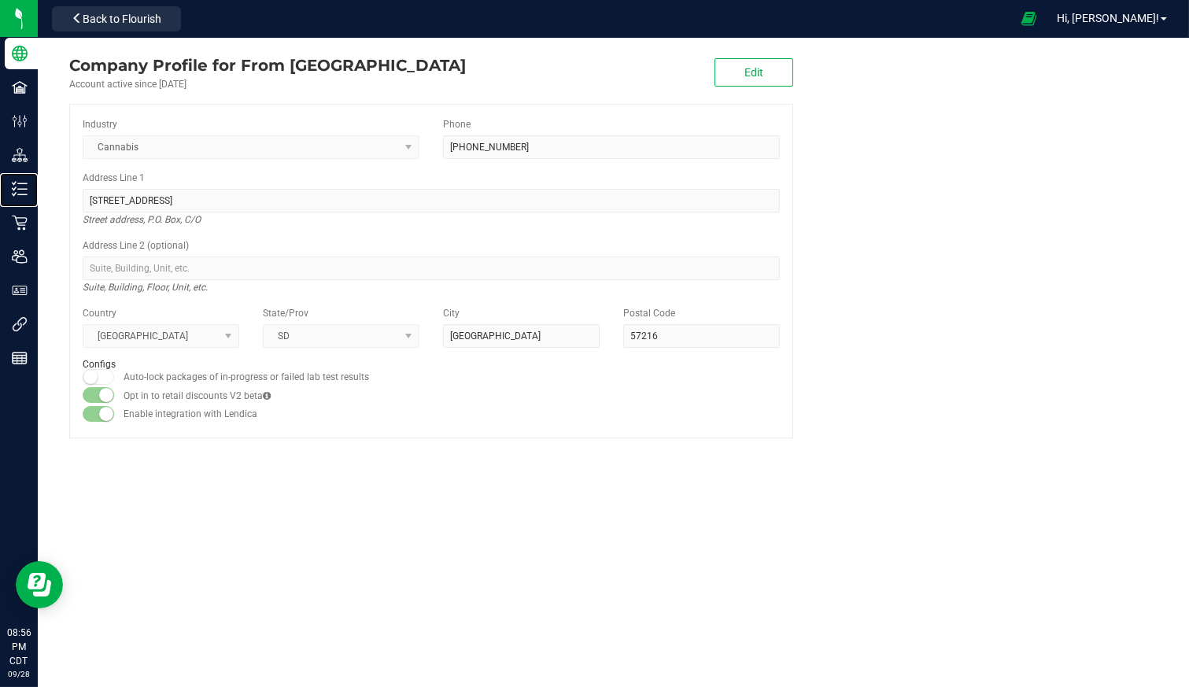
click at [0, 0] on p "Inventory" at bounding box center [0, 0] width 0 height 0
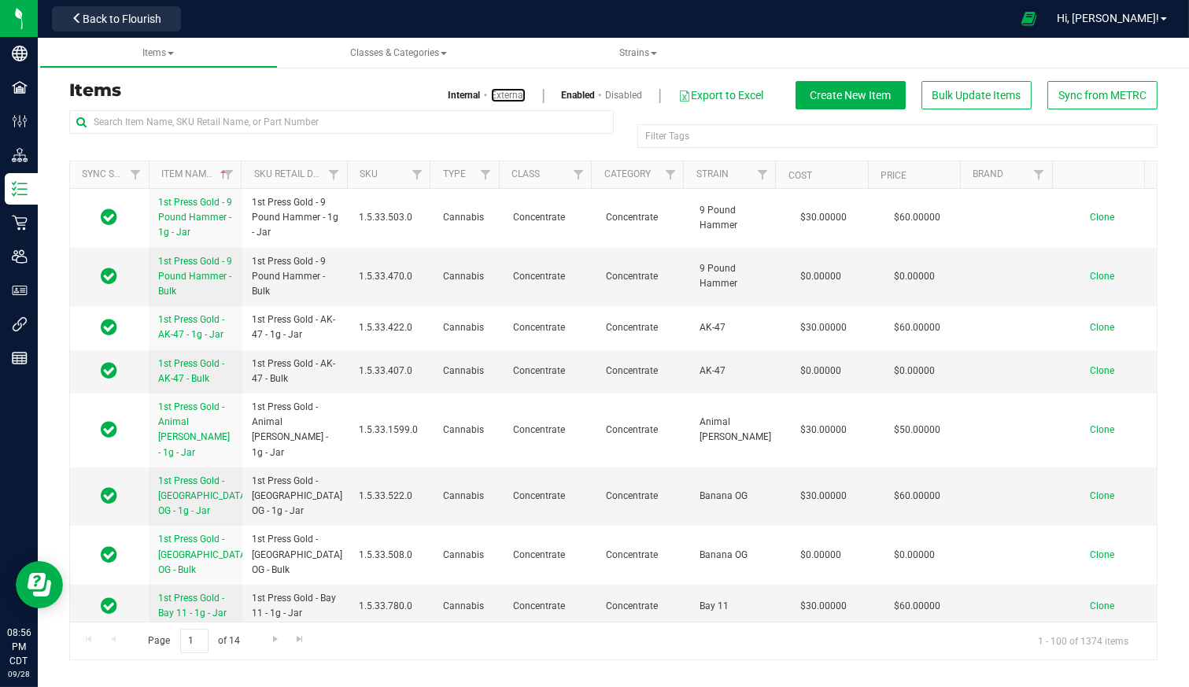
click at [508, 89] on link "External" at bounding box center [508, 95] width 35 height 14
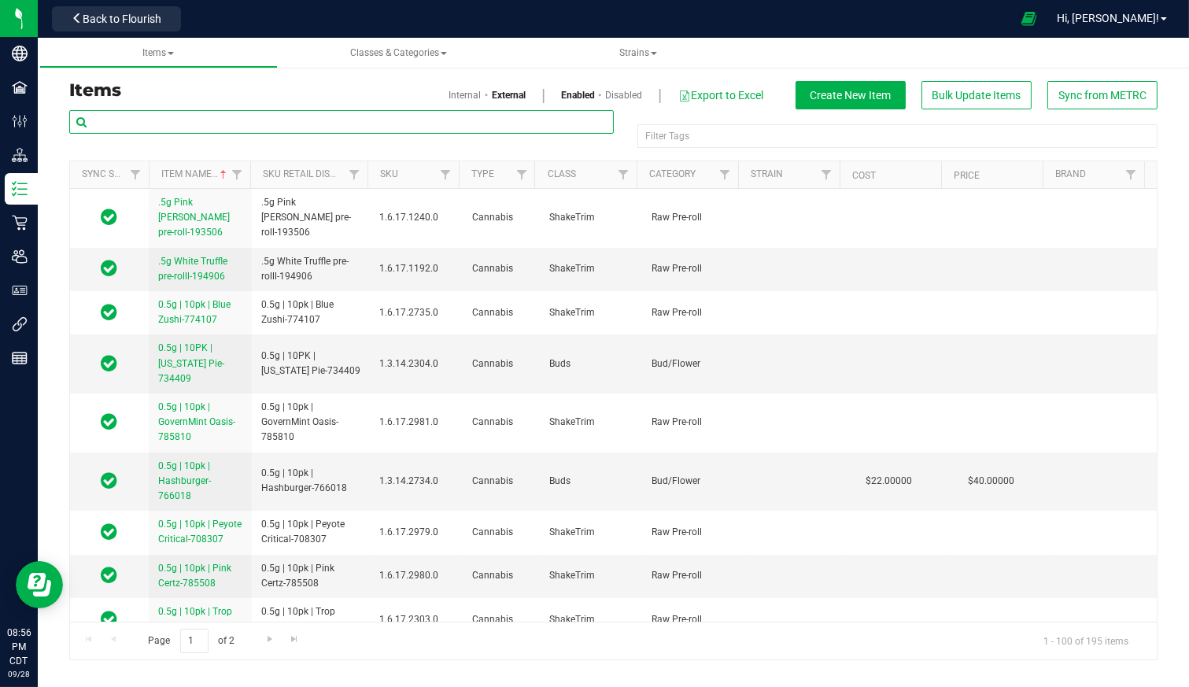
click at [226, 123] on input "text" at bounding box center [341, 122] width 545 height 24
type input "gmo"
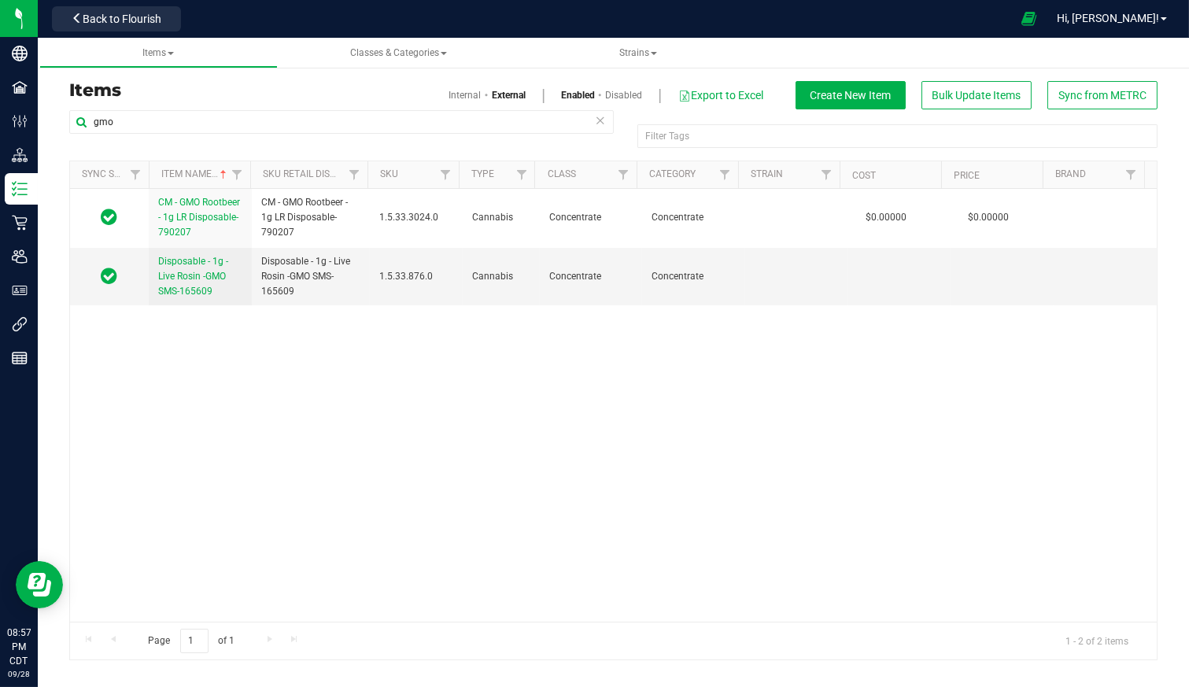
click at [179, 193] on td "CM - GMO Rootbeer - 1g LR Disposable-790207" at bounding box center [200, 218] width 103 height 59
click at [176, 213] on span "CM - GMO Rootbeer - 1g LR Disposable-790207" at bounding box center [199, 217] width 82 height 41
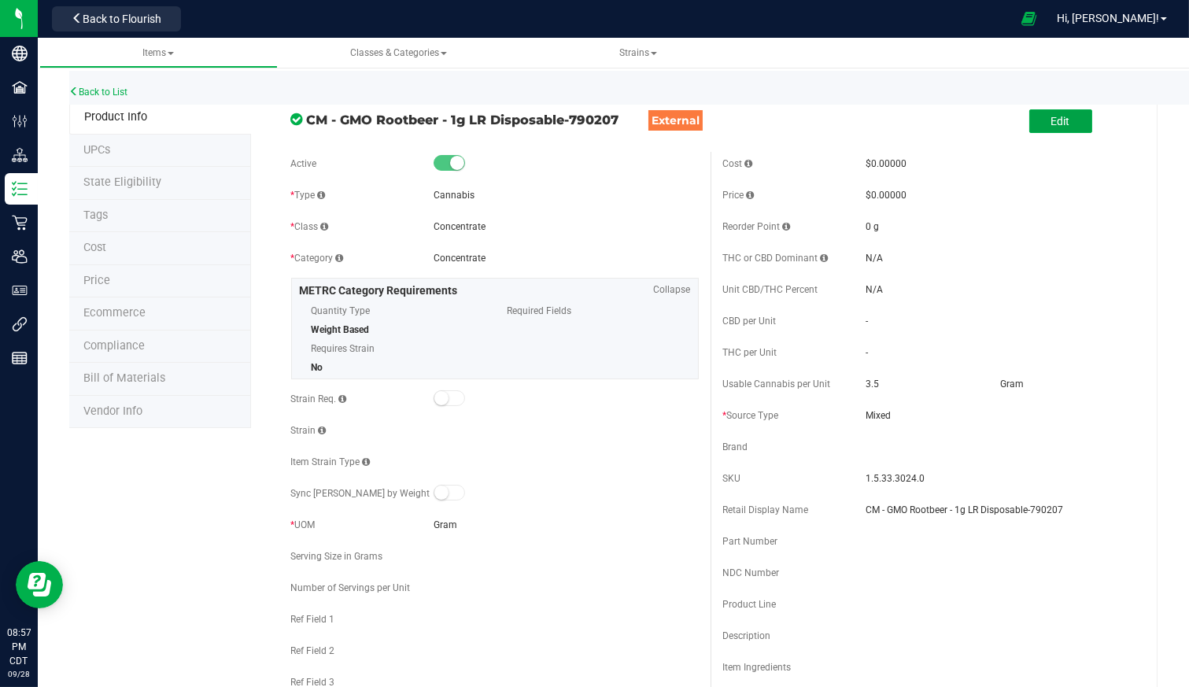
click at [1057, 113] on button "Edit" at bounding box center [1061, 121] width 63 height 24
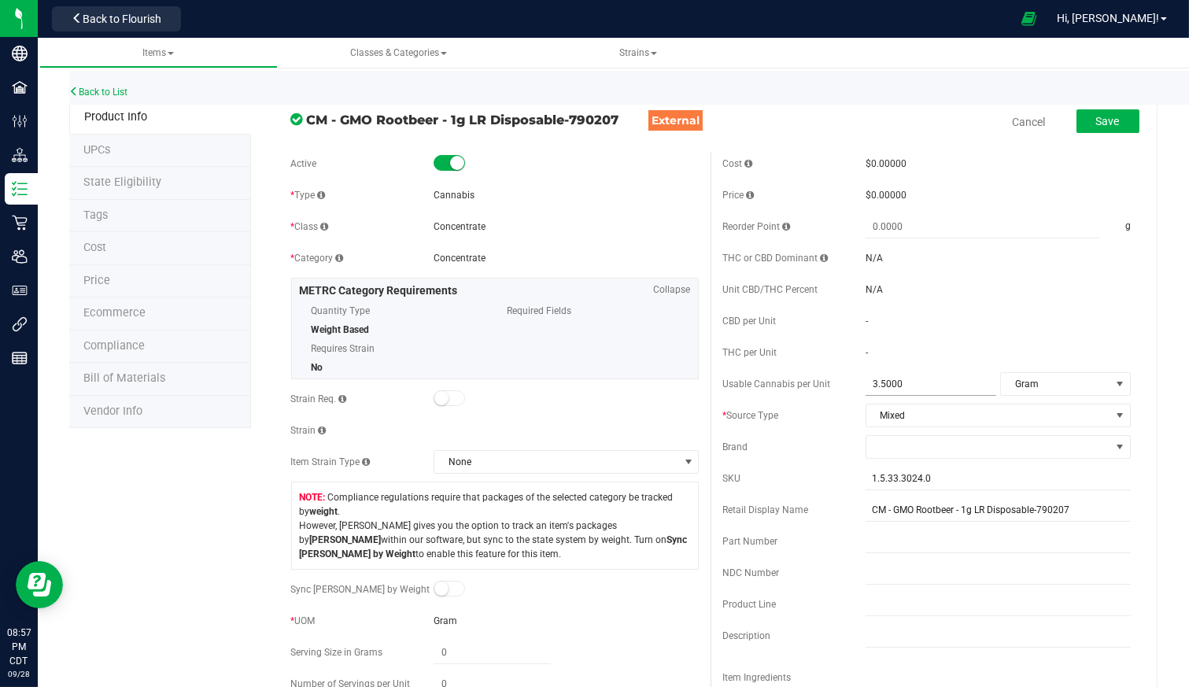
click at [893, 384] on span "3.5000 3.5" at bounding box center [931, 384] width 131 height 23
type input "3.54"
type input "3.5400"
click at [1077, 116] on button "Save" at bounding box center [1108, 121] width 63 height 24
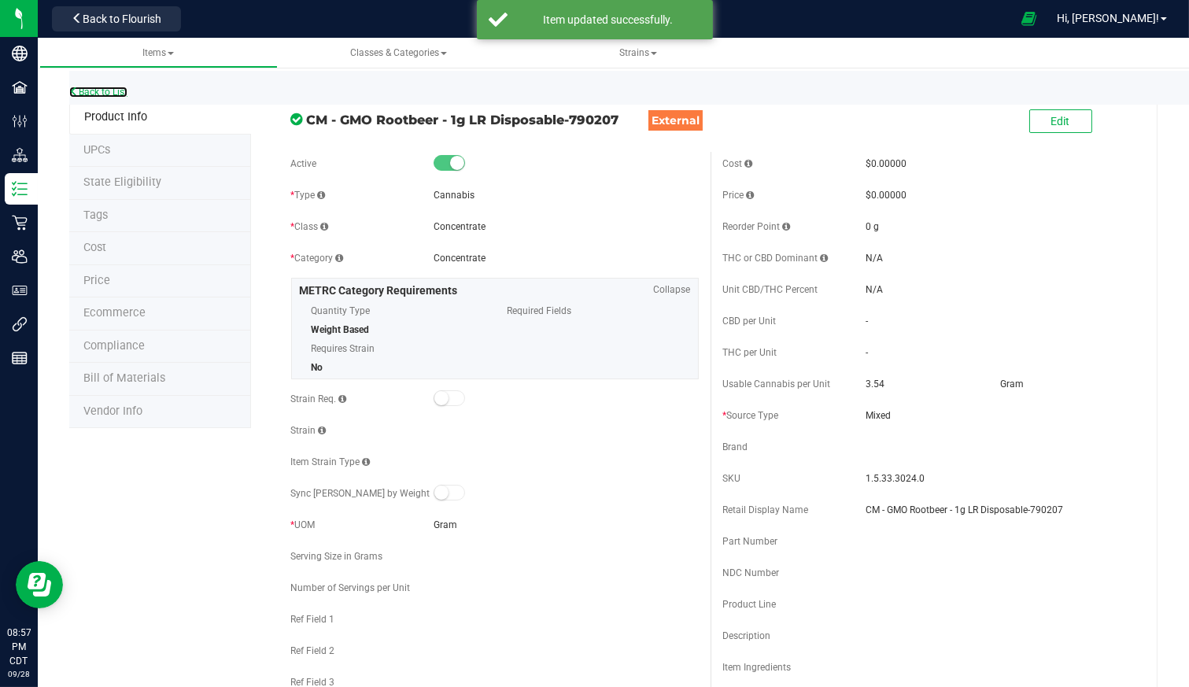
click at [107, 88] on link "Back to List" at bounding box center [98, 92] width 58 height 11
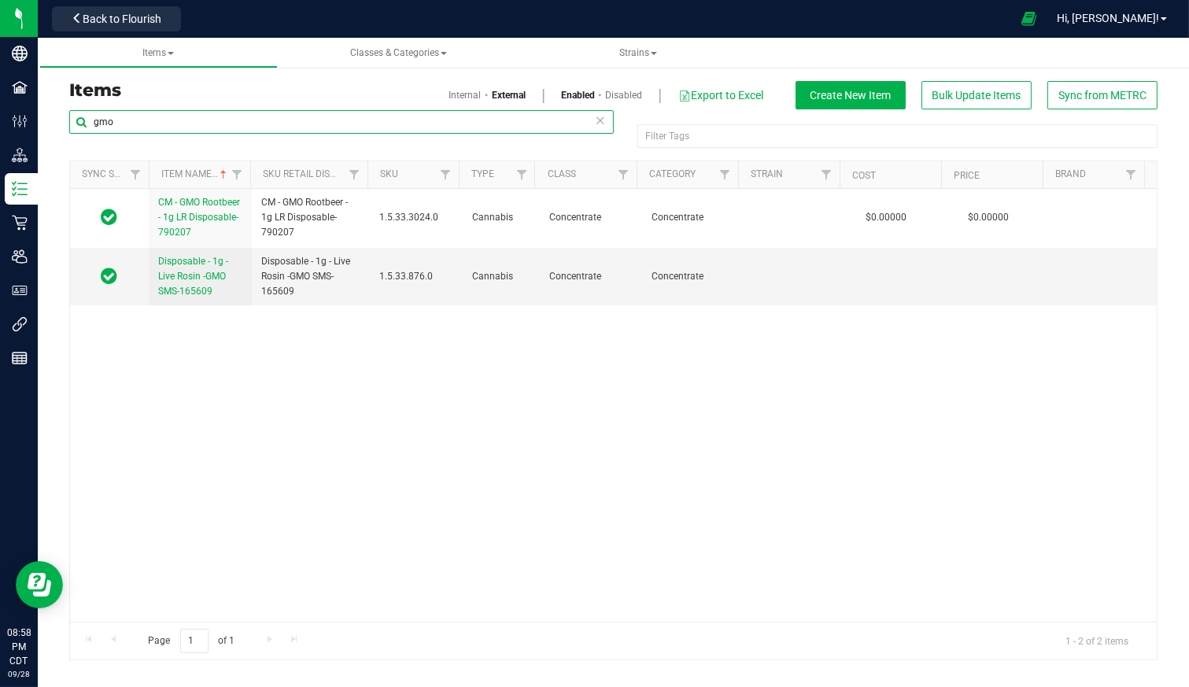
drag, startPoint x: 191, startPoint y: 118, endPoint x: 79, endPoint y: 109, distance: 112.2
click at [79, 109] on div "gmo Filter Tags Filter Tags Sync Status Item Name Sku Retail Display Name SKU T…" at bounding box center [613, 384] width 1089 height 551
type input "sour passion"
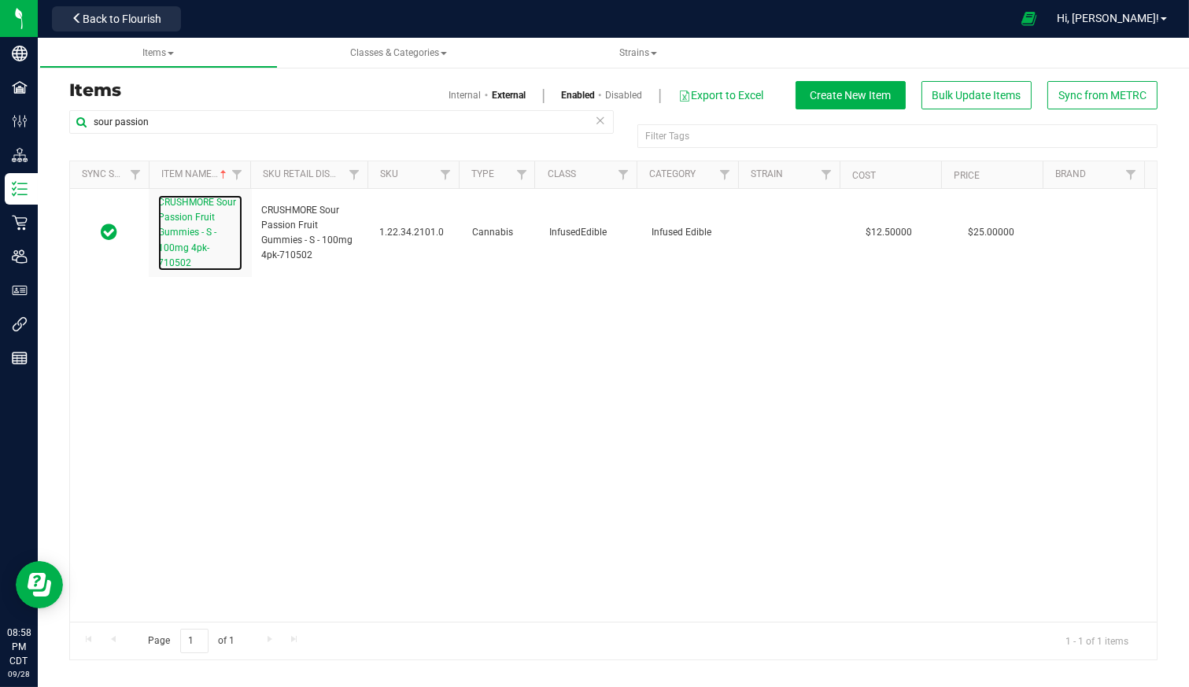
click at [199, 216] on span "CRUSHMORE Sour Passion Fruit Gummies - S - 100mg 4pk-710502" at bounding box center [197, 233] width 78 height 72
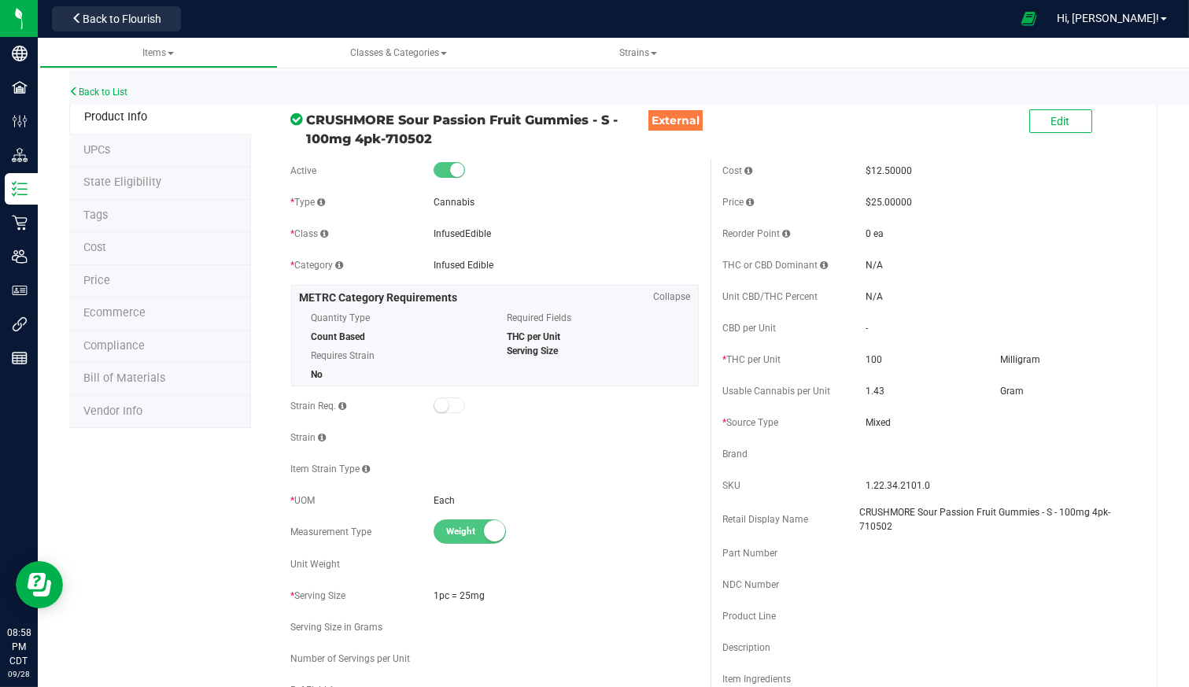
click at [889, 390] on div "1.43" at bounding box center [931, 391] width 131 height 14
click at [1052, 123] on span "Edit" at bounding box center [1061, 121] width 19 height 13
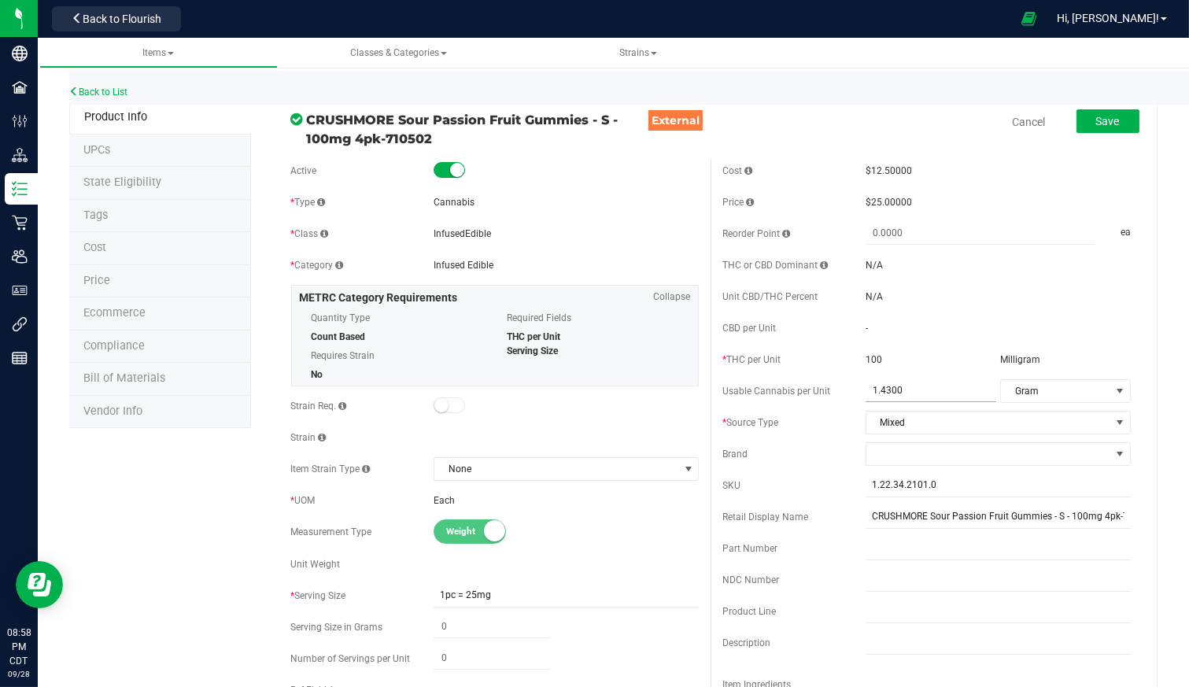
click at [908, 386] on span "1.4300 1.43" at bounding box center [931, 390] width 131 height 23
type input "1.48"
type input "1.4800"
click at [1107, 119] on span "Save" at bounding box center [1108, 121] width 24 height 13
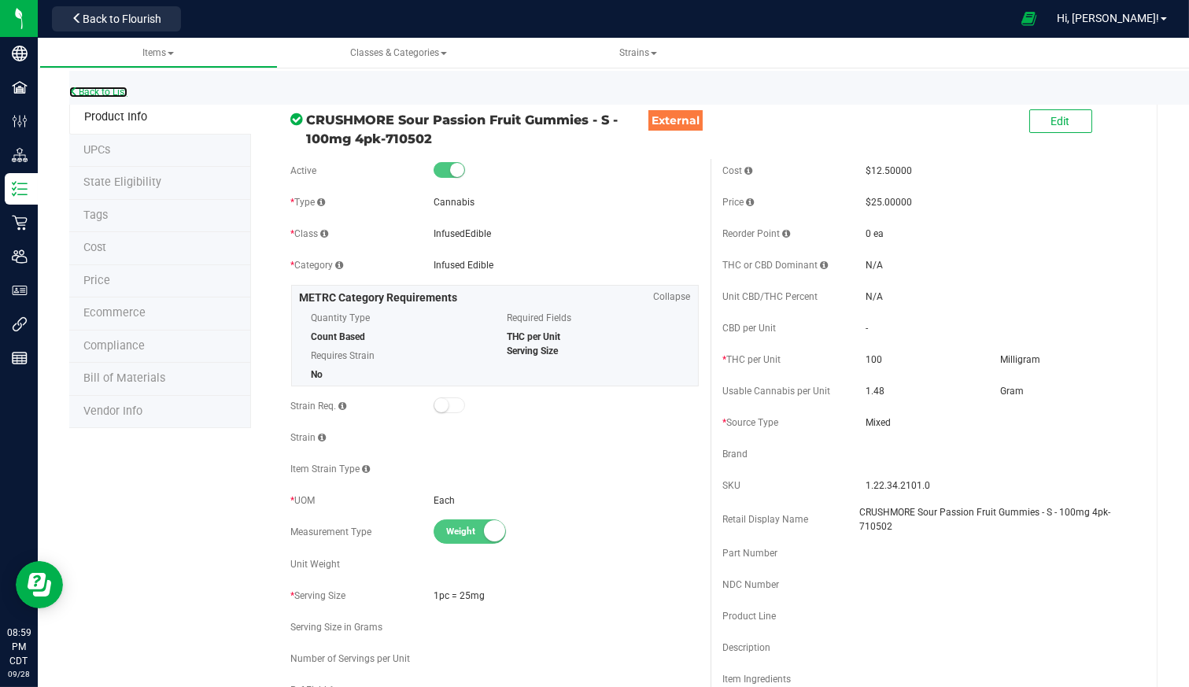
click at [110, 88] on link "Back to List" at bounding box center [98, 92] width 58 height 11
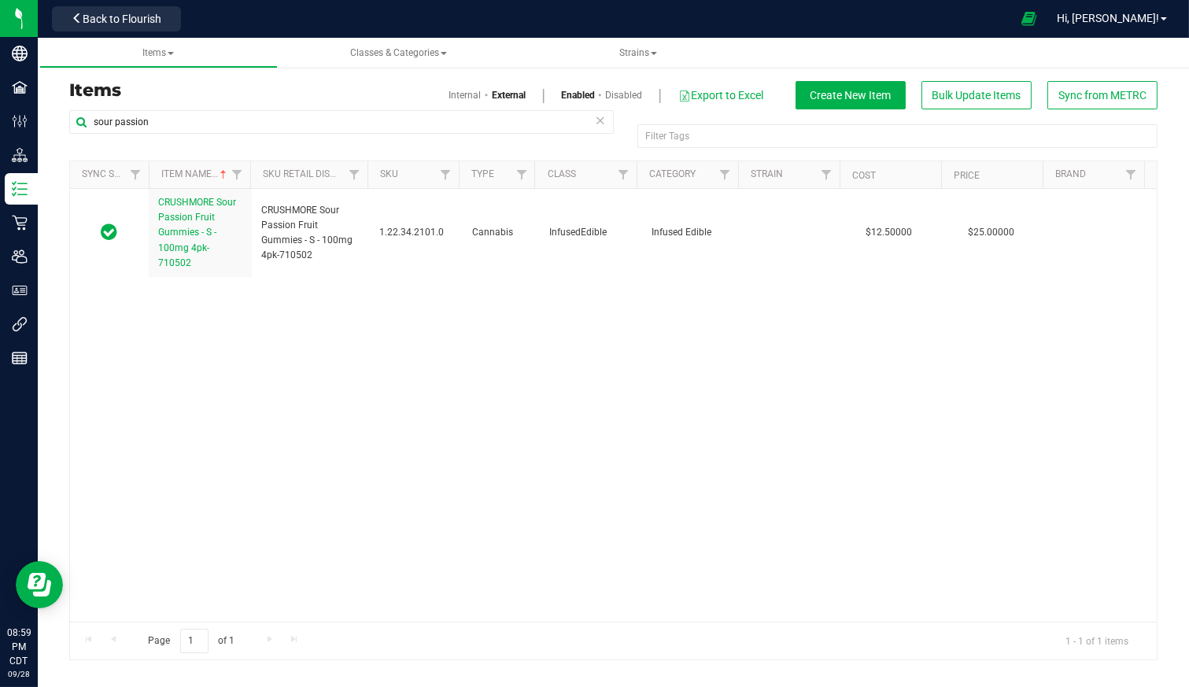
click at [136, 17] on span "Back to Flourish" at bounding box center [122, 19] width 79 height 13
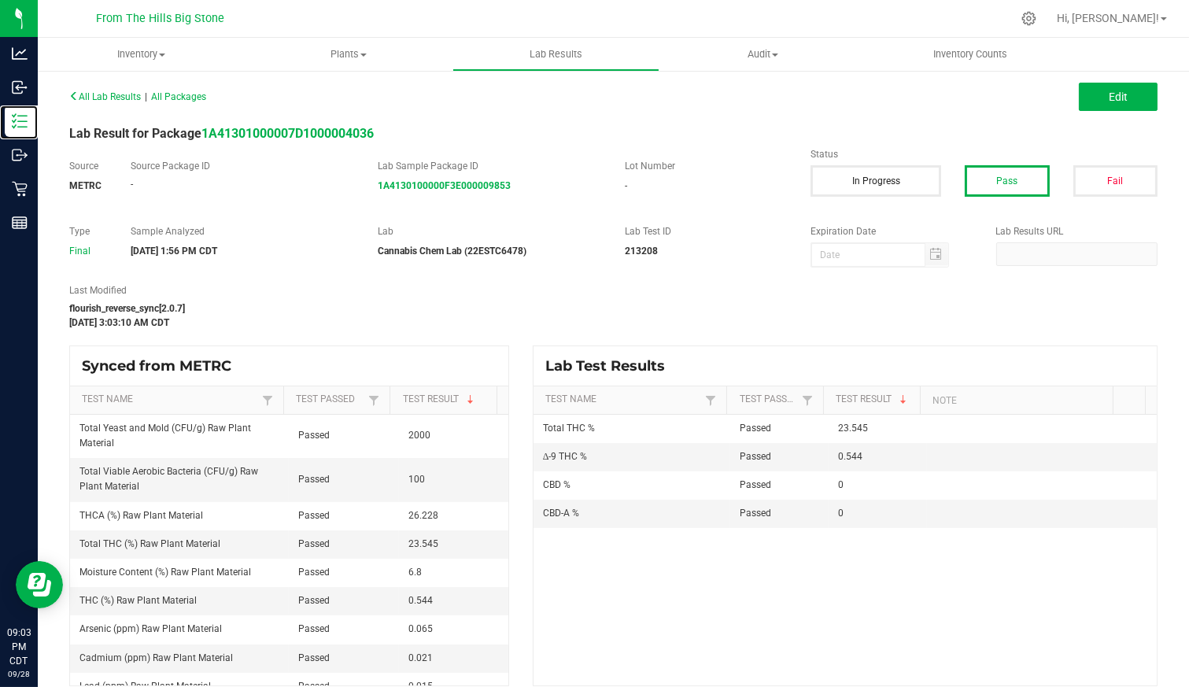
click at [0, 0] on p "Inventory" at bounding box center [0, 0] width 0 height 0
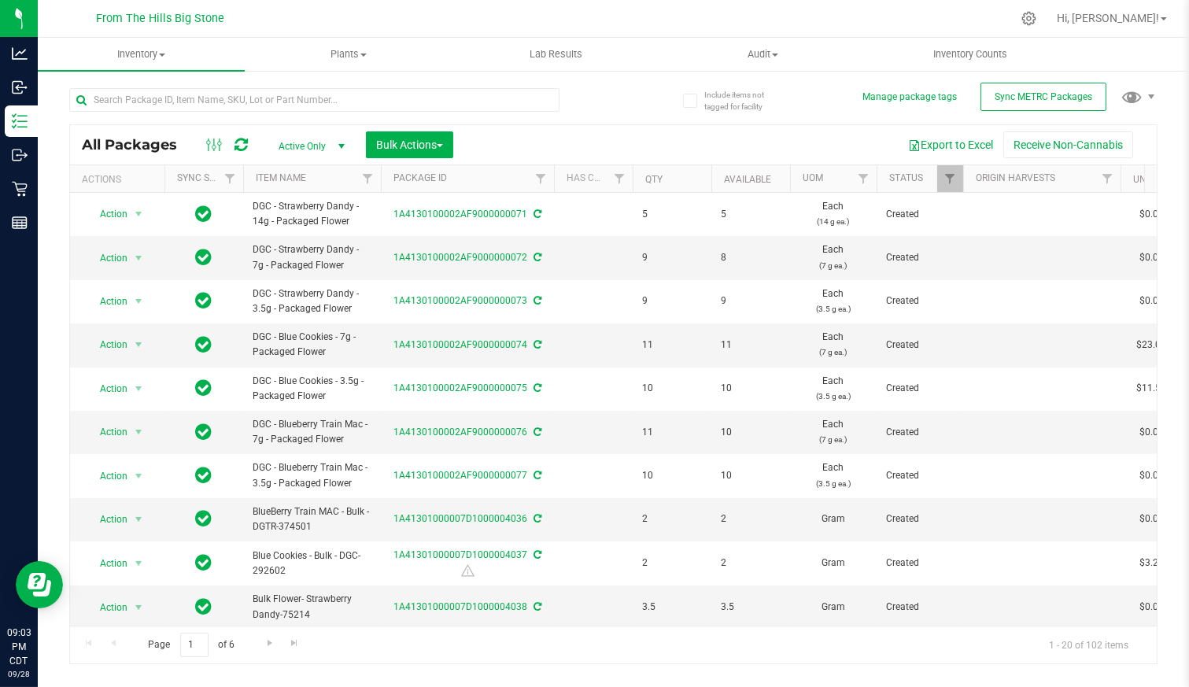
click at [1037, 15] on icon at bounding box center [1029, 19] width 14 height 14
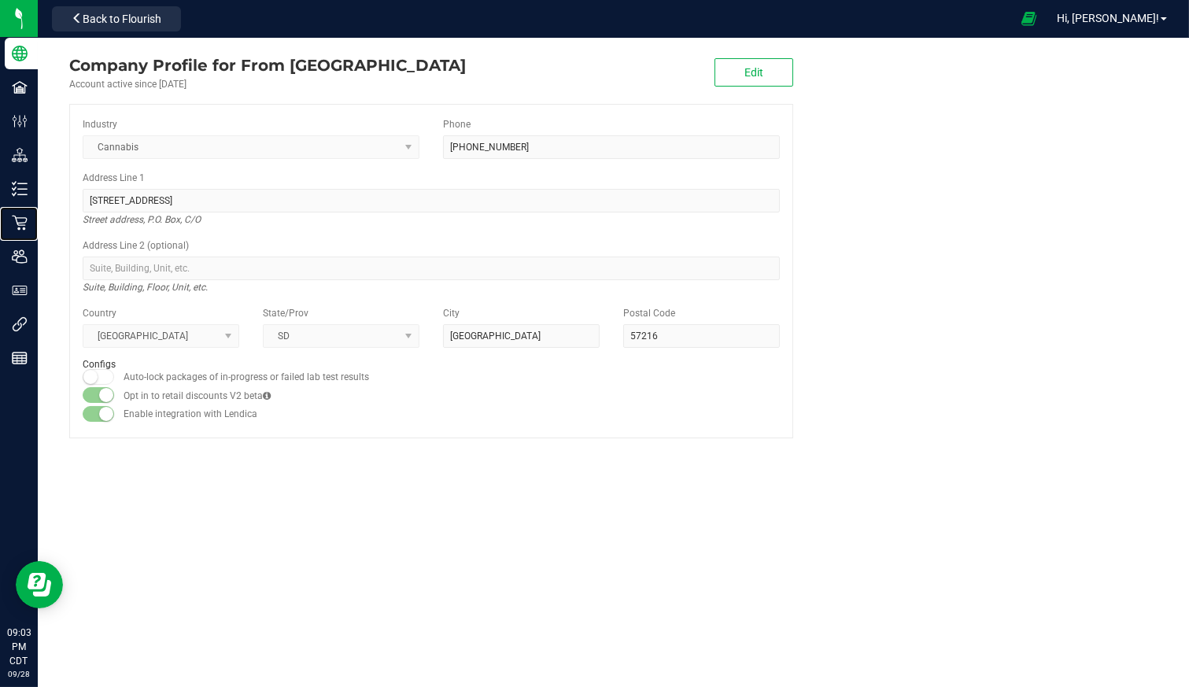
click at [0, 0] on p "Retail" at bounding box center [0, 0] width 0 height 0
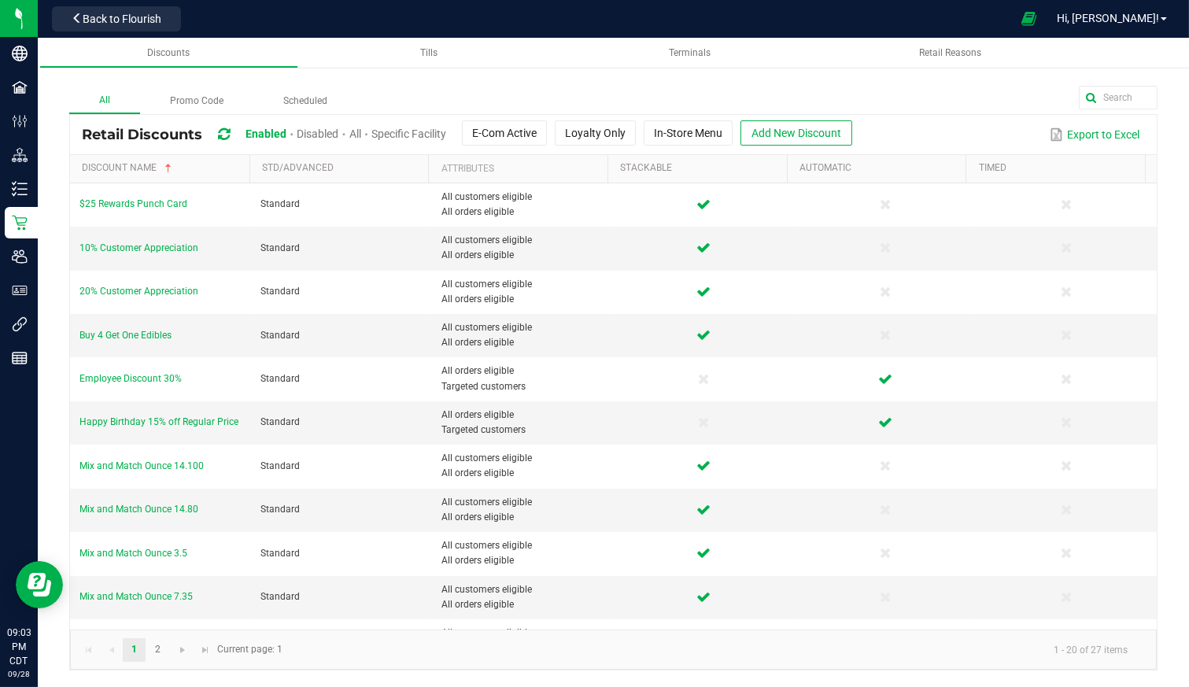
click at [157, 460] on span "Mix and Match Ounce 14.100" at bounding box center [141, 465] width 124 height 11
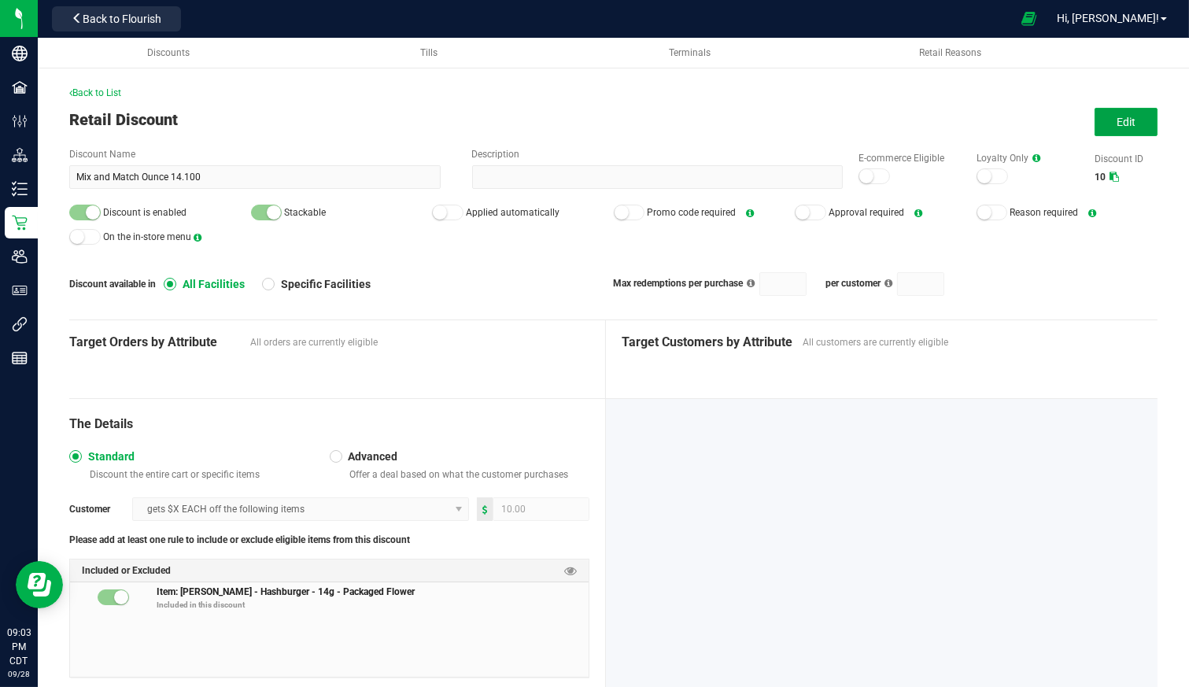
click at [1118, 120] on span "Edit" at bounding box center [1126, 122] width 19 height 13
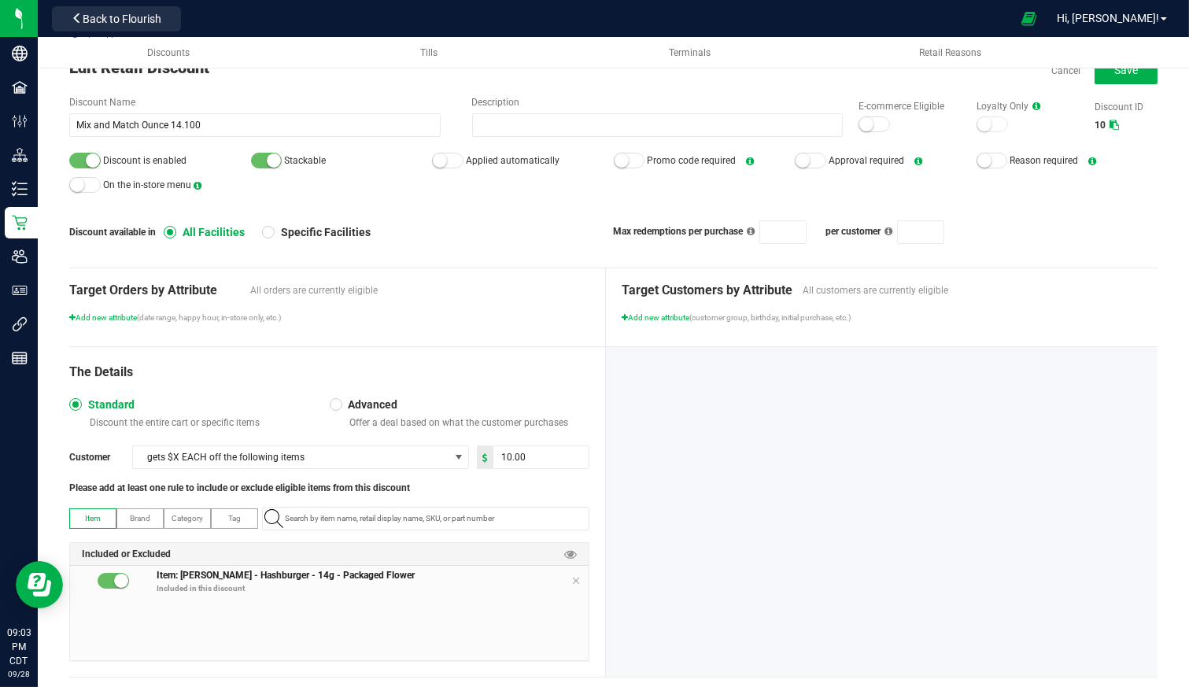
scroll to position [78, 0]
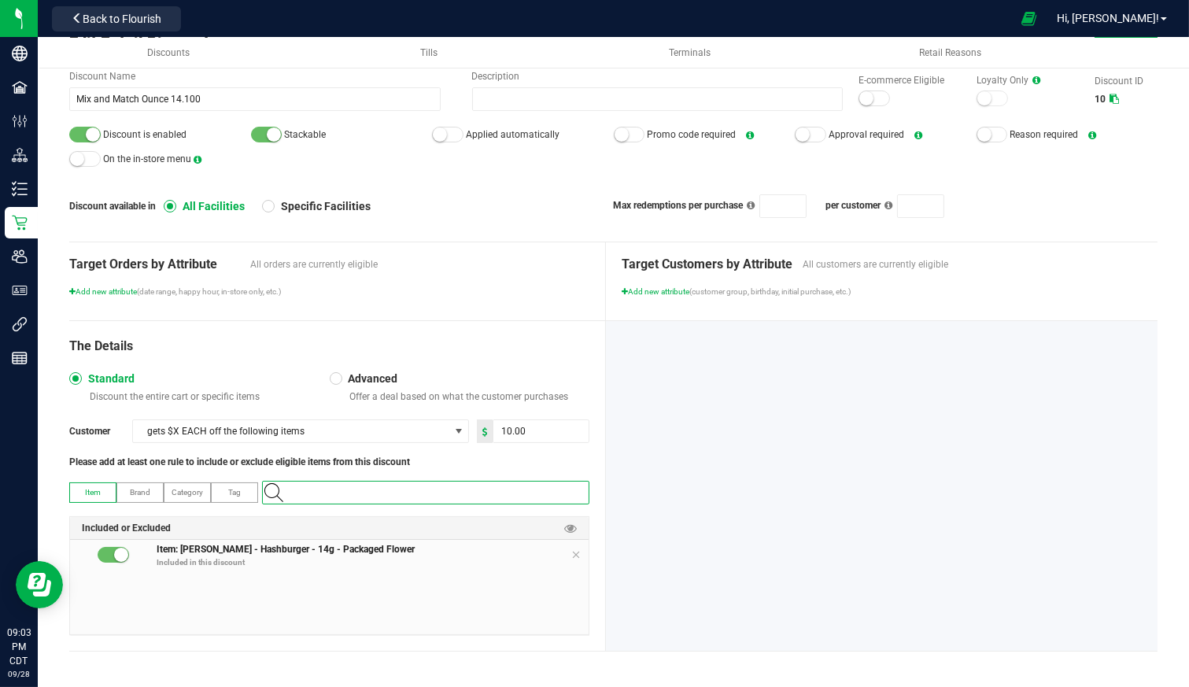
click at [357, 490] on input "NO DATA FOUND" at bounding box center [434, 493] width 310 height 22
type input "strawberry dandy"
click at [378, 536] on span "DGC - Strawberry Dandy - 14g - Packaged Flower" at bounding box center [356, 542] width 168 height 16
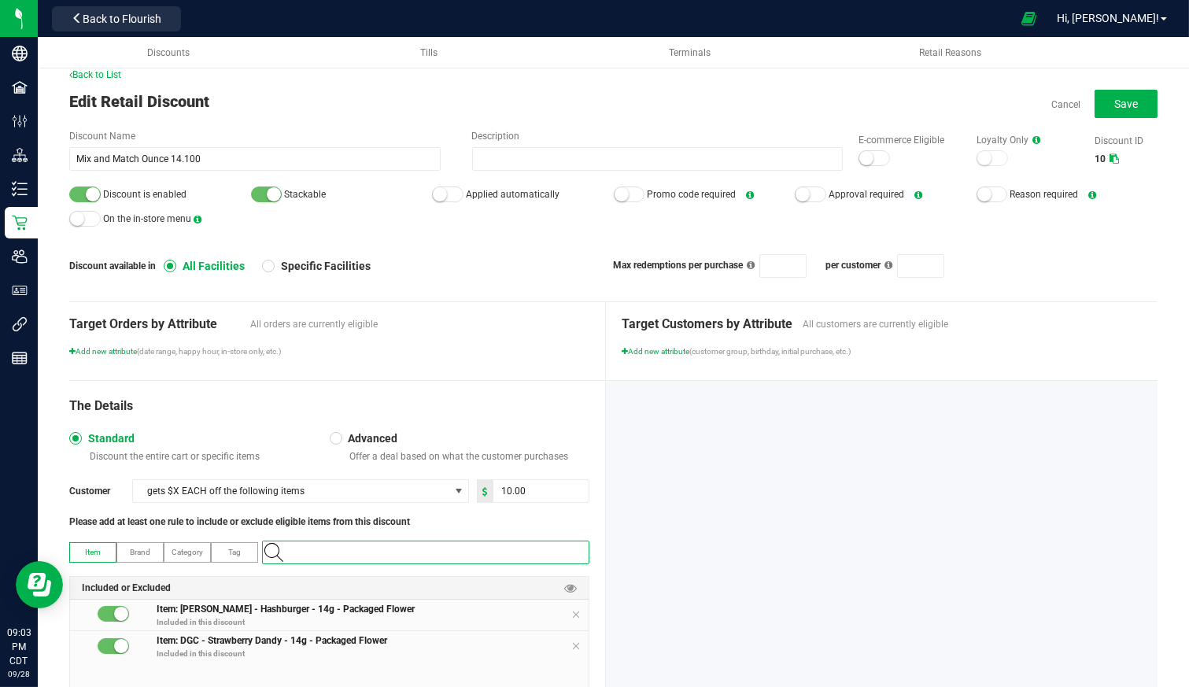
scroll to position [0, 0]
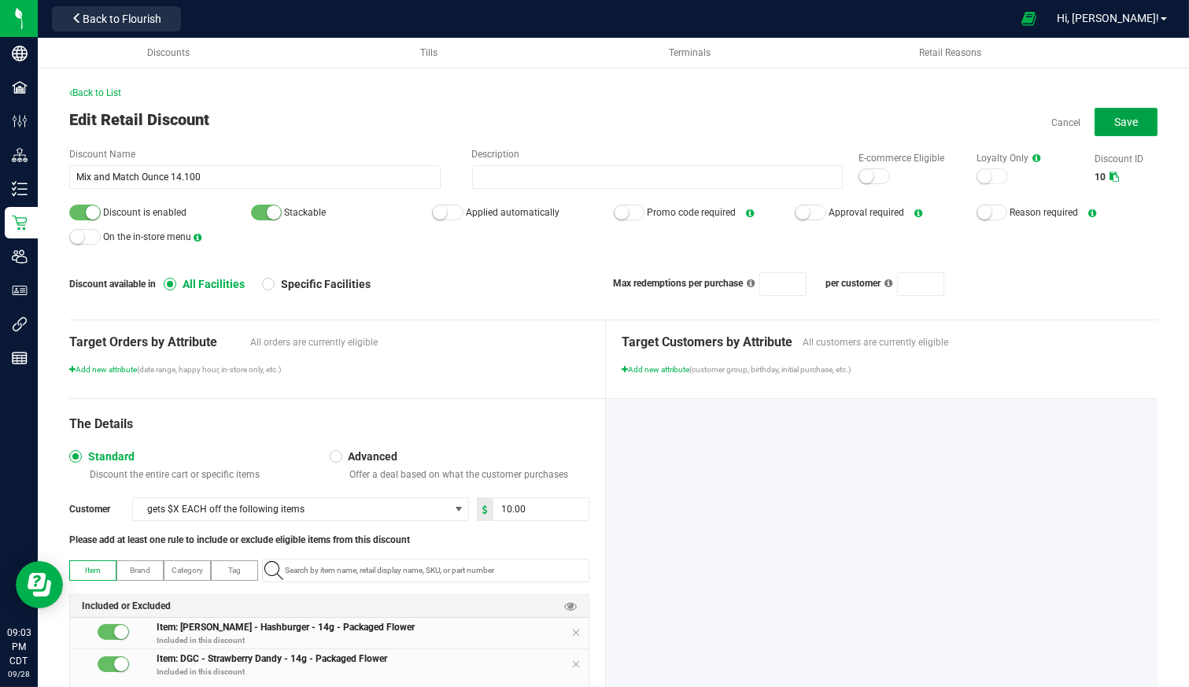
click at [1095, 130] on button "Save" at bounding box center [1126, 122] width 63 height 28
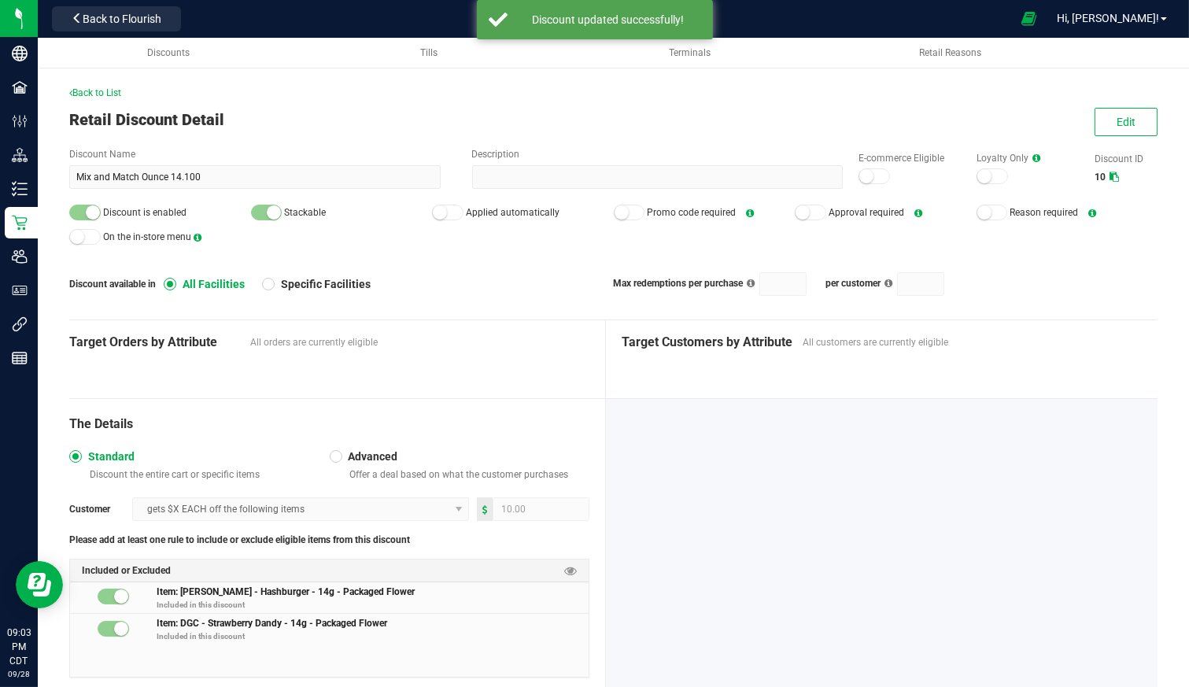
click at [98, 91] on span "Back to List" at bounding box center [95, 92] width 52 height 11
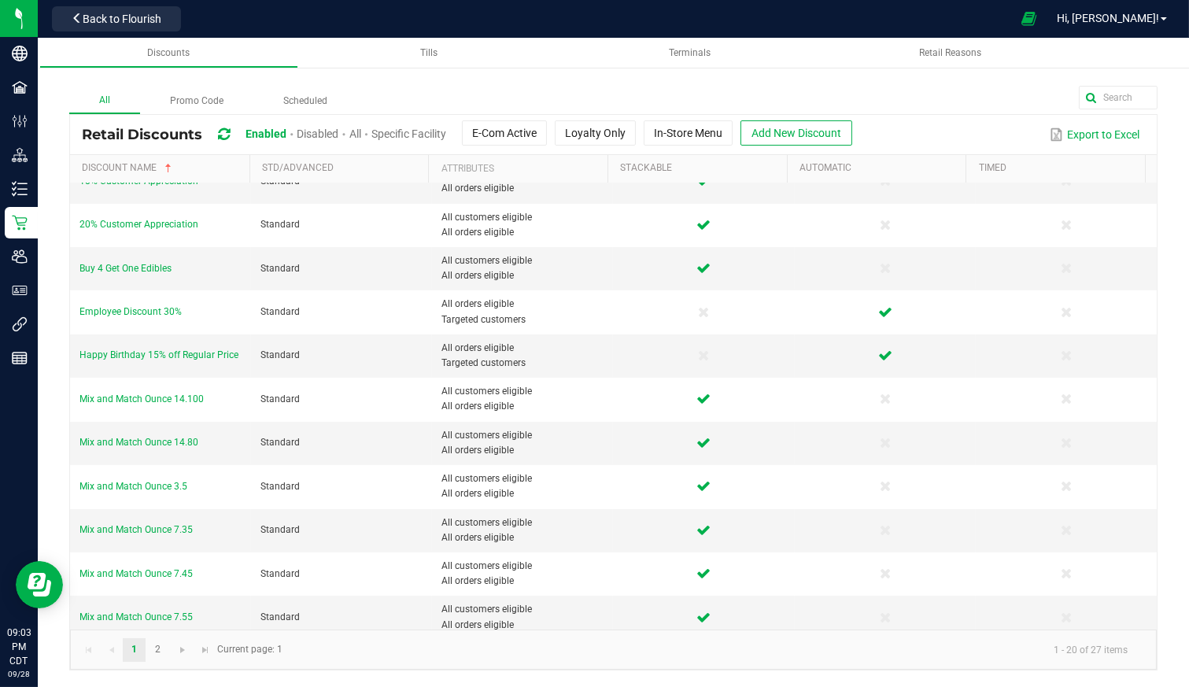
scroll to position [87, 0]
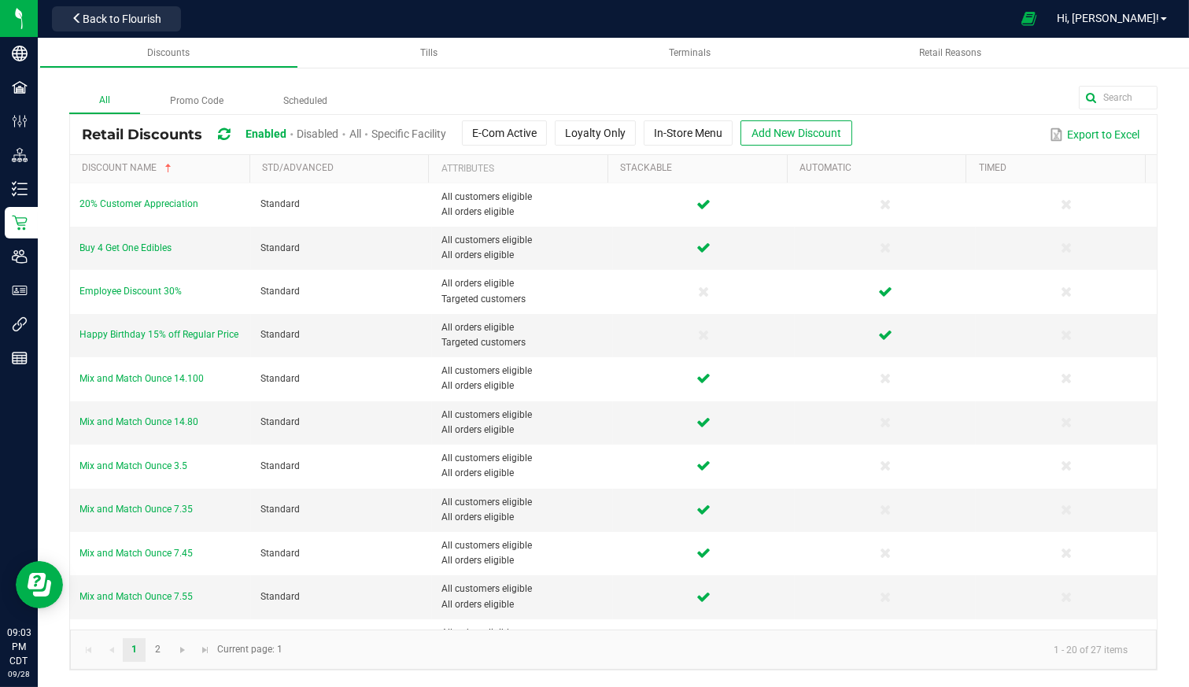
click at [153, 460] on span "Mix and Match Ounce 3.5" at bounding box center [133, 465] width 108 height 11
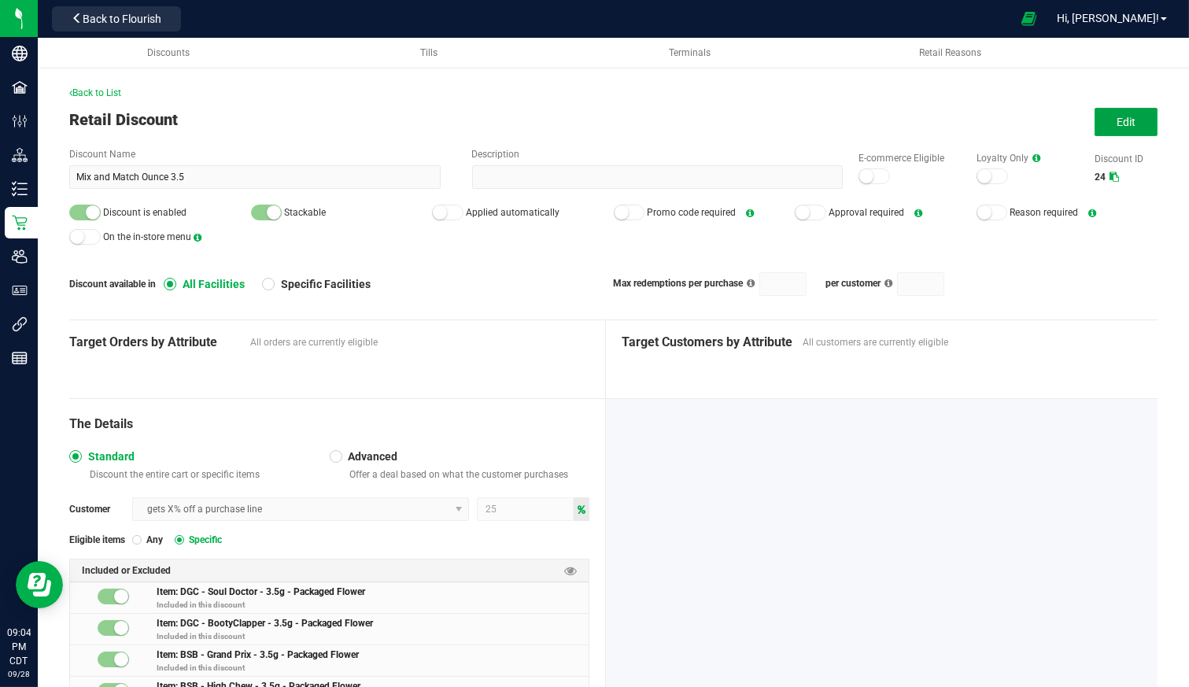
click at [1117, 122] on span "Edit" at bounding box center [1126, 122] width 19 height 13
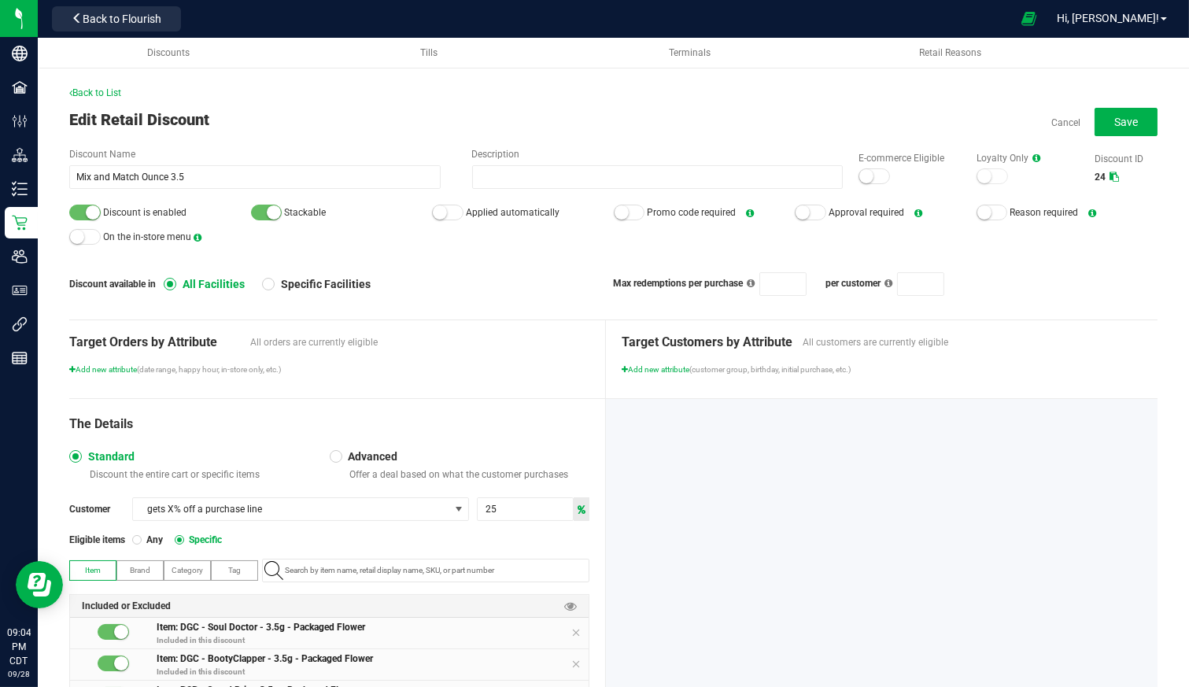
scroll to position [87, 0]
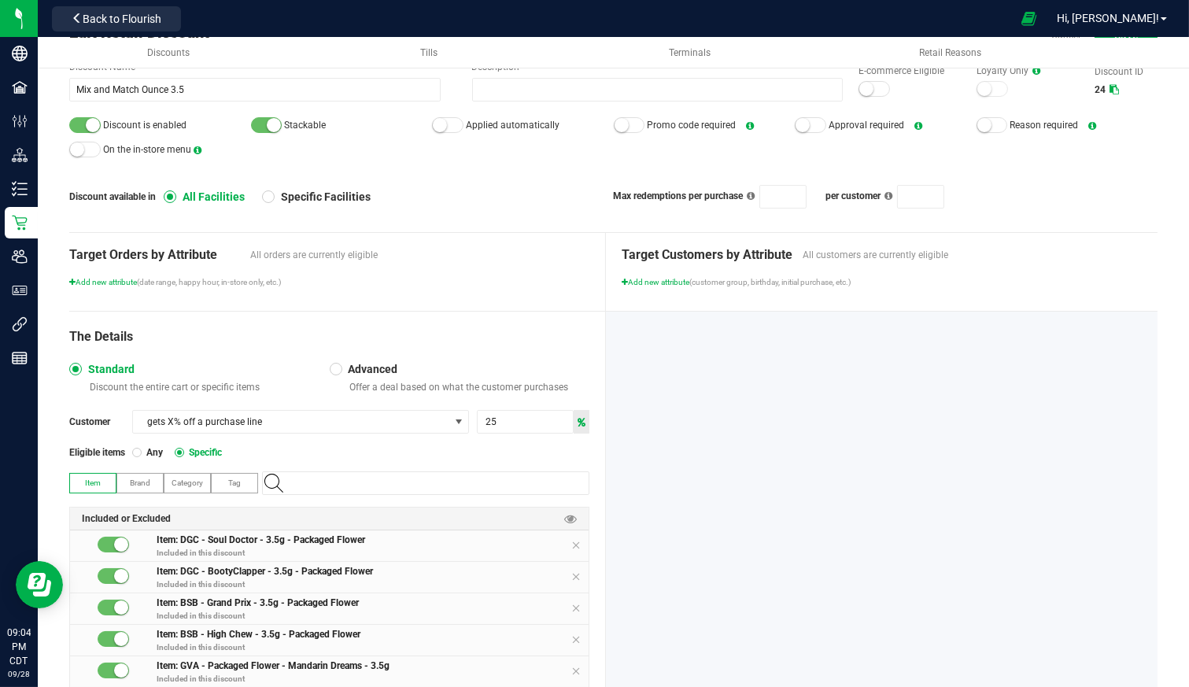
click at [397, 474] on input "NO DATA FOUND" at bounding box center [434, 483] width 310 height 22
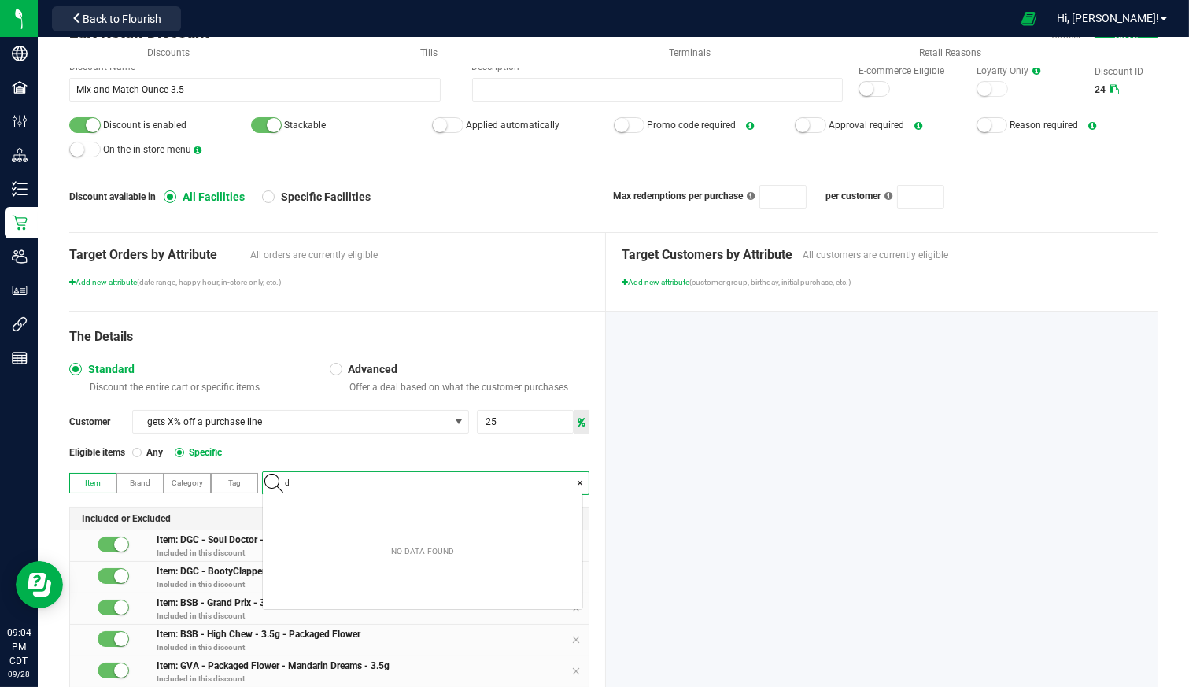
scroll to position [22, 320]
type input "dandy"
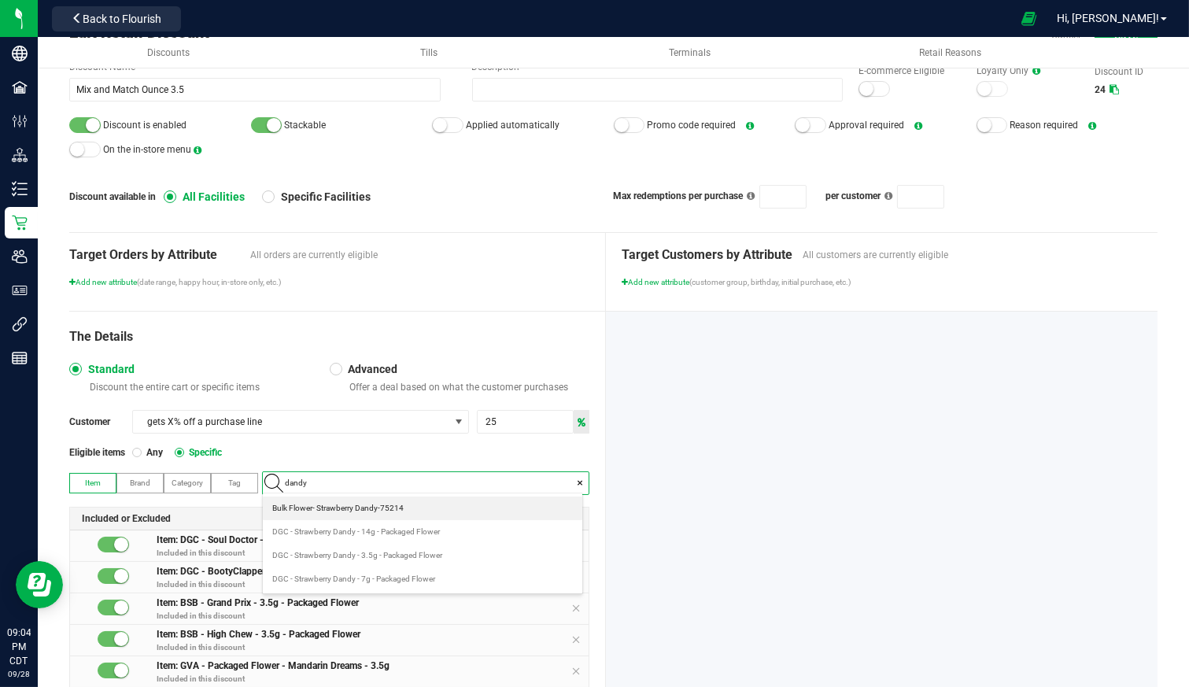
scroll to position [22, 313]
click at [375, 553] on span "DGC - Strawberry Dandy - 3.5g - Packaged Flower" at bounding box center [357, 556] width 170 height 16
type input "train"
click at [375, 531] on span "DGC - Blueberry Train Mac - 3.5g - Packaged Flower" at bounding box center [360, 532] width 176 height 16
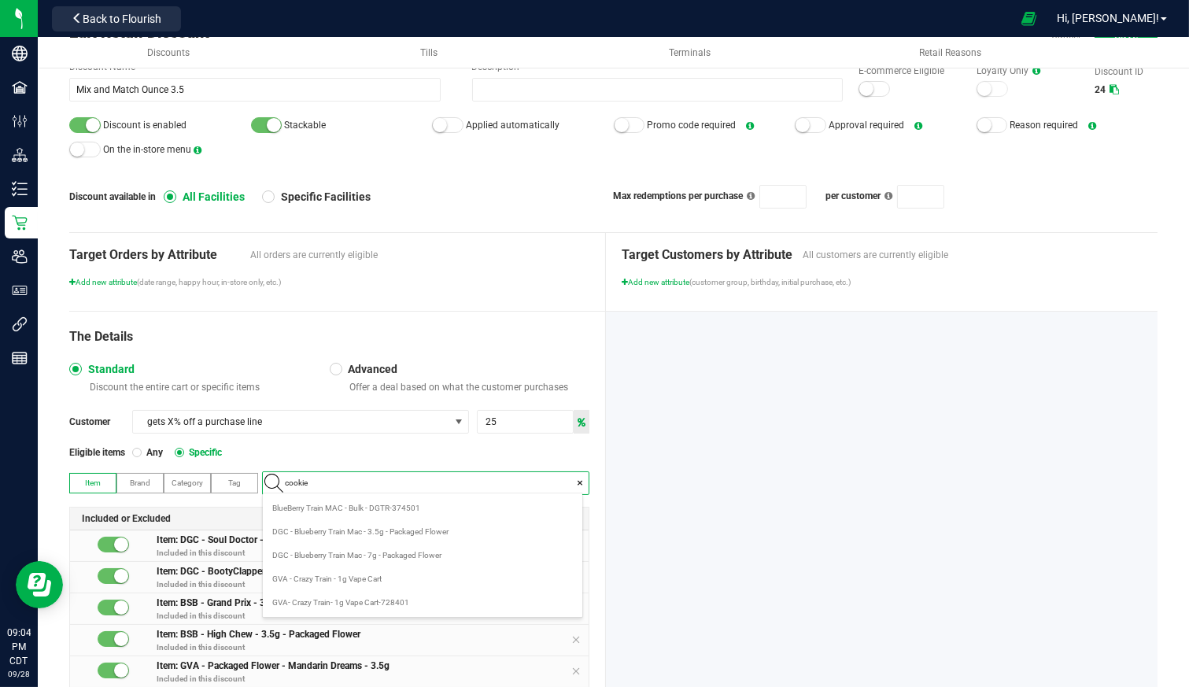
type input "cookies"
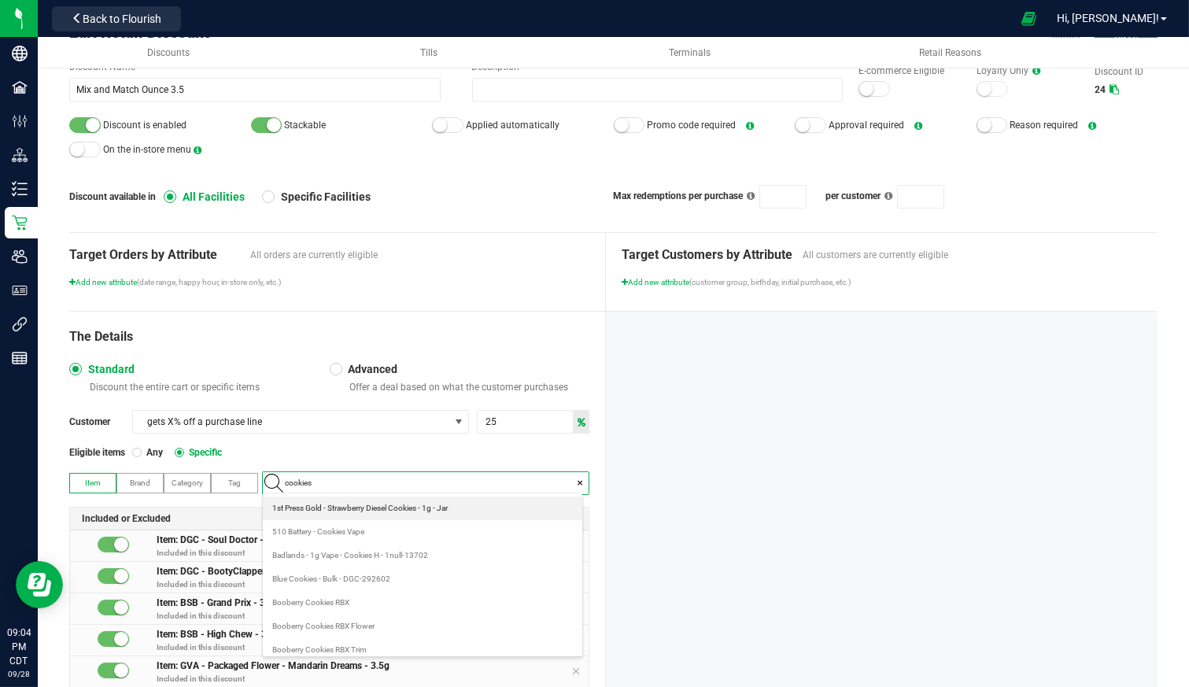
scroll to position [87, 0]
click at [397, 612] on span "DGC - Blue Cookies - 3.5g - Packaged Flower" at bounding box center [348, 610] width 153 height 16
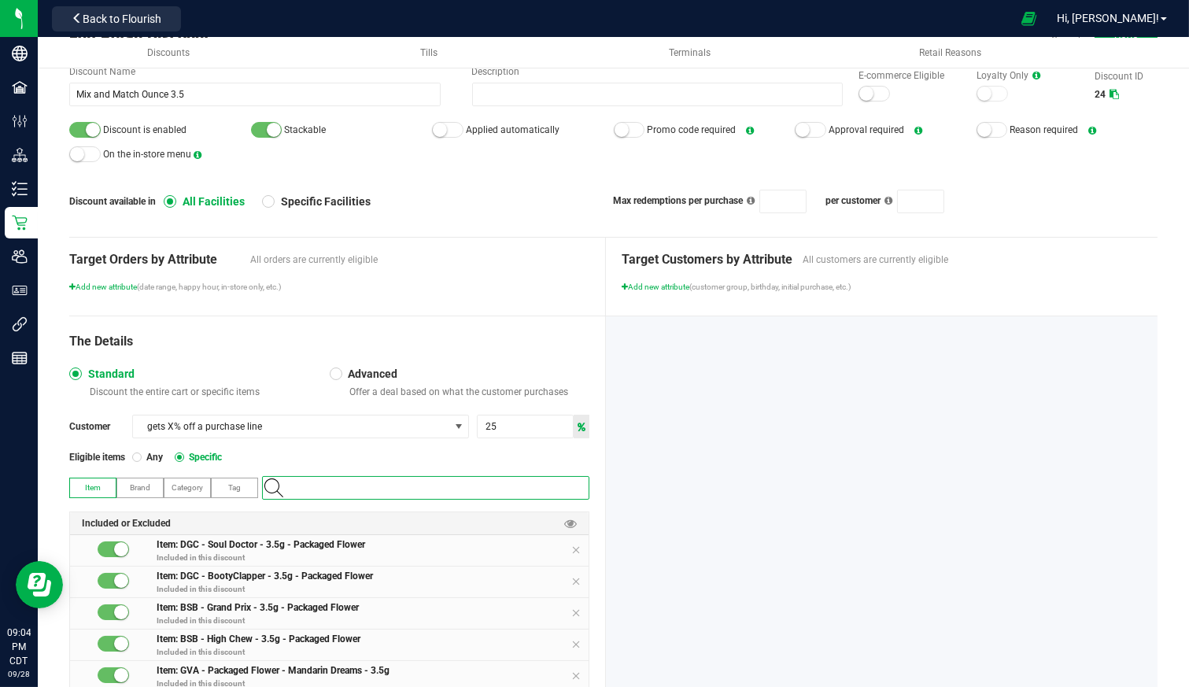
scroll to position [0, 0]
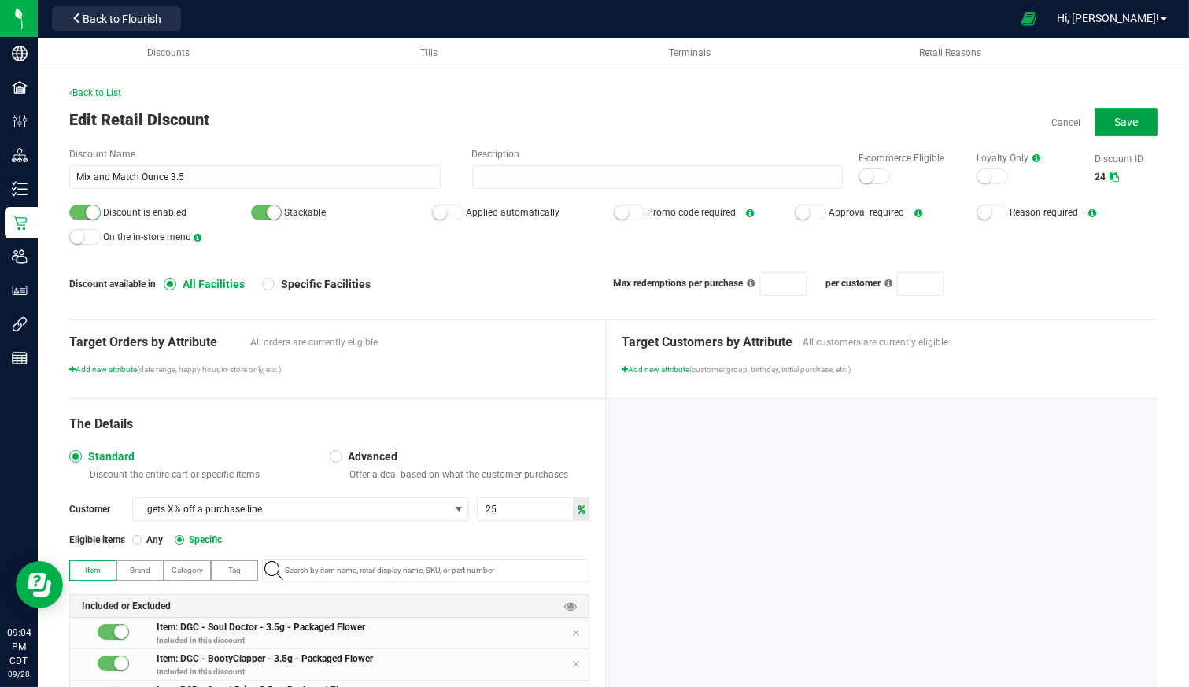
click at [1096, 128] on button "Save" at bounding box center [1126, 122] width 63 height 28
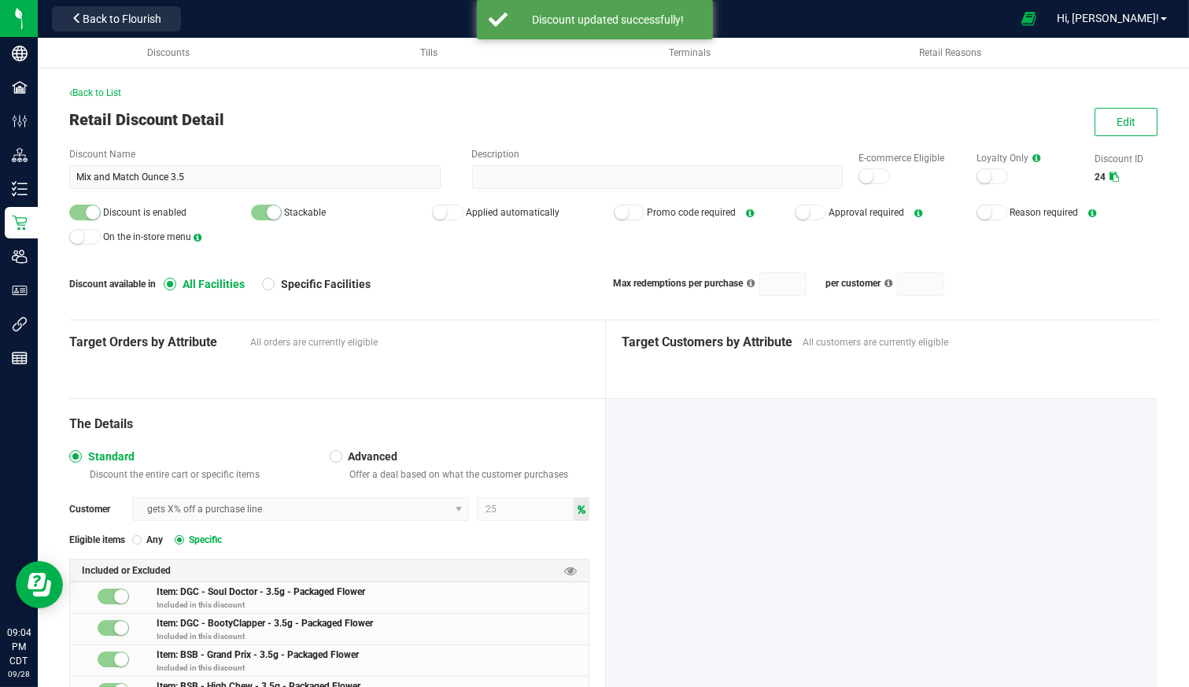
click at [104, 99] on div "Back to List" at bounding box center [613, 93] width 1089 height 14
click at [104, 87] on span "Back to List" at bounding box center [95, 92] width 52 height 11
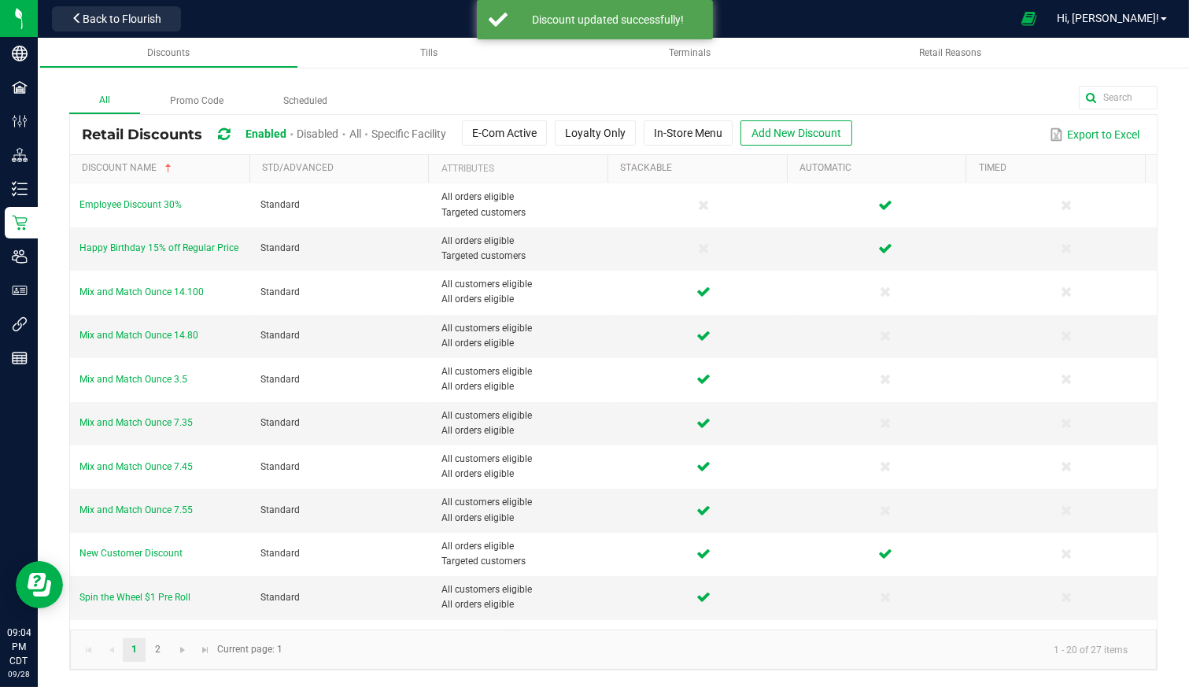
scroll to position [175, 0]
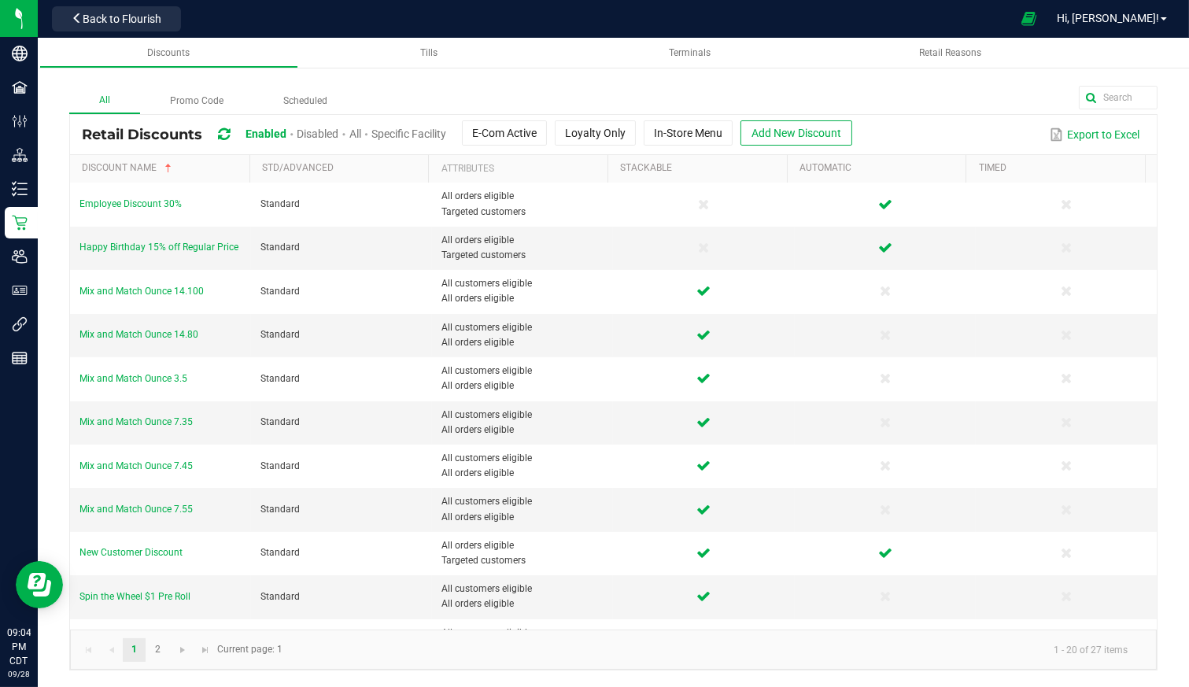
click at [130, 505] on span "Mix and Match Ounce 7.55" at bounding box center [135, 509] width 113 height 11
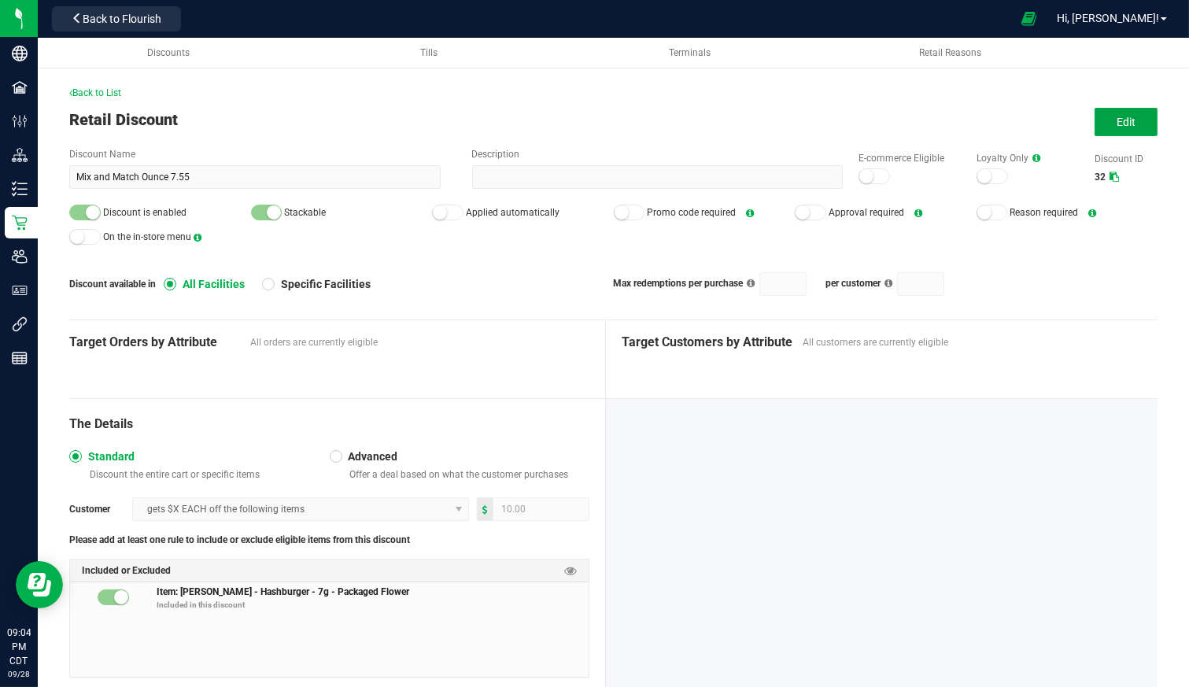
click at [1120, 116] on span "Edit" at bounding box center [1126, 122] width 19 height 13
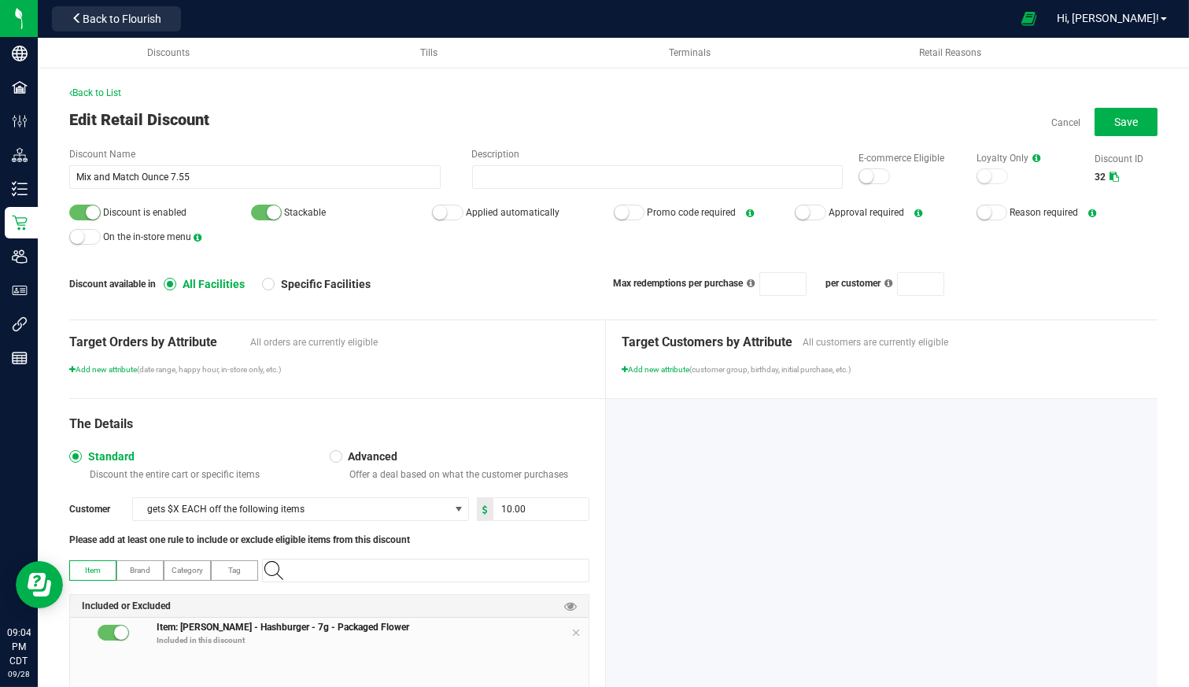
click at [399, 572] on input "NO DATA FOUND" at bounding box center [434, 571] width 310 height 22
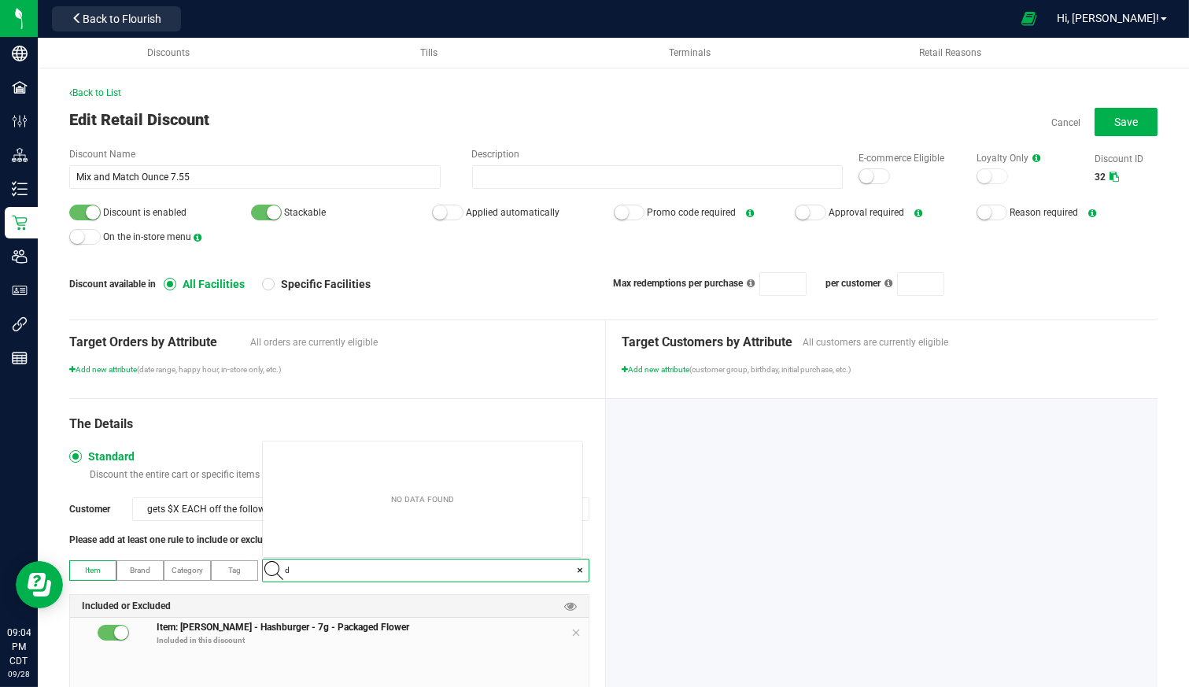
scroll to position [22, 313]
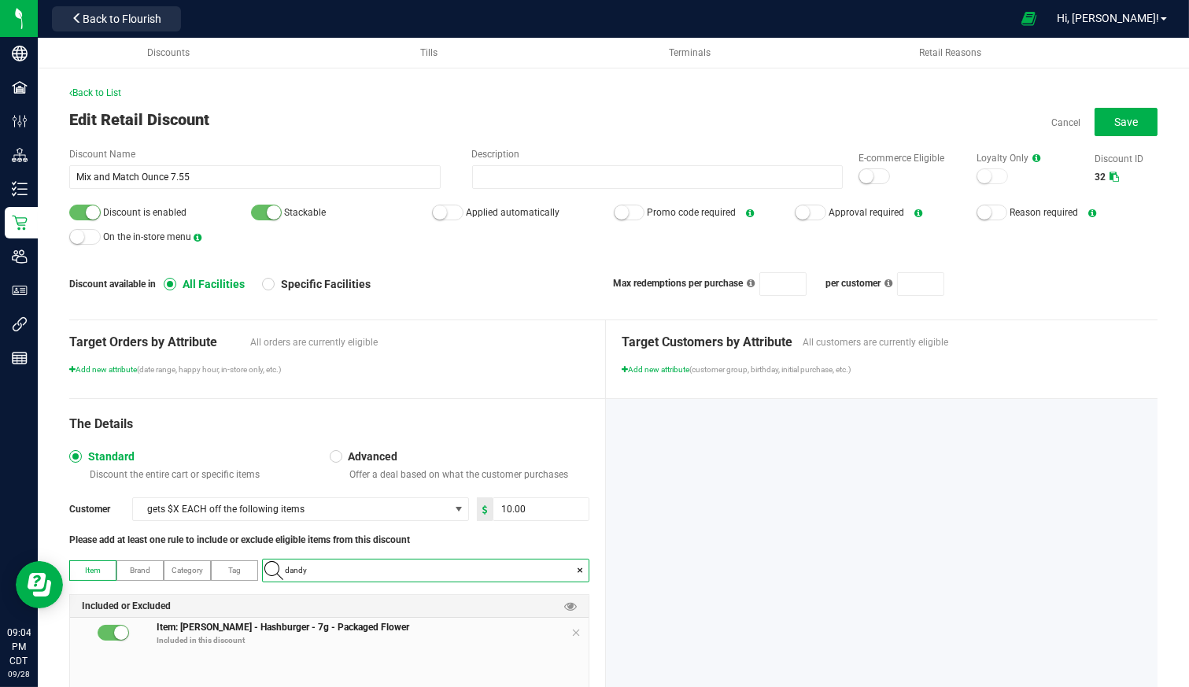
click at [392, 571] on input "dandy" at bounding box center [434, 571] width 310 height 22
type input "dandy"
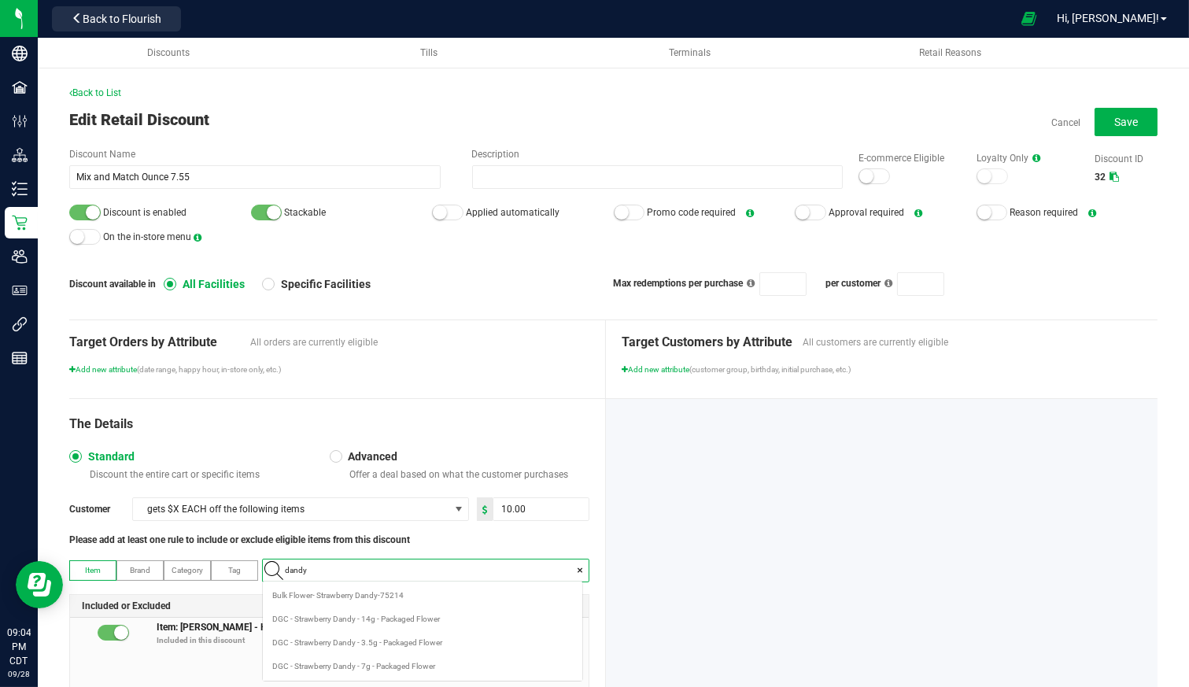
scroll to position [22, 320]
click at [376, 638] on span "DGC - Strawberry Dandy - 7g - Packaged Flower" at bounding box center [353, 643] width 163 height 16
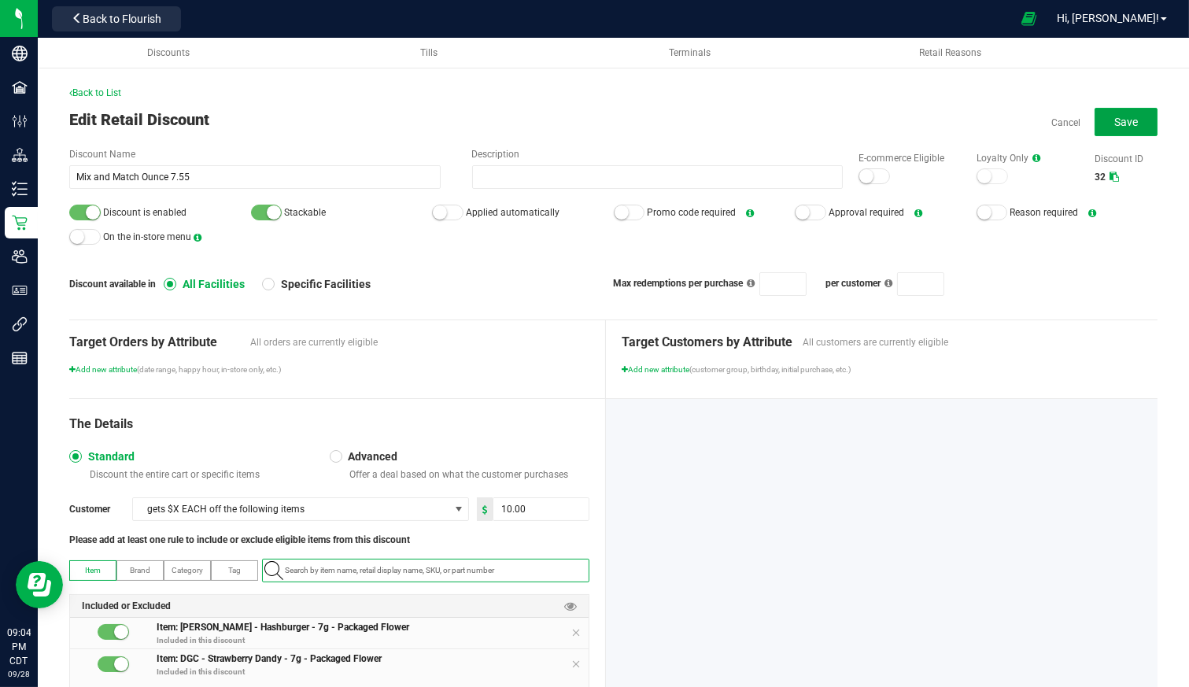
click at [1112, 130] on button "Save" at bounding box center [1126, 122] width 63 height 28
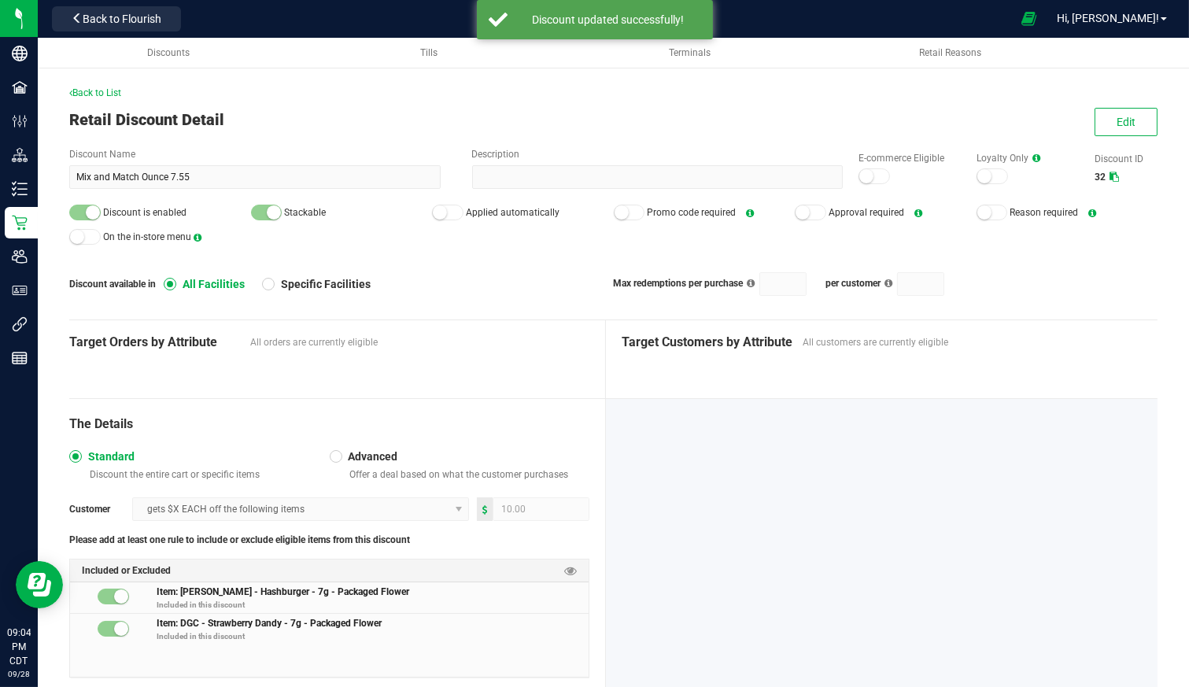
click at [107, 87] on span "Back to List" at bounding box center [95, 92] width 52 height 11
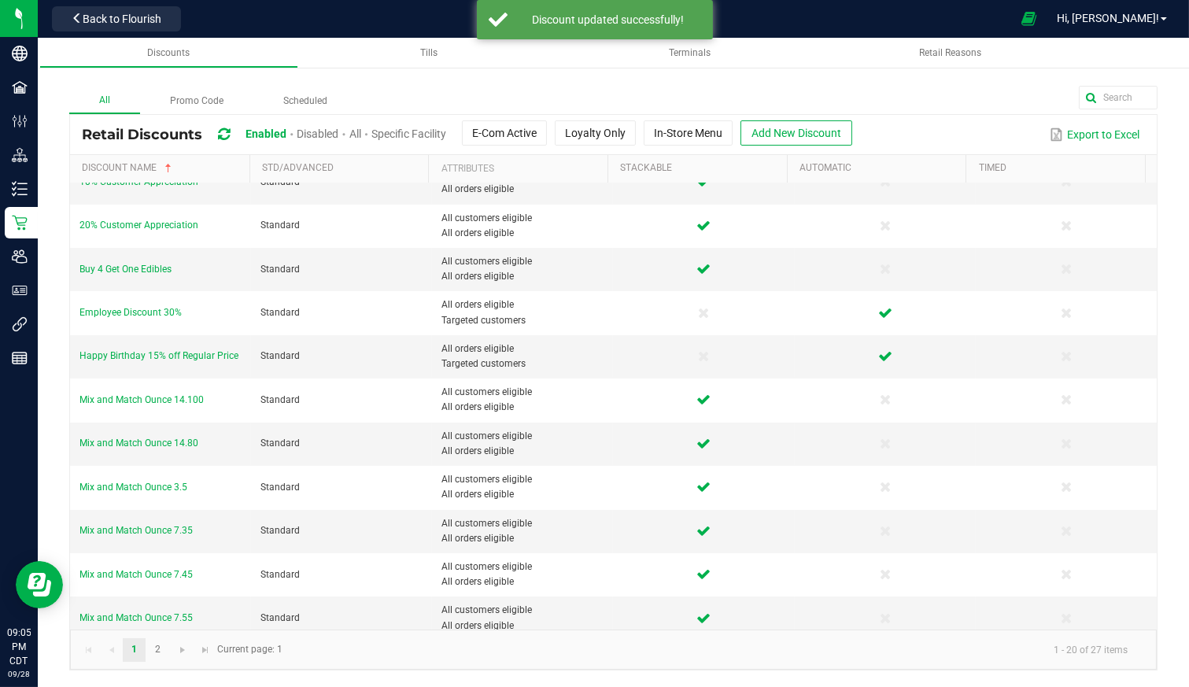
scroll to position [87, 0]
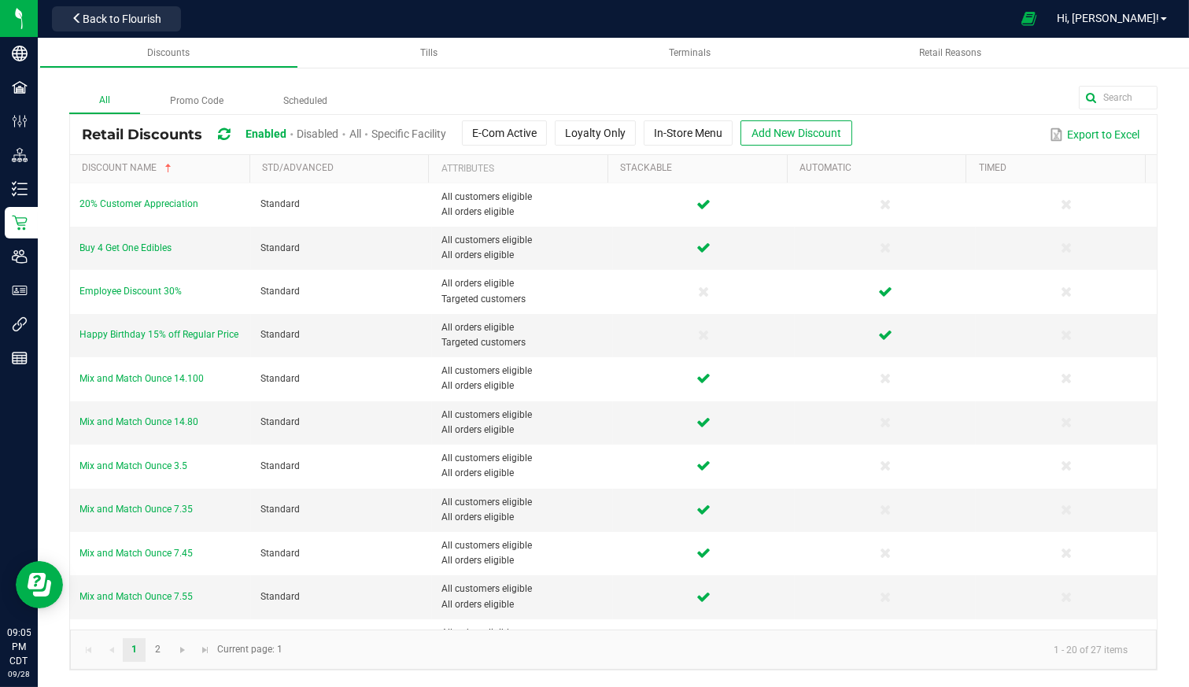
click at [150, 548] on span "Mix and Match Ounce 7.45" at bounding box center [135, 553] width 113 height 11
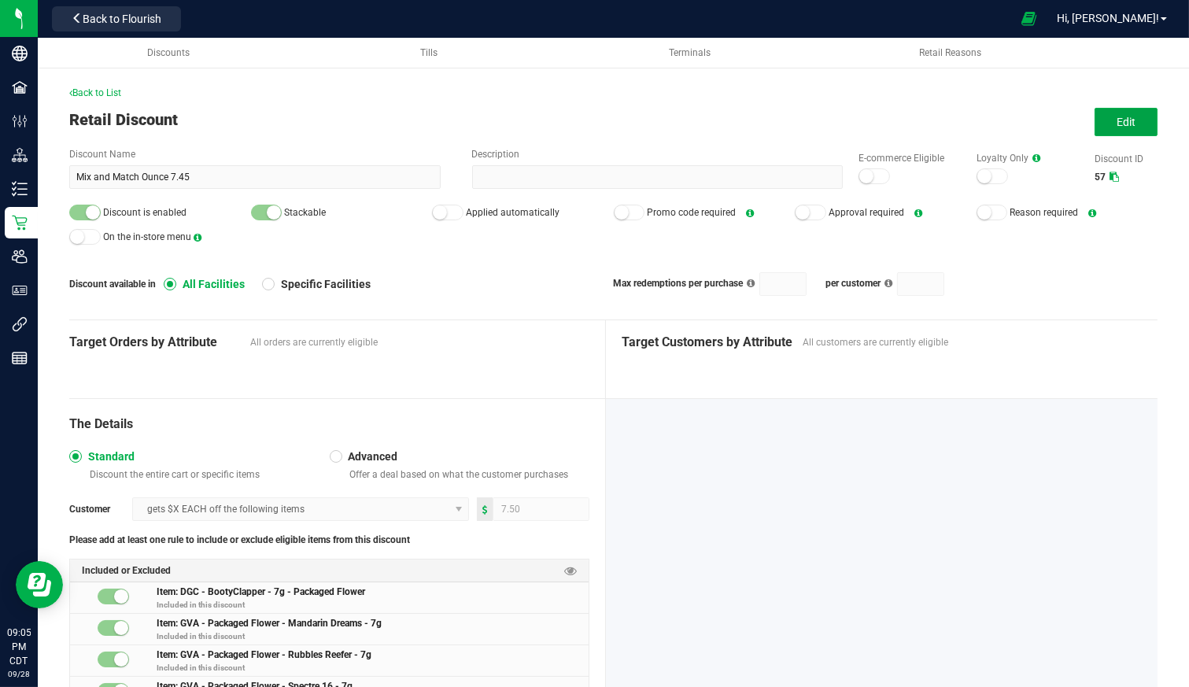
click at [1117, 122] on span "Edit" at bounding box center [1126, 122] width 19 height 13
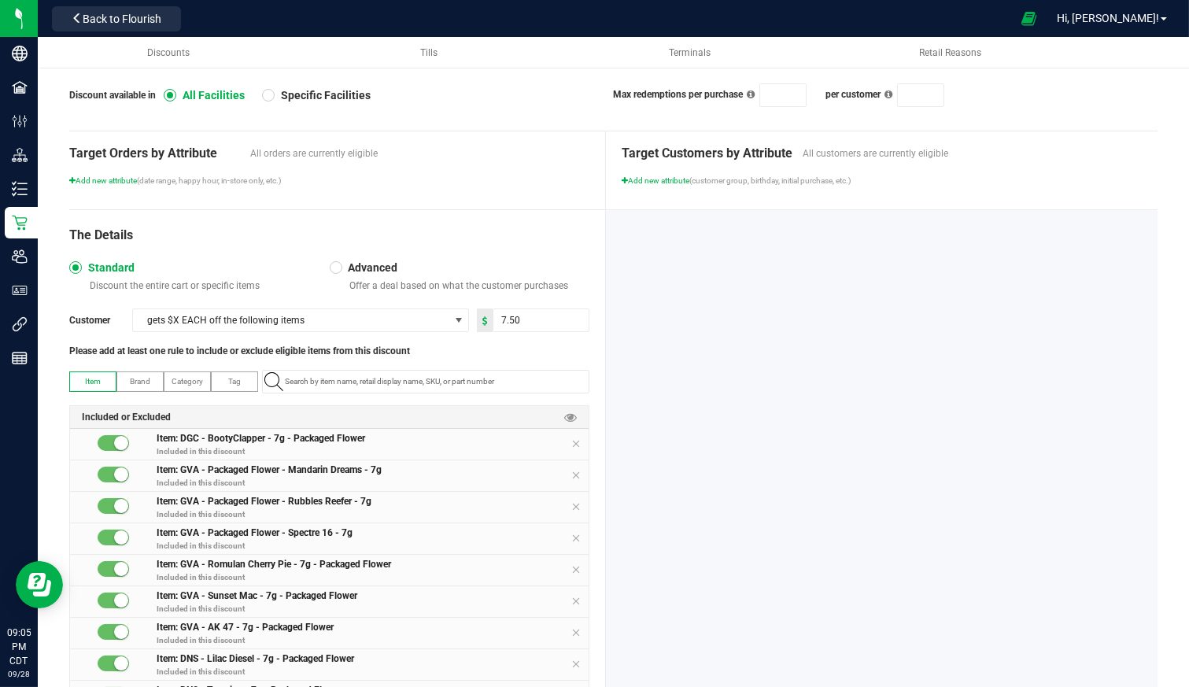
scroll to position [298, 0]
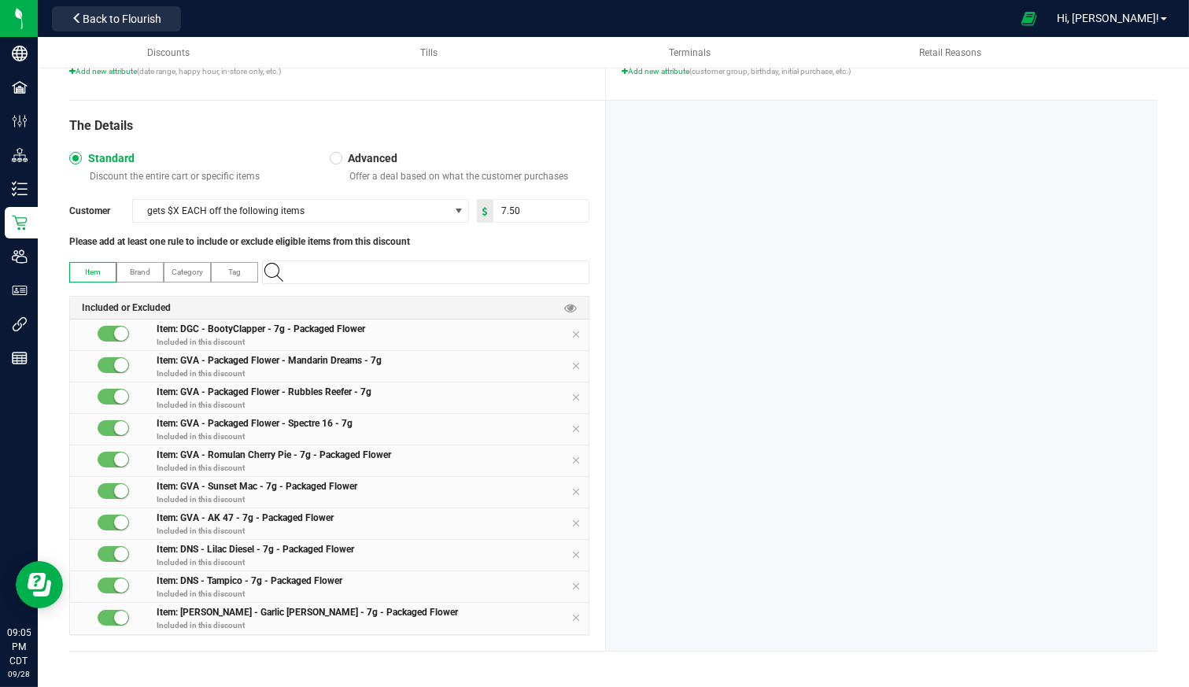
click at [391, 261] on input "NO DATA FOUND" at bounding box center [434, 272] width 310 height 22
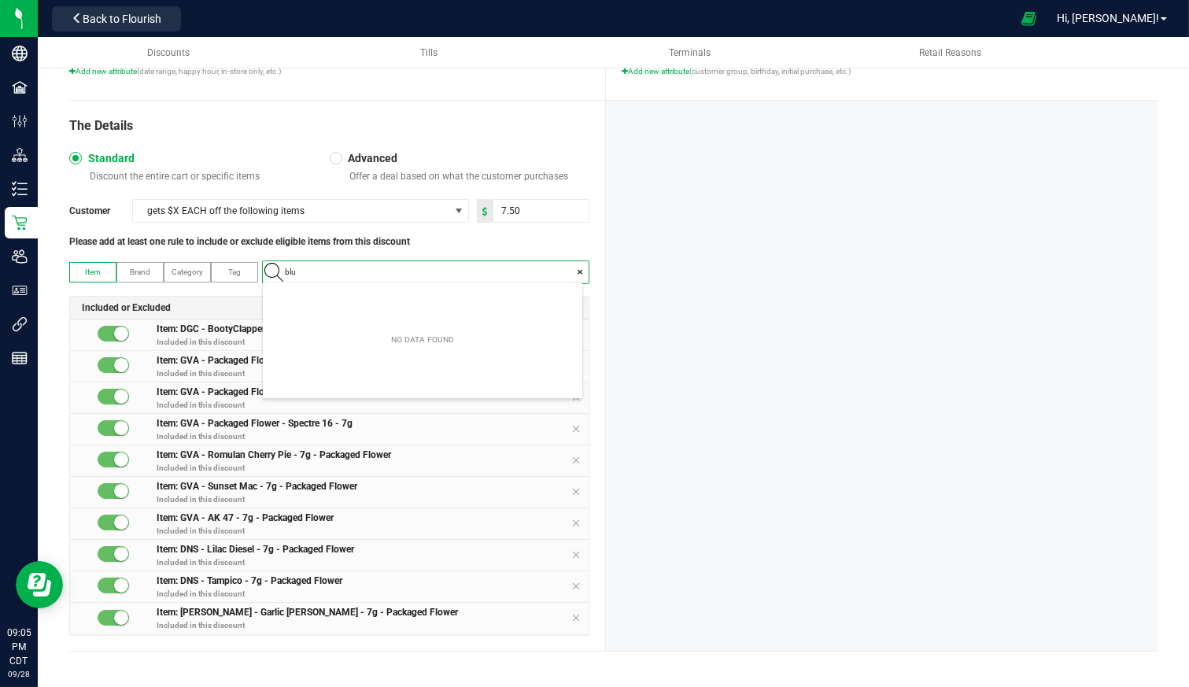
scroll to position [22, 320]
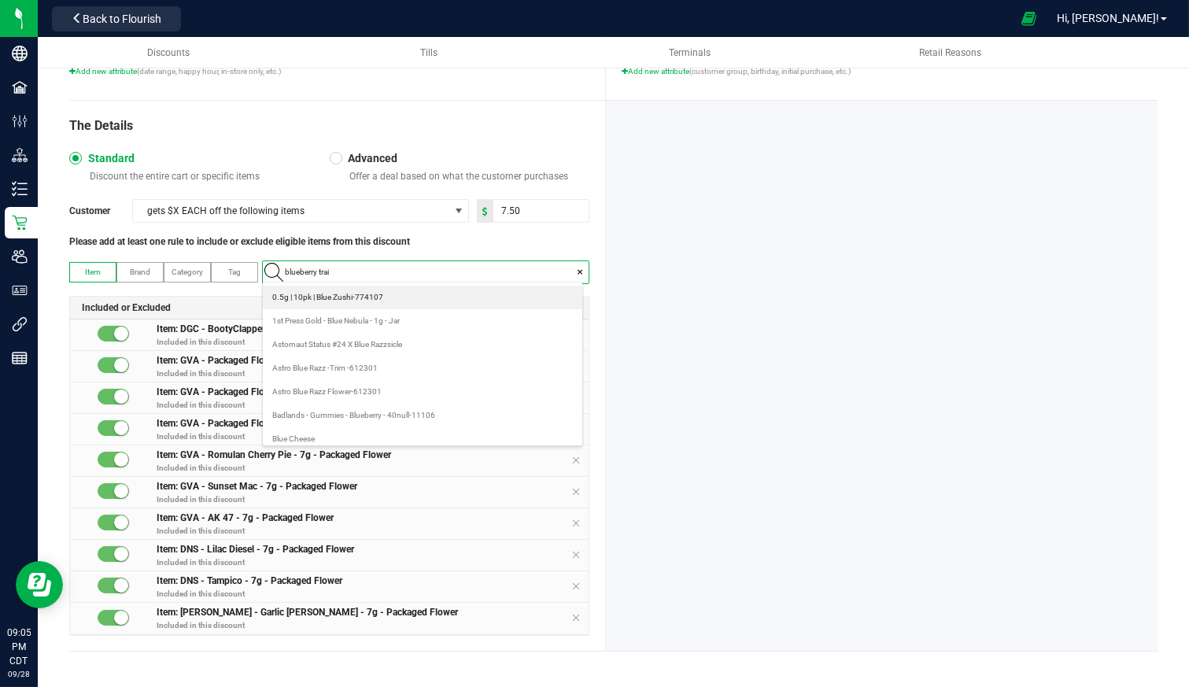
type input "blueberry train"
click at [373, 340] on span "DGC - Blueberry Train Mac - 7g - Packaged Flower" at bounding box center [356, 345] width 169 height 16
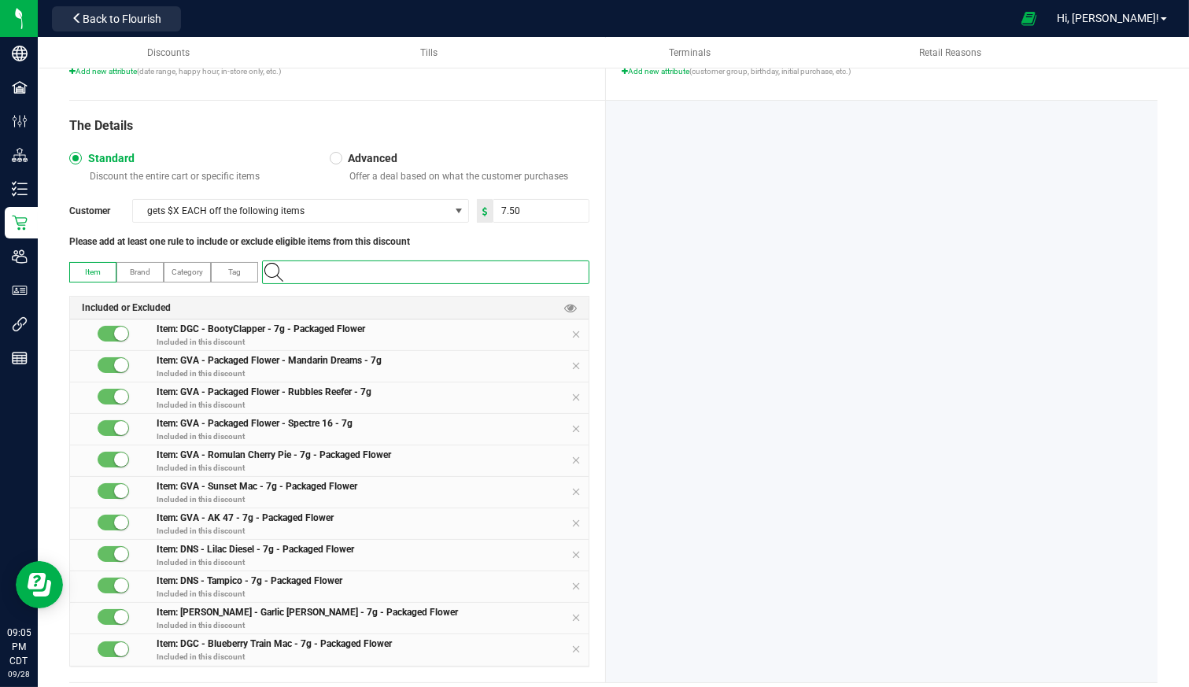
click at [466, 264] on input at bounding box center [434, 272] width 310 height 22
type input "blue cookies"
click at [374, 341] on span "DGC - Blue Cookies - 7g - Packaged Flower" at bounding box center [345, 345] width 146 height 16
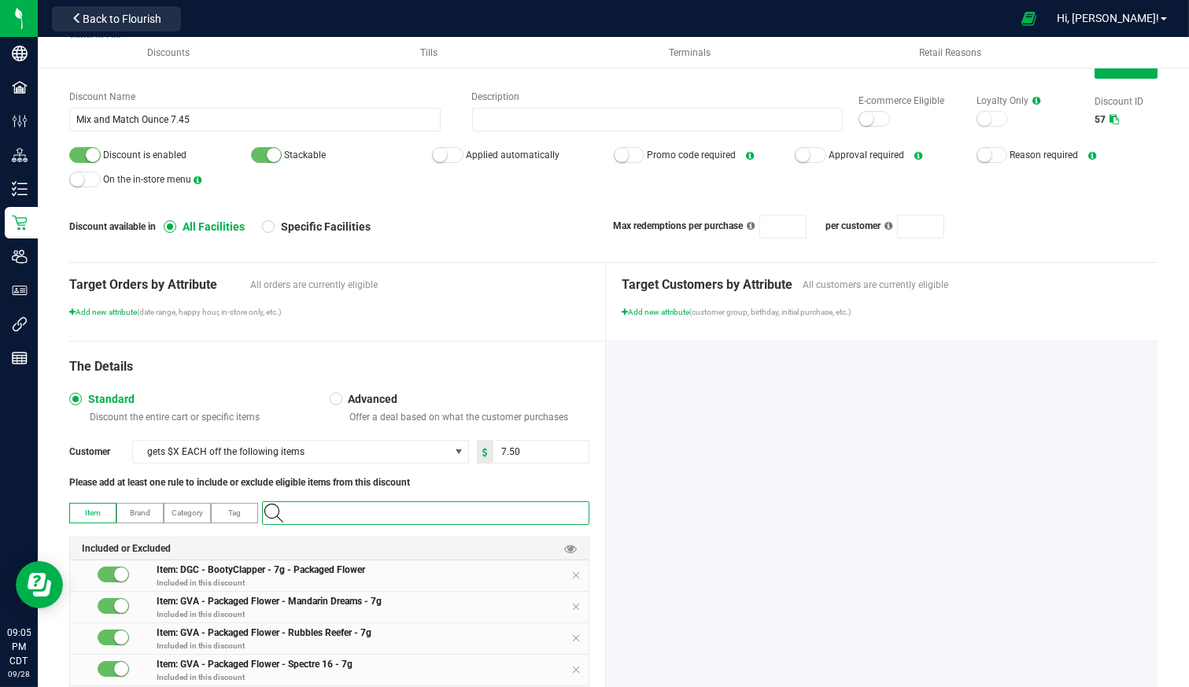
scroll to position [0, 0]
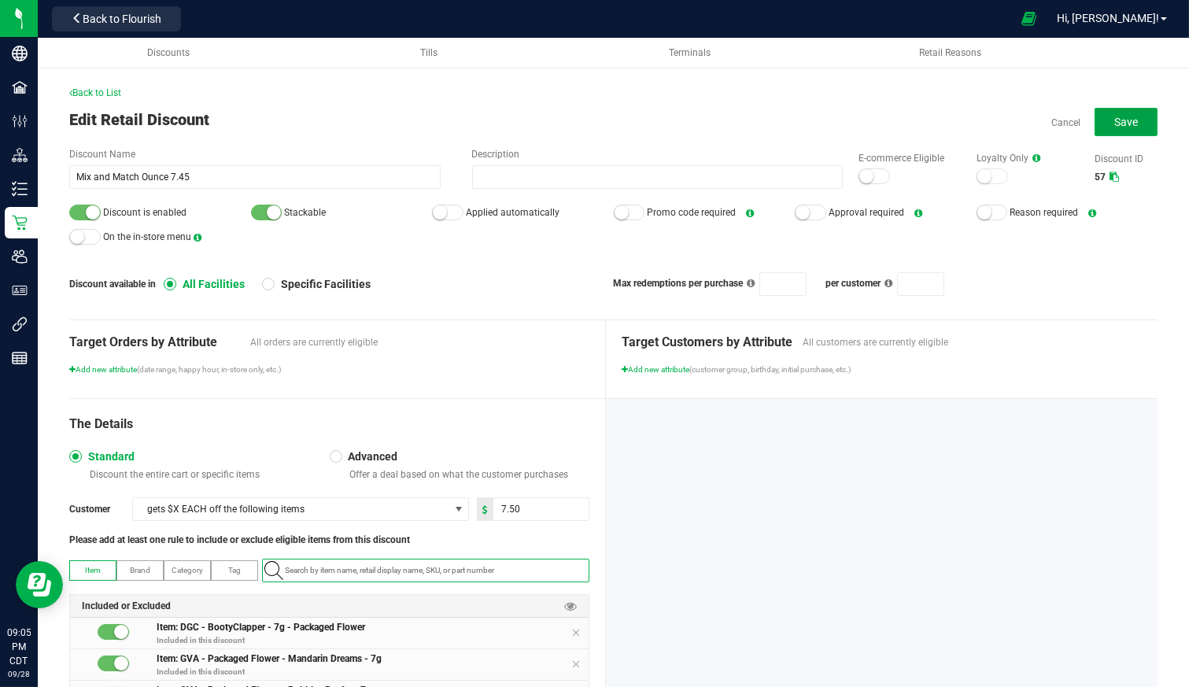
click at [1107, 114] on button "Save" at bounding box center [1126, 122] width 63 height 28
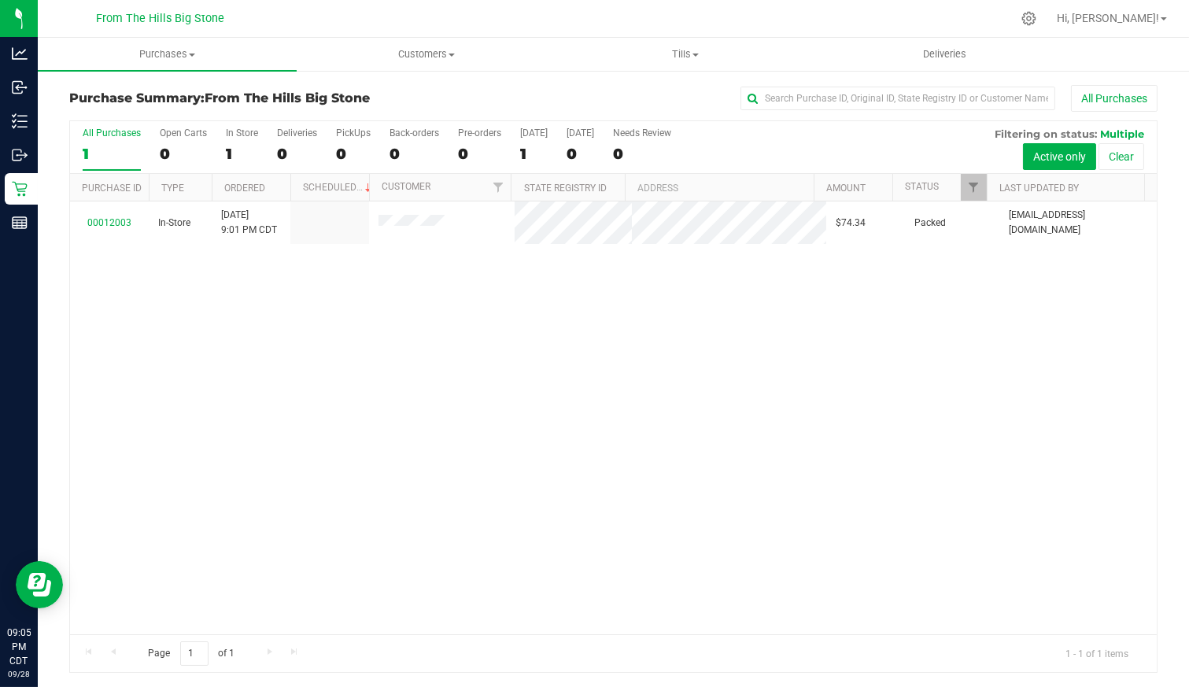
click at [686, 33] on div at bounding box center [647, 18] width 730 height 31
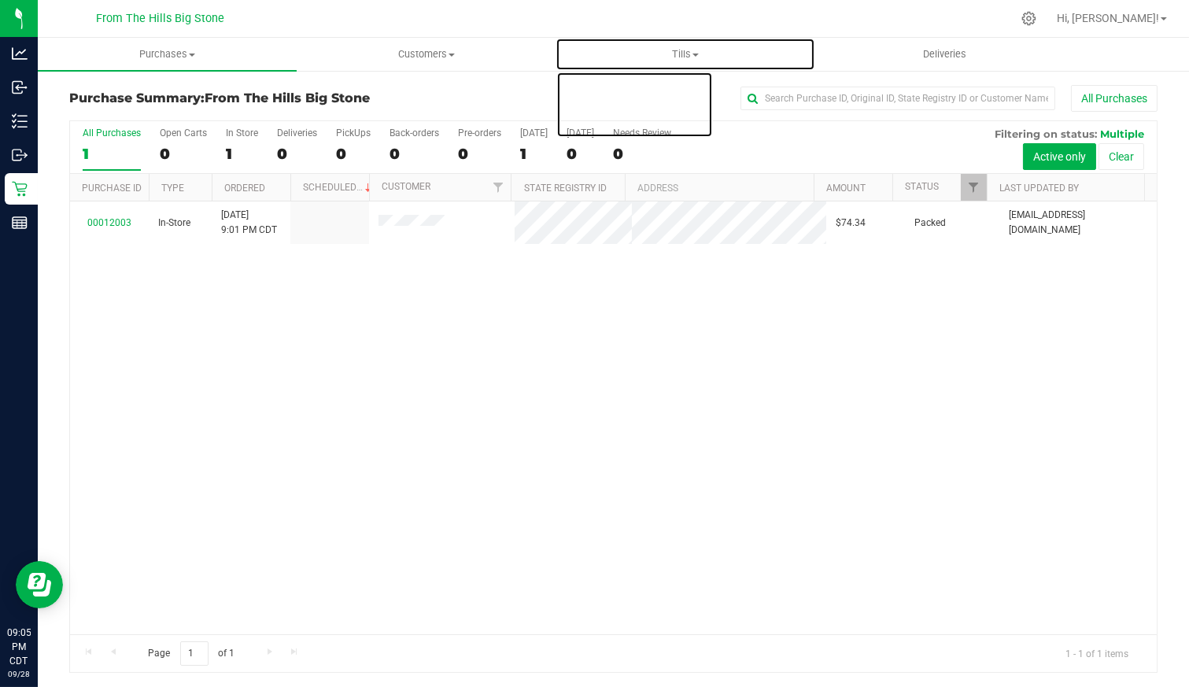
click at [685, 50] on span "Tills" at bounding box center [684, 54] width 257 height 14
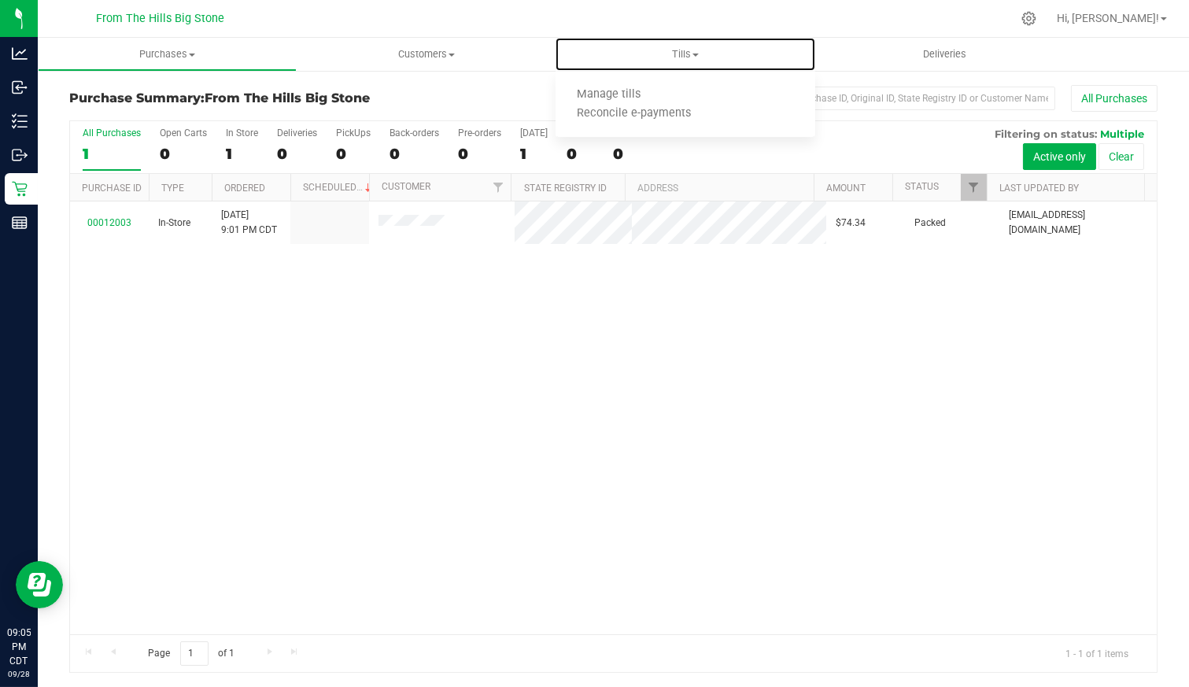
click at [653, 101] on span "Manage tills" at bounding box center [609, 94] width 106 height 13
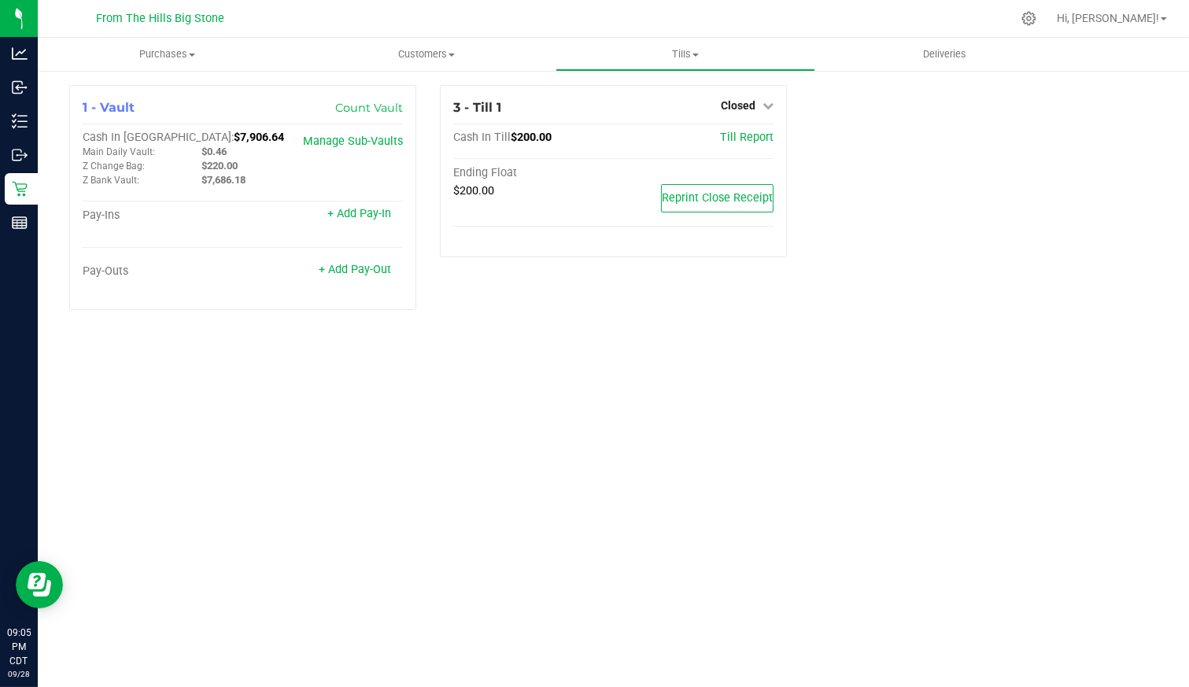
click at [734, 106] on span "Closed" at bounding box center [738, 105] width 35 height 13
click at [723, 135] on link "Open Till" at bounding box center [738, 138] width 42 height 13
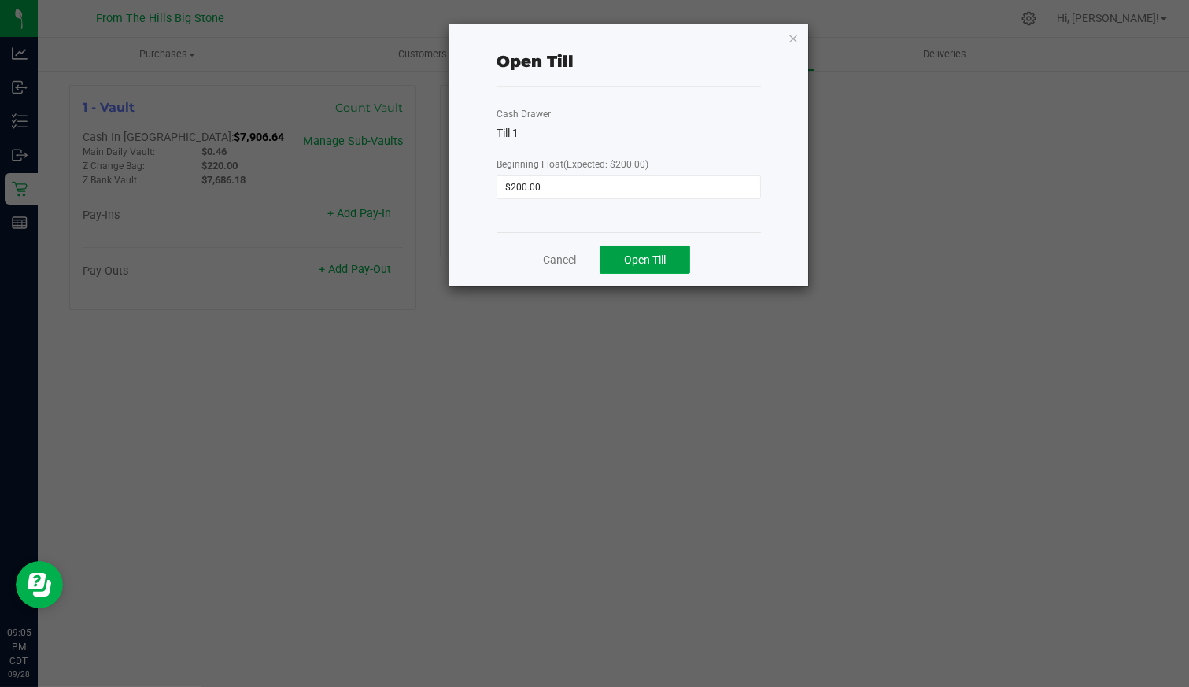
click at [622, 263] on button "Open Till" at bounding box center [645, 260] width 91 height 28
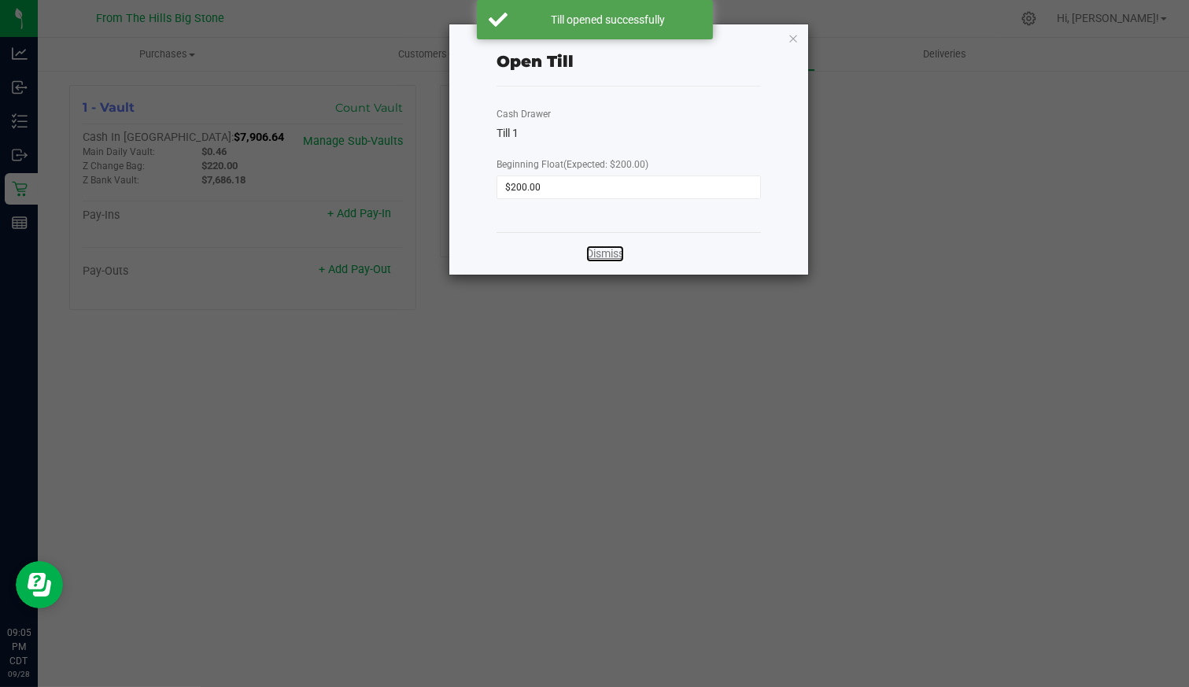
click at [608, 250] on link "Dismiss" at bounding box center [605, 254] width 38 height 17
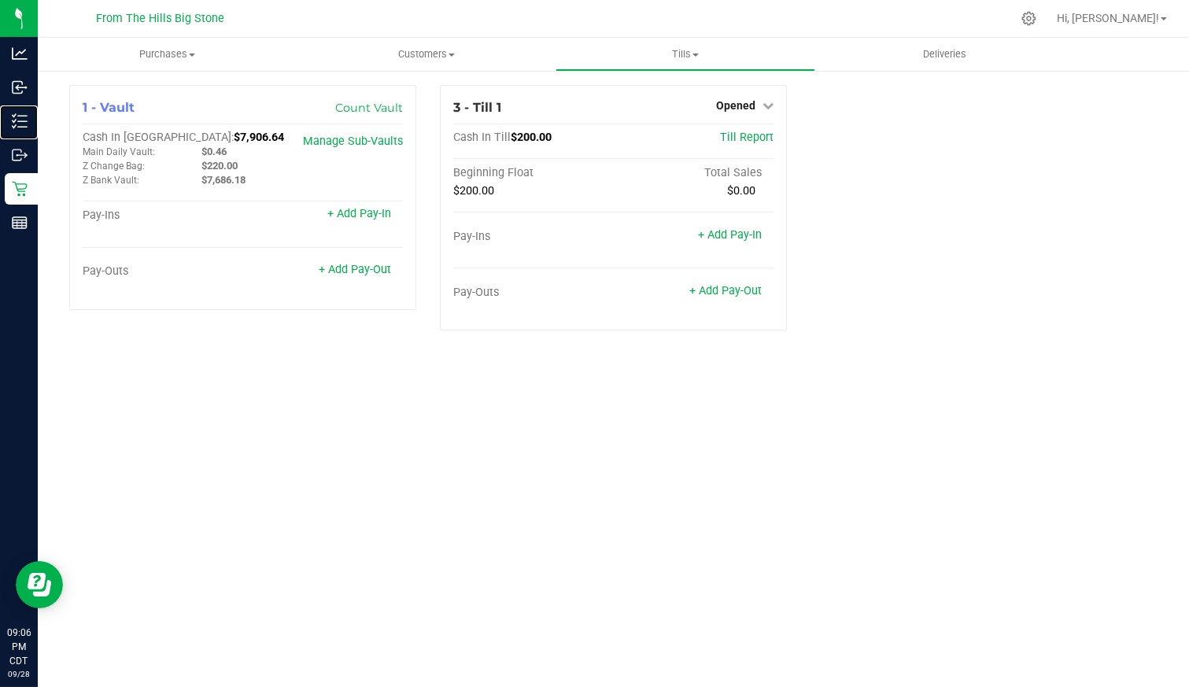
click at [0, 0] on p "Inventory" at bounding box center [0, 0] width 0 height 0
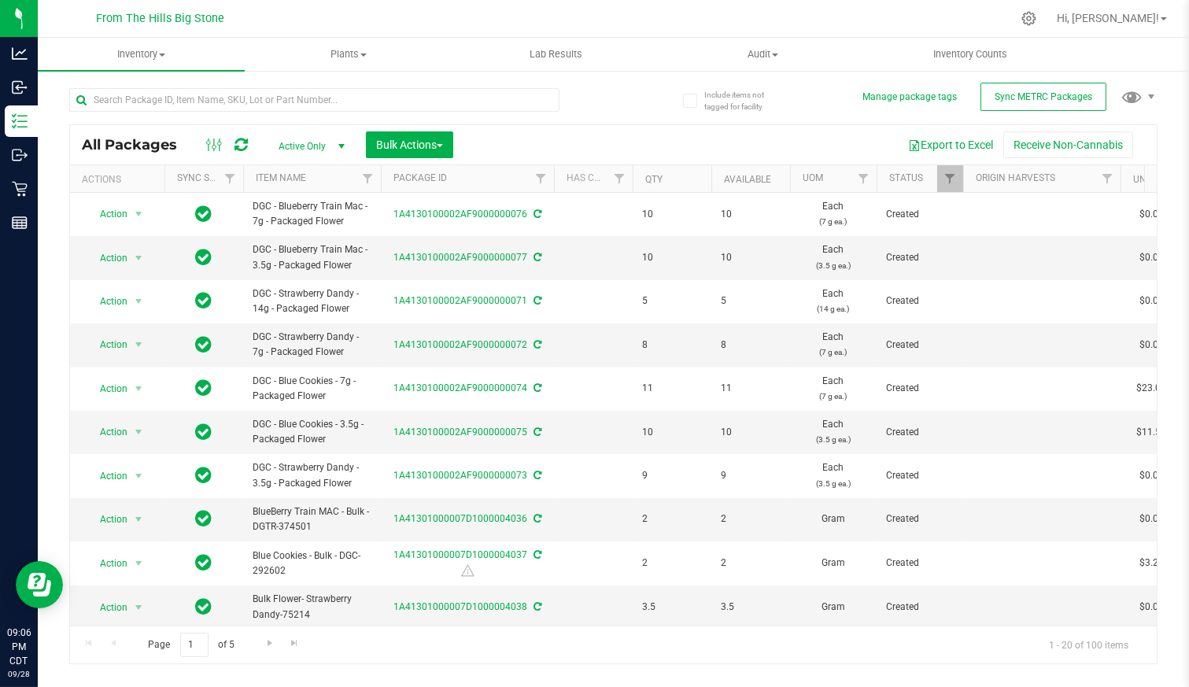
click at [312, 133] on div "Active Only Active Only Lab Samples Locked All External Internal Bulk Actions A…" at bounding box center [365, 144] width 200 height 27
click at [312, 138] on span "Active Only" at bounding box center [308, 146] width 87 height 22
click at [286, 241] on li "All" at bounding box center [307, 243] width 85 height 24
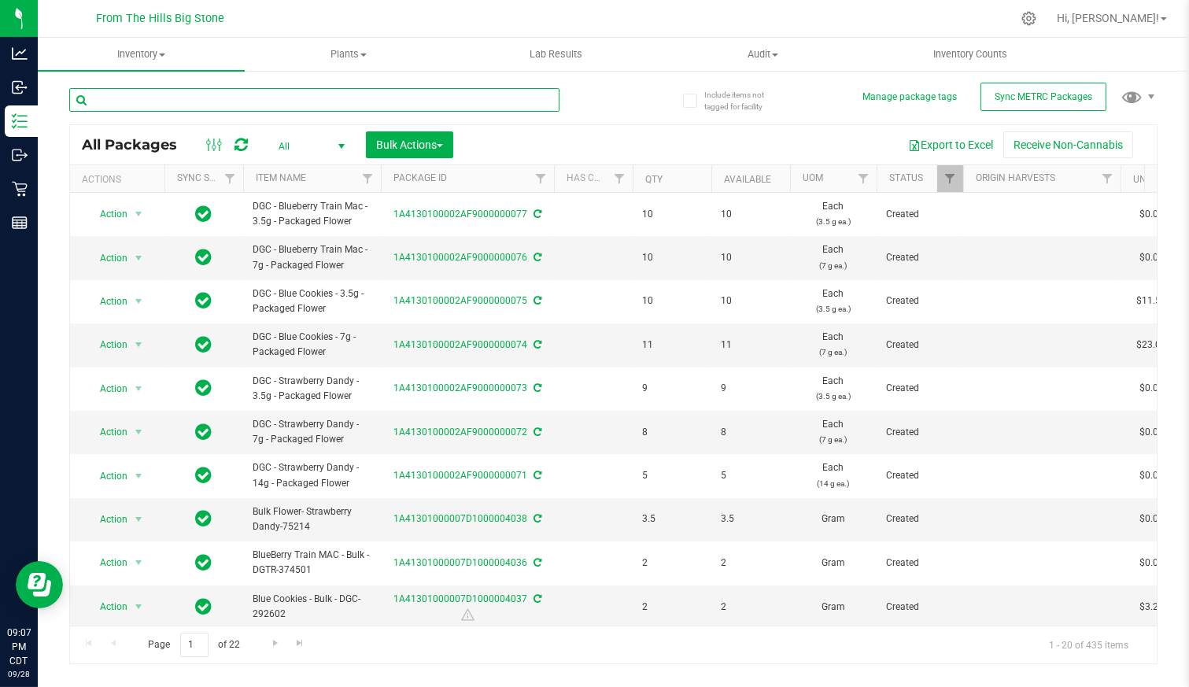
click at [169, 98] on input "text" at bounding box center [314, 100] width 490 height 24
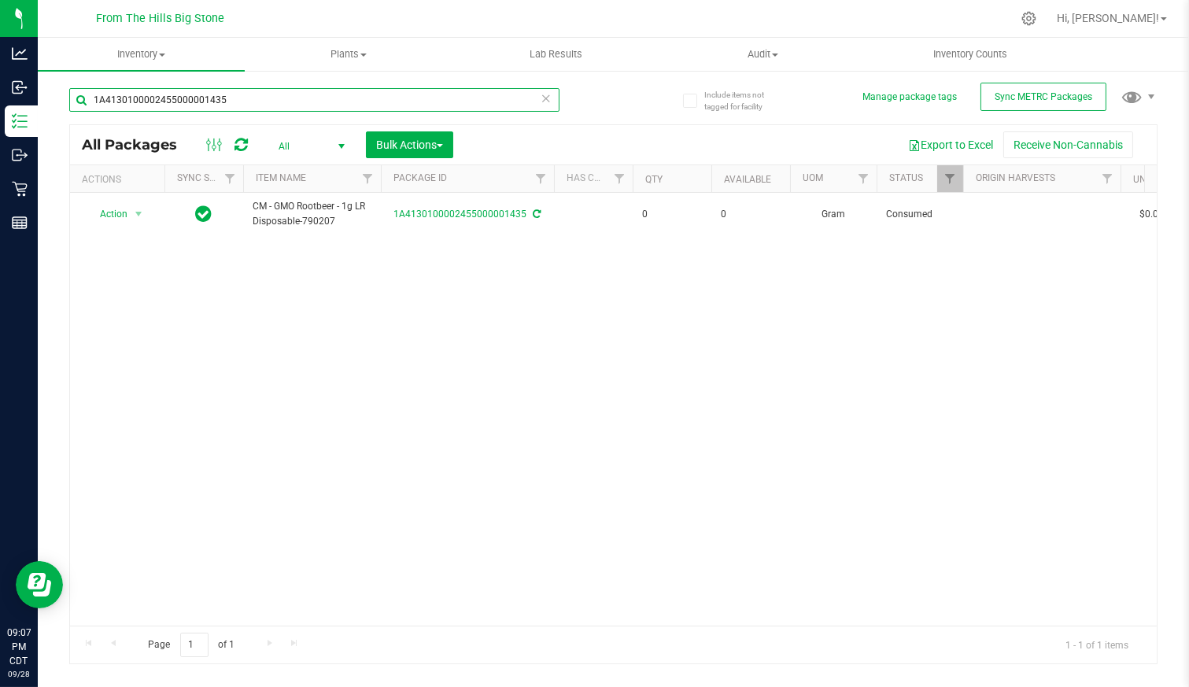
click at [241, 94] on input "1A4130100002455000001435" at bounding box center [314, 100] width 490 height 24
type input "1A4130100002455000001433"
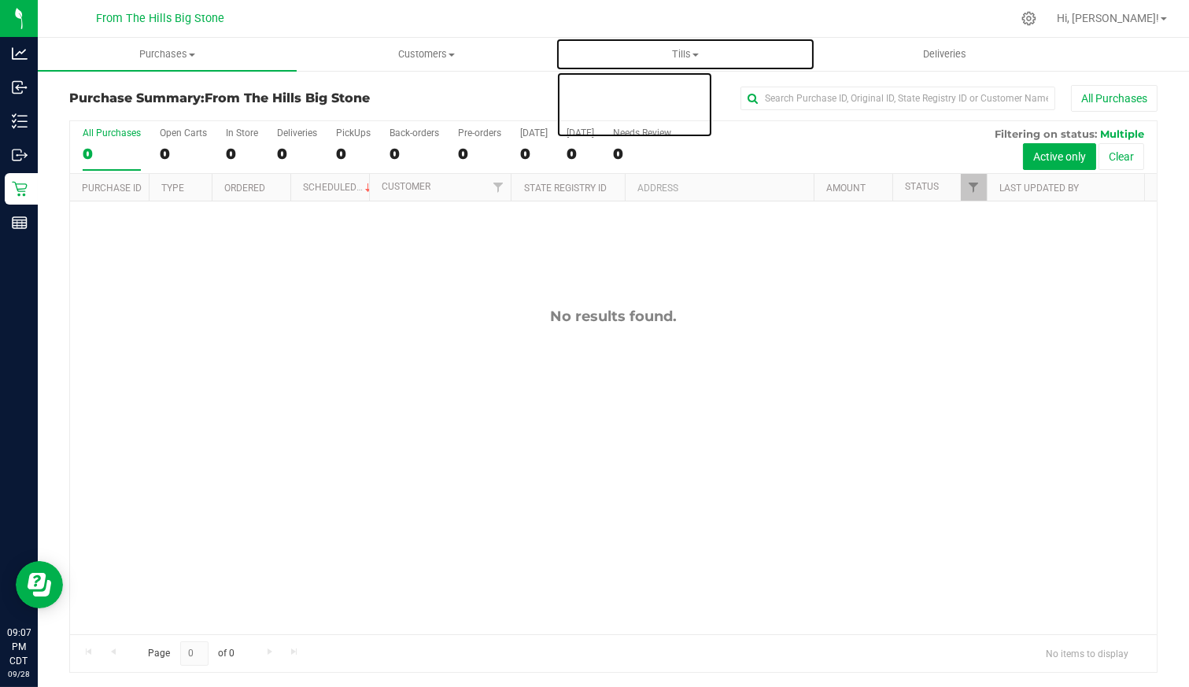
click at [673, 39] on uib-tab-heading "Tills Manage tills Reconcile e-payments" at bounding box center [684, 54] width 257 height 31
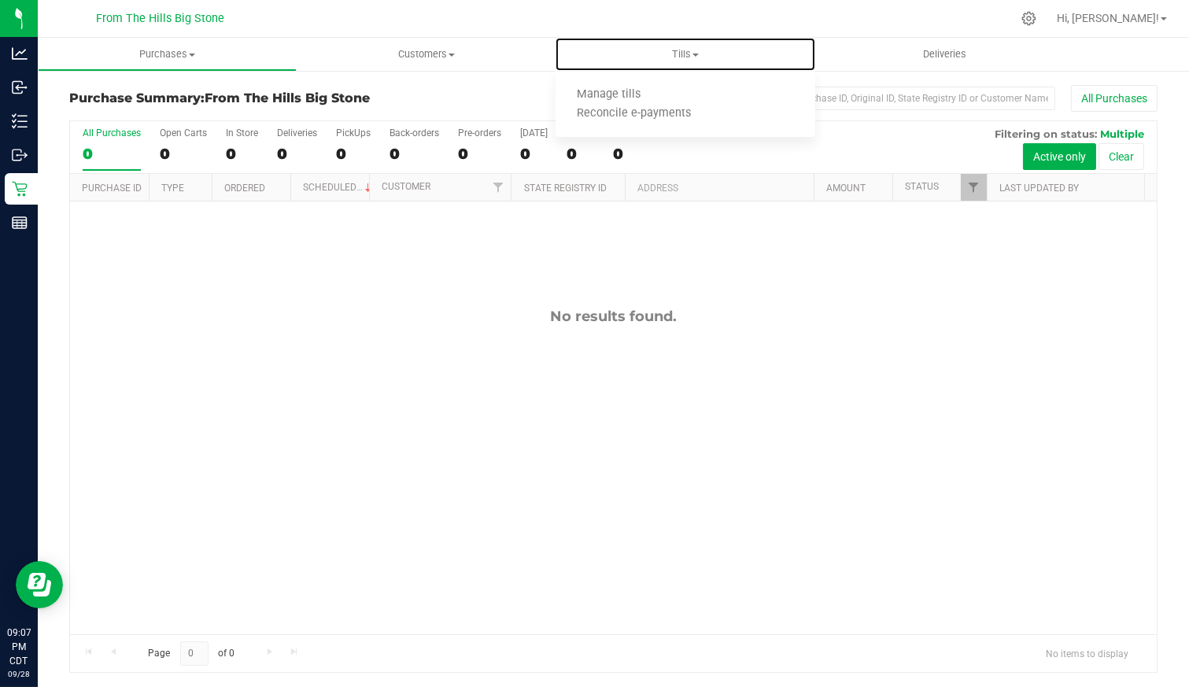
click at [613, 91] on span "Manage tills" at bounding box center [609, 94] width 106 height 13
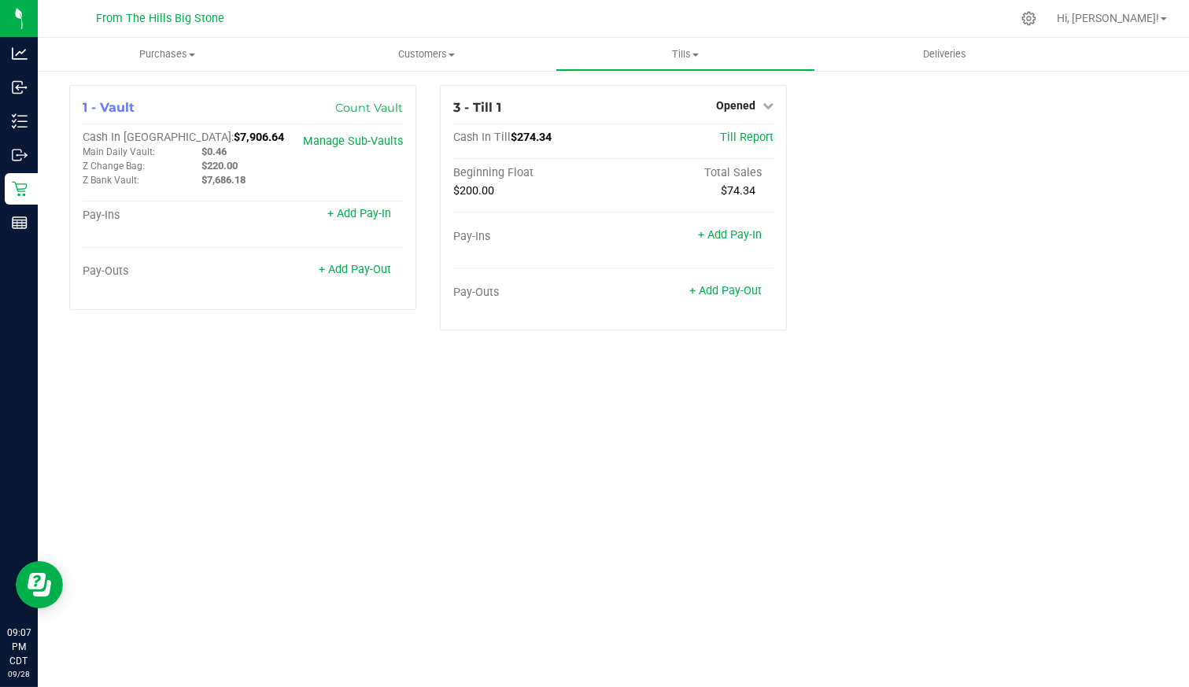
click at [747, 107] on span "Opened" at bounding box center [735, 105] width 39 height 13
click at [742, 135] on link "Close Till" at bounding box center [738, 138] width 43 height 13
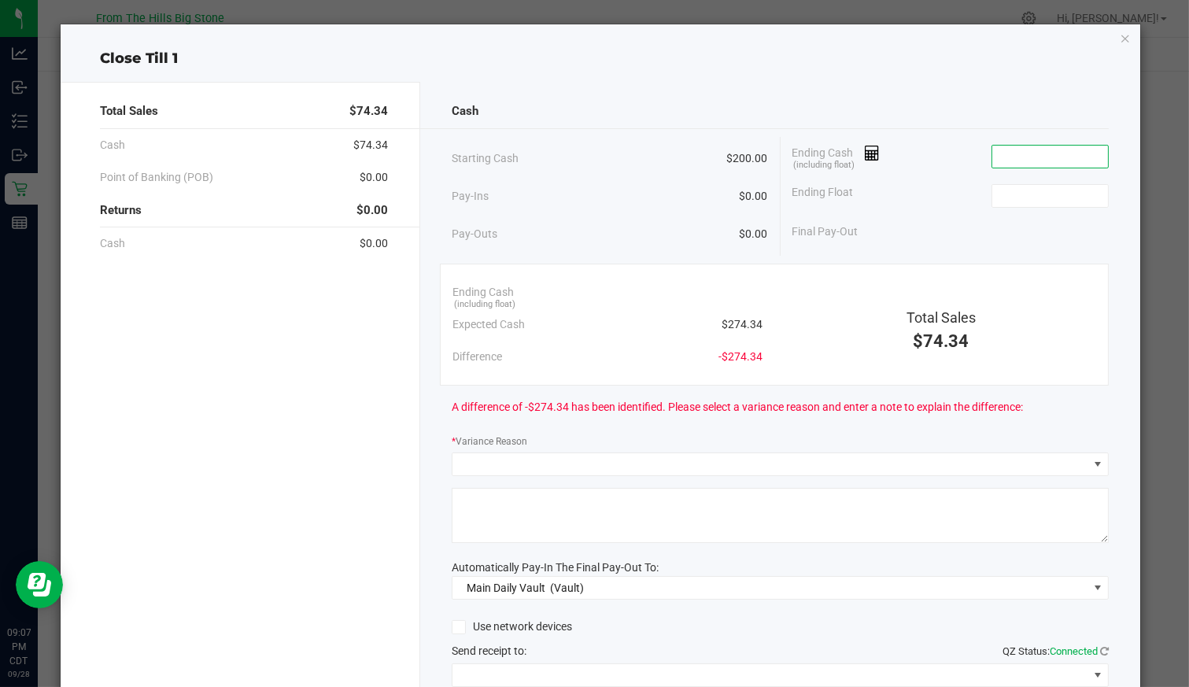
click at [993, 156] on input at bounding box center [1051, 157] width 116 height 22
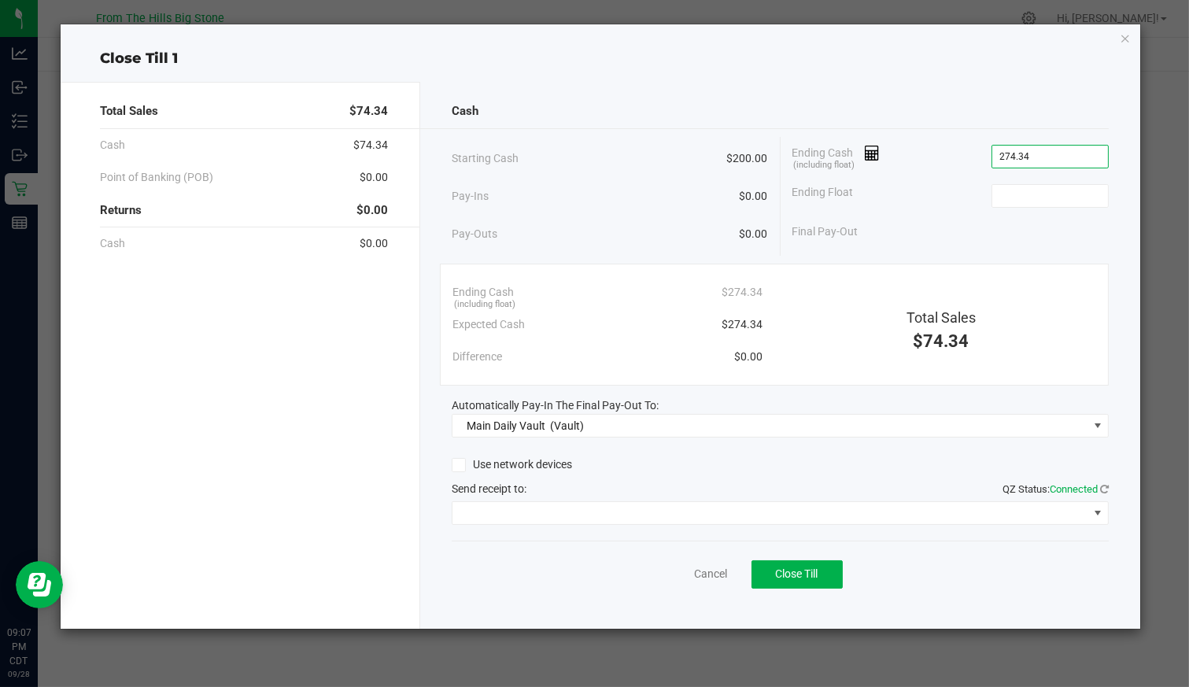
type input "$274.34"
click at [1094, 194] on input at bounding box center [1051, 196] width 116 height 22
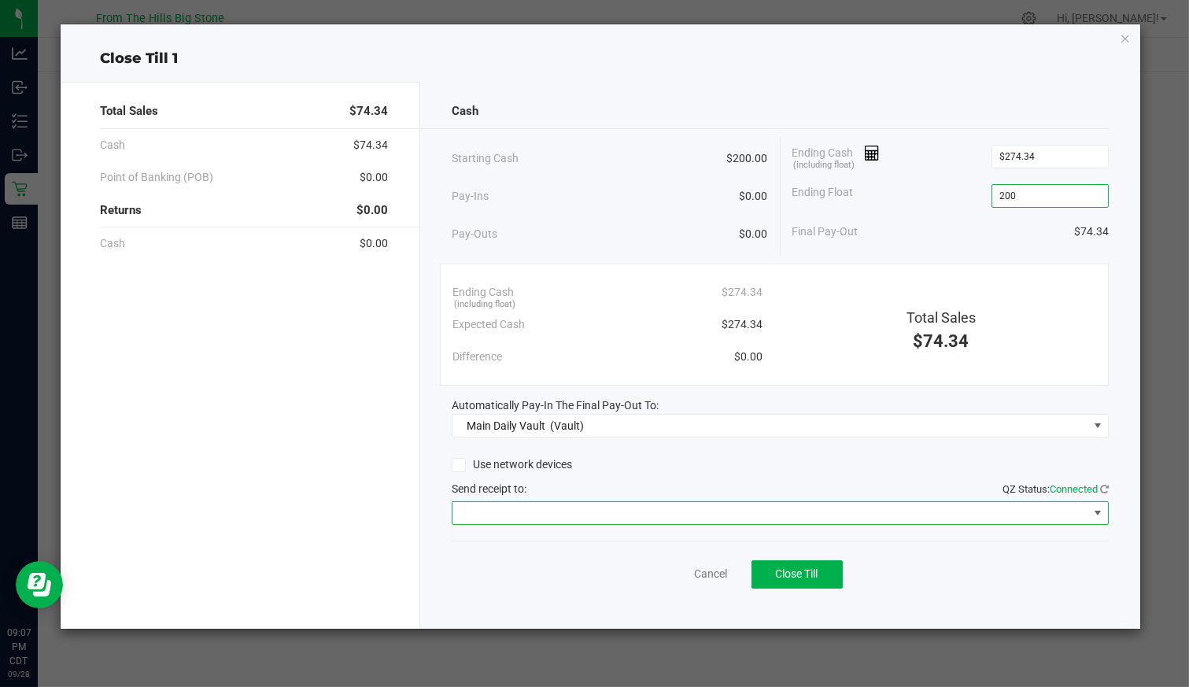
type input "$200.00"
click at [706, 511] on span at bounding box center [770, 513] width 635 height 22
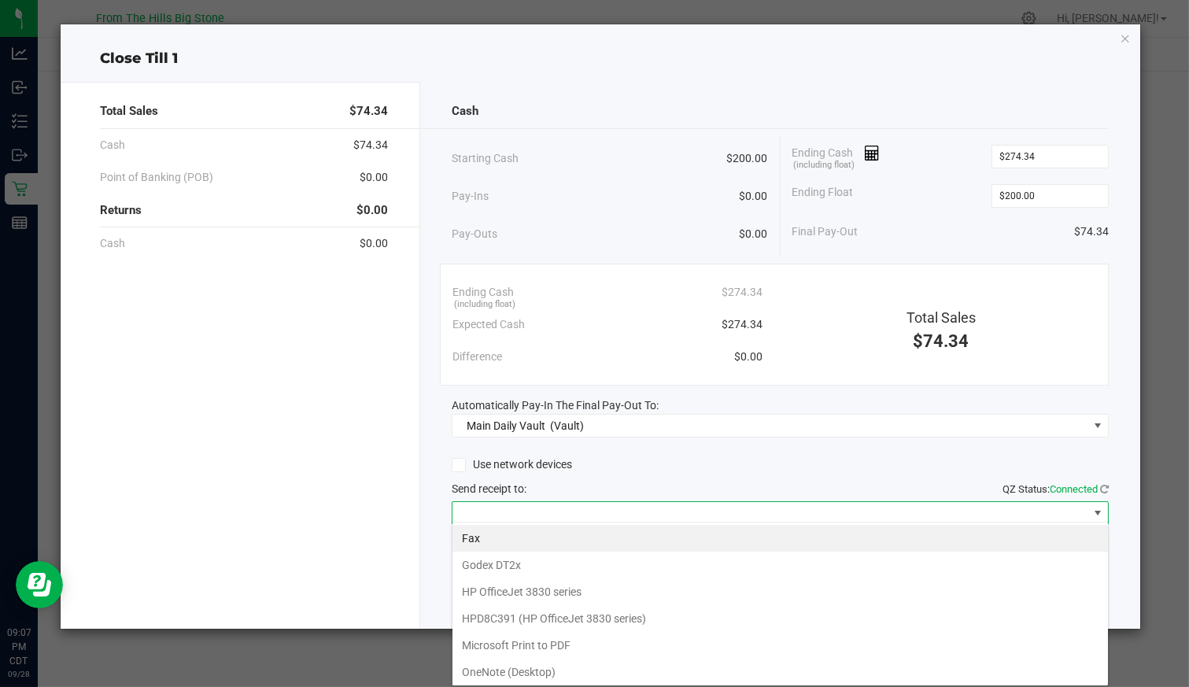
scroll to position [76, 0]
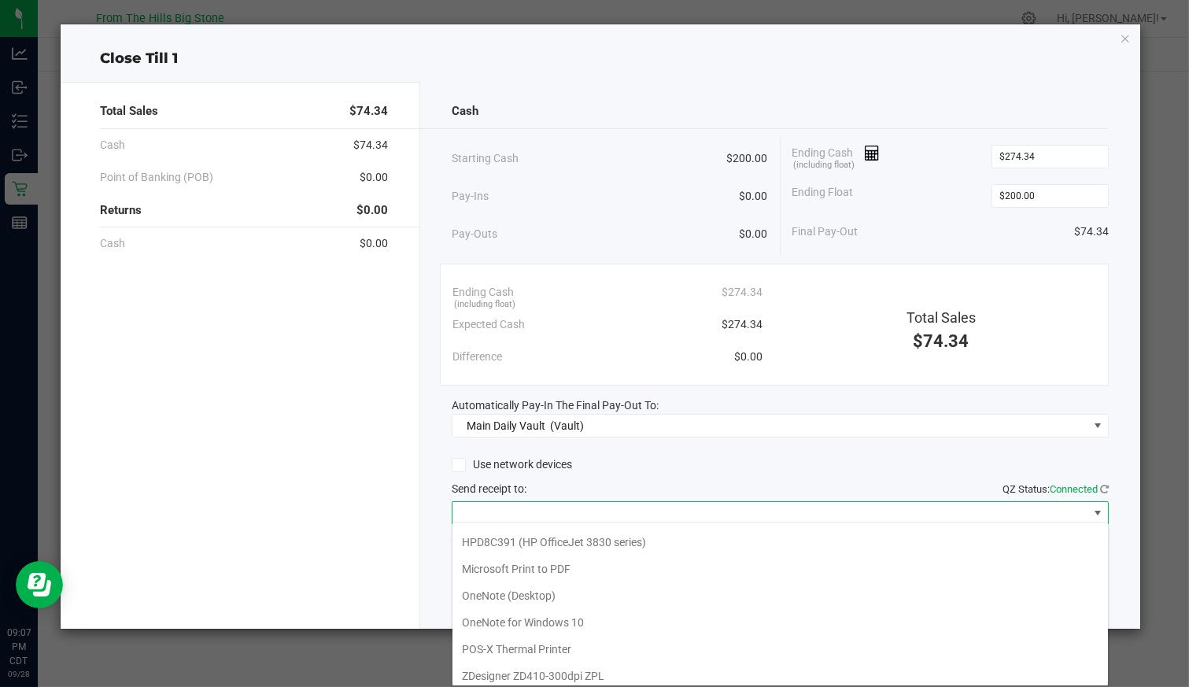
click at [555, 644] on Printer "POS-X Thermal Printer" at bounding box center [781, 649] width 656 height 27
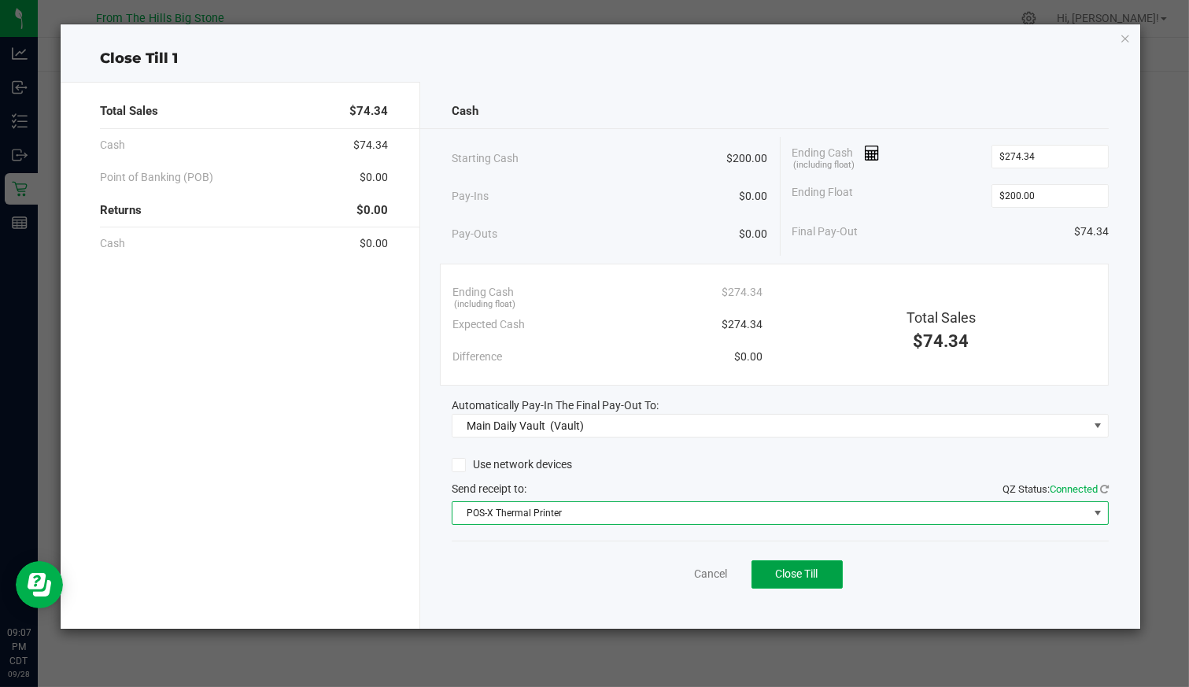
click at [806, 571] on span "Close Till" at bounding box center [797, 574] width 43 height 13
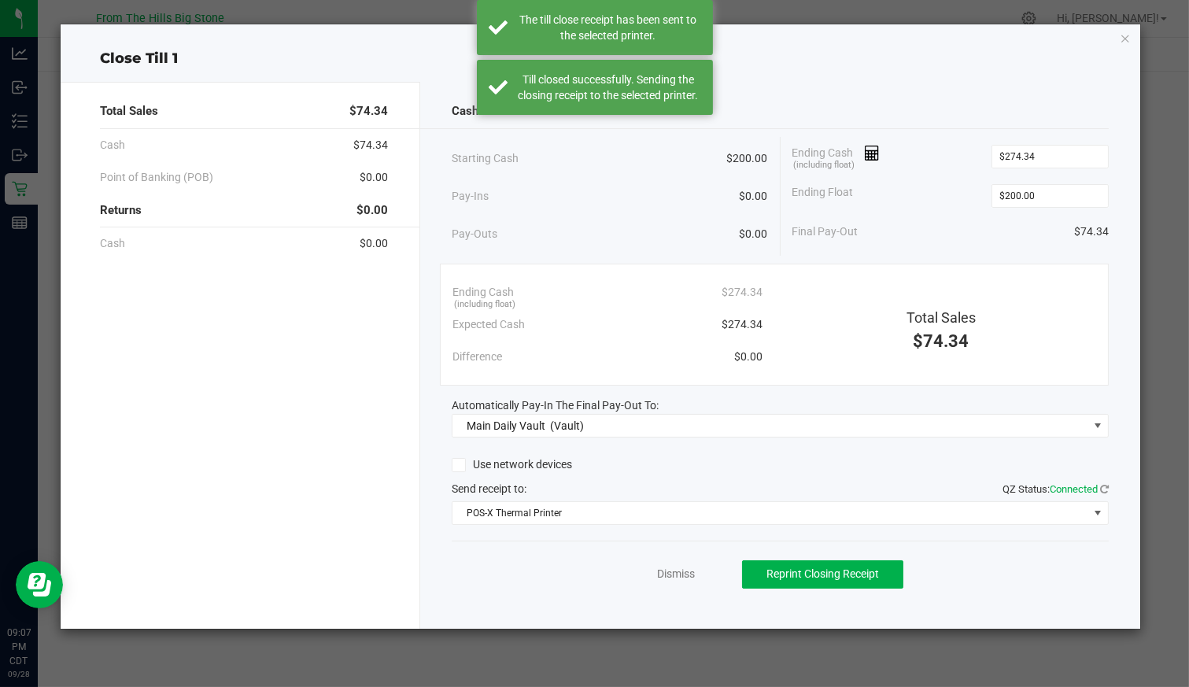
click at [1122, 43] on icon "button" at bounding box center [1125, 37] width 11 height 19
